Goal: Task Accomplishment & Management: Manage account settings

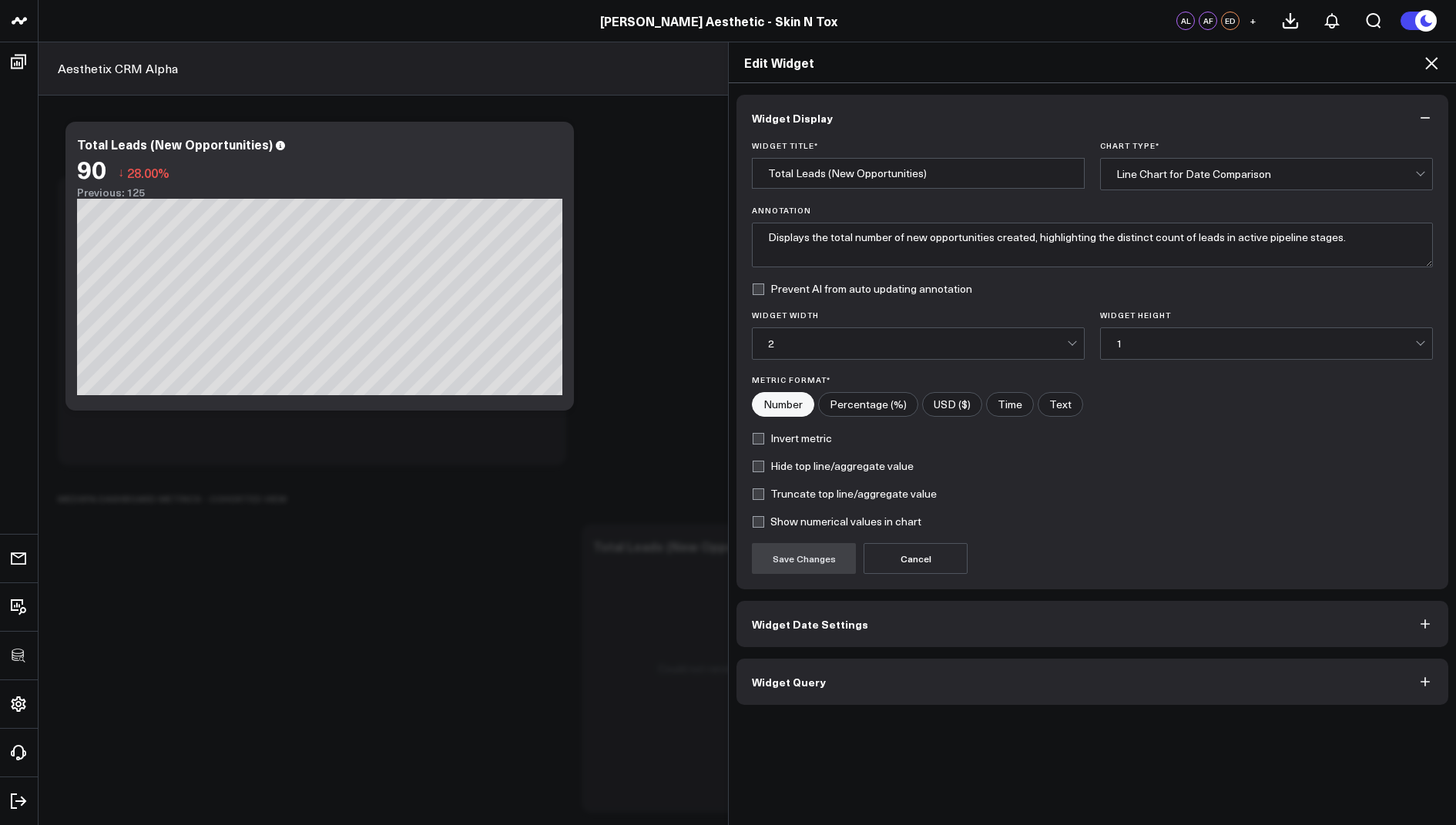
click at [1433, 59] on icon at bounding box center [1432, 64] width 19 height 19
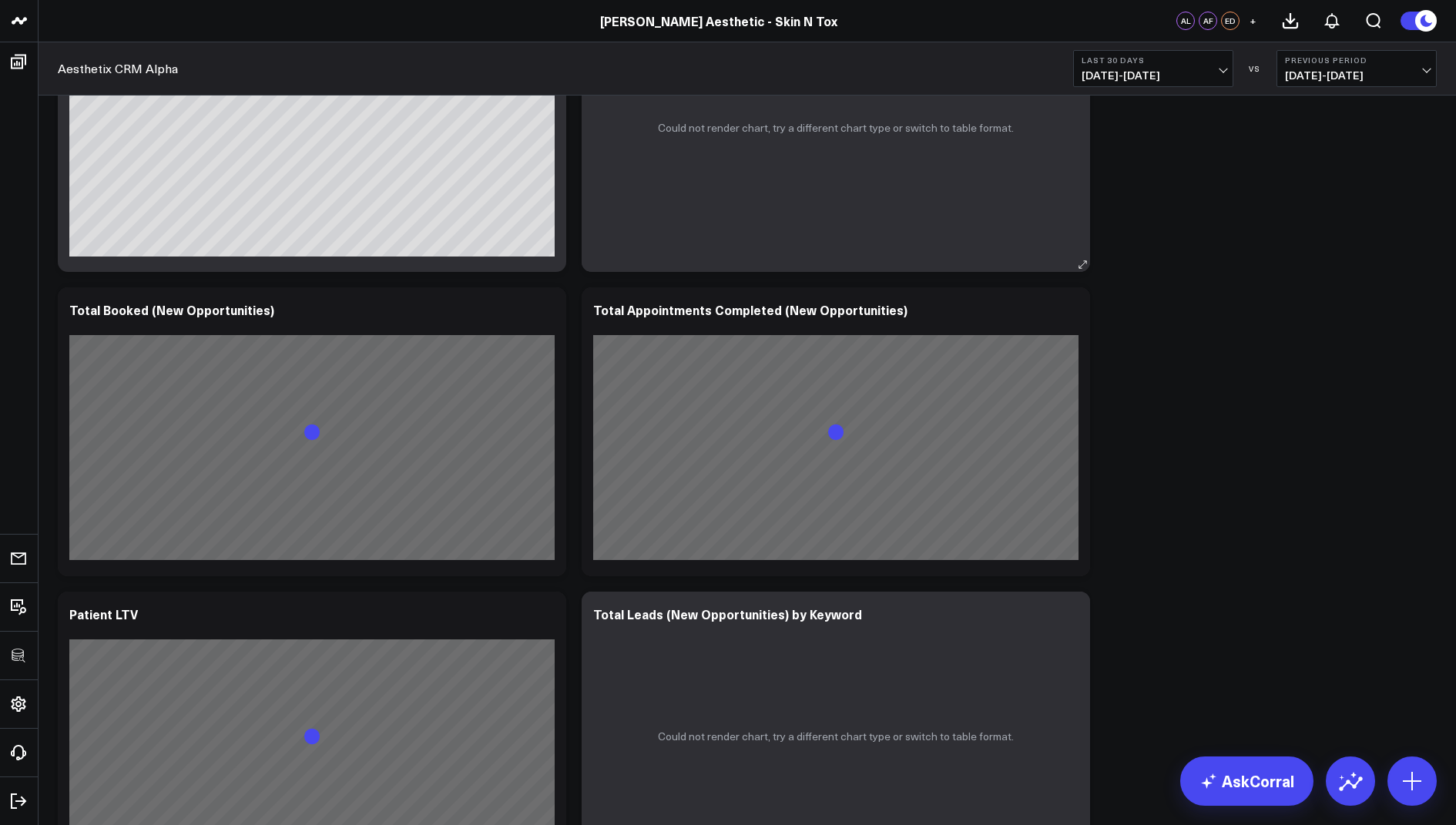
scroll to position [1390, 0]
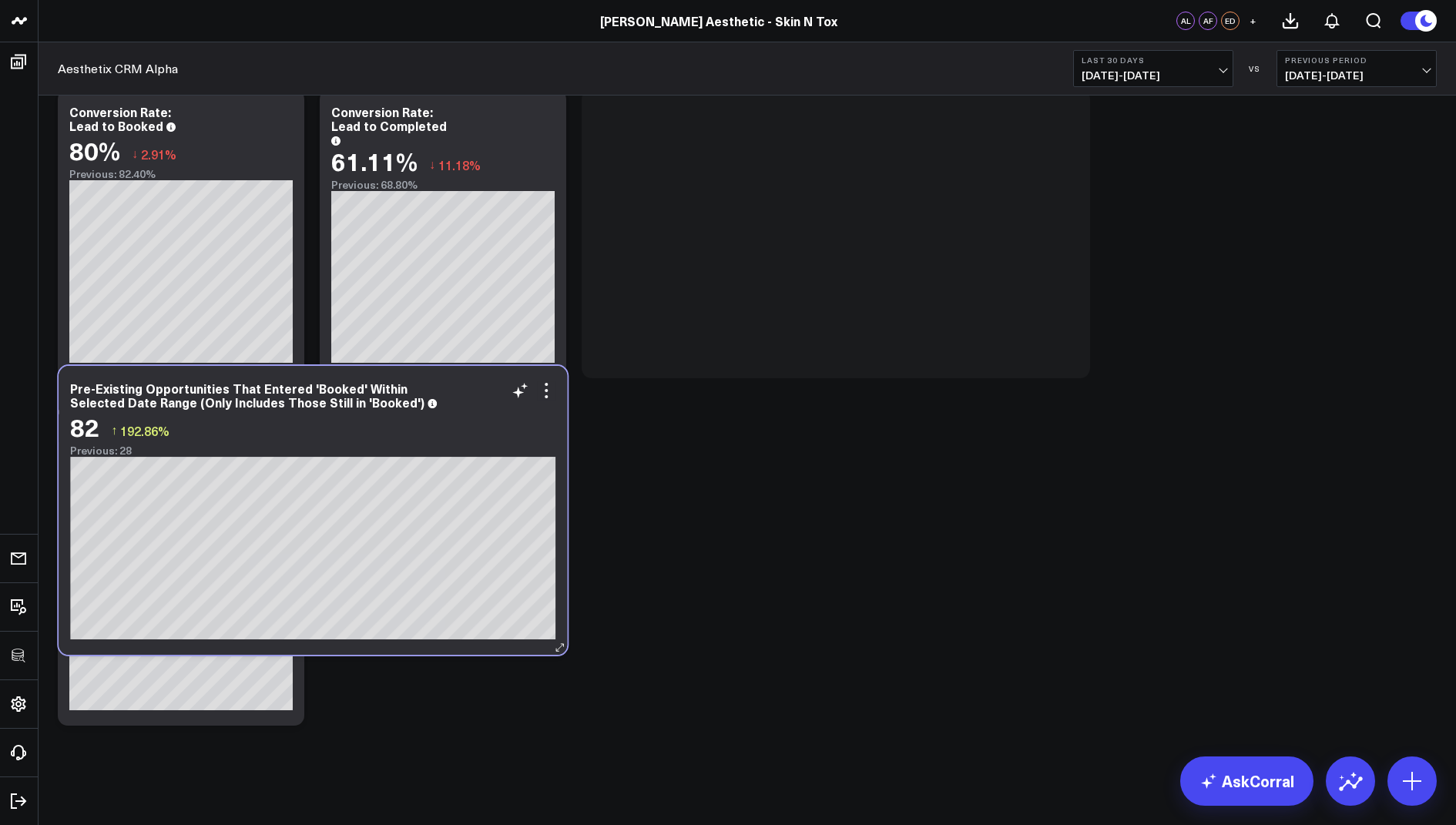
drag, startPoint x: 372, startPoint y: 520, endPoint x: 372, endPoint y: 450, distance: 70.0
click at [372, 450] on div "Previous: 28" at bounding box center [312, 451] width 485 height 13
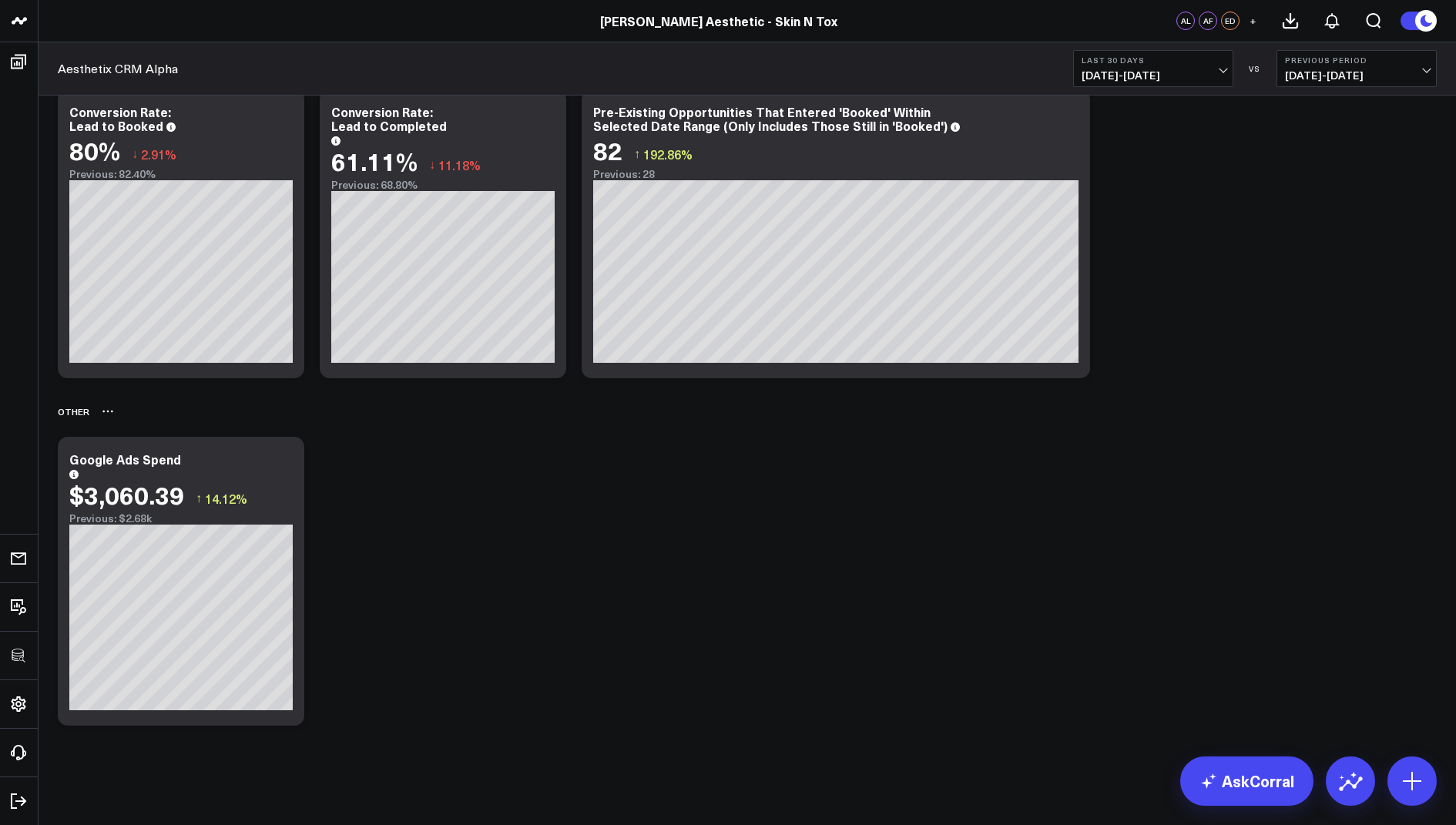
click at [107, 413] on icon at bounding box center [108, 412] width 13 height 13
click at [148, 430] on button "Rename" at bounding box center [147, 428] width 67 height 26
click at [281, 457] on icon at bounding box center [284, 462] width 19 height 19
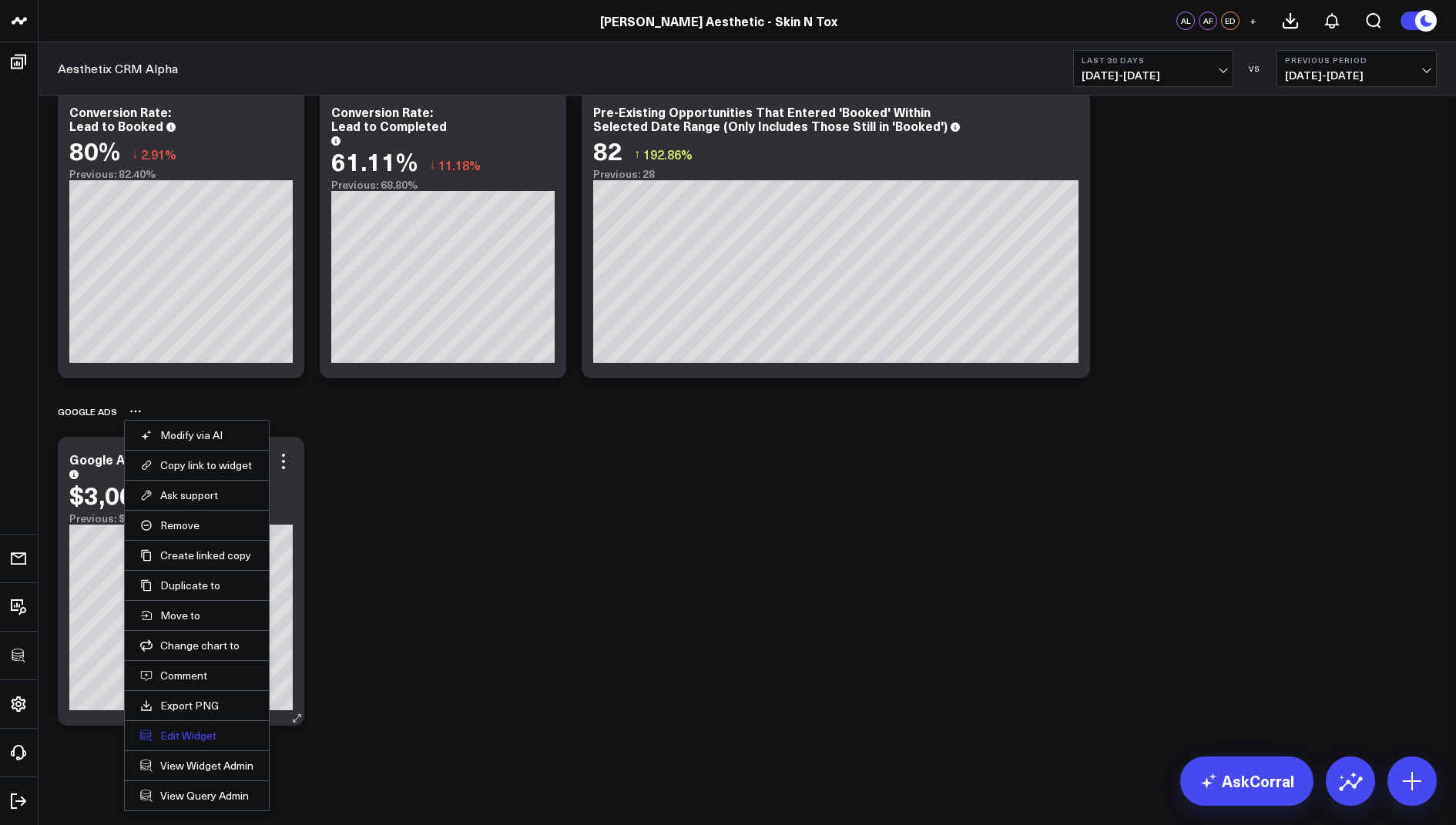
click at [202, 729] on button "Edit Widget" at bounding box center [197, 736] width 113 height 14
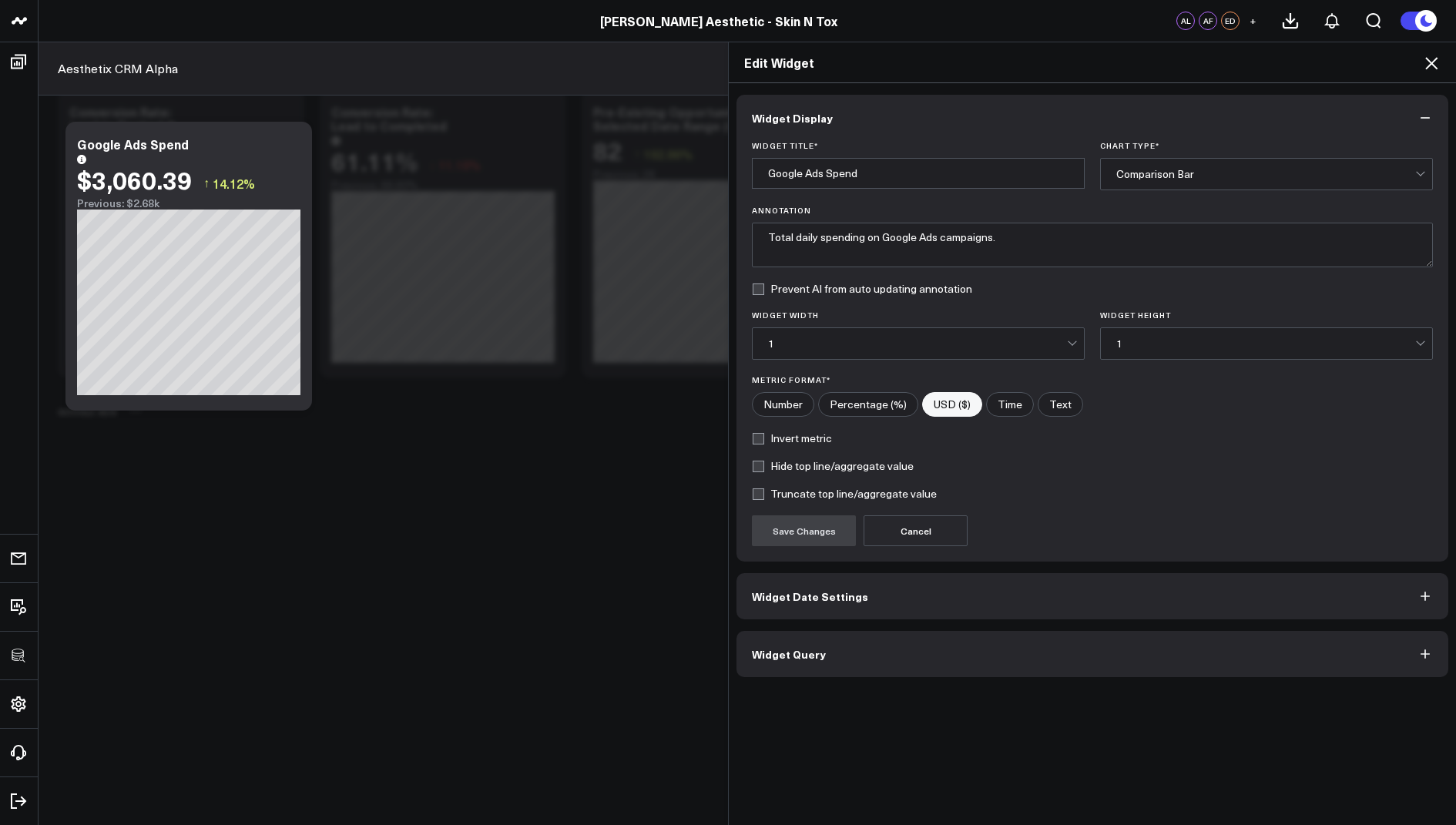
click at [1167, 169] on div "Comparison Bar" at bounding box center [1265, 174] width 299 height 13
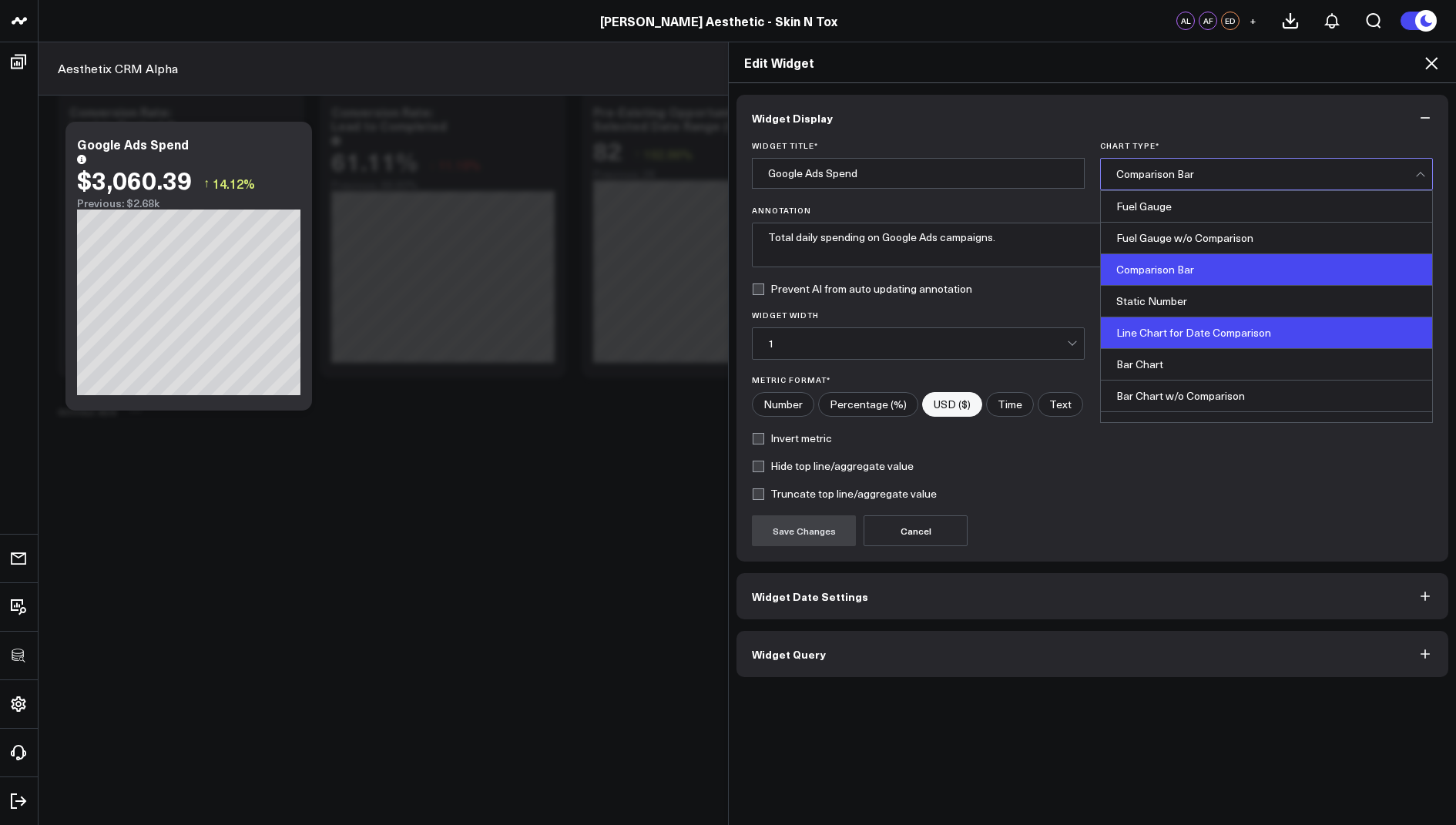
click at [1157, 321] on div "Line Chart for Date Comparison" at bounding box center [1266, 333] width 331 height 31
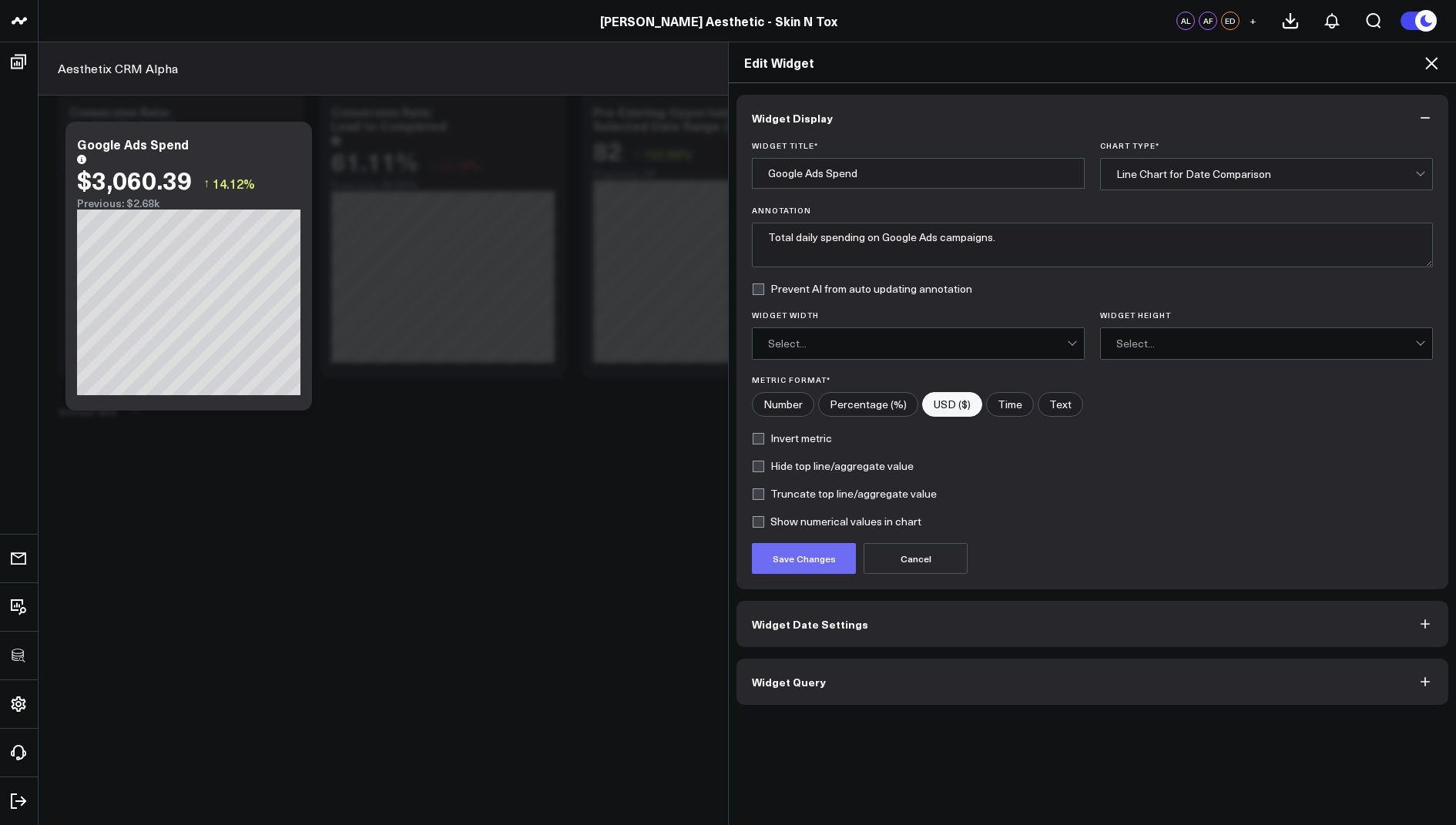
click at [792, 557] on button "Save Changes" at bounding box center [804, 558] width 104 height 31
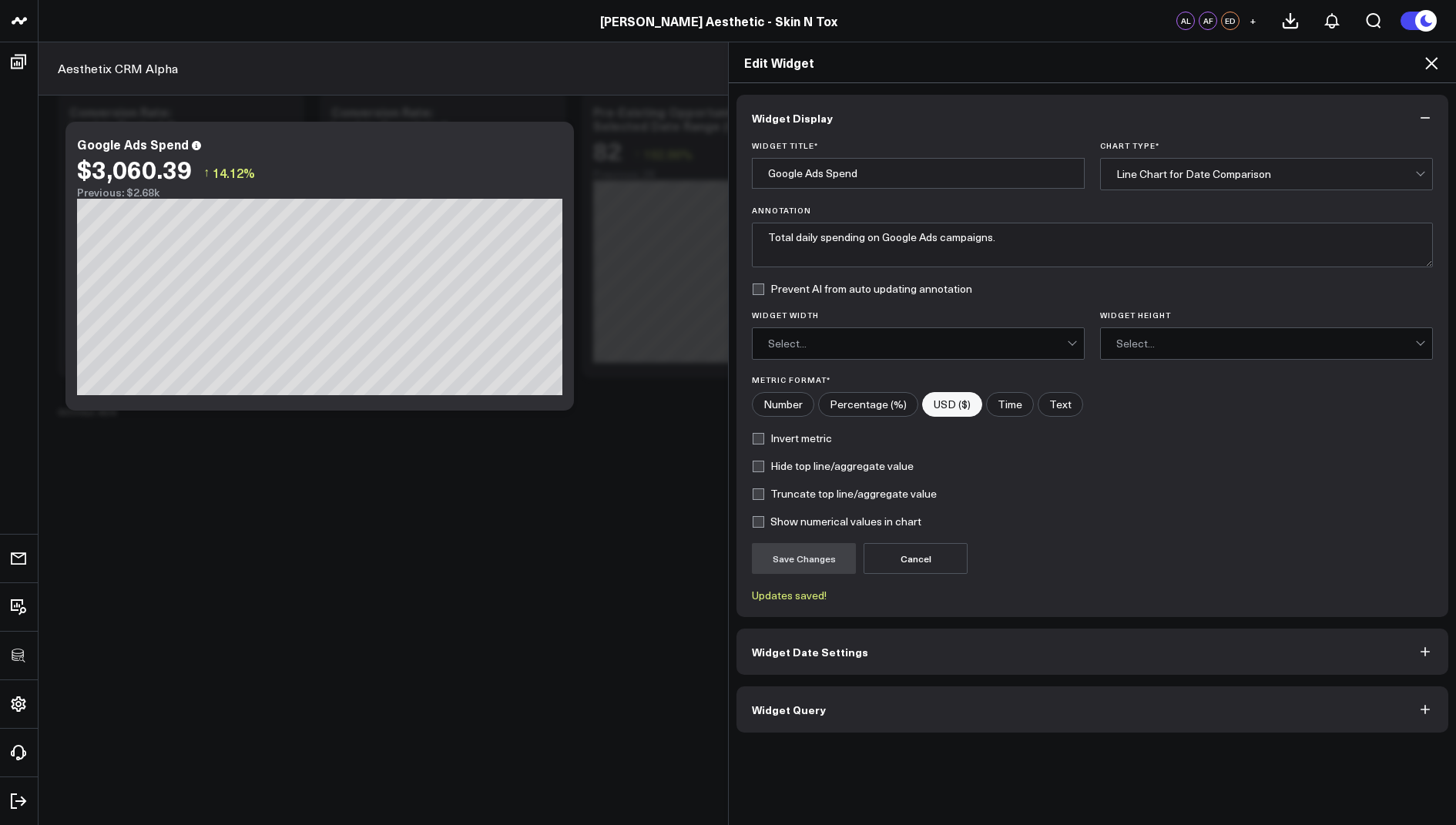
click at [1427, 54] on icon at bounding box center [1432, 64] width 19 height 19
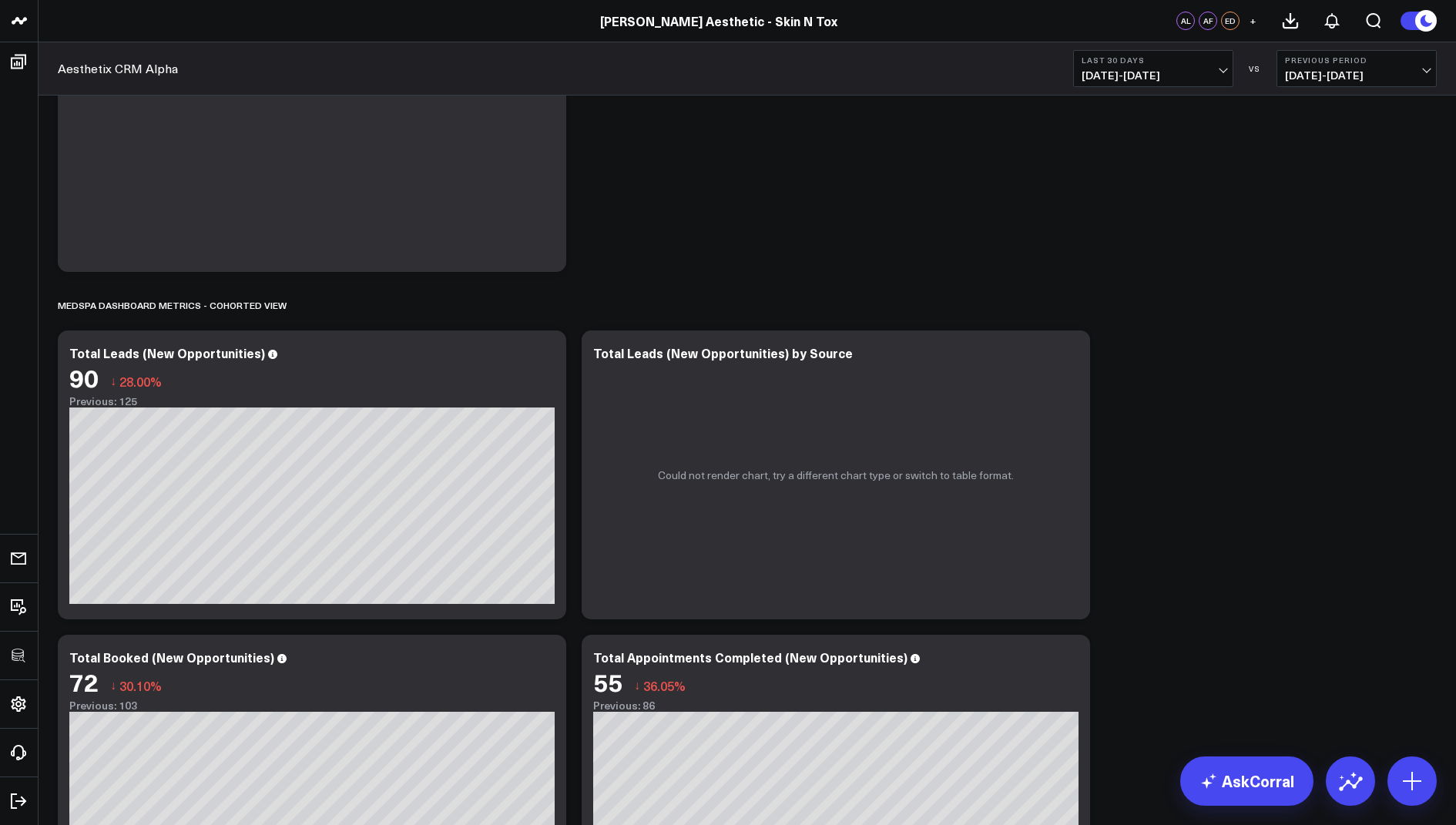
scroll to position [188, 0]
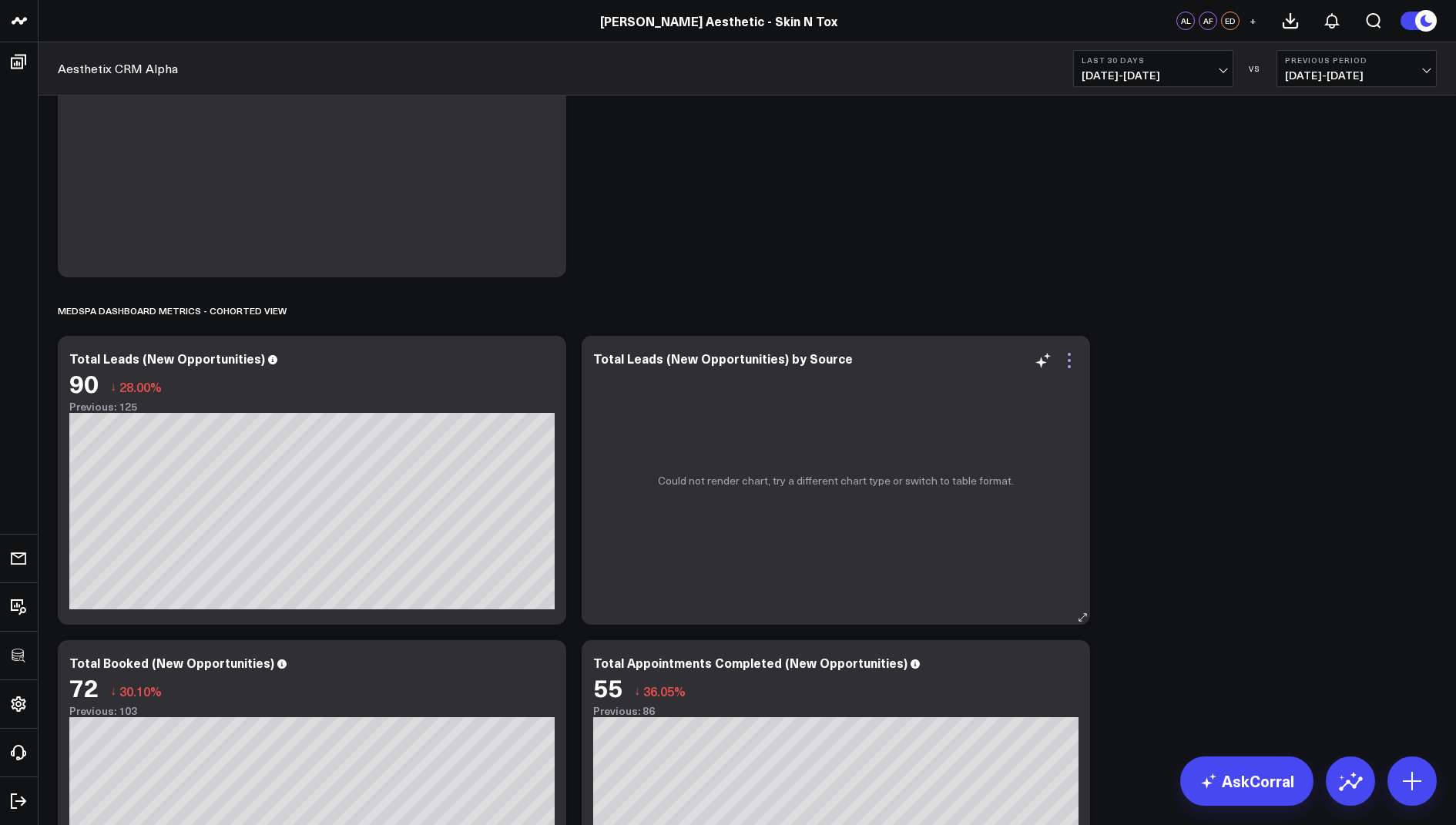
click at [1067, 359] on icon at bounding box center [1069, 361] width 19 height 19
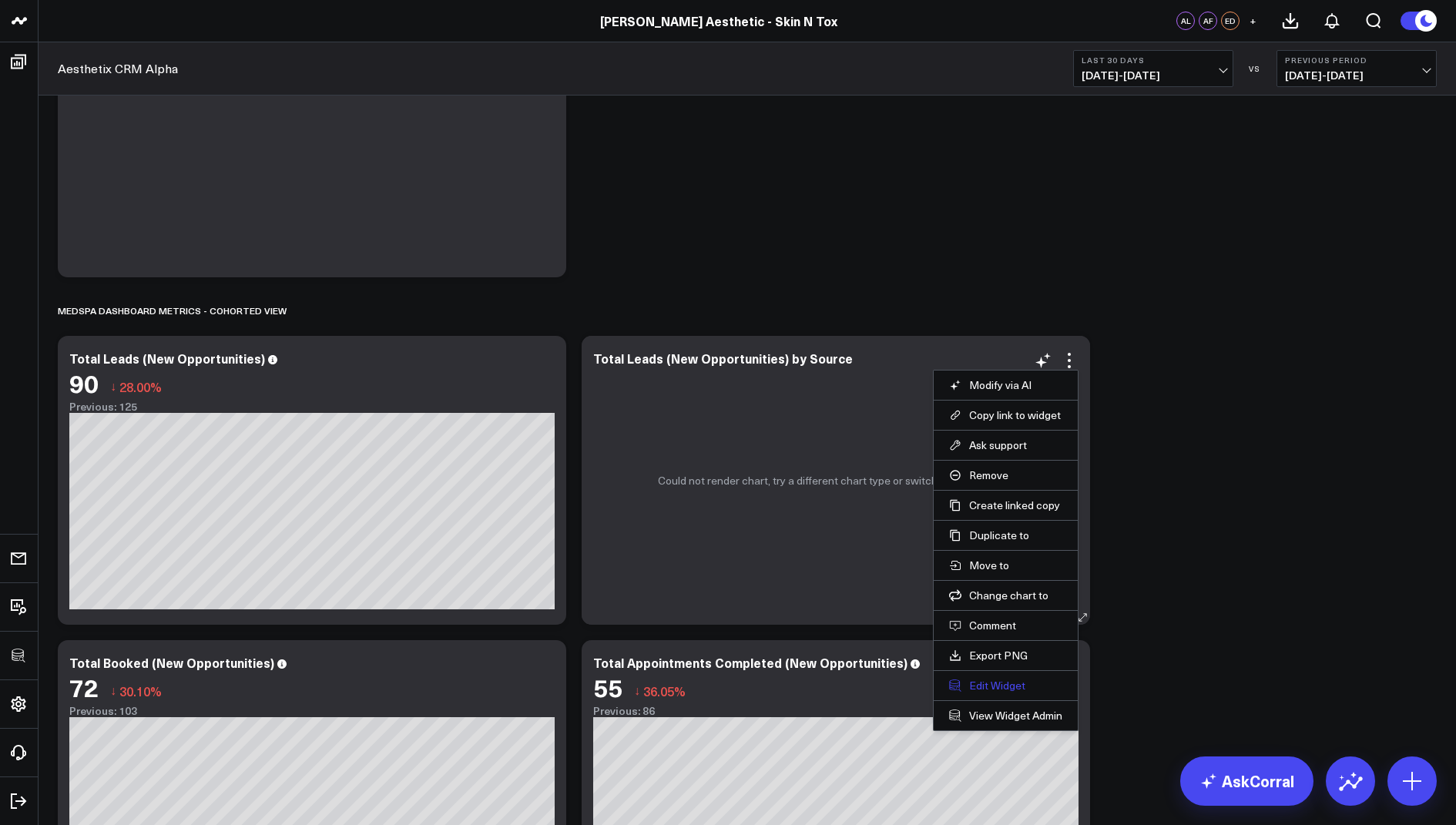
click at [981, 679] on button "Edit Widget" at bounding box center [1005, 686] width 113 height 14
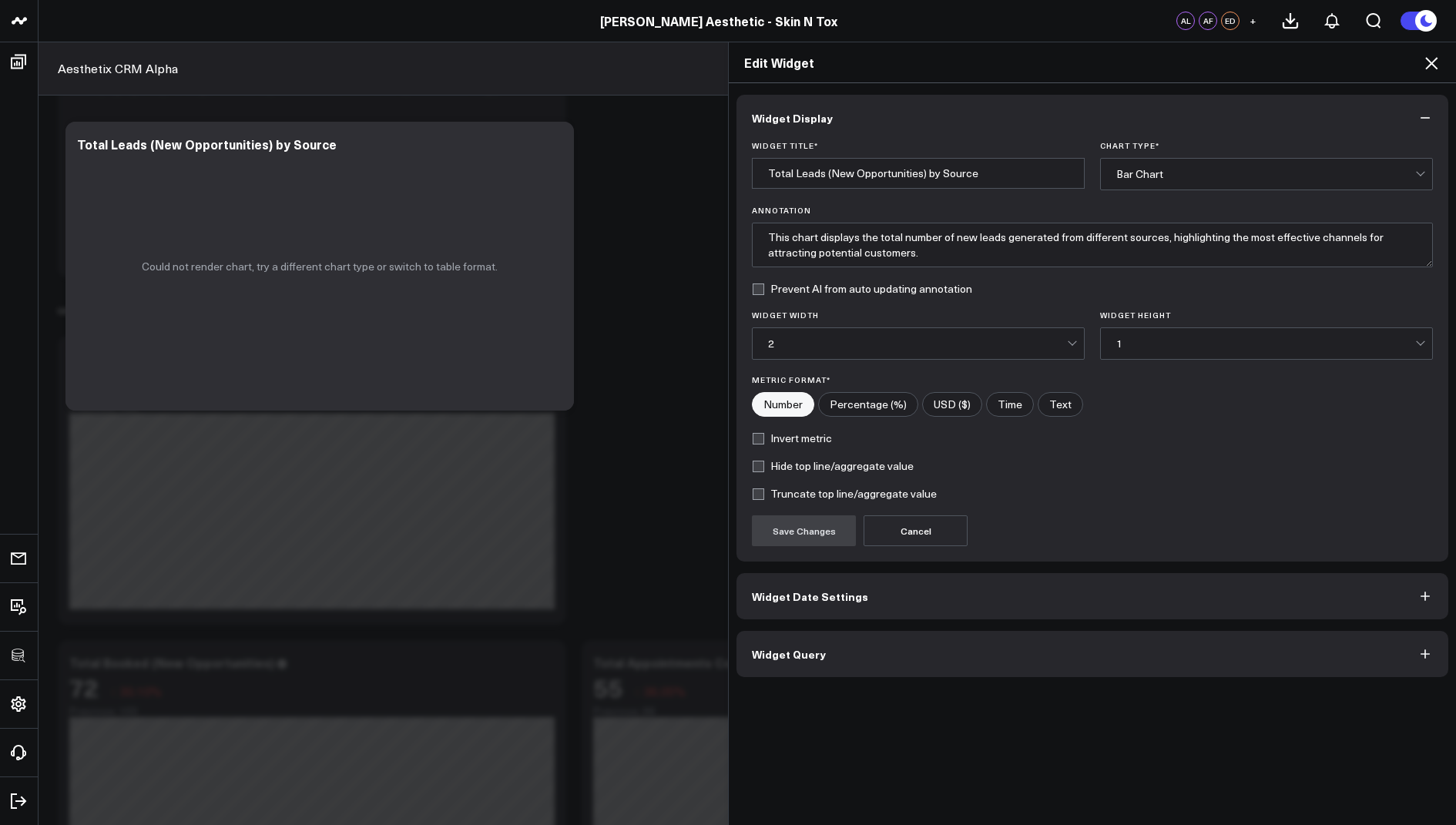
click at [779, 663] on button "Widget Query" at bounding box center [1092, 654] width 712 height 46
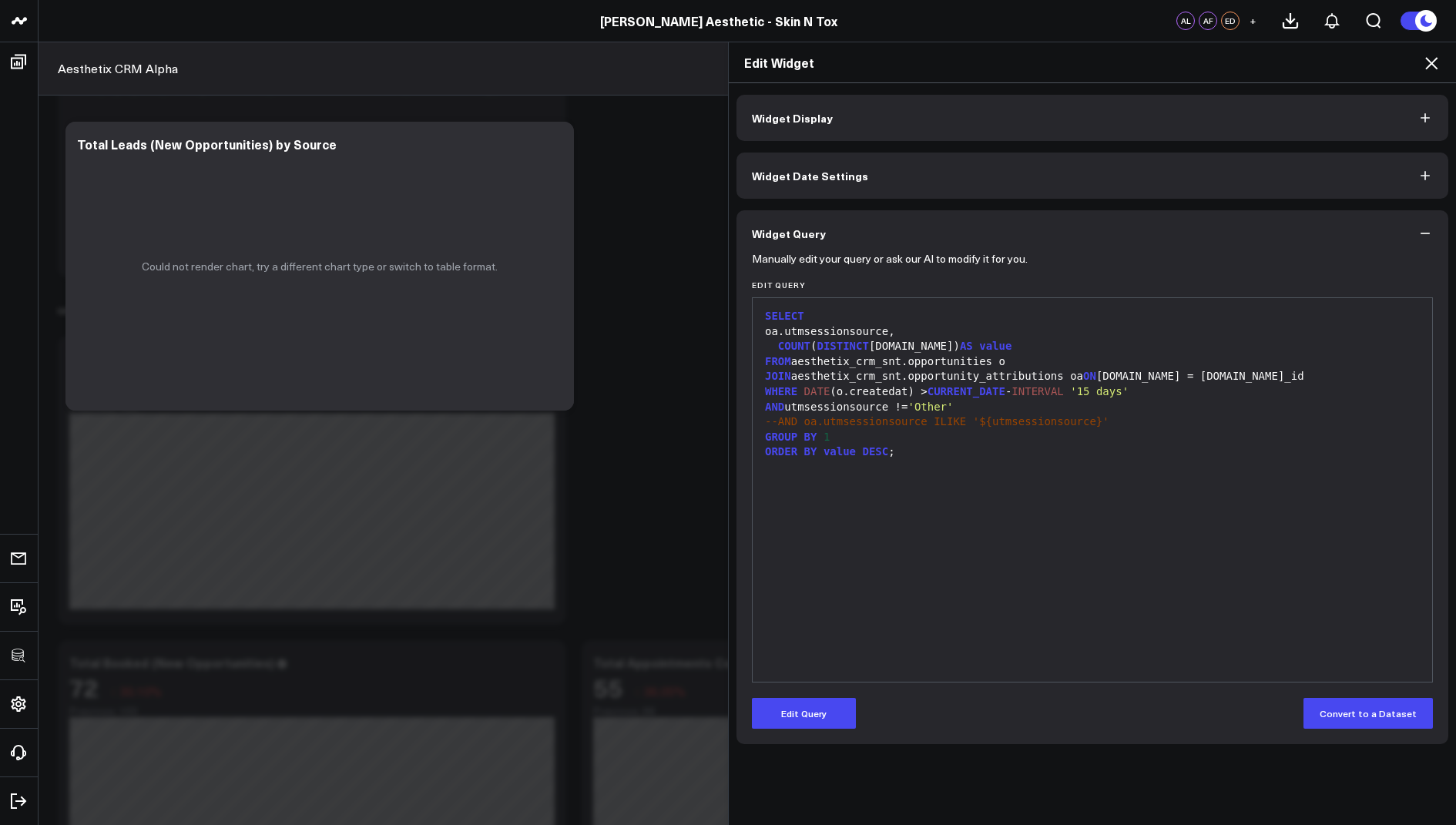
click at [1429, 65] on icon at bounding box center [1432, 64] width 13 height 13
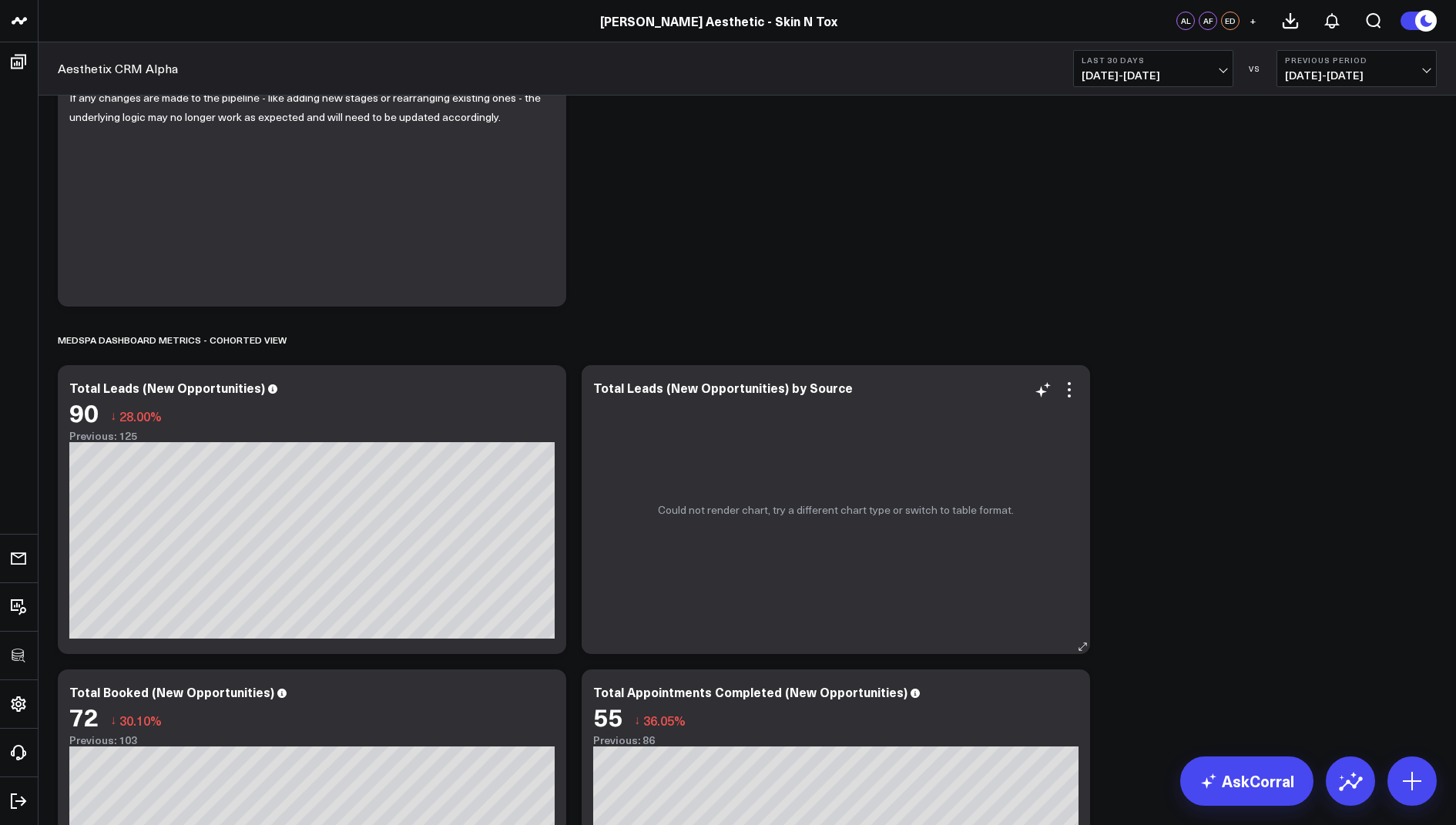
scroll to position [172, 0]
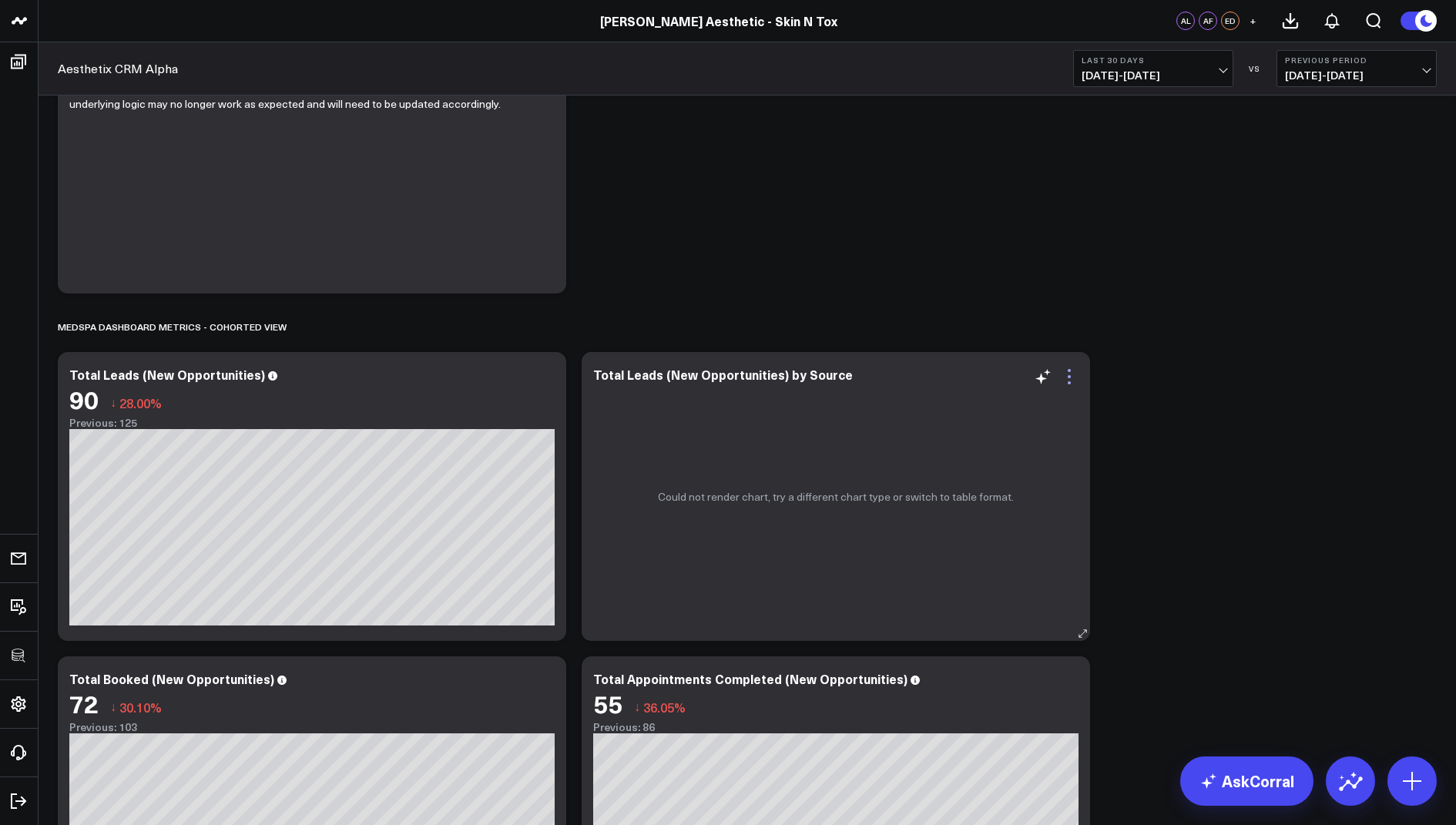
click at [1076, 376] on icon at bounding box center [1069, 377] width 19 height 19
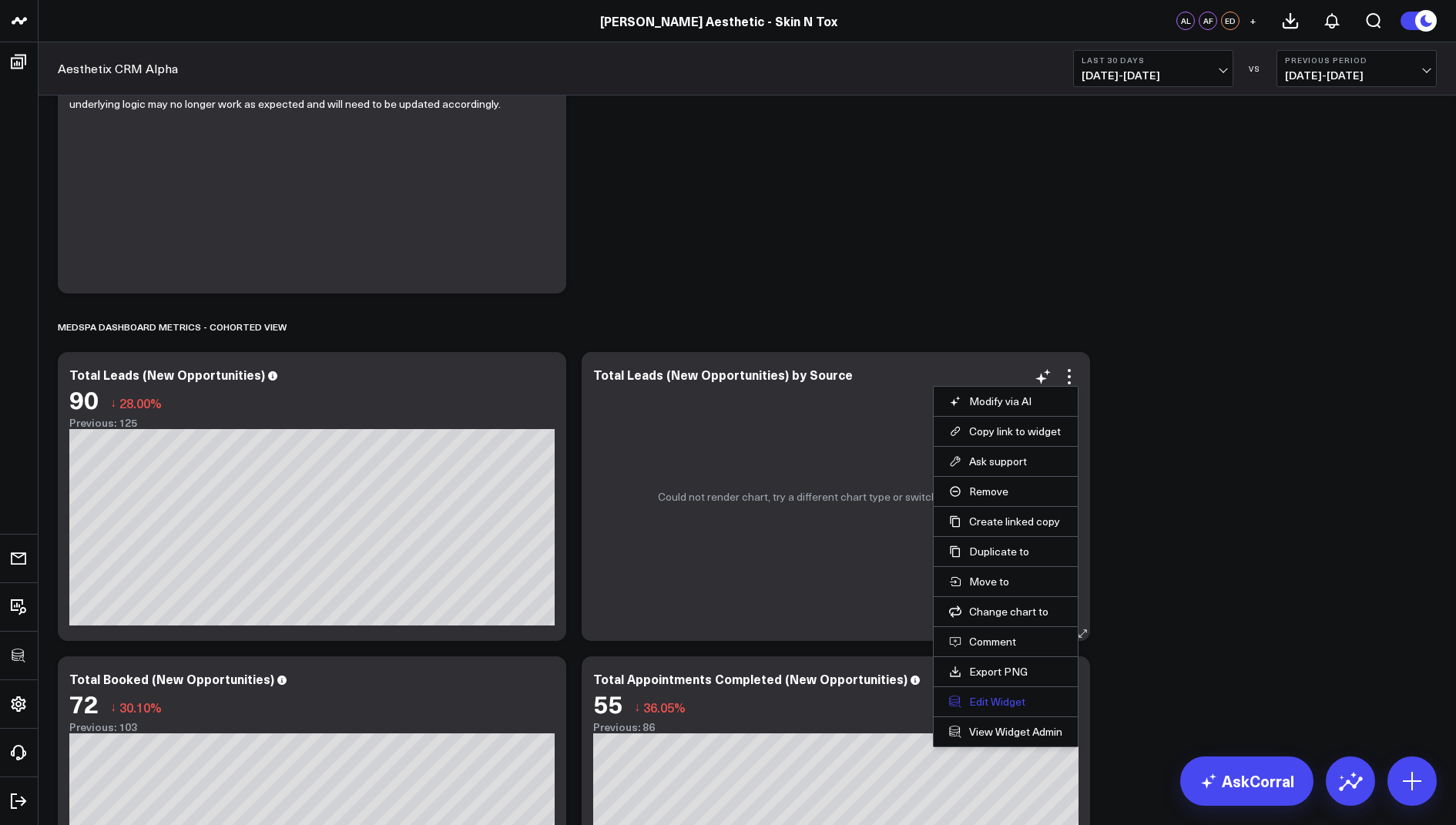
click at [974, 701] on button "Edit Widget" at bounding box center [1005, 702] width 113 height 14
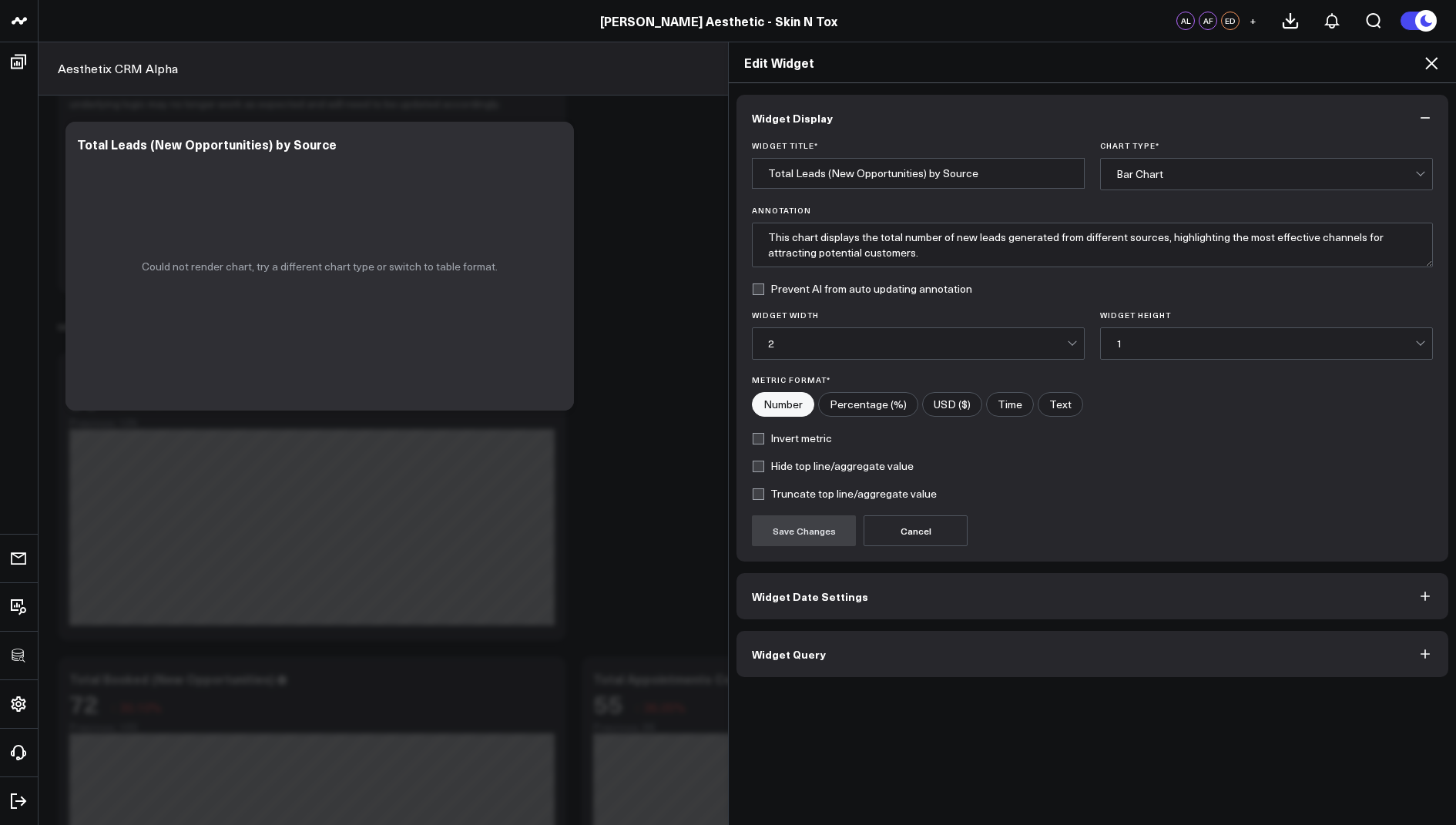
click at [802, 658] on button "Widget Query" at bounding box center [1092, 654] width 712 height 46
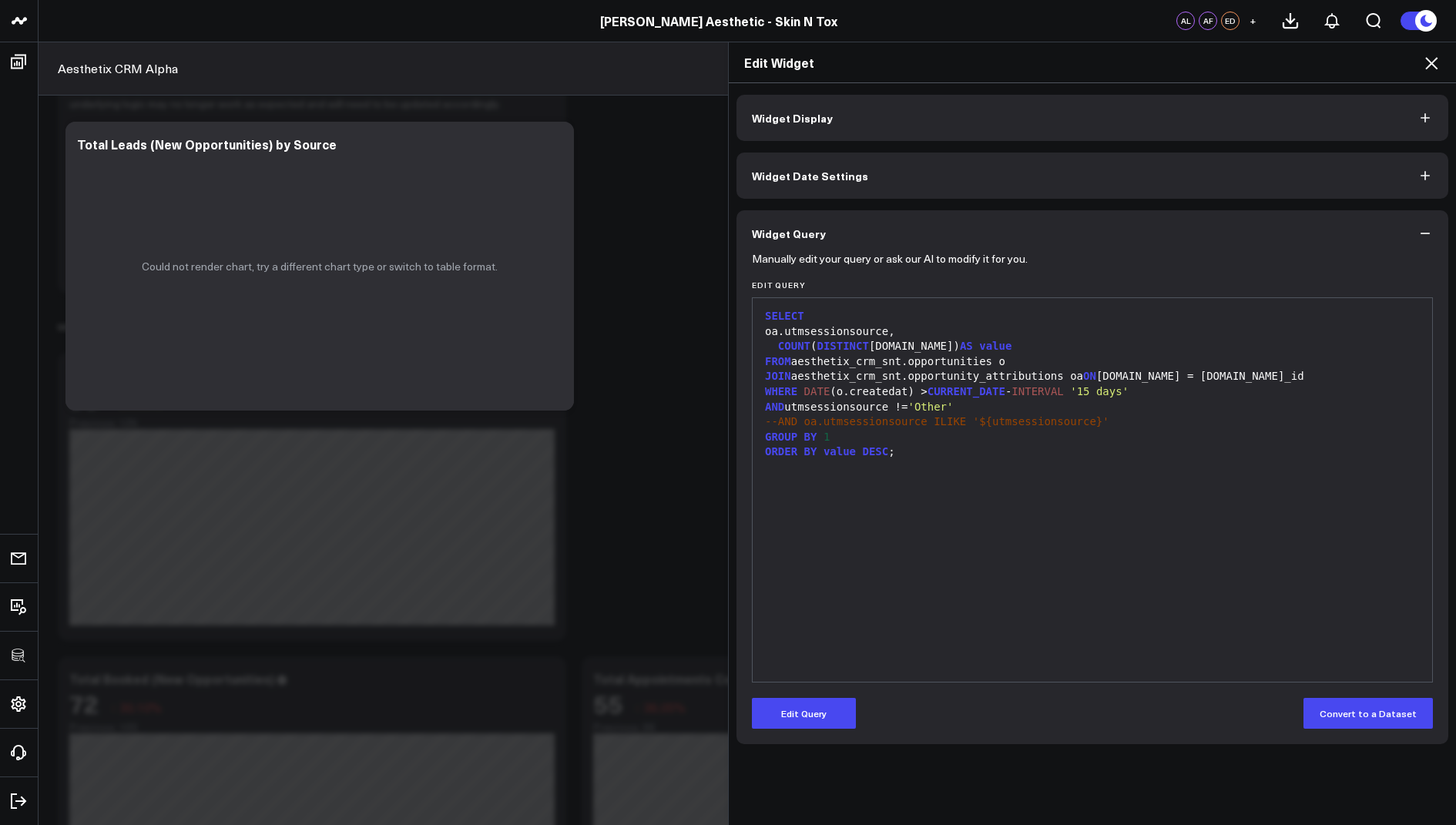
click at [1434, 66] on icon at bounding box center [1432, 64] width 13 height 13
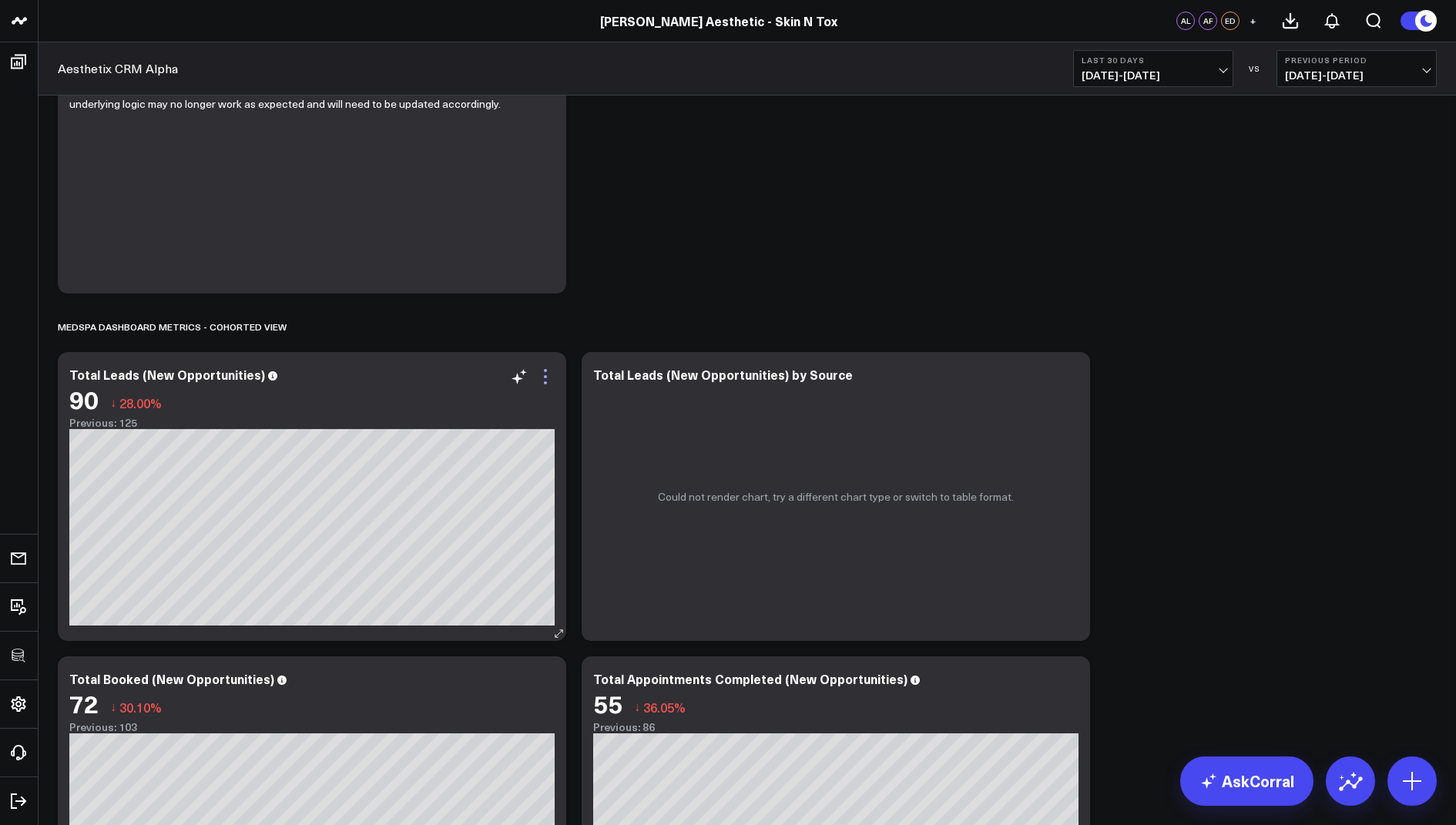
click at [542, 380] on icon at bounding box center [546, 377] width 19 height 19
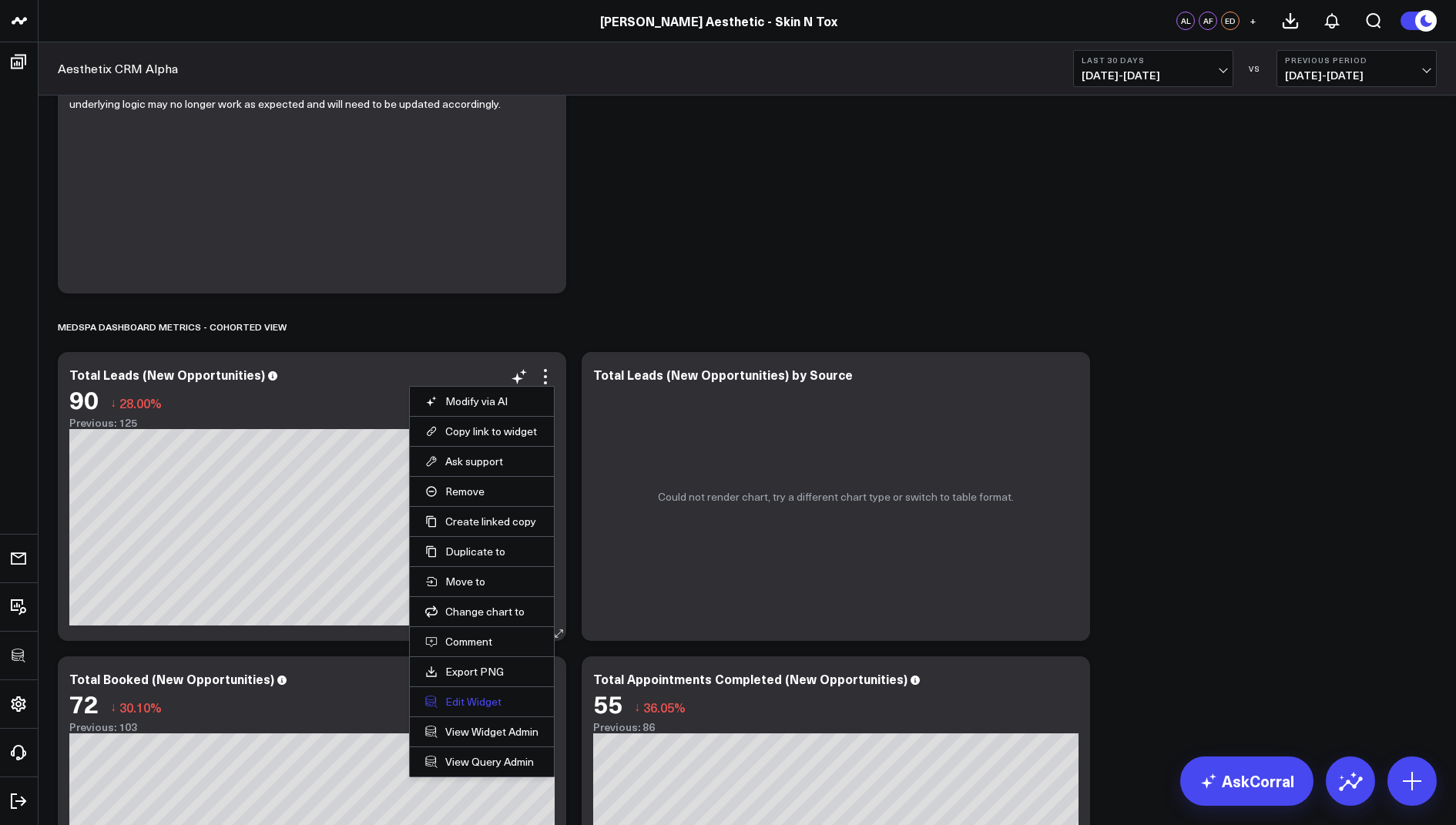
click at [448, 700] on button "Edit Widget" at bounding box center [481, 702] width 113 height 14
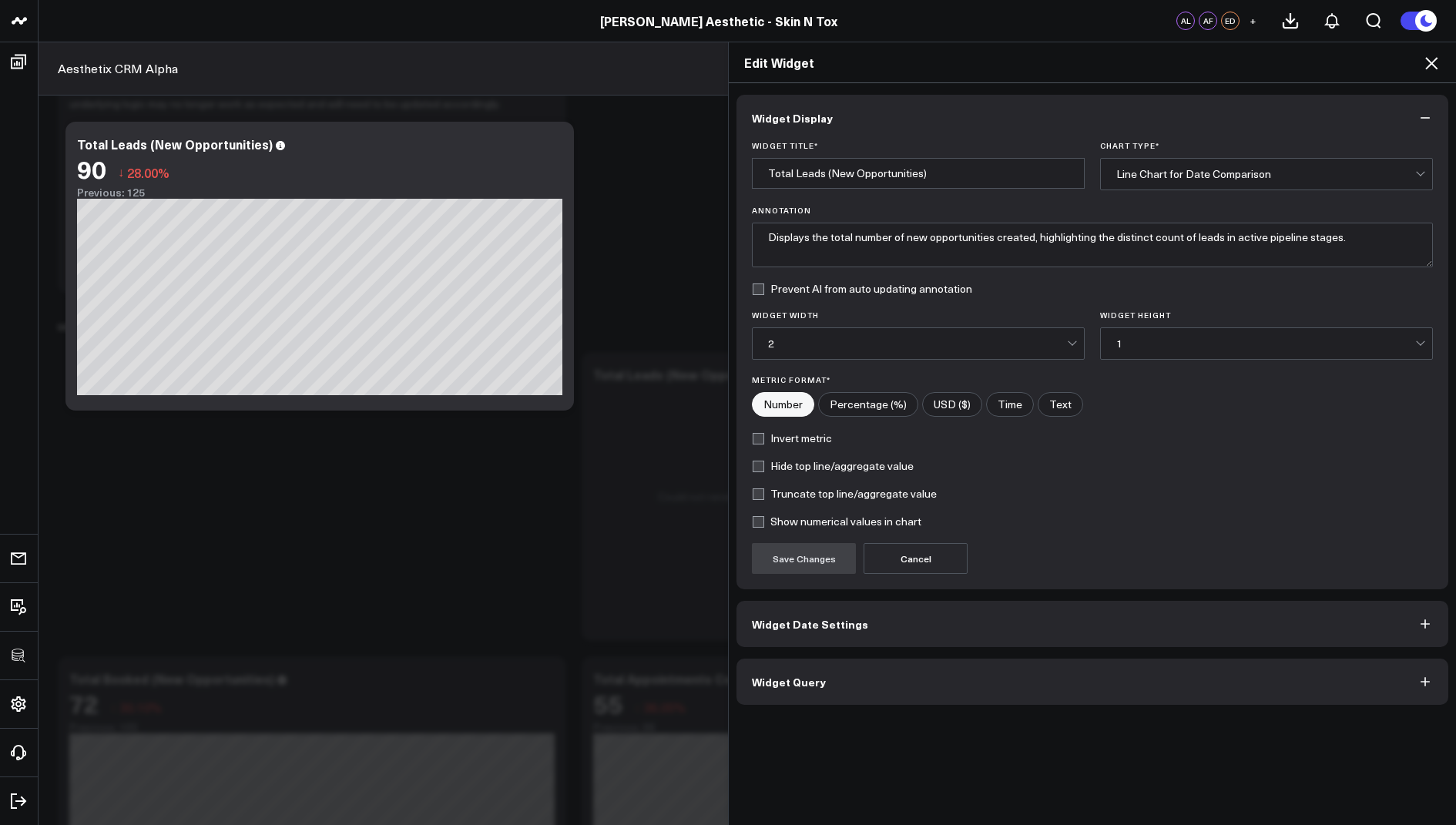
click at [807, 676] on span "Widget Query" at bounding box center [789, 682] width 74 height 13
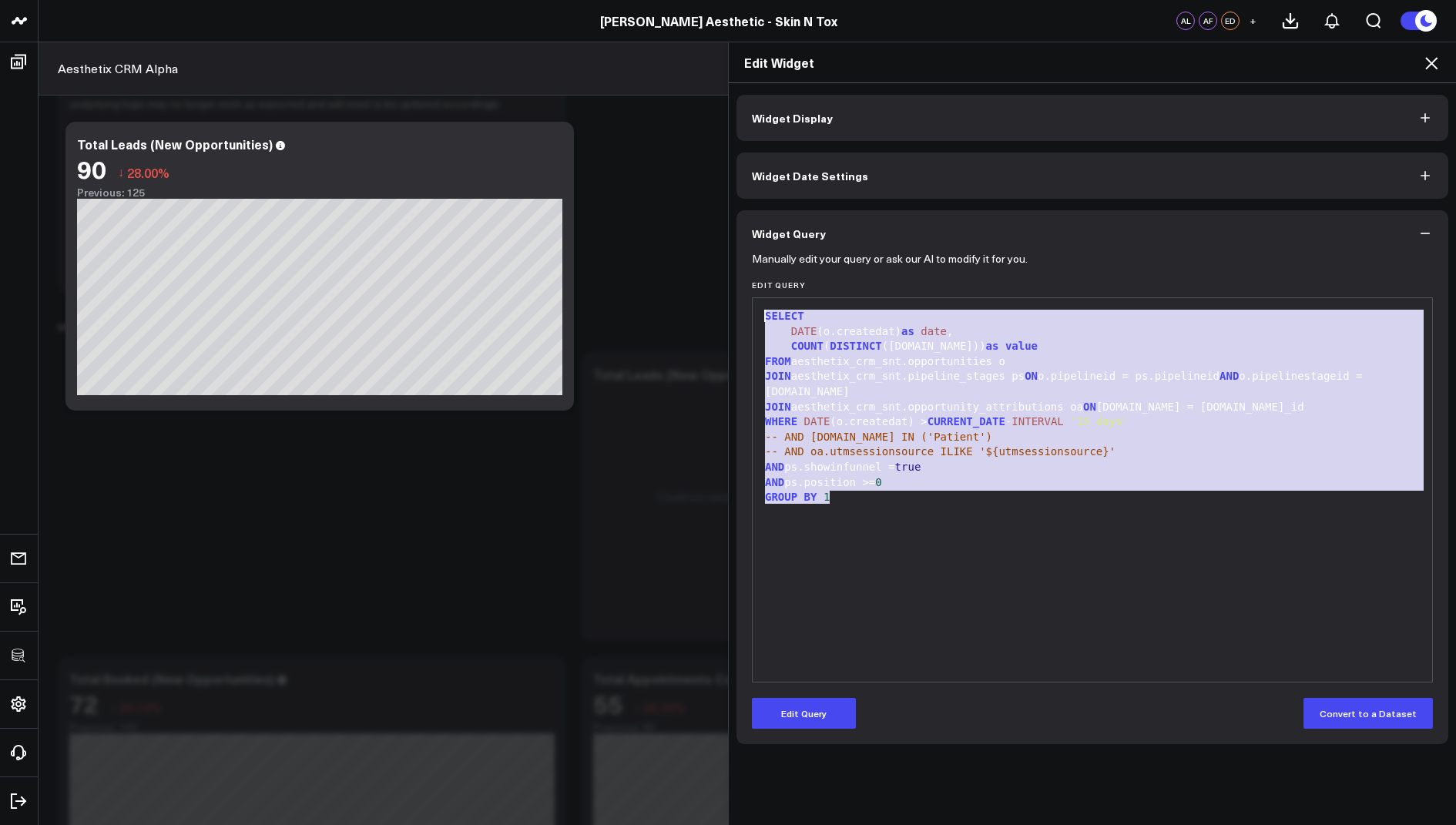
drag, startPoint x: 850, startPoint y: 499, endPoint x: 794, endPoint y: 296, distance: 210.6
click at [794, 297] on div "99 1 2 3 4 5 6 7 8 9 10 11 12 › ⌄ SELECT DATE (o.createdat) as date , COUNT ( D…" at bounding box center [1092, 489] width 681 height 385
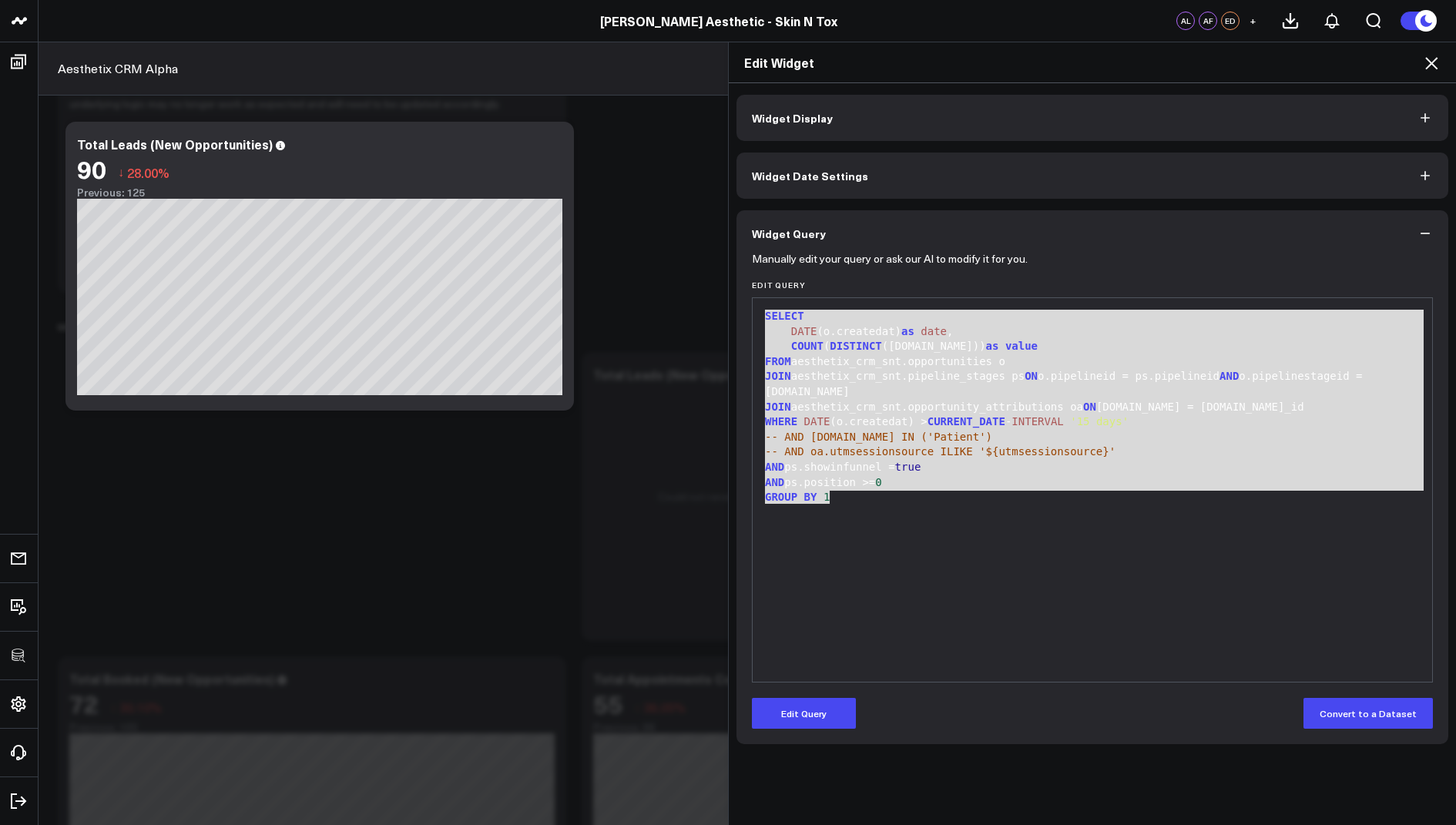
click at [1420, 65] on h2 "Edit Widget" at bounding box center [1092, 63] width 696 height 17
click at [1427, 63] on icon at bounding box center [1432, 64] width 19 height 19
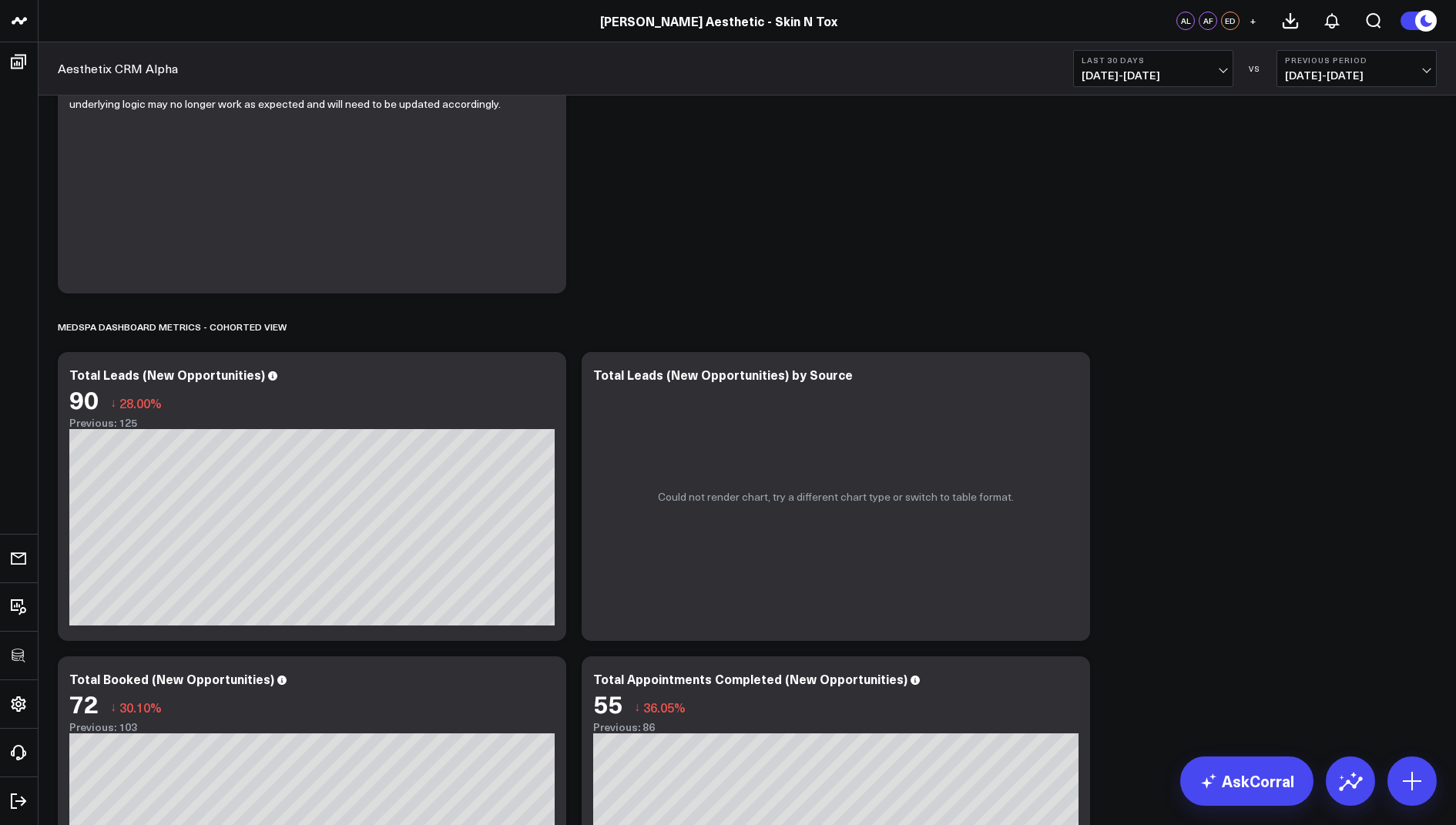
click at [1331, 73] on span "06/28/25 - 07/27/25" at bounding box center [1356, 75] width 143 height 13
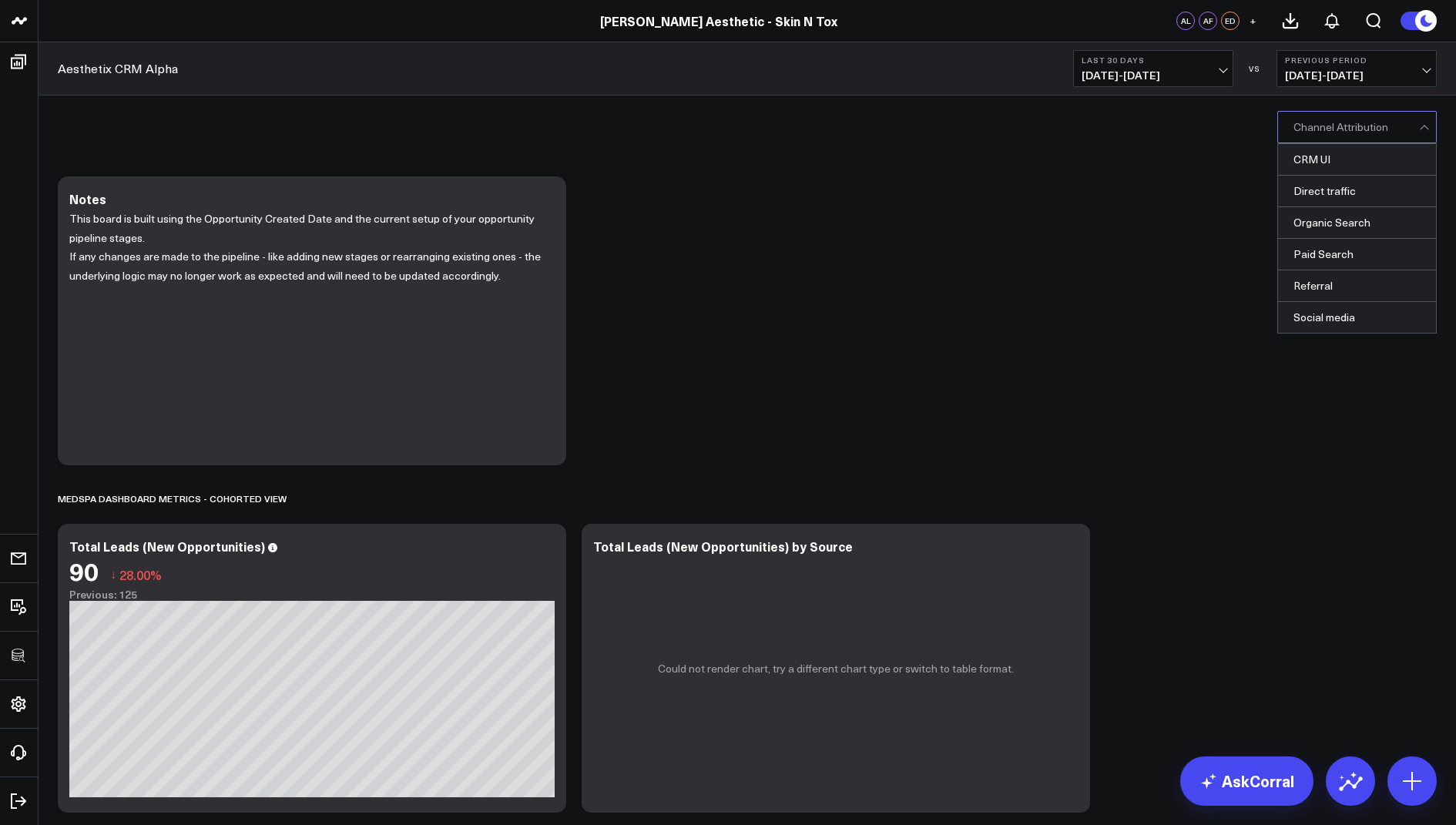
click at [1321, 136] on div at bounding box center [1356, 126] width 125 height 31
click at [1325, 226] on div "Organic Search" at bounding box center [1356, 223] width 158 height 31
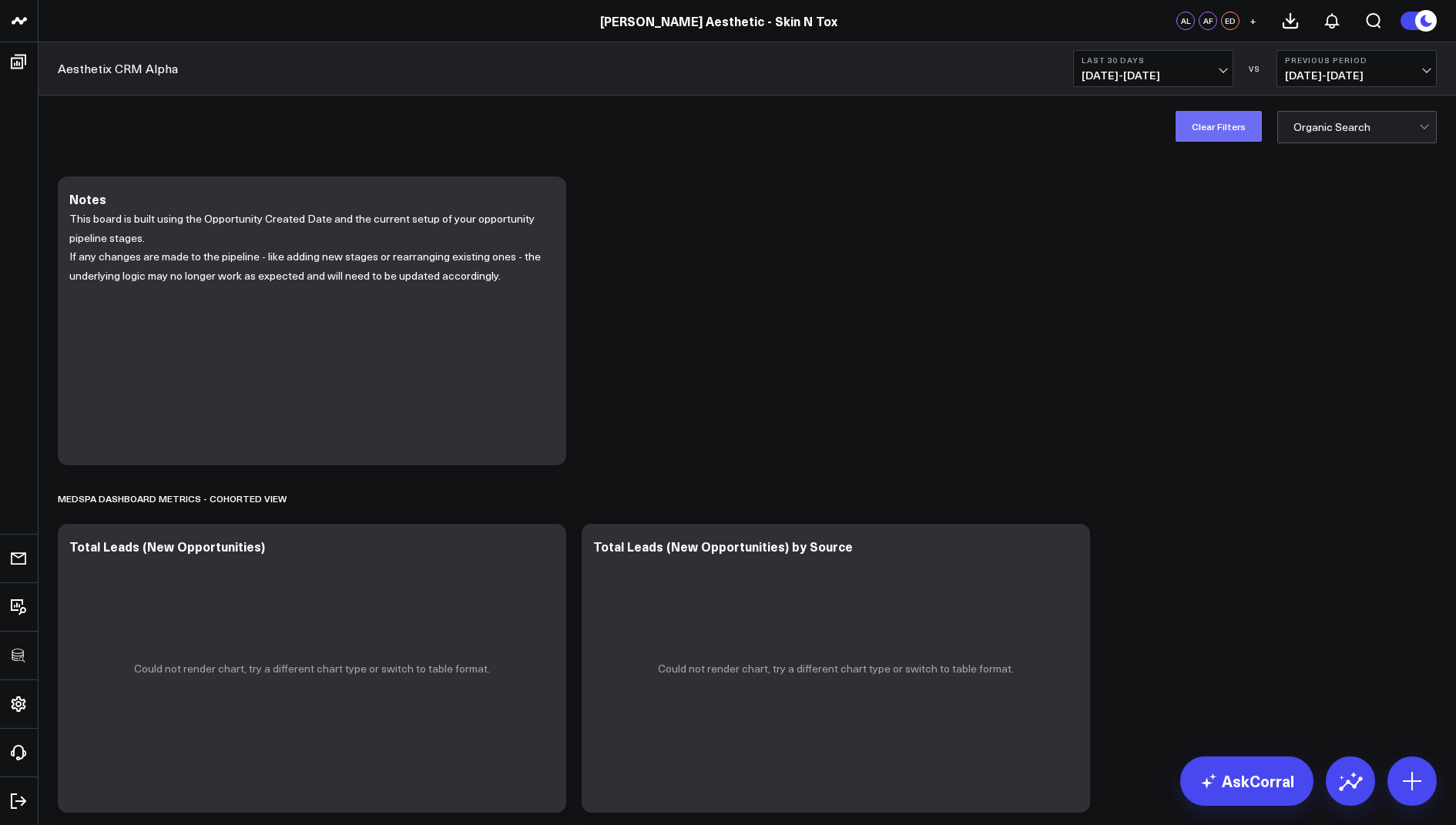
click at [1219, 117] on button "Clear Filters" at bounding box center [1218, 125] width 86 height 31
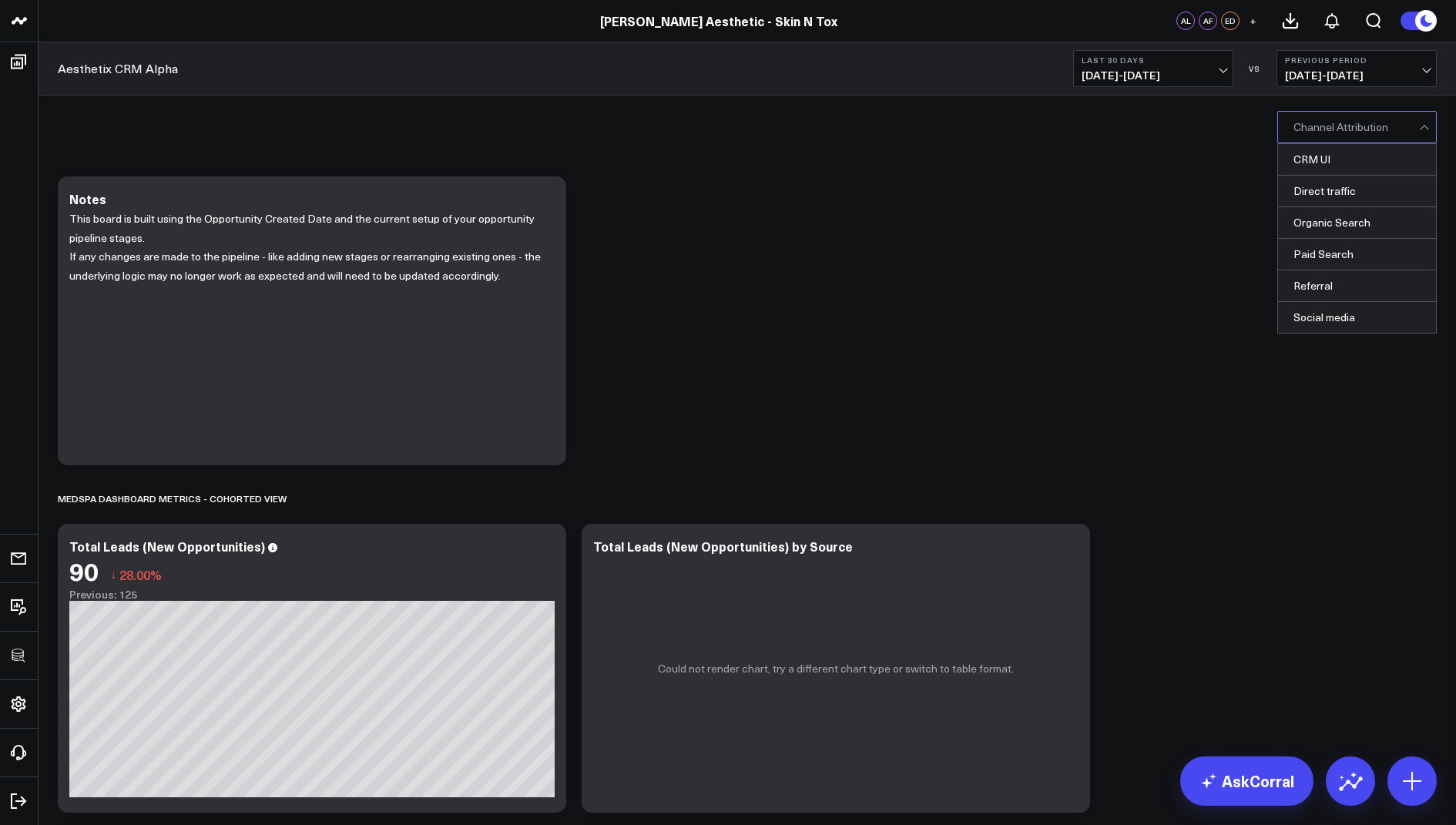
click at [1345, 129] on div at bounding box center [1356, 126] width 125 height 31
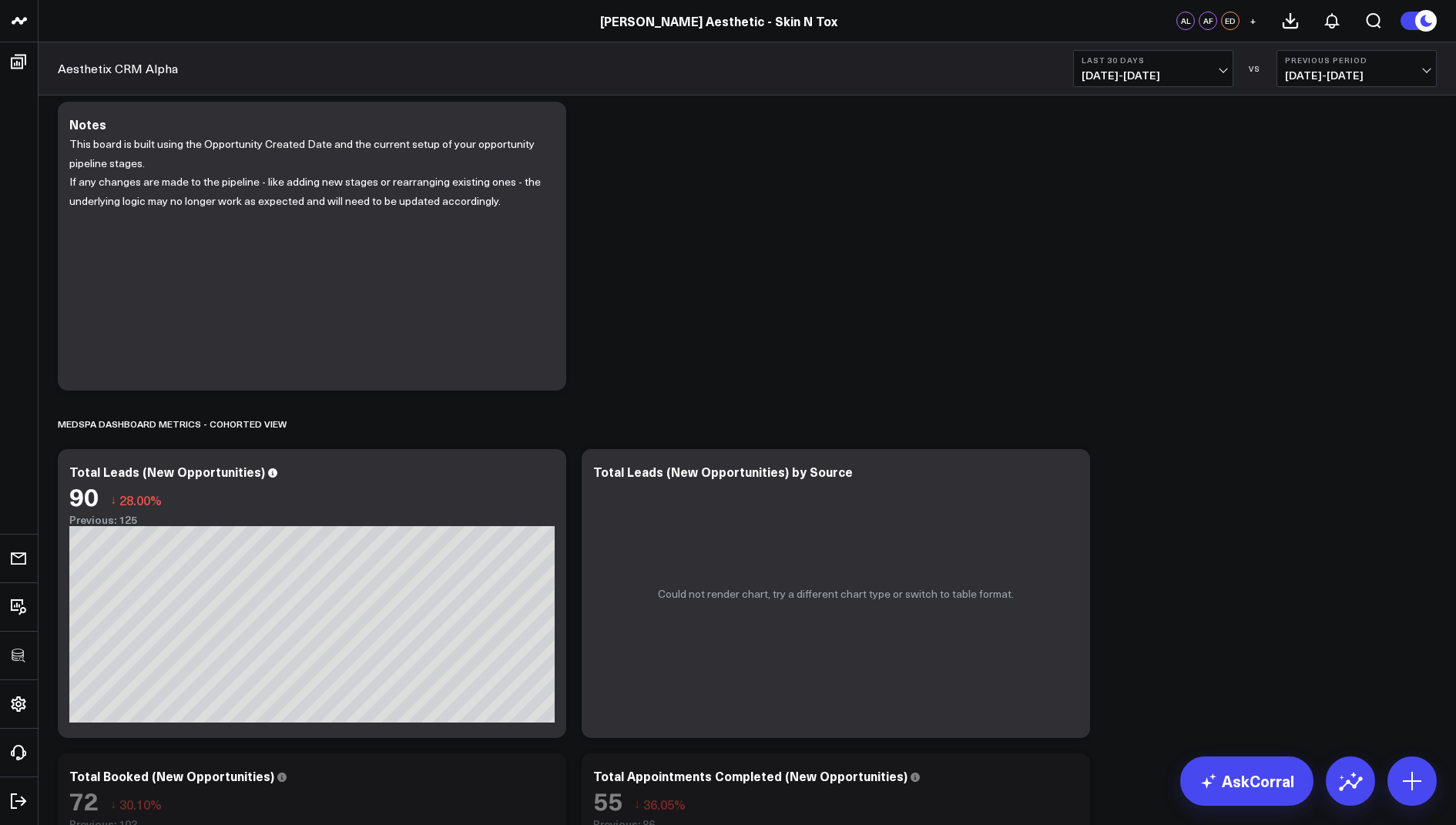
scroll to position [75, 0]
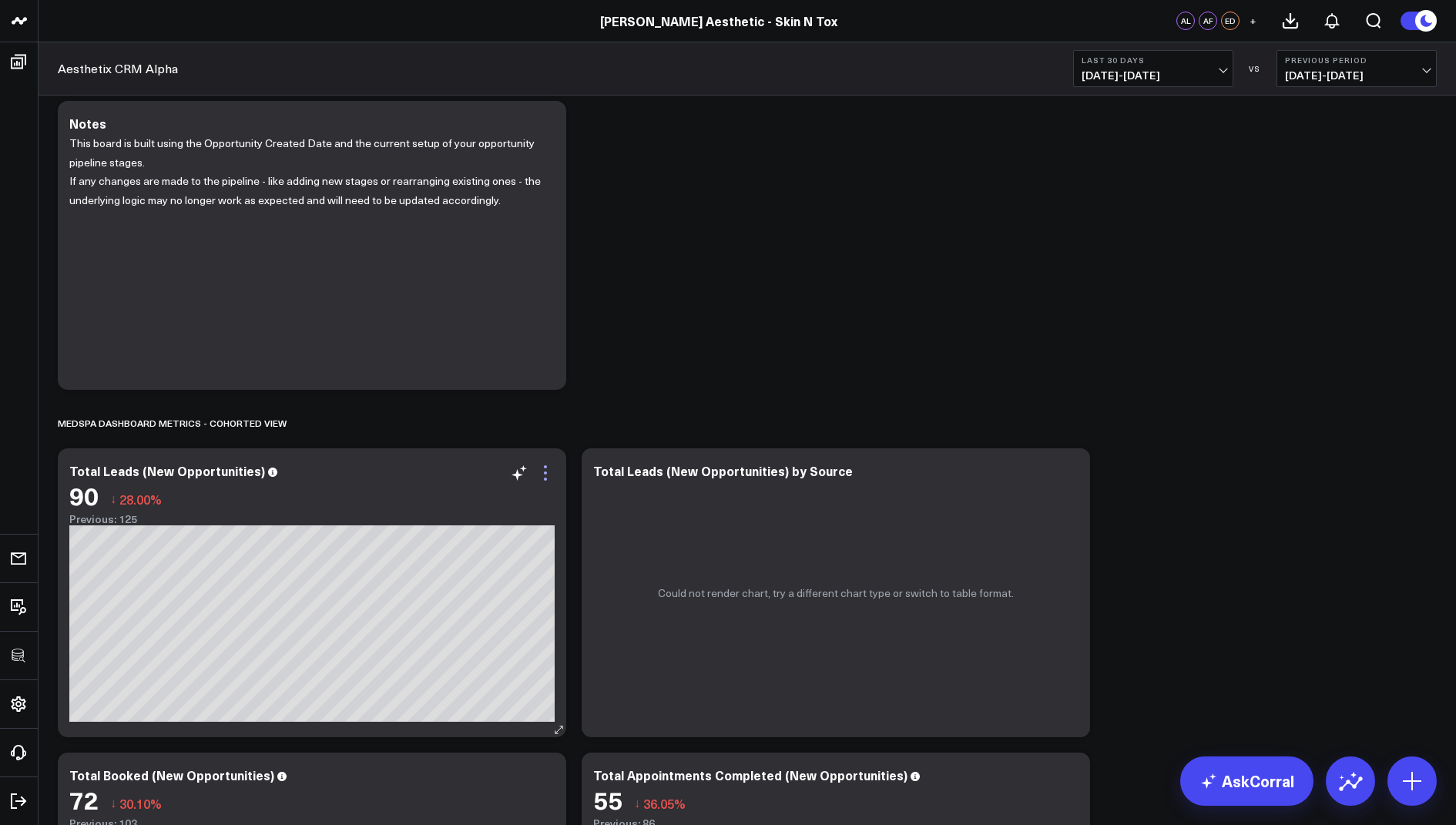
click at [546, 471] on icon at bounding box center [546, 473] width 3 height 3
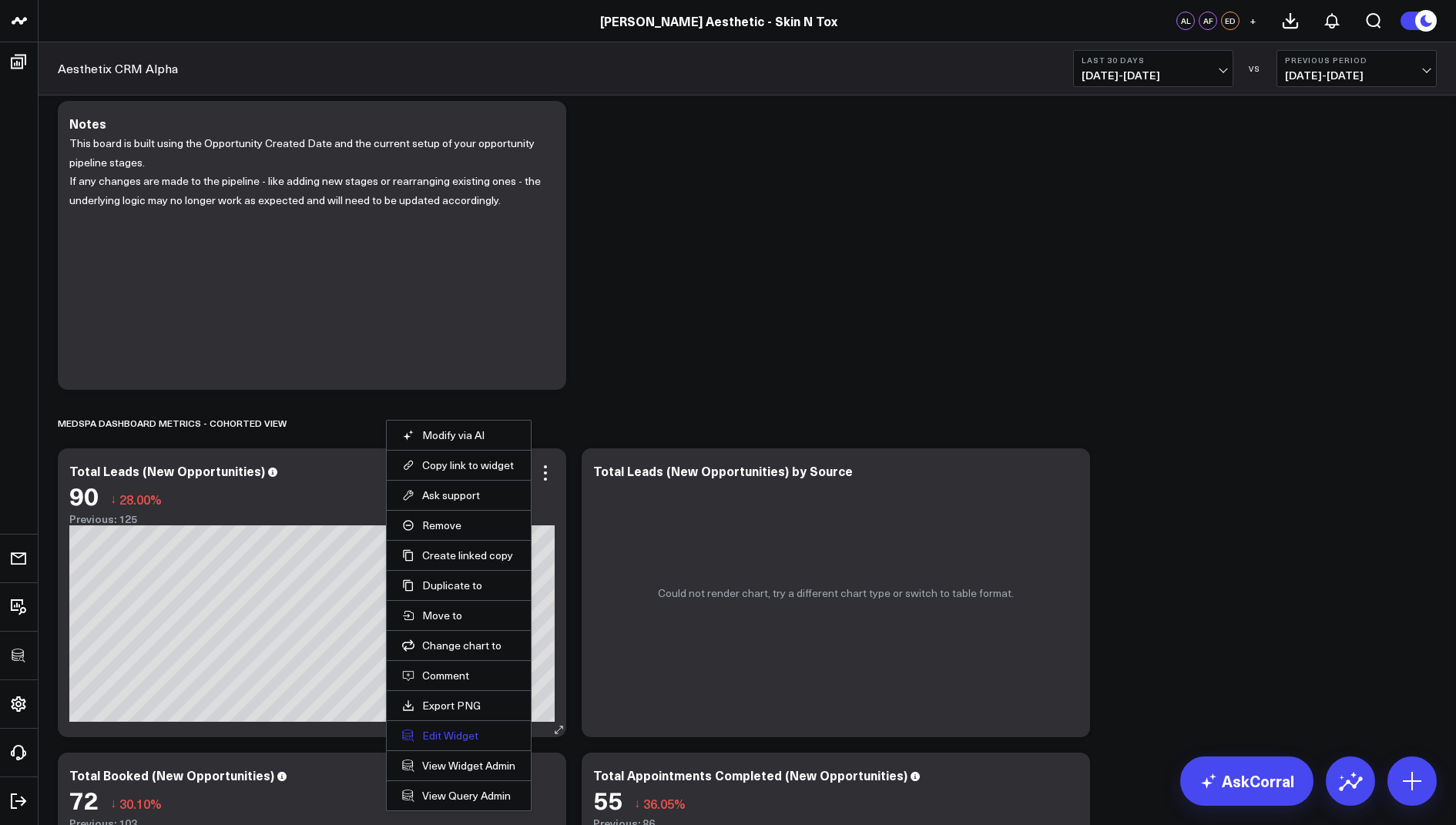
click at [440, 729] on button "Edit Widget" at bounding box center [459, 736] width 113 height 14
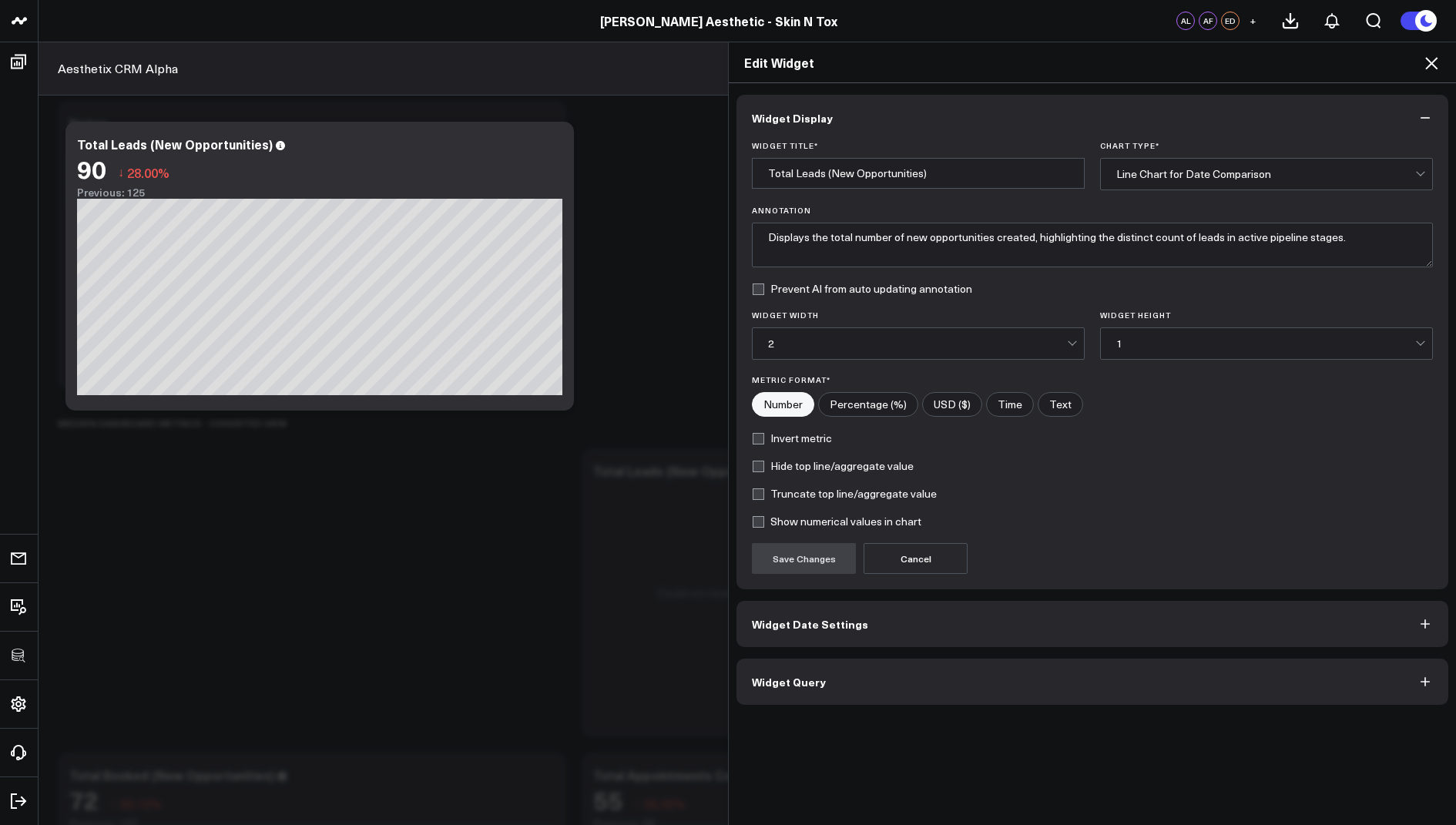
click at [826, 678] on button "Widget Query" at bounding box center [1092, 681] width 712 height 46
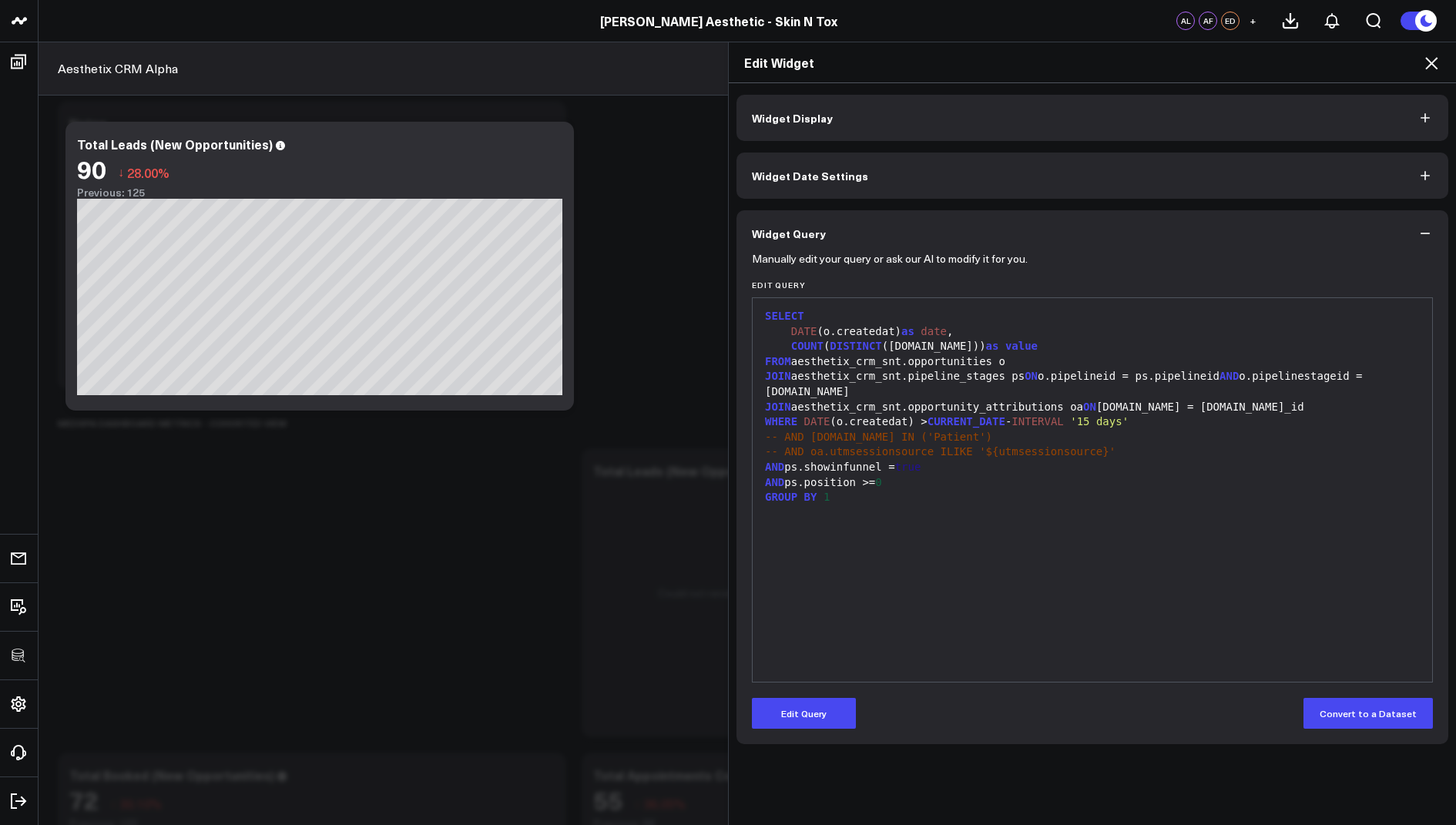
click at [1433, 61] on icon at bounding box center [1432, 64] width 13 height 13
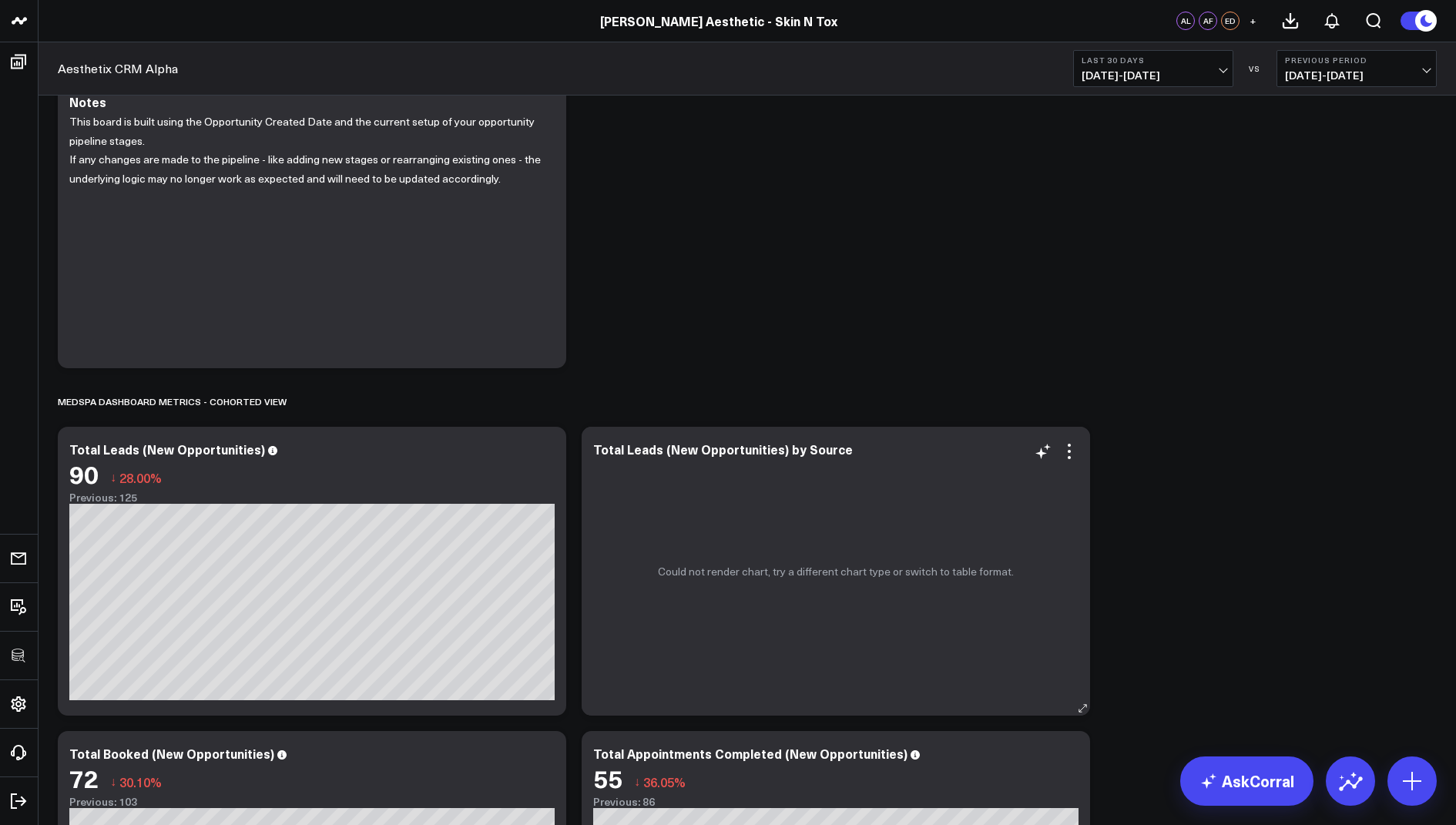
scroll to position [98, 0]
click at [1067, 449] on icon at bounding box center [1069, 451] width 19 height 19
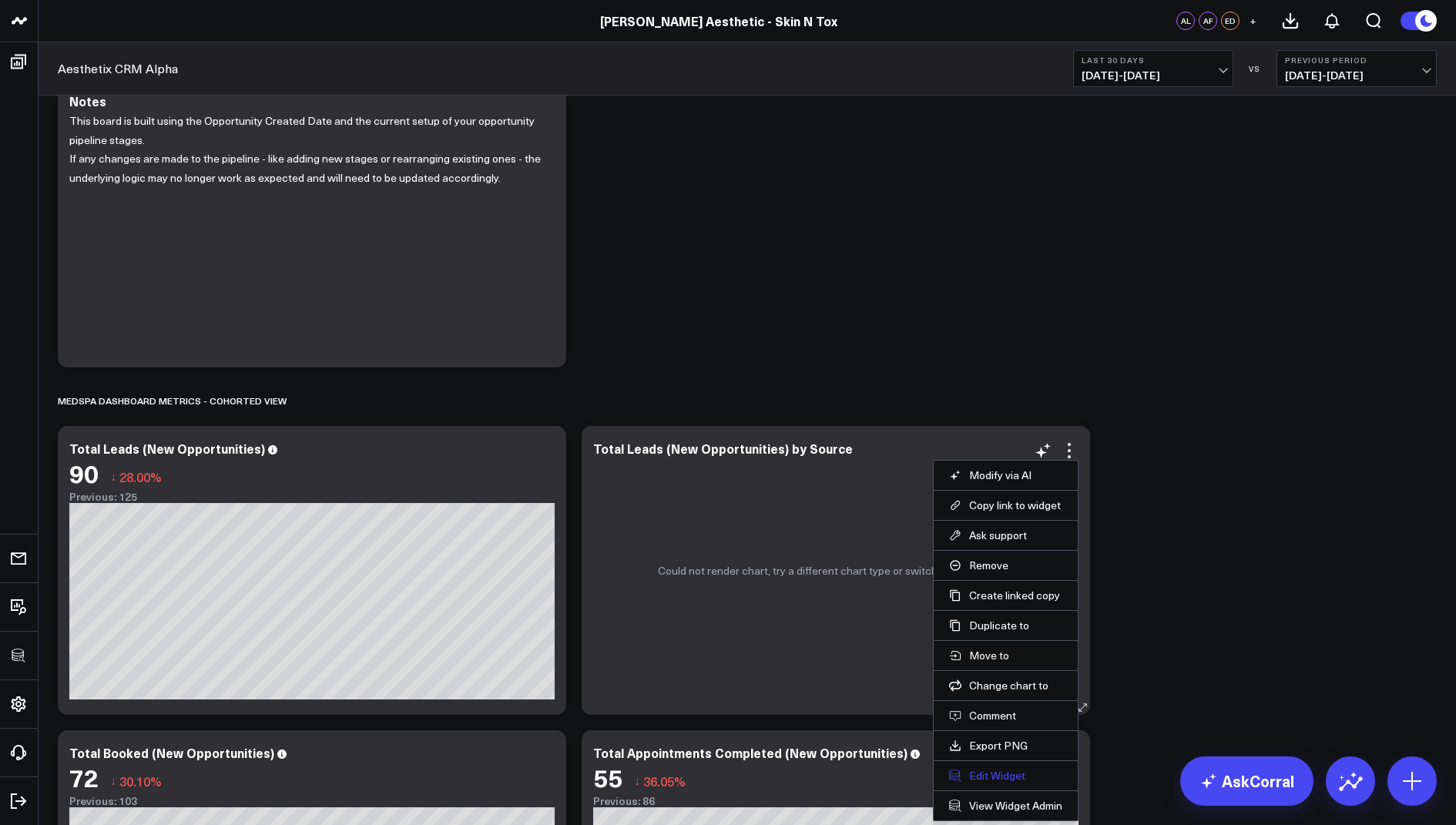
click at [991, 773] on button "Edit Widget" at bounding box center [1005, 776] width 113 height 14
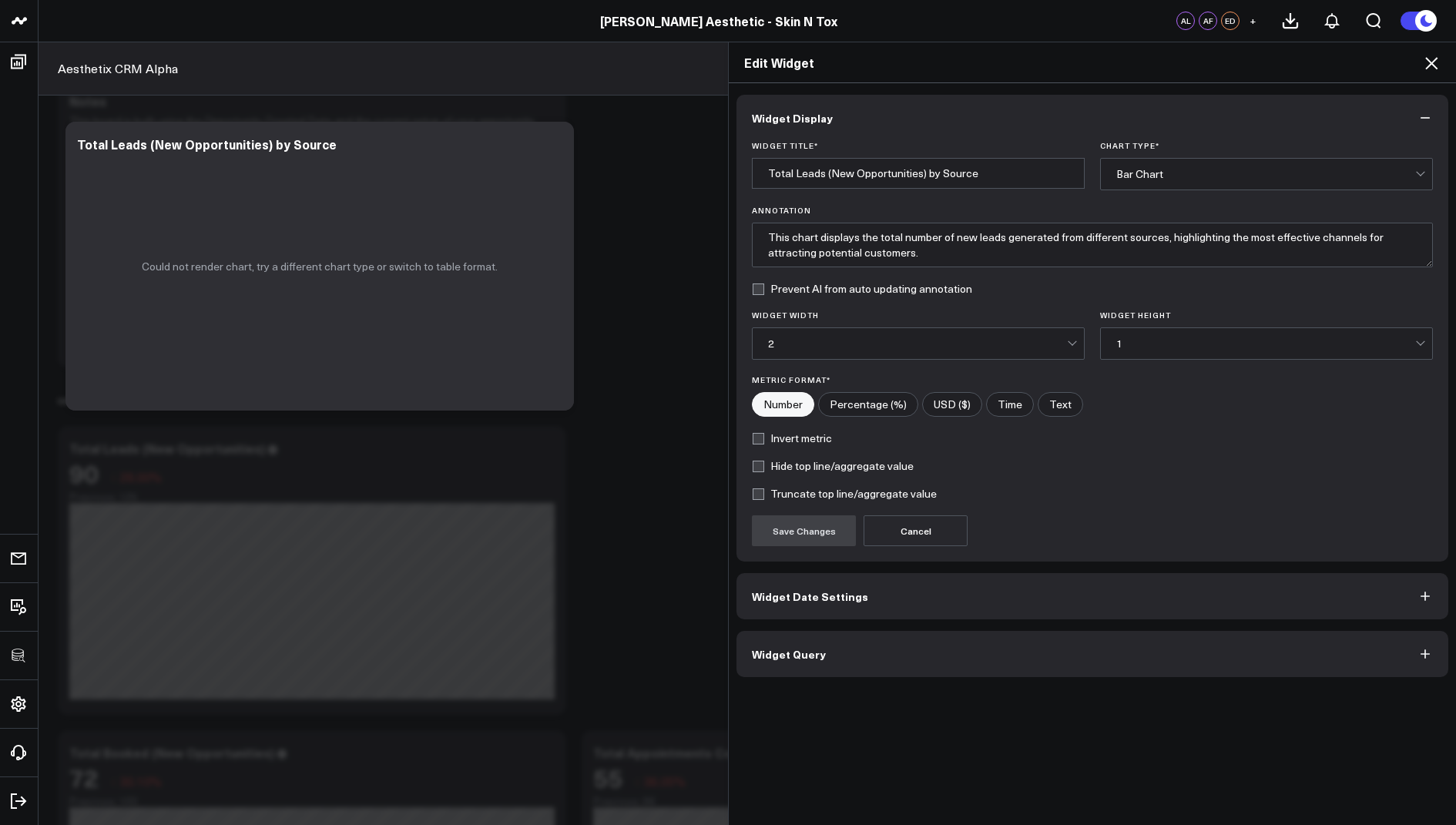
click at [1433, 54] on icon at bounding box center [1432, 64] width 19 height 19
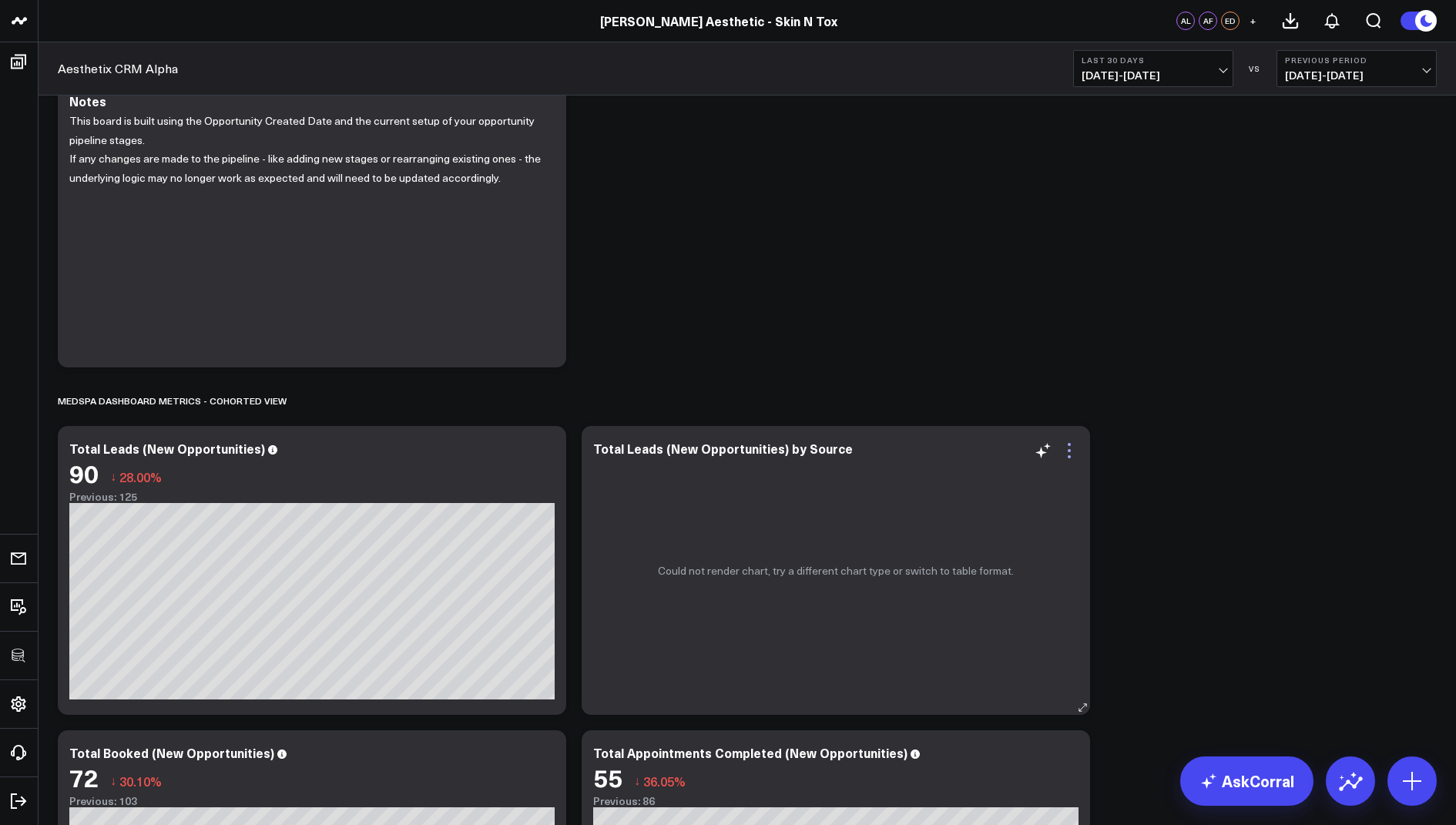
click at [1073, 454] on icon at bounding box center [1069, 451] width 19 height 19
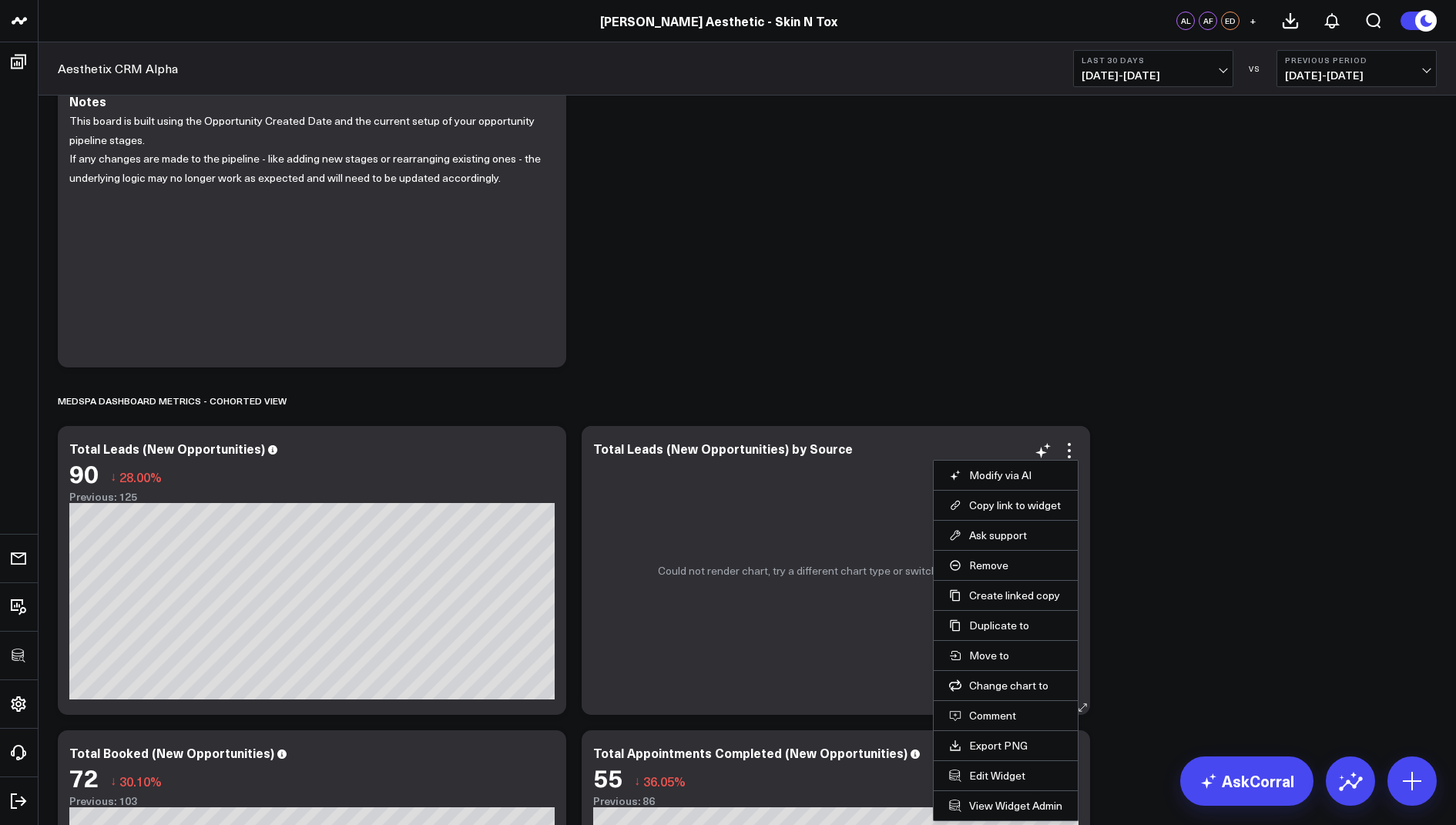
click at [1001, 793] on li "View Widget Admin" at bounding box center [1006, 805] width 144 height 30
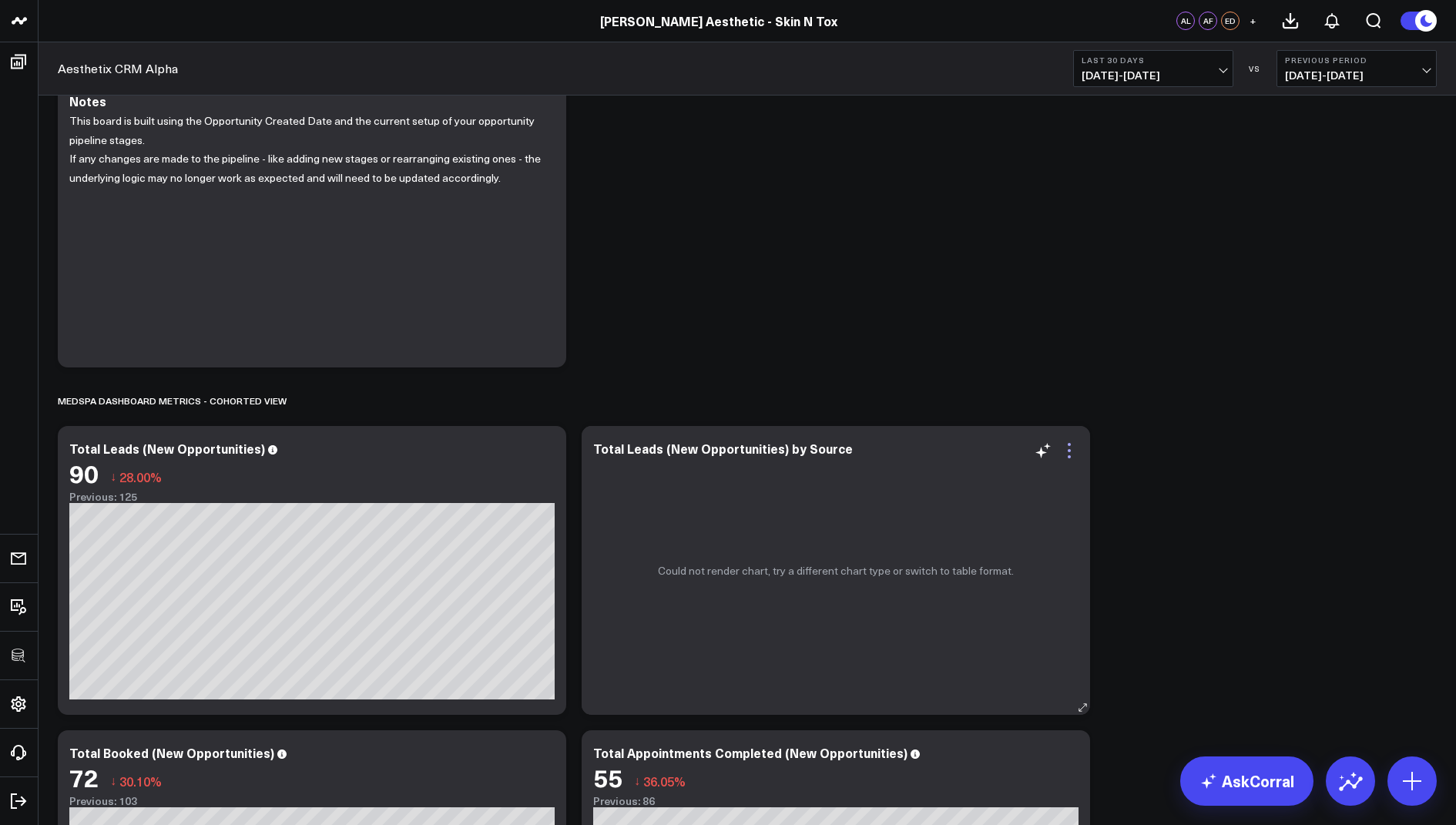
click at [1069, 443] on icon at bounding box center [1069, 445] width 3 height 3
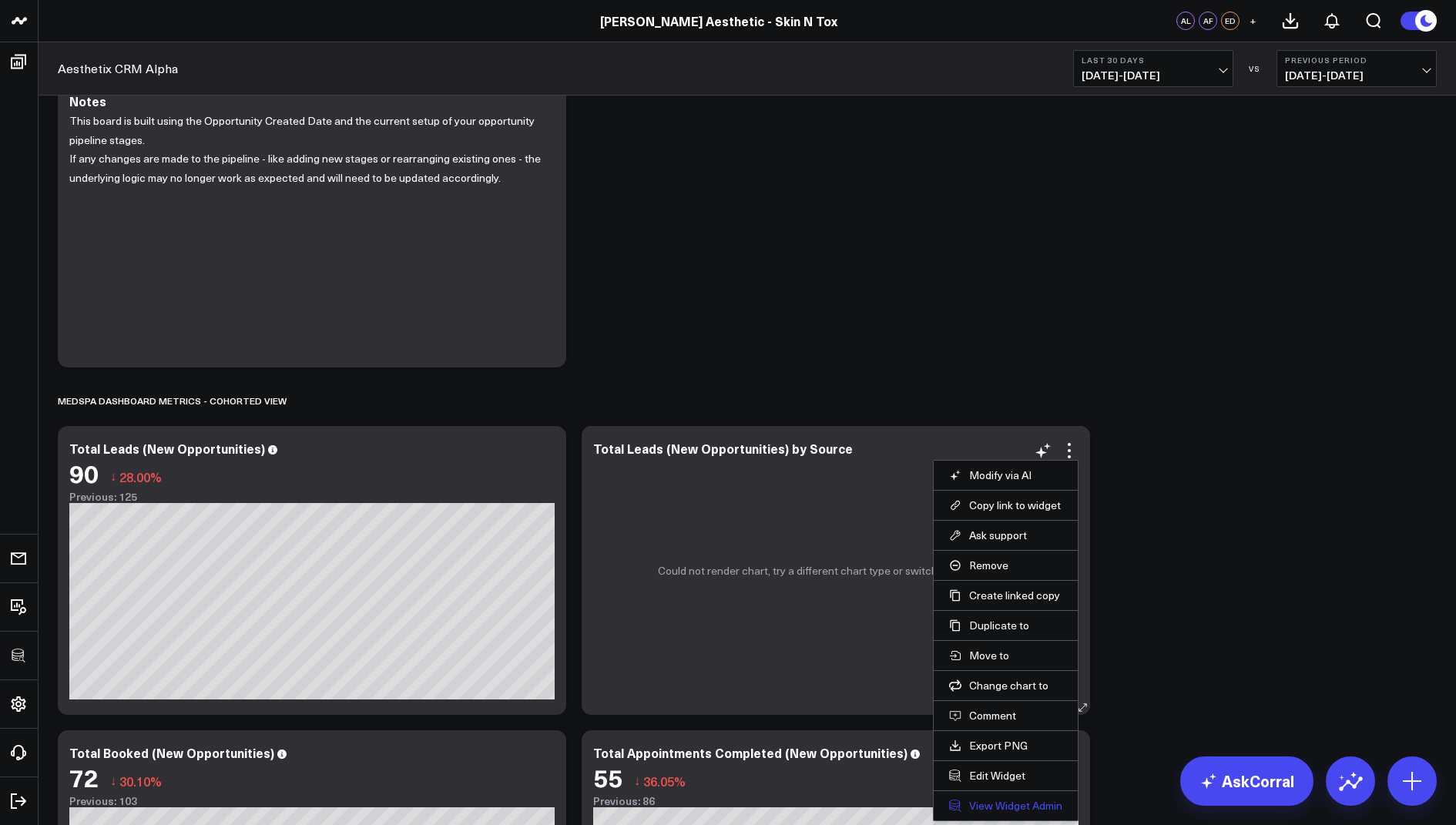
click at [989, 799] on link "View Widget Admin" at bounding box center [1005, 806] width 113 height 14
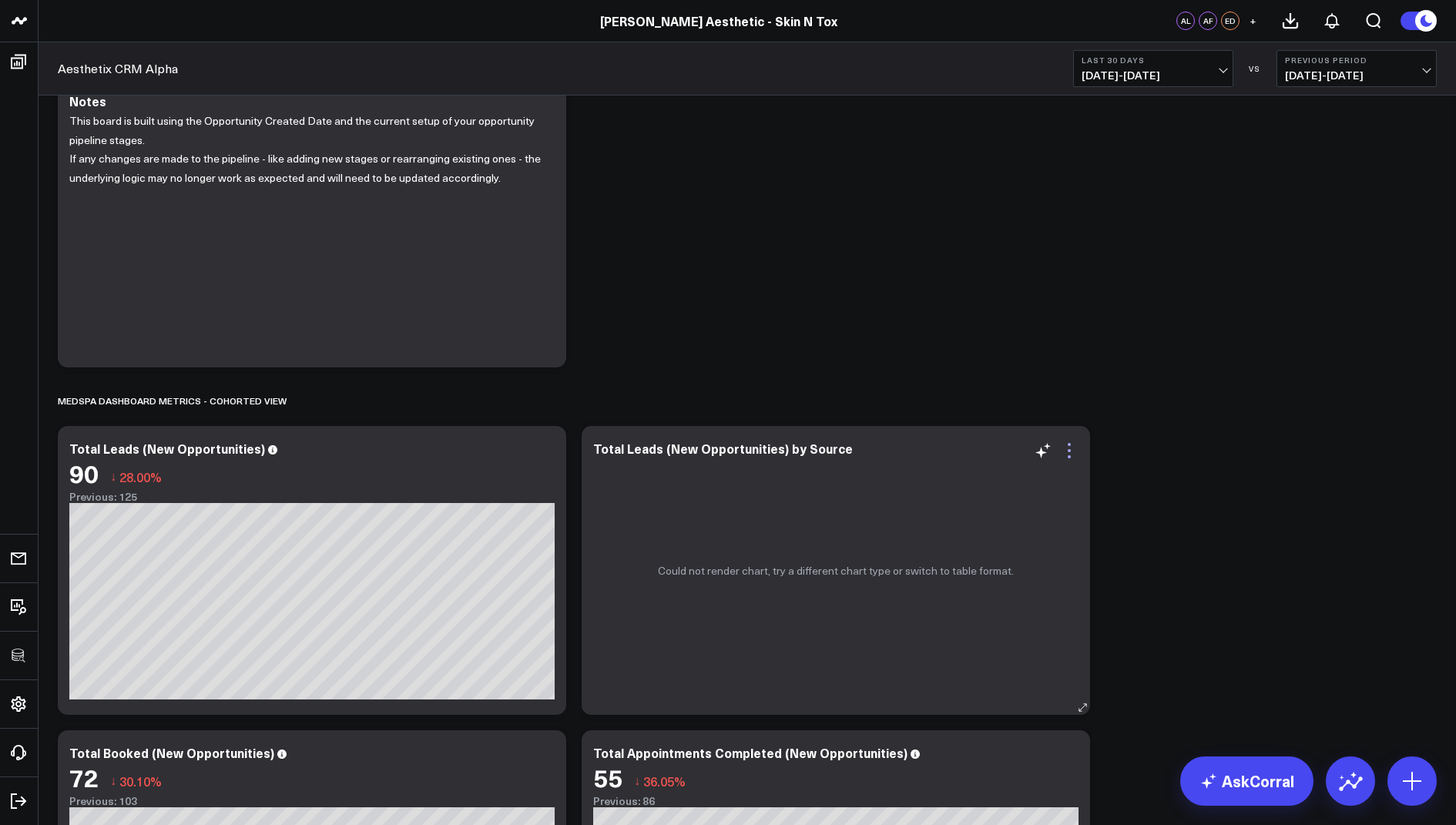
click at [1073, 449] on icon at bounding box center [1069, 451] width 19 height 19
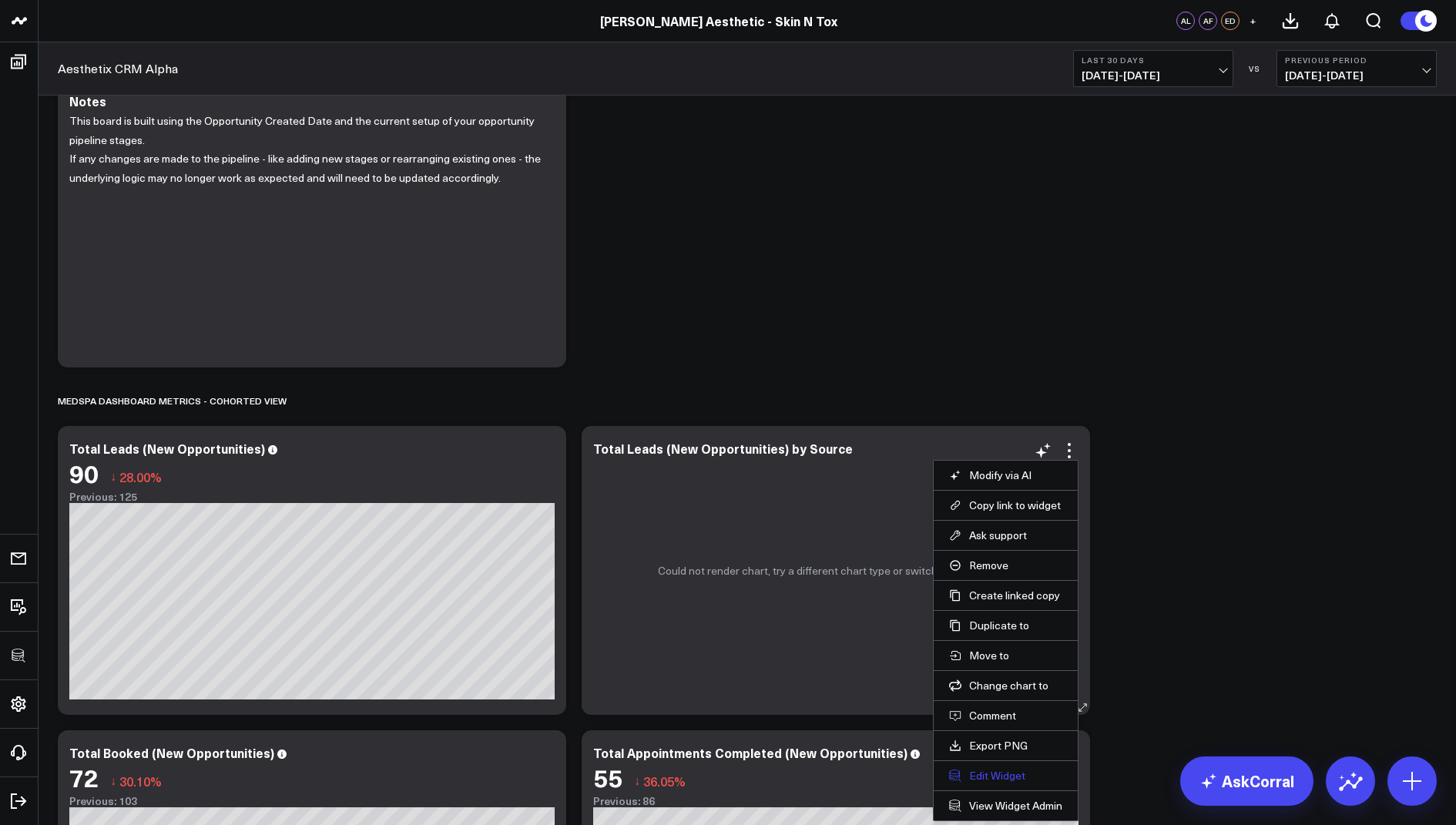
click at [974, 770] on button "Edit Widget" at bounding box center [1005, 776] width 113 height 14
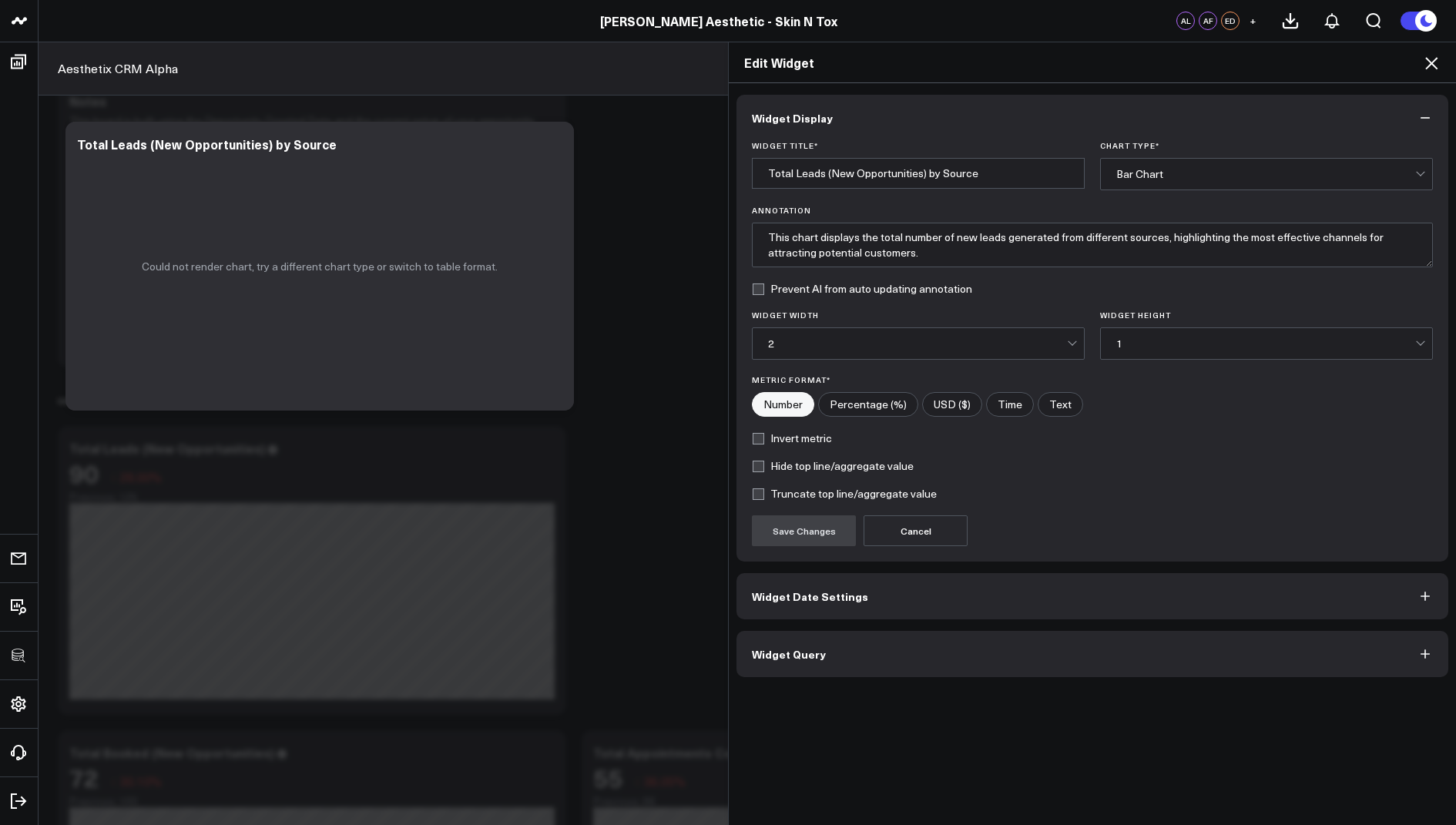
click at [801, 650] on span "Widget Query" at bounding box center [789, 654] width 74 height 13
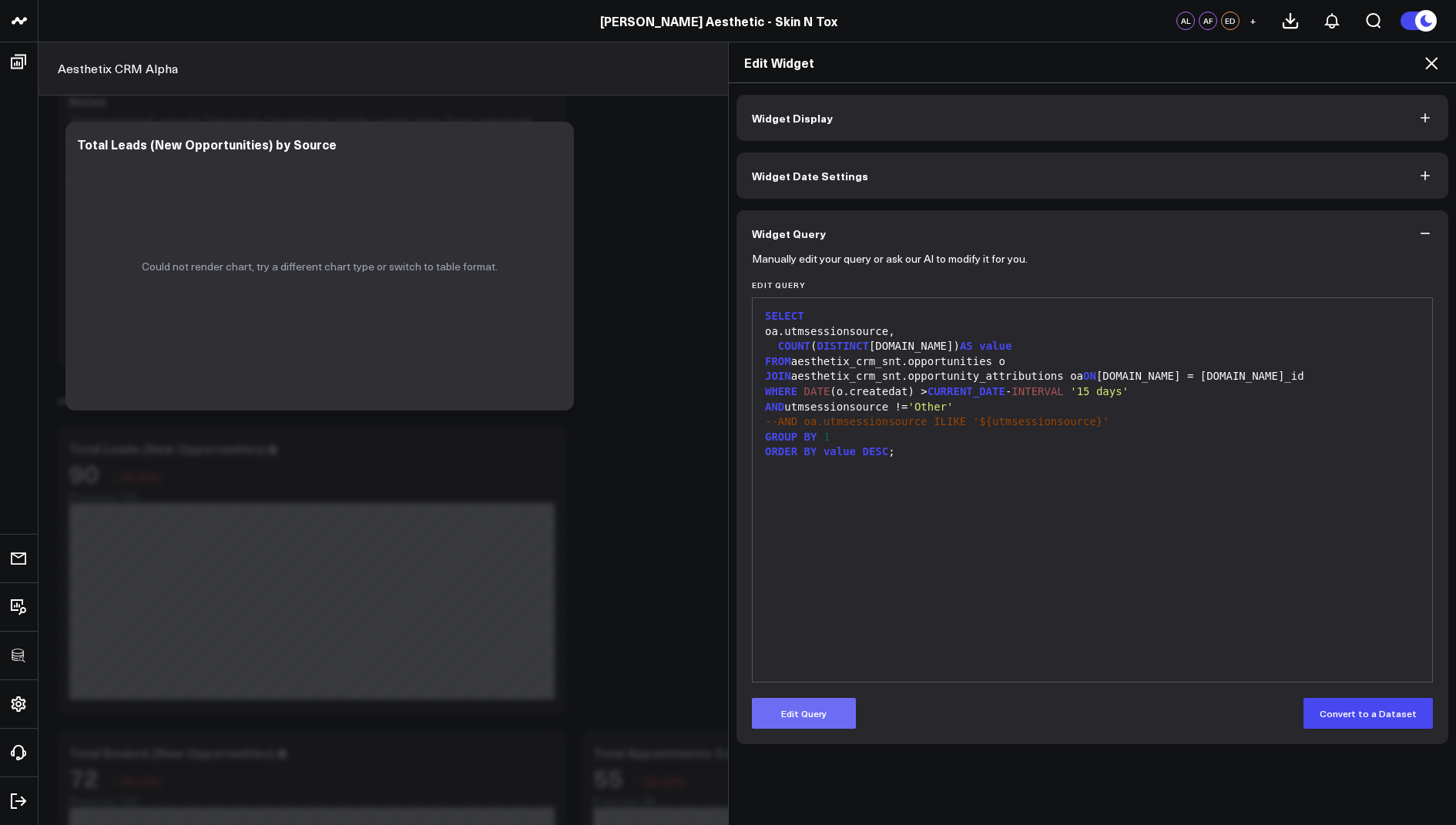
click at [801, 707] on button "Edit Query" at bounding box center [804, 713] width 104 height 31
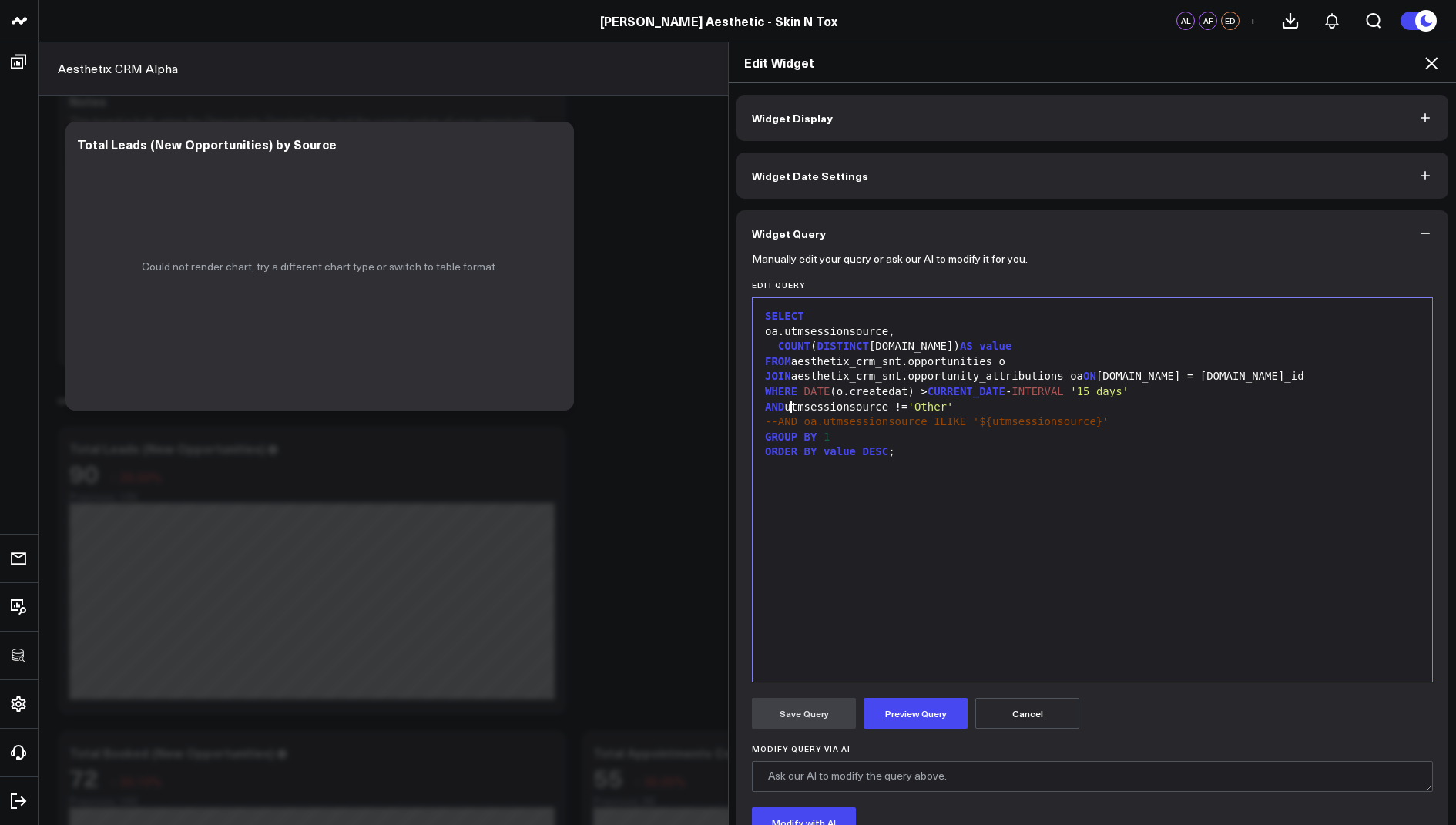
click at [790, 408] on div "AND utmsessionsource != 'Other'" at bounding box center [1092, 408] width 664 height 16
click at [904, 726] on button "Preview Query" at bounding box center [915, 713] width 104 height 31
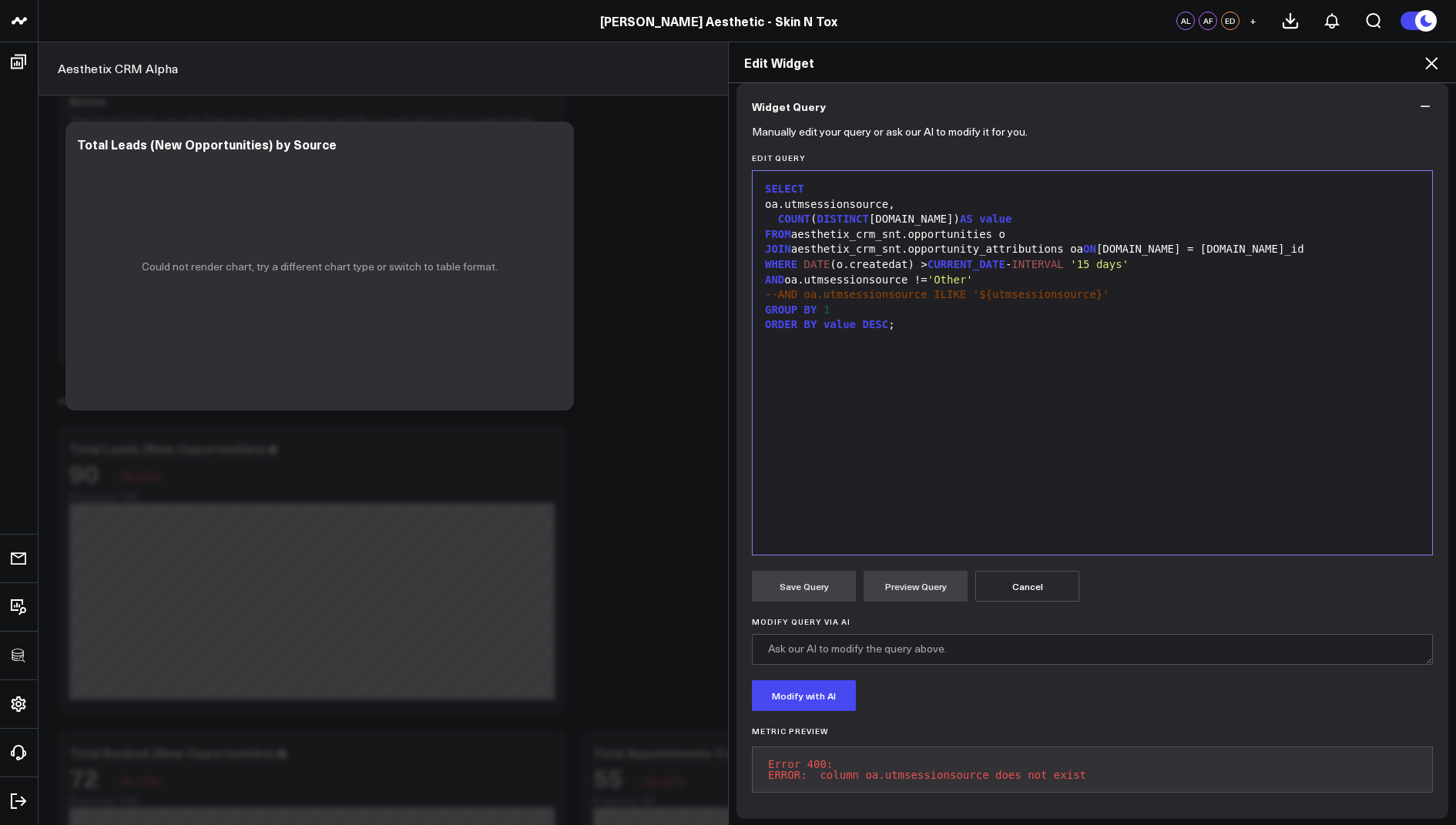
scroll to position [140, 0]
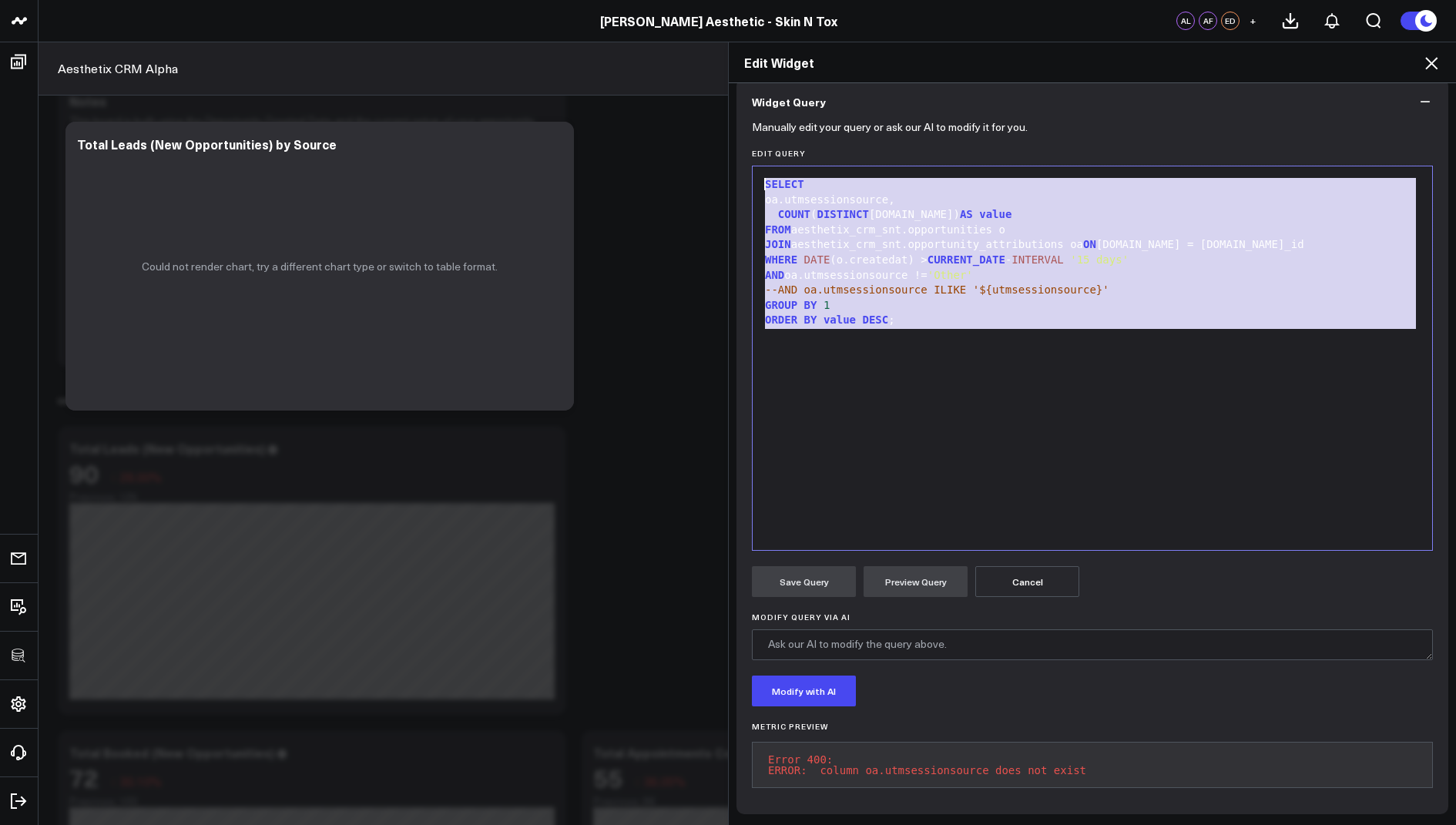
drag, startPoint x: 922, startPoint y: 334, endPoint x: 965, endPoint y: 107, distance: 231.0
click at [965, 107] on div "Widget Query Manually edit your query or ask our AI to modify it for you. Edit …" at bounding box center [1092, 446] width 712 height 736
copy div "SELECT oa.utmsessionsource, COUNT ( DISTINCT o.id) AS value FROM aesthetix_crm_…"
click at [1426, 55] on icon at bounding box center [1432, 64] width 19 height 19
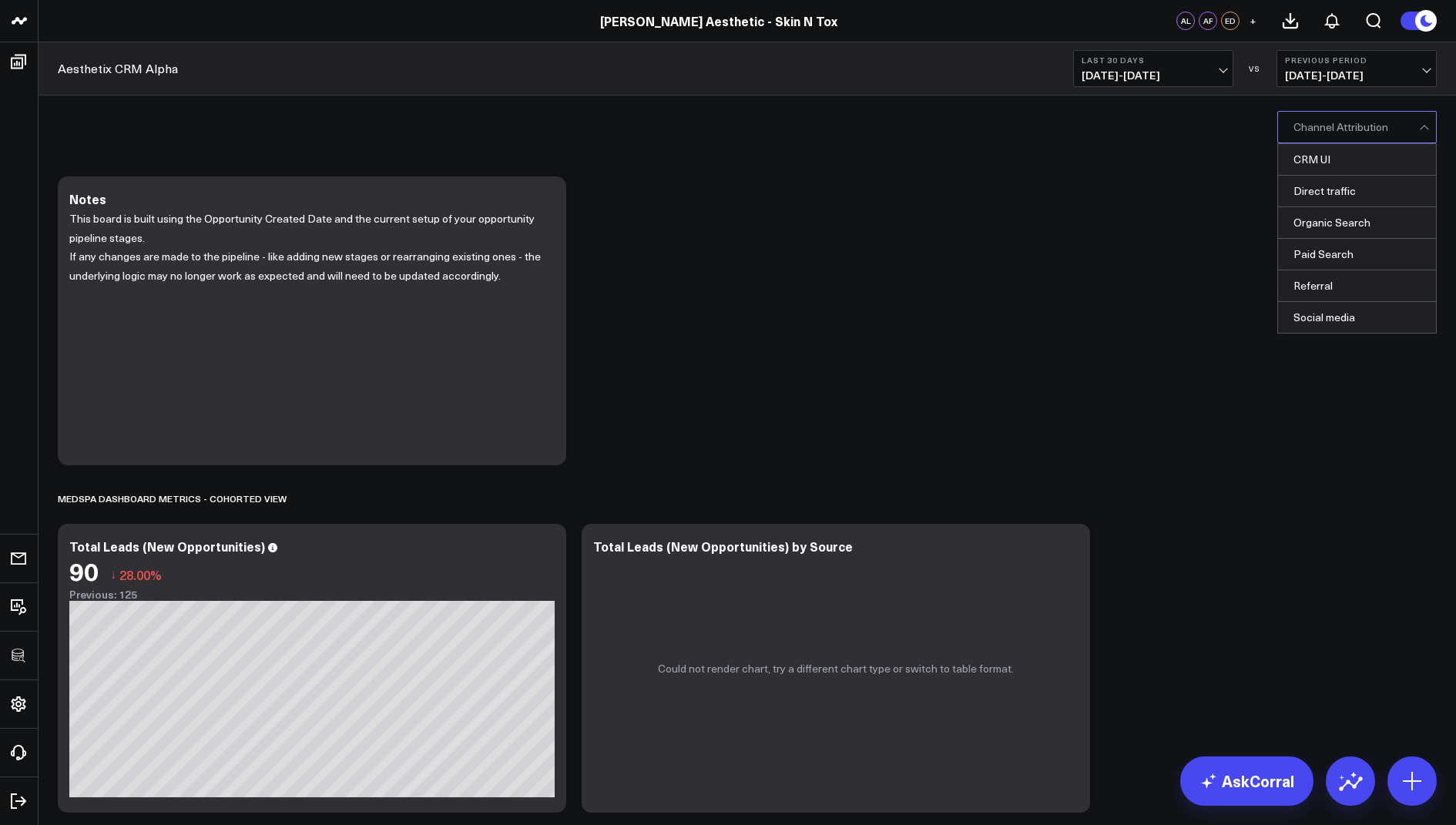
click at [1326, 123] on div at bounding box center [1356, 126] width 125 height 31
click at [1313, 254] on div "Paid Search" at bounding box center [1356, 255] width 158 height 31
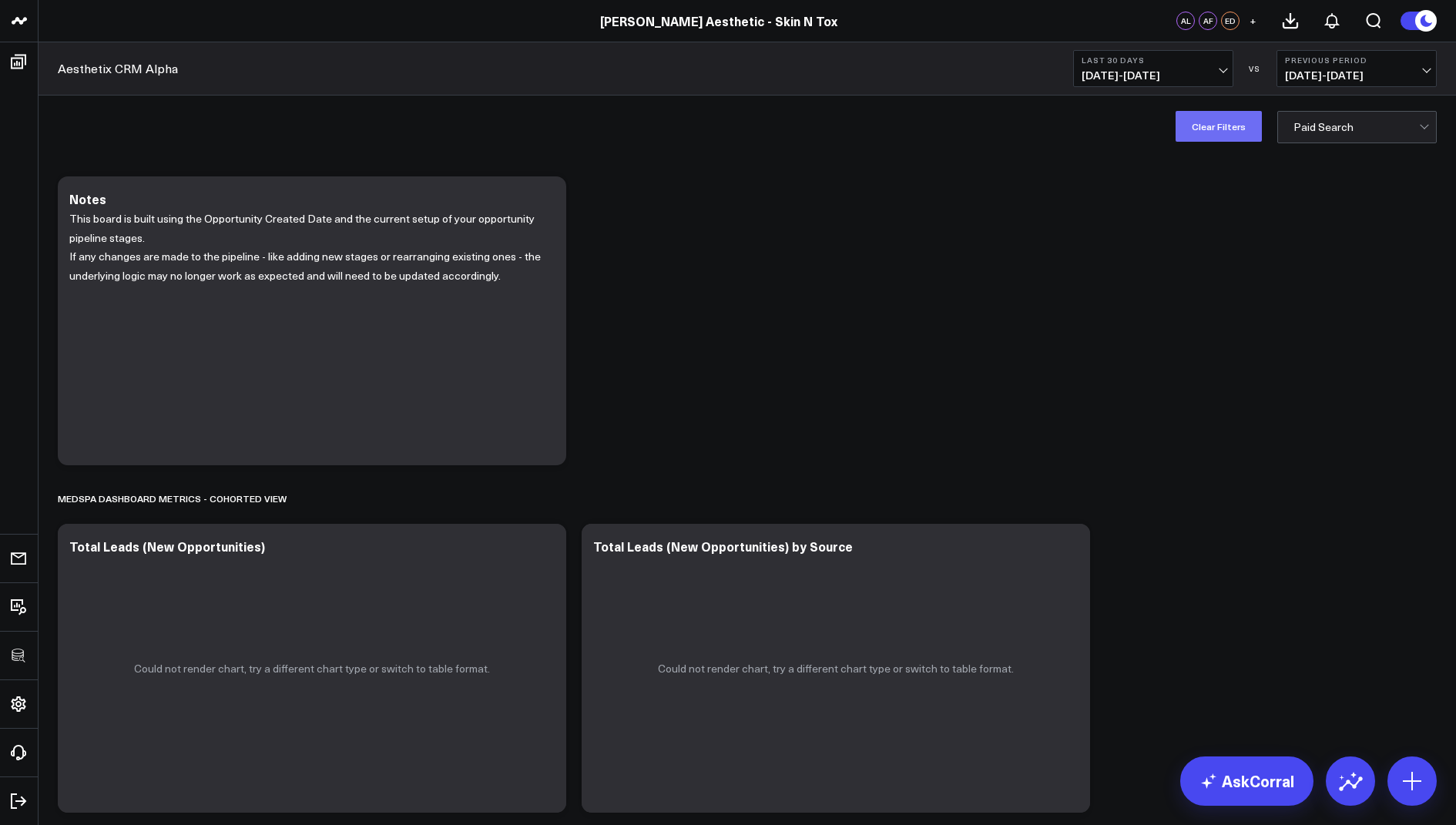
click at [1222, 129] on button "Clear Filters" at bounding box center [1218, 125] width 86 height 31
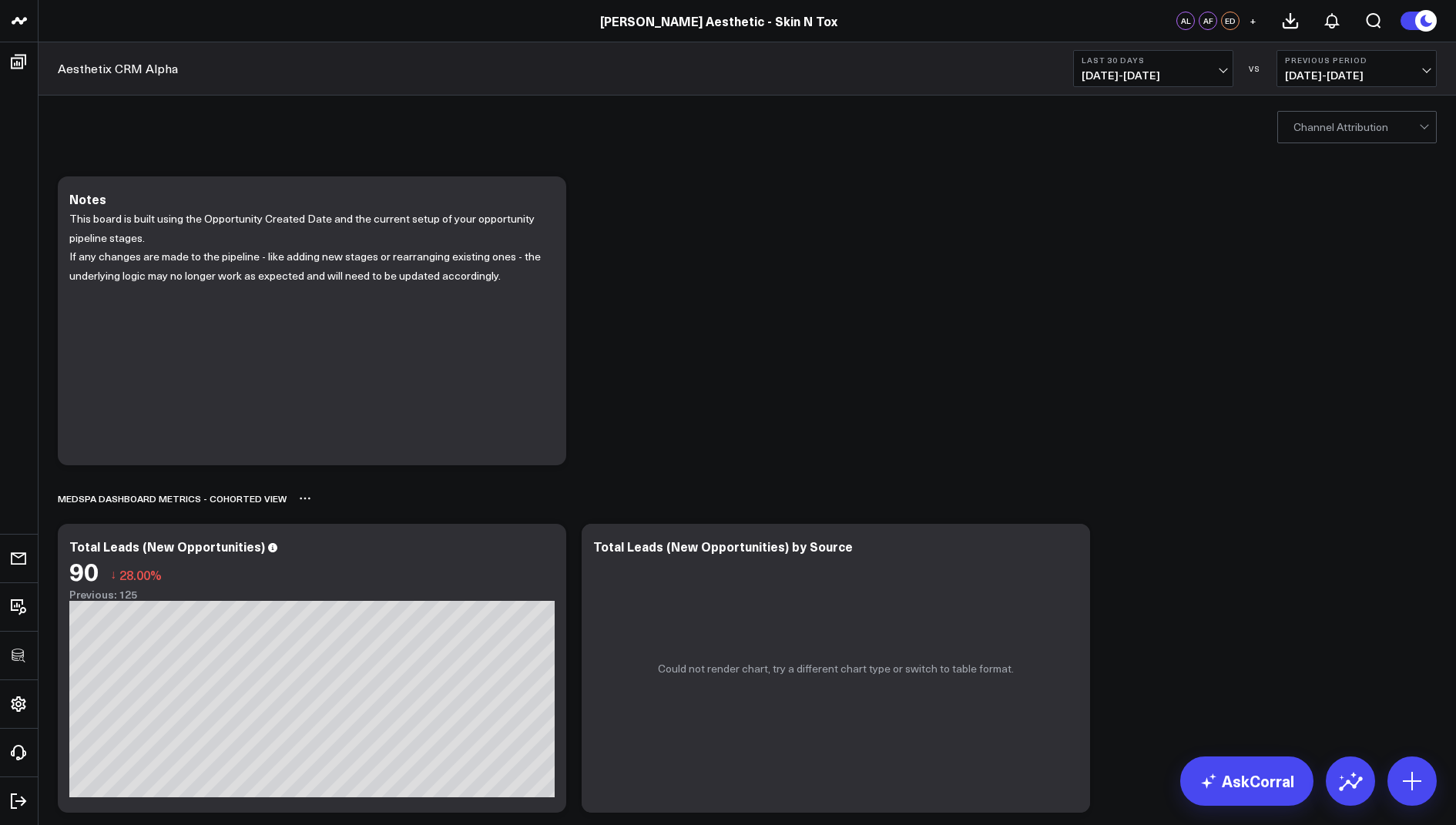
scroll to position [368, 0]
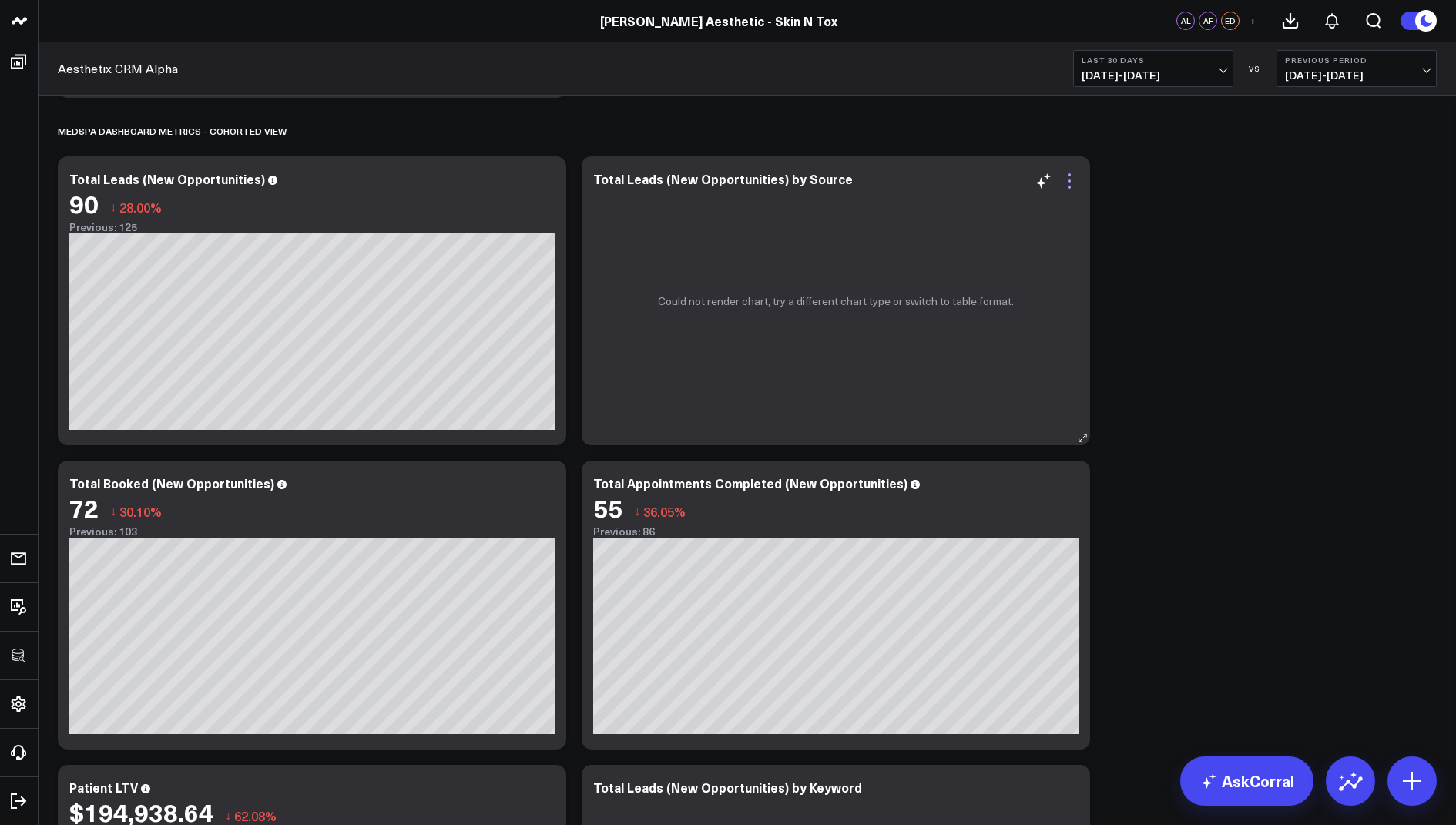
click at [1069, 186] on icon at bounding box center [1069, 187] width 3 height 3
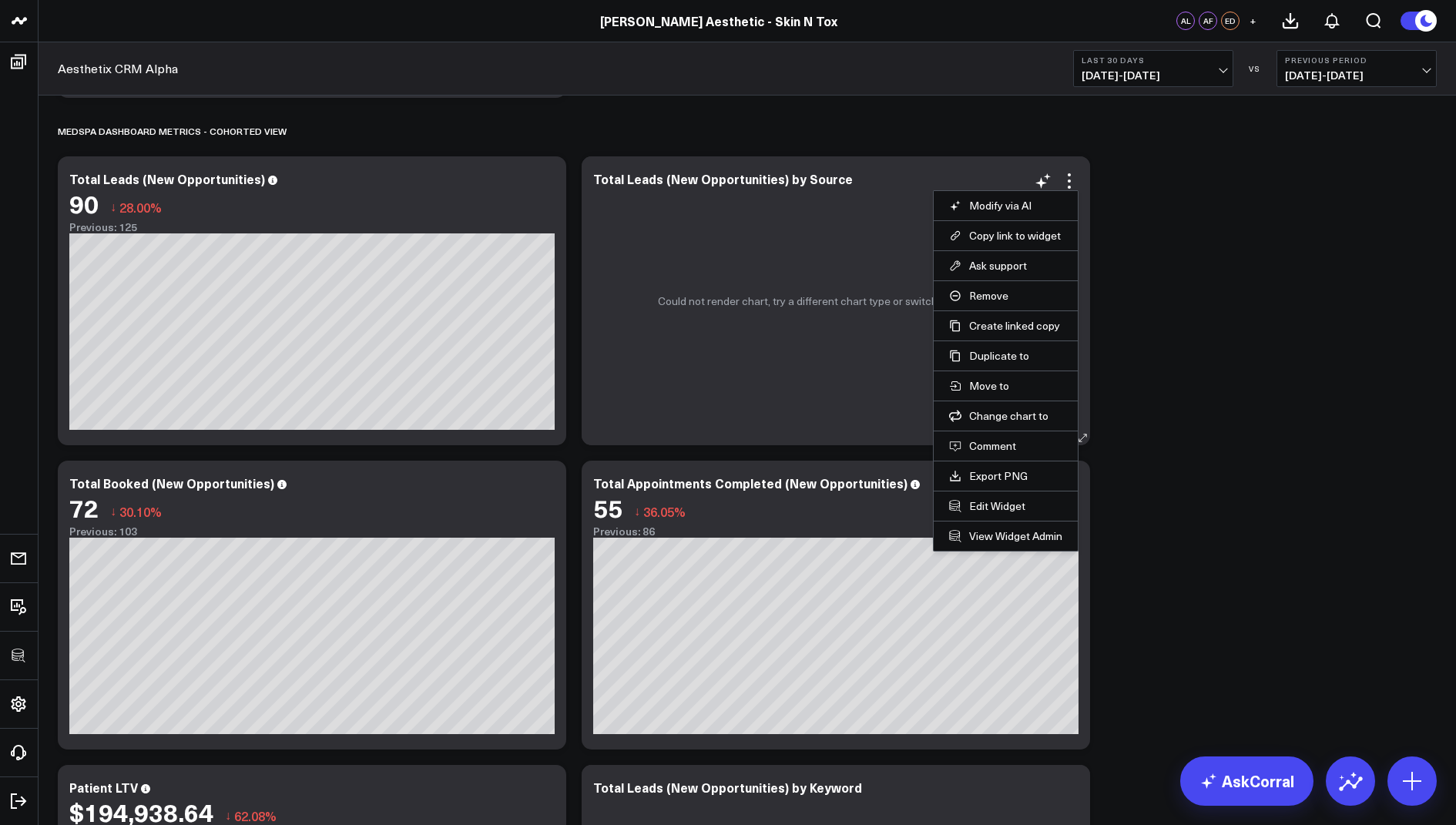
click at [982, 491] on li "Edit Widget" at bounding box center [1006, 506] width 144 height 30
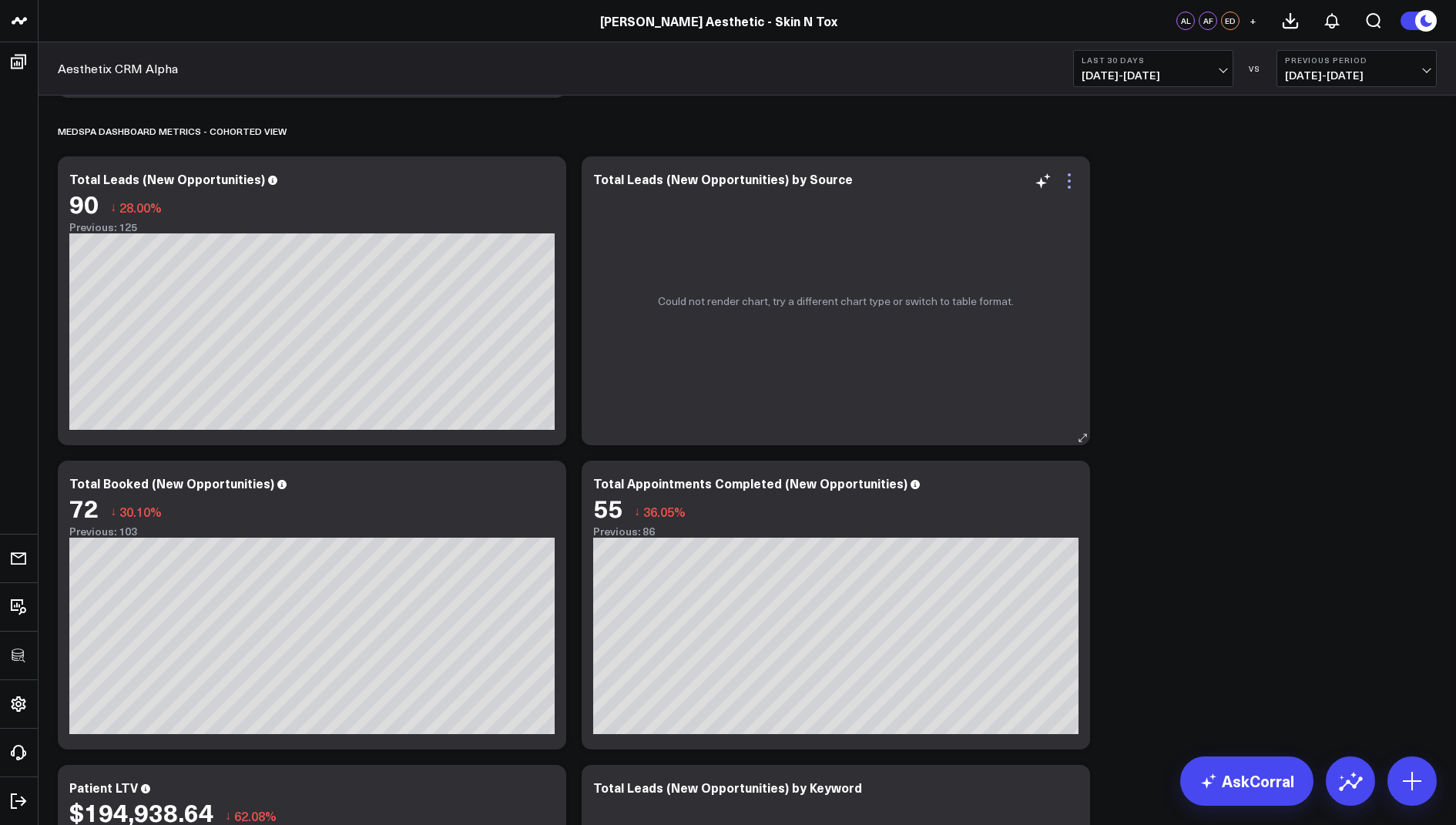
click at [1069, 184] on icon at bounding box center [1069, 181] width 19 height 19
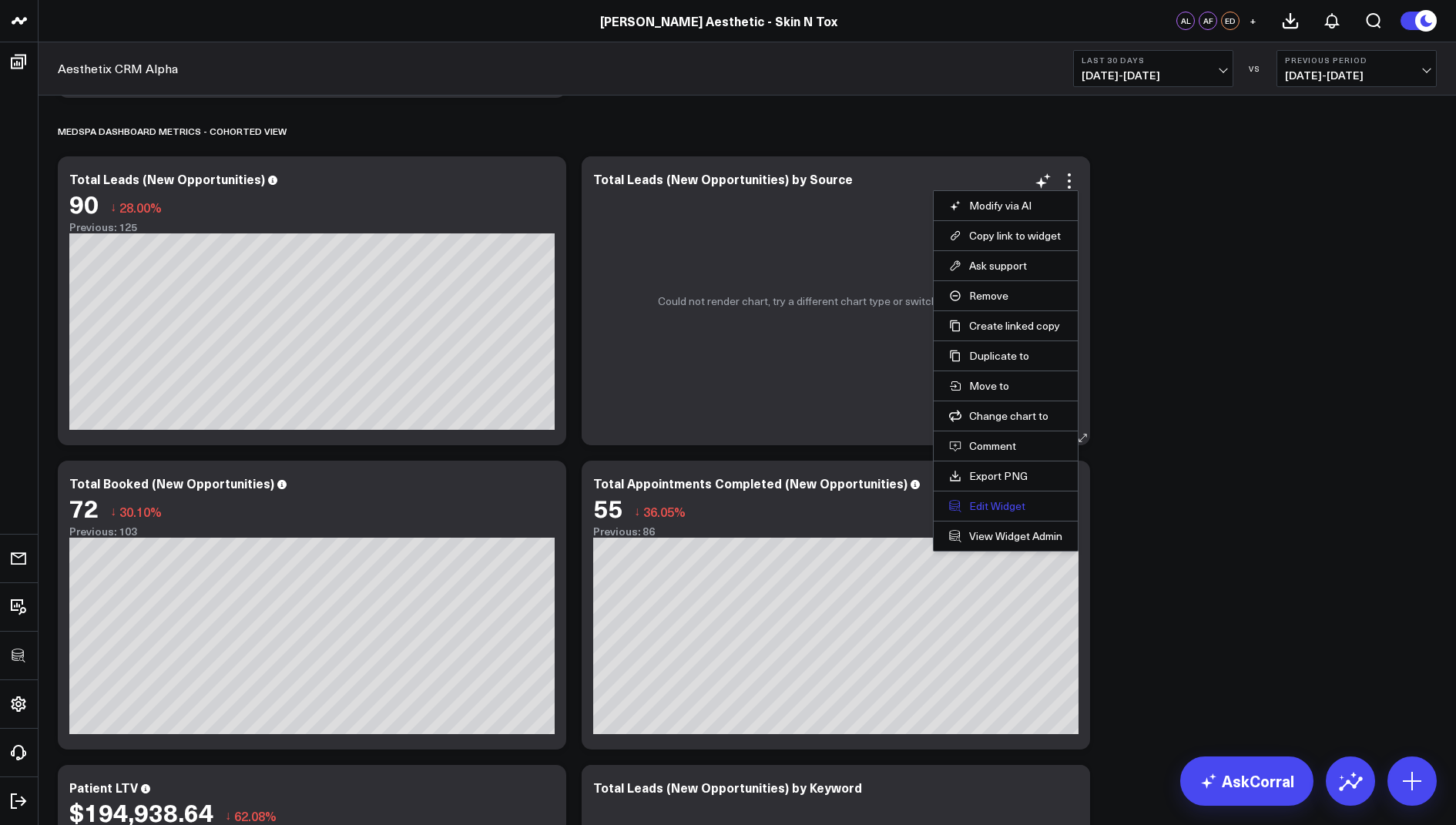
click at [981, 504] on button "Edit Widget" at bounding box center [1005, 507] width 113 height 14
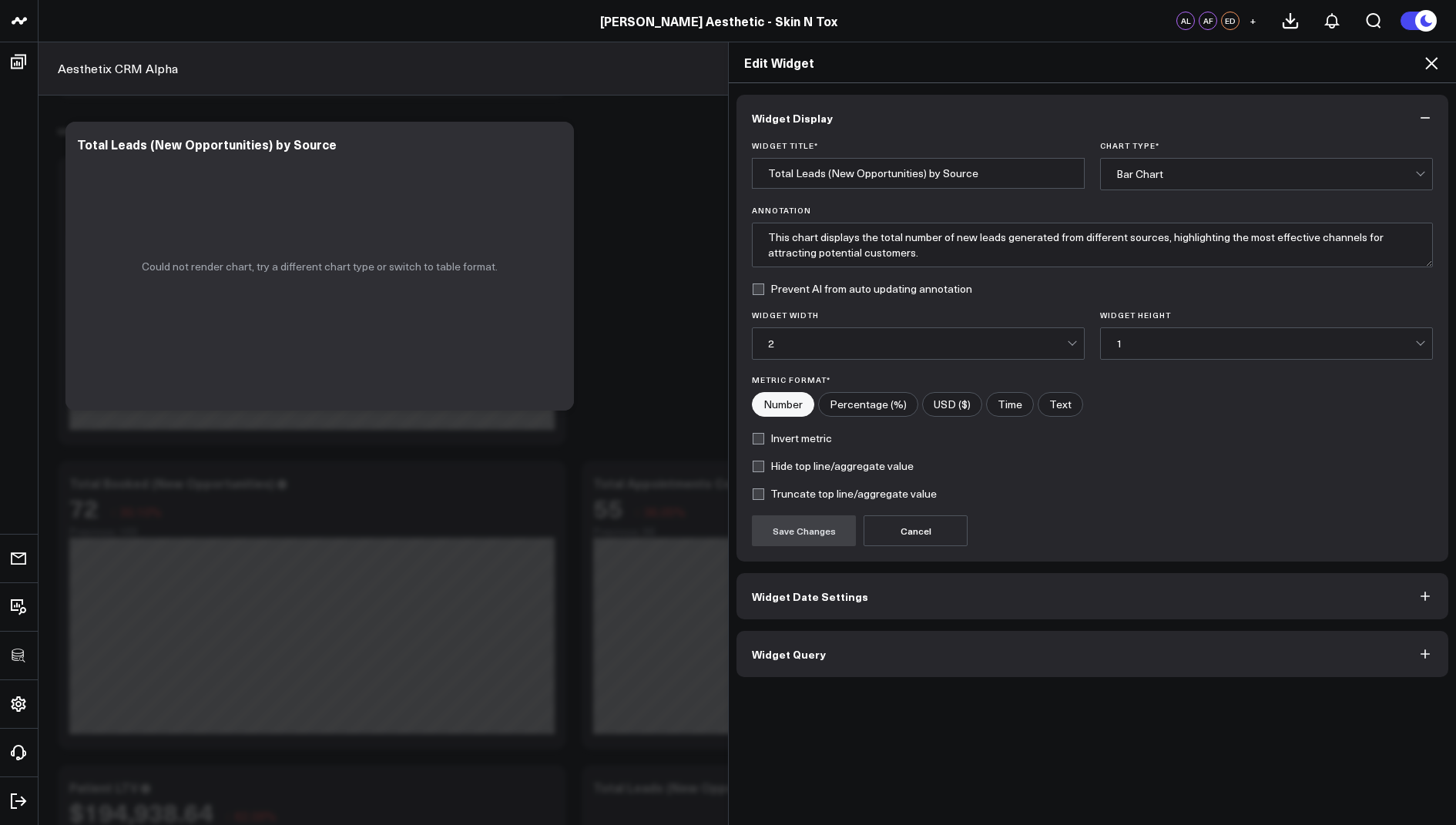
click at [768, 658] on button "Widget Query" at bounding box center [1092, 654] width 712 height 46
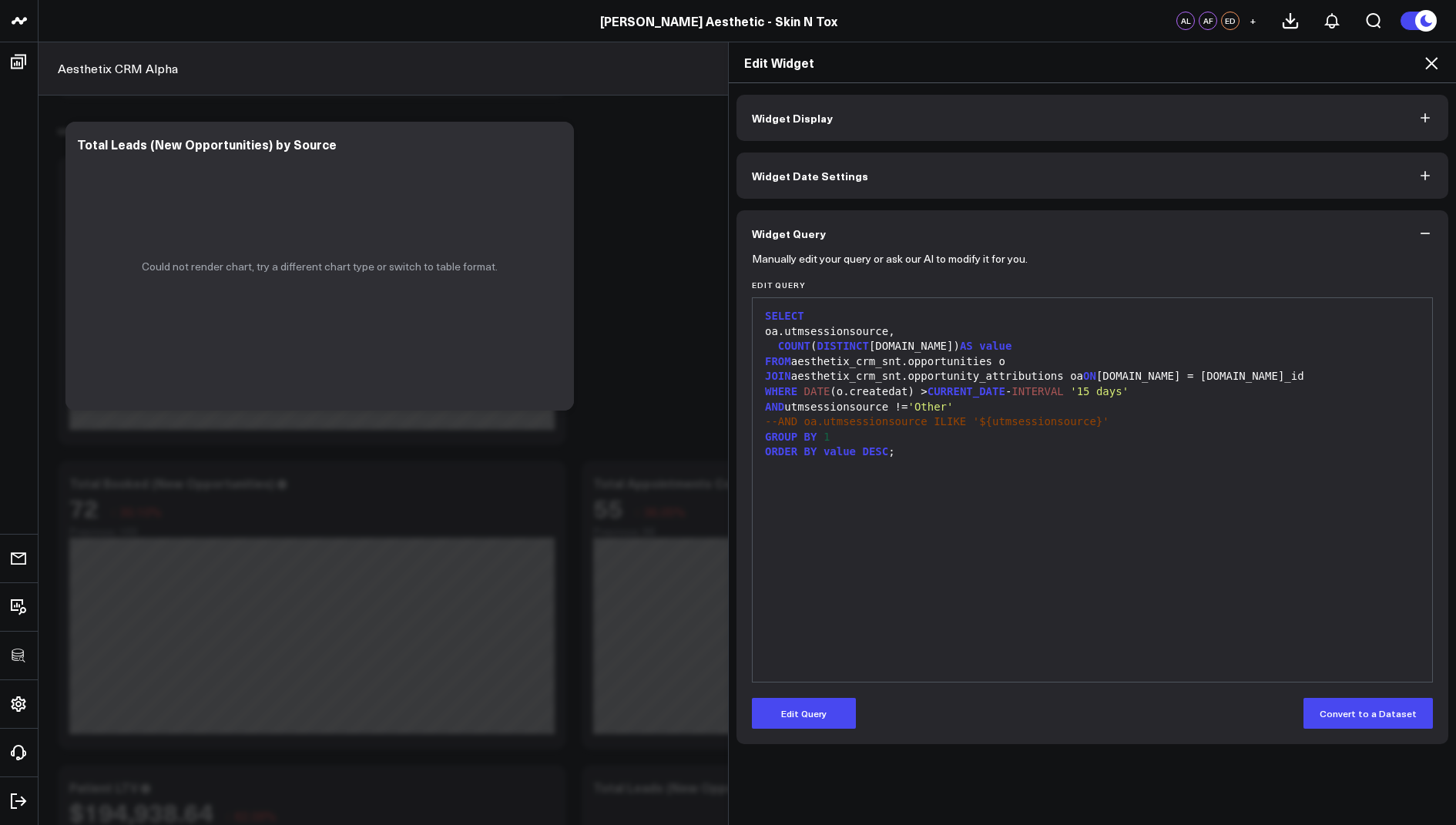
click at [1432, 62] on icon at bounding box center [1432, 64] width 13 height 13
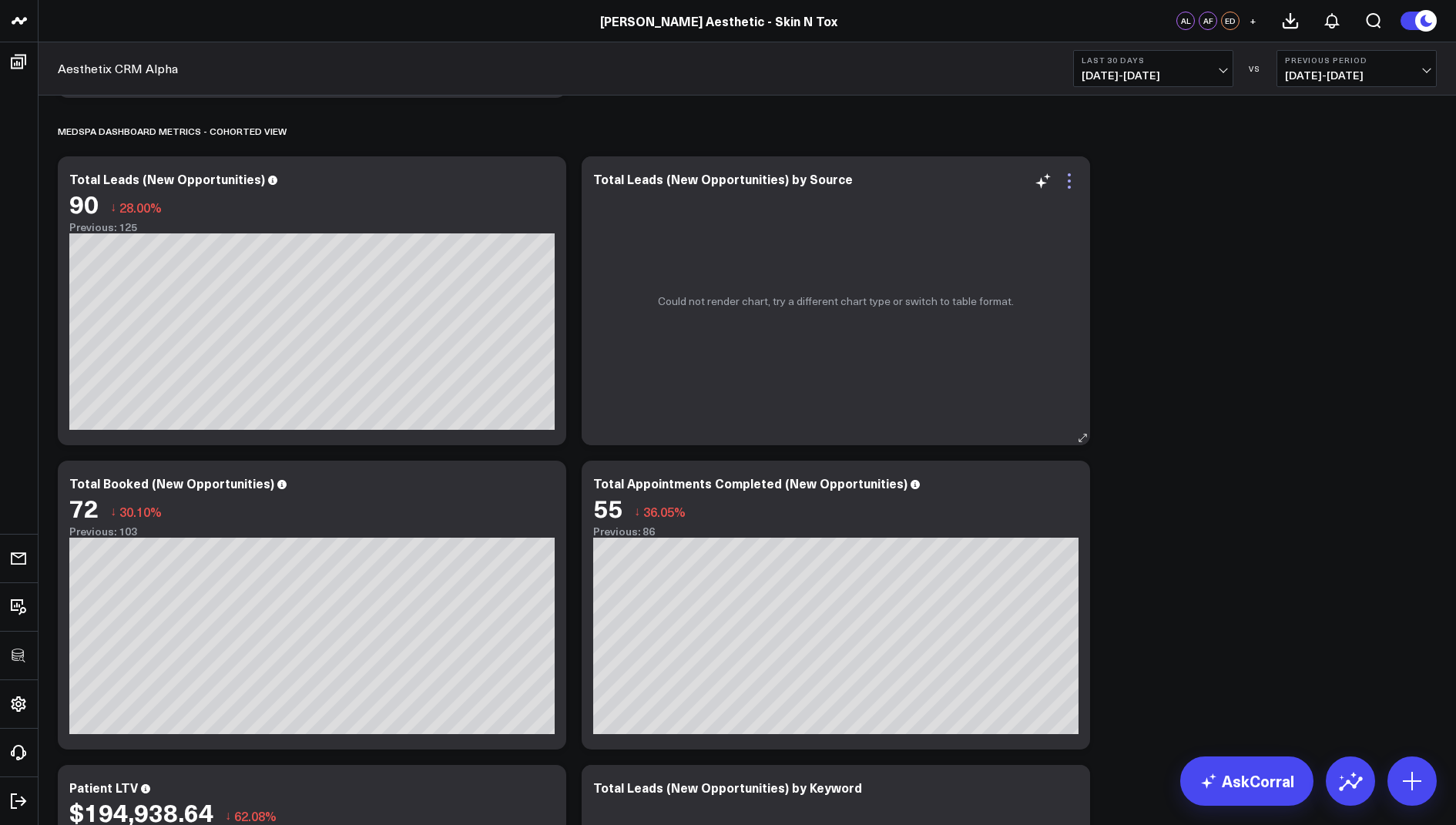
click at [1068, 175] on icon at bounding box center [1069, 181] width 19 height 19
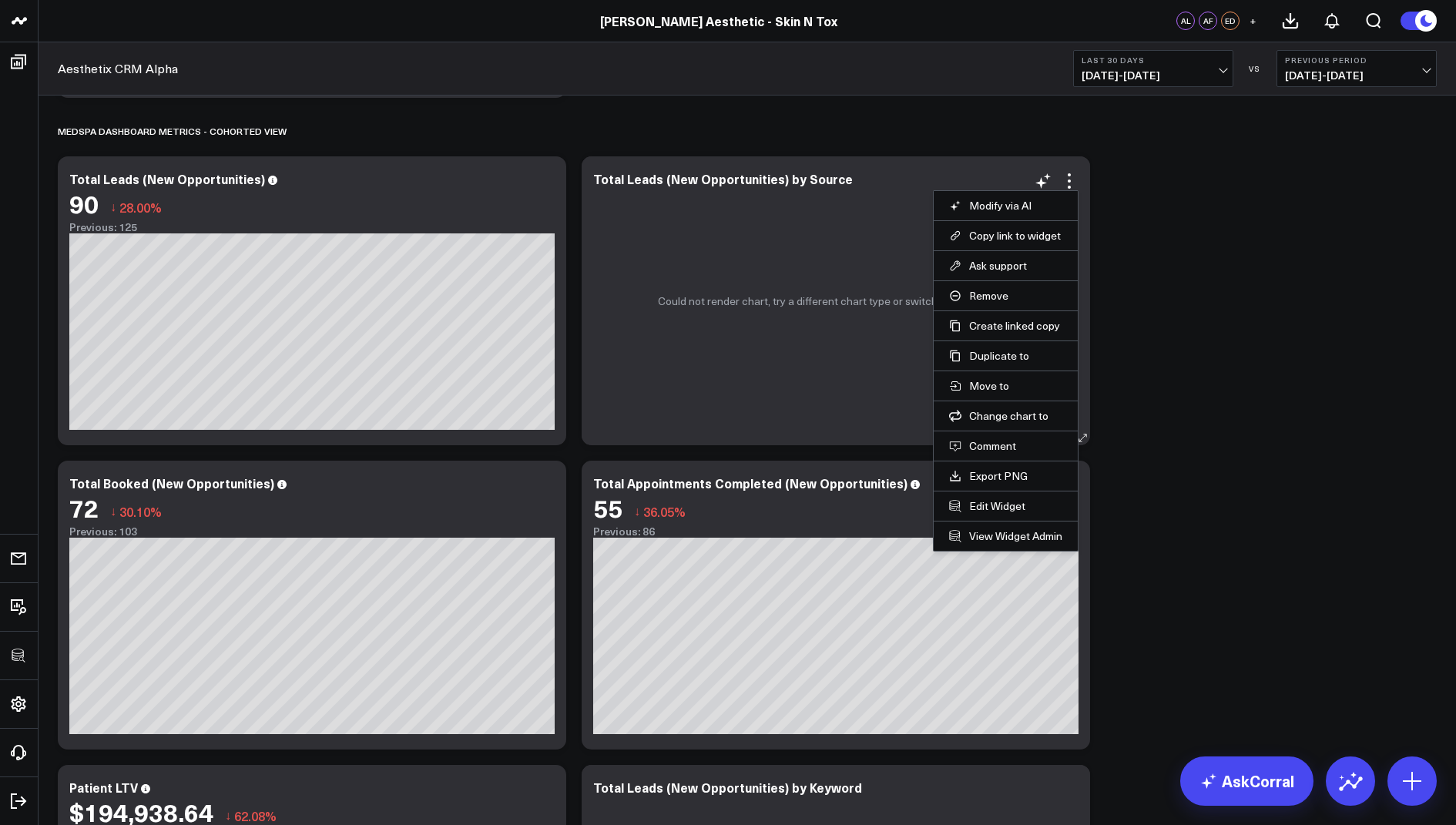
click at [977, 492] on li "Edit Widget" at bounding box center [1006, 506] width 144 height 30
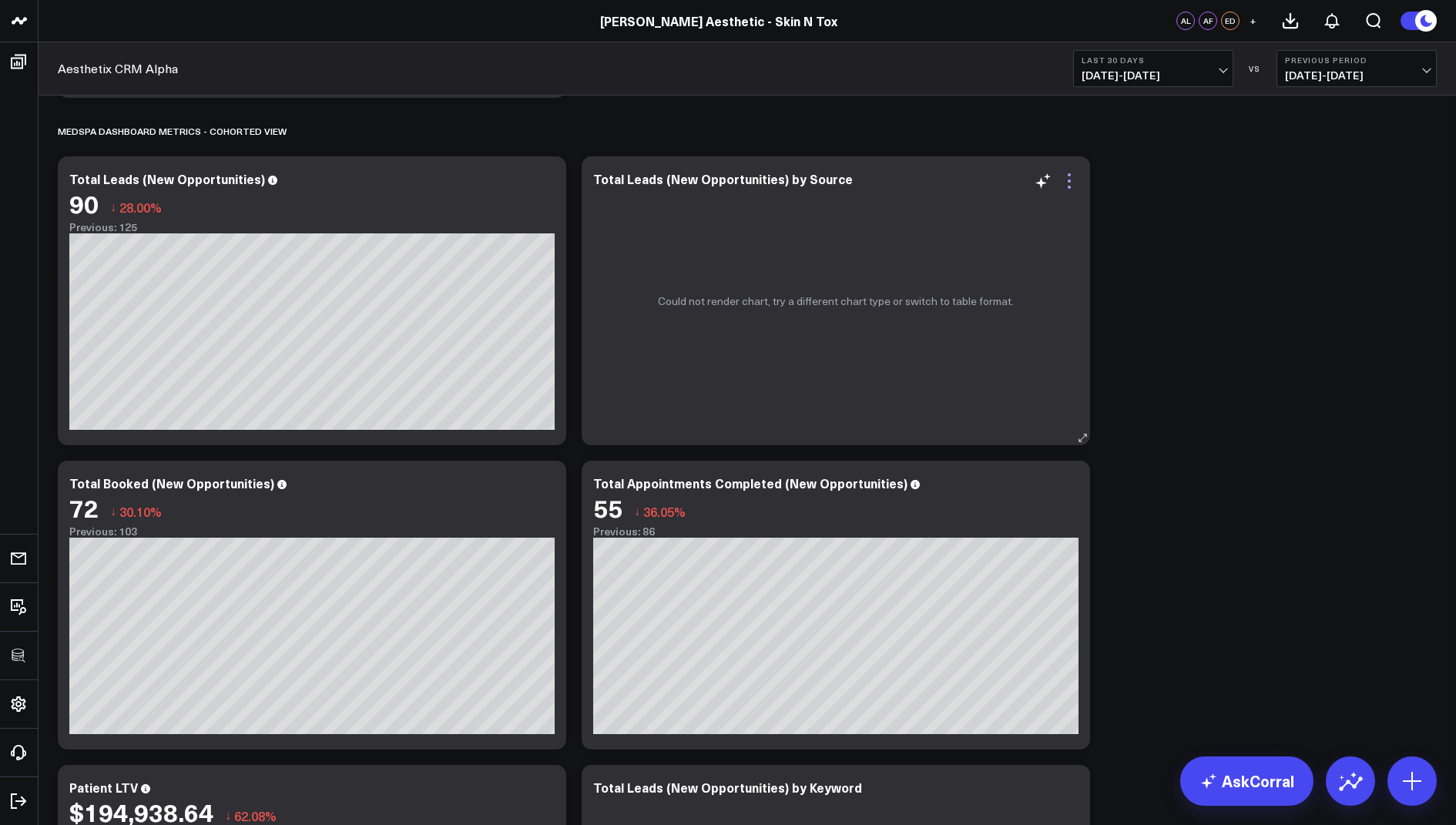
click at [1069, 176] on icon at bounding box center [1069, 181] width 19 height 19
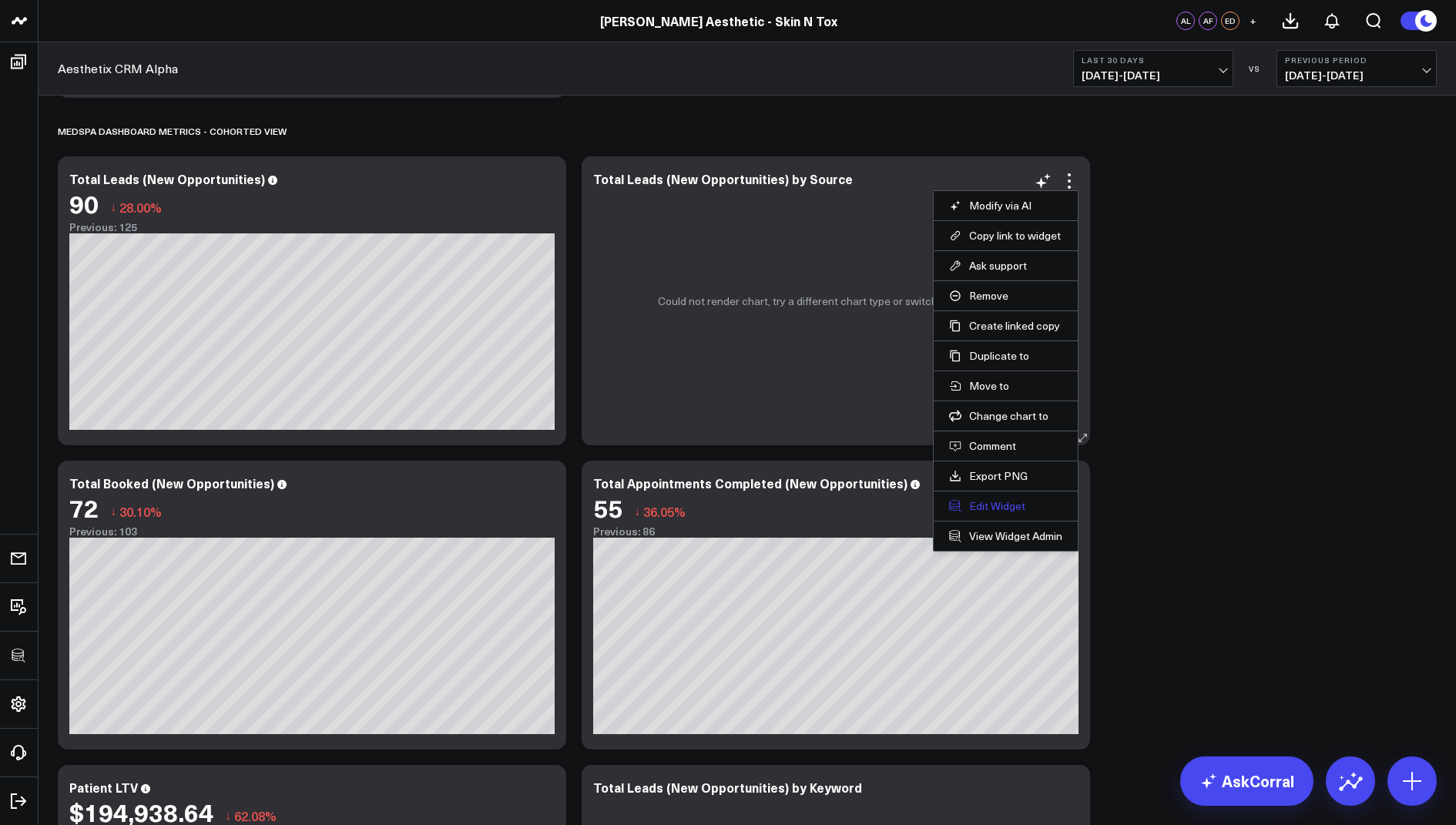
click at [981, 503] on button "Edit Widget" at bounding box center [1005, 507] width 113 height 14
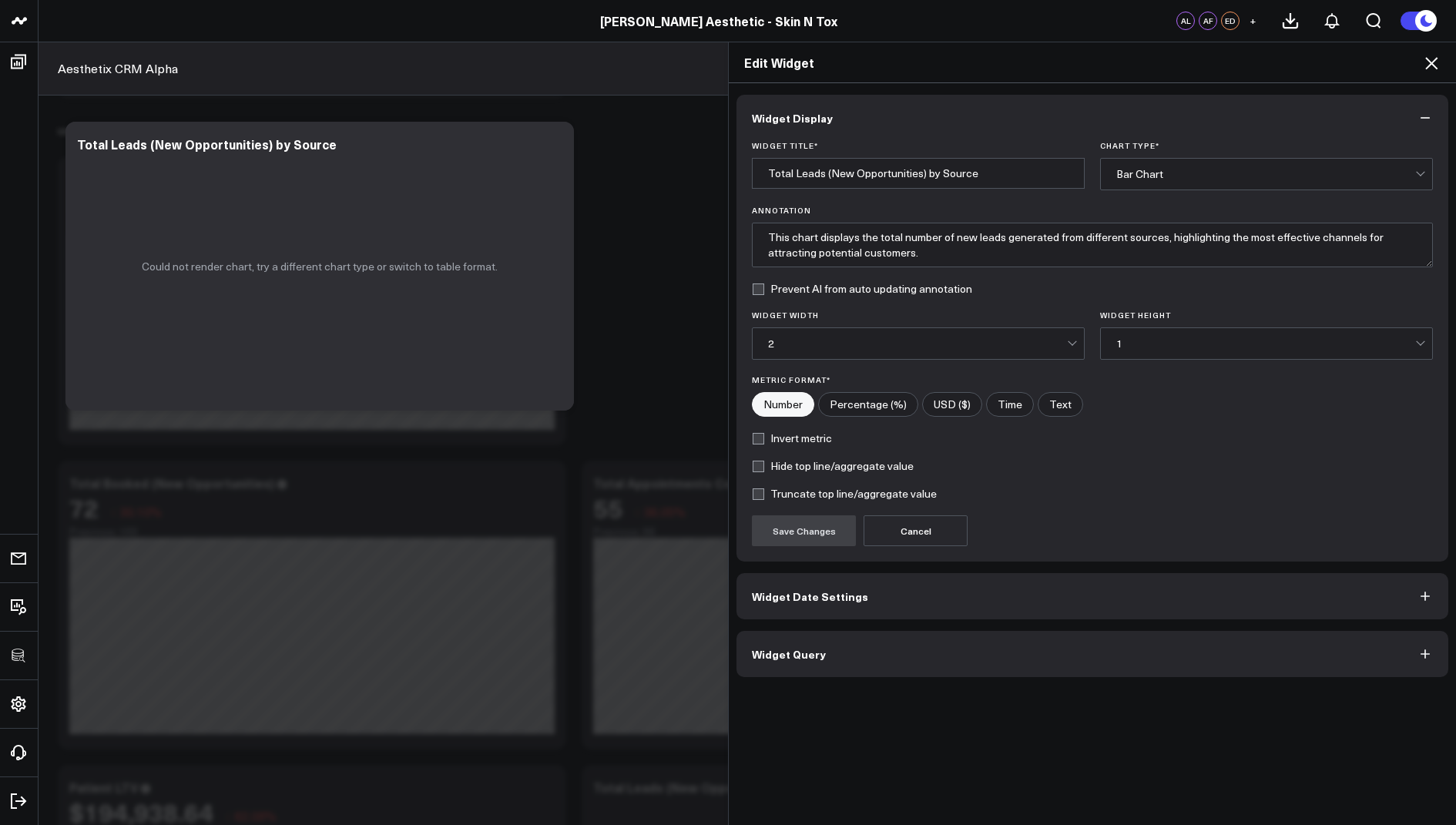
click at [763, 649] on span "Widget Query" at bounding box center [789, 654] width 74 height 13
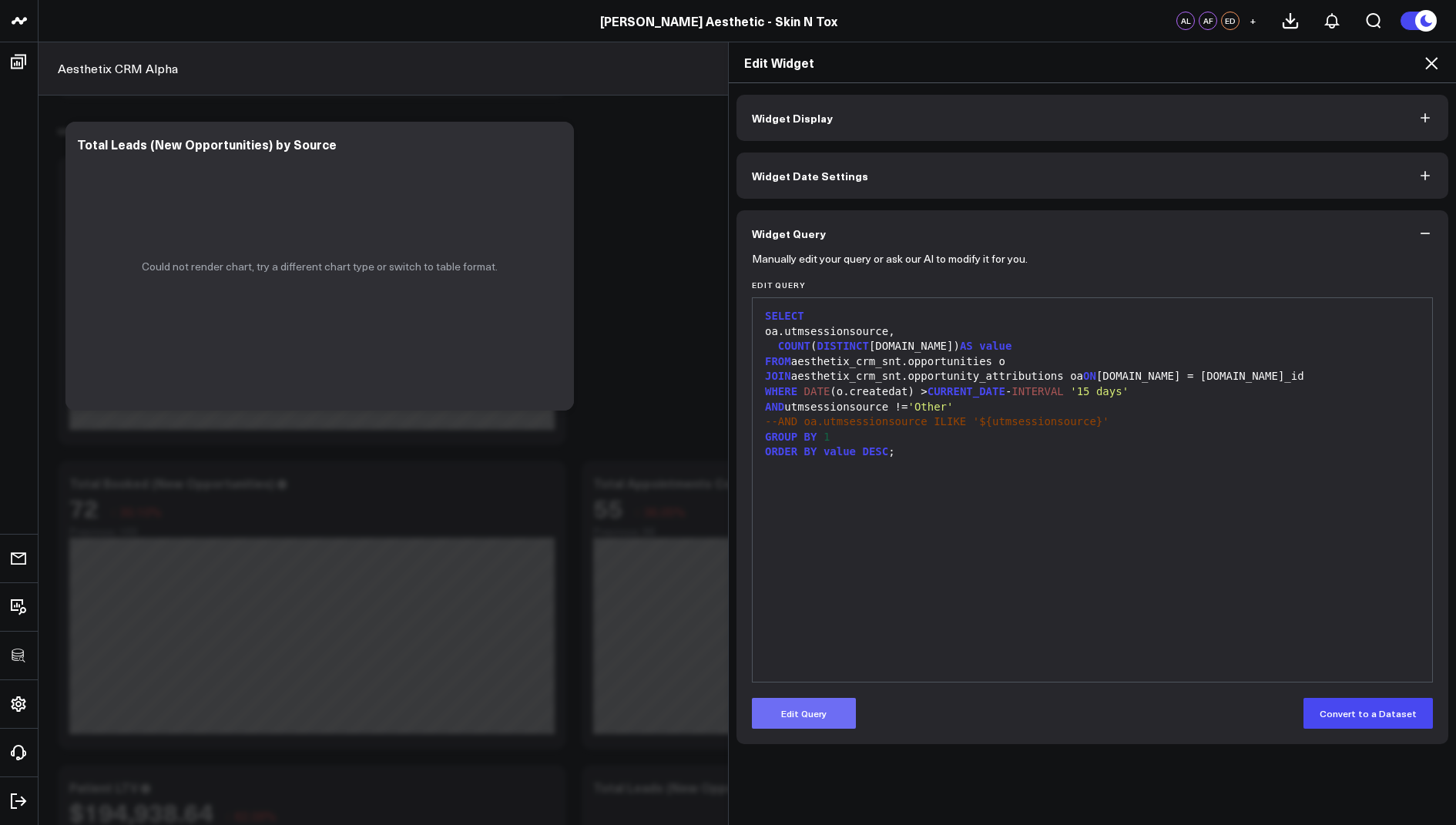
click at [797, 718] on button "Edit Query" at bounding box center [804, 713] width 104 height 31
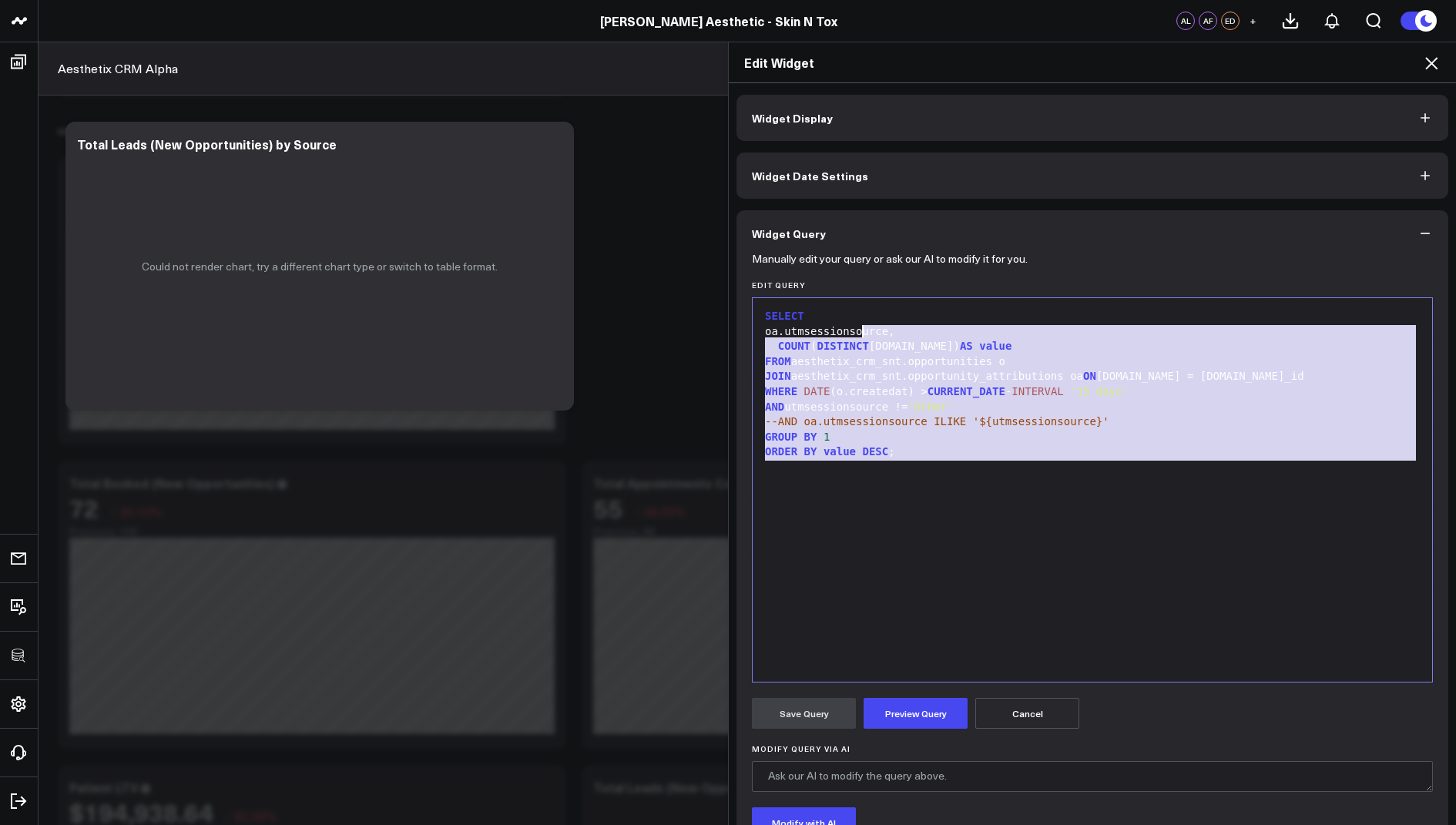
drag, startPoint x: 933, startPoint y: 466, endPoint x: 842, endPoint y: 263, distance: 222.5
click at [842, 263] on form "Manually edit your query or ask our AI to modify it for you. Edit Query 99 1 2 …" at bounding box center [1092, 588] width 681 height 663
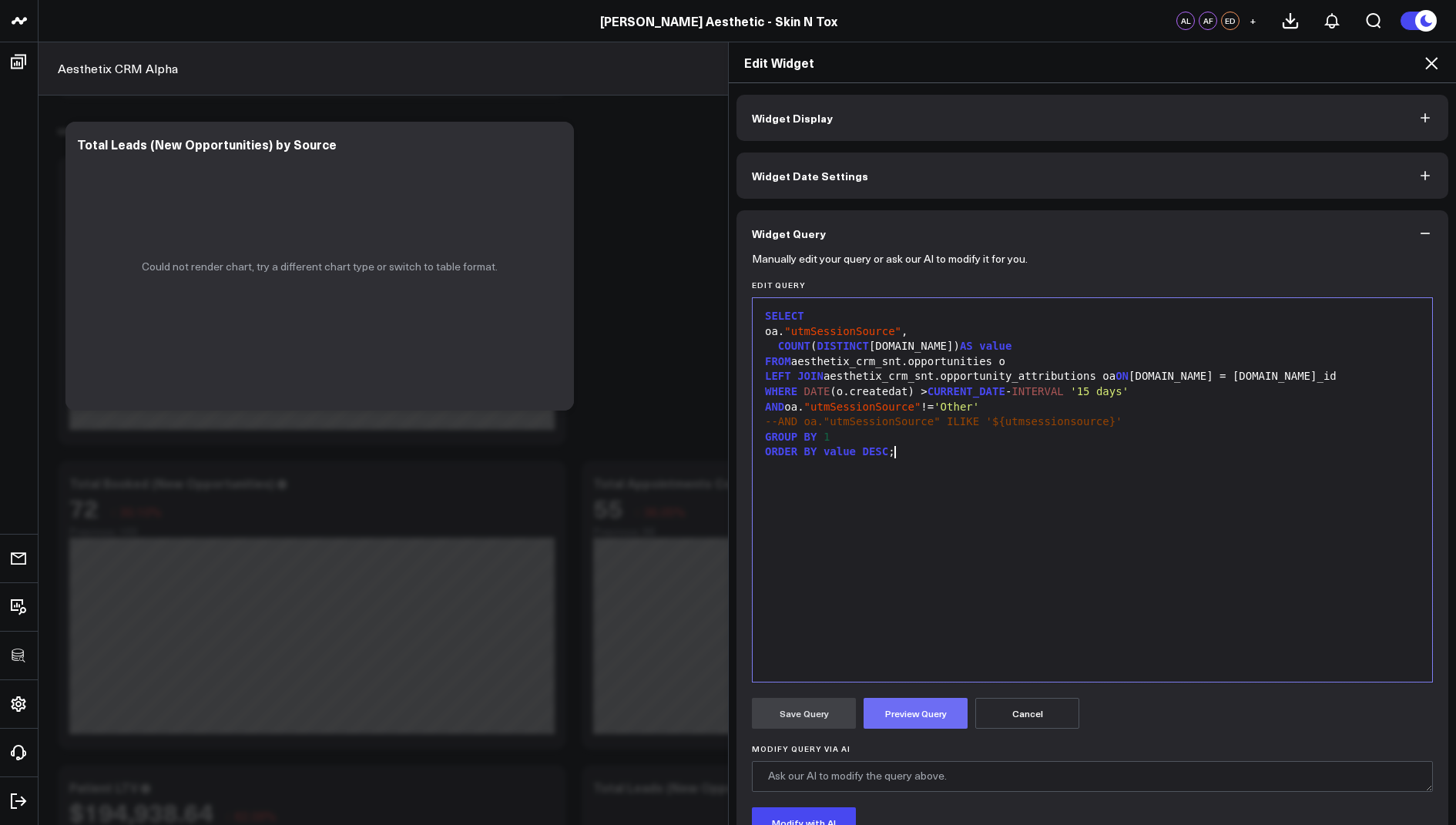
click at [923, 714] on button "Preview Query" at bounding box center [915, 713] width 104 height 31
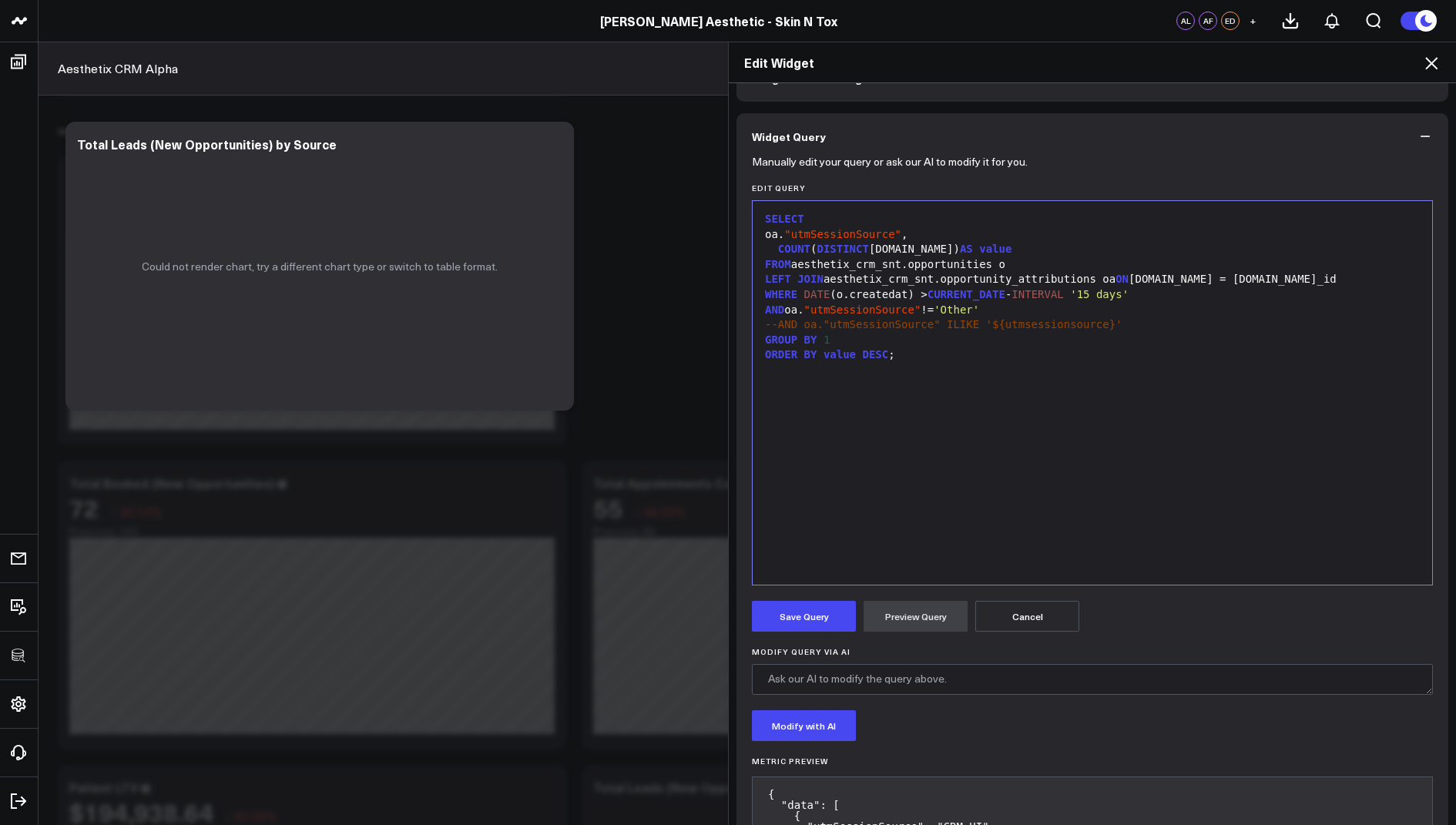
scroll to position [102, 0]
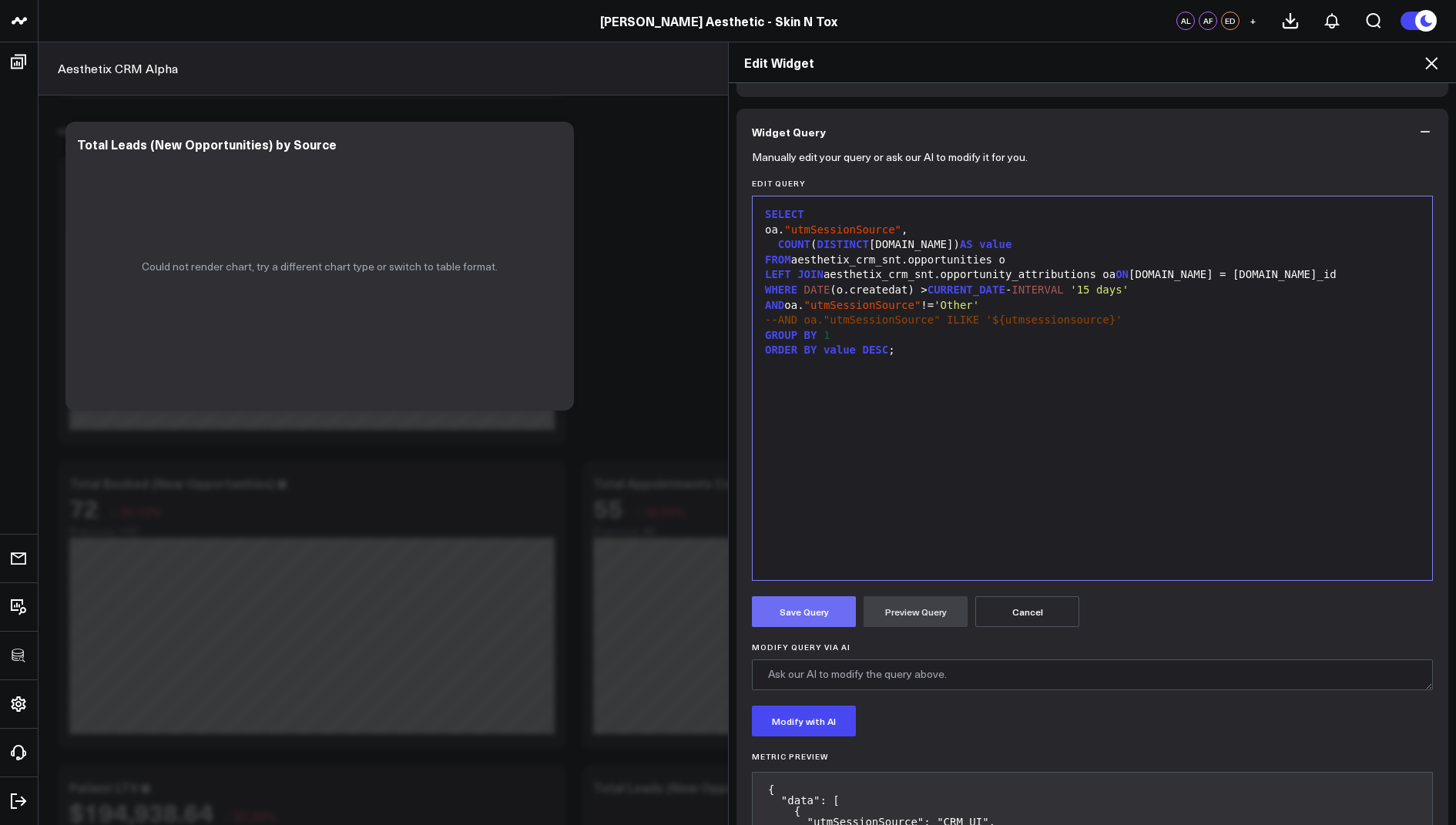
click at [793, 608] on button "Save Query" at bounding box center [804, 611] width 104 height 31
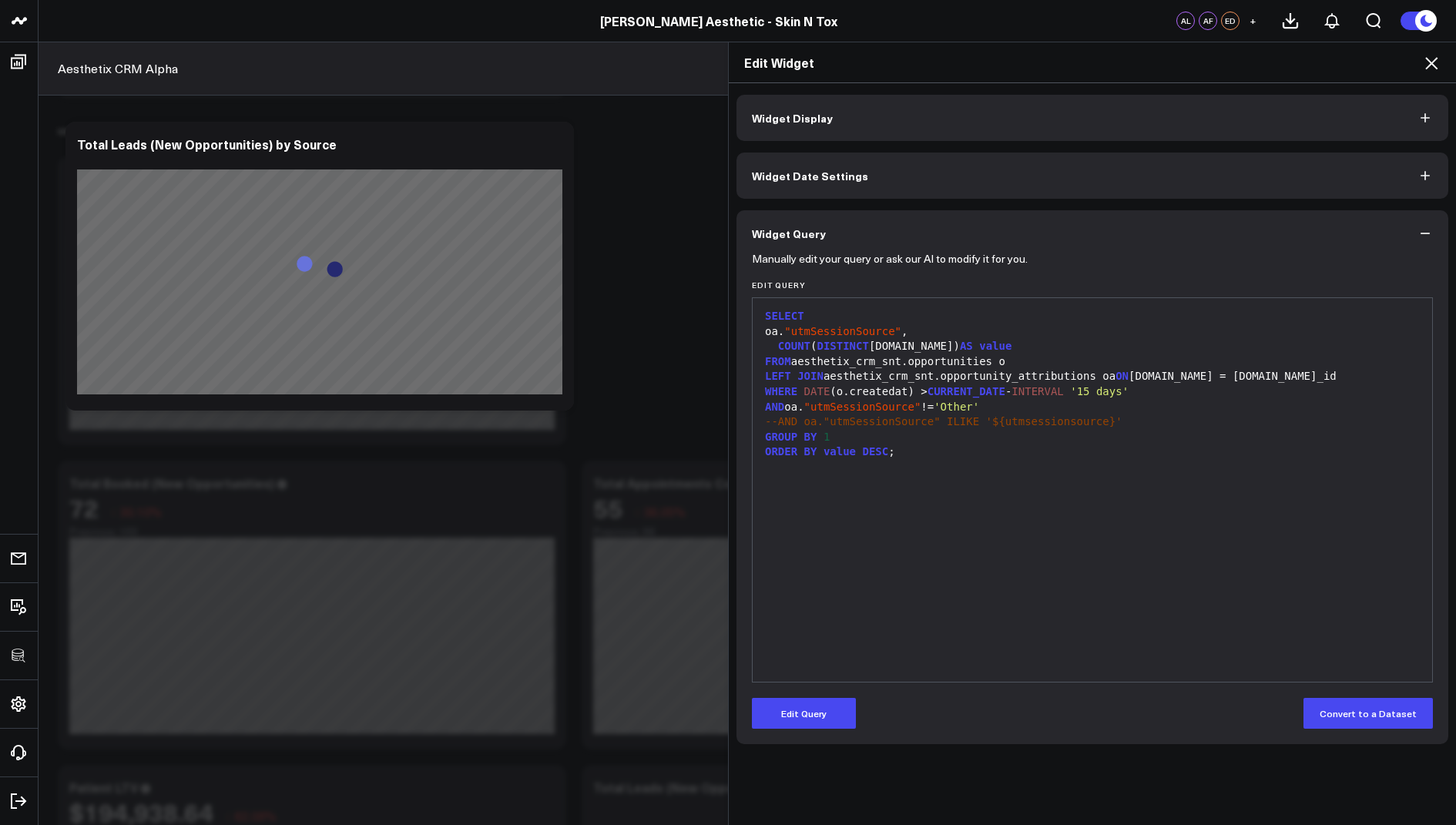
click at [1429, 60] on icon at bounding box center [1432, 64] width 13 height 13
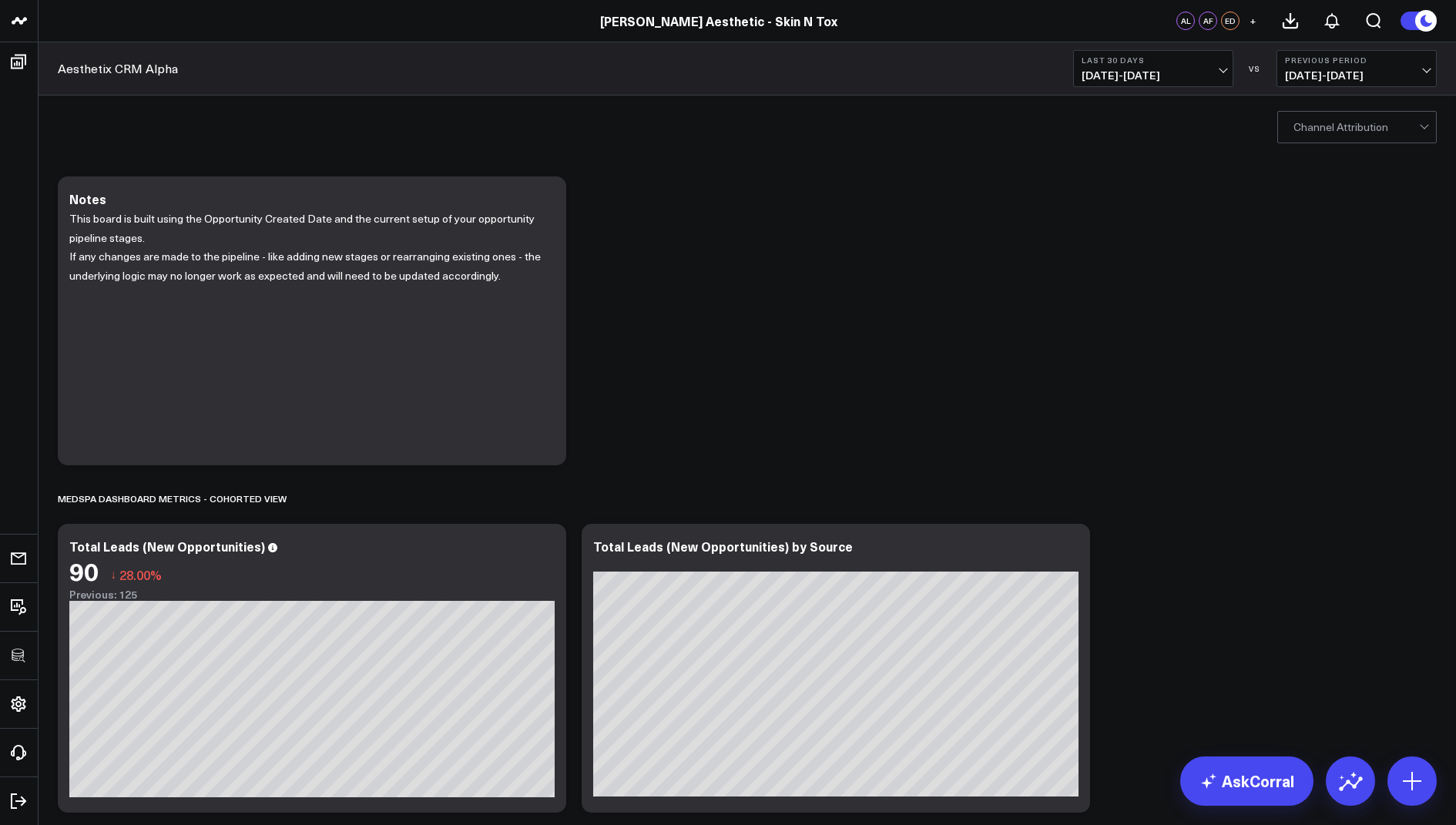
click at [1340, 136] on div at bounding box center [1356, 126] width 125 height 31
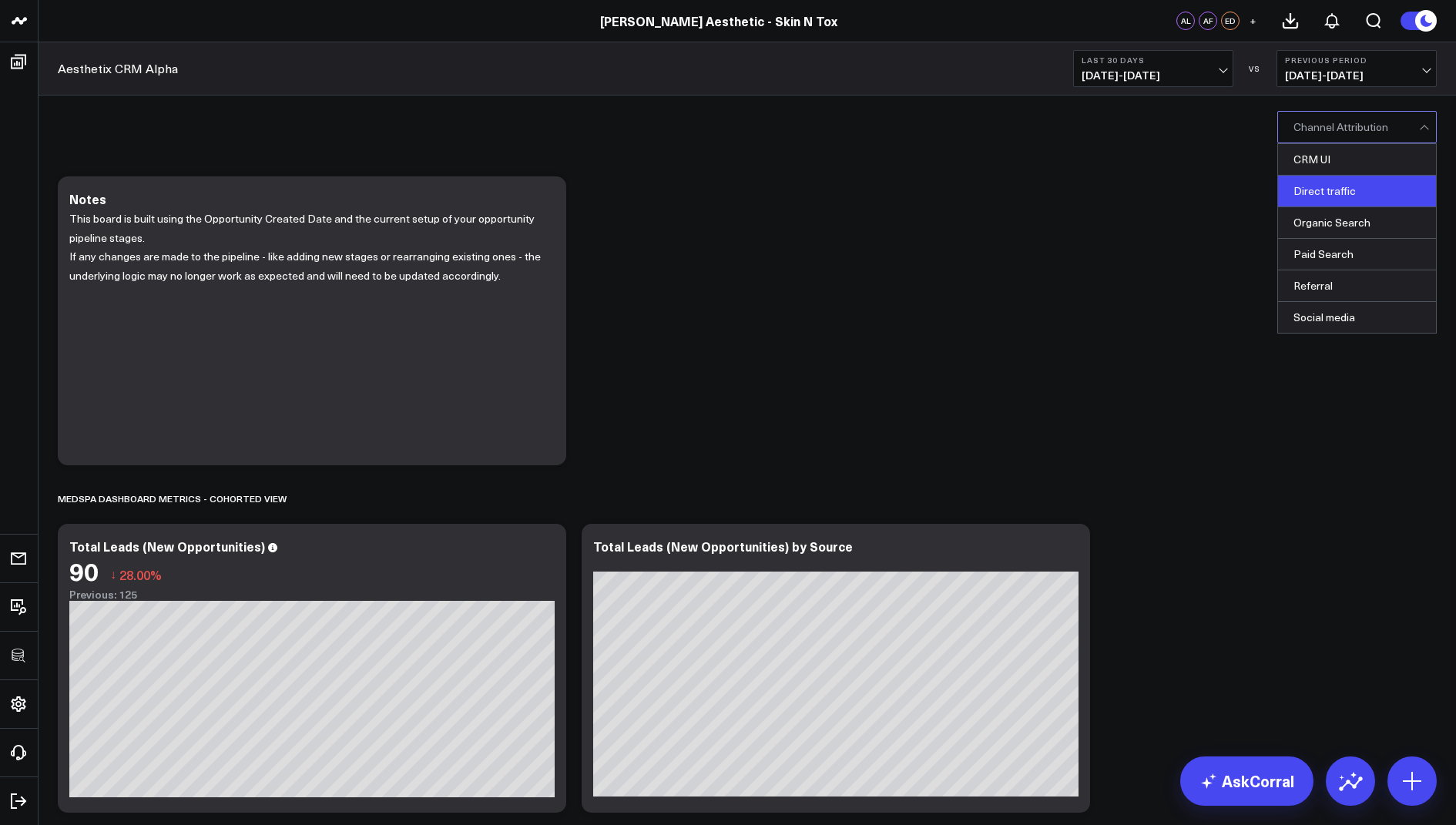
click at [1337, 199] on div "Direct traffic" at bounding box center [1356, 191] width 158 height 31
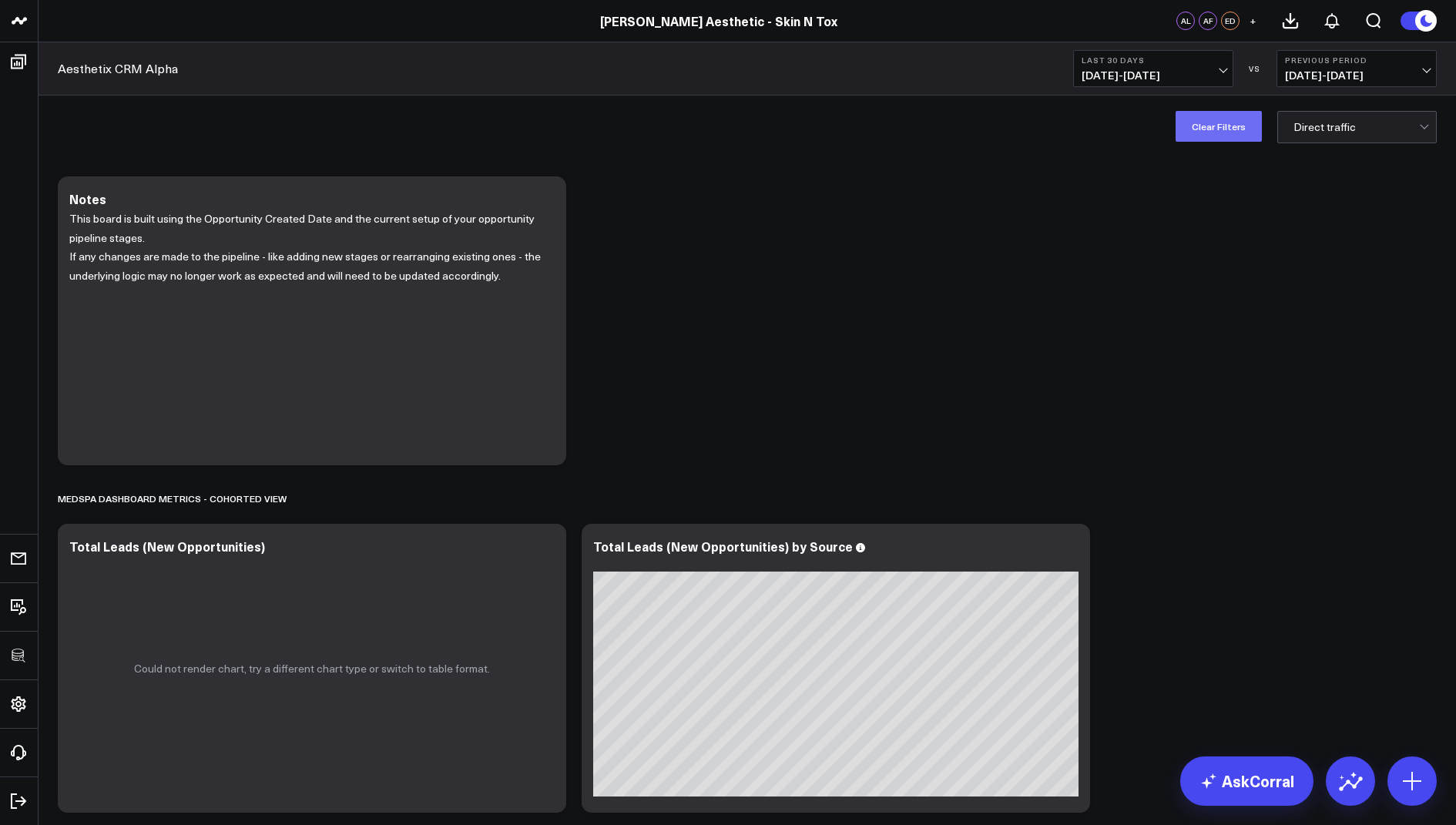
click at [1219, 137] on button "Clear Filters" at bounding box center [1218, 125] width 86 height 31
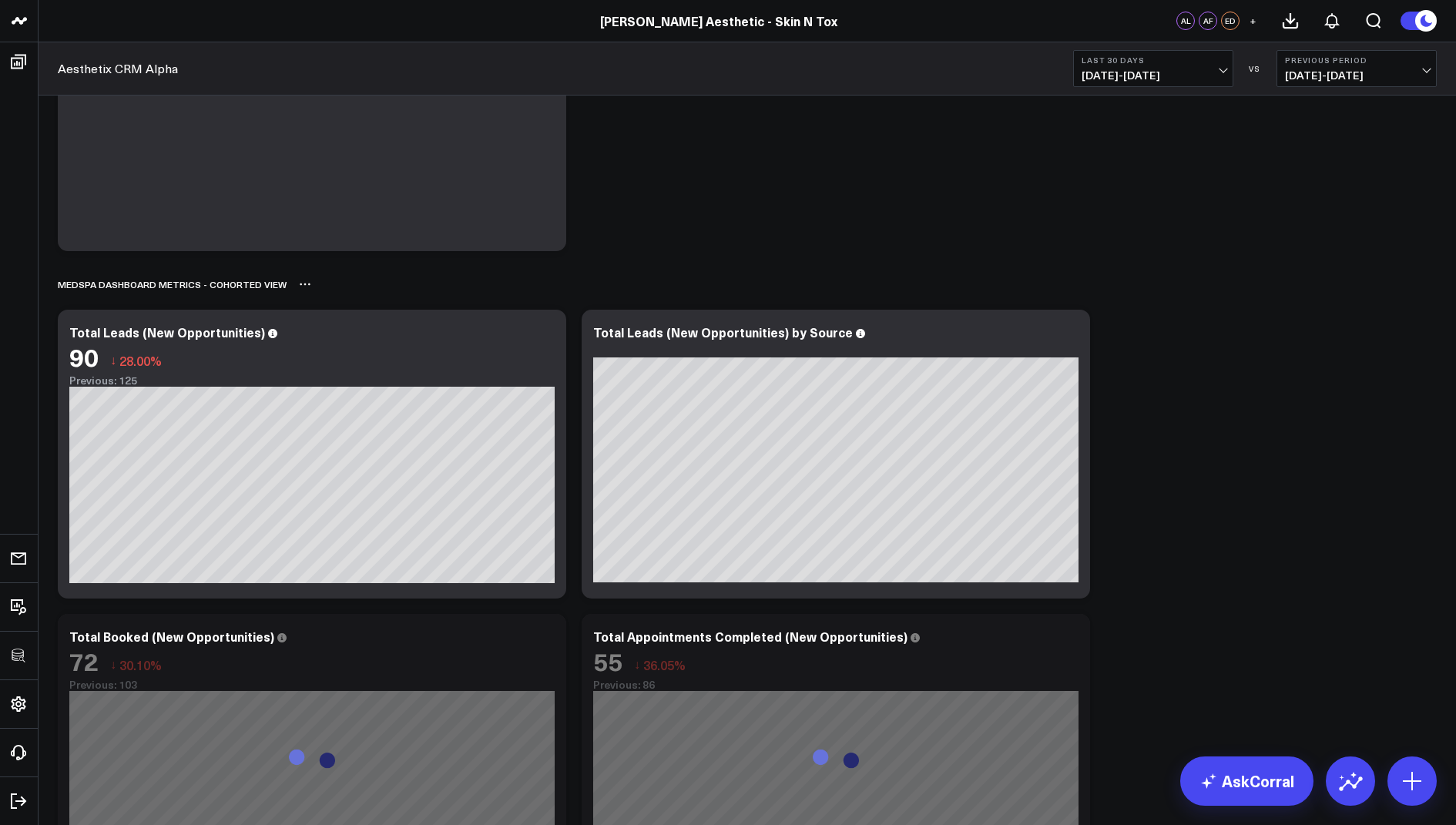
scroll to position [240, 0]
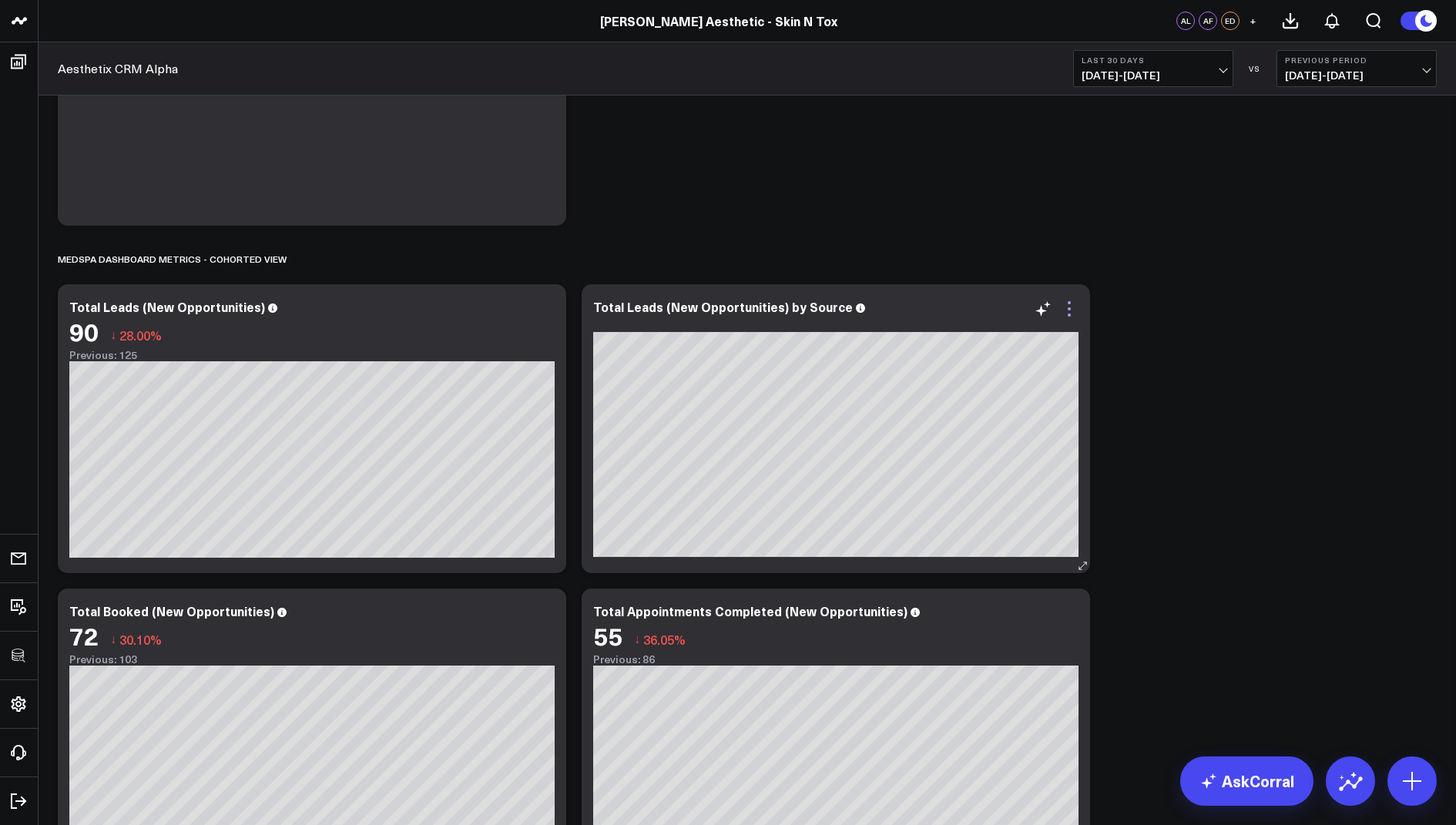
click at [1068, 316] on icon at bounding box center [1069, 309] width 19 height 19
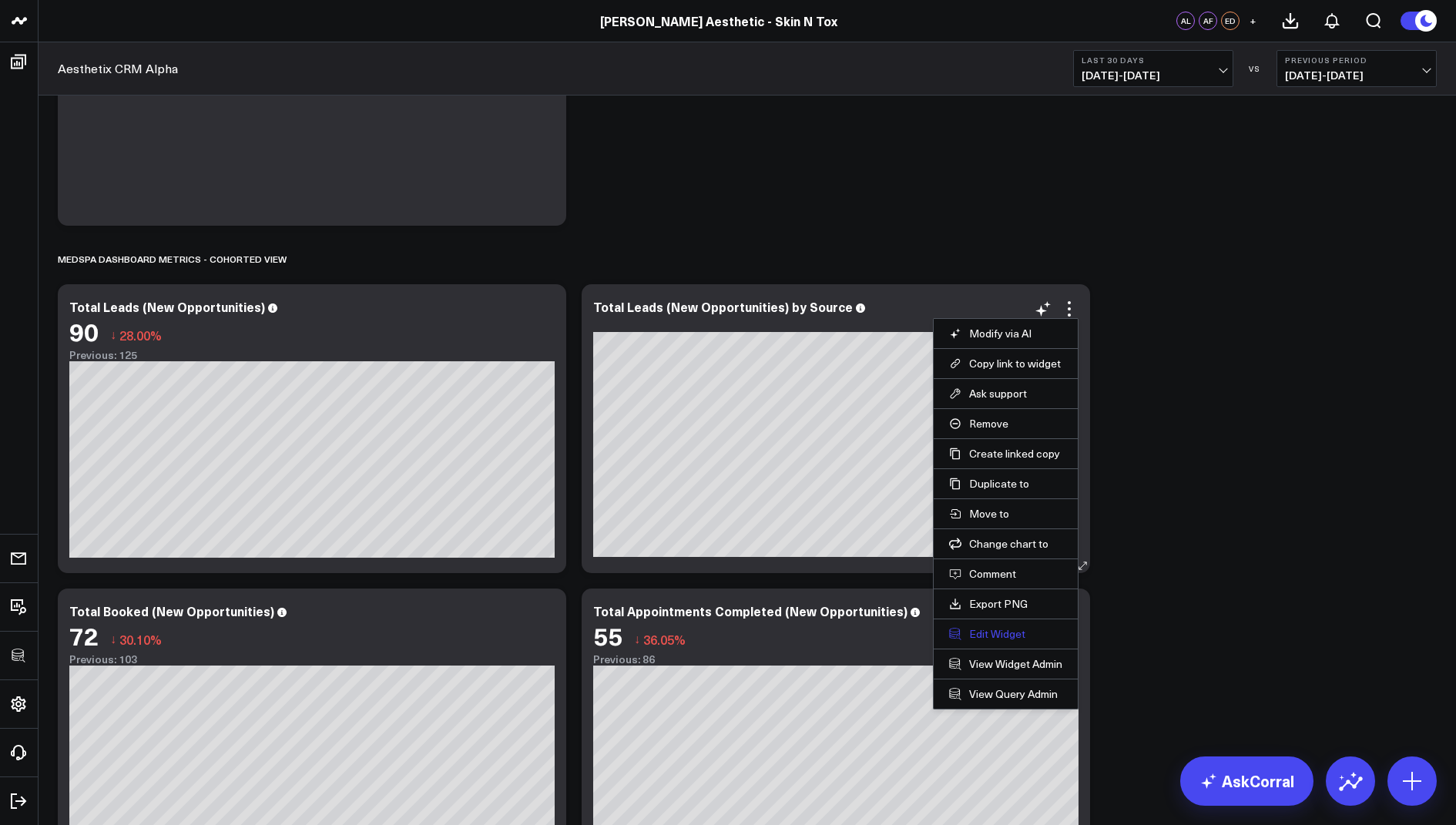
click at [975, 631] on button "Edit Widget" at bounding box center [1005, 634] width 113 height 14
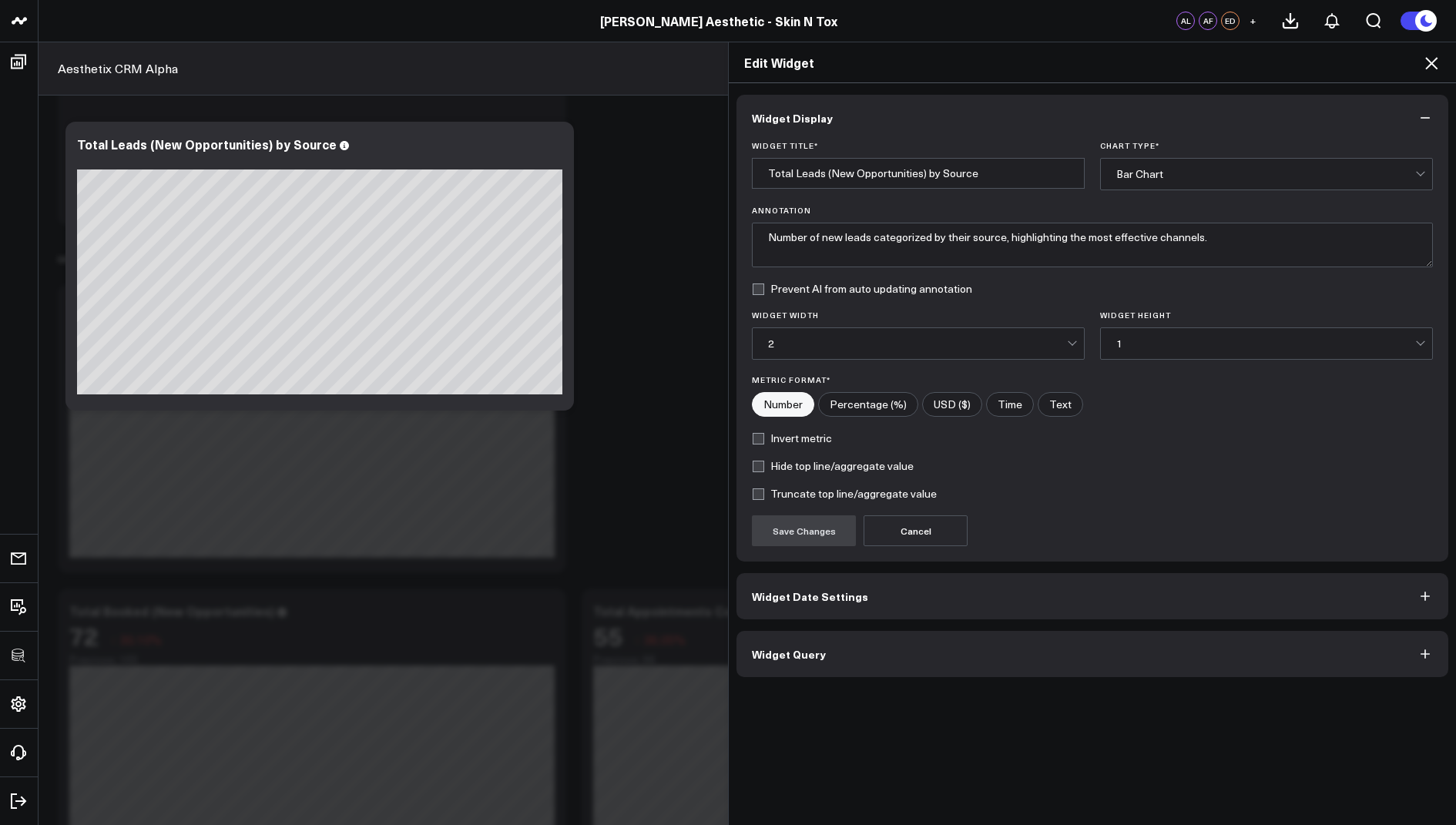
click at [780, 641] on button "Widget Query" at bounding box center [1092, 654] width 712 height 46
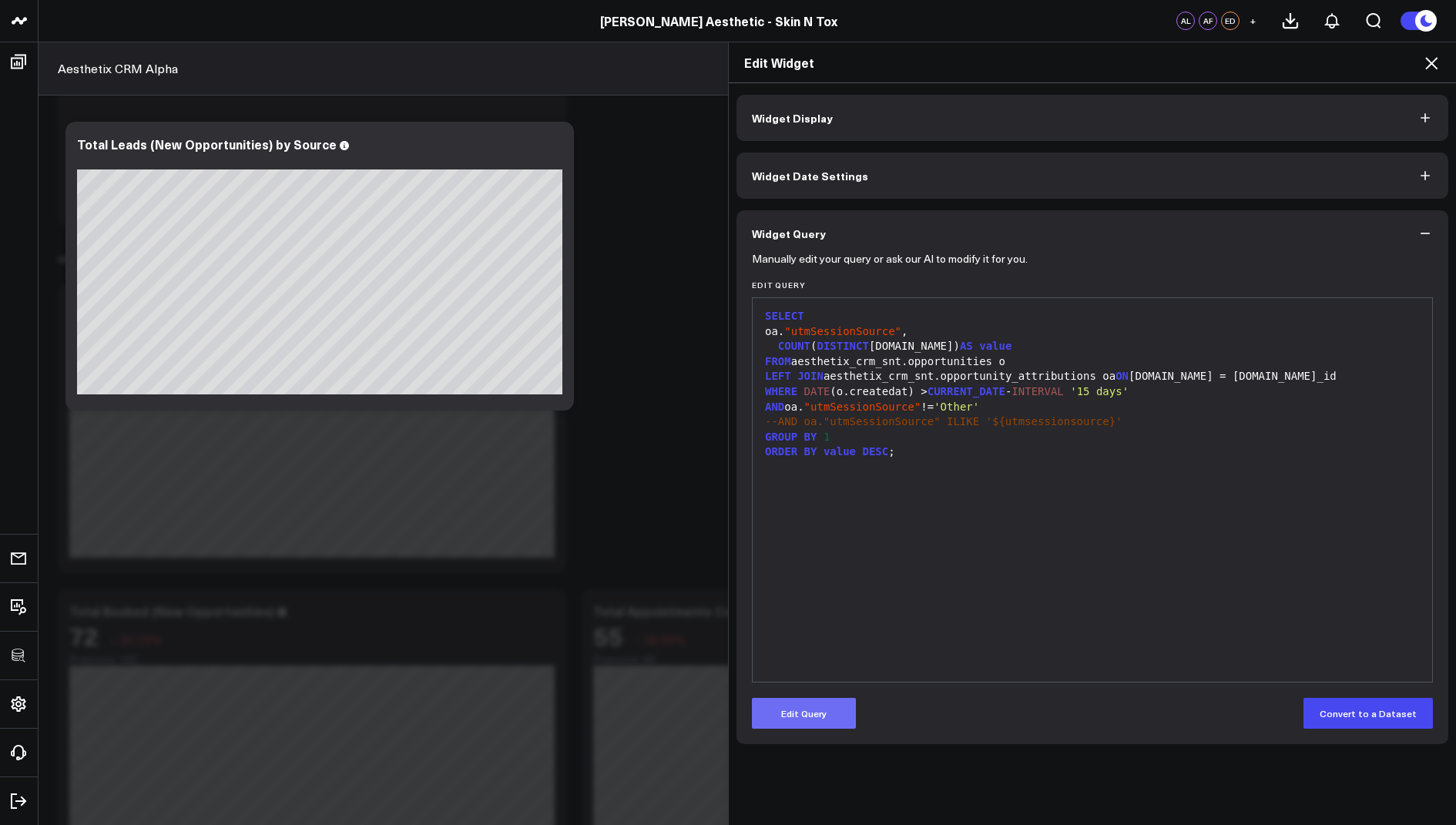
click at [796, 718] on button "Edit Query" at bounding box center [804, 713] width 104 height 31
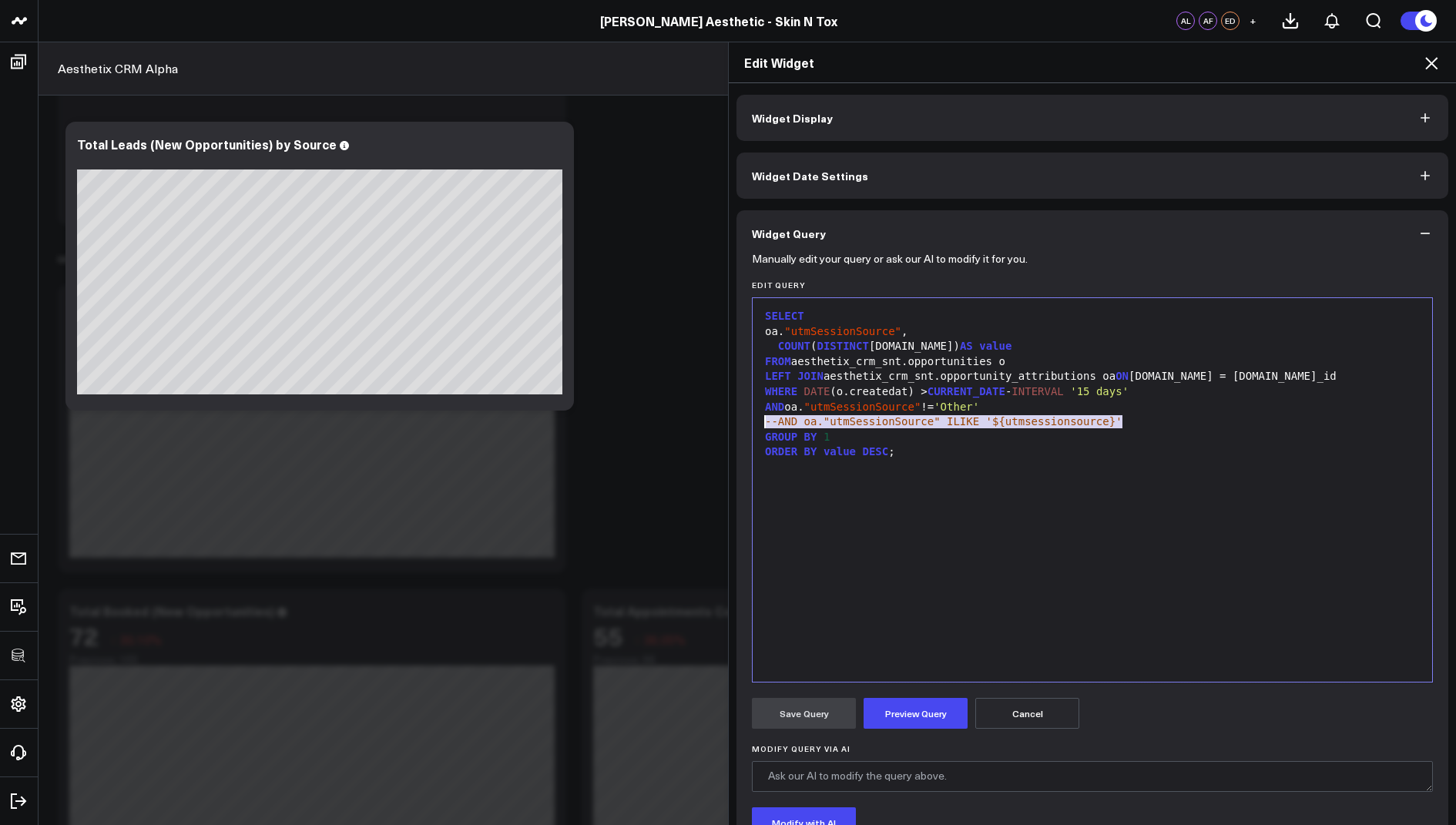
drag, startPoint x: 1127, startPoint y: 424, endPoint x: 748, endPoint y: 420, distance: 379.0
click at [748, 420] on div "Manually edit your query or ask our AI to modify it for you. Edit Query 99 1 2 …" at bounding box center [1092, 596] width 712 height 679
copy span "--AND oa."utmSessionSource" ILIKE '${utmsessionsource}'"
click at [1428, 57] on icon at bounding box center [1432, 64] width 19 height 19
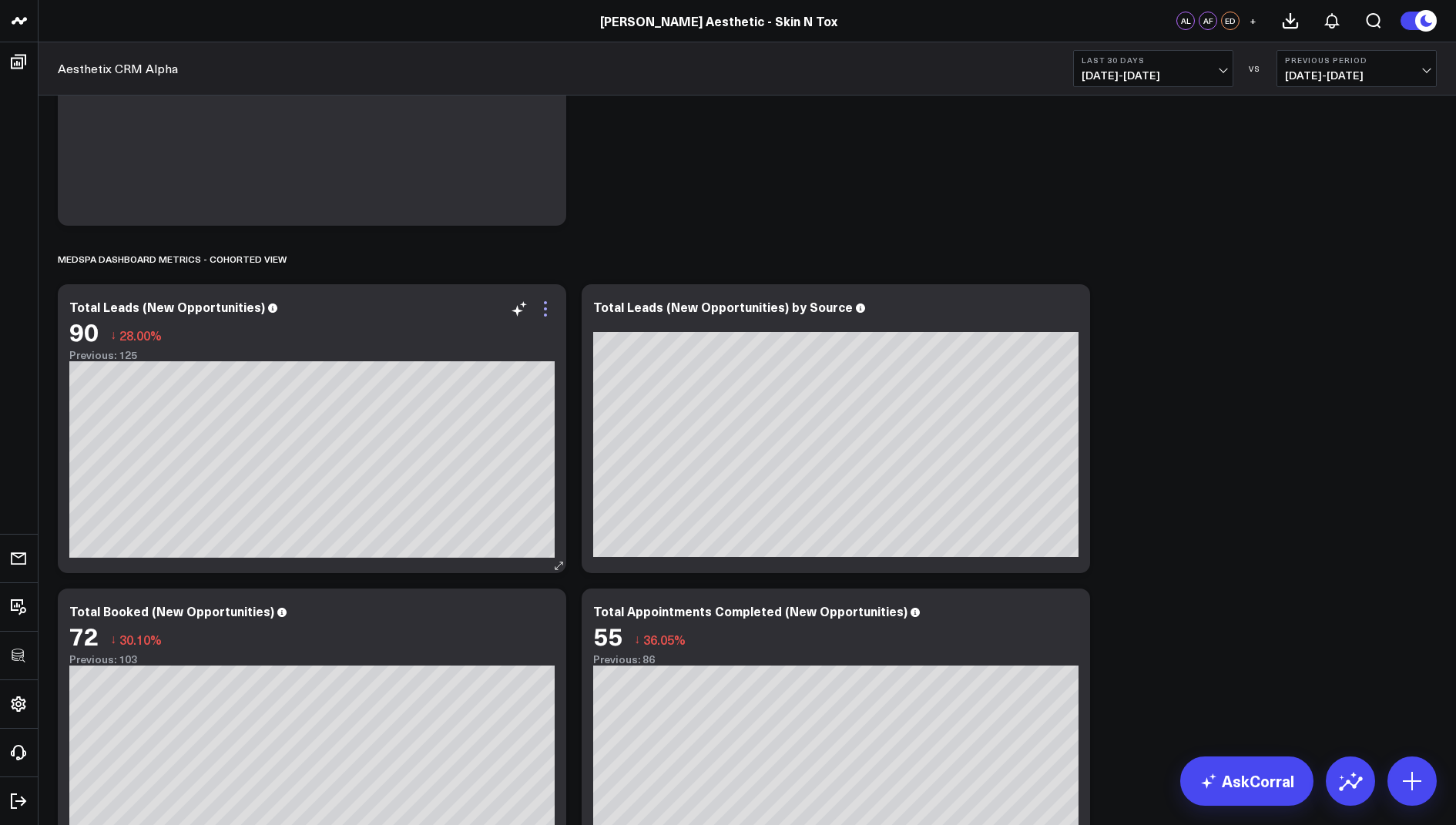
click at [552, 315] on icon at bounding box center [546, 309] width 19 height 19
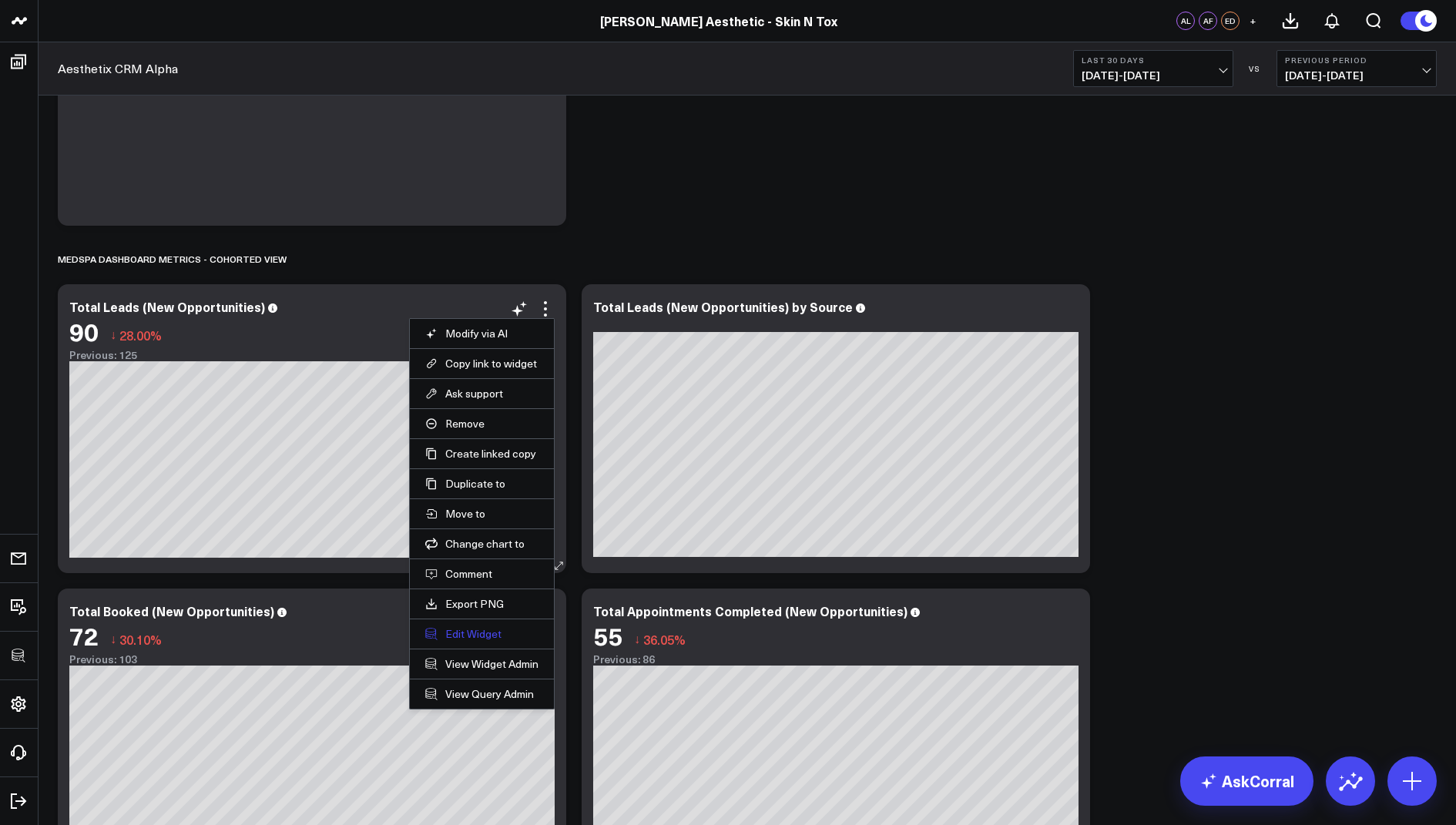
click at [453, 631] on button "Edit Widget" at bounding box center [481, 634] width 113 height 14
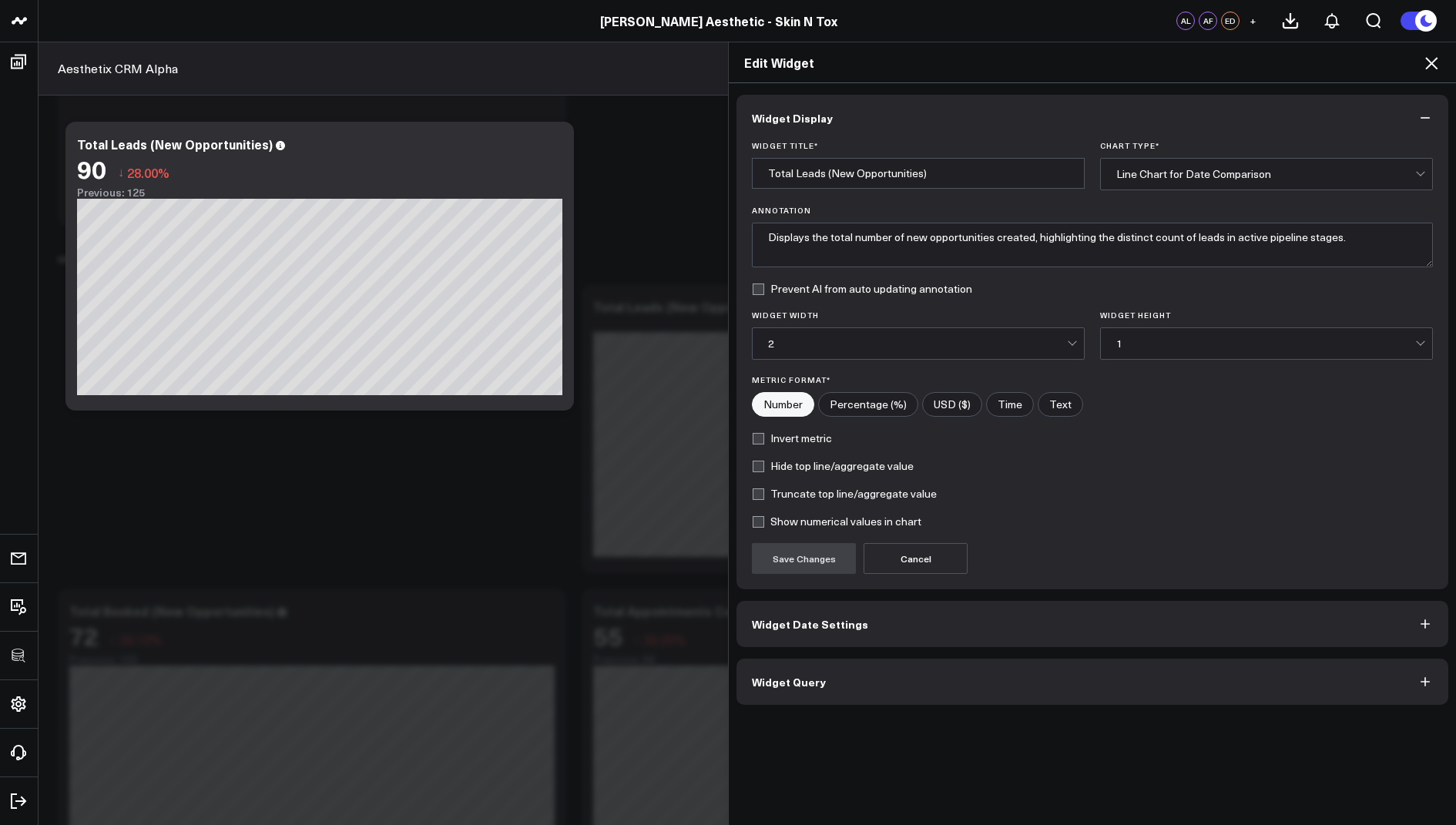
click at [770, 681] on span "Widget Query" at bounding box center [789, 682] width 74 height 13
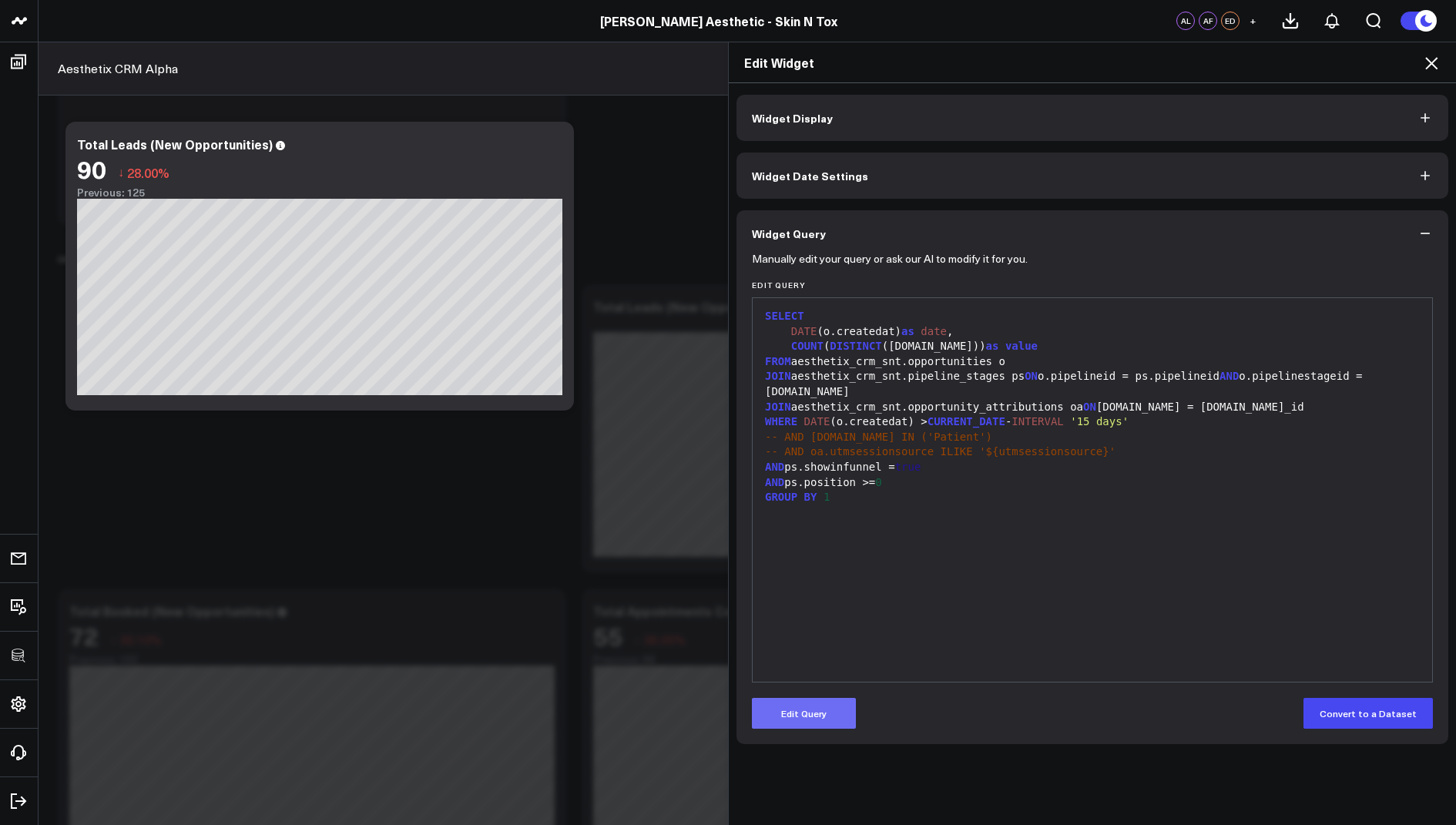
click at [795, 724] on button "Edit Query" at bounding box center [804, 713] width 104 height 31
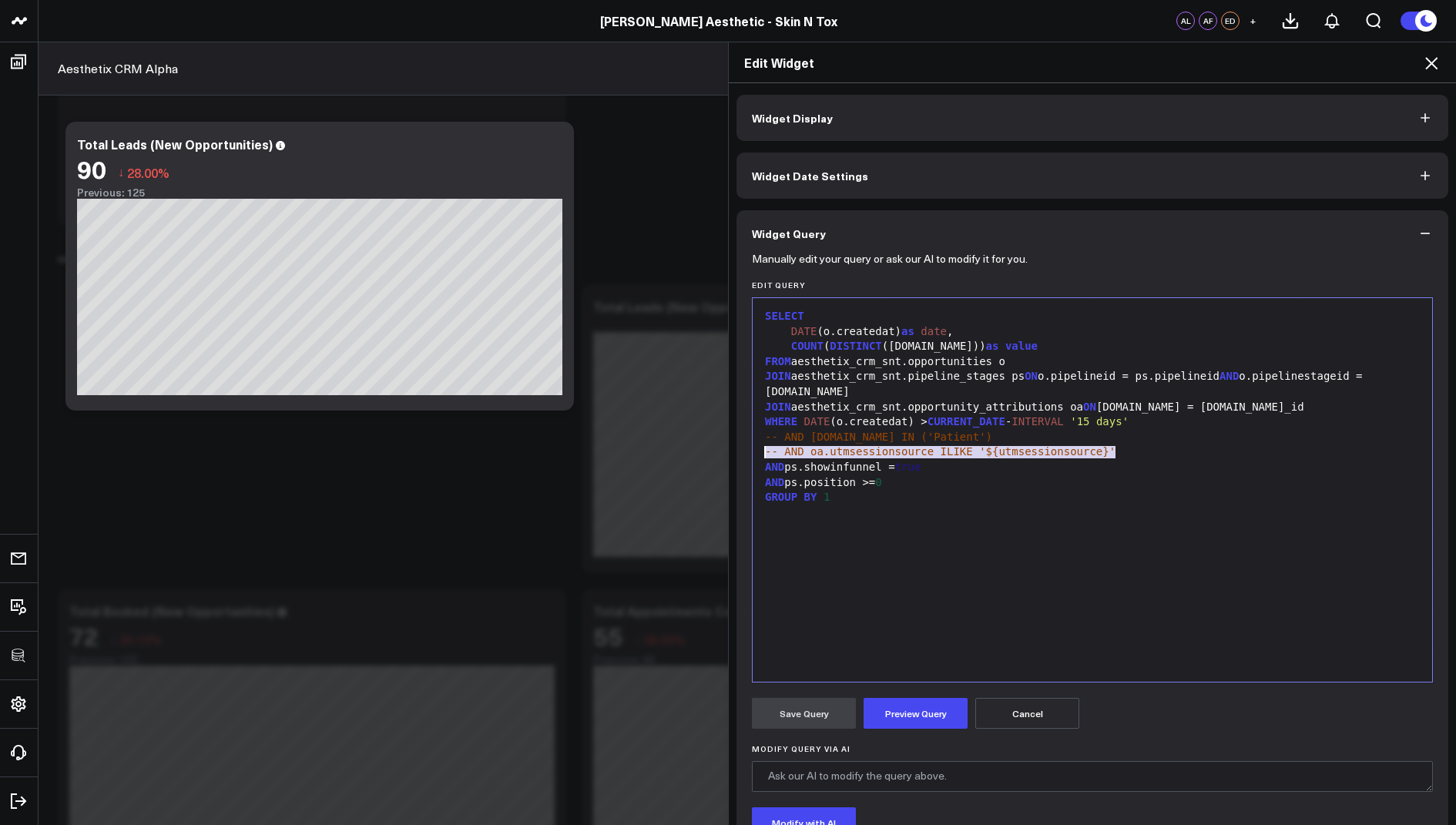
drag, startPoint x: 1135, startPoint y: 451, endPoint x: 751, endPoint y: 444, distance: 384.1
click at [752, 444] on div "99 1 2 3 4 5 6 7 8 9 10 11 12 › ⌄ SELECT DATE (o.createdat) as date , COUNT ( D…" at bounding box center [1092, 489] width 681 height 385
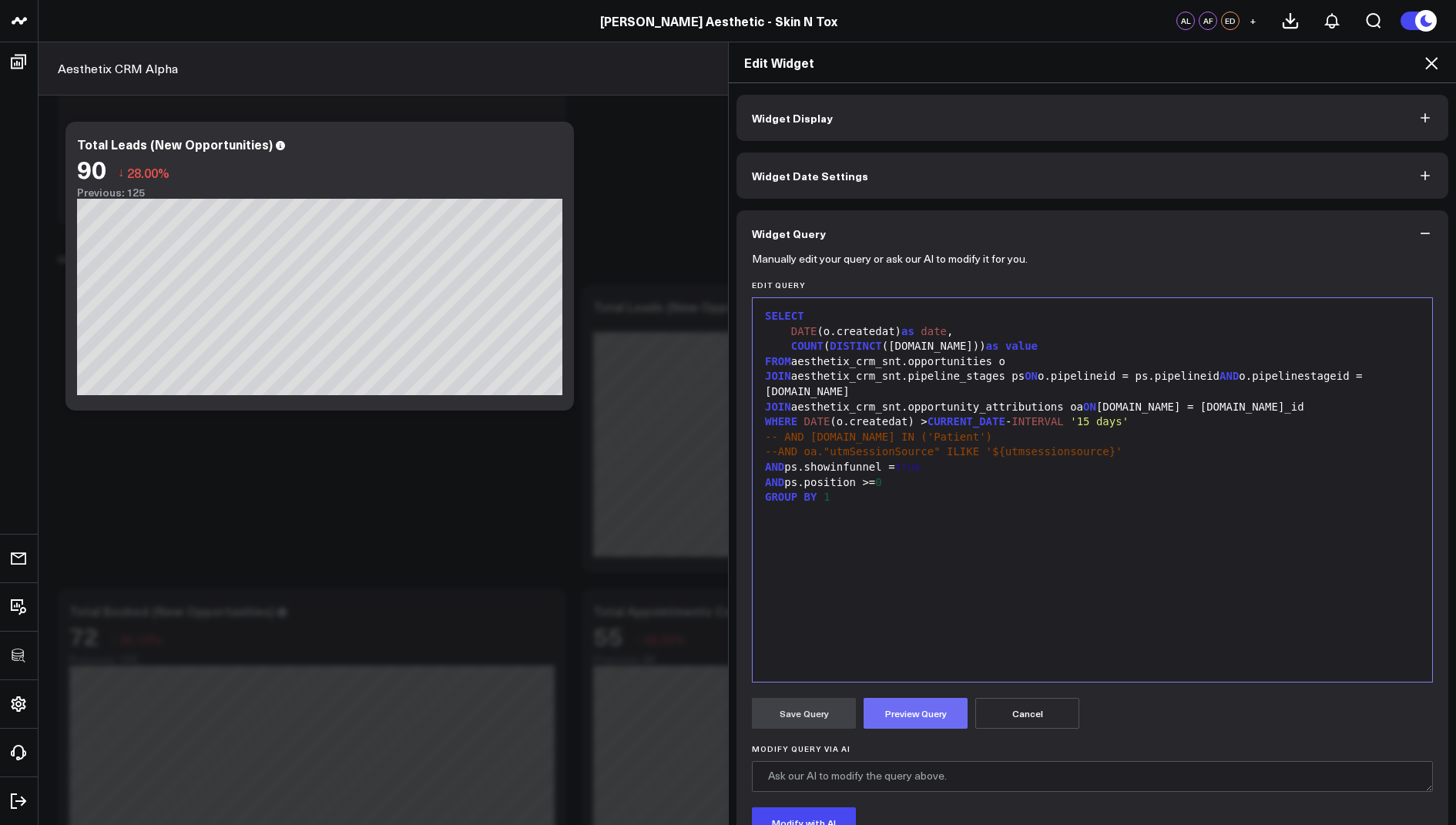
click at [902, 706] on button "Preview Query" at bounding box center [915, 713] width 104 height 31
click at [801, 715] on button "Save Query" at bounding box center [804, 713] width 104 height 31
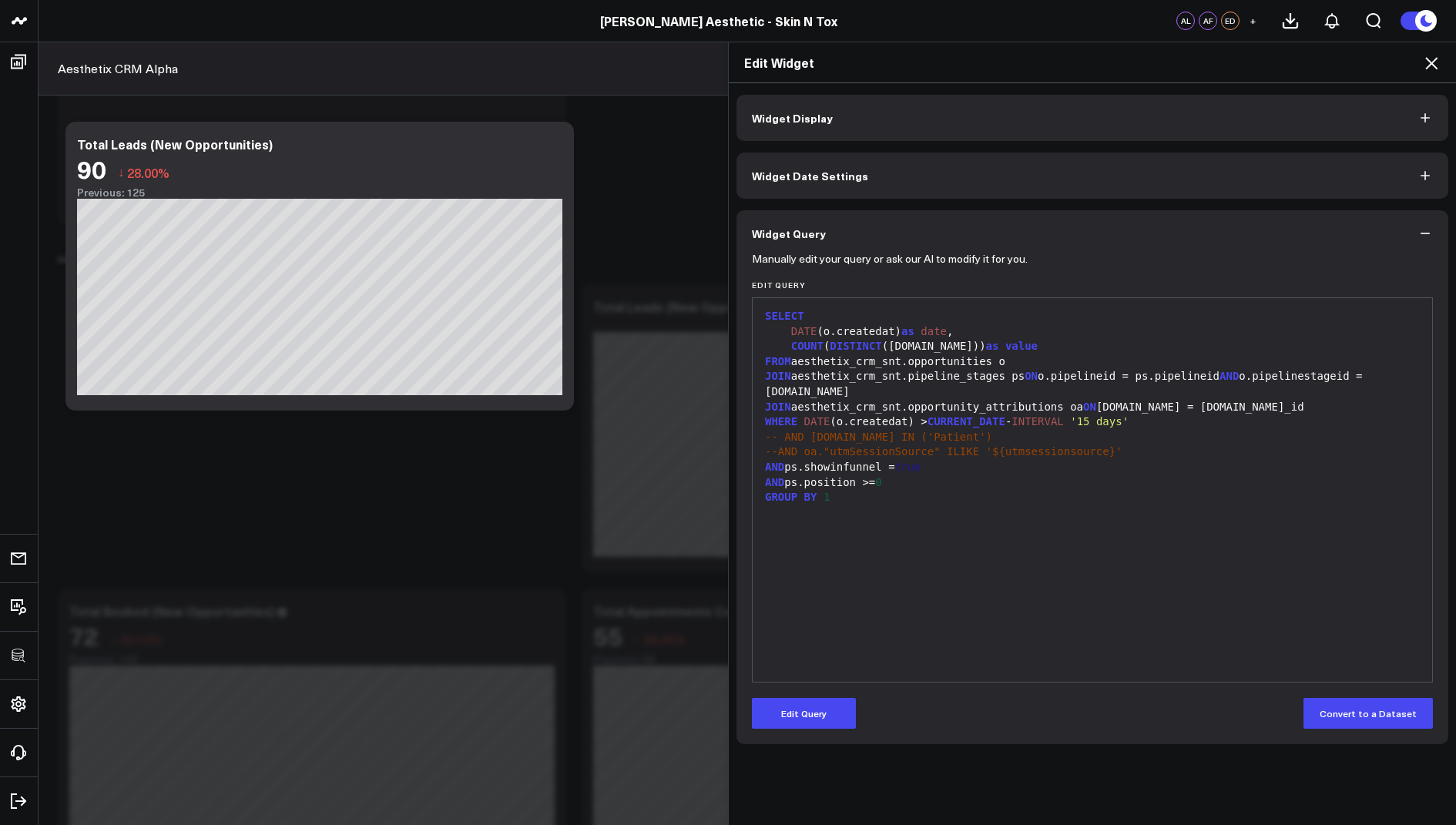
click at [1426, 61] on icon at bounding box center [1432, 64] width 19 height 19
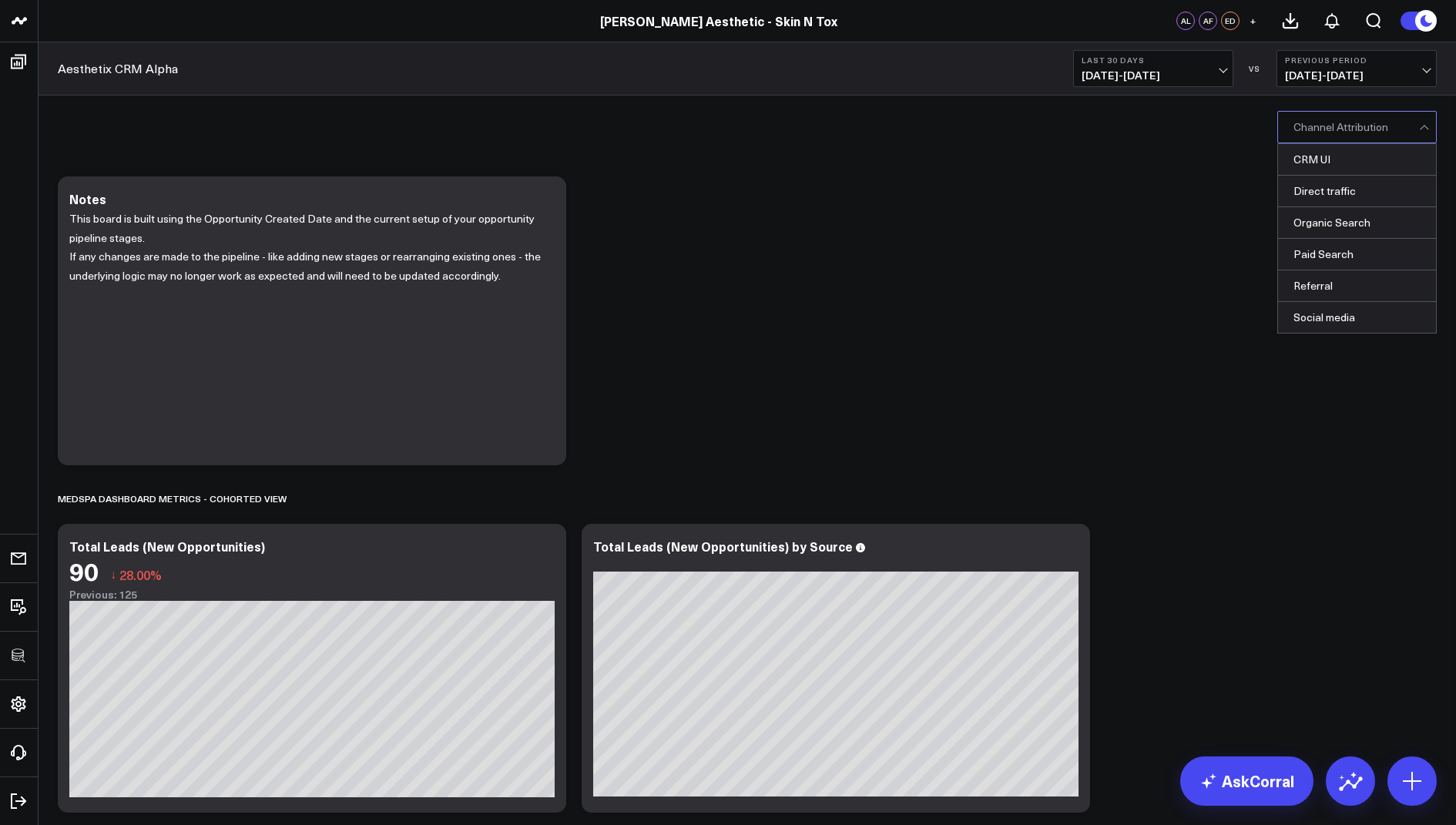
click at [1324, 114] on div at bounding box center [1356, 126] width 125 height 31
click at [1324, 192] on div "Direct traffic" at bounding box center [1356, 191] width 158 height 31
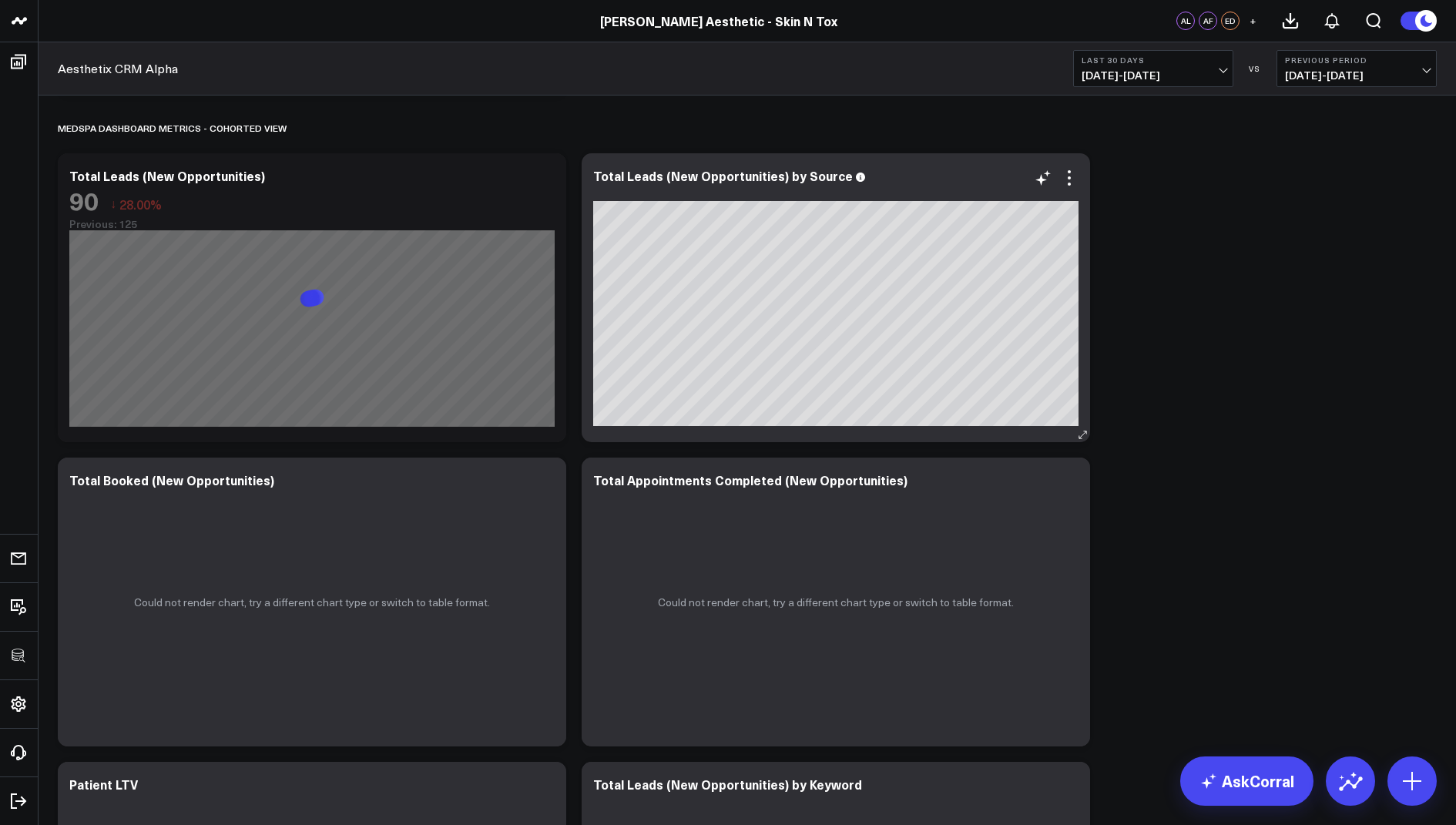
scroll to position [383, 0]
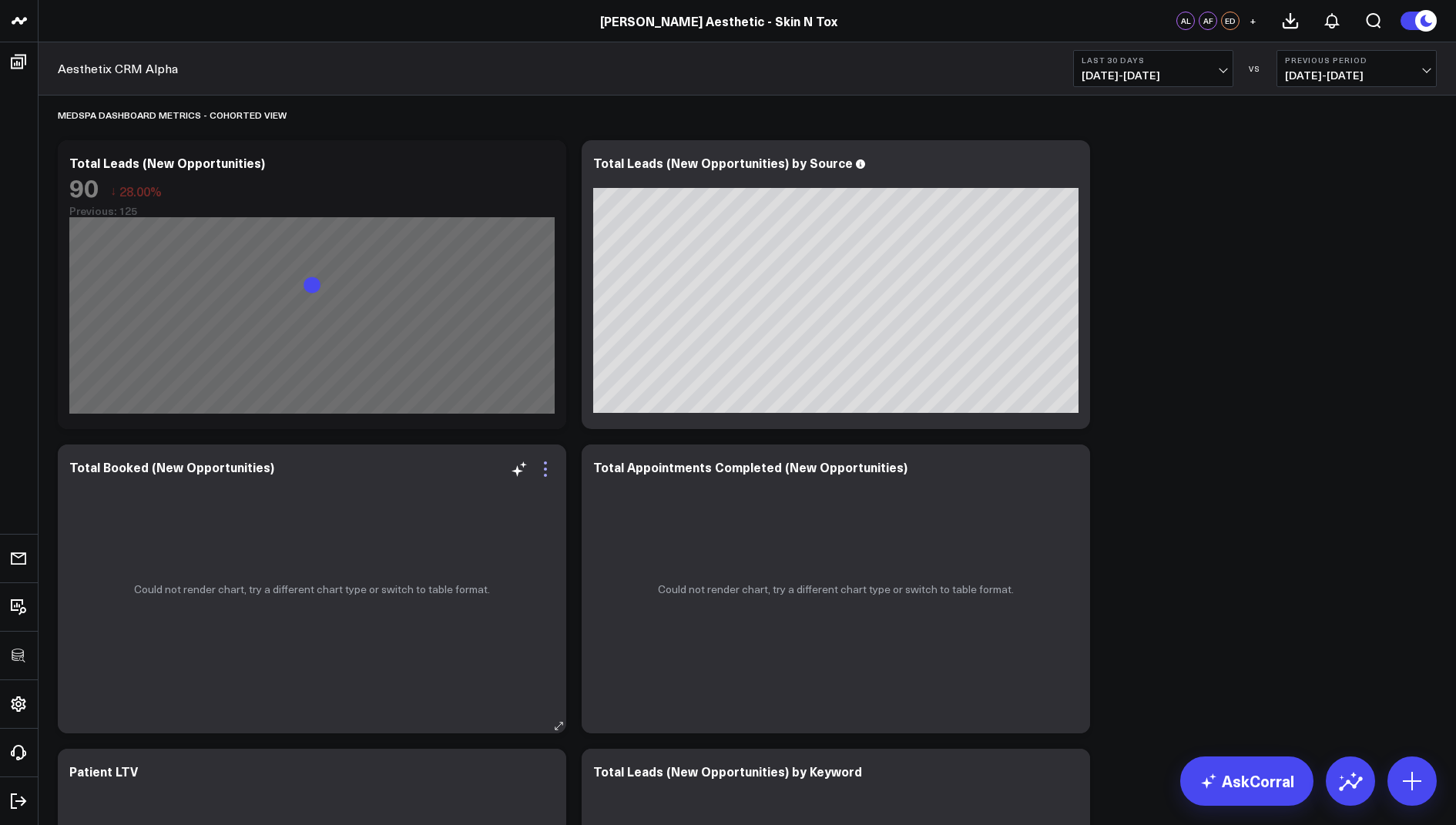
click at [542, 475] on icon at bounding box center [546, 470] width 19 height 19
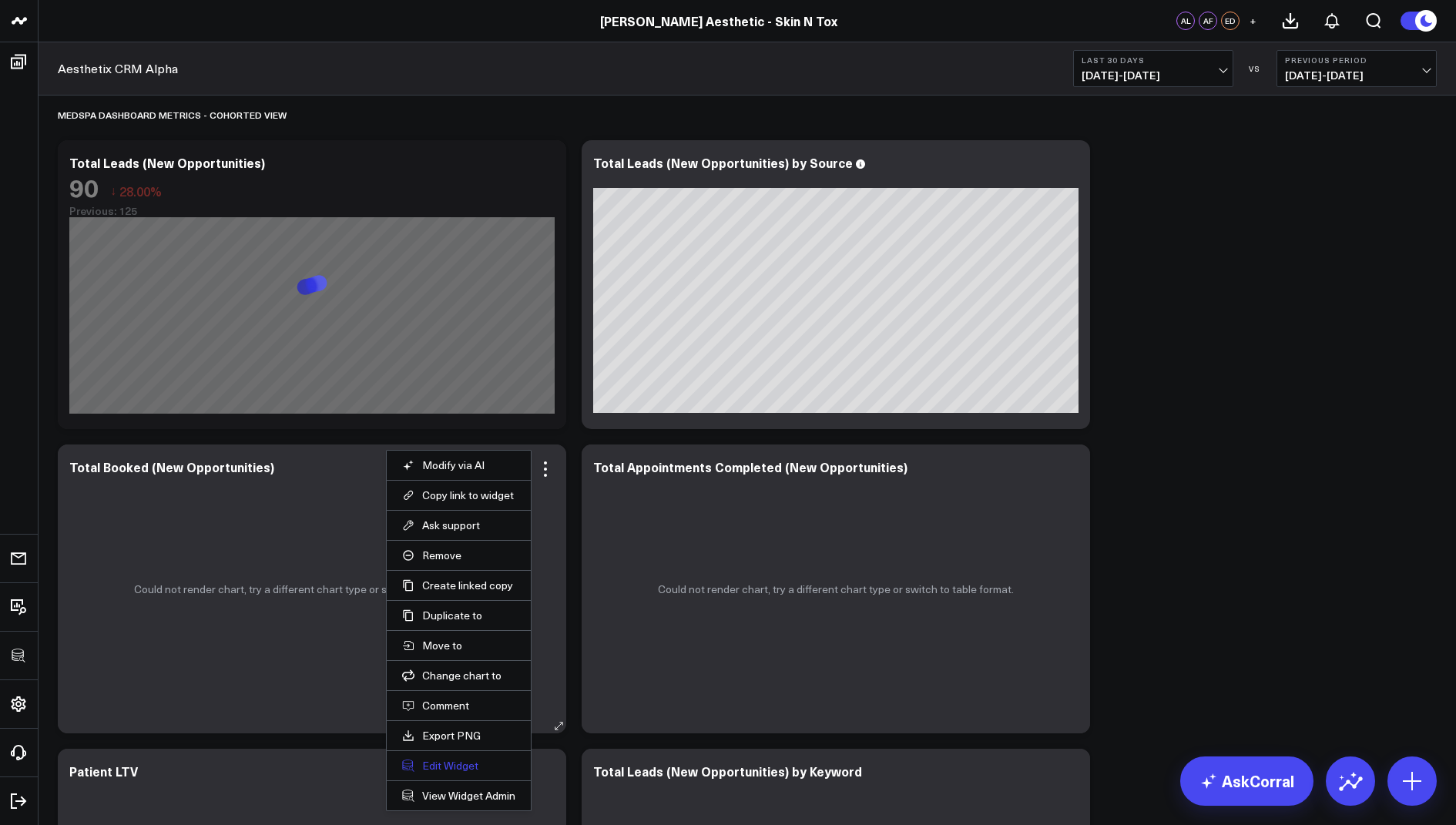
click at [427, 762] on button "Edit Widget" at bounding box center [459, 766] width 113 height 14
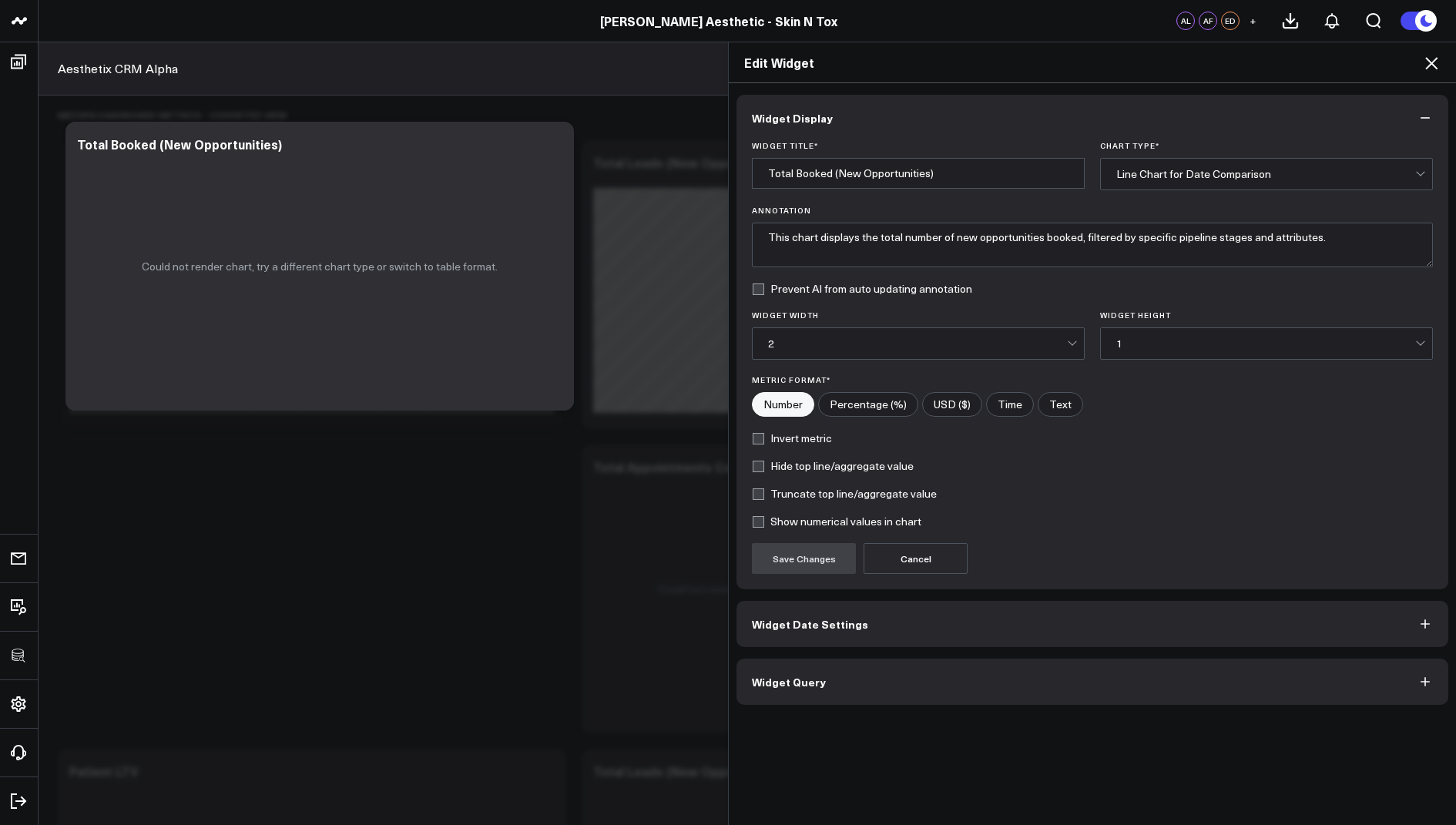
click at [770, 692] on button "Widget Query" at bounding box center [1092, 681] width 712 height 46
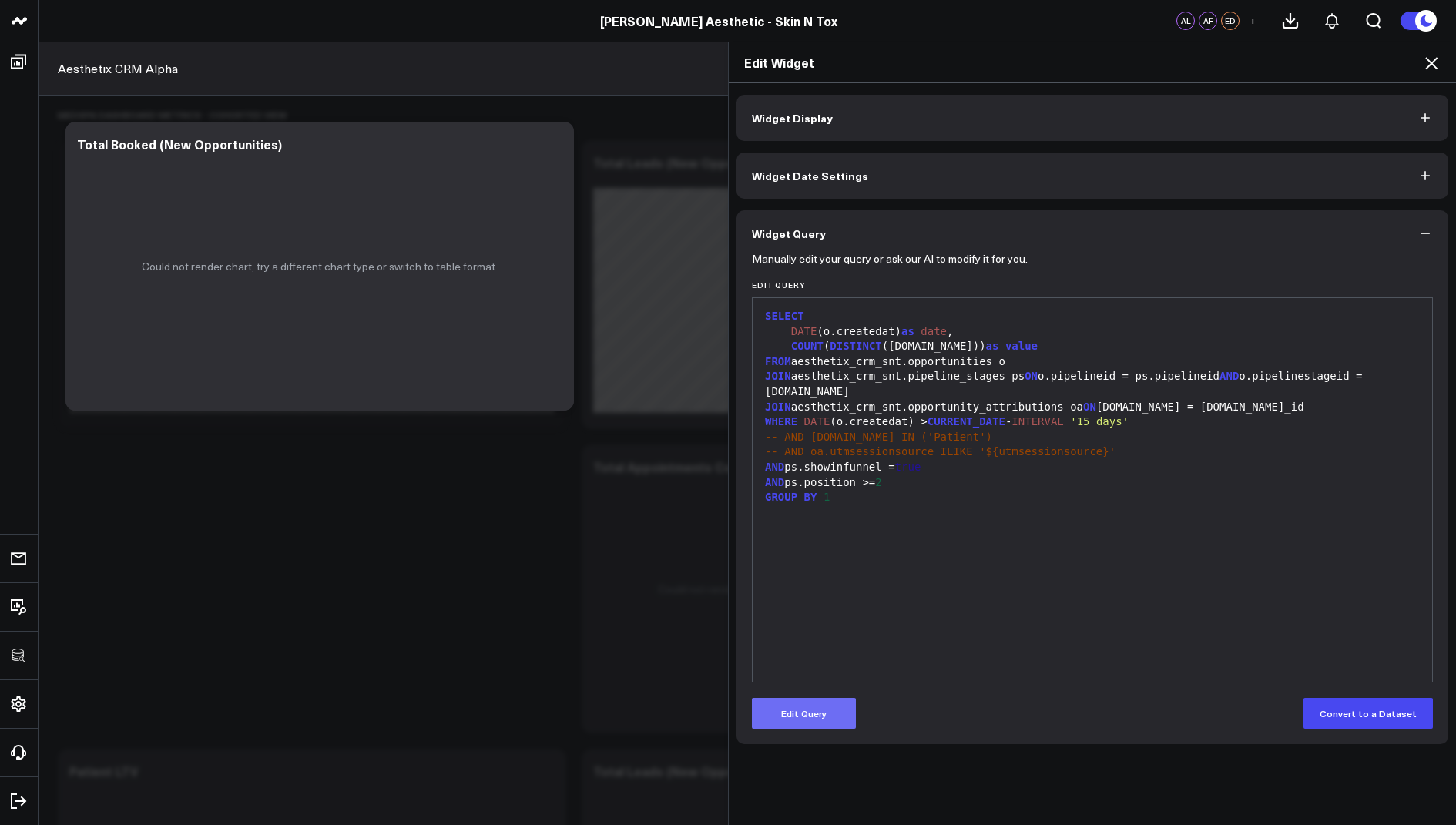
click at [797, 712] on button "Edit Query" at bounding box center [804, 713] width 104 height 31
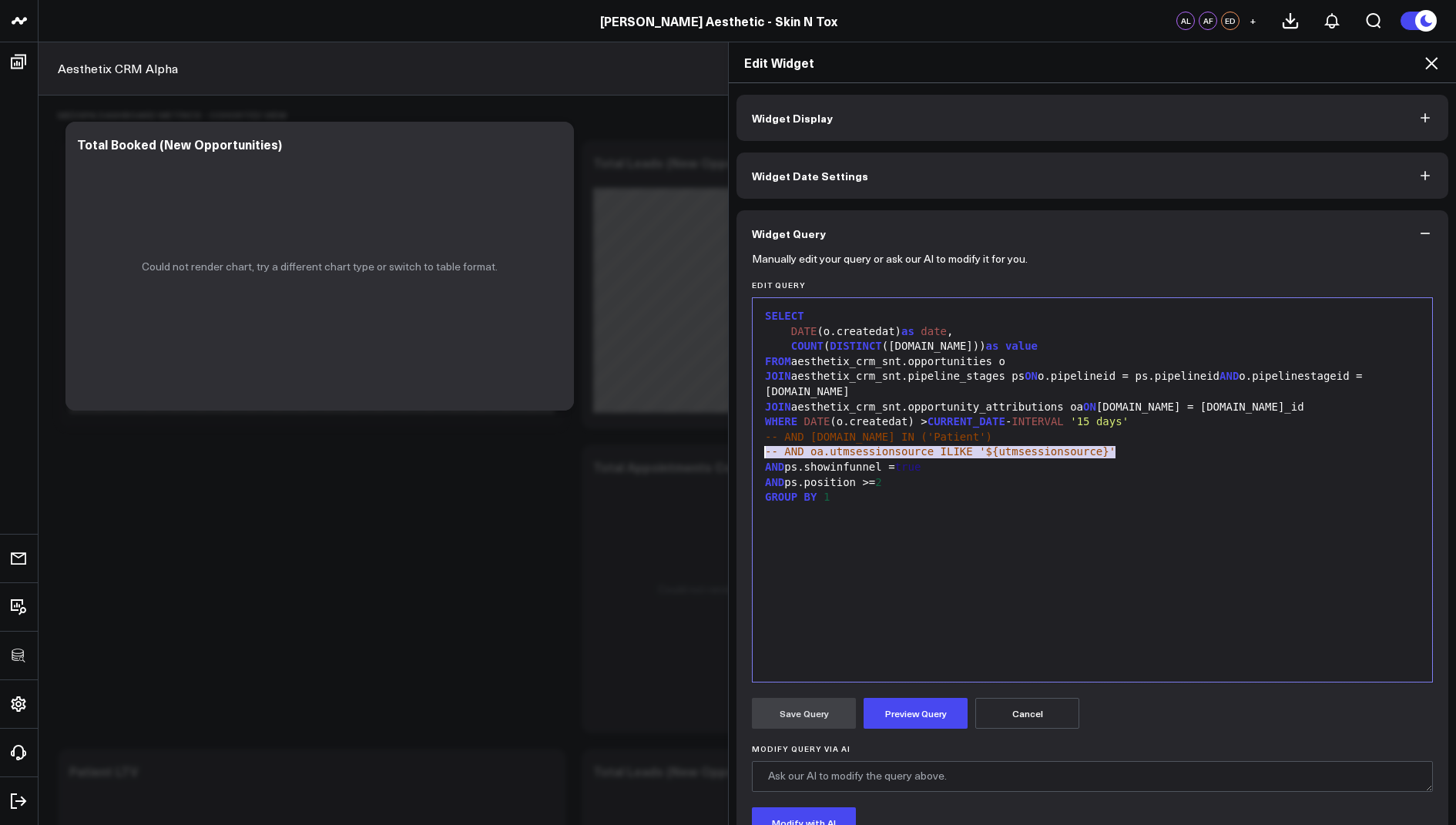
drag, startPoint x: 1136, startPoint y: 457, endPoint x: 761, endPoint y: 458, distance: 375.0
click at [761, 458] on div "-- AND oa.utmsessionsource ILIKE '${utmsessionsource}'" at bounding box center [1092, 452] width 664 height 16
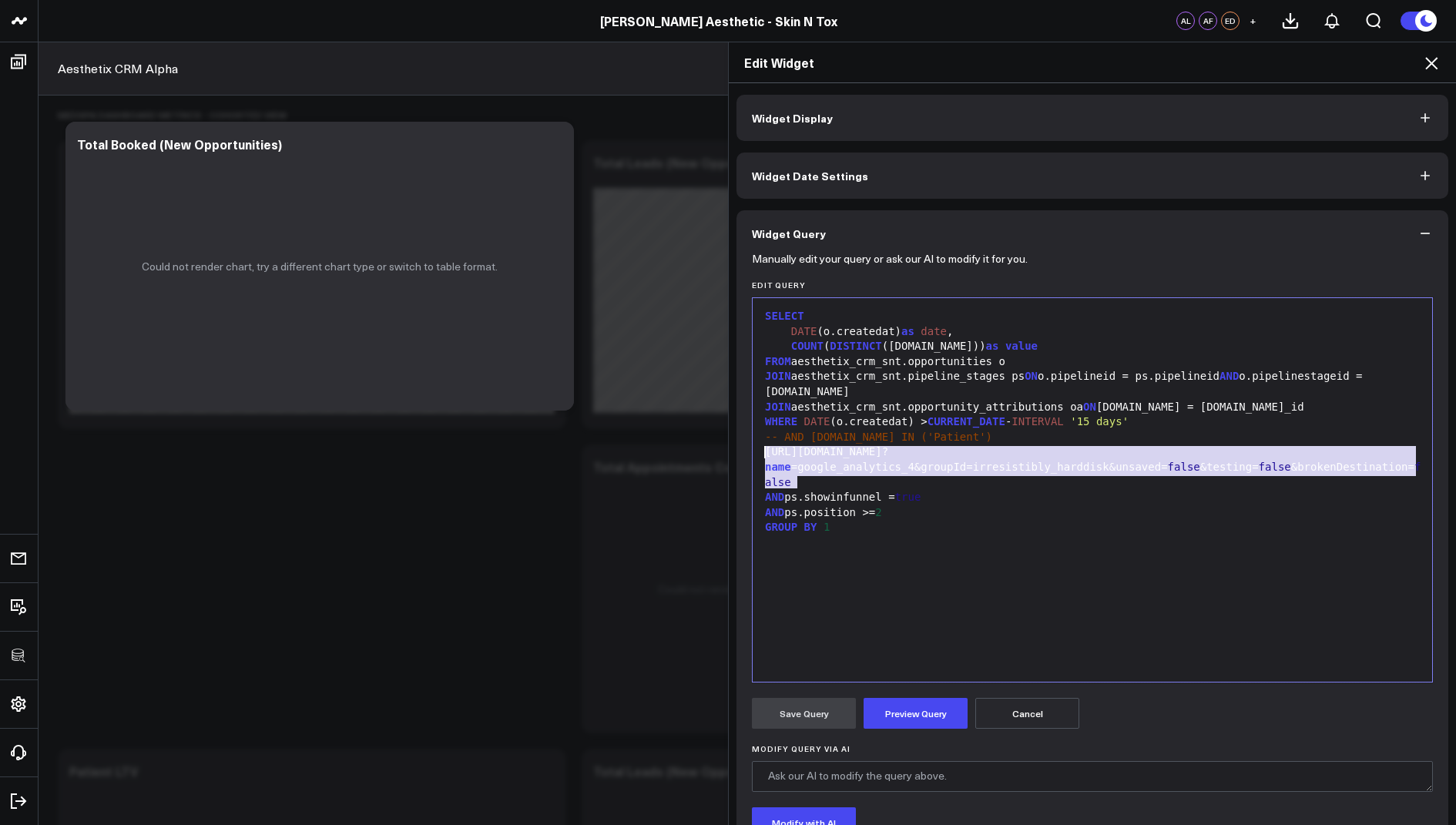
drag, startPoint x: 815, startPoint y: 482, endPoint x: 753, endPoint y: 455, distance: 67.6
click at [753, 455] on div "99 1 2 3 4 5 6 7 8 9 10 11 12 › ⌄ SELECT DATE (o.createdat) as date , COUNT ( D…" at bounding box center [1092, 489] width 681 height 385
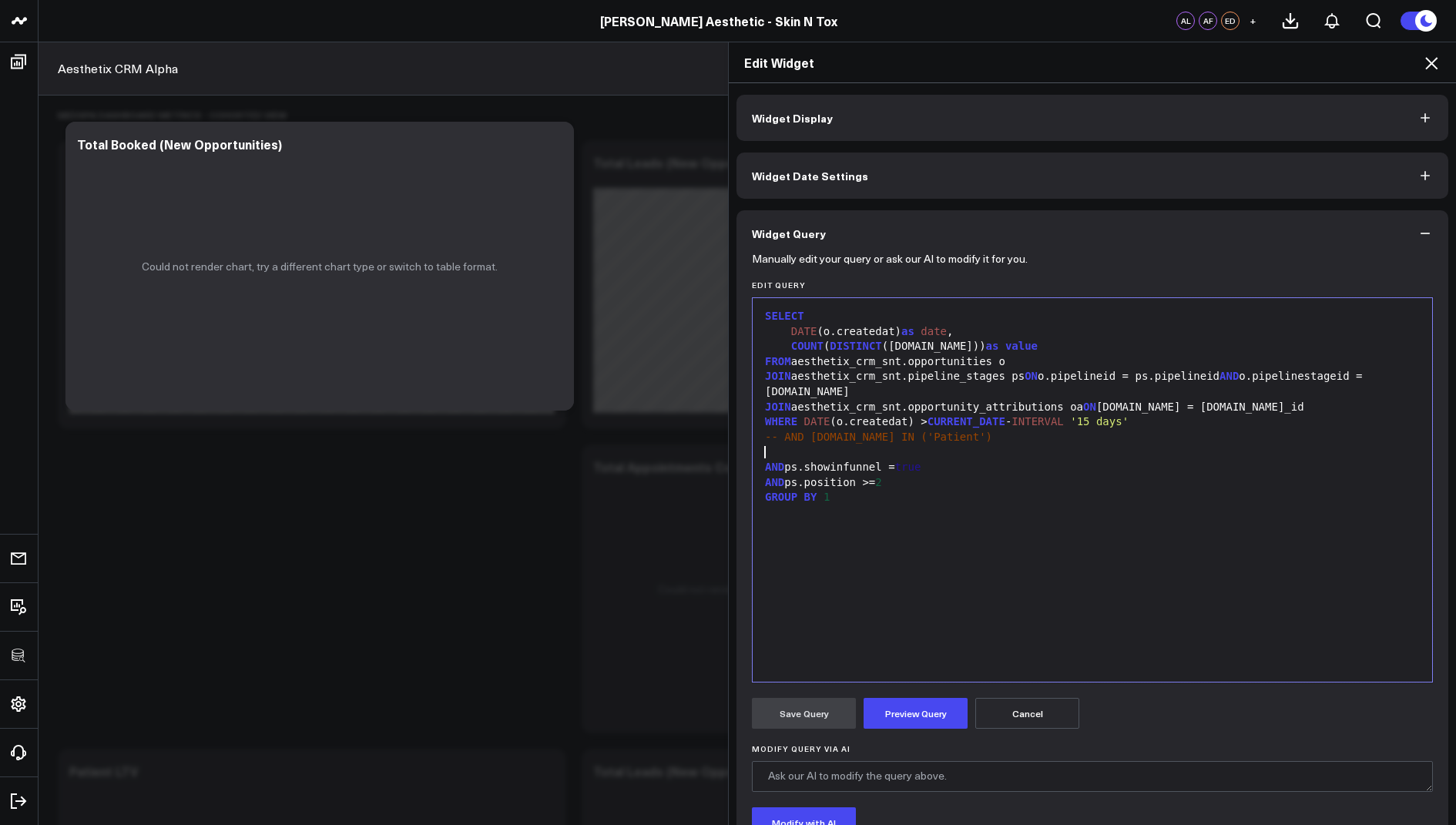
click at [1433, 64] on icon at bounding box center [1432, 64] width 19 height 19
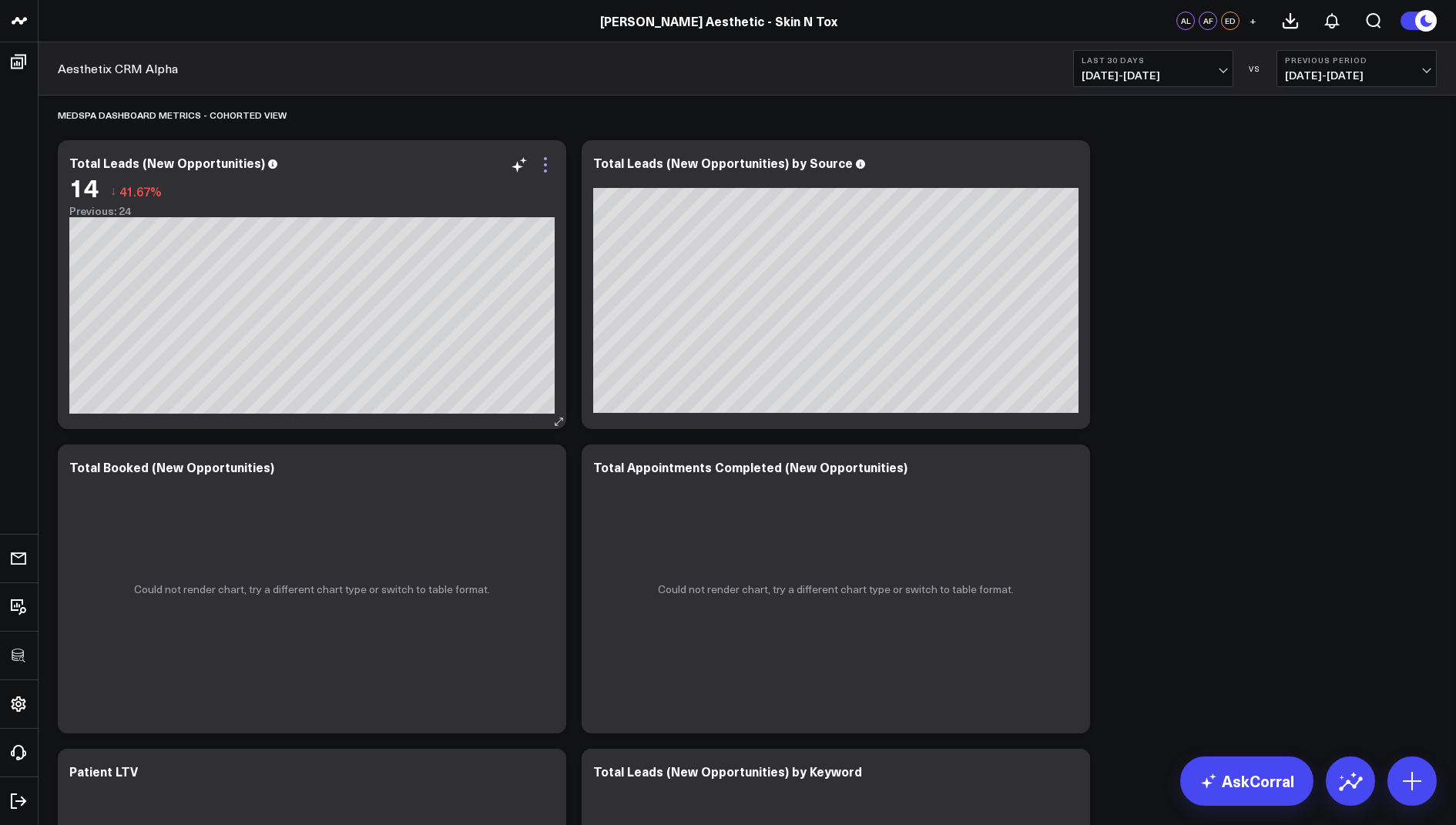
click at [541, 158] on icon at bounding box center [546, 165] width 19 height 19
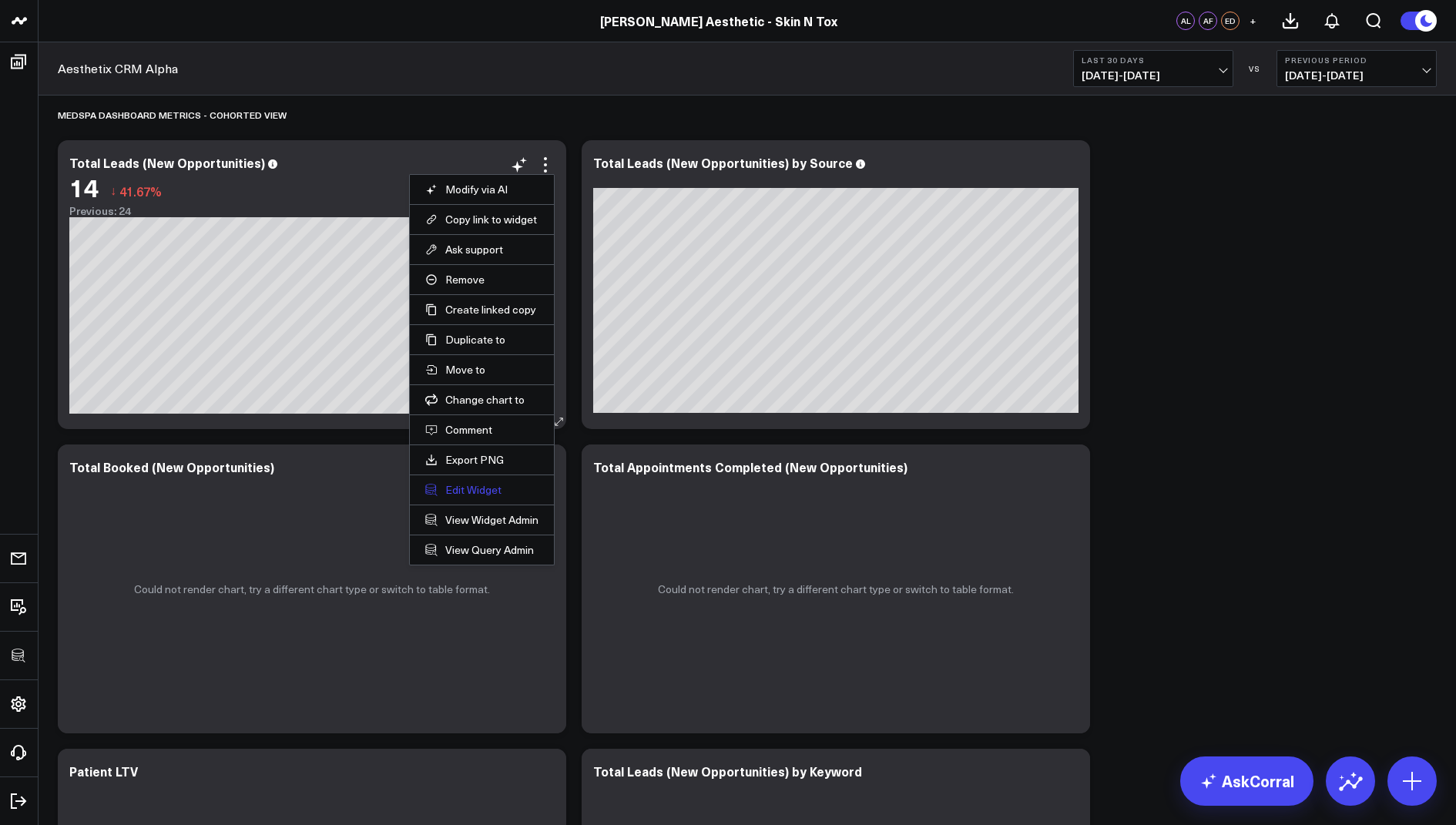
click at [454, 484] on button "Edit Widget" at bounding box center [481, 490] width 113 height 14
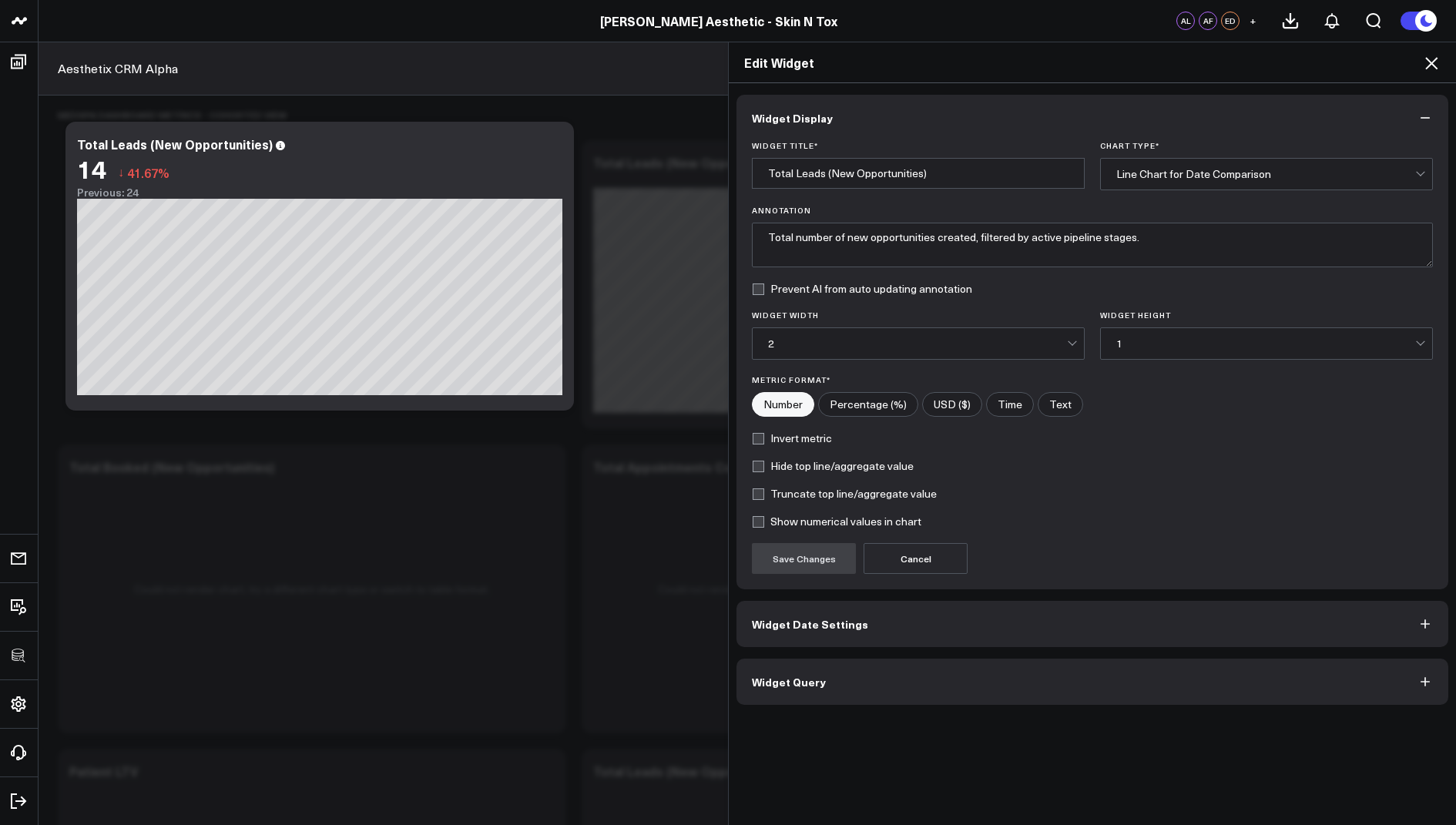
click at [795, 676] on span "Widget Query" at bounding box center [789, 682] width 74 height 13
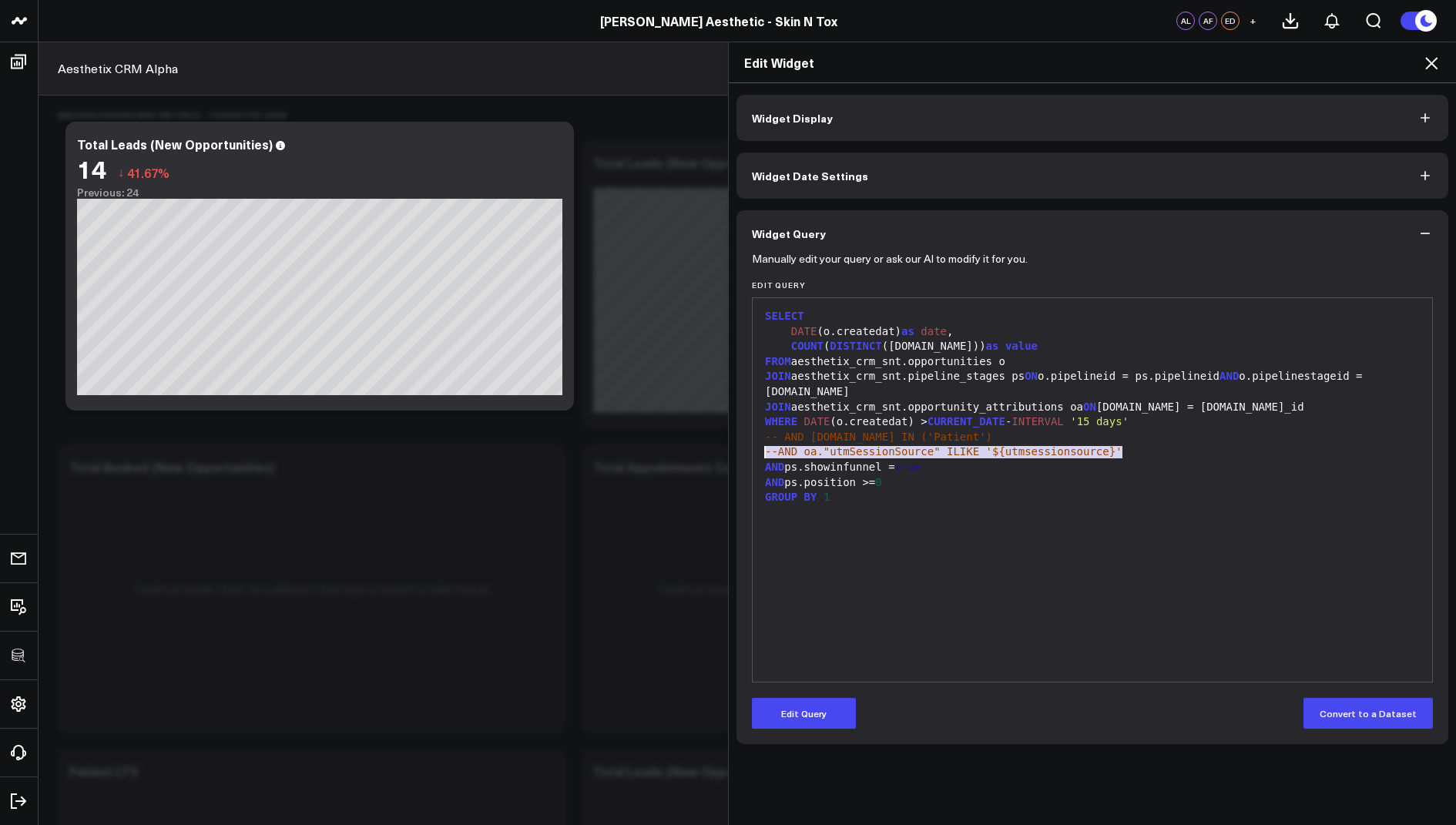
drag, startPoint x: 1135, startPoint y: 446, endPoint x: 761, endPoint y: 449, distance: 374.0
click at [761, 449] on div "--AND oa."utmSessionSource" ILIKE '${utmsessionsource}'" at bounding box center [1092, 452] width 664 height 16
copy span "--AND oa."utmSessionSource" ILIKE '${utmsessionsource}'"
click at [1432, 63] on icon at bounding box center [1432, 64] width 19 height 19
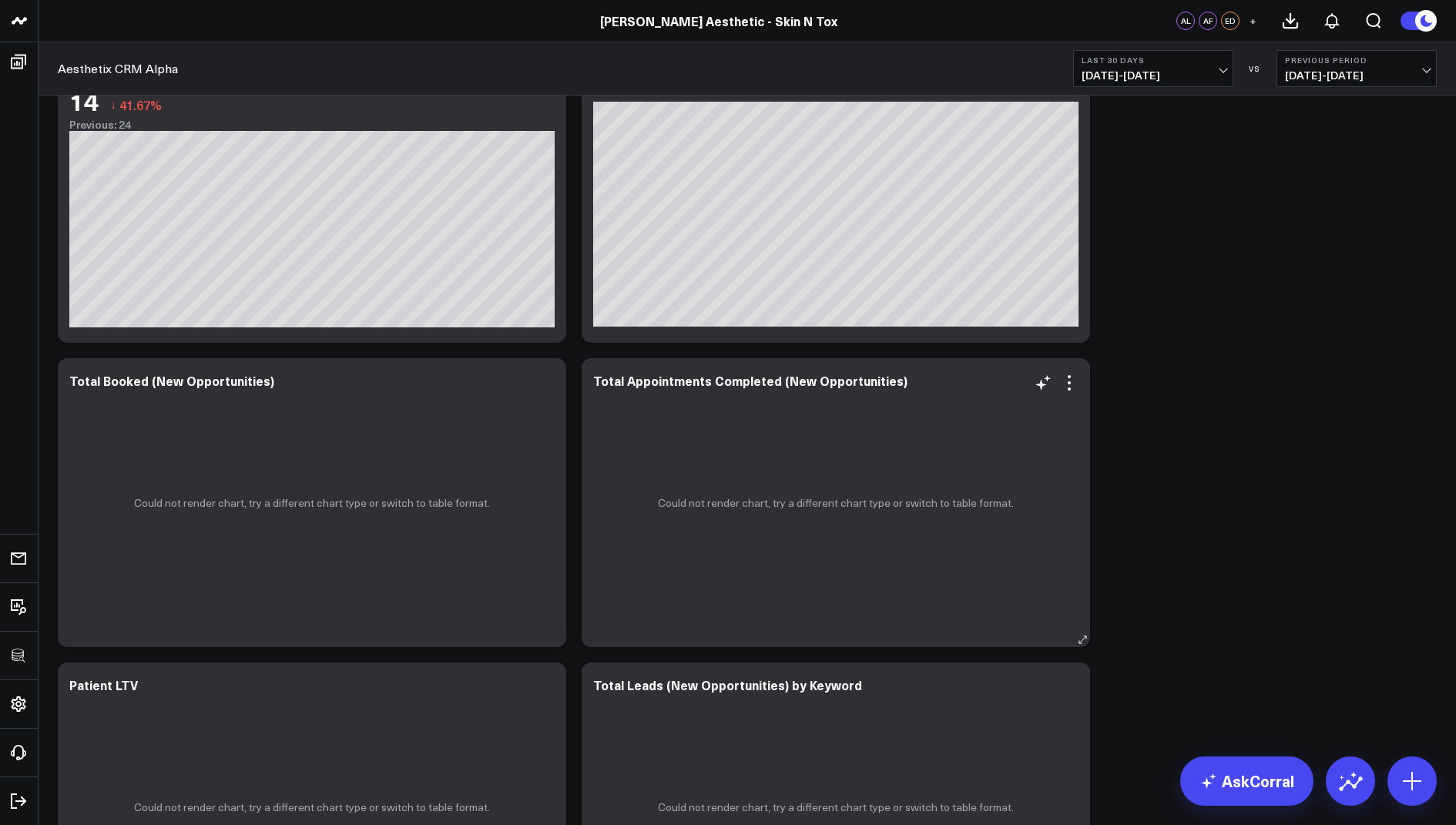
scroll to position [478, 0]
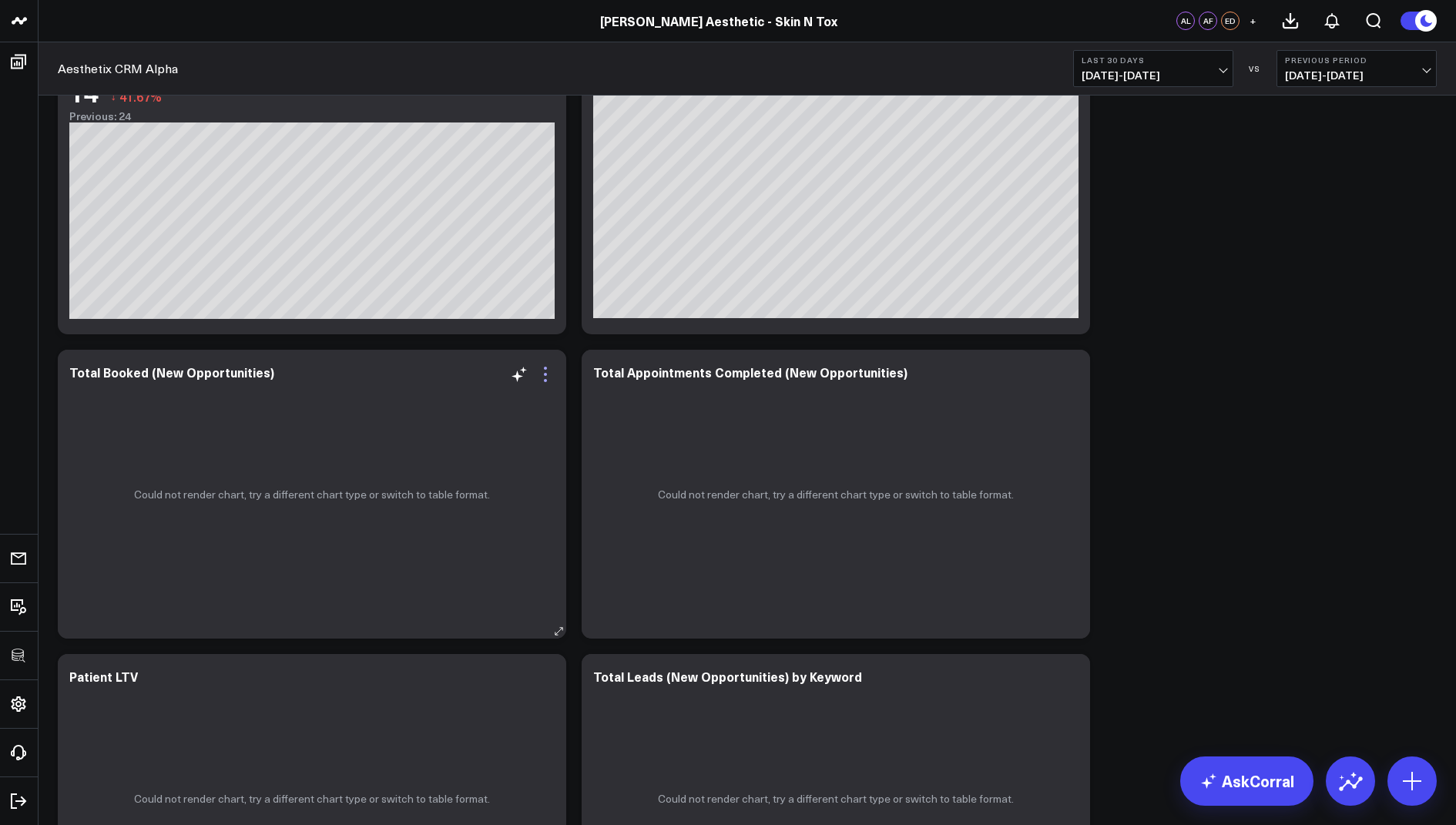
click at [543, 369] on icon at bounding box center [546, 375] width 19 height 19
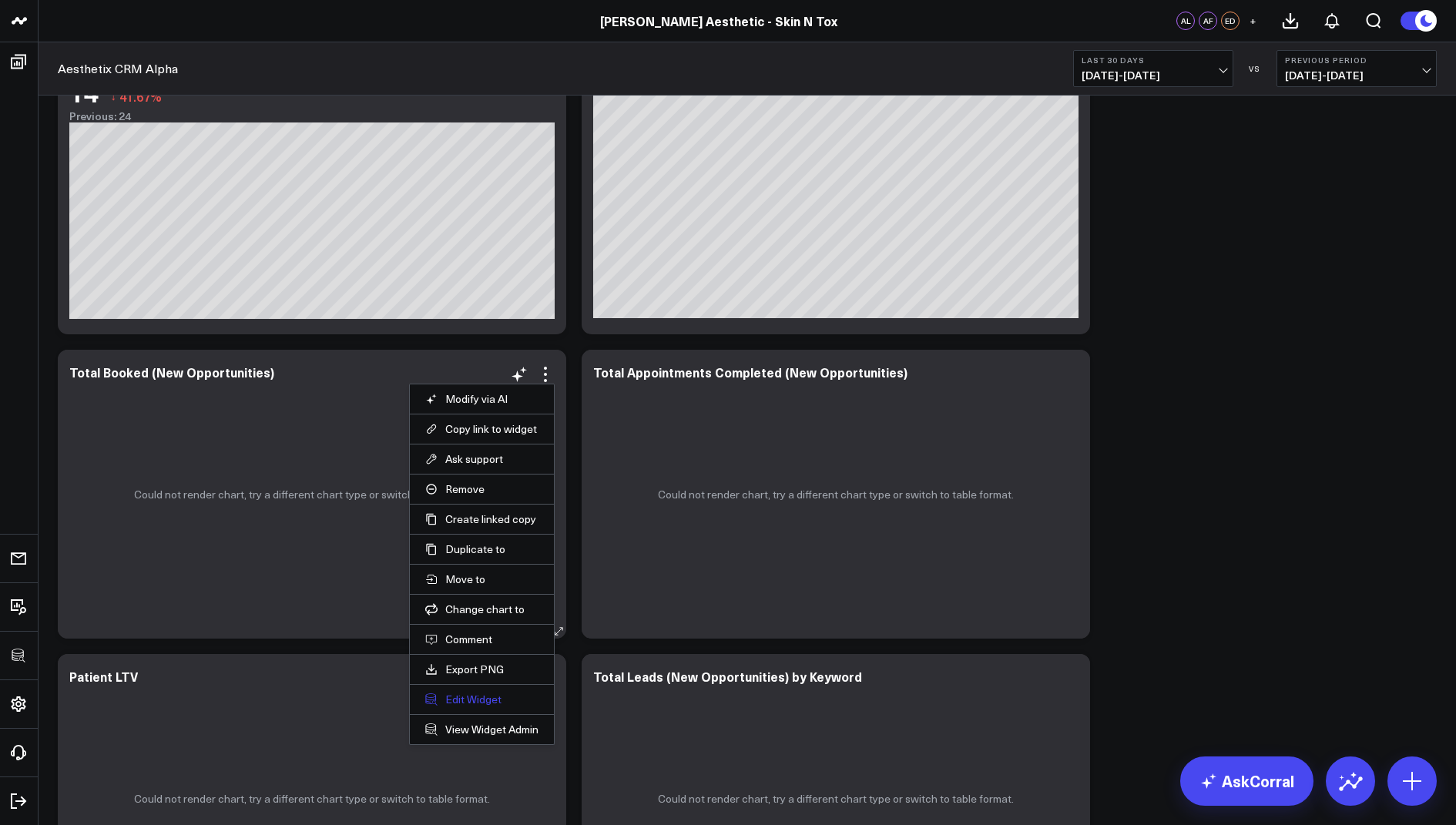
click at [452, 697] on button "Edit Widget" at bounding box center [481, 700] width 113 height 14
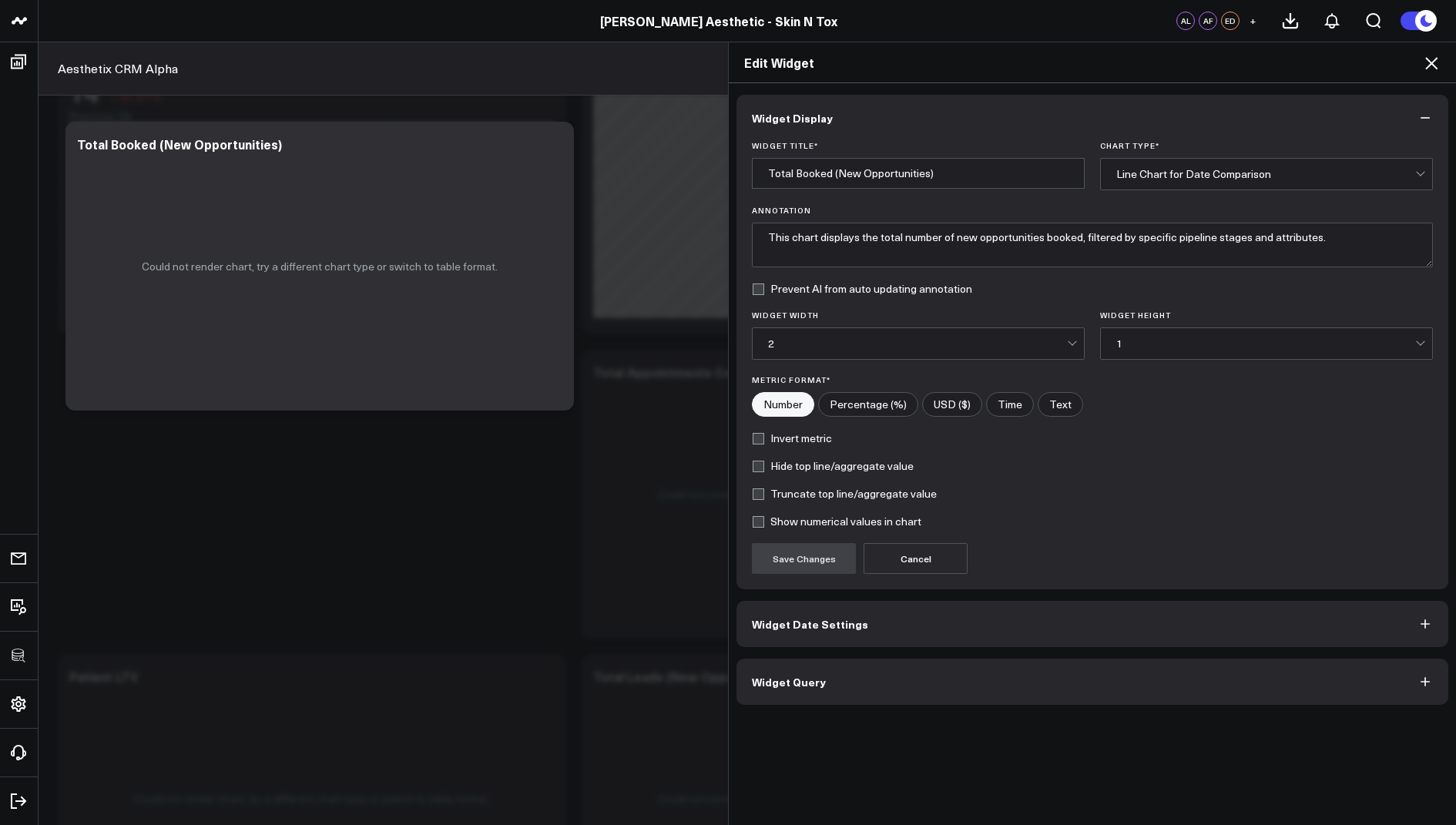
click at [790, 691] on button "Widget Query" at bounding box center [1092, 681] width 712 height 46
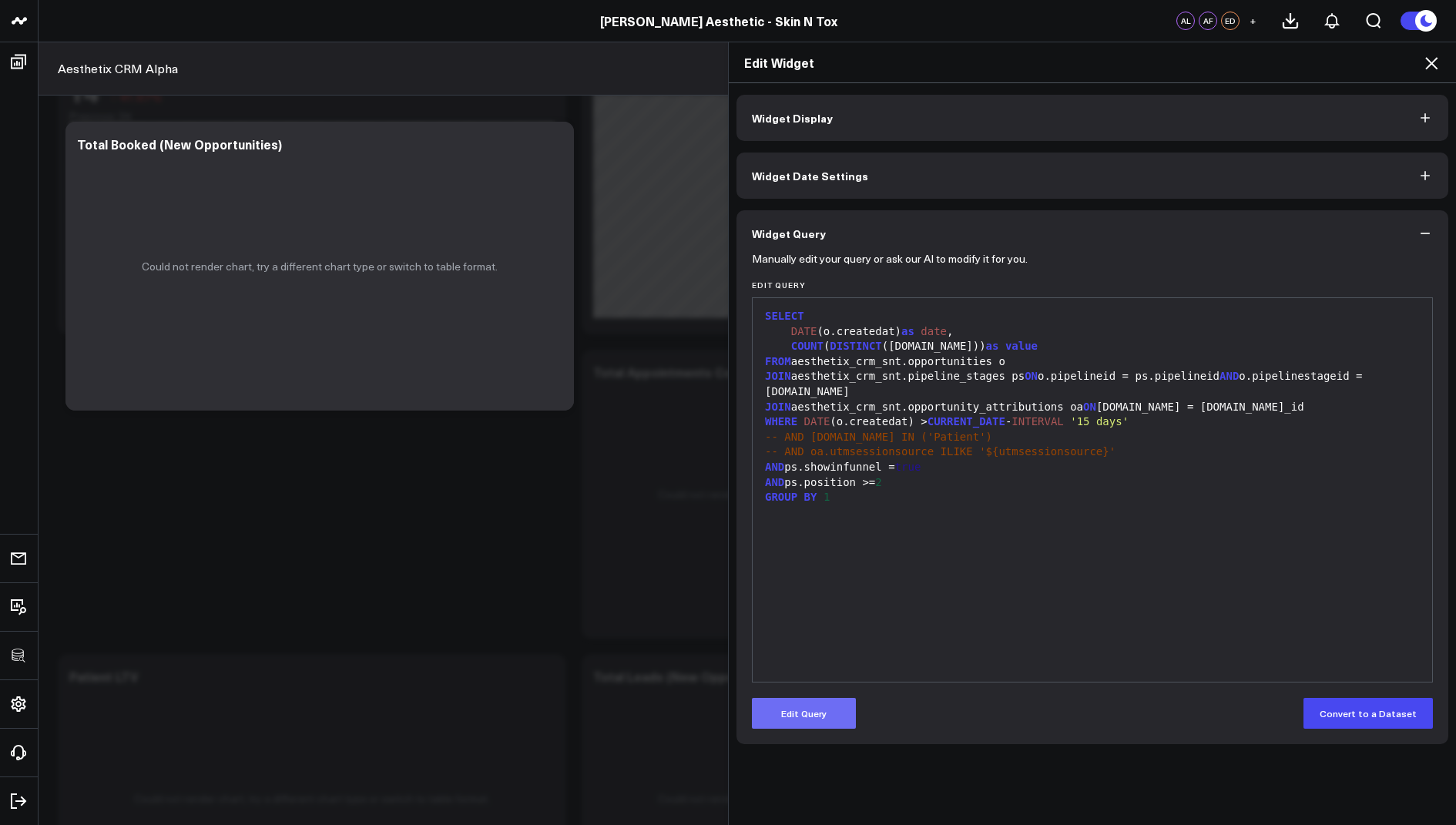
click at [775, 714] on button "Edit Query" at bounding box center [804, 713] width 104 height 31
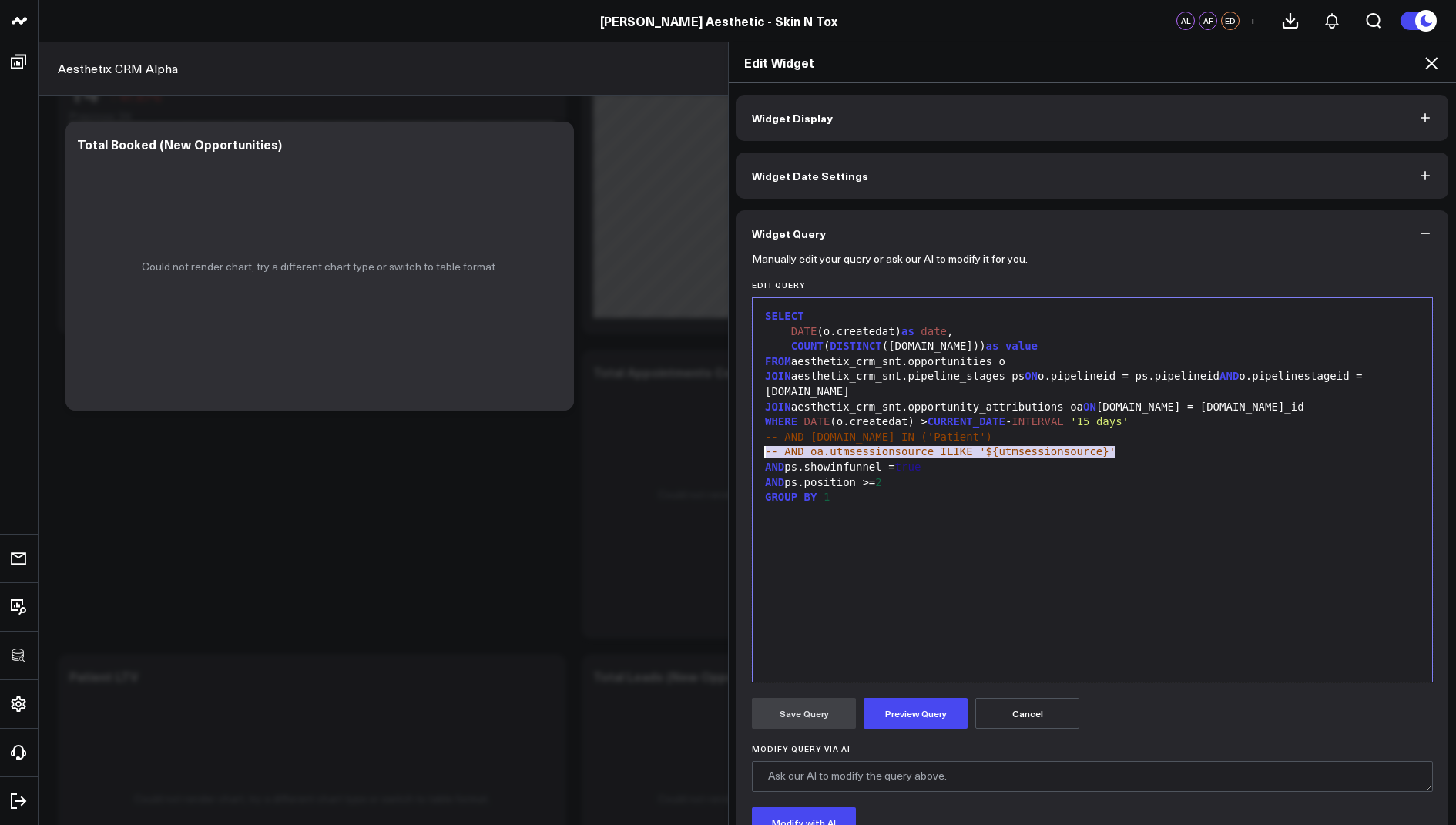
drag, startPoint x: 1124, startPoint y: 452, endPoint x: 757, endPoint y: 449, distance: 367.0
click at [757, 449] on div "99 1 2 3 4 5 6 7 8 9 10 11 12 › ⌄ SELECT DATE (o.createdat) as date , COUNT ( D…" at bounding box center [1092, 489] width 681 height 385
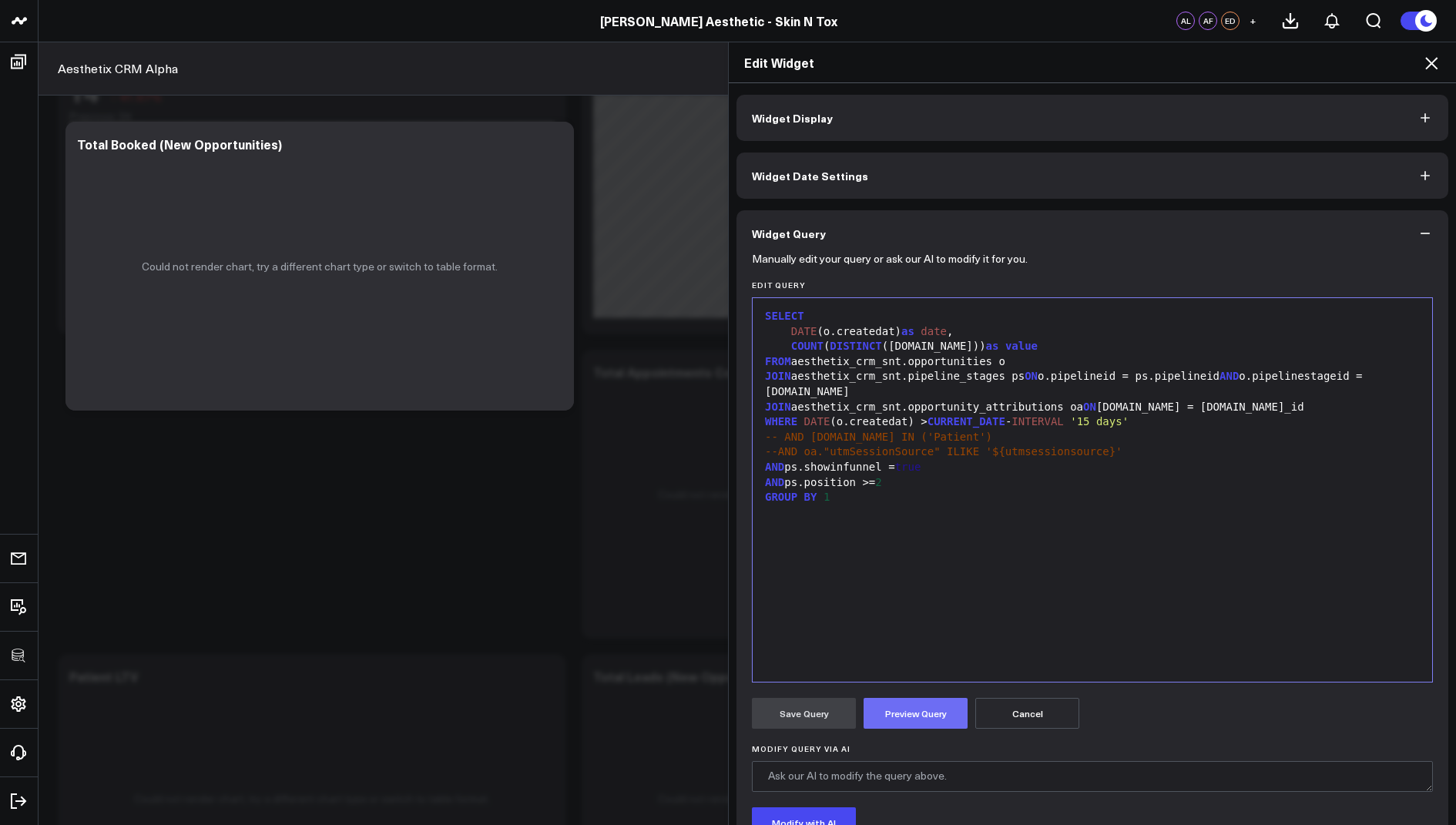
click at [906, 718] on button "Preview Query" at bounding box center [915, 713] width 104 height 31
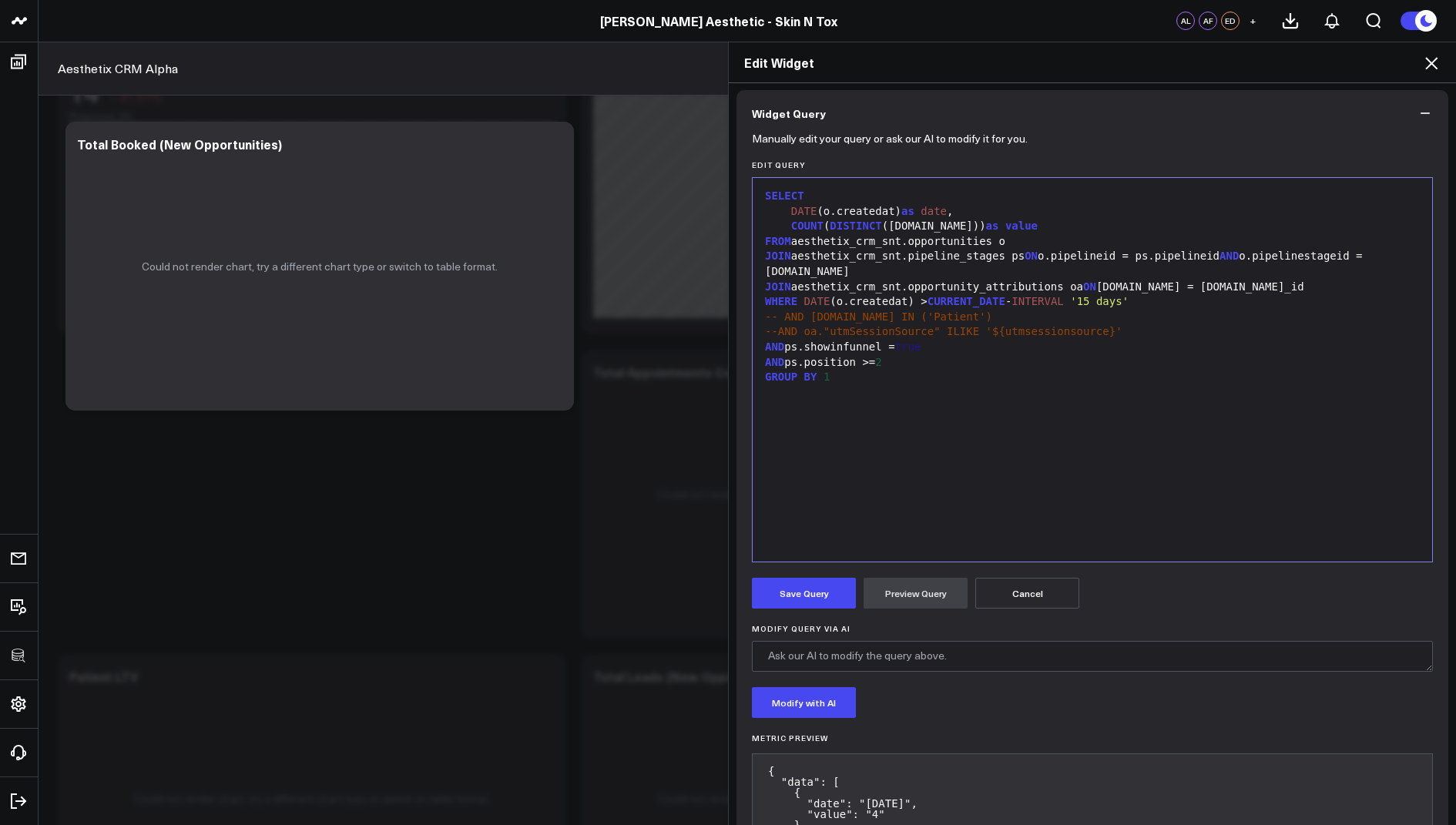
scroll to position [127, 0]
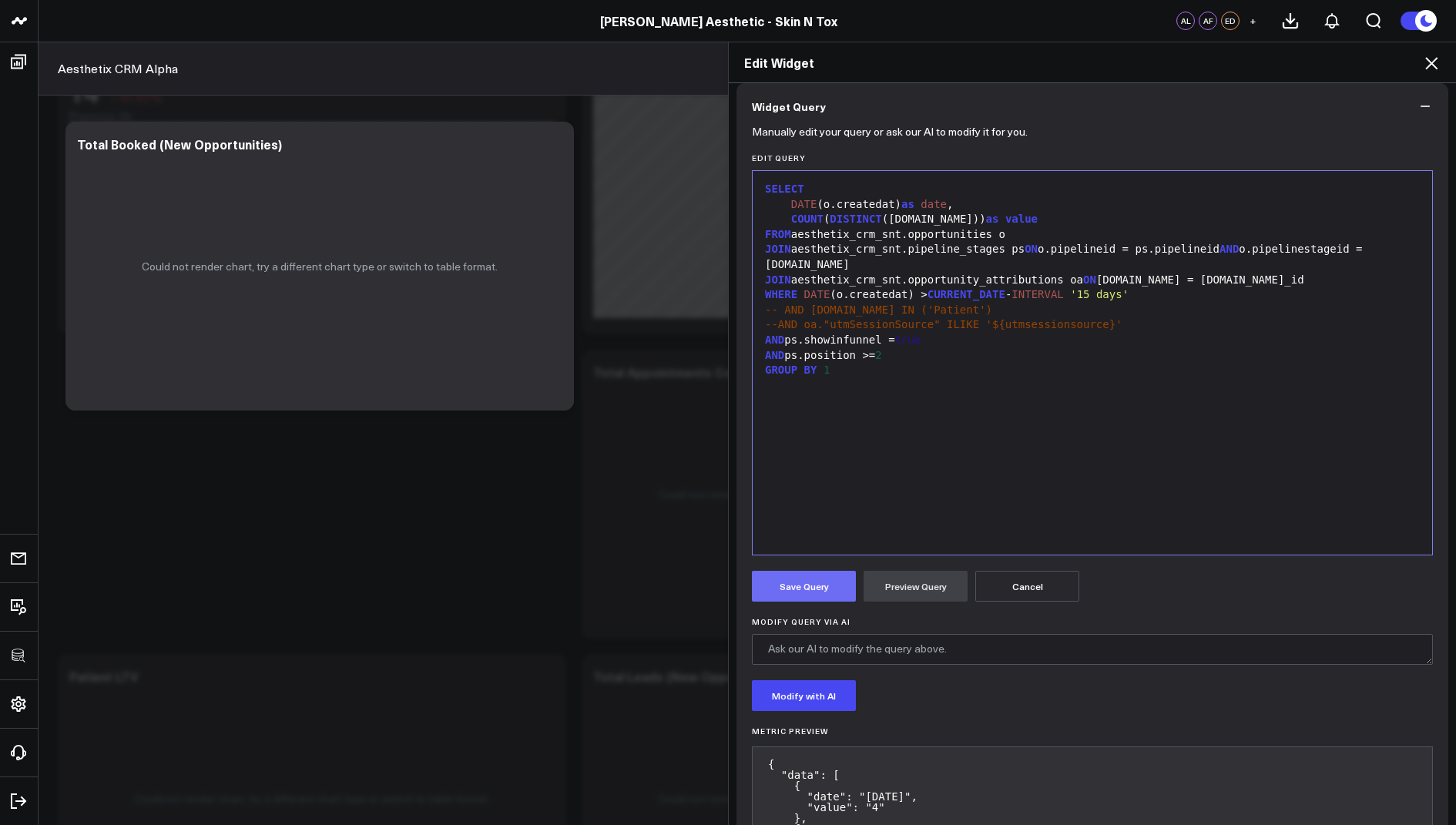
click at [804, 583] on button "Save Query" at bounding box center [804, 586] width 104 height 31
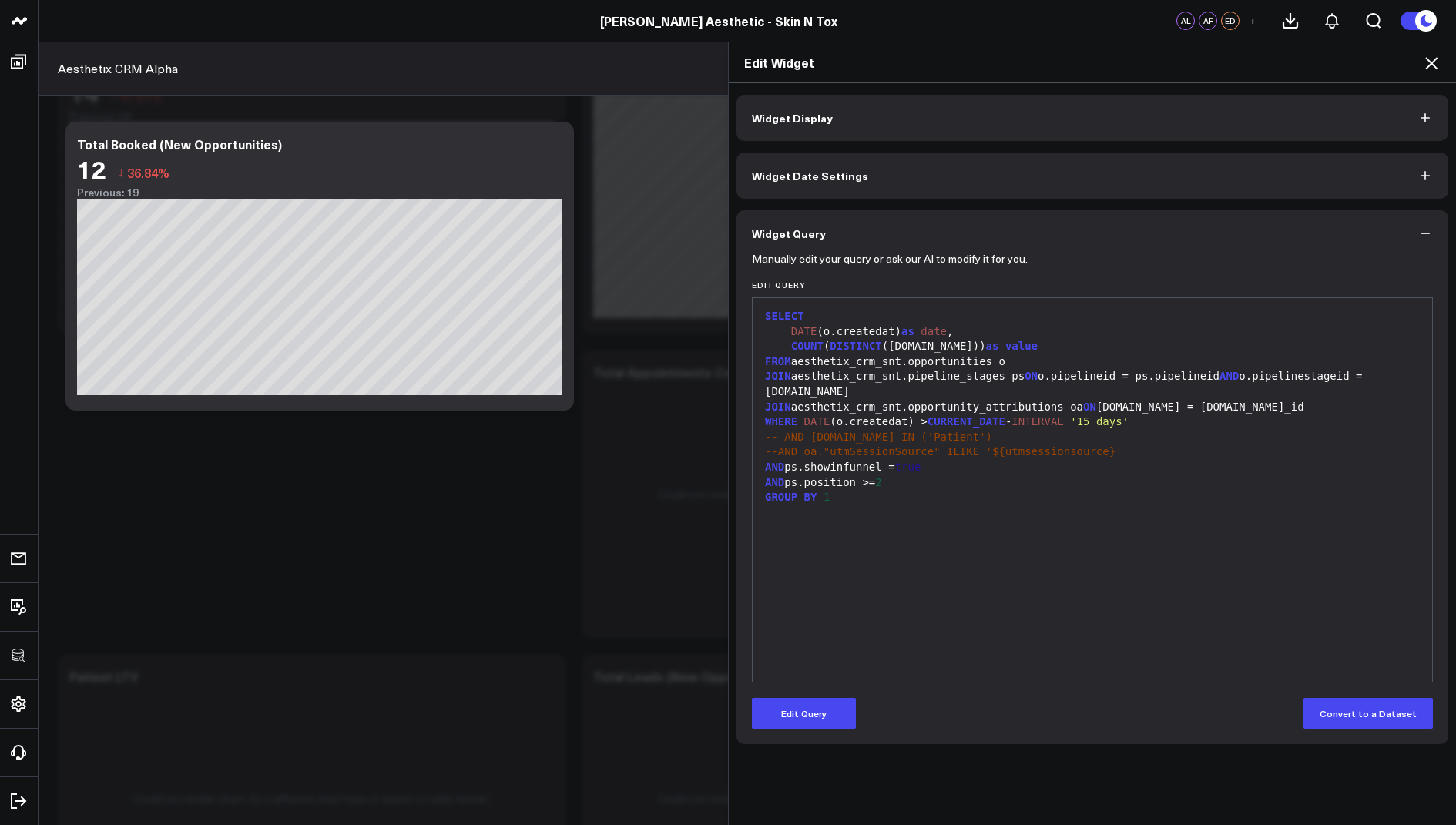
click at [1433, 59] on icon at bounding box center [1432, 64] width 19 height 19
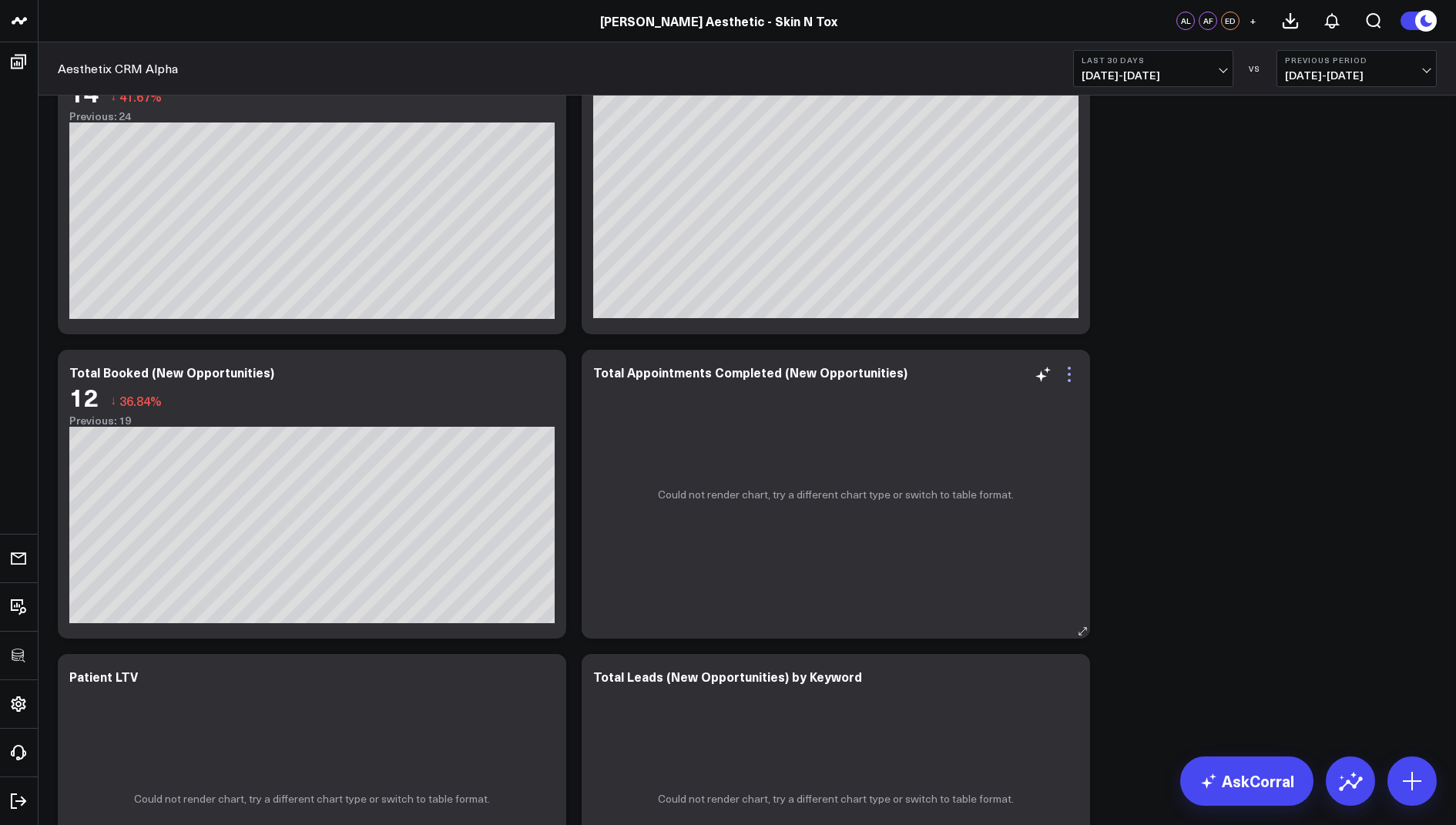
click at [1071, 374] on icon at bounding box center [1069, 375] width 19 height 19
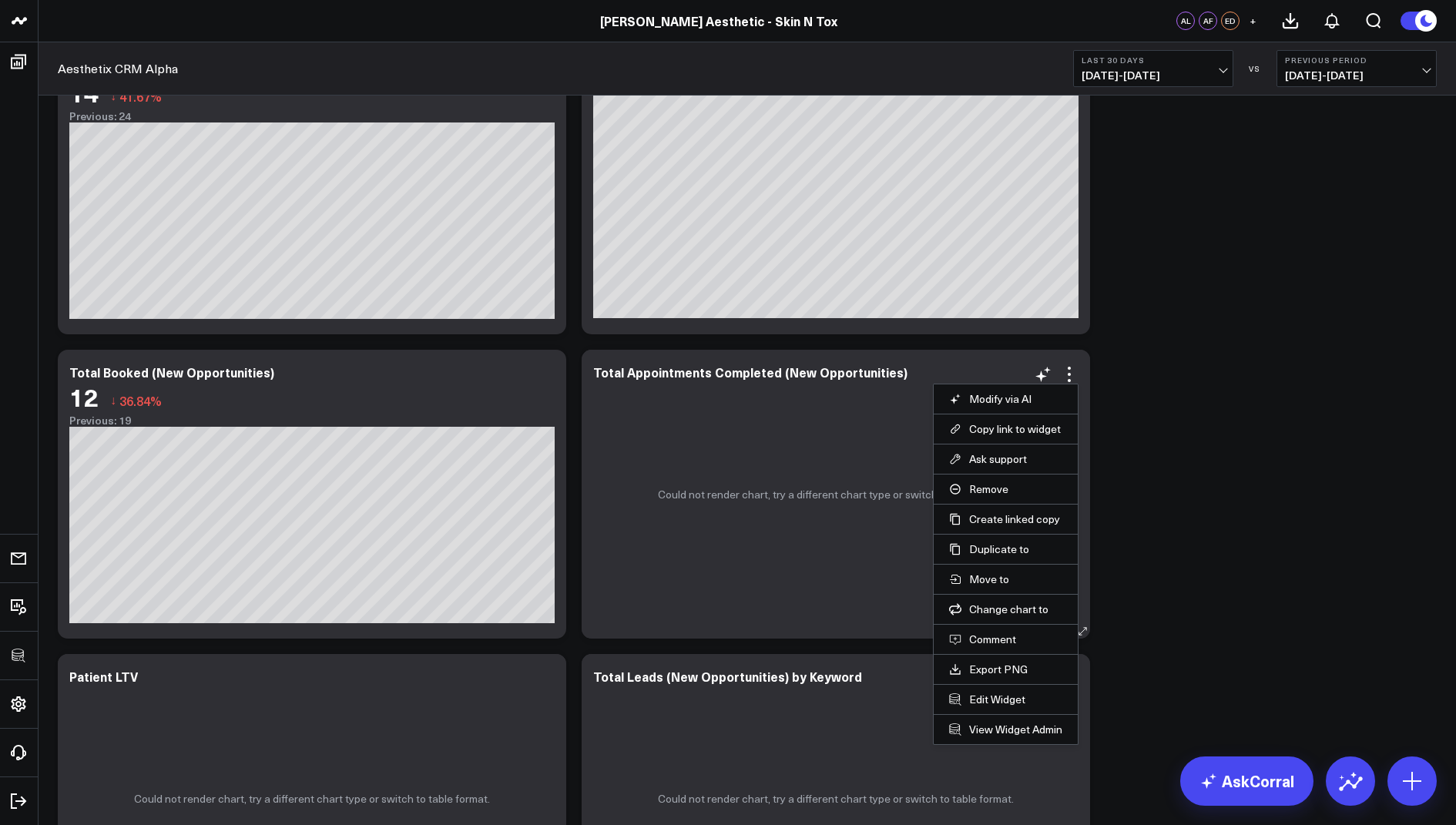
click at [981, 704] on li "Edit Widget" at bounding box center [1006, 699] width 144 height 30
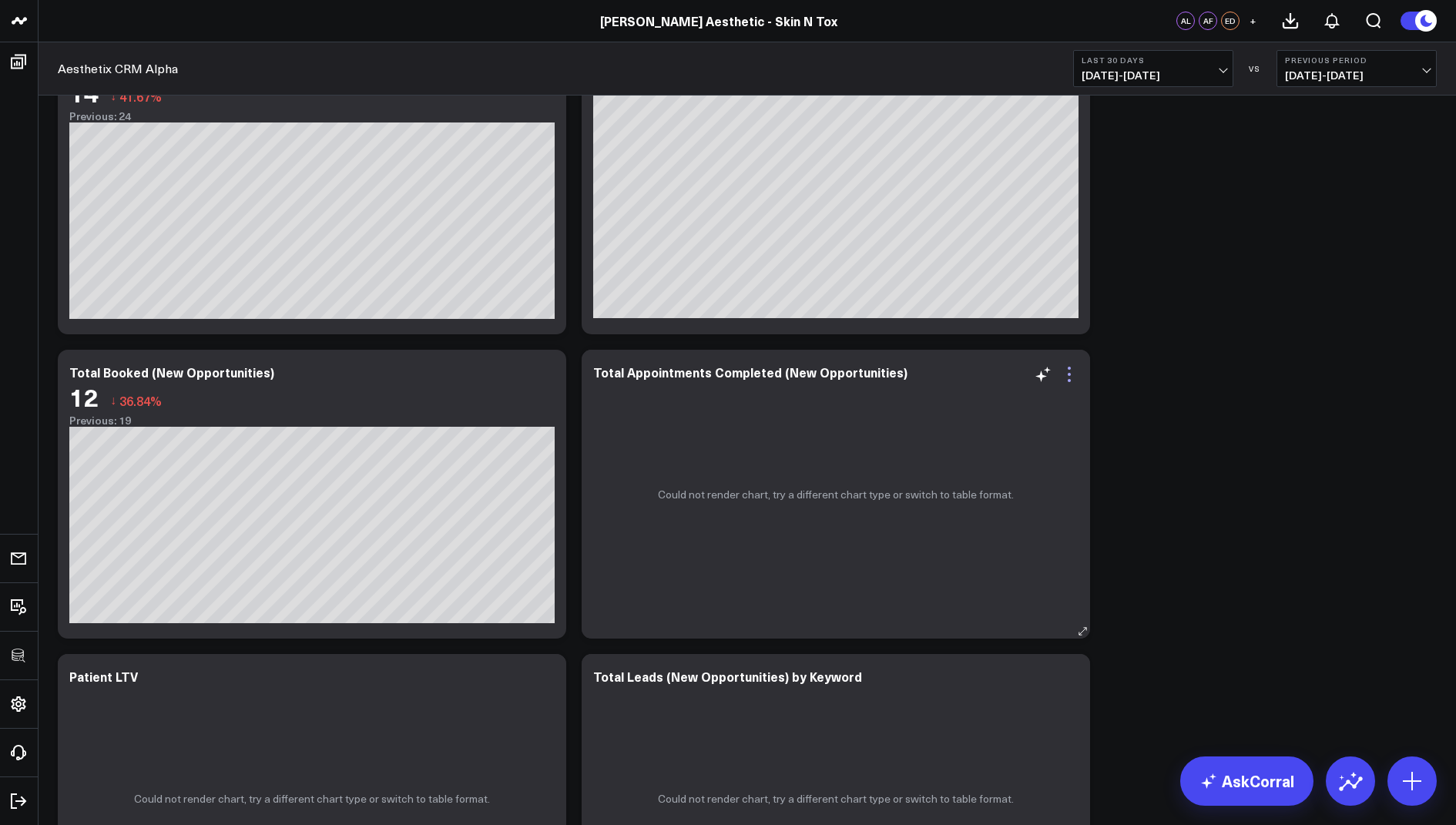
click at [1070, 375] on icon at bounding box center [1069, 375] width 19 height 19
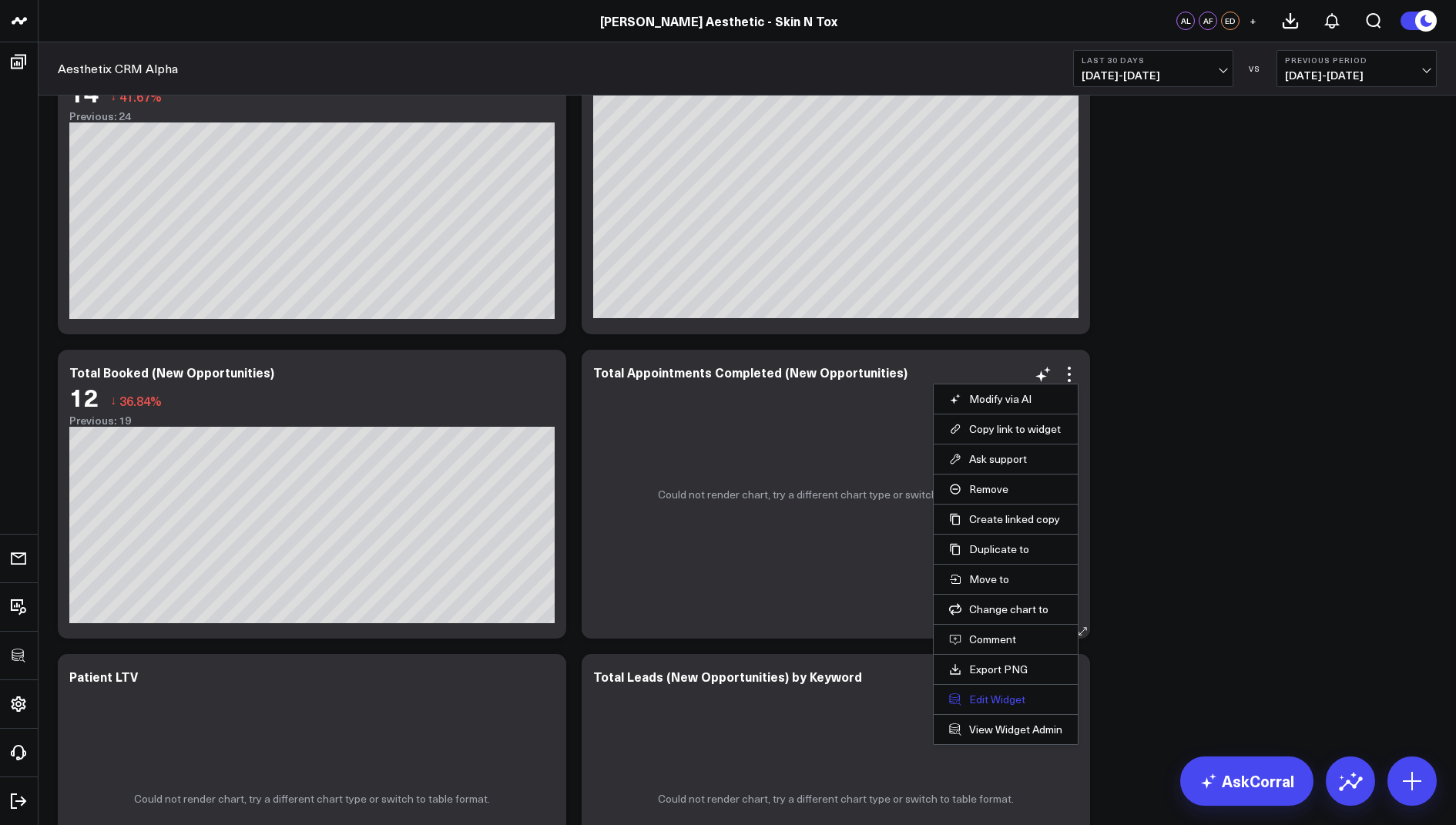
click at [992, 696] on button "Edit Widget" at bounding box center [1005, 700] width 113 height 14
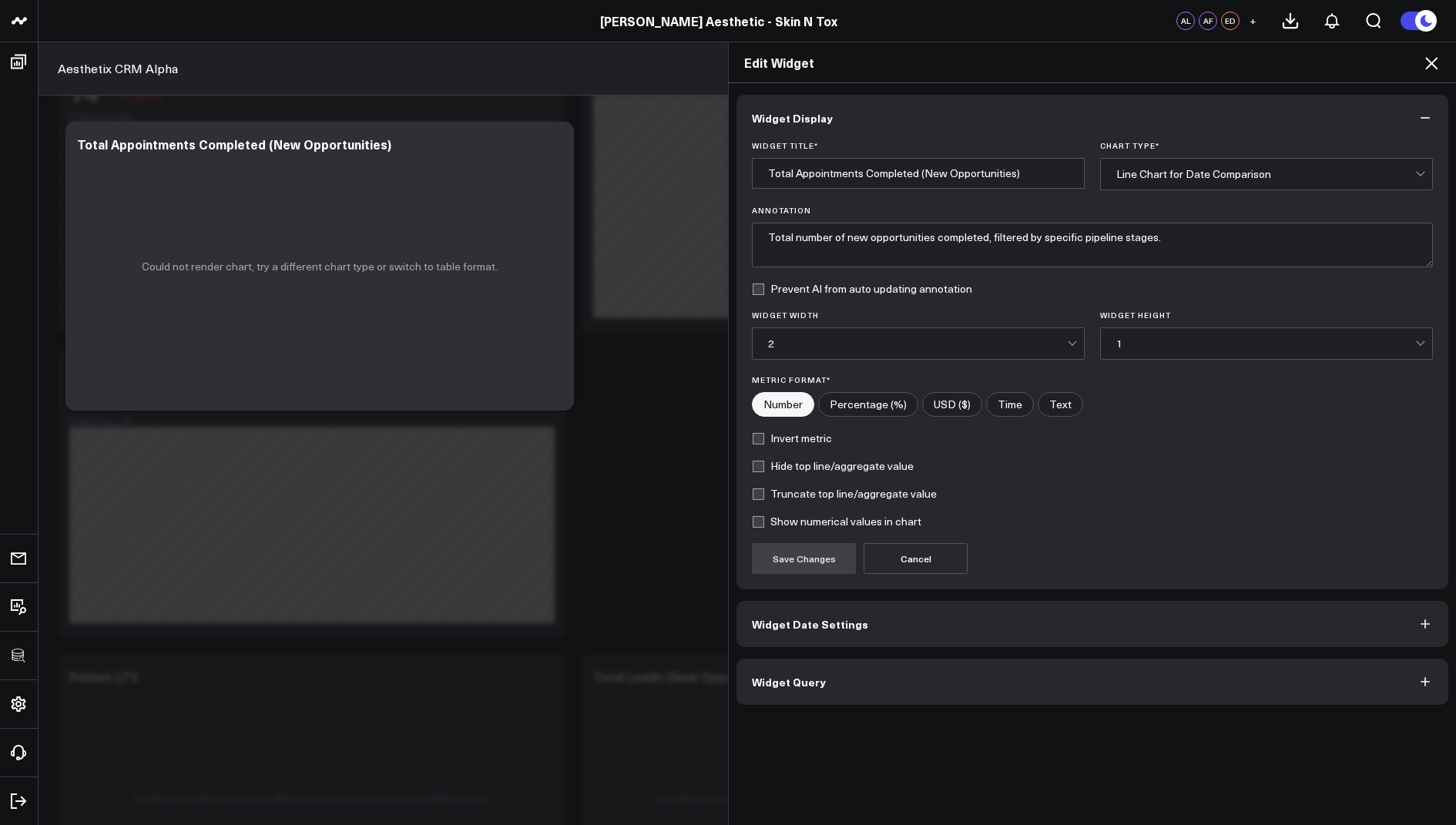
click at [763, 676] on span "Widget Query" at bounding box center [789, 682] width 74 height 13
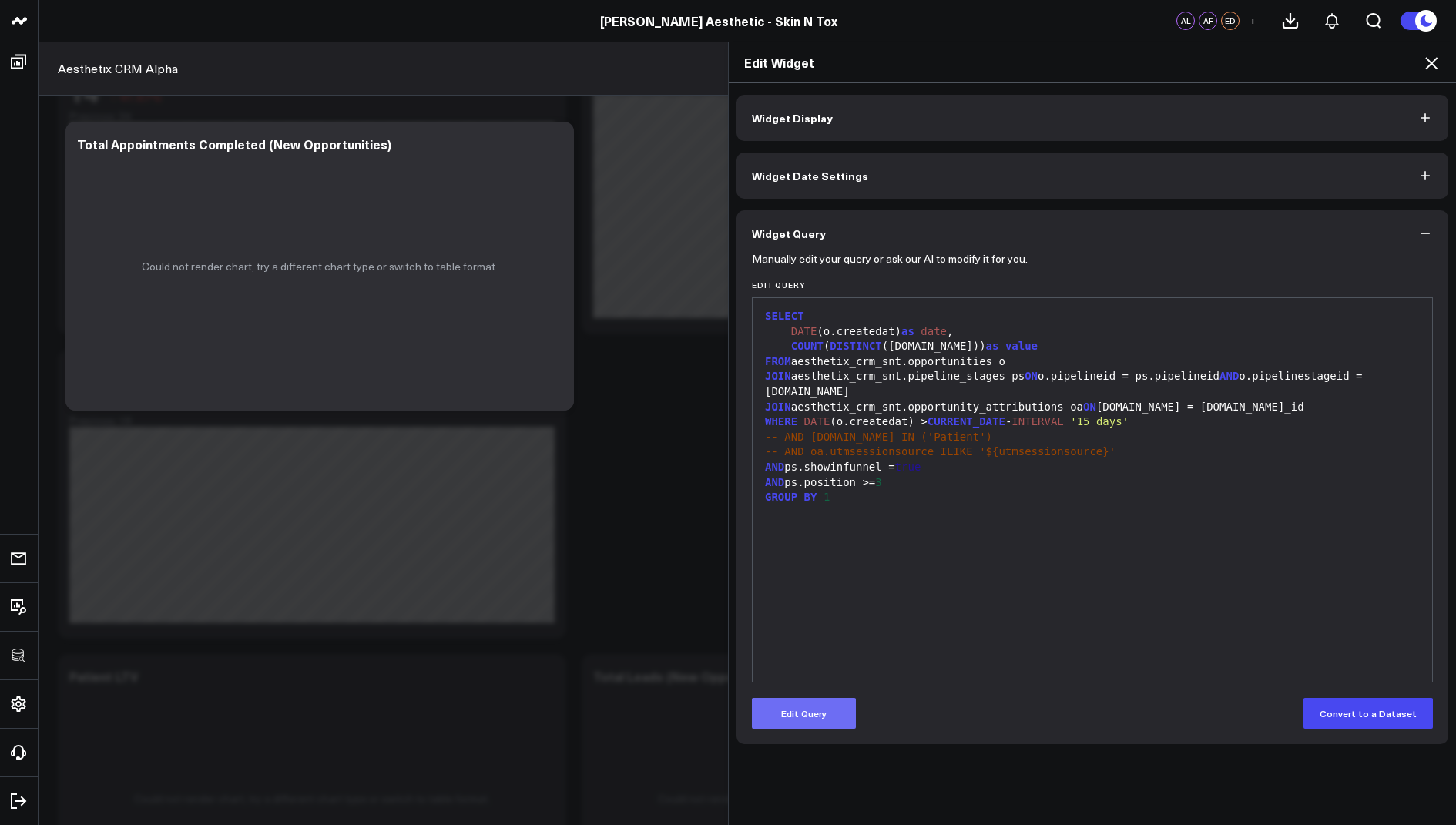
click at [784, 717] on button "Edit Query" at bounding box center [804, 713] width 104 height 31
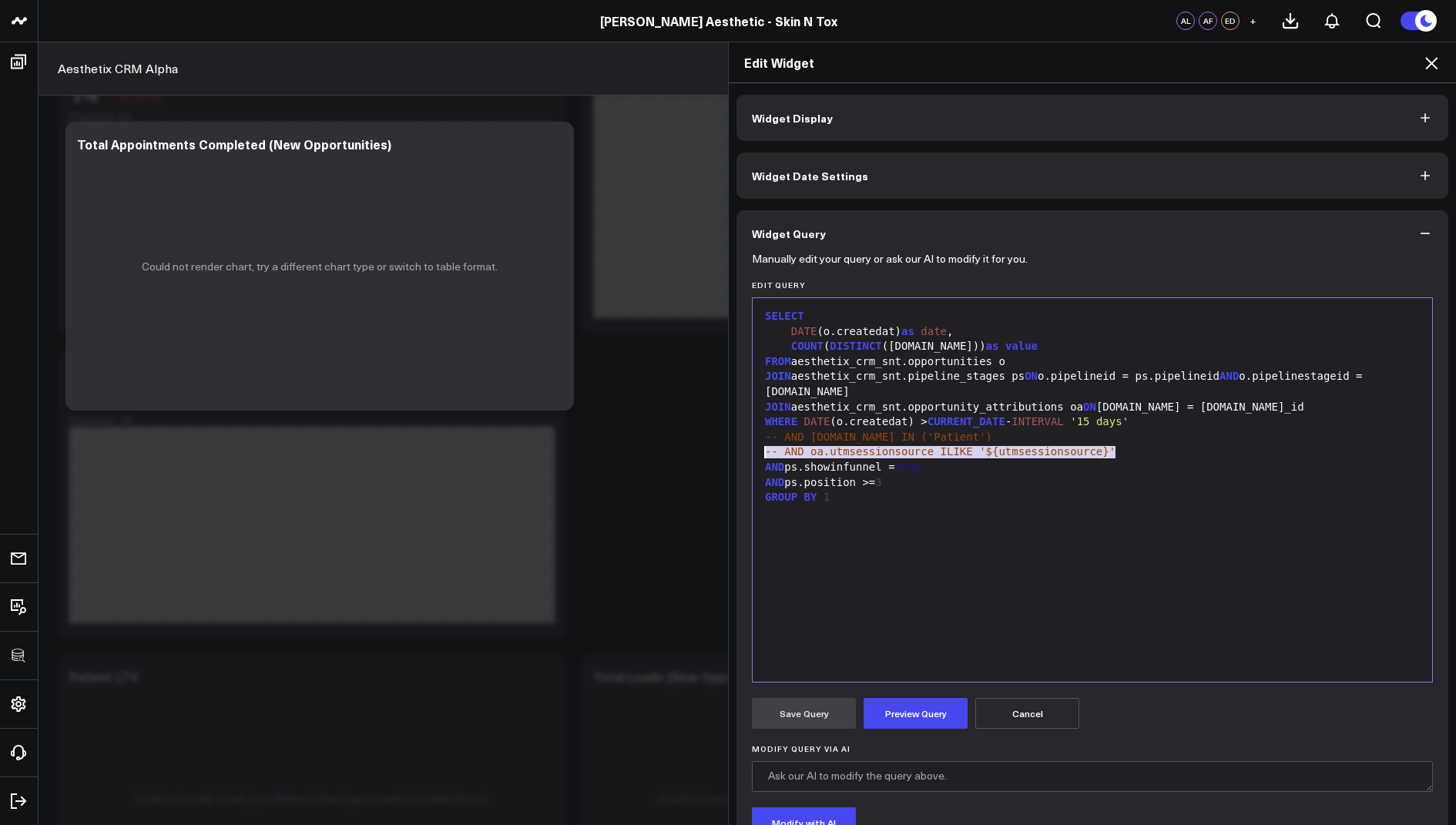
drag, startPoint x: 1143, startPoint y: 452, endPoint x: 760, endPoint y: 457, distance: 383.0
click at [761, 457] on div "-- AND oa.utmsessionsource ILIKE '${utmsessionsource}'" at bounding box center [1092, 452] width 664 height 16
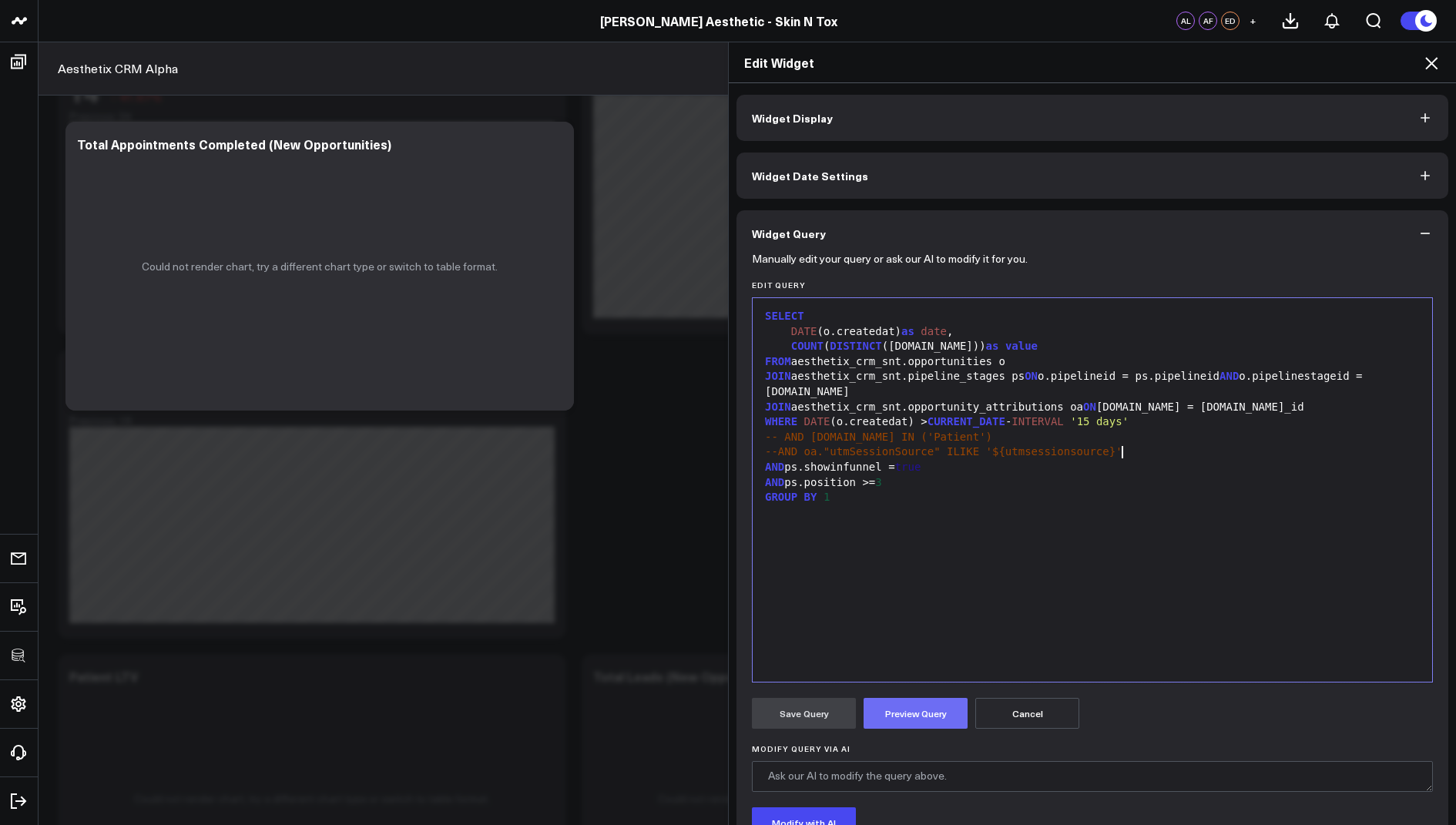
click at [906, 722] on button "Preview Query" at bounding box center [915, 713] width 104 height 31
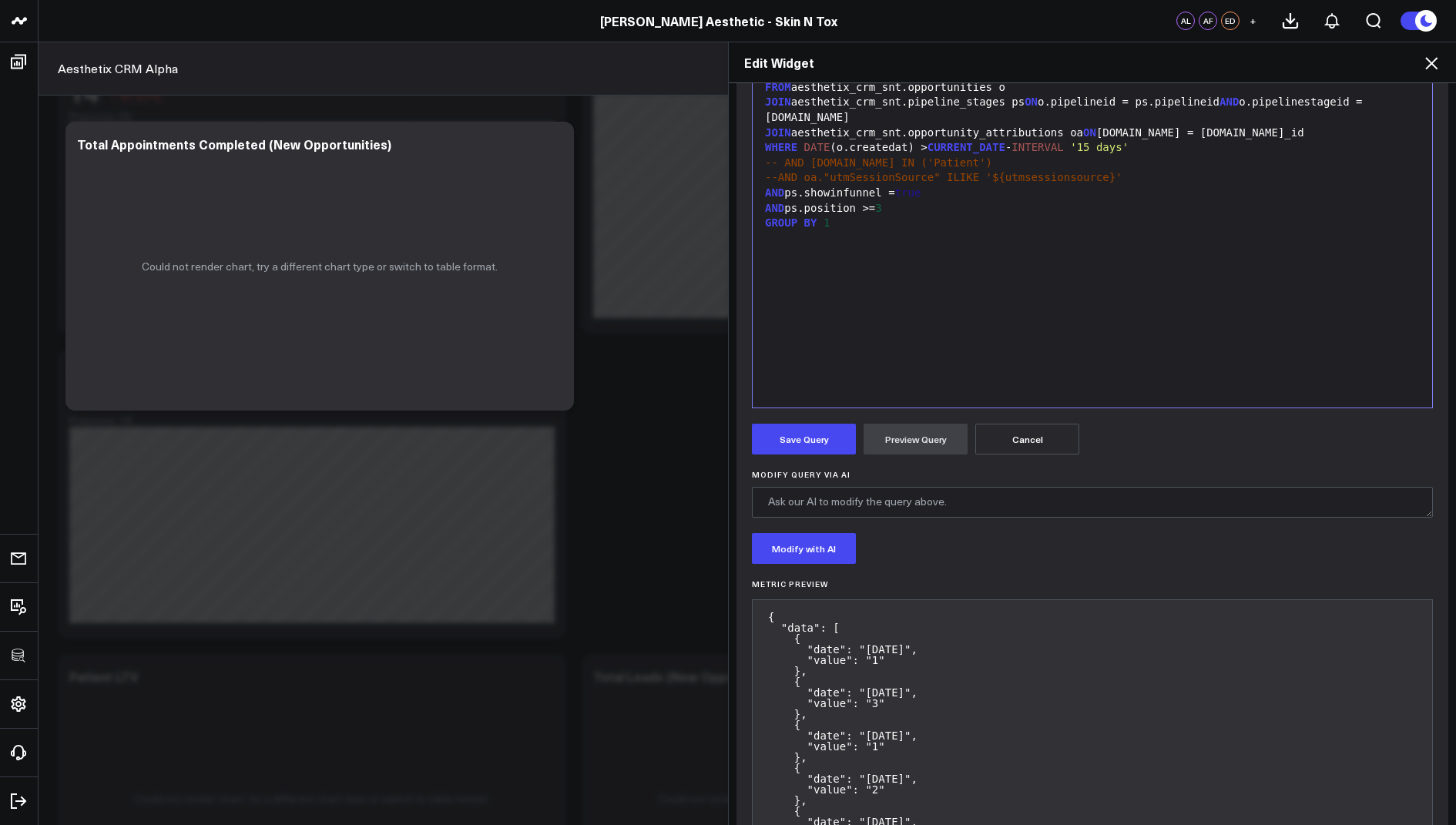
scroll to position [324, 0]
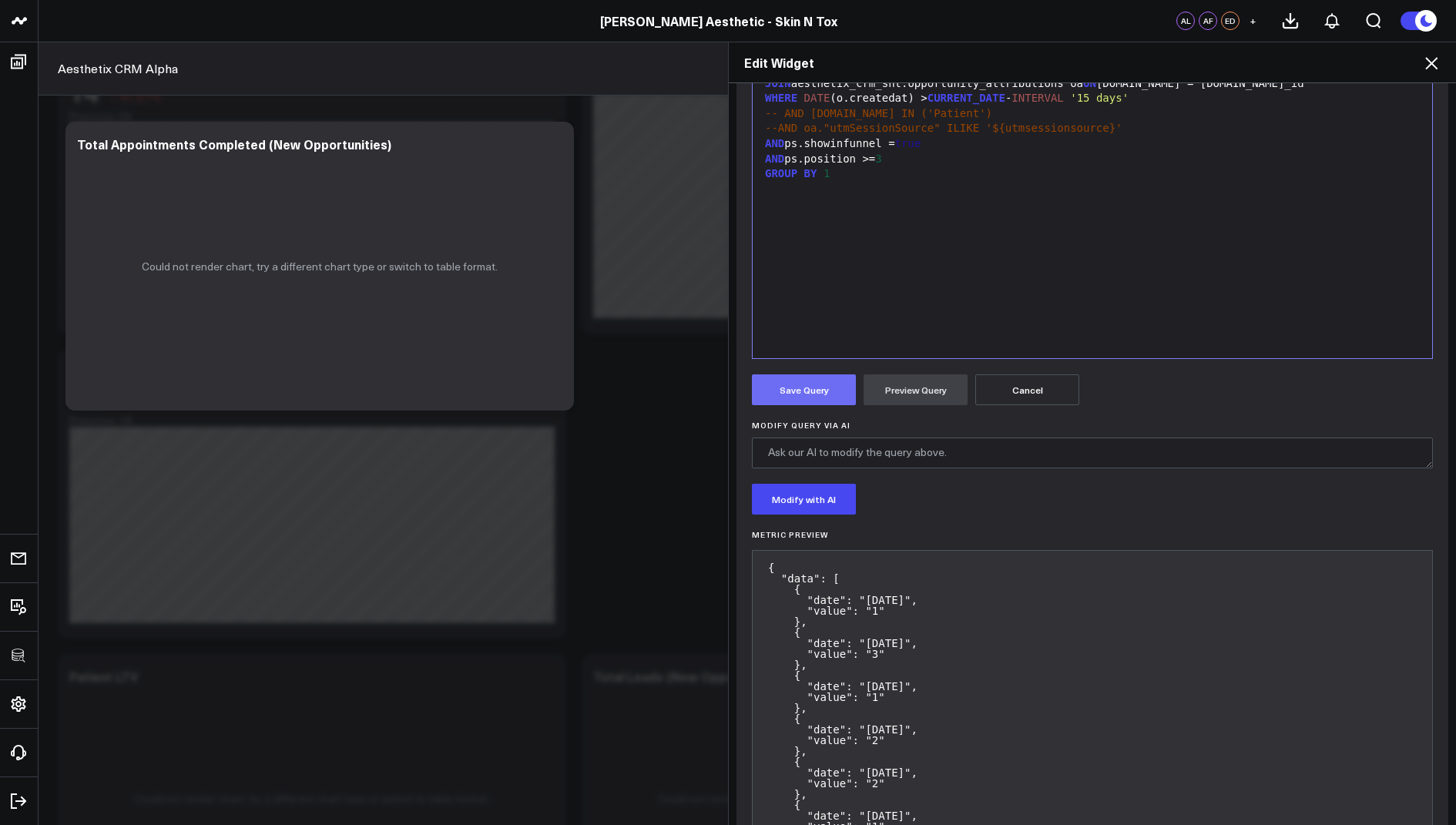
click at [802, 385] on button "Save Query" at bounding box center [804, 389] width 104 height 31
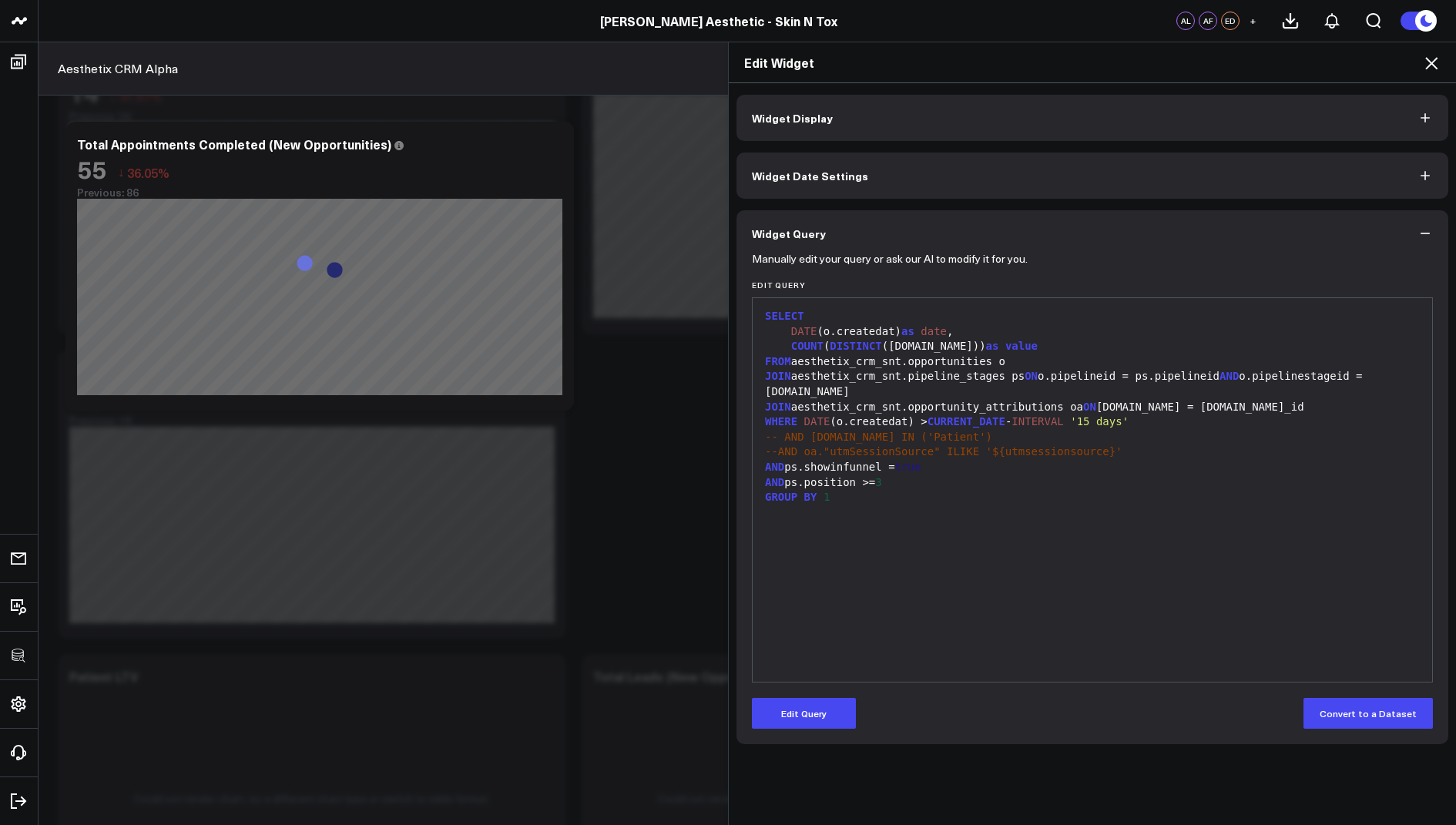
click at [1438, 50] on div "Edit Widget" at bounding box center [1091, 63] width 727 height 41
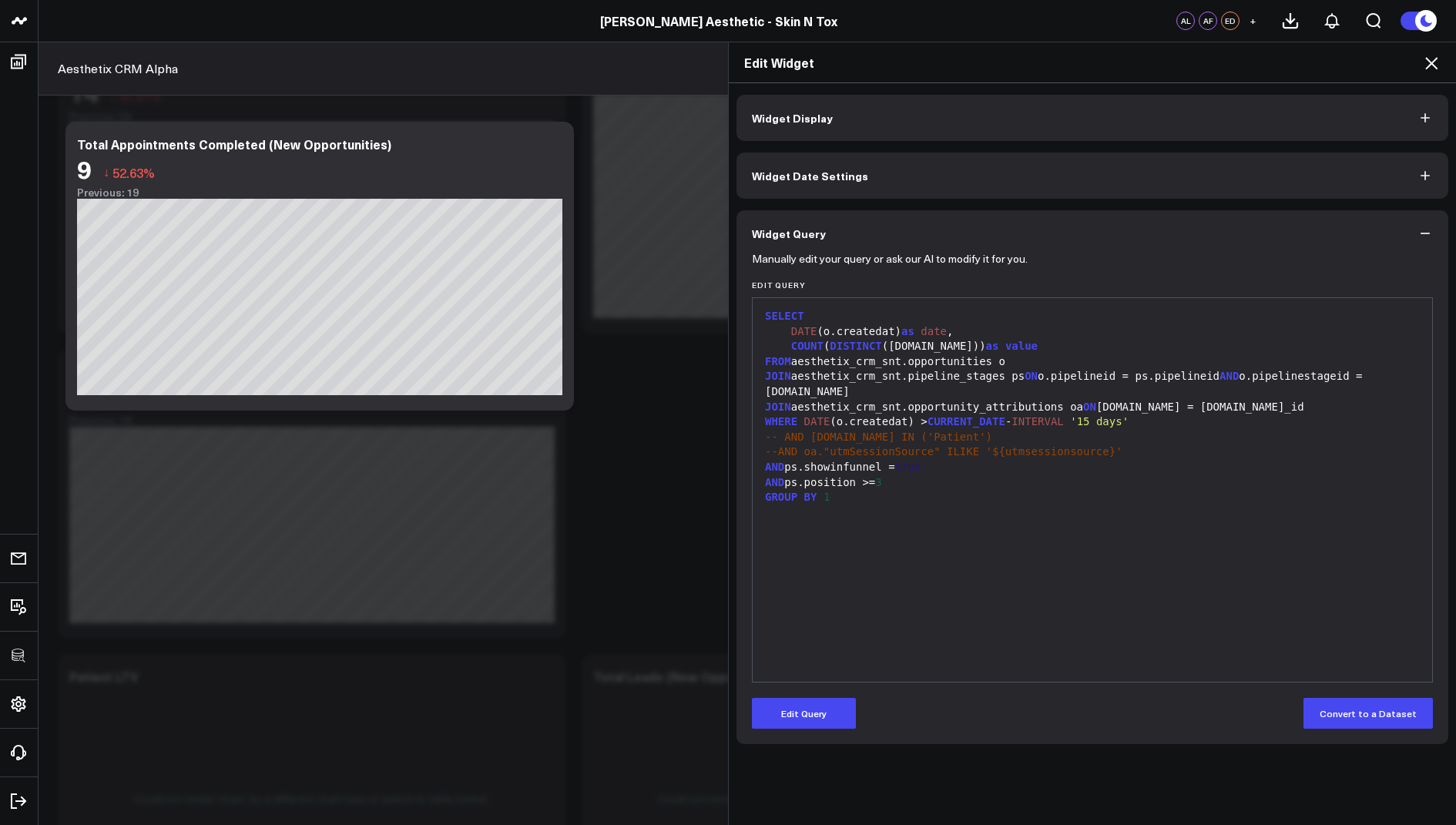
click at [1436, 55] on icon at bounding box center [1432, 64] width 19 height 19
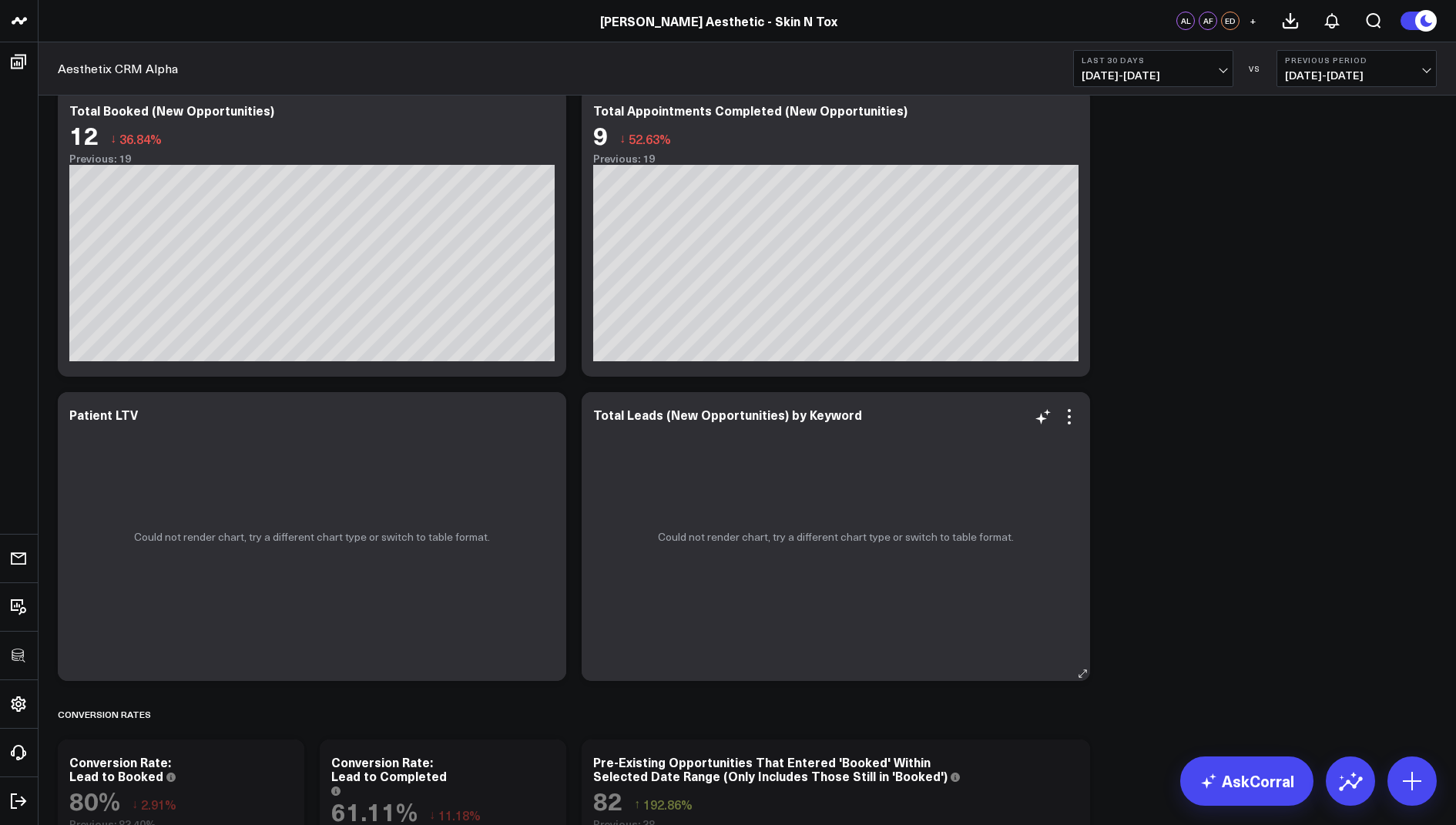
scroll to position [800, 0]
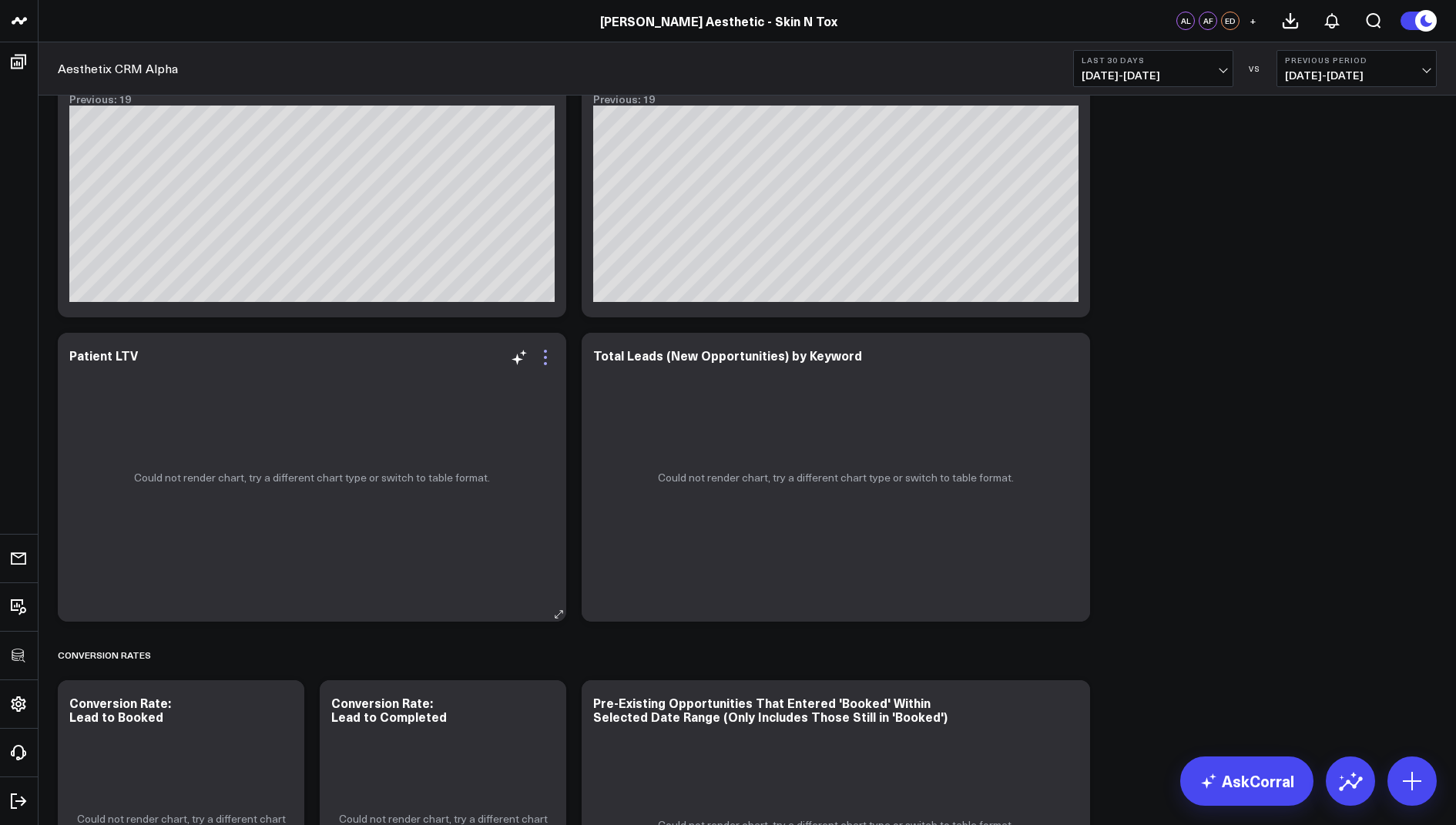
click at [542, 352] on icon at bounding box center [546, 358] width 19 height 19
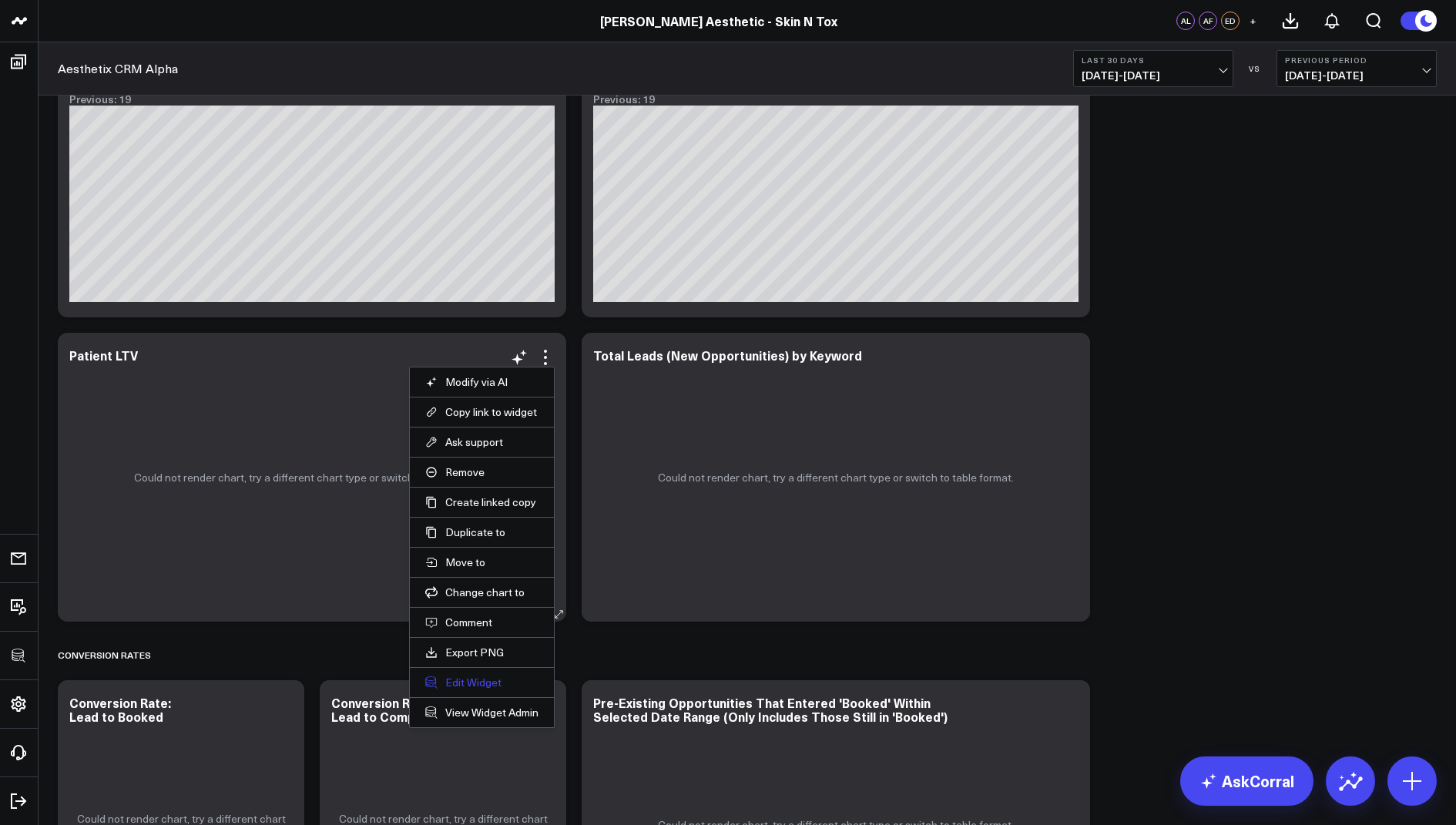
click at [452, 676] on button "Edit Widget" at bounding box center [481, 683] width 113 height 14
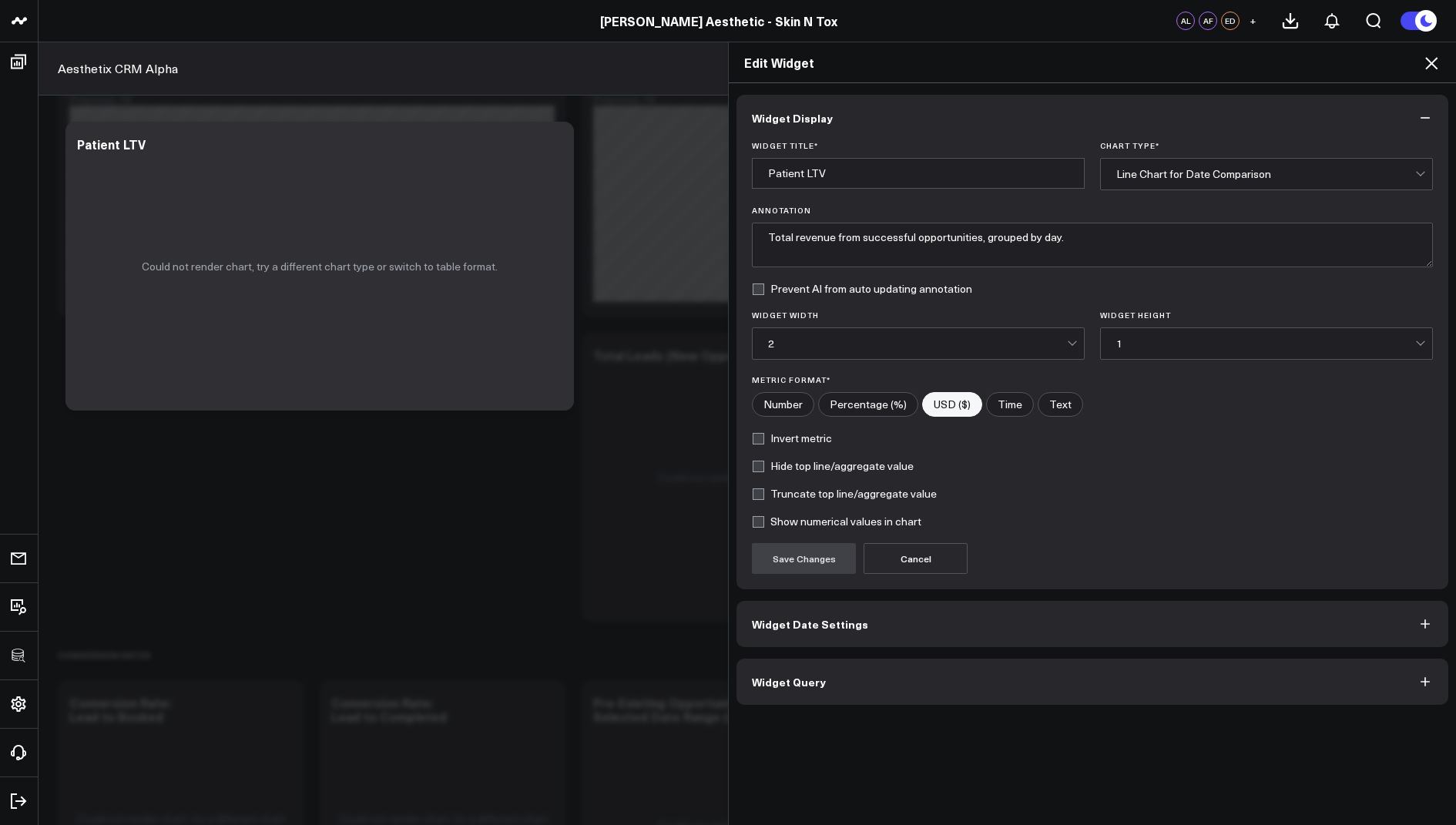
click at [790, 681] on span "Widget Query" at bounding box center [789, 682] width 74 height 13
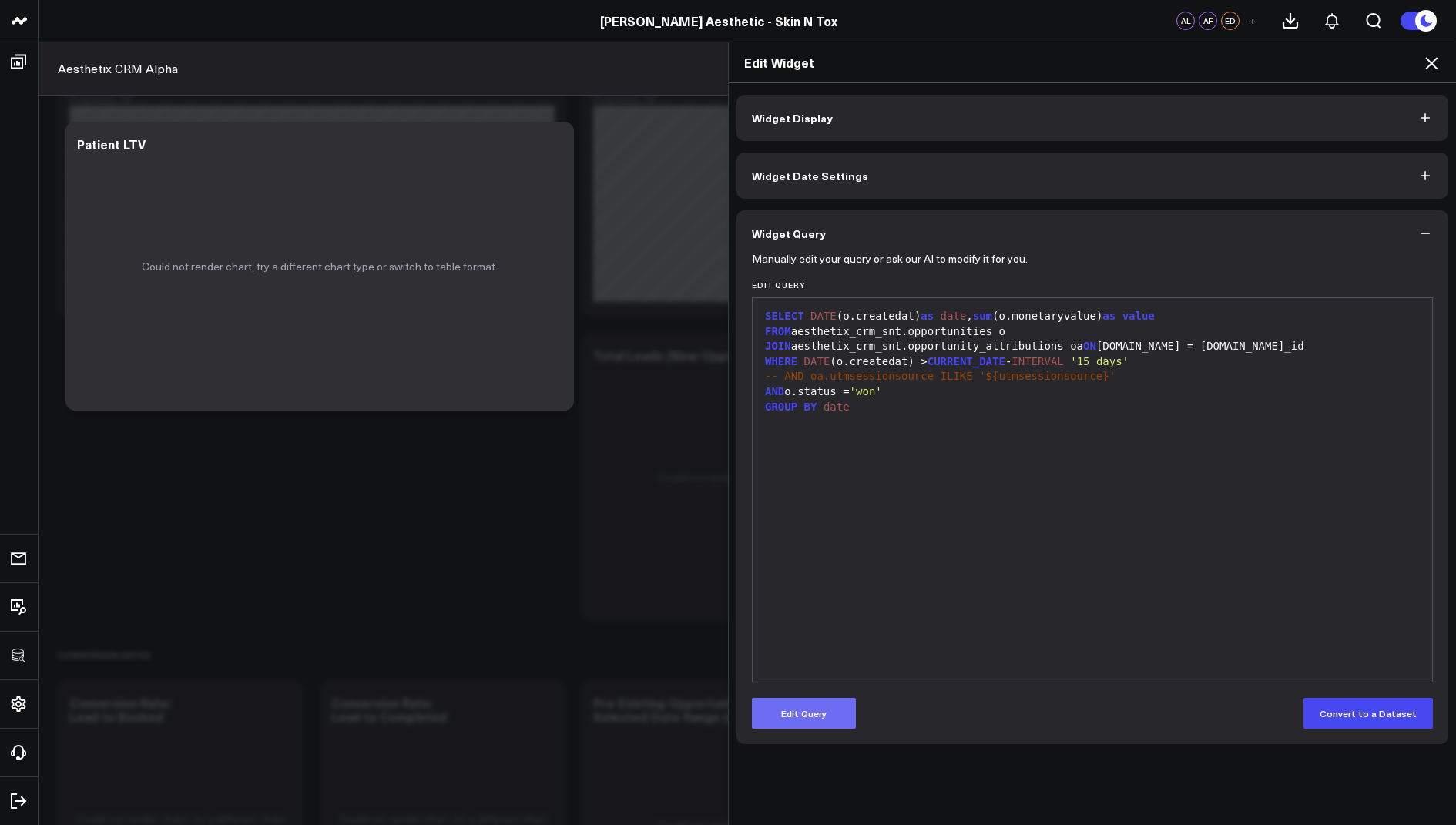
click at [803, 711] on button "Edit Query" at bounding box center [804, 713] width 104 height 31
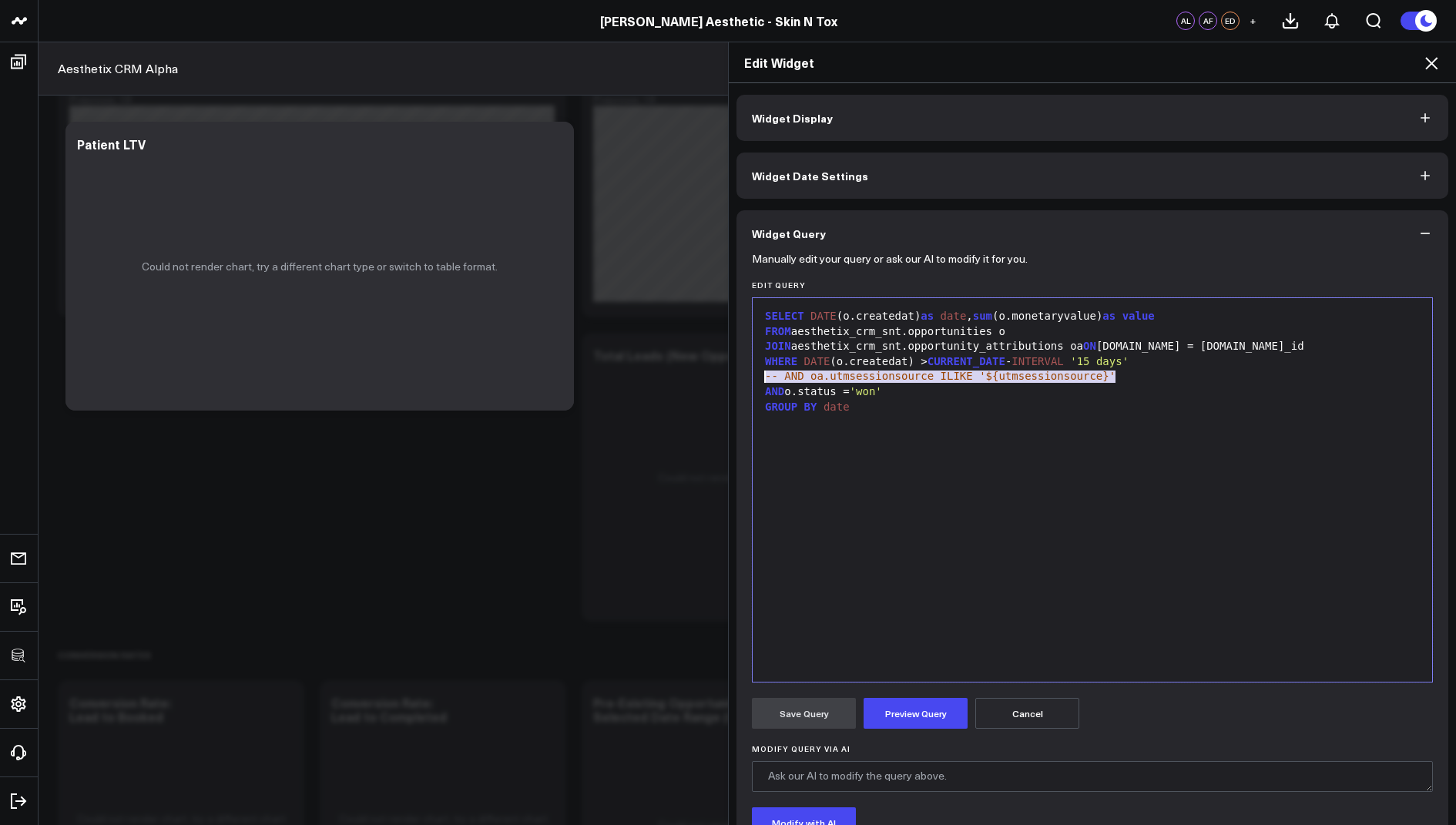
drag, startPoint x: 1134, startPoint y: 376, endPoint x: 761, endPoint y: 374, distance: 373.0
click at [761, 374] on div "-- AND oa.utmsessionsource ILIKE '${utmsessionsource}'" at bounding box center [1092, 377] width 664 height 16
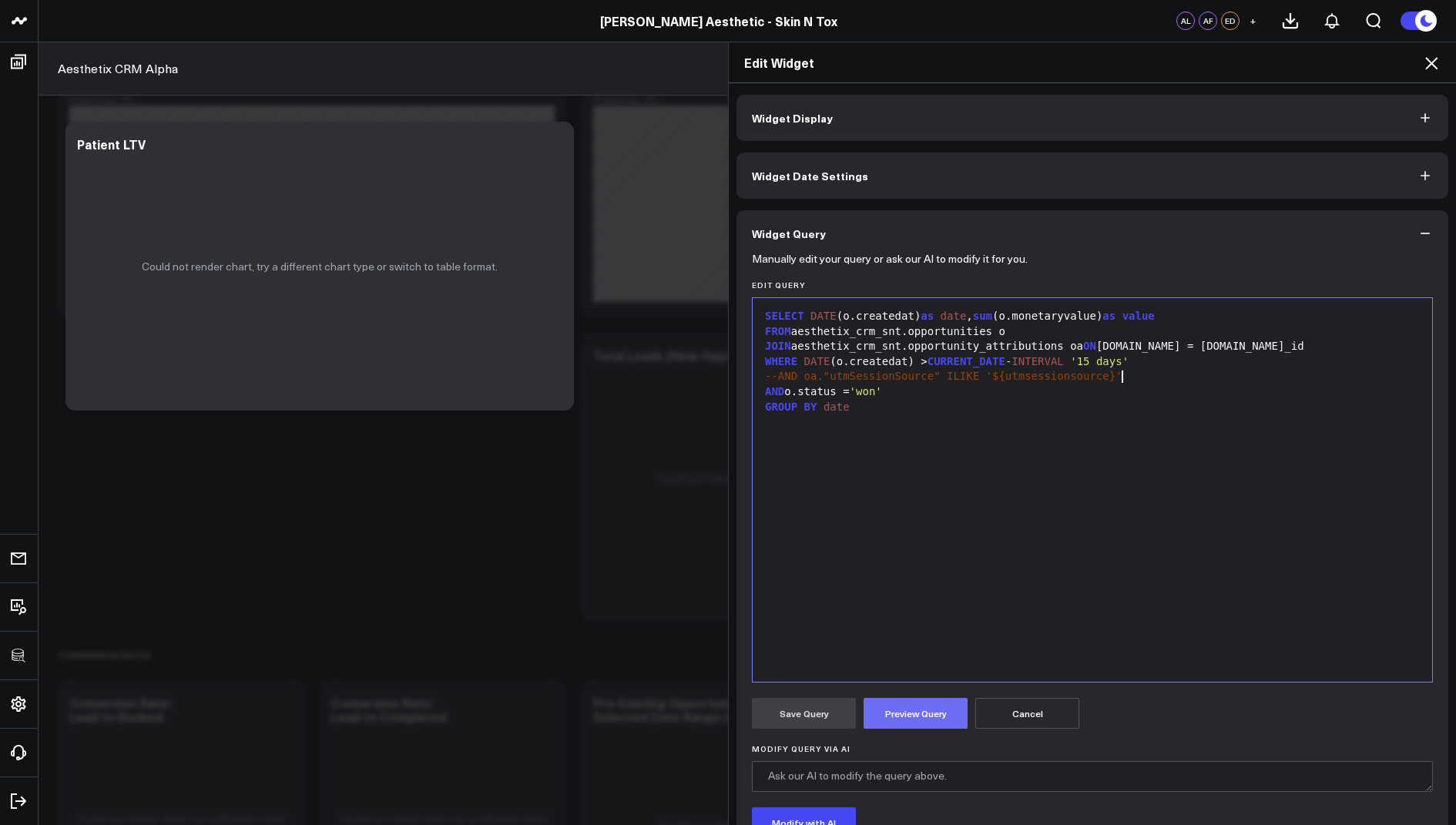
click at [899, 719] on button "Preview Query" at bounding box center [915, 713] width 104 height 31
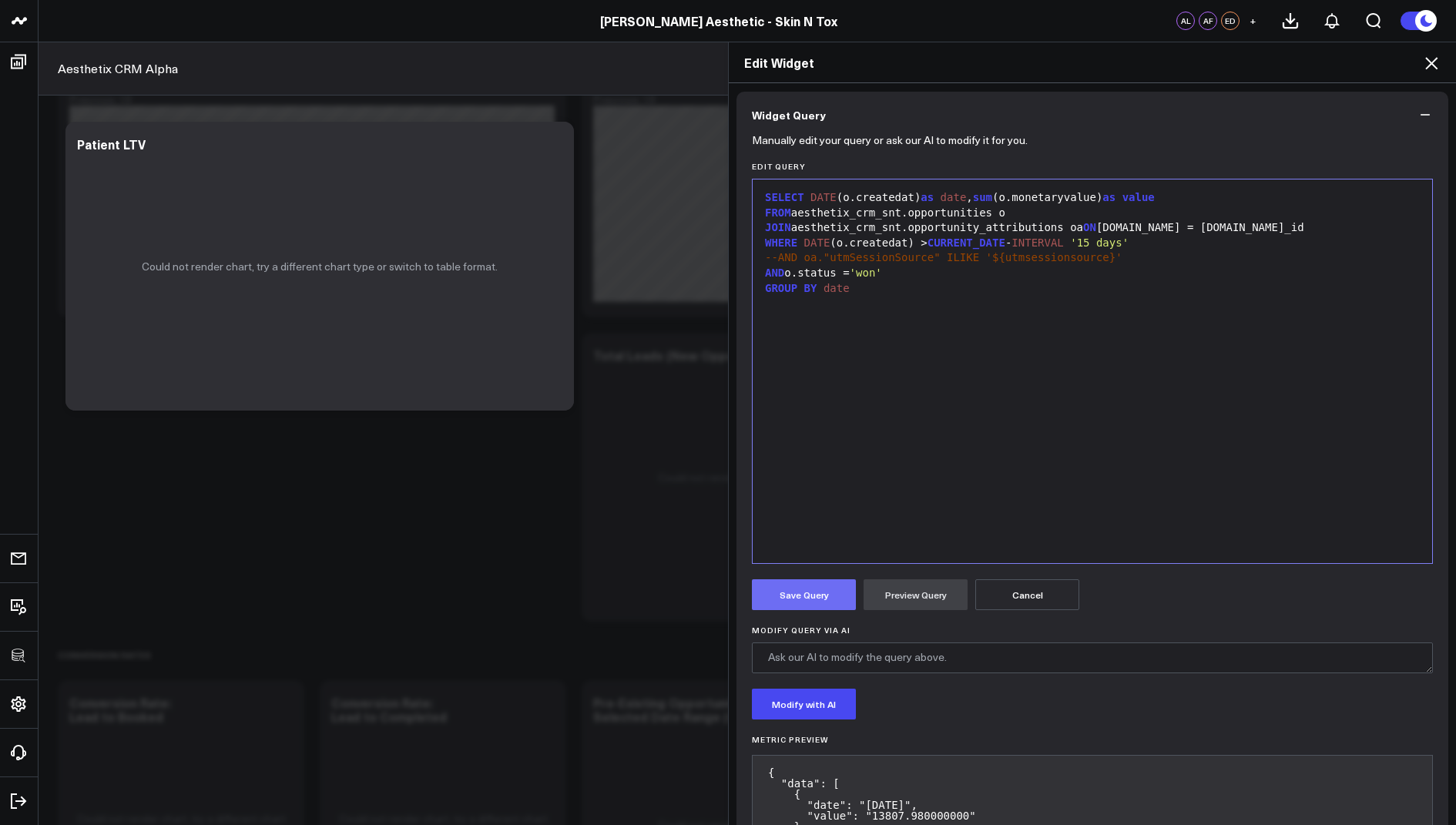
click at [806, 582] on button "Save Query" at bounding box center [804, 594] width 104 height 31
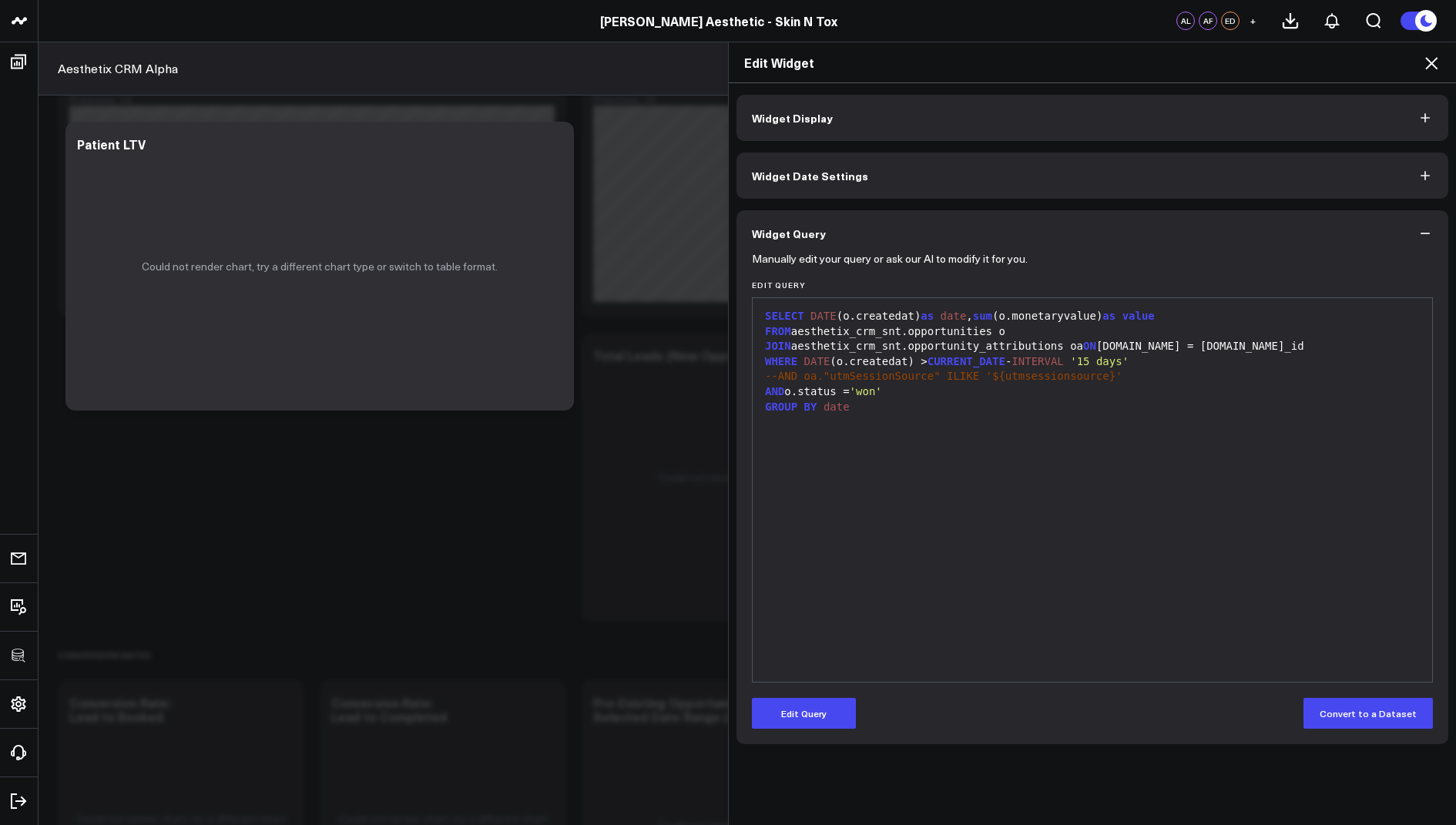
scroll to position [0, 0]
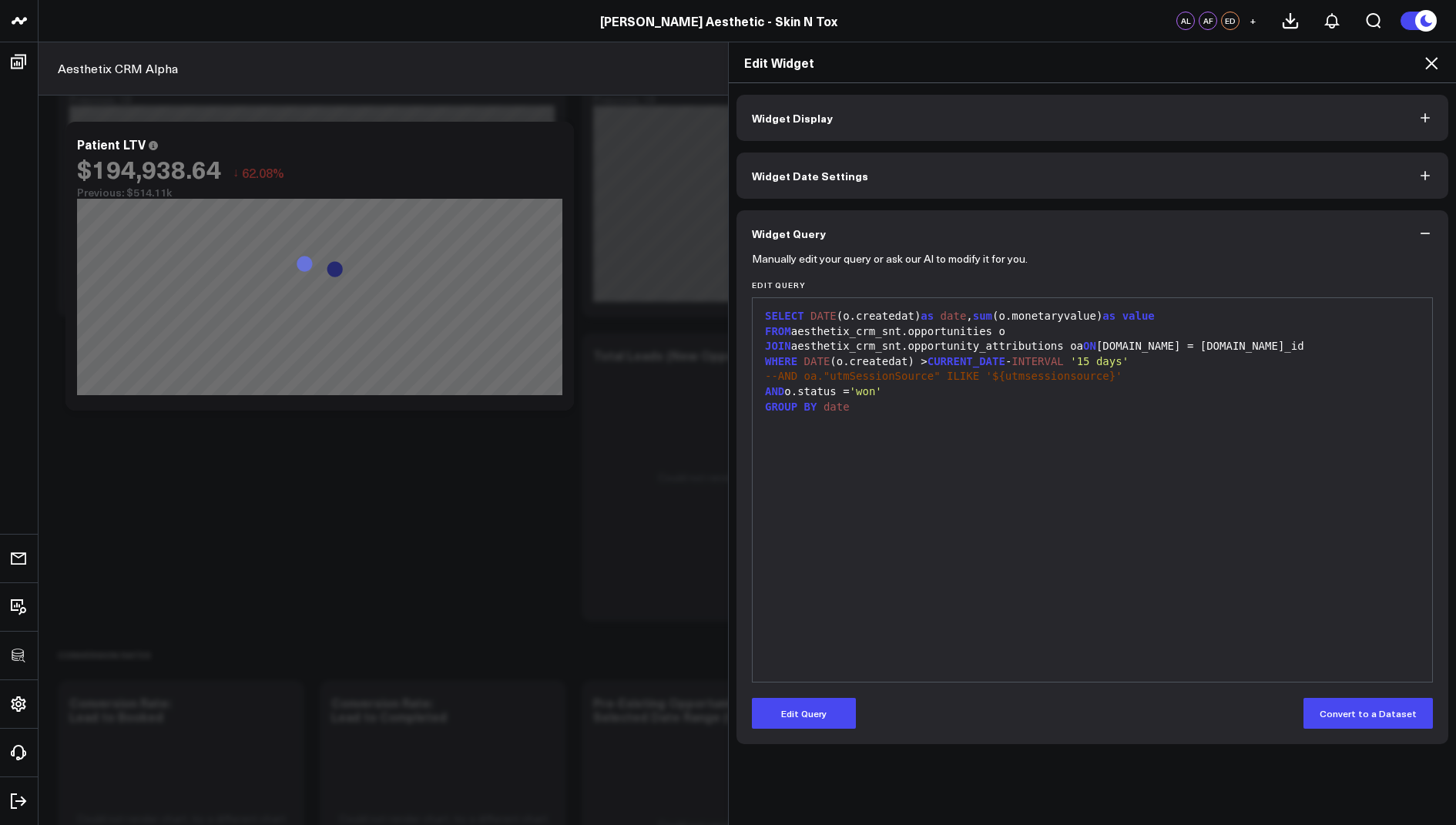
click at [1430, 55] on icon at bounding box center [1432, 64] width 19 height 19
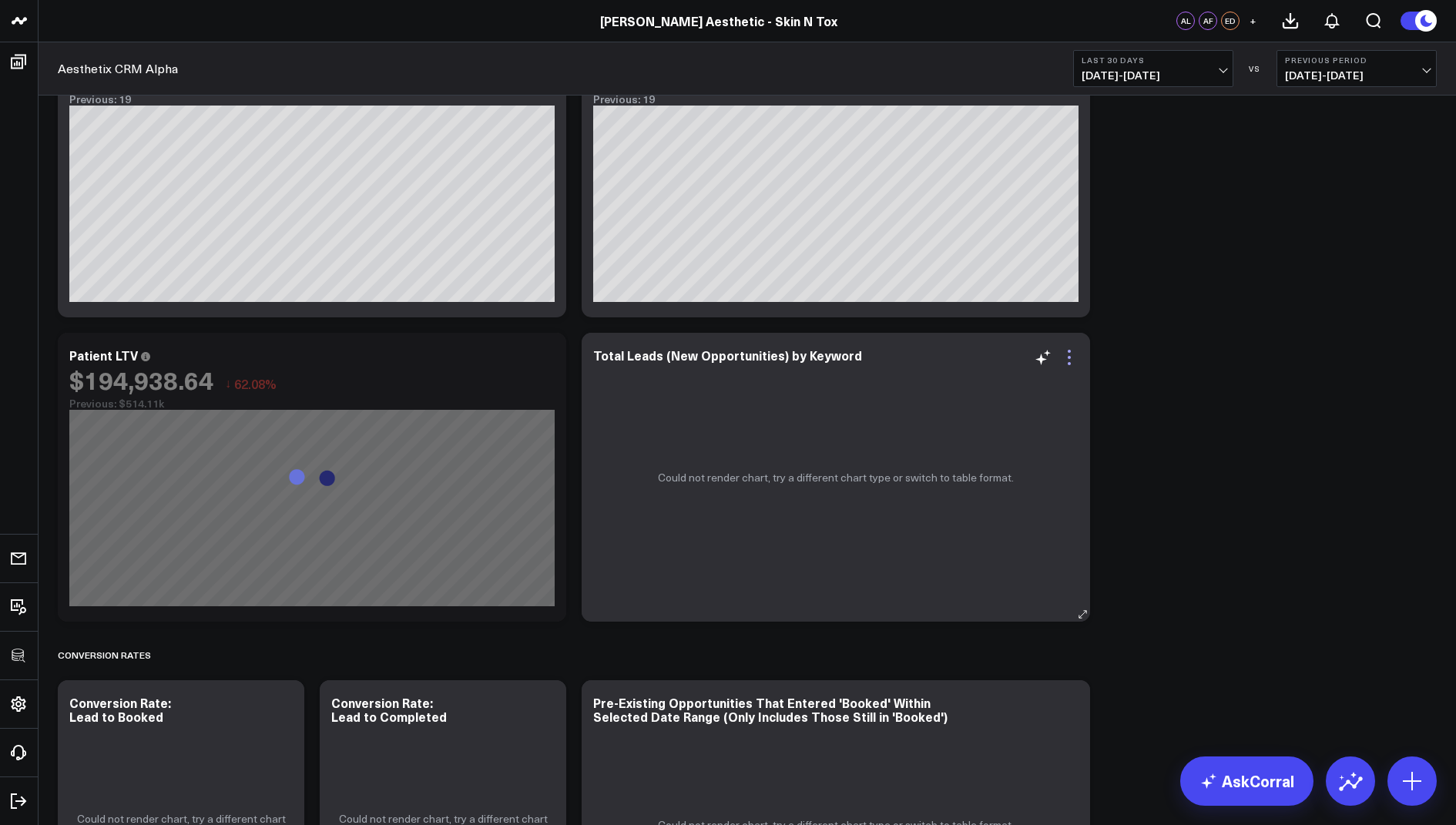
click at [1068, 356] on icon at bounding box center [1069, 358] width 3 height 3
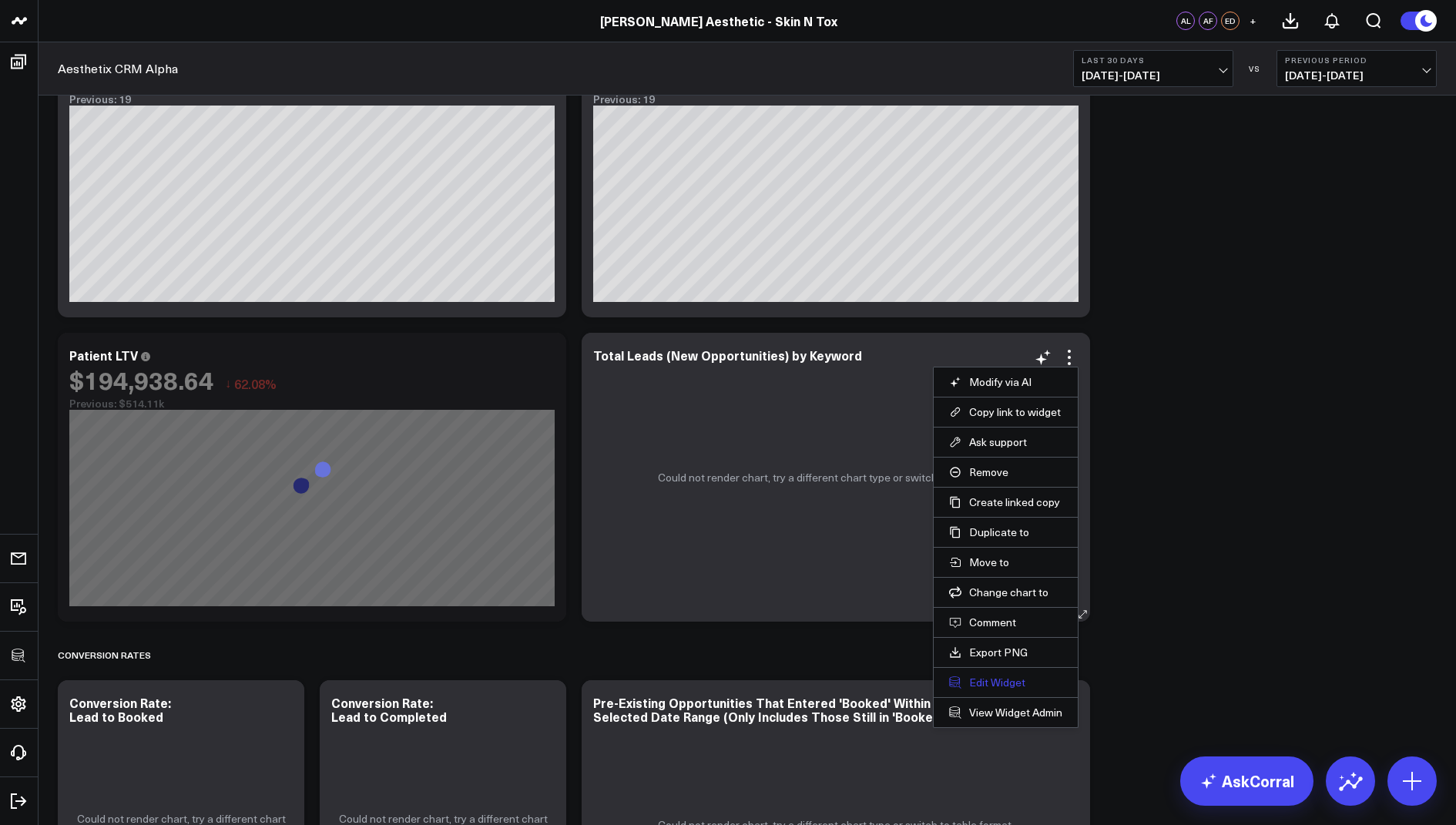
click at [974, 678] on button "Edit Widget" at bounding box center [1005, 683] width 113 height 14
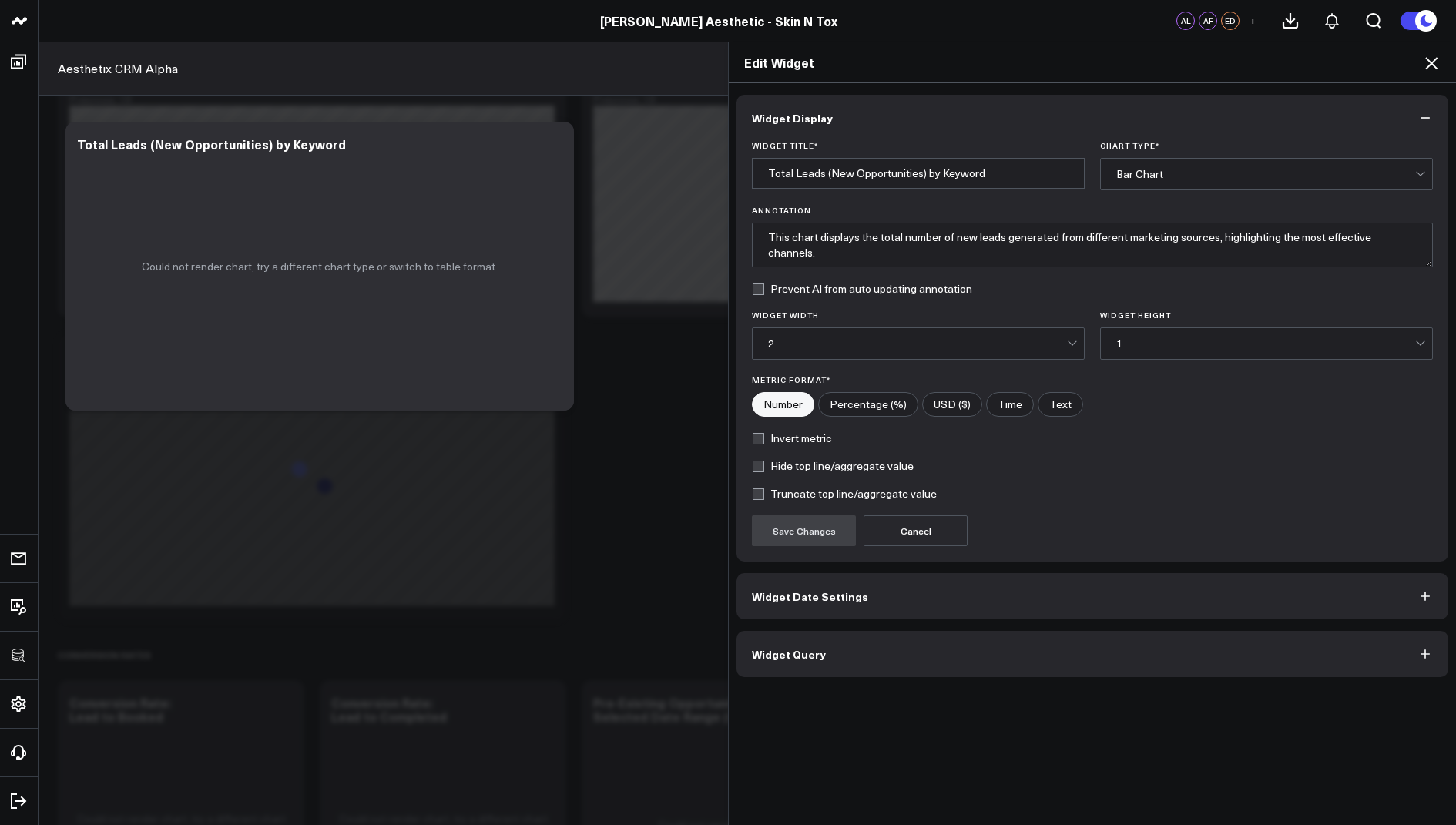
click at [785, 650] on span "Widget Query" at bounding box center [789, 654] width 74 height 13
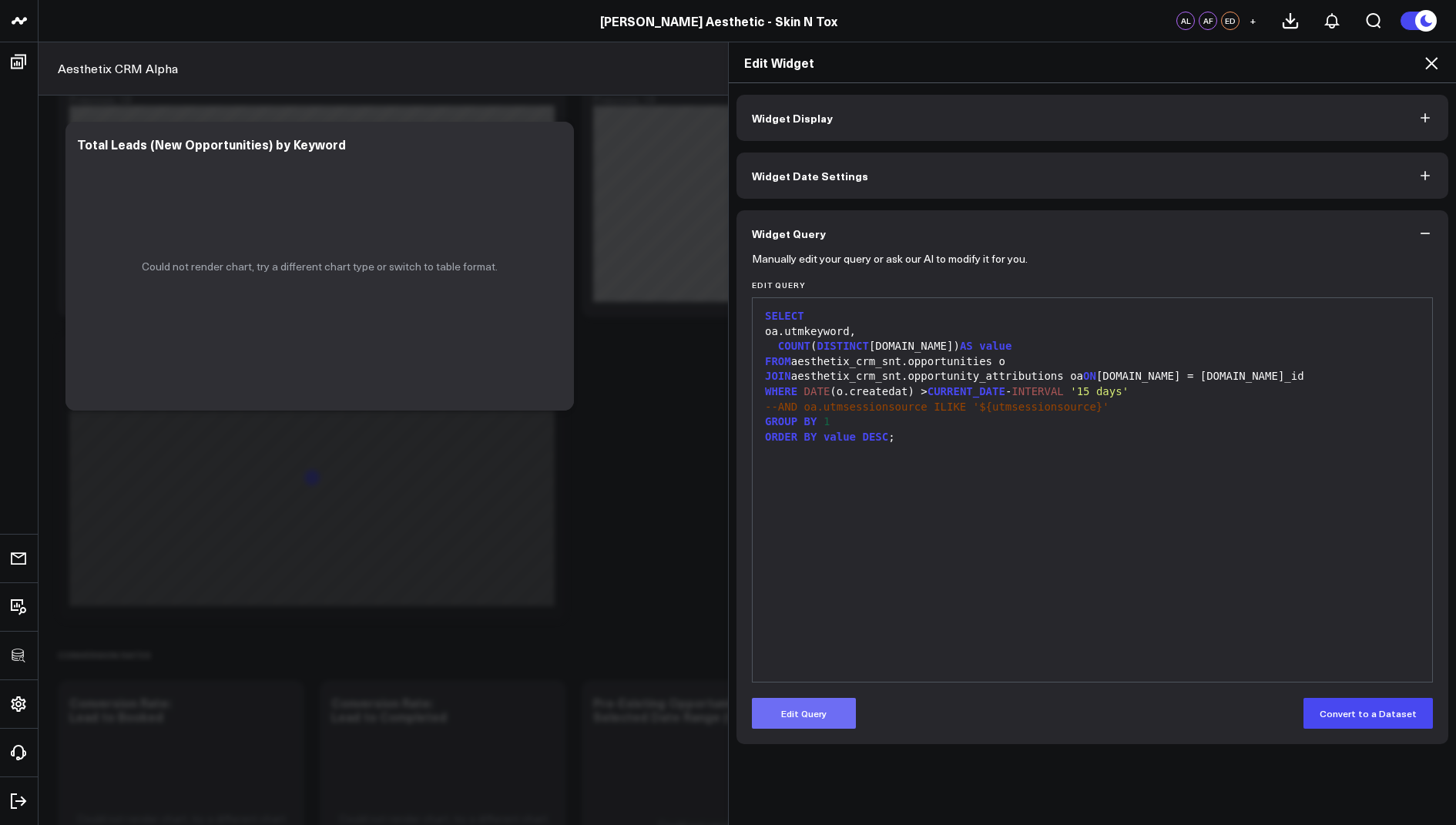
click at [787, 707] on button "Edit Query" at bounding box center [804, 713] width 104 height 31
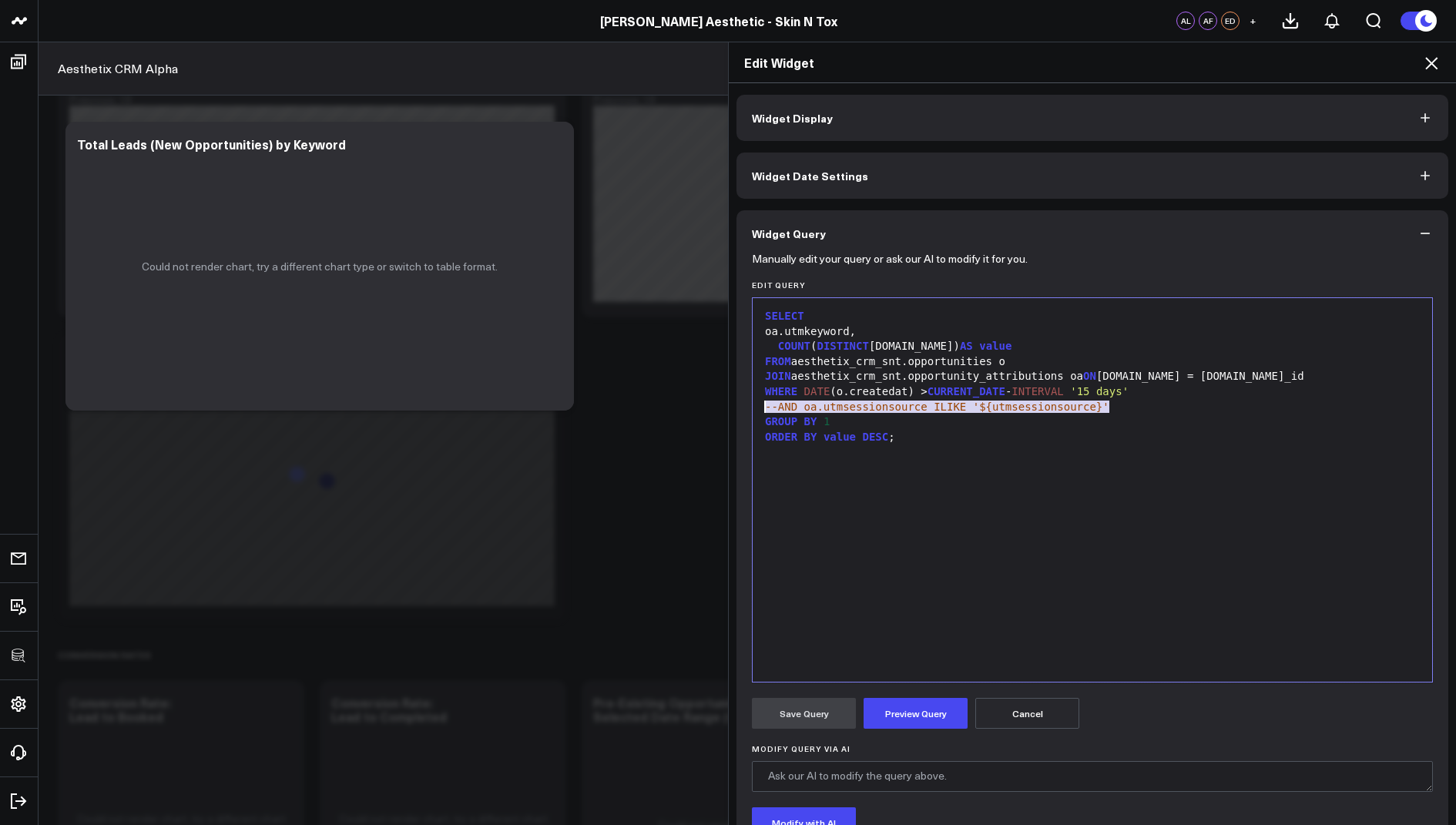
drag, startPoint x: 1124, startPoint y: 407, endPoint x: 754, endPoint y: 403, distance: 370.0
click at [754, 403] on div "99 1 2 3 4 5 6 7 8 9 10 › ⌄ SELECT oa.utmkeyword, COUNT ( DISTINCT o.id) AS val…" at bounding box center [1092, 489] width 681 height 385
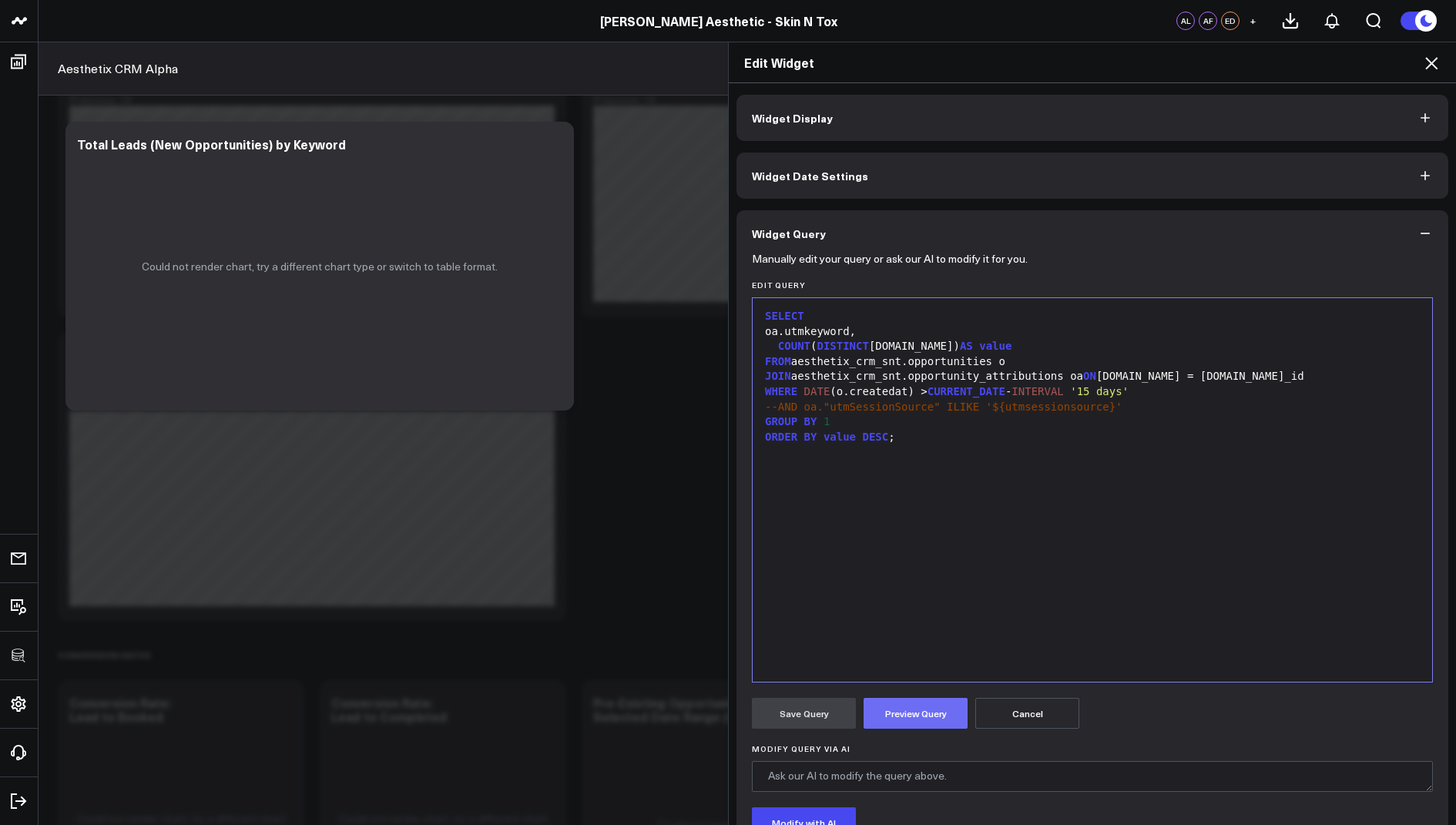
click at [895, 710] on button "Preview Query" at bounding box center [915, 713] width 104 height 31
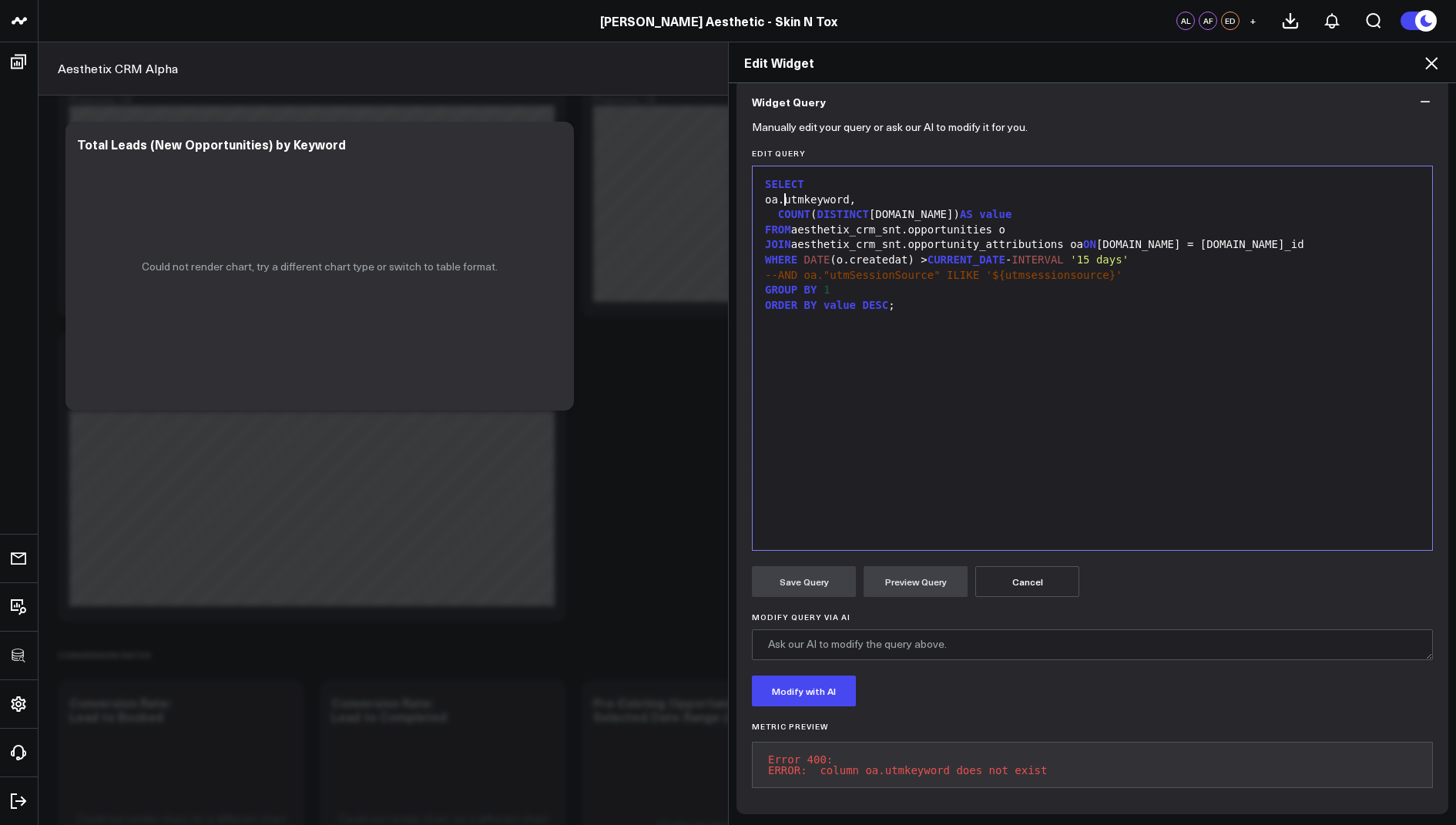
click at [783, 194] on div "oa.utmkeyword," at bounding box center [1092, 201] width 664 height 16
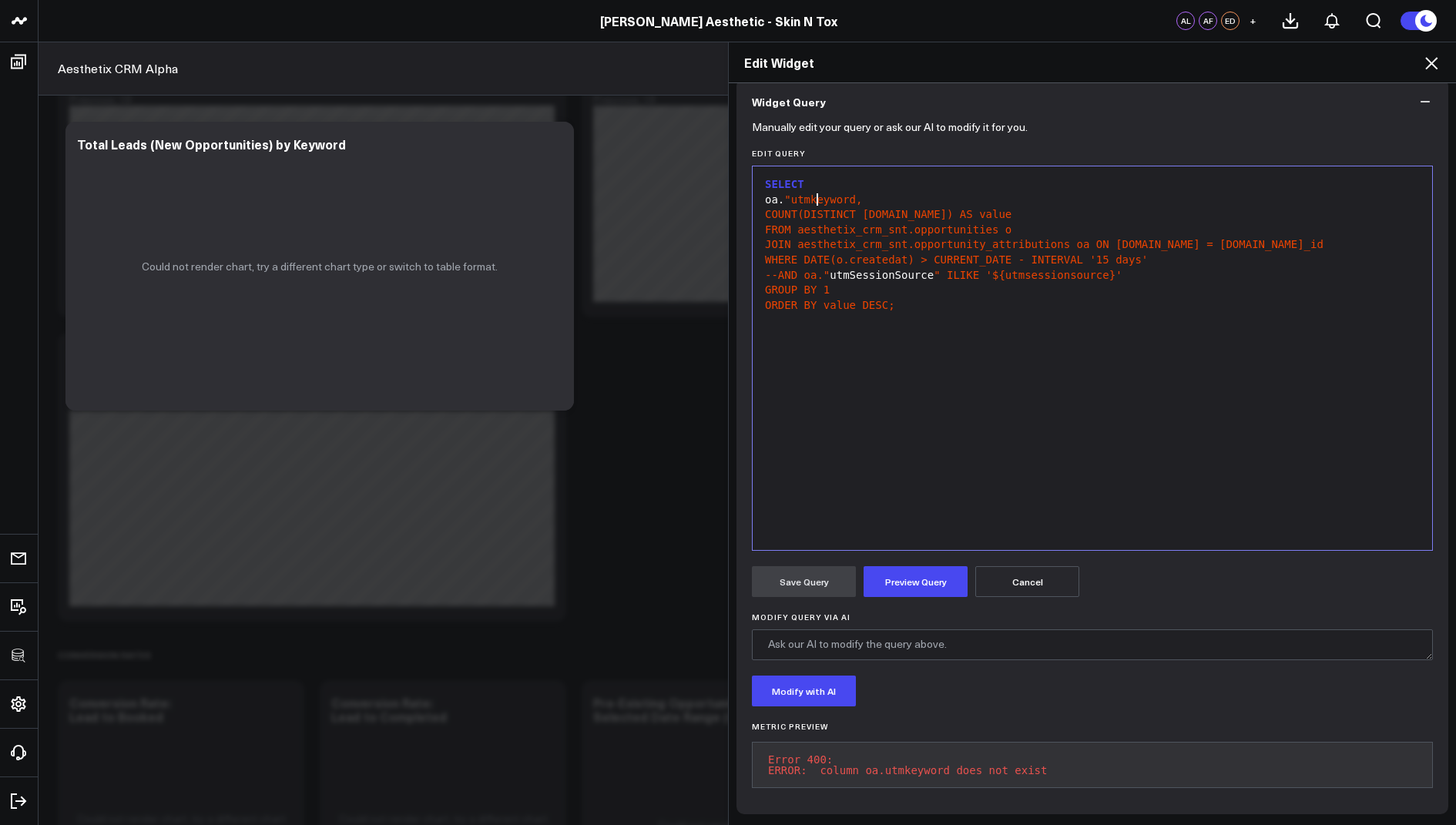
click at [816, 194] on span ""utmkeyword," at bounding box center [822, 200] width 78 height 13
click at [856, 194] on span ""utmKeyword," at bounding box center [822, 200] width 78 height 13
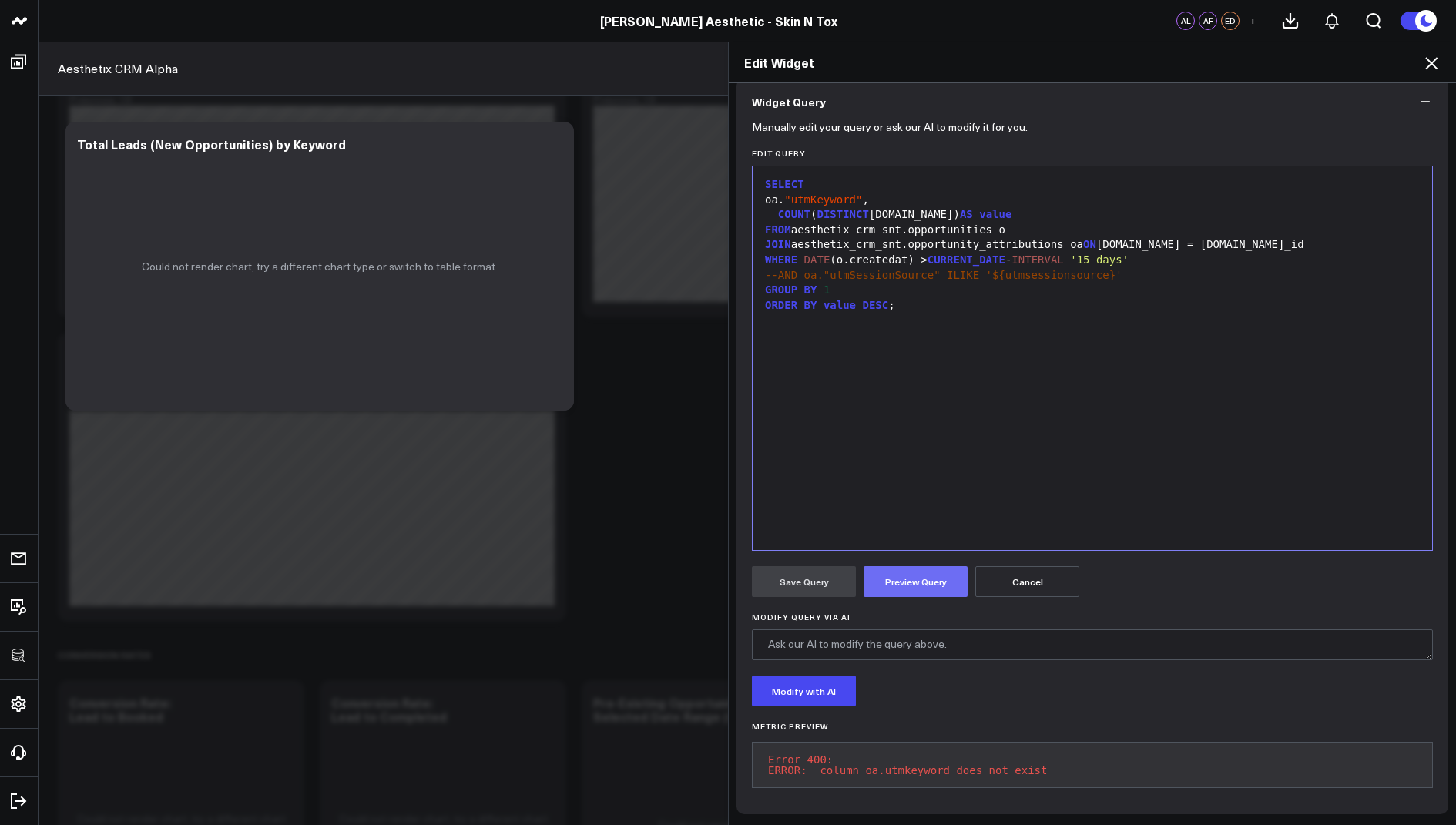
click at [924, 575] on button "Preview Query" at bounding box center [915, 581] width 104 height 31
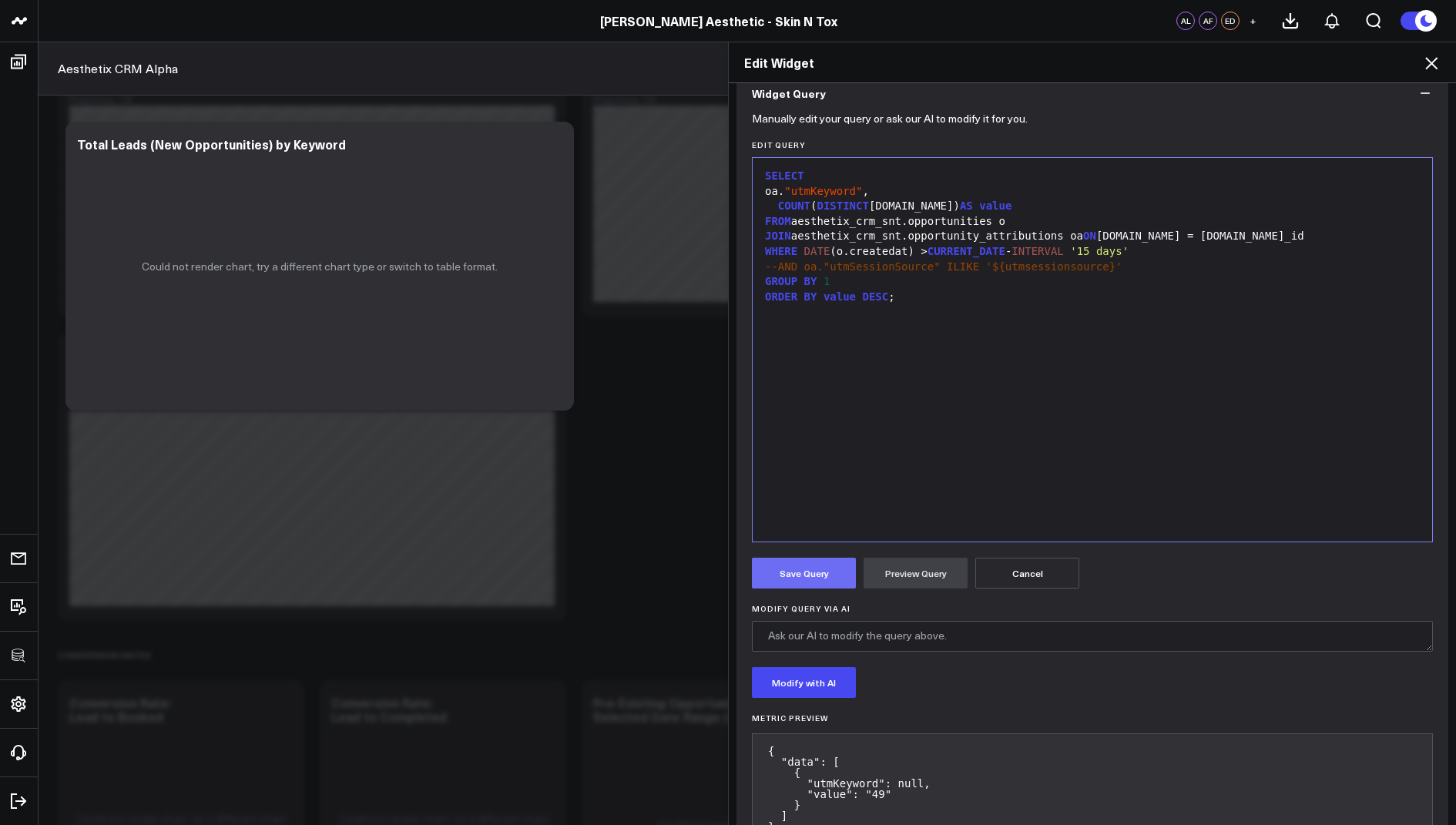
click at [805, 559] on button "Save Query" at bounding box center [804, 572] width 104 height 31
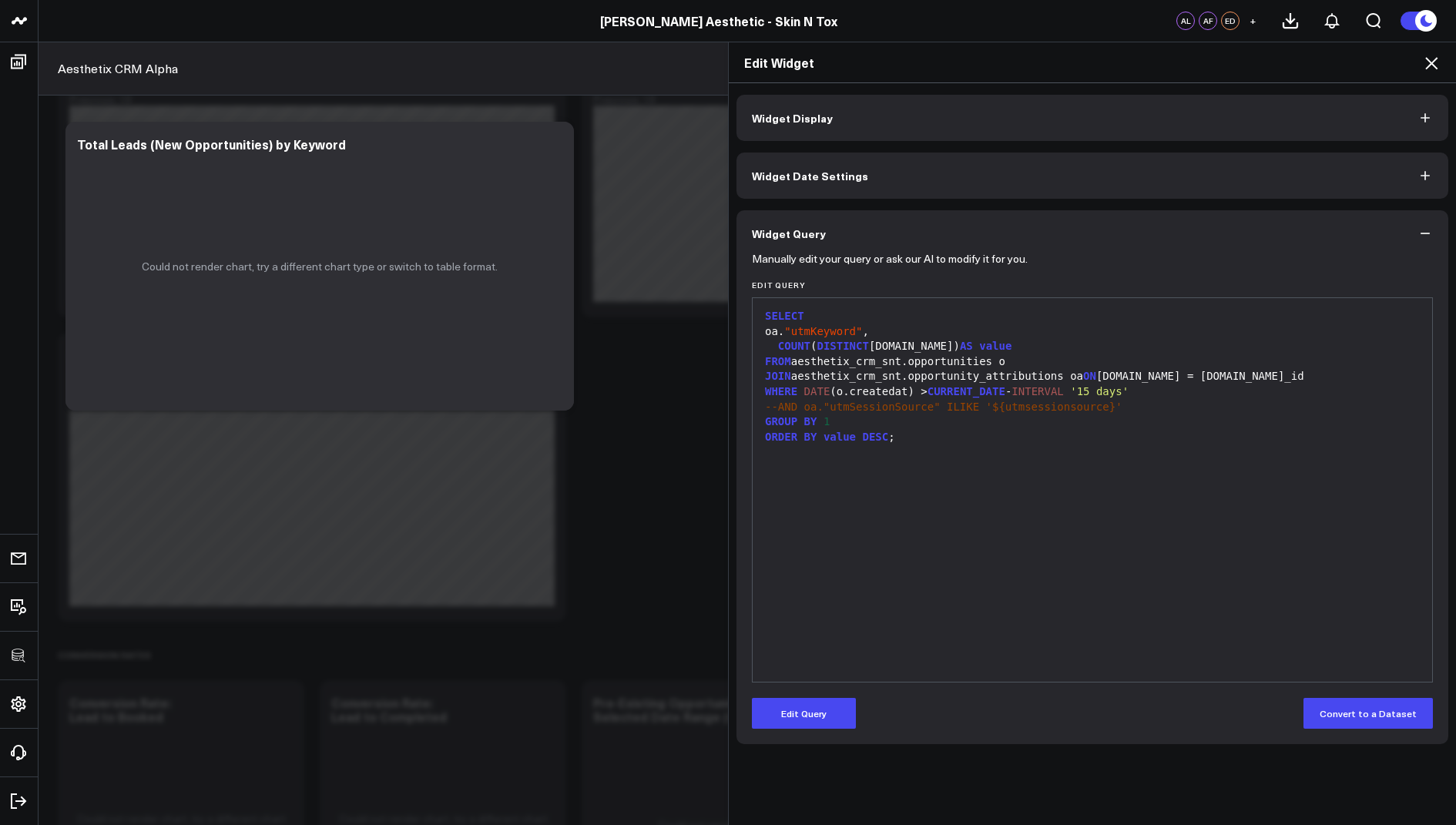
scroll to position [0, 0]
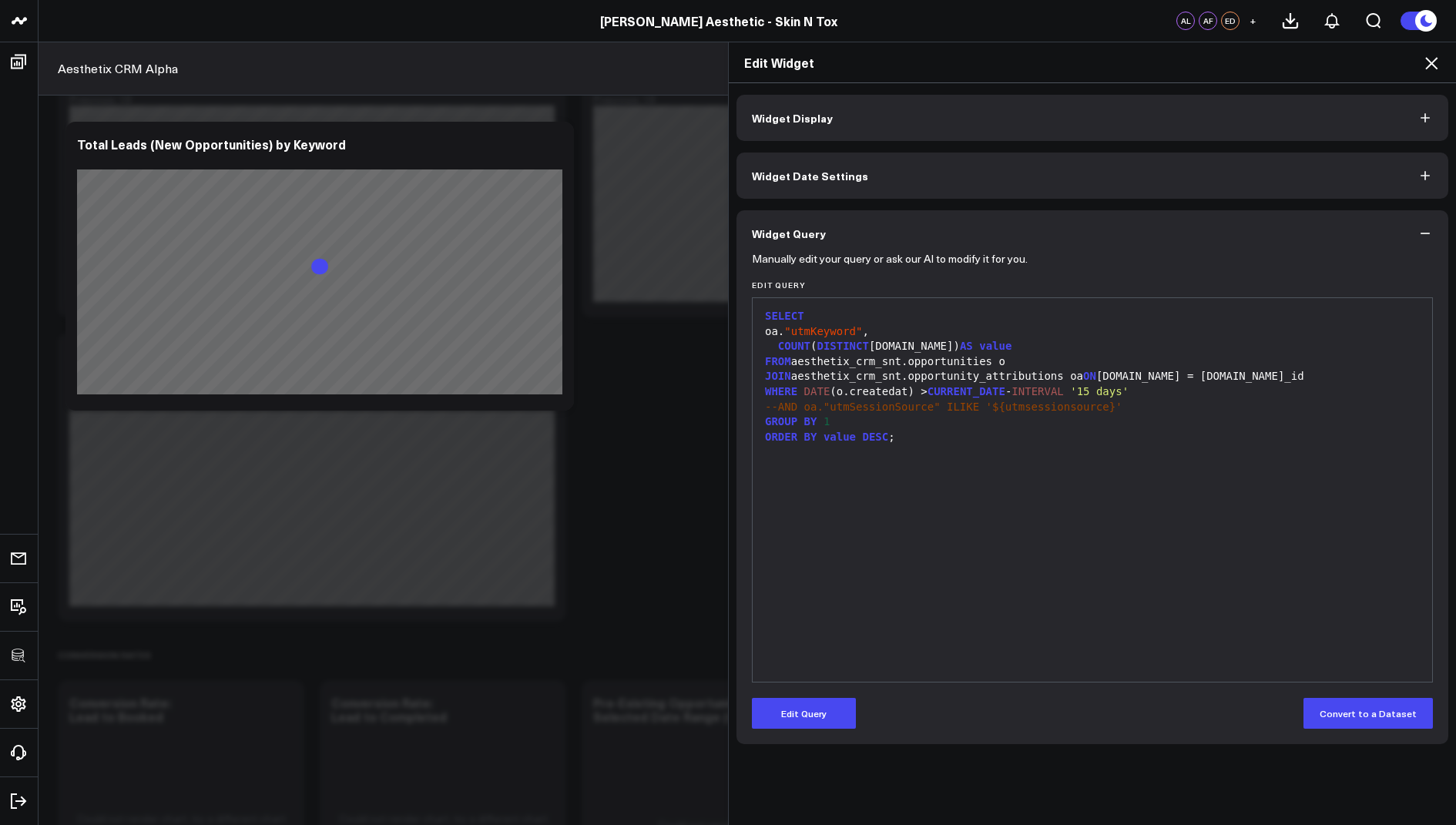
click at [1429, 63] on icon at bounding box center [1432, 64] width 19 height 19
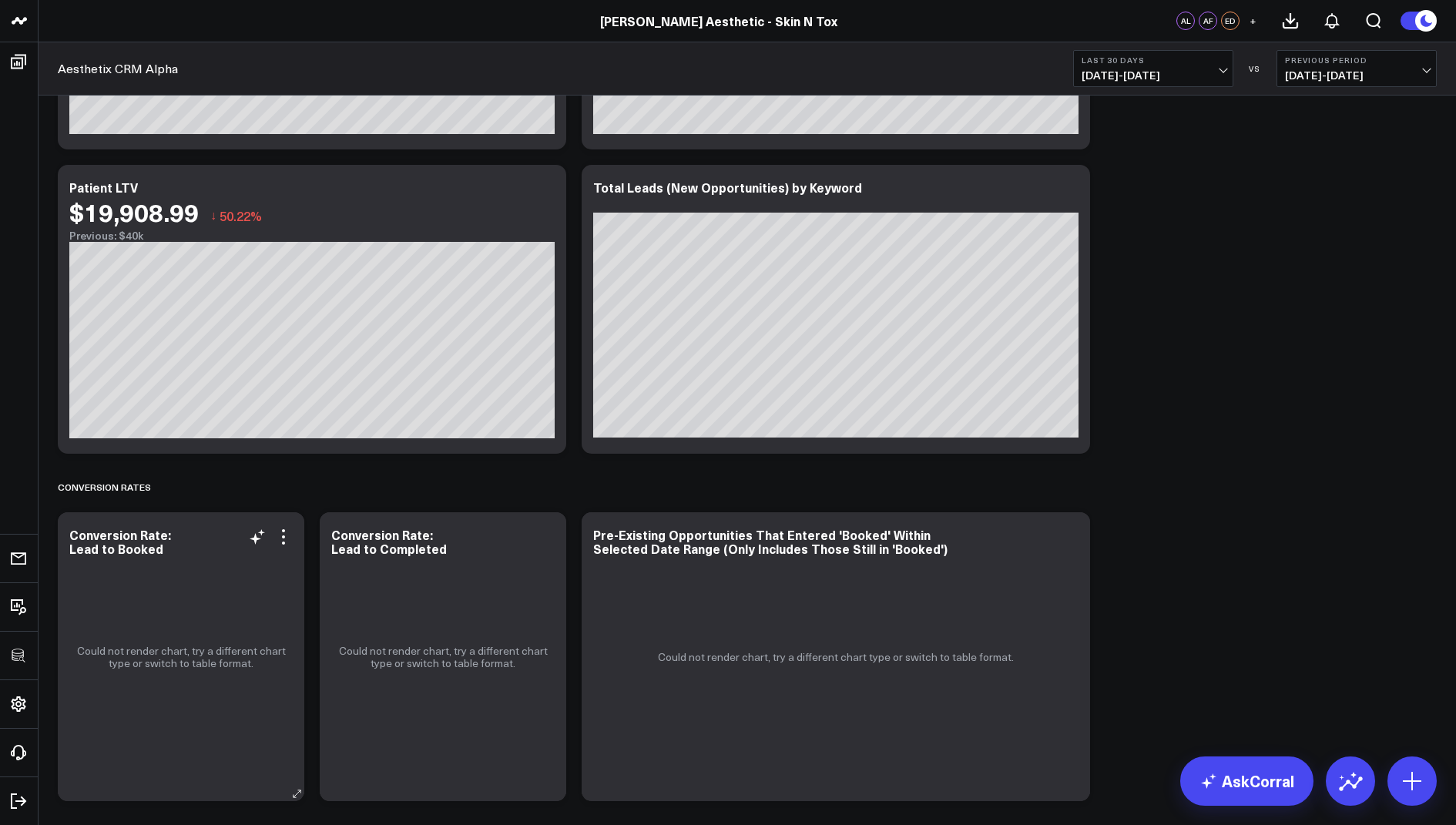
scroll to position [974, 0]
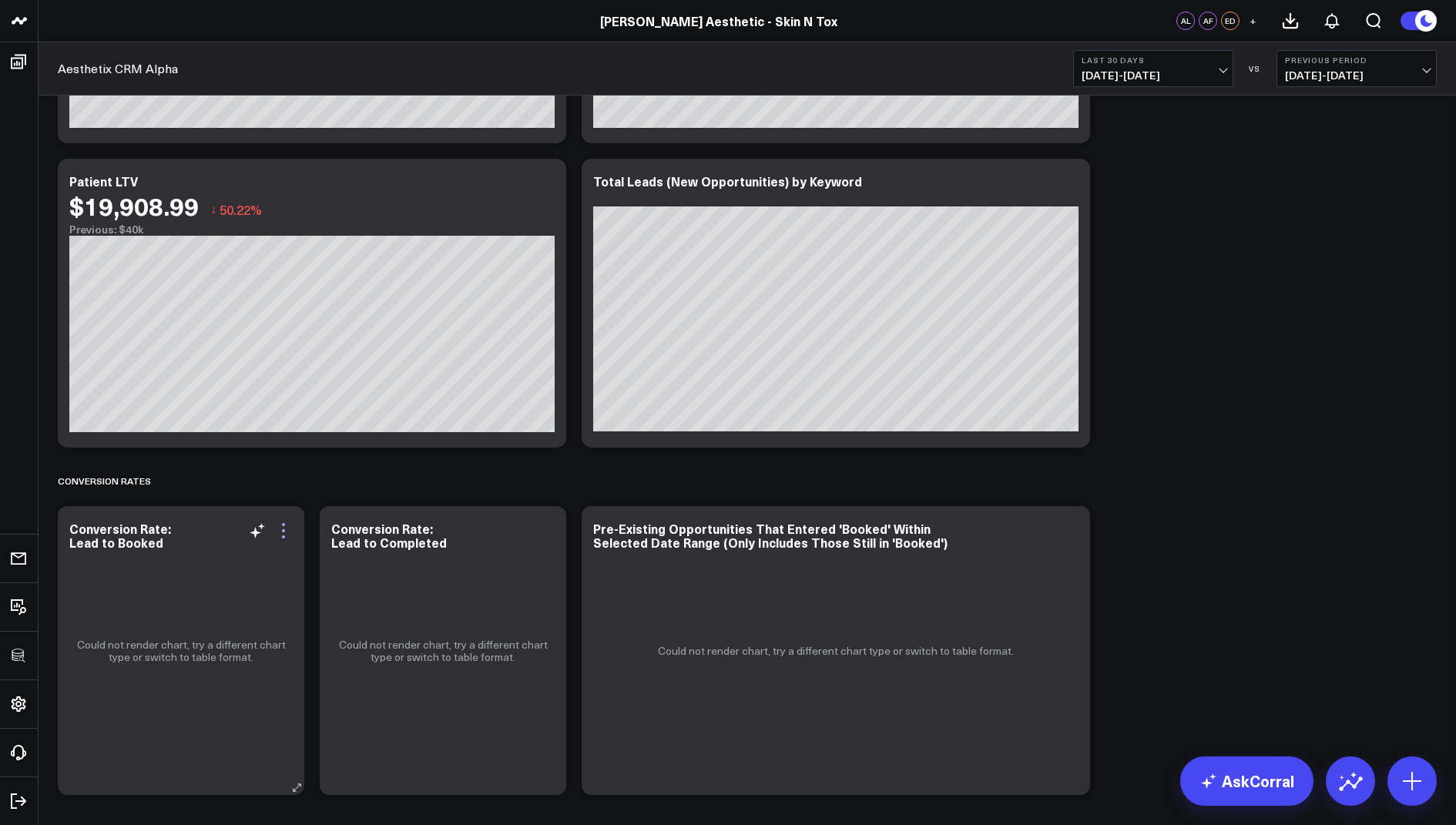
click at [287, 530] on icon at bounding box center [284, 531] width 19 height 19
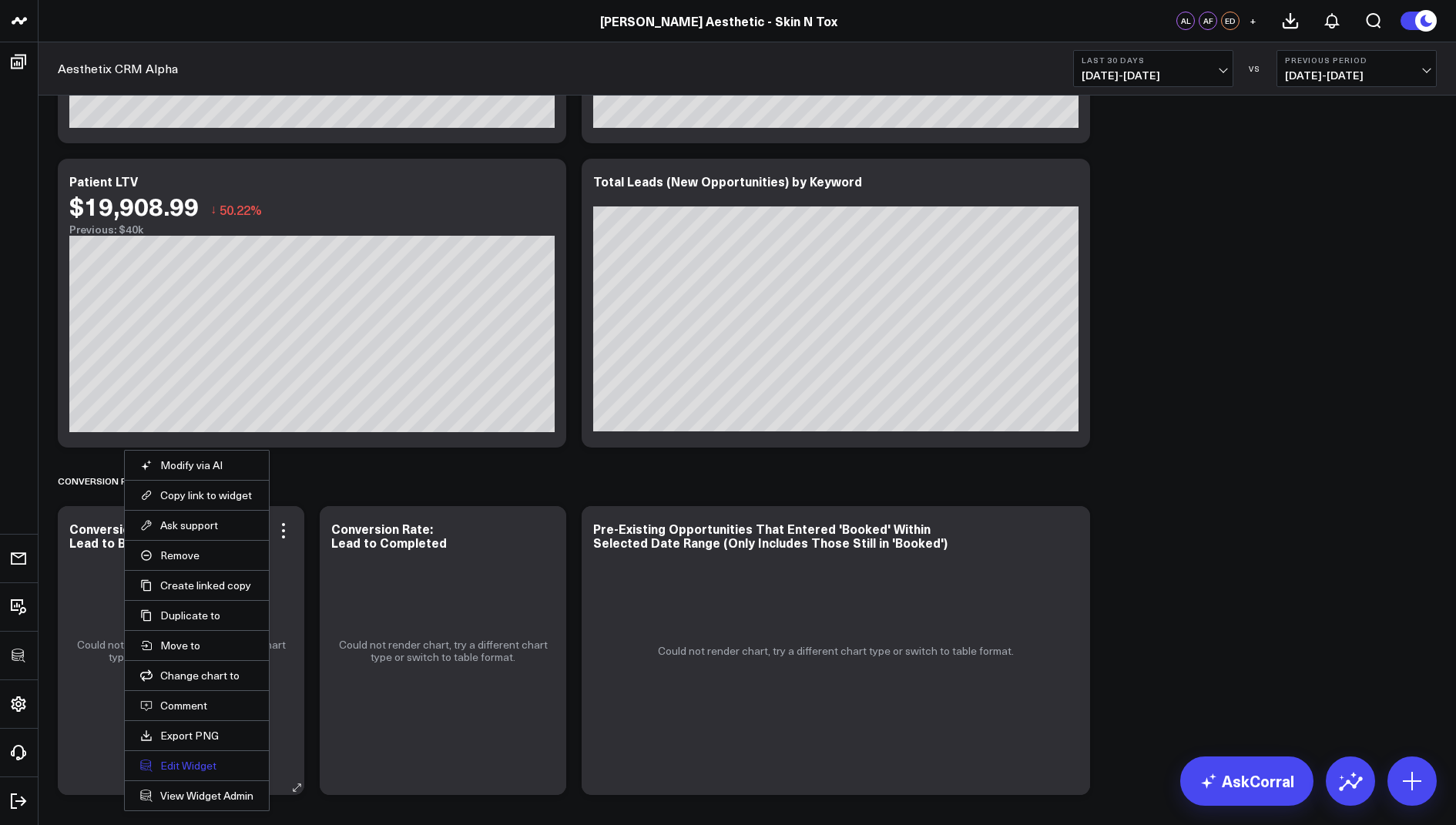
click at [187, 769] on button "Edit Widget" at bounding box center [197, 766] width 113 height 14
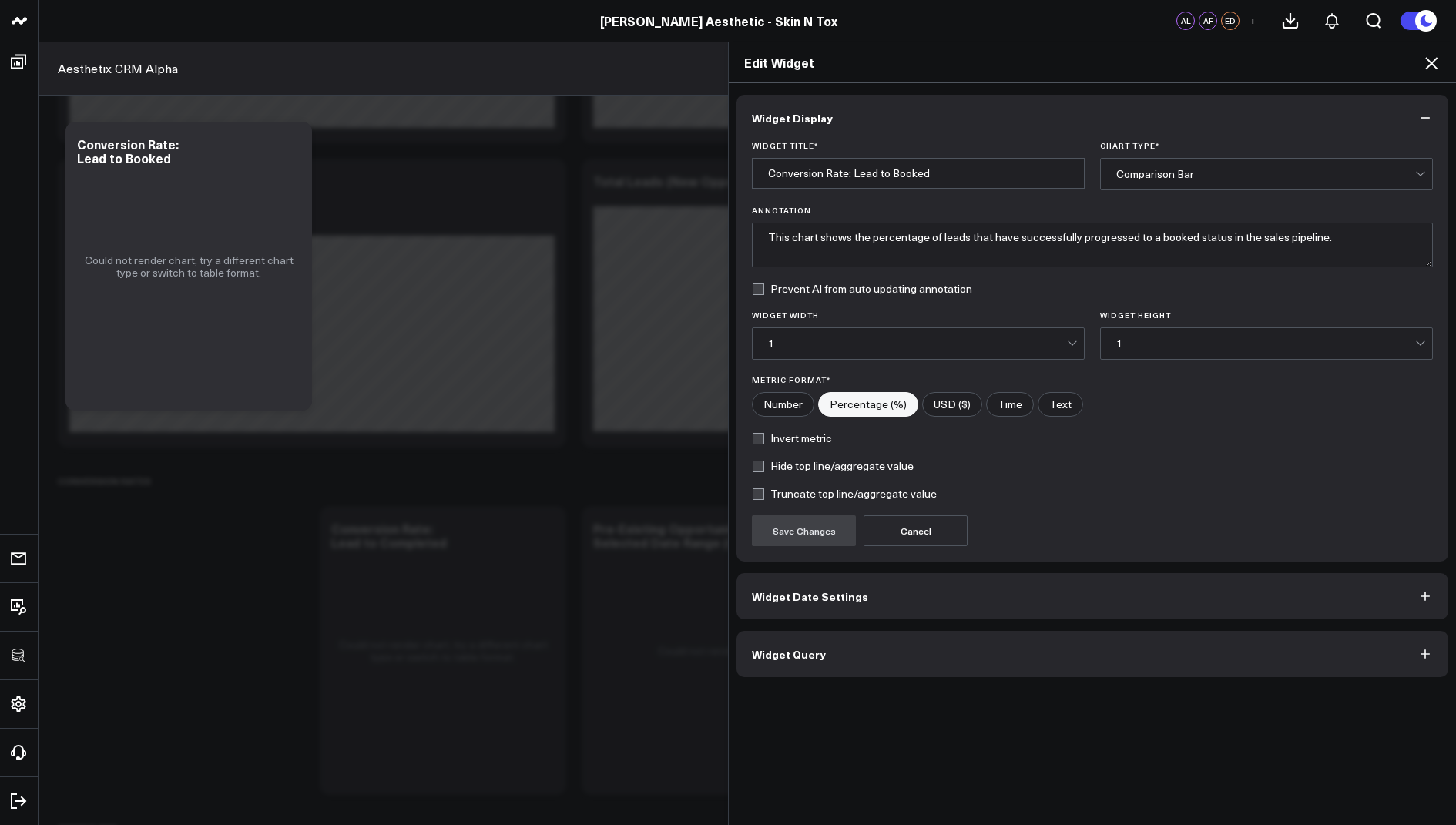
click at [779, 671] on button "Widget Query" at bounding box center [1092, 654] width 712 height 46
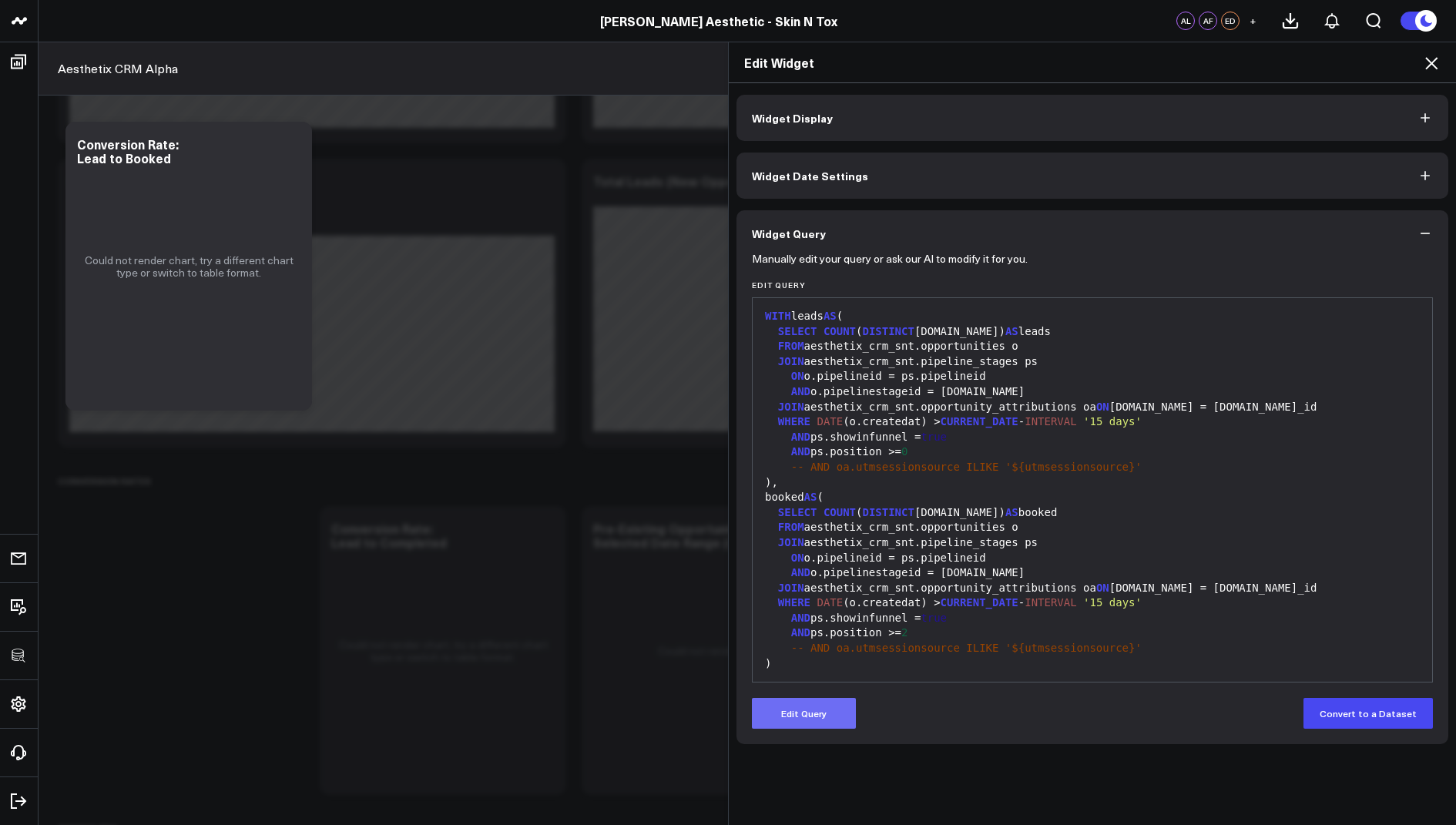
click at [808, 715] on button "Edit Query" at bounding box center [804, 713] width 104 height 31
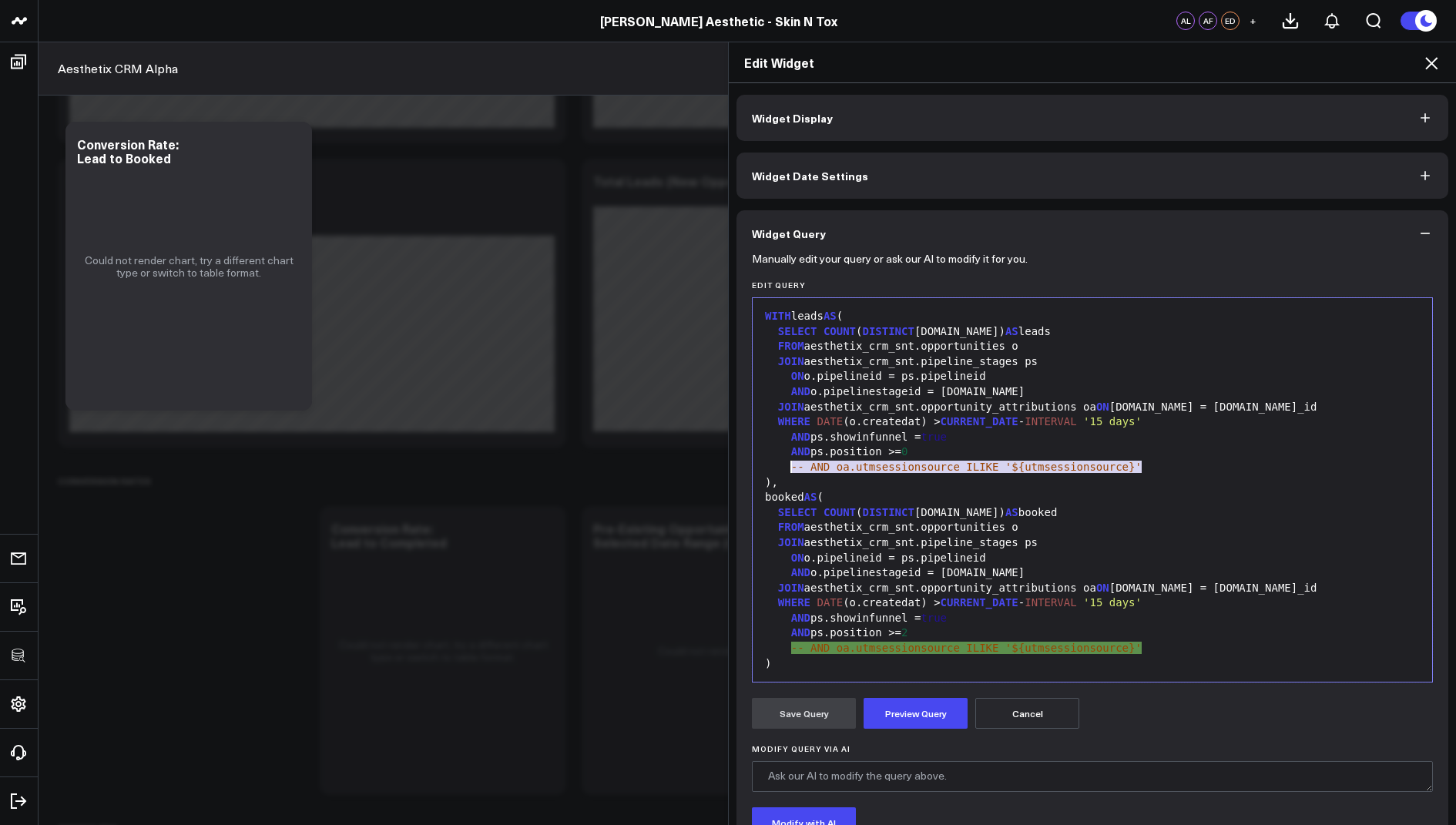
drag, startPoint x: 1152, startPoint y: 467, endPoint x: 791, endPoint y: 463, distance: 361.0
click at [791, 463] on div "-- AND oa.utmsessionsource ILIKE '${utmsessionsource}'" at bounding box center [1092, 468] width 664 height 16
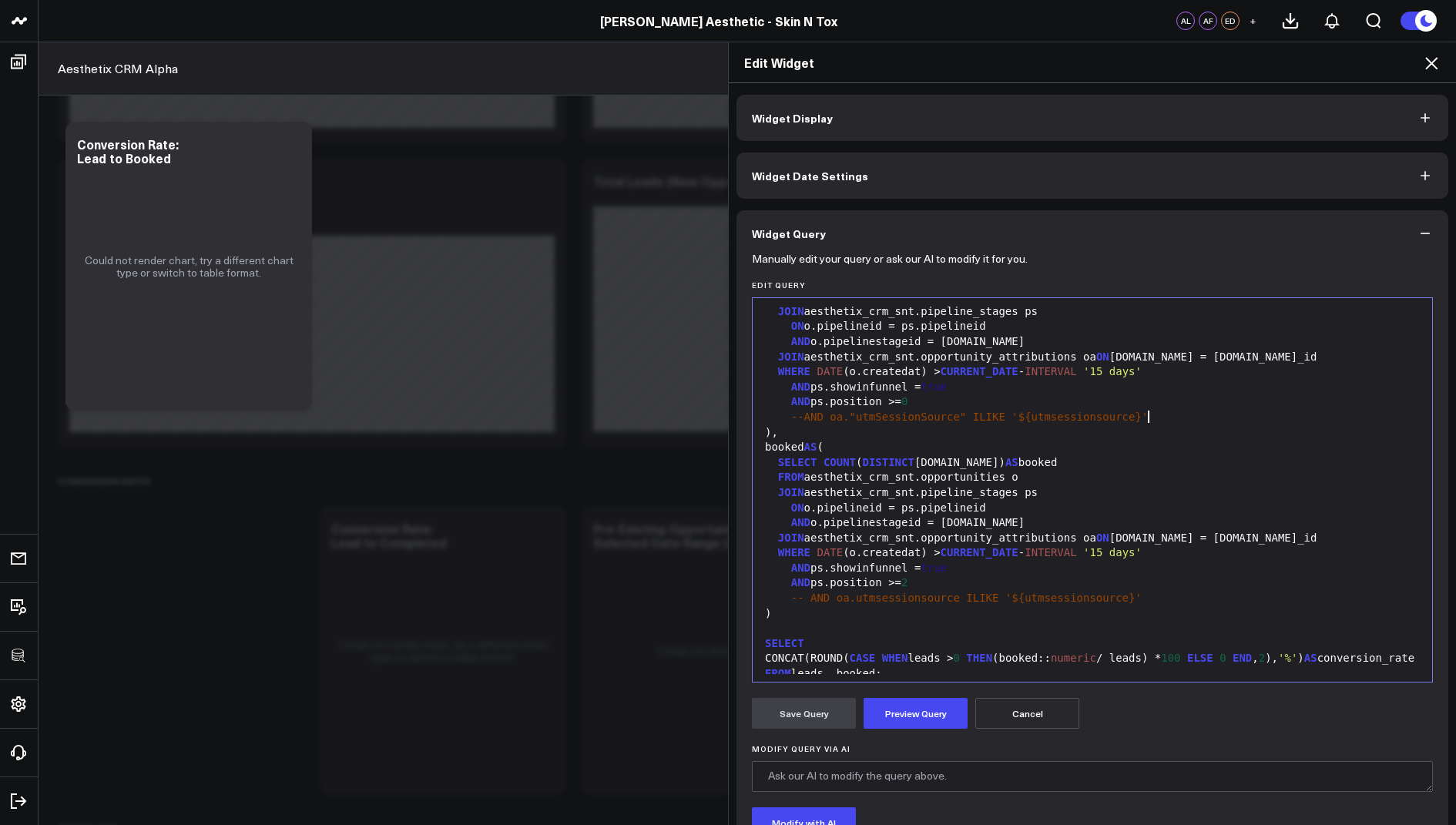
scroll to position [71, 0]
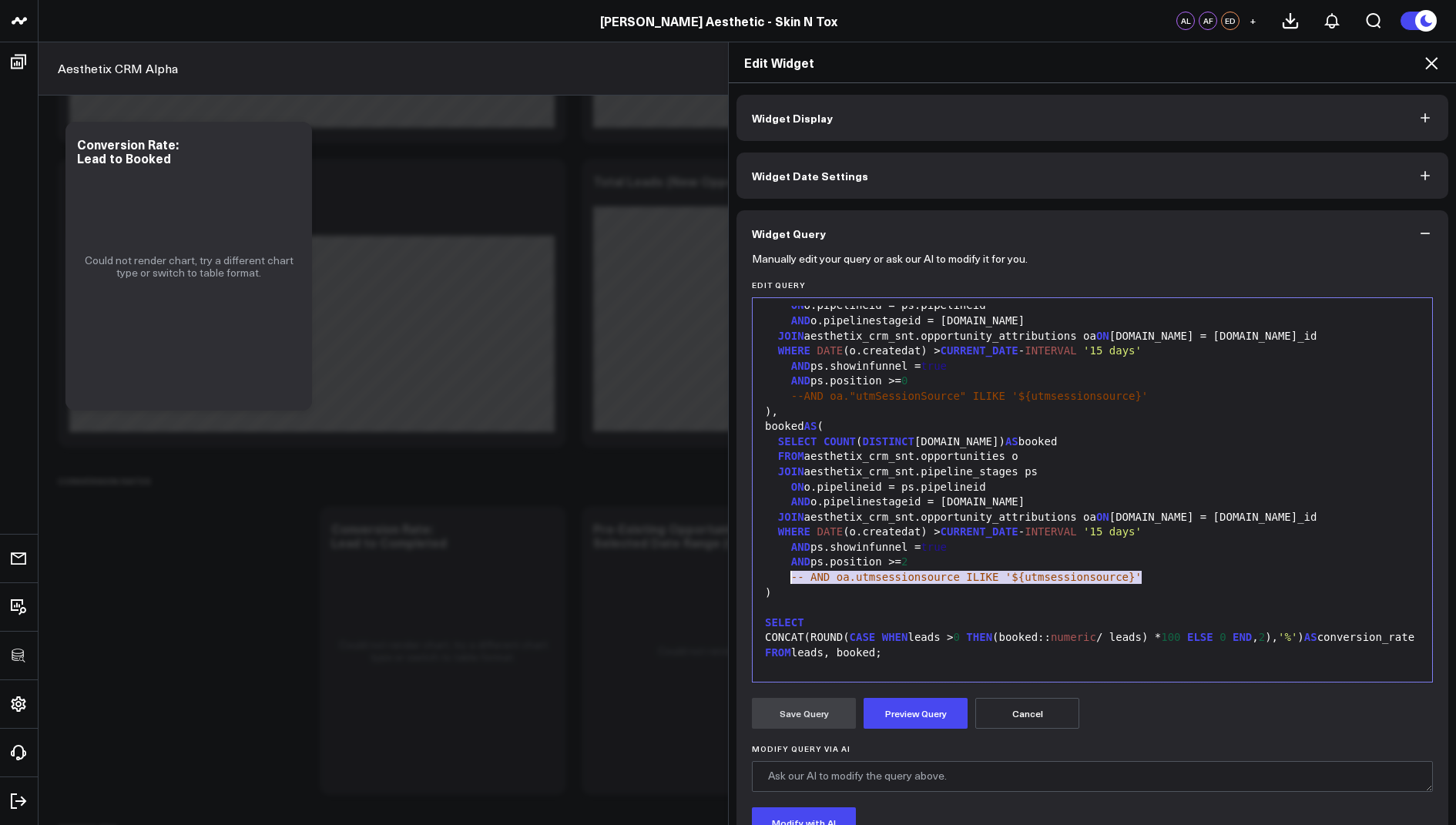
drag, startPoint x: 1156, startPoint y: 570, endPoint x: 793, endPoint y: 580, distance: 363.1
click at [793, 580] on div "-- AND oa.utmsessionsource ILIKE '${utmsessionsource}'" at bounding box center [1092, 578] width 664 height 16
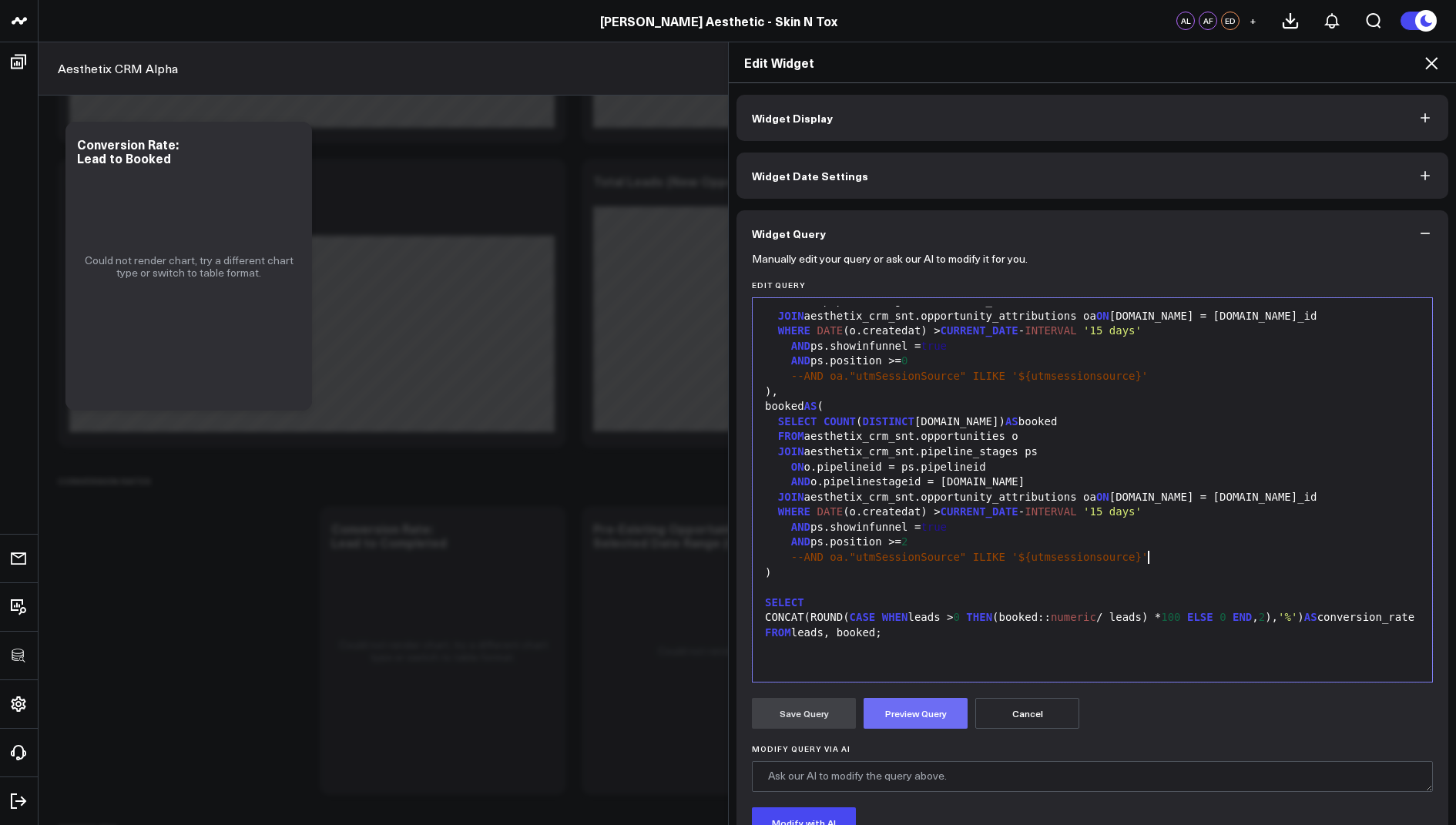
click at [895, 714] on button "Preview Query" at bounding box center [915, 713] width 104 height 31
click at [808, 712] on button "Save Query" at bounding box center [804, 713] width 104 height 31
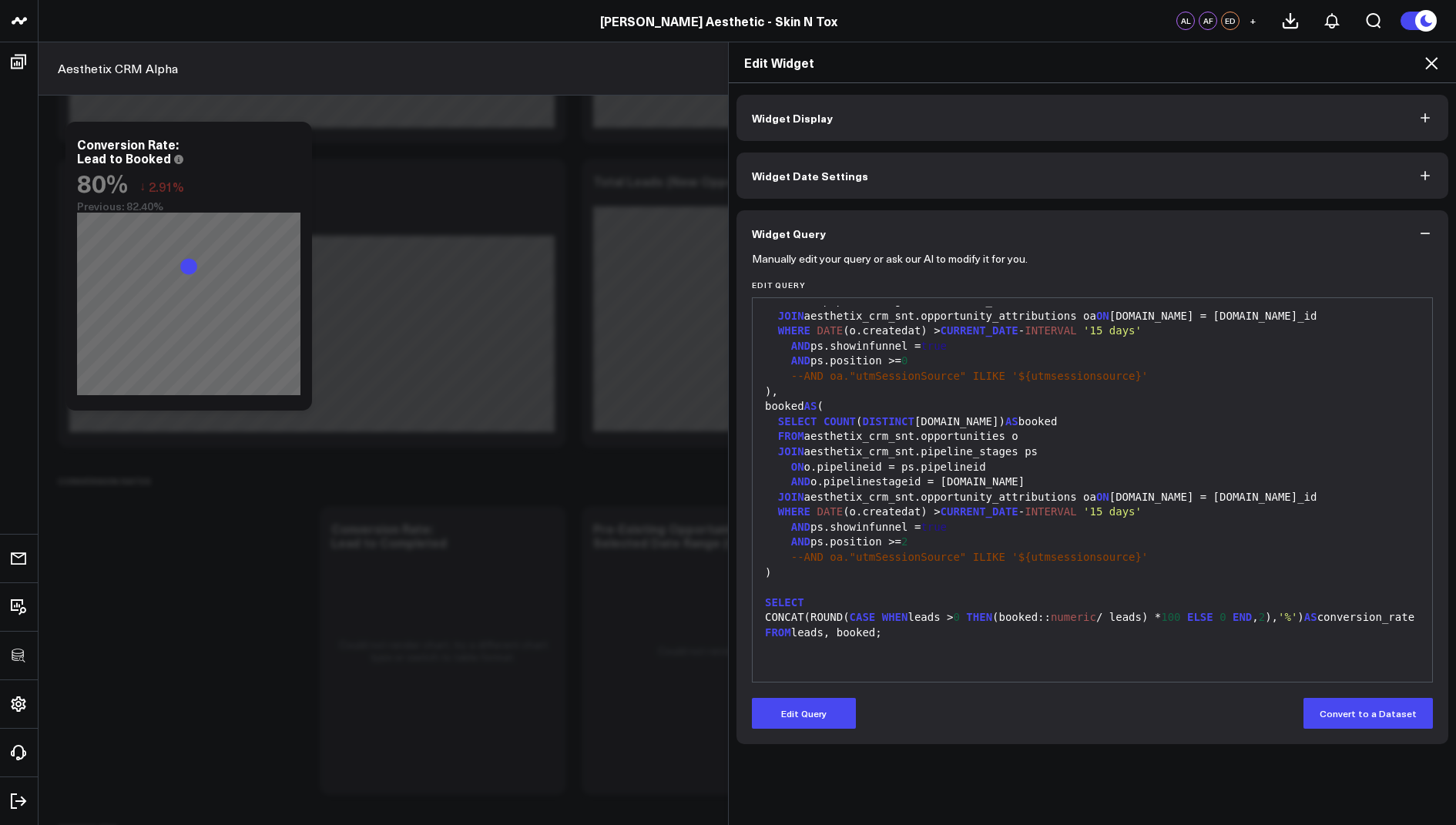
click at [1430, 60] on icon at bounding box center [1432, 64] width 19 height 19
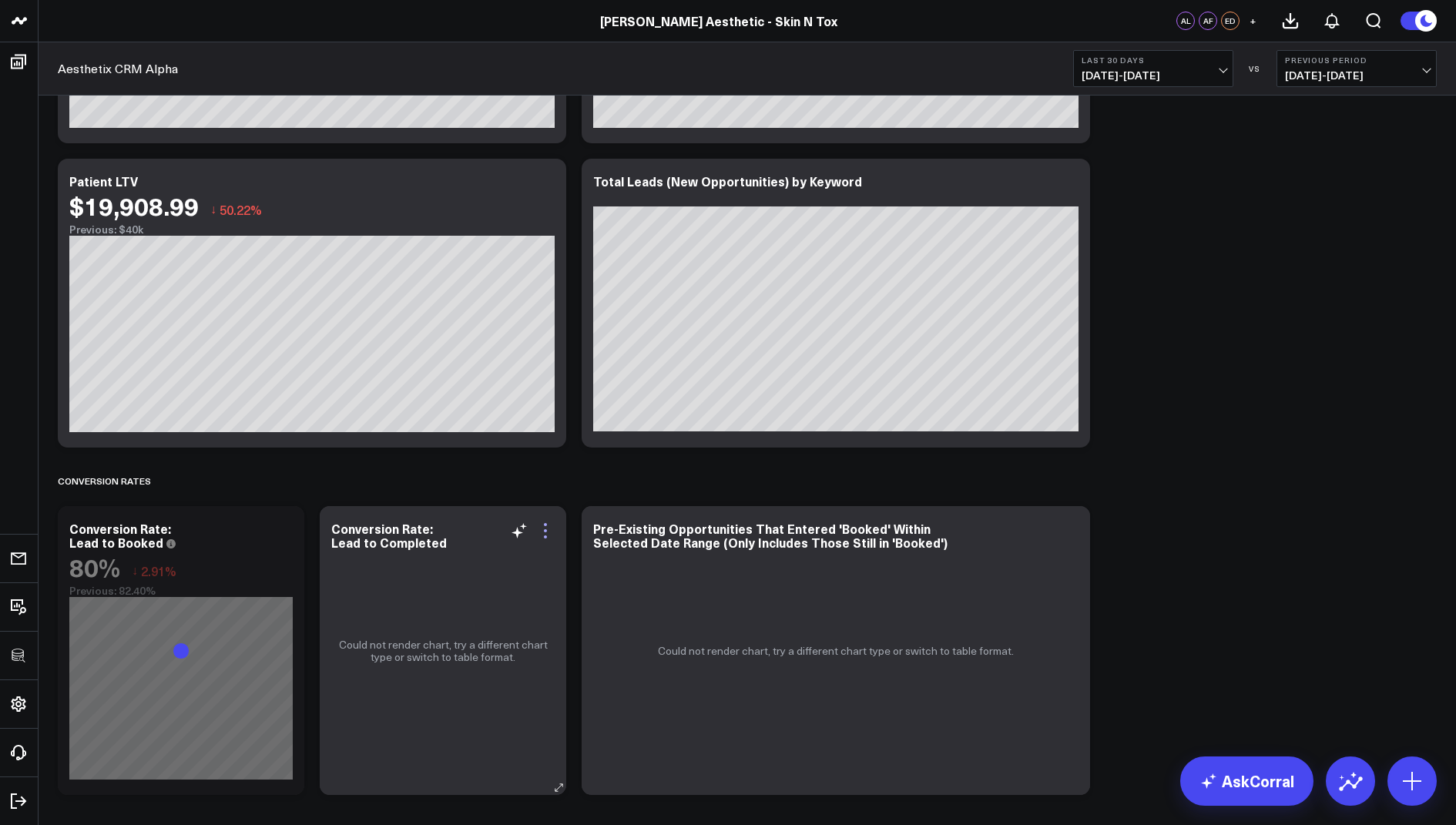
click at [546, 527] on icon at bounding box center [546, 531] width 19 height 19
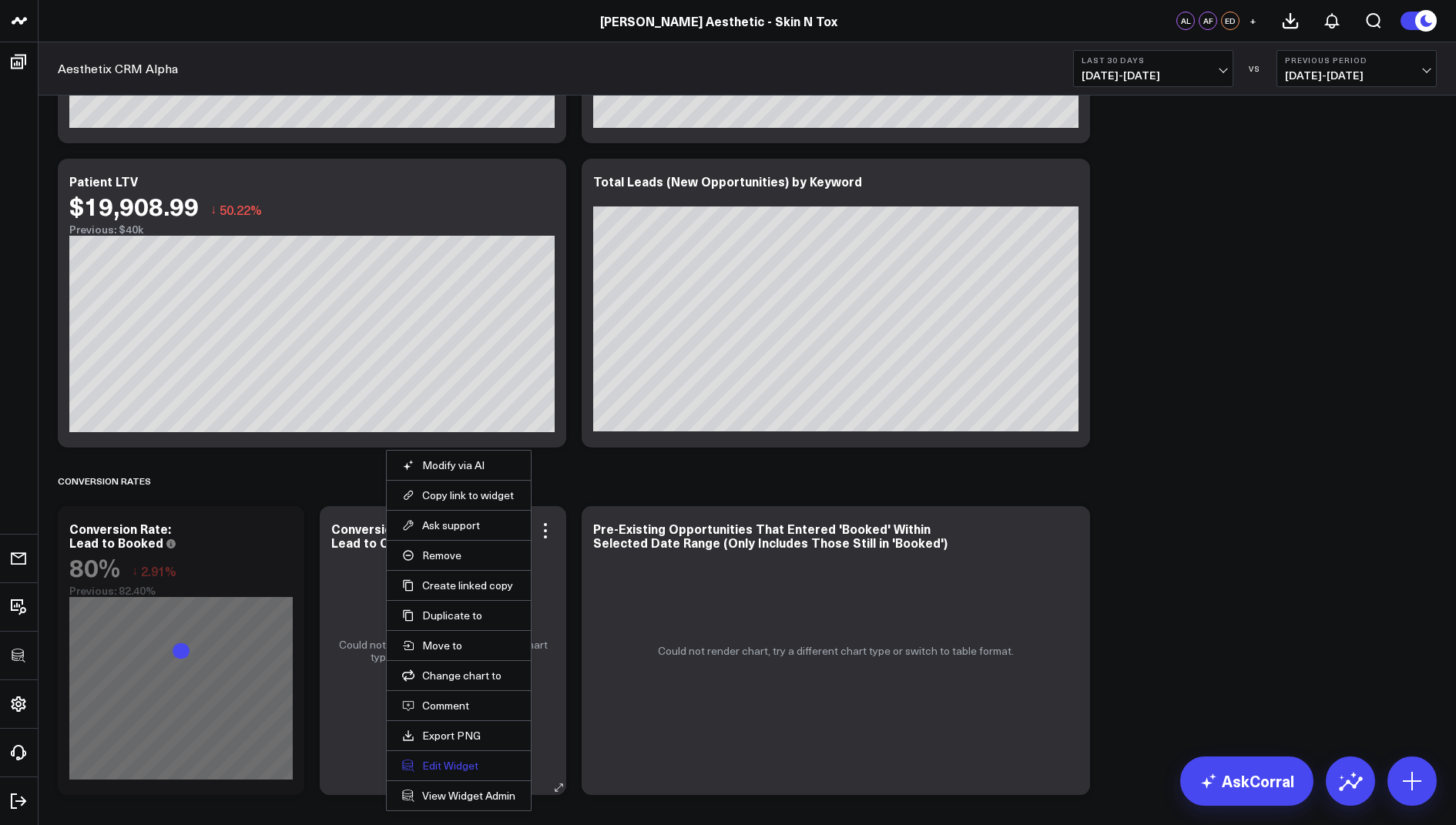
click at [452, 762] on button "Edit Widget" at bounding box center [459, 766] width 113 height 14
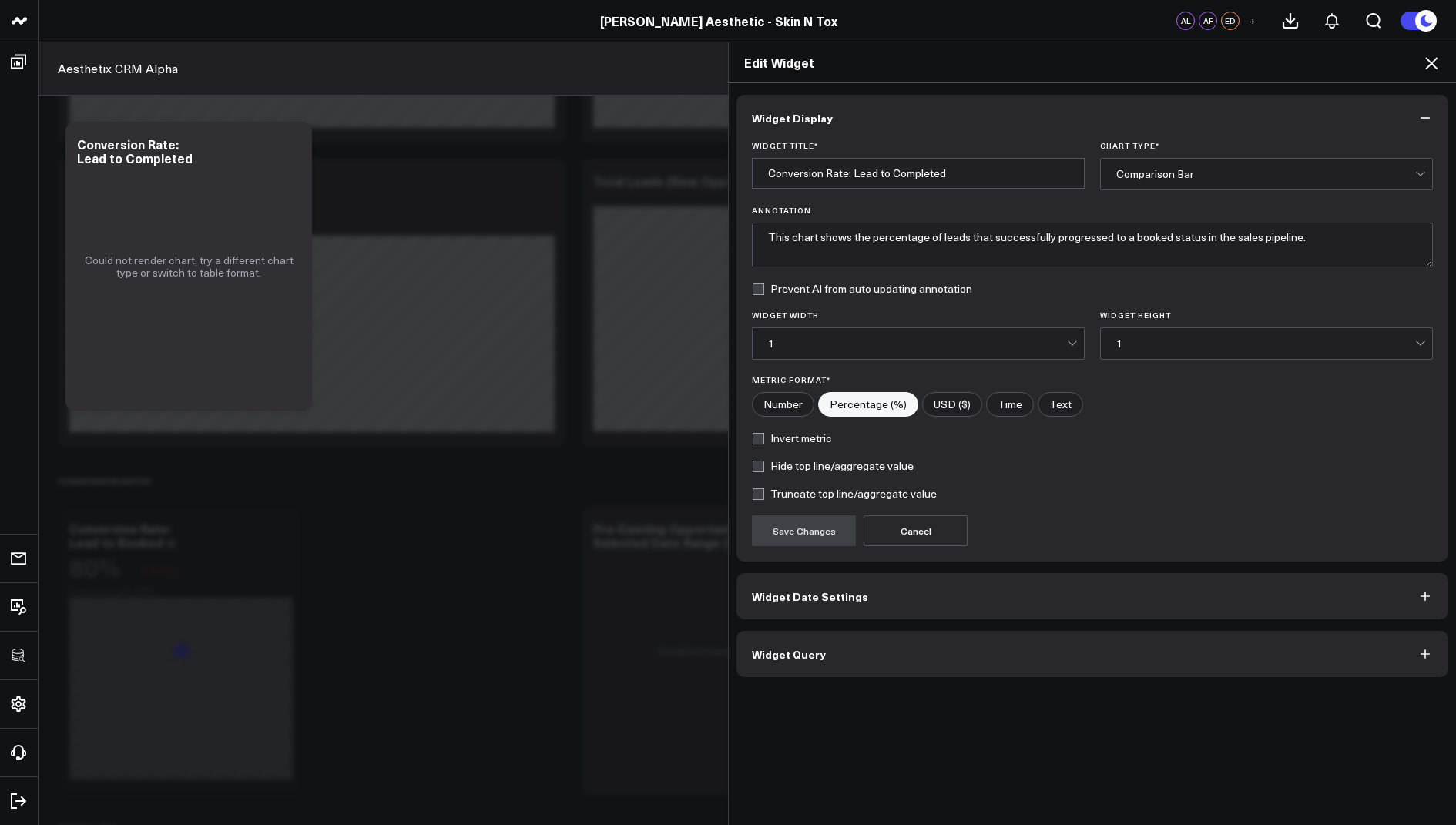
click at [830, 651] on button "Widget Query" at bounding box center [1092, 654] width 712 height 46
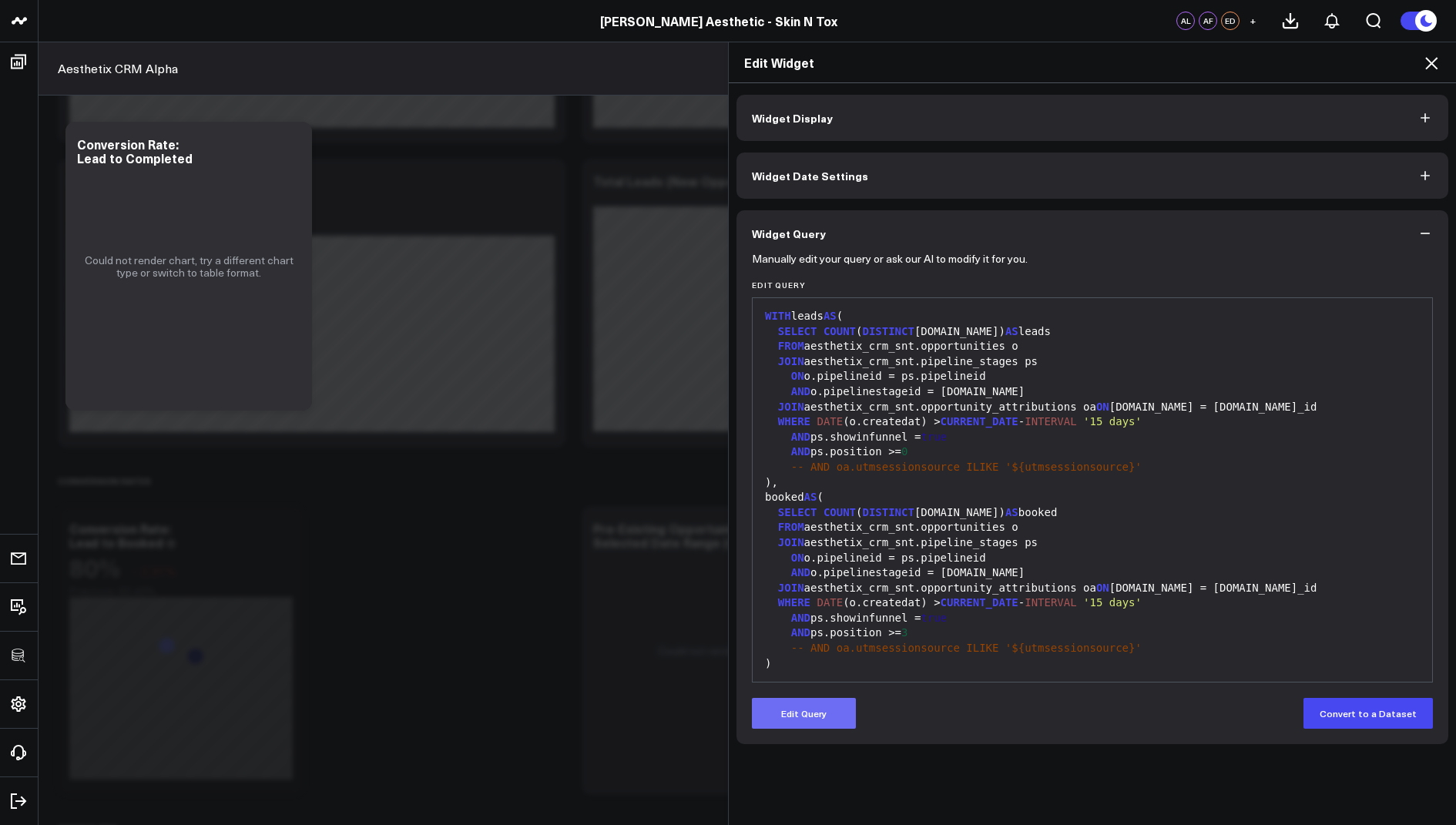
click at [792, 714] on button "Edit Query" at bounding box center [804, 713] width 104 height 31
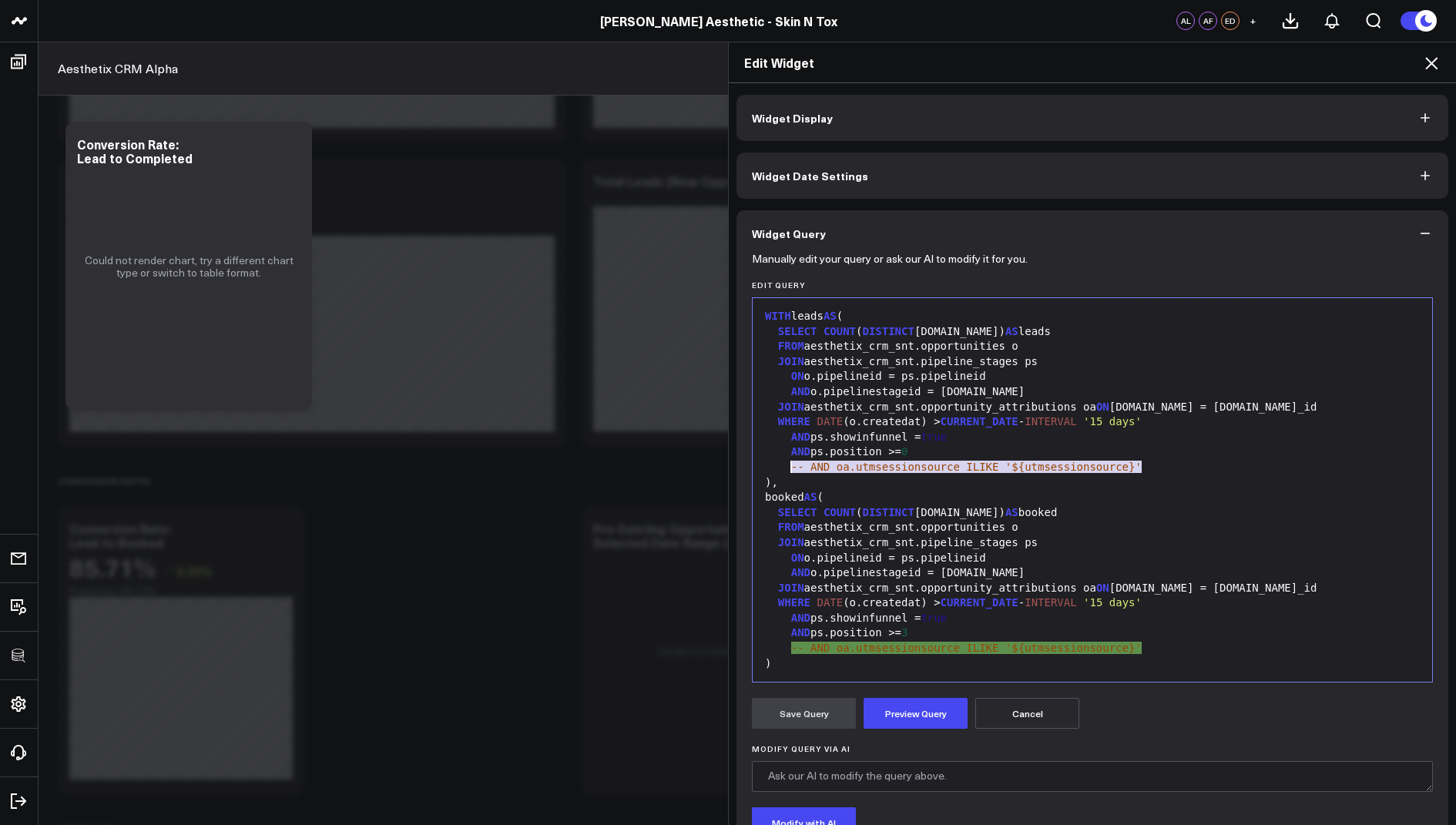
drag, startPoint x: 1148, startPoint y: 467, endPoint x: 793, endPoint y: 467, distance: 355.0
click at [793, 467] on div "-- AND oa.utmsessionsource ILIKE '${utmsessionsource}'" at bounding box center [1092, 468] width 664 height 16
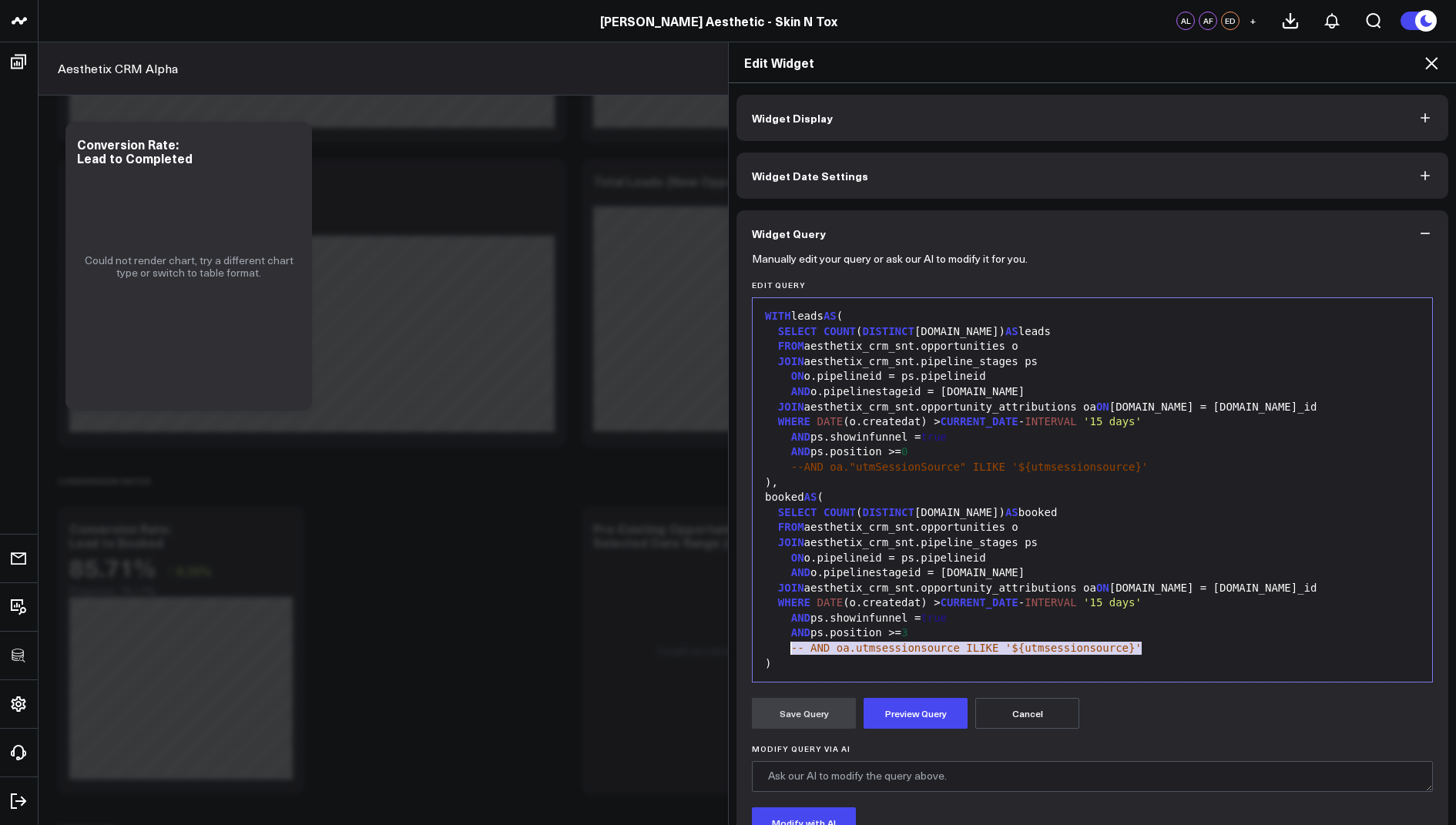
drag, startPoint x: 1154, startPoint y: 645, endPoint x: 790, endPoint y: 648, distance: 364.0
click at [790, 648] on div "-- AND oa.utmsessionsource ILIKE '${utmsessionsource}'" at bounding box center [1092, 649] width 664 height 16
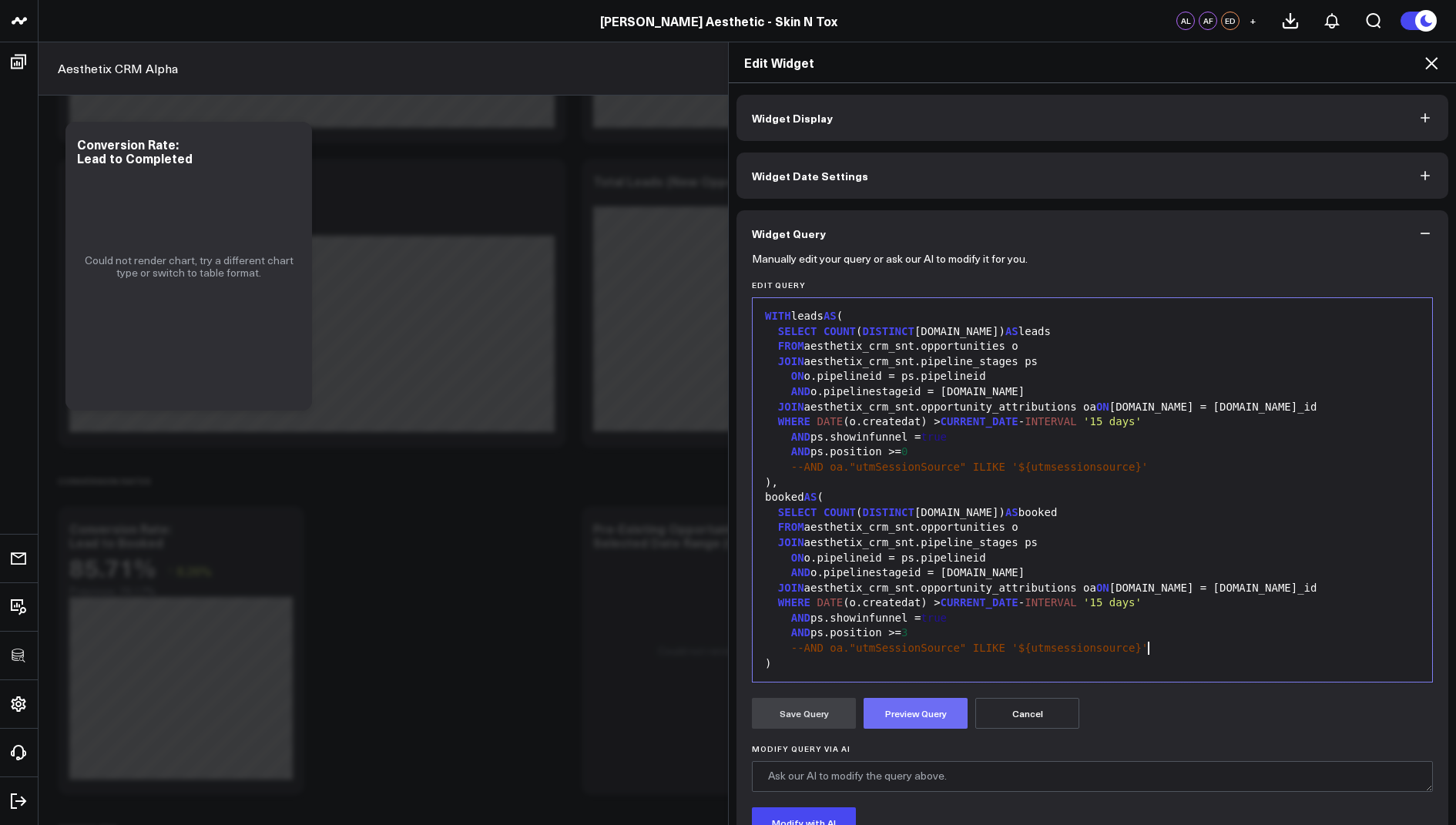
click at [942, 713] on button "Preview Query" at bounding box center [915, 713] width 104 height 31
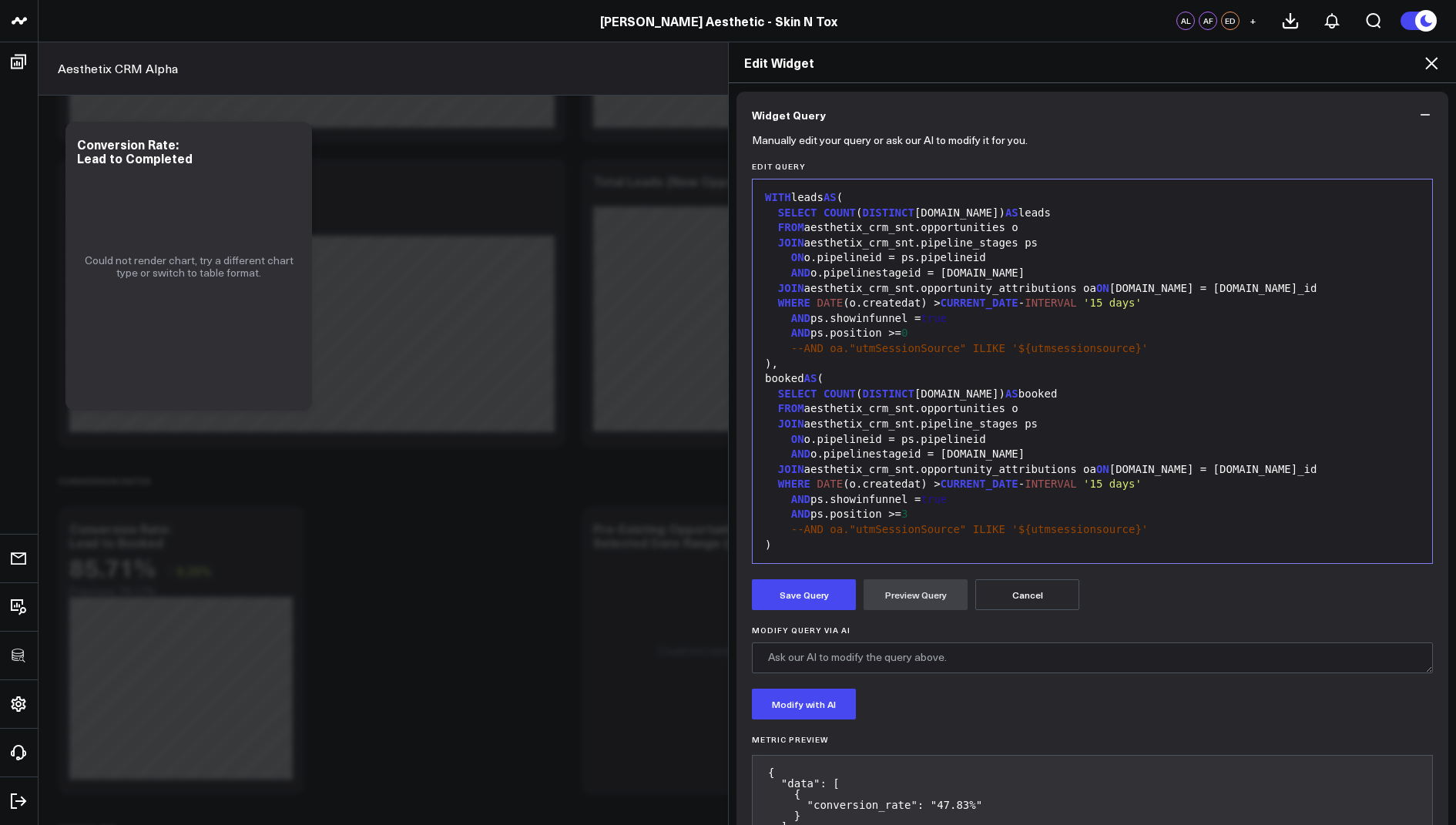
scroll to position [184, 0]
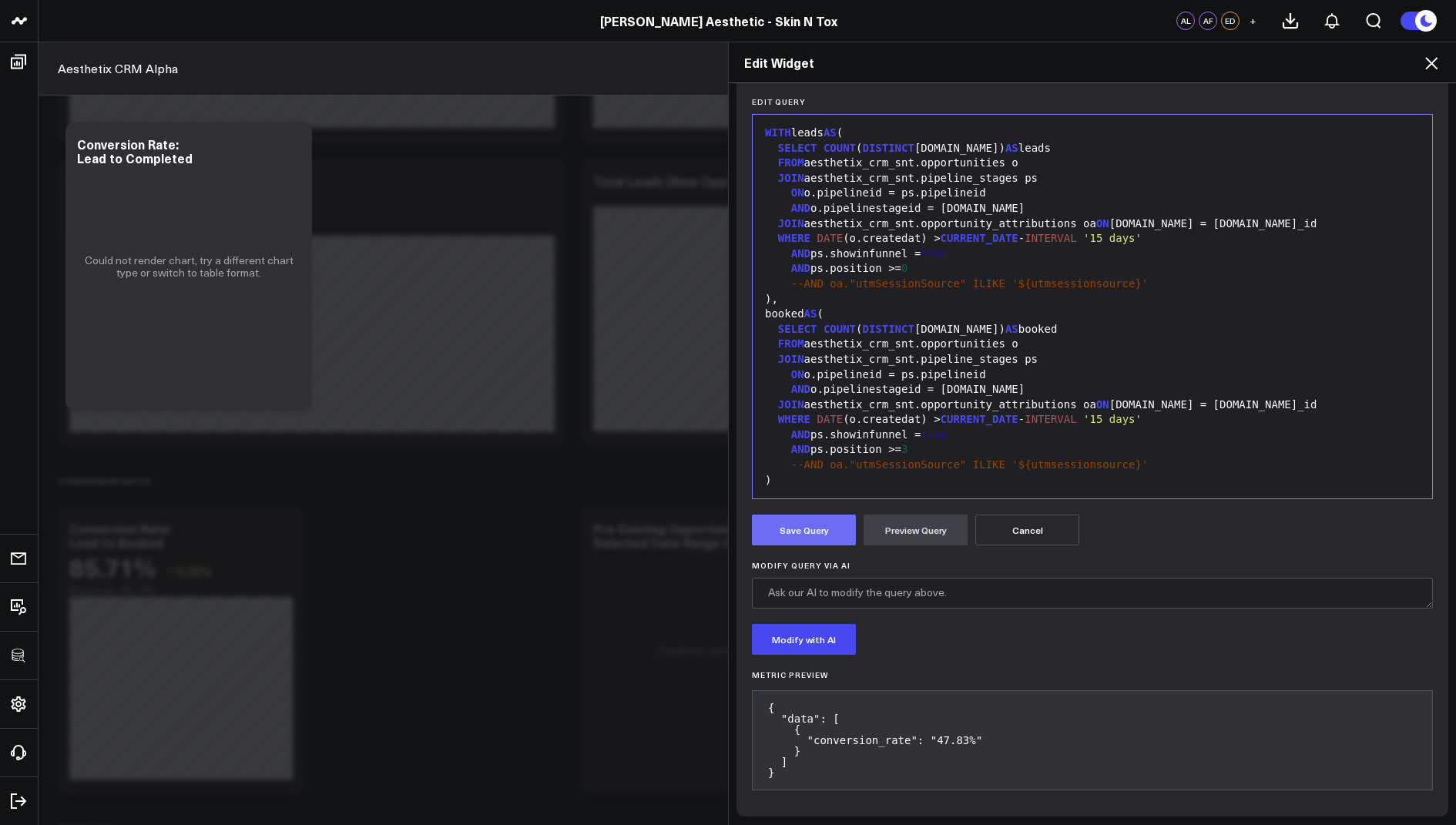
click at [790, 528] on button "Save Query" at bounding box center [804, 529] width 104 height 31
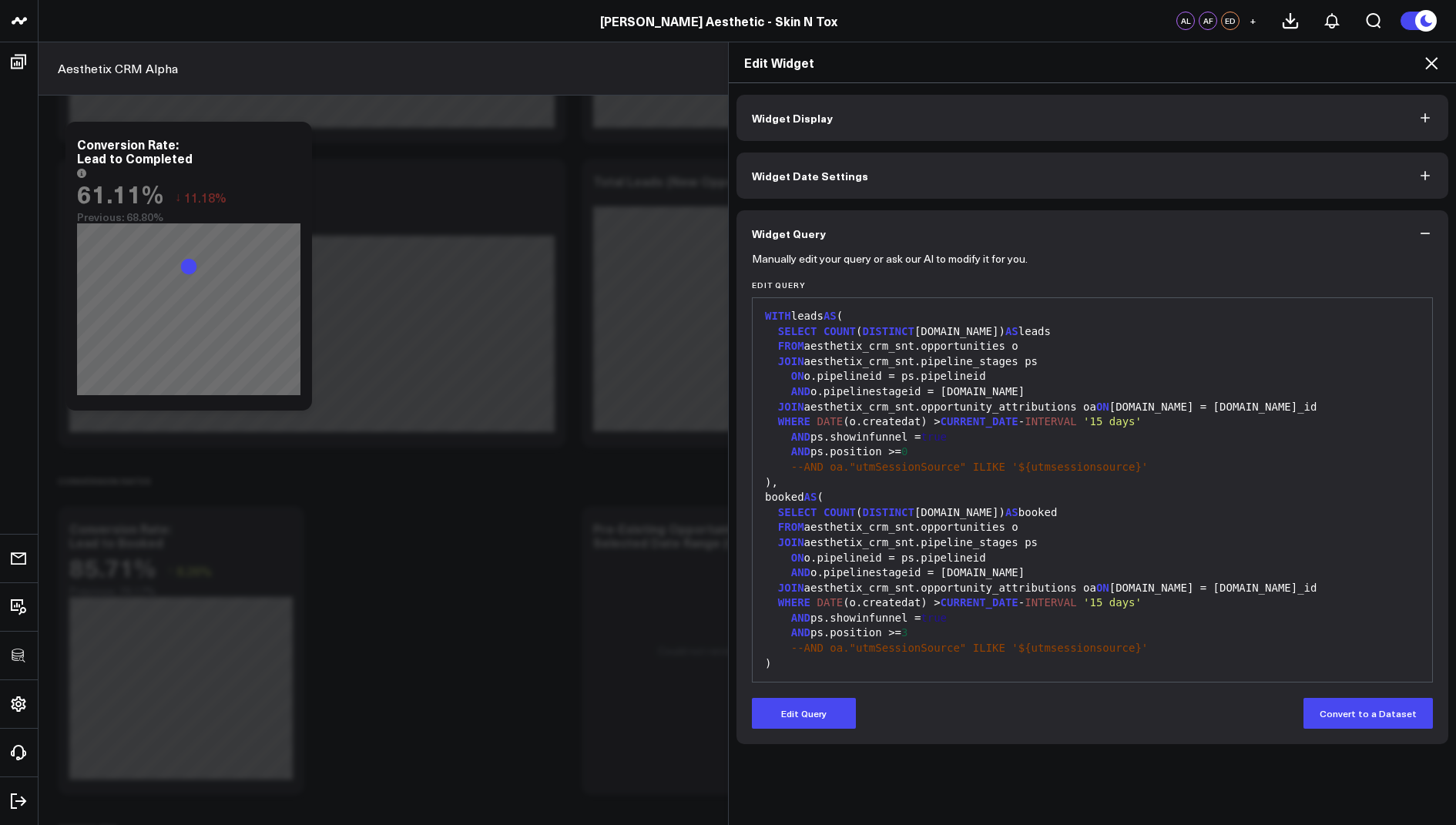
click at [1432, 67] on icon at bounding box center [1432, 64] width 19 height 19
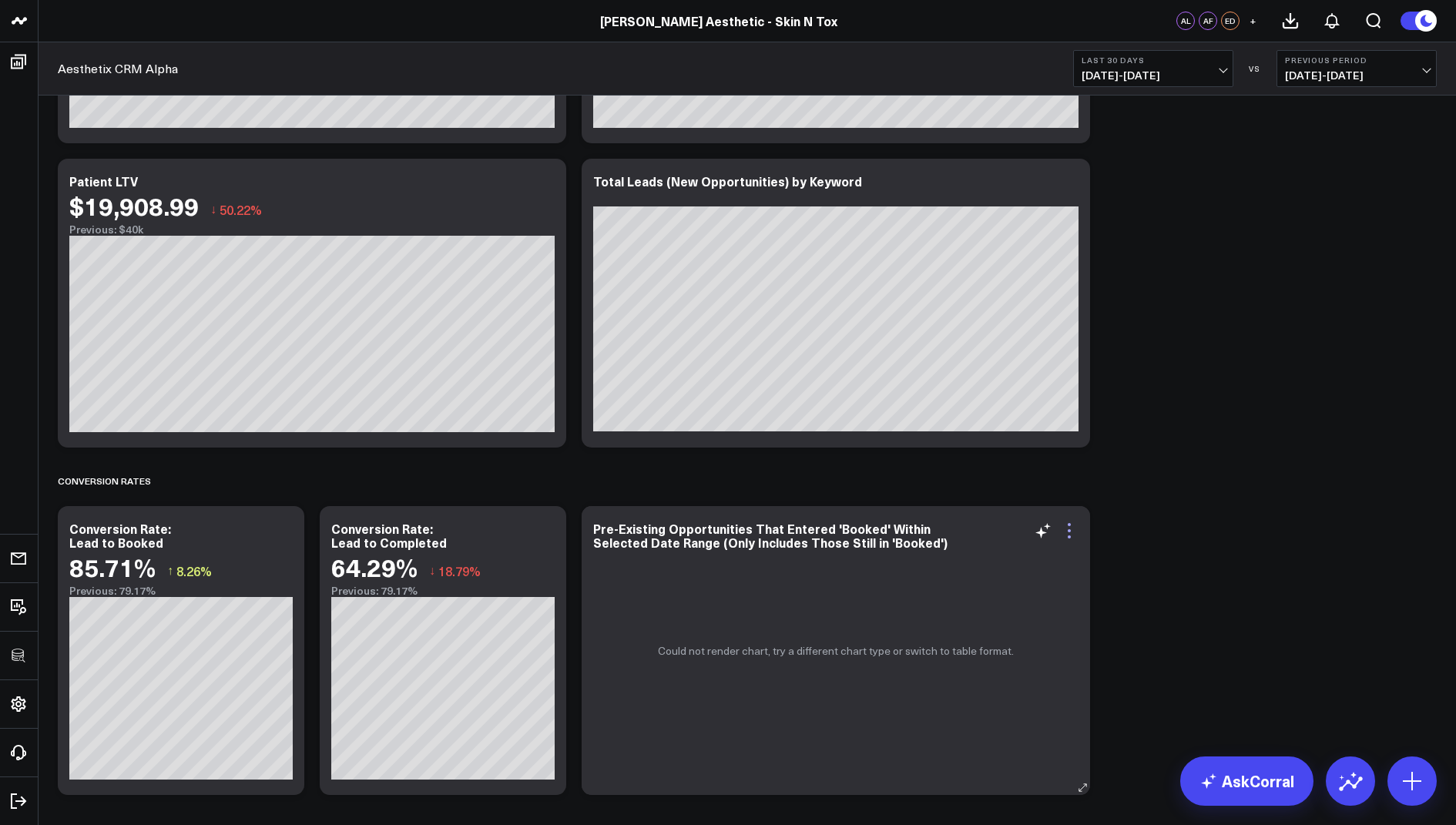
click at [1069, 525] on icon at bounding box center [1069, 531] width 19 height 19
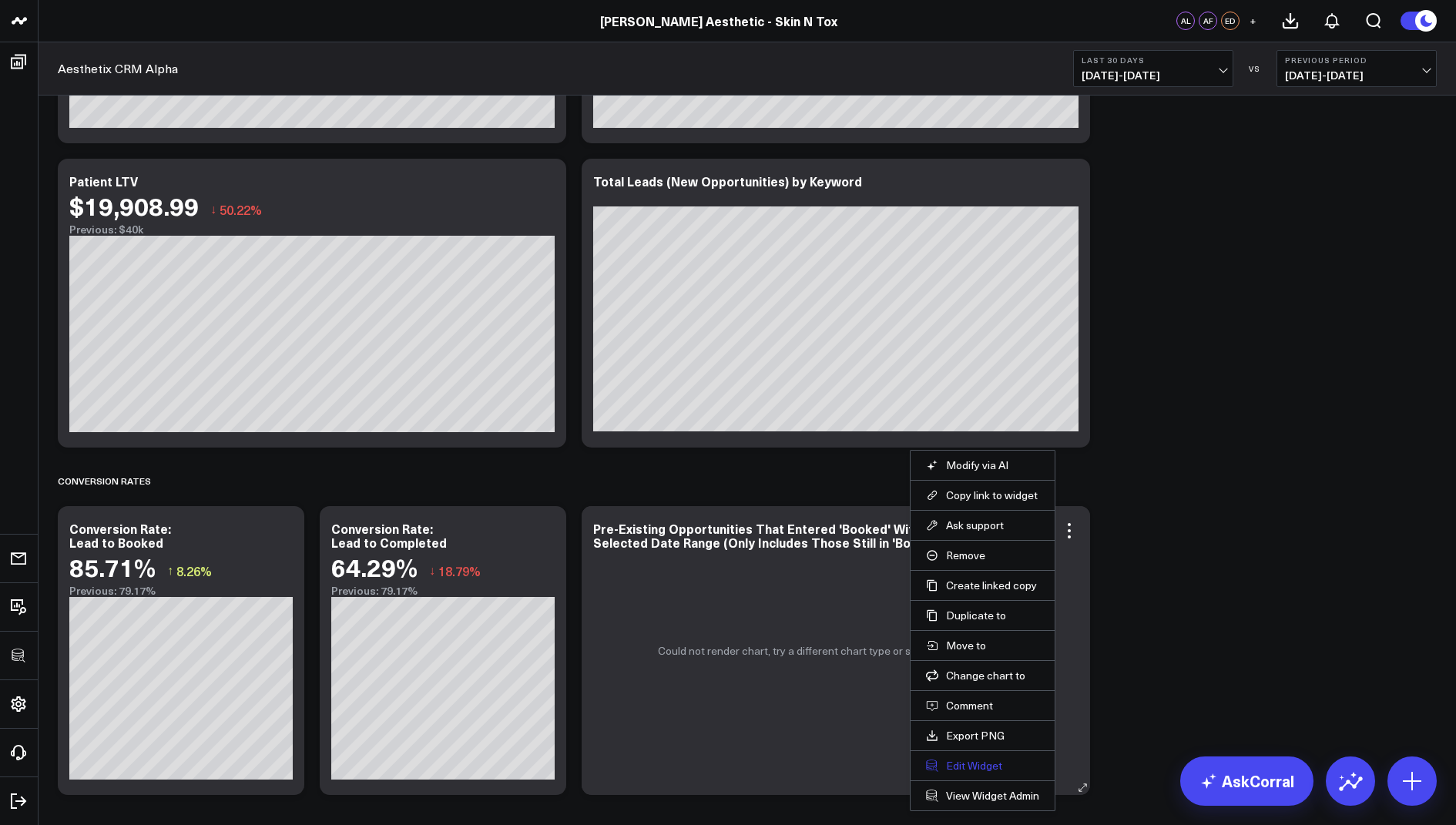
click at [966, 764] on button "Edit Widget" at bounding box center [982, 766] width 113 height 14
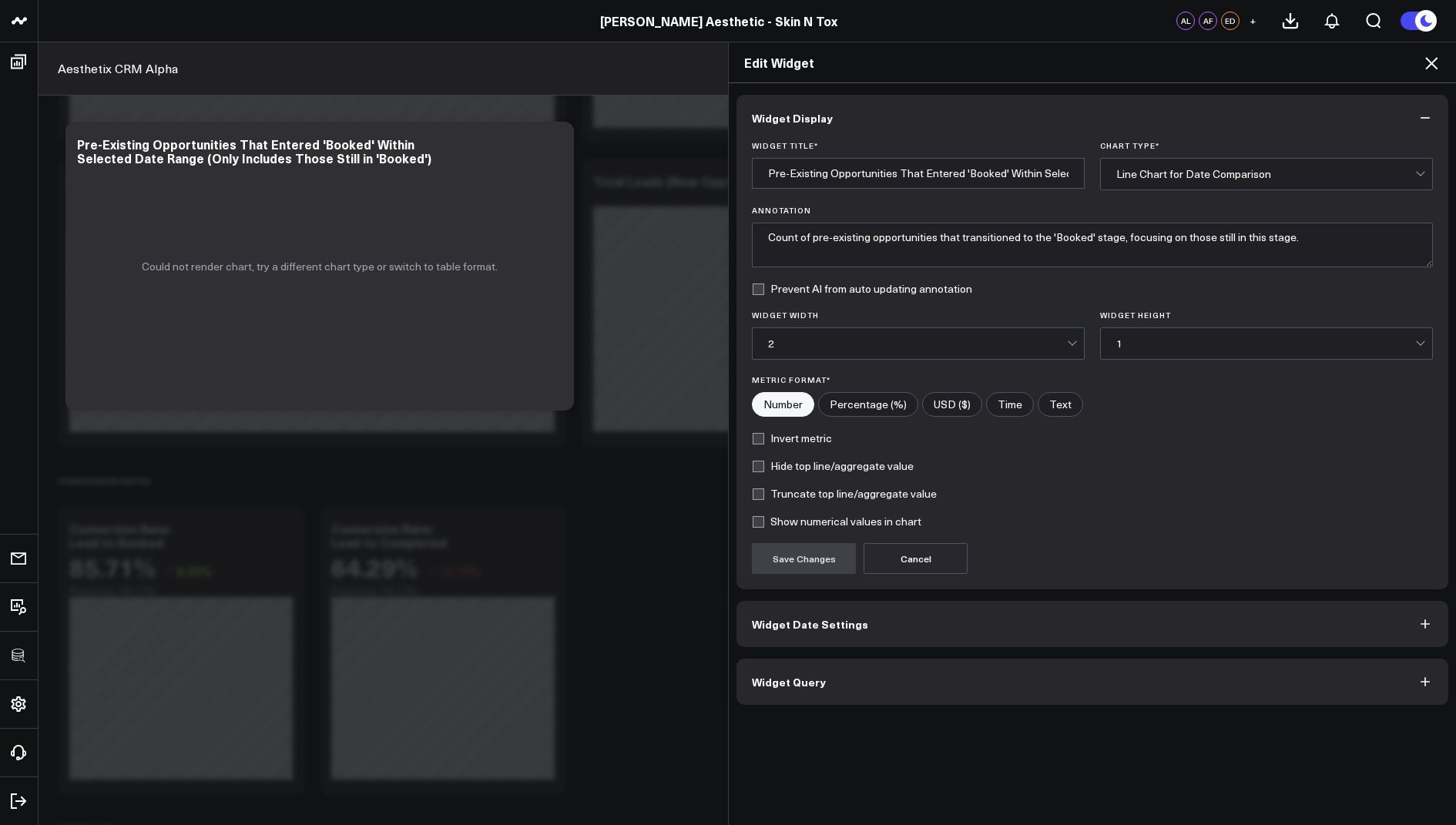
click at [790, 689] on button "Widget Query" at bounding box center [1092, 681] width 712 height 46
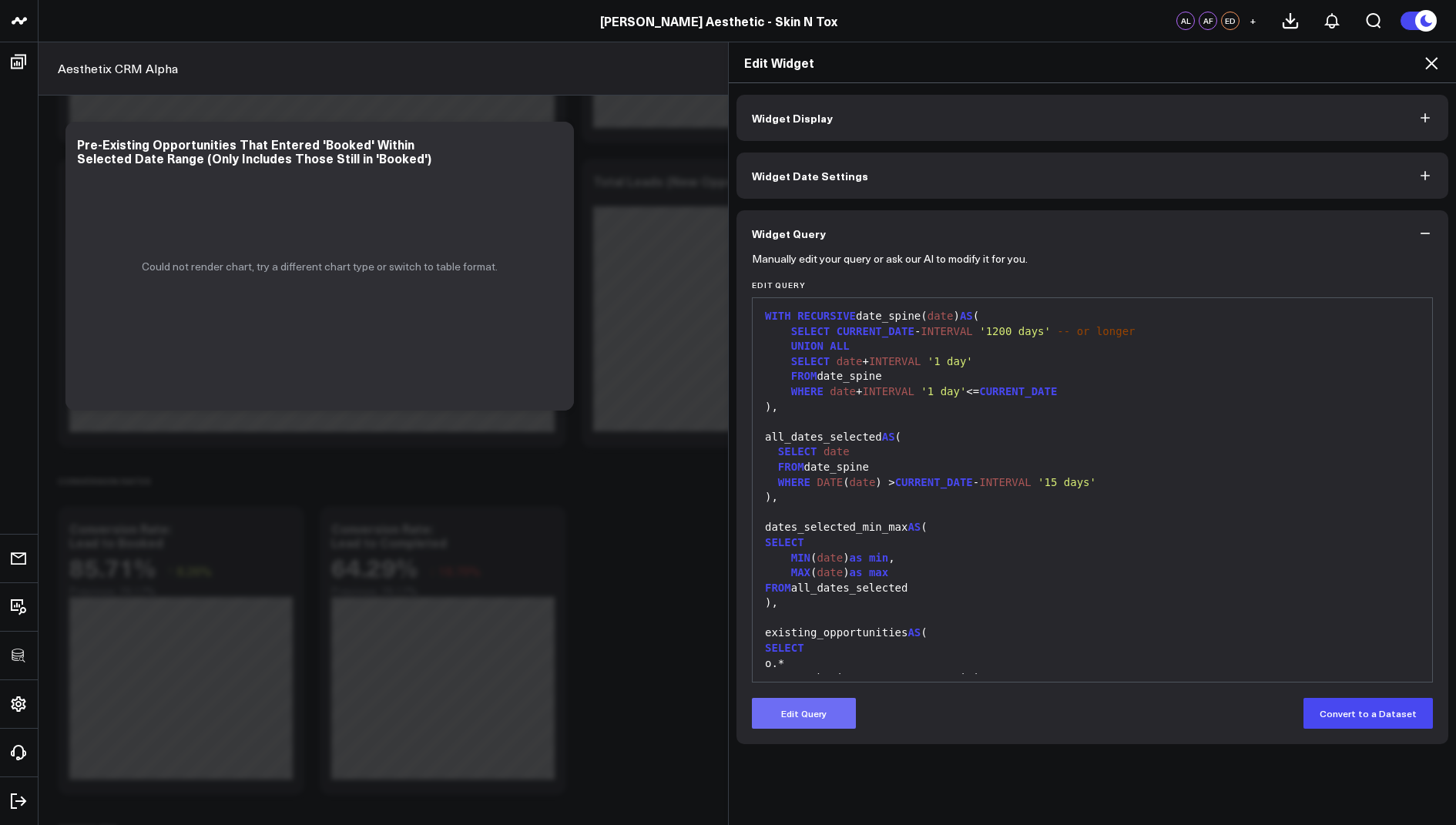
click at [802, 720] on button "Edit Query" at bounding box center [804, 713] width 104 height 31
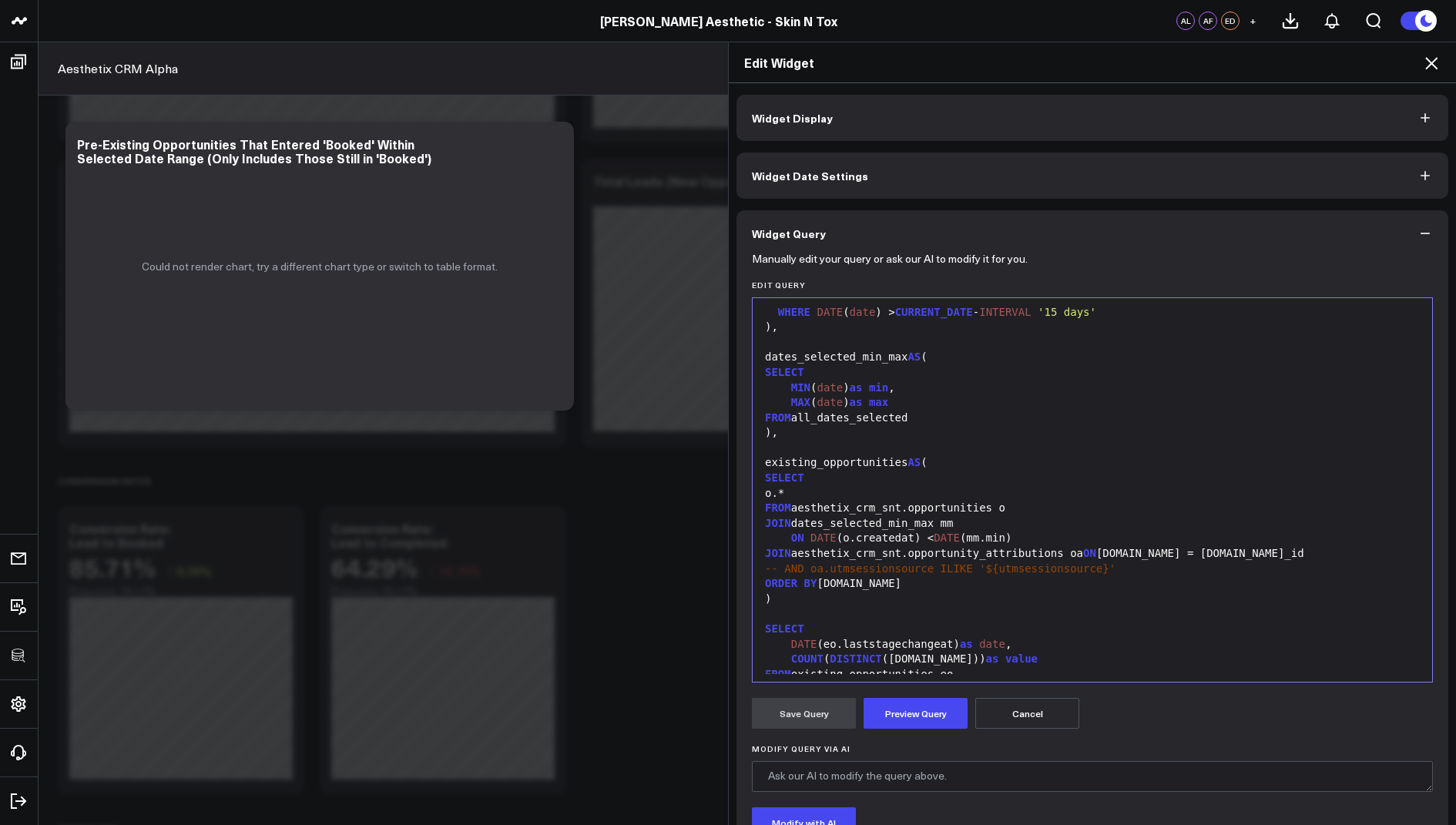
scroll to position [271, 0]
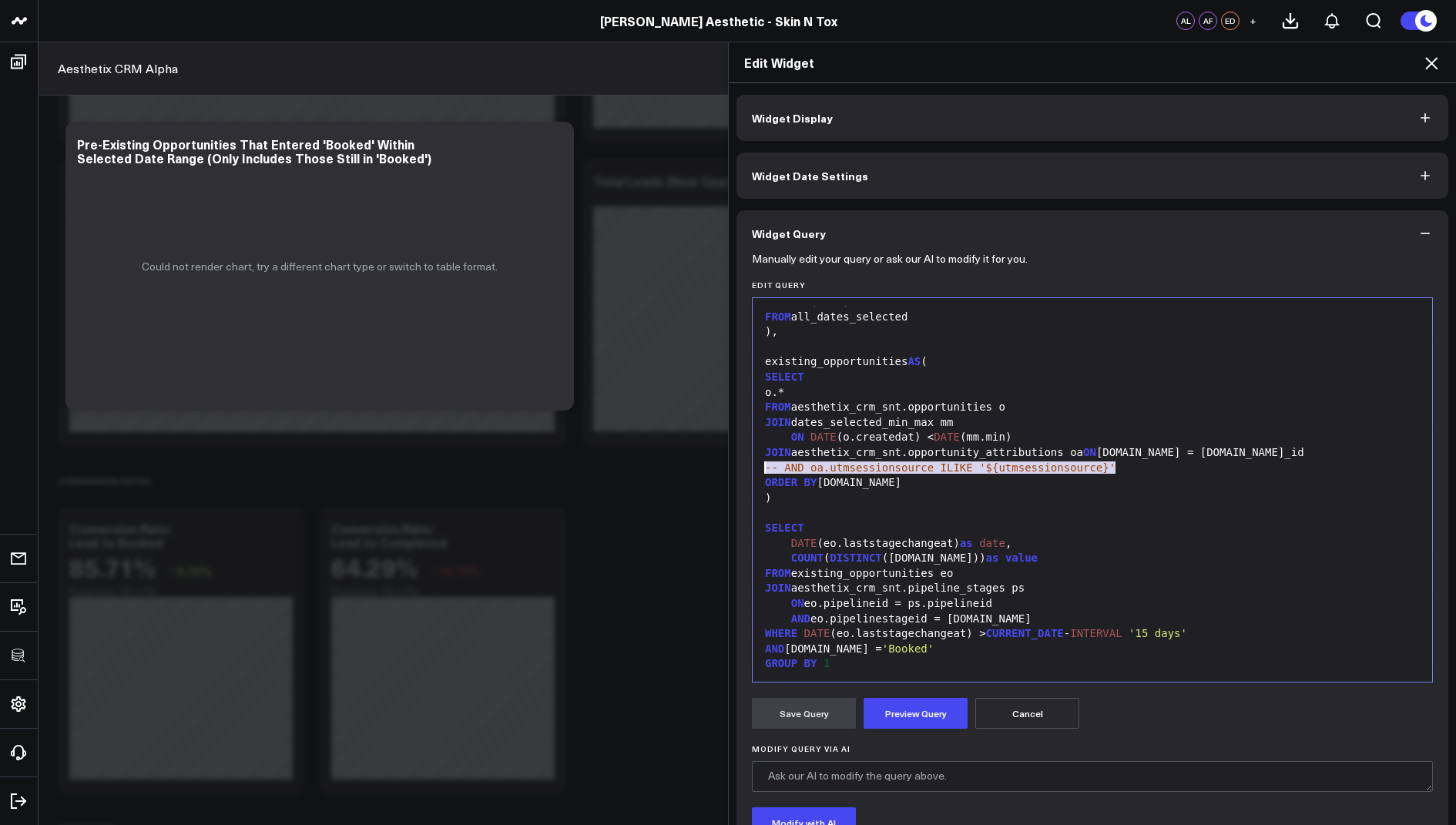
drag, startPoint x: 1128, startPoint y: 464, endPoint x: 761, endPoint y: 462, distance: 367.0
click at [761, 462] on div "-- AND oa.utmsessionsource ILIKE '${utmsessionsource}'" at bounding box center [1092, 469] width 664 height 16
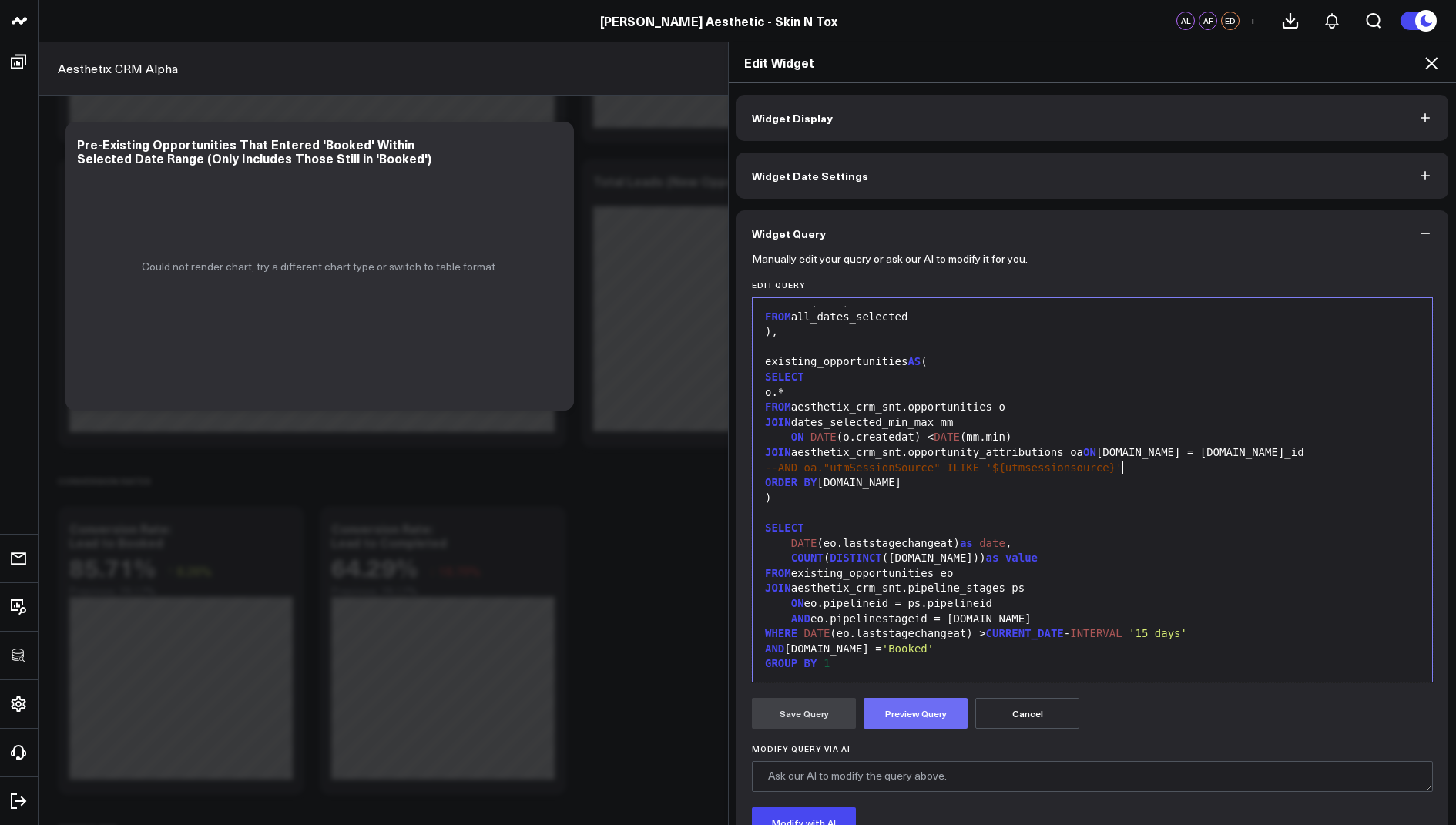
click at [902, 715] on button "Preview Query" at bounding box center [915, 713] width 104 height 31
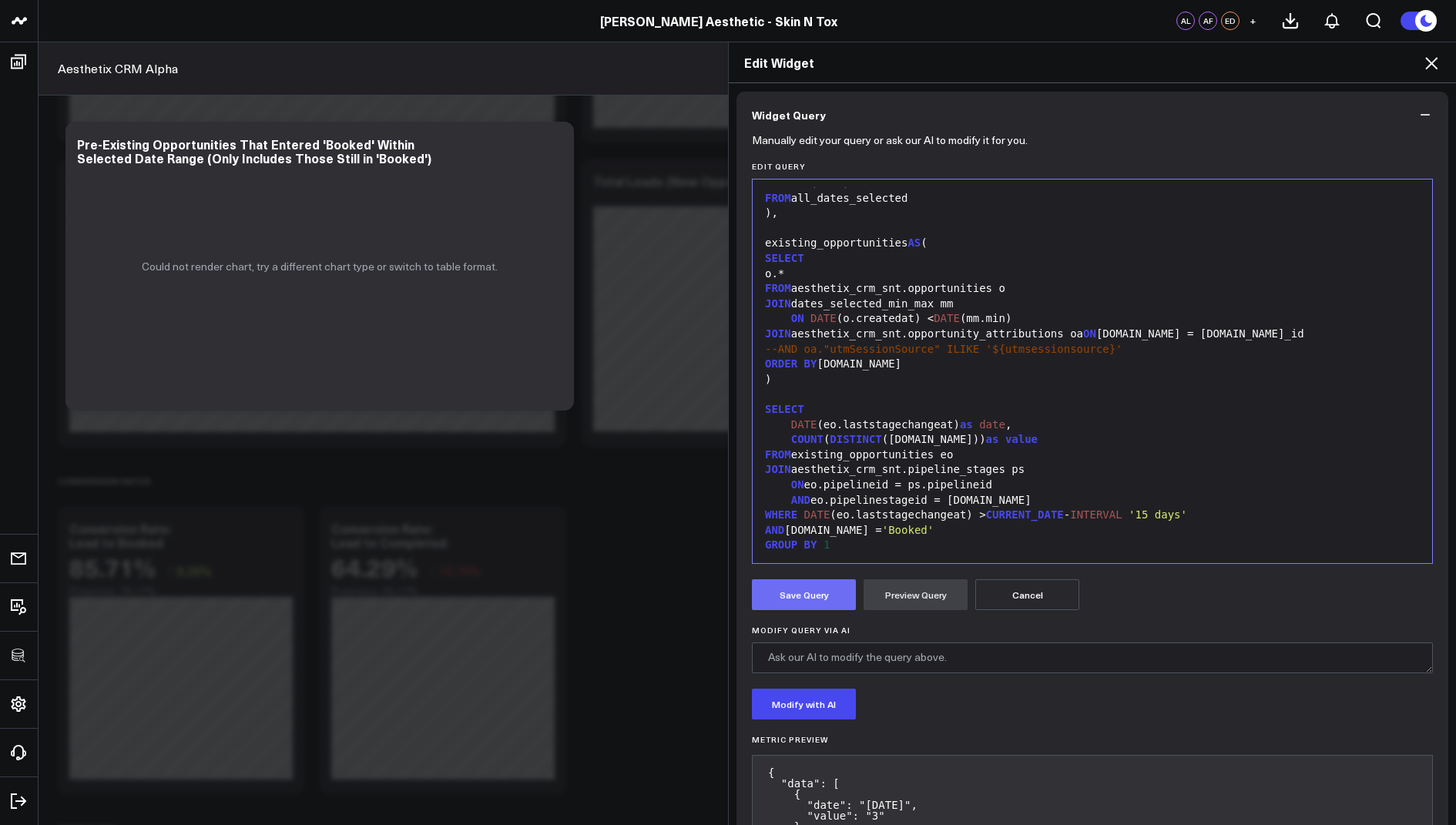
click at [797, 594] on button "Save Query" at bounding box center [804, 594] width 104 height 31
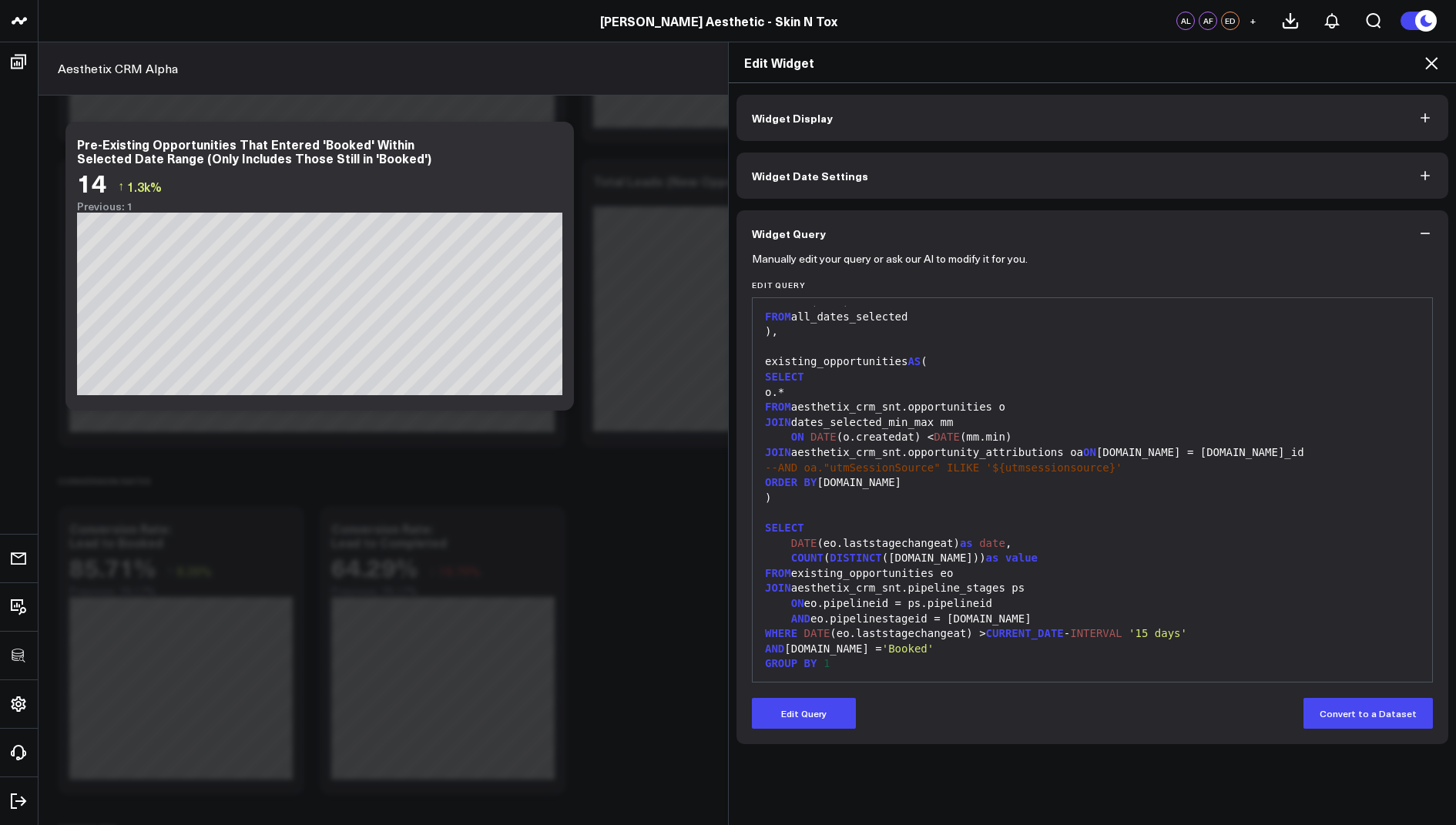
click at [1429, 58] on icon at bounding box center [1432, 64] width 19 height 19
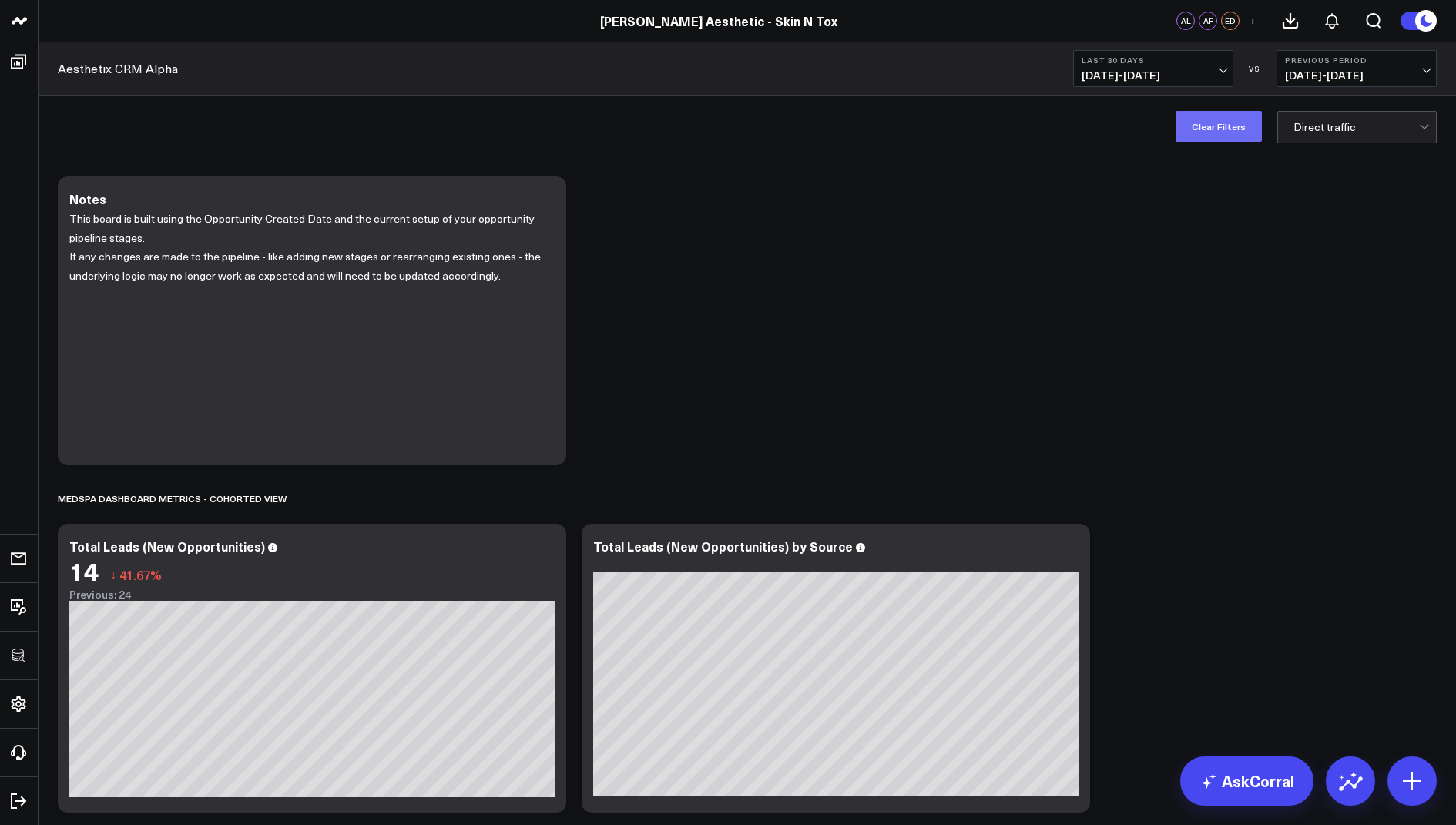
click at [1213, 116] on button "Clear Filters" at bounding box center [1218, 125] width 86 height 31
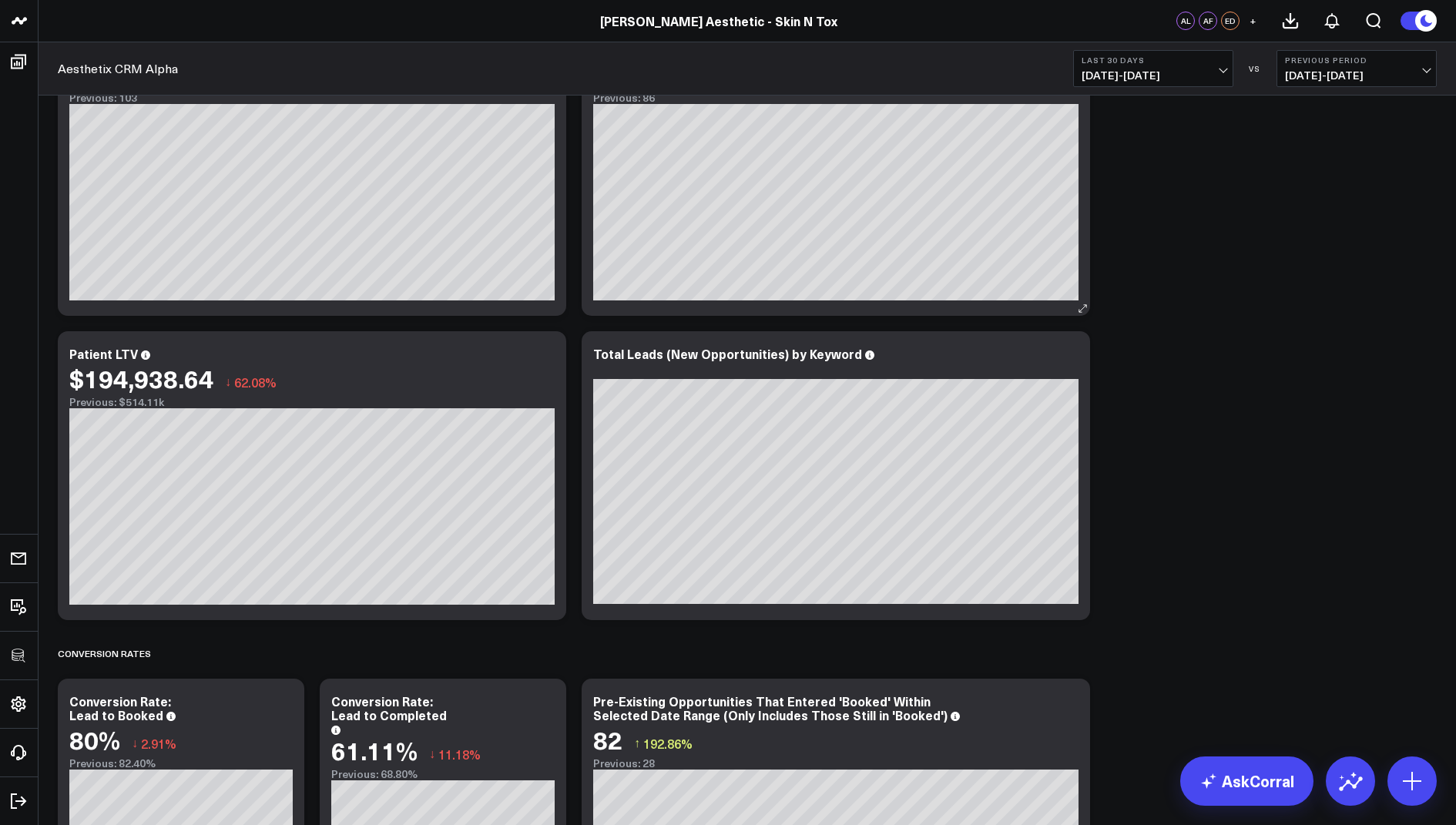
scroll to position [767, 0]
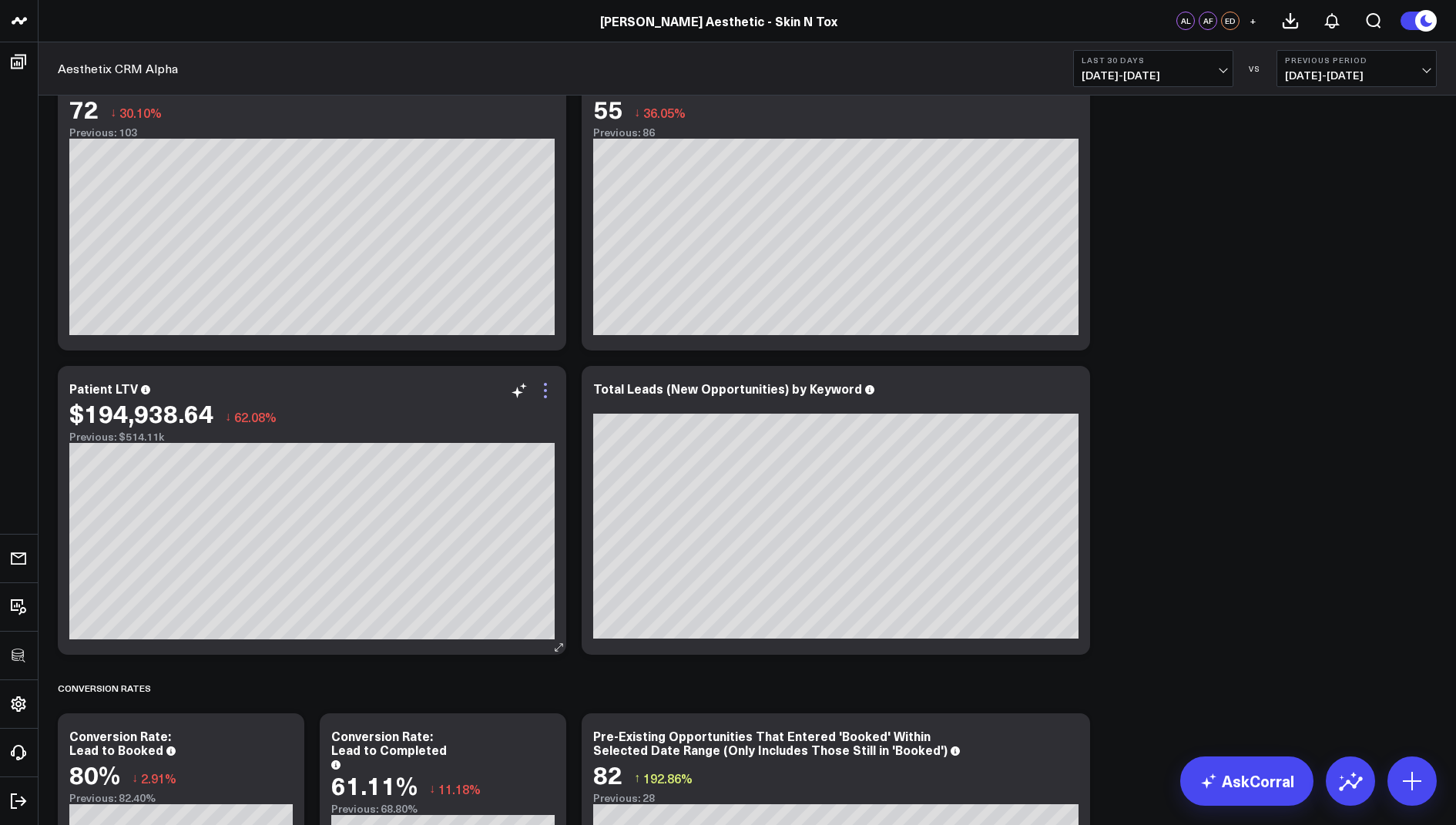
click at [543, 398] on icon at bounding box center [546, 391] width 19 height 19
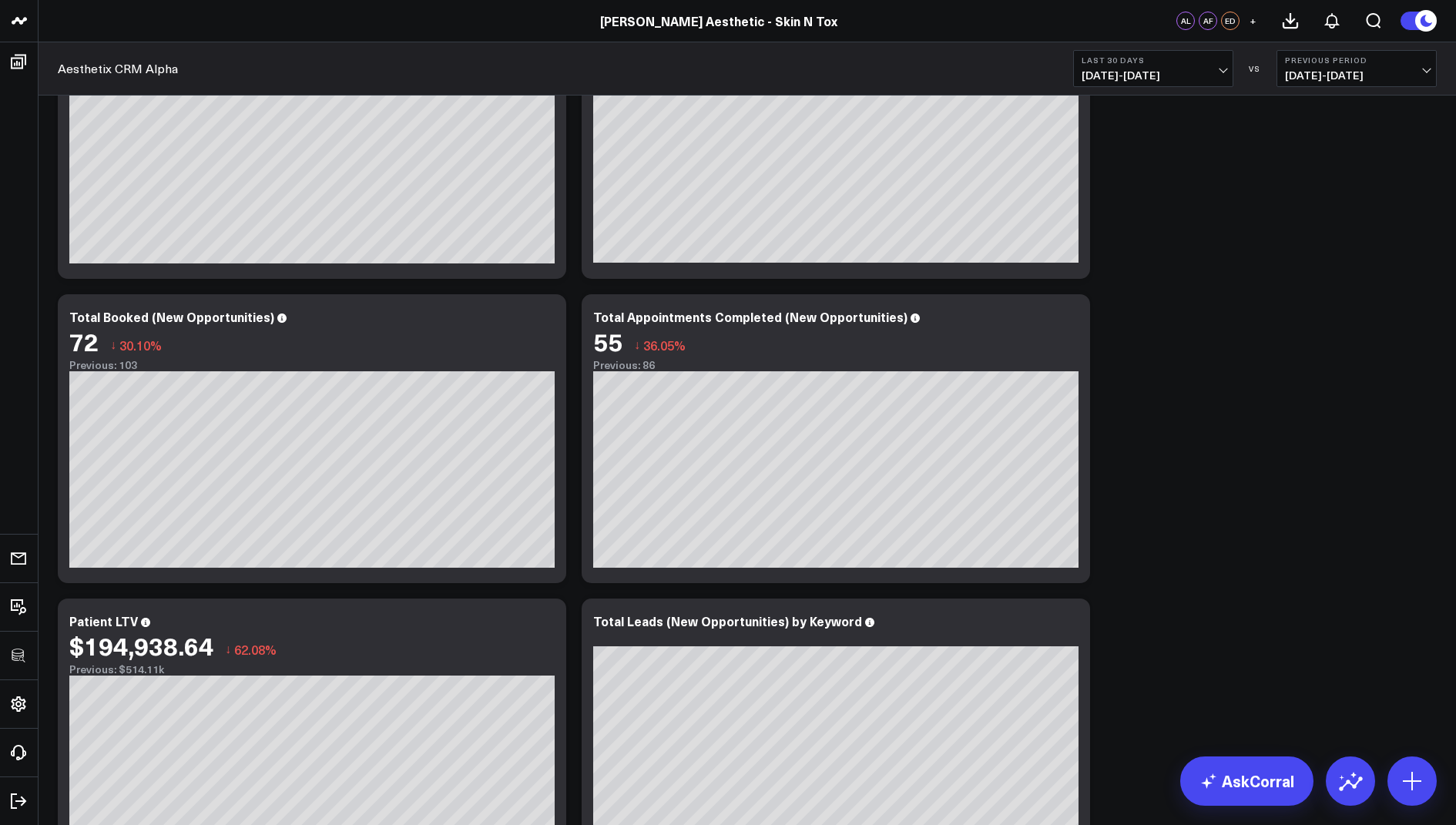
scroll to position [750, 0]
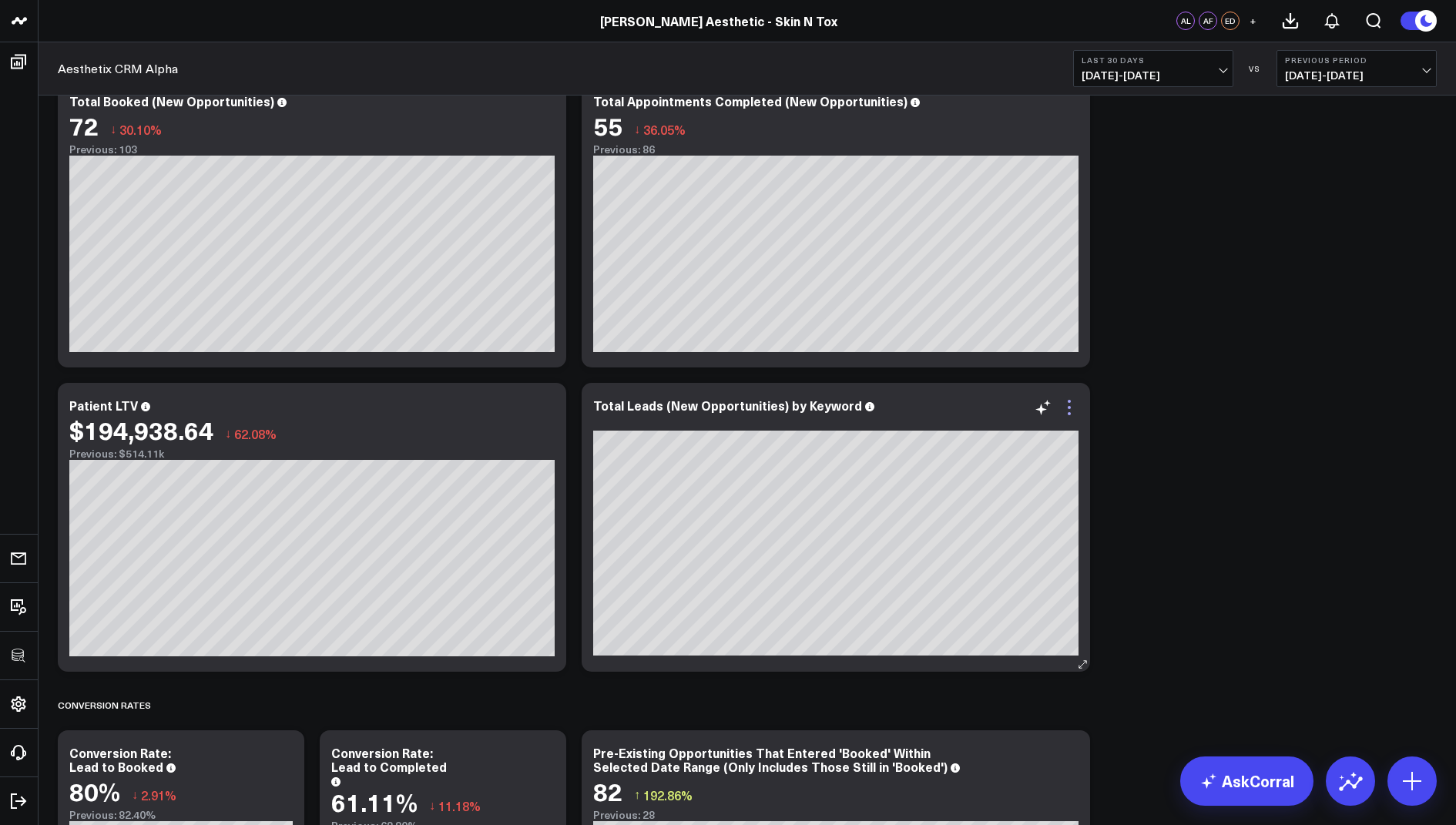
click at [1073, 405] on icon at bounding box center [1069, 408] width 19 height 19
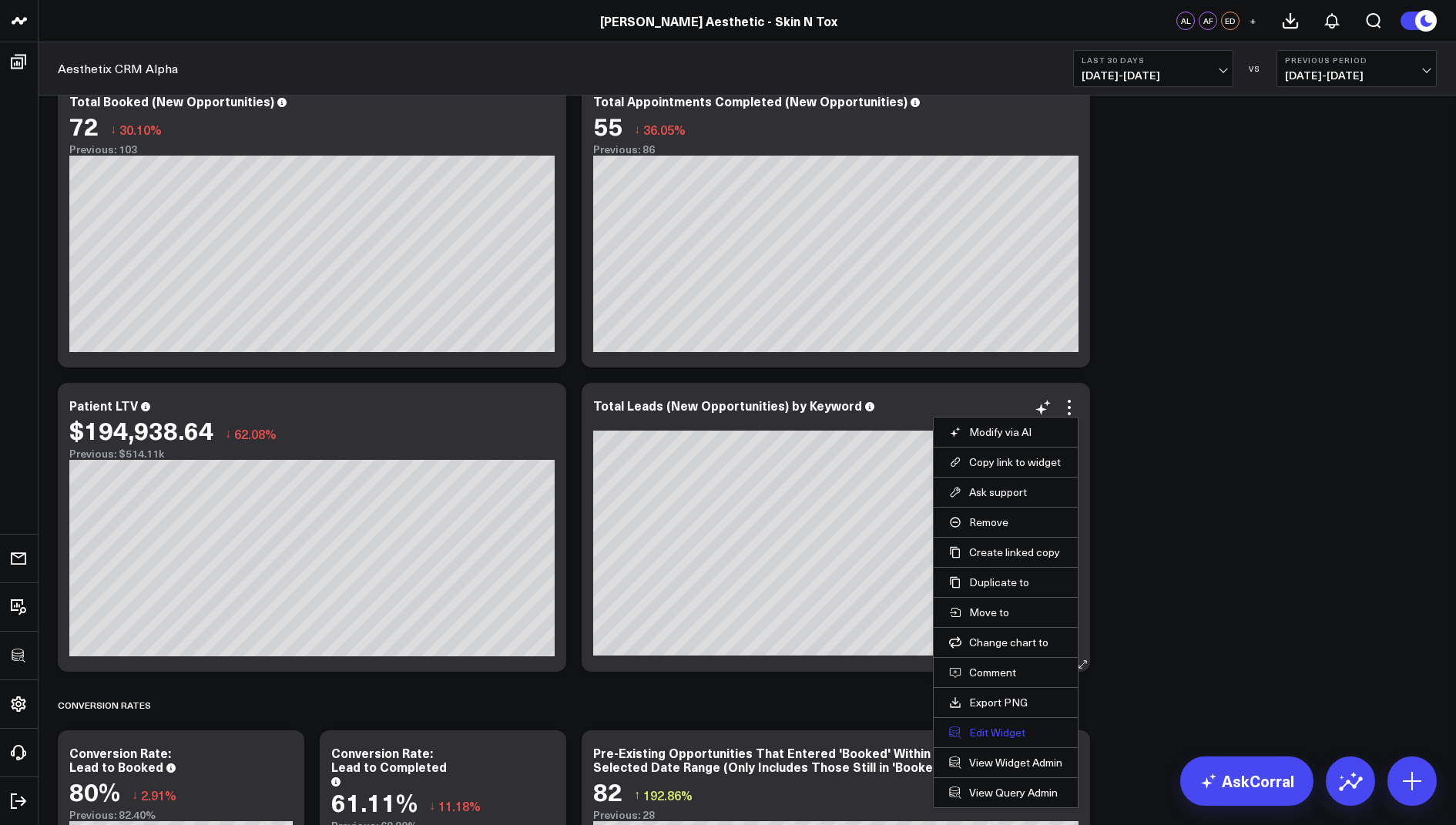
click at [974, 726] on button "Edit Widget" at bounding box center [1005, 733] width 113 height 14
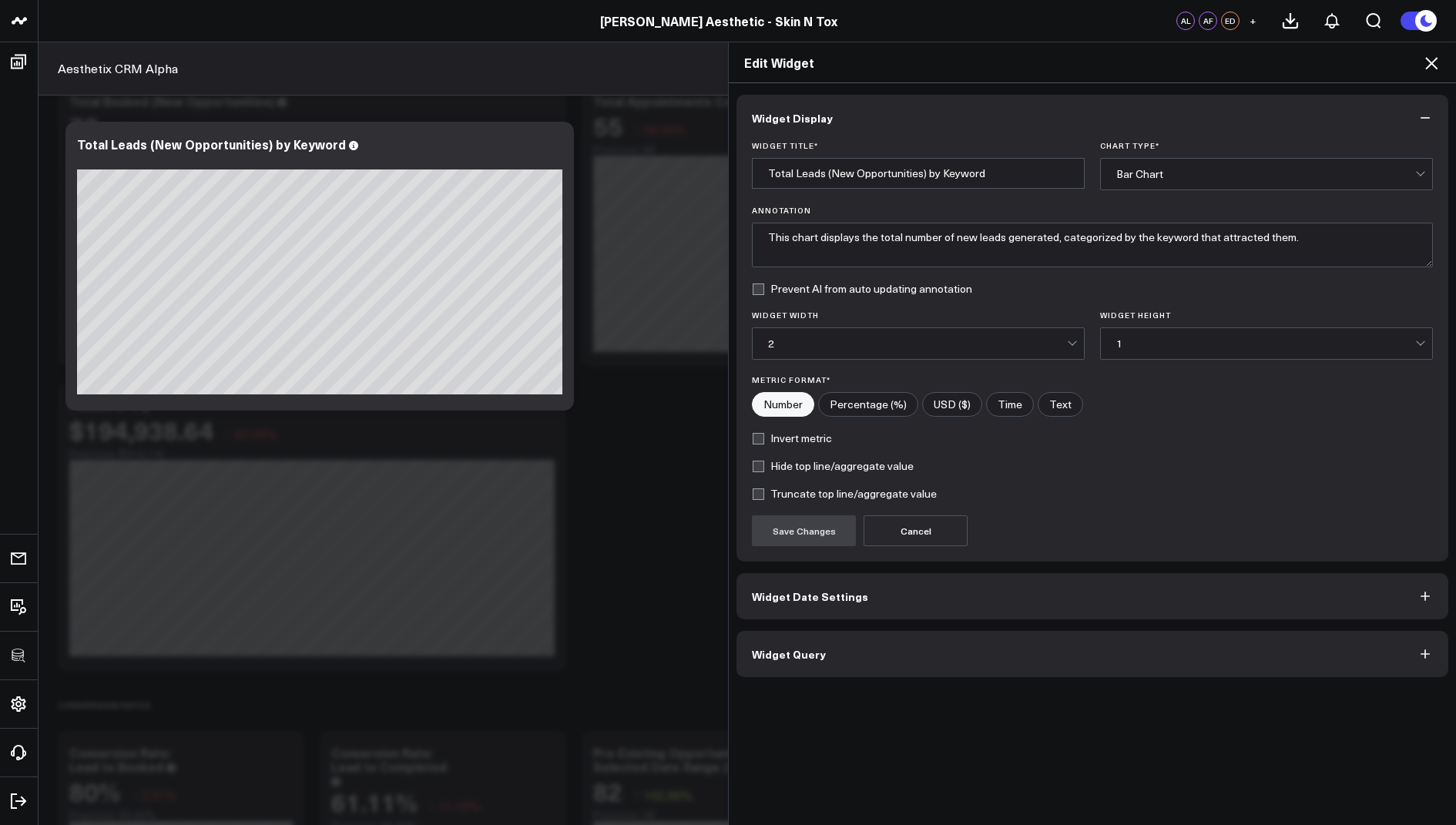
click at [778, 648] on span "Widget Query" at bounding box center [789, 654] width 74 height 13
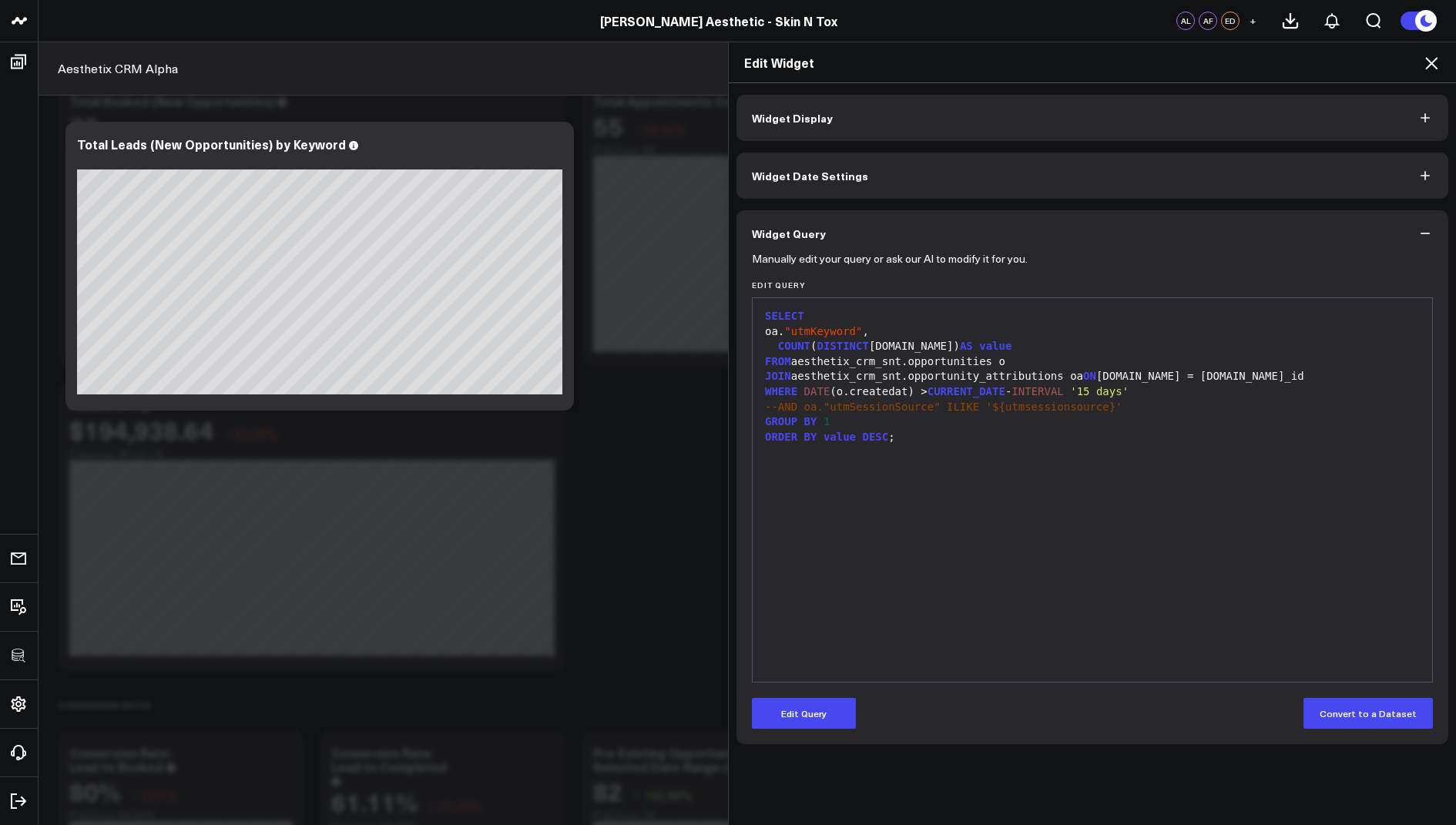
click at [1427, 56] on icon at bounding box center [1432, 64] width 19 height 19
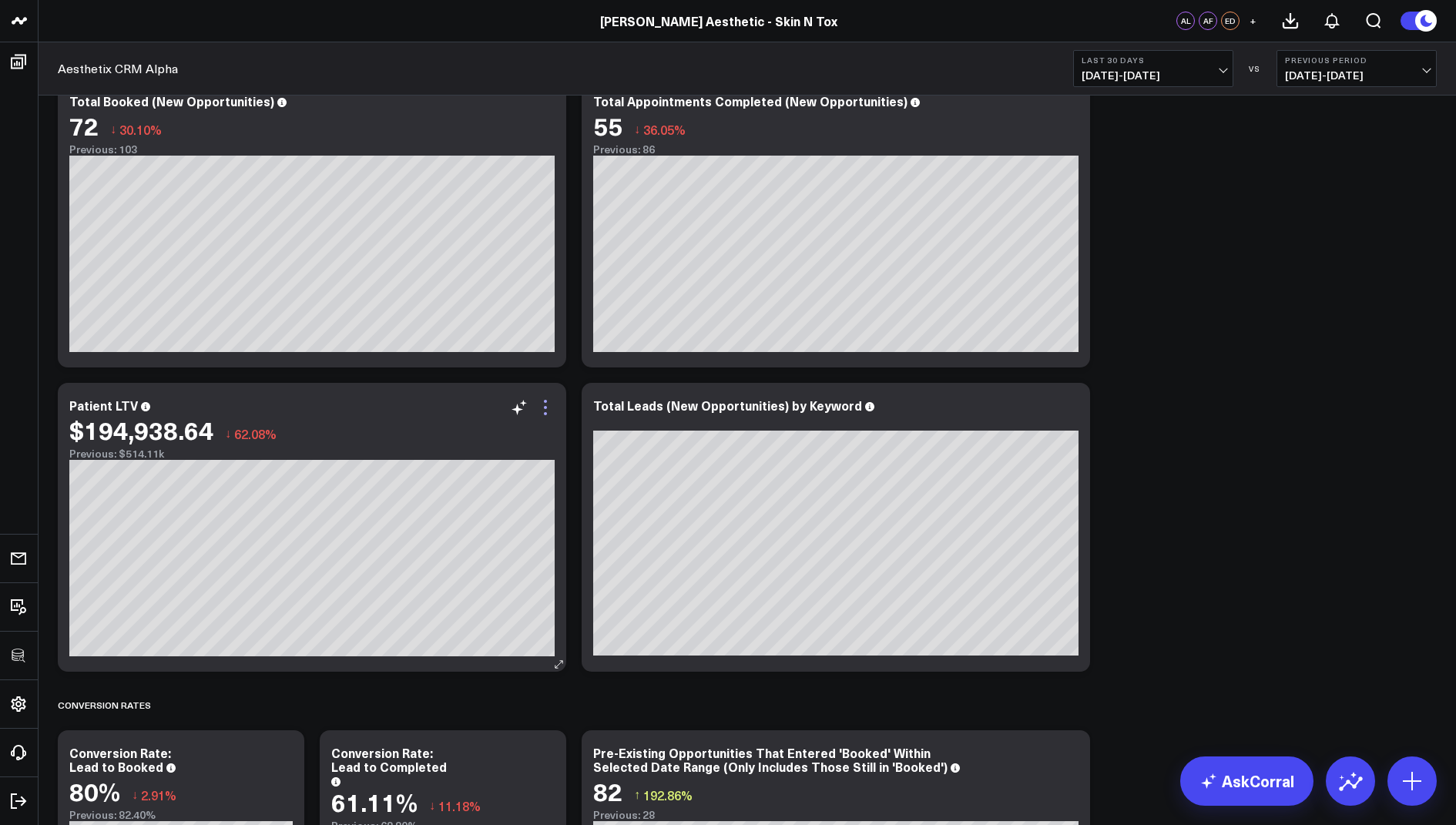
click at [546, 408] on icon at bounding box center [546, 408] width 3 height 3
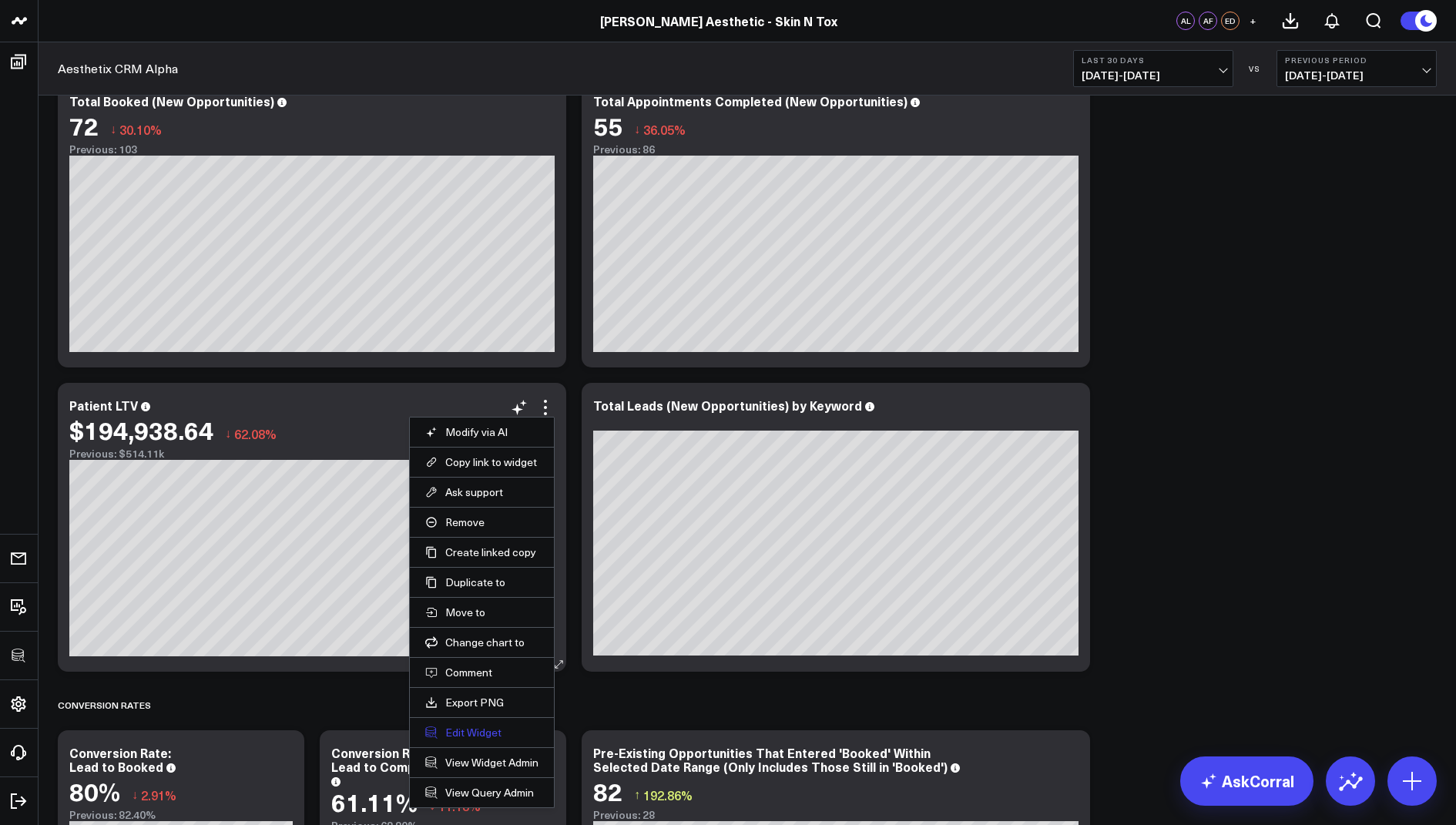
click at [452, 731] on button "Edit Widget" at bounding box center [481, 733] width 113 height 14
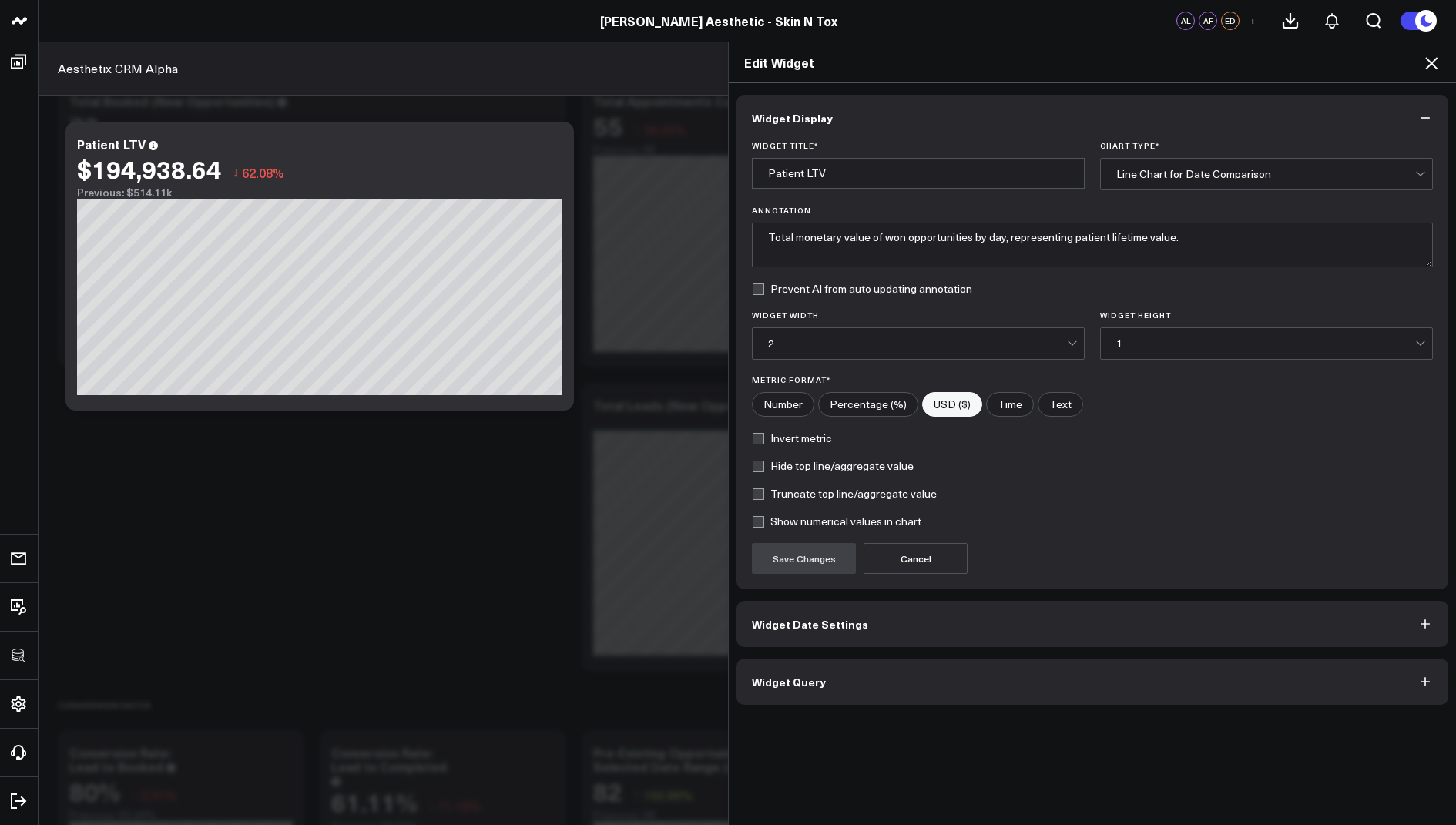
click at [807, 676] on span "Widget Query" at bounding box center [789, 682] width 74 height 13
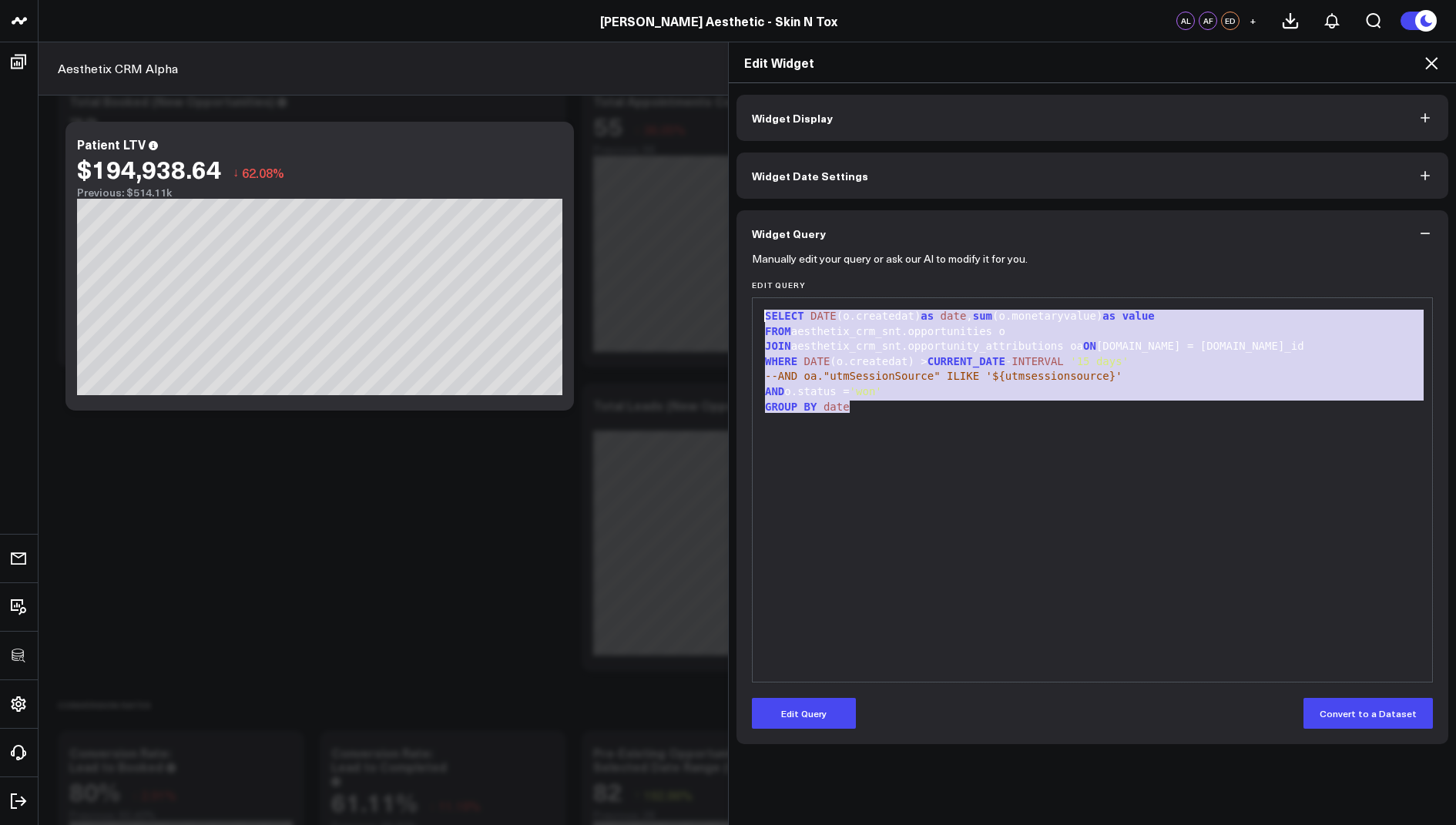
drag, startPoint x: 869, startPoint y: 410, endPoint x: 770, endPoint y: 263, distance: 177.2
click at [770, 263] on form "Manually edit your query or ask our AI to modify it for you. Edit Query 99 1 2 …" at bounding box center [1092, 492] width 681 height 472
copy div "SELECT DATE (o.createdat) as date , sum (o.monetaryvalue) as value FROM aesthet…"
click at [1424, 64] on icon at bounding box center [1432, 64] width 19 height 19
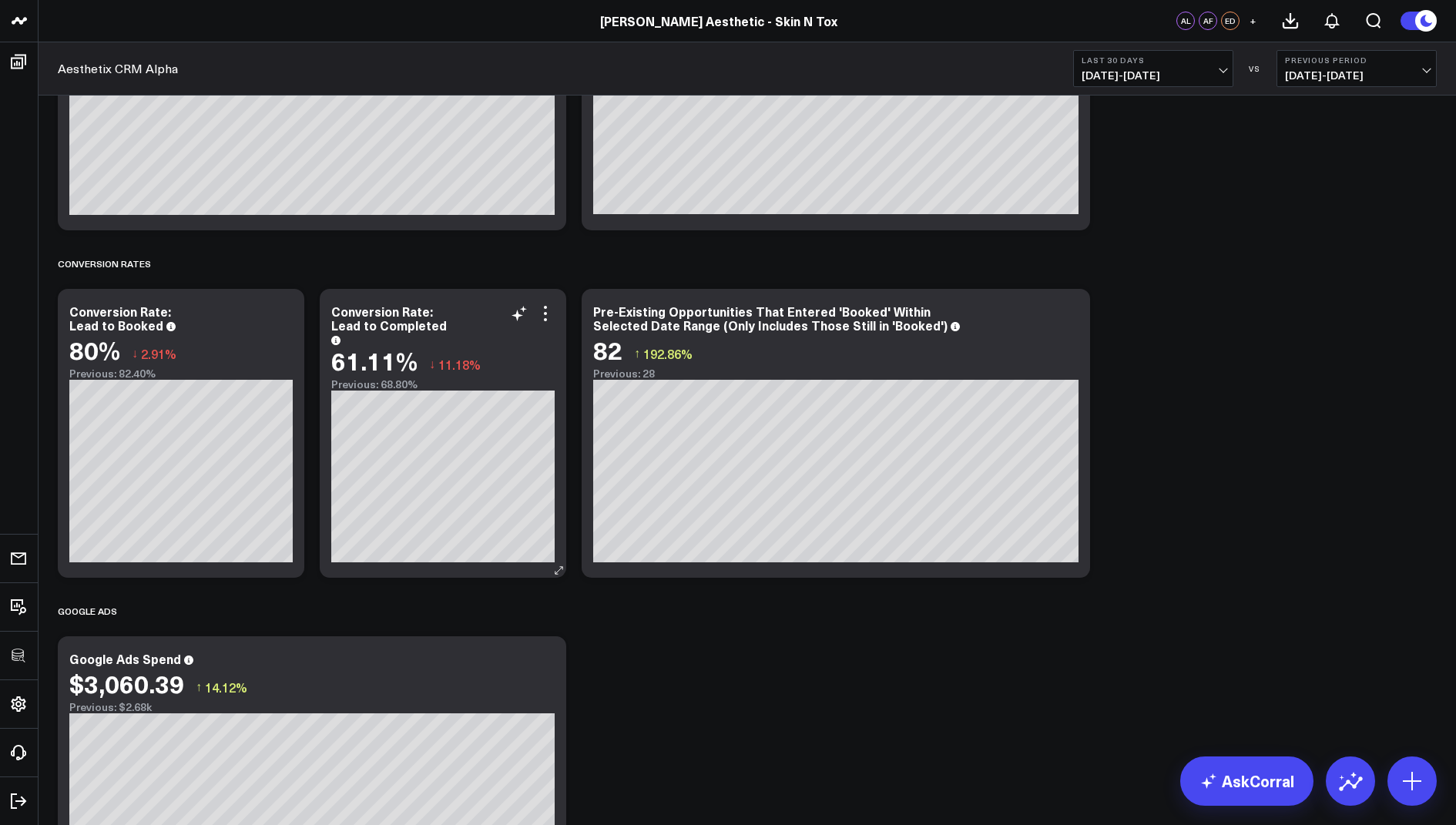
scroll to position [1307, 0]
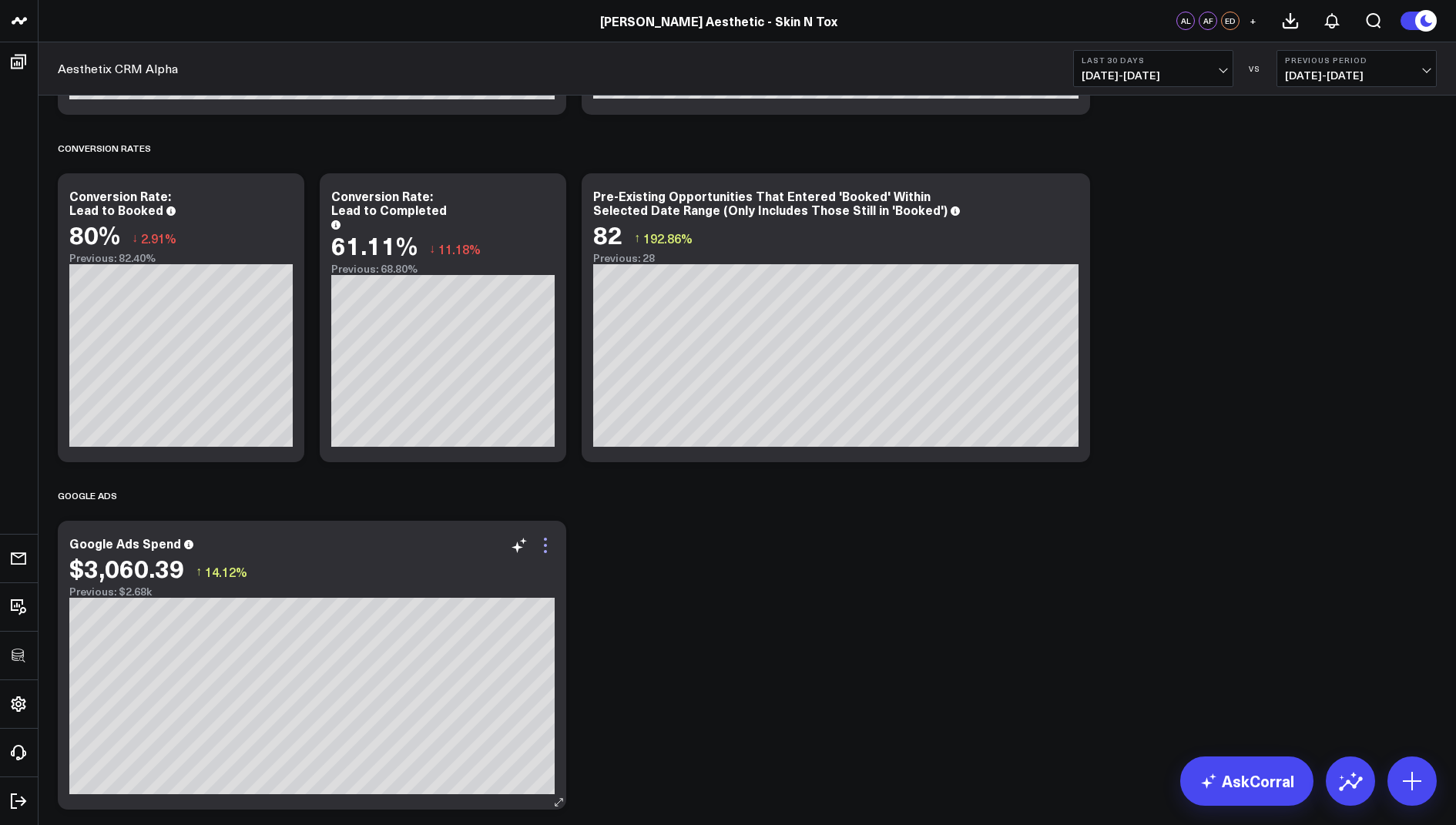
click at [550, 544] on icon at bounding box center [546, 546] width 19 height 19
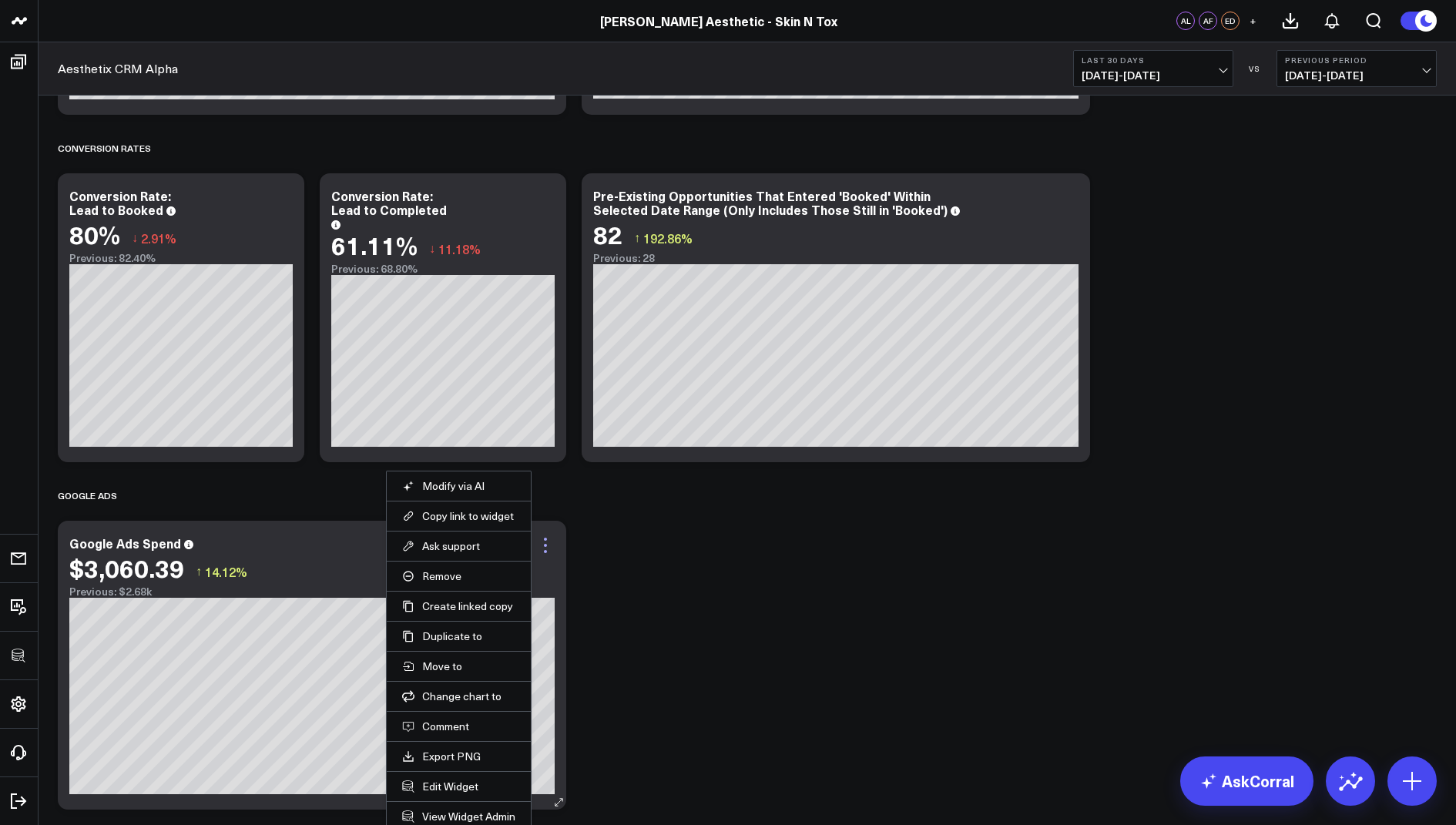
scroll to position [1390, 0]
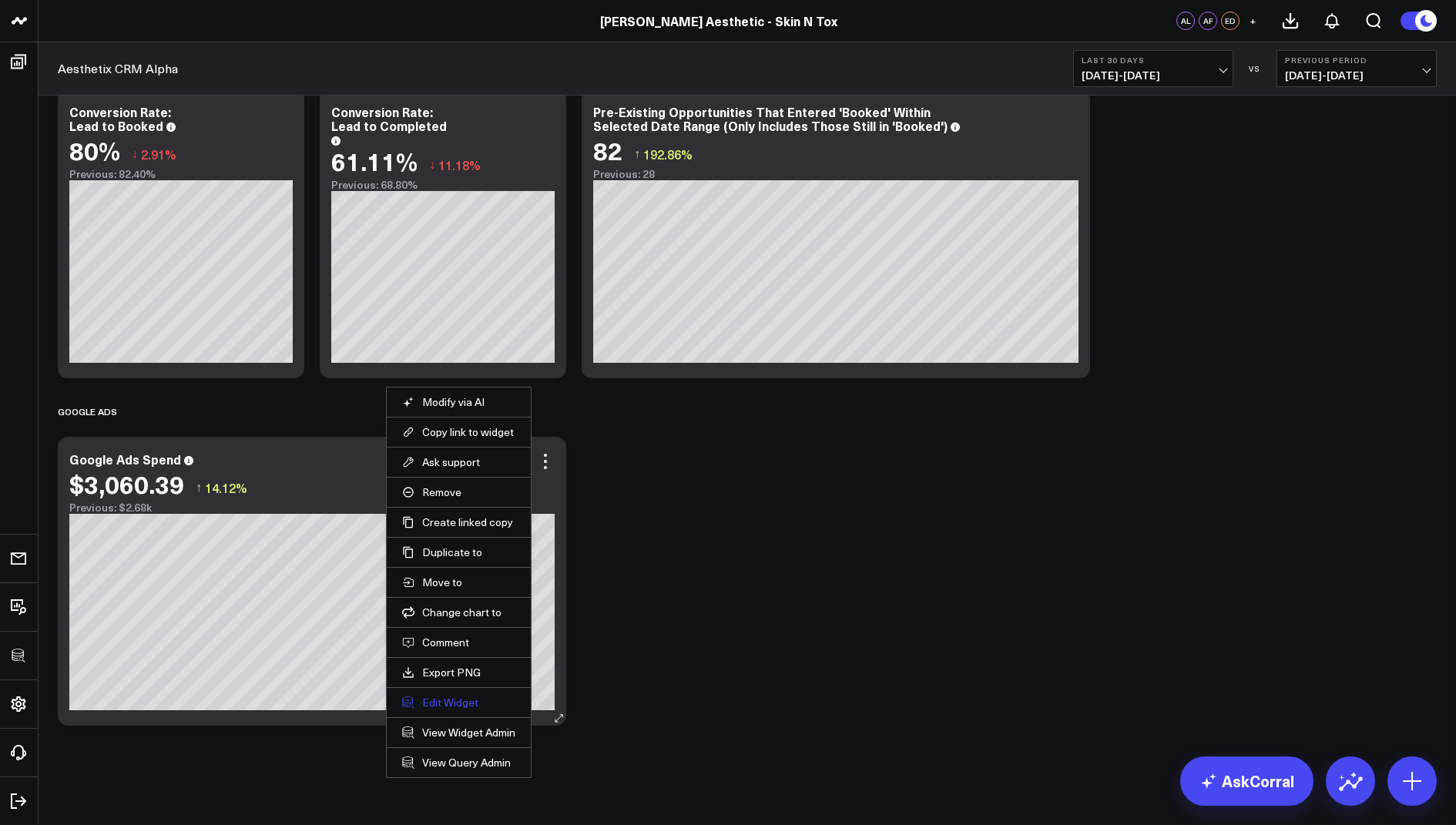
click at [444, 696] on button "Edit Widget" at bounding box center [459, 703] width 113 height 14
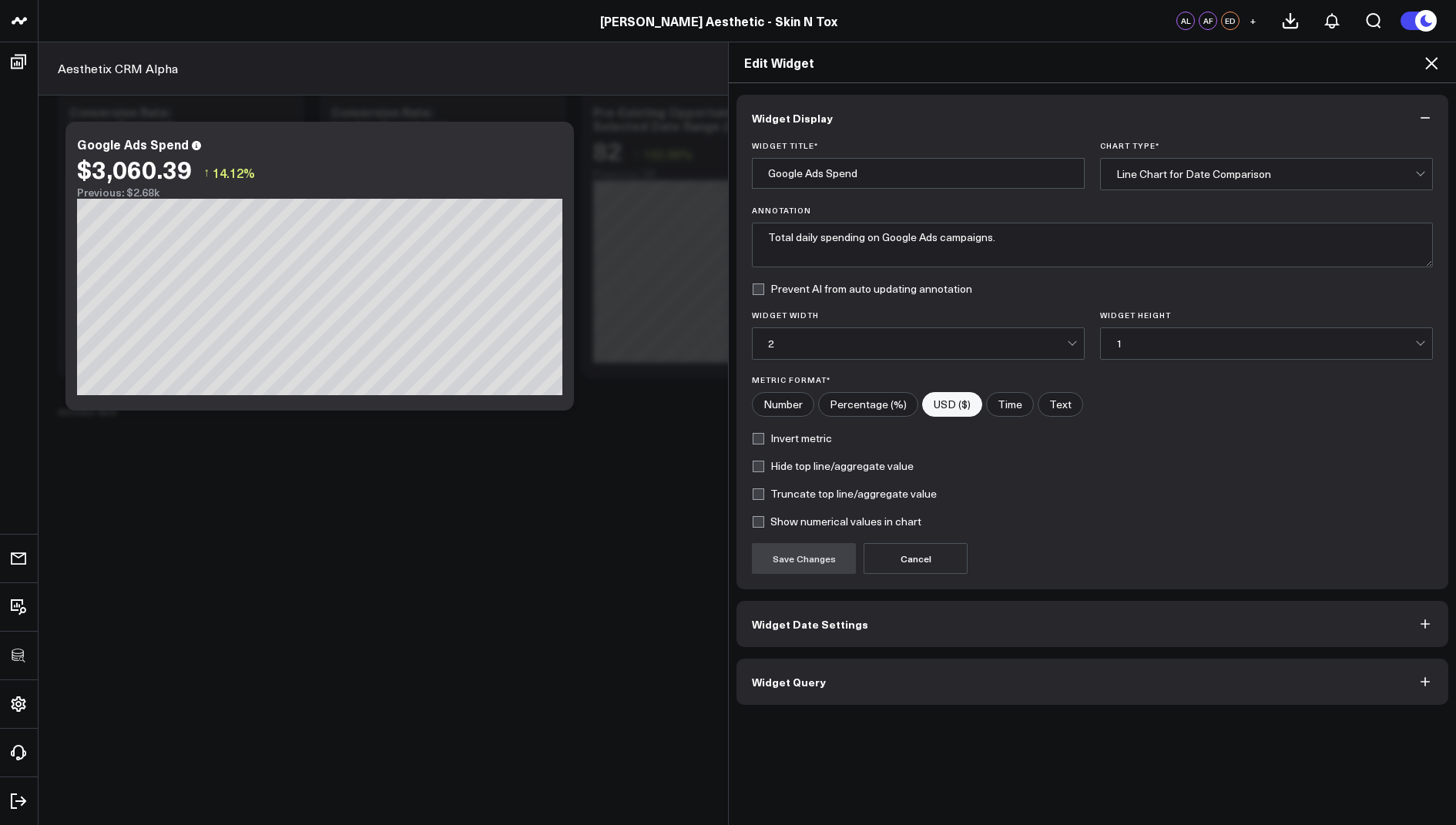
click at [783, 676] on span "Widget Query" at bounding box center [789, 682] width 74 height 13
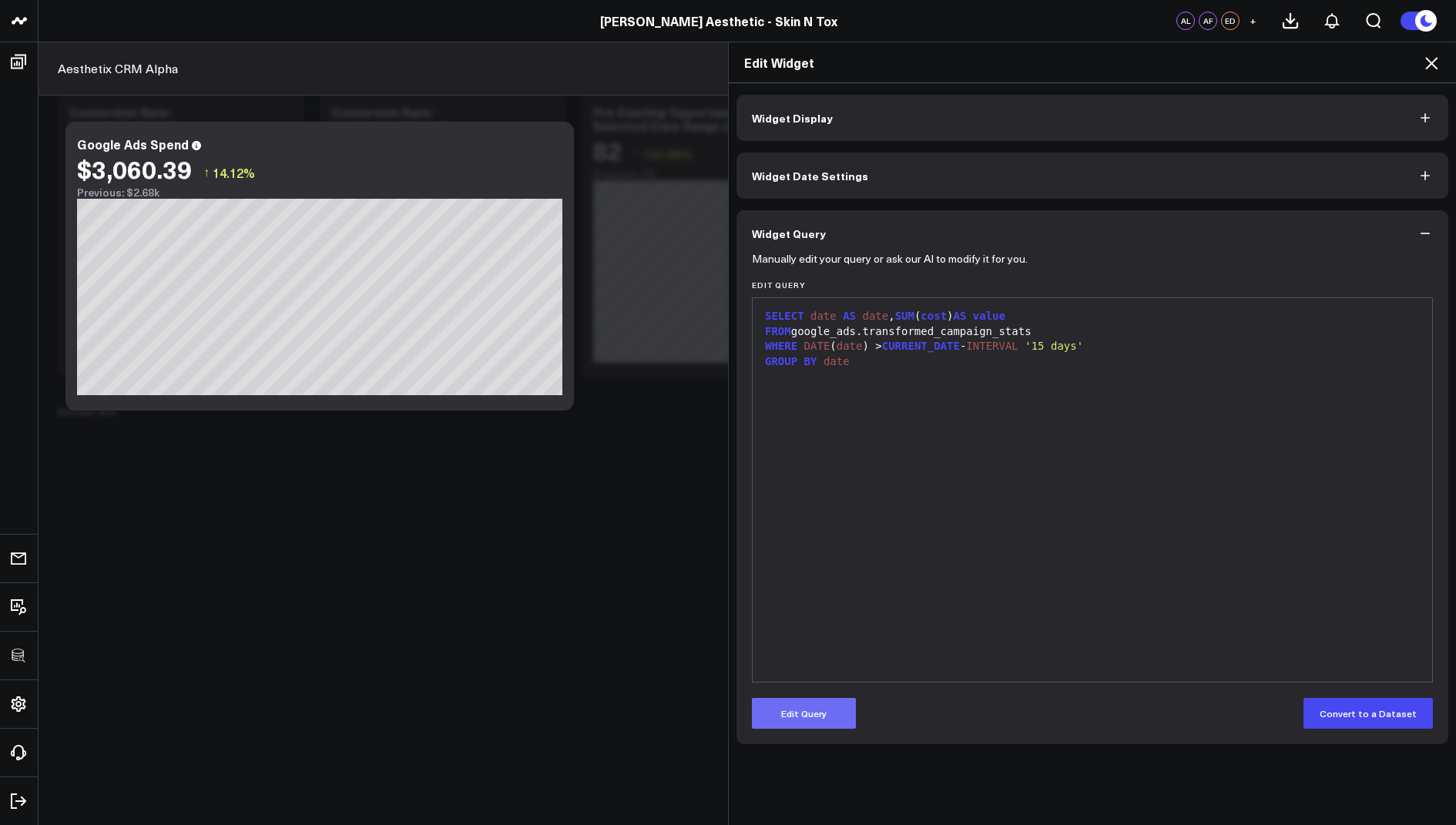
click at [780, 713] on button "Edit Query" at bounding box center [804, 713] width 104 height 31
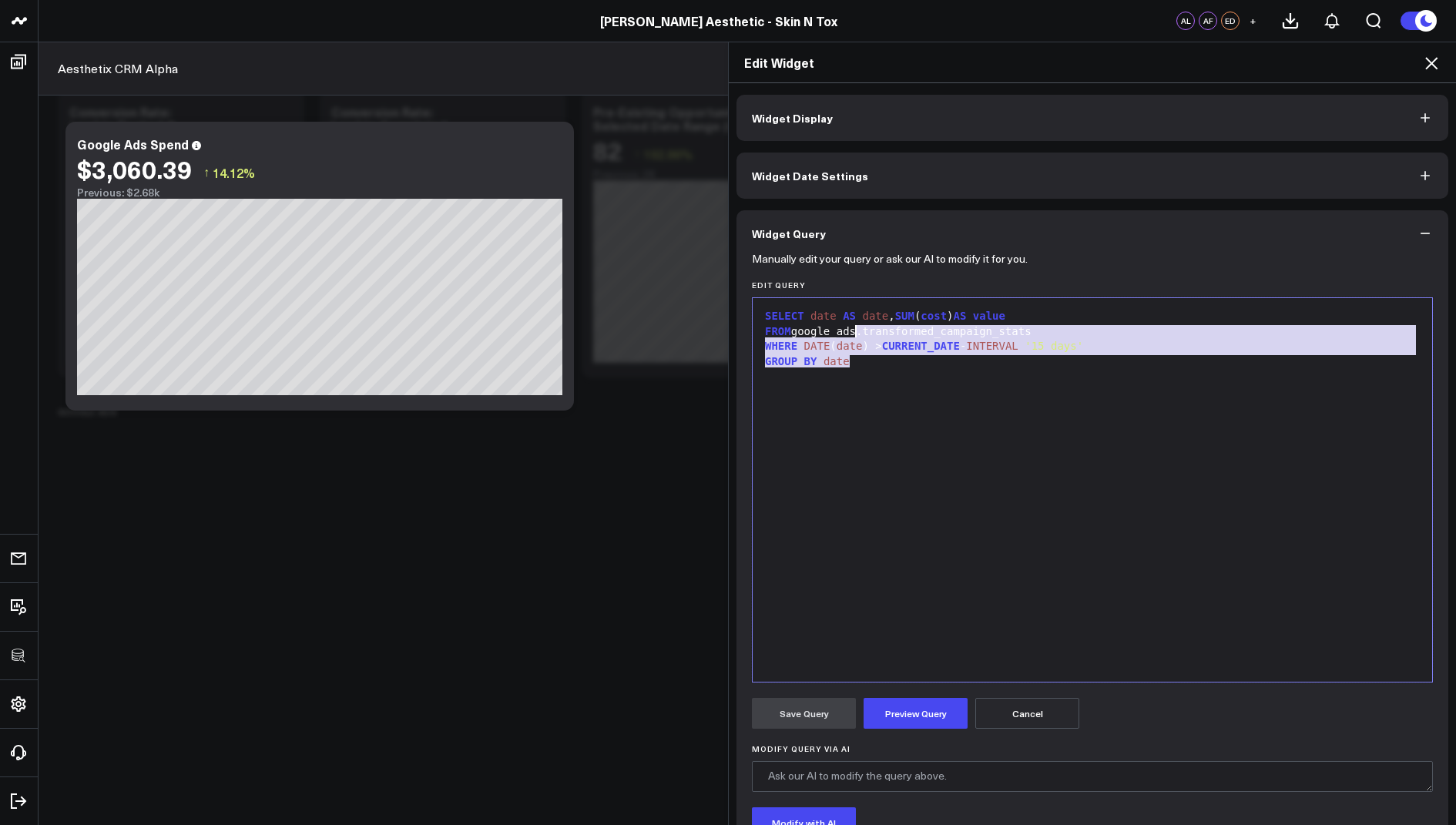
drag, startPoint x: 858, startPoint y: 362, endPoint x: 865, endPoint y: 249, distance: 113.2
click at [865, 249] on div "Widget Query Manually edit your query or ask our AI to modify it for you. Edit …" at bounding box center [1092, 572] width 712 height 725
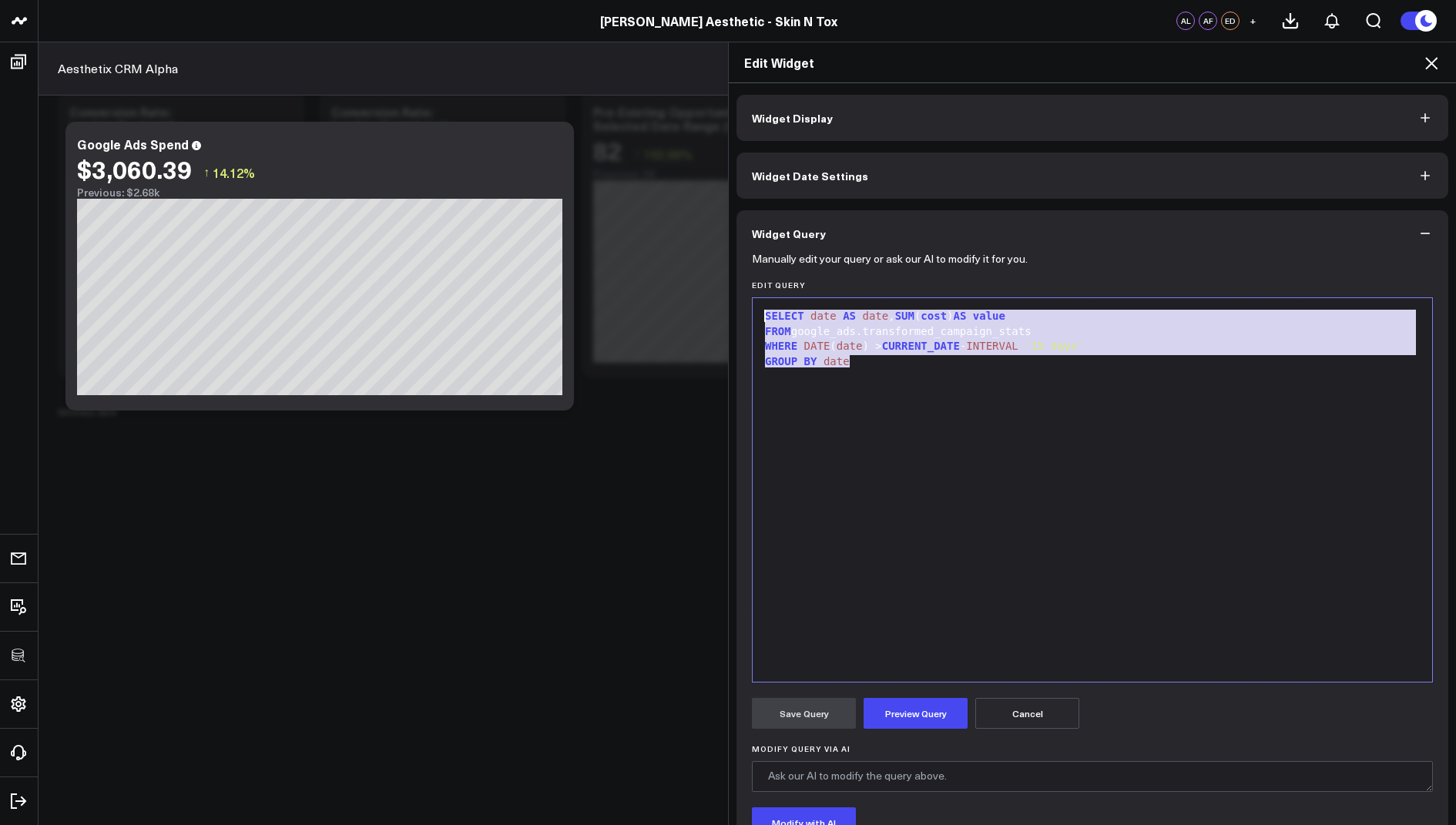
copy div "SELECT date AS date , SUM ( cost ) AS value FROM google_ads.transformed_campaig…"
click at [1425, 69] on icon at bounding box center [1432, 64] width 19 height 19
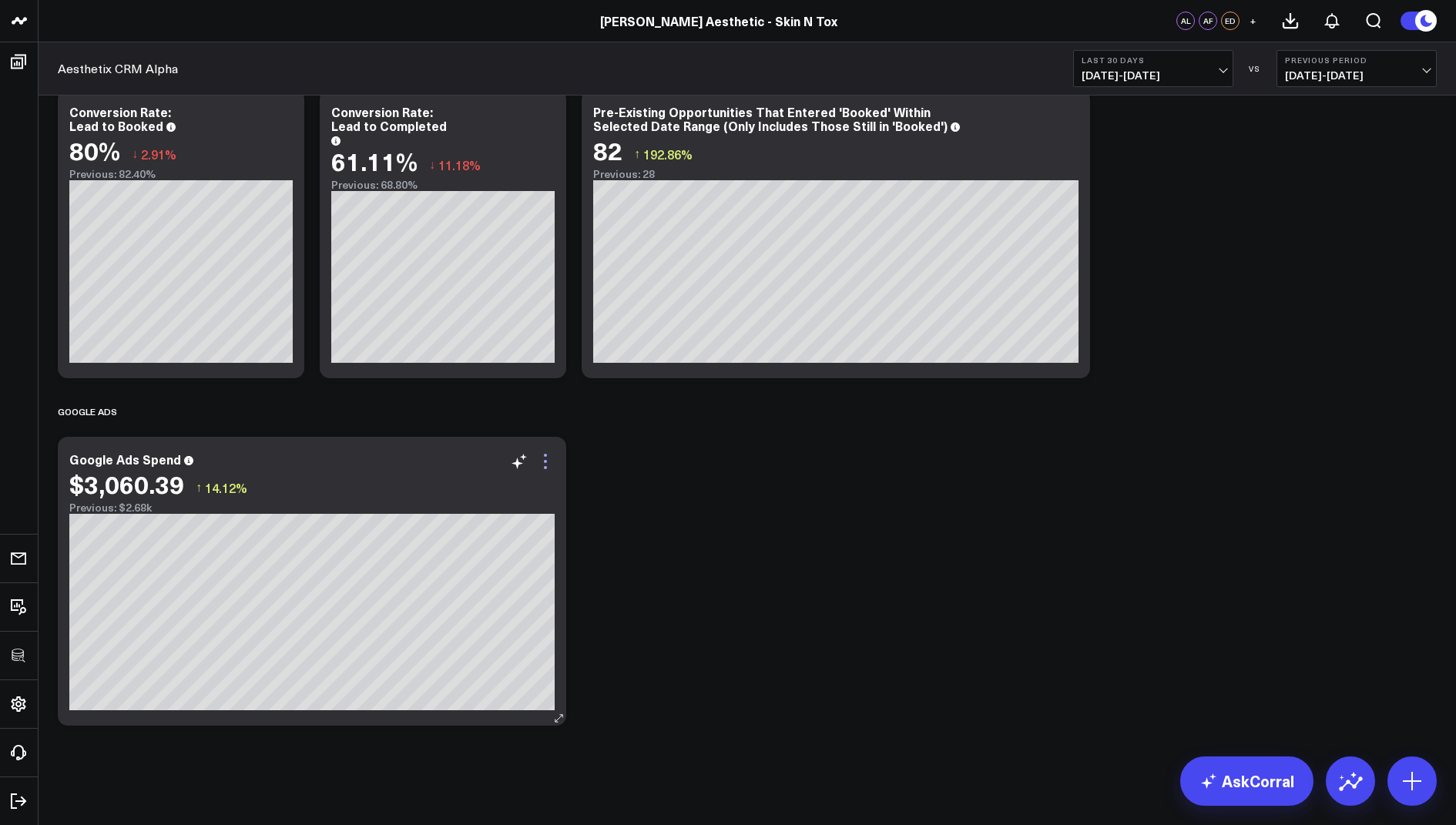
click at [549, 462] on icon at bounding box center [546, 462] width 19 height 19
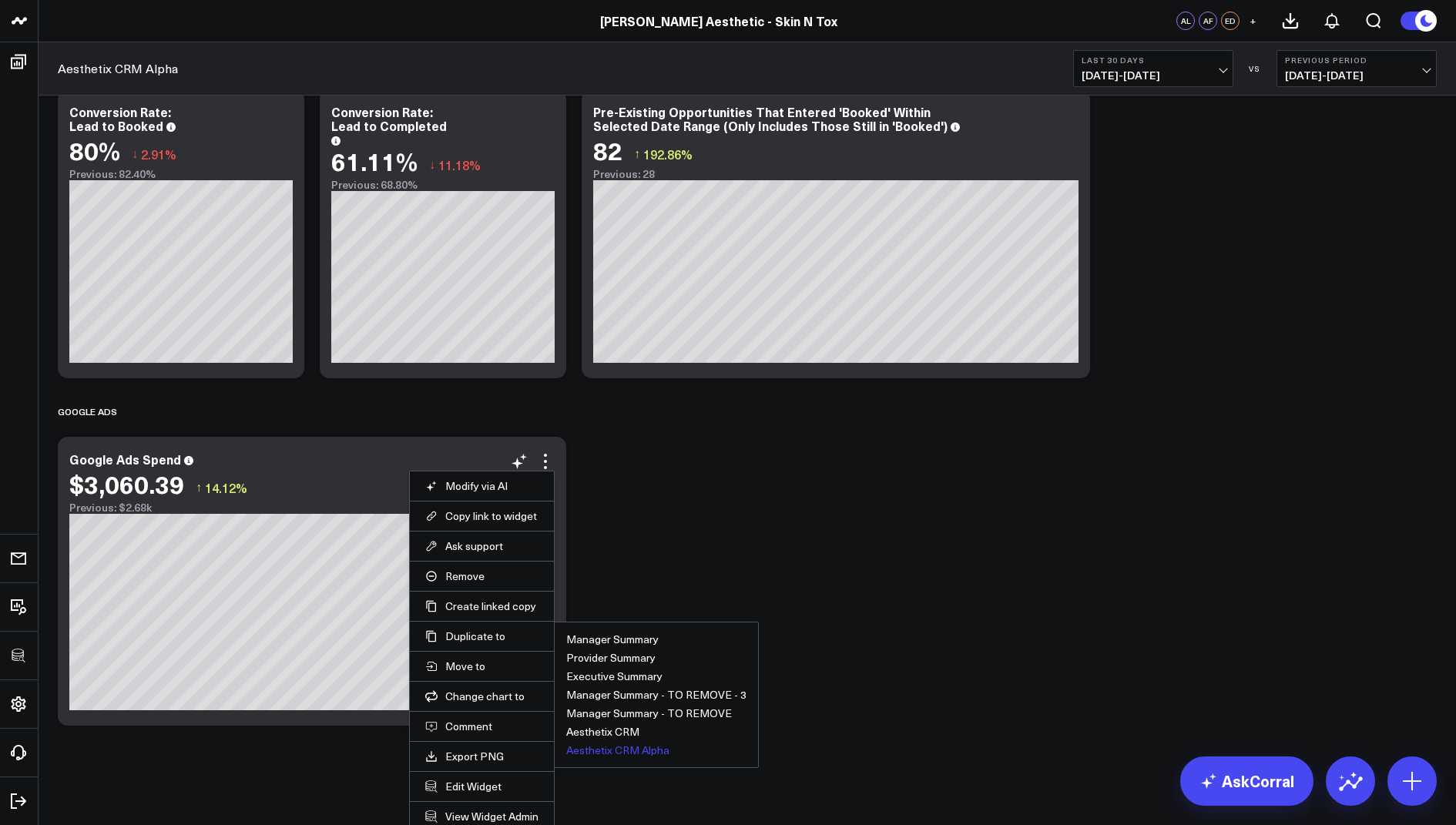
click at [601, 749] on button "Aesthetix CRM Alpha" at bounding box center [618, 750] width 103 height 11
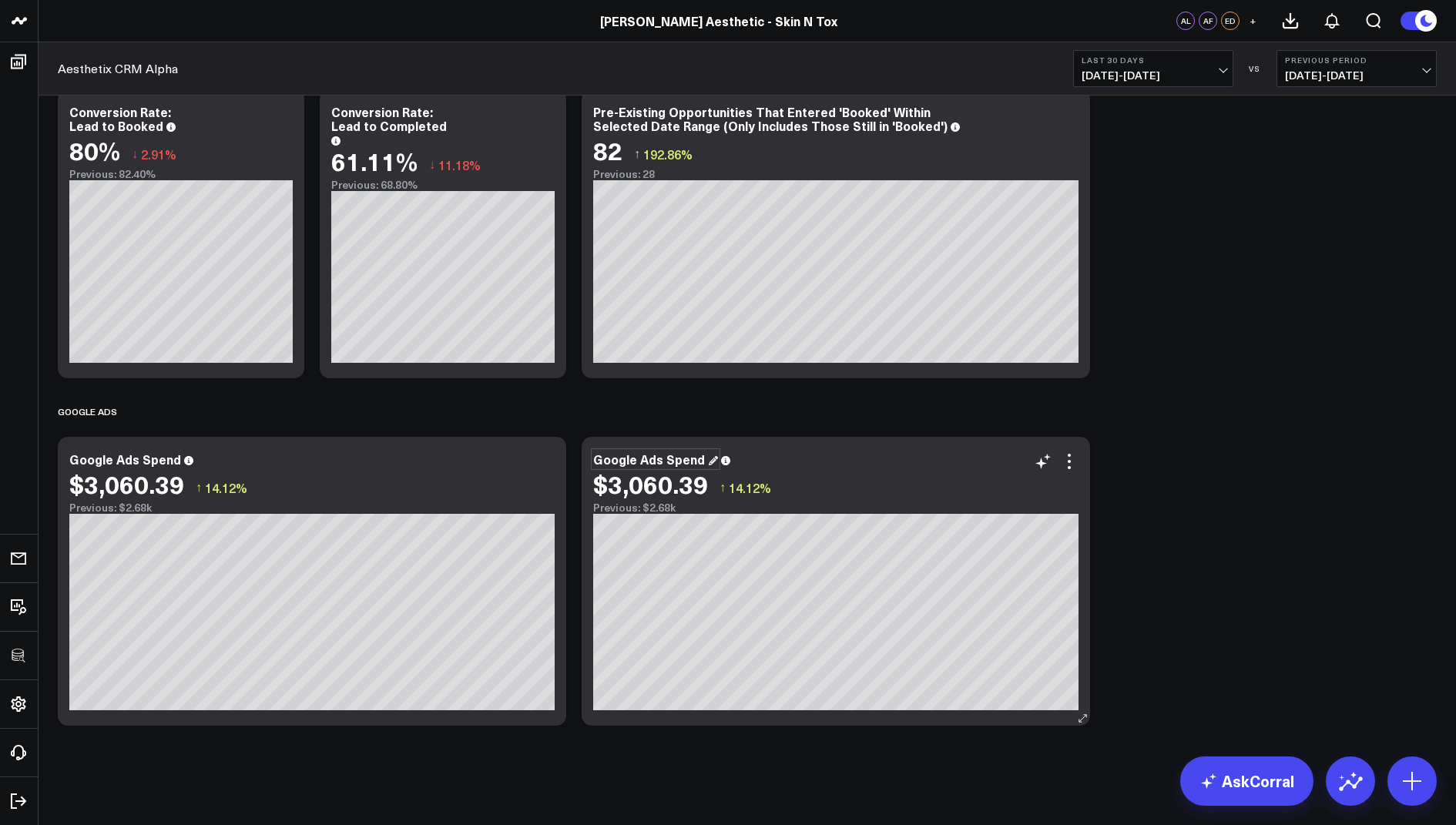
click at [691, 460] on div "Google Ads Spend" at bounding box center [655, 460] width 125 height 17
click at [1071, 463] on icon at bounding box center [1069, 462] width 19 height 19
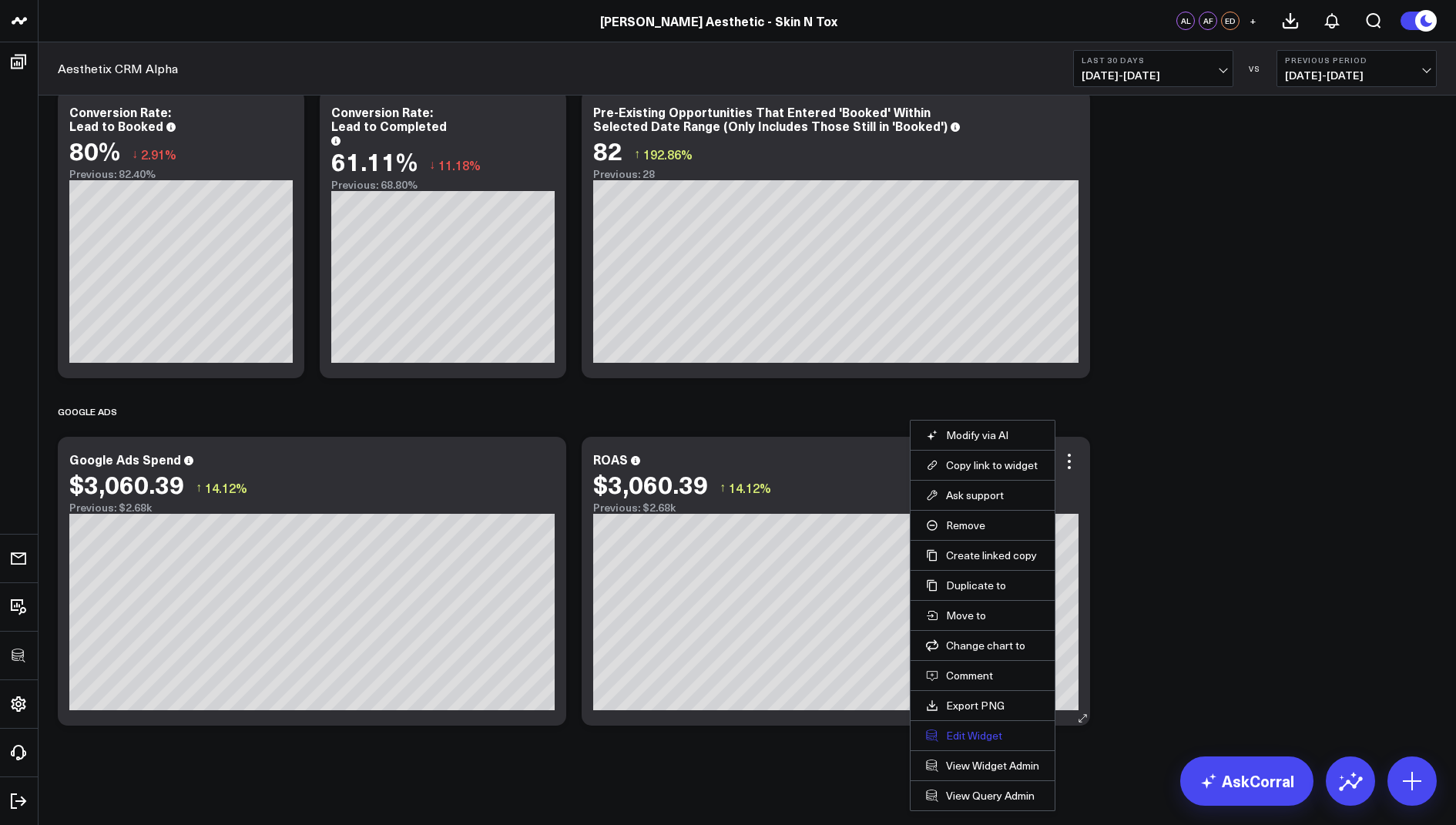
click at [972, 735] on button "Edit Widget" at bounding box center [982, 736] width 113 height 14
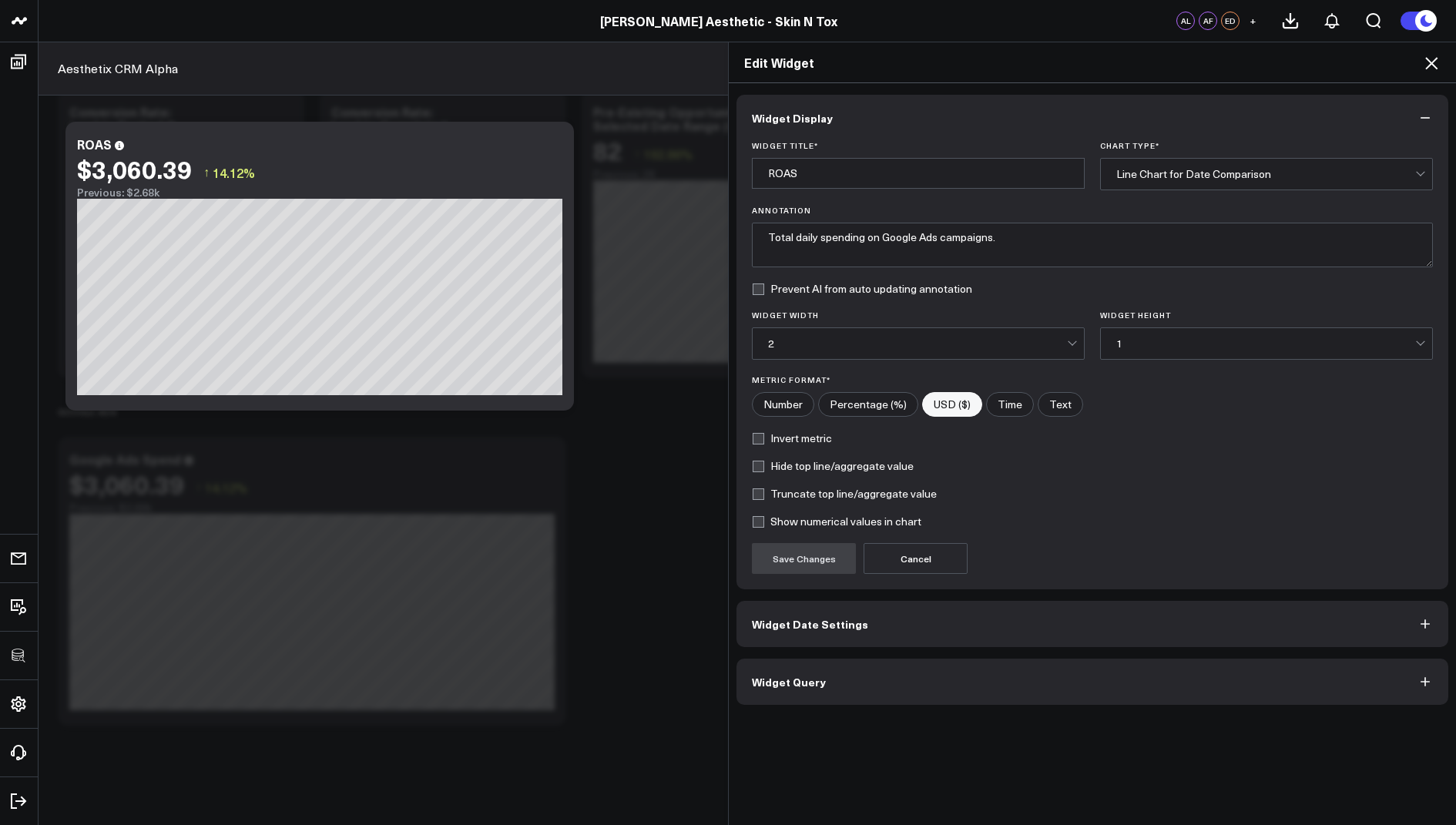
click at [834, 674] on button "Widget Query" at bounding box center [1092, 681] width 712 height 46
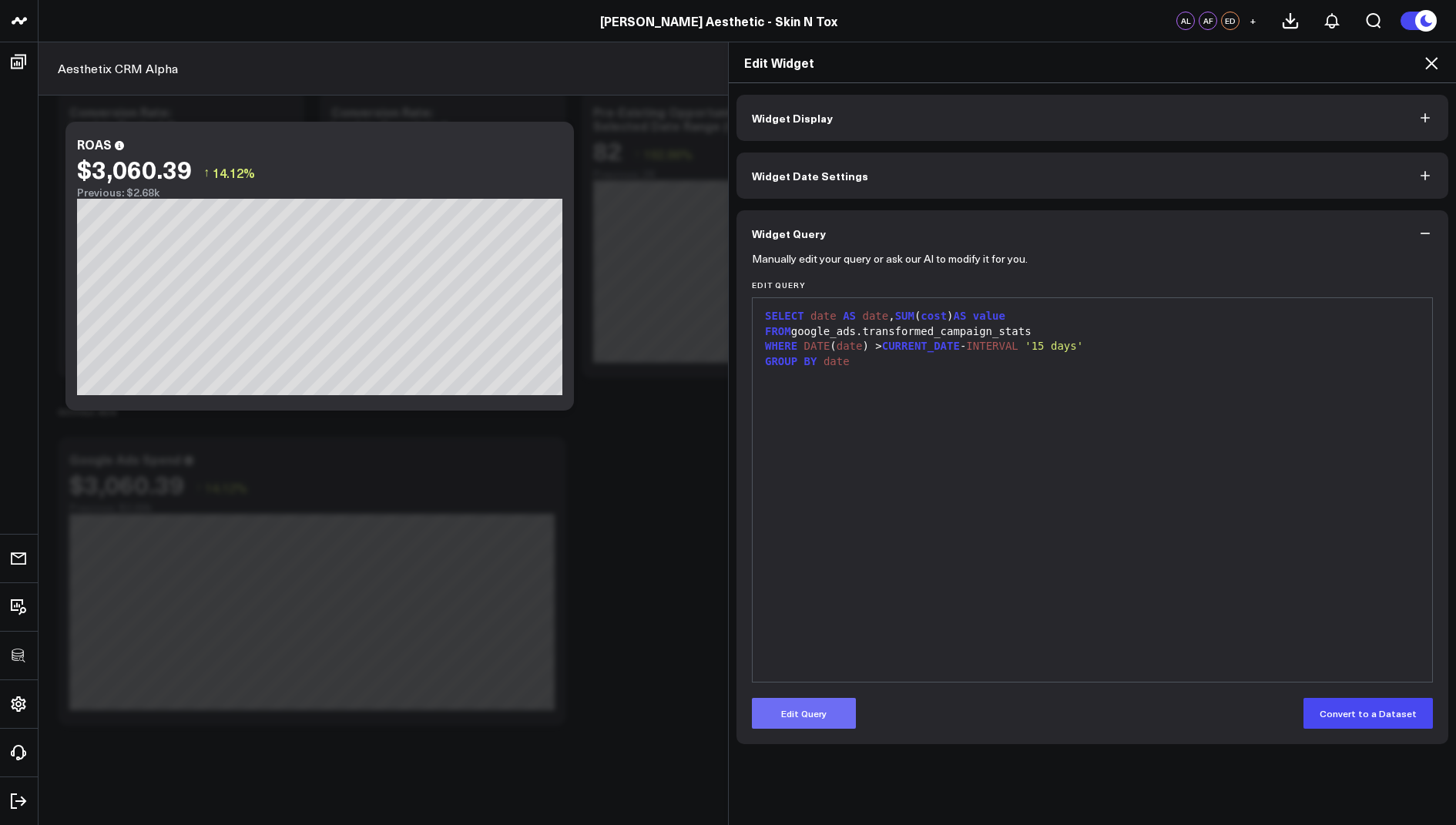
click at [792, 709] on button "Edit Query" at bounding box center [804, 713] width 104 height 31
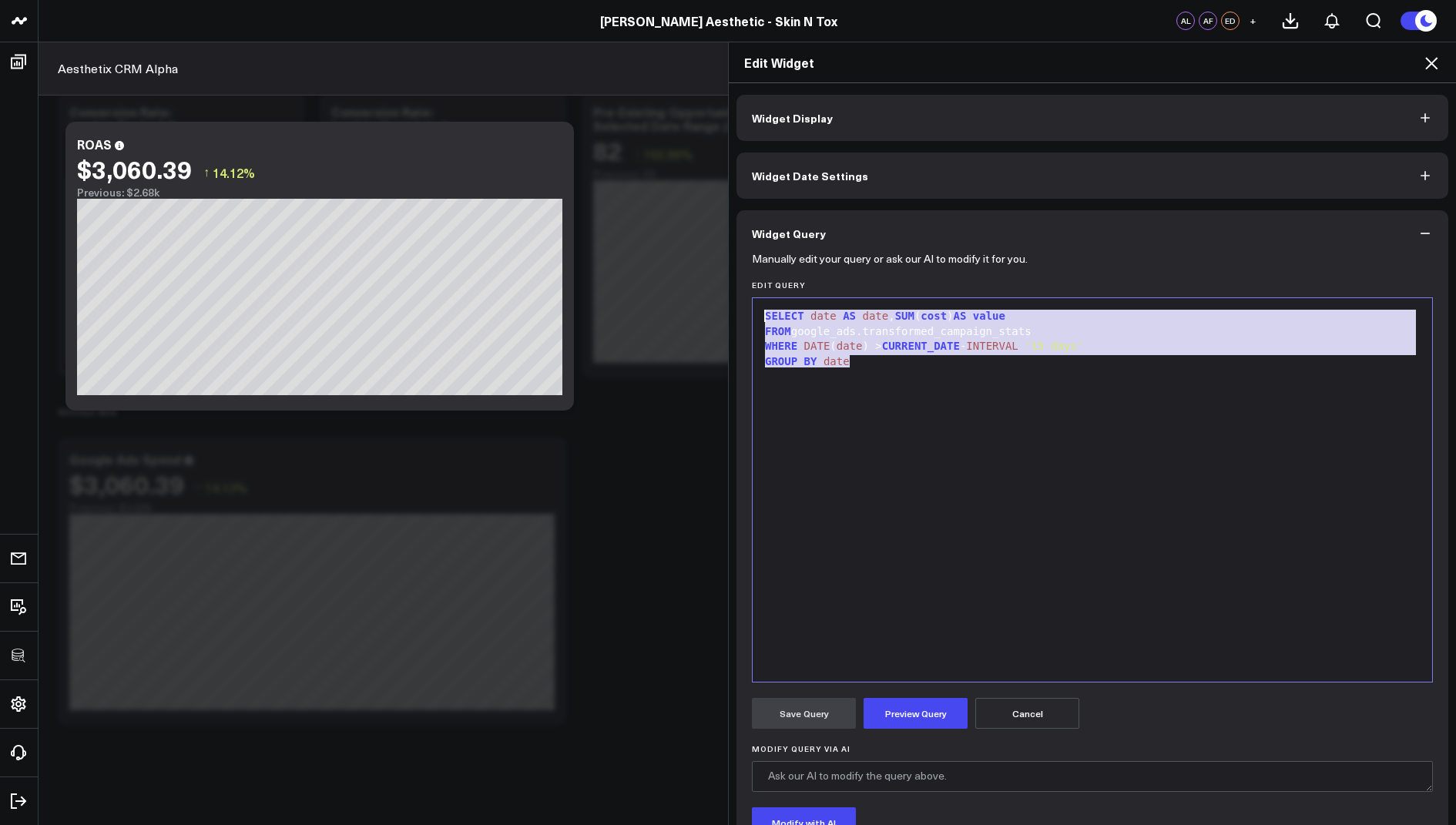
drag, startPoint x: 870, startPoint y: 373, endPoint x: 846, endPoint y: 276, distance: 99.9
click at [846, 276] on form "Manually edit your query or ask our AI to modify it for you. Edit Query 9 1 2 3…" at bounding box center [1092, 588] width 681 height 663
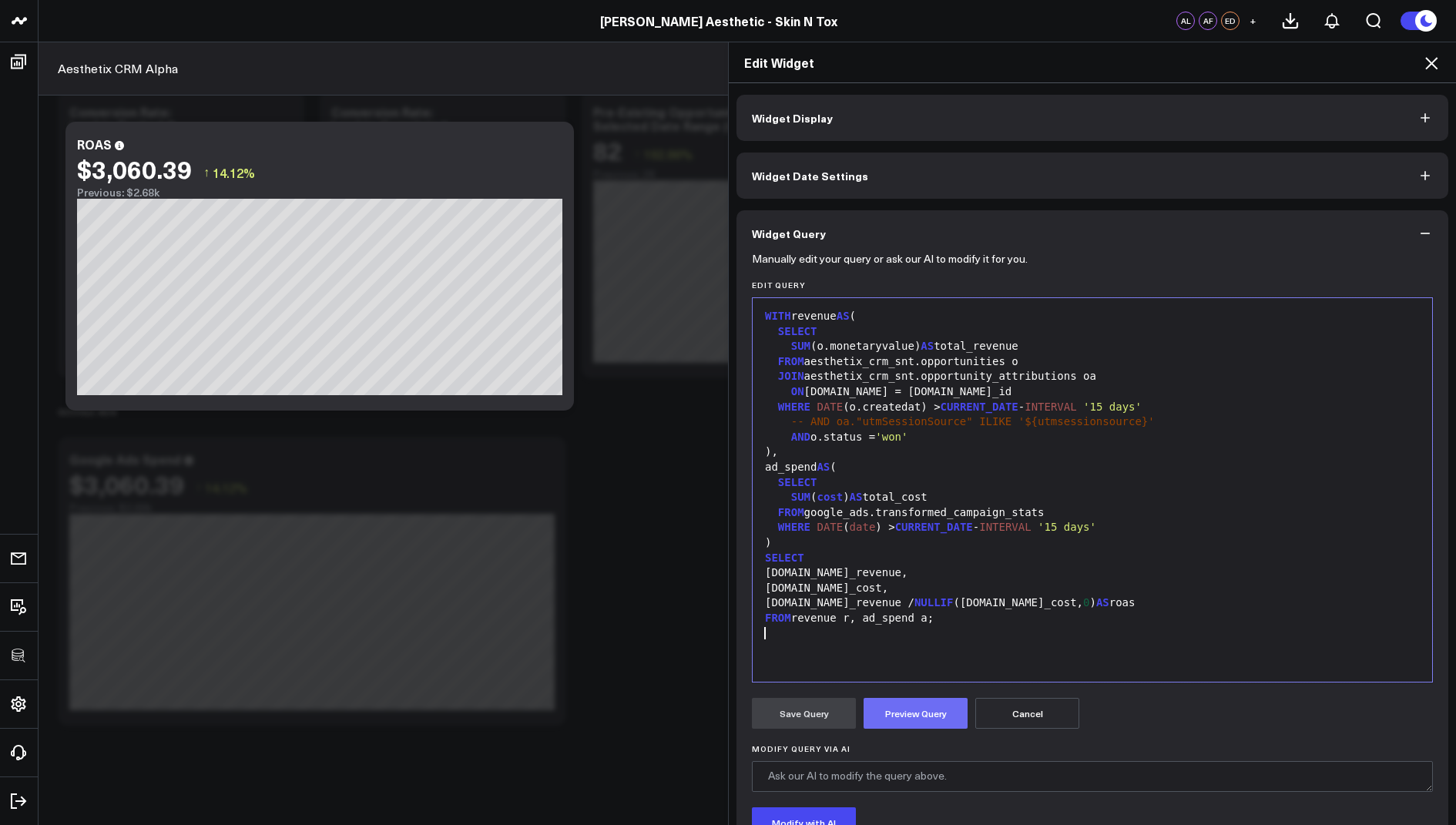
click at [904, 704] on button "Preview Query" at bounding box center [915, 713] width 104 height 31
click at [779, 711] on button "Save Query" at bounding box center [804, 713] width 104 height 31
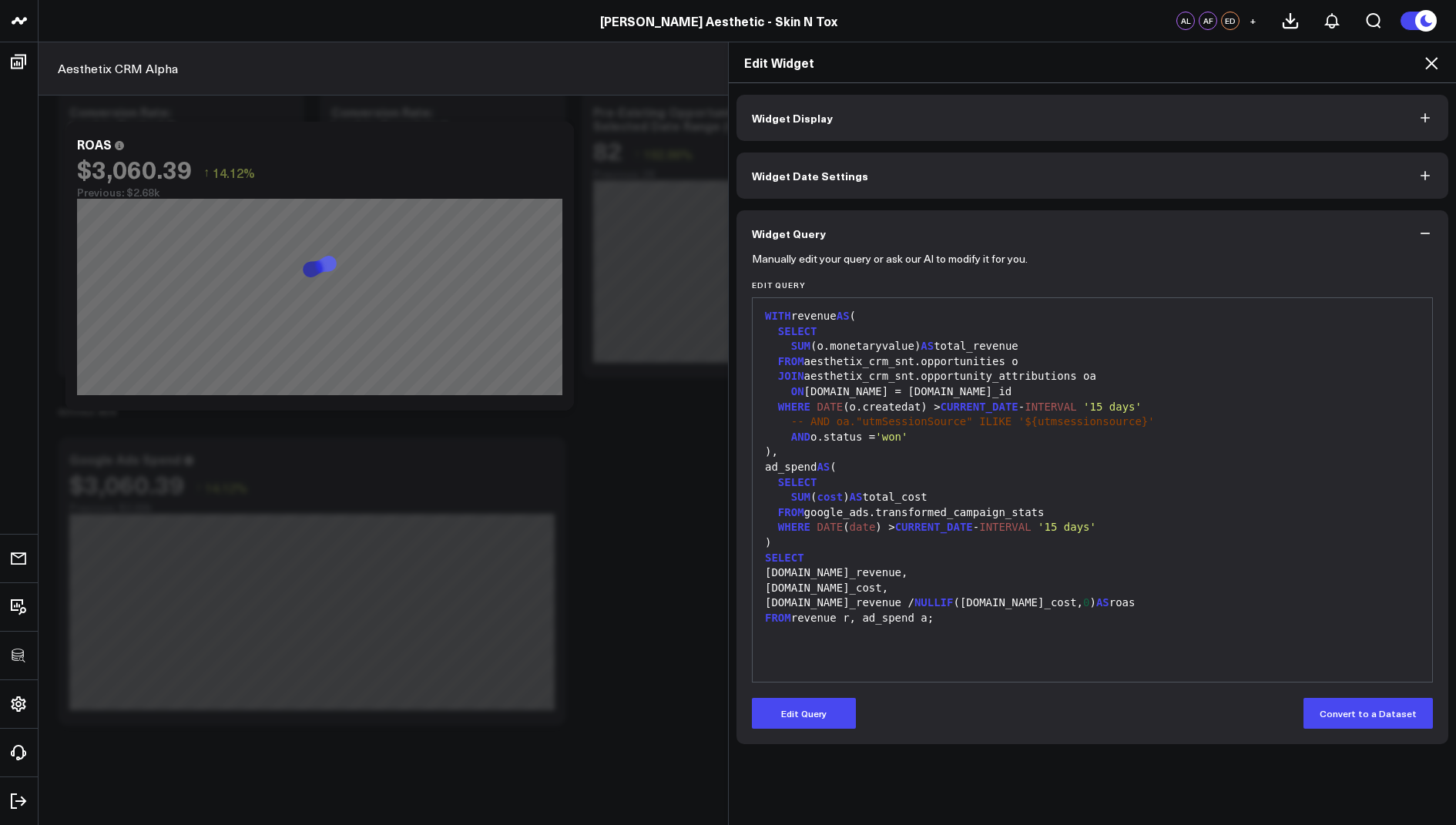
click at [1432, 59] on icon at bounding box center [1432, 64] width 19 height 19
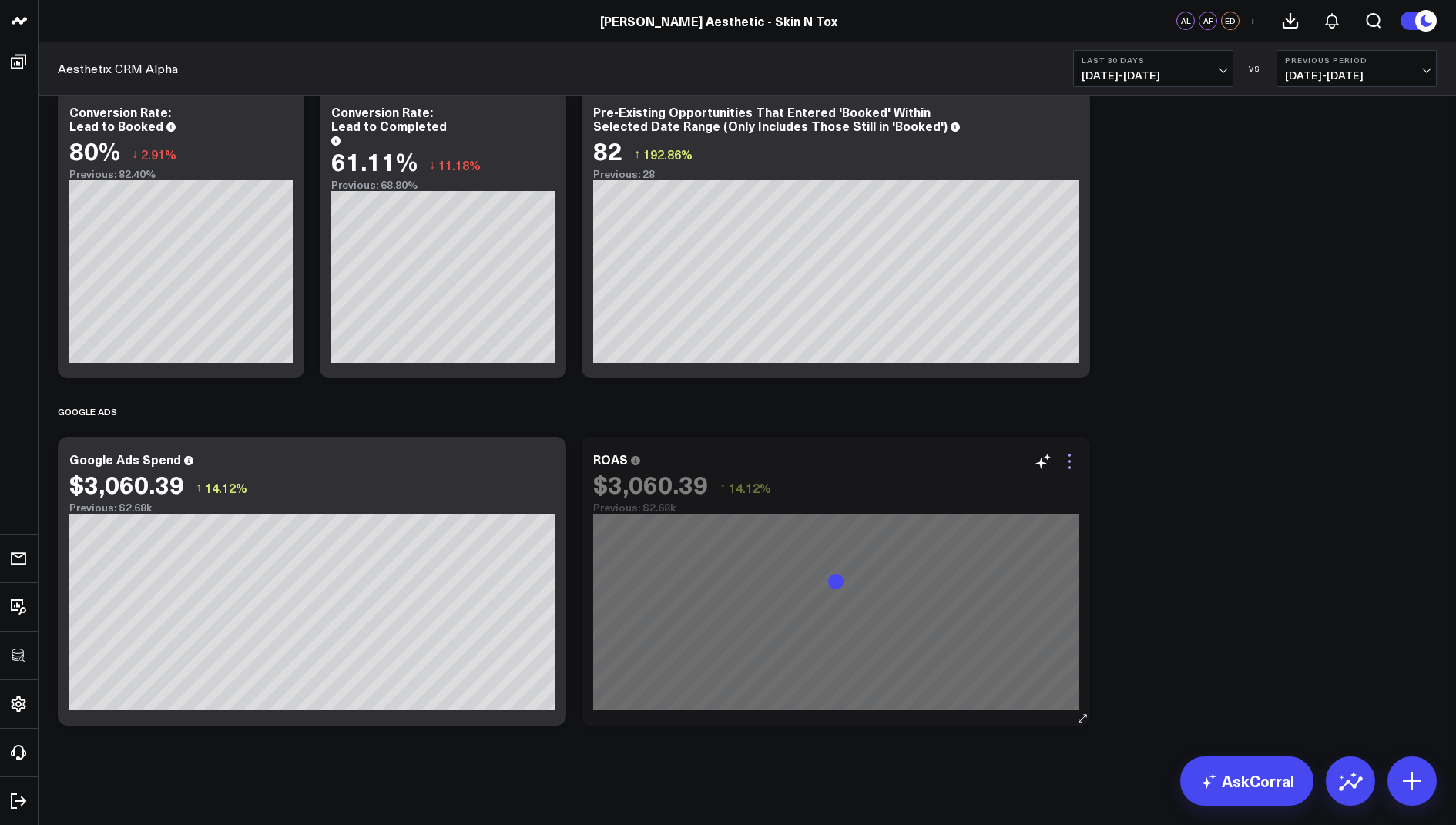
click at [1070, 467] on icon at bounding box center [1069, 462] width 19 height 19
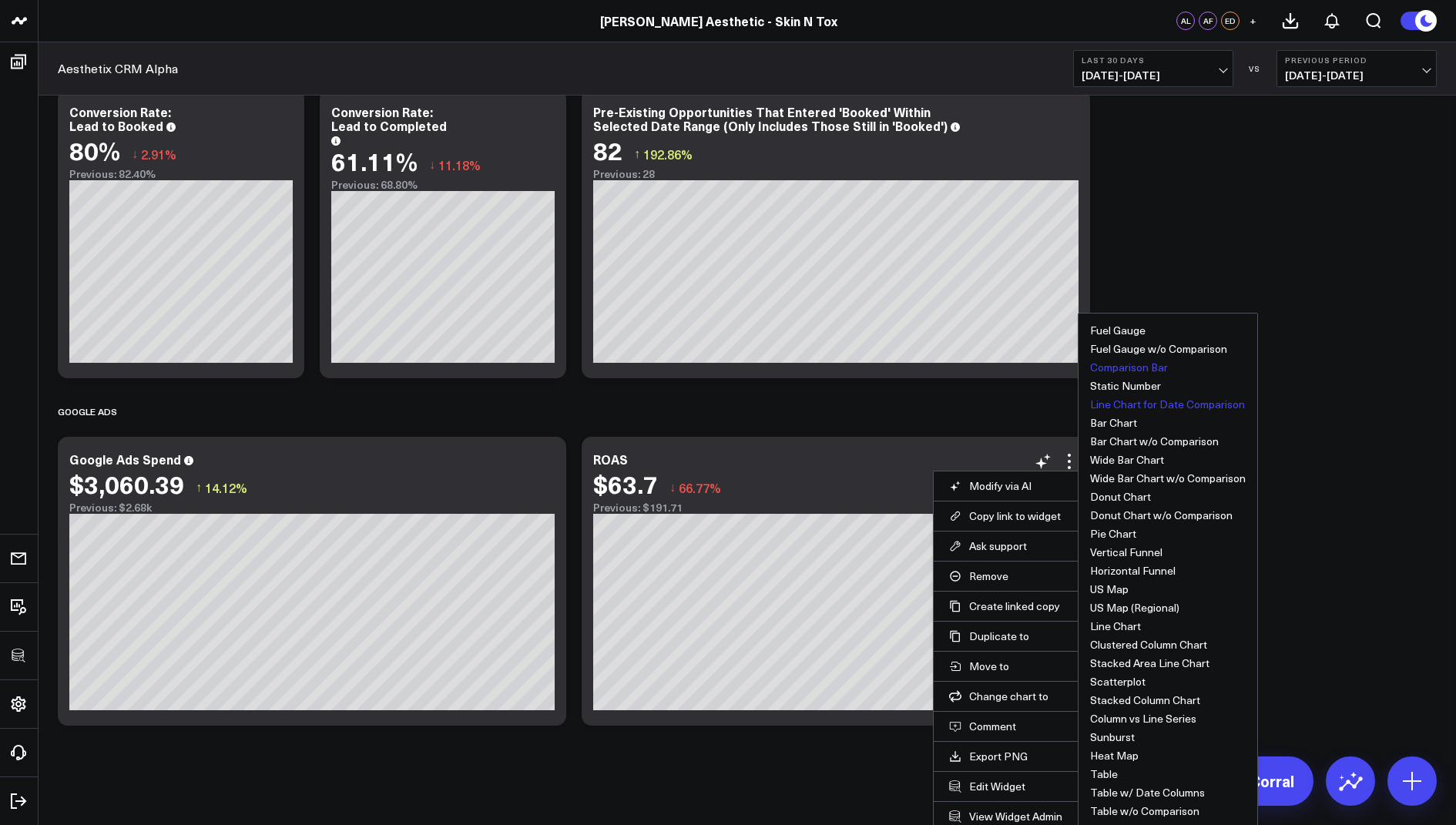
click at [1102, 365] on button "Comparison Bar" at bounding box center [1128, 368] width 78 height 11
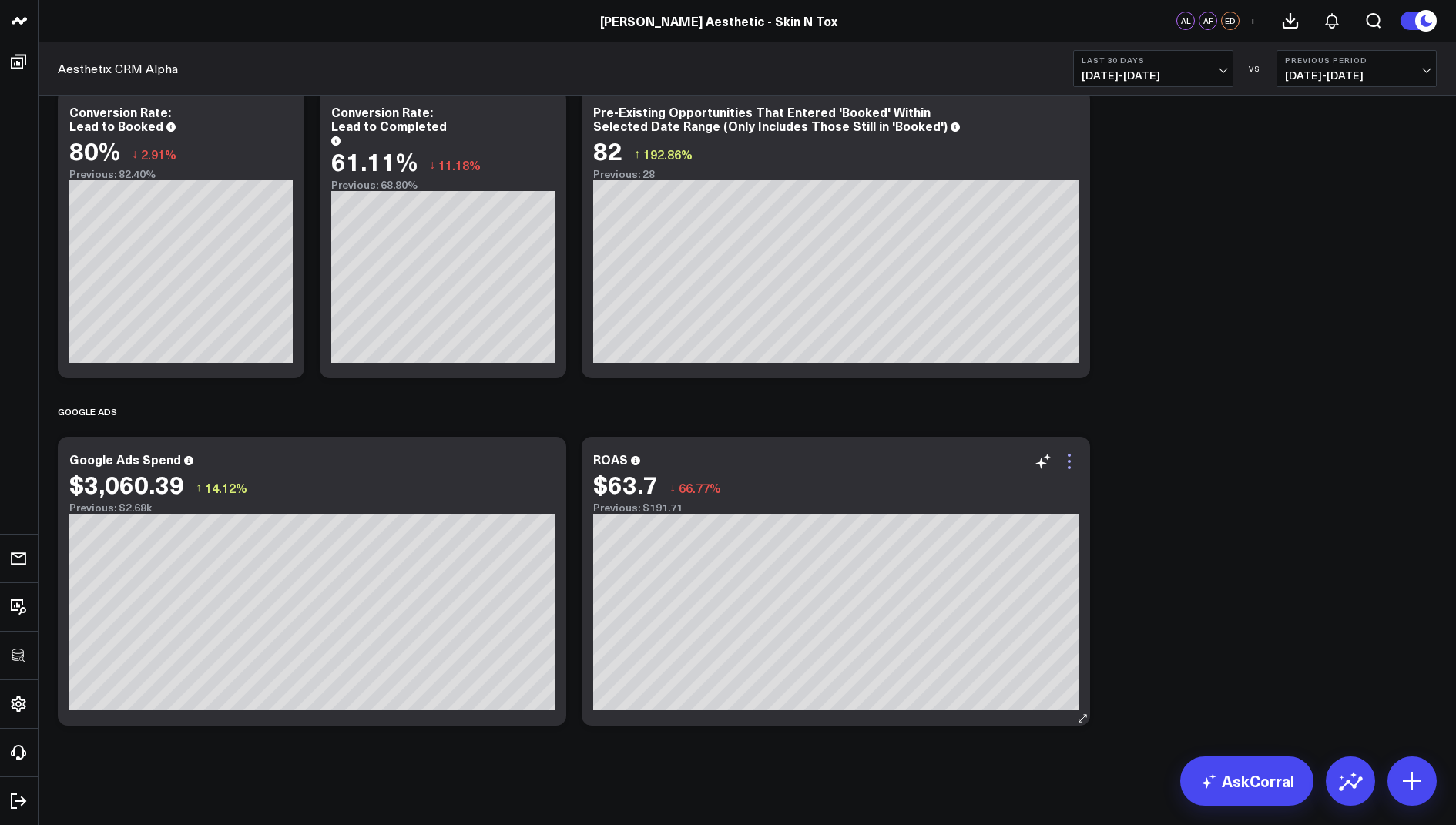
click at [1068, 462] on icon at bounding box center [1069, 462] width 19 height 19
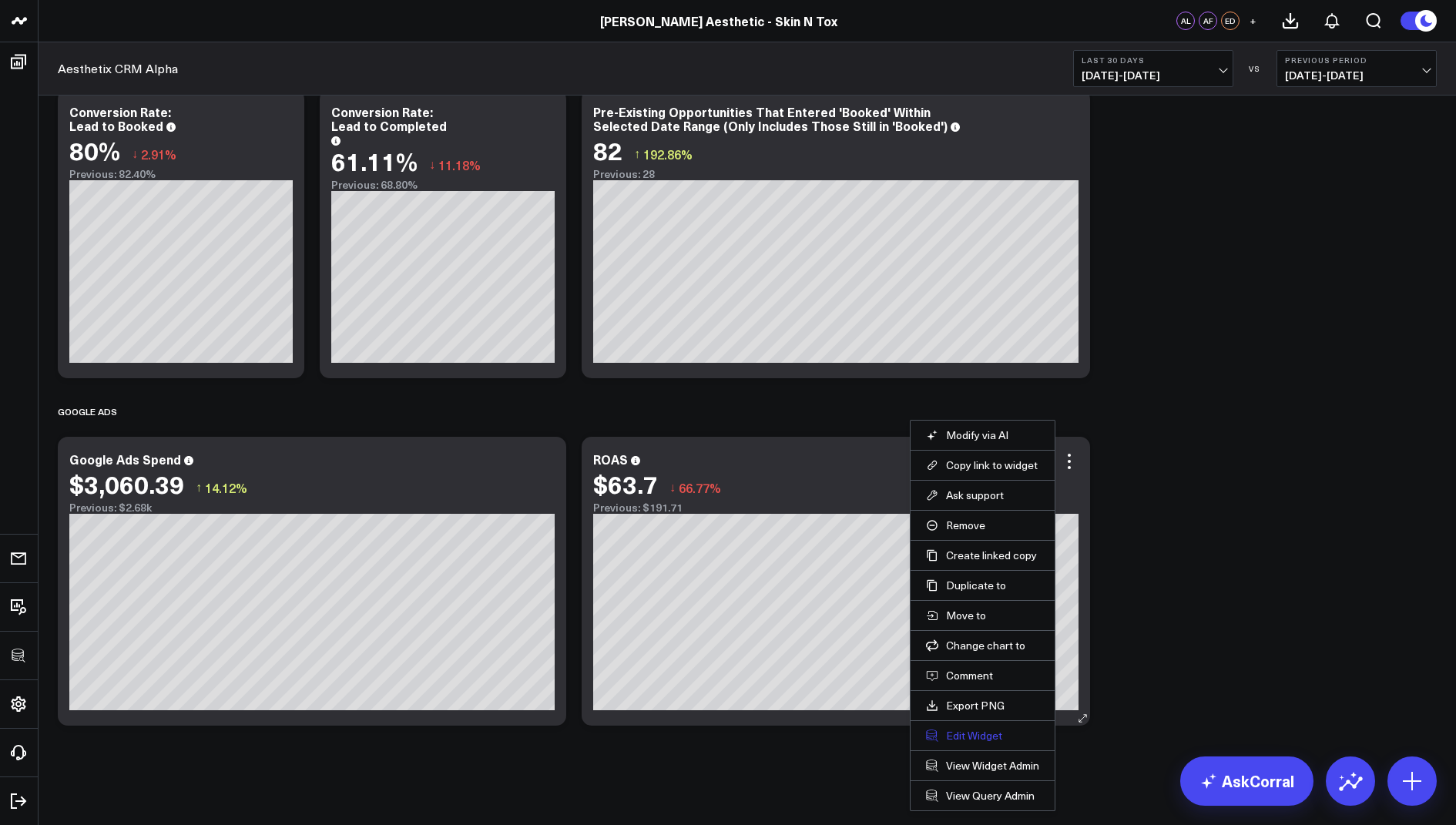
click at [960, 729] on button "Edit Widget" at bounding box center [982, 736] width 113 height 14
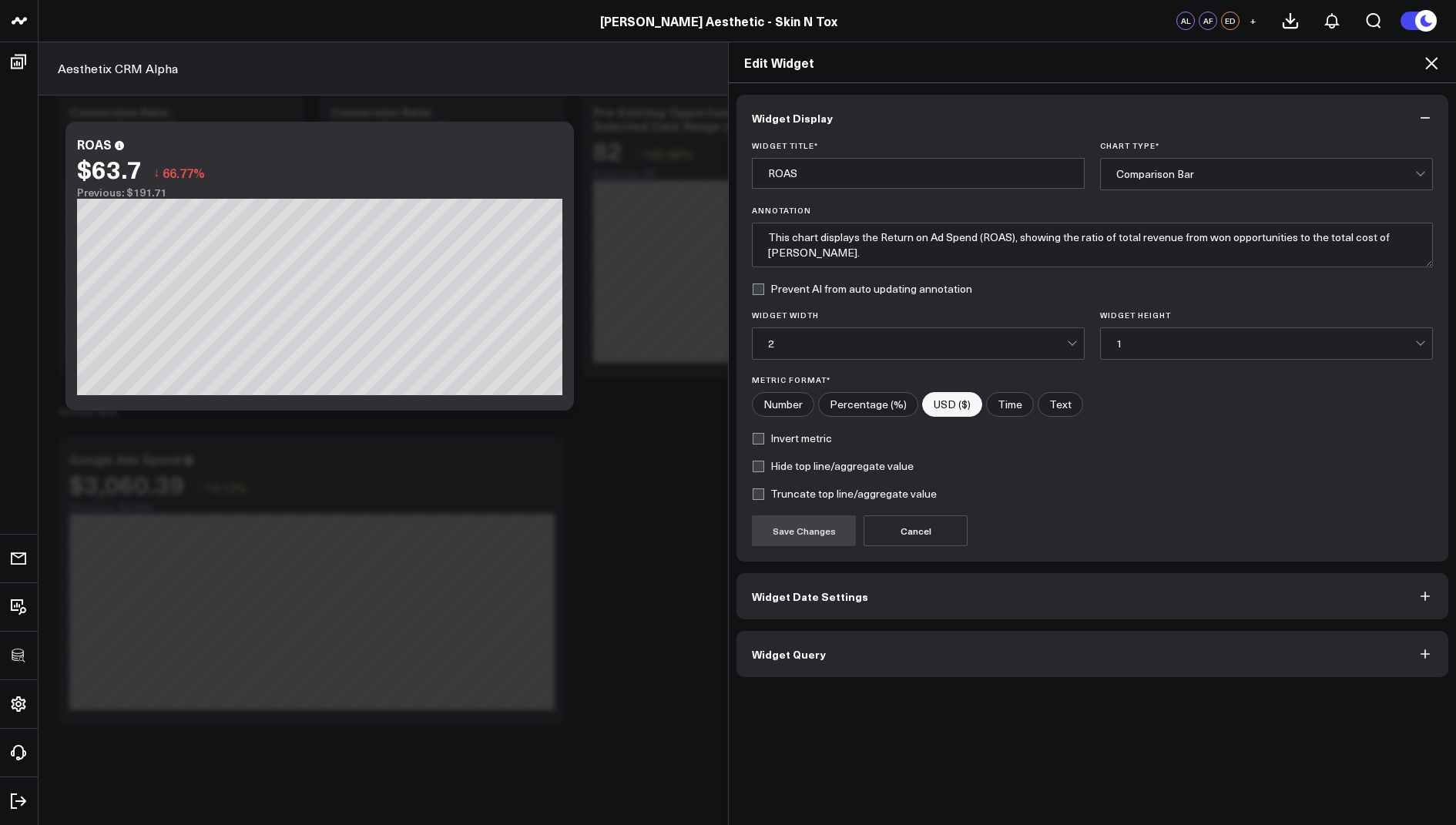
click at [809, 341] on div "2" at bounding box center [917, 343] width 299 height 13
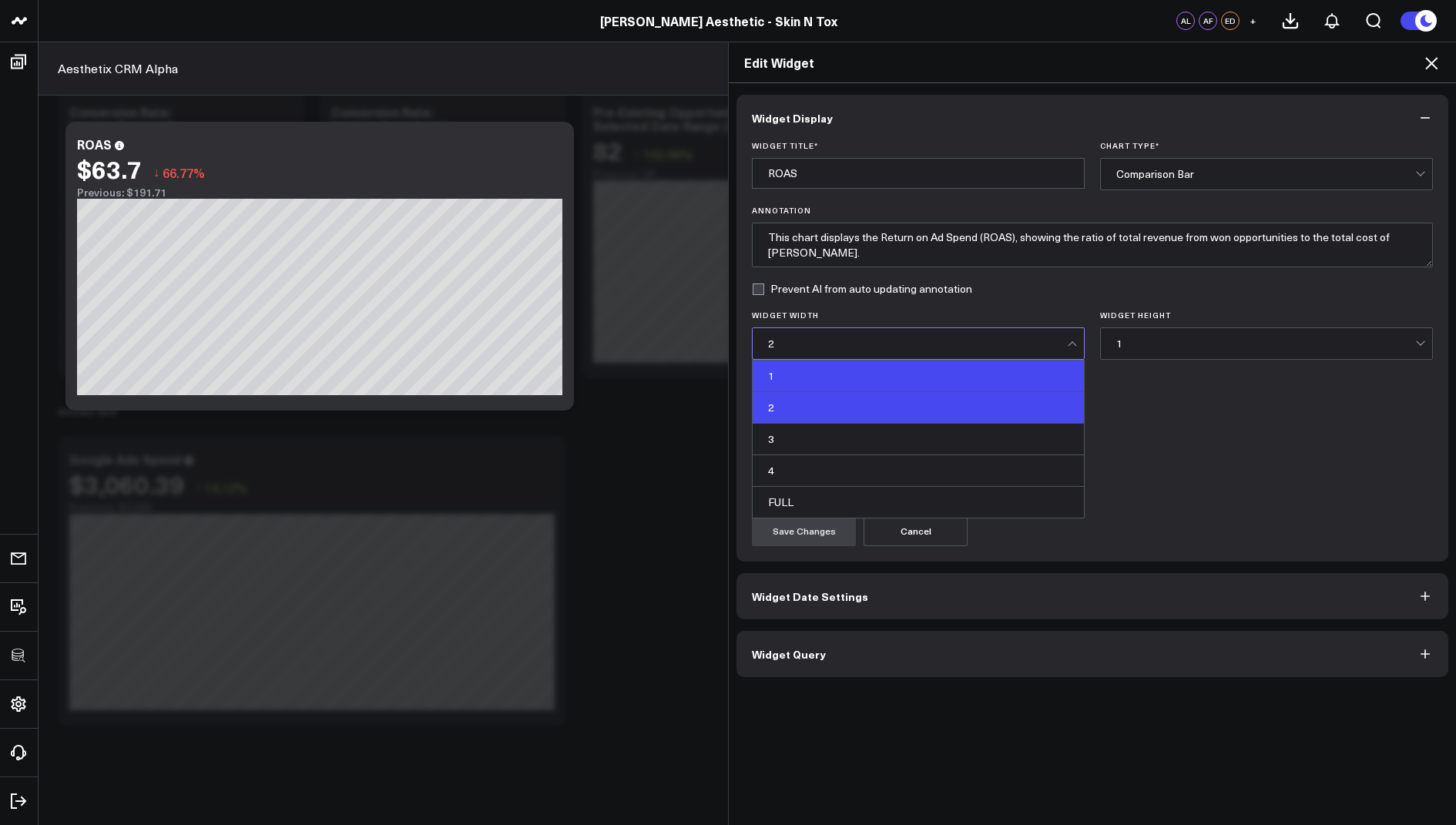
click at [808, 368] on div "1" at bounding box center [918, 376] width 331 height 31
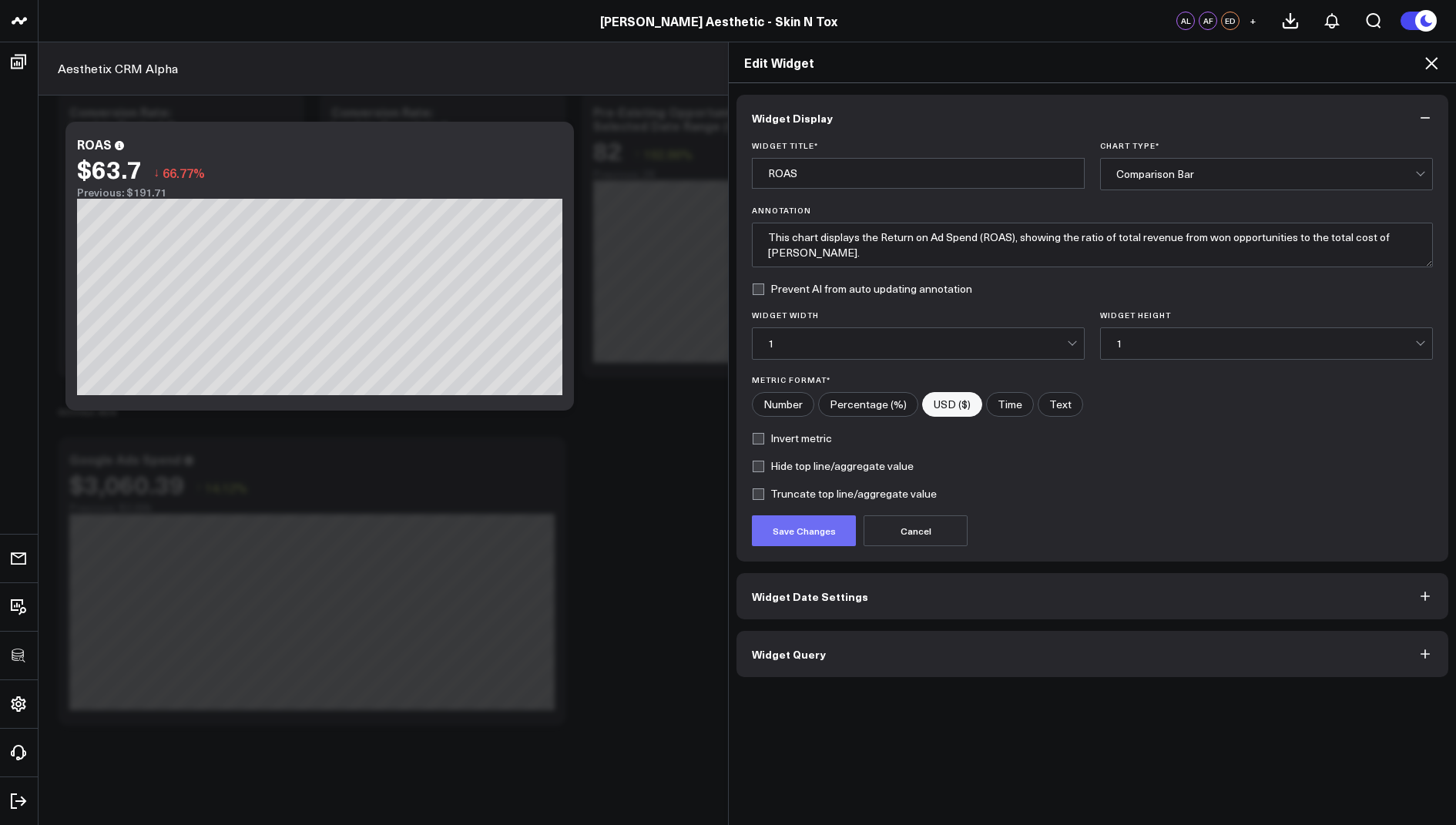
click at [797, 515] on button "Save Changes" at bounding box center [804, 530] width 104 height 31
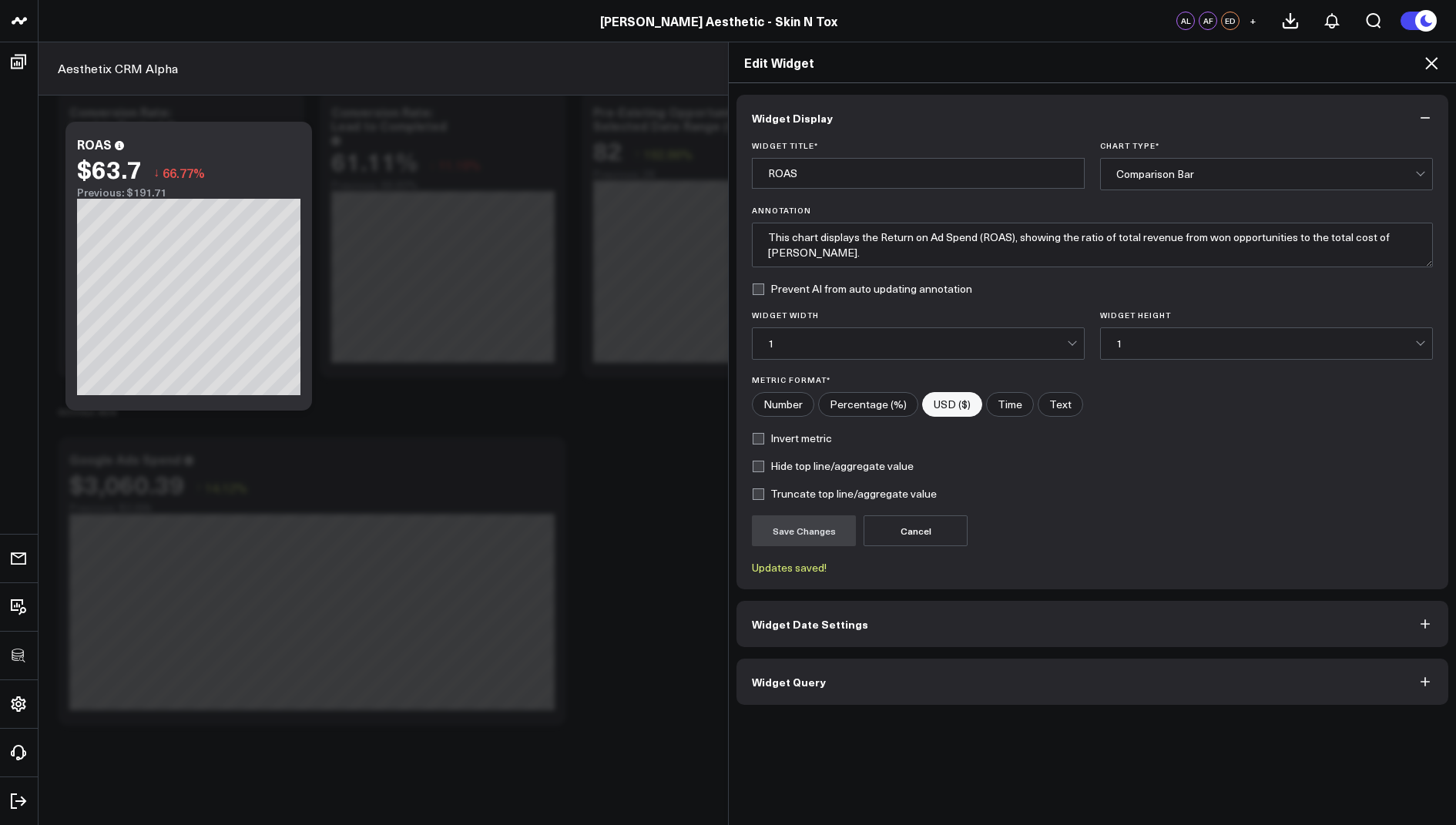
click at [795, 398] on input"] "Number" at bounding box center [783, 404] width 61 height 23
radio input"] "true"
click at [808, 525] on button "Save Changes" at bounding box center [804, 530] width 104 height 31
click at [1432, 66] on icon at bounding box center [1432, 64] width 19 height 19
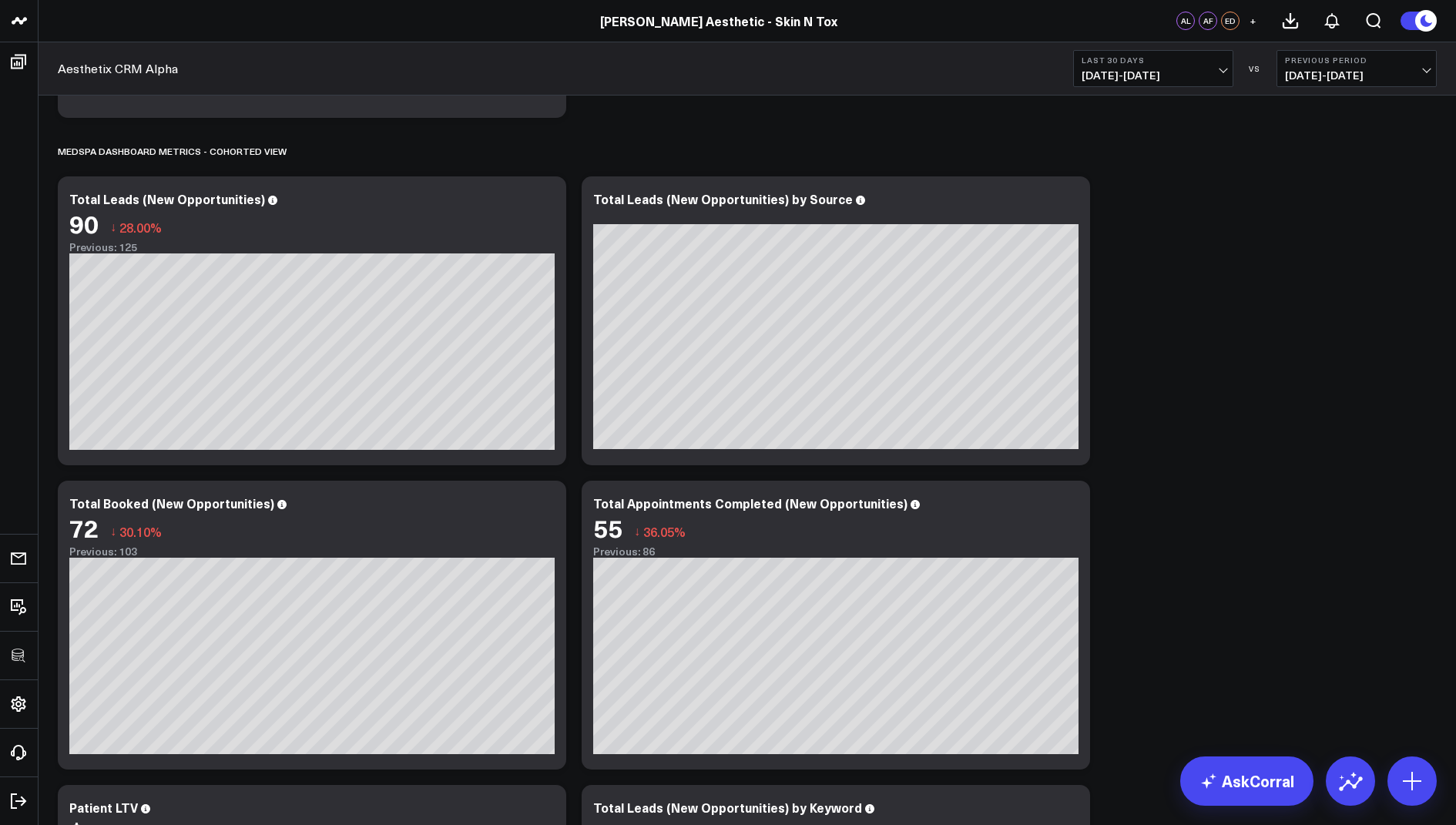
scroll to position [1390, 0]
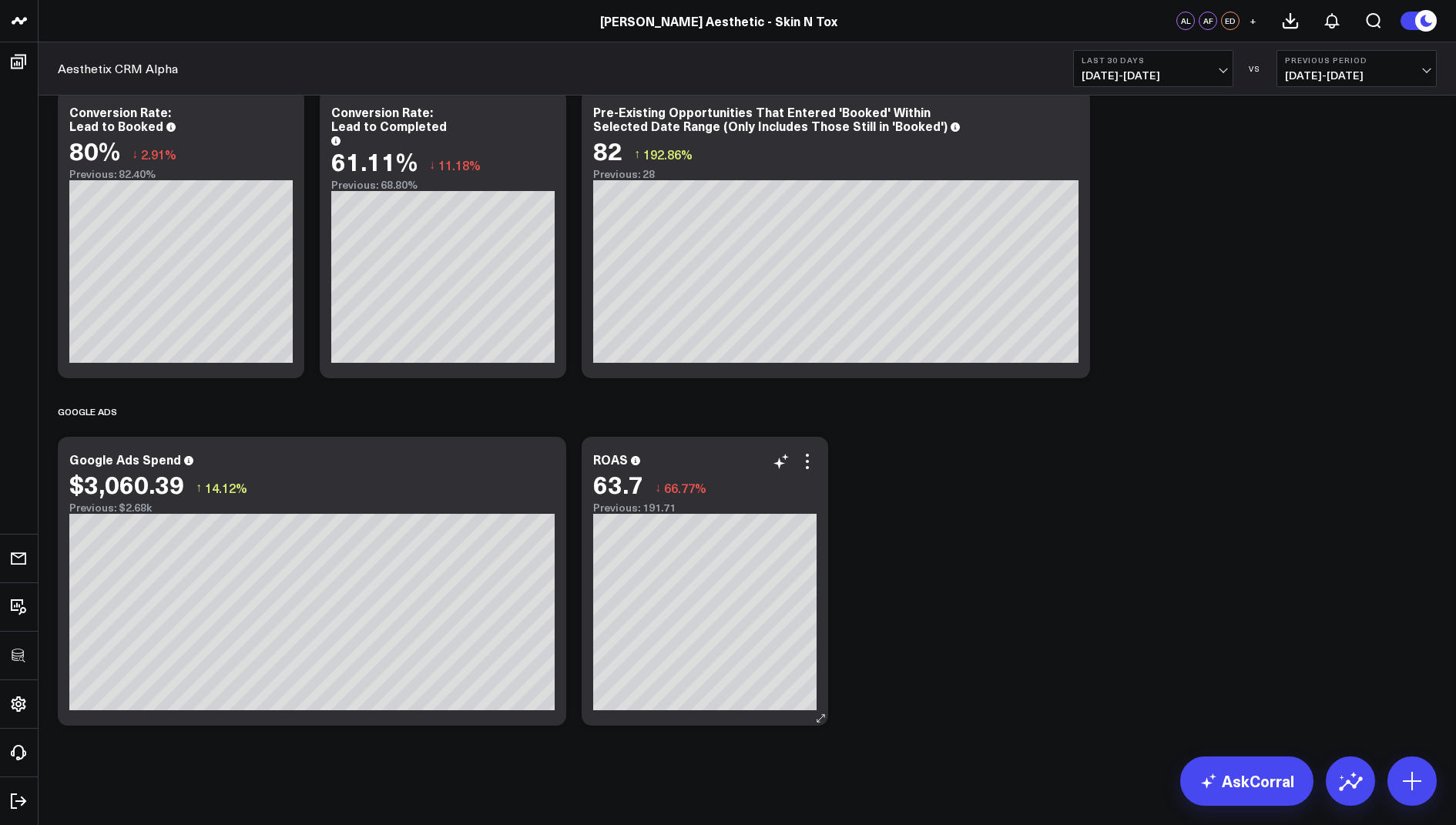
click at [808, 450] on div "ROAS 63.7 ↓ 66.77% Previous: 191.71" at bounding box center [705, 581] width 246 height 289
click at [808, 464] on icon at bounding box center [808, 462] width 19 height 19
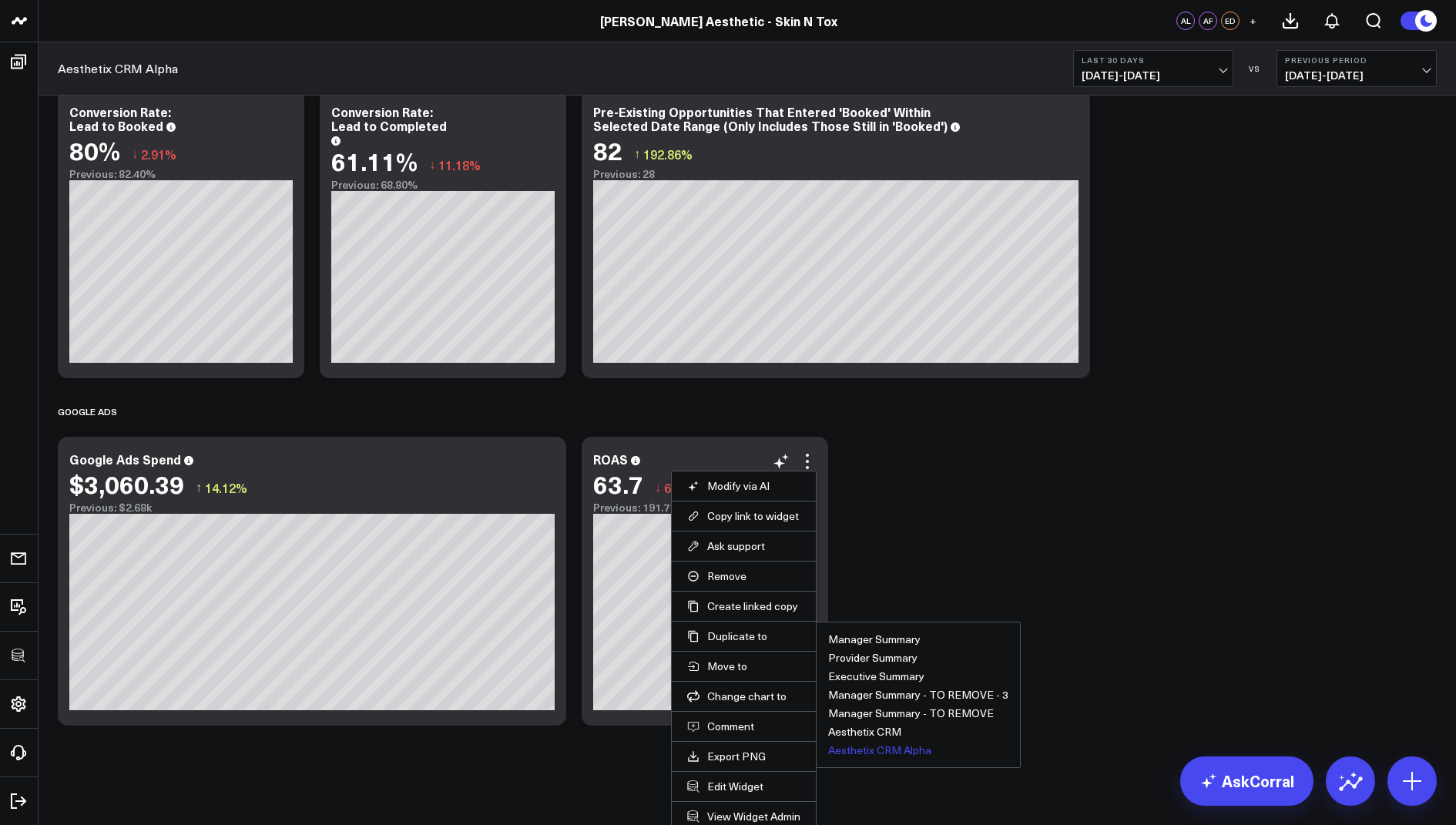
click at [873, 745] on button "Aesthetix CRM Alpha" at bounding box center [880, 750] width 103 height 11
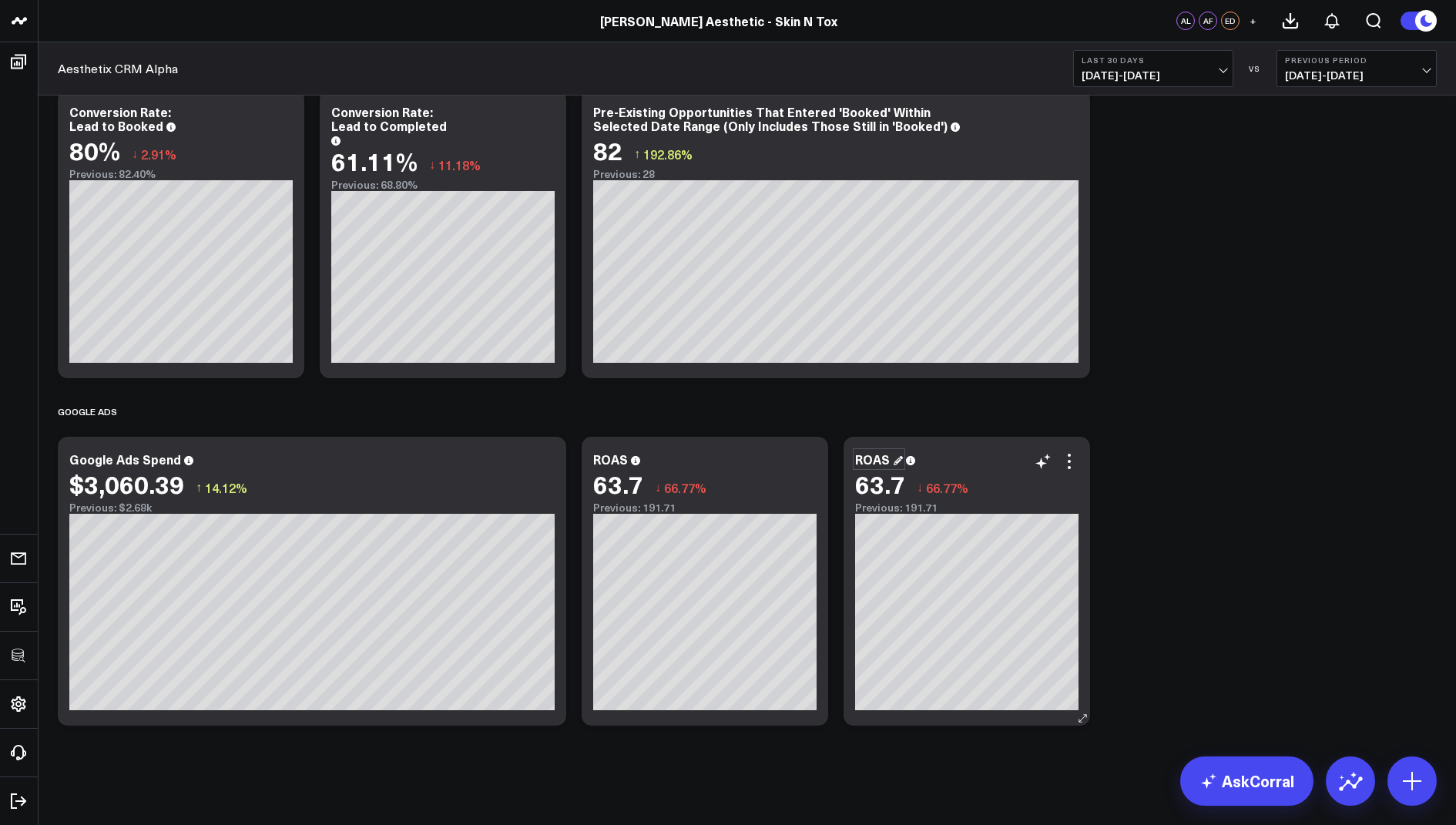
click at [877, 458] on div "ROAS" at bounding box center [879, 460] width 48 height 17
click at [1070, 459] on icon at bounding box center [1069, 462] width 19 height 19
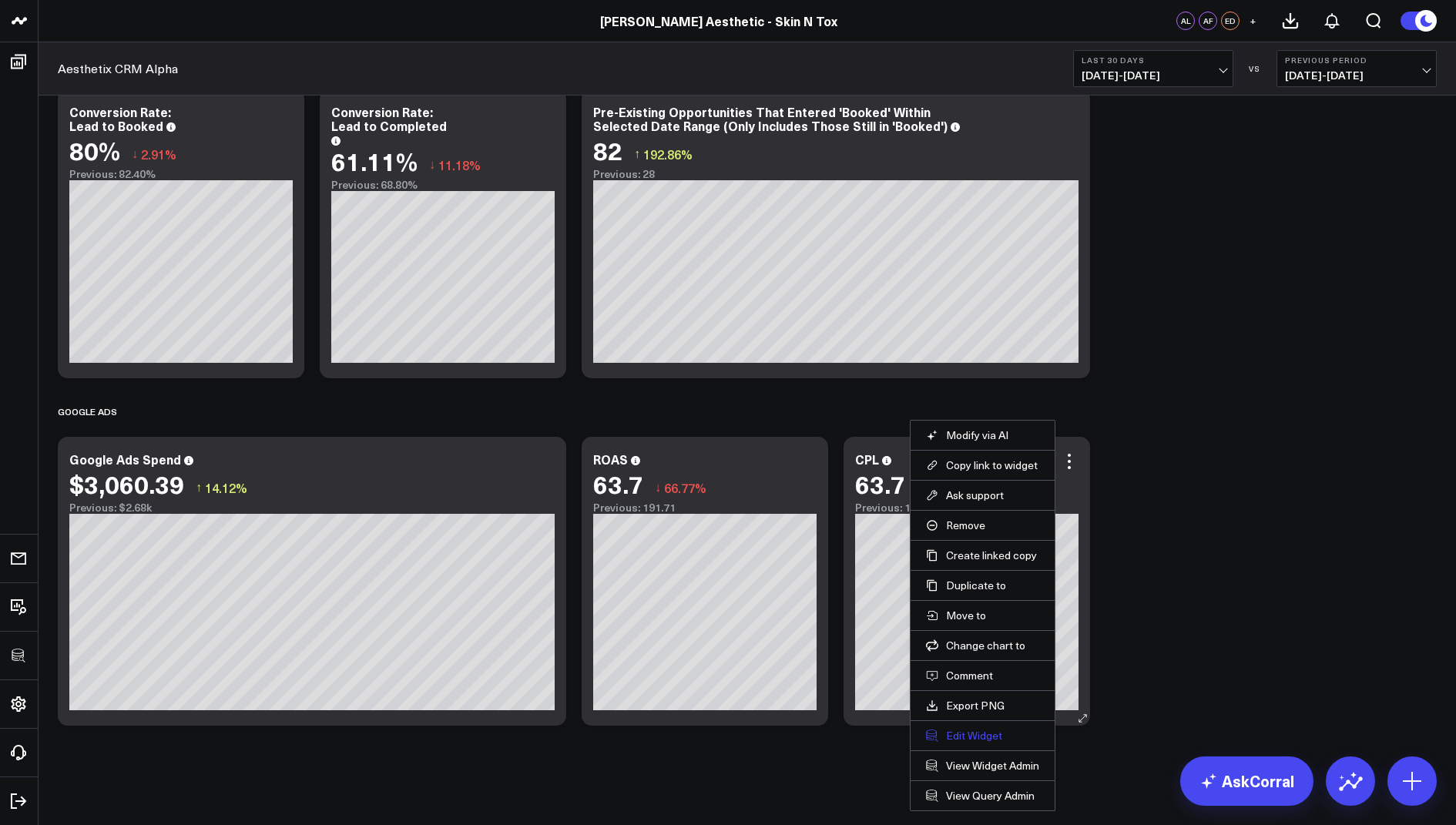
click at [964, 729] on button "Edit Widget" at bounding box center [982, 736] width 113 height 14
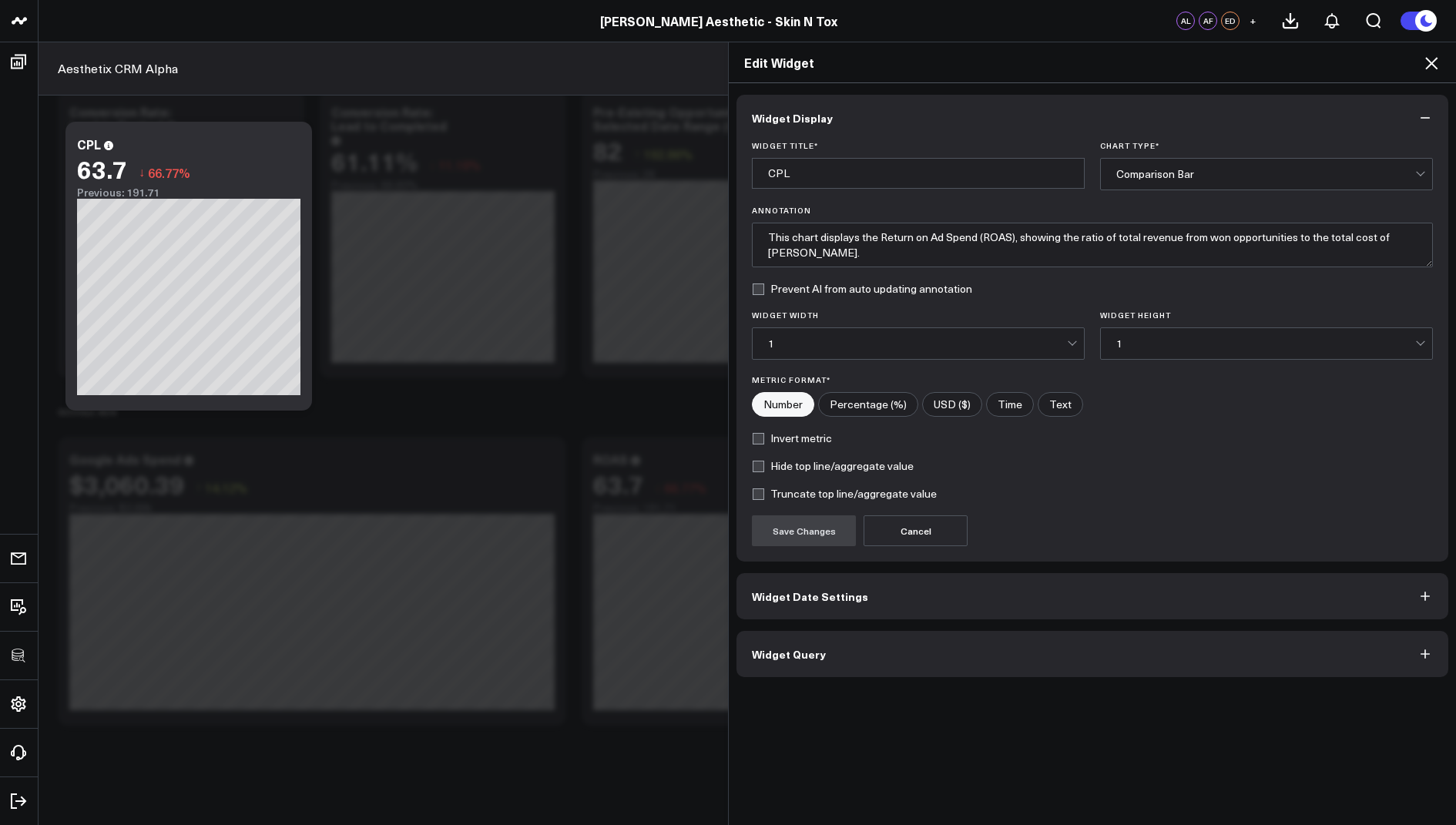
click at [766, 648] on span "Widget Query" at bounding box center [789, 654] width 74 height 13
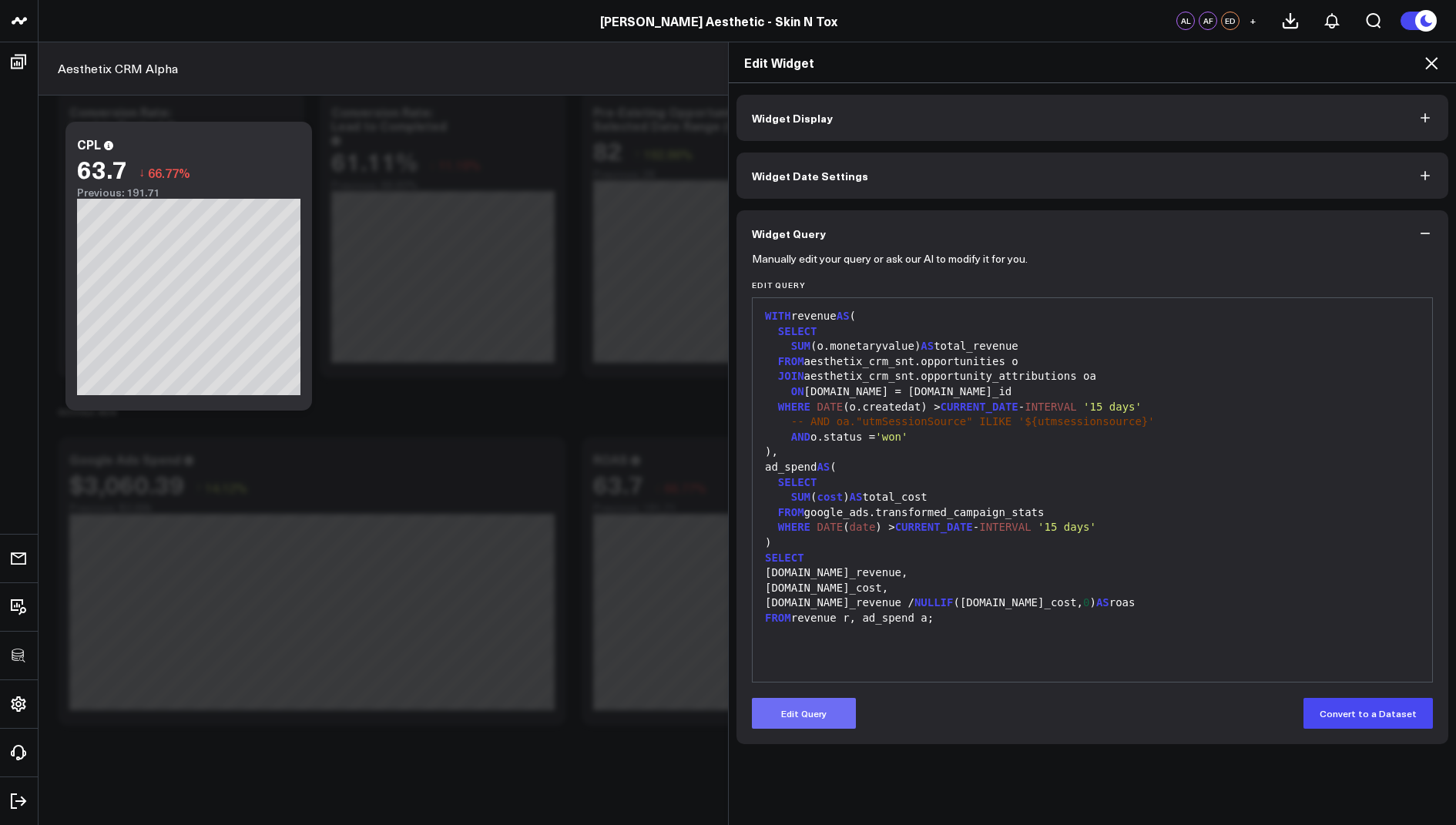
click at [797, 716] on button "Edit Query" at bounding box center [804, 713] width 104 height 31
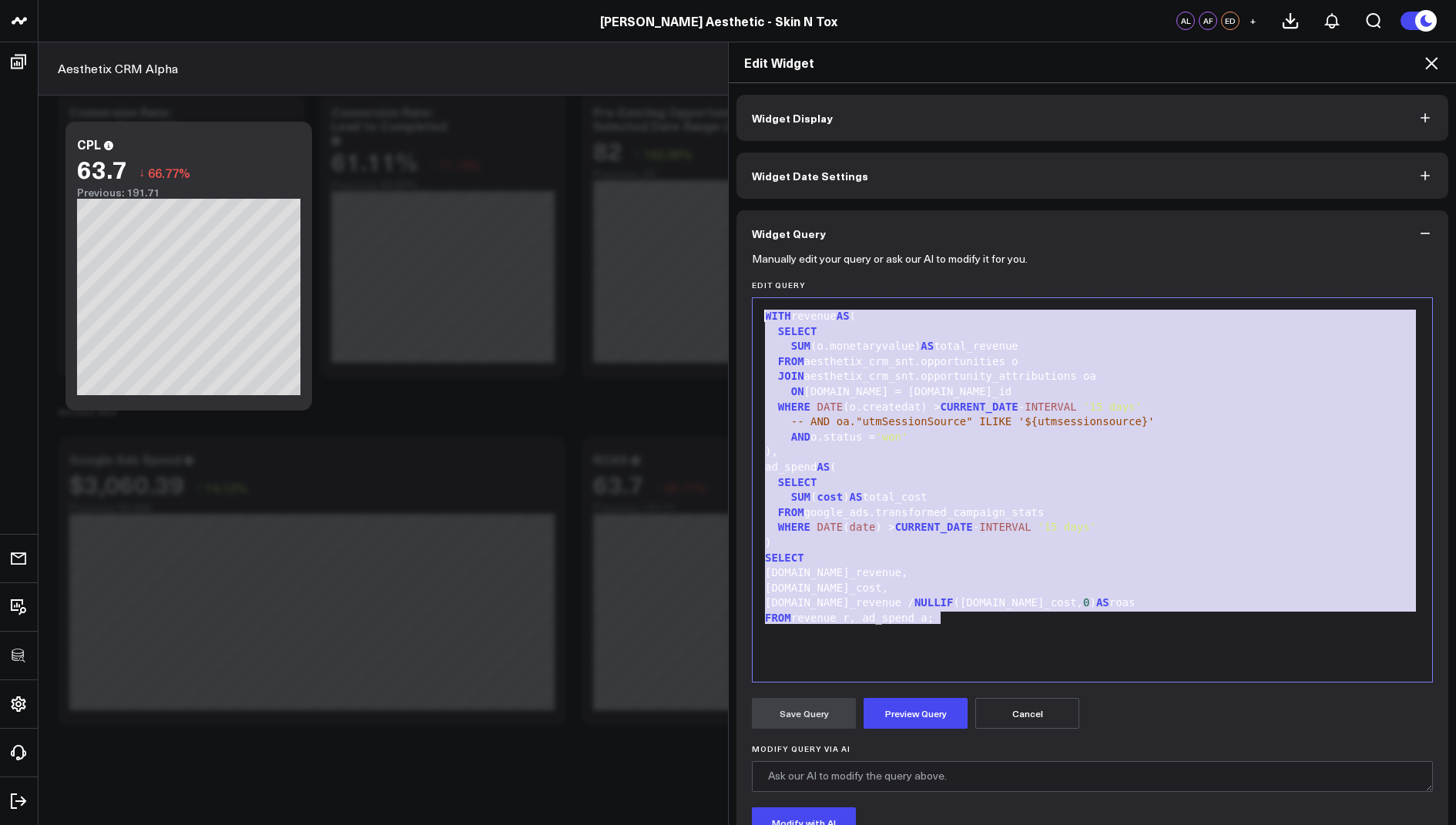
drag, startPoint x: 960, startPoint y: 622, endPoint x: 828, endPoint y: 212, distance: 430.7
click at [828, 212] on div "Widget Query Manually edit your query or ask our AI to modify it for you. Edit …" at bounding box center [1092, 572] width 712 height 725
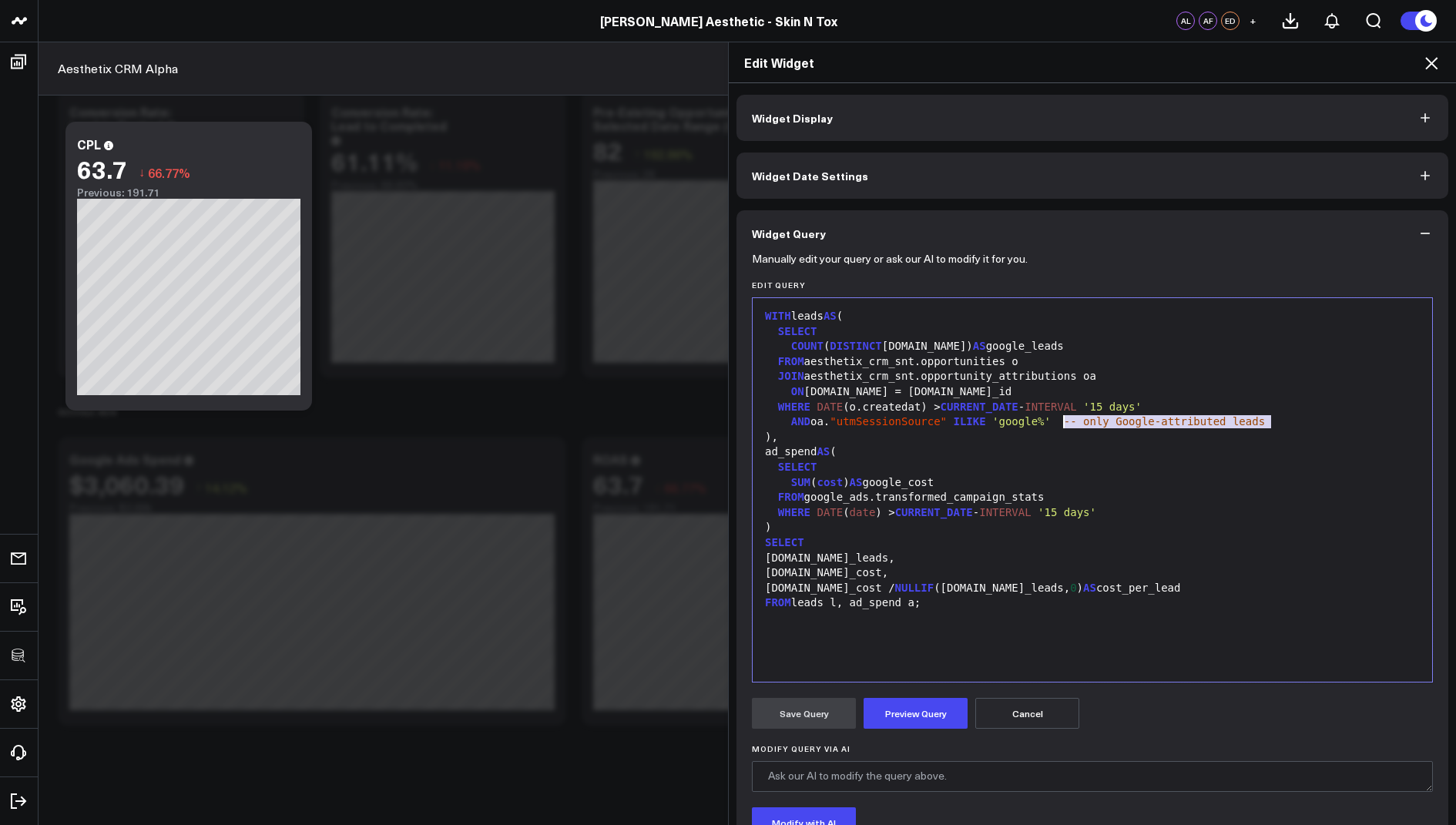
drag, startPoint x: 1291, startPoint y: 424, endPoint x: 1066, endPoint y: 422, distance: 225.0
click at [1066, 422] on div "AND oa. "utmSessionSource" ILIKE 'google%' -- only Google-attributed leads" at bounding box center [1092, 423] width 664 height 16
click at [898, 721] on button "Preview Query" at bounding box center [915, 713] width 104 height 31
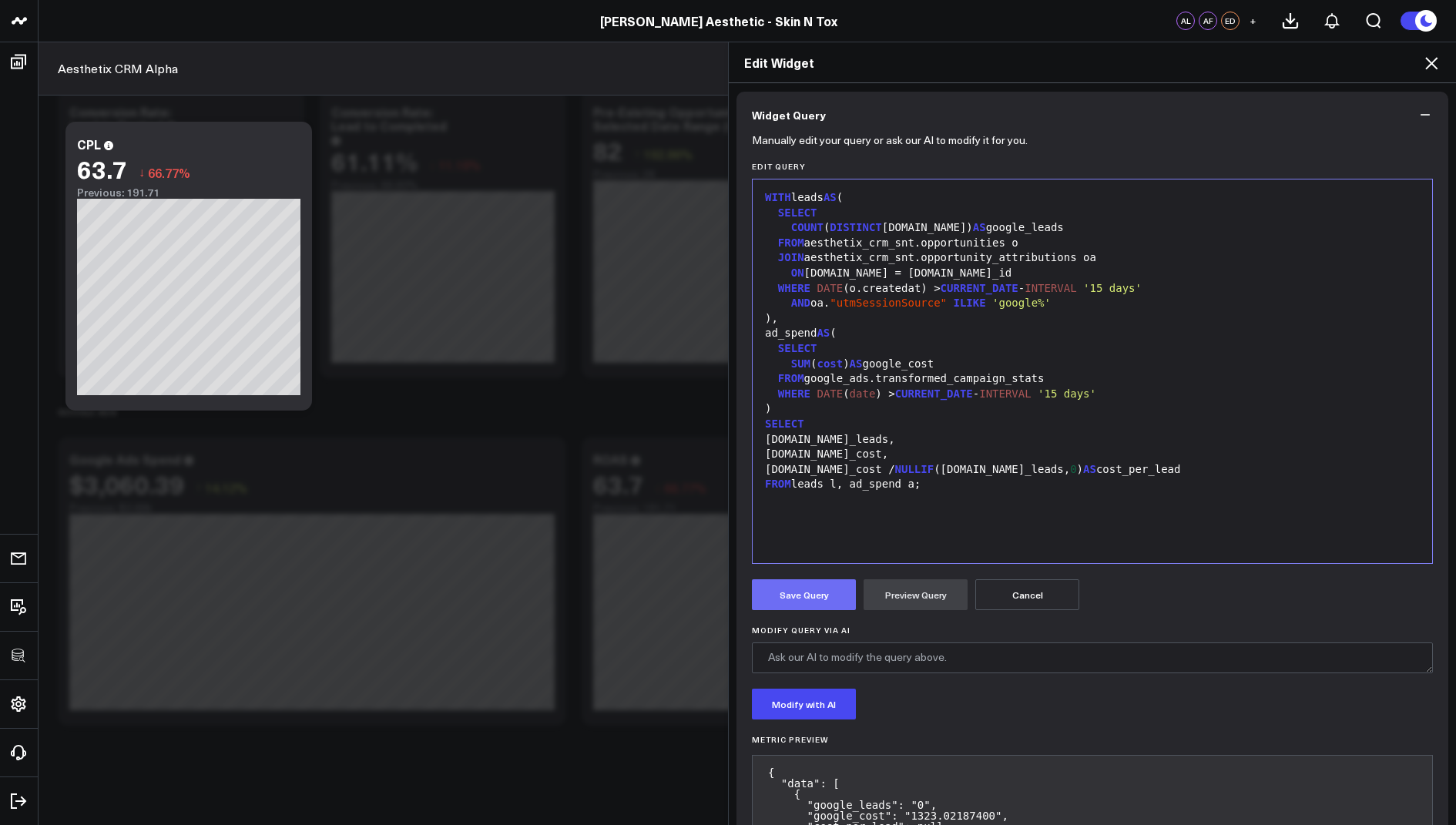
click at [804, 600] on button "Save Query" at bounding box center [804, 594] width 104 height 31
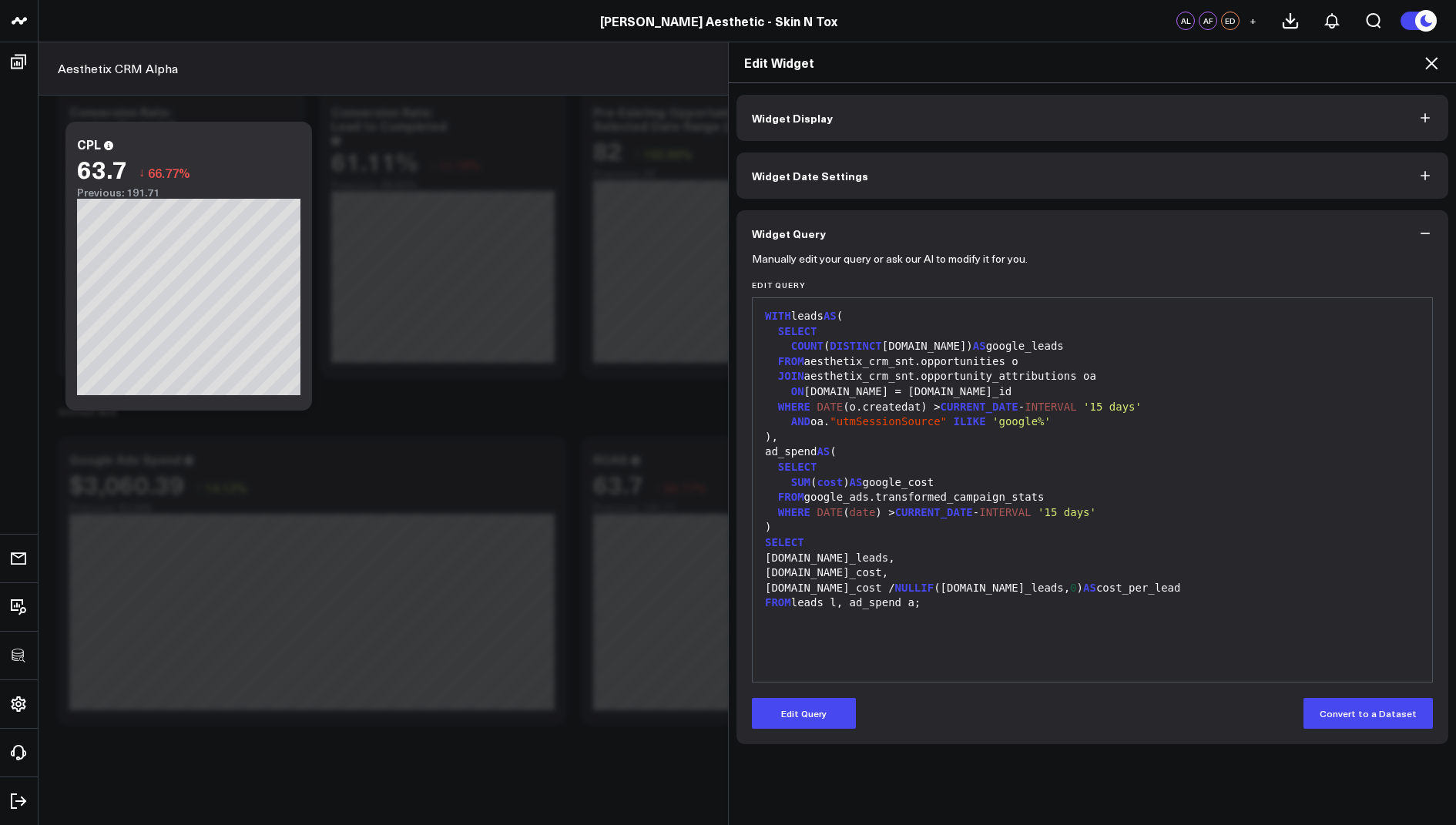
scroll to position [0, 0]
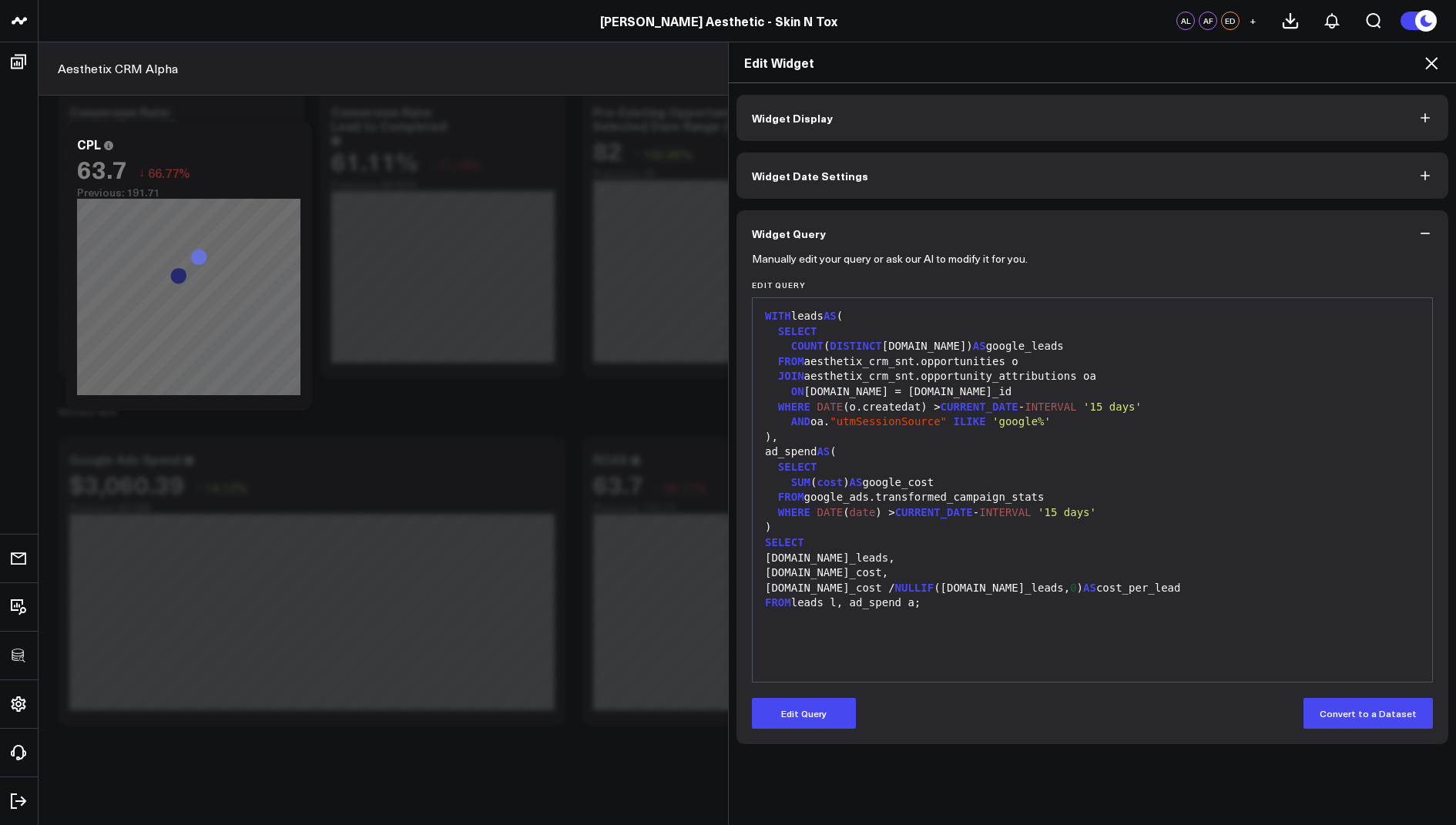
click at [1429, 61] on icon at bounding box center [1432, 64] width 13 height 13
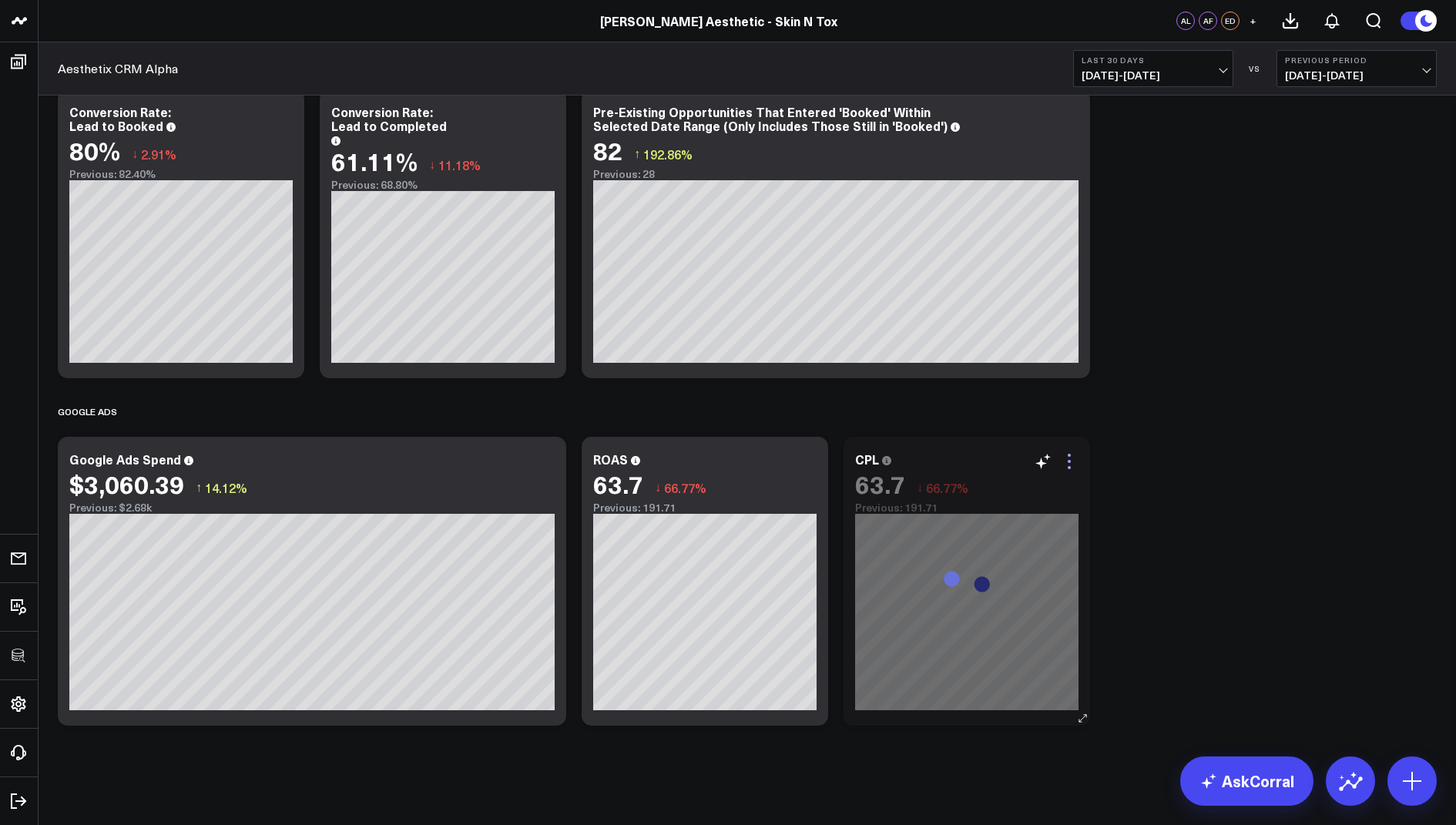
click at [1069, 464] on icon at bounding box center [1069, 462] width 19 height 19
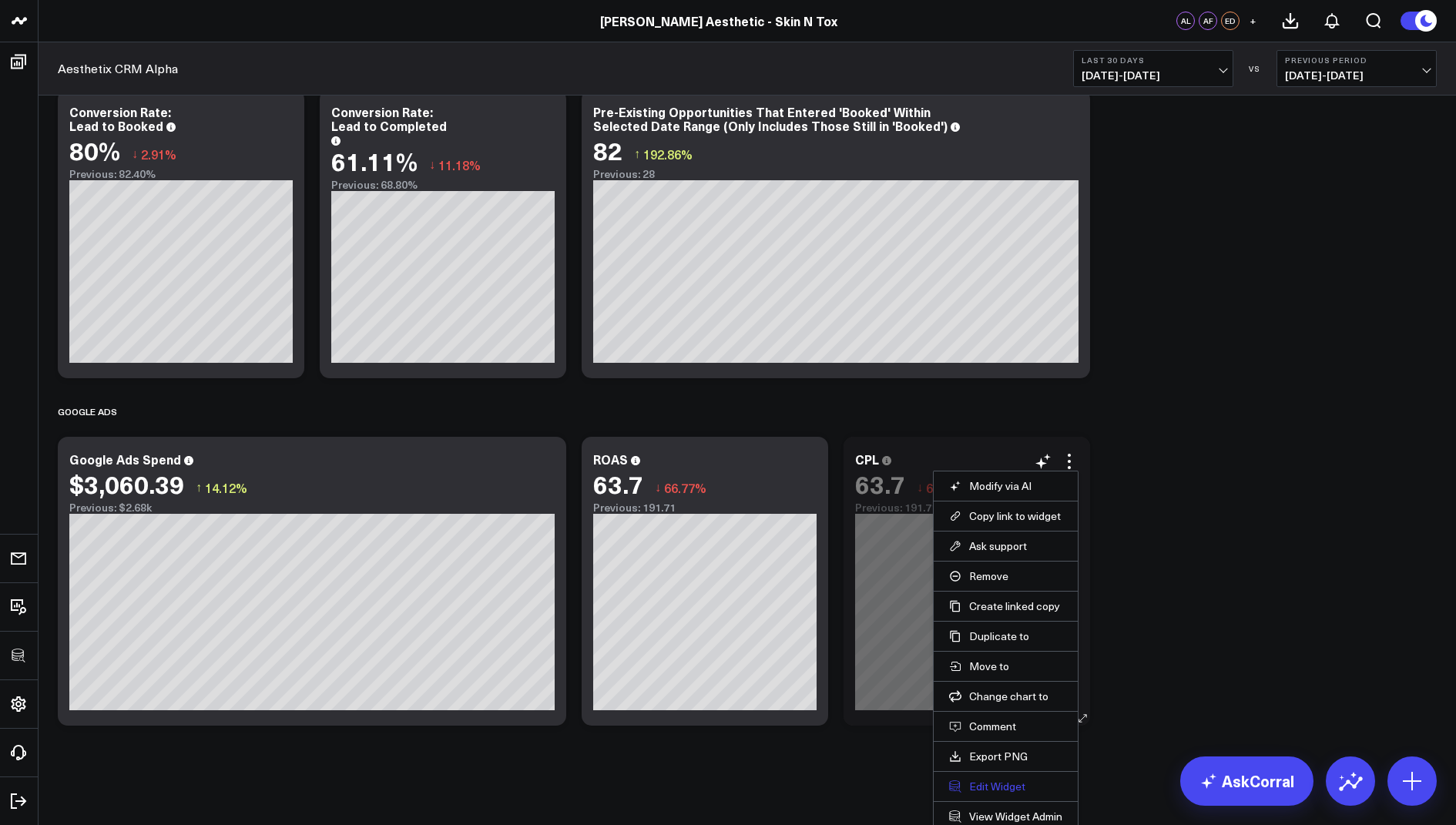
click at [992, 783] on button "Edit Widget" at bounding box center [1005, 787] width 113 height 14
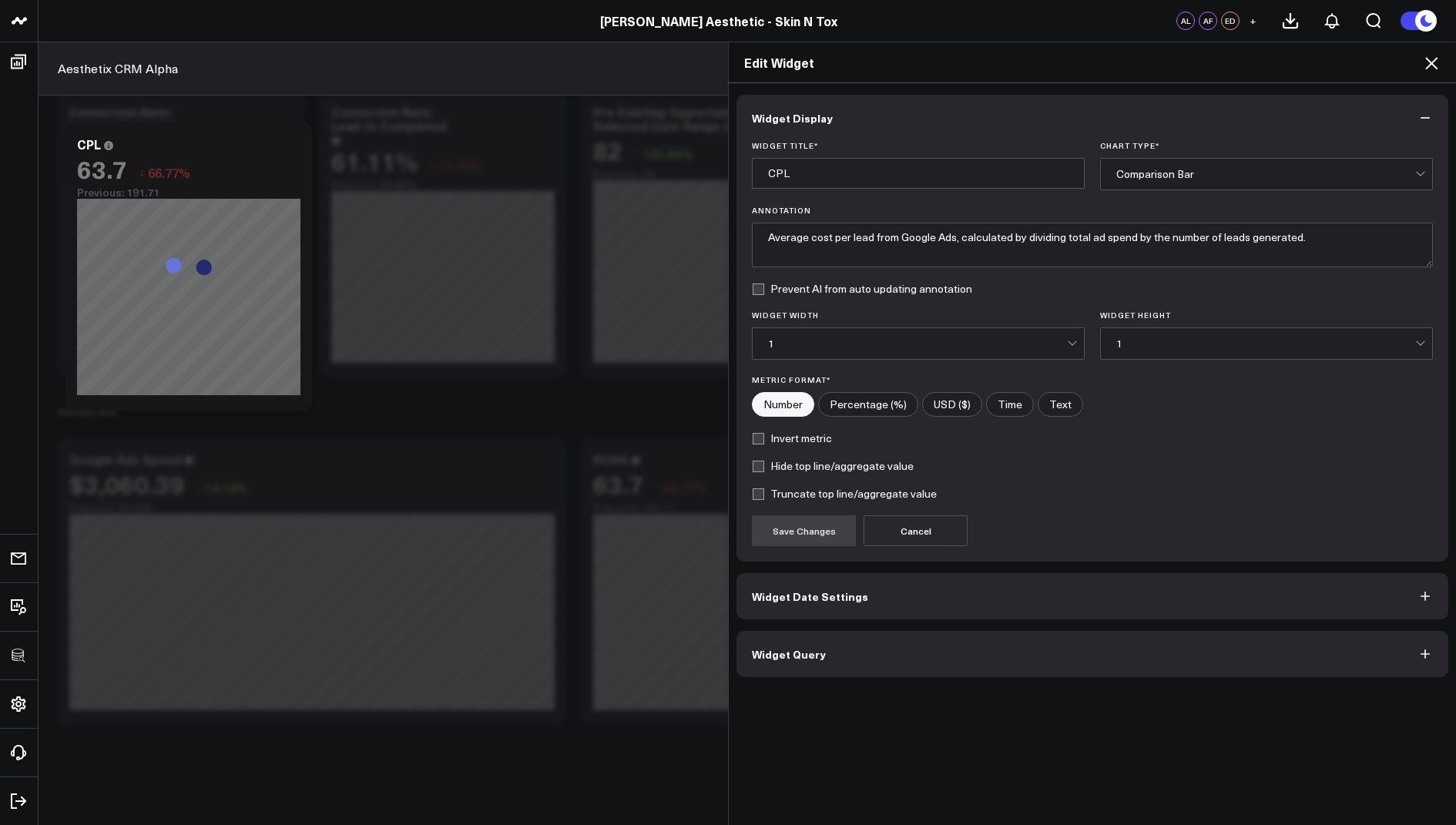
click at [761, 434] on label "Invert metric" at bounding box center [792, 438] width 80 height 13
click at [761, 434] on input "Invert metric" at bounding box center [758, 438] width 13 height 13
checkbox input "true"
click at [803, 518] on button "Save Changes" at bounding box center [804, 530] width 104 height 31
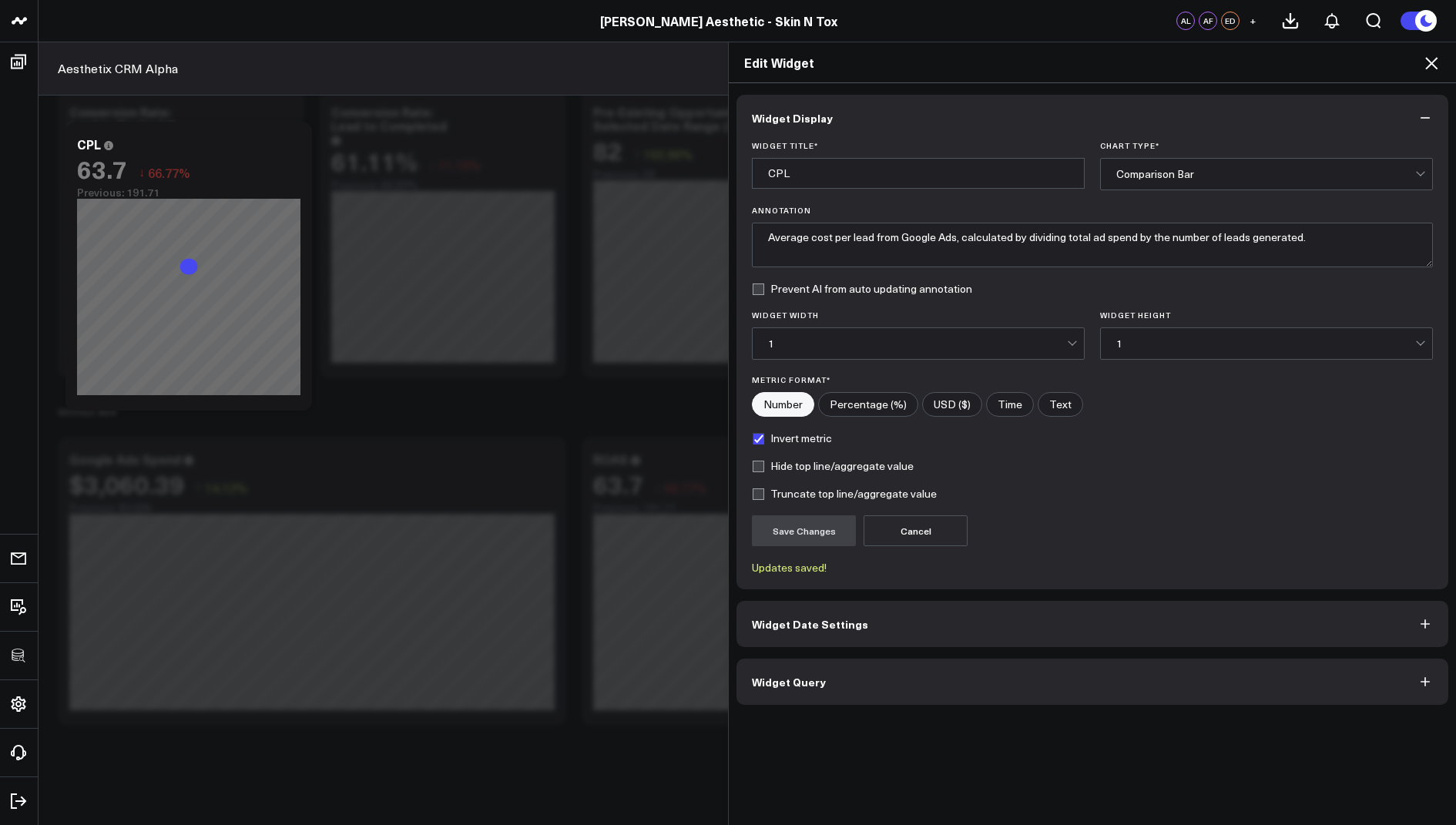
click at [1435, 60] on icon at bounding box center [1432, 64] width 13 height 13
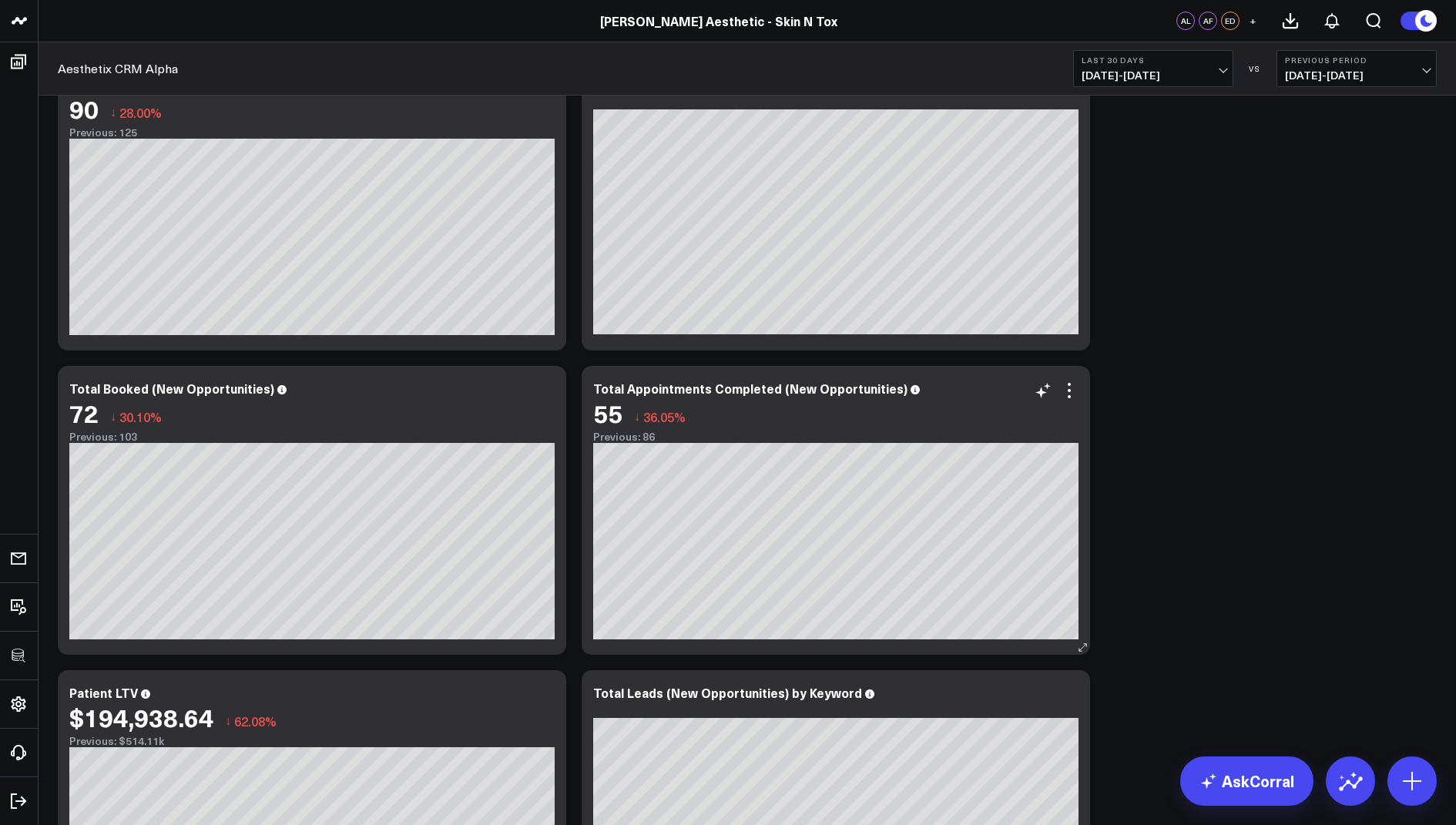
scroll to position [347, 0]
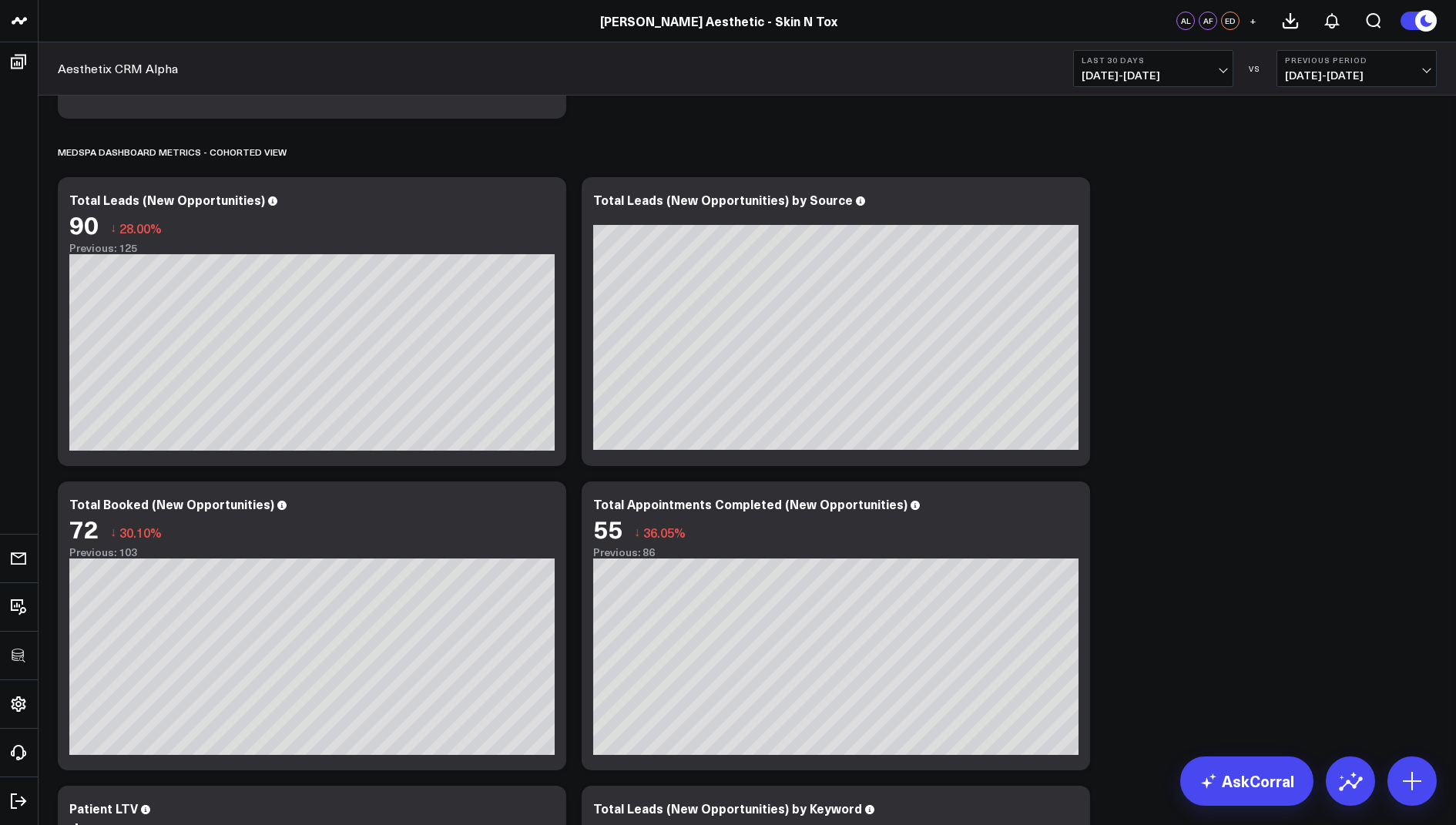
click at [1100, 63] on b "Last 30 Days" at bounding box center [1153, 60] width 143 height 9
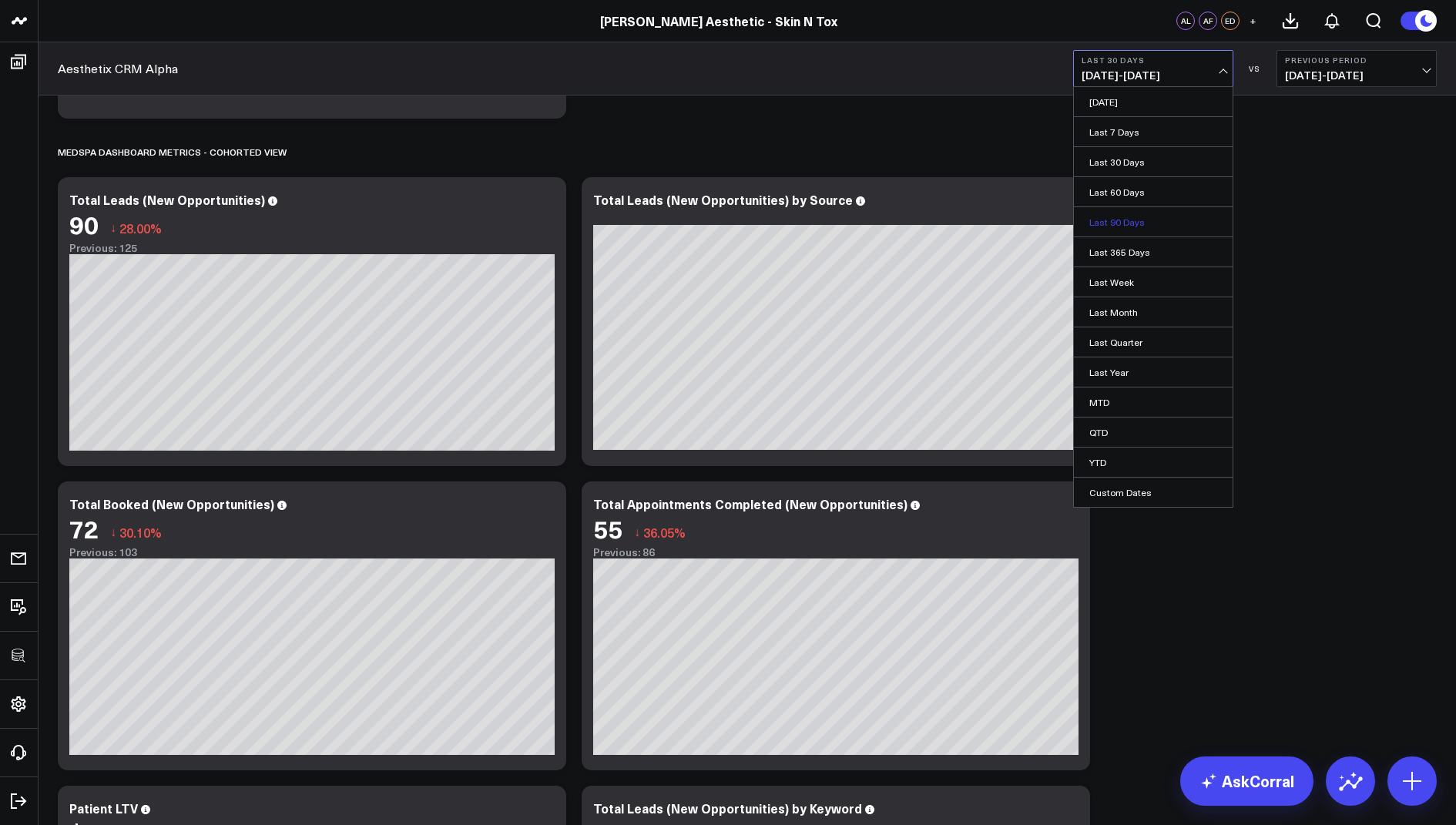
click at [1113, 223] on link "Last 90 Days" at bounding box center [1153, 221] width 158 height 29
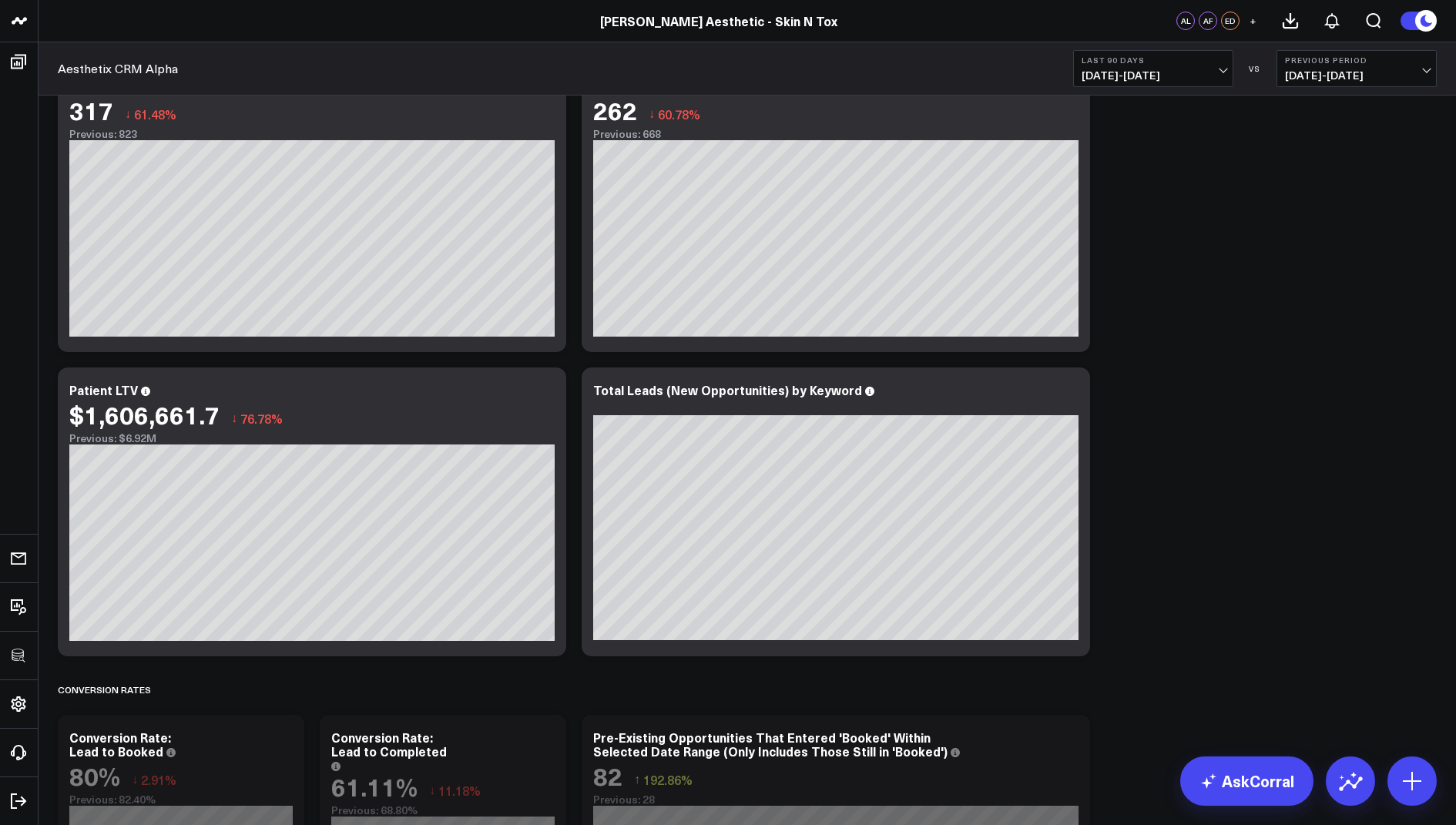
scroll to position [1390, 0]
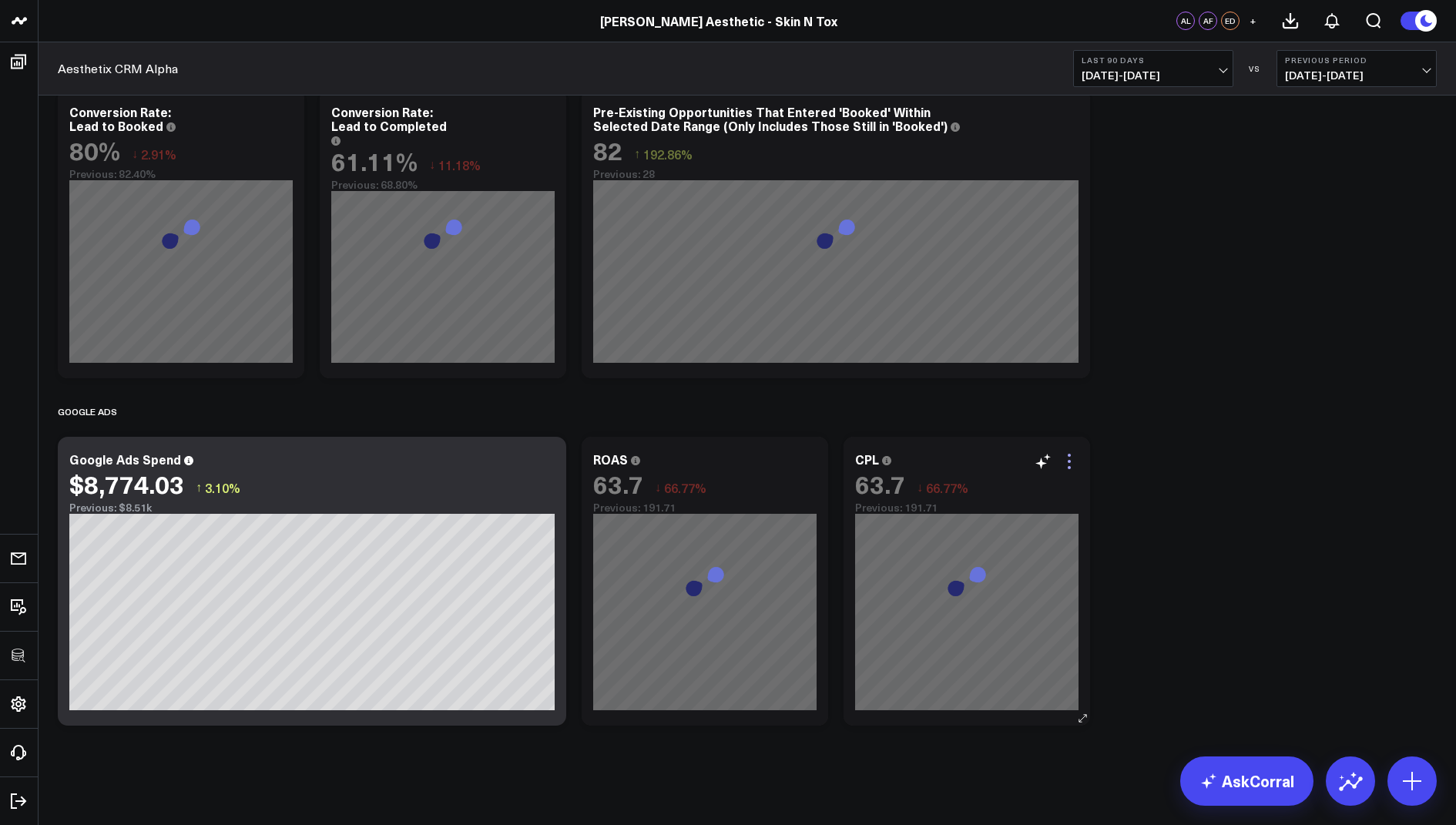
click at [1070, 457] on icon at bounding box center [1069, 462] width 19 height 19
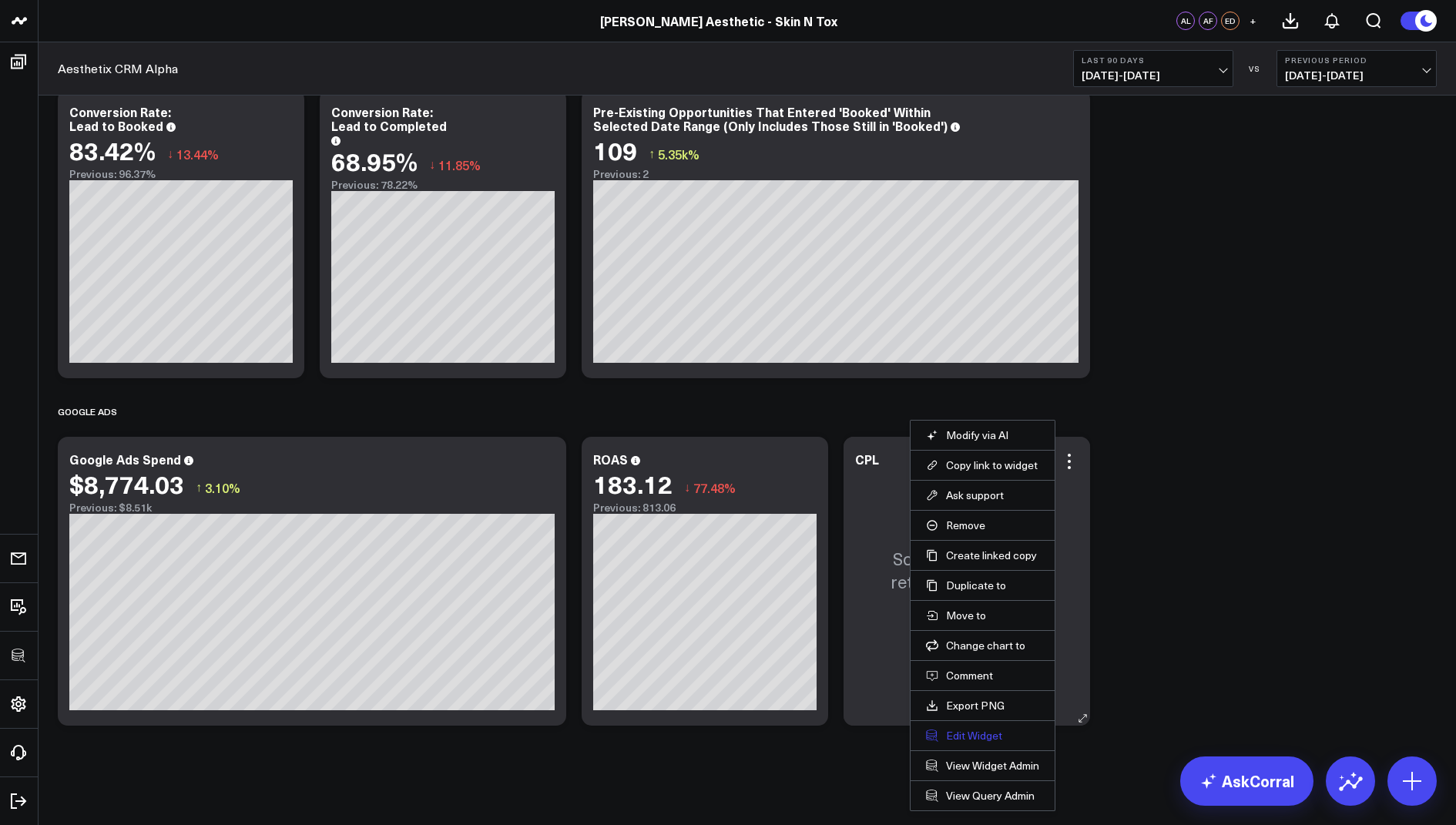
click at [980, 730] on button "Edit Widget" at bounding box center [982, 736] width 113 height 14
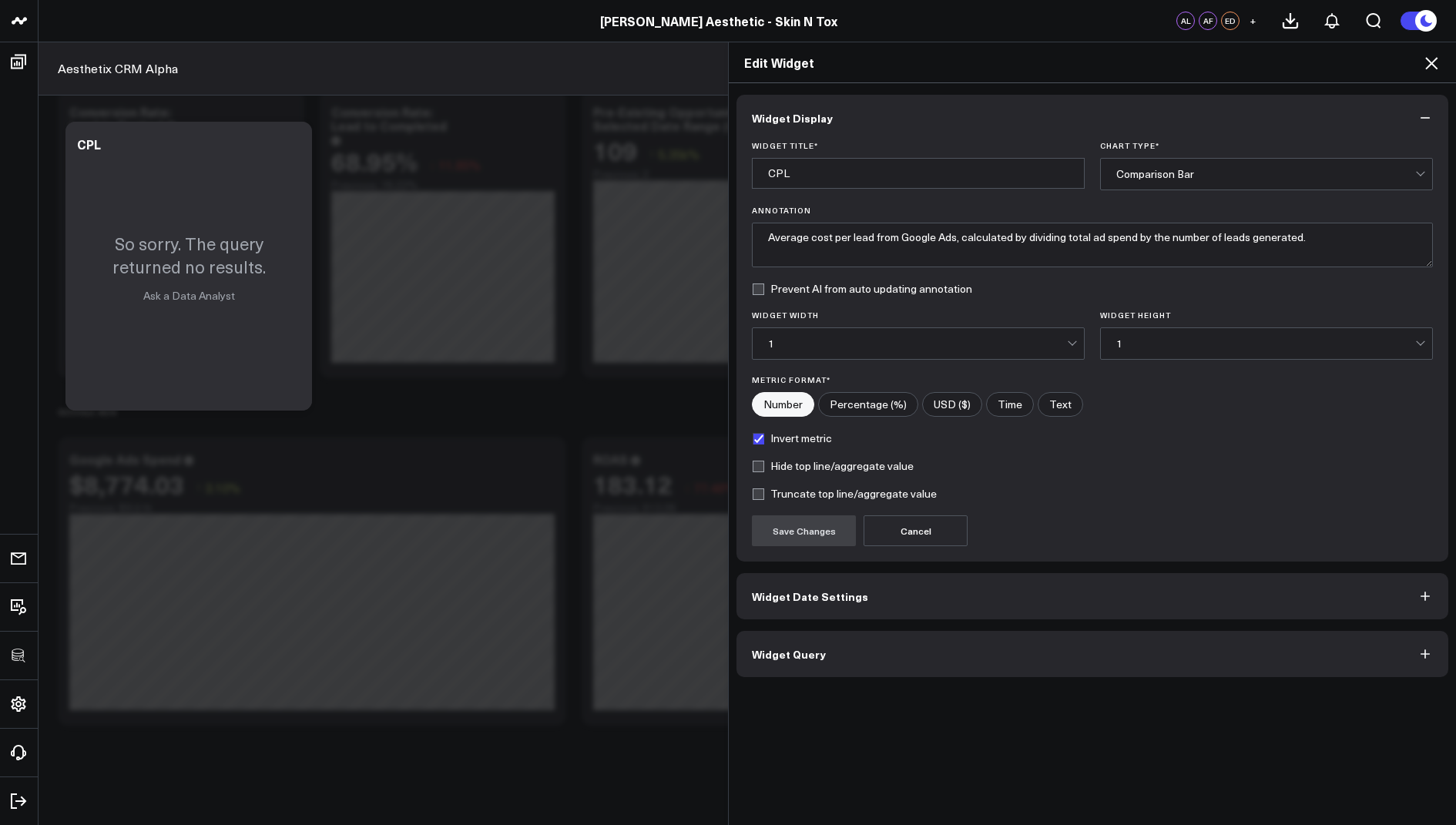
click at [761, 654] on span "Widget Query" at bounding box center [789, 654] width 74 height 13
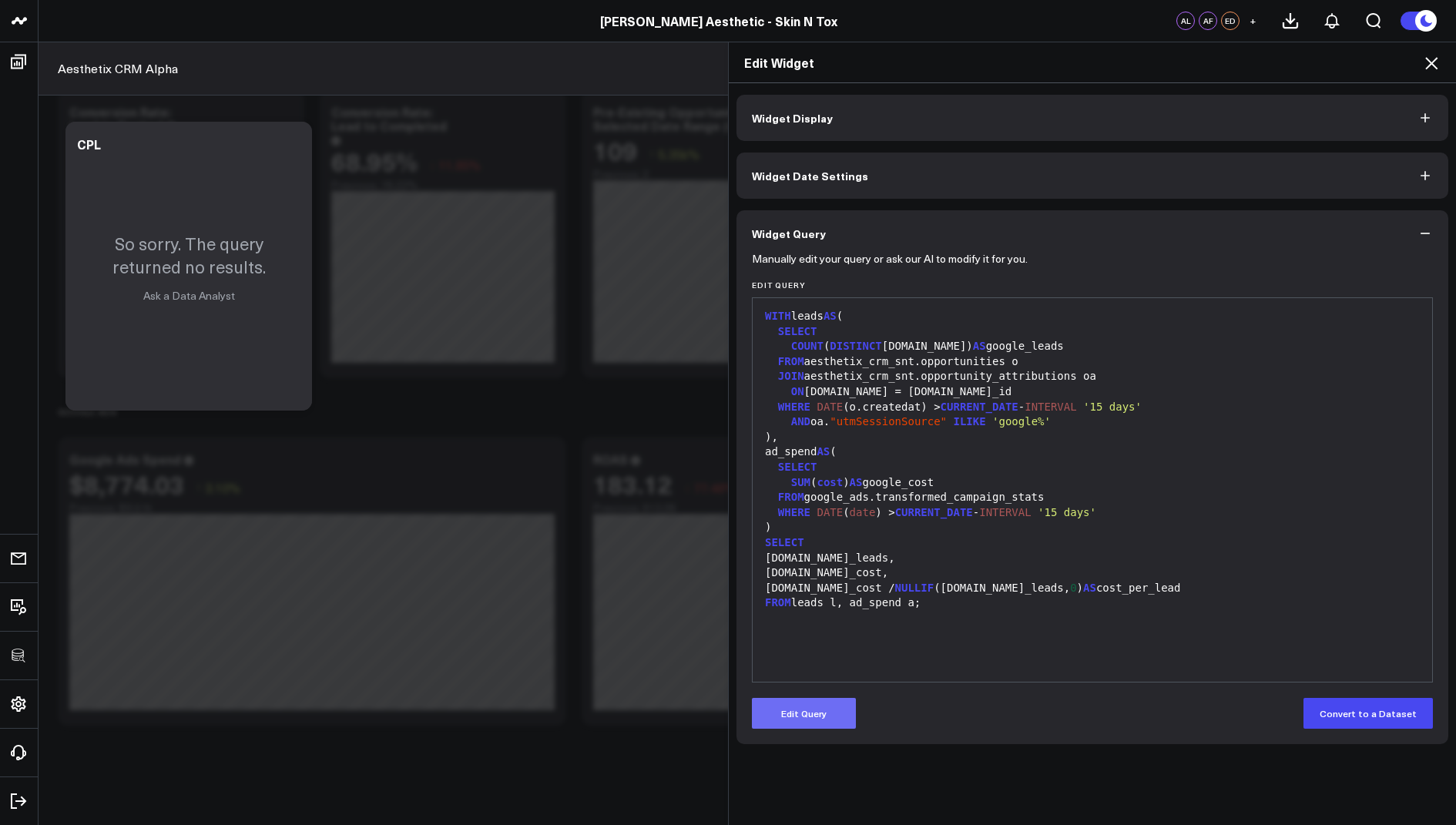
click at [786, 714] on button "Edit Query" at bounding box center [804, 713] width 104 height 31
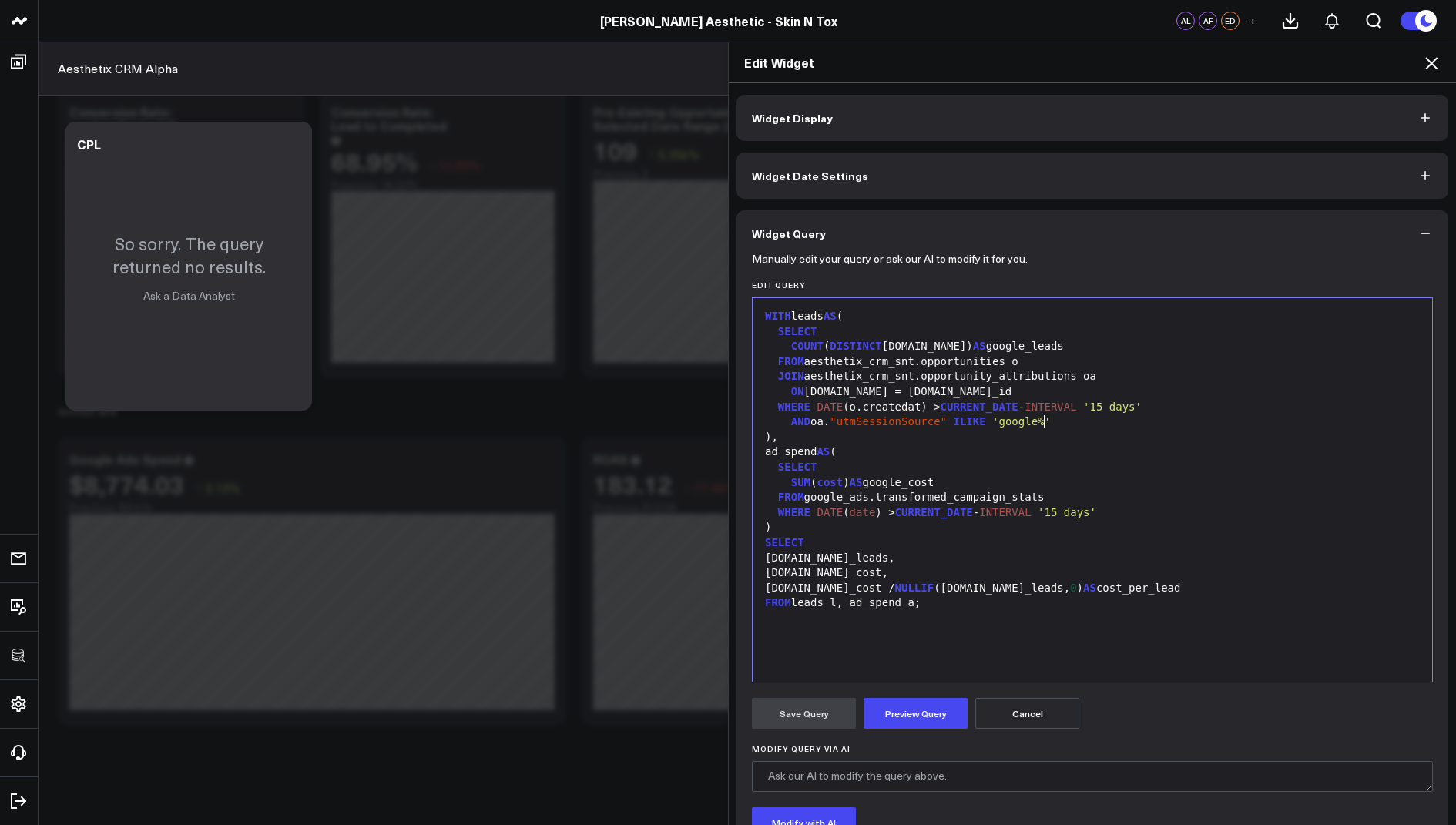
click at [1043, 423] on span "'google%'" at bounding box center [1021, 422] width 59 height 13
click at [1051, 420] on span "'google%'" at bounding box center [1021, 422] width 59 height 13
click at [910, 713] on button "Preview Query" at bounding box center [915, 713] width 104 height 31
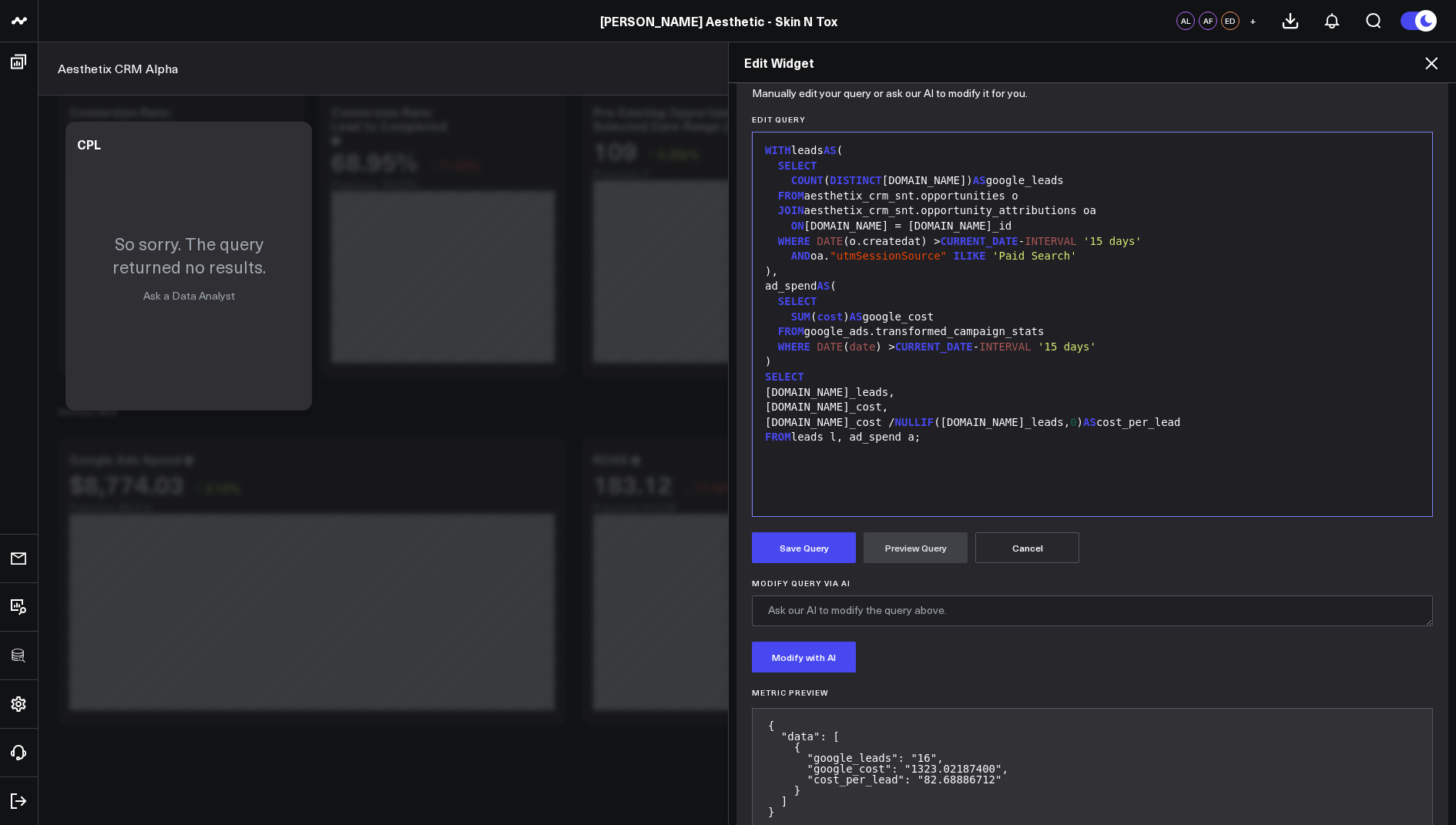
scroll to position [171, 0]
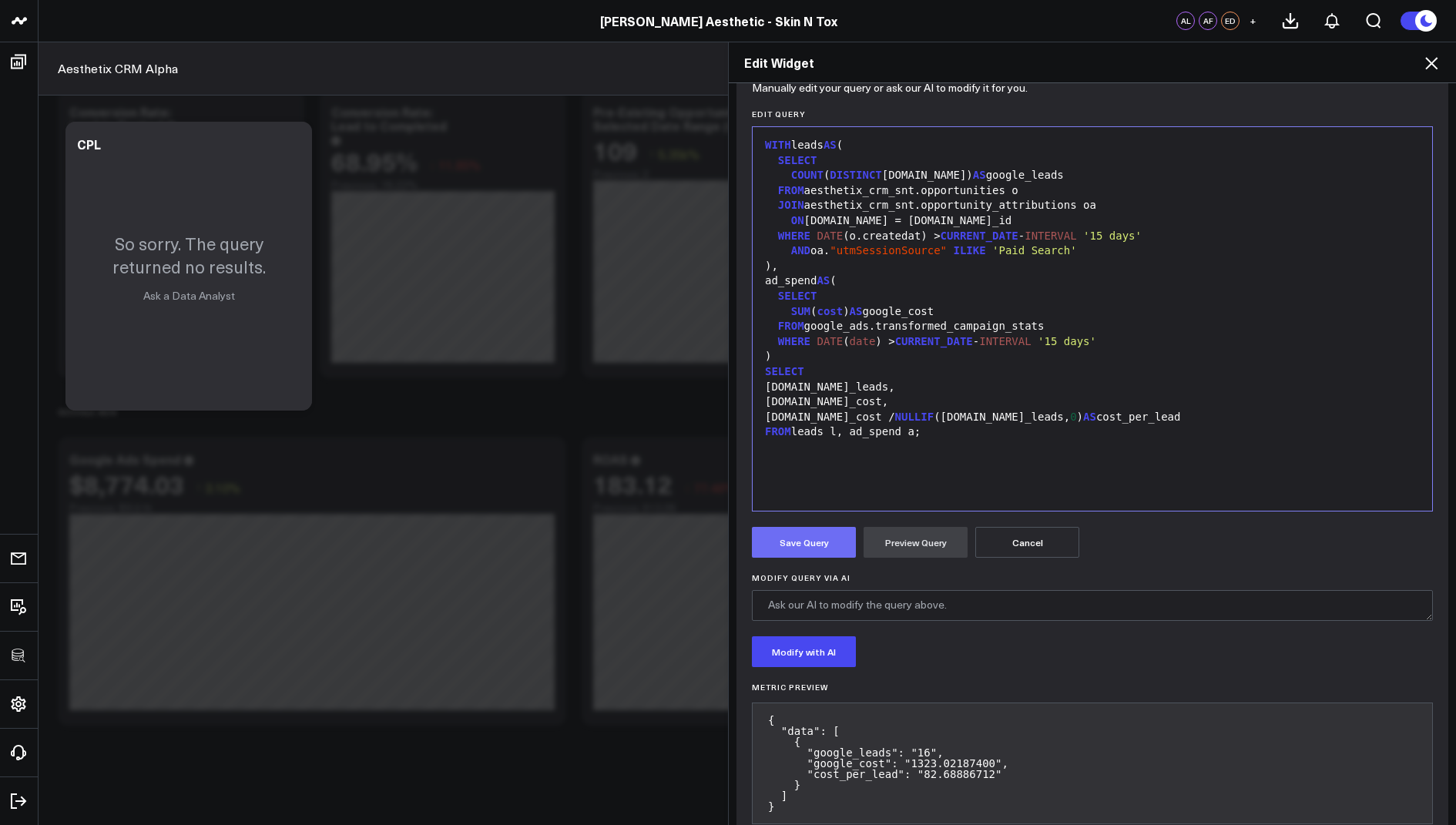
click at [808, 536] on button "Save Query" at bounding box center [804, 542] width 104 height 31
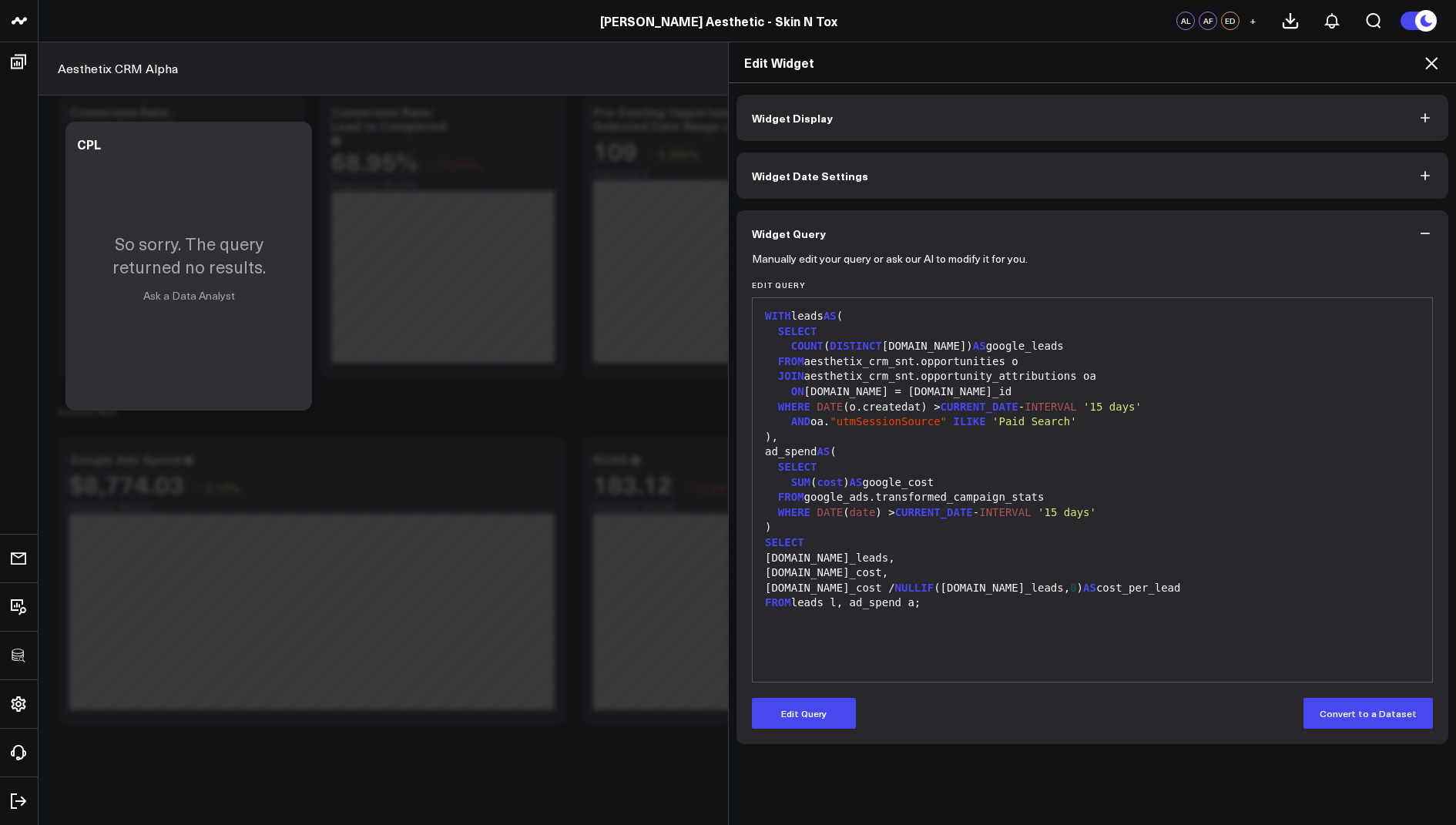
scroll to position [0, 0]
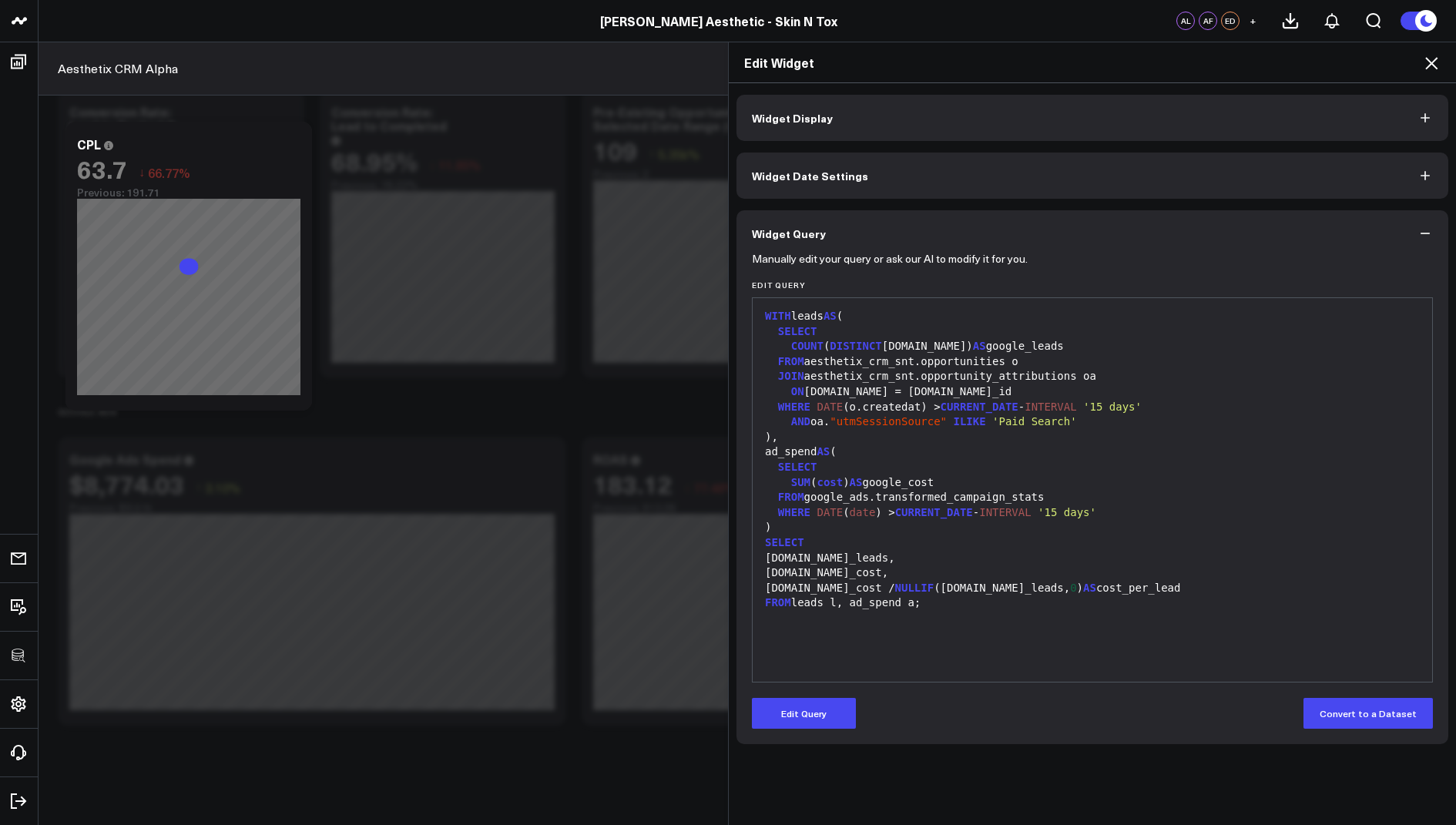
click at [1430, 61] on icon at bounding box center [1432, 64] width 19 height 19
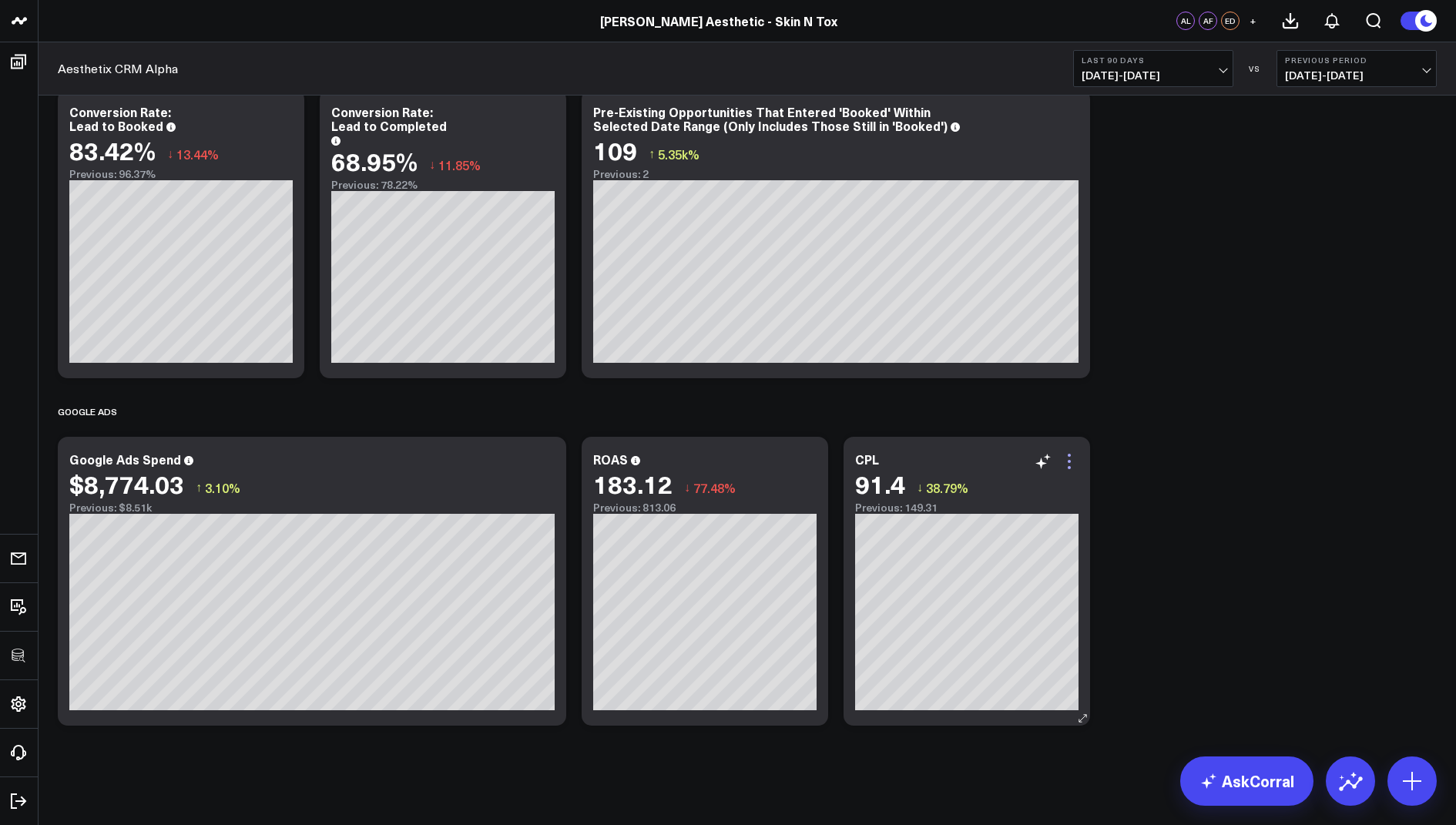
click at [1076, 461] on icon at bounding box center [1069, 462] width 19 height 19
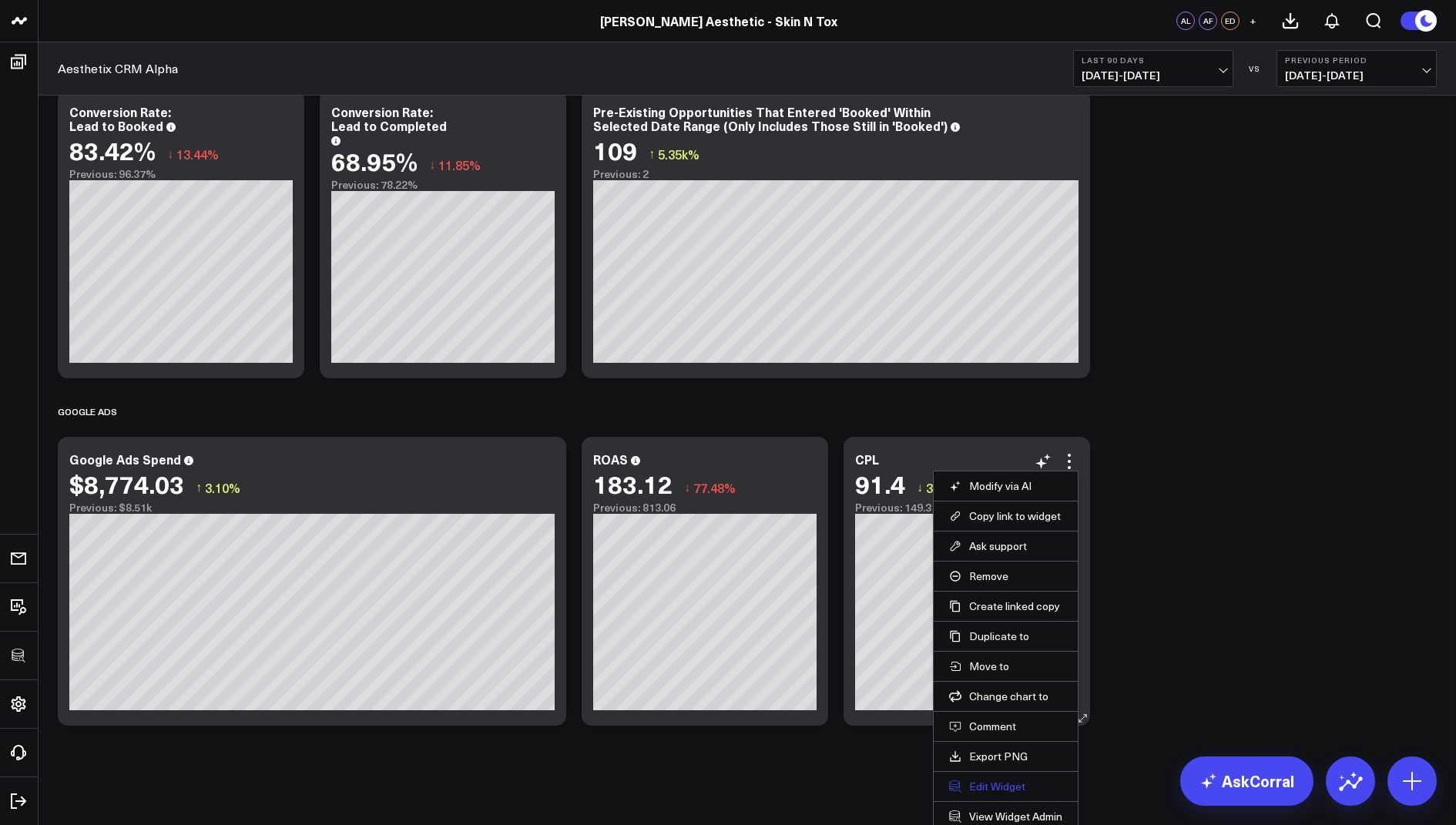
click at [975, 783] on button "Edit Widget" at bounding box center [1005, 787] width 113 height 14
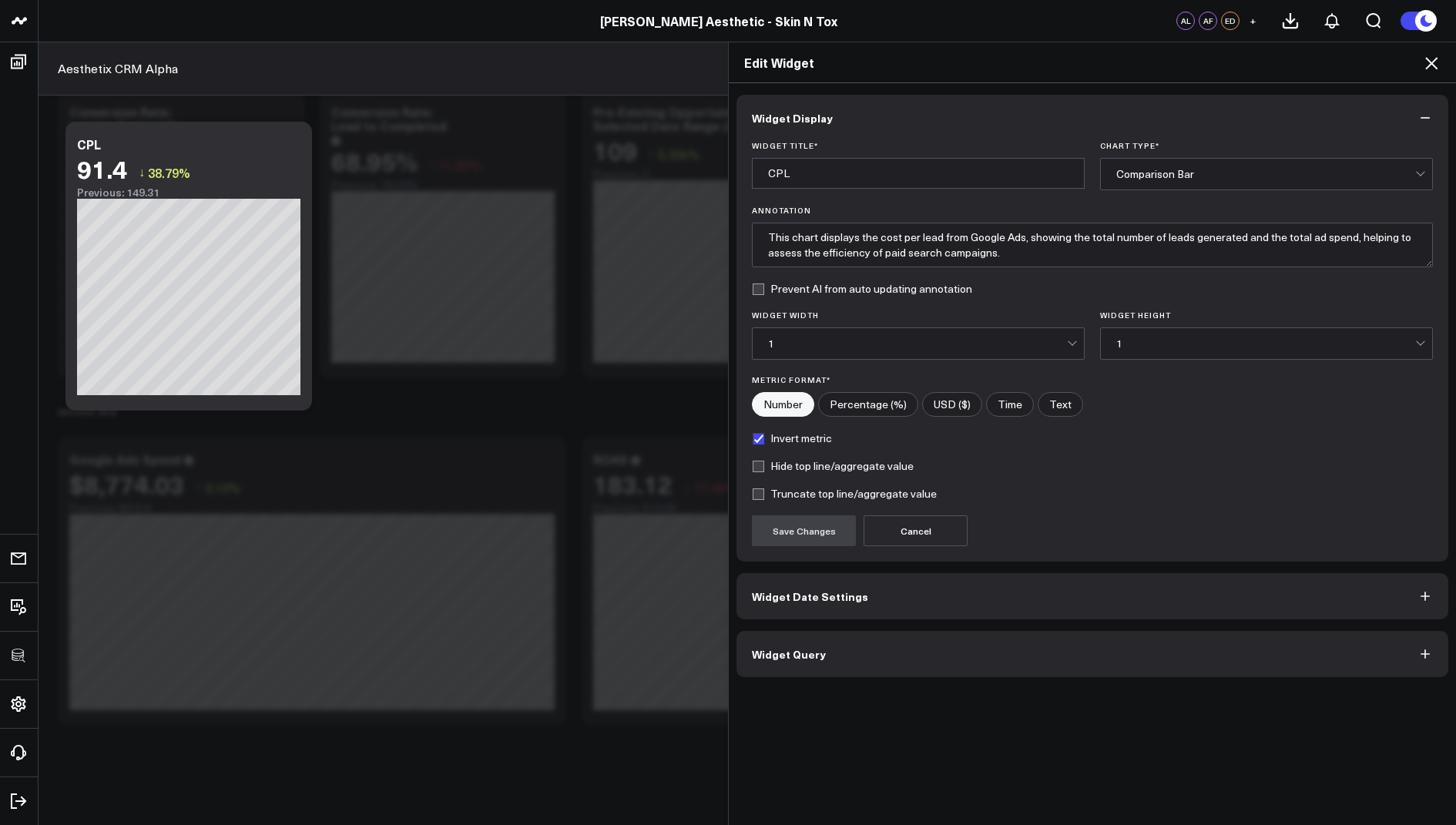
click at [954, 403] on input"] "USD ($)" at bounding box center [952, 404] width 59 height 23
radio input"] "true"
click at [805, 532] on button "Save Changes" at bounding box center [804, 530] width 104 height 31
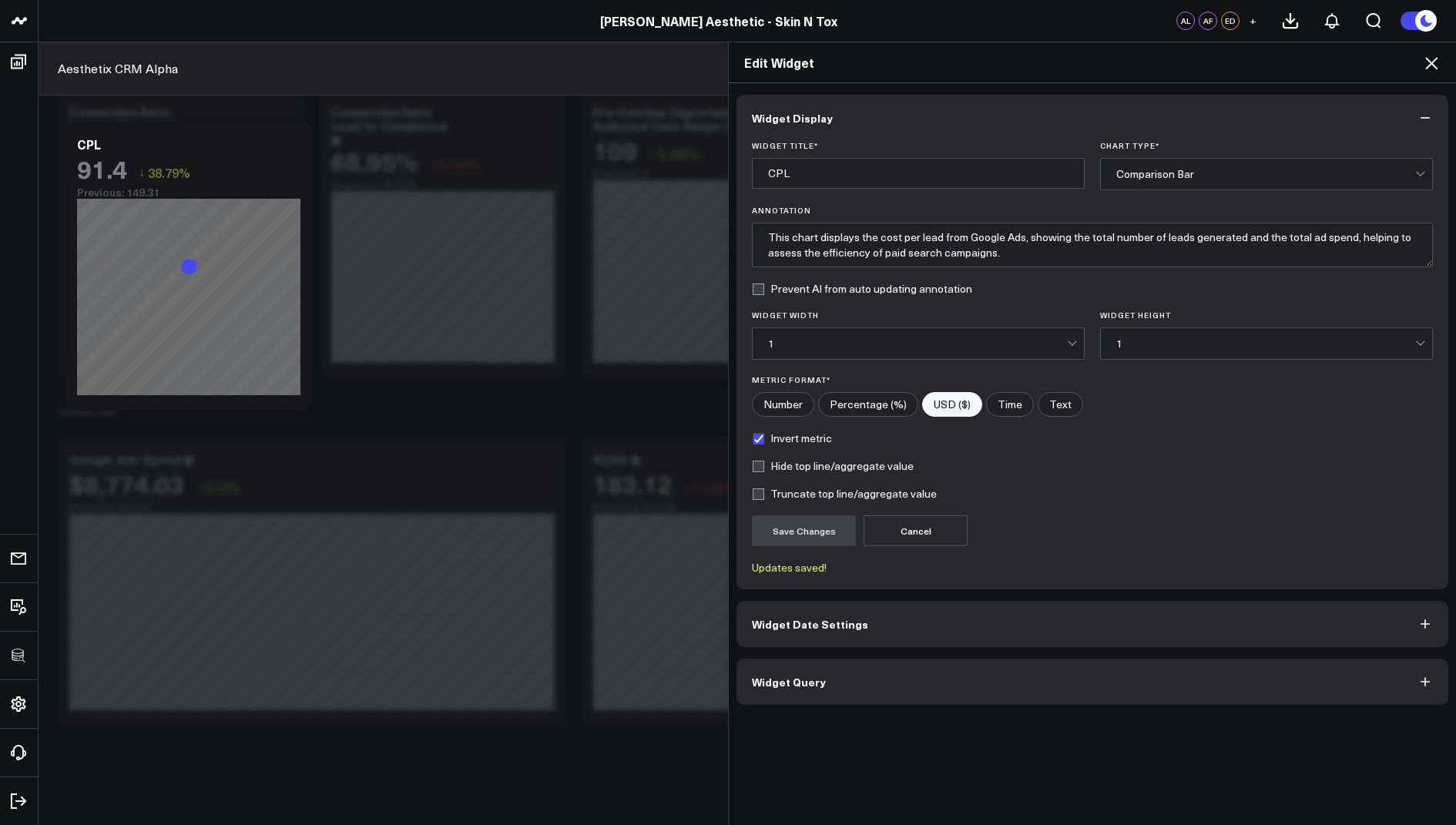
click at [1436, 64] on icon at bounding box center [1432, 64] width 19 height 19
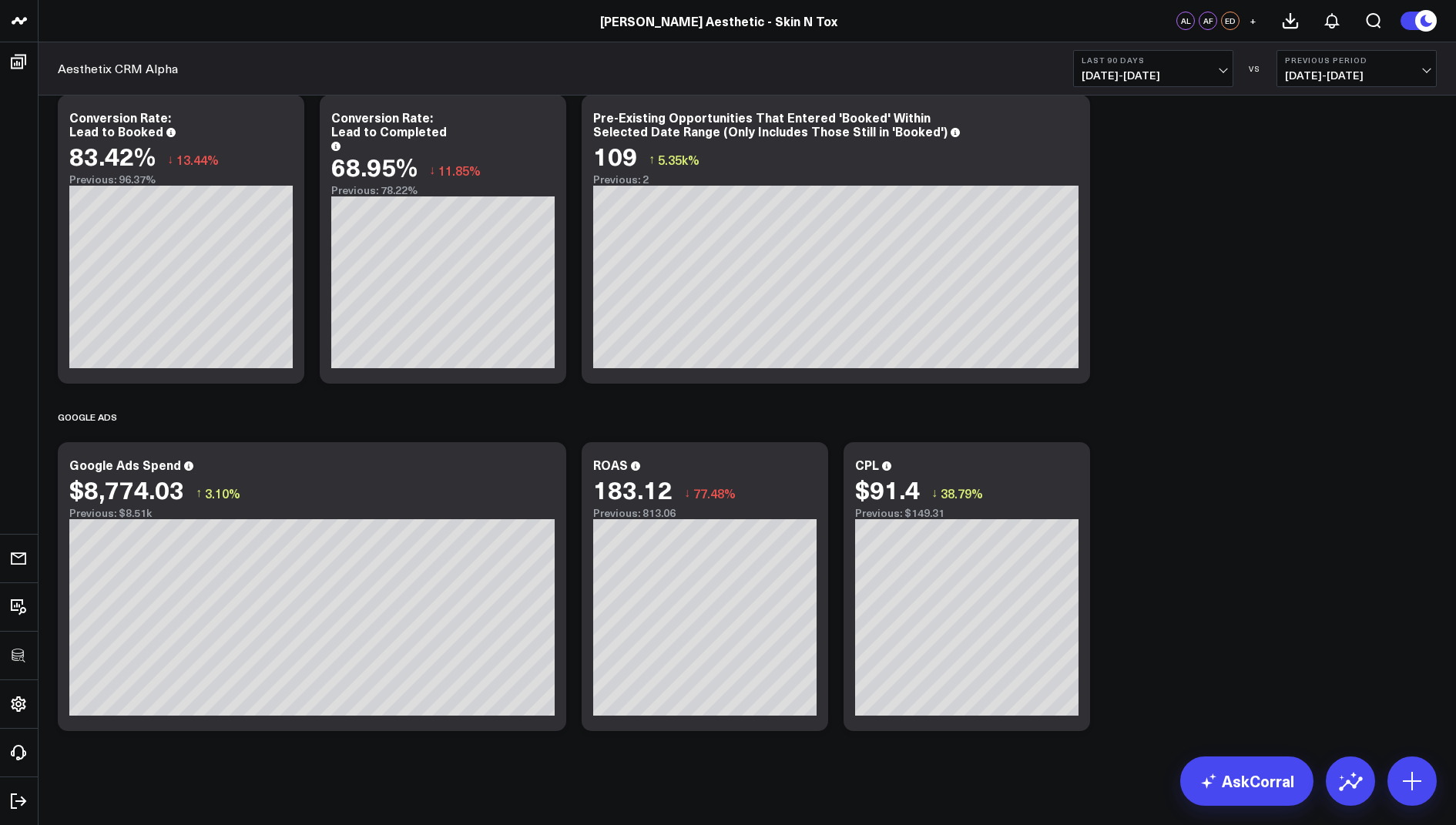
scroll to position [1390, 0]
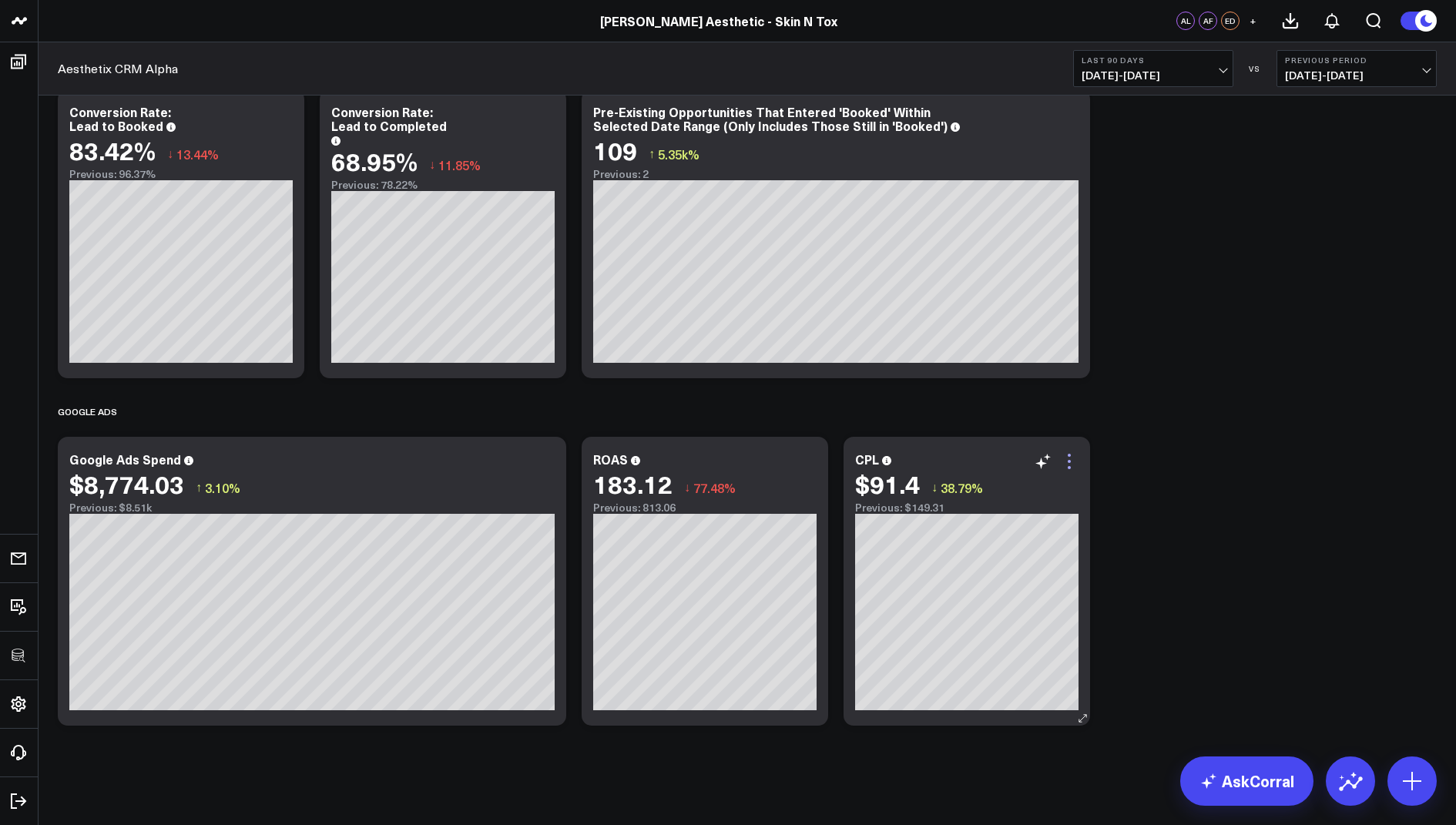
click at [1066, 458] on icon at bounding box center [1069, 462] width 19 height 19
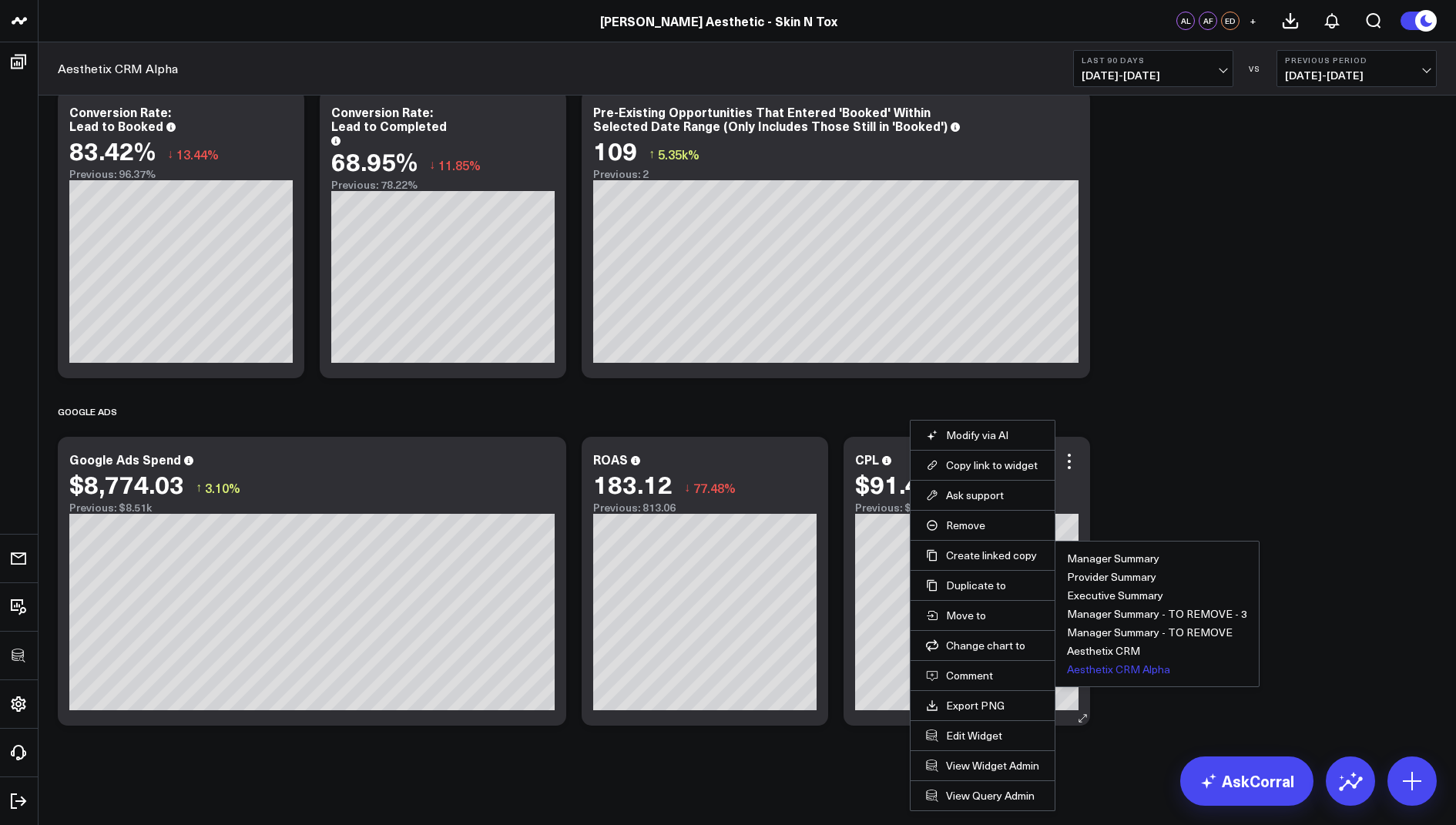
click at [1100, 664] on button "Aesthetix CRM Alpha" at bounding box center [1119, 670] width 103 height 11
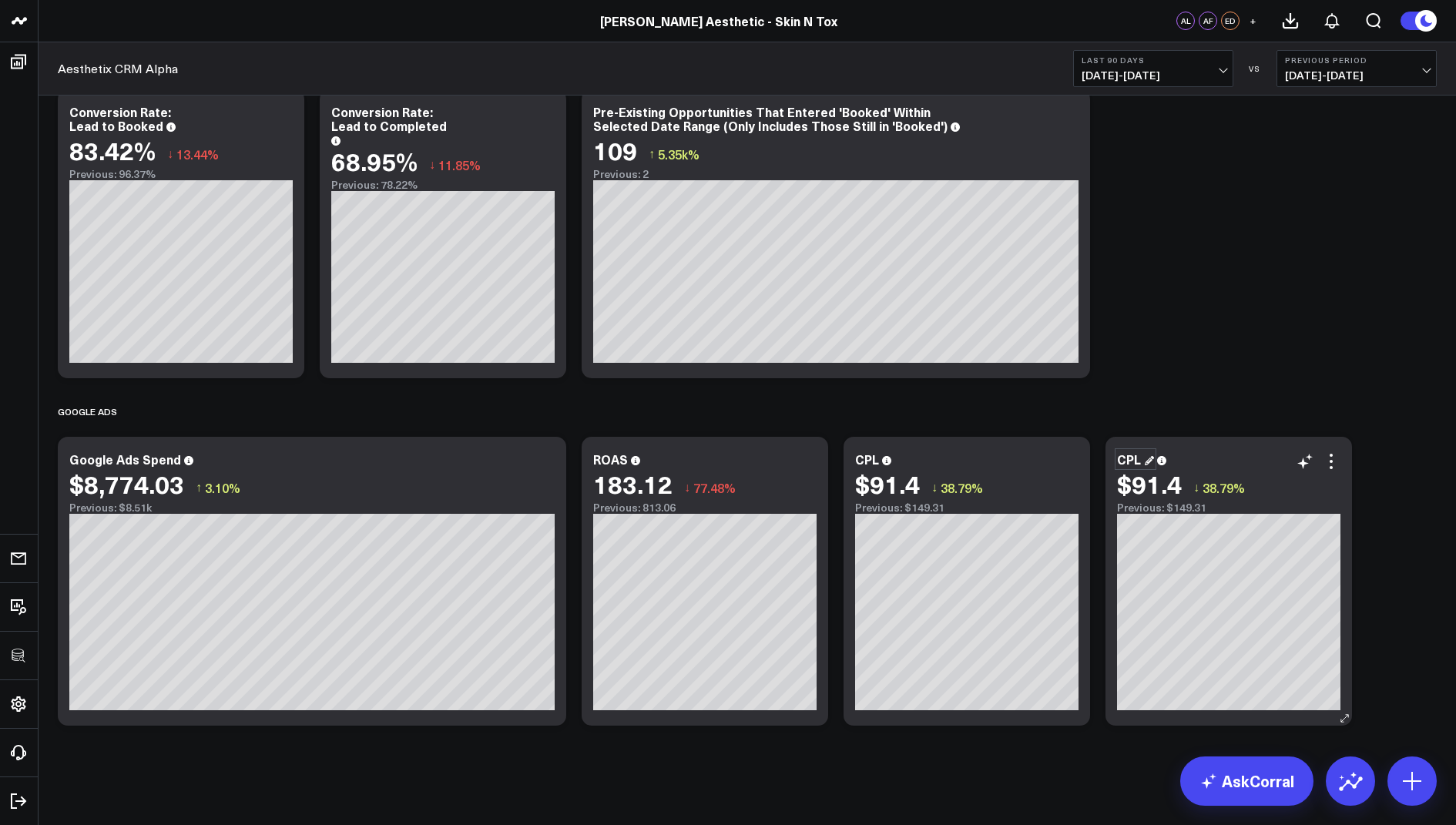
click at [1137, 457] on div "CPL" at bounding box center [1135, 460] width 37 height 17
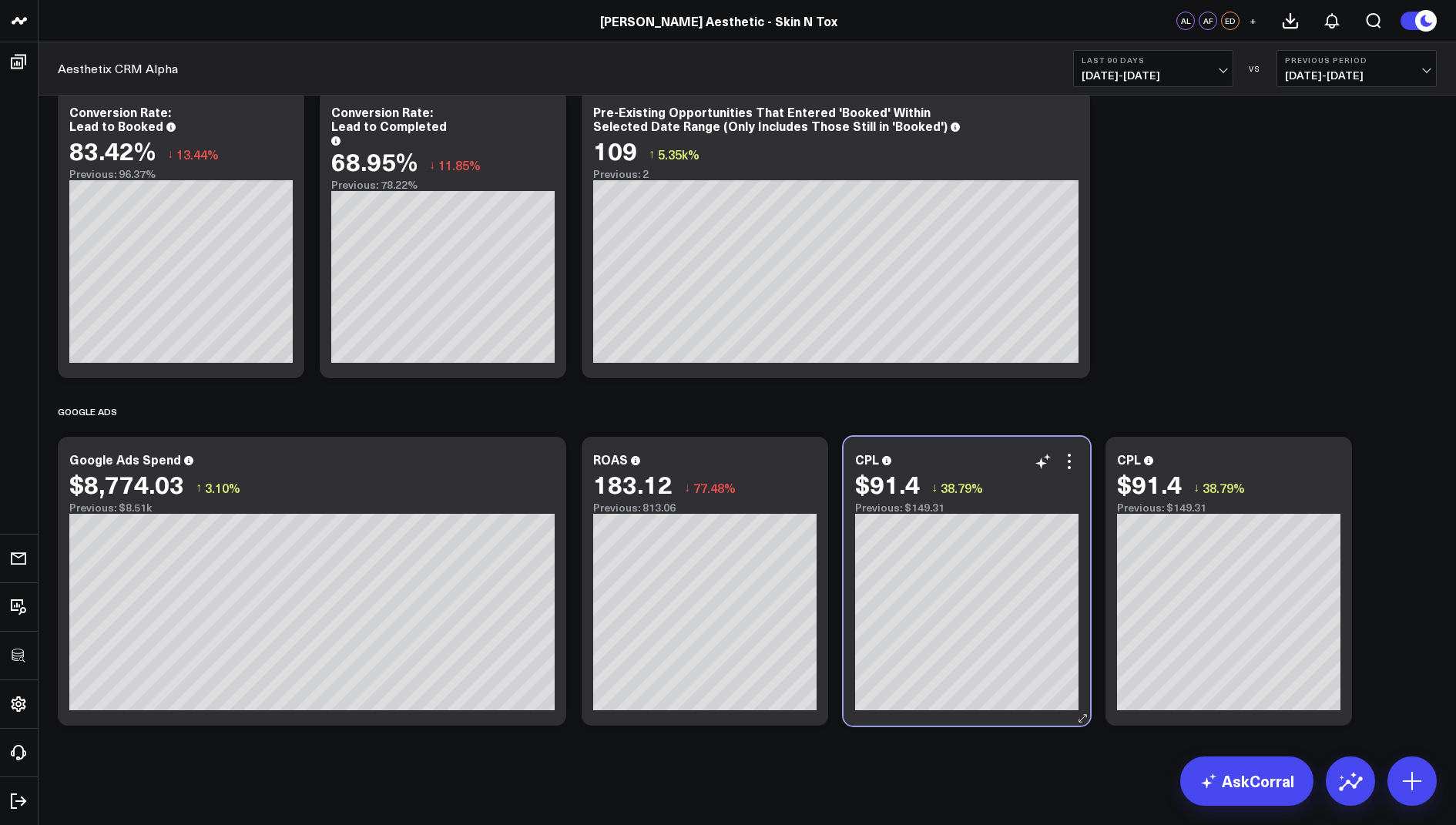
click at [879, 463] on div "CPL" at bounding box center [967, 460] width 223 height 14
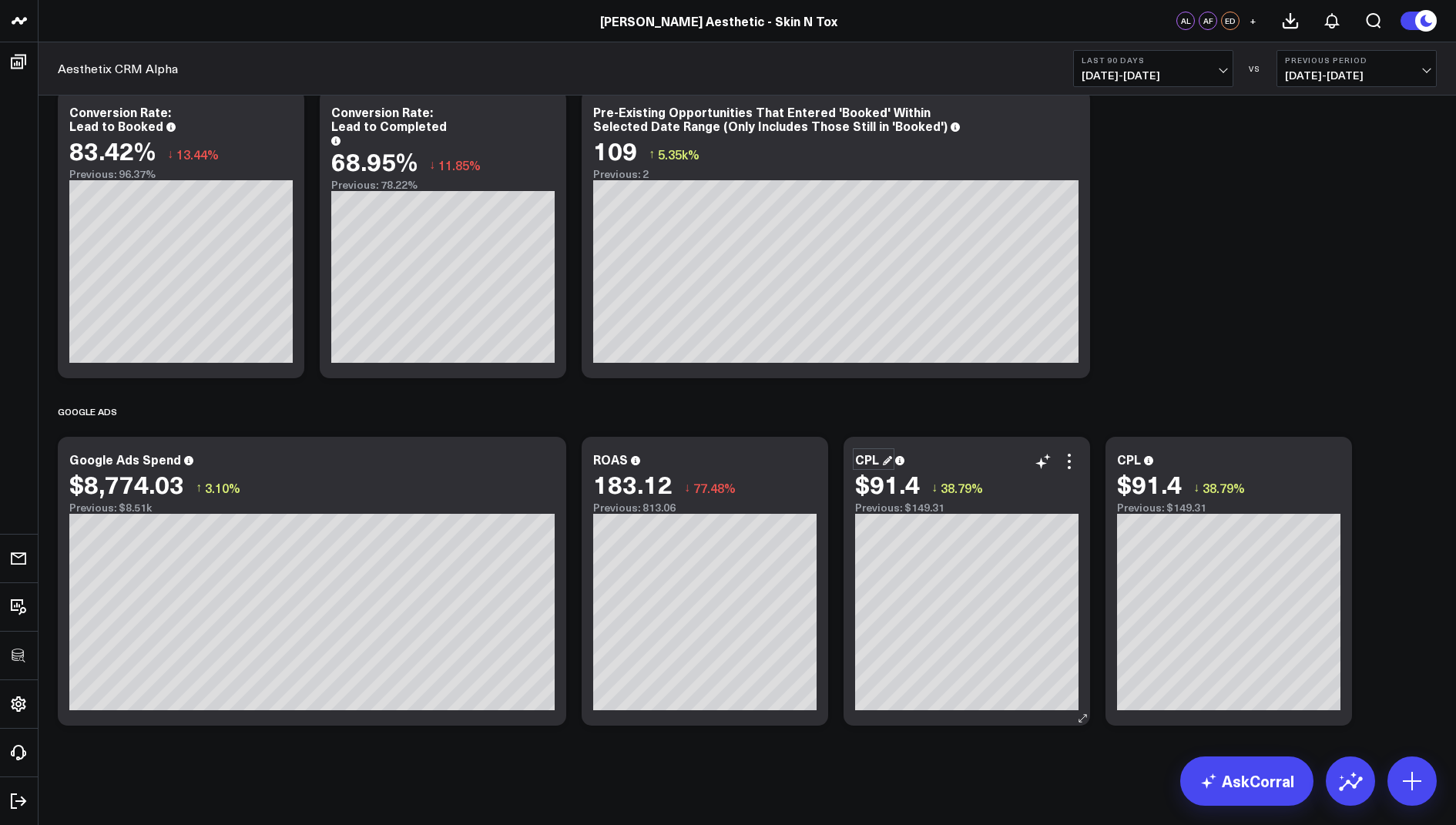
click at [875, 459] on div "CPL" at bounding box center [873, 460] width 37 height 17
click at [1136, 460] on div "CPL" at bounding box center [1135, 460] width 37 height 17
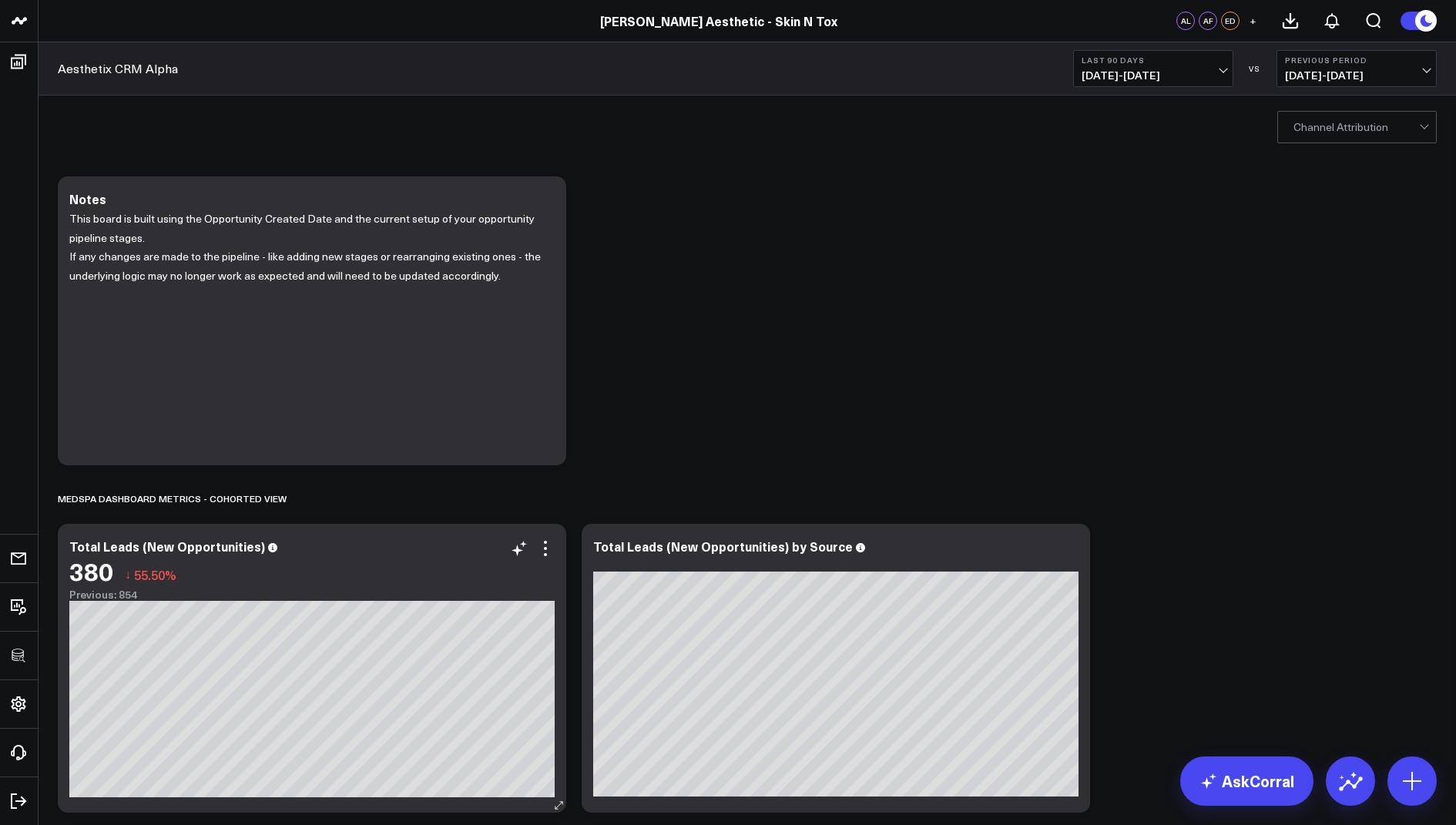
scroll to position [405, 0]
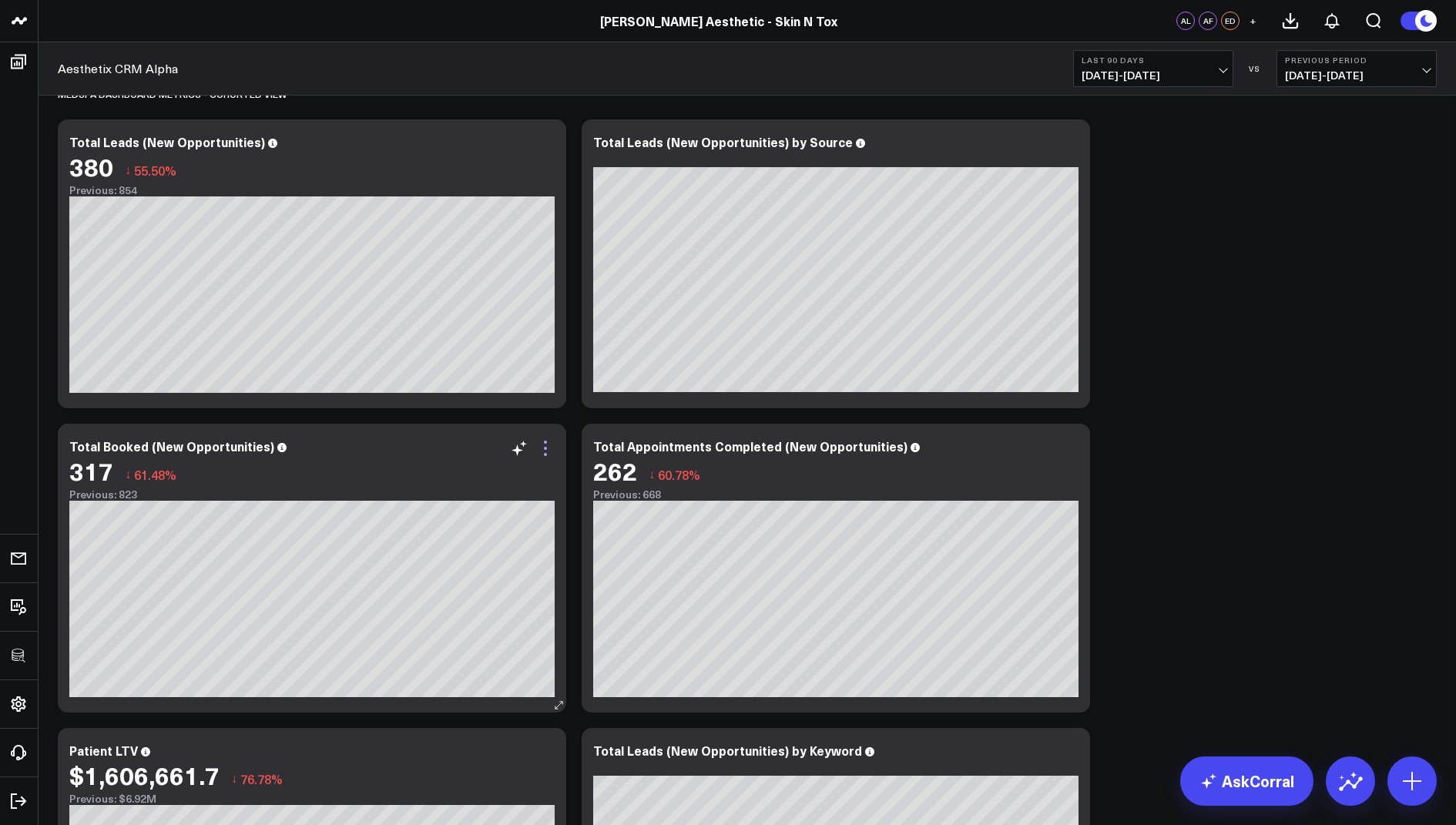
click at [550, 450] on icon at bounding box center [546, 449] width 19 height 19
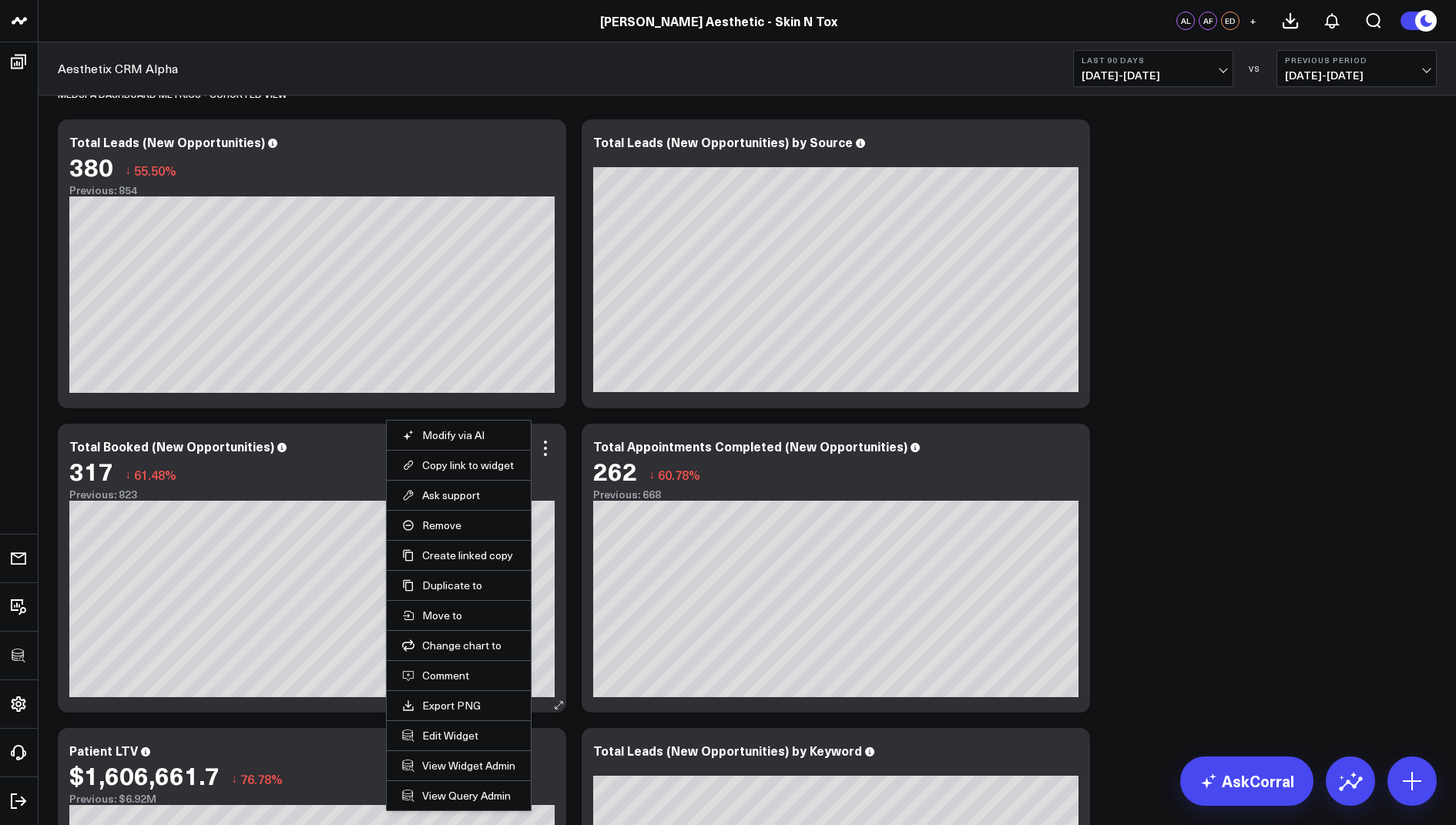
click at [444, 721] on li "Edit Widget" at bounding box center [459, 736] width 144 height 30
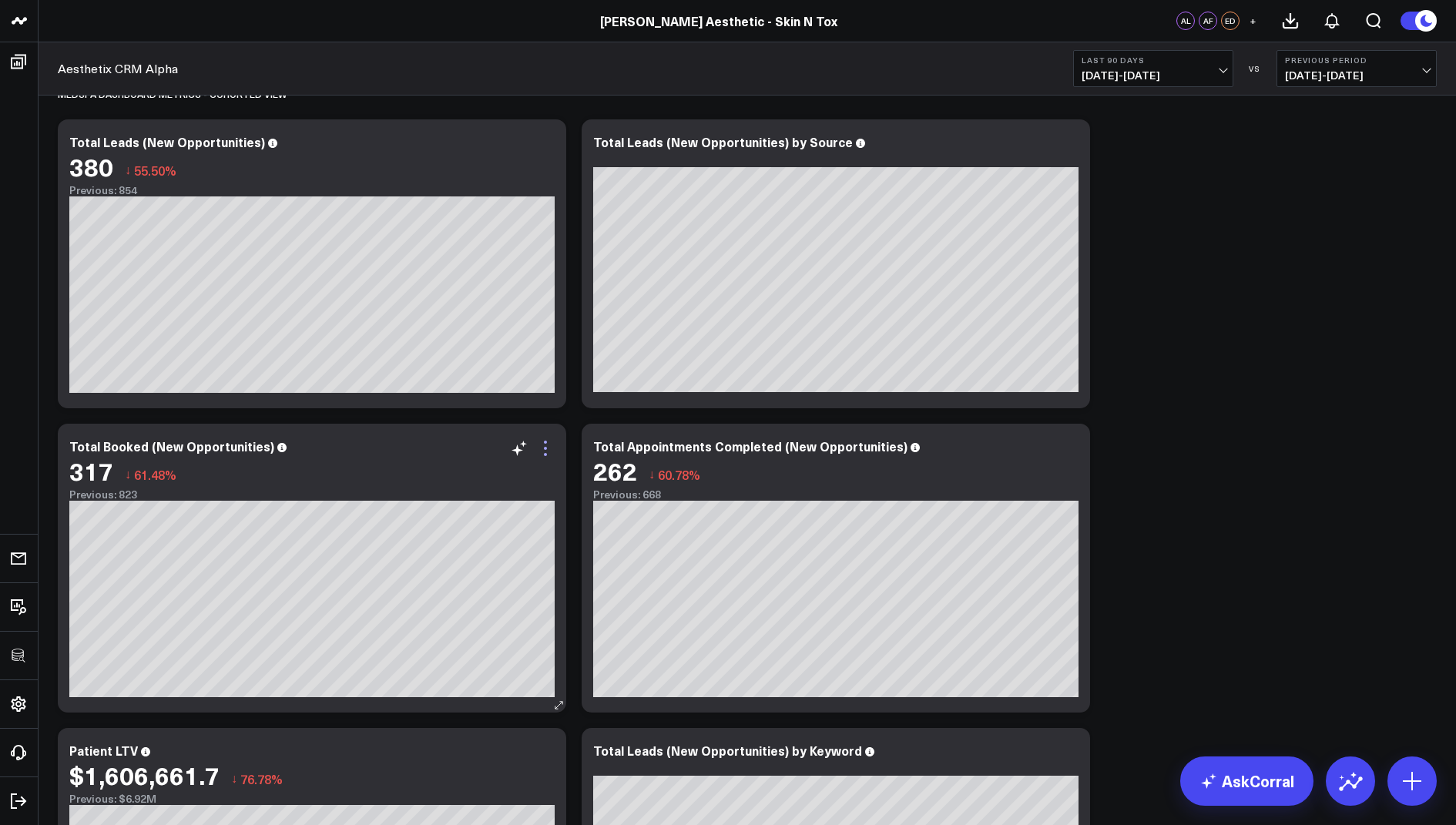
click at [548, 441] on icon at bounding box center [546, 449] width 19 height 19
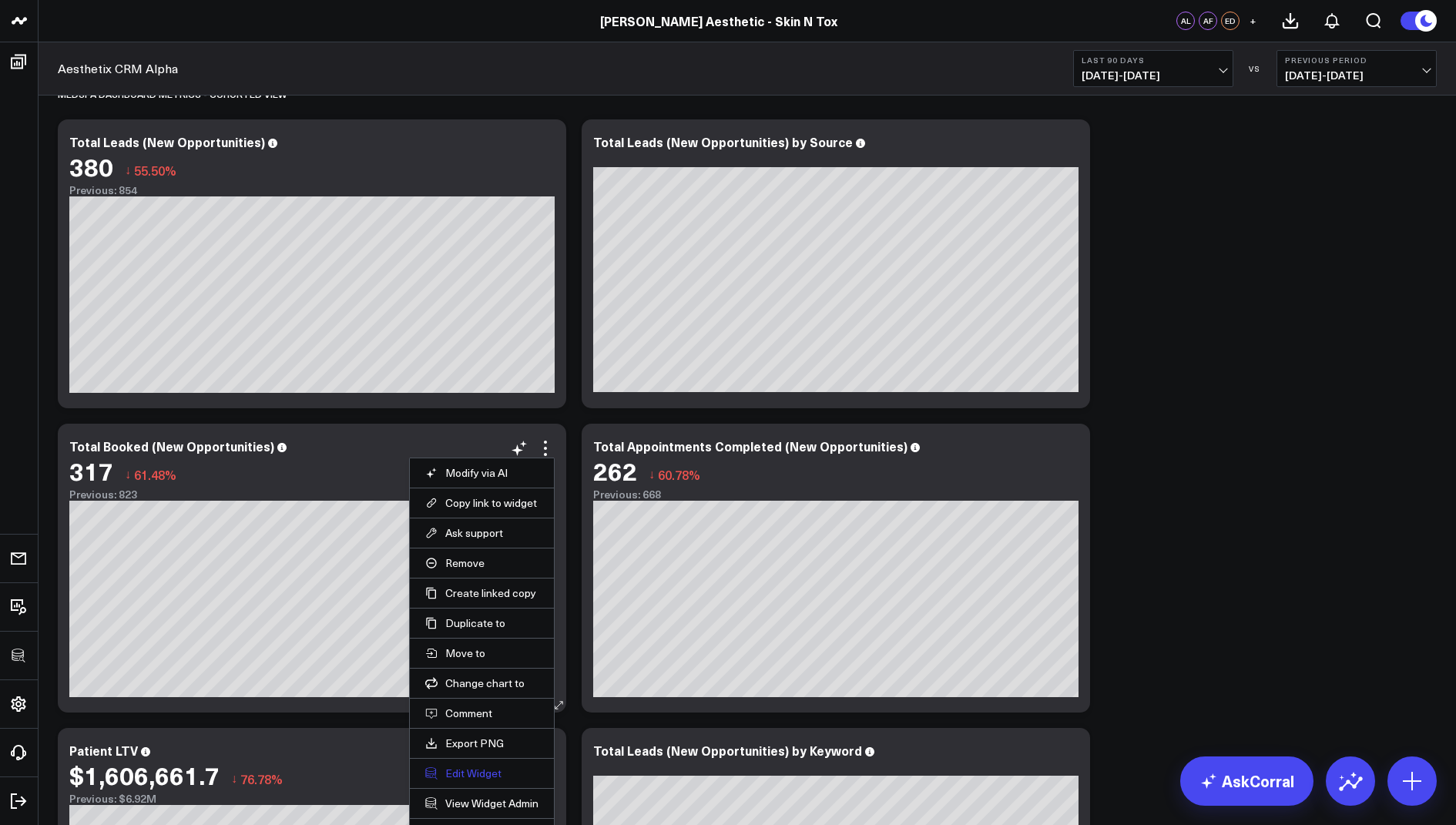
click at [456, 767] on button "Edit Widget" at bounding box center [481, 774] width 113 height 14
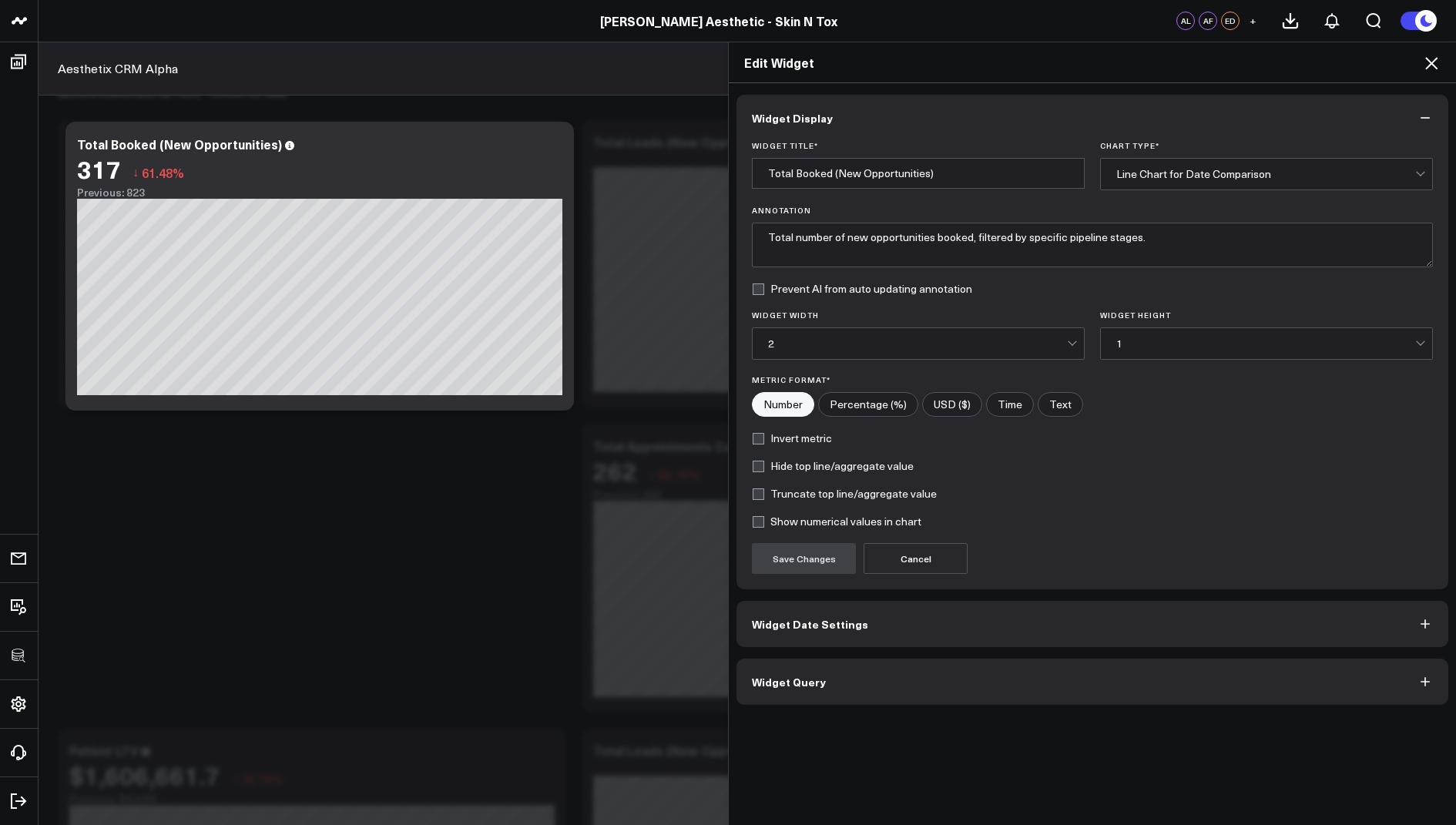
click at [778, 682] on span "Widget Query" at bounding box center [789, 682] width 74 height 13
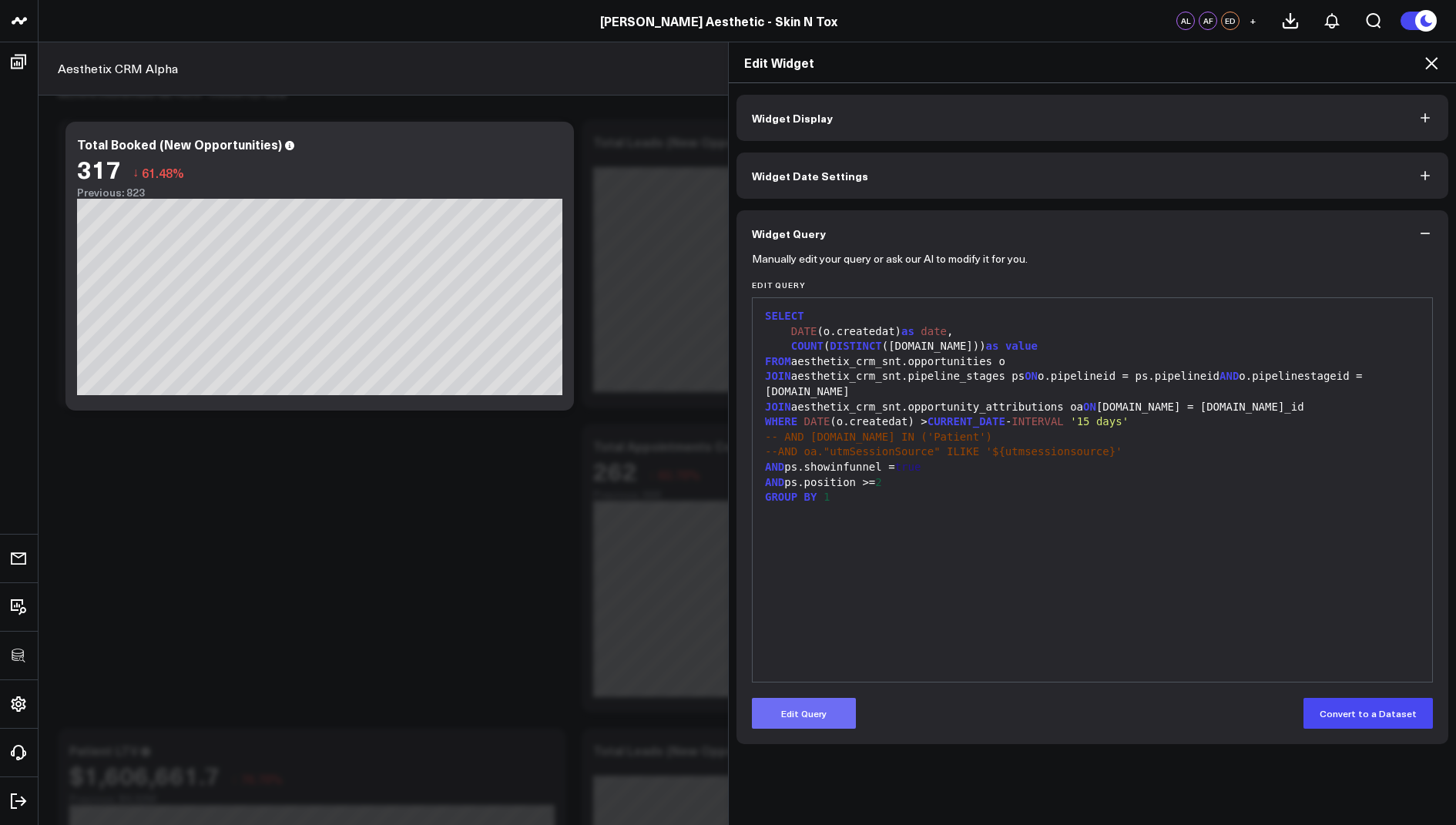
click at [803, 722] on button "Edit Query" at bounding box center [804, 713] width 104 height 31
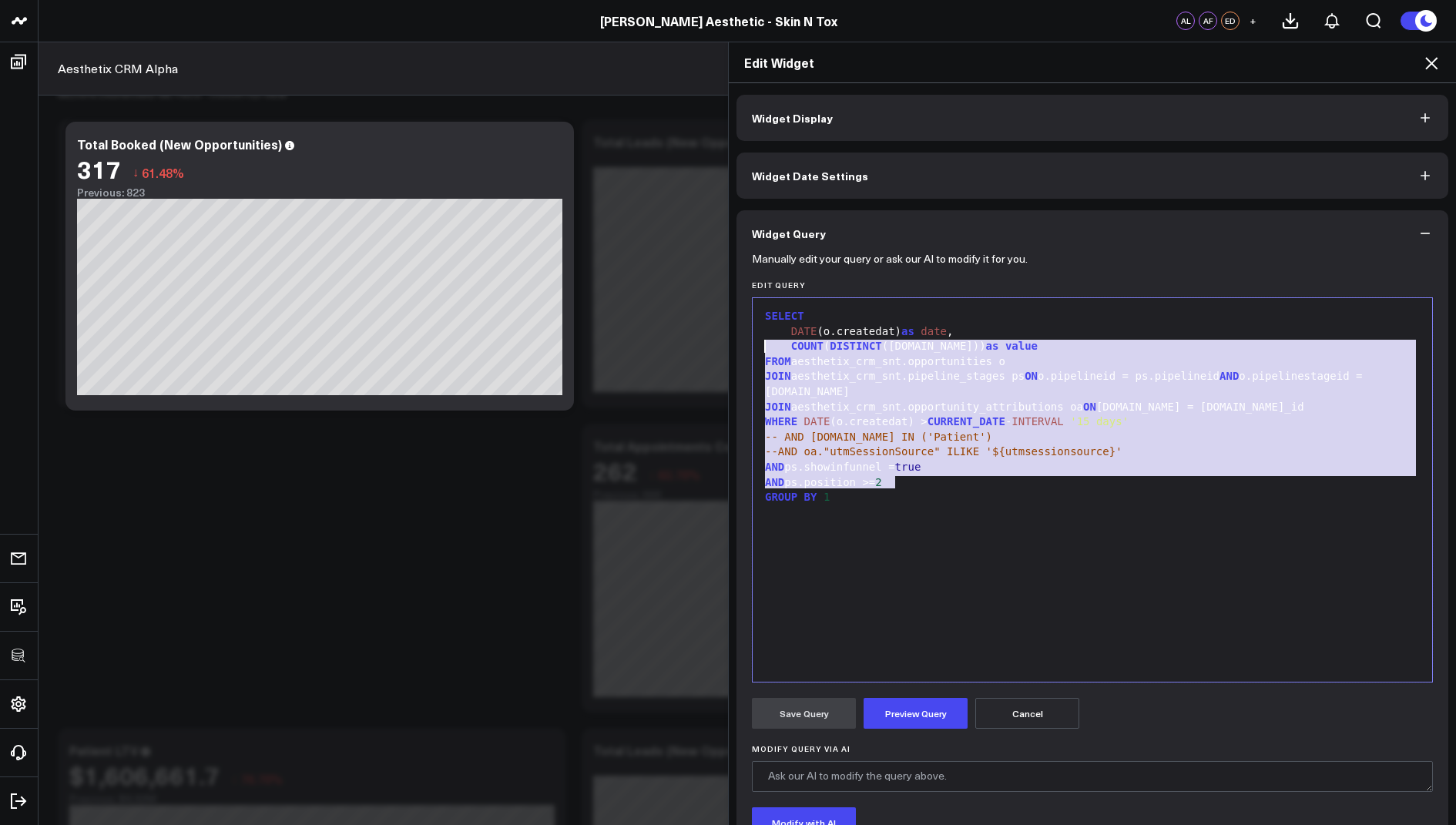
drag, startPoint x: 902, startPoint y: 483, endPoint x: 771, endPoint y: 351, distance: 186.0
click at [771, 351] on div "SELECT DATE (o.createdat) as date , COUNT ( DISTINCT (o.id)) as value FROM aest…" at bounding box center [1092, 490] width 664 height 369
copy div "COUNT ( DISTINCT (o.id)) as value FROM aesthetix_crm_snt.opportunities o JOIN a…"
click at [1429, 60] on icon at bounding box center [1432, 64] width 13 height 13
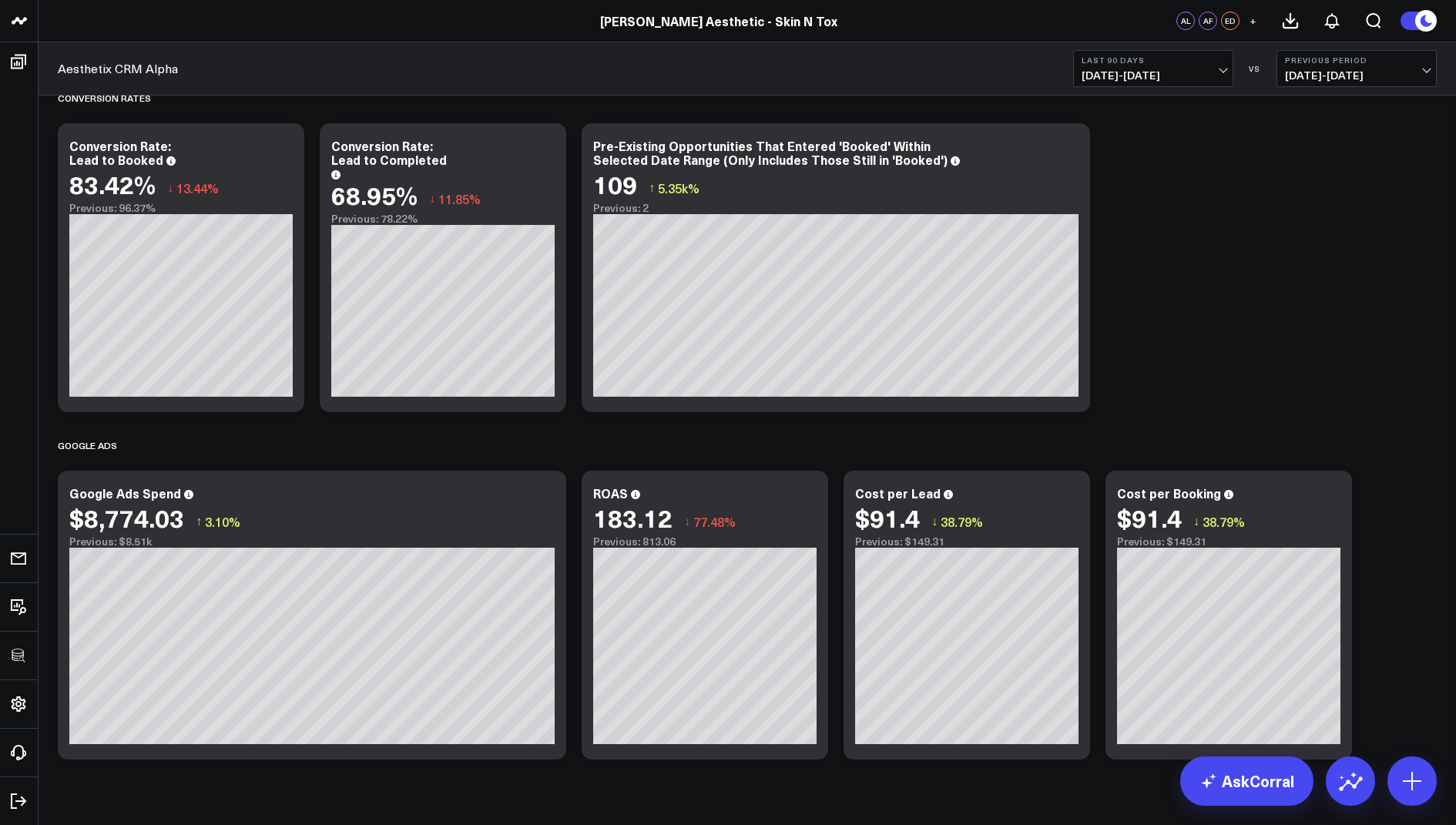
scroll to position [1390, 0]
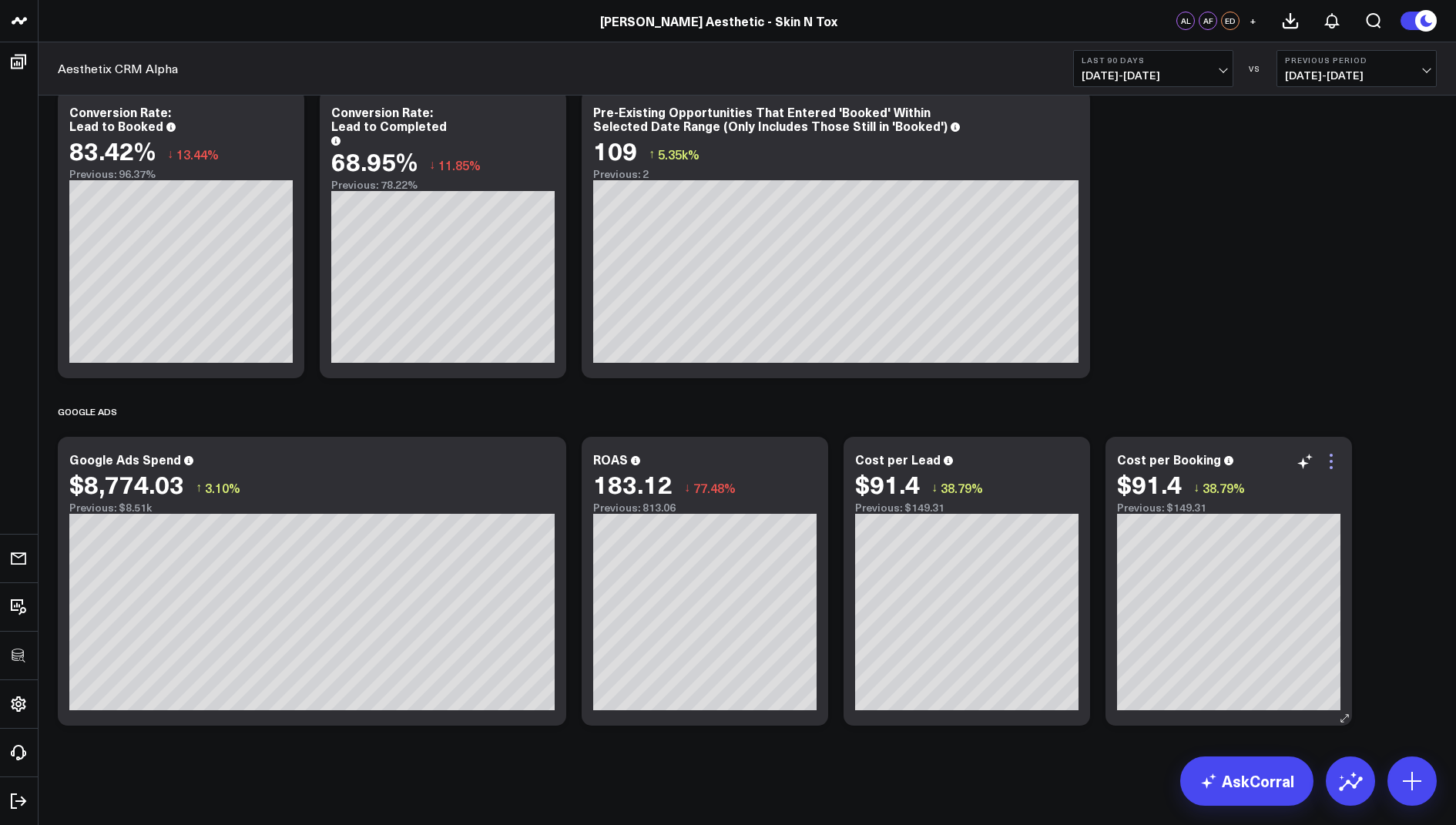
click at [1332, 455] on icon at bounding box center [1331, 456] width 3 height 3
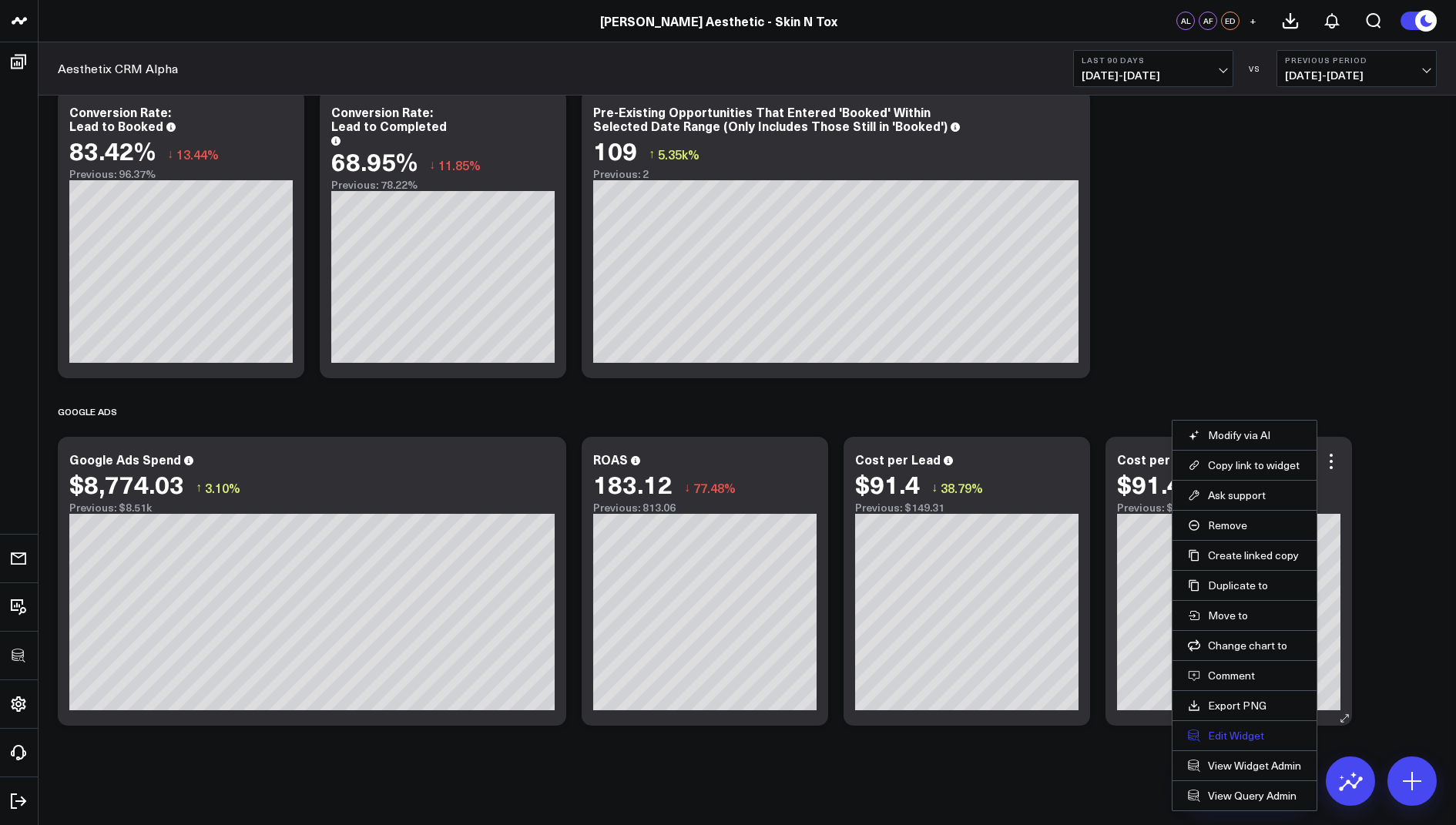
click at [1235, 729] on button "Edit Widget" at bounding box center [1244, 736] width 113 height 14
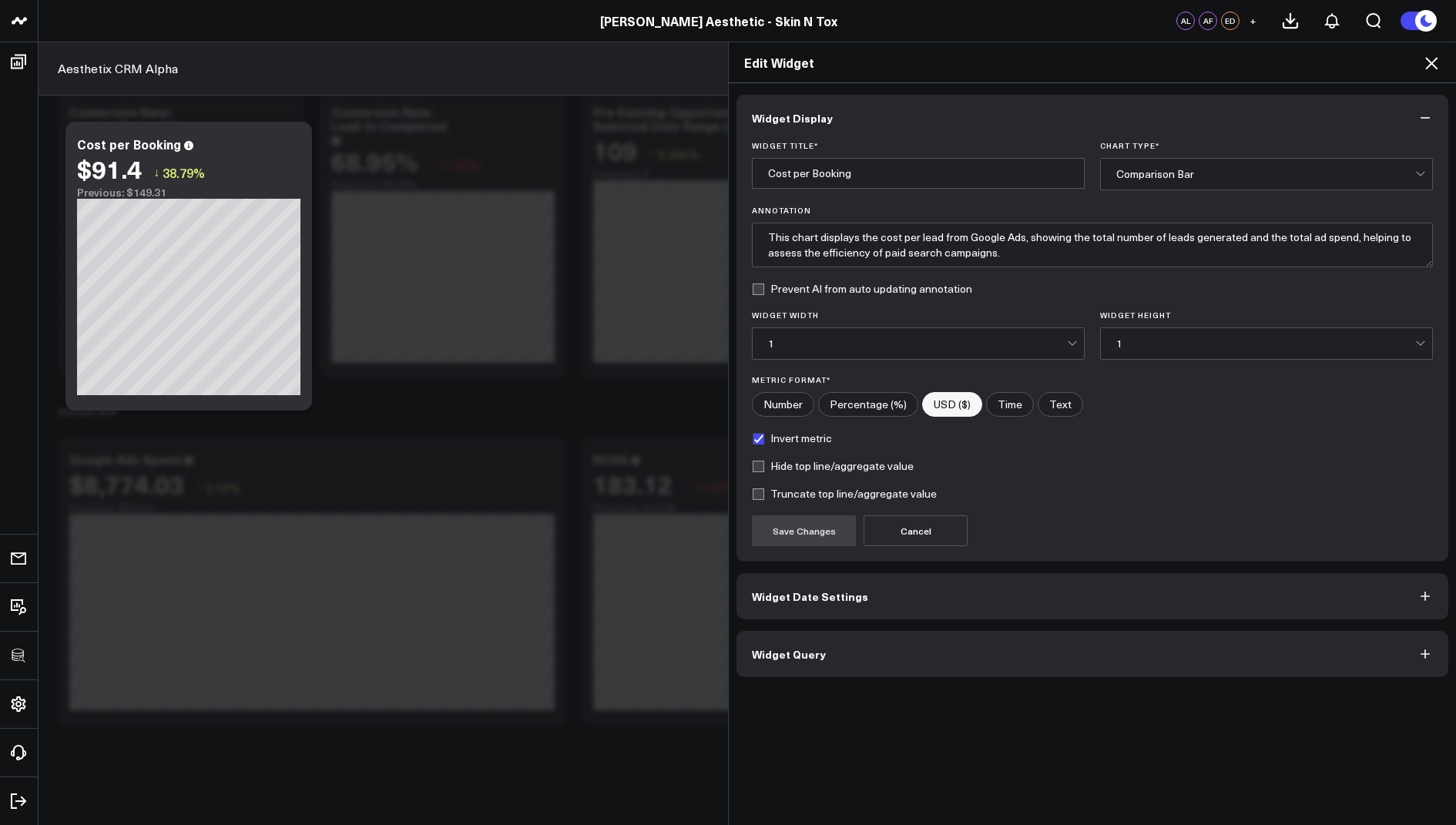
click at [819, 641] on button "Widget Query" at bounding box center [1092, 654] width 712 height 46
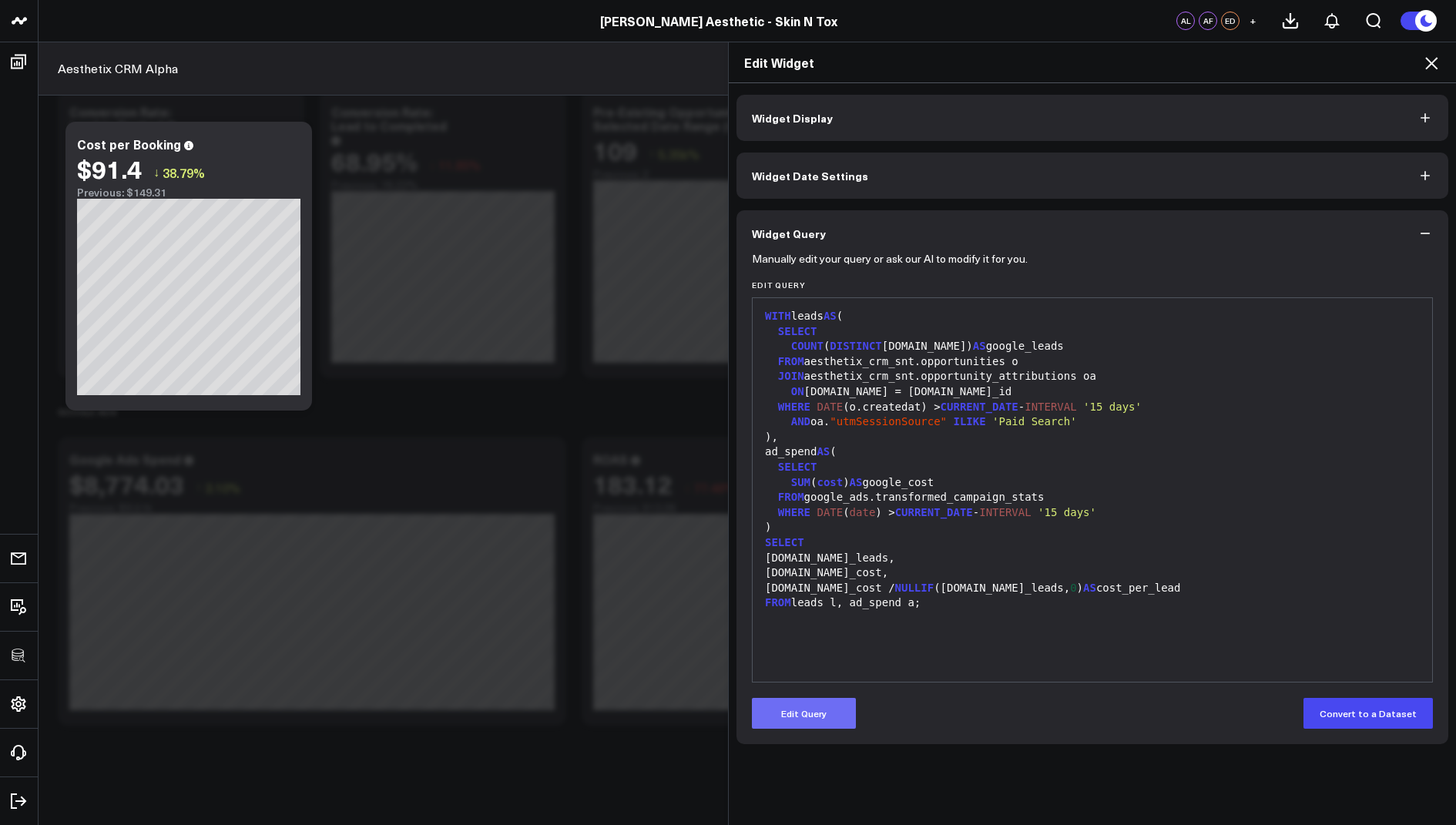
click at [808, 711] on button "Edit Query" at bounding box center [804, 713] width 104 height 31
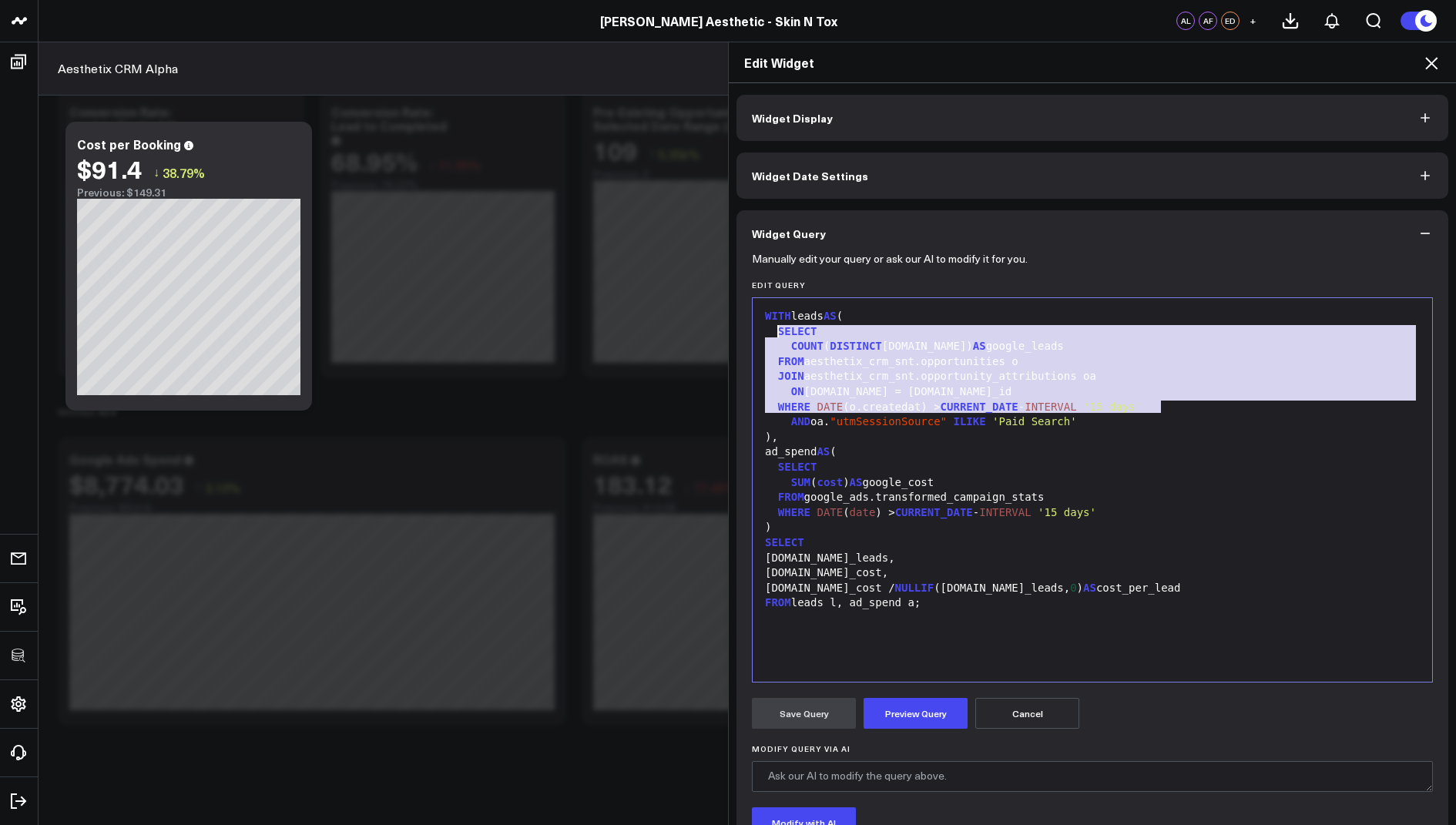
drag, startPoint x: 1161, startPoint y: 408, endPoint x: 779, endPoint y: 334, distance: 389.1
click at [779, 334] on div "WITH leads AS ( SELECT COUNT ( DISTINCT o.id) AS google_leads FROM aesthetix_cr…" at bounding box center [1092, 490] width 664 height 369
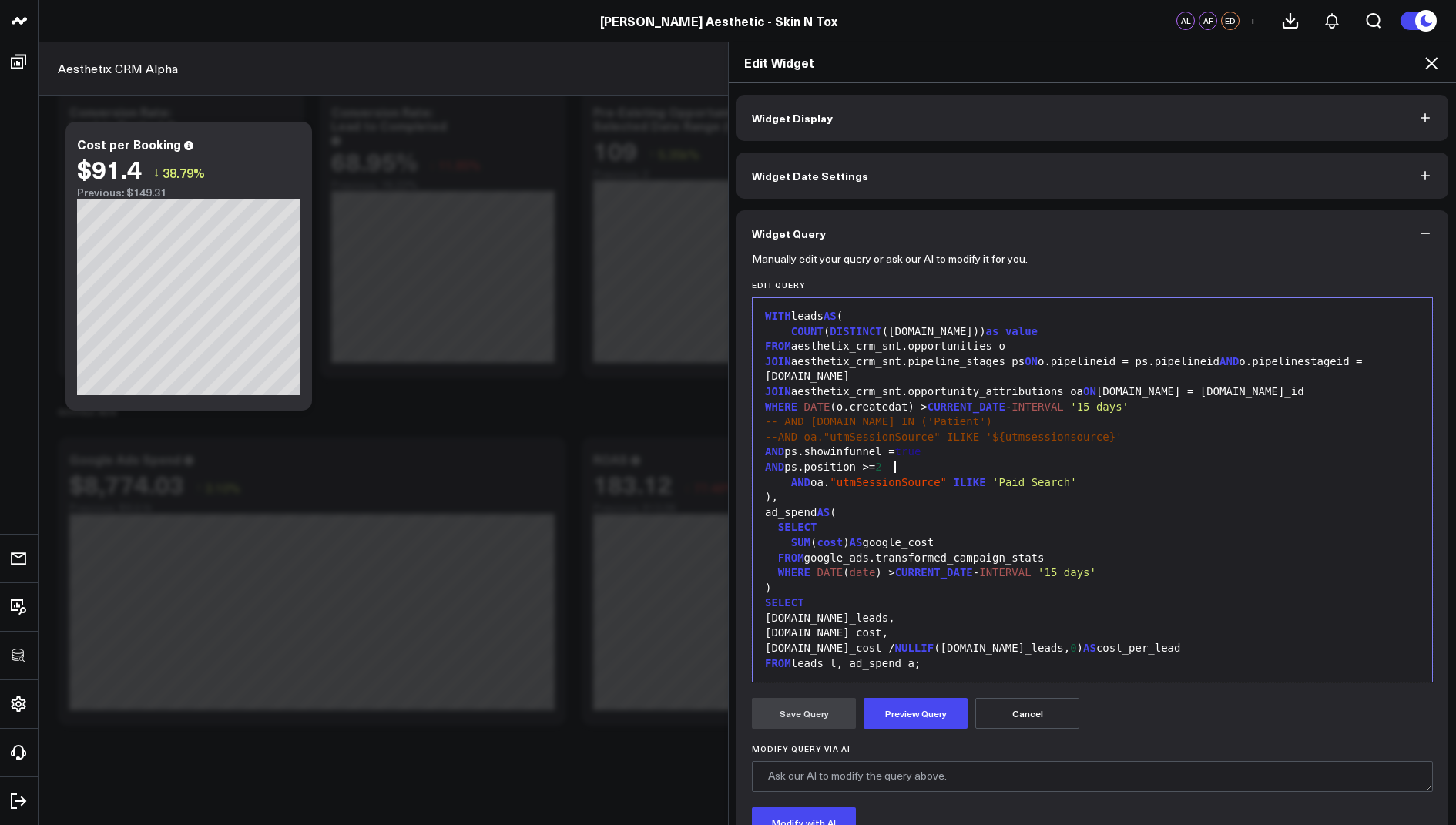
click at [830, 314] on div "WITH leads AS (" at bounding box center [1092, 317] width 664 height 16
drag, startPoint x: 993, startPoint y: 330, endPoint x: 949, endPoint y: 330, distance: 44.0
click at [949, 330] on div "COUNT ( DISTINCT (o.id)) as value" at bounding box center [1092, 333] width 664 height 16
click at [866, 620] on div "l.google_leads," at bounding box center [1092, 619] width 664 height 16
click at [1017, 649] on div "a.google_cost / NULLIF (l.google_leads, 0 ) AS cost_per_lead" at bounding box center [1092, 649] width 664 height 16
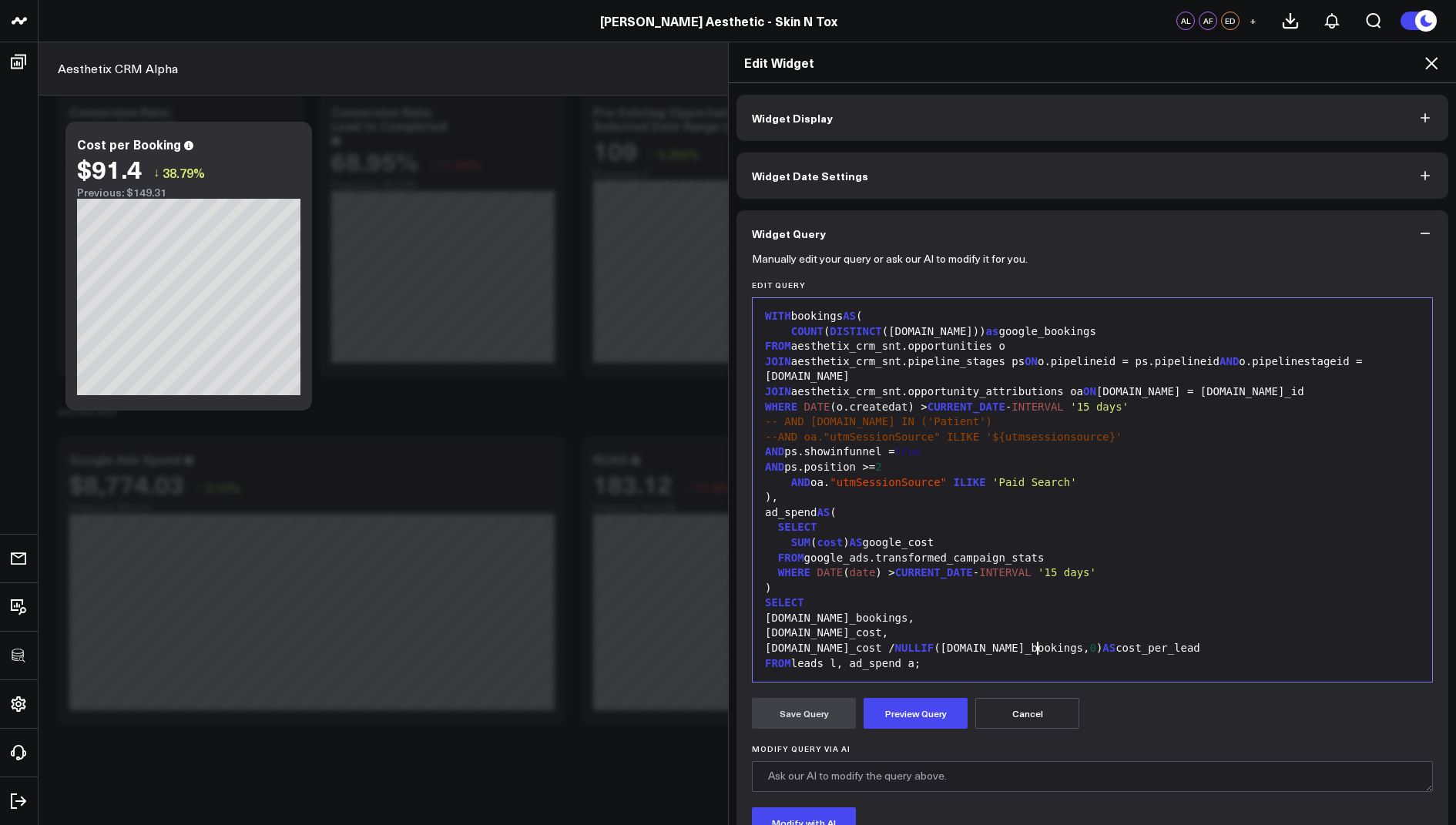
click at [1175, 648] on div "a.google_cost / NULLIF (l.google_bookings, 0 ) AS cost_per_lead" at bounding box center [1092, 649] width 664 height 16
click at [830, 664] on div "FROM leads l, ad_spend a;" at bounding box center [1092, 664] width 664 height 16
click at [904, 711] on button "Preview Query" at bounding box center [915, 713] width 104 height 31
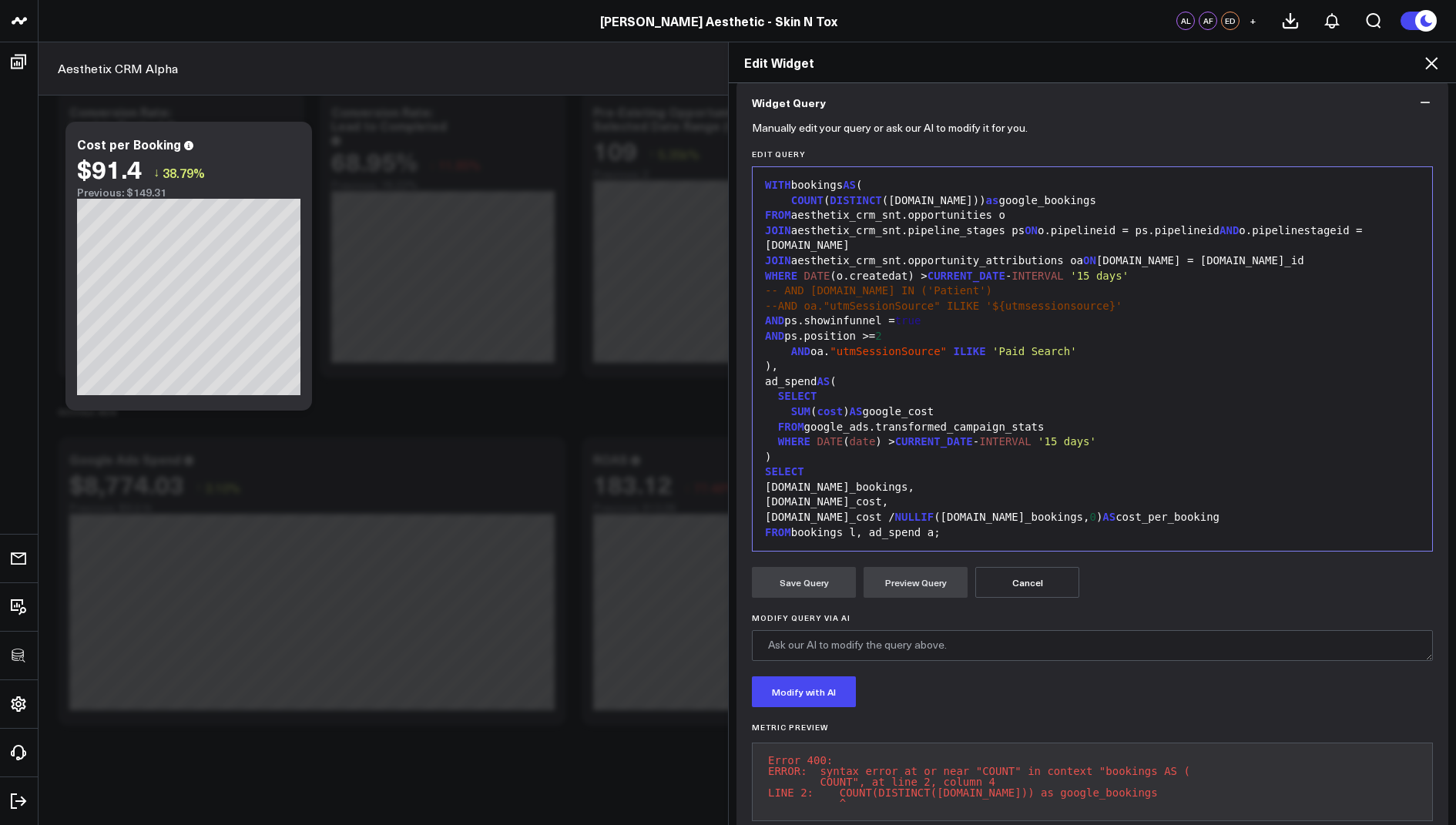
scroll to position [46, 0]
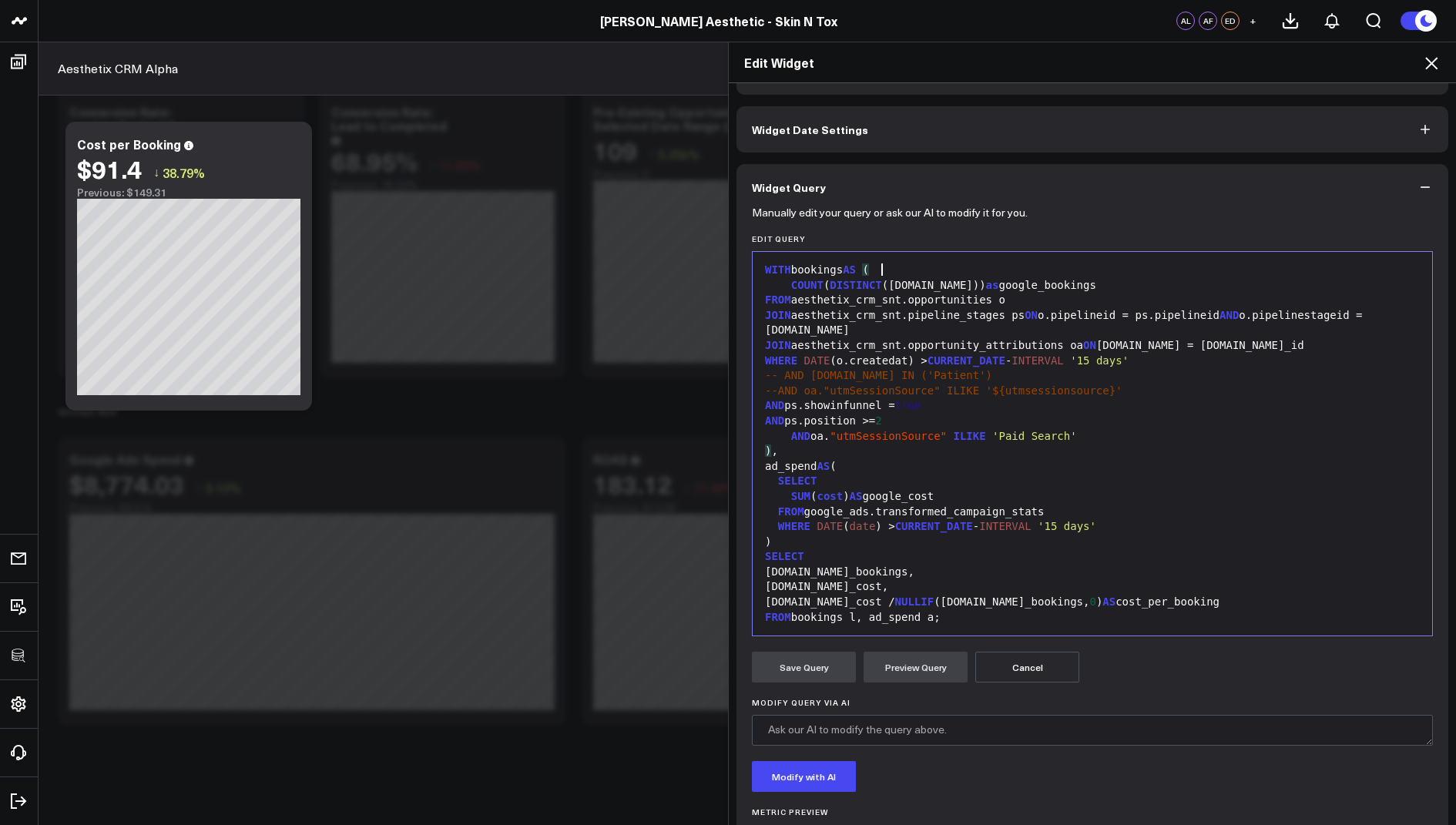
click at [899, 271] on div "WITH bookings AS (" at bounding box center [1092, 271] width 664 height 16
click at [907, 671] on button "Preview Query" at bounding box center [915, 667] width 104 height 31
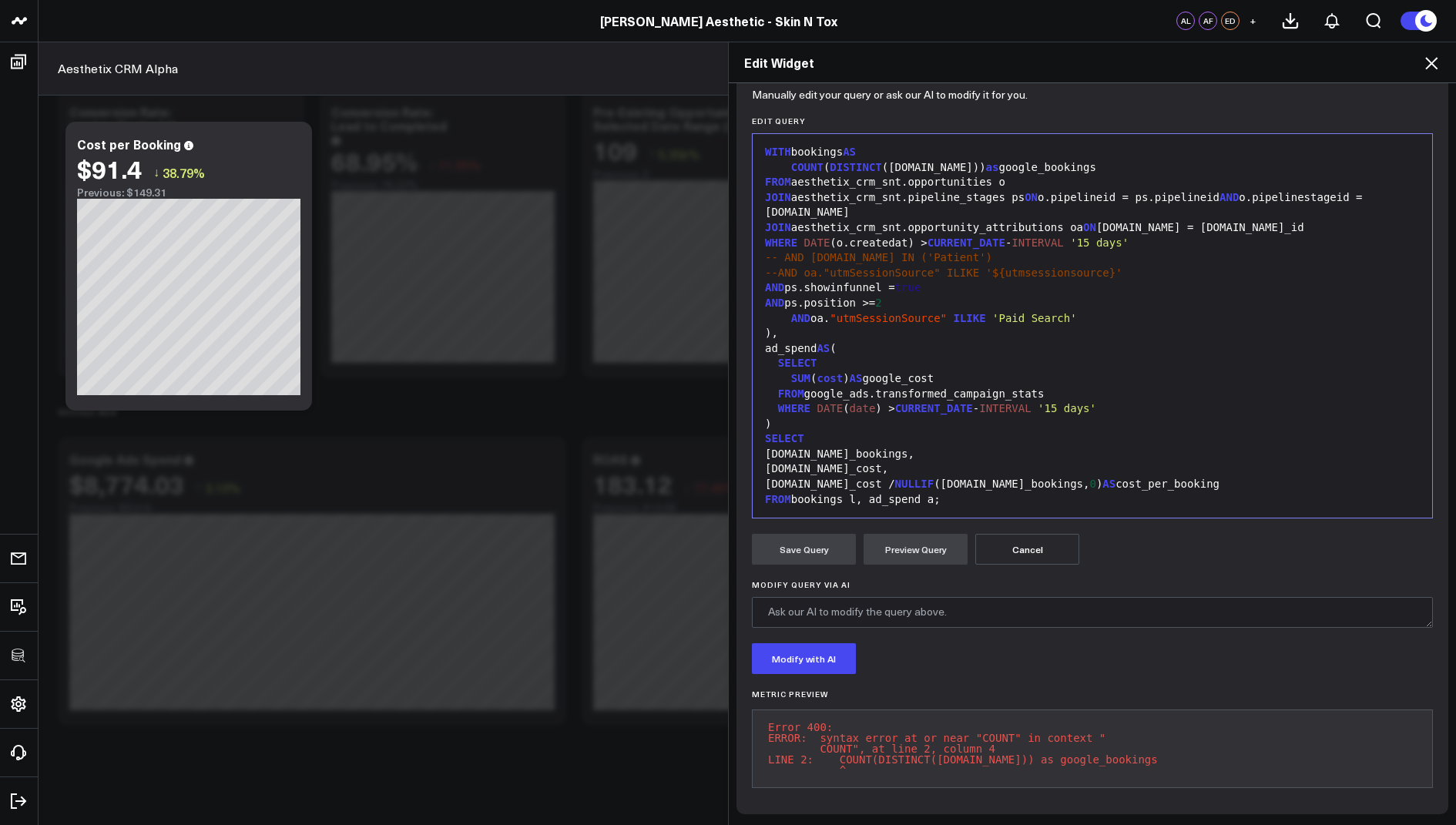
scroll to position [0, 0]
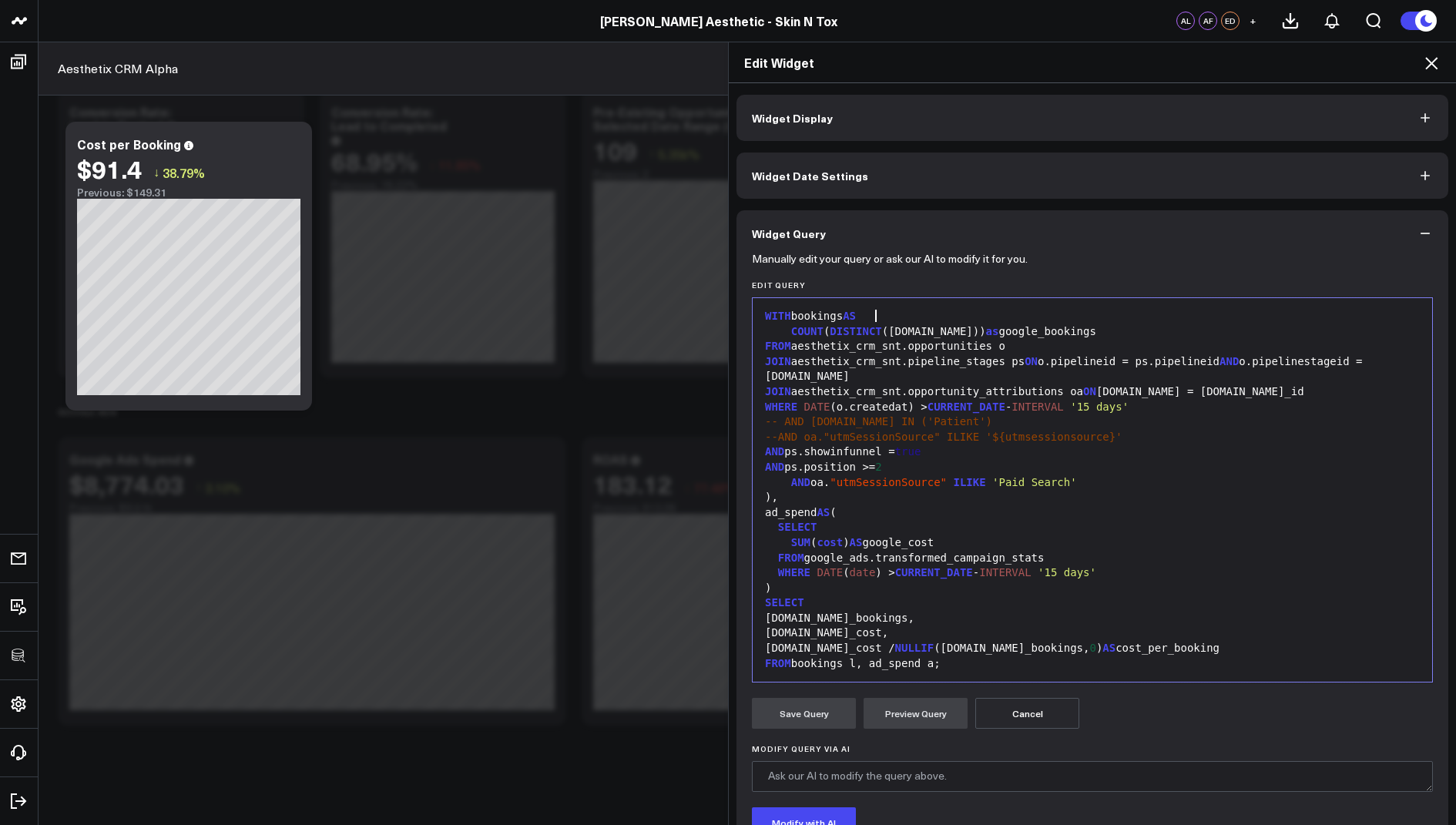
click at [877, 315] on div "WITH bookings AS" at bounding box center [1092, 317] width 664 height 16
click at [789, 331] on div "COUNT ( DISTINCT (o.id)) as google_bookings" at bounding box center [1092, 333] width 664 height 16
click at [892, 314] on div "WITH bookings AS" at bounding box center [1092, 317] width 664 height 16
click at [978, 609] on div "SELECT" at bounding box center [1092, 603] width 664 height 16
click at [911, 718] on button "Preview Query" at bounding box center [915, 713] width 104 height 31
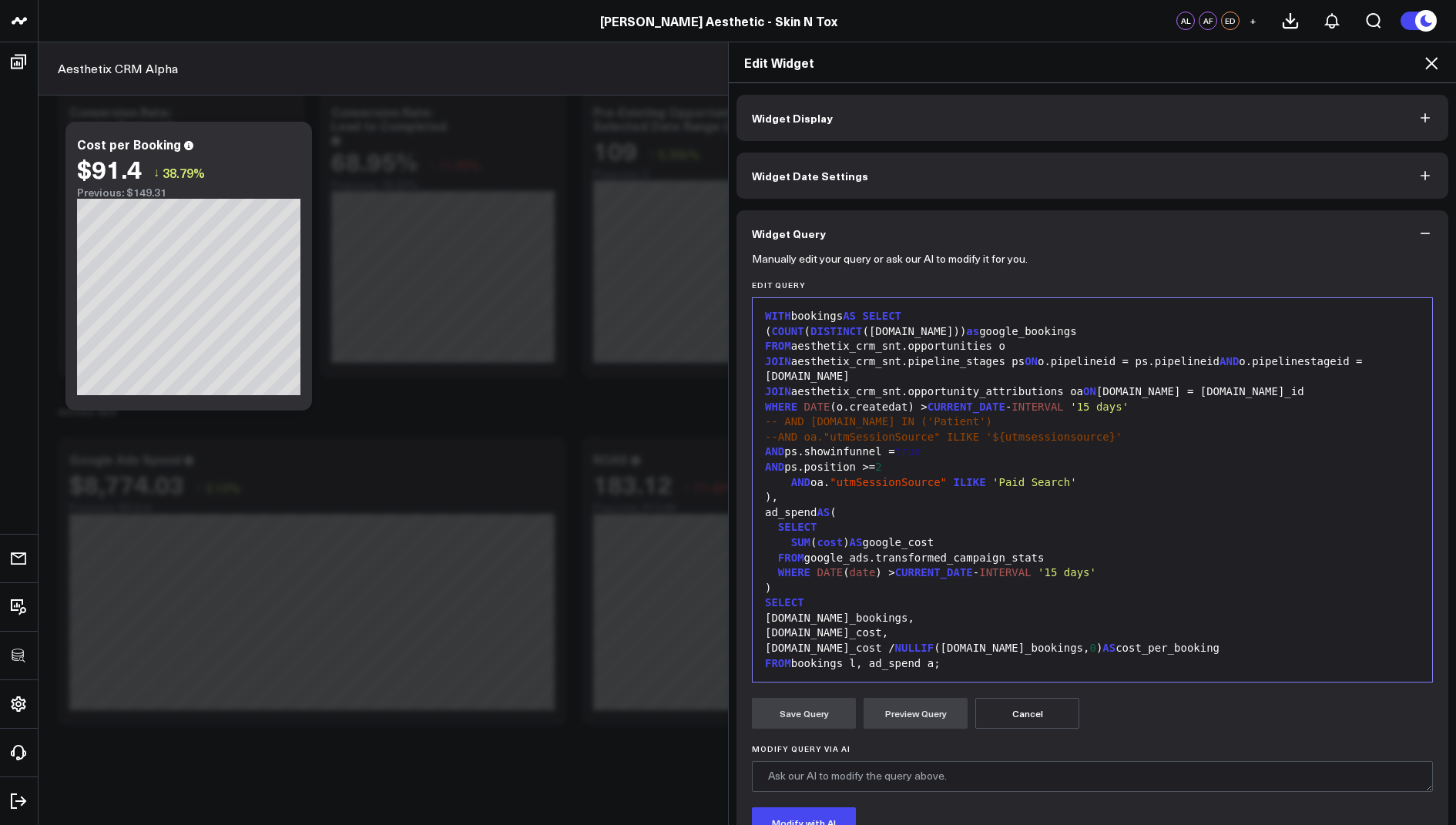
click at [794, 331] on div "( COUNT ( DISTINCT (o.id)) as google_bookings" at bounding box center [1092, 333] width 664 height 16
click at [906, 714] on button "Preview Query" at bounding box center [915, 713] width 104 height 31
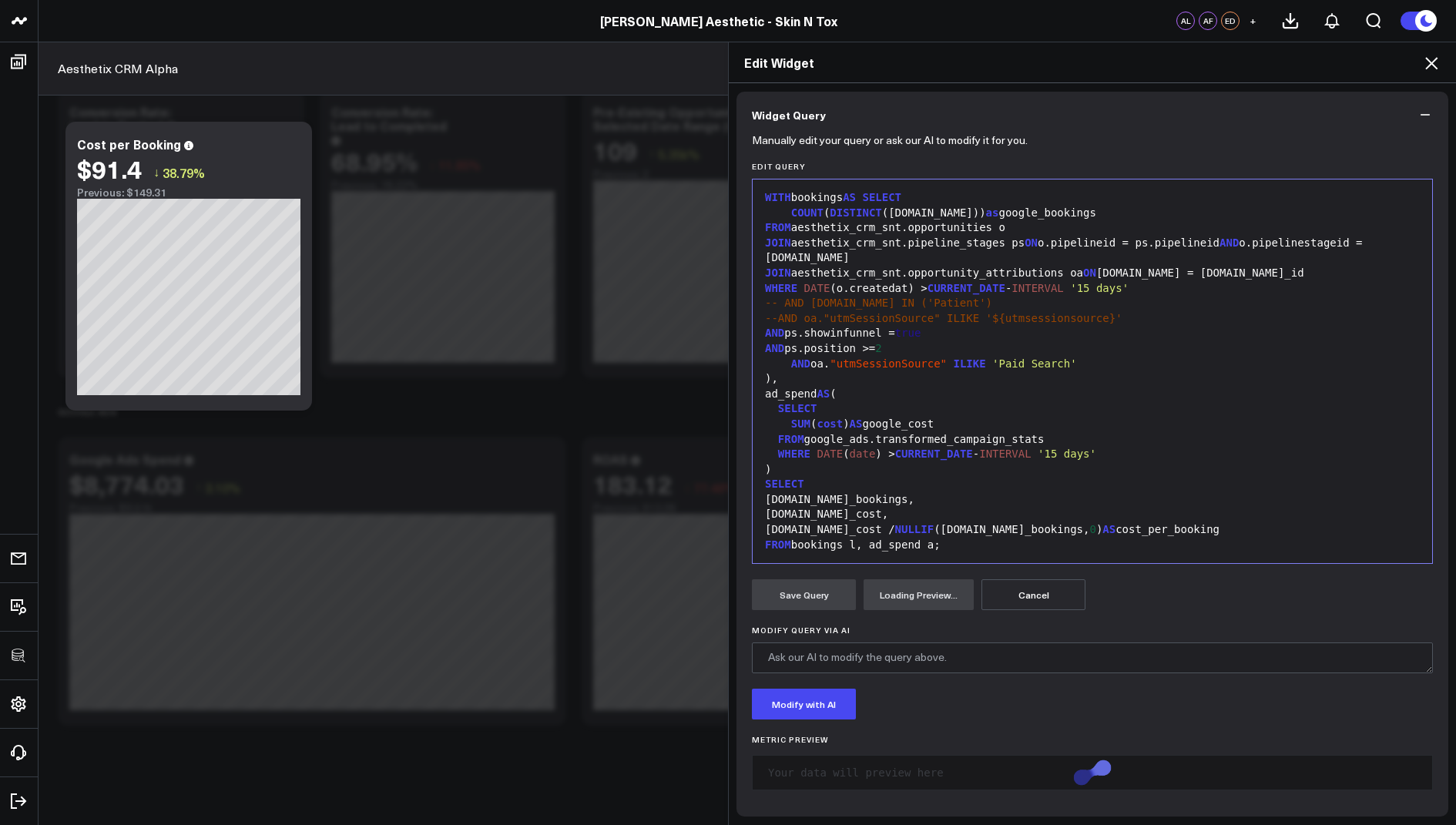
scroll to position [162, 0]
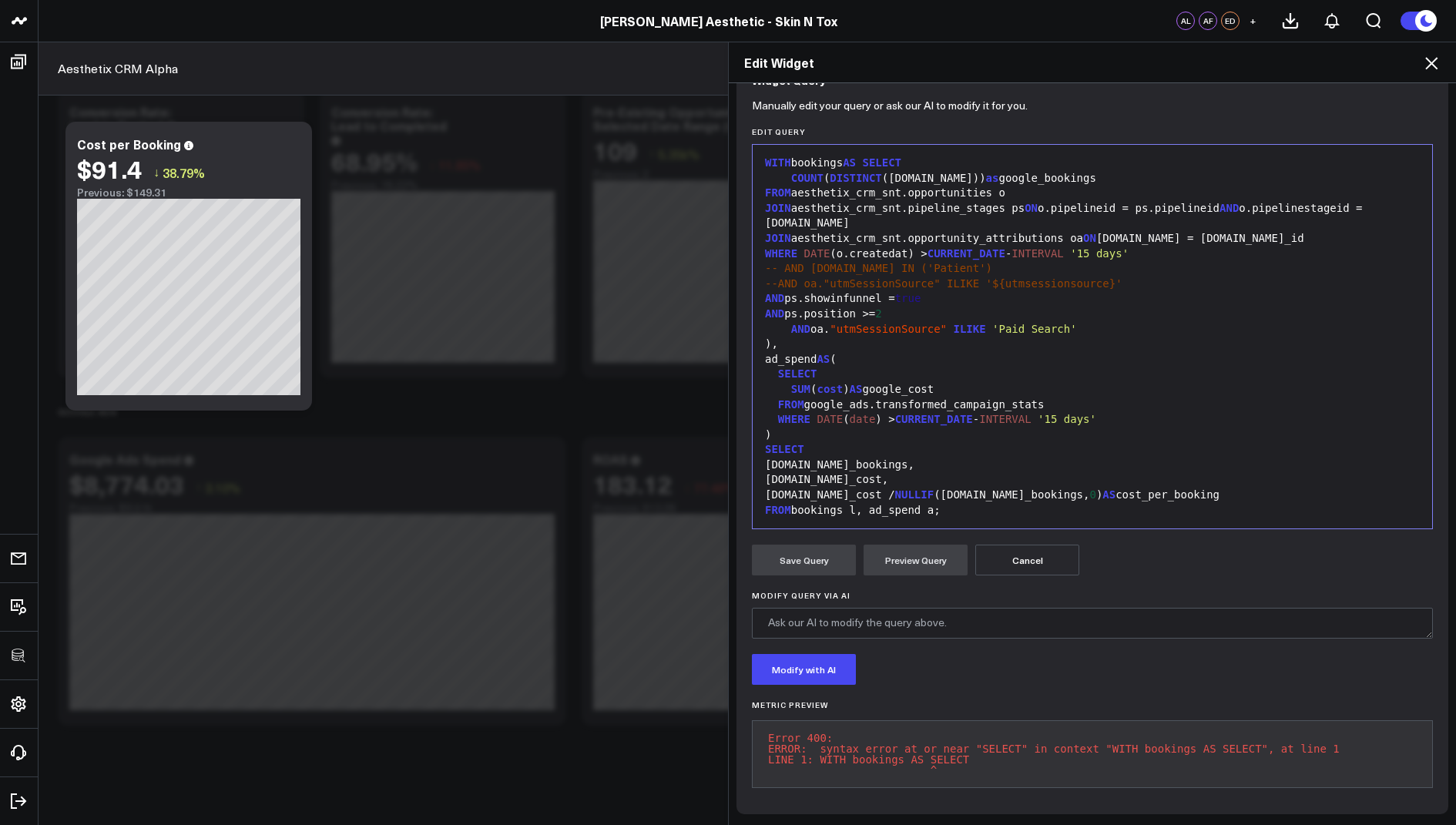
click at [874, 156] on span "SELECT" at bounding box center [881, 162] width 39 height 13
click at [896, 545] on button "Preview Query" at bounding box center [915, 560] width 104 height 31
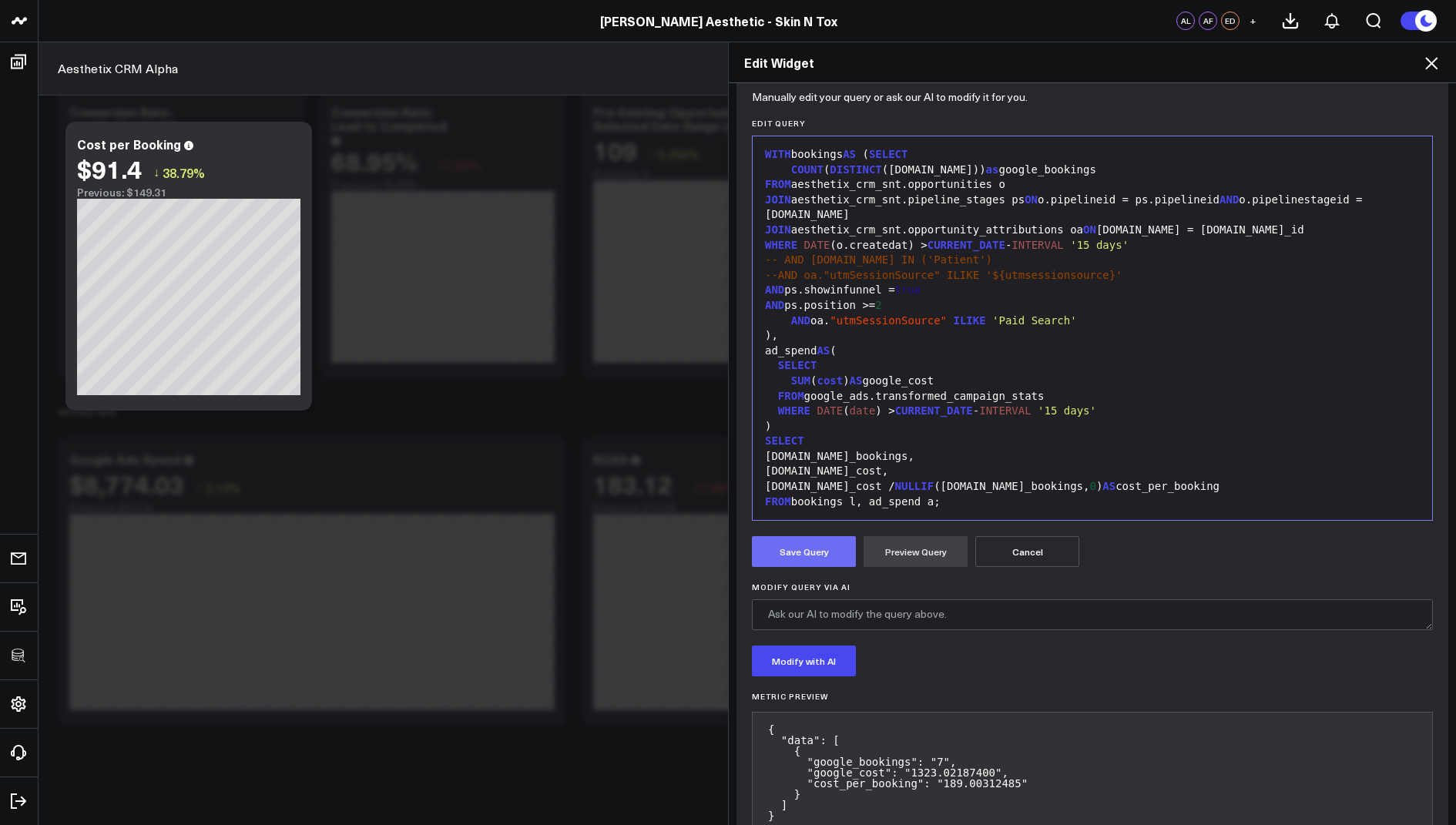
click at [763, 546] on button "Save Query" at bounding box center [804, 551] width 104 height 31
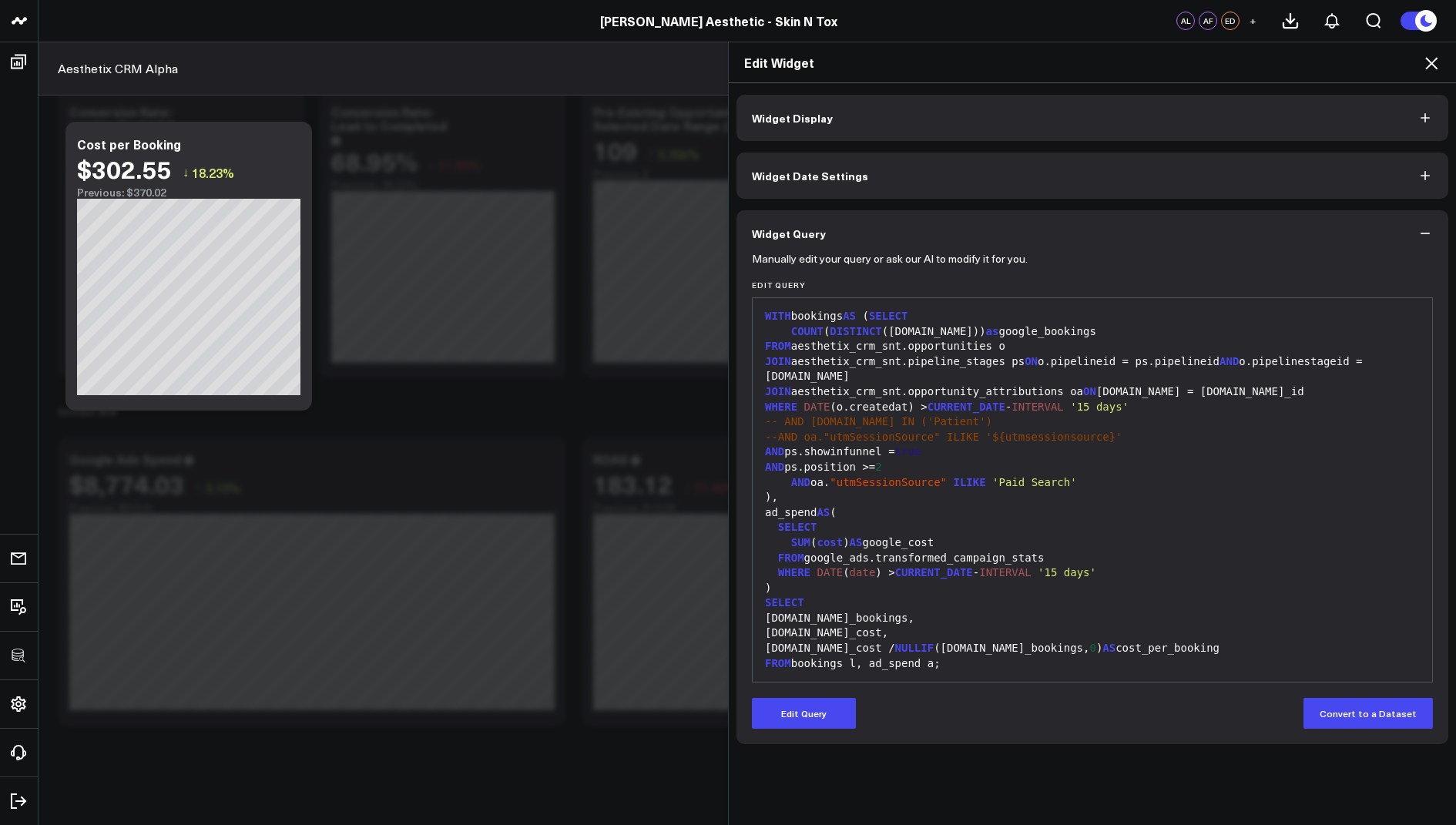
click at [1428, 61] on icon at bounding box center [1432, 64] width 19 height 19
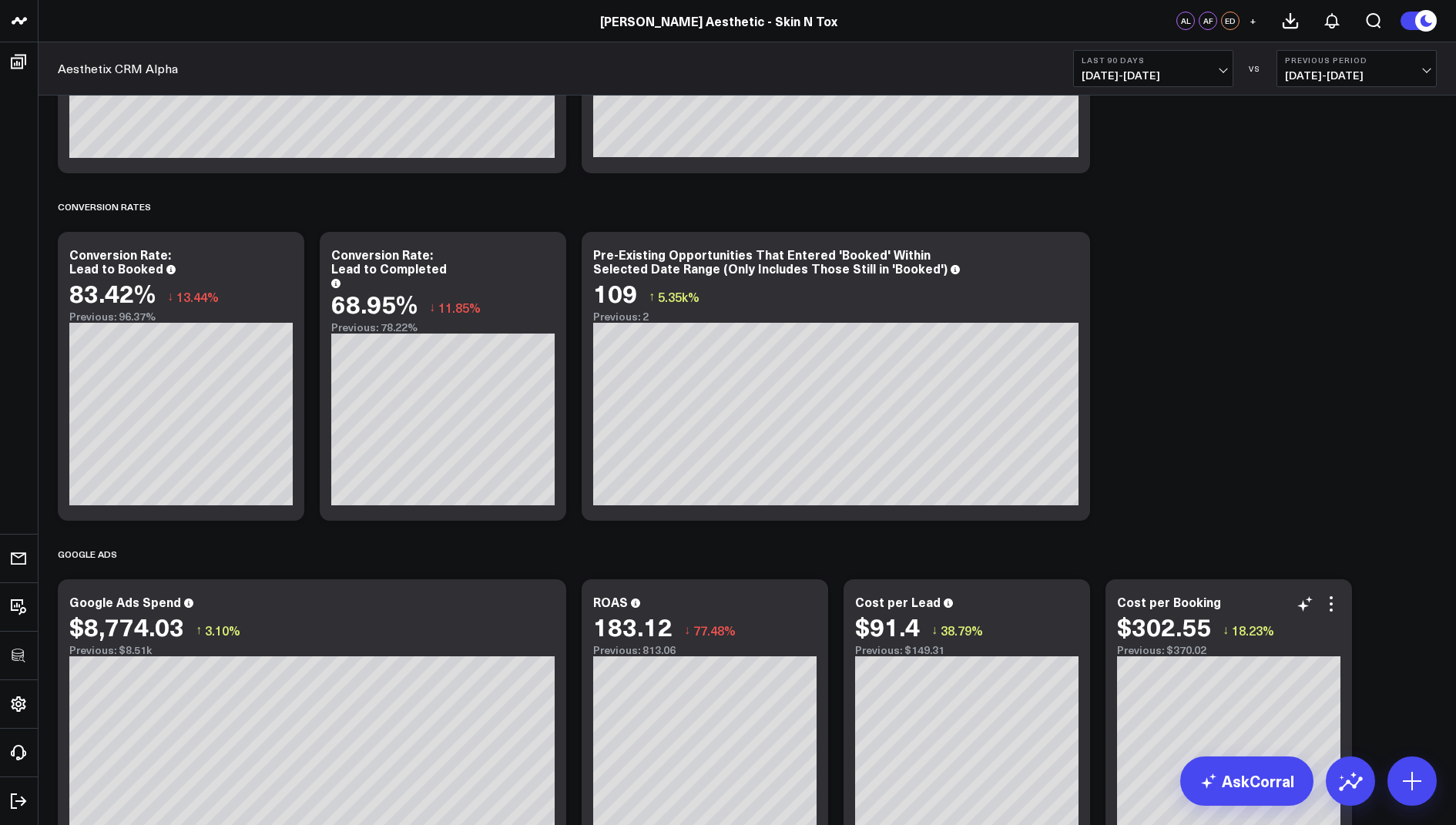
scroll to position [1390, 0]
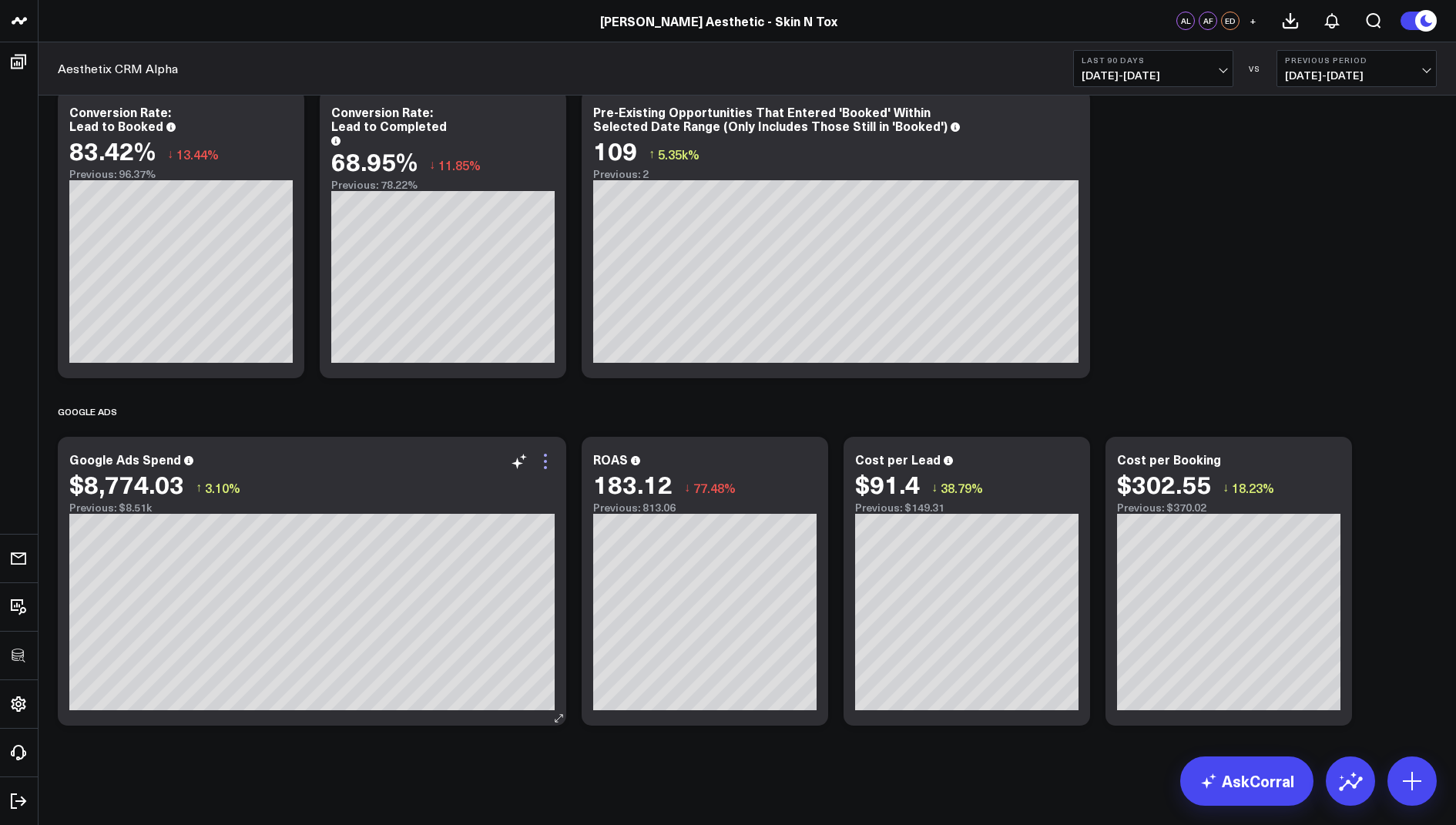
click at [548, 460] on icon at bounding box center [546, 462] width 19 height 19
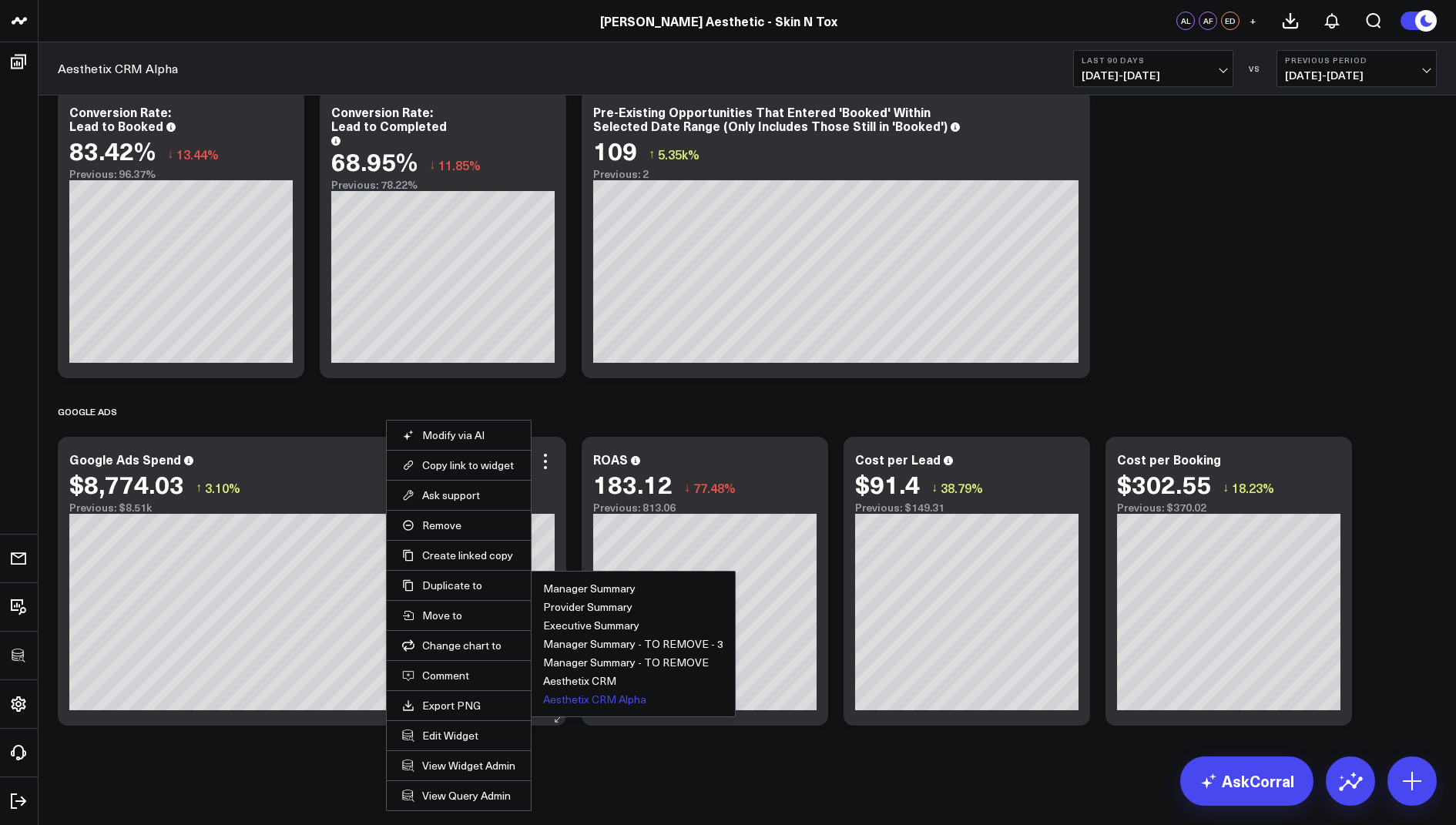
click at [565, 696] on button "Aesthetix CRM Alpha" at bounding box center [595, 700] width 103 height 11
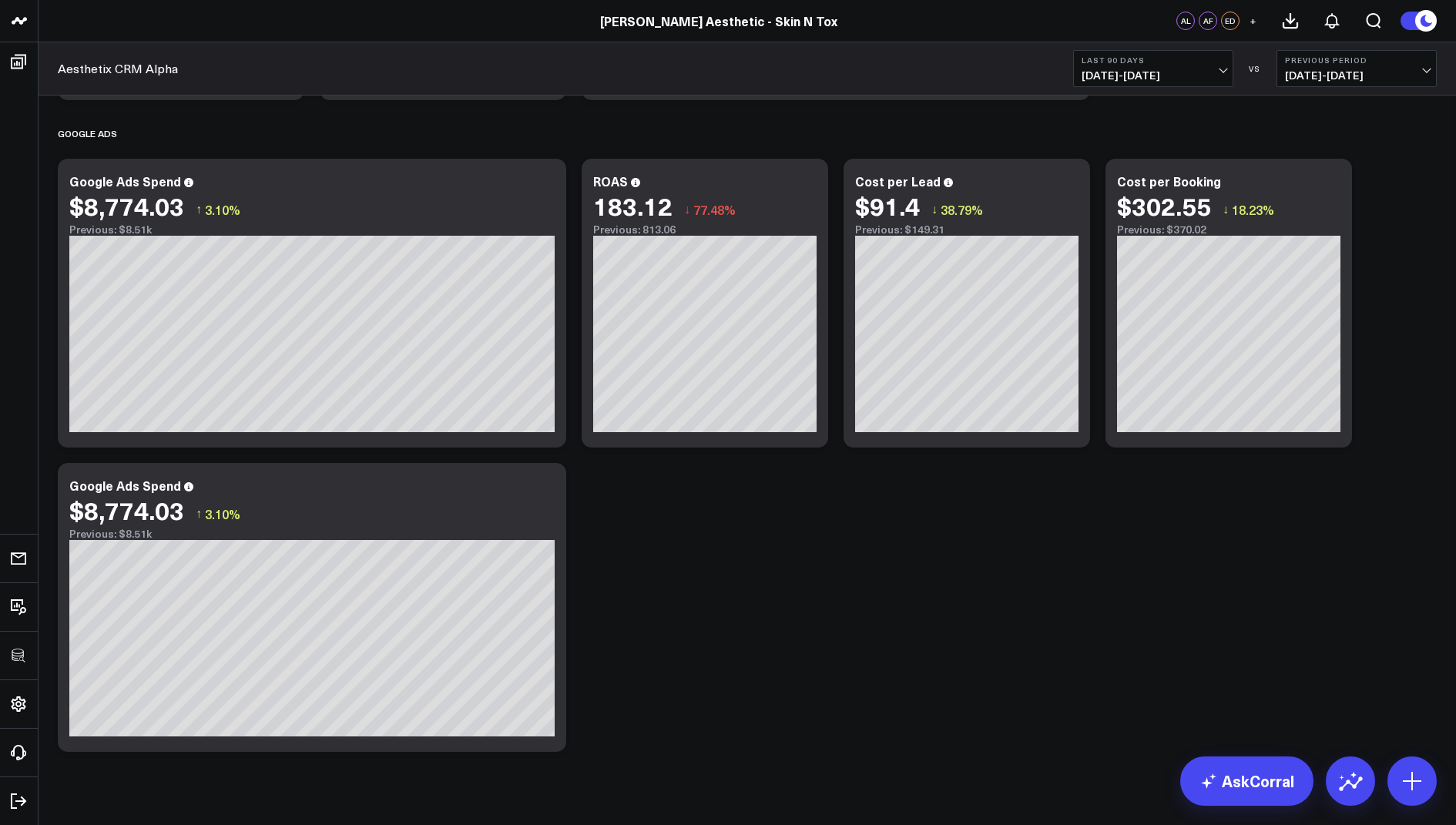
scroll to position [1695, 0]
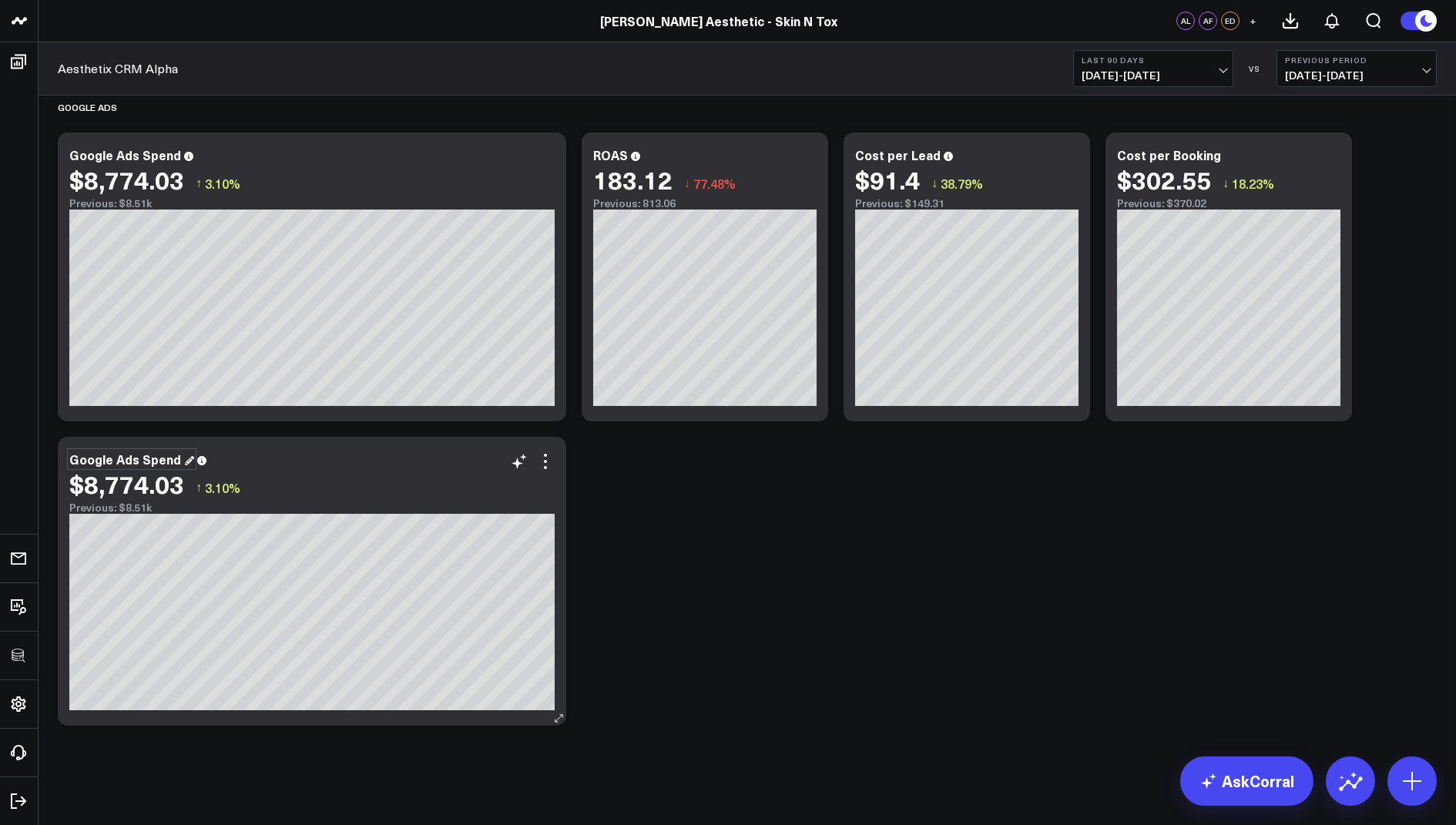
click at [167, 454] on div "Google Ads Spend" at bounding box center [131, 460] width 125 height 17
drag, startPoint x: 175, startPoint y: 457, endPoint x: 74, endPoint y: 456, distance: 101.0
click at [74, 456] on div "Google Ads Spend" at bounding box center [131, 460] width 125 height 17
click at [550, 458] on icon at bounding box center [546, 462] width 19 height 19
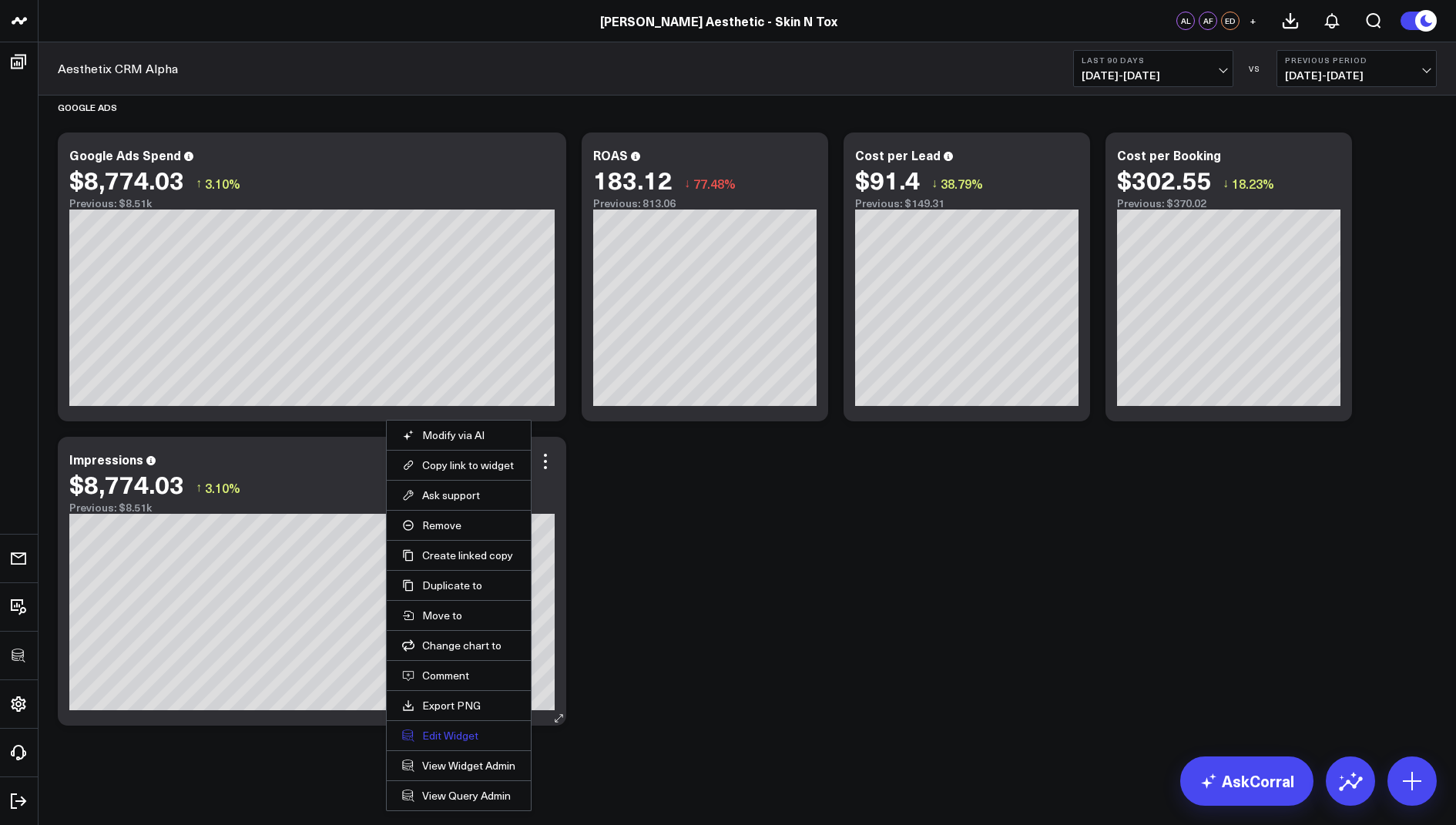
click at [445, 733] on button "Edit Widget" at bounding box center [459, 736] width 113 height 14
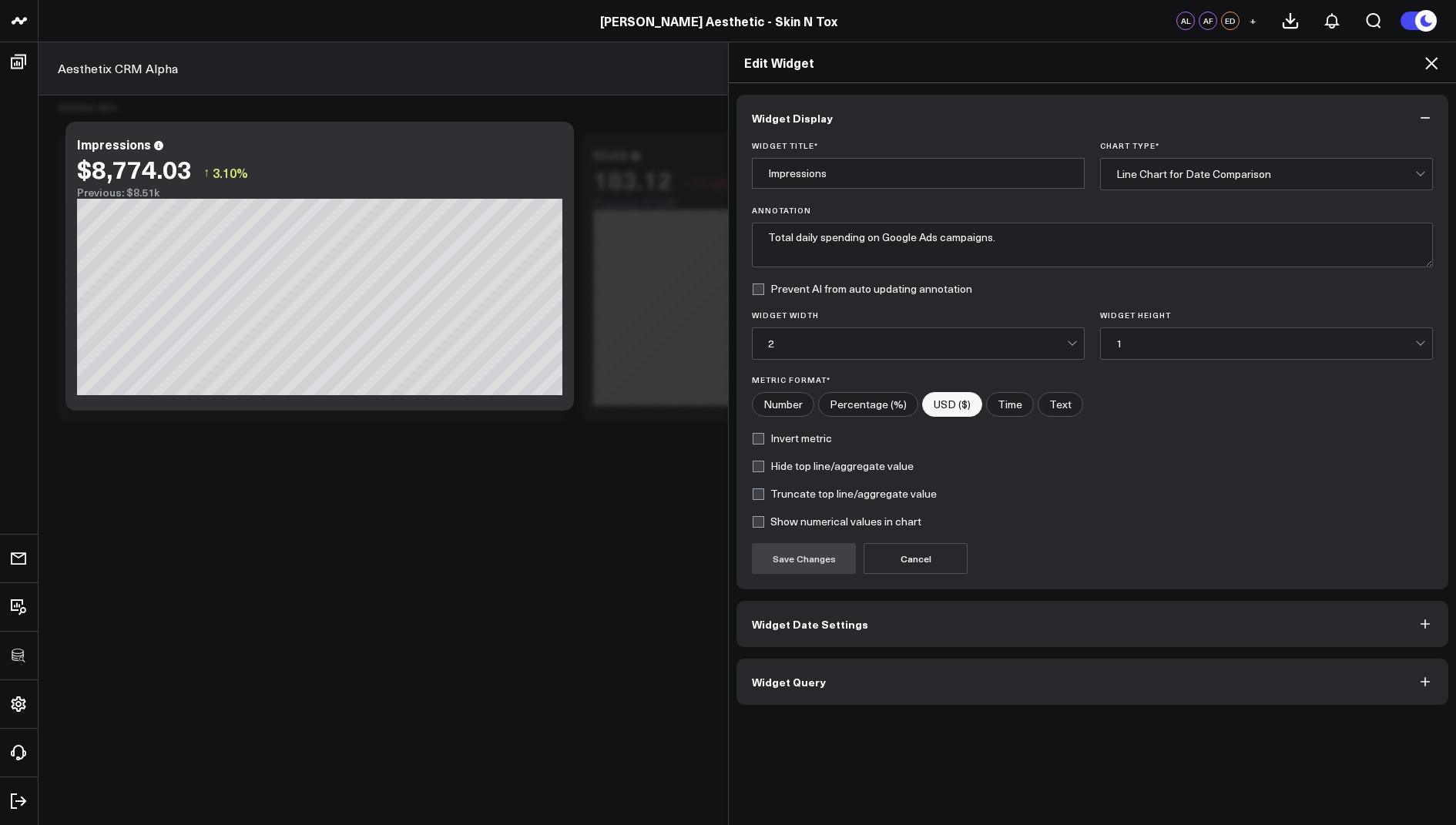
click at [781, 682] on span "Widget Query" at bounding box center [789, 682] width 74 height 13
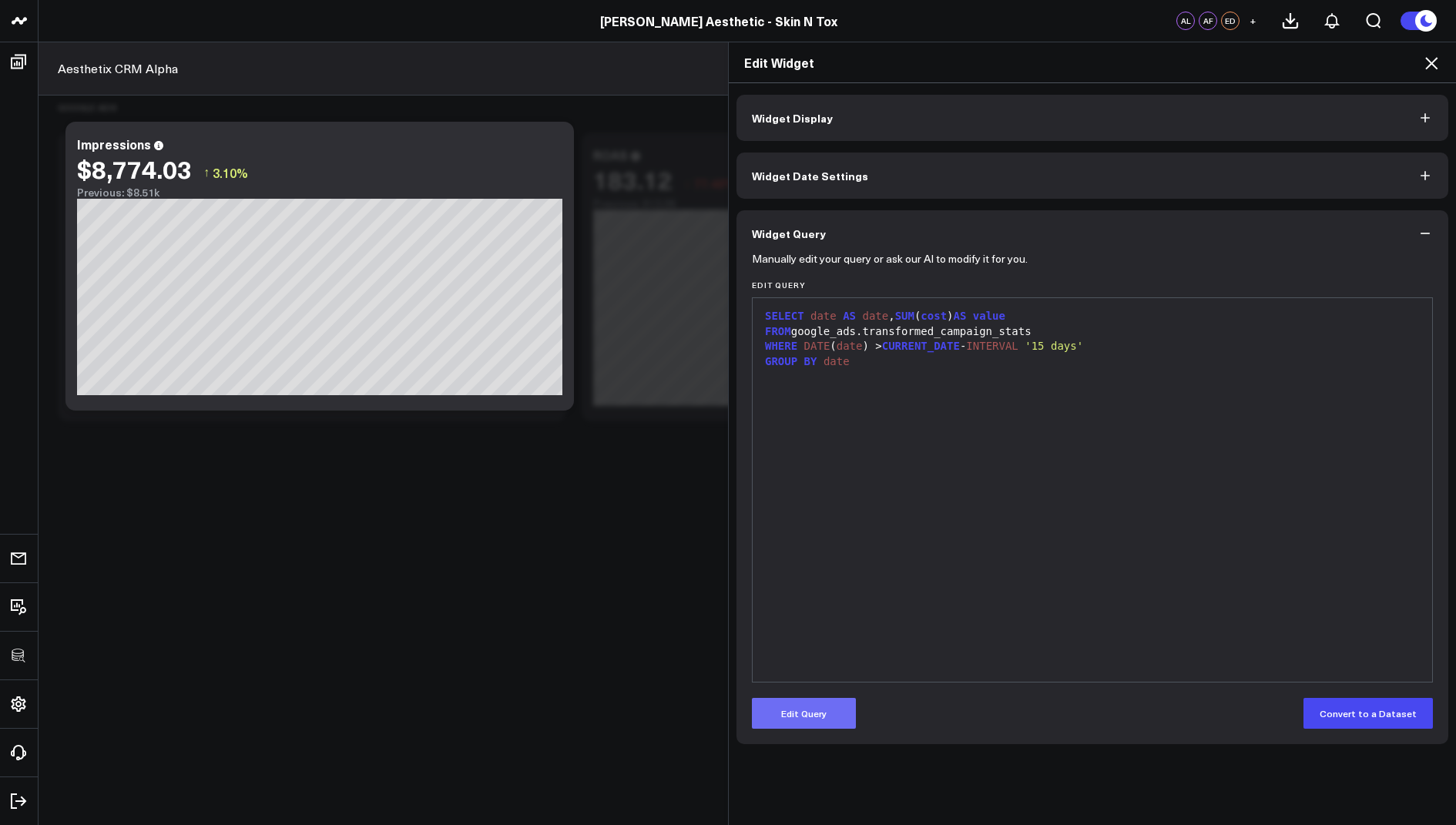
click at [782, 720] on button "Edit Query" at bounding box center [804, 713] width 104 height 31
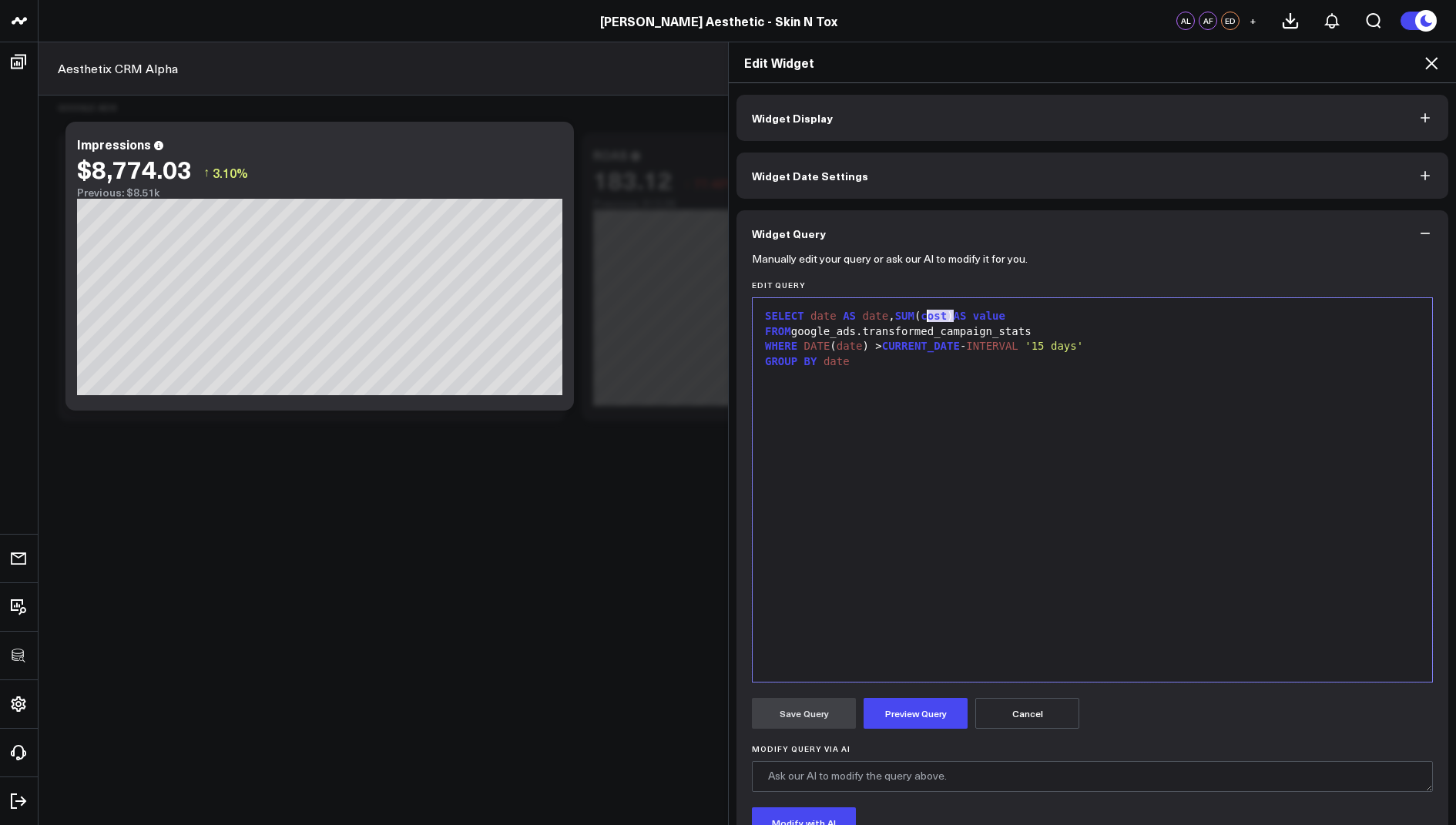
drag, startPoint x: 953, startPoint y: 316, endPoint x: 929, endPoint y: 318, distance: 24.1
click at [929, 318] on div "SELECT date AS date , SUM ( cost ) AS value" at bounding box center [1092, 317] width 664 height 16
click at [897, 717] on button "Preview Query" at bounding box center [915, 713] width 104 height 31
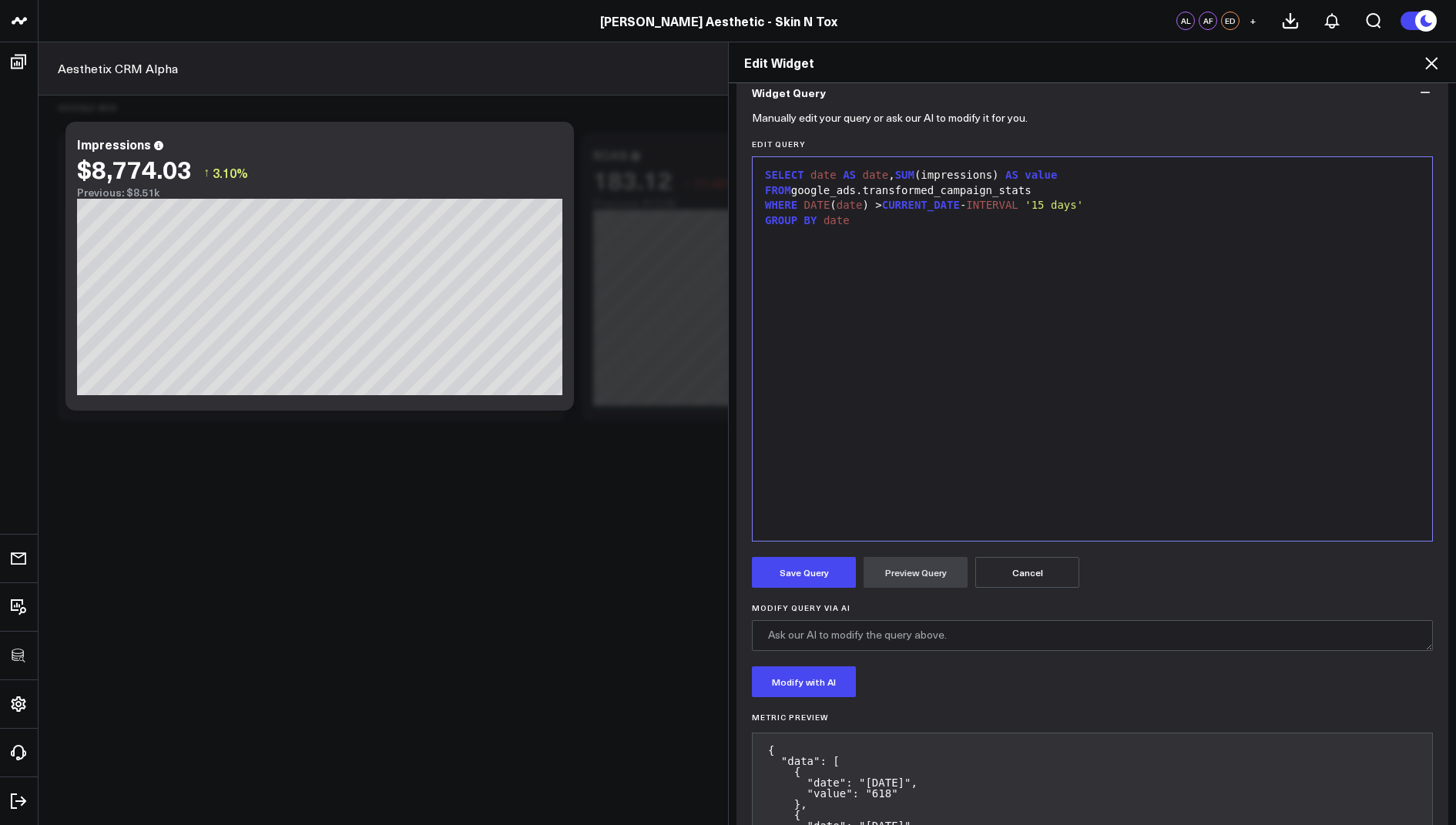
scroll to position [229, 0]
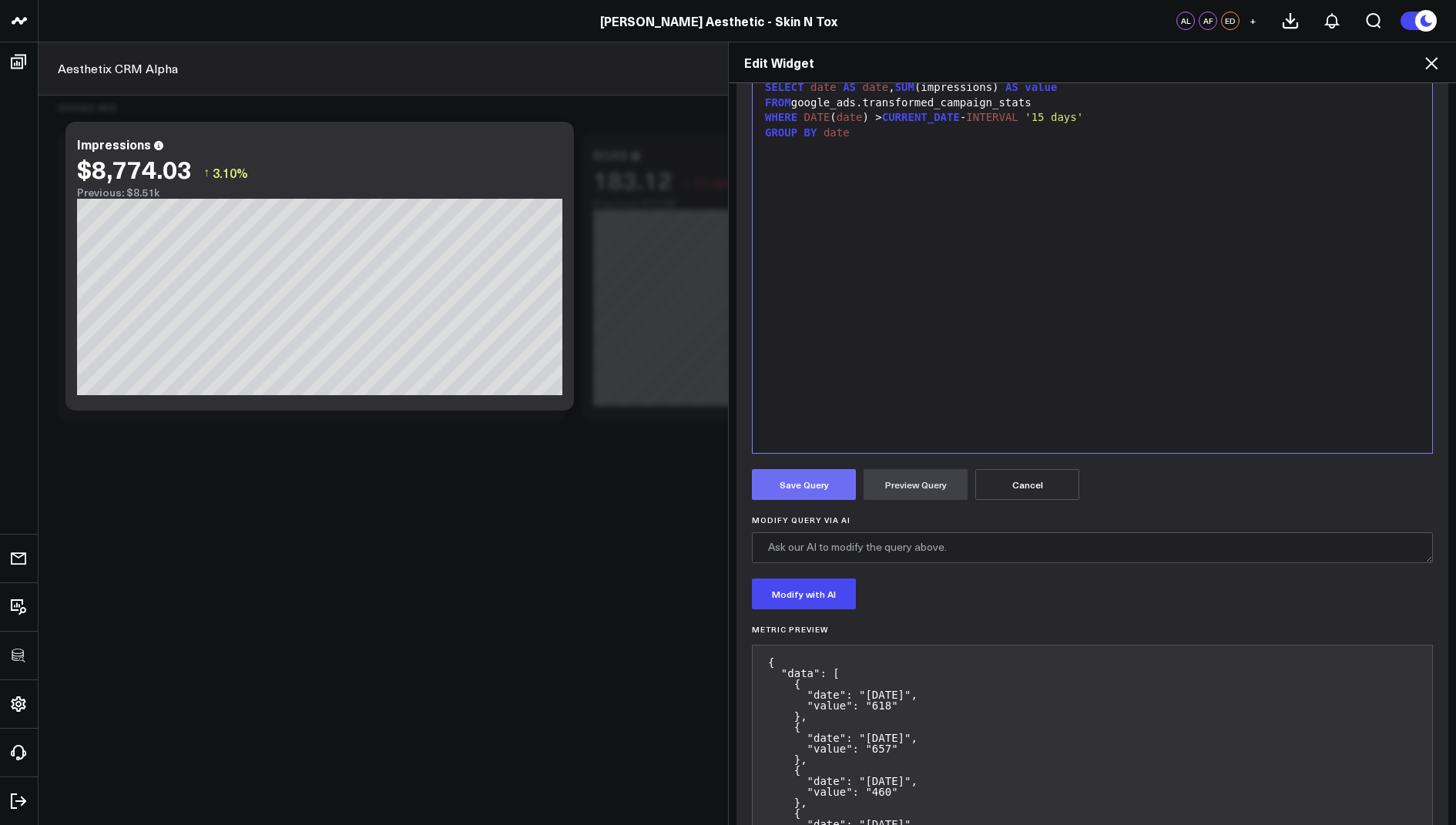
click at [804, 488] on button "Save Query" at bounding box center [804, 484] width 104 height 31
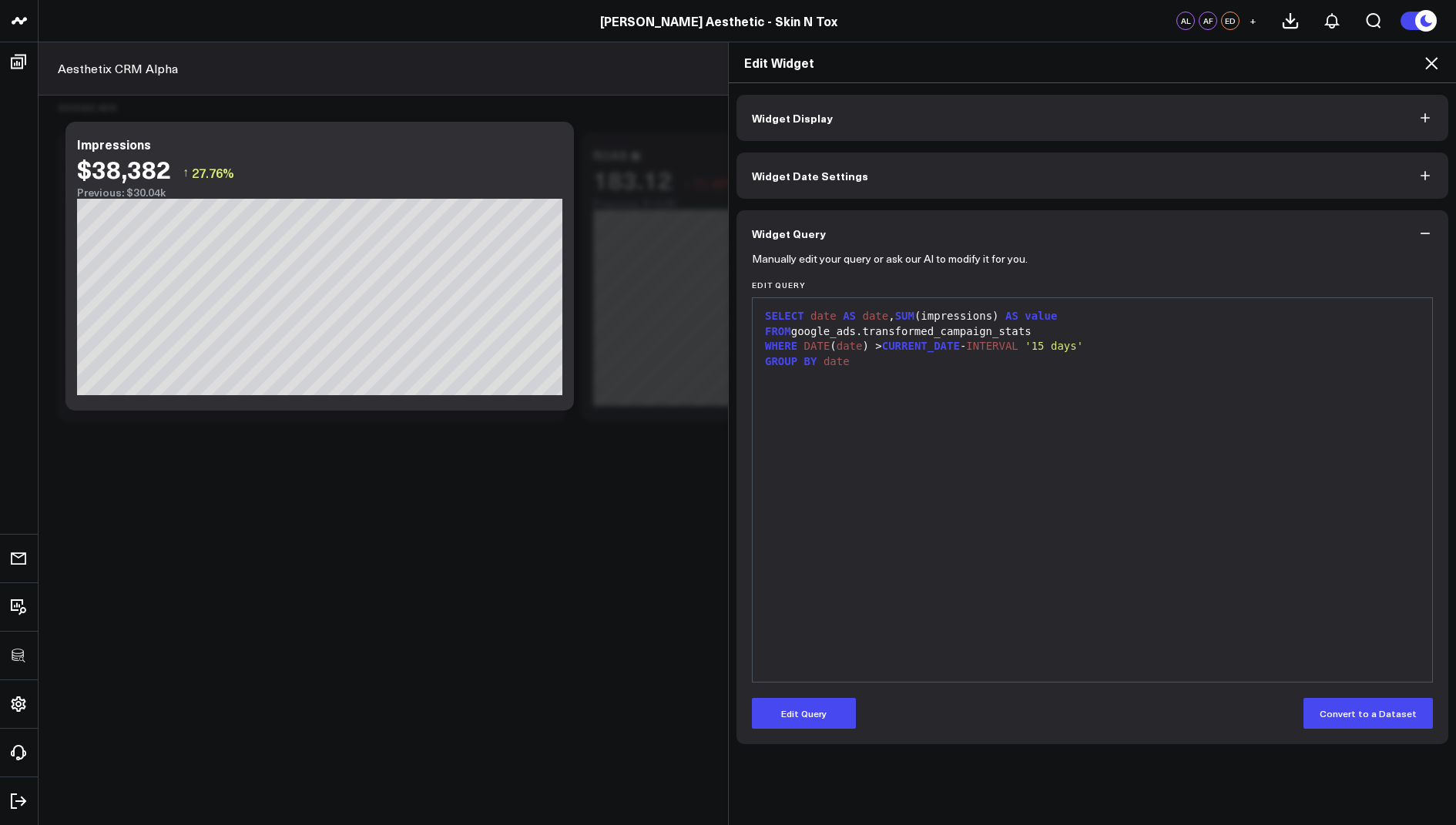
click at [804, 173] on span "Widget Date Settings" at bounding box center [810, 176] width 116 height 13
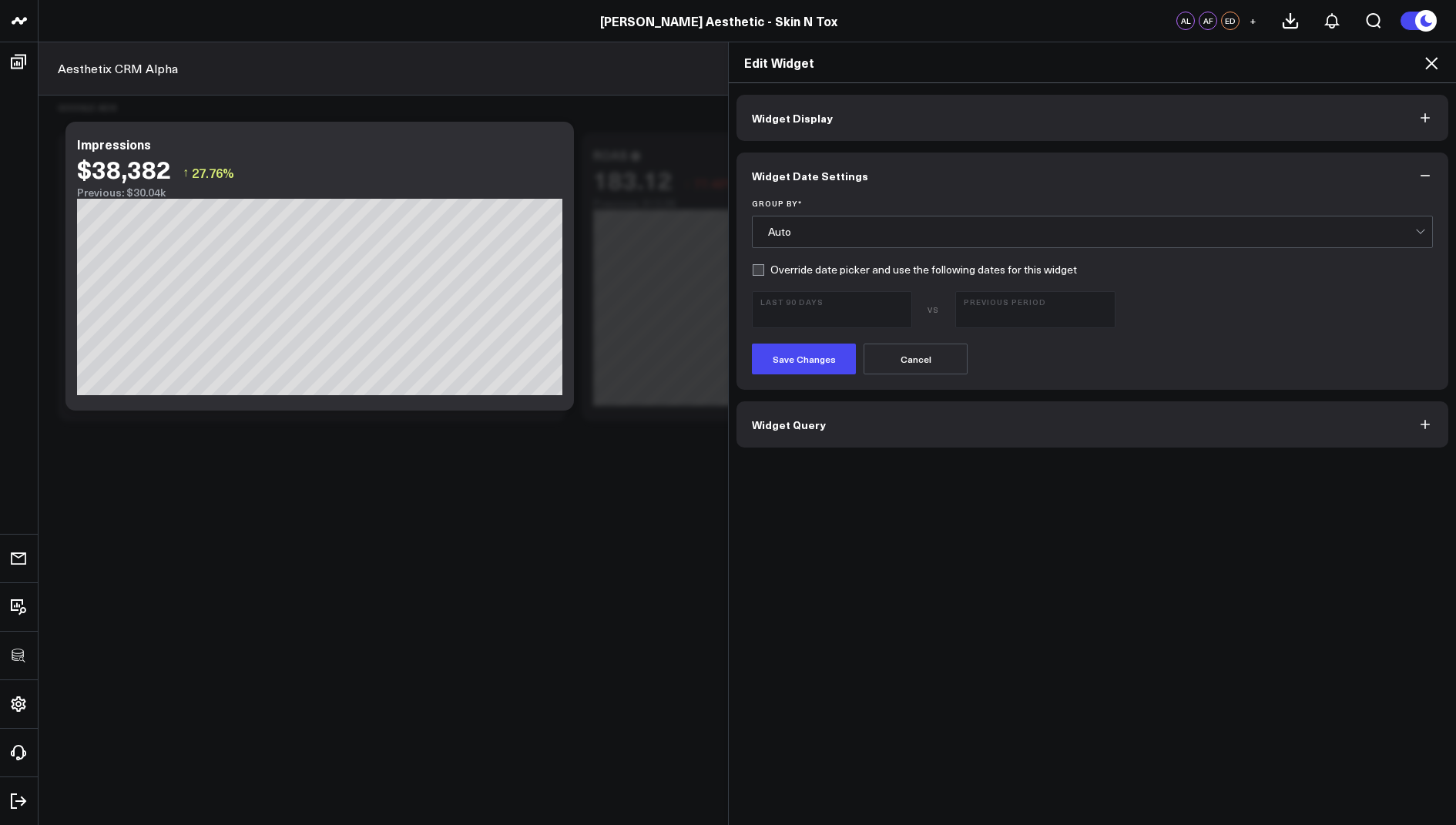
click at [790, 113] on span "Widget Display" at bounding box center [792, 118] width 81 height 13
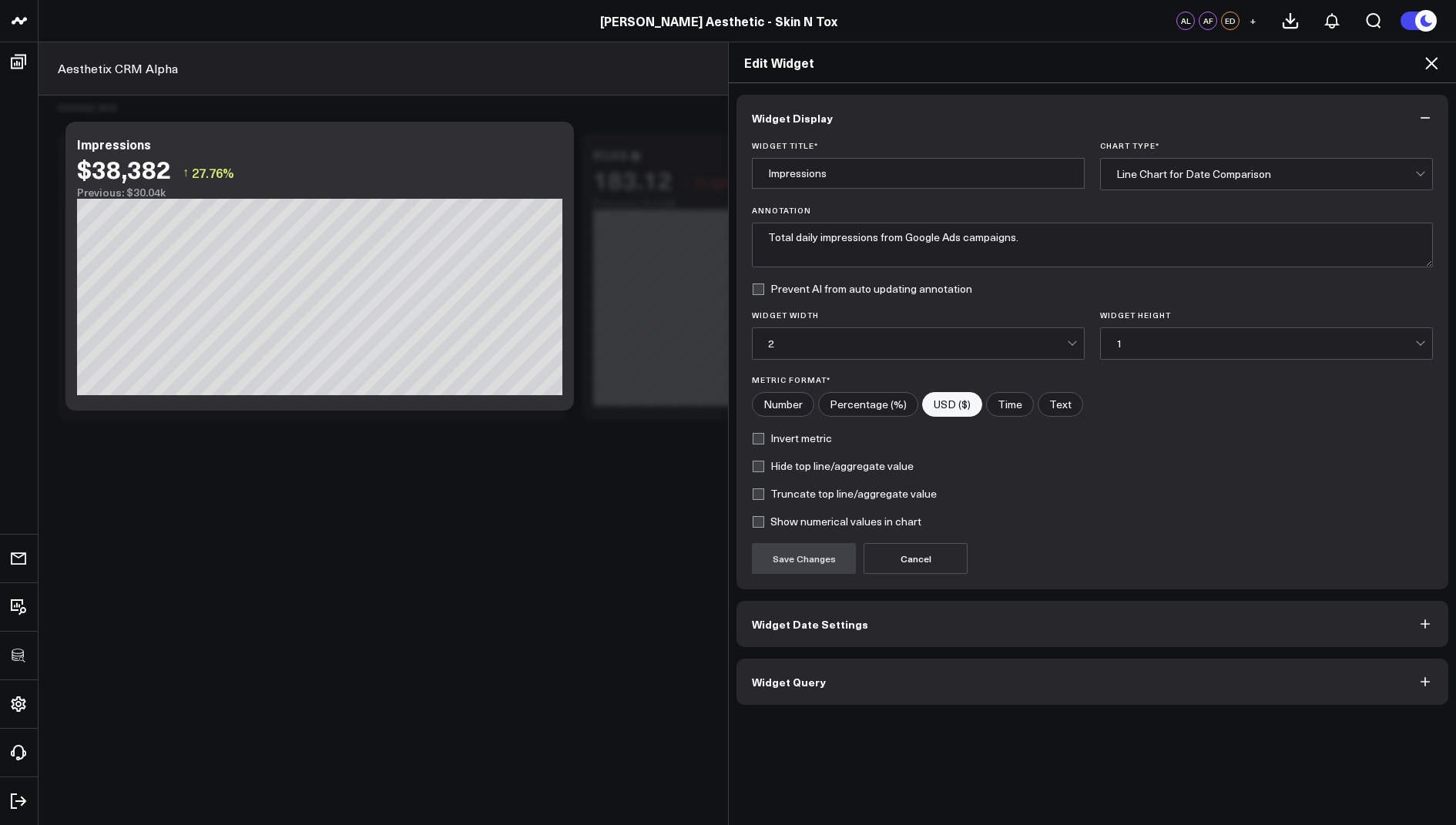
click at [785, 395] on input"] "Number" at bounding box center [783, 404] width 61 height 23
radio input"] "true"
click at [785, 555] on button "Save Changes" at bounding box center [804, 558] width 104 height 31
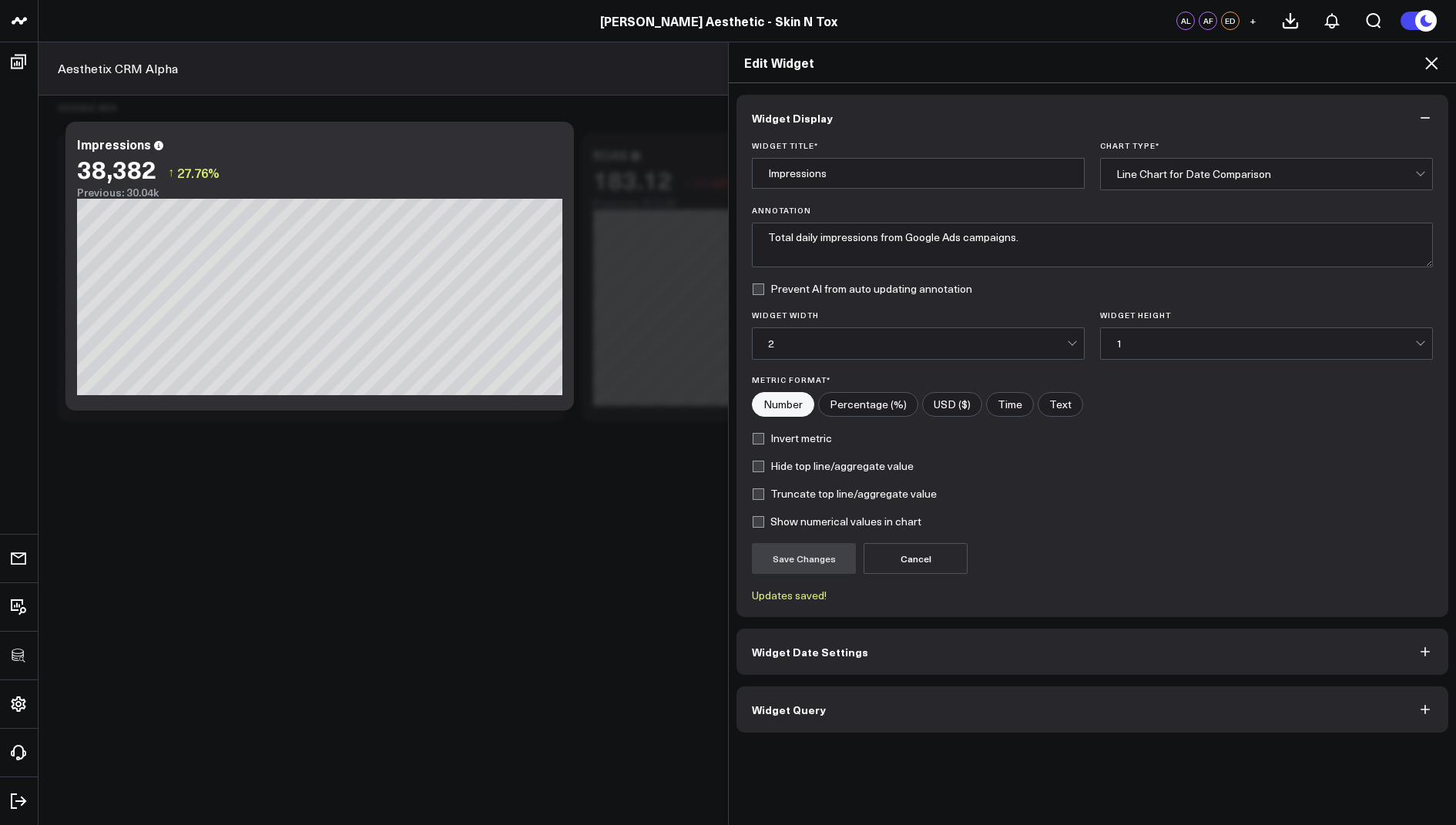
click at [1427, 60] on icon at bounding box center [1432, 64] width 19 height 19
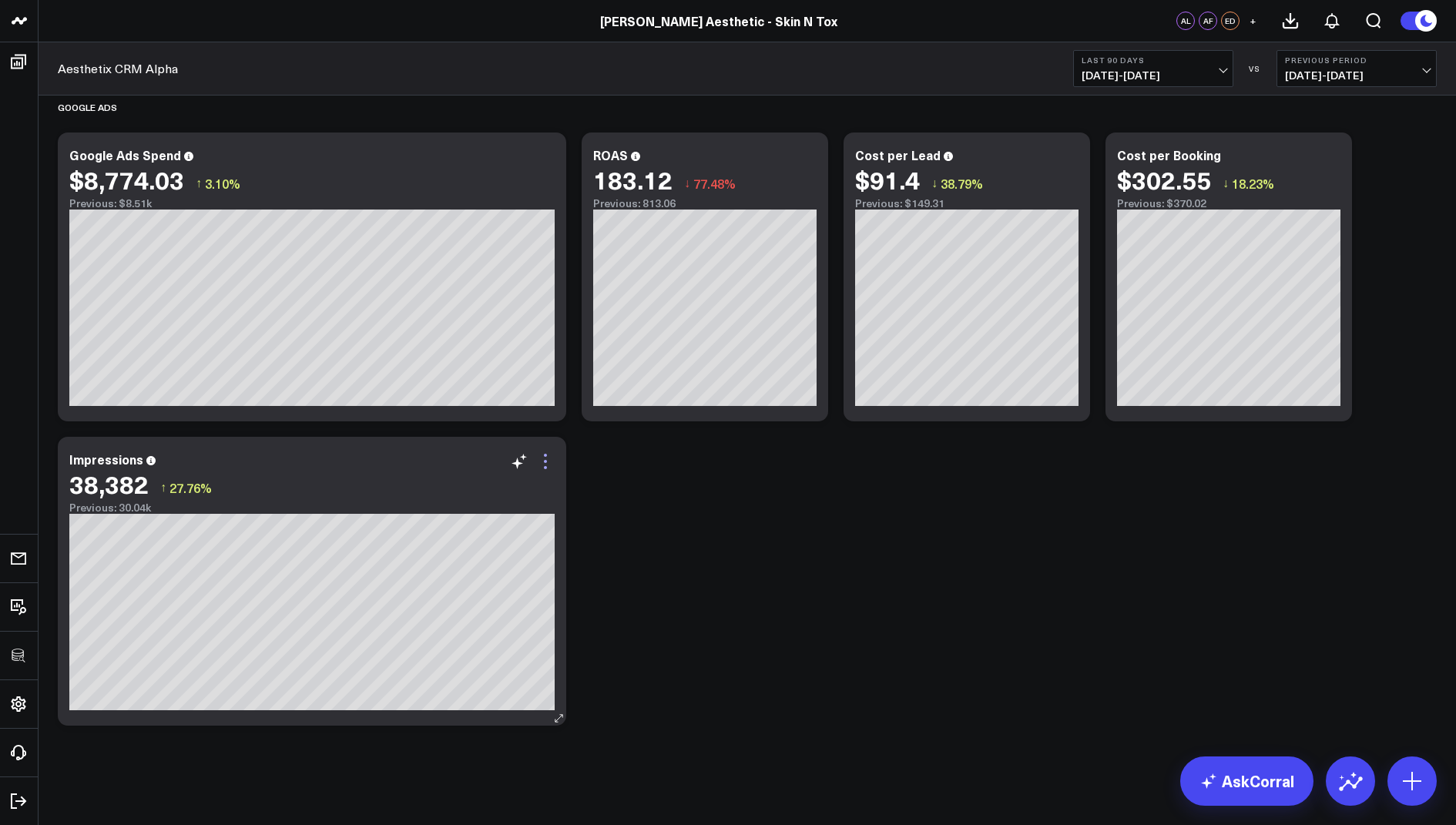
click at [546, 462] on icon at bounding box center [546, 462] width 19 height 19
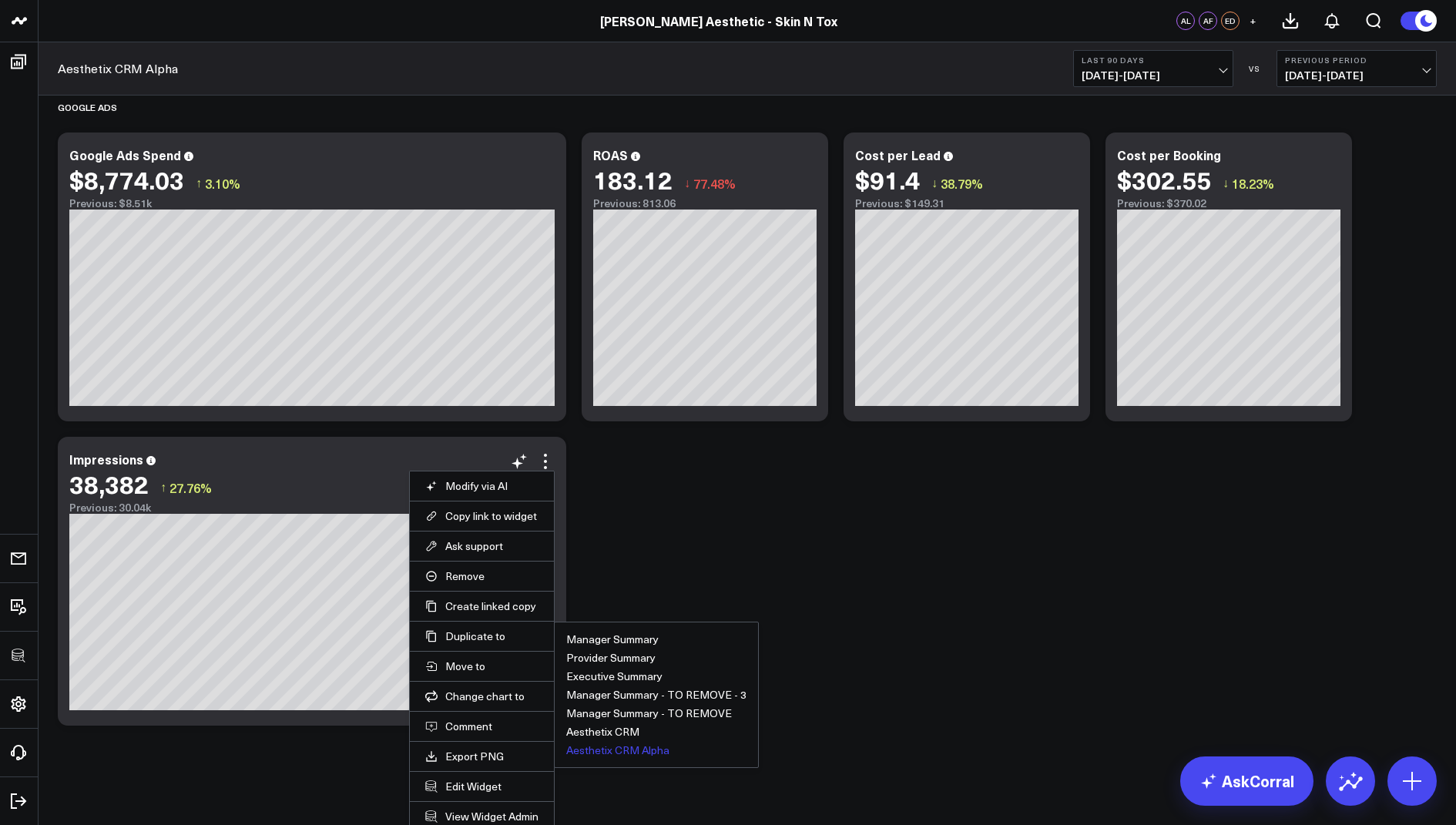
click at [611, 746] on button "Aesthetix CRM Alpha" at bounding box center [618, 750] width 103 height 11
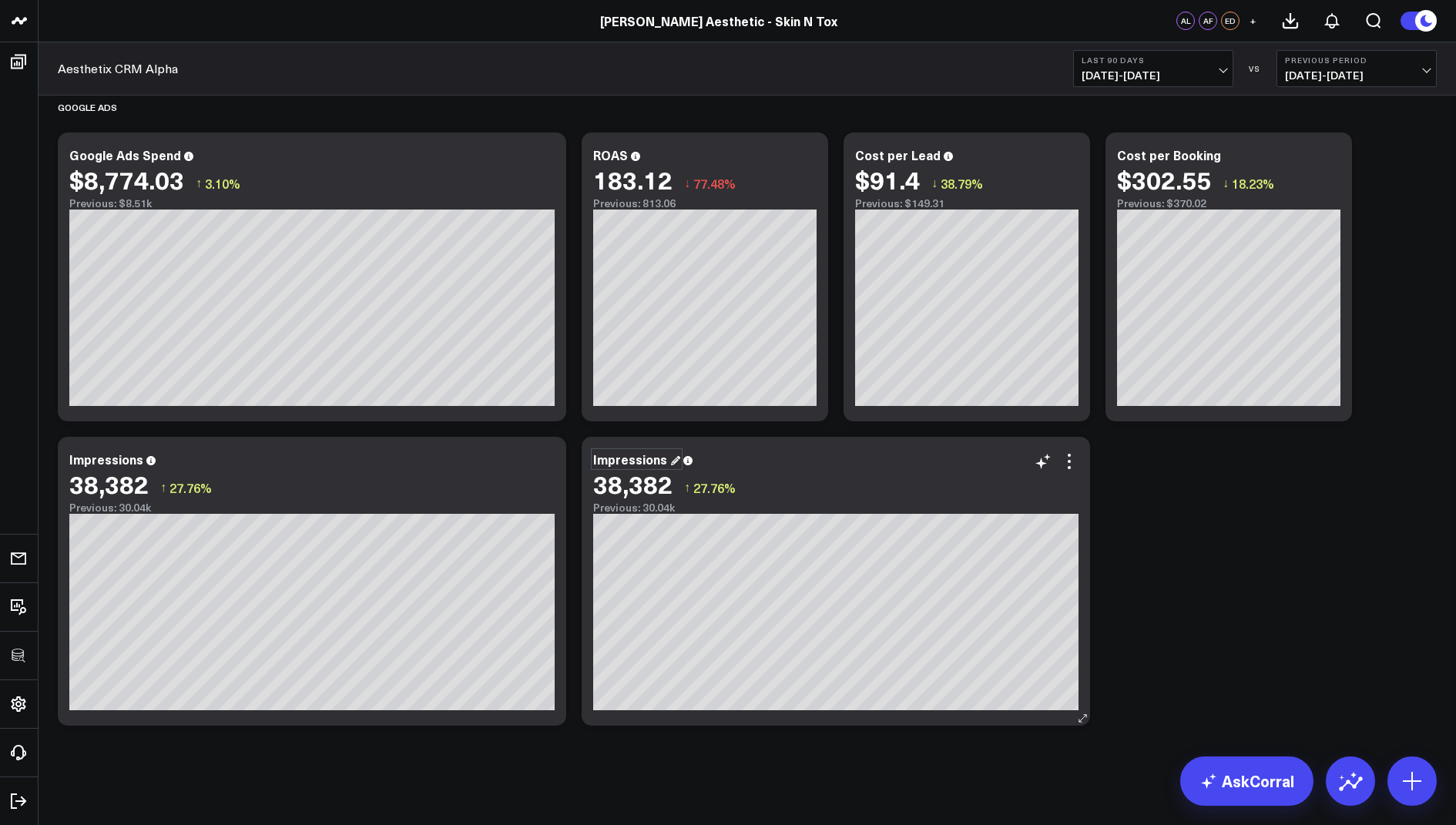
click at [619, 461] on div "Impressions" at bounding box center [637, 460] width 87 height 17
click at [1077, 461] on icon at bounding box center [1069, 462] width 19 height 19
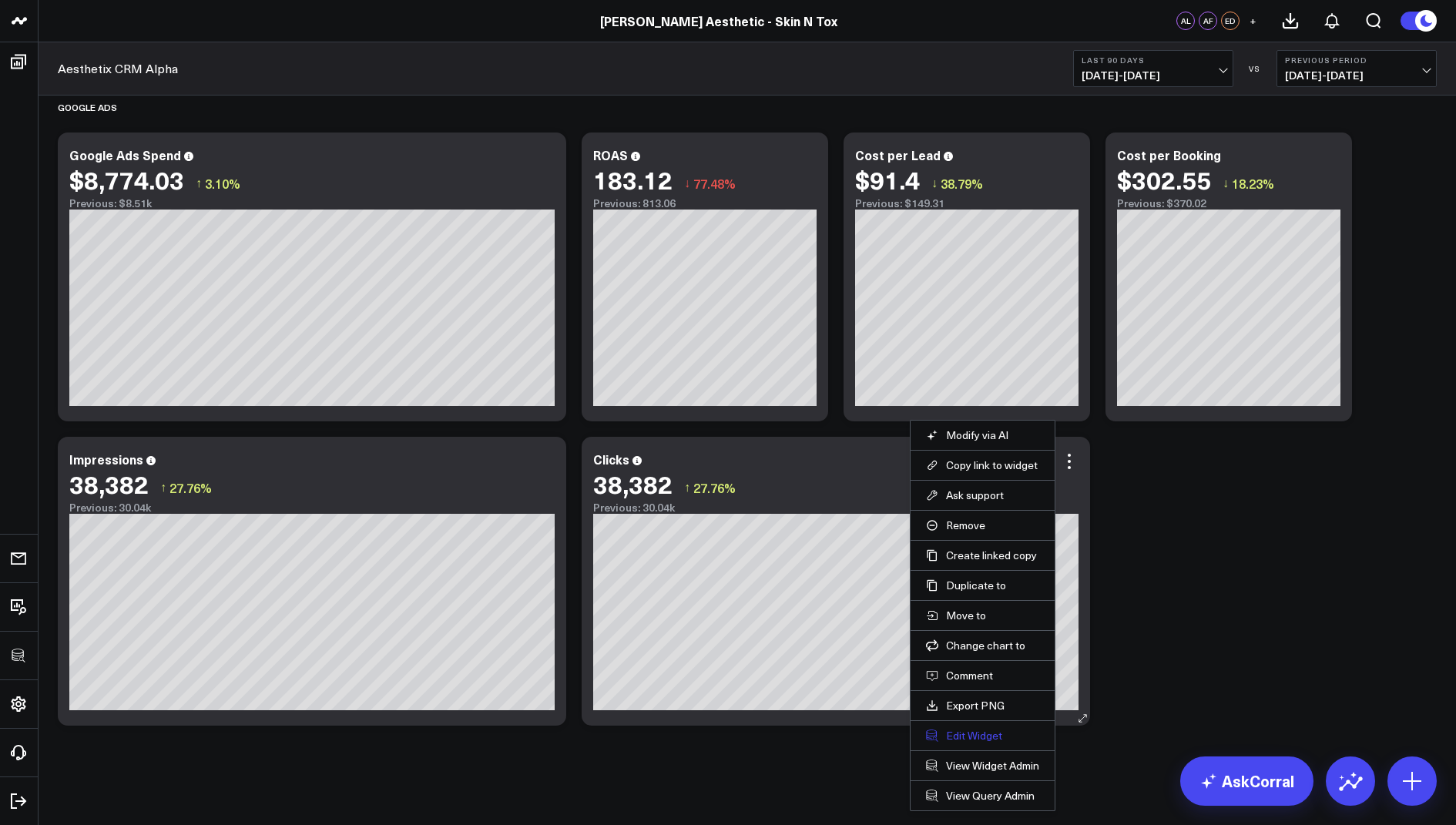
click at [971, 730] on button "Edit Widget" at bounding box center [982, 736] width 113 height 14
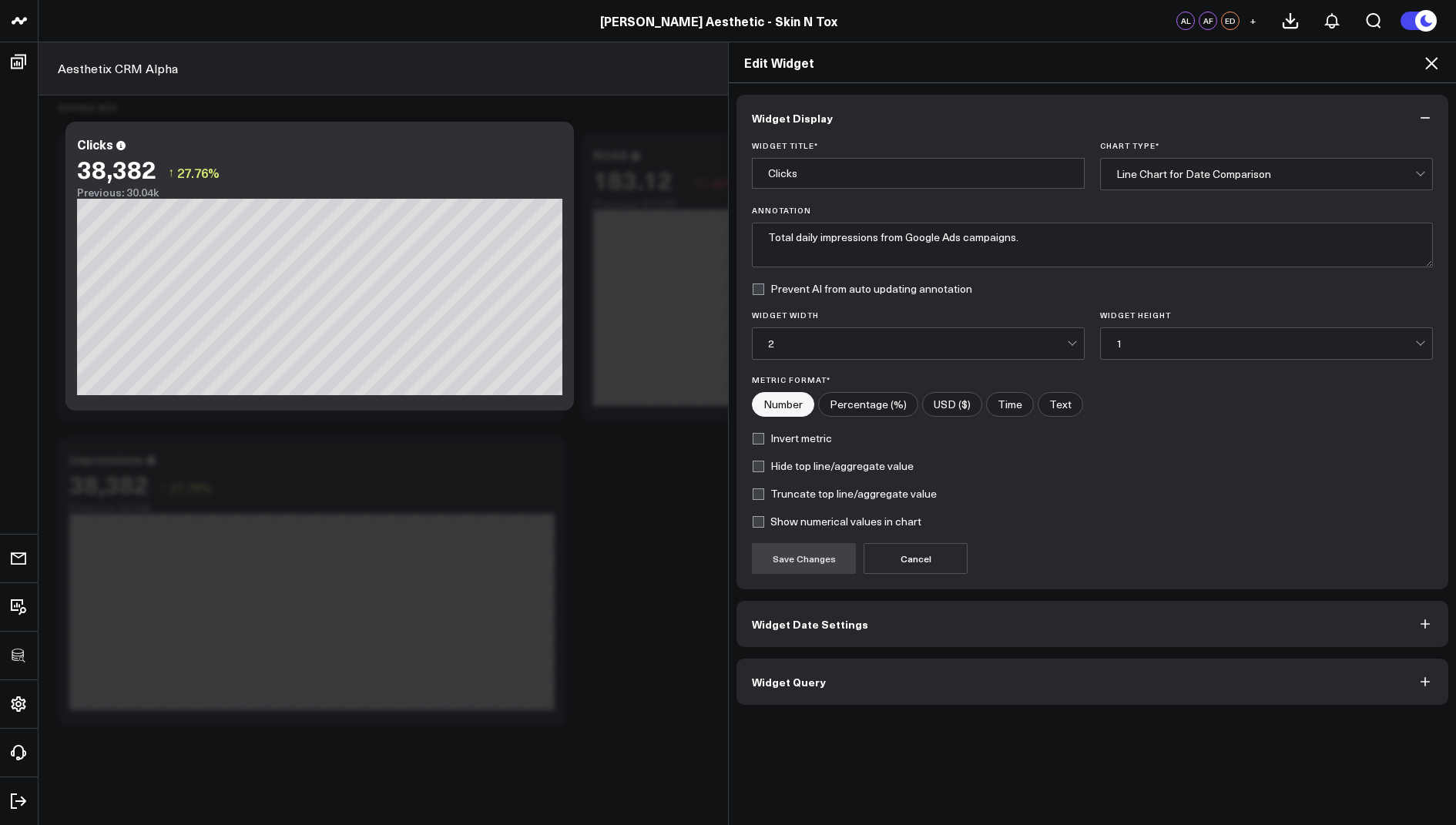
click at [815, 692] on button "Widget Query" at bounding box center [1092, 681] width 712 height 46
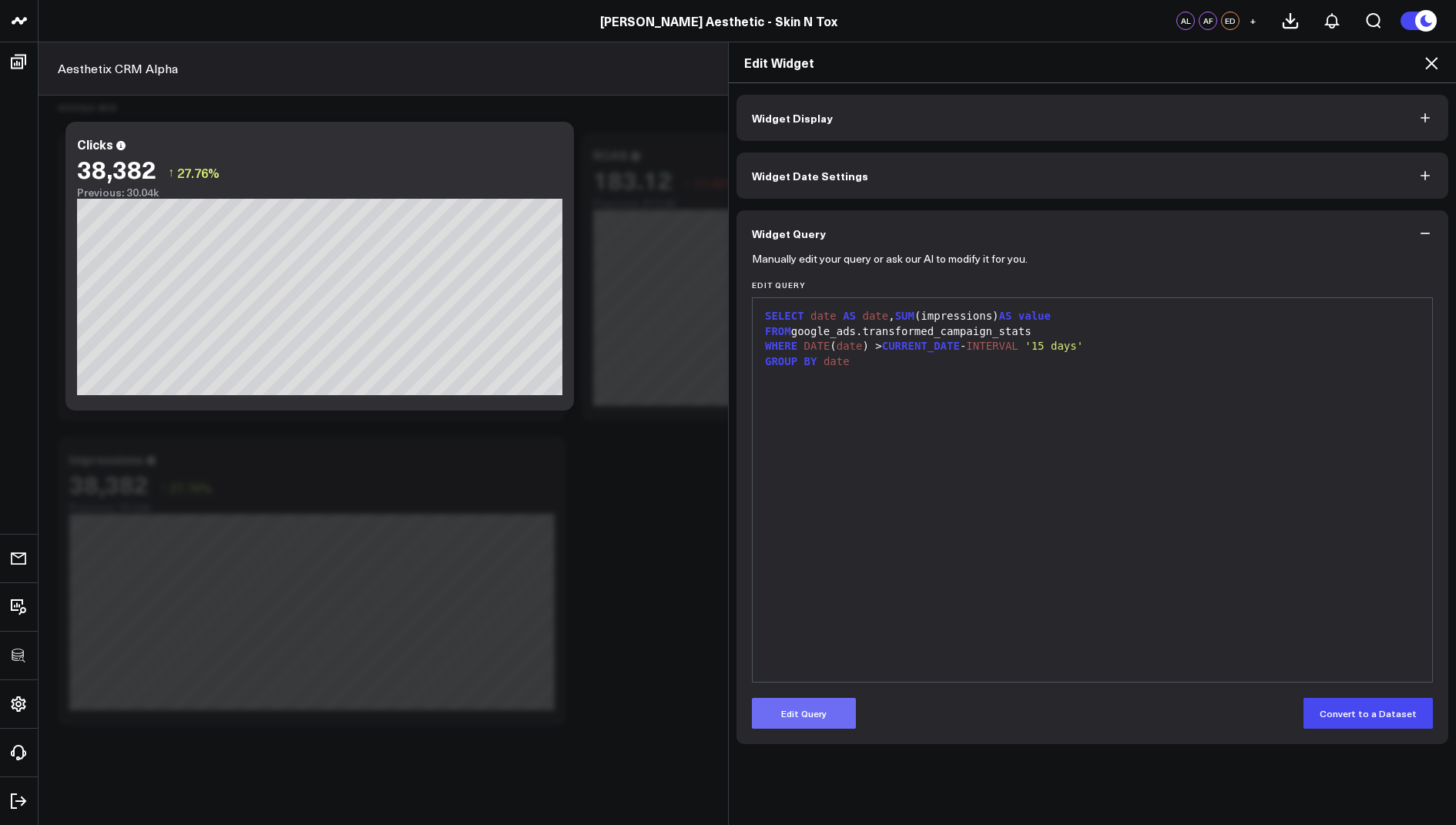
click at [793, 707] on button "Edit Query" at bounding box center [804, 713] width 104 height 31
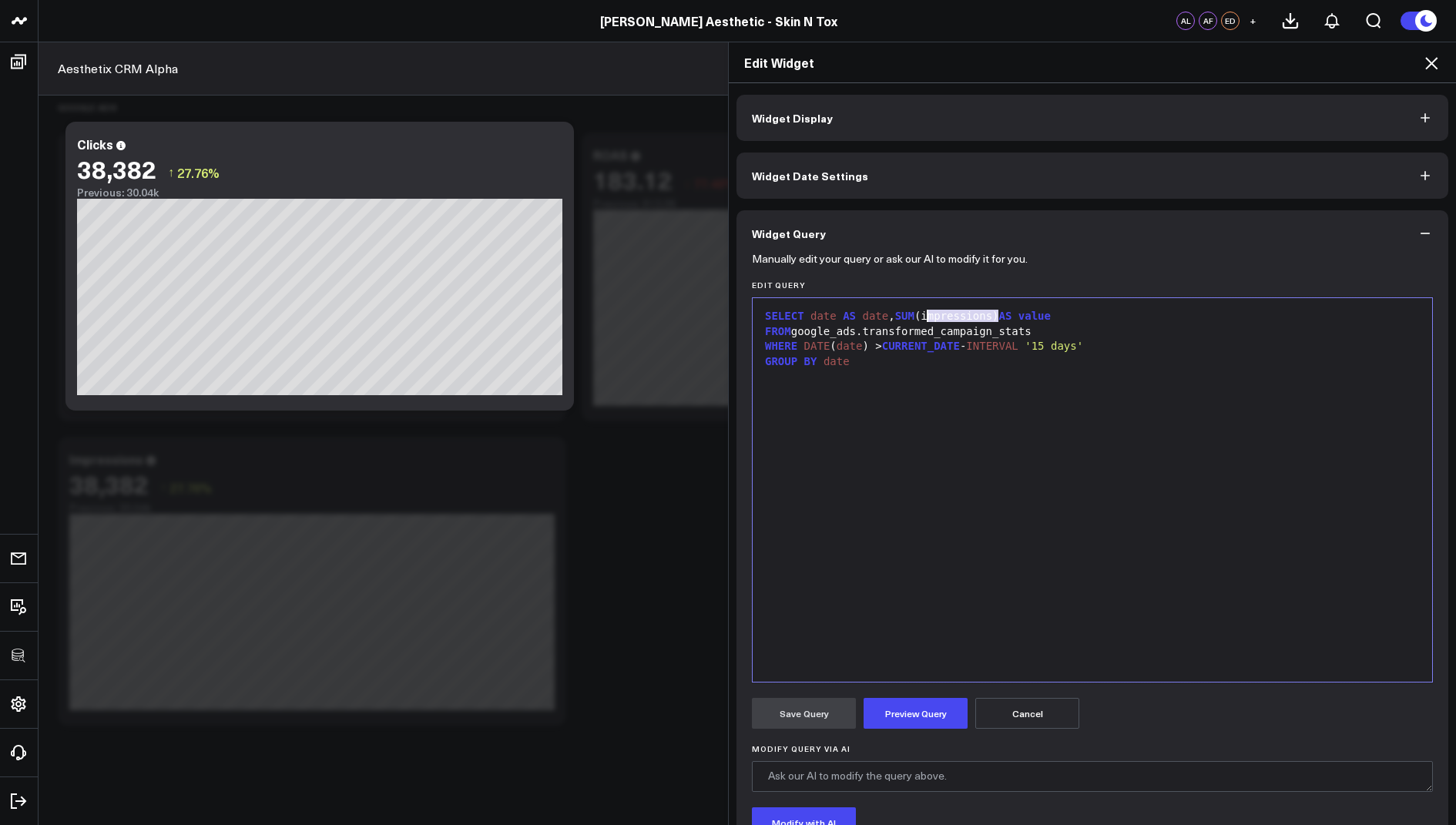
drag, startPoint x: 997, startPoint y: 318, endPoint x: 928, endPoint y: 322, distance: 69.1
click at [928, 322] on div "SELECT date AS date , SUM (impressions) AS value" at bounding box center [1092, 317] width 664 height 16
click at [911, 703] on button "Preview Query" at bounding box center [915, 713] width 104 height 31
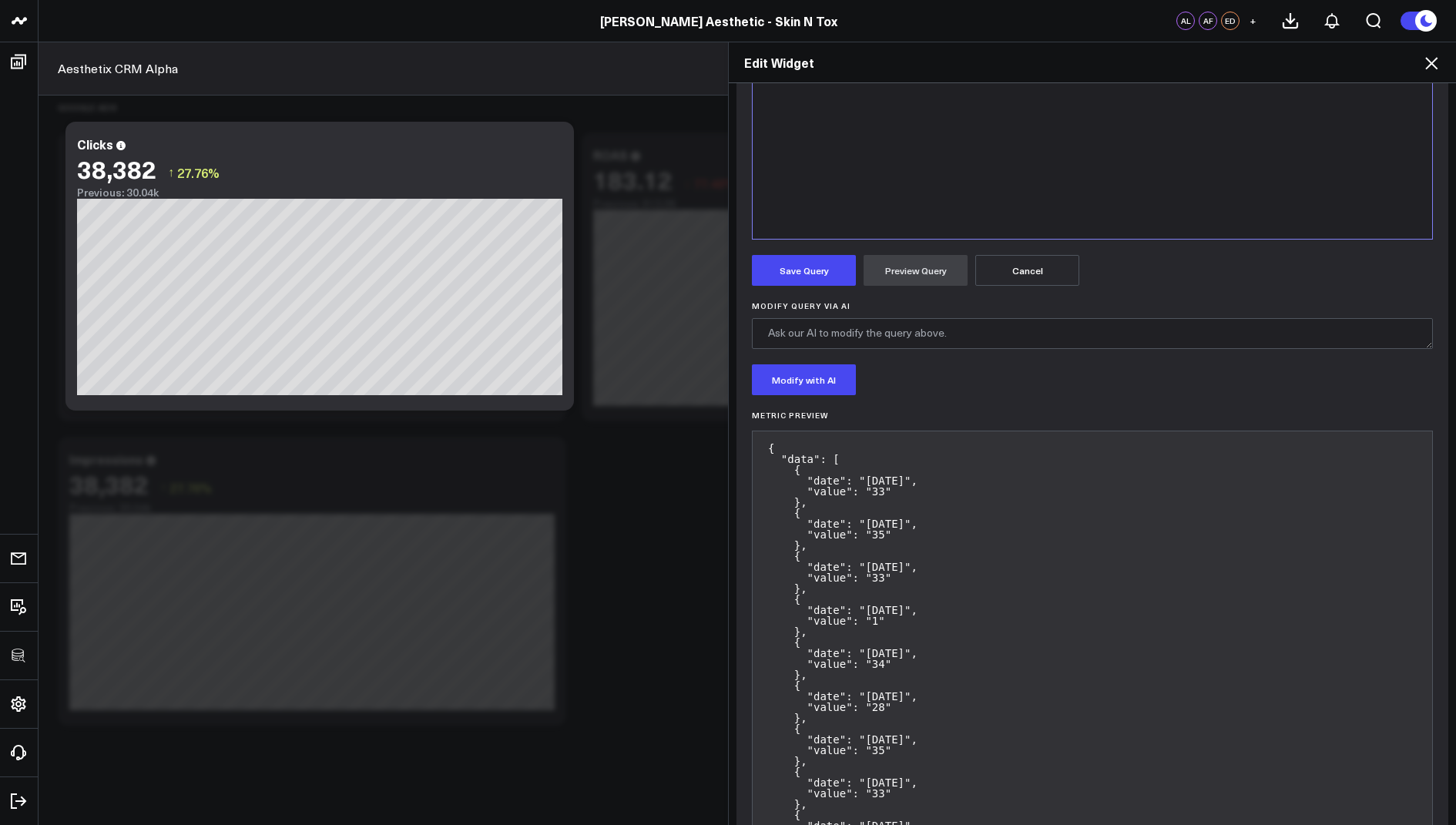
scroll to position [117, 0]
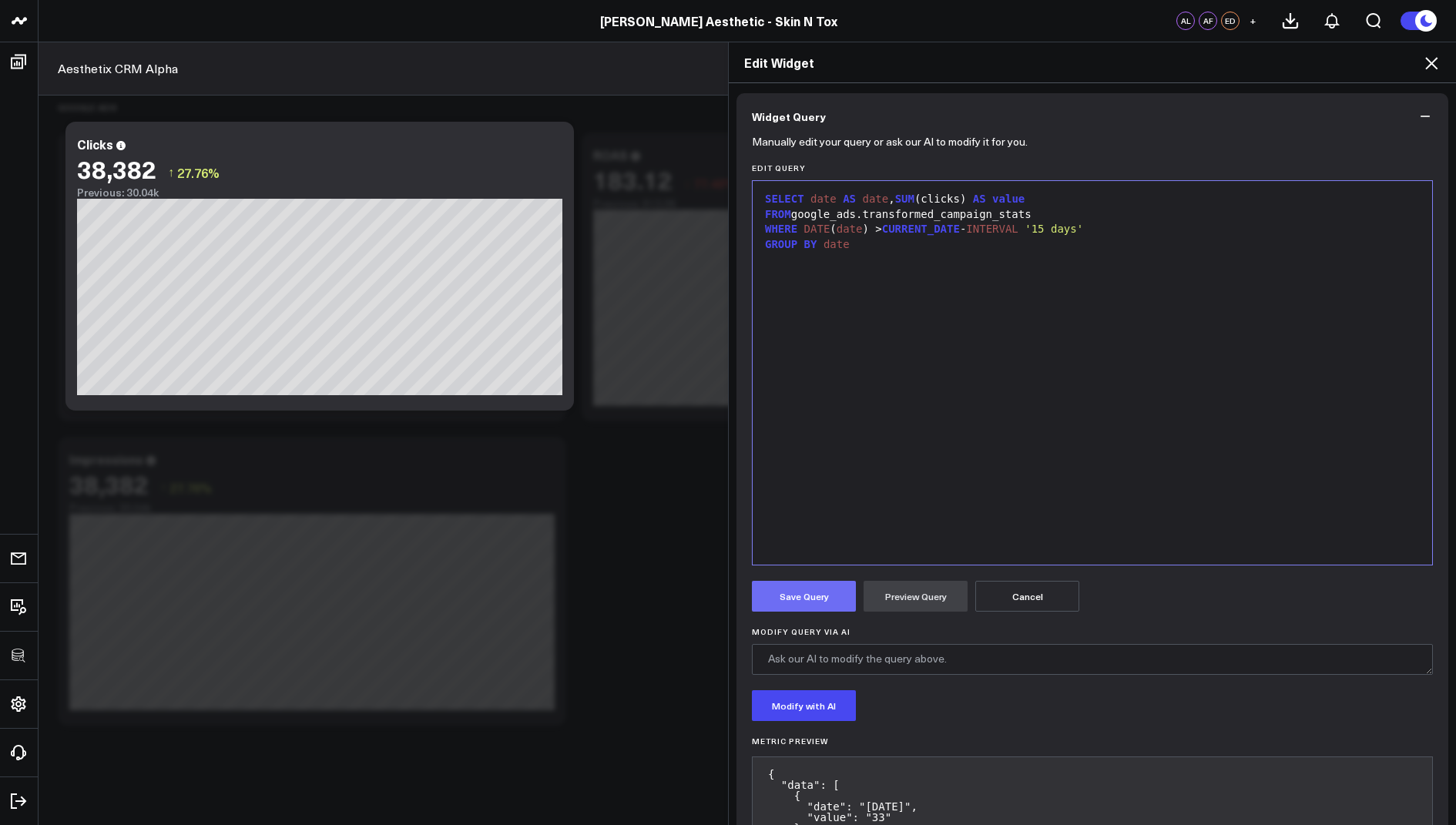
click at [806, 583] on button "Save Query" at bounding box center [804, 596] width 104 height 31
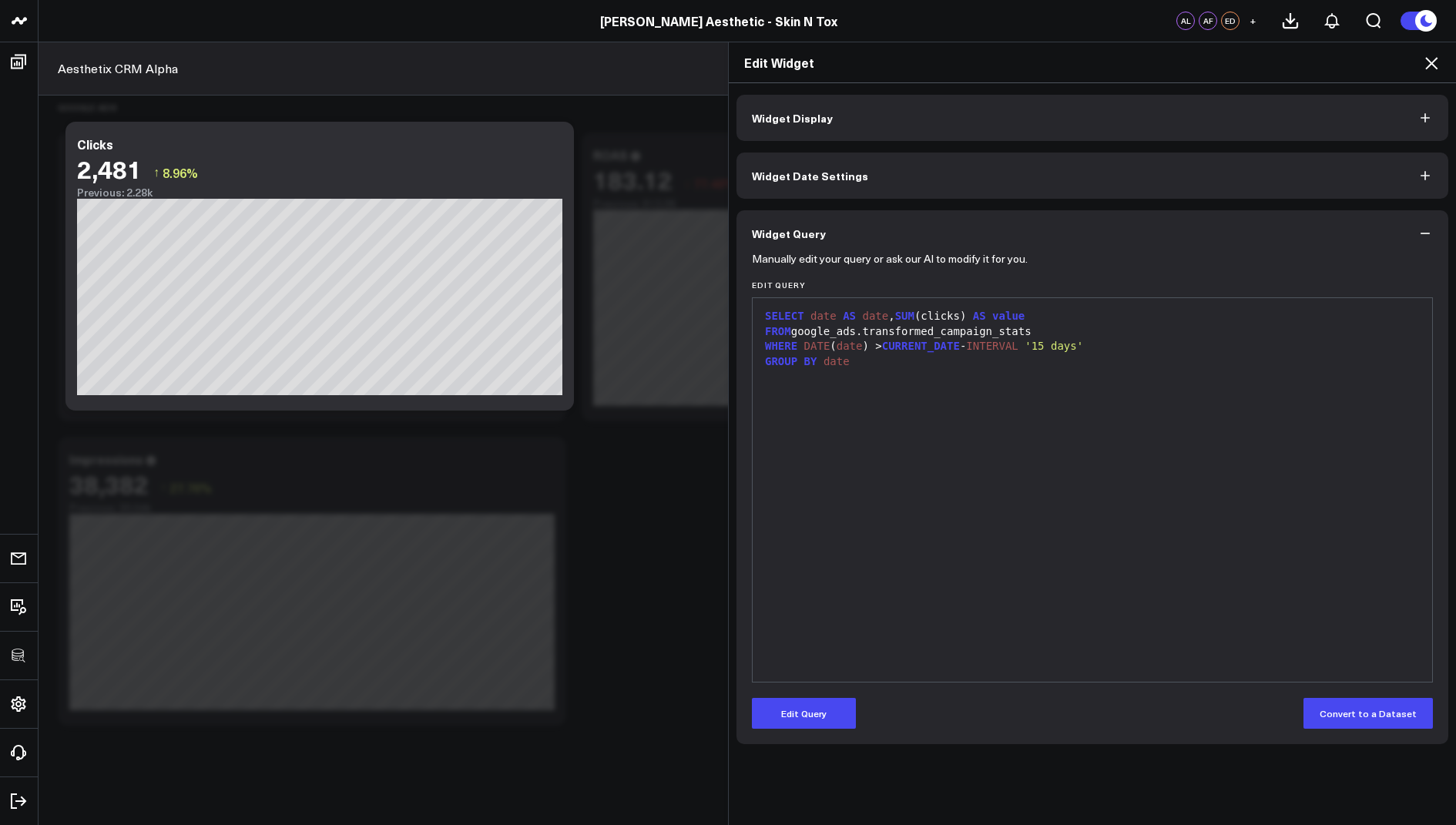
click at [1427, 69] on icon at bounding box center [1432, 64] width 19 height 19
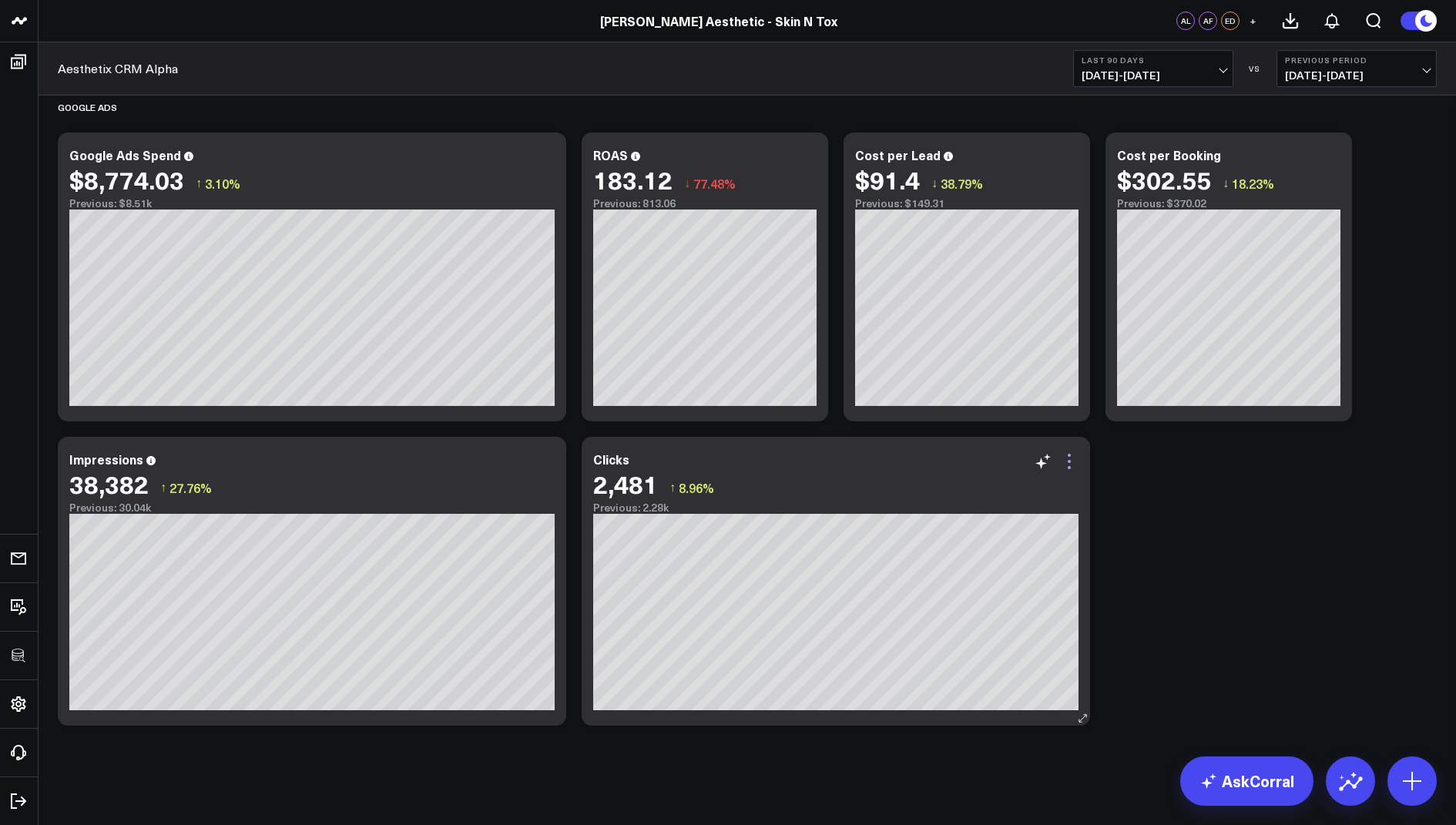
click at [1069, 452] on icon at bounding box center [1069, 462] width 19 height 19
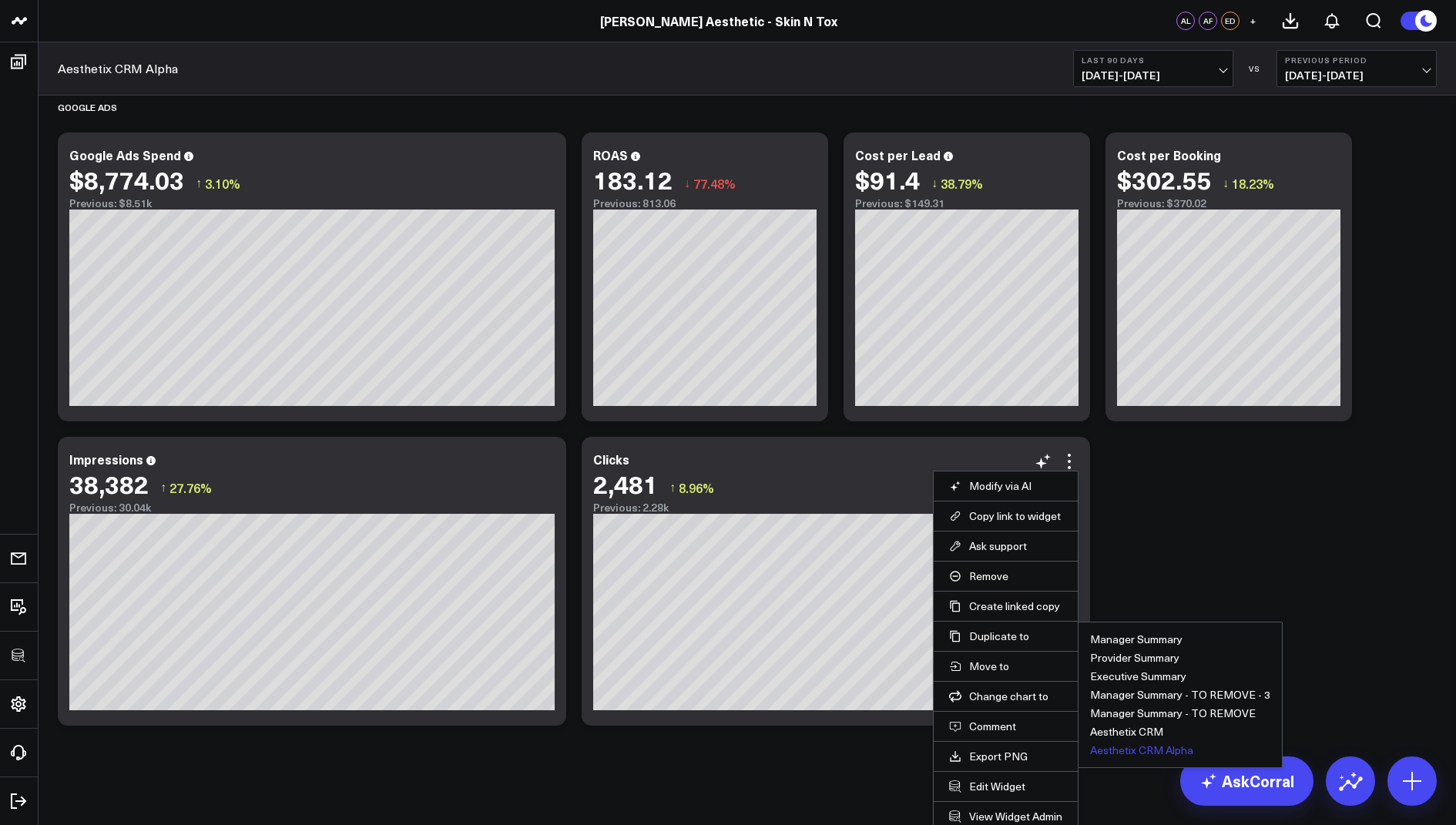
click at [1142, 747] on button "Aesthetix CRM Alpha" at bounding box center [1142, 750] width 103 height 11
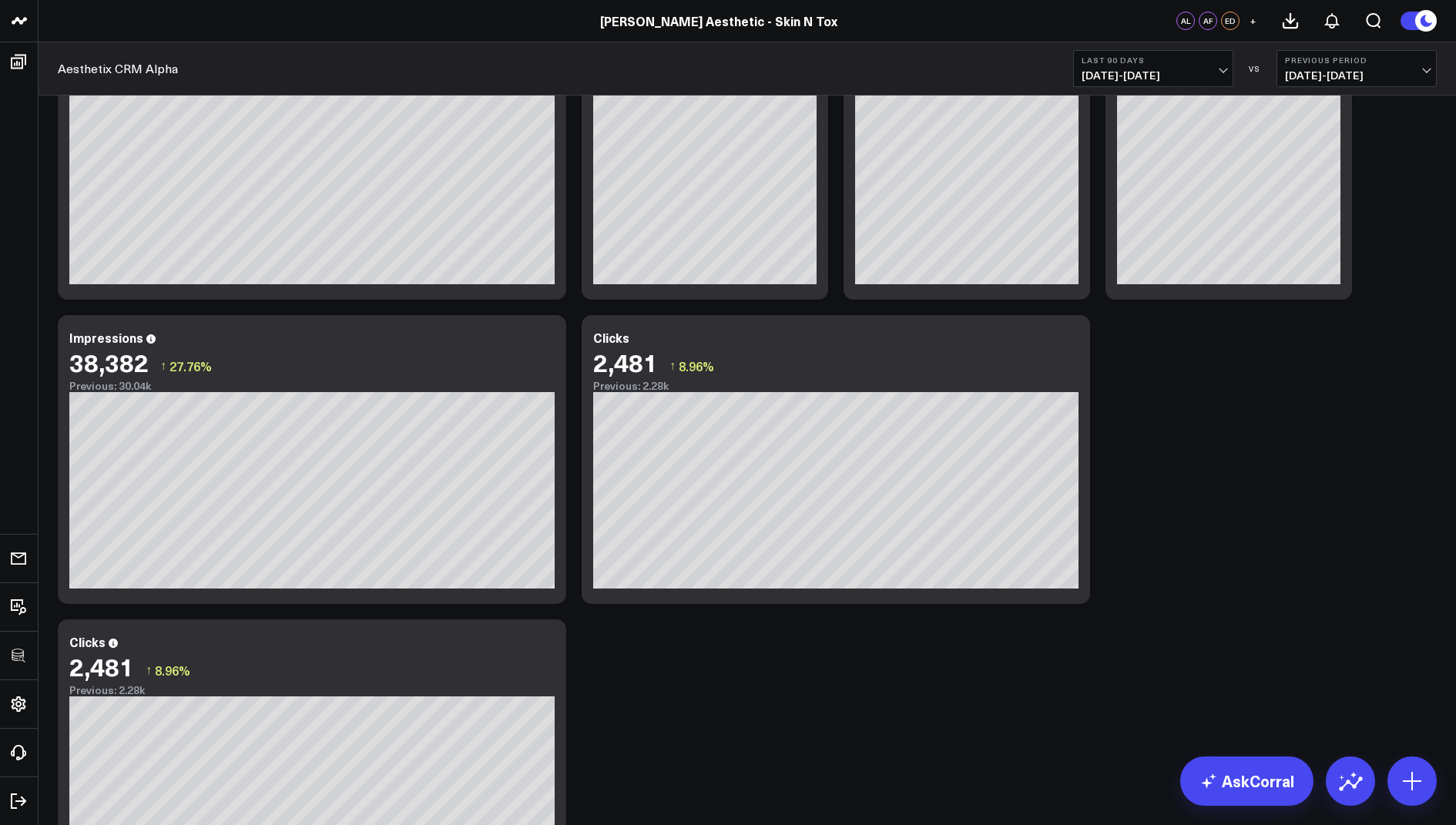
scroll to position [2000, 0]
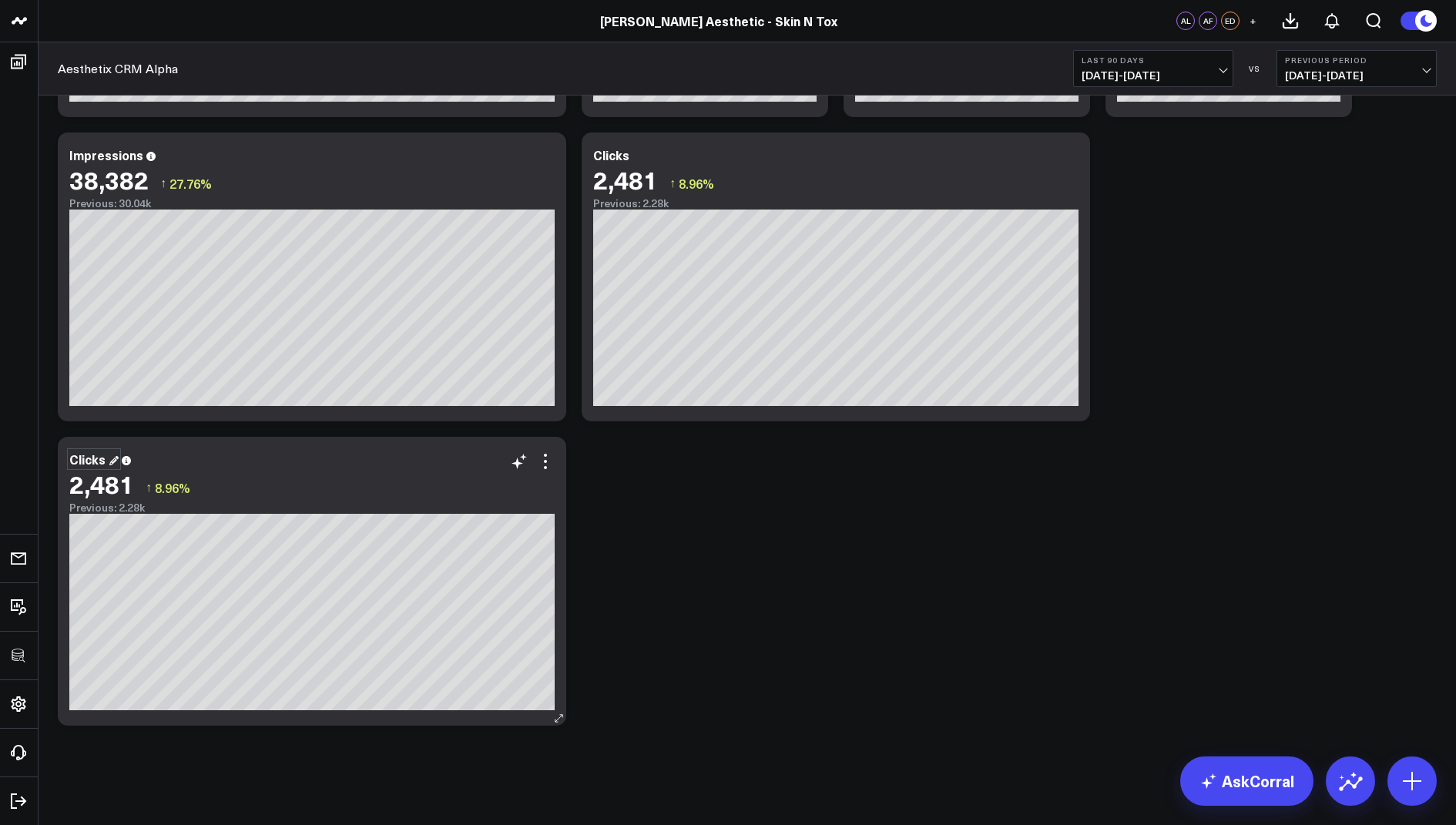
click at [97, 461] on div "Clicks" at bounding box center [93, 460] width 49 height 17
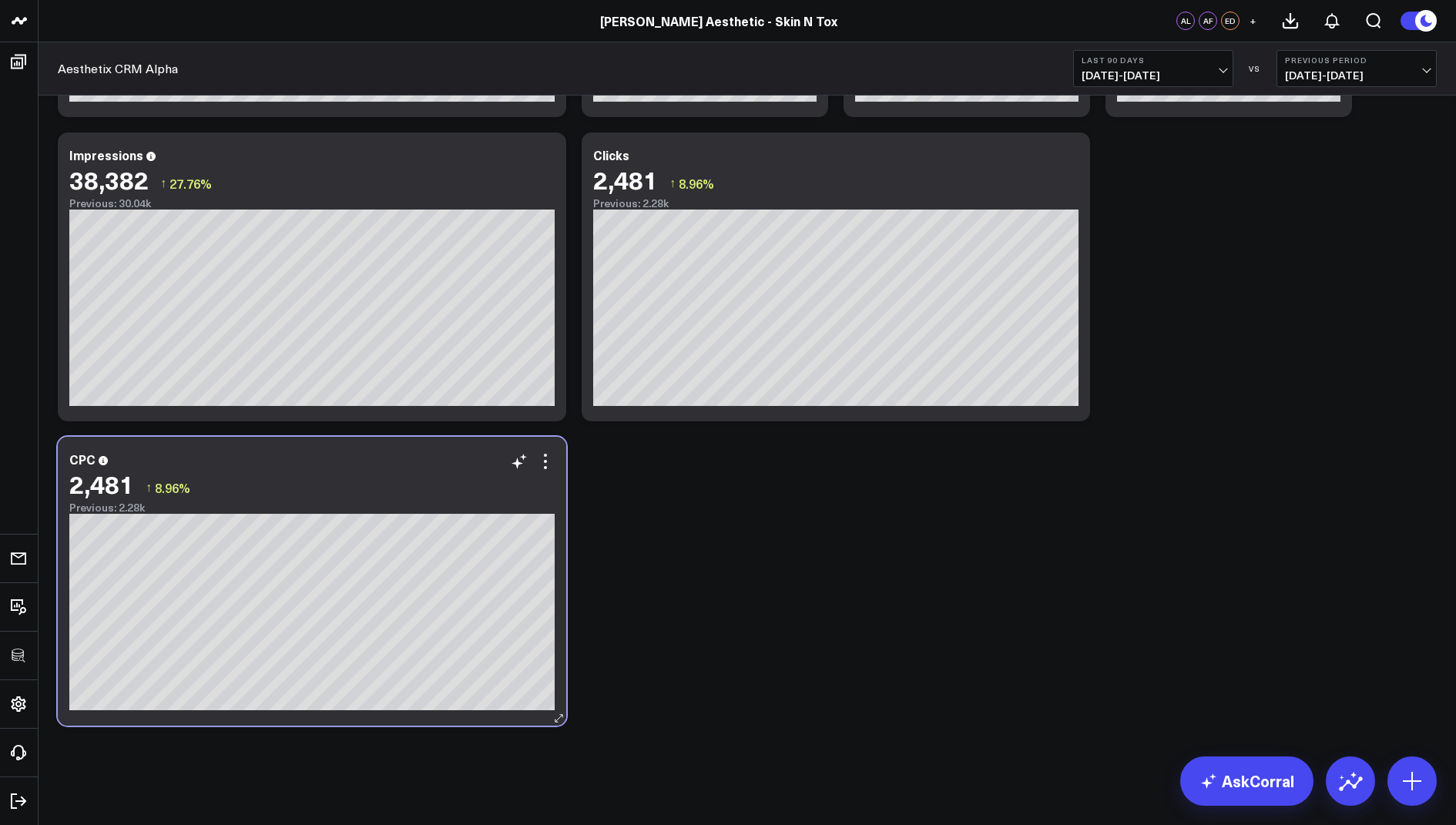
click at [557, 460] on div "CPC 2,481 ↑ 8.96% Previous: 2.28k [#fff fontSize:14px lineHeight:16px][/] [#fff…" at bounding box center [312, 581] width 508 height 289
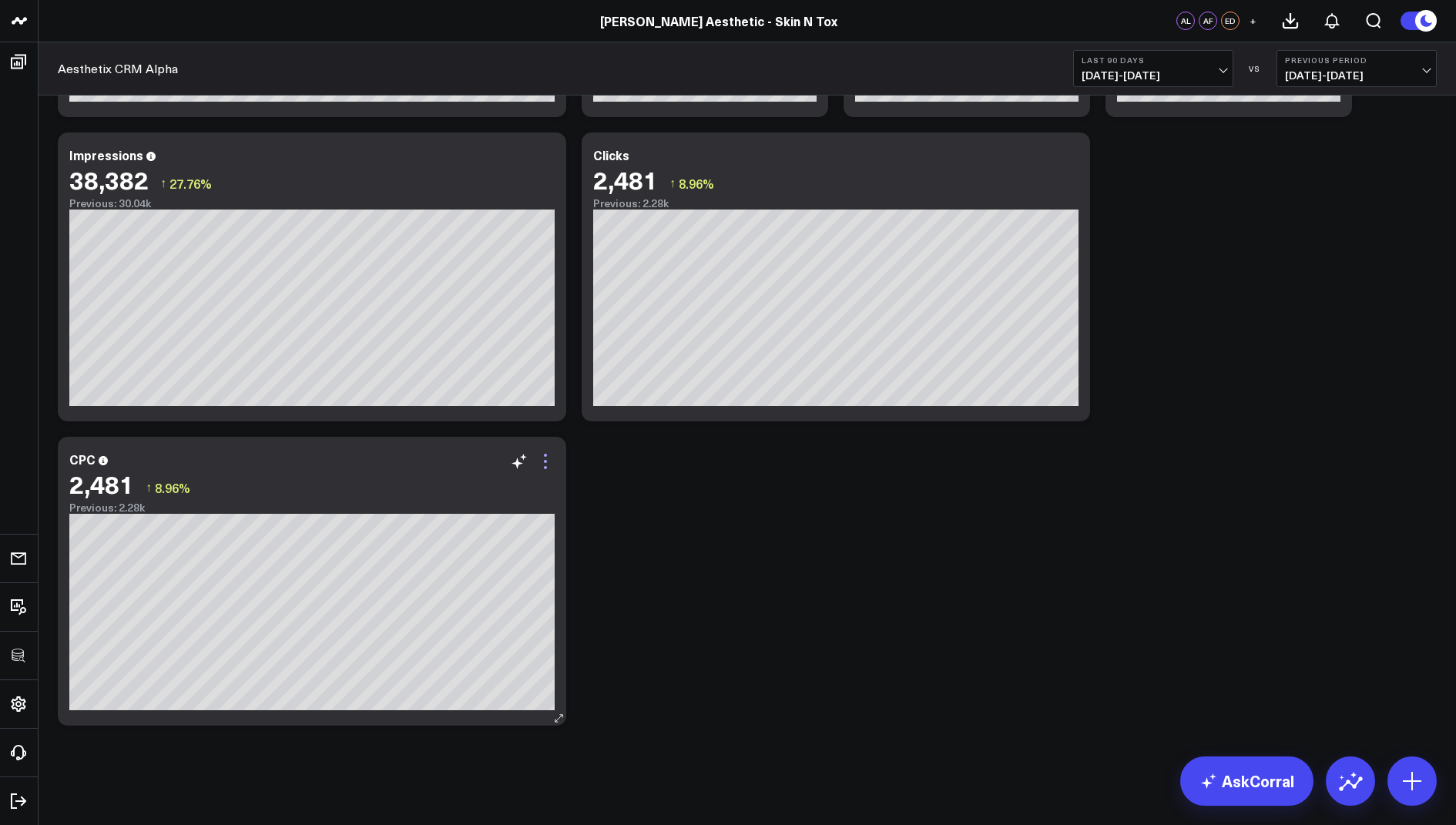
click at [549, 458] on icon at bounding box center [546, 462] width 19 height 19
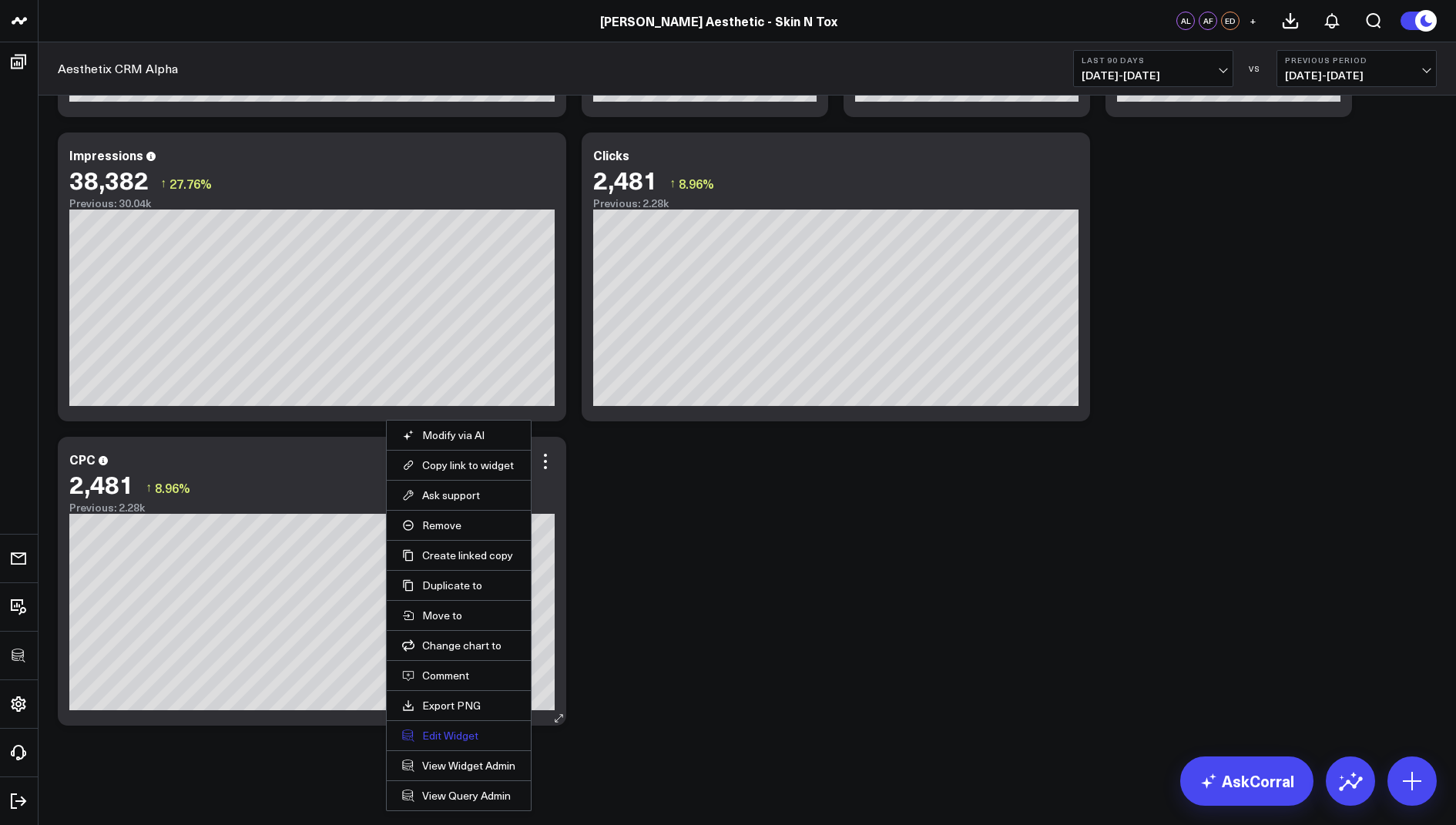
click at [449, 733] on button "Edit Widget" at bounding box center [459, 736] width 113 height 14
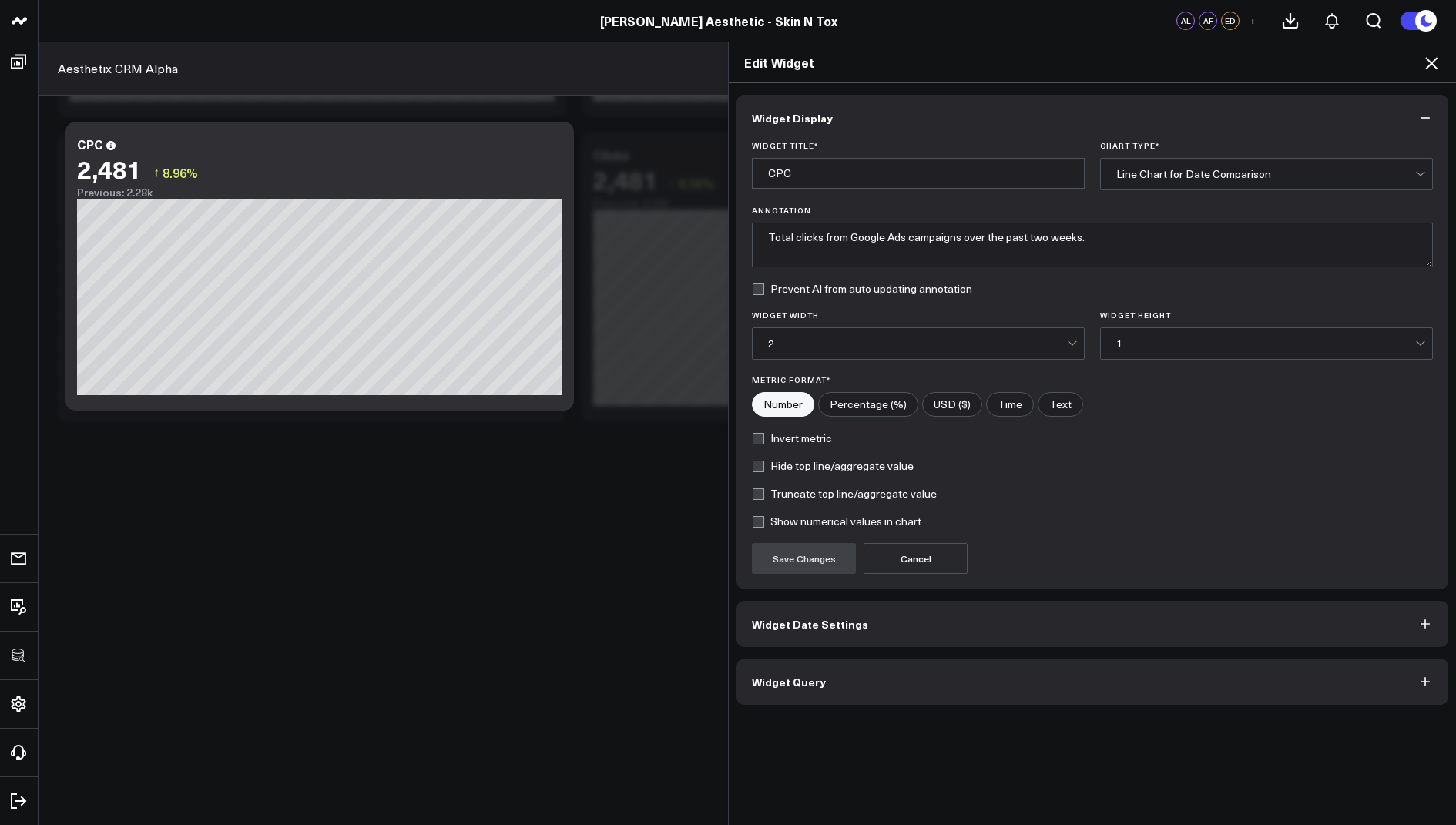
click at [781, 663] on button "Widget Query" at bounding box center [1092, 681] width 712 height 46
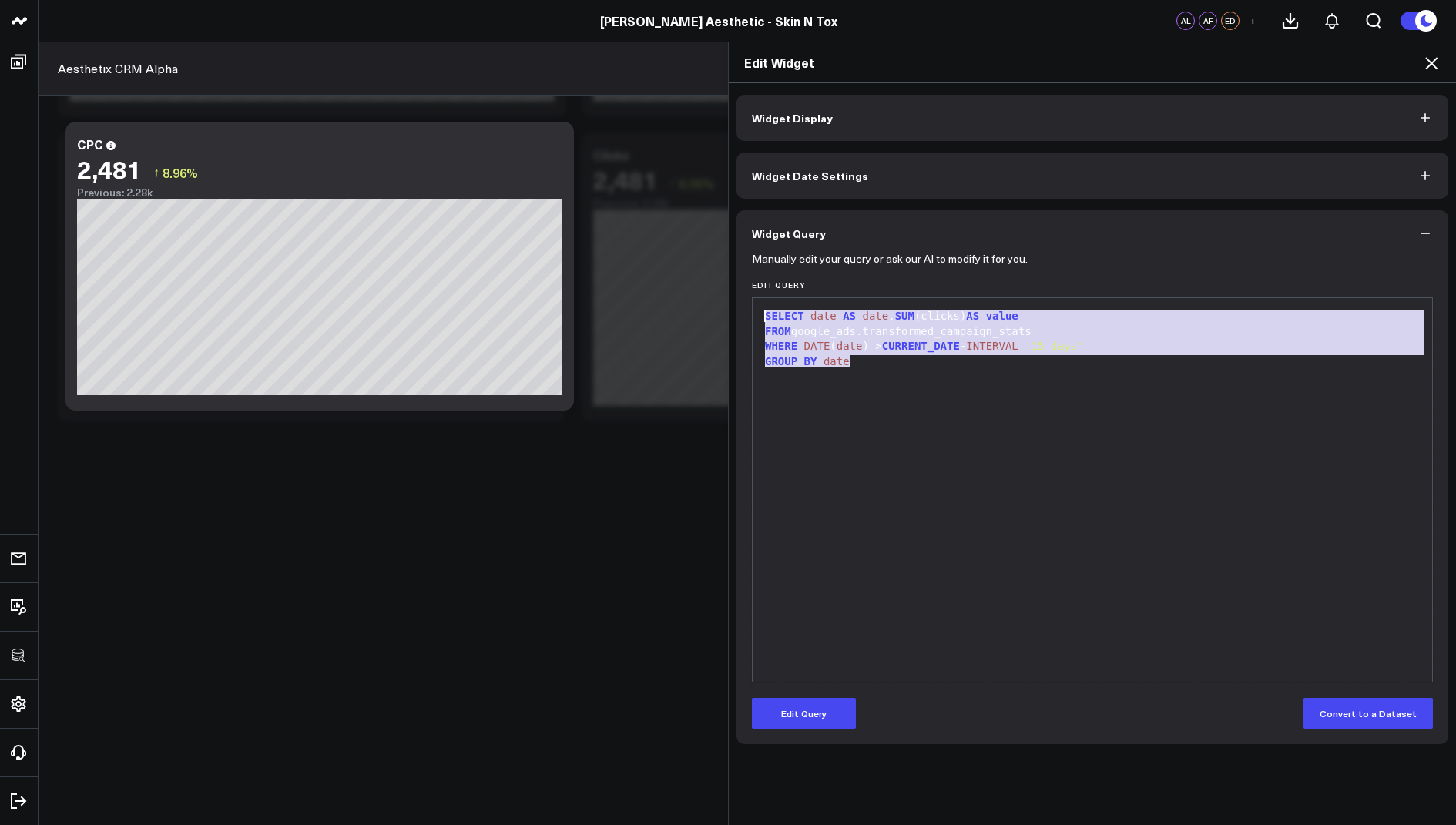
drag, startPoint x: 884, startPoint y: 374, endPoint x: 841, endPoint y: 282, distance: 101.6
click at [841, 282] on div "Edit Query 9 1 2 3 4 › ⌄ SELECT date AS date , SUM (clicks) AS value FROM googl…" at bounding box center [1092, 482] width 681 height 402
click at [802, 698] on button "Edit Query" at bounding box center [804, 713] width 104 height 31
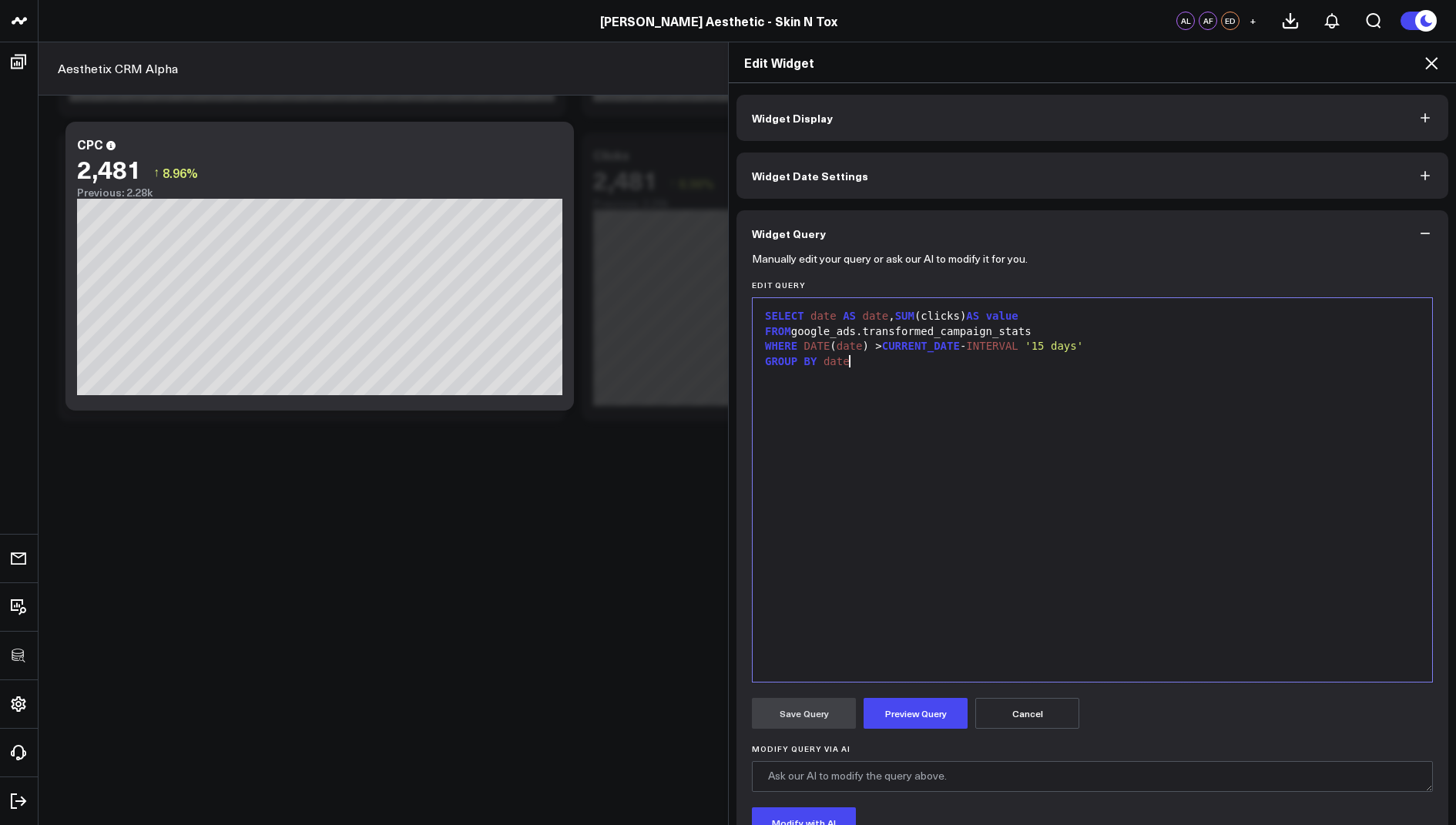
click at [869, 457] on div "SELECT date AS date , SUM (clicks) AS value FROM google_ads.transformed_campaig…" at bounding box center [1092, 490] width 664 height 369
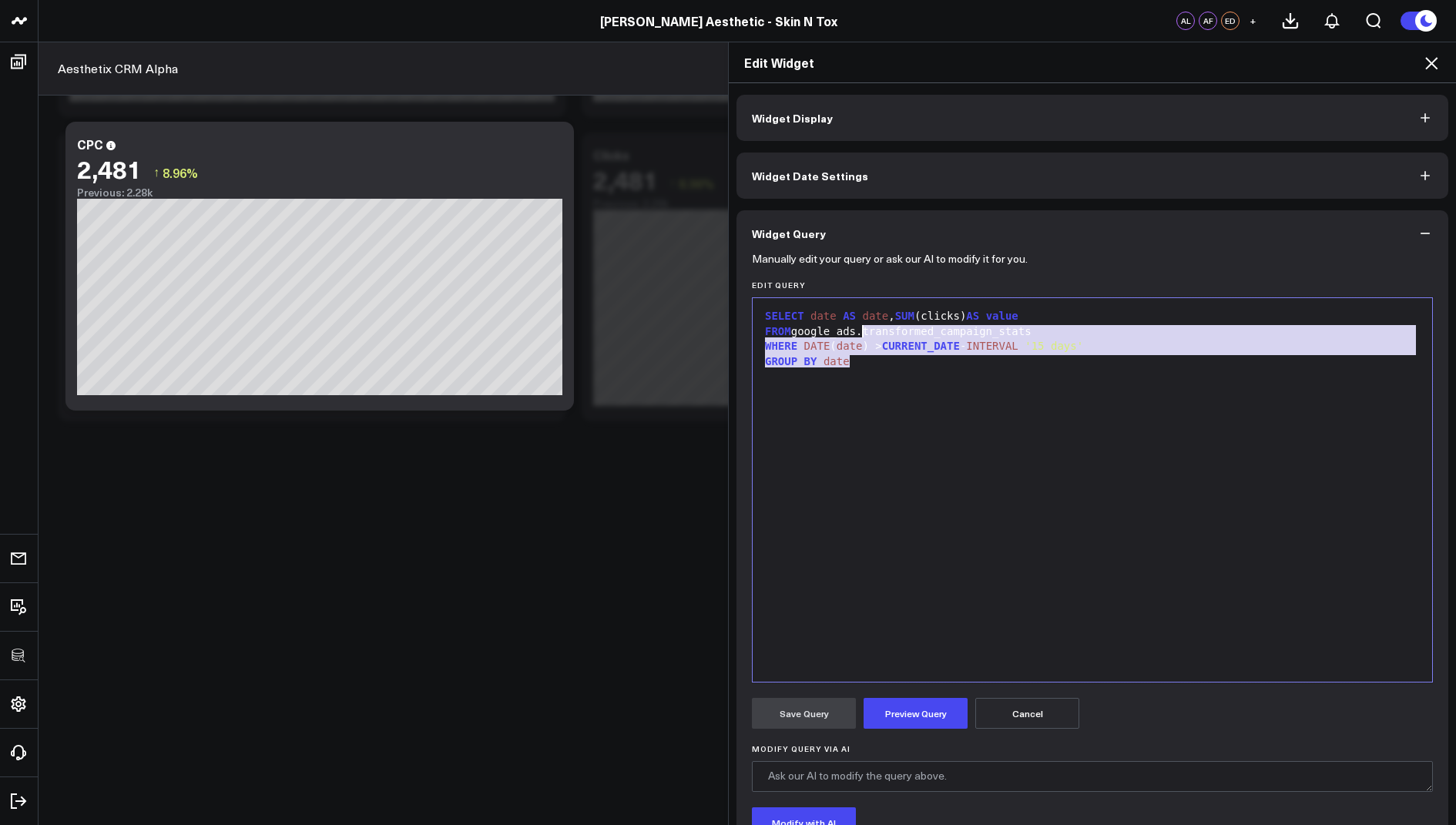
drag, startPoint x: 886, startPoint y: 368, endPoint x: 852, endPoint y: 303, distance: 73.4
click at [852, 303] on div "9 1 2 3 4 › ⌄ SELECT date AS date , SUM (clicks) AS value FROM google_ads.trans…" at bounding box center [1092, 489] width 681 height 385
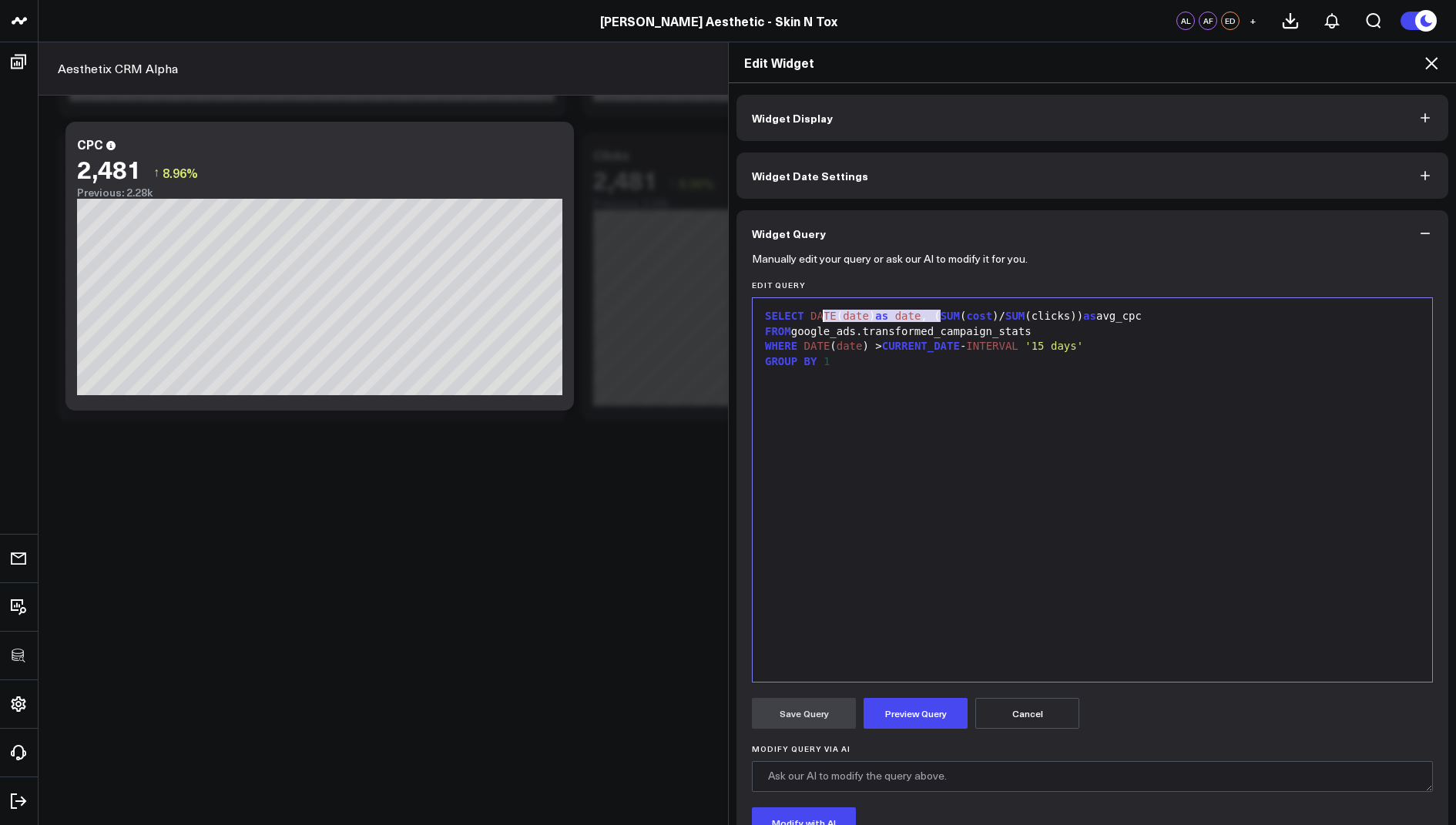
drag, startPoint x: 937, startPoint y: 311, endPoint x: 810, endPoint y: 312, distance: 127.0
click at [810, 312] on div "SELECT DATE ( date ) as date , ( SUM ( cost )/ SUM (clicks)) as avg_cpc" at bounding box center [1092, 317] width 664 height 16
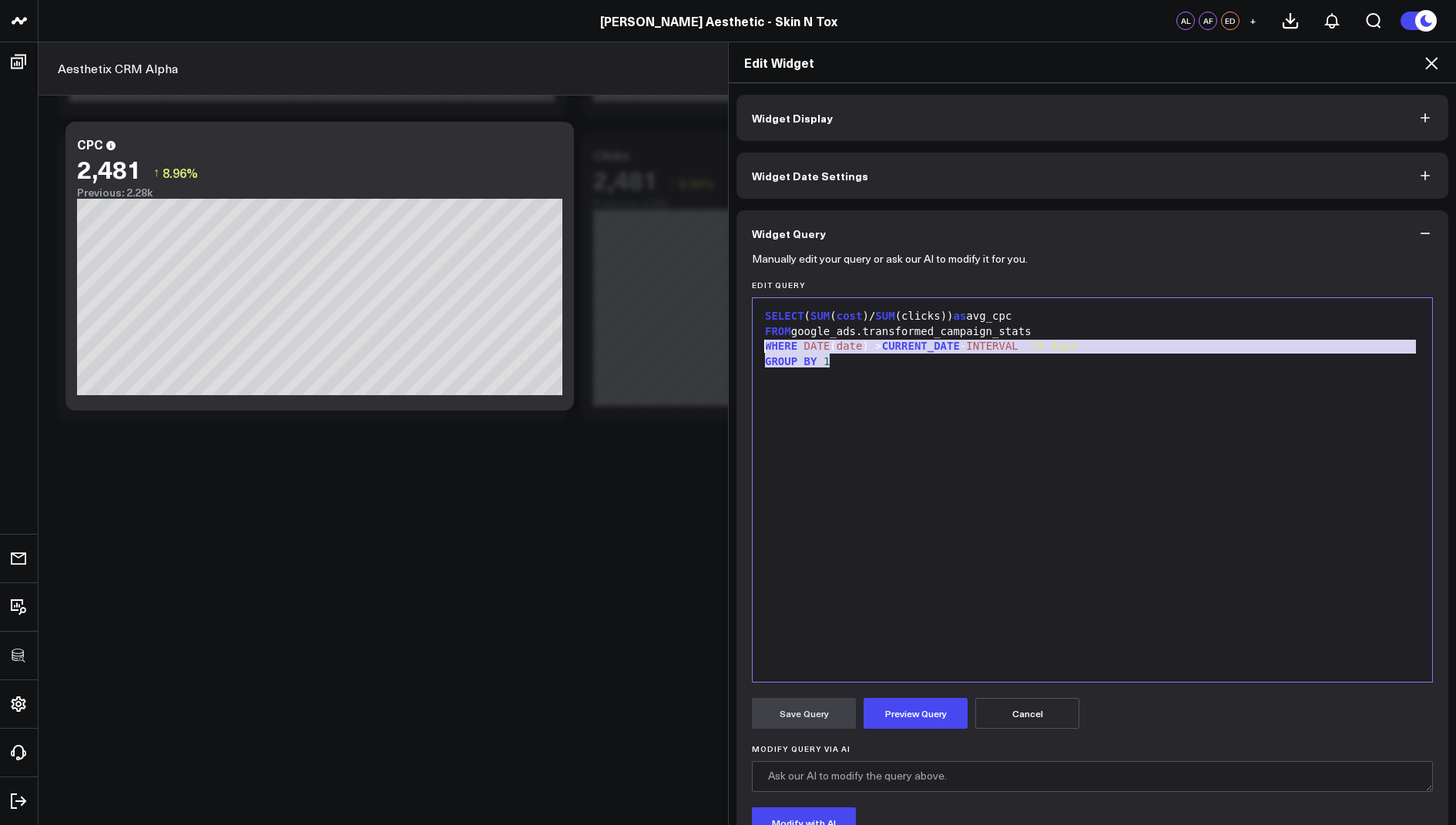
drag, startPoint x: 855, startPoint y: 355, endPoint x: 717, endPoint y: 347, distance: 138.2
click at [717, 347] on div "Edit Widget Widget Display Widget Date Settings Widget Query Manually edit your…" at bounding box center [728, 433] width 1456 height 783
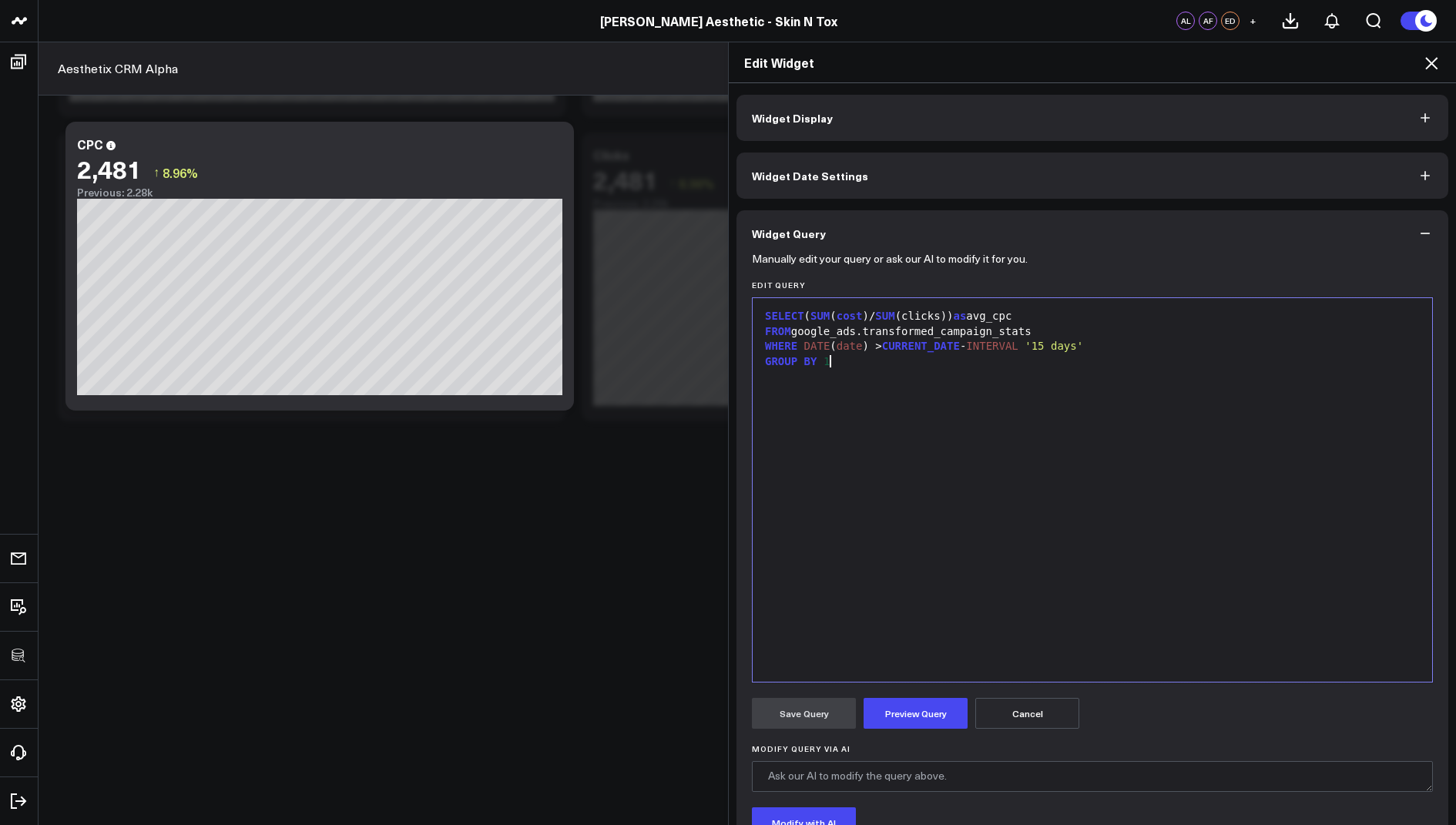
click at [918, 370] on div "SELECT ( SUM ( cost )/ SUM (clicks)) as avg_cpc FROM google_ads.transformed_cam…" at bounding box center [1092, 490] width 664 height 369
drag, startPoint x: 870, startPoint y: 362, endPoint x: 735, endPoint y: 359, distance: 135.0
click at [736, 359] on div "Manually edit your query or ask our AI to modify it for you. Edit Query Selecti…" at bounding box center [1092, 596] width 712 height 679
click at [1013, 318] on div "SELECT ( SUM ( cost )/ SUM (clicks)) as avg_cpc" at bounding box center [1092, 317] width 664 height 16
click at [904, 716] on button "Preview Query" at bounding box center [915, 713] width 104 height 31
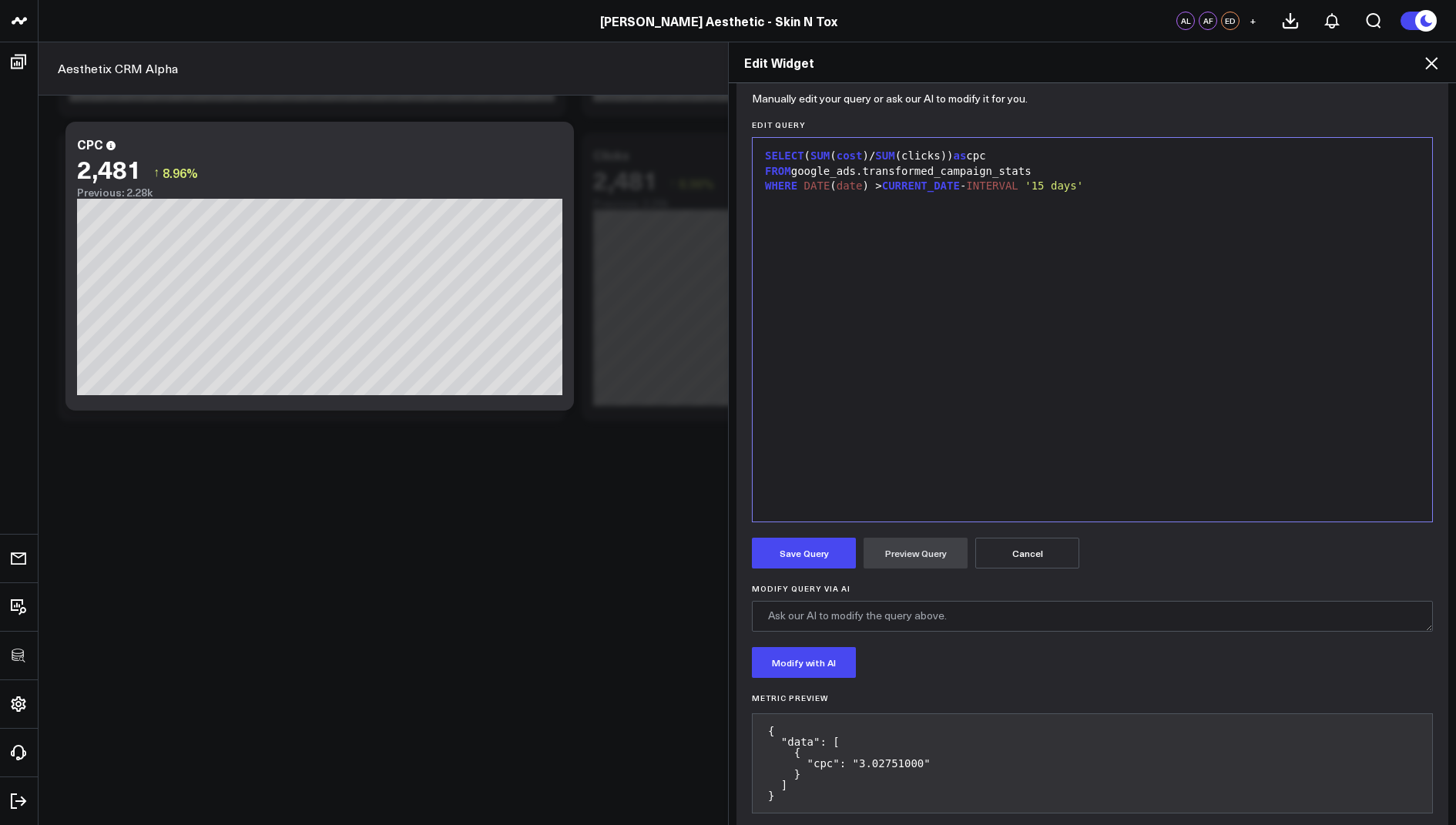
scroll to position [184, 0]
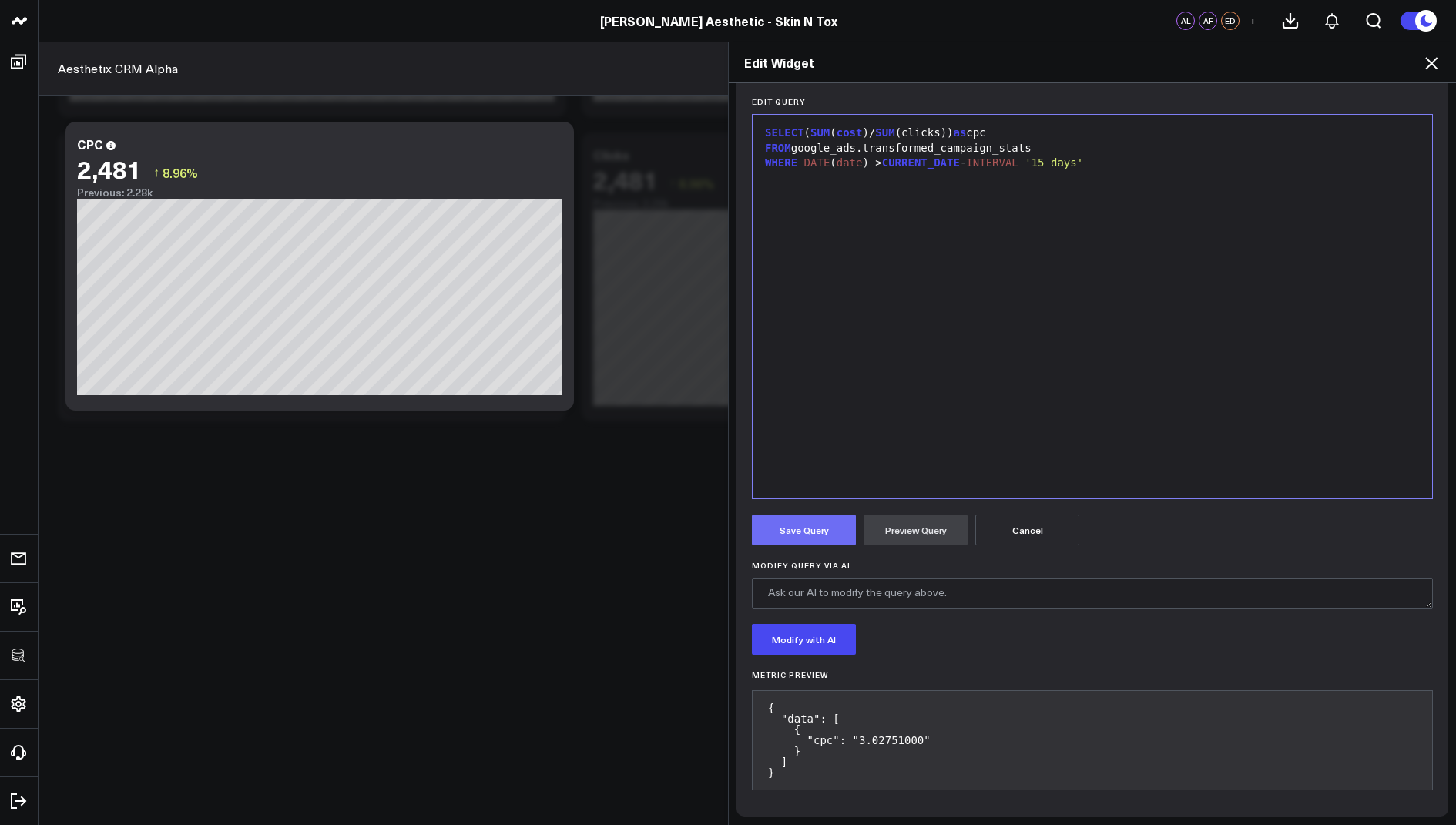
click at [797, 514] on button "Save Query" at bounding box center [804, 529] width 104 height 31
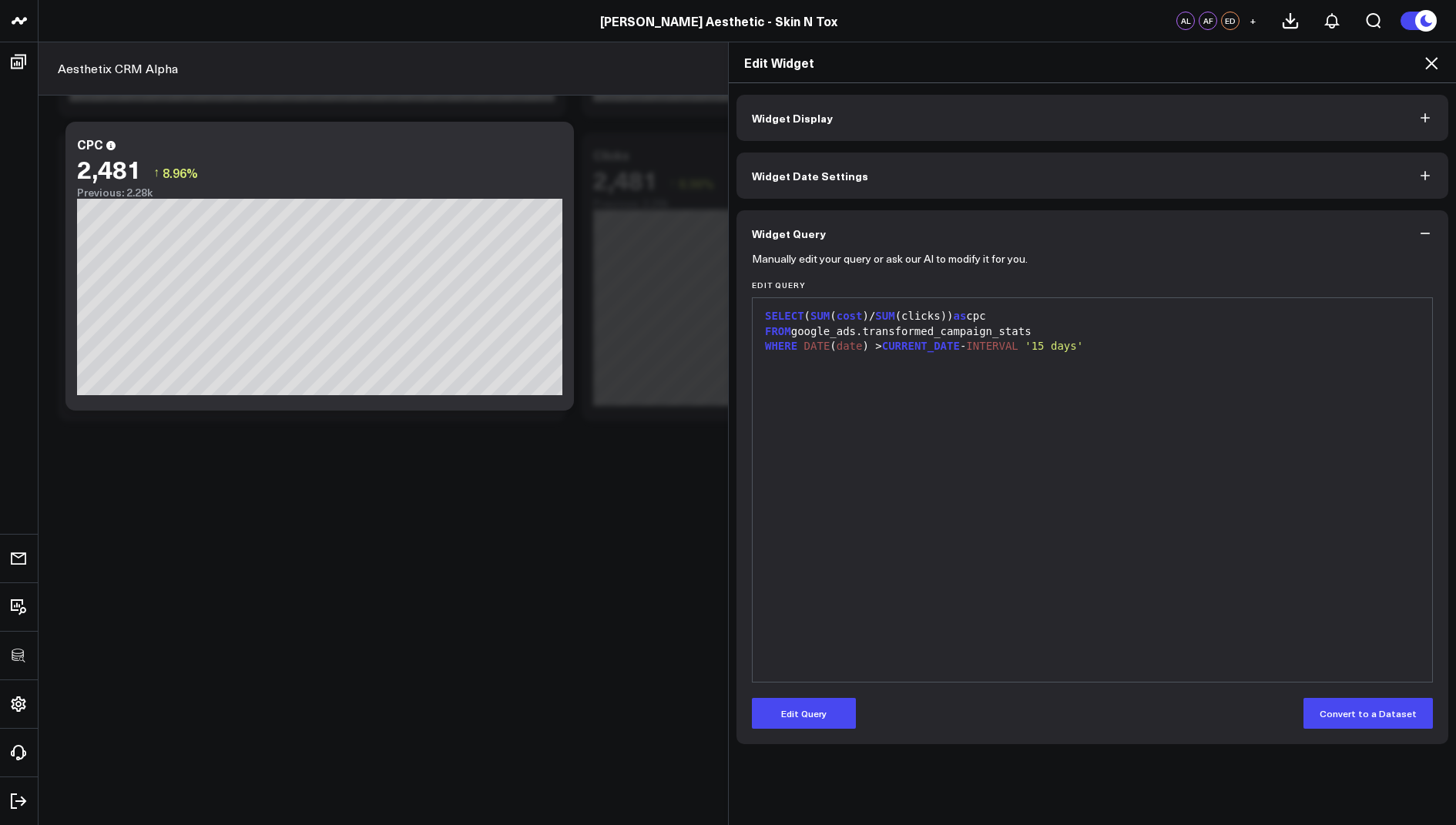
scroll to position [0, 0]
click at [1436, 61] on icon at bounding box center [1432, 64] width 19 height 19
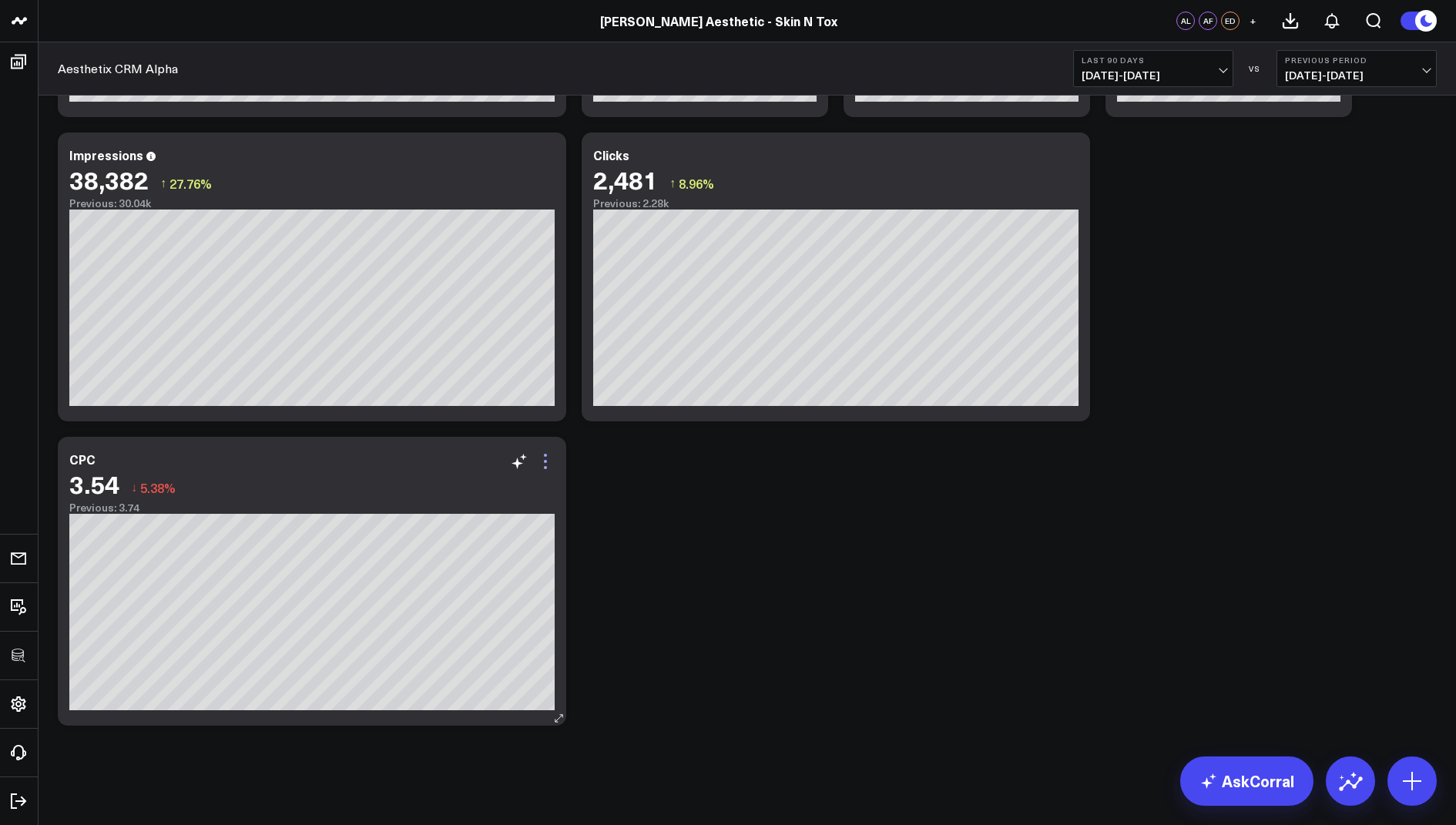
click at [545, 463] on icon at bounding box center [546, 462] width 19 height 19
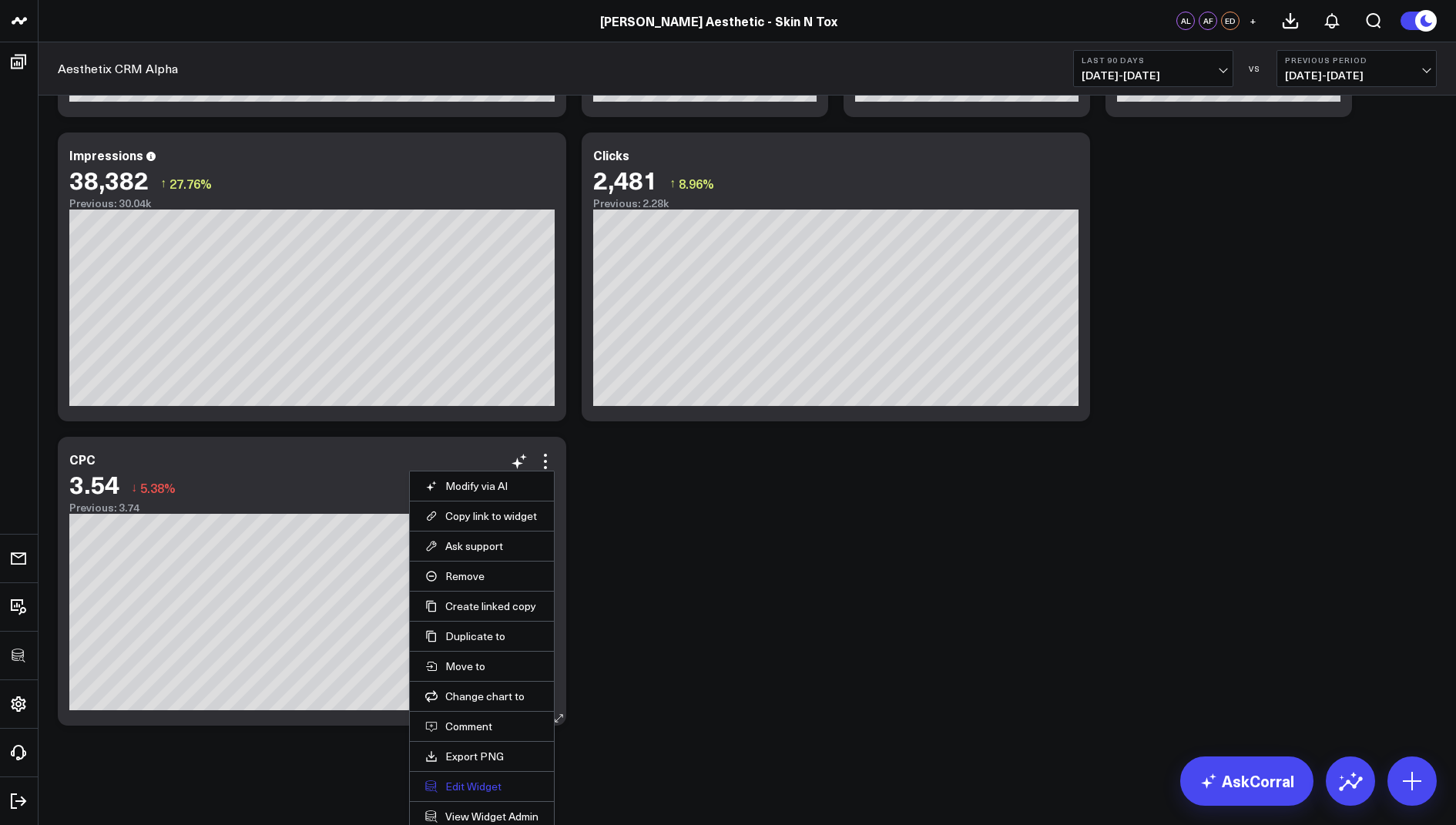
click at [463, 783] on button "Edit Widget" at bounding box center [481, 787] width 113 height 14
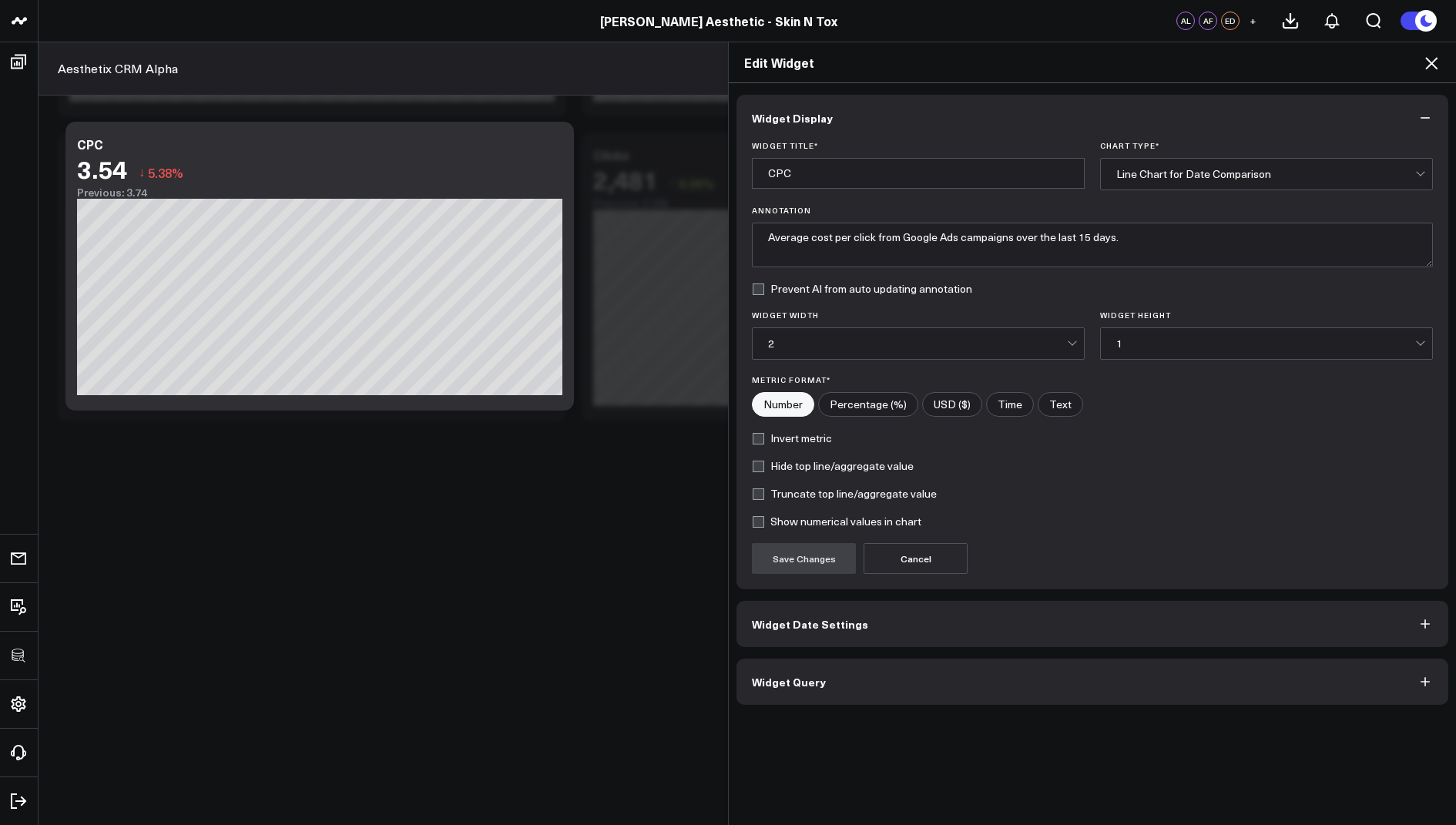
click at [957, 403] on input"] "USD ($)" at bounding box center [952, 404] width 59 height 23
radio input"] "true"
click at [759, 433] on label "Invert metric" at bounding box center [792, 438] width 80 height 13
click at [759, 433] on input "Invert metric" at bounding box center [758, 438] width 13 height 13
checkbox input "true"
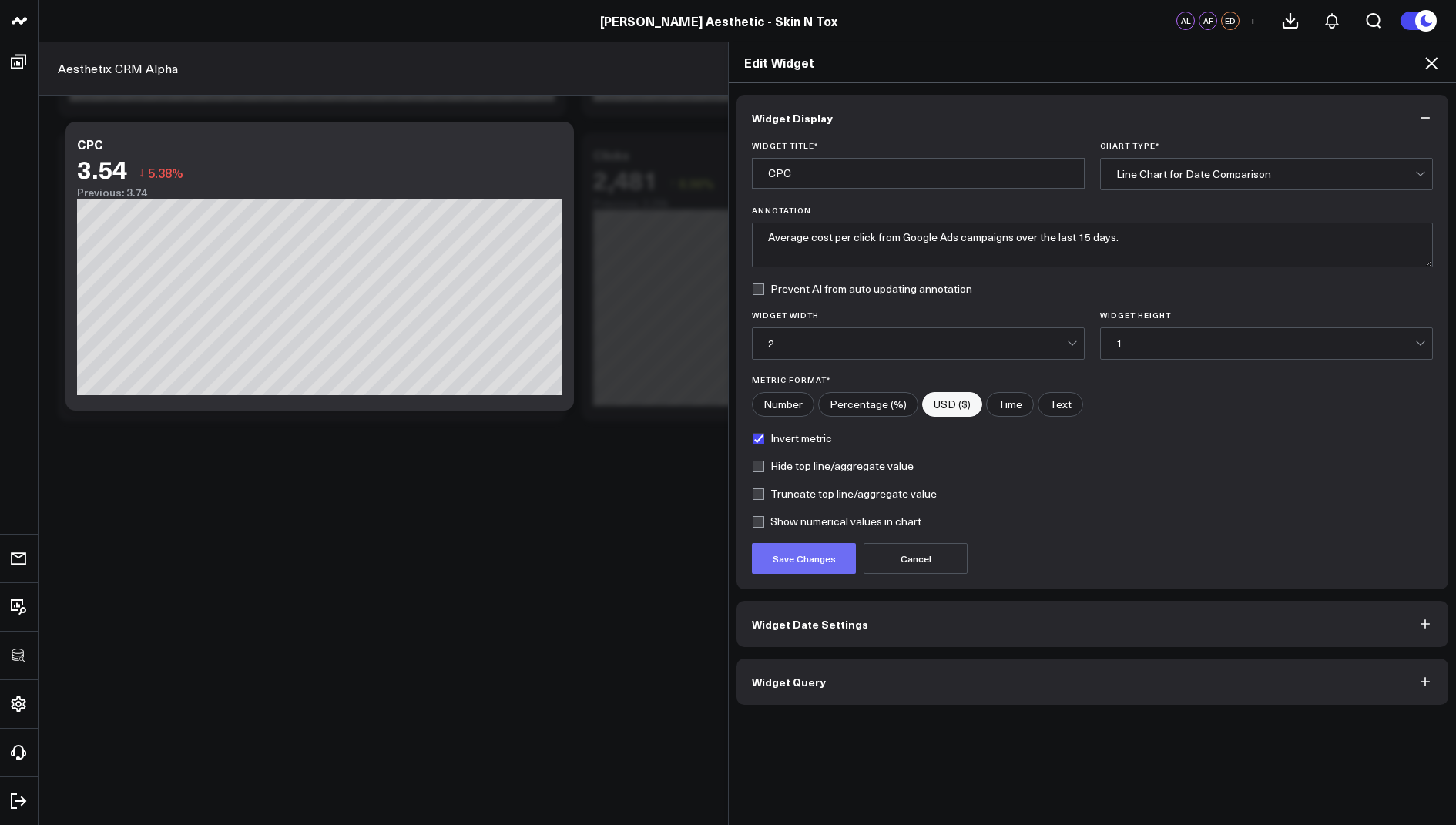
click at [793, 558] on button "Save Changes" at bounding box center [804, 558] width 104 height 31
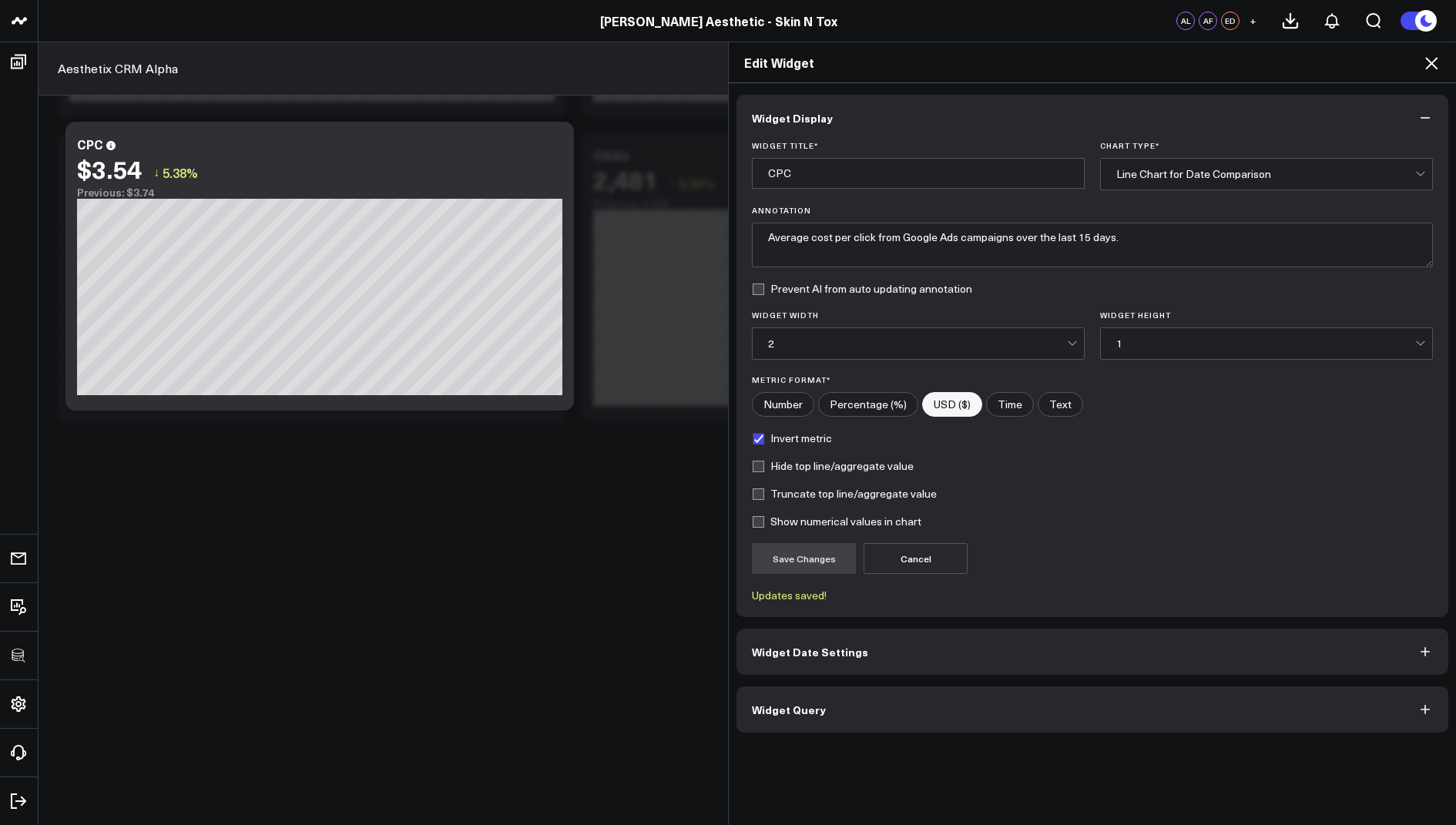
click at [1197, 164] on div "Line Chart for Date Comparison" at bounding box center [1265, 173] width 299 height 31
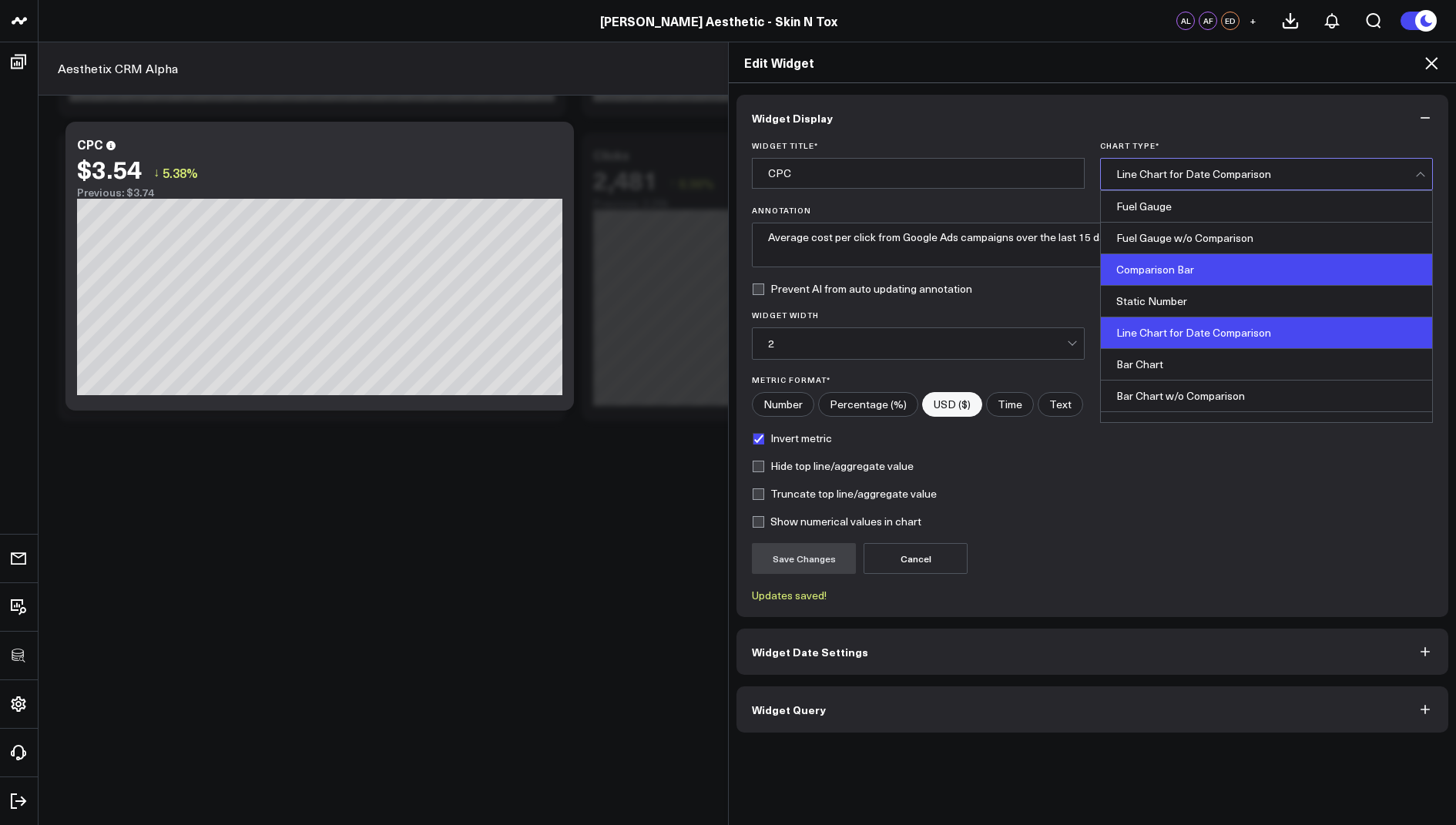
click at [1152, 256] on div "Comparison Bar" at bounding box center [1266, 270] width 331 height 31
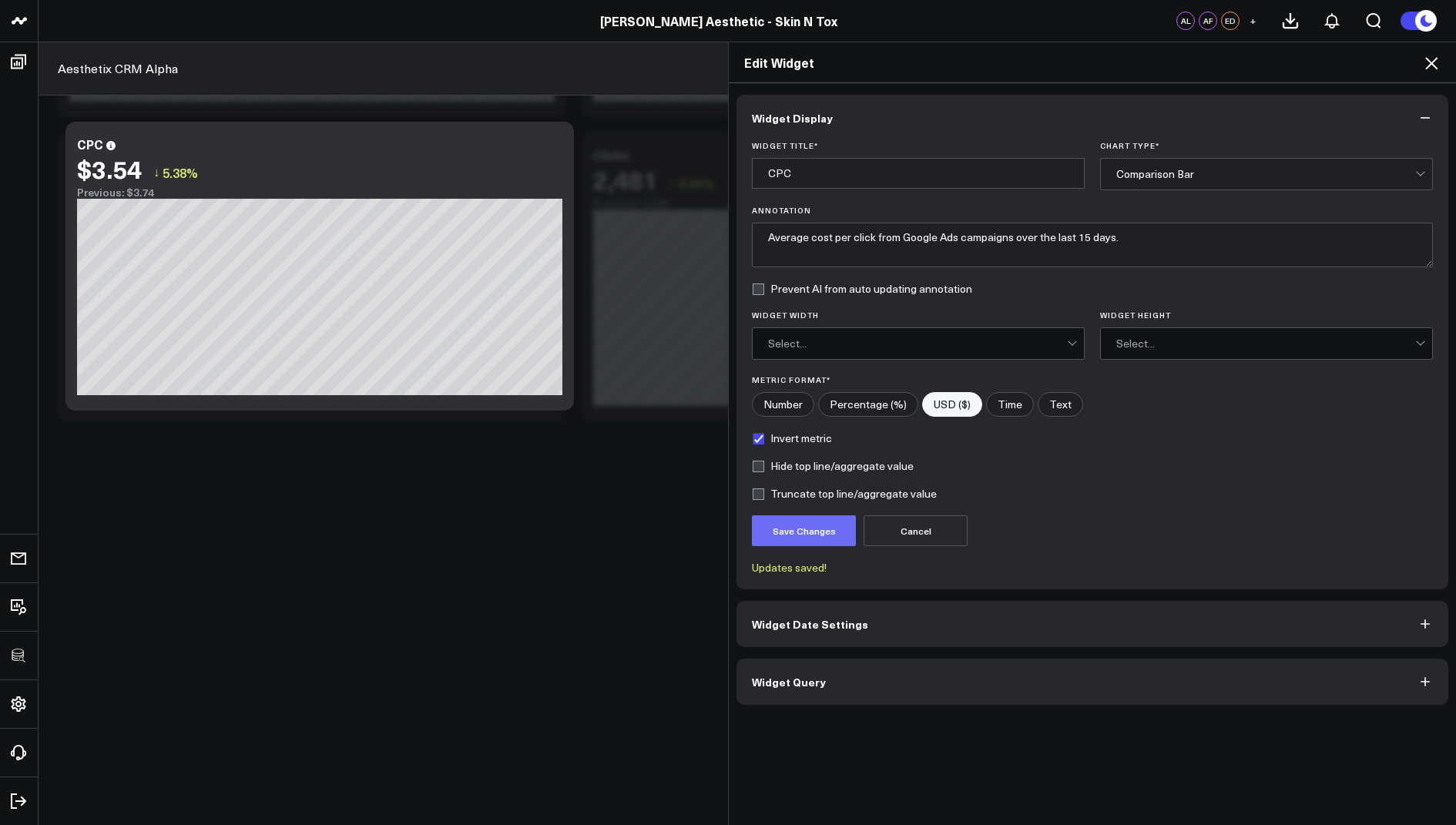
click at [797, 532] on button "Save Changes" at bounding box center [804, 530] width 104 height 31
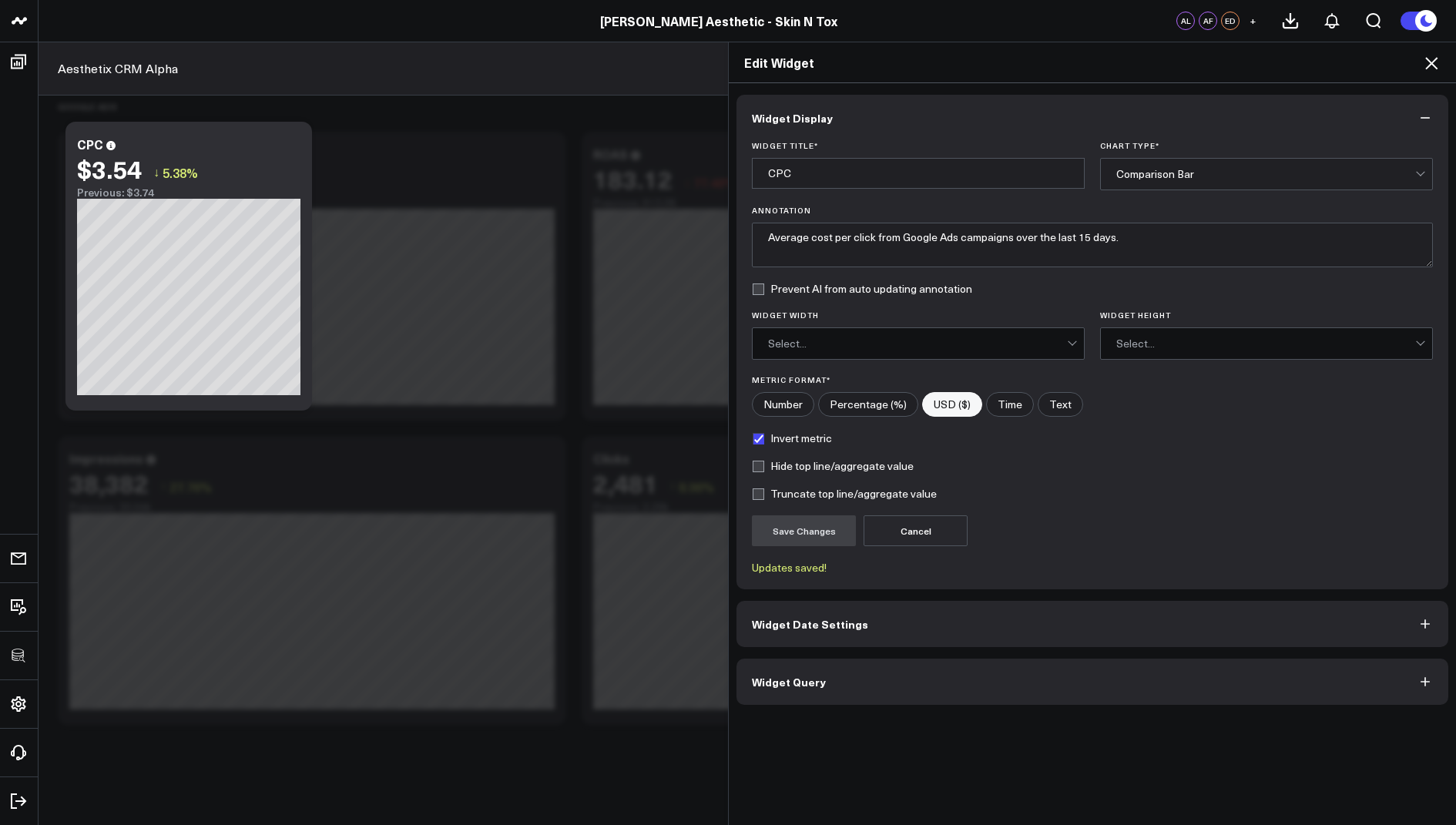
scroll to position [1695, 0]
click at [1431, 60] on icon at bounding box center [1432, 64] width 19 height 19
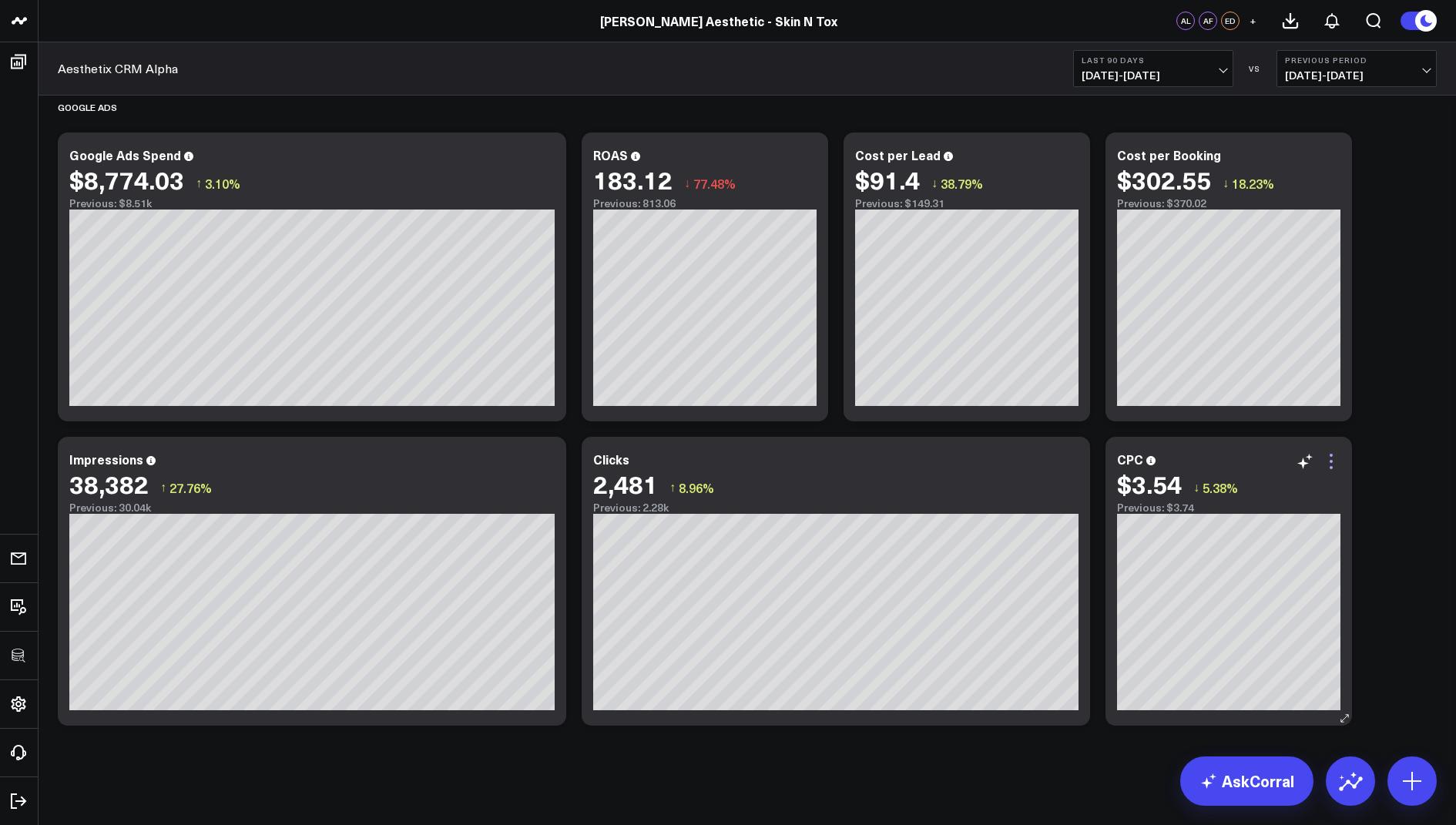
click at [1334, 458] on icon at bounding box center [1331, 462] width 19 height 19
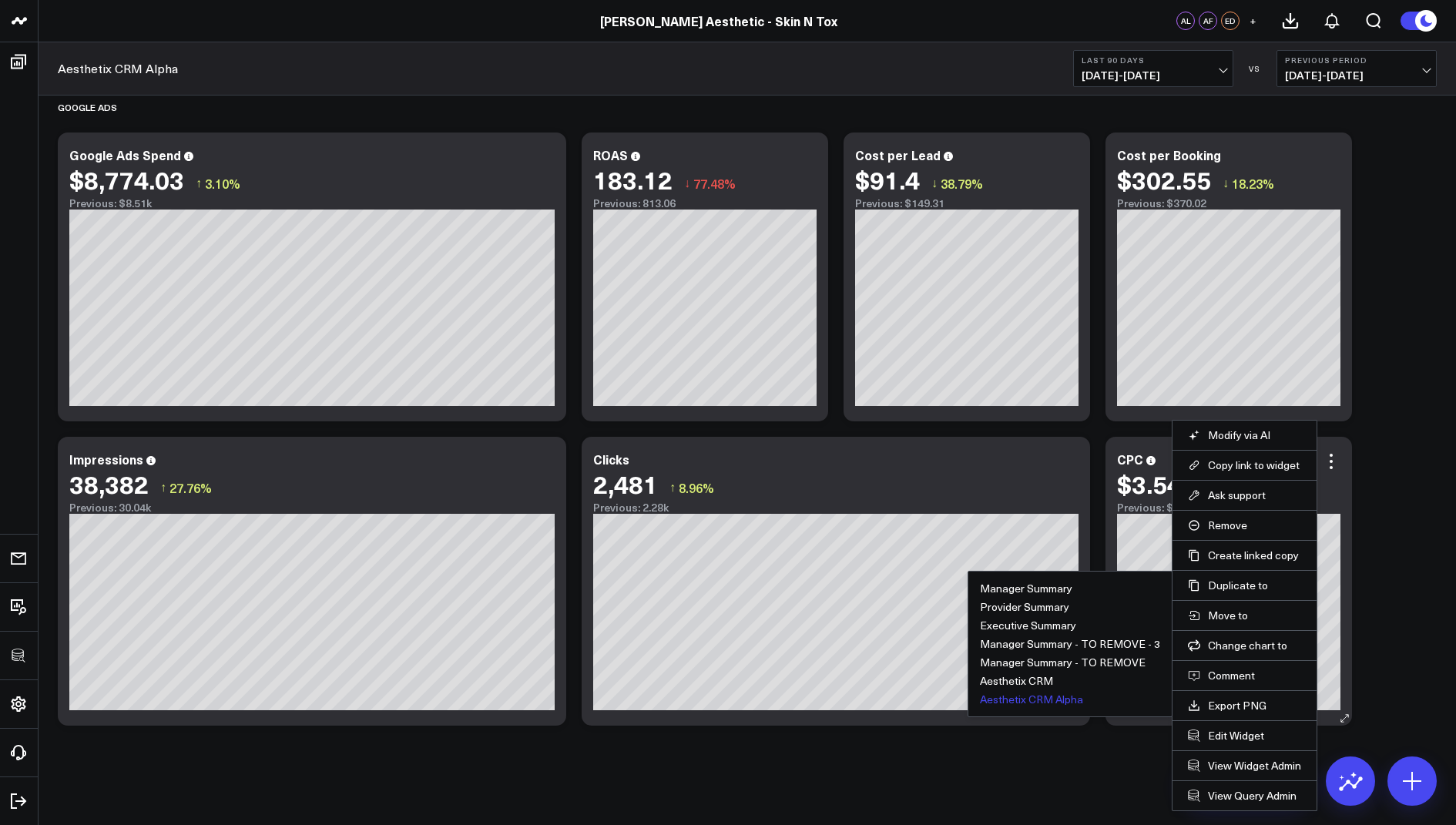
click at [1040, 694] on button "Aesthetix CRM Alpha" at bounding box center [1032, 700] width 103 height 11
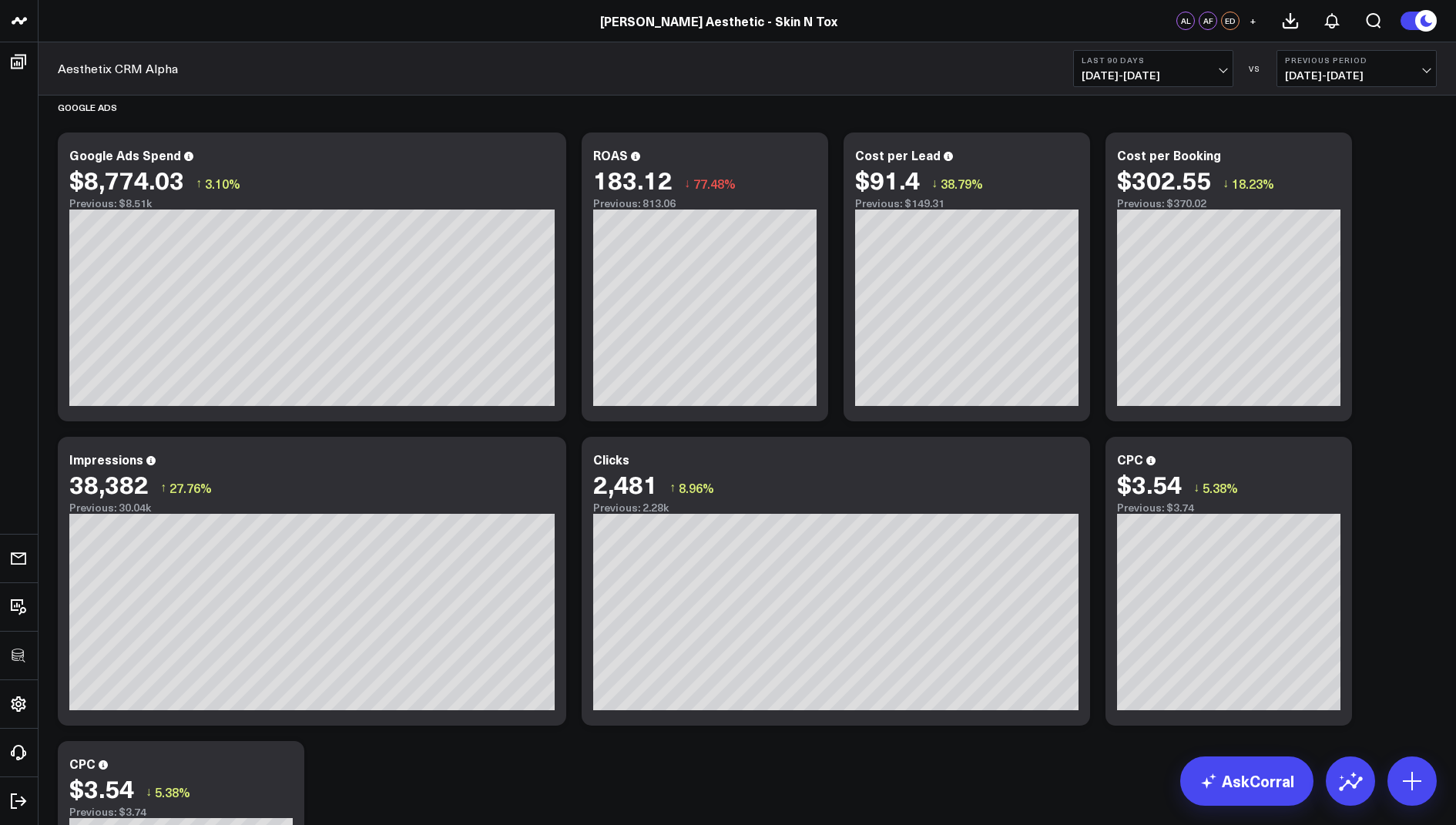
scroll to position [2000, 0]
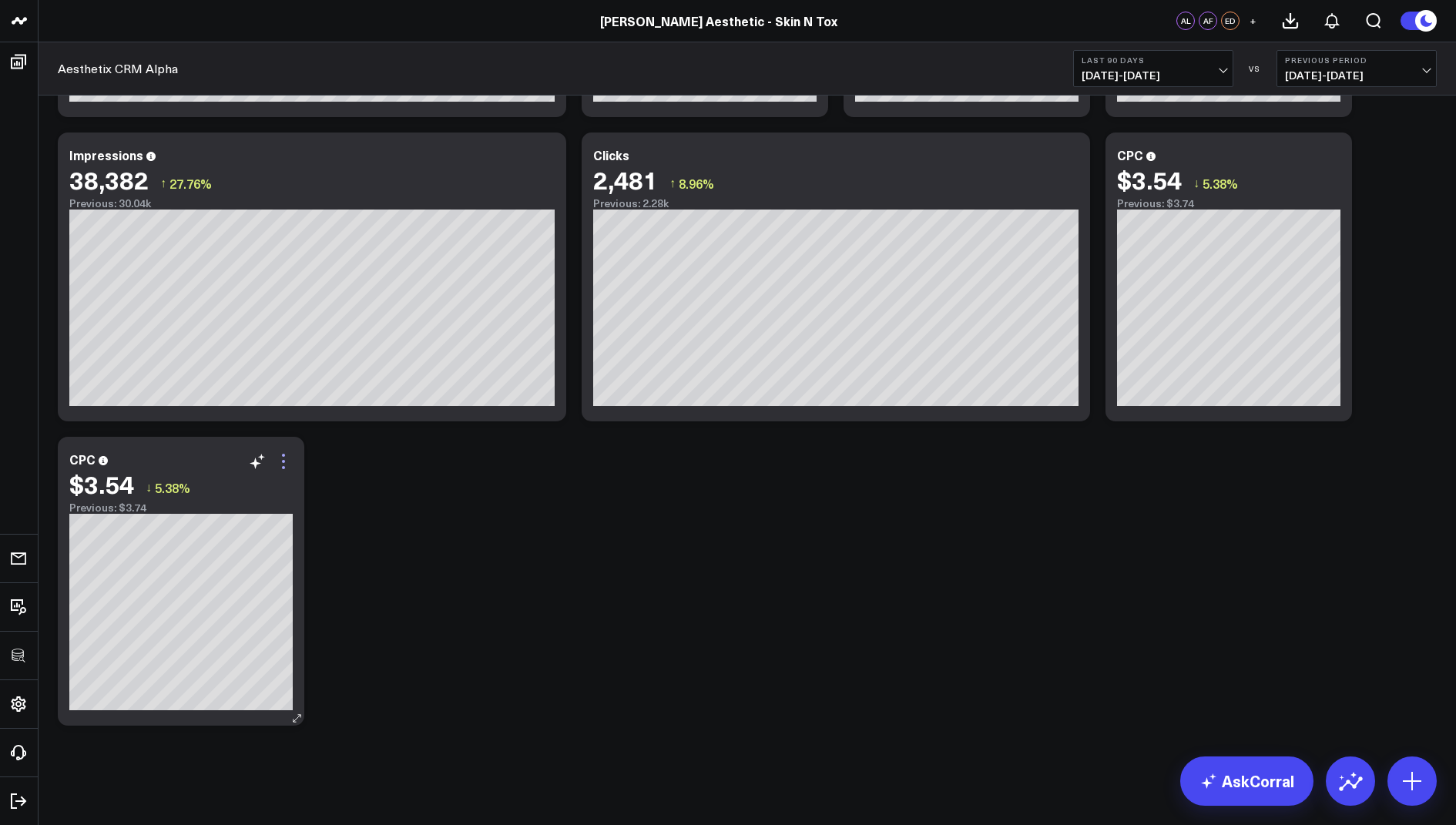
click at [283, 458] on icon at bounding box center [284, 462] width 19 height 19
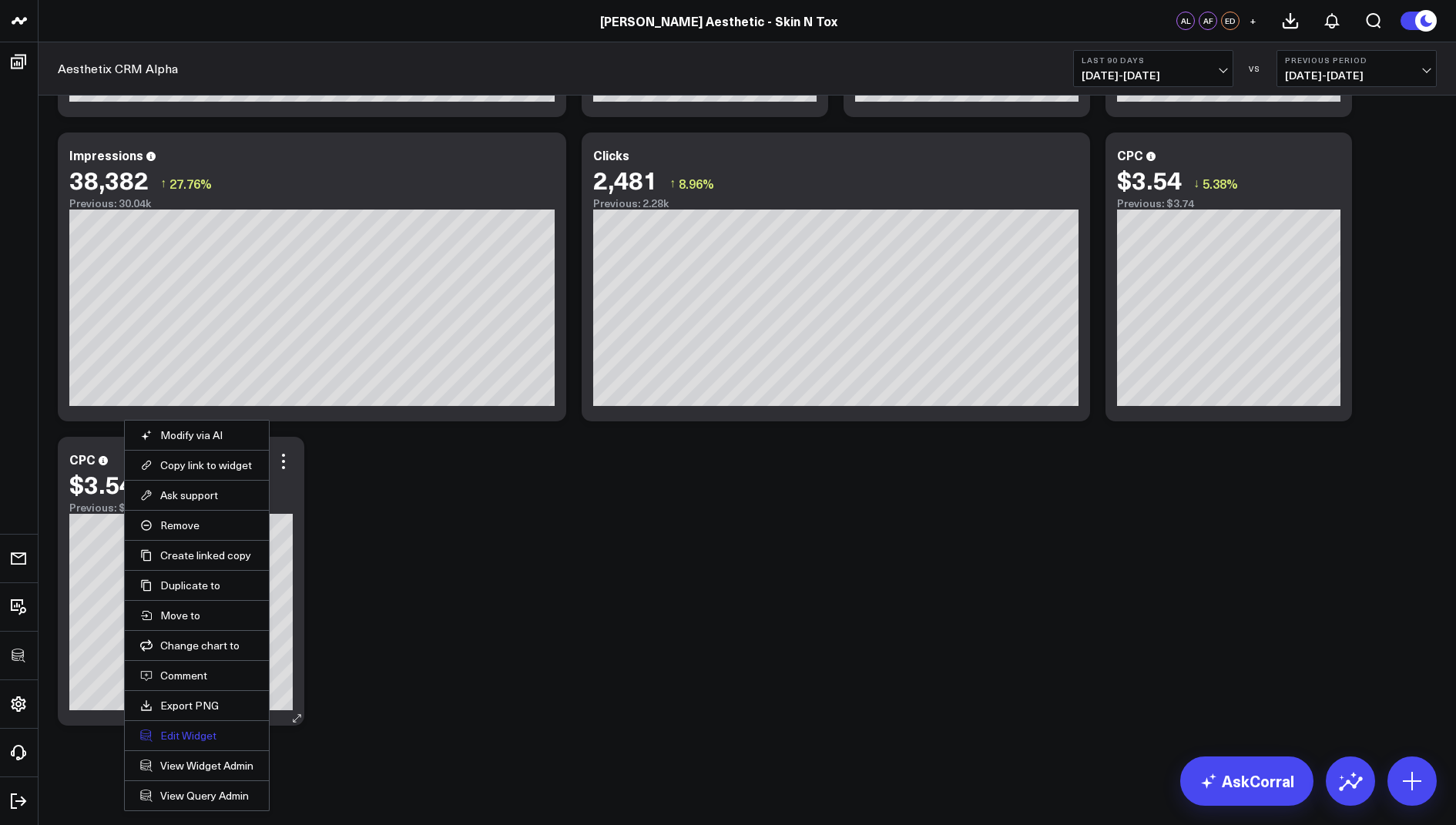
click at [175, 729] on button "Edit Widget" at bounding box center [197, 736] width 113 height 14
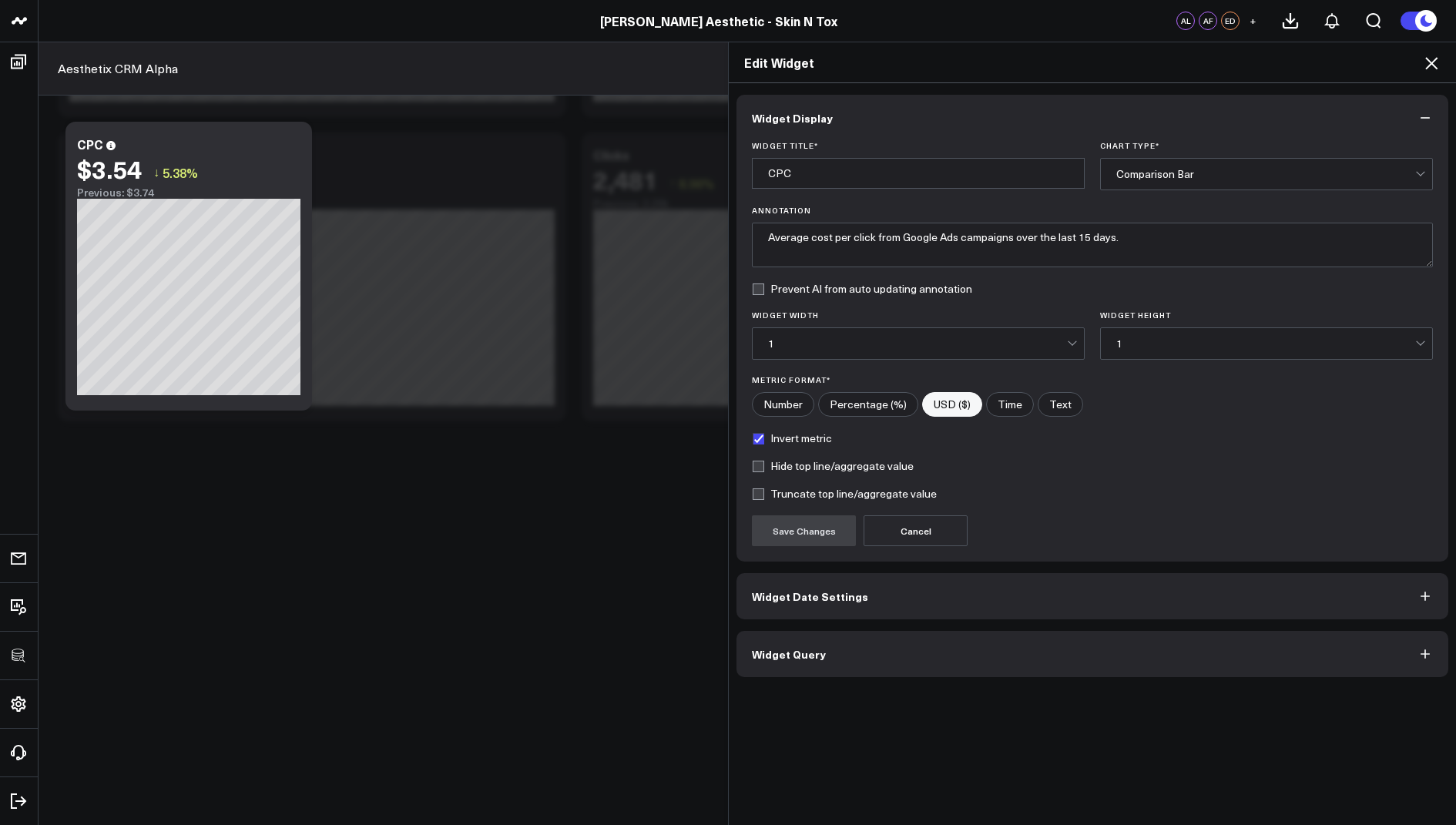
click at [782, 667] on button "Widget Query" at bounding box center [1092, 654] width 712 height 46
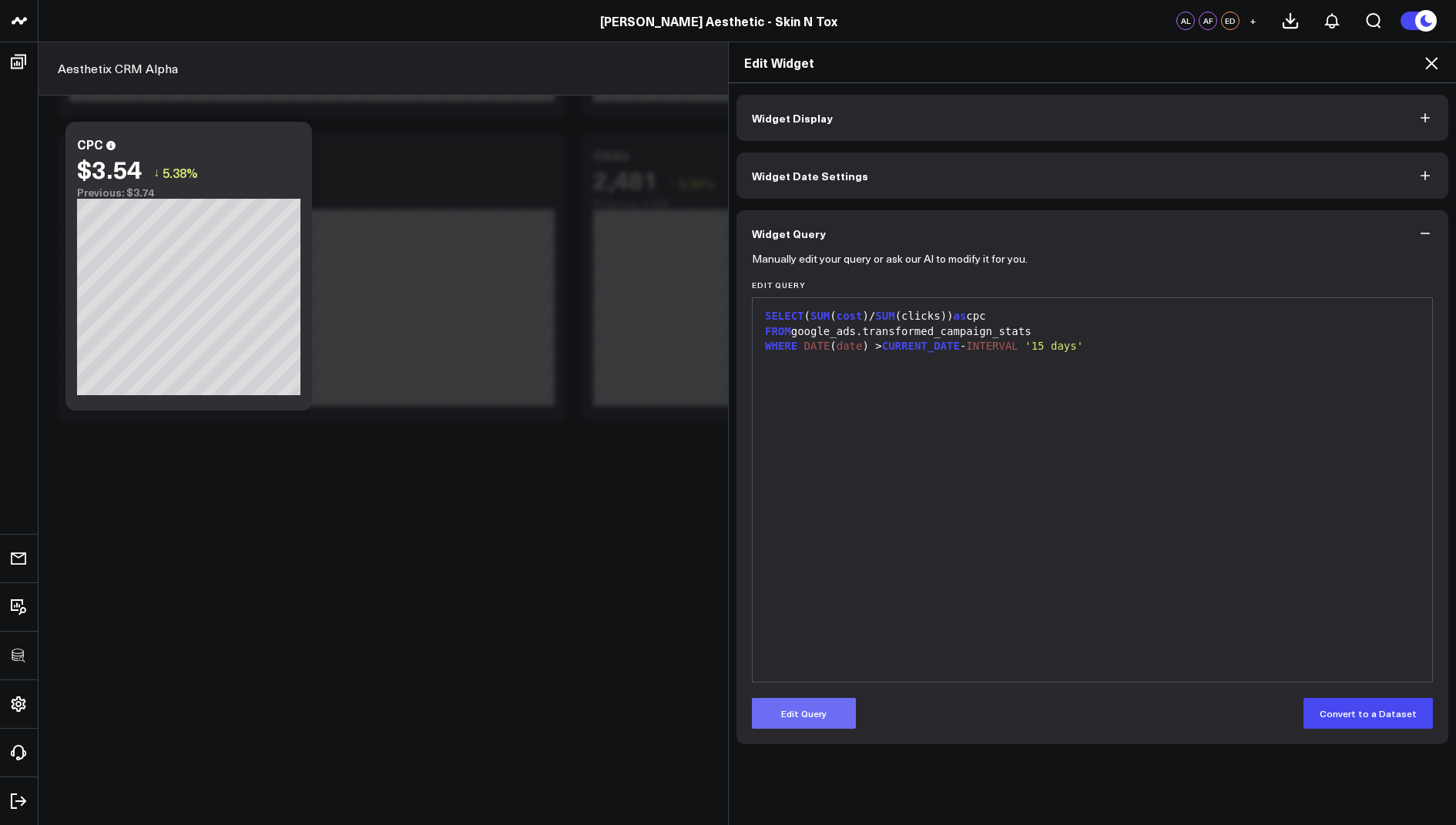
click at [792, 710] on button "Edit Query" at bounding box center [804, 713] width 104 height 31
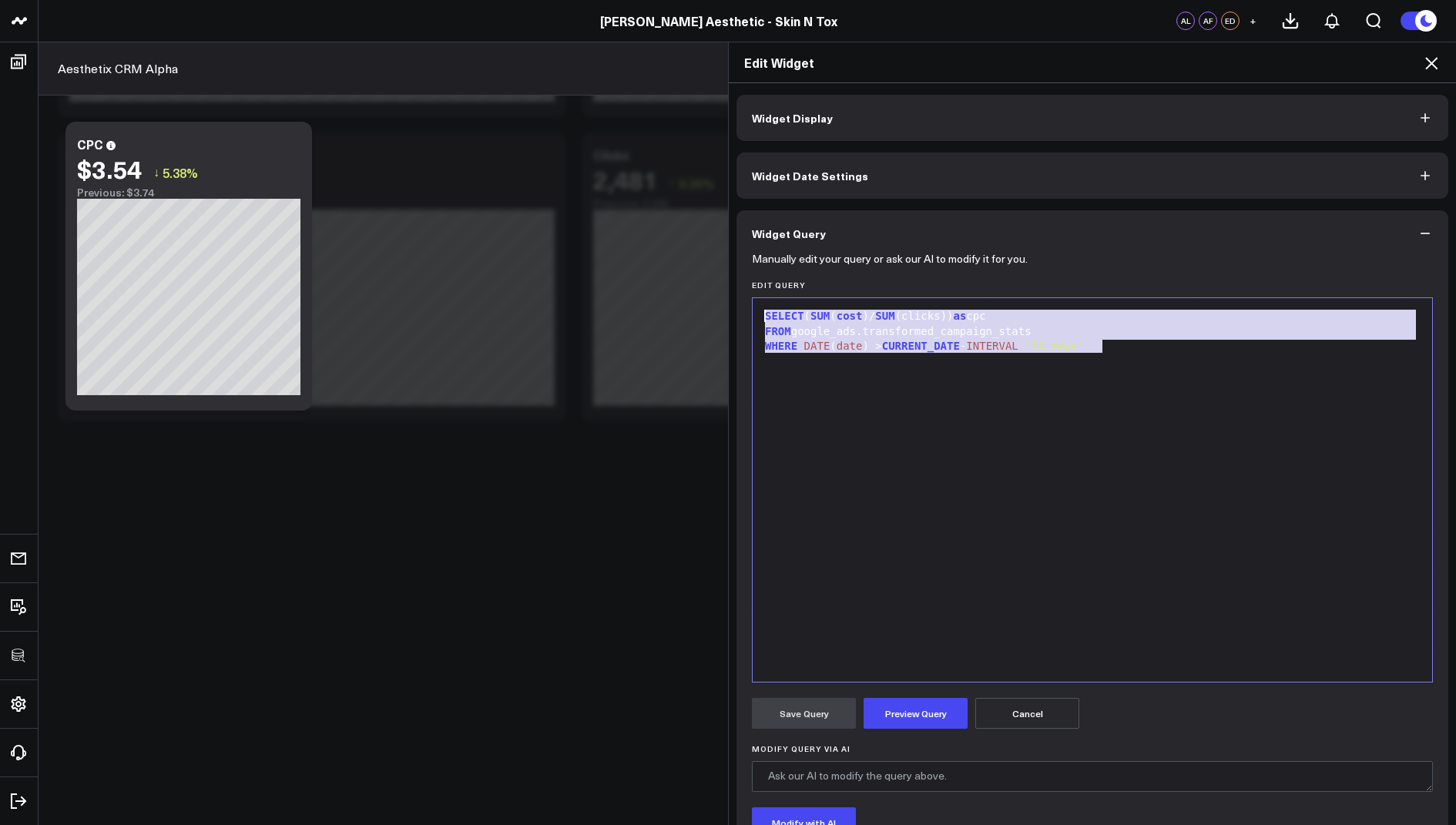
drag, startPoint x: 1127, startPoint y: 347, endPoint x: 1081, endPoint y: 232, distance: 123.9
click at [1081, 232] on div "Widget Query Manually edit your query or ask our AI to modify it for you. Edit …" at bounding box center [1092, 572] width 712 height 725
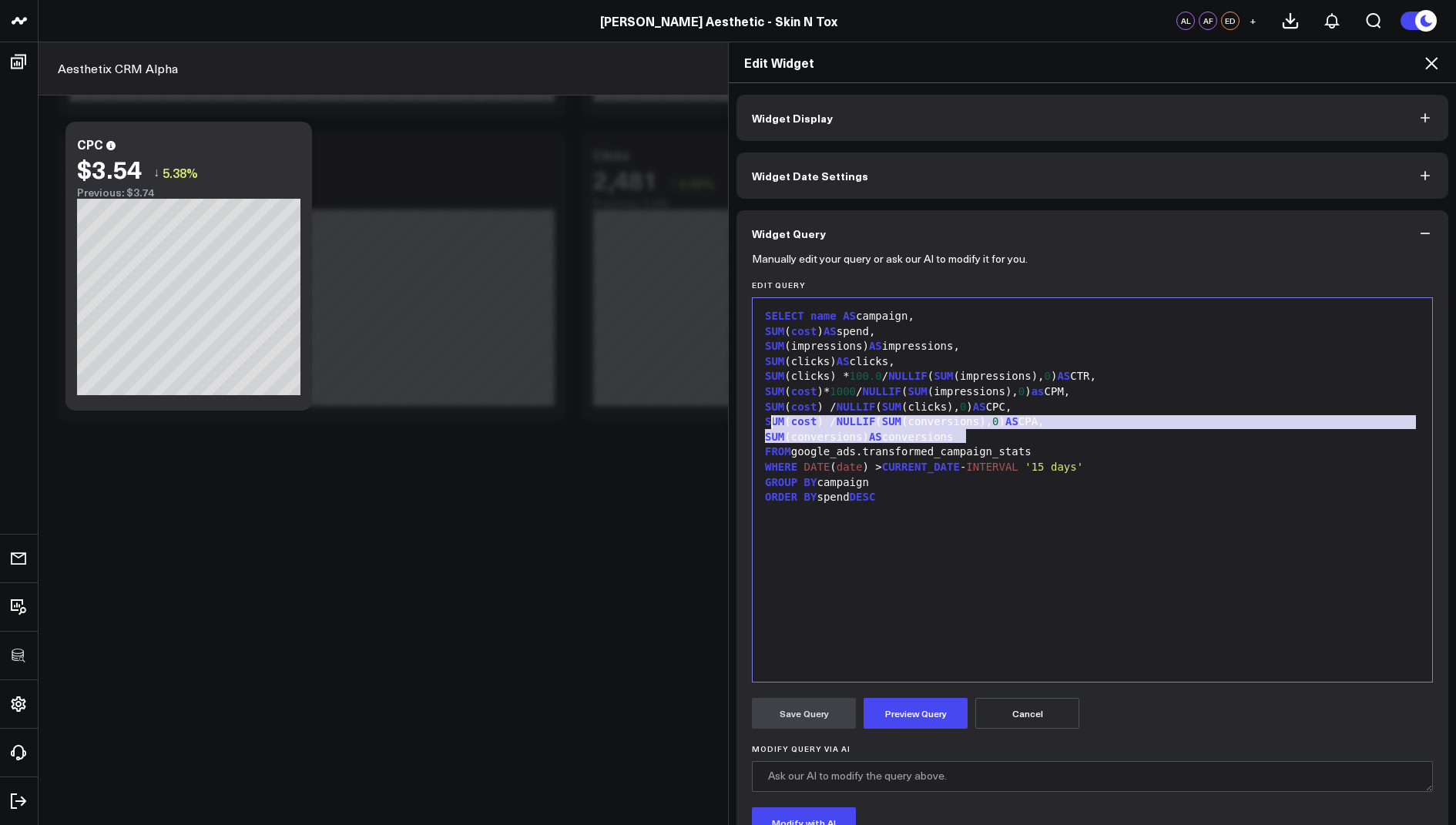
drag, startPoint x: 981, startPoint y: 434, endPoint x: 763, endPoint y: 426, distance: 218.1
click at [763, 426] on div "SELECT name AS campaign, SUM ( cost ) AS spend, SUM (impressions) AS impression…" at bounding box center [1092, 490] width 664 height 369
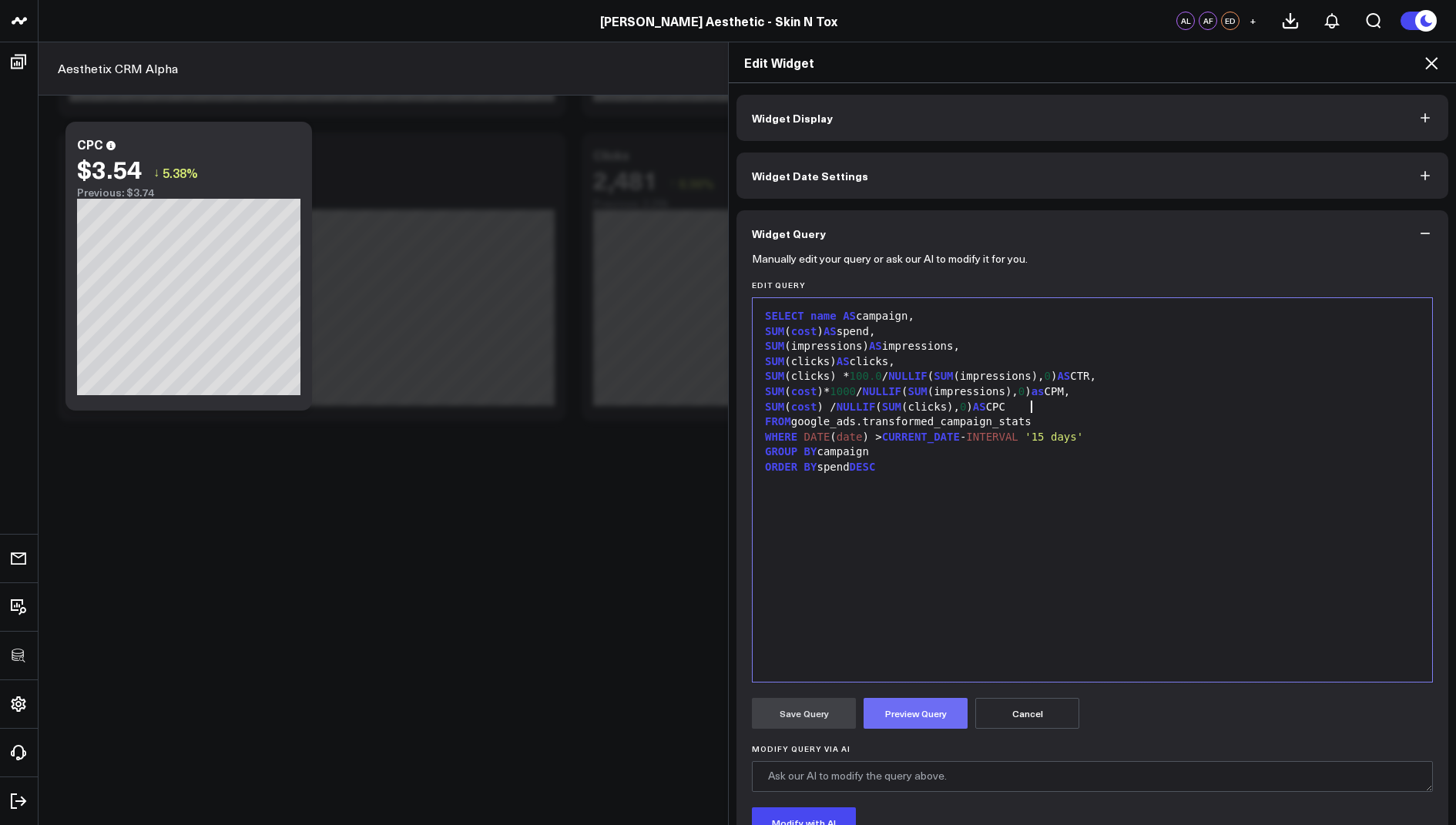
click at [903, 706] on button "Preview Query" at bounding box center [915, 713] width 104 height 31
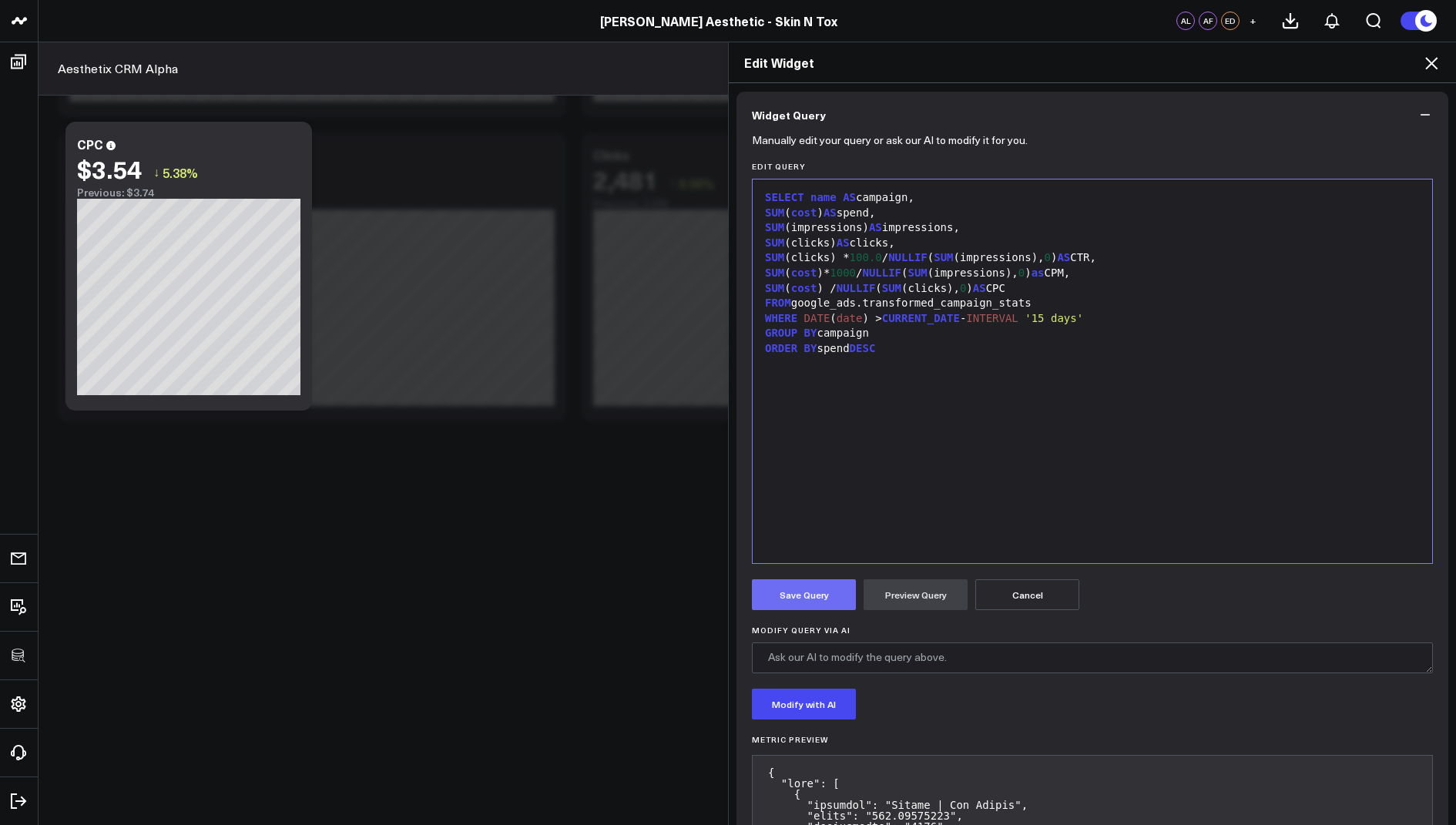
click at [785, 596] on button "Save Query" at bounding box center [804, 594] width 104 height 31
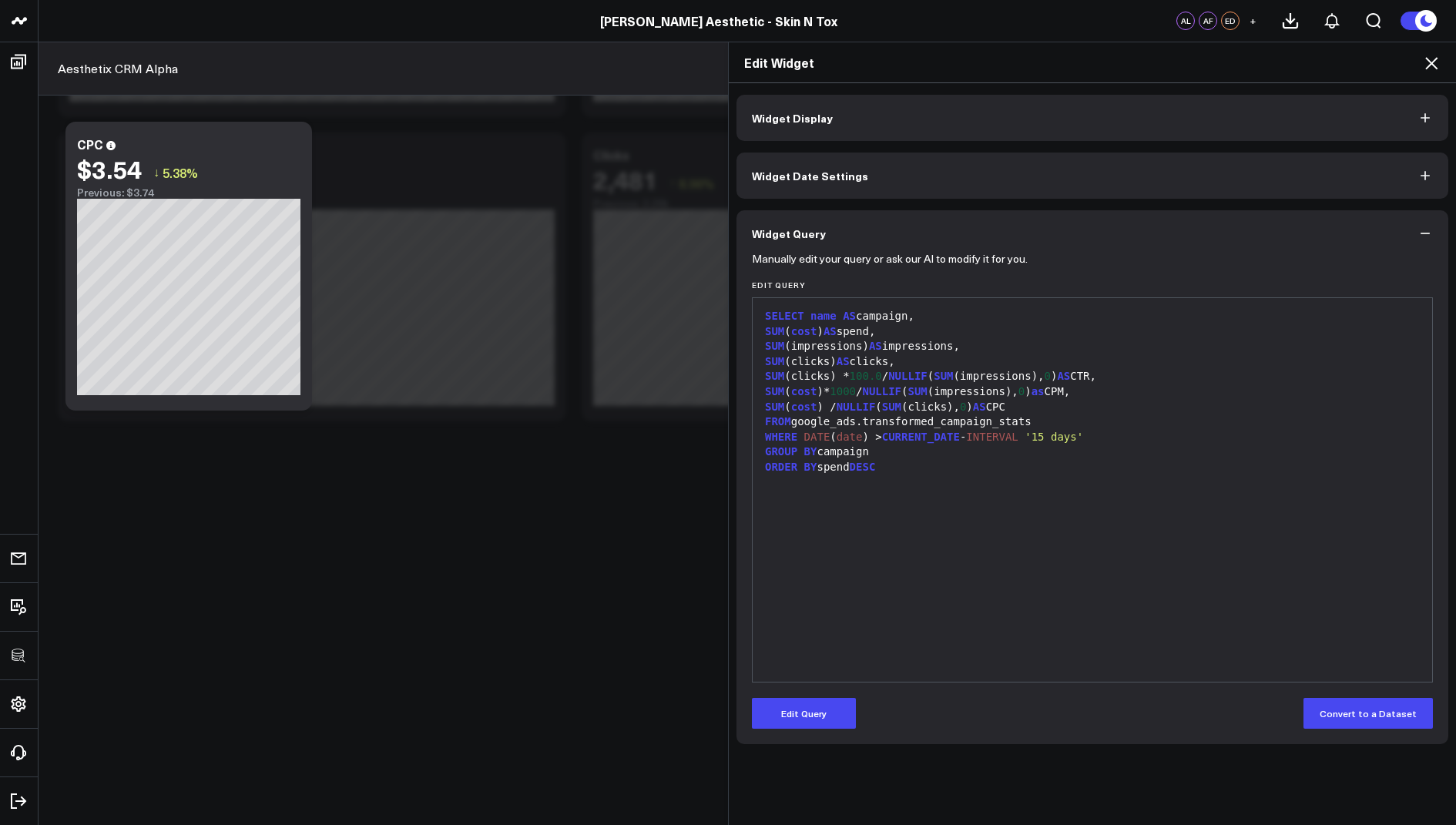
scroll to position [0, 0]
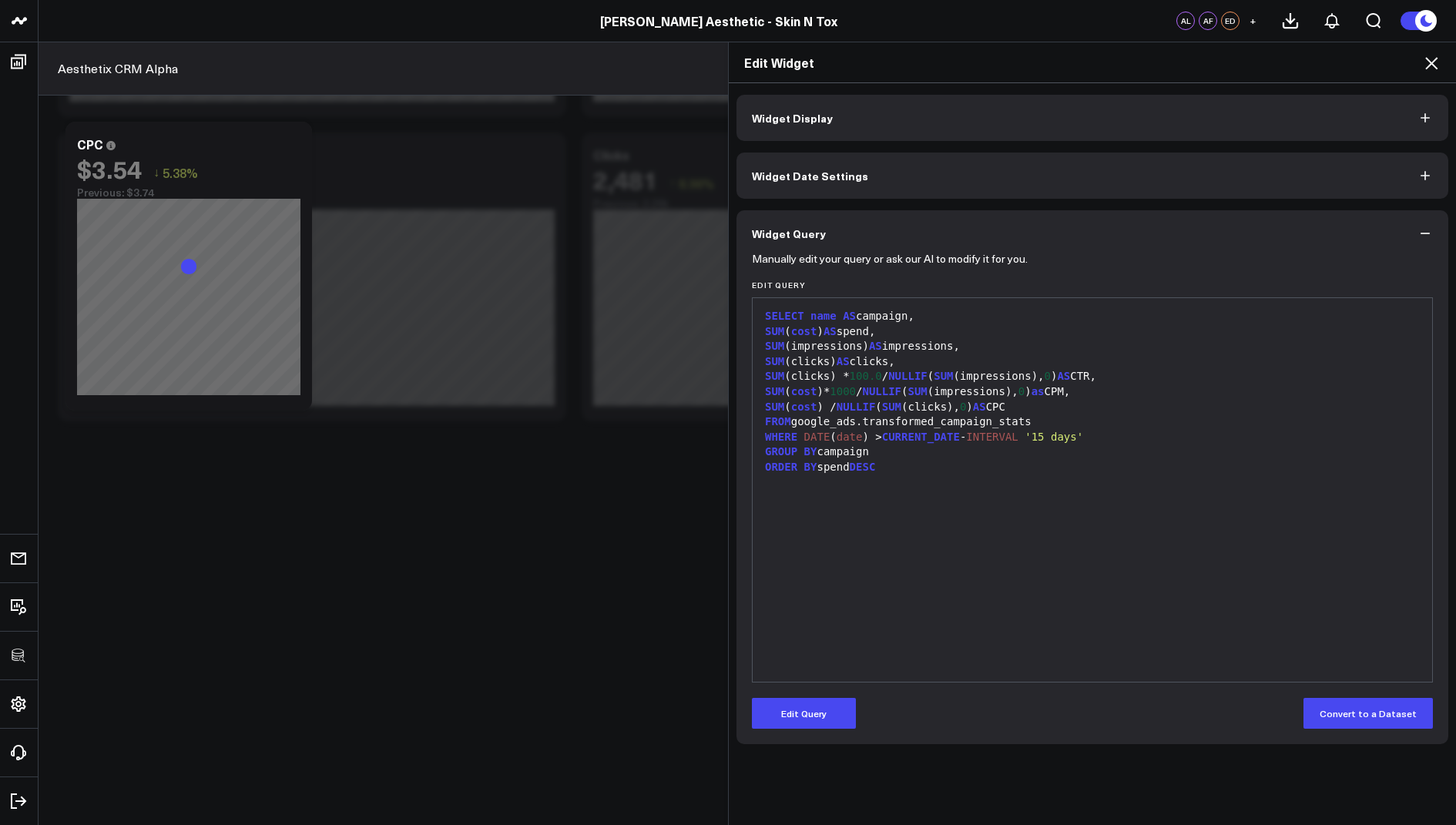
click at [1429, 62] on icon at bounding box center [1432, 64] width 13 height 13
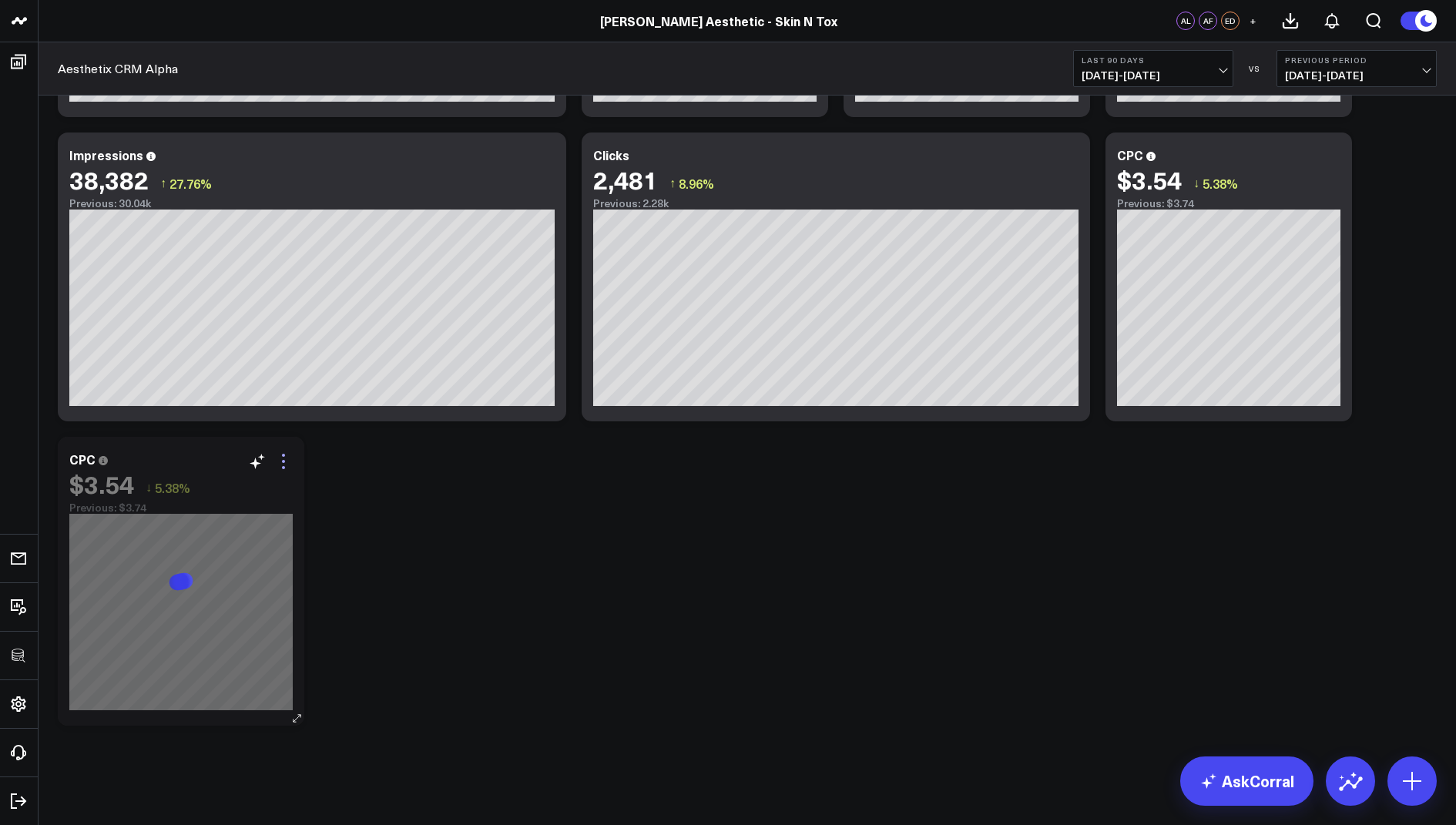
click at [289, 460] on icon at bounding box center [284, 462] width 19 height 19
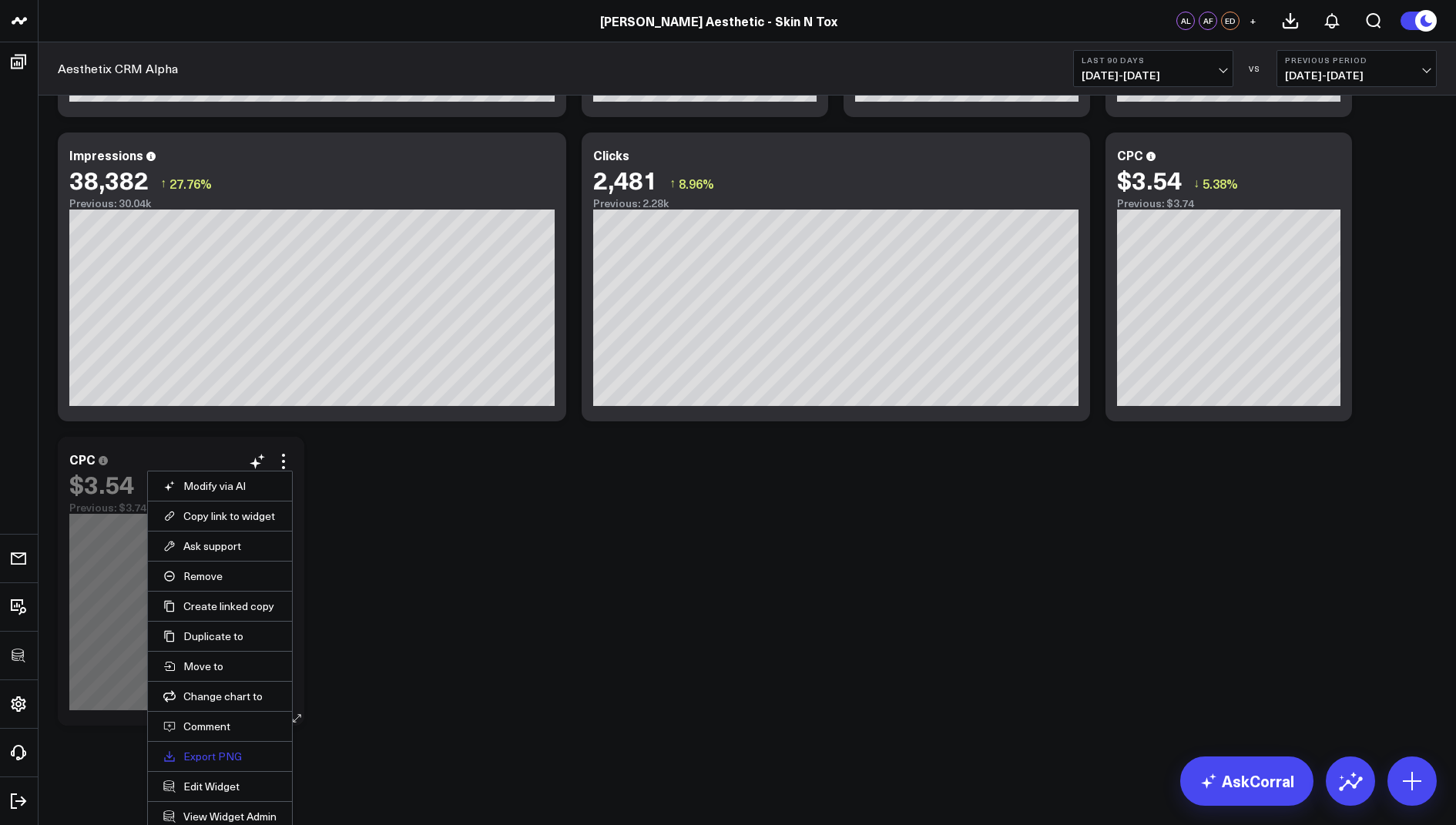
scroll to position [2031, 0]
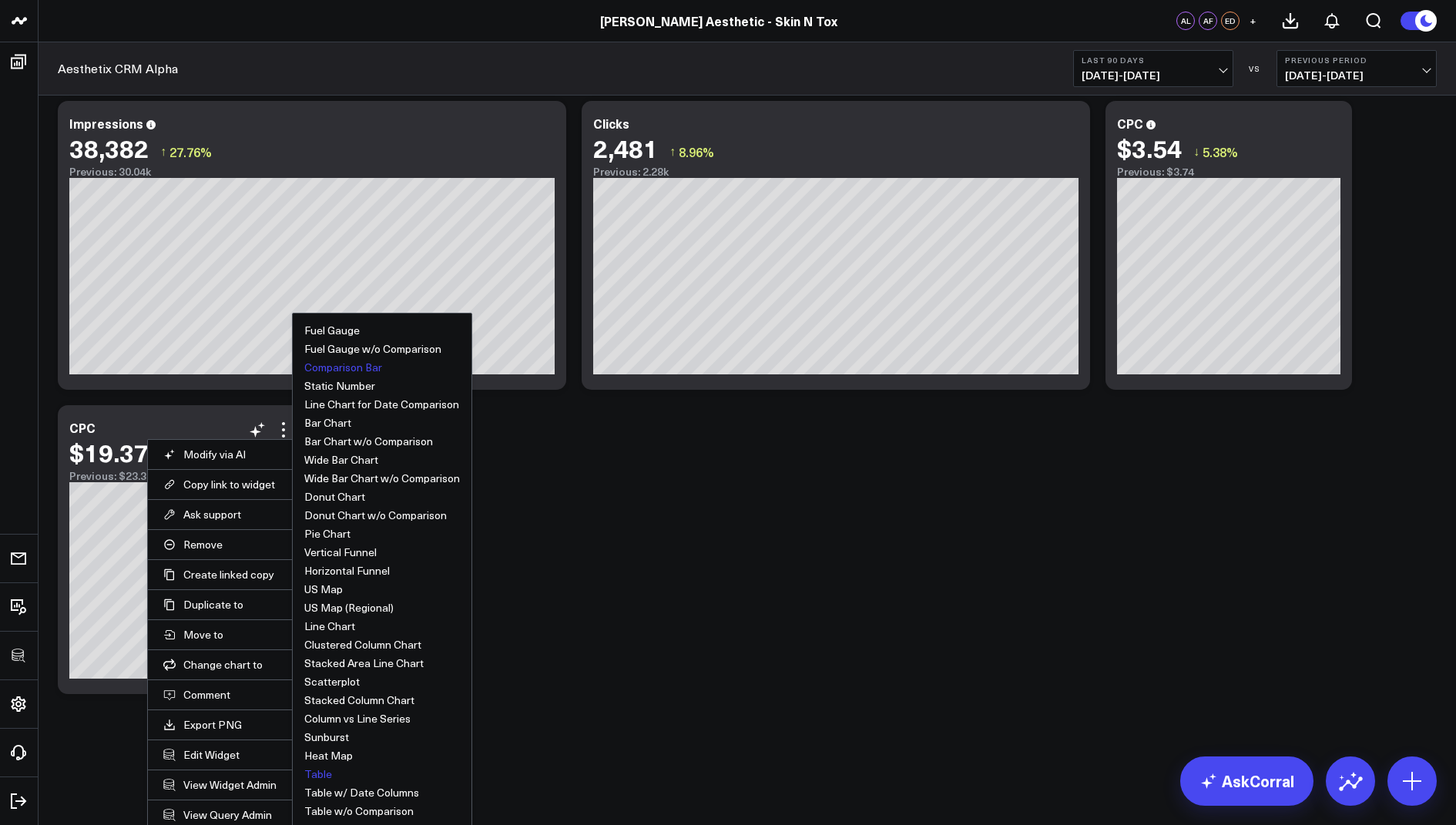
click at [324, 773] on button "Table" at bounding box center [318, 775] width 27 height 11
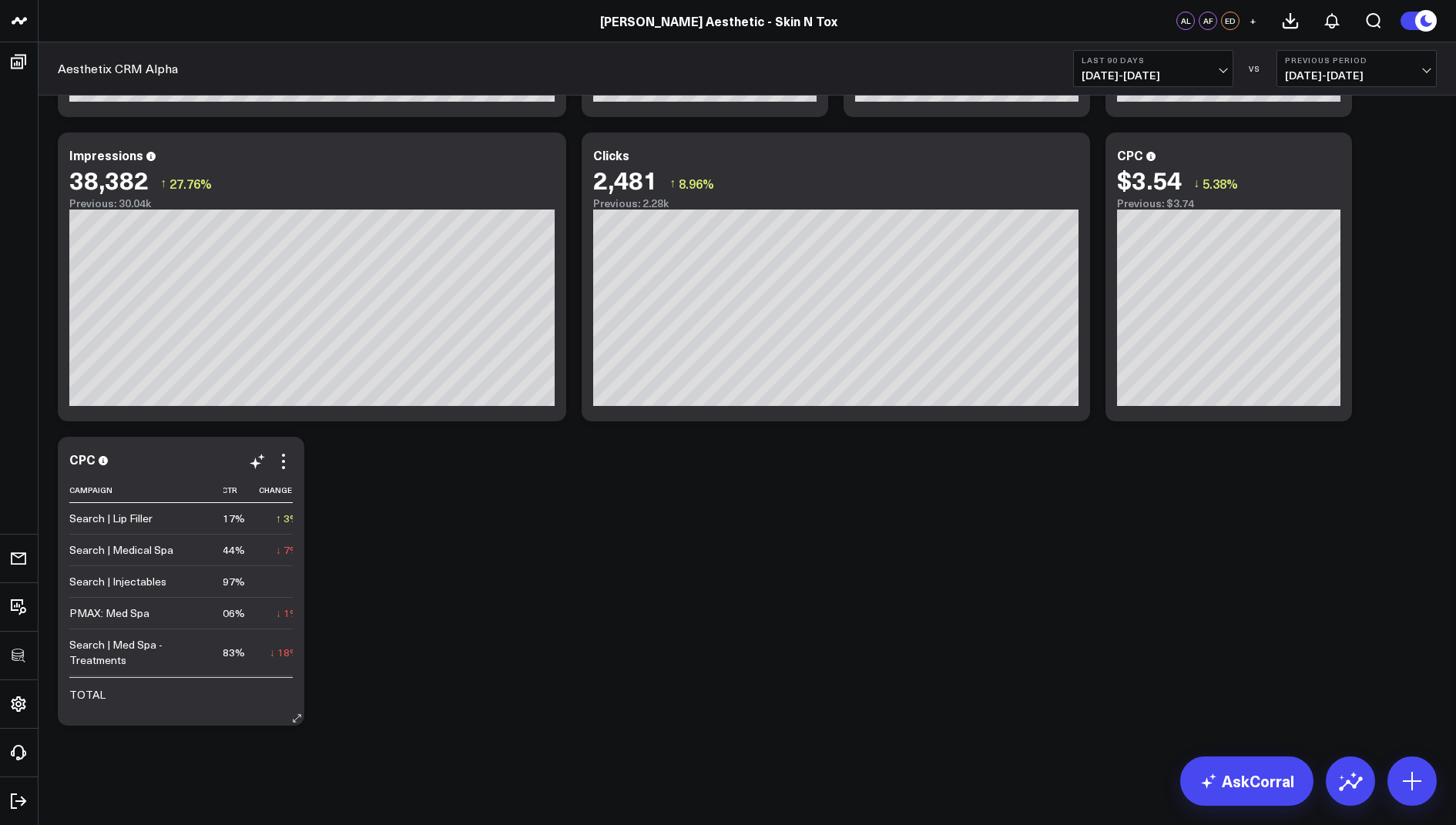
scroll to position [0, 574]
click at [286, 458] on icon at bounding box center [284, 462] width 19 height 19
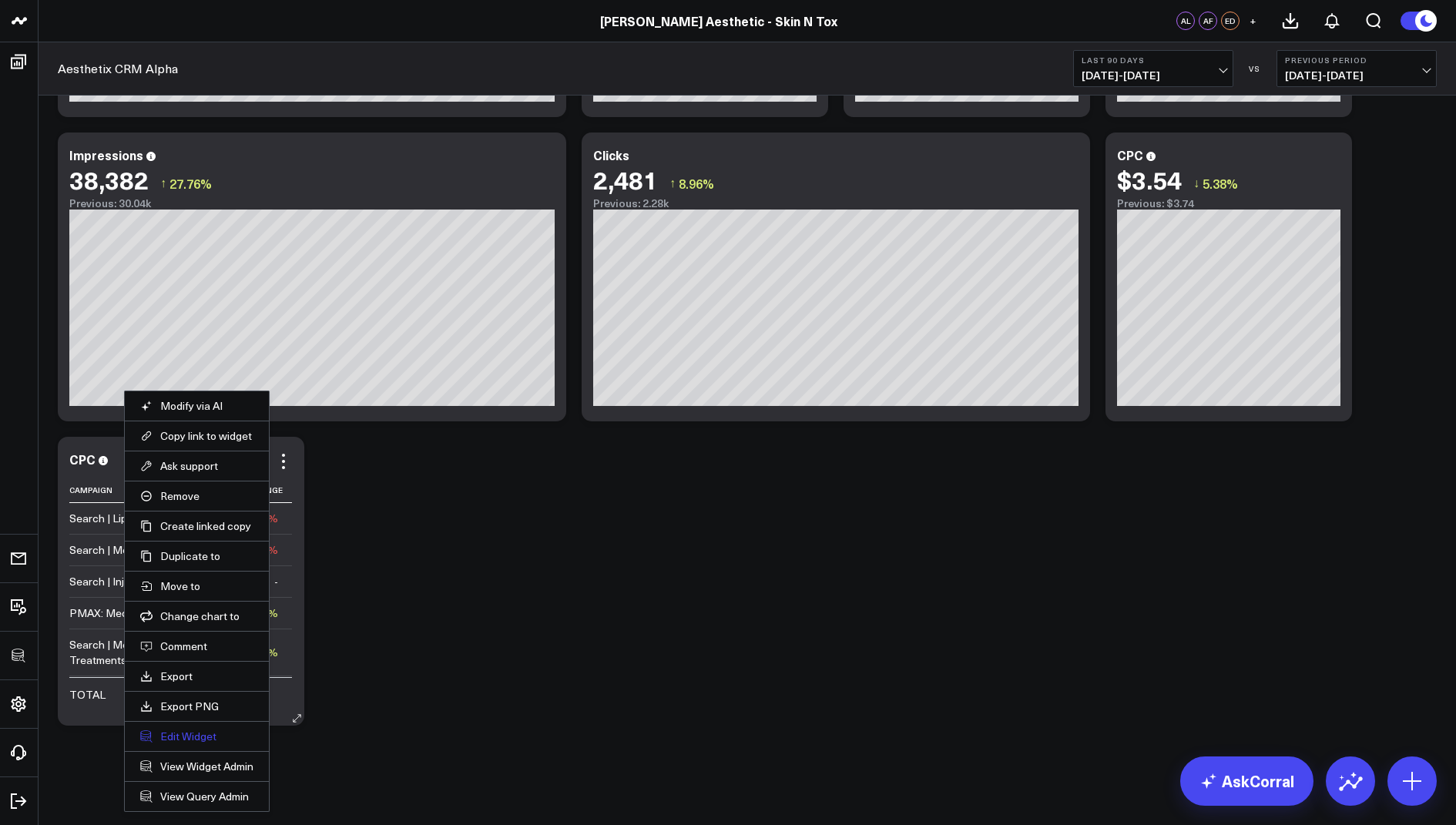
click at [176, 729] on button "Edit Widget" at bounding box center [197, 736] width 113 height 14
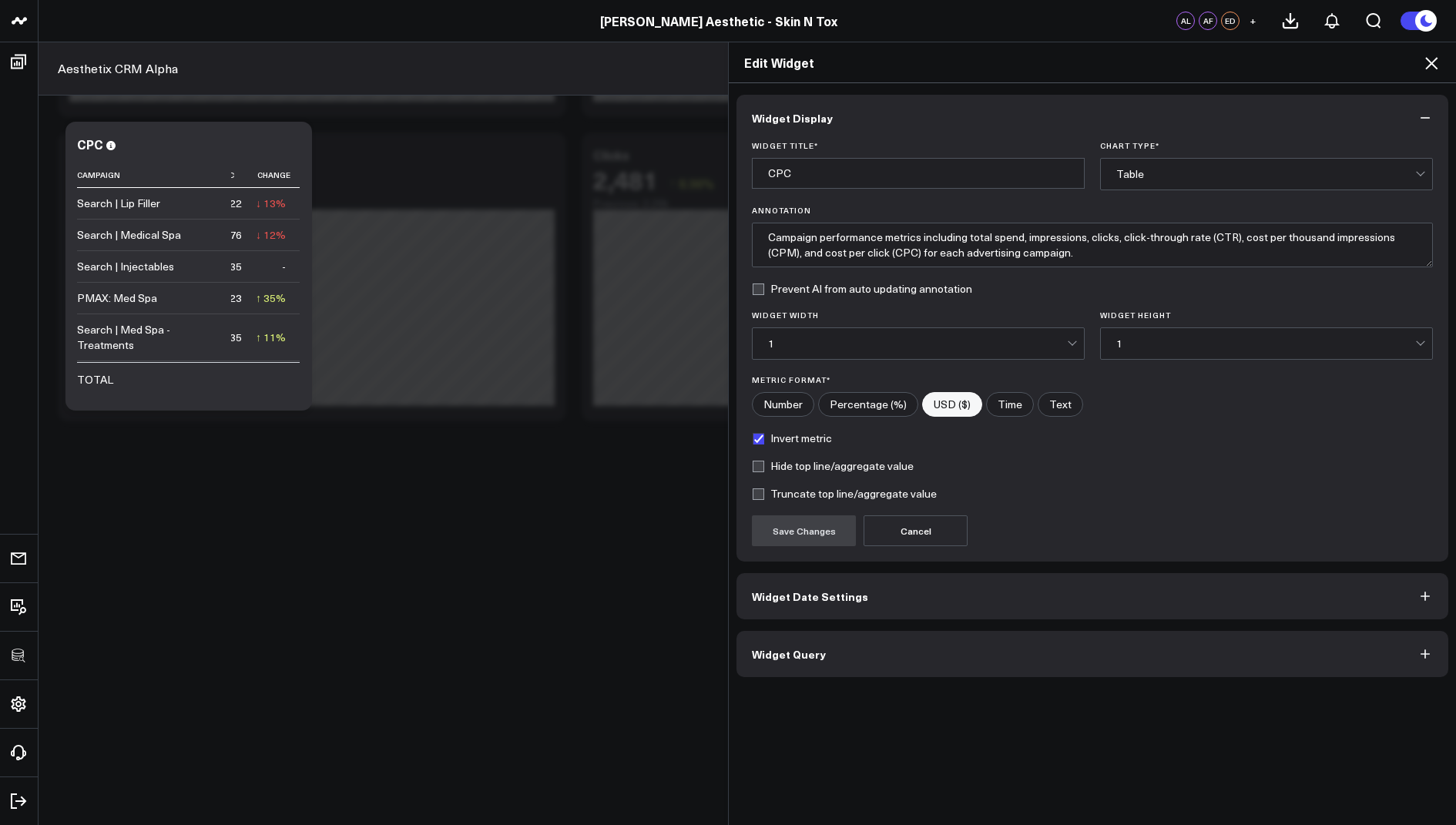
click at [835, 341] on div "1" at bounding box center [917, 343] width 299 height 13
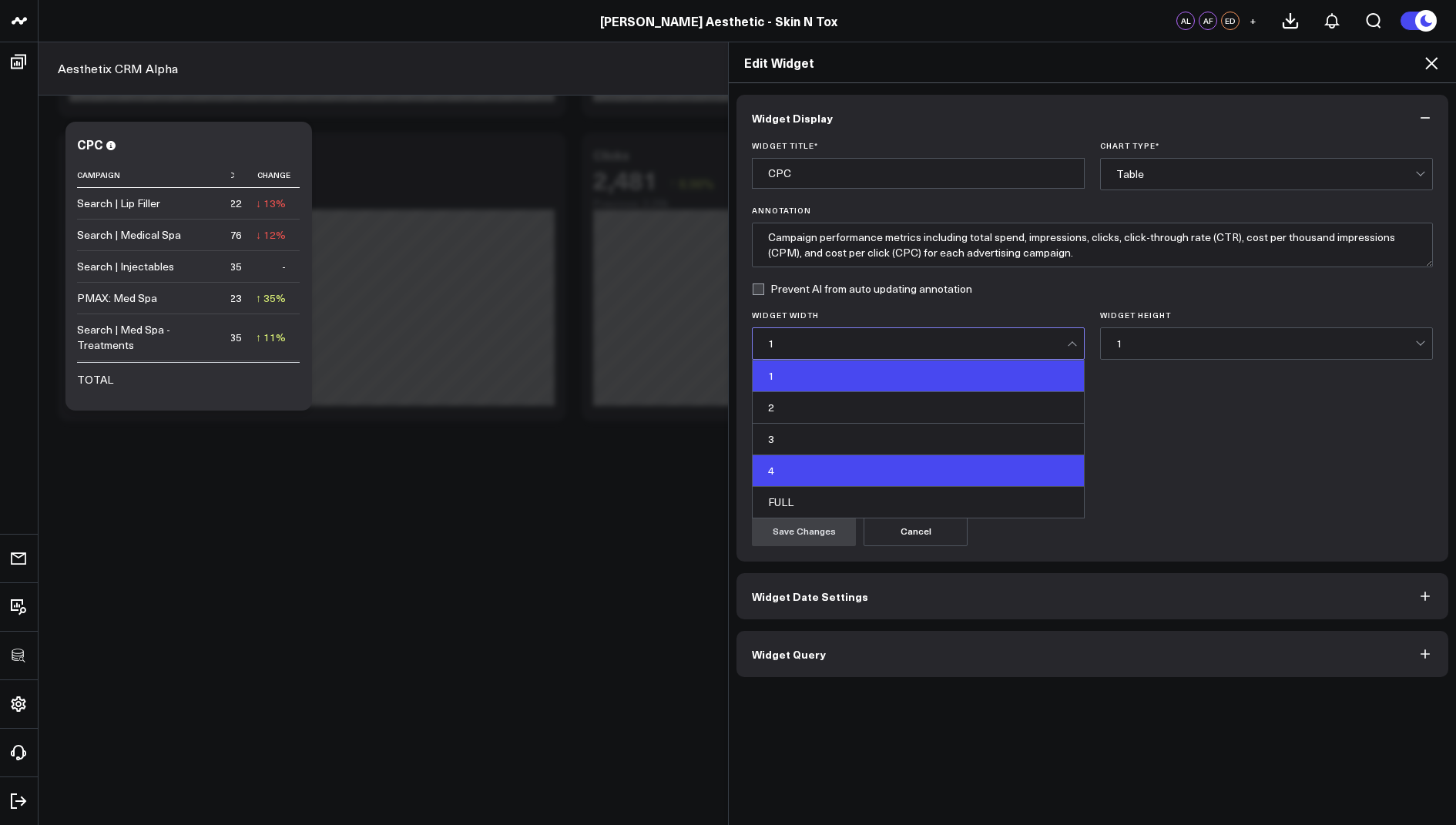
click at [818, 467] on div "4" at bounding box center [918, 471] width 331 height 31
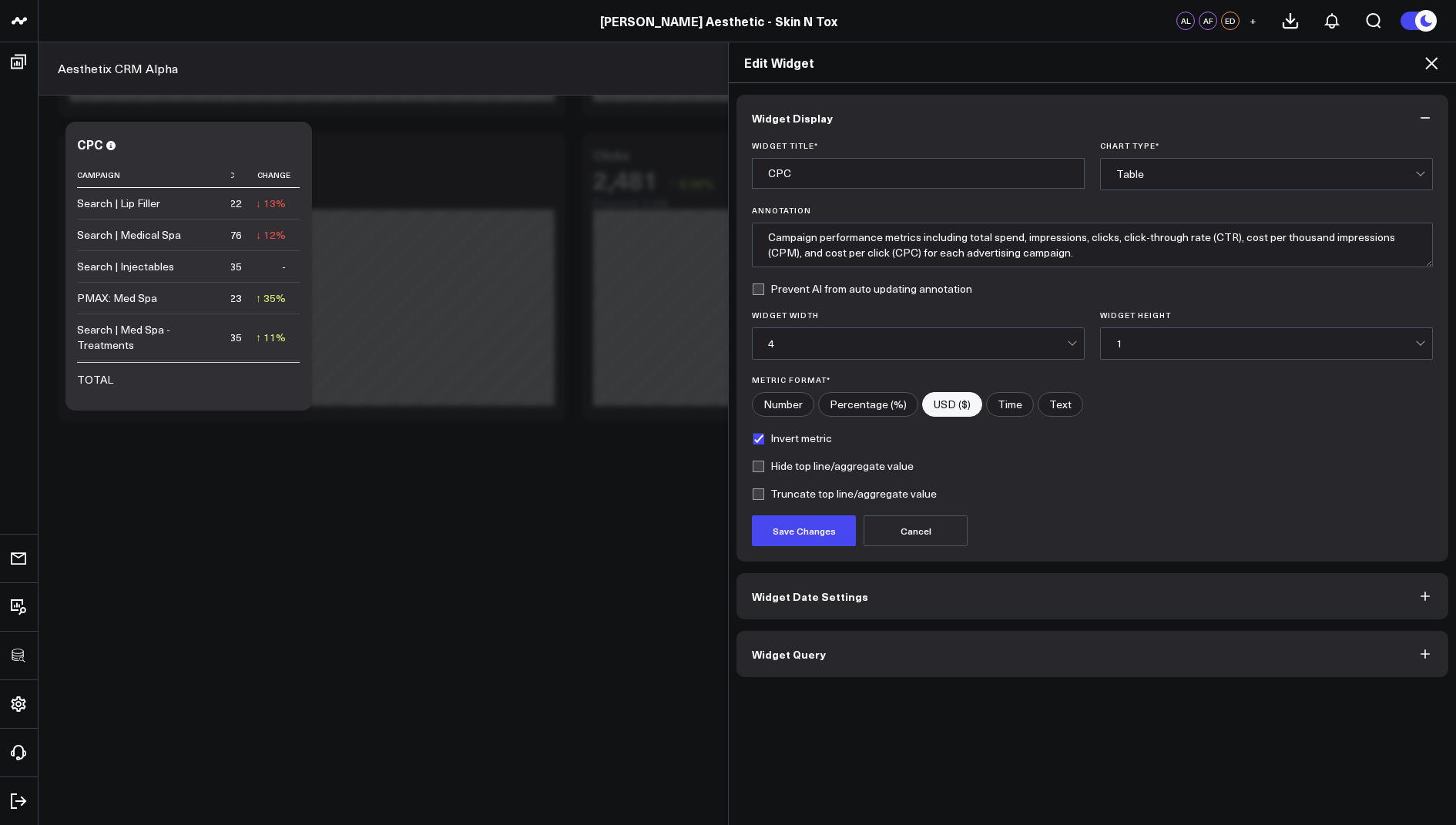
click at [752, 420] on form "Widget Title * CPC Chart Type * Table Annotation Campaign performance metrics i…" at bounding box center [1092, 343] width 681 height 405
click at [764, 432] on label "Invert metric" at bounding box center [792, 438] width 80 height 13
click at [764, 432] on input "Invert metric" at bounding box center [758, 438] width 13 height 13
checkbox input "false"
click at [784, 402] on input"] "Number" at bounding box center [783, 404] width 61 height 23
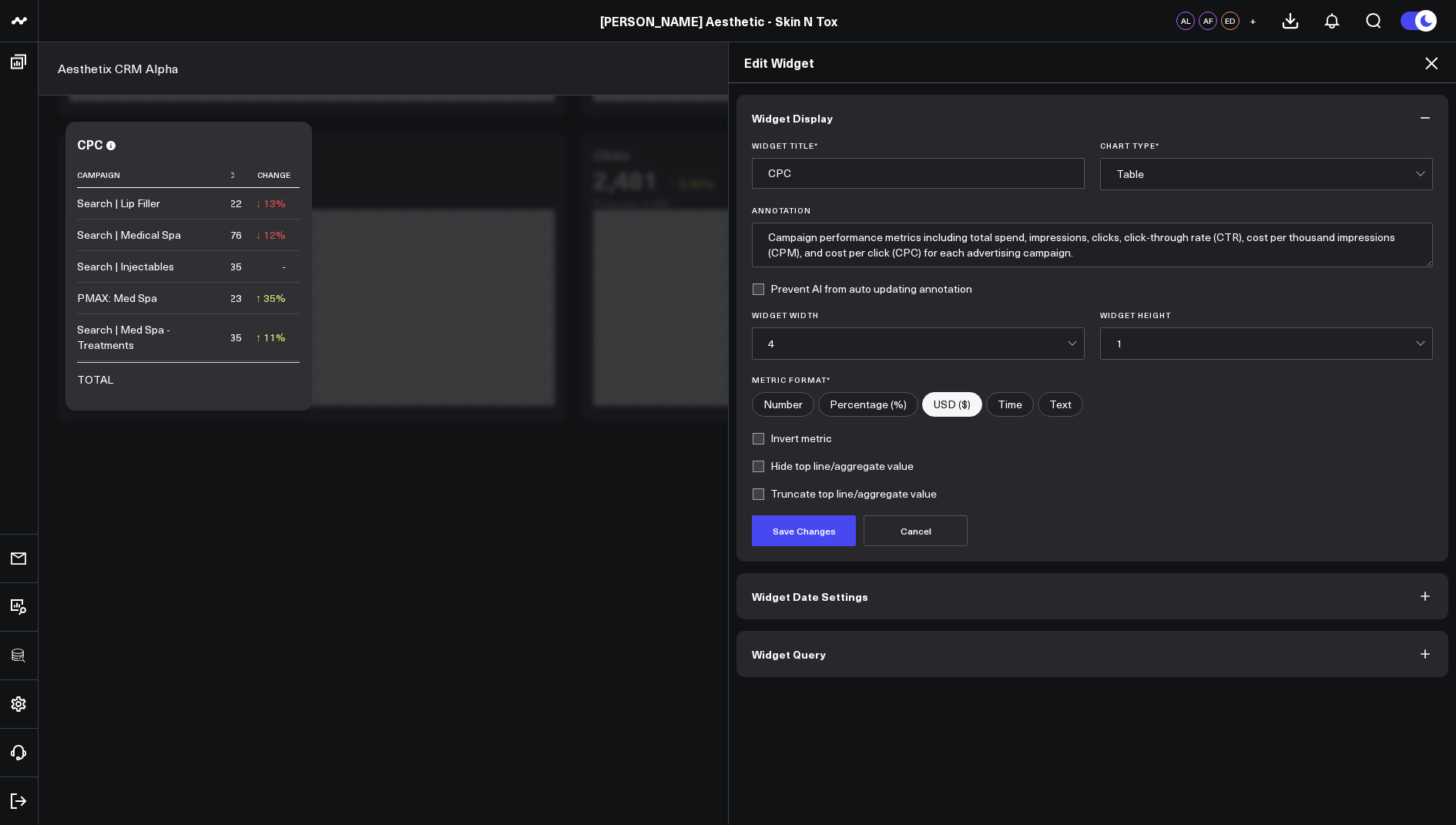
radio input"] "true"
click at [783, 522] on button "Save Changes" at bounding box center [804, 530] width 104 height 31
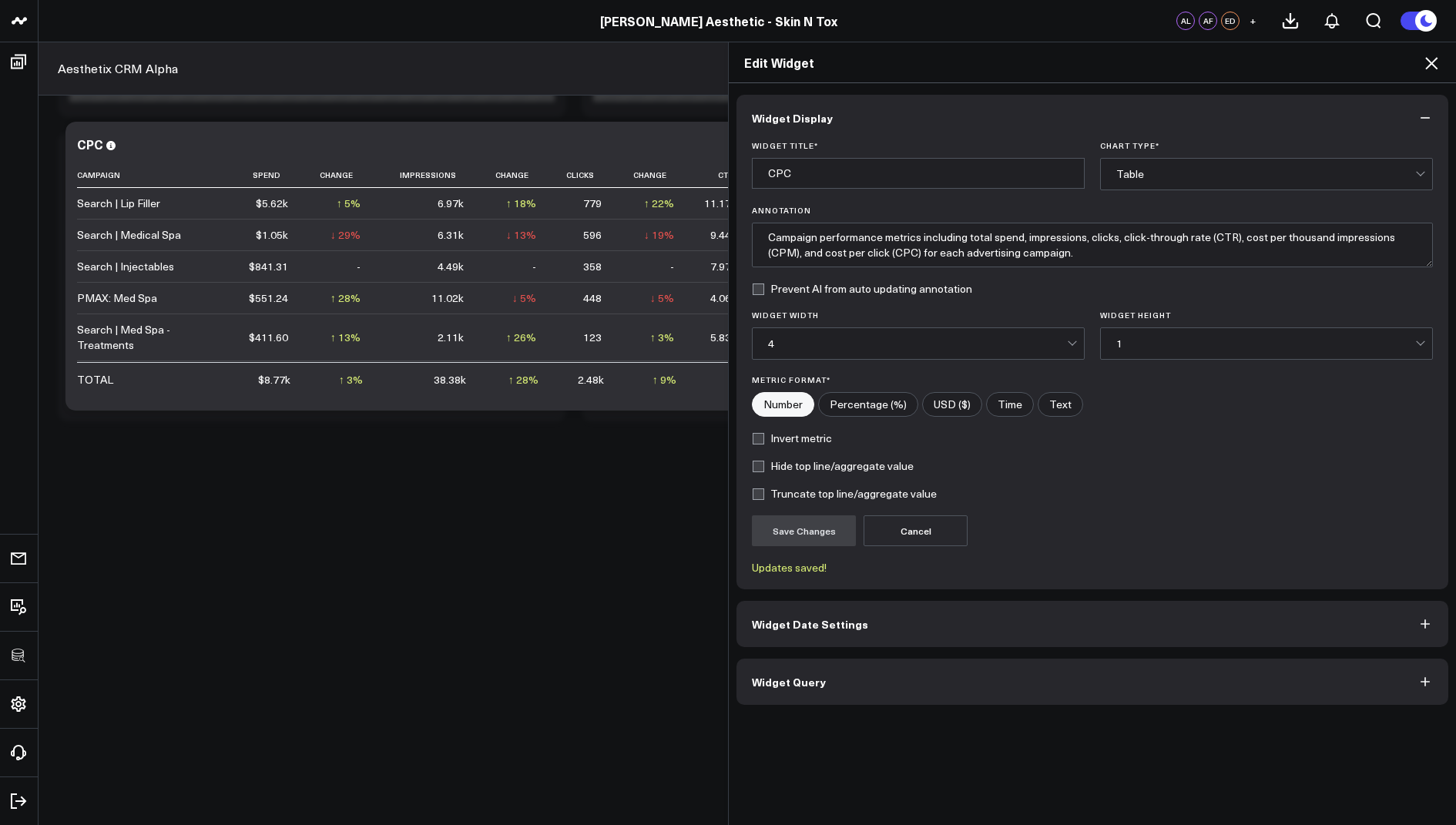
click at [1429, 54] on icon at bounding box center [1432, 64] width 19 height 19
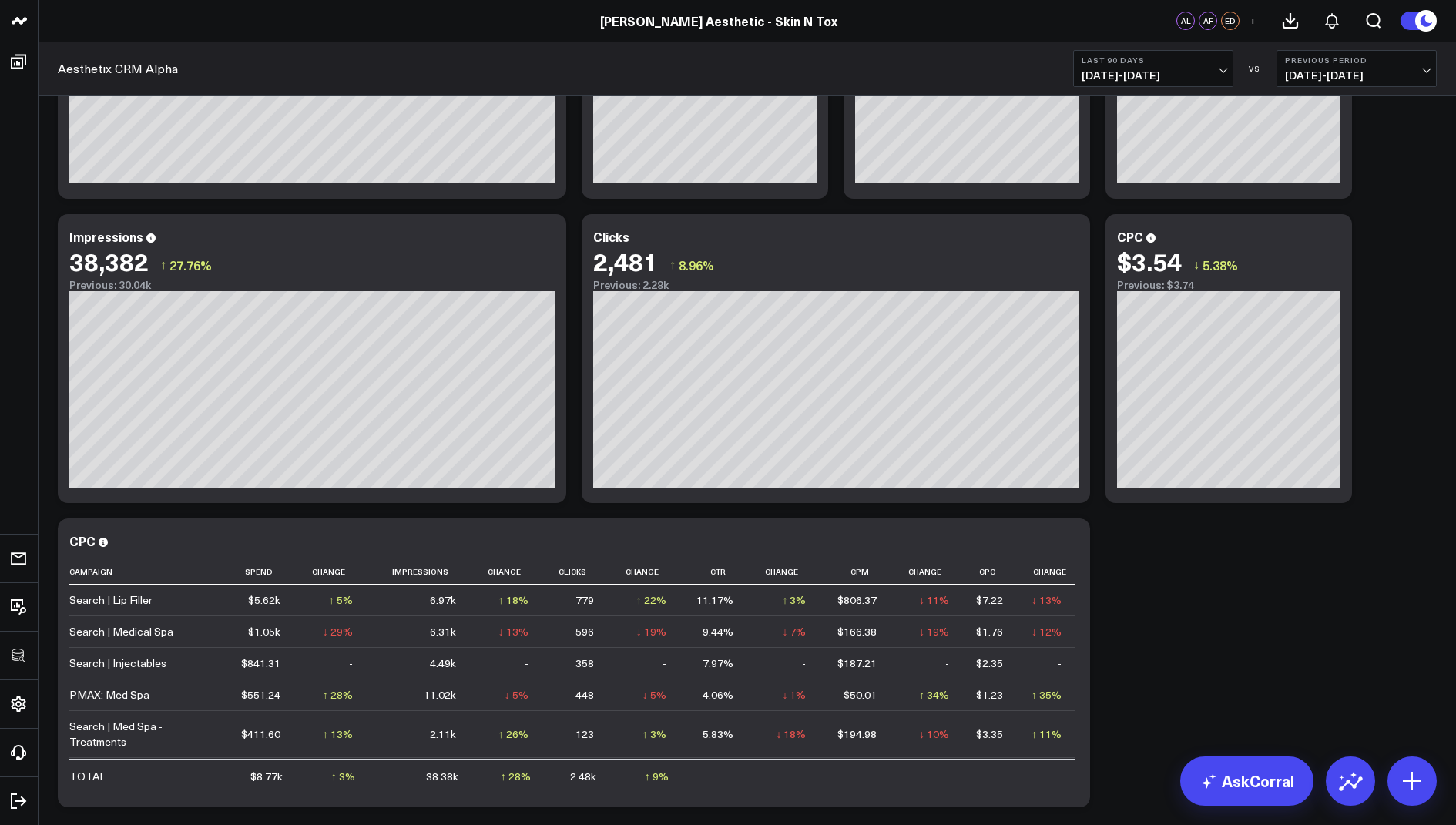
scroll to position [2000, 0]
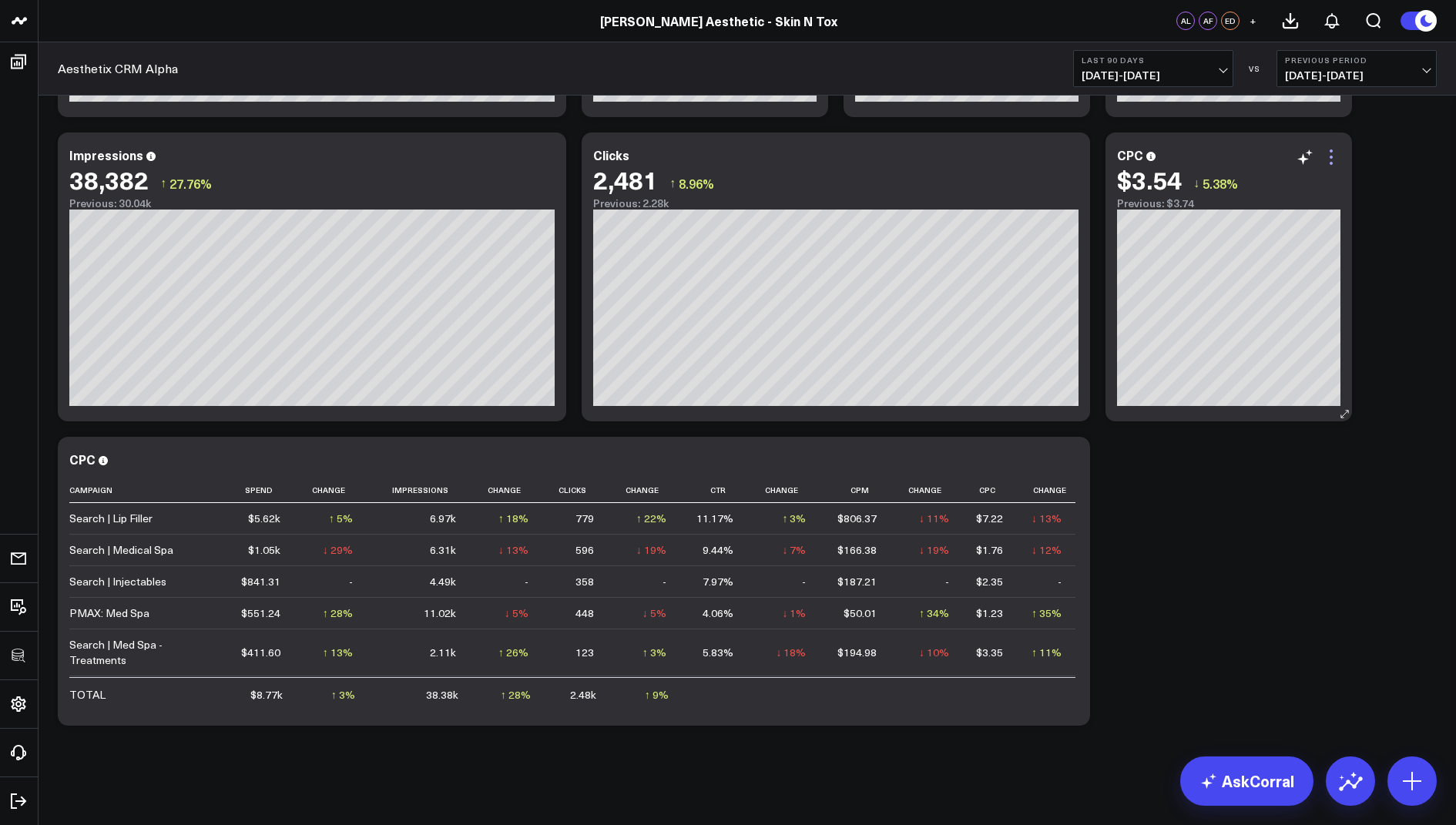
click at [1328, 157] on icon at bounding box center [1331, 158] width 19 height 19
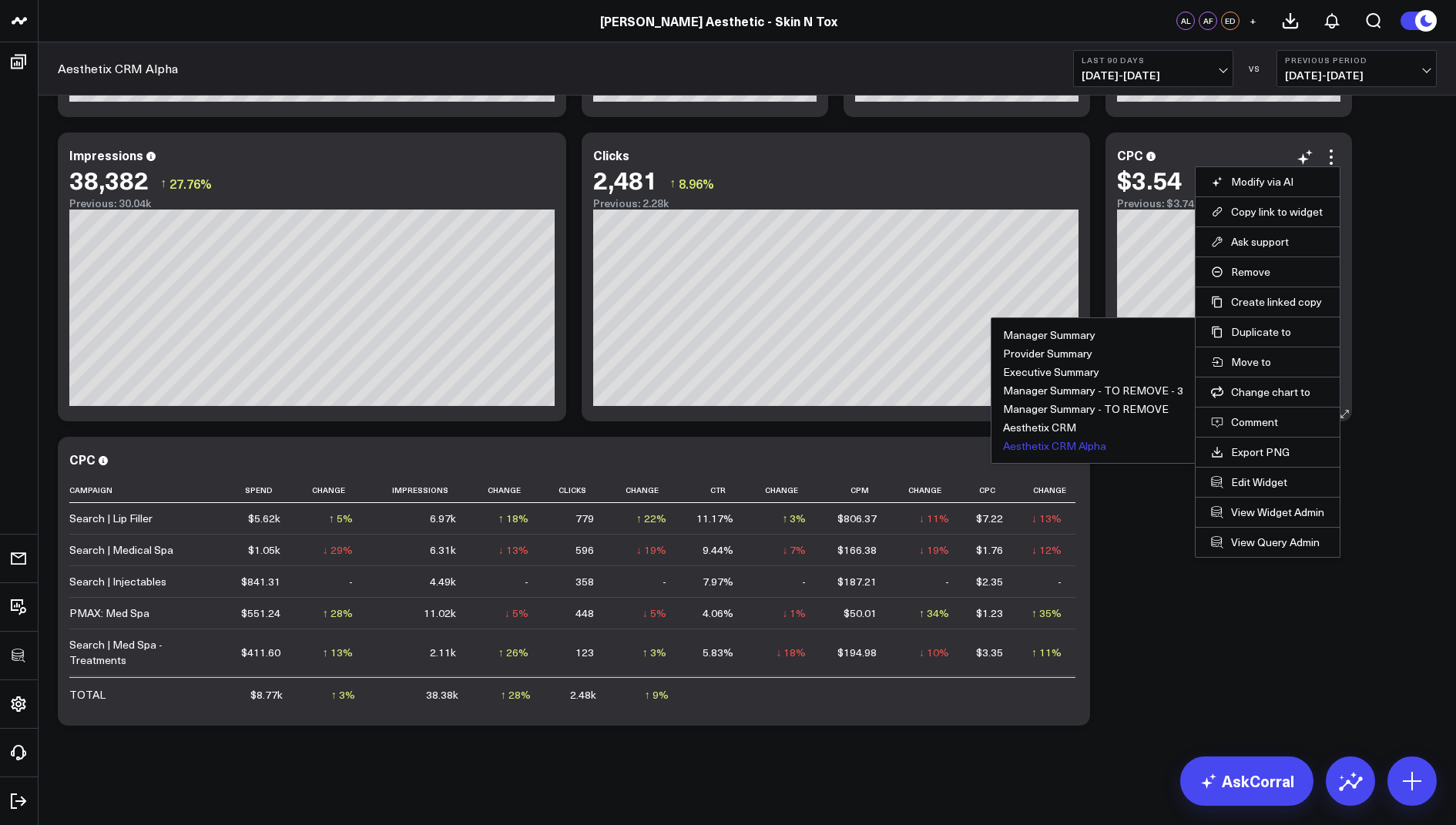
click at [1069, 441] on button "Aesthetix CRM Alpha" at bounding box center [1055, 446] width 103 height 11
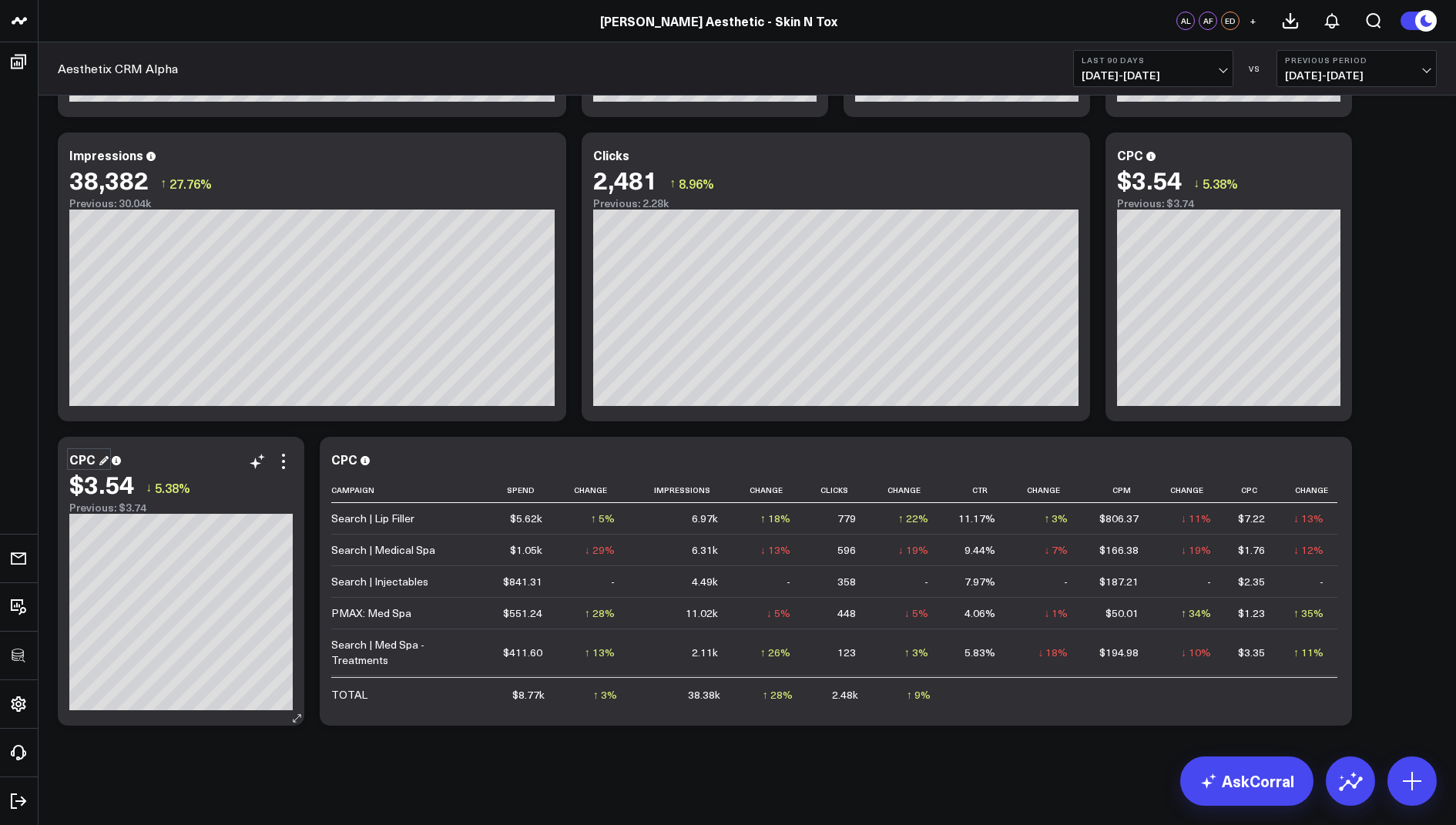
click at [82, 458] on div "CPC" at bounding box center [89, 460] width 39 height 17
click at [285, 457] on icon at bounding box center [284, 462] width 19 height 19
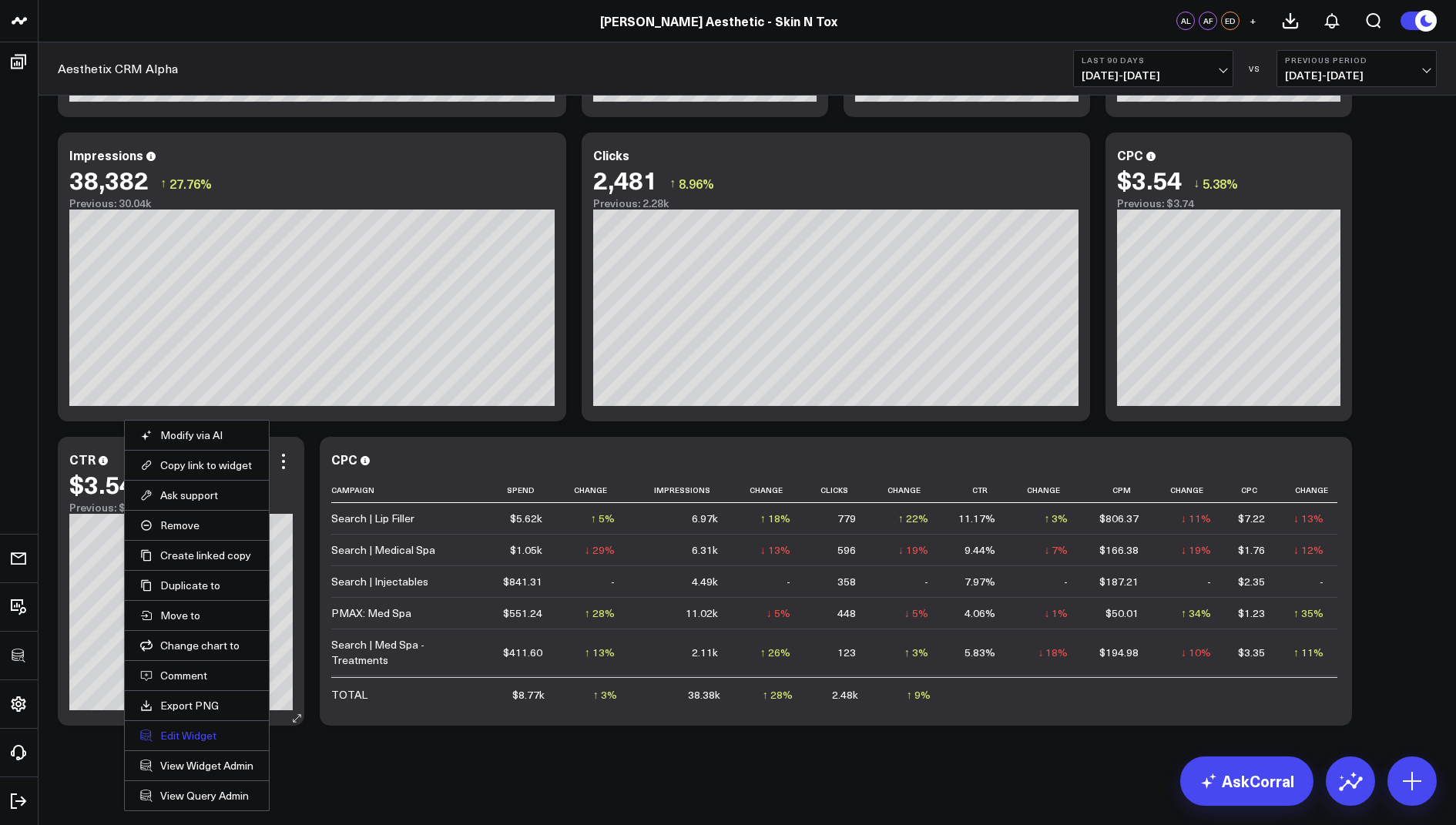
click at [196, 731] on button "Edit Widget" at bounding box center [197, 736] width 113 height 14
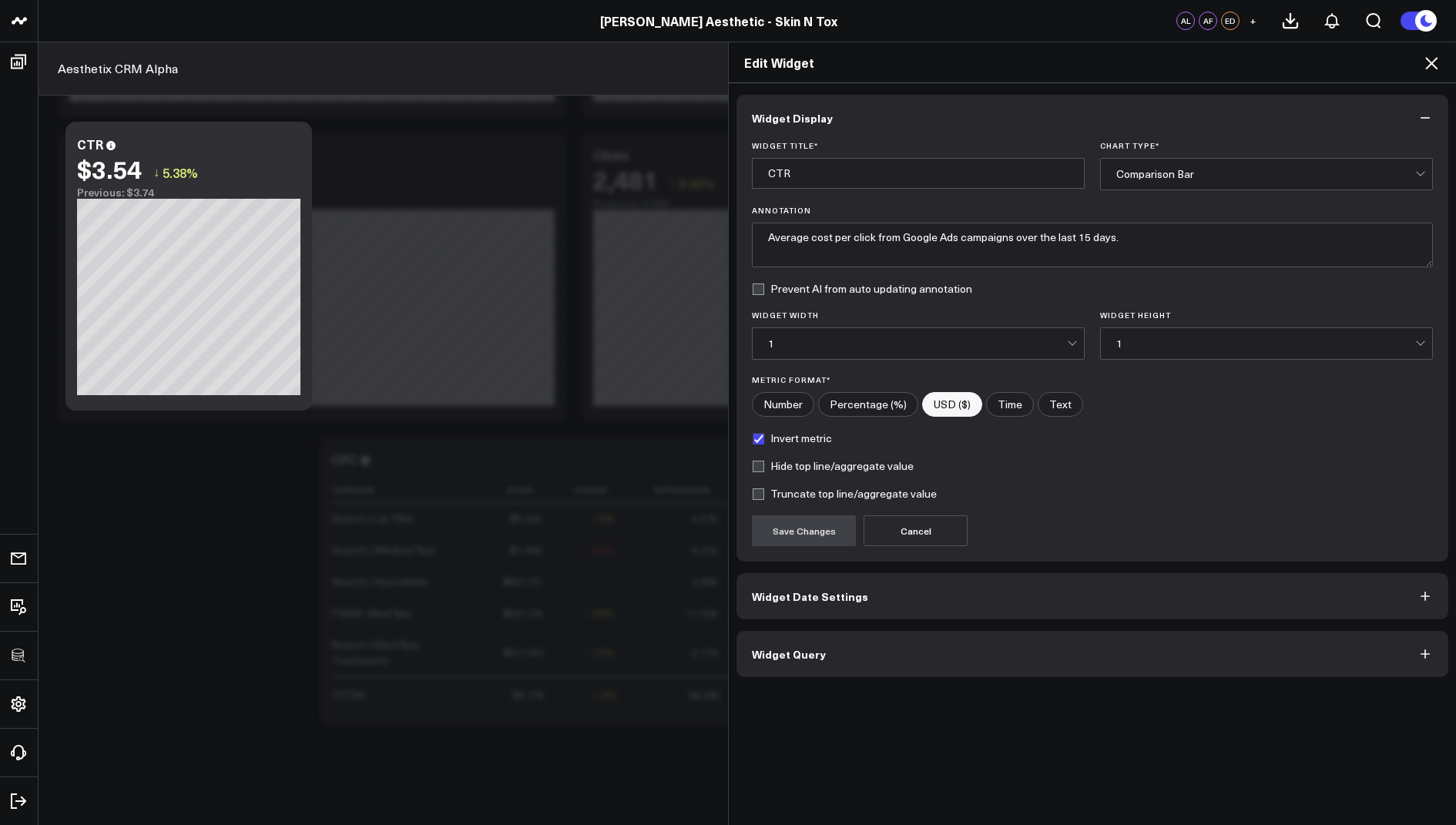
click at [862, 402] on input"] "Percentage (%)" at bounding box center [868, 404] width 99 height 23
radio input"] "true"
click at [792, 657] on span "Widget Query" at bounding box center [789, 654] width 74 height 13
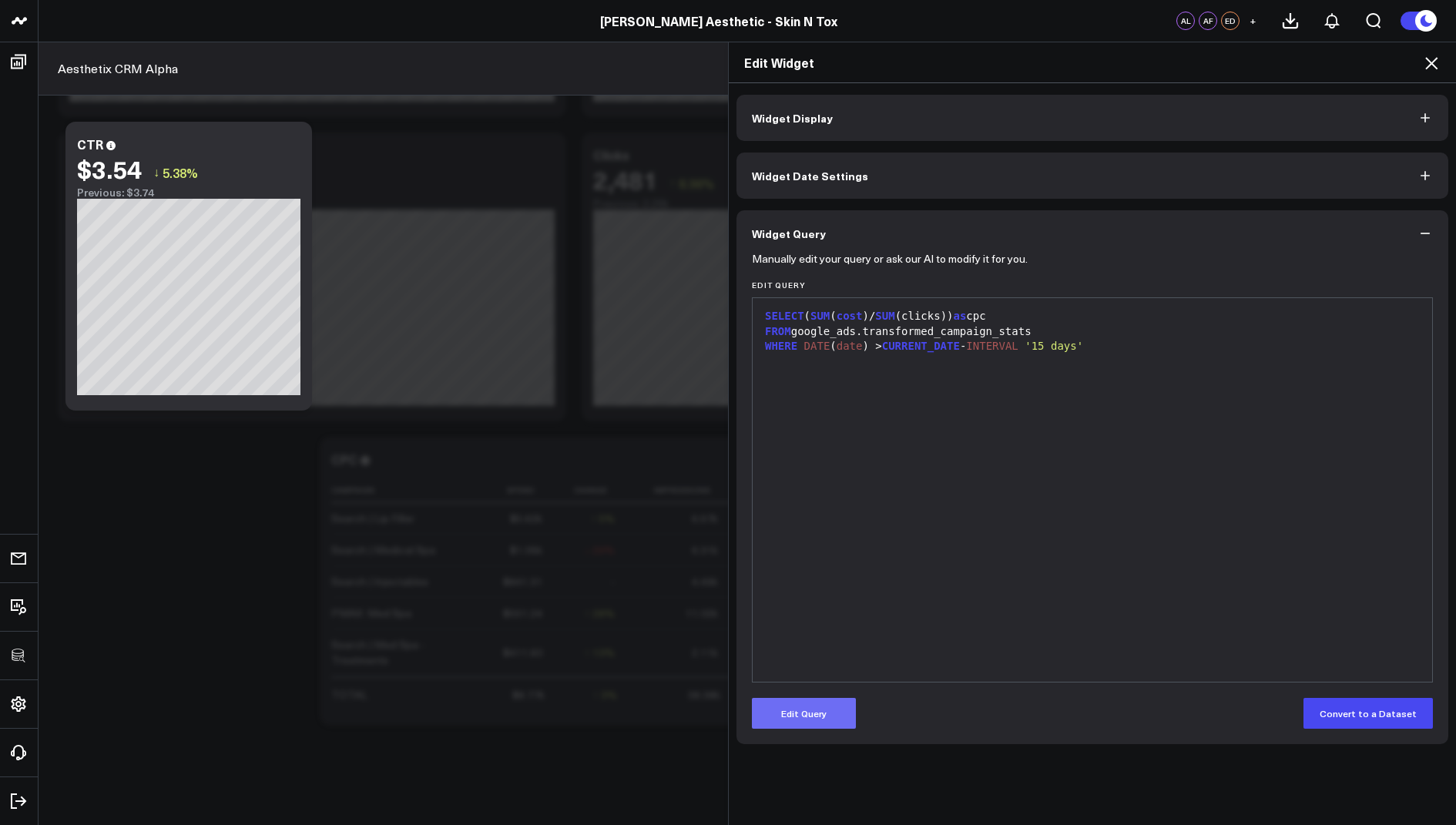
click at [796, 710] on button "Edit Query" at bounding box center [804, 713] width 104 height 31
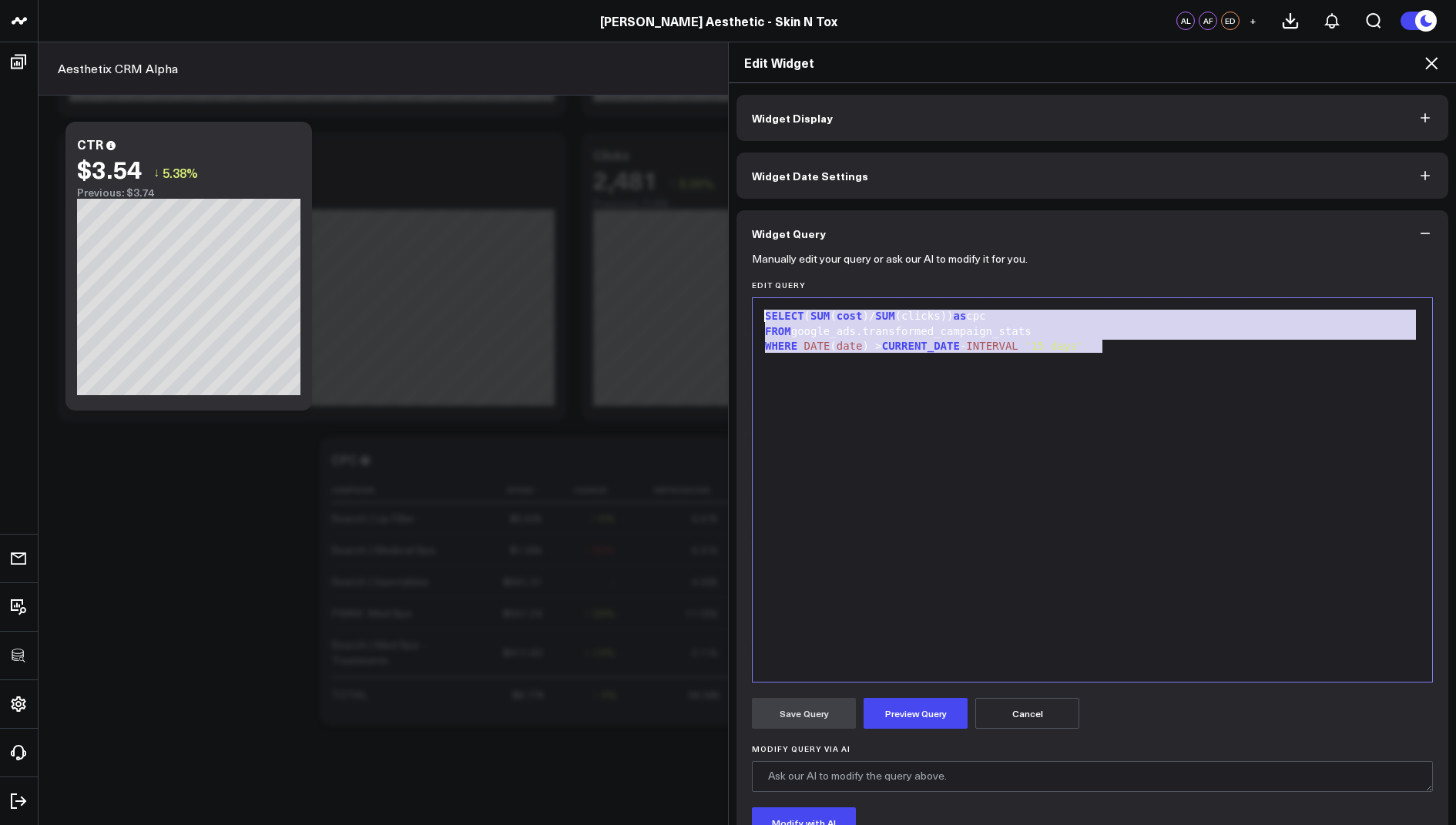
drag, startPoint x: 1150, startPoint y: 374, endPoint x: 1086, endPoint y: 237, distance: 151.2
click at [1086, 237] on div "Widget Query Manually edit your query or ask our AI to modify it for you. Edit …" at bounding box center [1092, 572] width 712 height 725
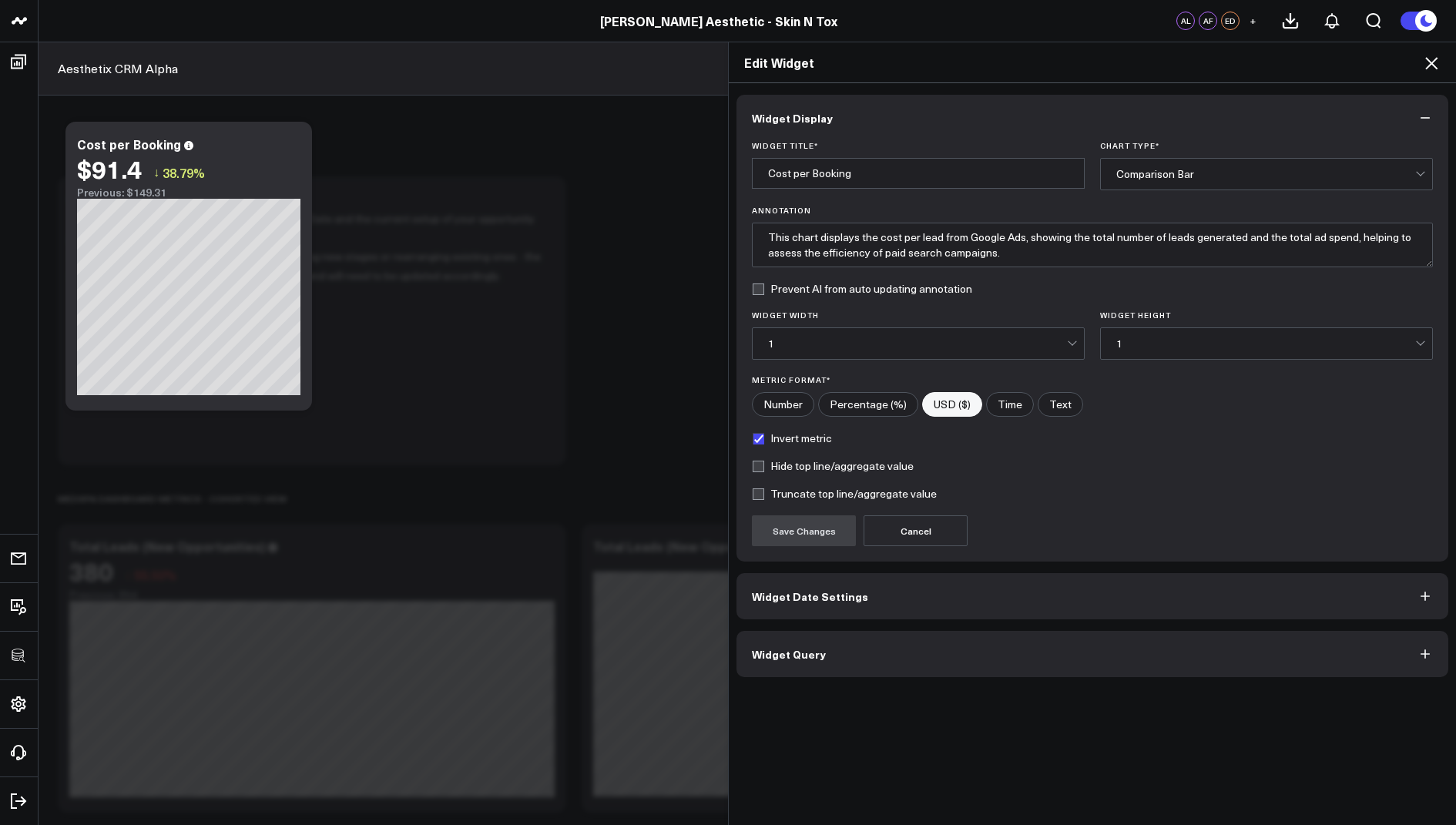
click at [1434, 61] on icon at bounding box center [1432, 64] width 19 height 19
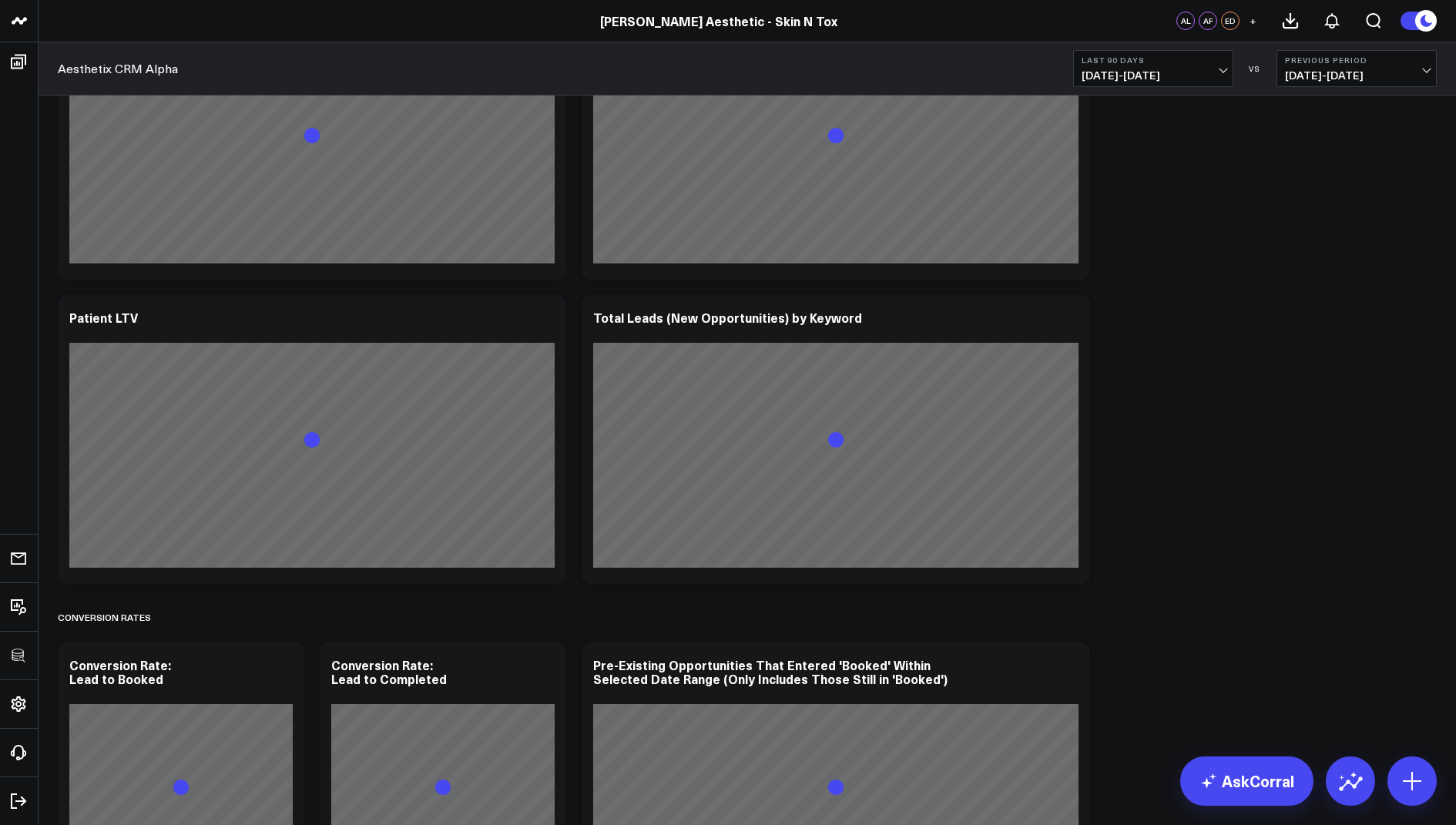
scroll to position [1390, 0]
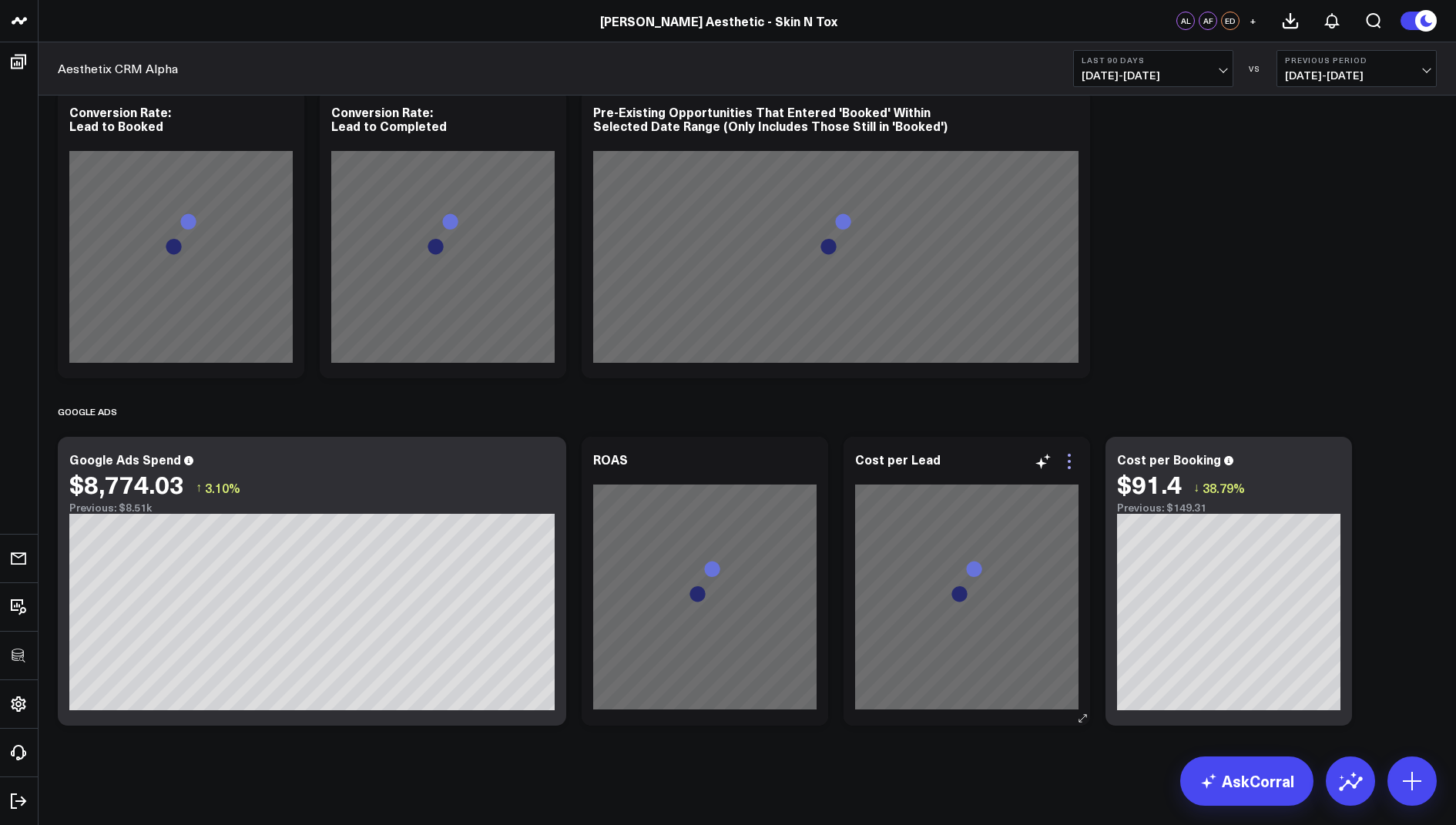
click at [1064, 459] on icon at bounding box center [1069, 462] width 19 height 19
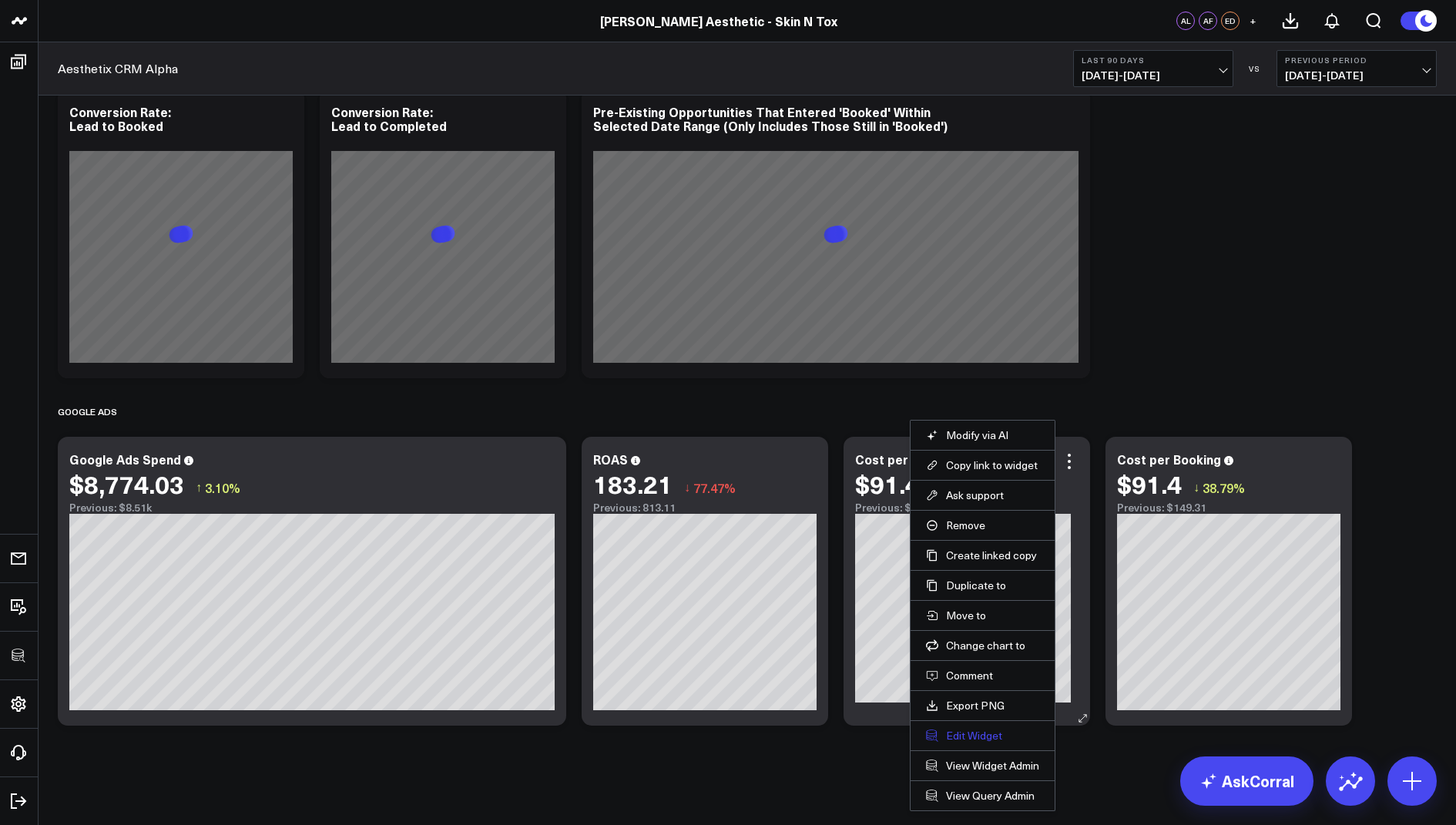
click at [979, 730] on button "Edit Widget" at bounding box center [982, 736] width 113 height 14
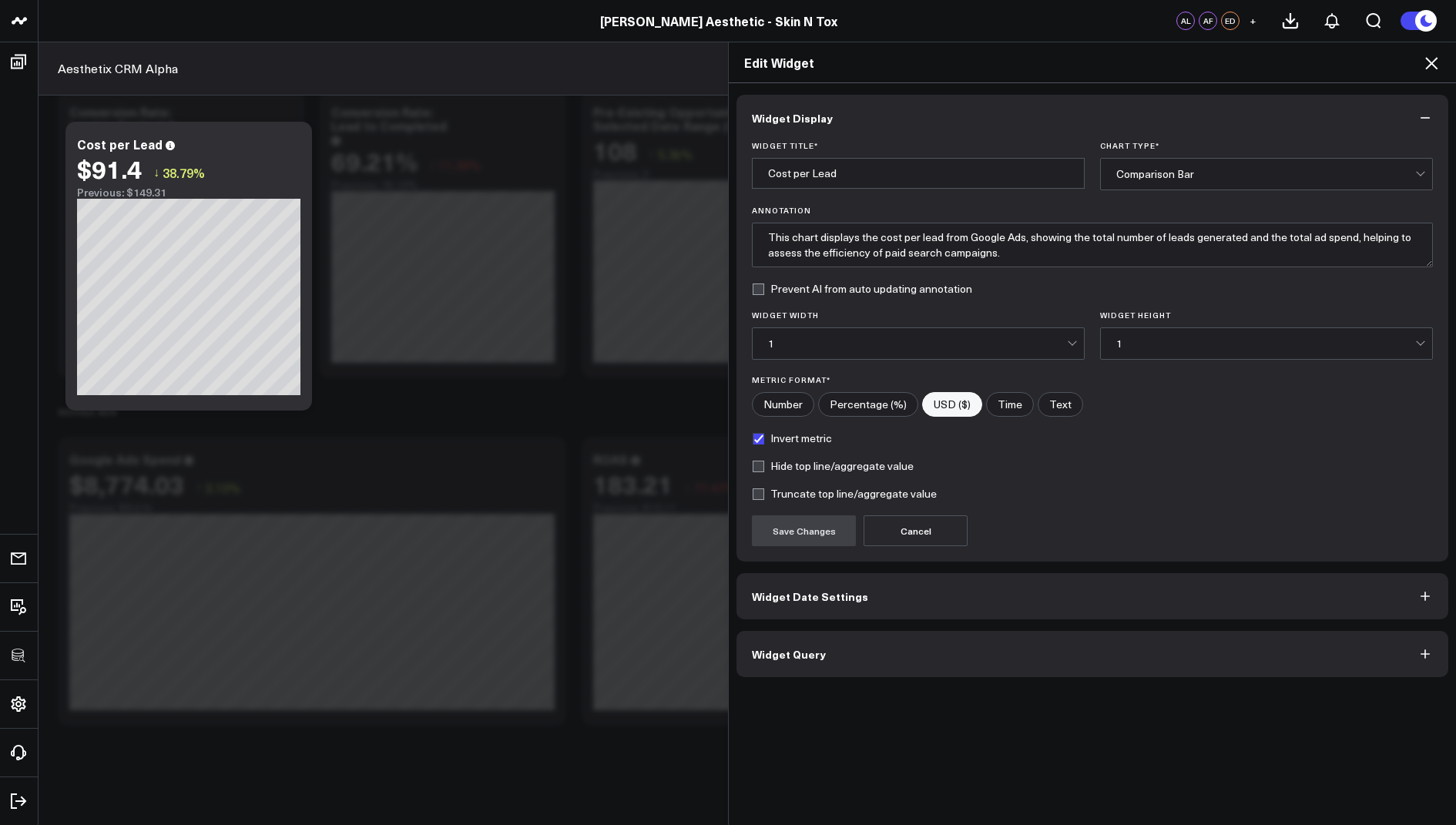
click at [797, 648] on span "Widget Query" at bounding box center [789, 654] width 74 height 13
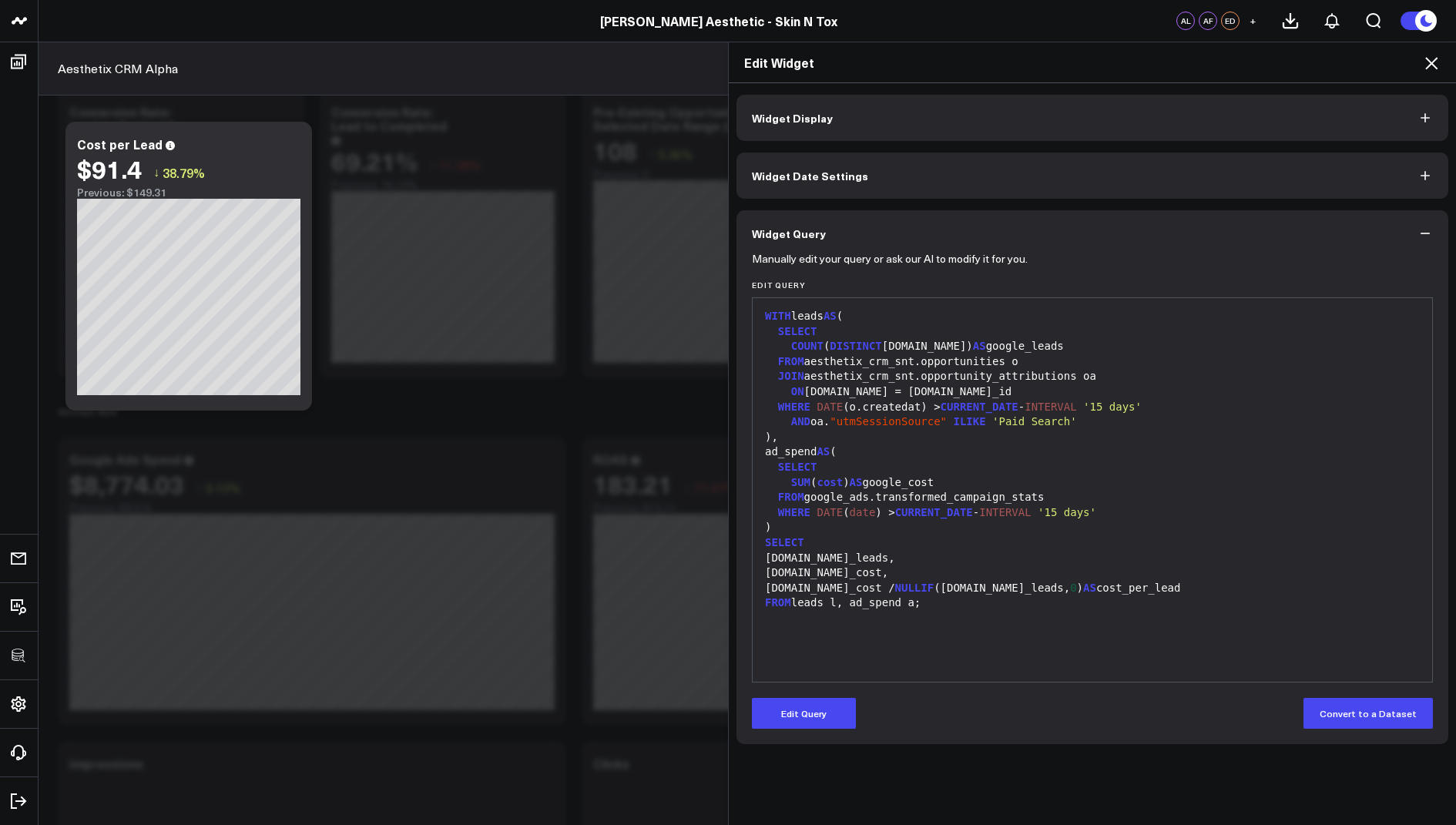
click at [1429, 56] on icon at bounding box center [1432, 64] width 19 height 19
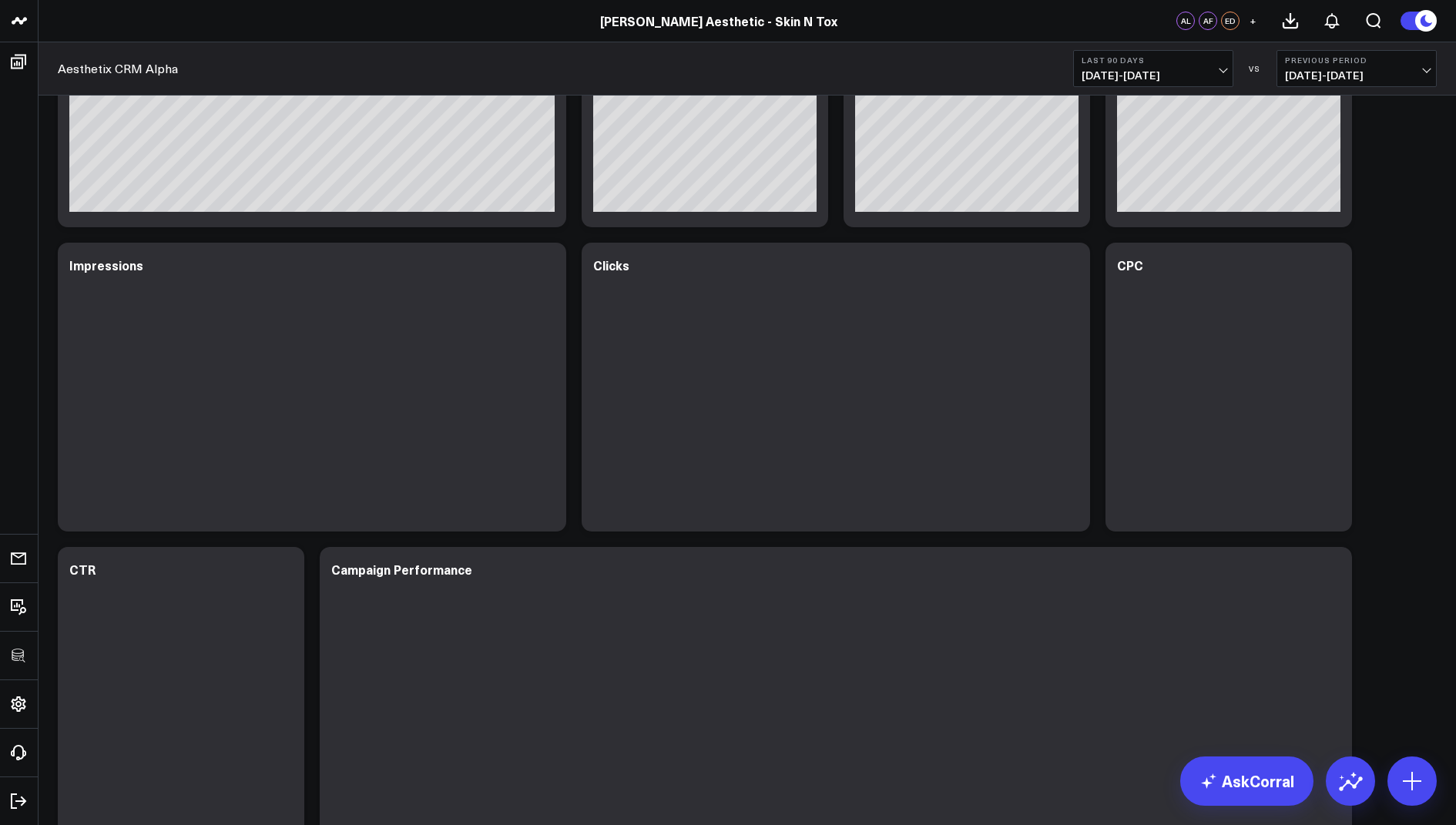
scroll to position [2000, 0]
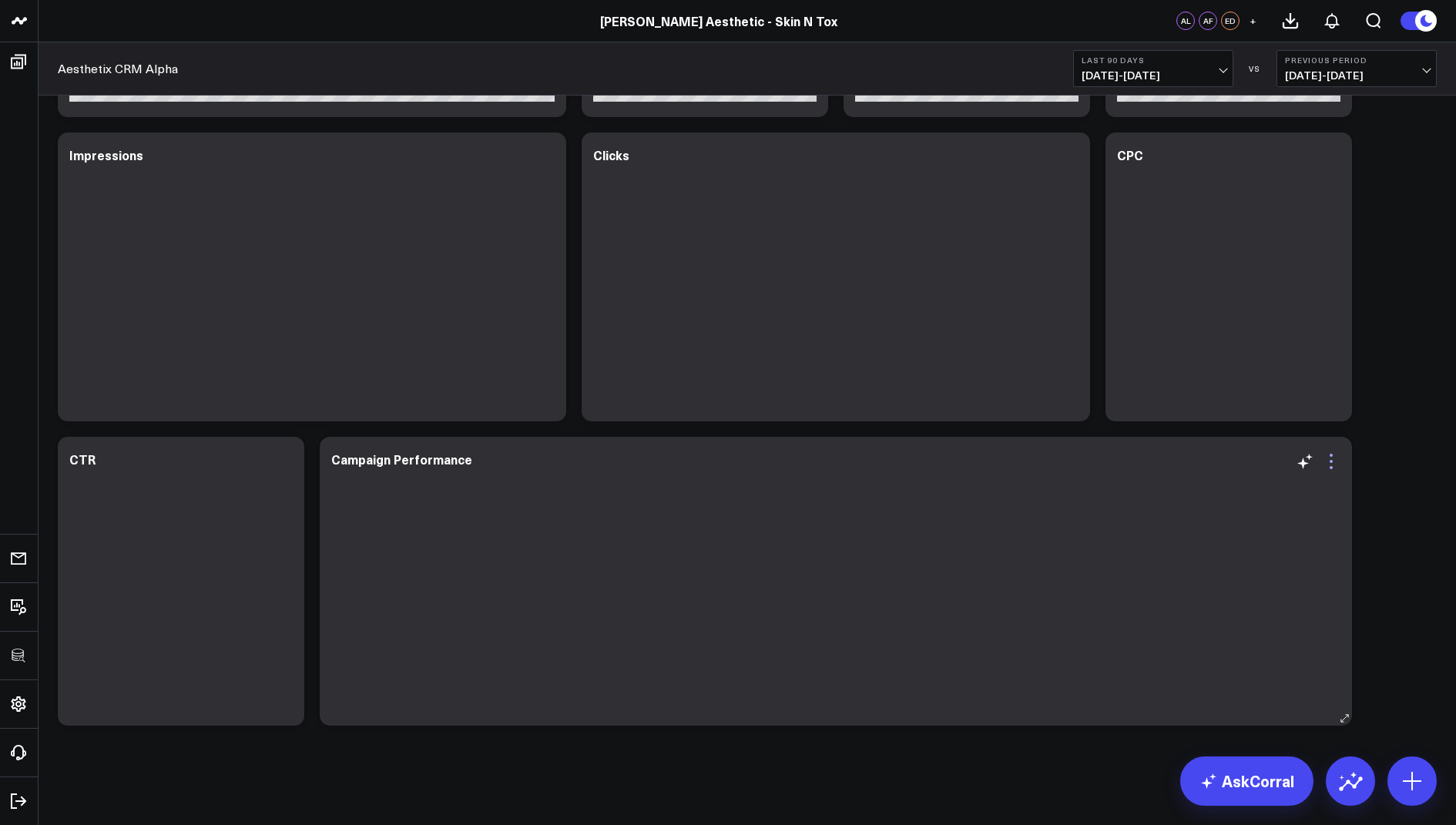
click at [1332, 463] on icon at bounding box center [1331, 462] width 19 height 19
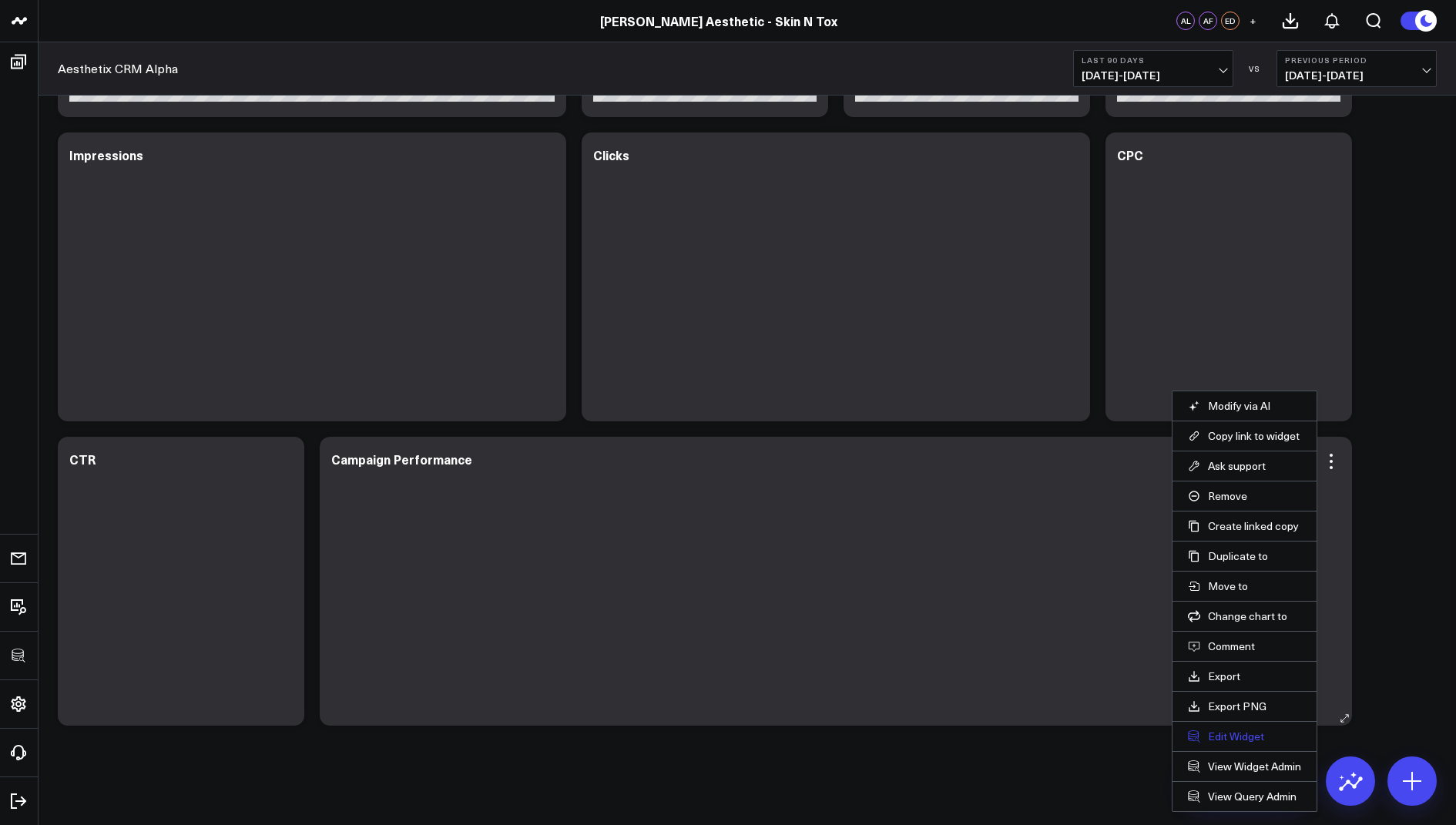
click at [1218, 733] on button "Edit Widget" at bounding box center [1244, 736] width 113 height 14
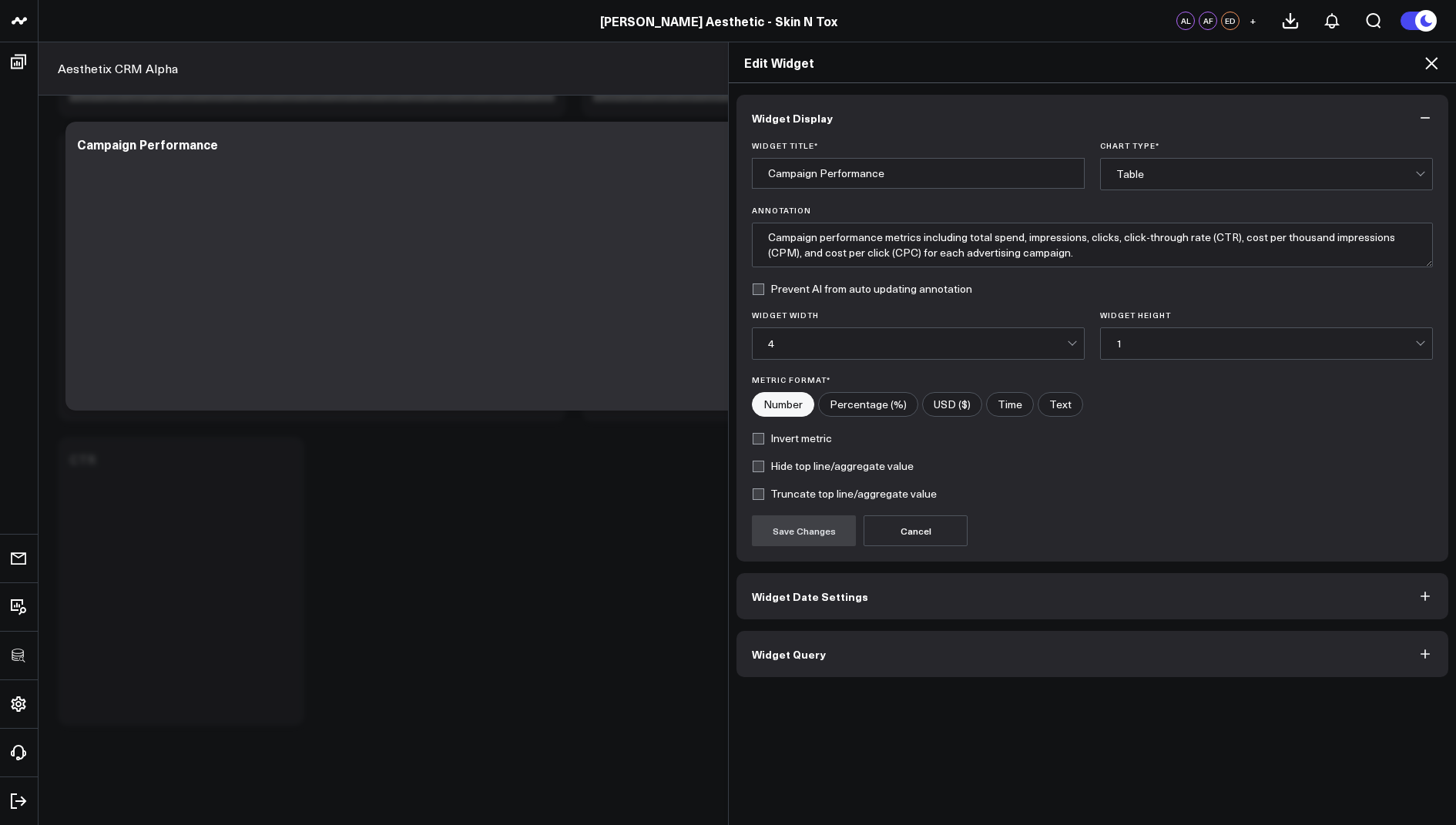
click at [812, 648] on span "Widget Query" at bounding box center [789, 654] width 74 height 13
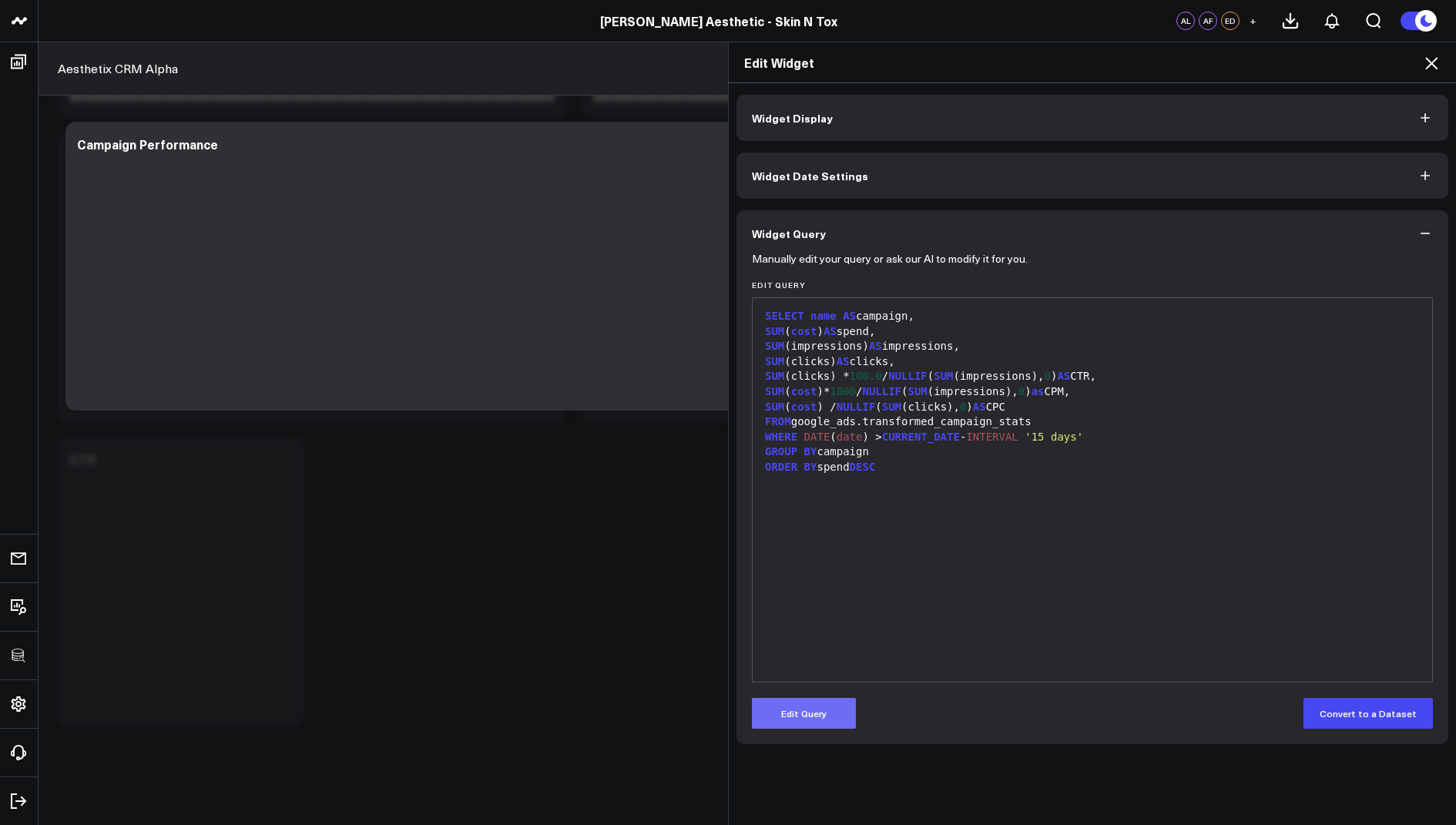
click at [804, 713] on button "Edit Query" at bounding box center [804, 713] width 104 height 31
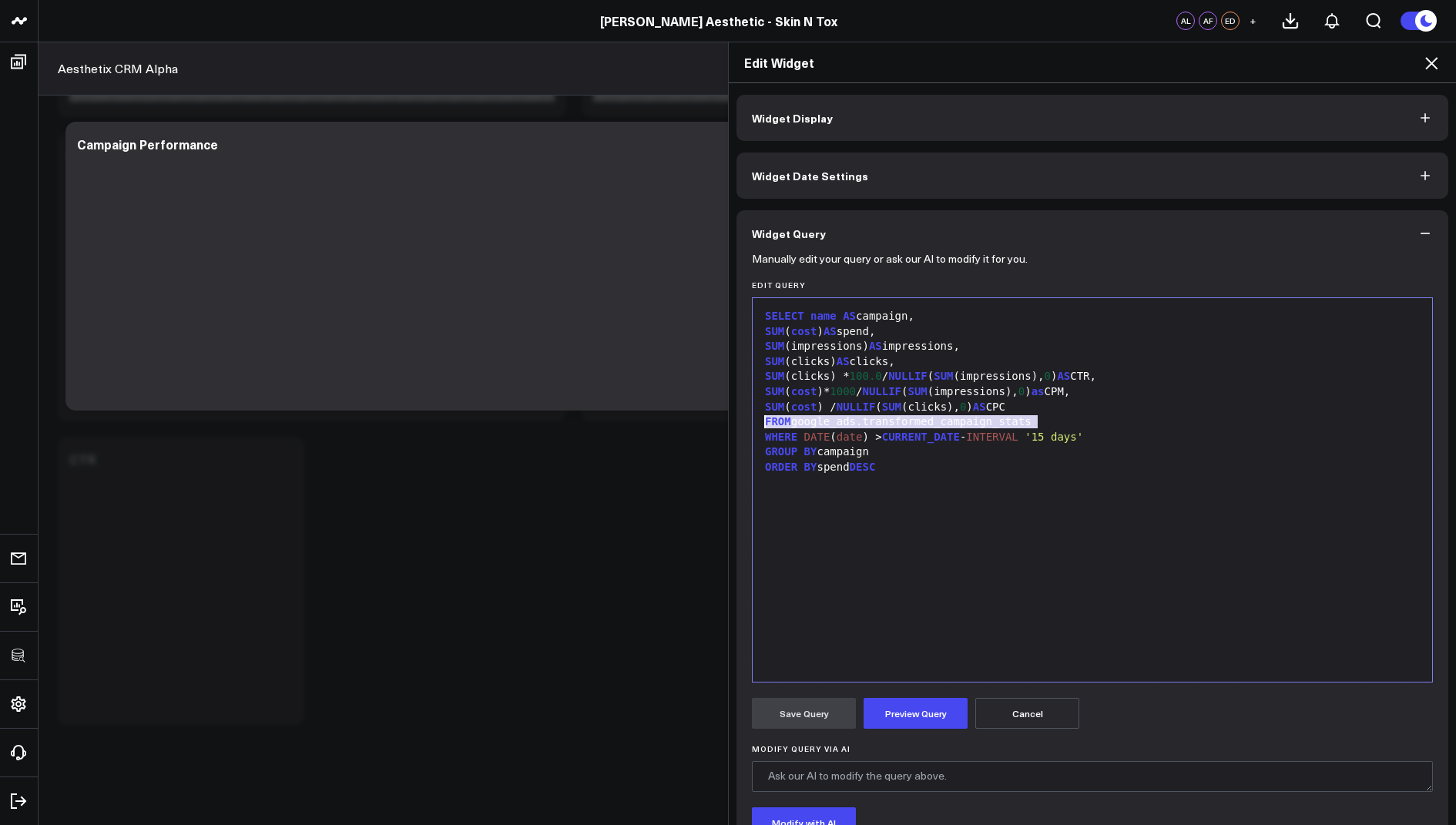
drag, startPoint x: 1048, startPoint y: 420, endPoint x: 760, endPoint y: 423, distance: 288.0
click at [761, 423] on div "FROM google_ads.transformed_campaign_stats" at bounding box center [1092, 423] width 664 height 16
click at [757, 421] on div "99 1 2 3 4 5 6 7 8 9 10 11 › ⌄ SELECT name AS campaign, SUM ( cost ) AS spend, …" at bounding box center [1092, 489] width 681 height 385
click at [899, 723] on button "Preview Query" at bounding box center [915, 713] width 104 height 31
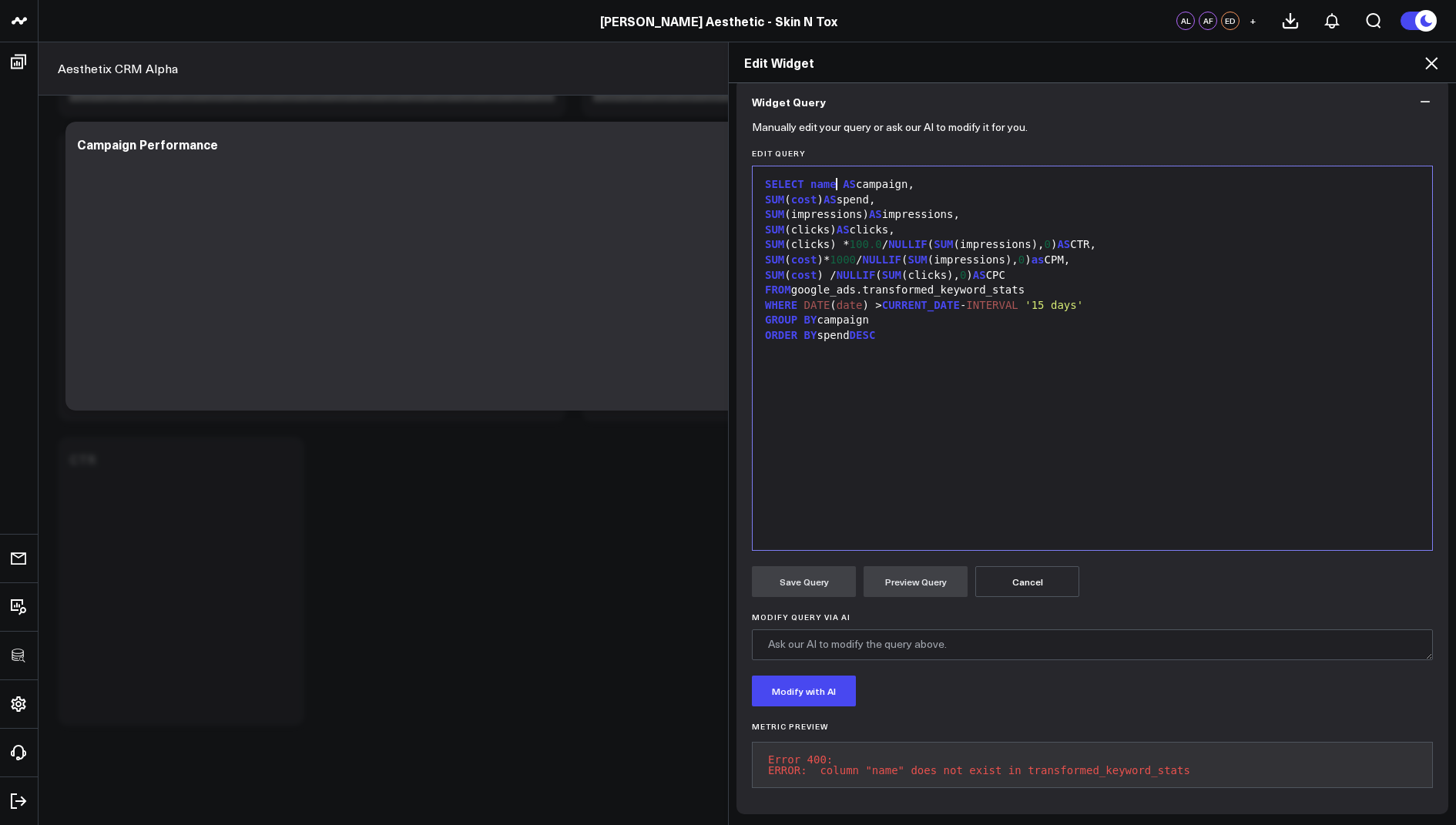
click at [836, 177] on div "SELECT name AS campaign," at bounding box center [1092, 185] width 664 height 16
click at [903, 576] on button "Preview Query" at bounding box center [915, 581] width 104 height 31
click at [855, 177] on div "SELECT keyword AS campaign," at bounding box center [1092, 185] width 664 height 16
click at [899, 568] on button "Preview Query" at bounding box center [915, 581] width 104 height 31
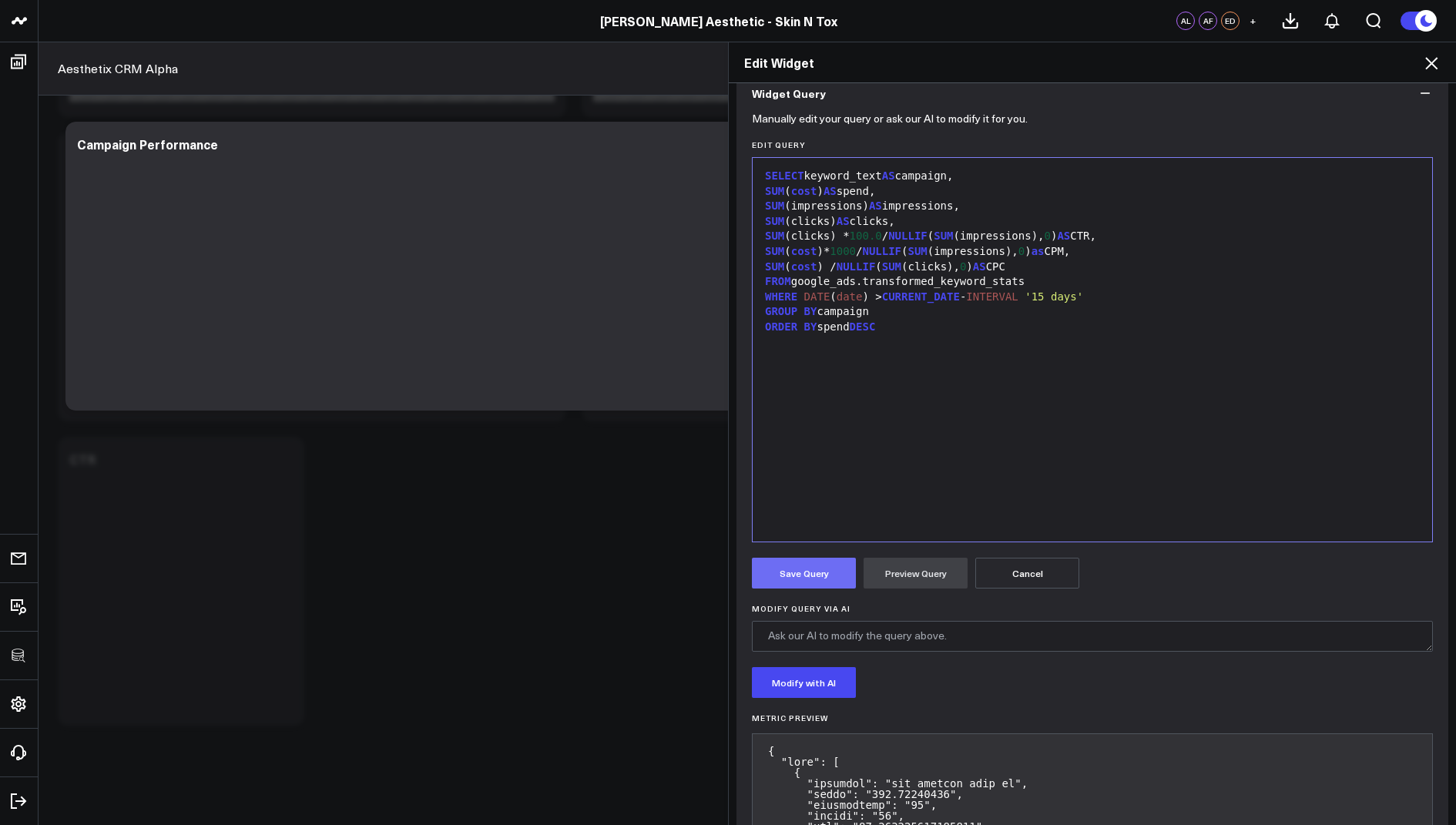
click at [819, 575] on button "Save Query" at bounding box center [804, 572] width 104 height 31
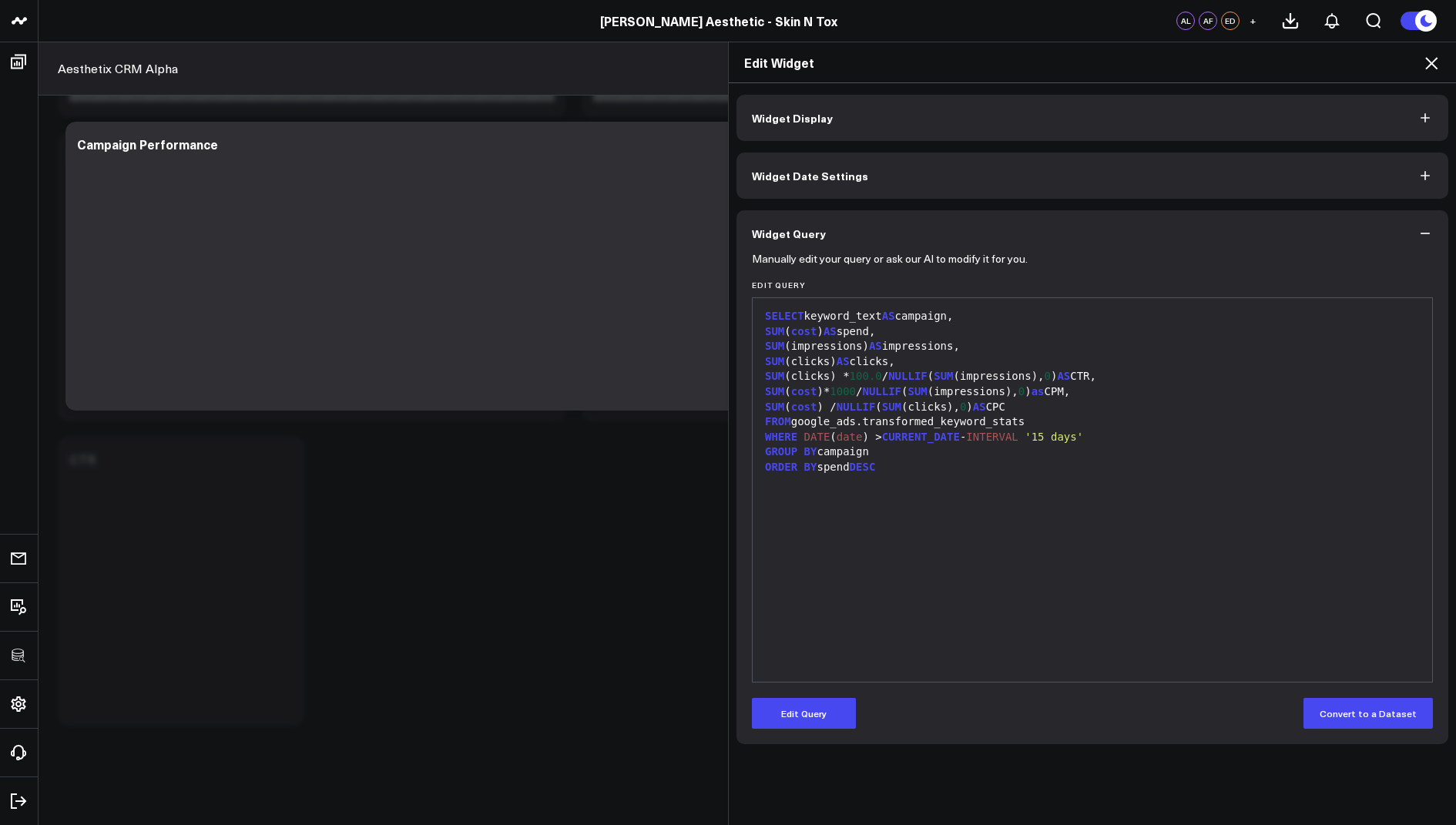
scroll to position [0, 0]
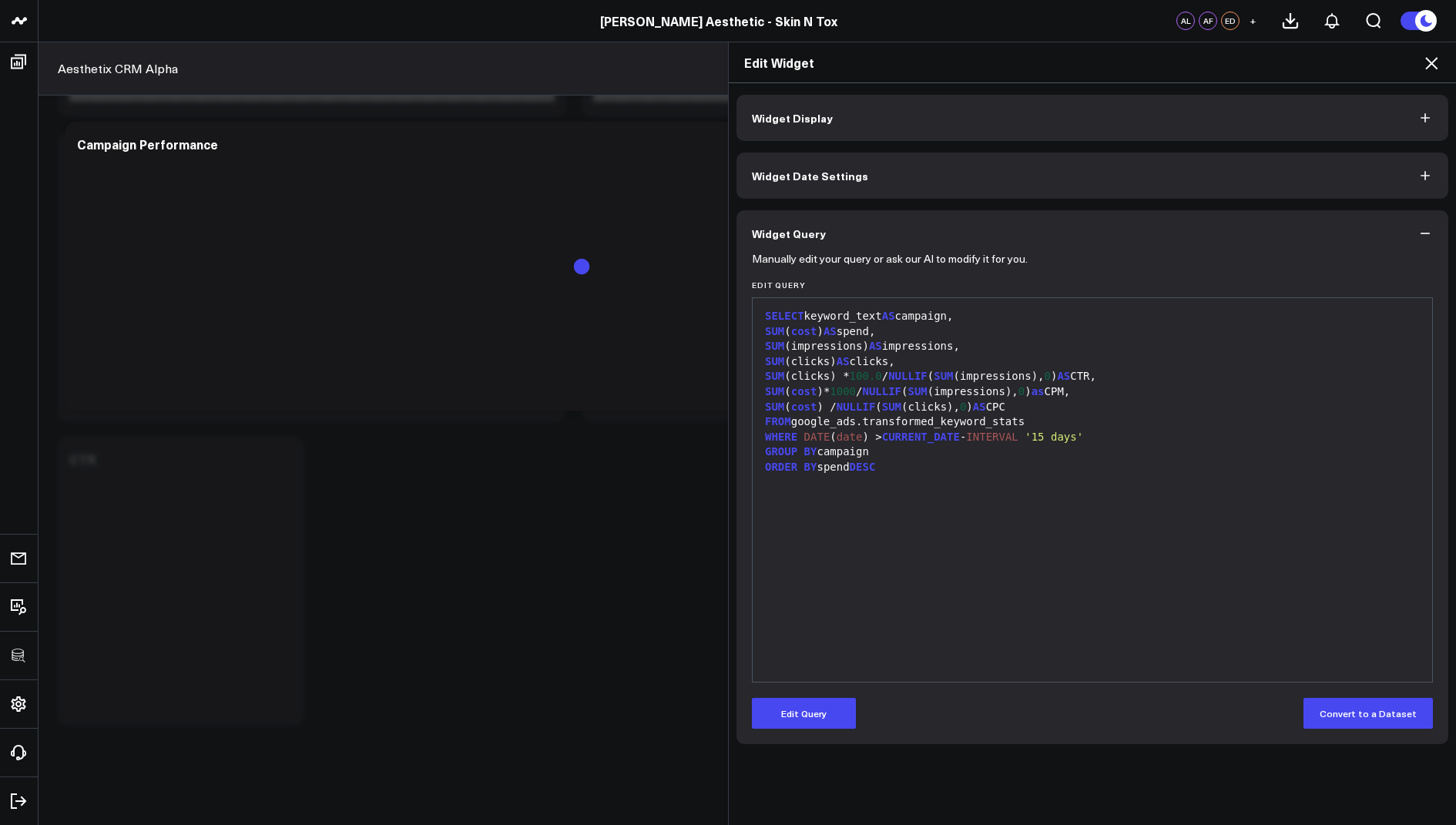
click at [1428, 60] on icon at bounding box center [1432, 64] width 19 height 19
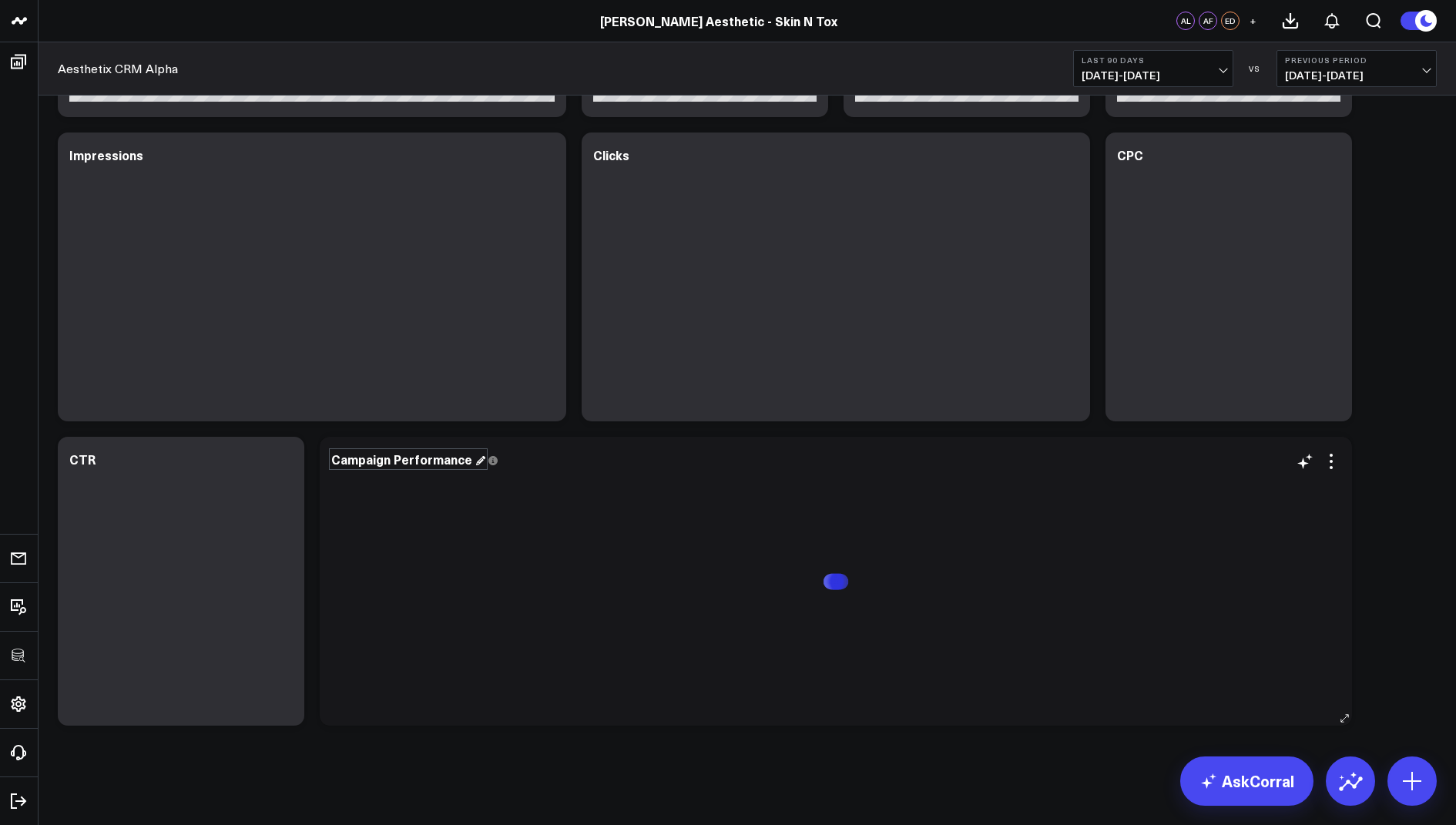
click at [376, 457] on div "Campaign Performance" at bounding box center [408, 460] width 154 height 17
click at [390, 458] on div "Campaign Performance" at bounding box center [408, 460] width 154 height 17
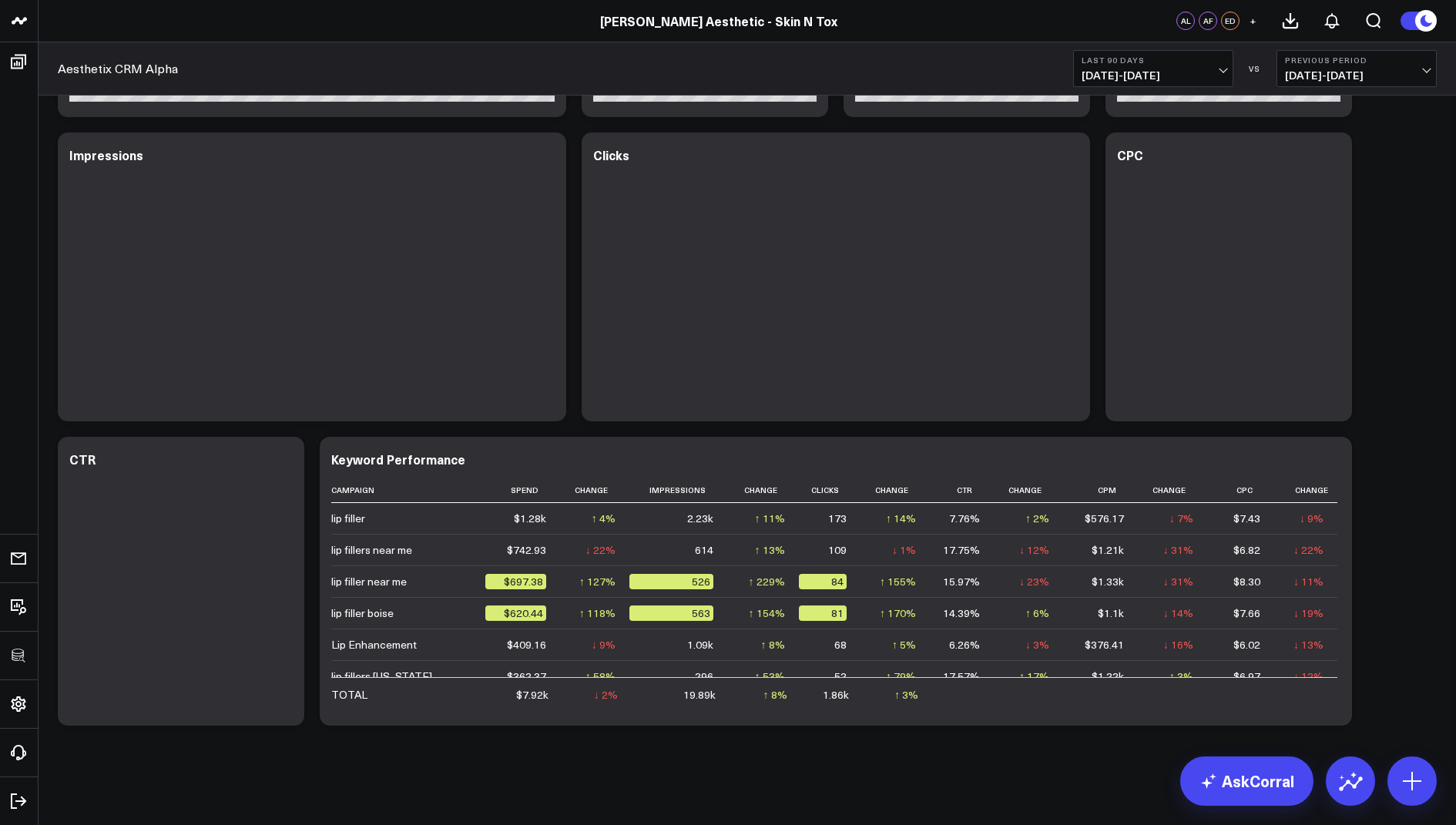
click at [1329, 455] on icon at bounding box center [1331, 462] width 19 height 19
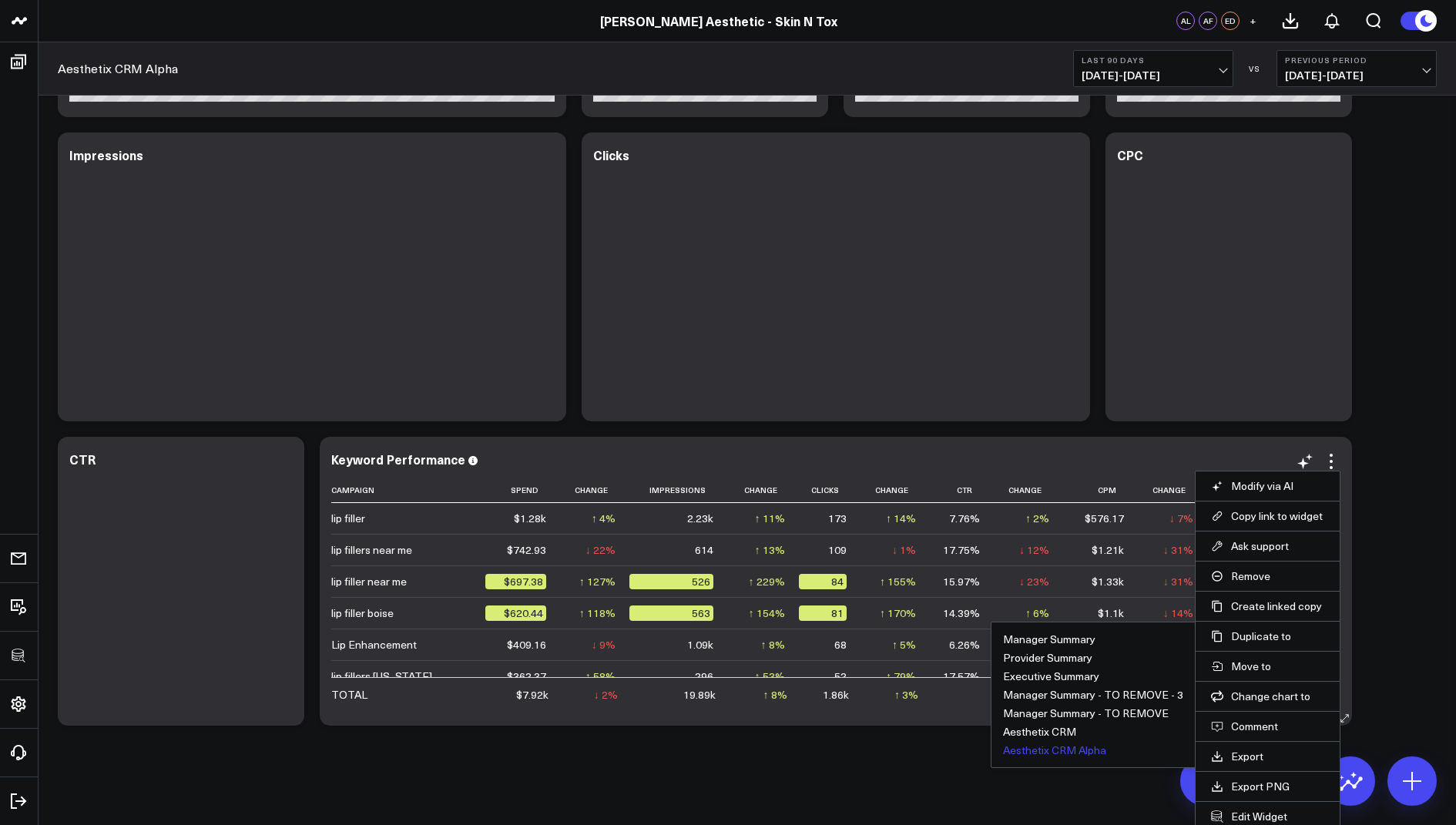
click at [1064, 745] on button "Aesthetix CRM Alpha" at bounding box center [1055, 750] width 103 height 11
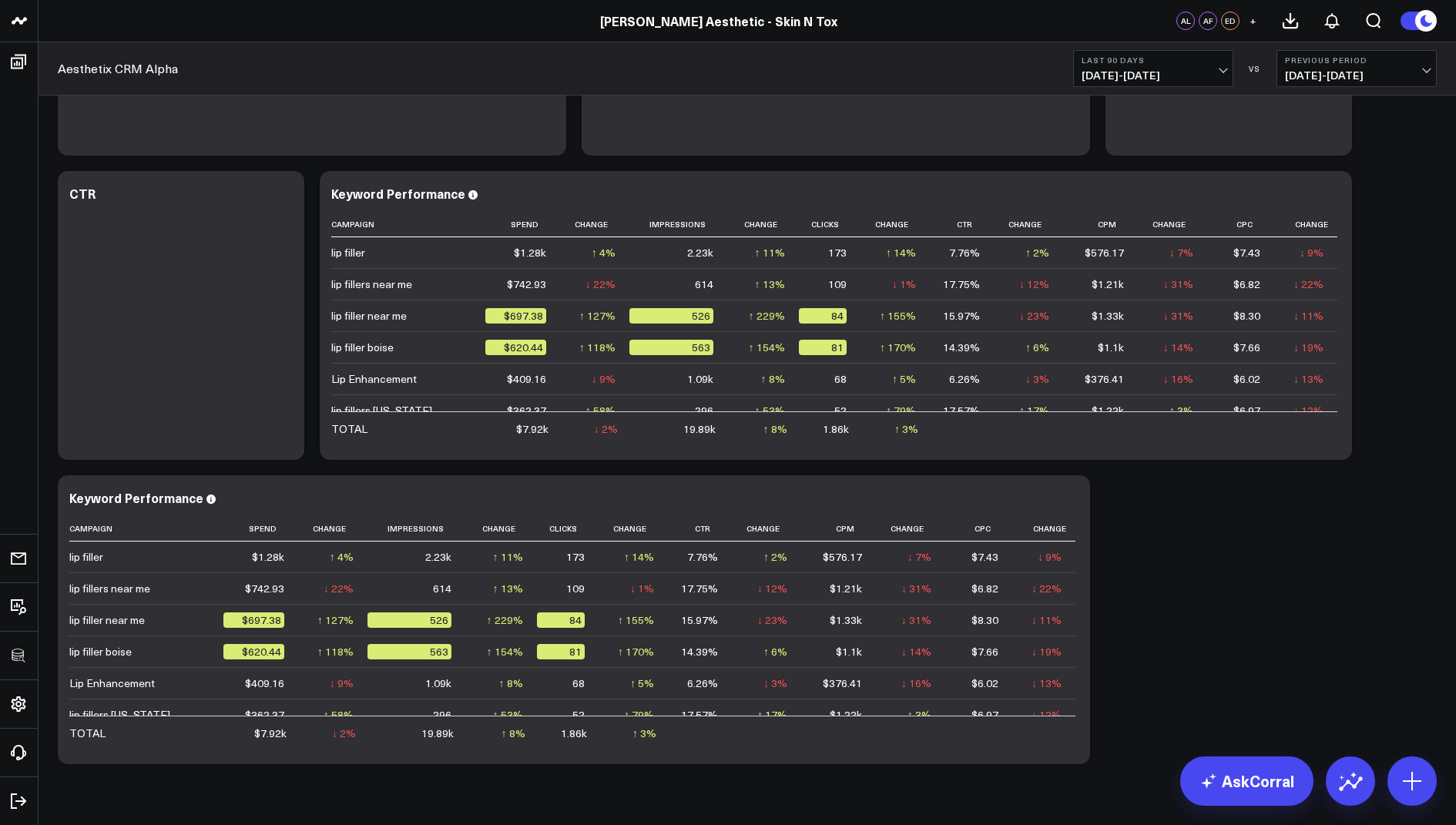
scroll to position [2276, 0]
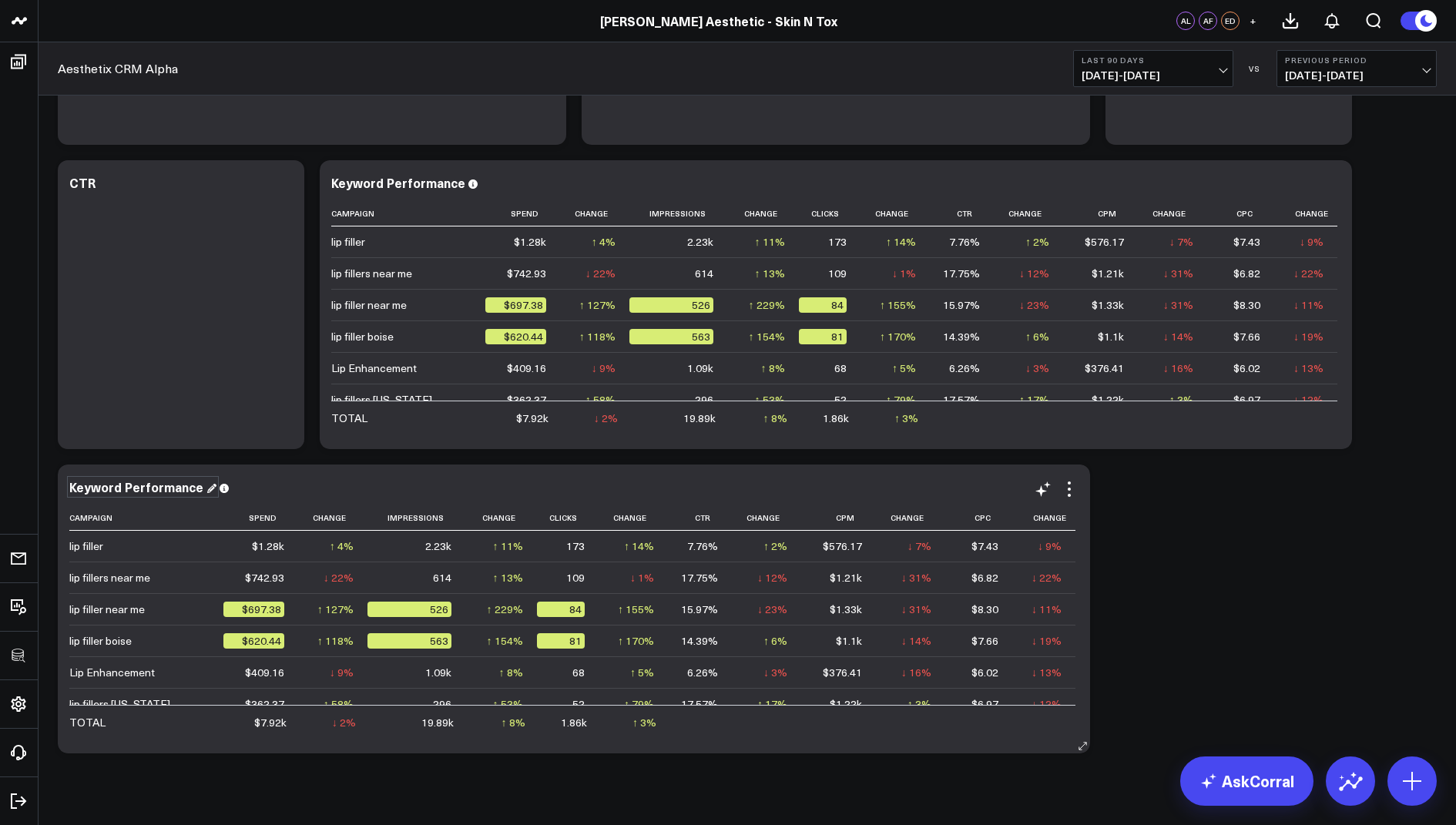
click at [114, 488] on div "Keyword Performance" at bounding box center [143, 487] width 147 height 17
click at [116, 485] on div "Keyword Performance" at bounding box center [143, 487] width 147 height 17
click at [1066, 492] on icon at bounding box center [1069, 489] width 19 height 19
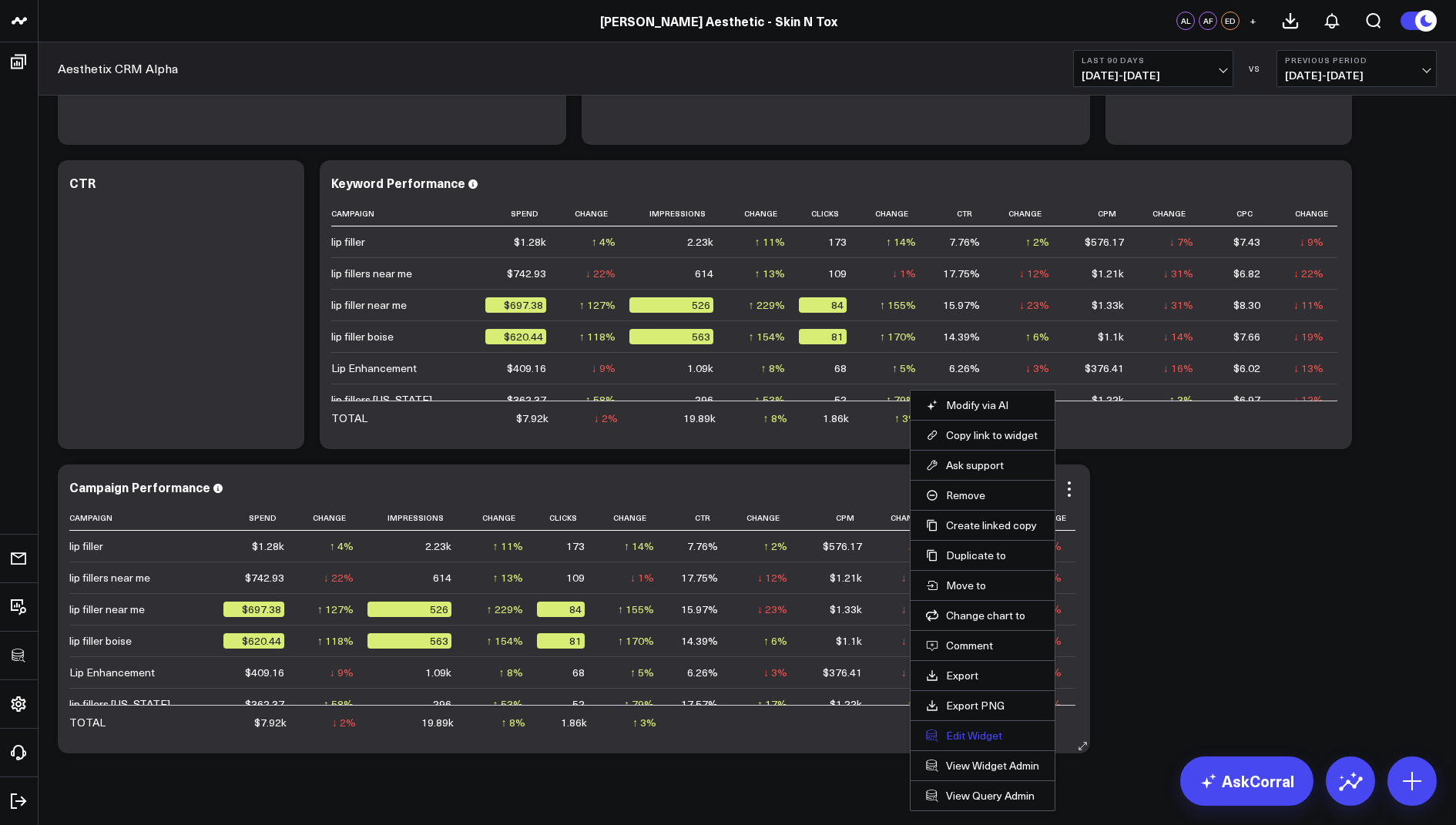
click at [978, 729] on button "Edit Widget" at bounding box center [982, 736] width 113 height 14
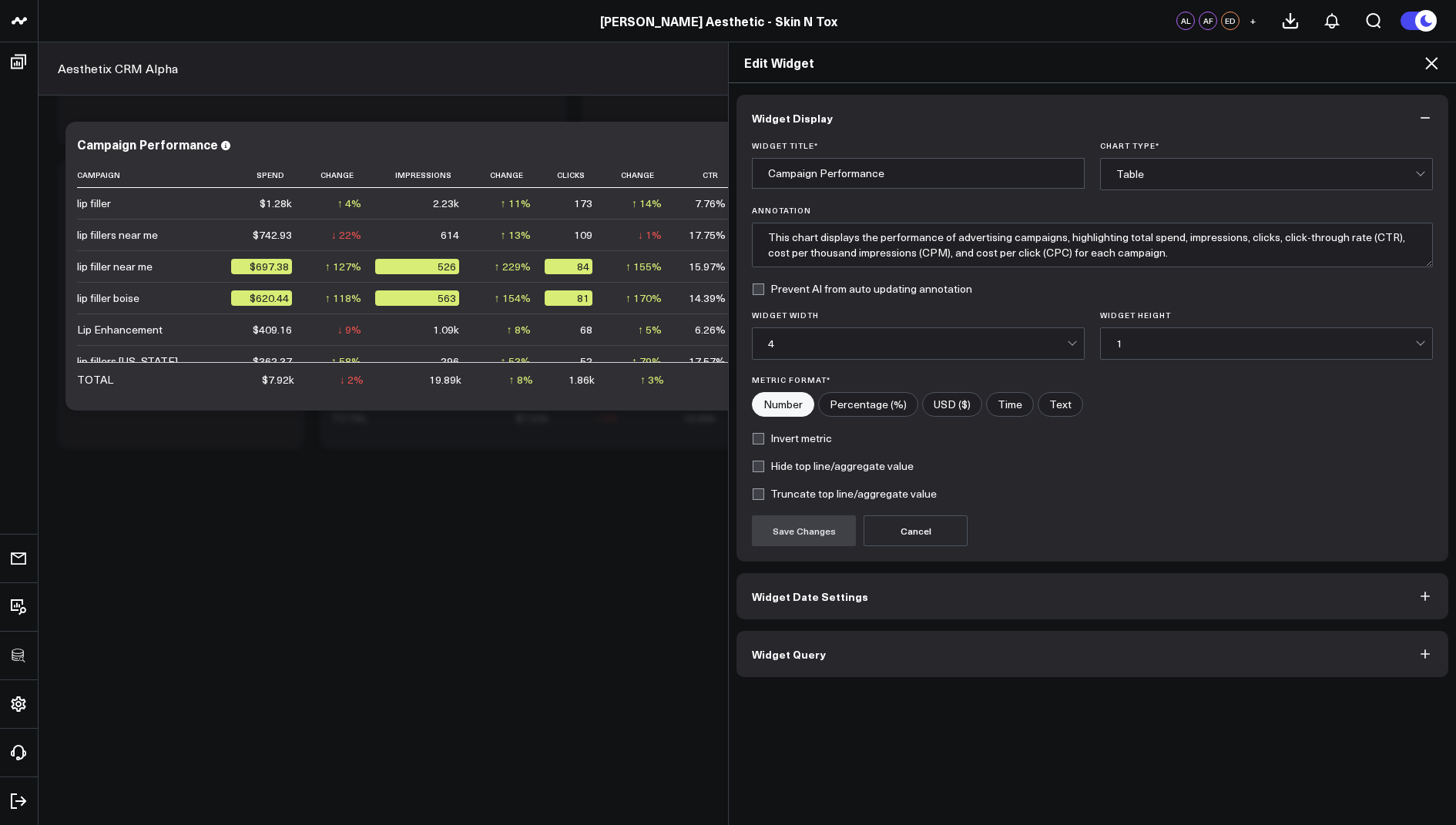
click at [793, 621] on div "Widget Display Widget Title * Campaign Performance Chart Type * Table Annotatio…" at bounding box center [1092, 386] width 712 height 583
click at [791, 640] on button "Widget Query" at bounding box center [1092, 654] width 712 height 46
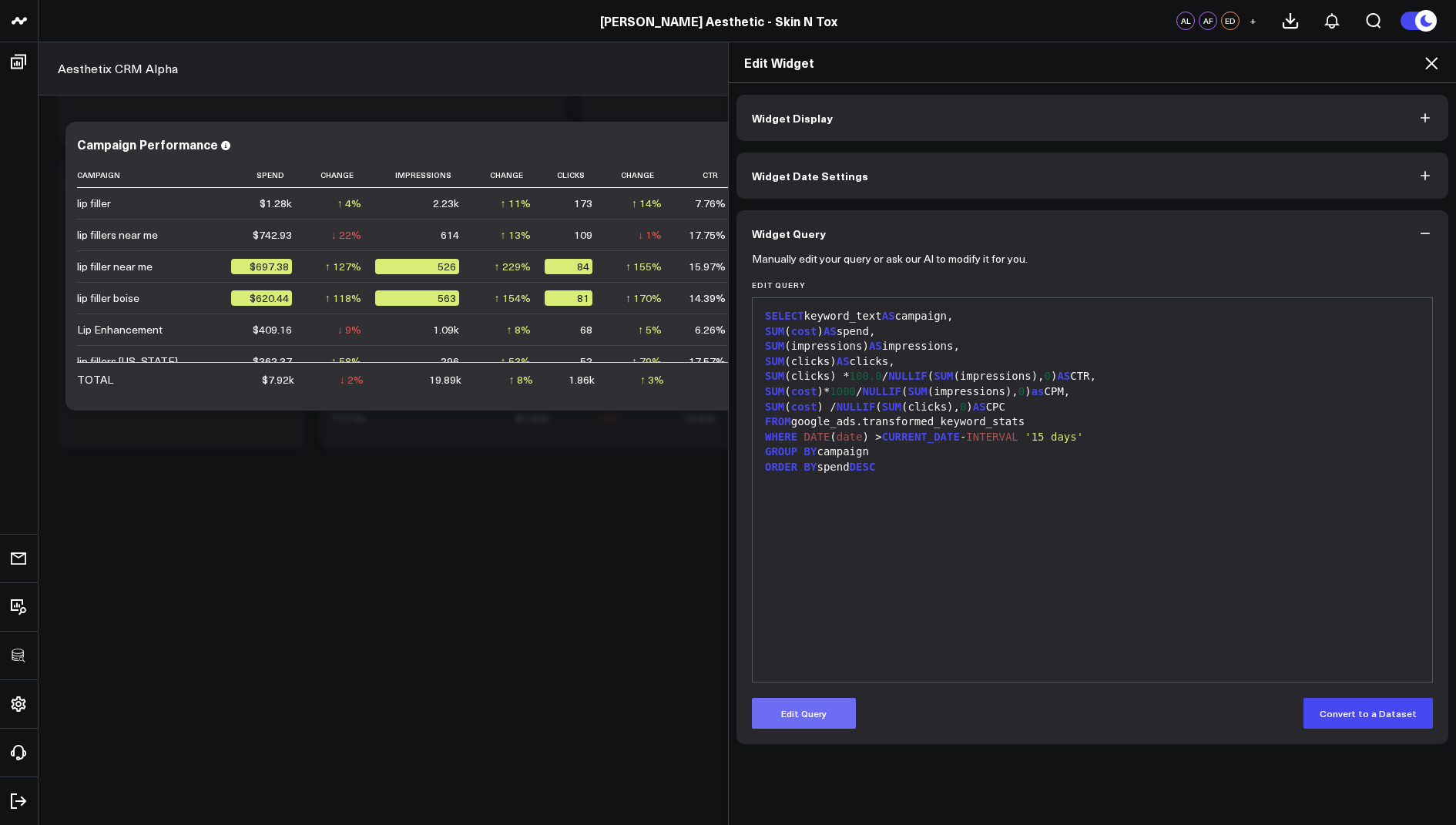
click at [797, 725] on button "Edit Query" at bounding box center [804, 713] width 104 height 31
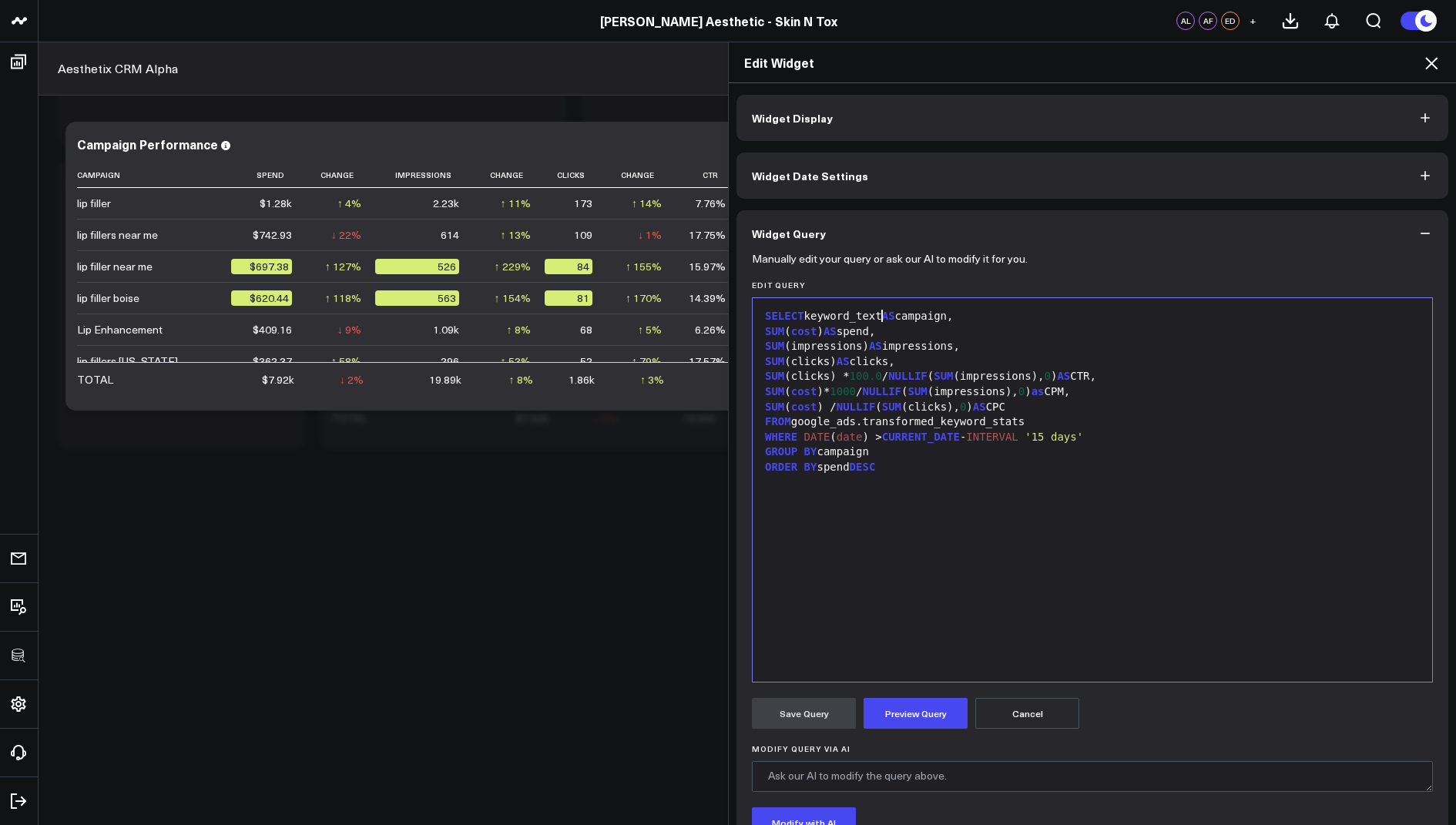
click at [882, 318] on div "SELECT keyword_text AS campaign," at bounding box center [1092, 317] width 664 height 16
click at [889, 314] on div "SELECT keyword_text AS campaign," at bounding box center [1092, 317] width 664 height 16
click at [960, 501] on div "SELECT name AS campaign, SUM ( cost ) AS spend, SUM (impressions) AS impression…" at bounding box center [1092, 490] width 664 height 369
click at [990, 423] on div "FROM google_ads.transformed_keyword_stats" at bounding box center [1092, 423] width 664 height 16
click at [904, 711] on button "Preview Query" at bounding box center [915, 713] width 104 height 31
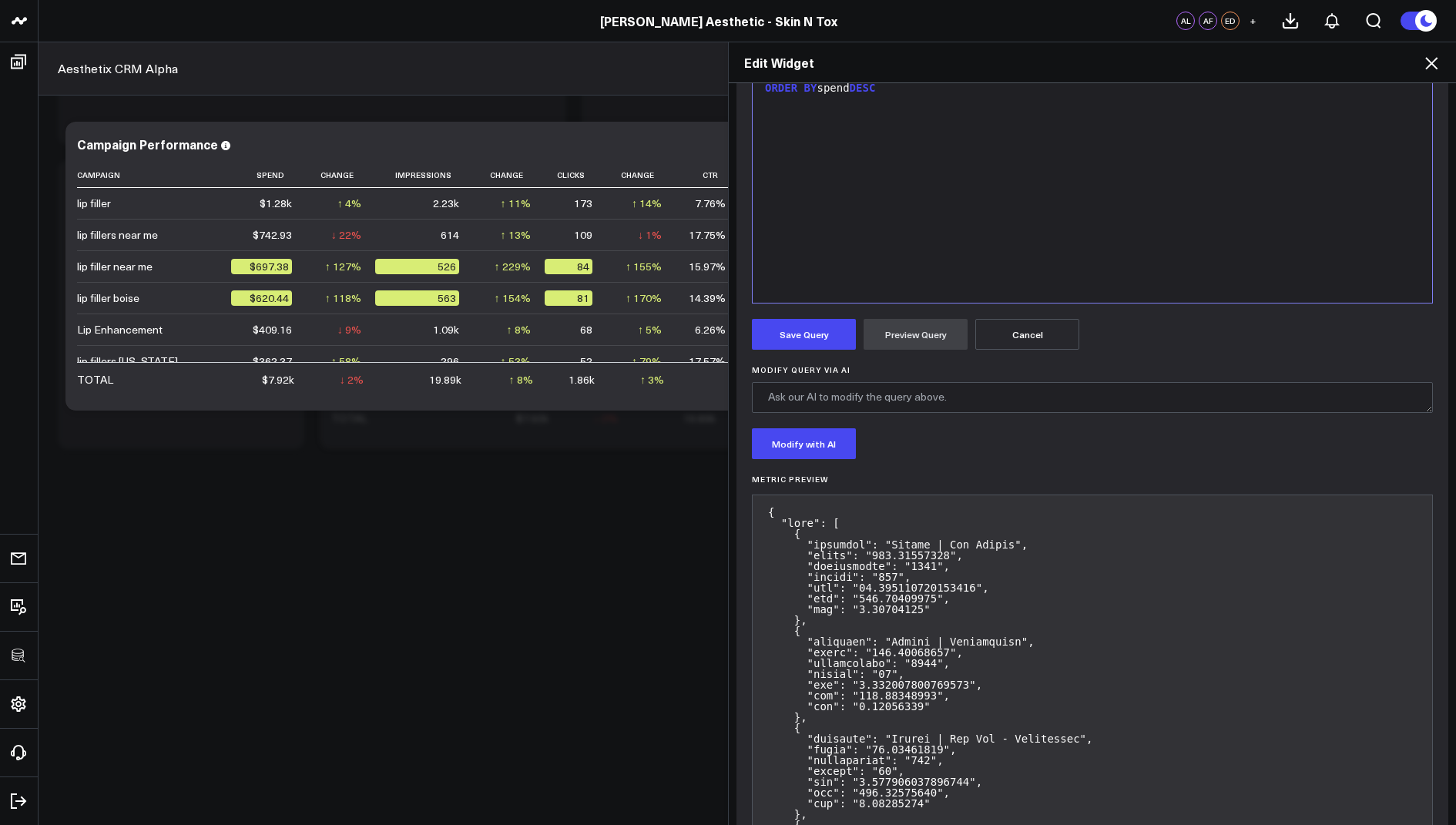
scroll to position [353, 0]
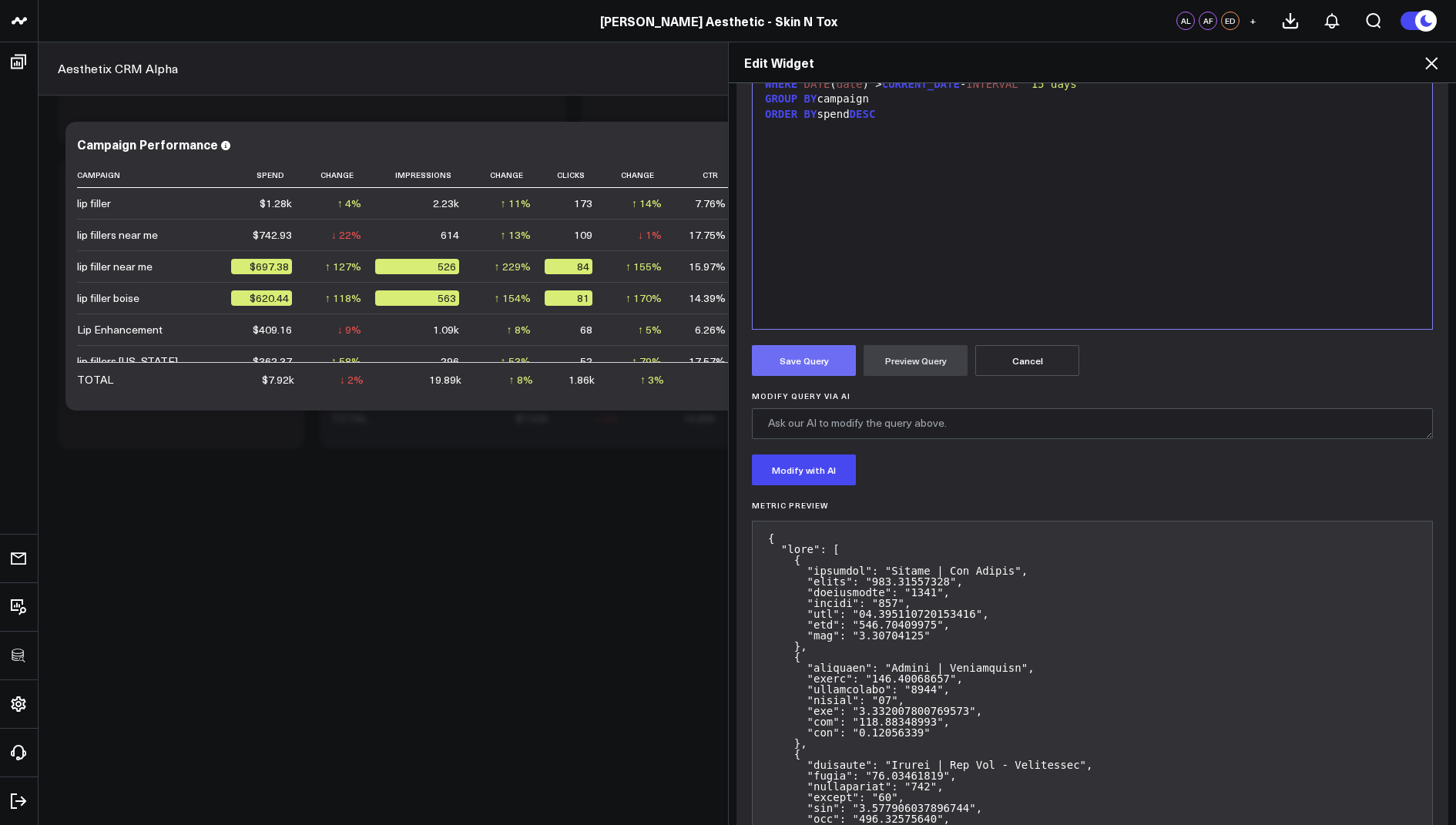
click at [790, 348] on button "Save Query" at bounding box center [804, 360] width 104 height 31
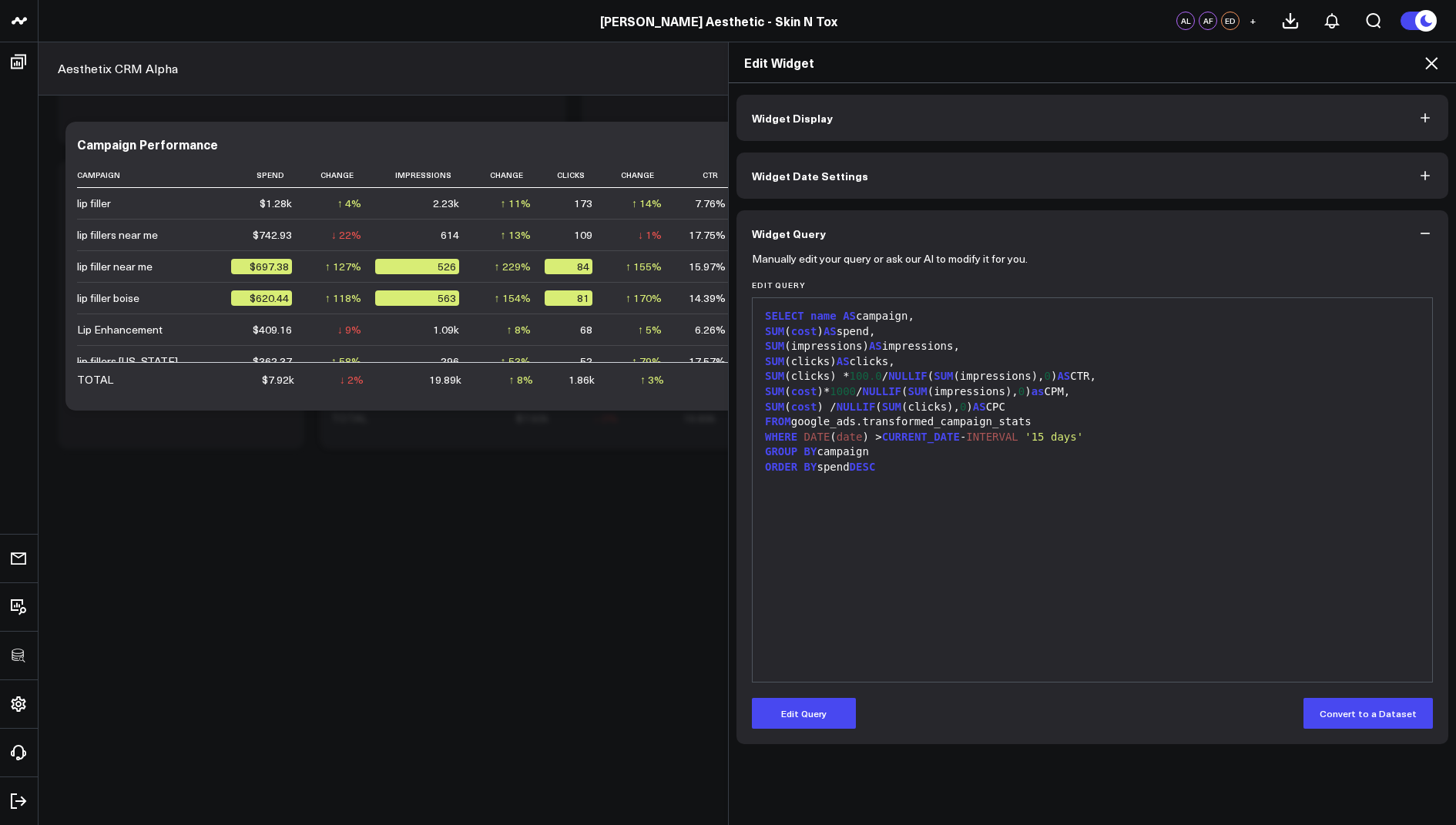
scroll to position [0, 0]
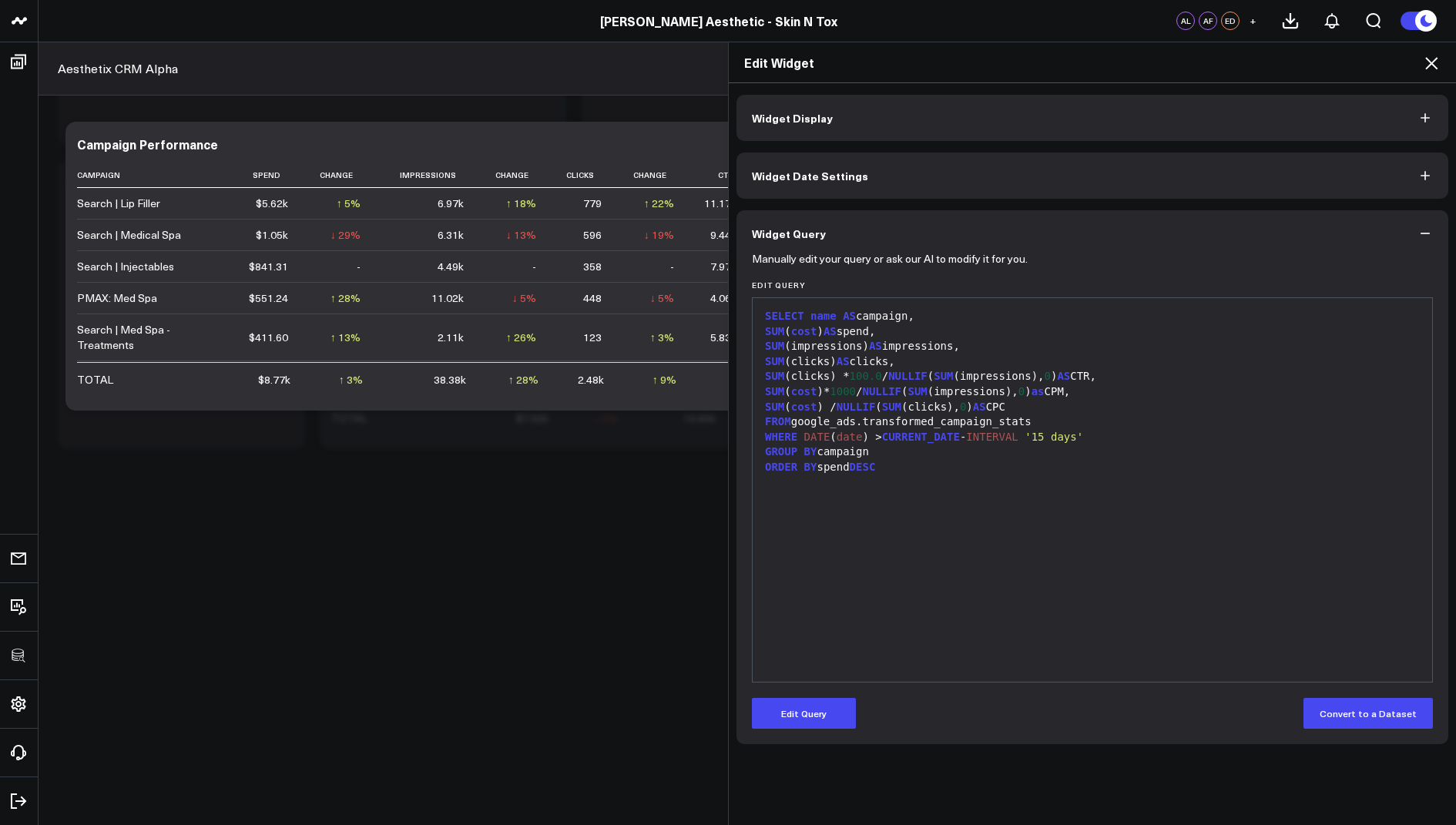
click at [1429, 53] on div "Edit Widget" at bounding box center [1091, 63] width 727 height 41
click at [1431, 64] on icon at bounding box center [1432, 64] width 13 height 13
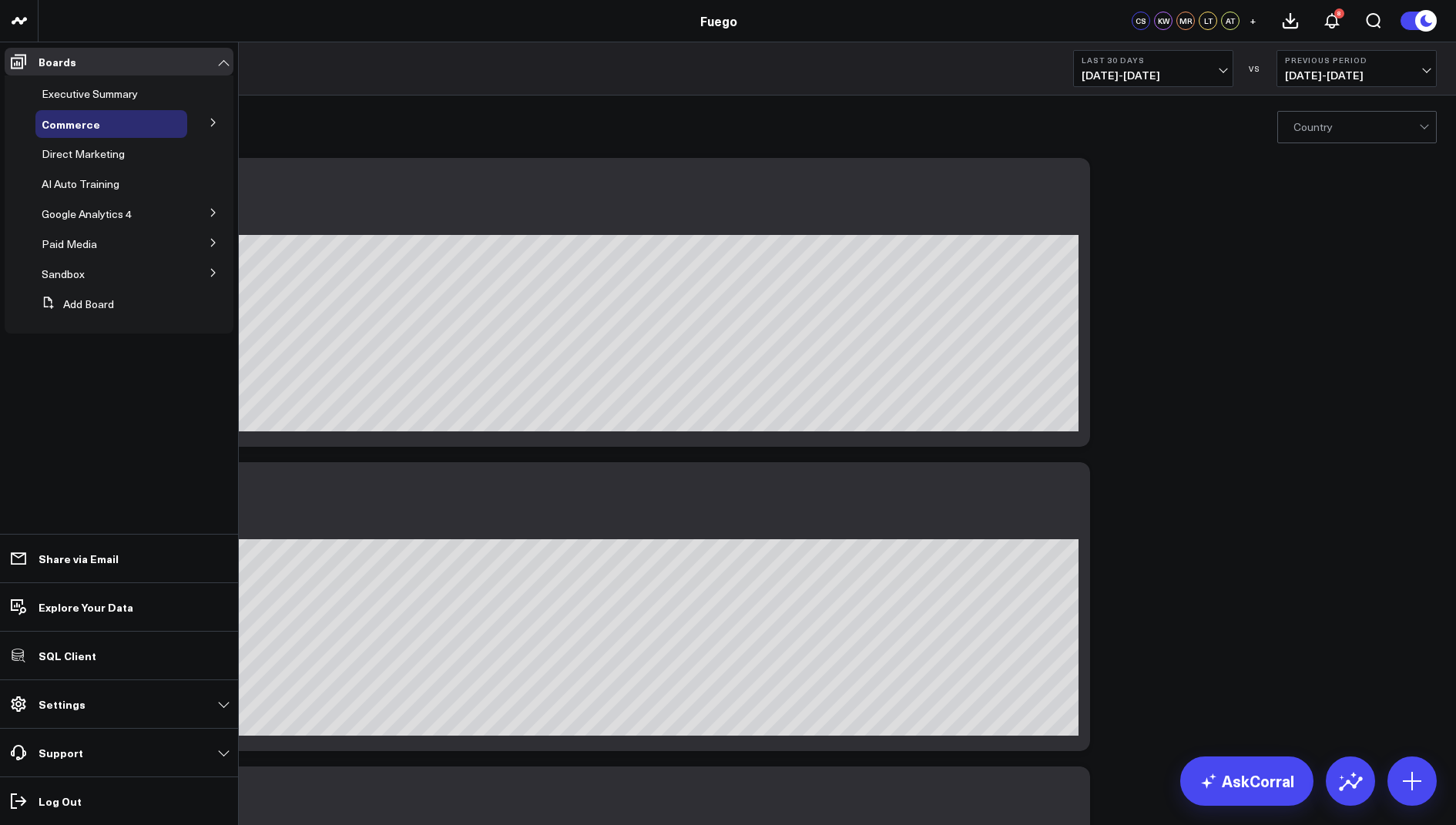
click at [211, 245] on icon at bounding box center [213, 243] width 9 height 9
click at [75, 271] on span "Google Ads" at bounding box center [78, 271] width 56 height 15
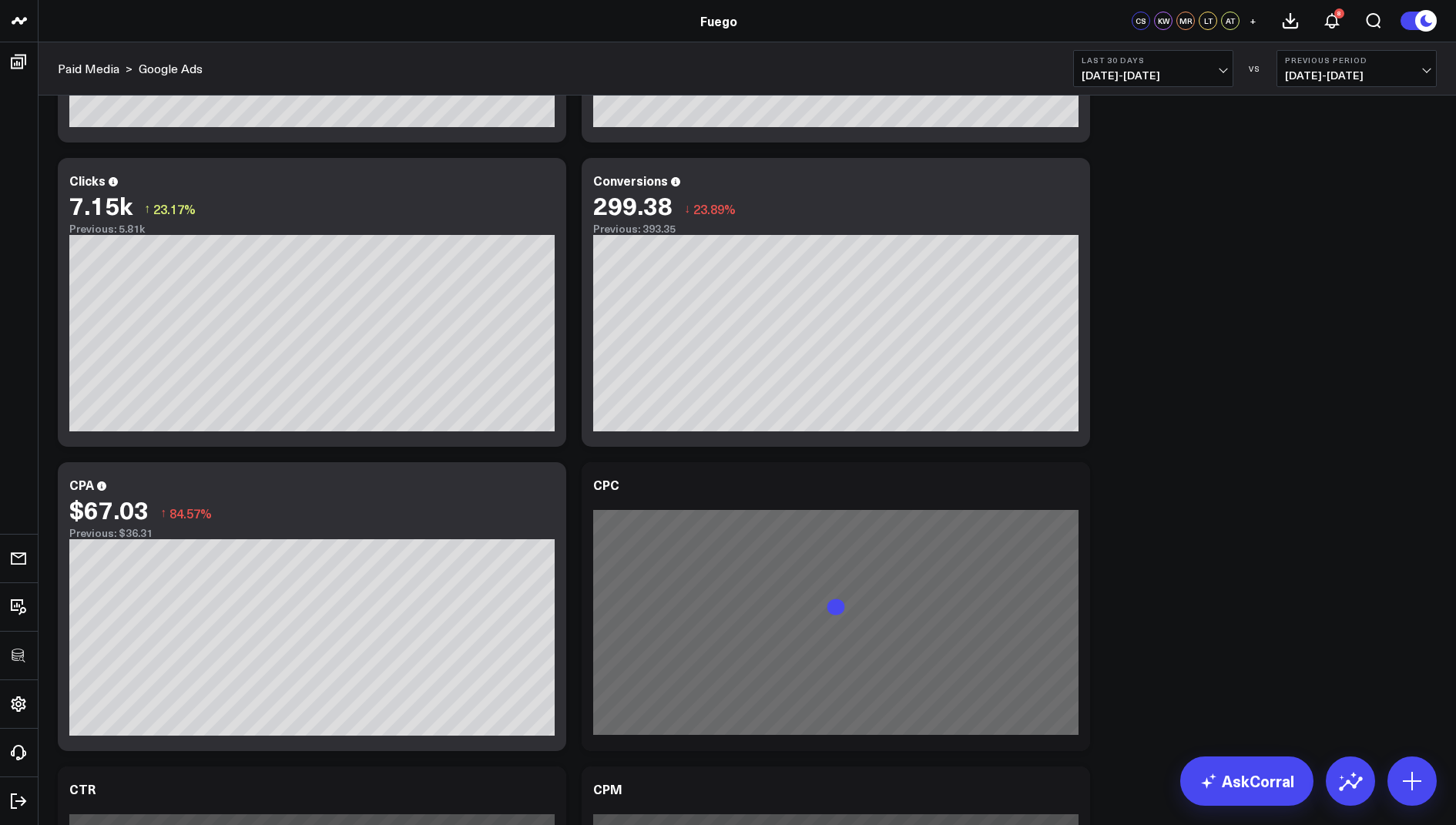
scroll to position [694, 0]
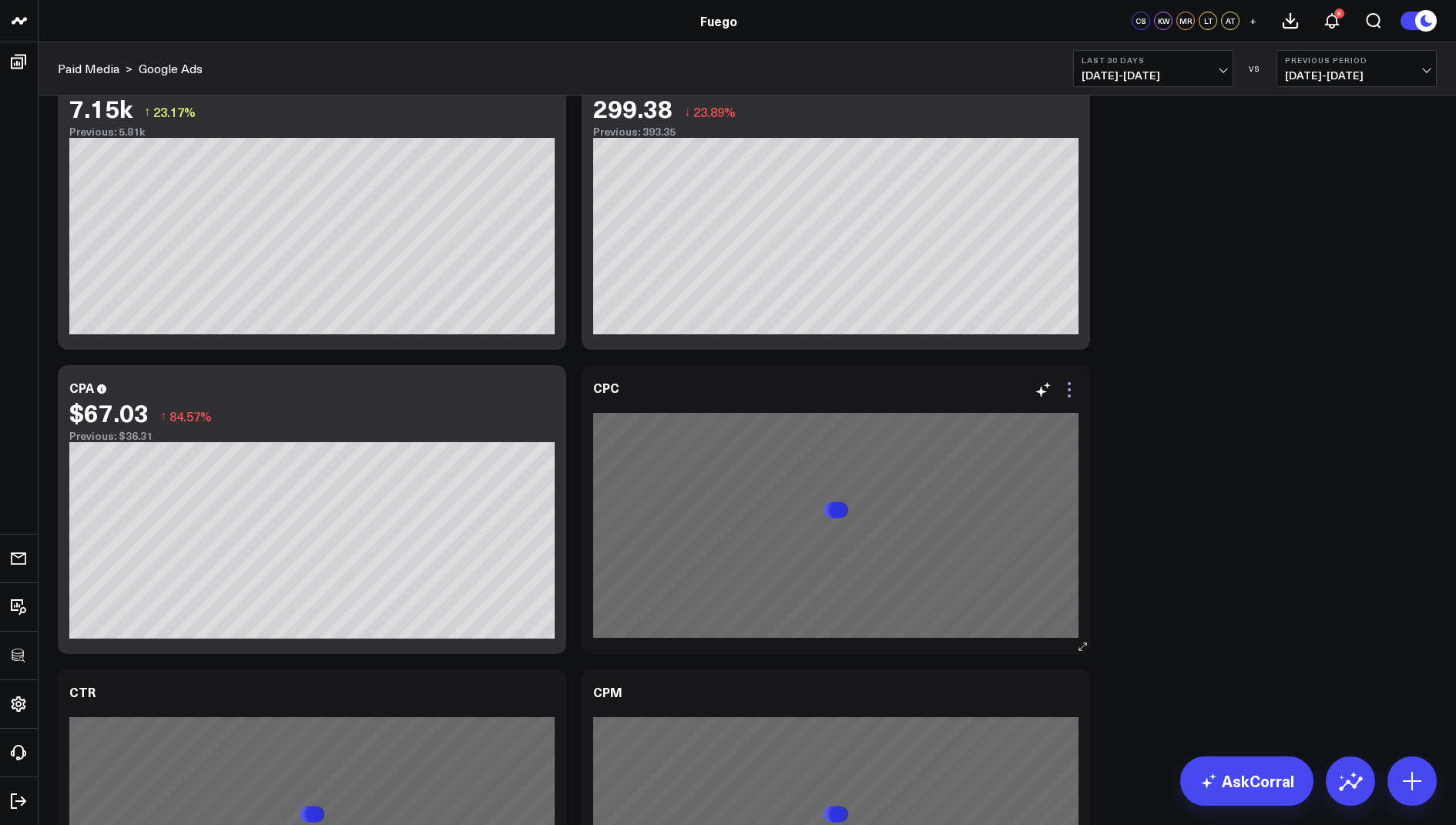
click at [1062, 393] on icon at bounding box center [1069, 390] width 19 height 19
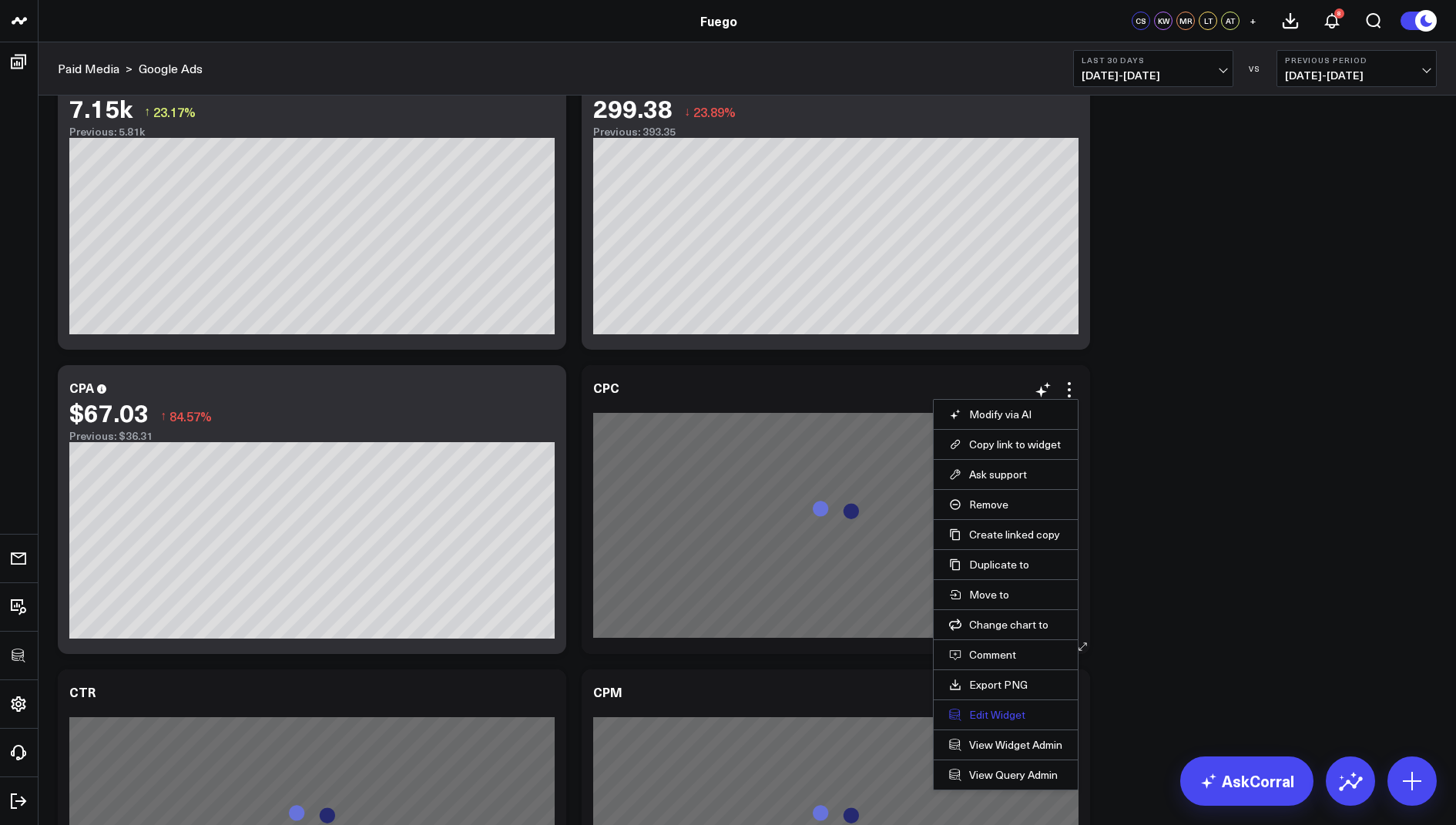
click at [986, 709] on button "Edit Widget" at bounding box center [1005, 715] width 113 height 14
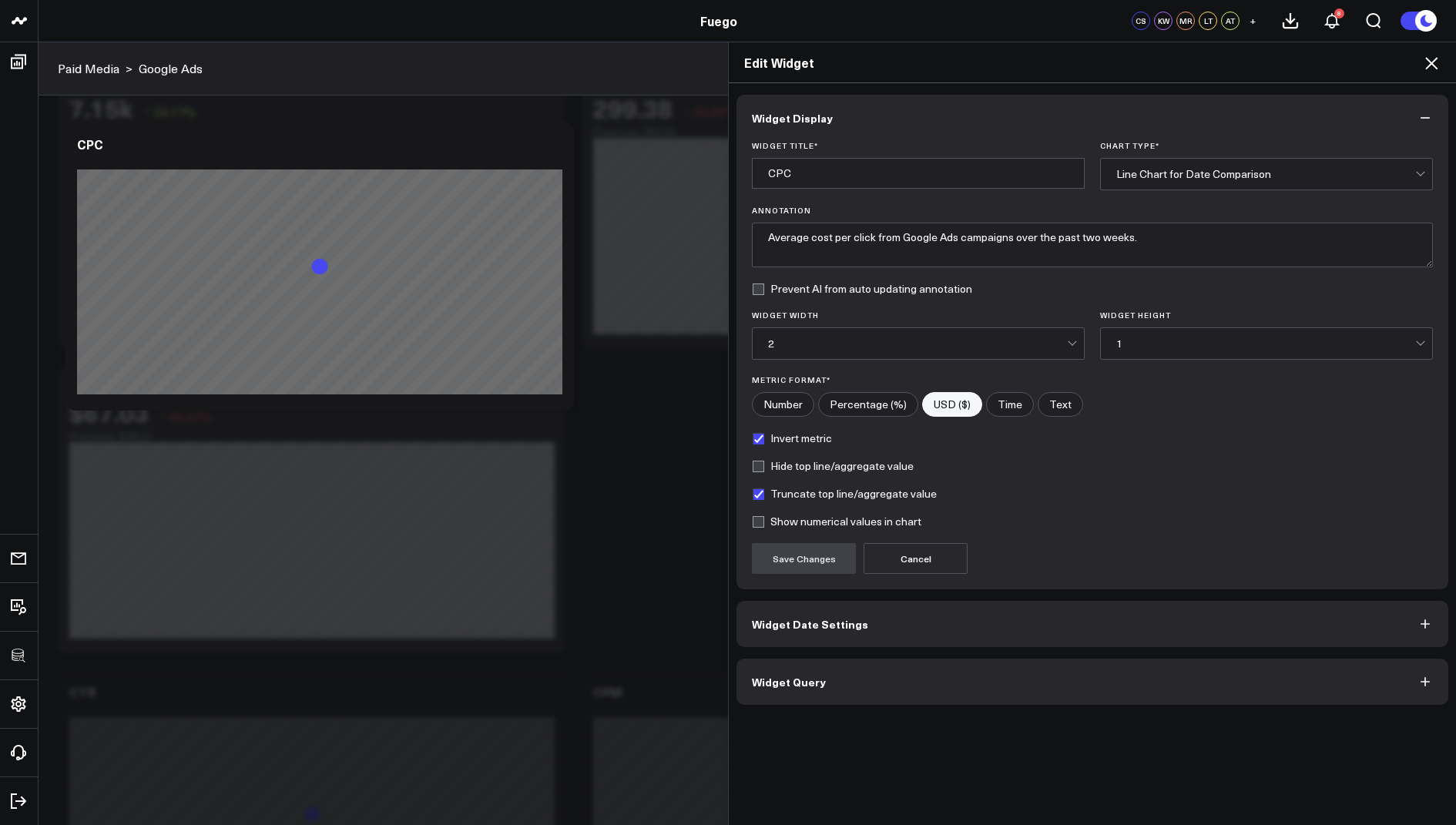
click at [800, 676] on span "Widget Query" at bounding box center [789, 682] width 74 height 13
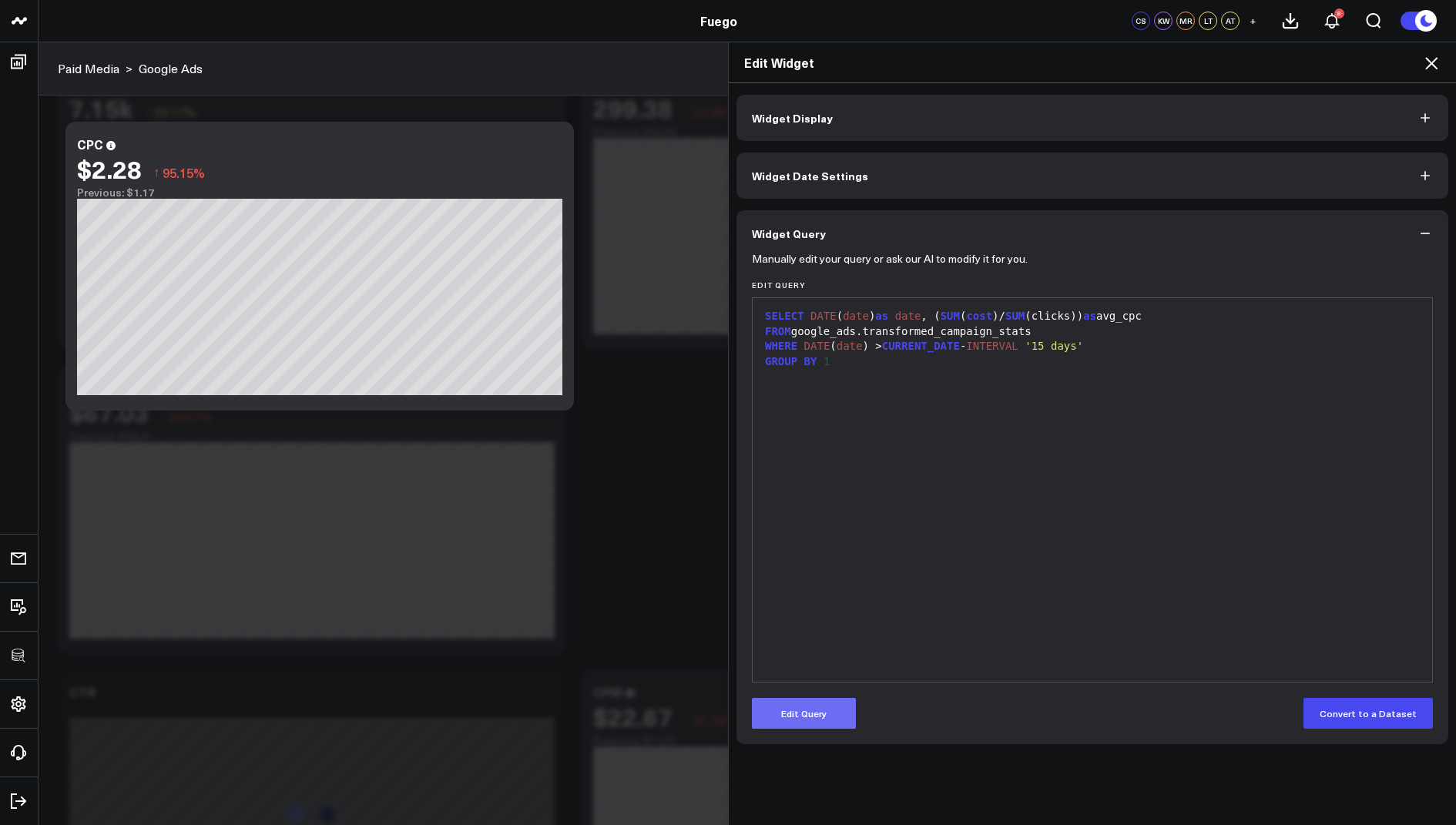
click at [793, 705] on button "Edit Query" at bounding box center [804, 713] width 104 height 31
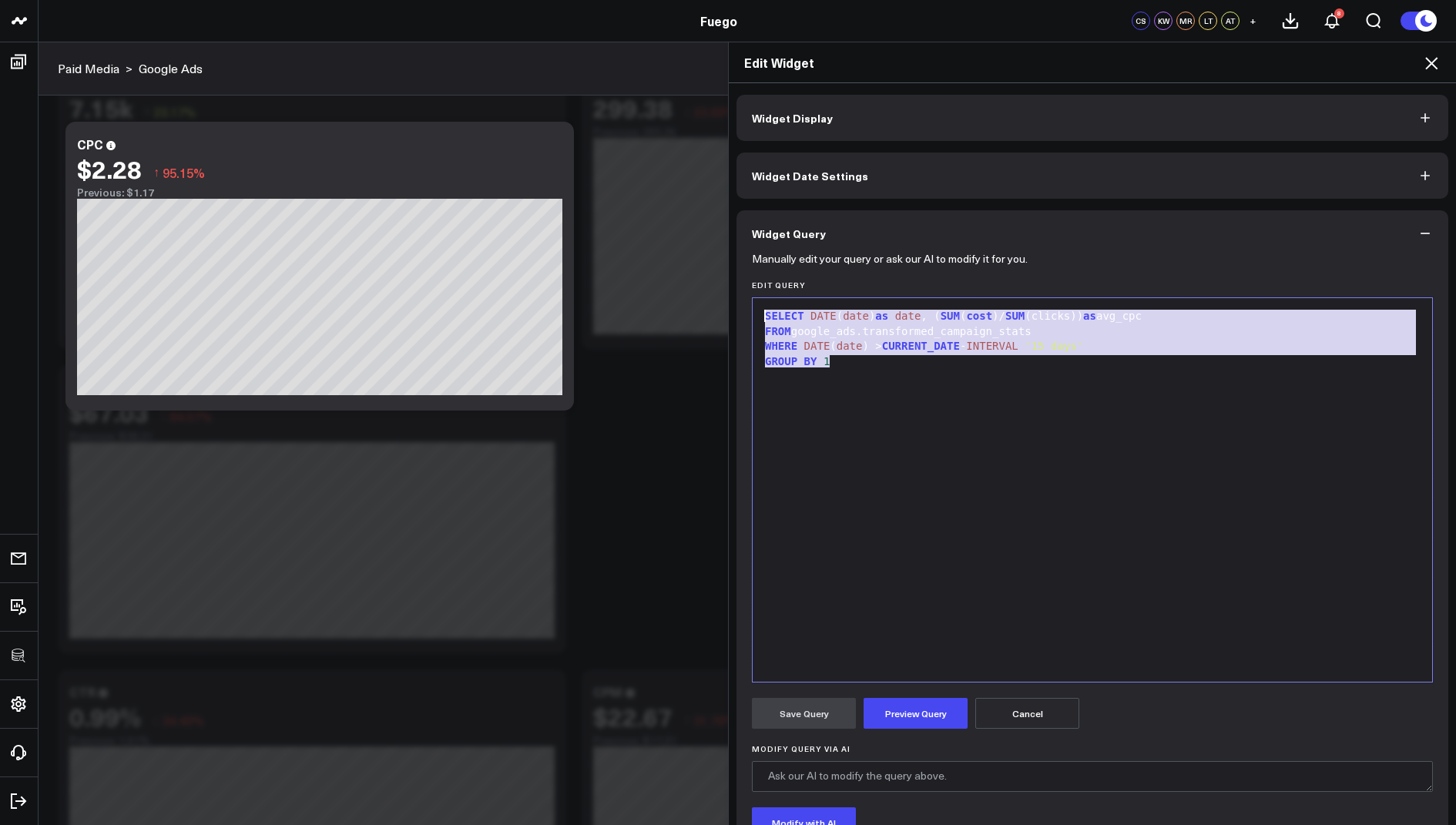
drag, startPoint x: 862, startPoint y: 362, endPoint x: 868, endPoint y: 250, distance: 112.2
click at [868, 256] on form "Manually edit your query or ask our AI to modify it for you. Edit Query 9 1 2 3…" at bounding box center [1092, 588] width 681 height 663
copy div "SELECT DATE ( date ) as date , ( SUM ( cost )/ SUM (clicks)) as avg_cpc FROM go…"
click at [1433, 67] on icon at bounding box center [1432, 64] width 19 height 19
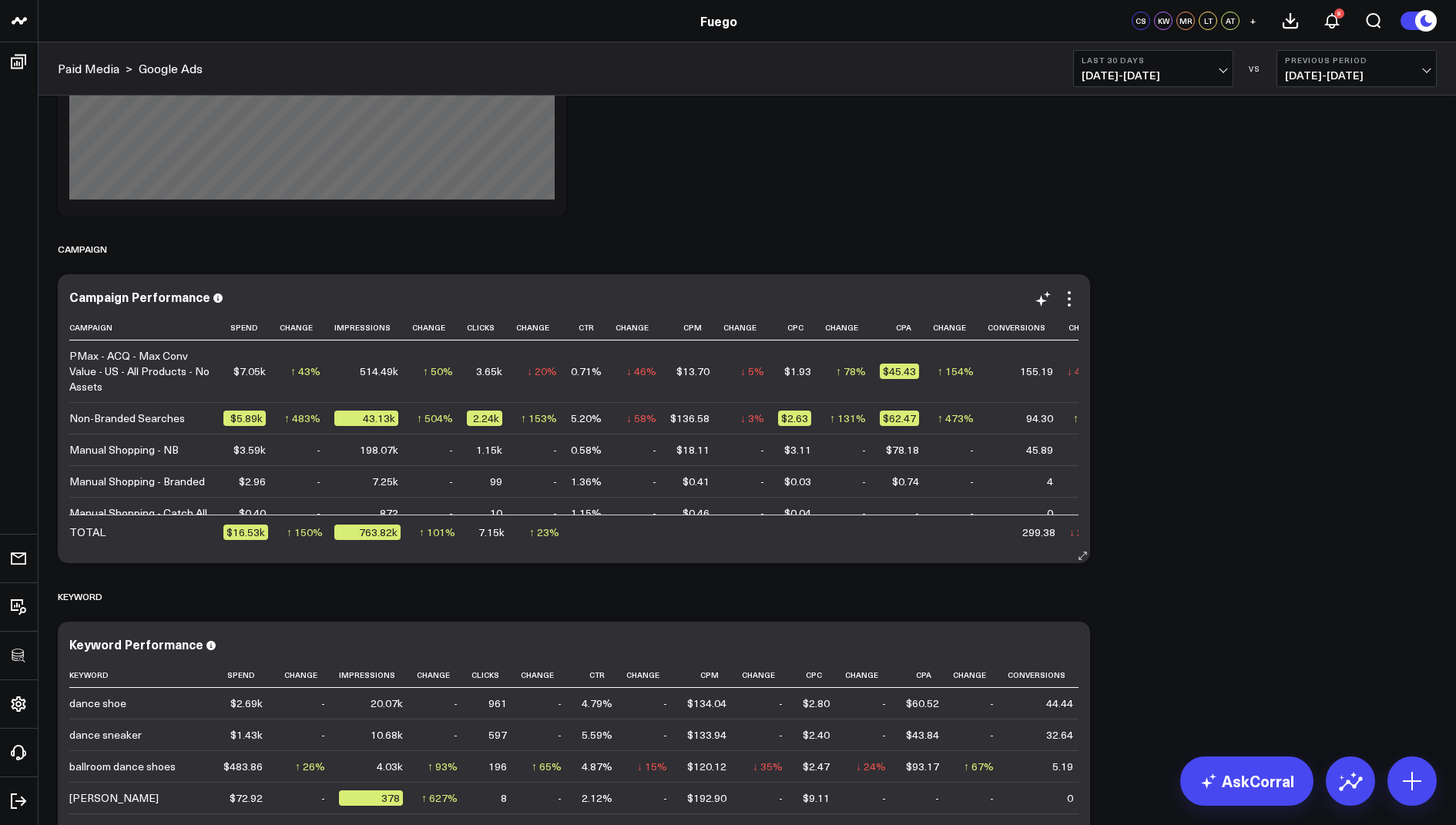
scroll to position [0, 29]
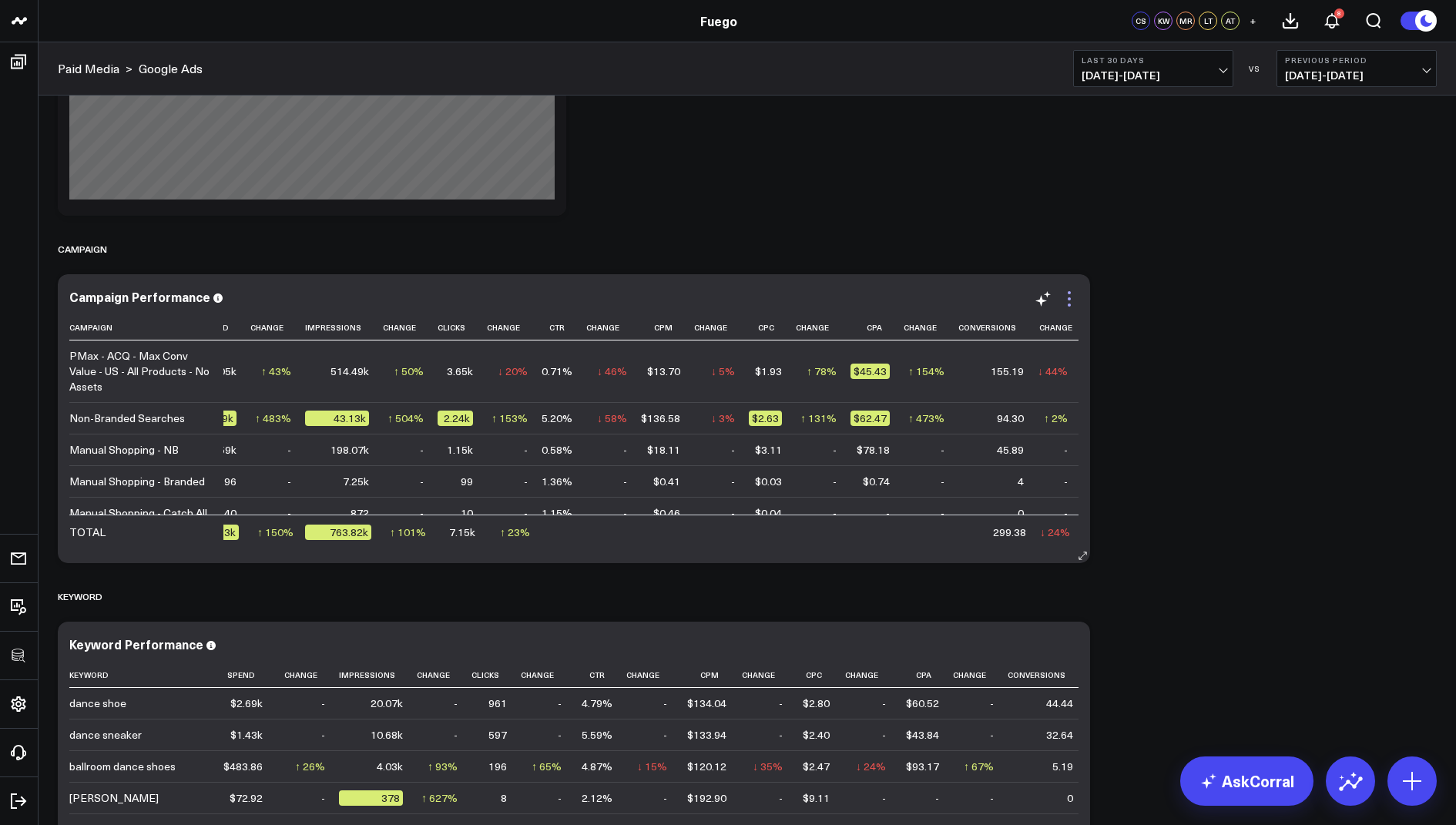
click at [1066, 297] on icon at bounding box center [1069, 299] width 19 height 19
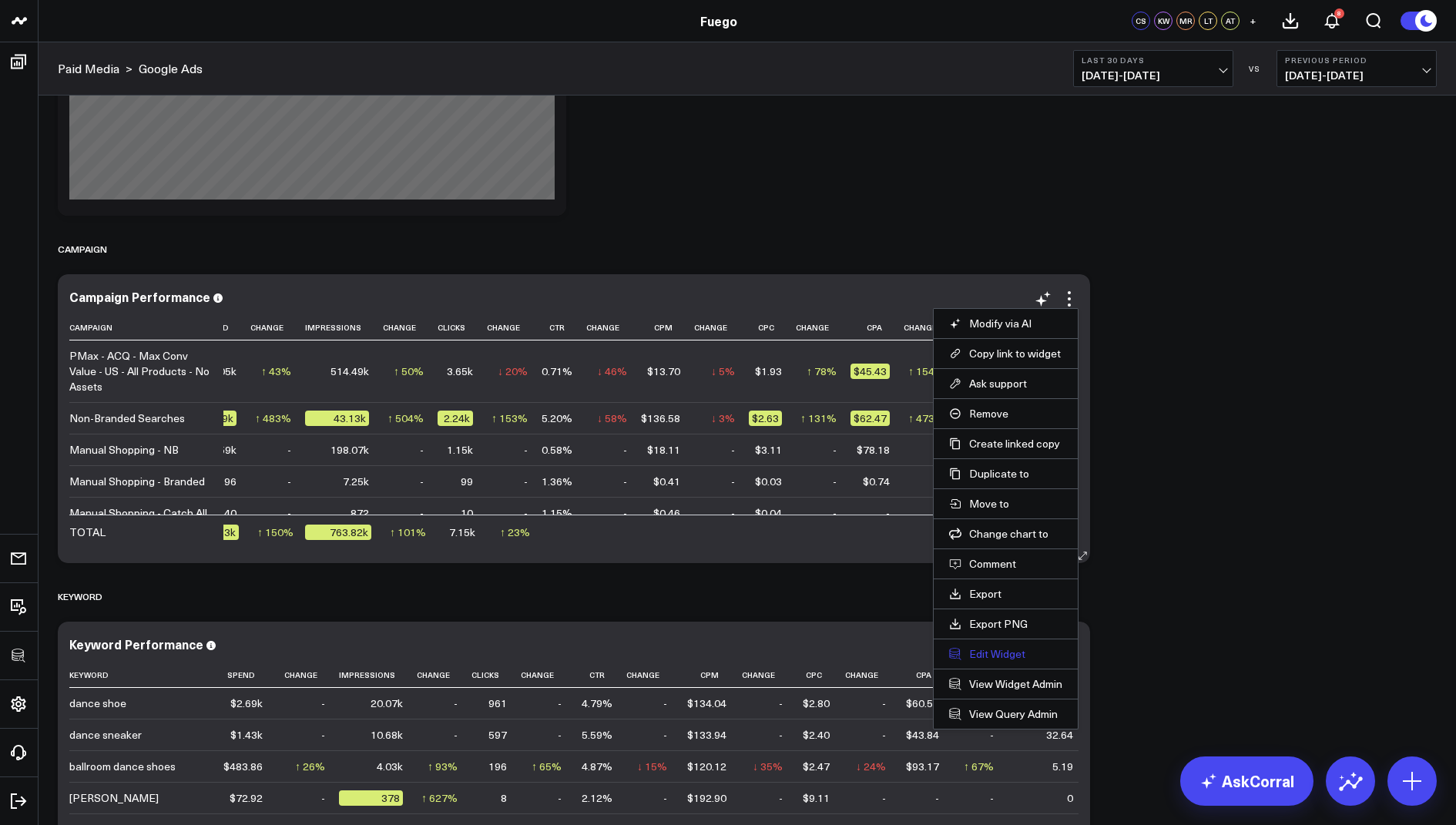
click at [983, 648] on button "Edit Widget" at bounding box center [1005, 654] width 113 height 14
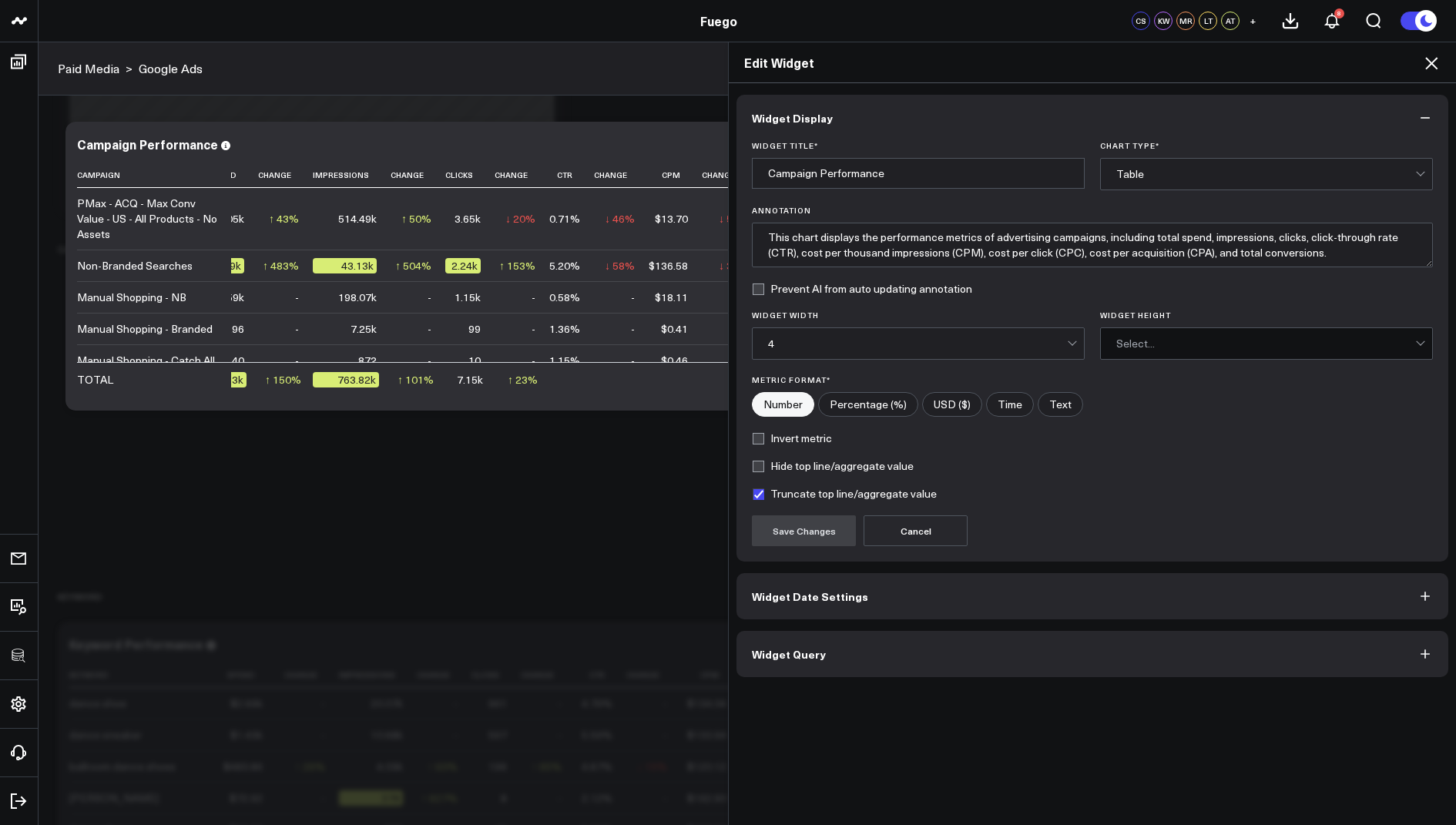
scroll to position [1770, 0]
click at [771, 634] on button "Widget Query" at bounding box center [1092, 654] width 712 height 46
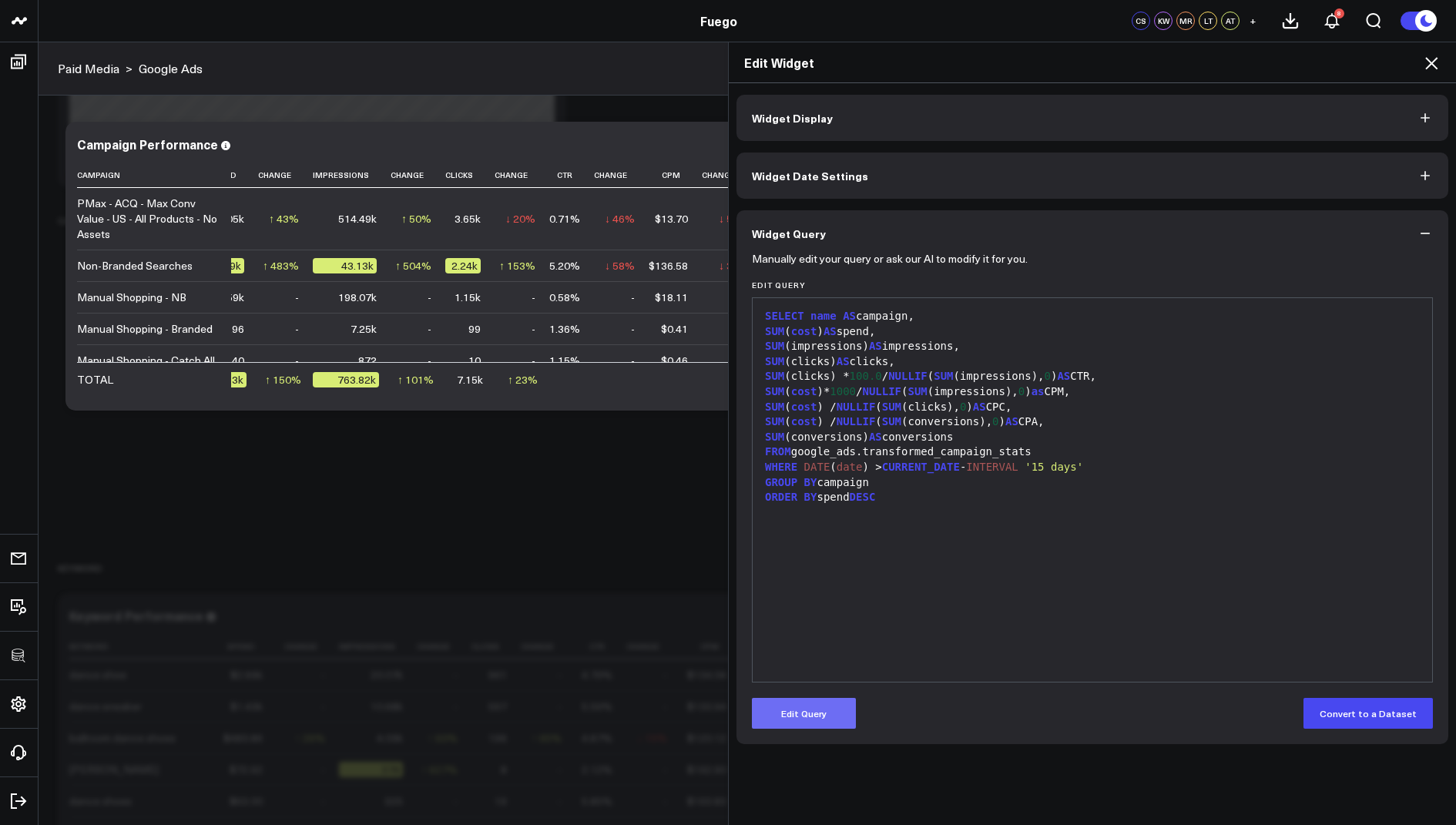
click at [779, 706] on button "Edit Query" at bounding box center [804, 713] width 104 height 31
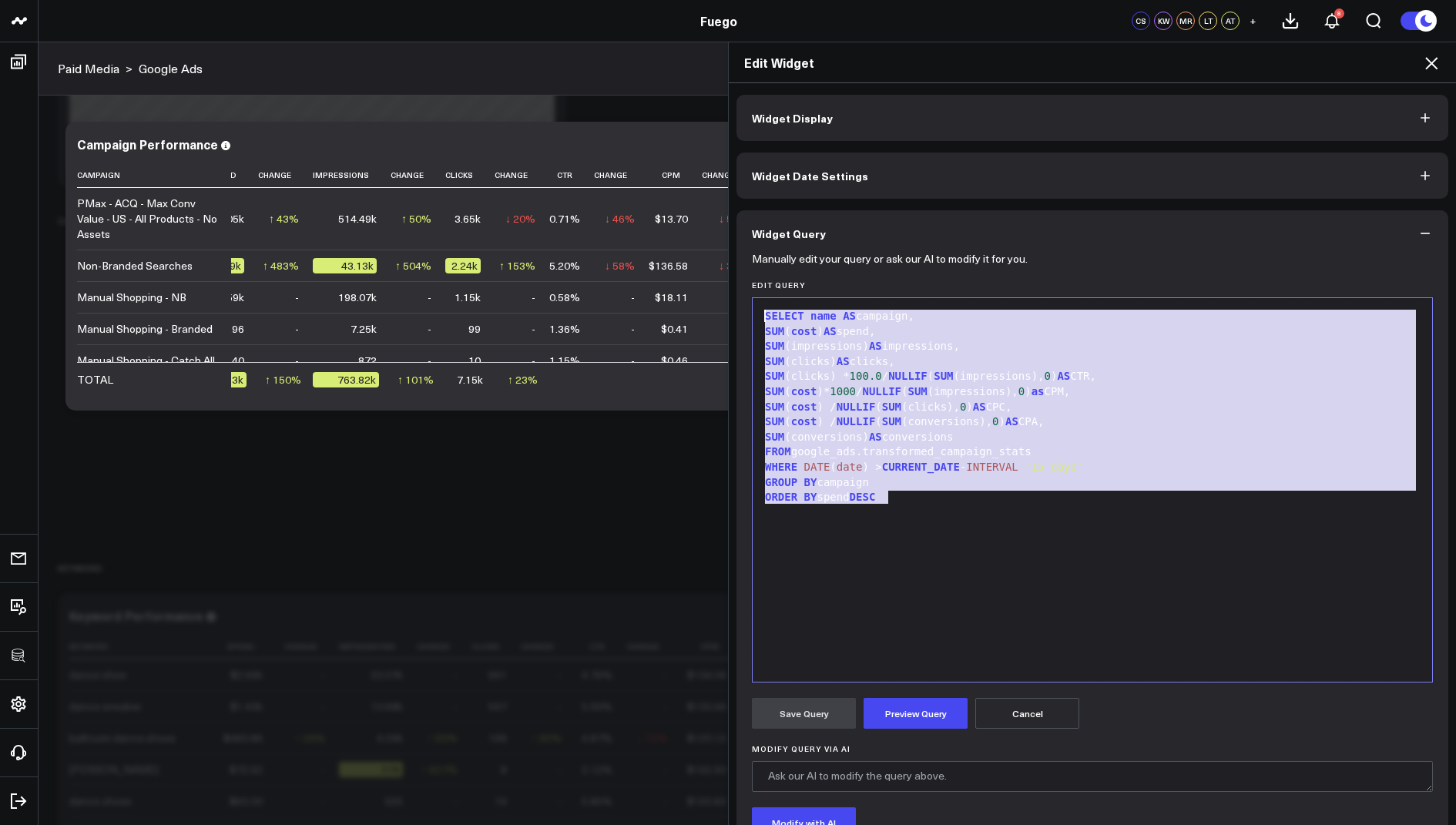
drag, startPoint x: 894, startPoint y: 503, endPoint x: 956, endPoint y: 122, distance: 386.0
click at [956, 122] on div "Widget Display Widget Date Settings Widget Query Manually edit your query or as…" at bounding box center [1092, 515] width 712 height 841
copy div "SELECT name AS campaign, SUM ( cost ) AS spend, SUM (impressions) AS impression…"
click at [1433, 61] on icon at bounding box center [1432, 64] width 13 height 13
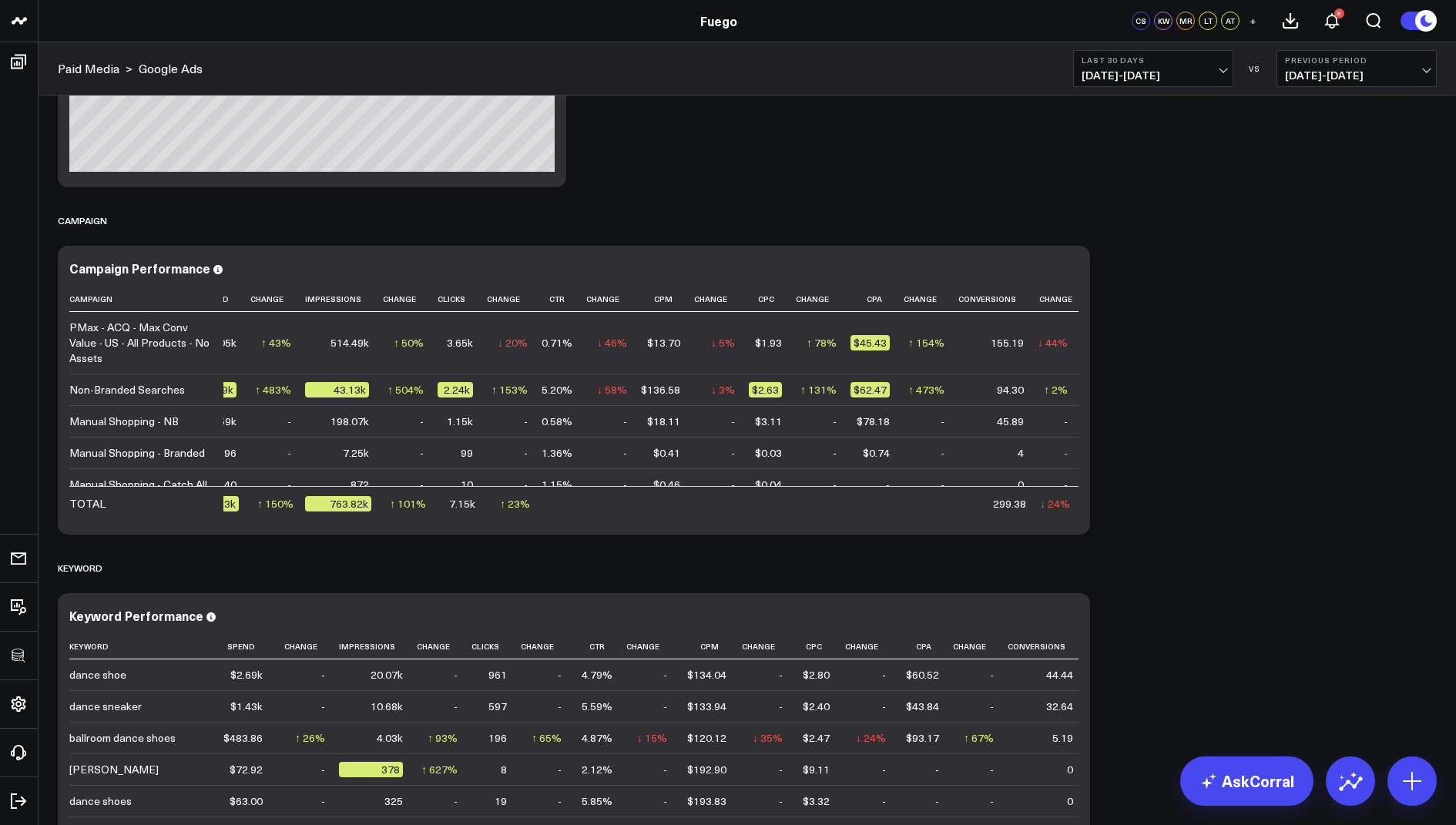
scroll to position [1003, 0]
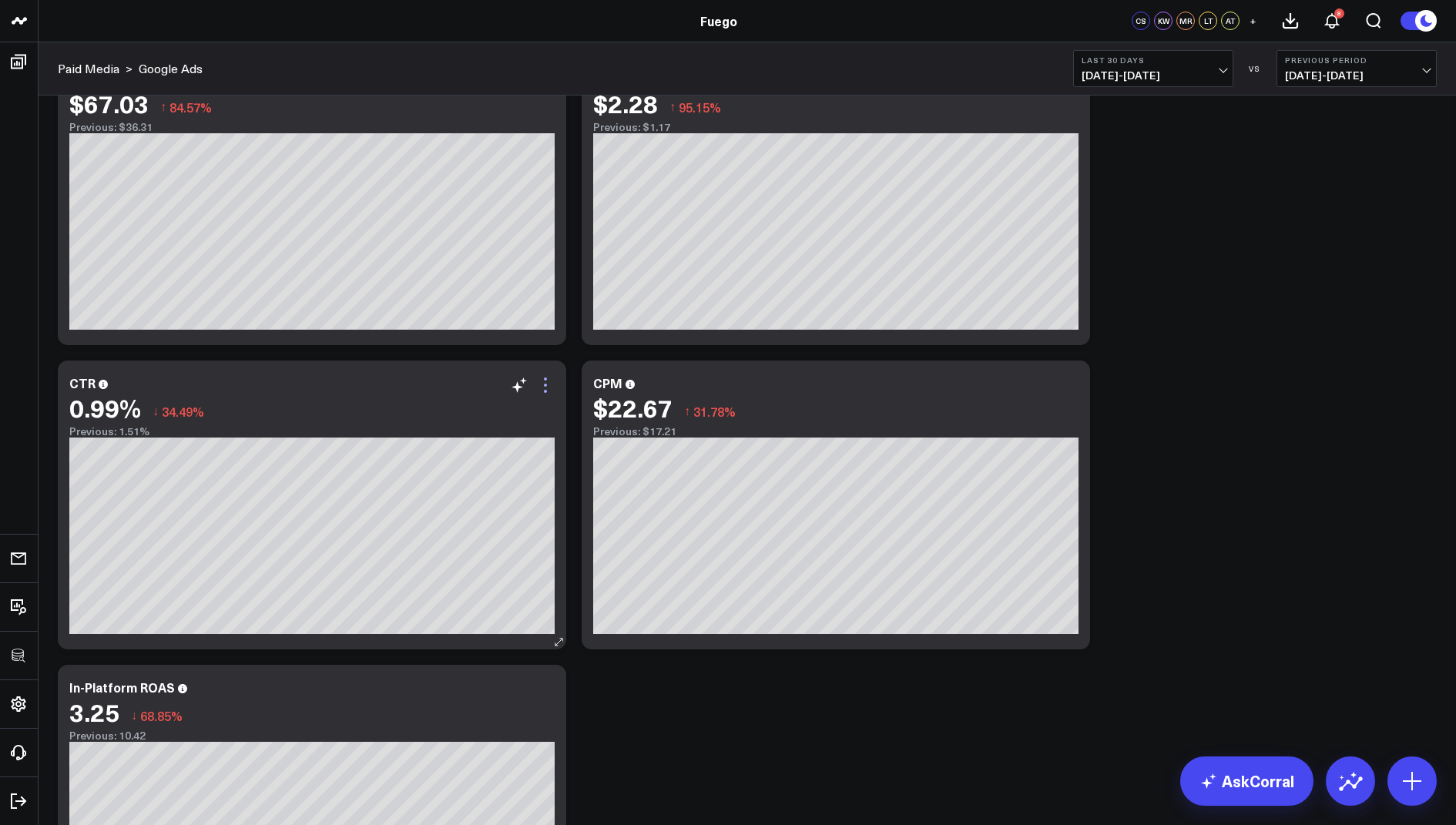
click at [540, 384] on icon at bounding box center [546, 385] width 19 height 19
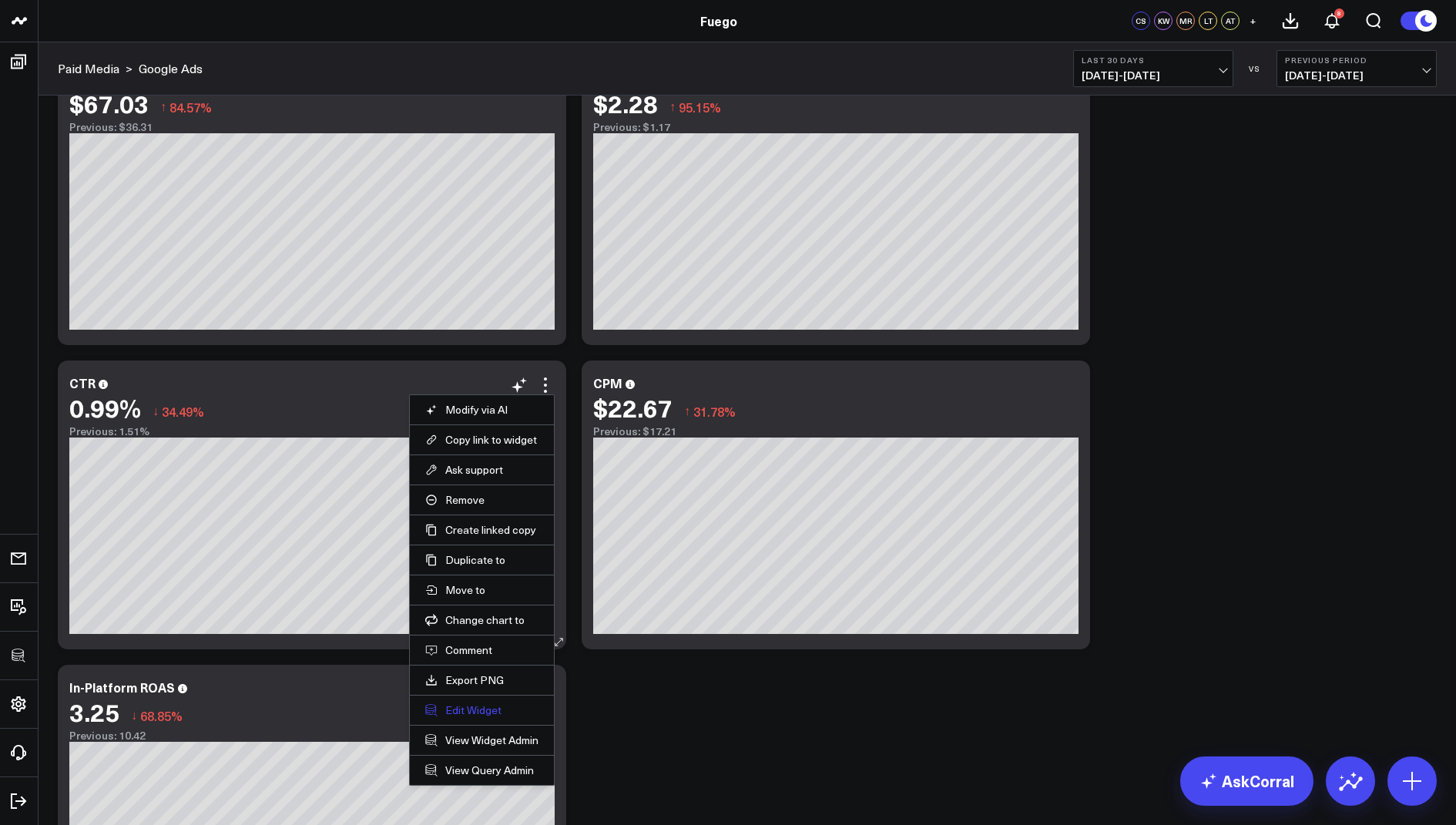
click at [456, 704] on button "Edit Widget" at bounding box center [481, 711] width 113 height 14
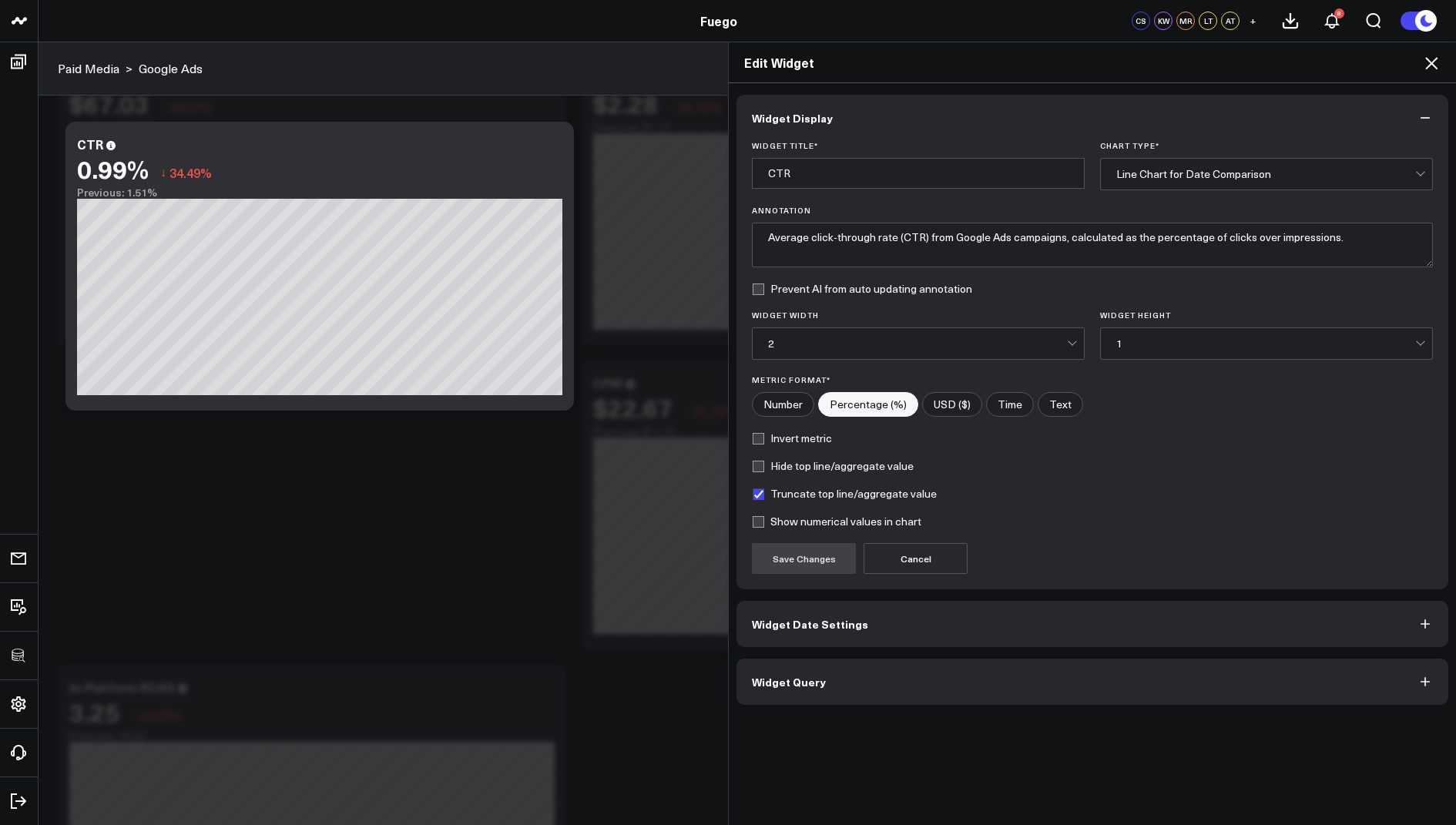
click at [786, 666] on button "Widget Query" at bounding box center [1092, 681] width 712 height 46
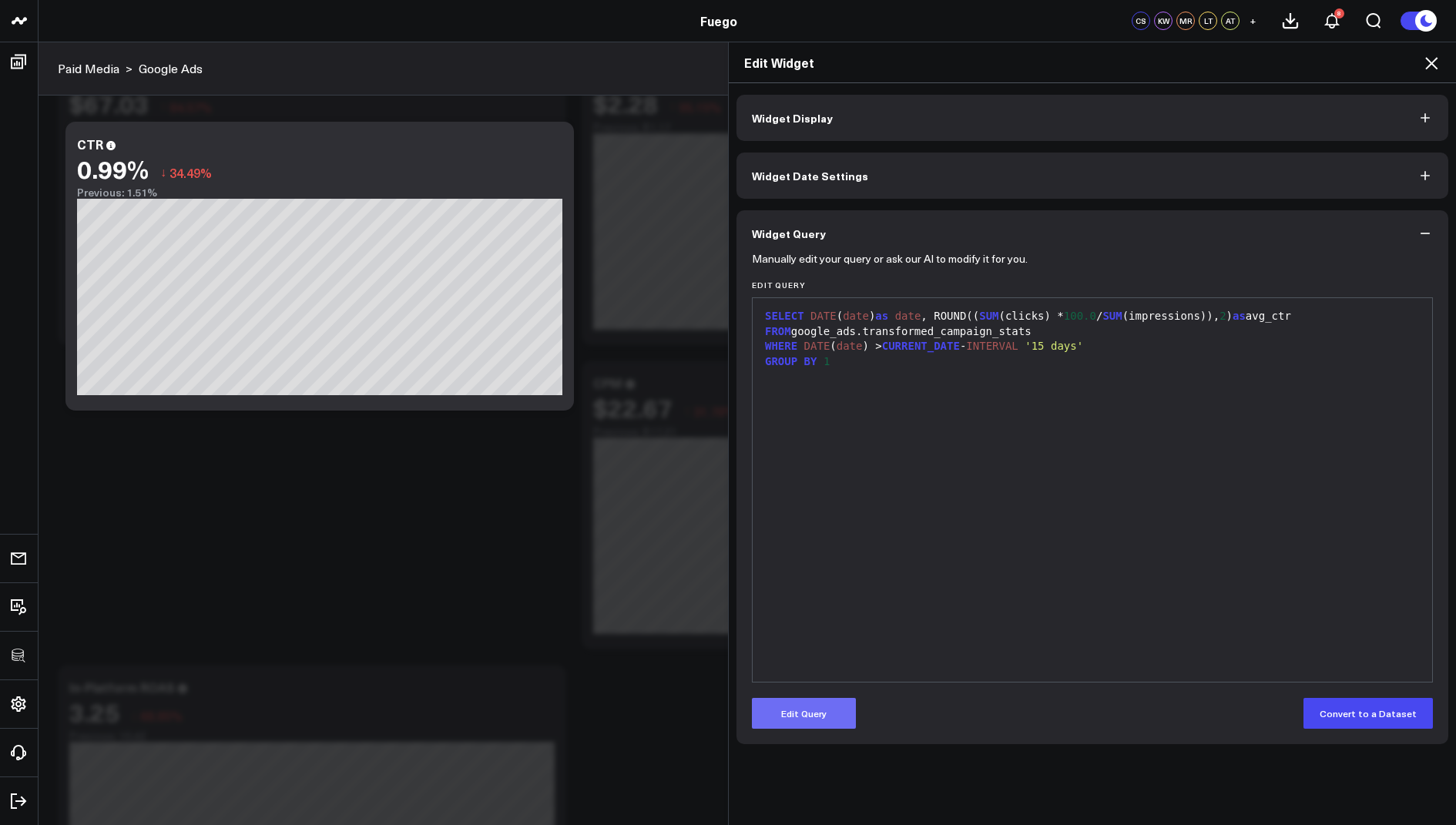
click at [795, 703] on button "Edit Query" at bounding box center [804, 713] width 104 height 31
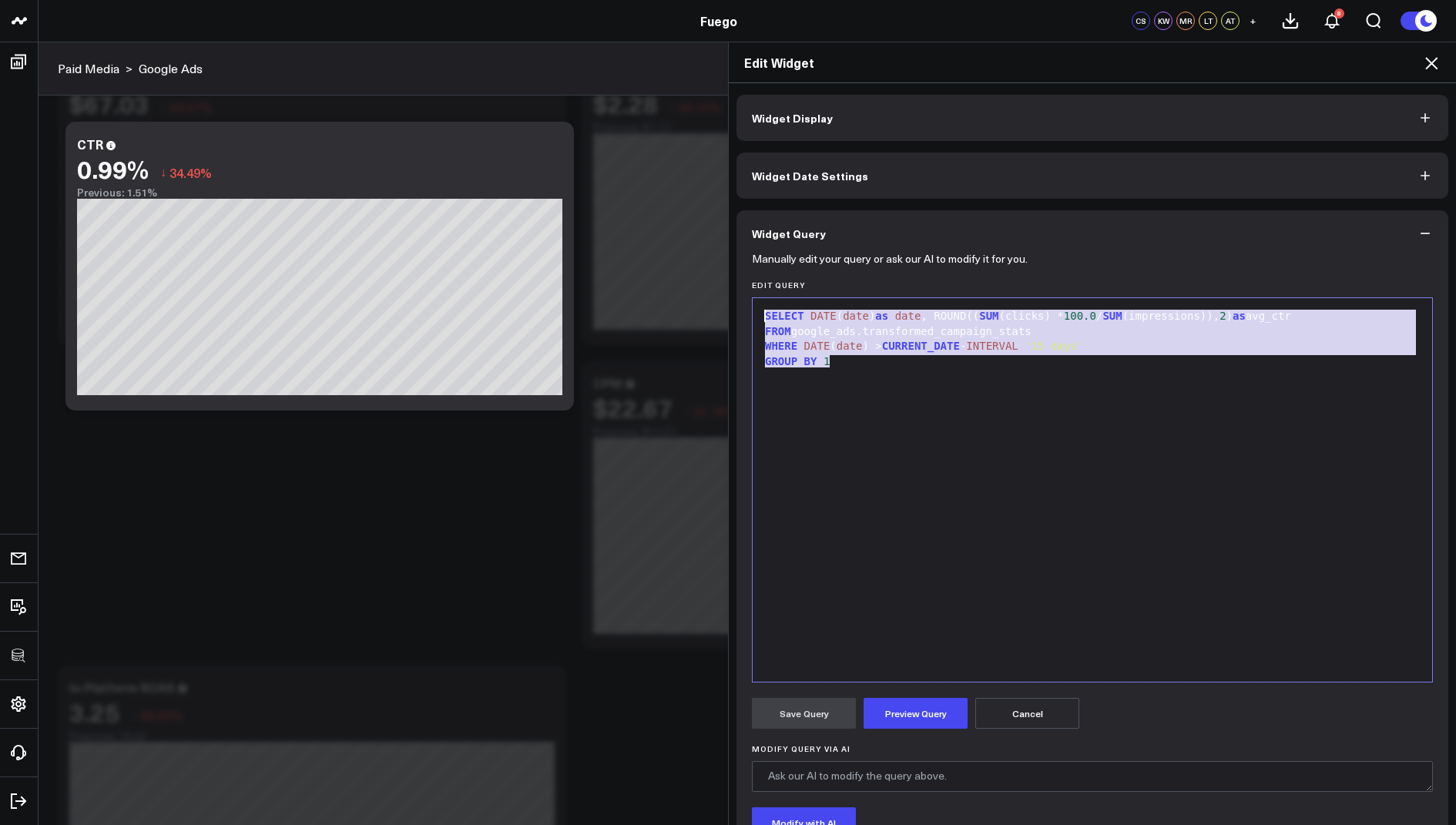
drag, startPoint x: 844, startPoint y: 369, endPoint x: 795, endPoint y: 278, distance: 103.4
click at [795, 278] on form "Manually edit your query or ask our AI to modify it for you. Edit Query 9 1 2 3…" at bounding box center [1092, 588] width 681 height 663
copy div "SELECT DATE ( date ) as date , ROUND(( SUM (clicks) * 100.0 / SUM (impressions)…"
click at [1425, 54] on icon at bounding box center [1432, 64] width 19 height 19
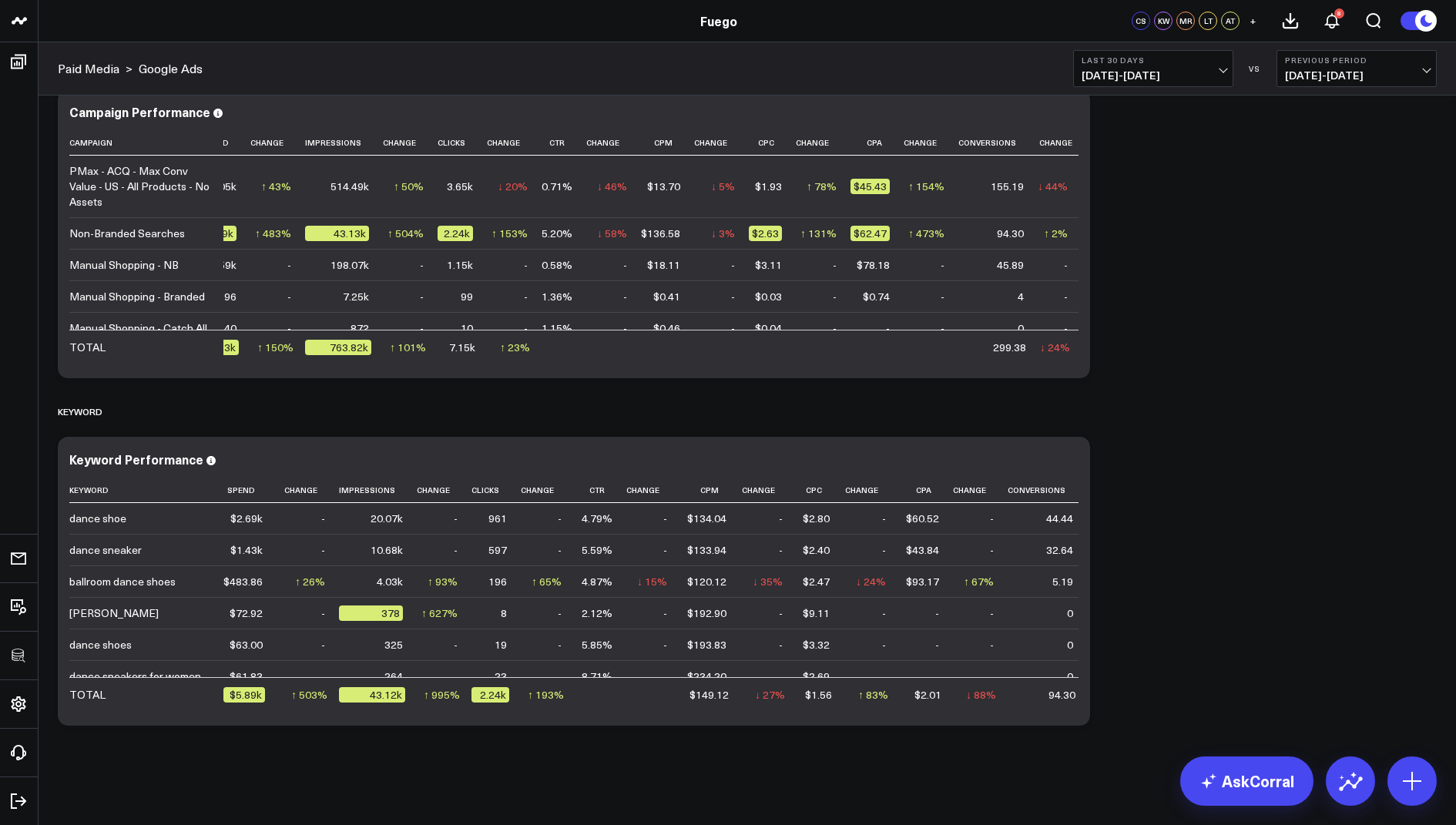
scroll to position [1861, 0]
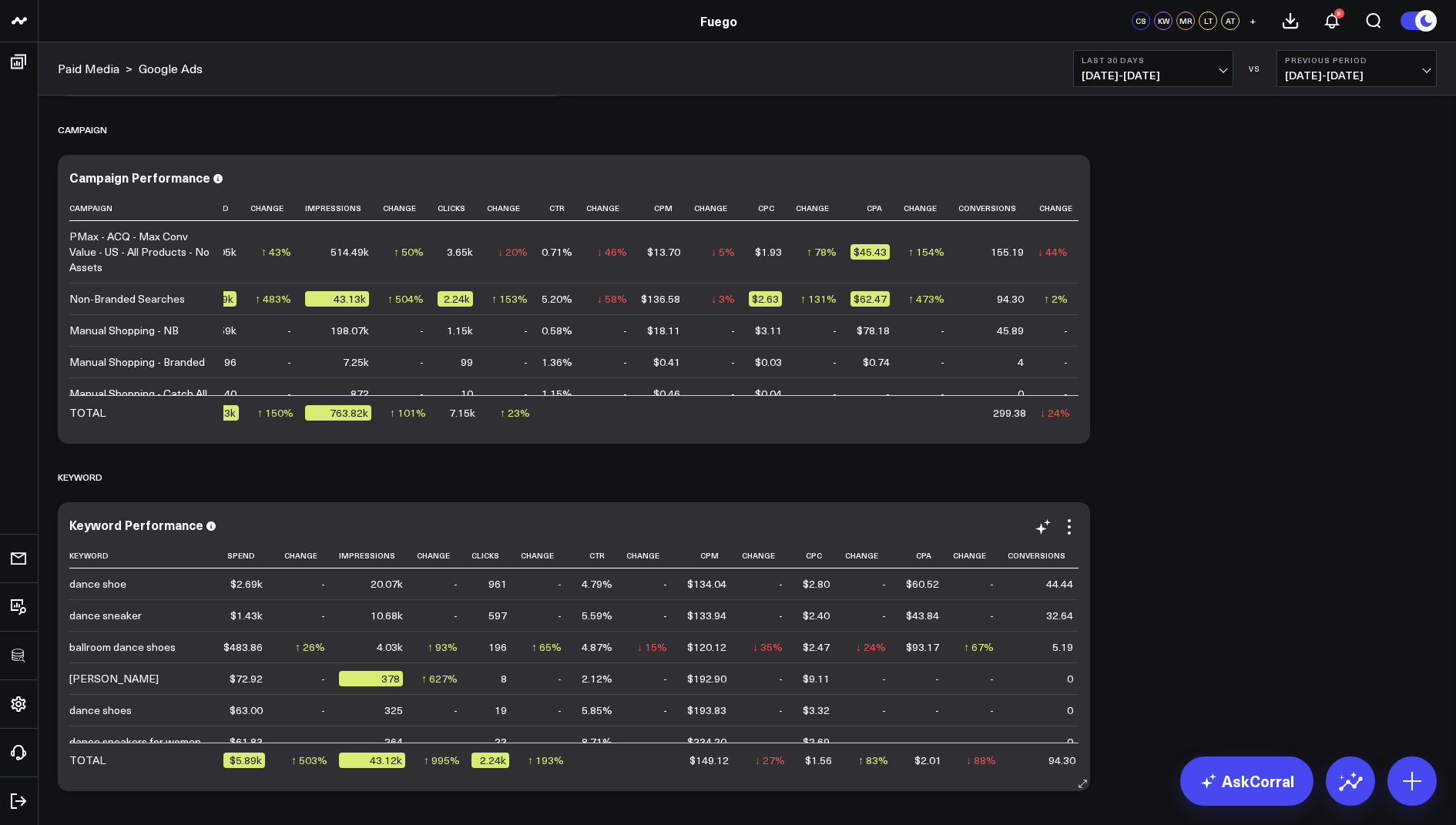
click at [1057, 532] on div "Modify via AI Copy link to widget Ask support Remove Create linked copy Executi…" at bounding box center [1056, 527] width 45 height 19
click at [1065, 531] on icon at bounding box center [1069, 527] width 19 height 19
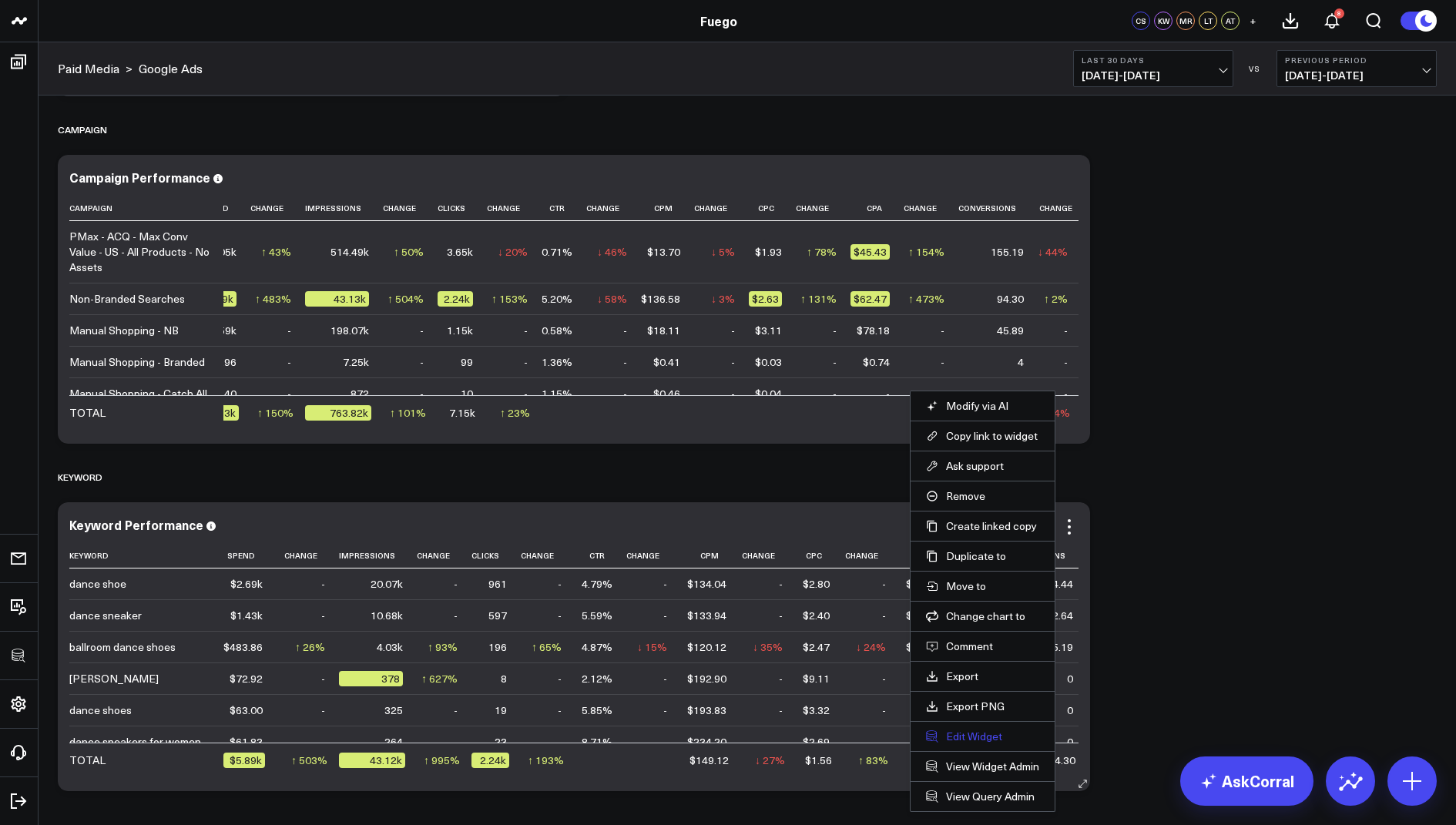
click at [964, 729] on button "Edit Widget" at bounding box center [982, 736] width 113 height 14
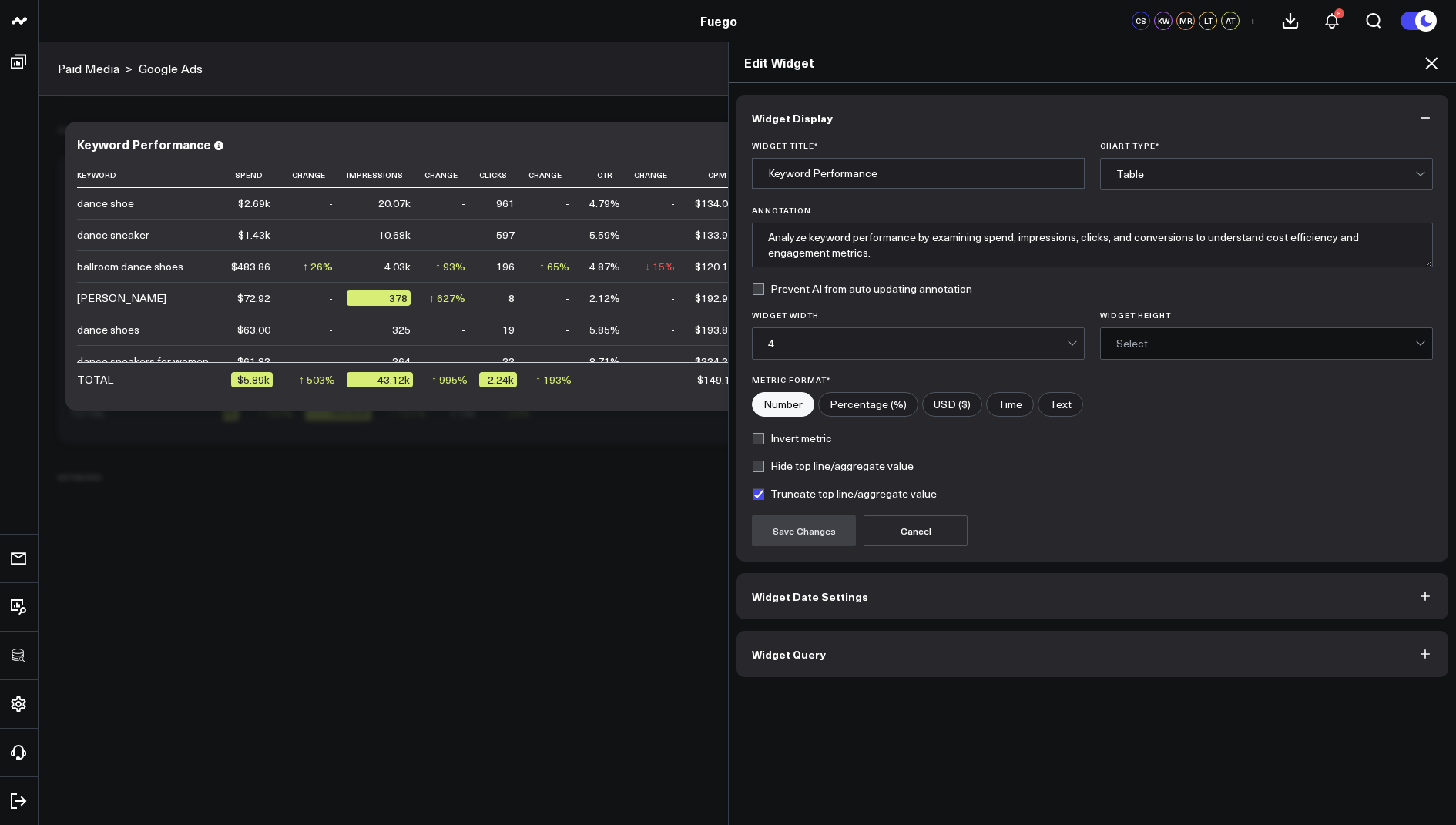
click at [779, 650] on span "Widget Query" at bounding box center [789, 654] width 74 height 13
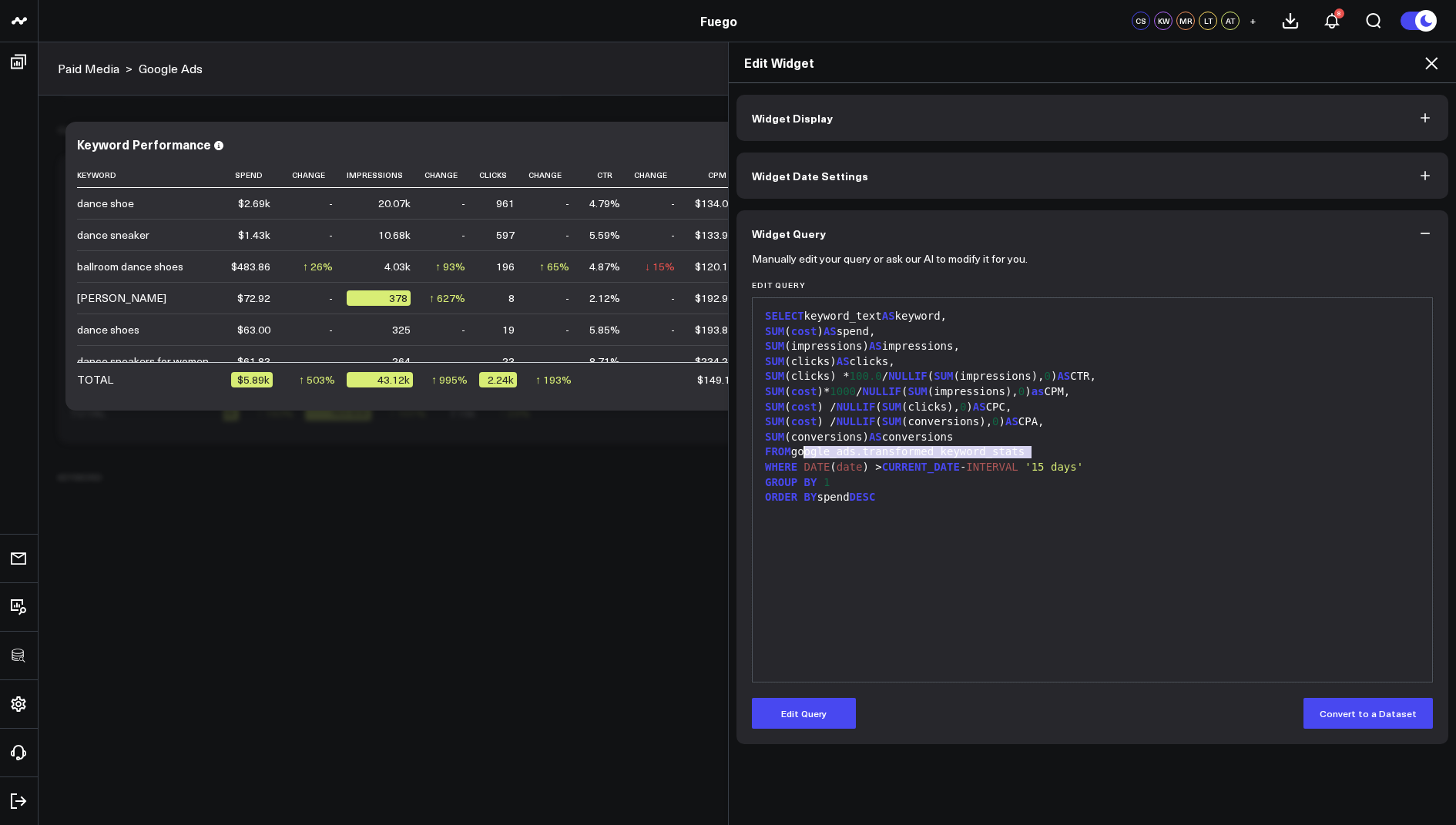
drag, startPoint x: 1033, startPoint y: 452, endPoint x: 798, endPoint y: 453, distance: 235.0
click at [798, 453] on div "FROM google_ads.transformed_keyword_stats" at bounding box center [1092, 452] width 664 height 16
copy div "google_ads.transformed_keyword_stats"
click at [1428, 63] on icon at bounding box center [1432, 64] width 19 height 19
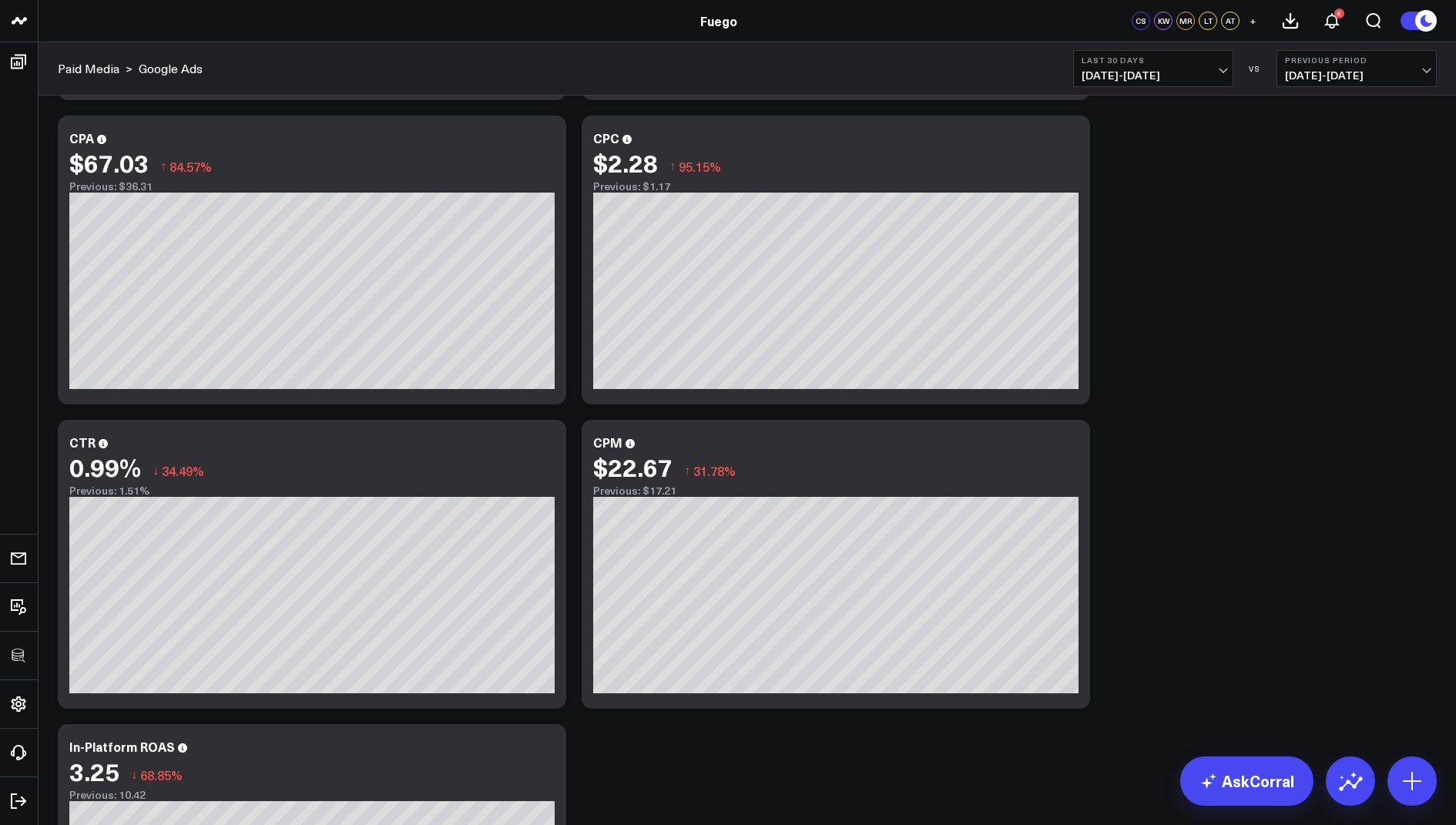
scroll to position [944, 0]
click at [1069, 438] on icon at bounding box center [1069, 438] width 3 height 3
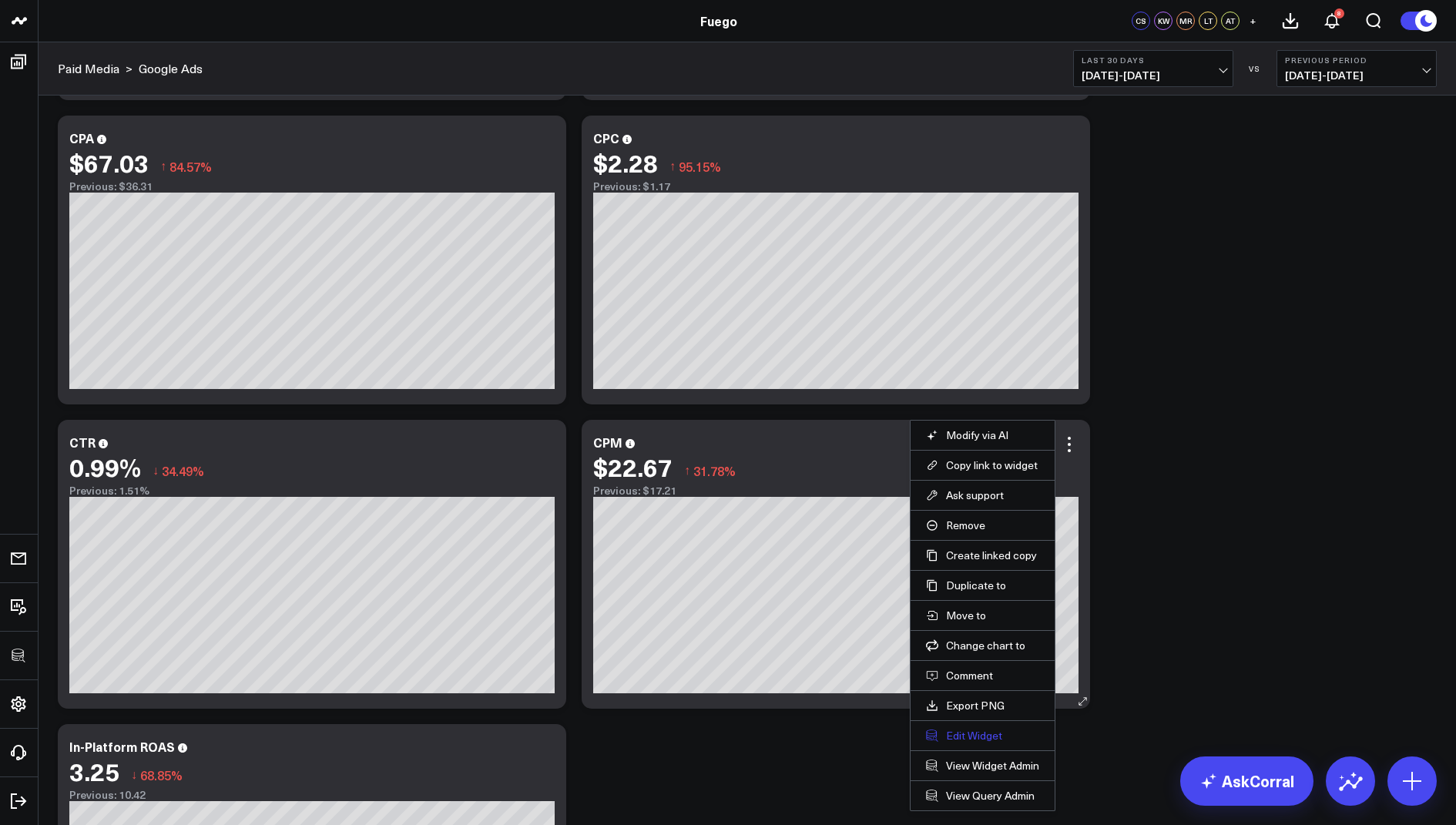
click at [975, 729] on button "Edit Widget" at bounding box center [982, 736] width 113 height 14
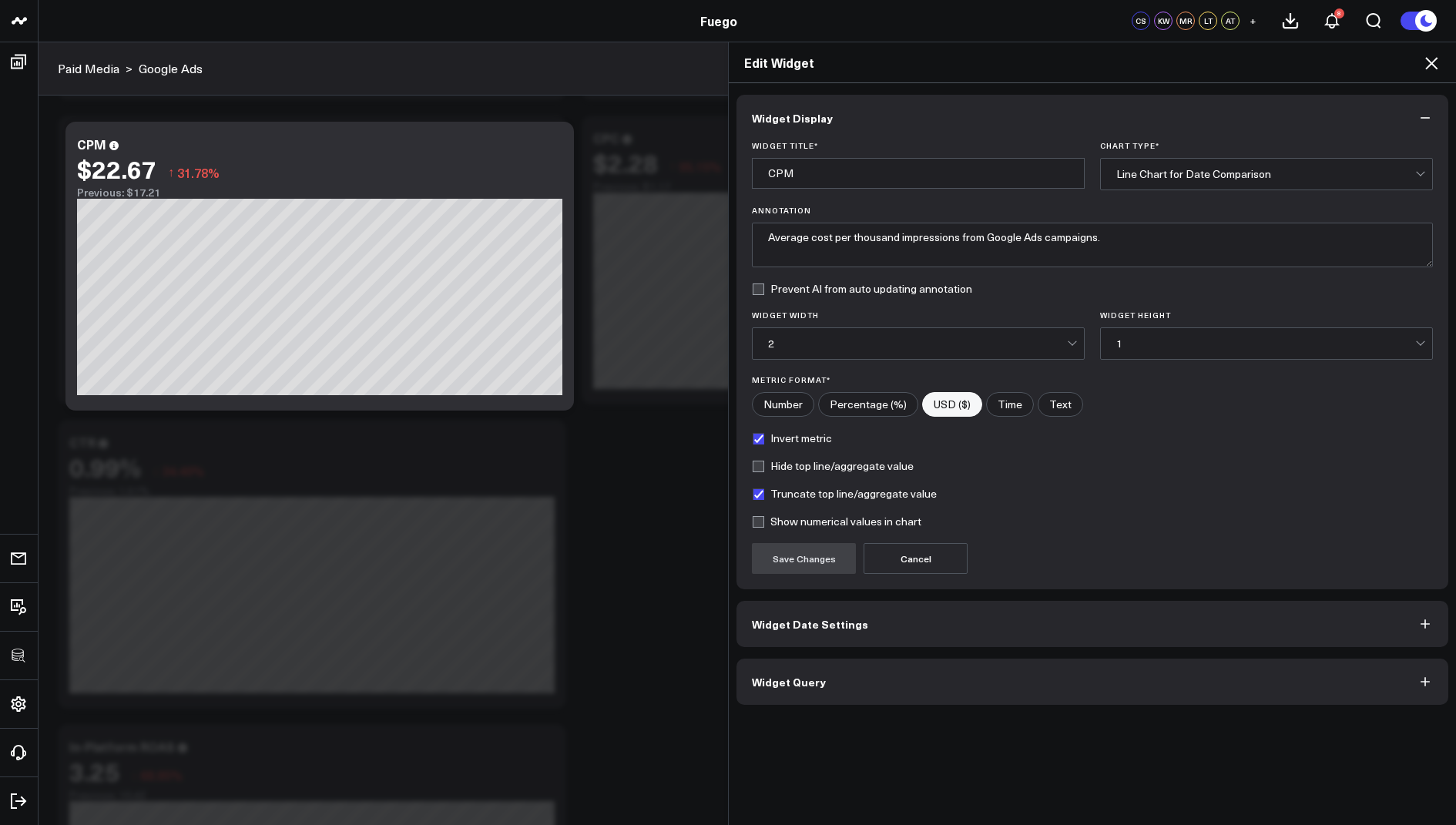
click at [796, 676] on span "Widget Query" at bounding box center [789, 682] width 74 height 13
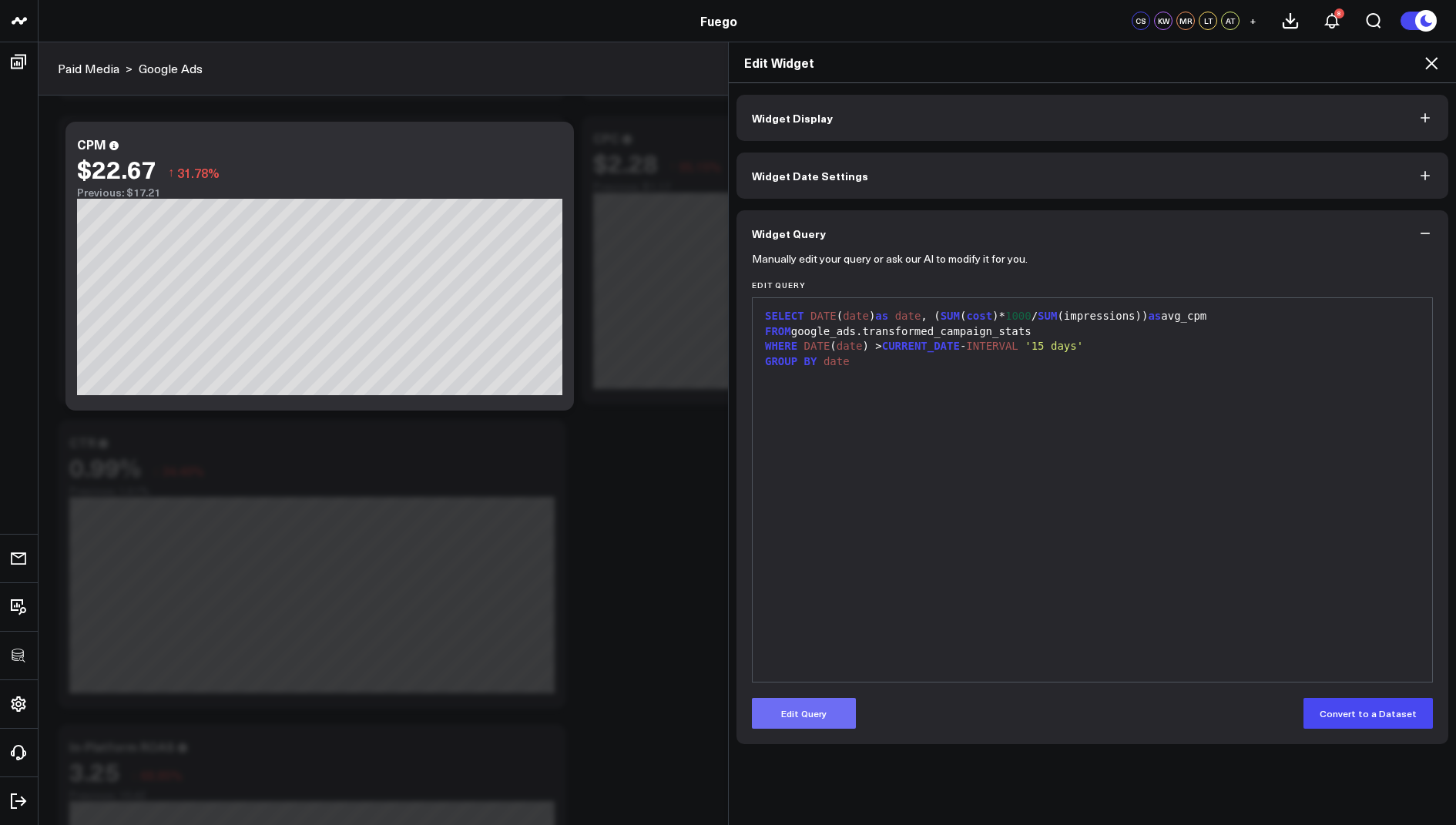
click at [826, 711] on button "Edit Query" at bounding box center [804, 713] width 104 height 31
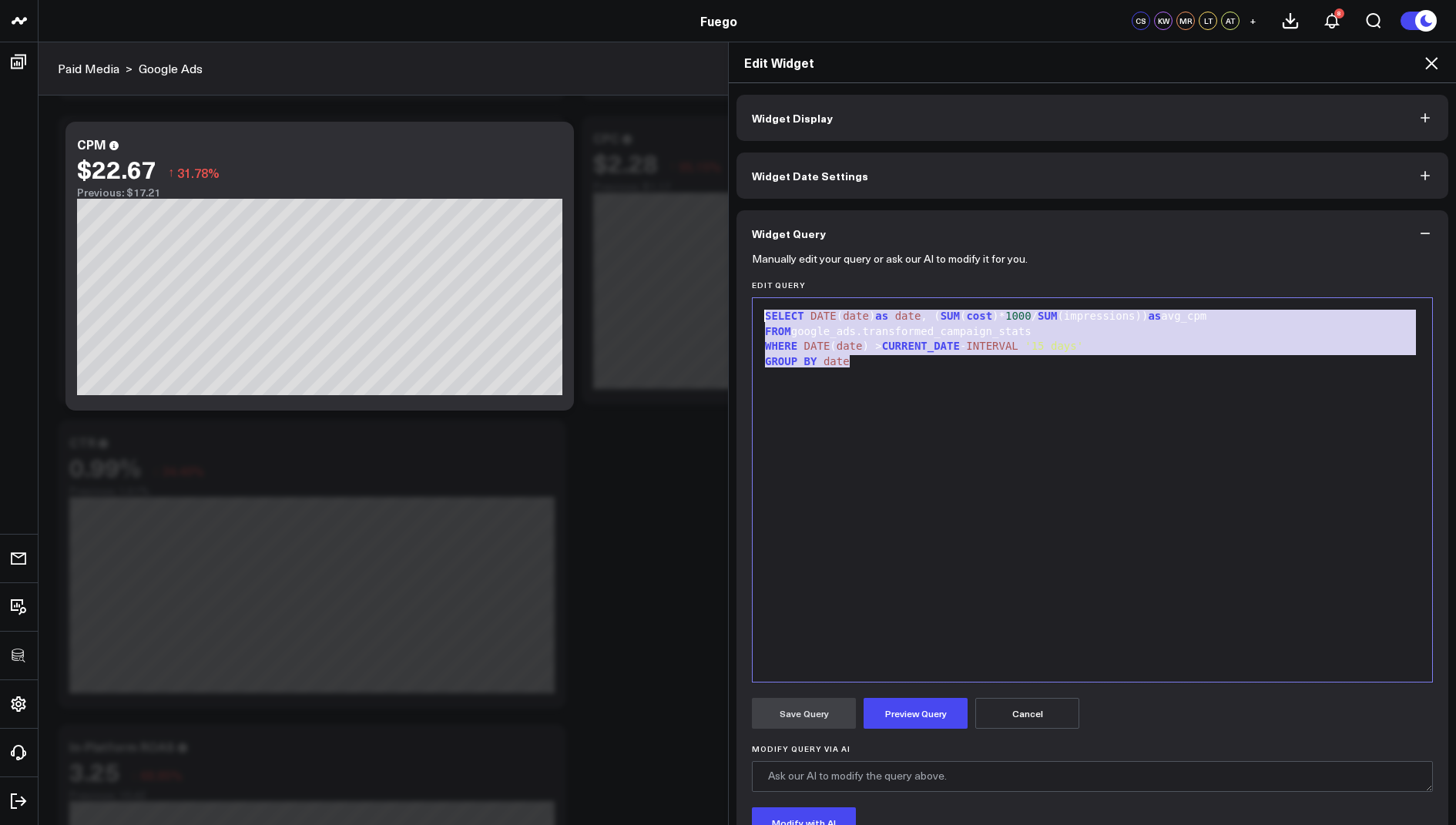
drag, startPoint x: 917, startPoint y: 359, endPoint x: 919, endPoint y: 261, distance: 98.0
click at [919, 261] on form "Manually edit your query or ask our AI to modify it for you. Edit Query 9 1 2 3…" at bounding box center [1092, 588] width 681 height 663
copy div "SELECT DATE ( date ) as date , ( SUM ( cost )* 1000 / SUM (impressions)) as avg…"
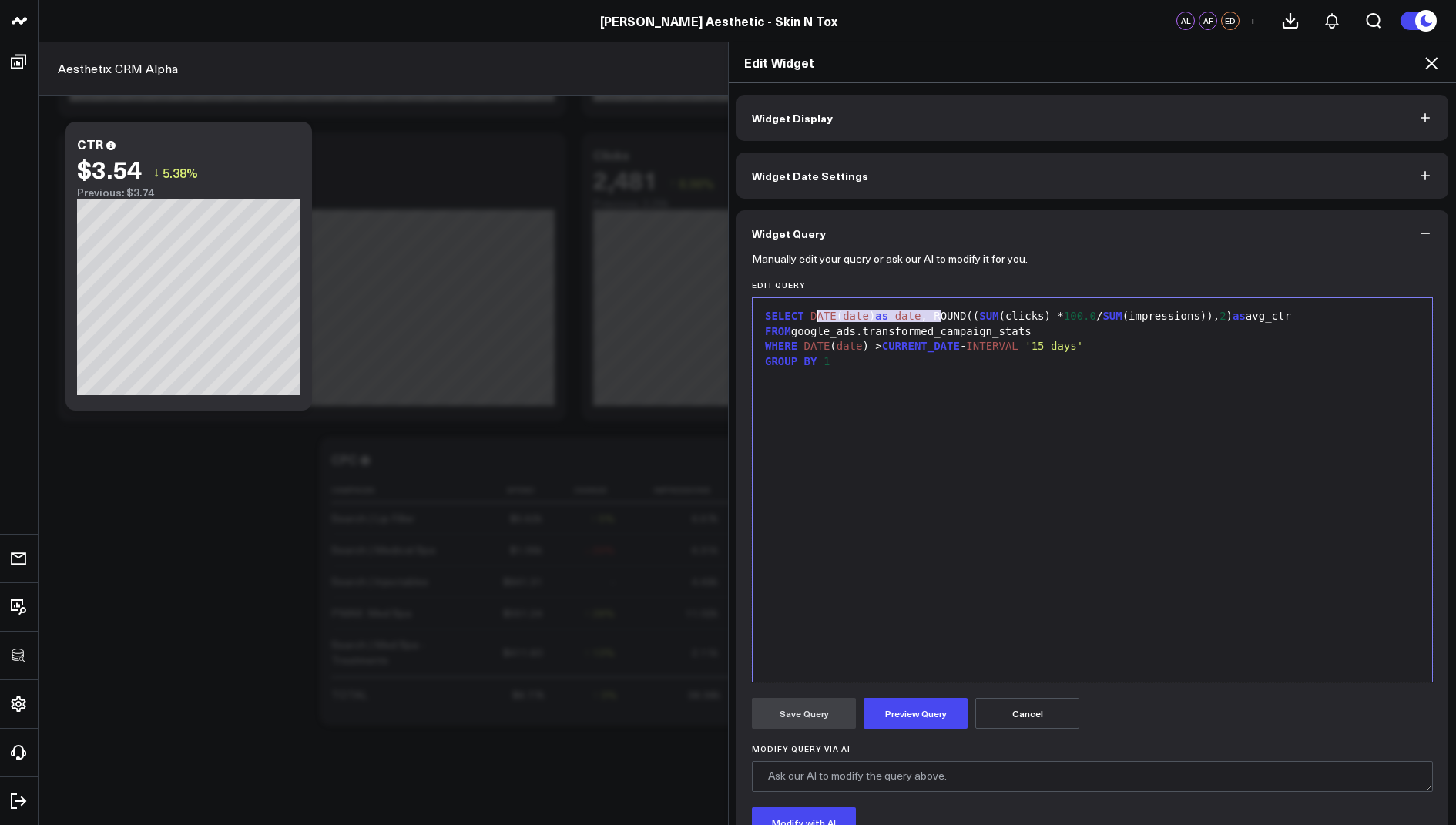
drag, startPoint x: 937, startPoint y: 320, endPoint x: 810, endPoint y: 316, distance: 127.1
click at [810, 316] on div "SELECT DATE ( date ) as date , ROUND(( SUM (clicks) * 100.0 / SUM (impressions)…" at bounding box center [1092, 317] width 664 height 16
click at [1187, 314] on div "SELECT ROUND(( SUM (clicks) * 100.0 / SUM (impressions)), 2 ) as avg_ctr" at bounding box center [1092, 317] width 664 height 16
drag, startPoint x: 848, startPoint y: 362, endPoint x: 734, endPoint y: 362, distance: 114.0
click at [734, 362] on div "Widget Display Widget Date Settings Widget Query Manually edit your query or as…" at bounding box center [1091, 454] width 727 height 743
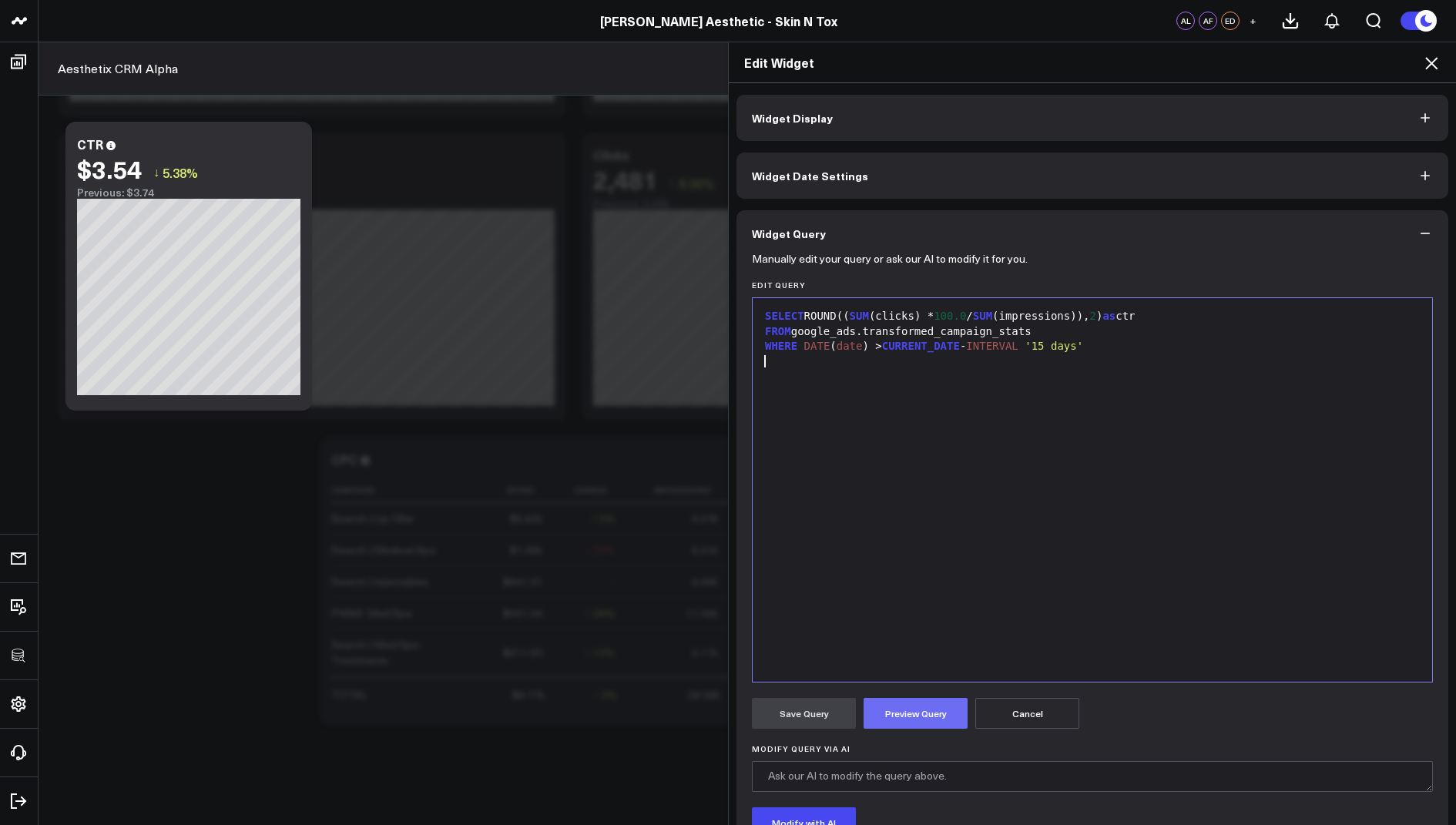
click at [910, 703] on button "Preview Query" at bounding box center [915, 713] width 104 height 31
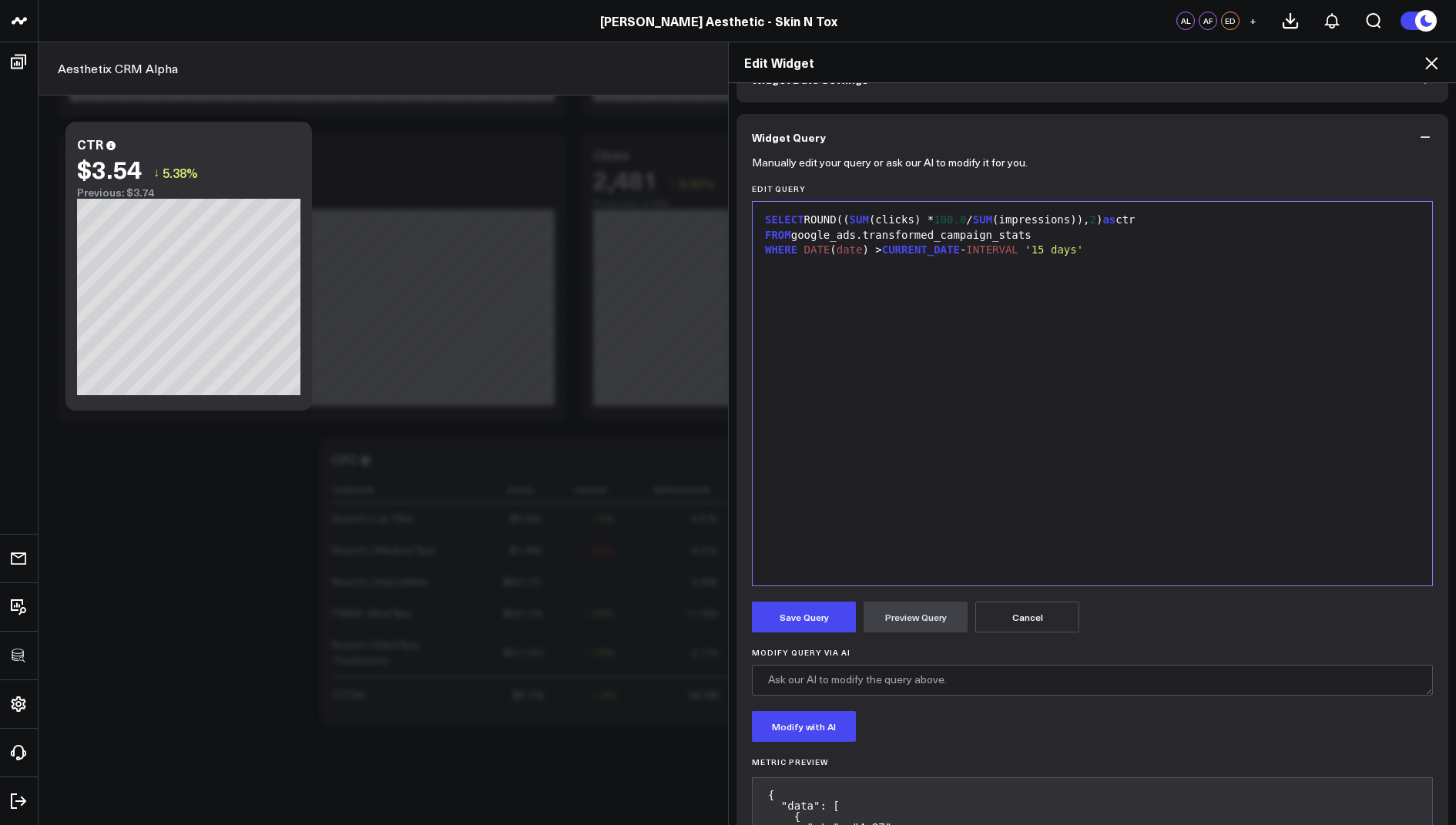
scroll to position [184, 0]
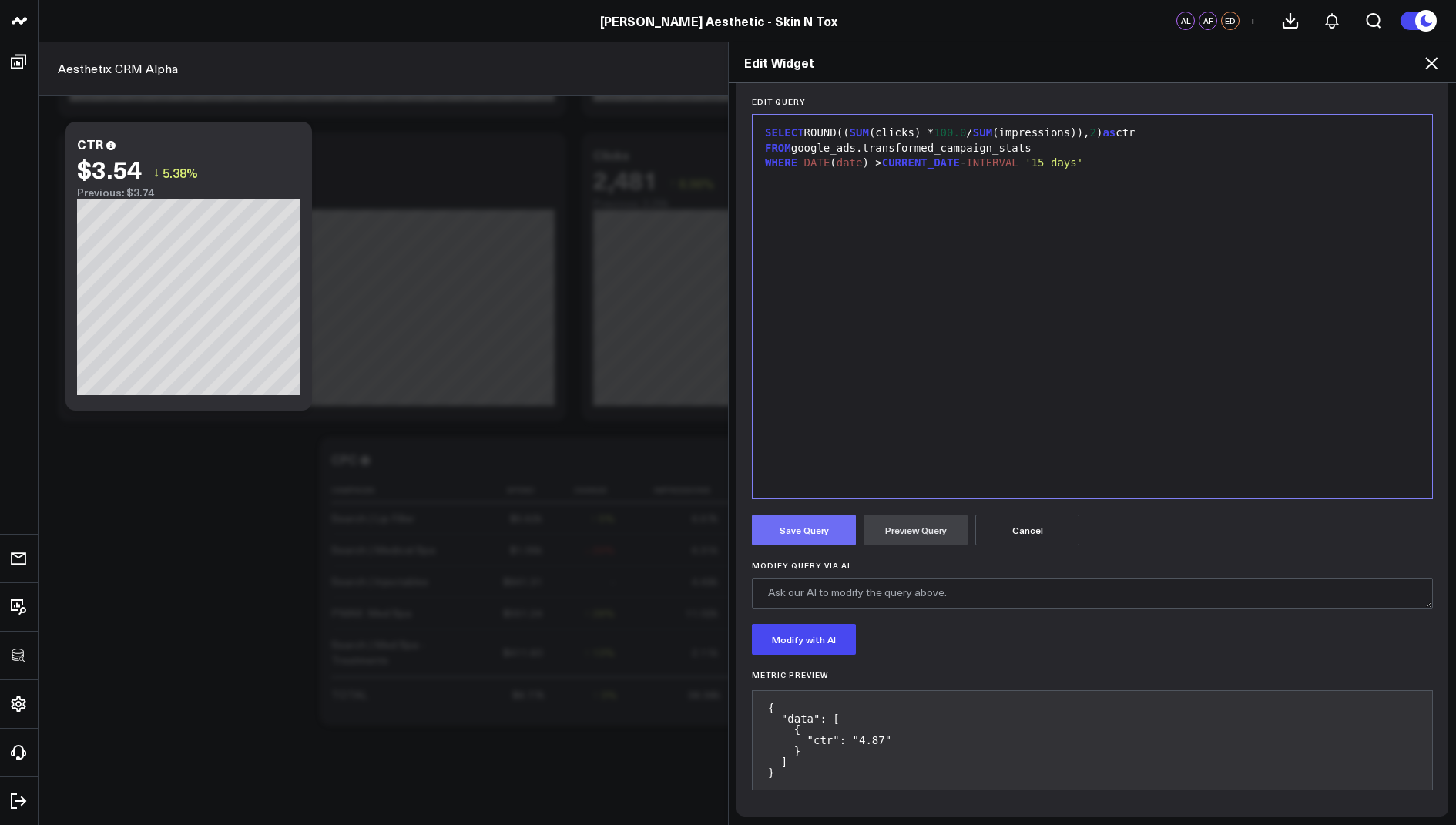
click at [782, 523] on button "Save Query" at bounding box center [804, 529] width 104 height 31
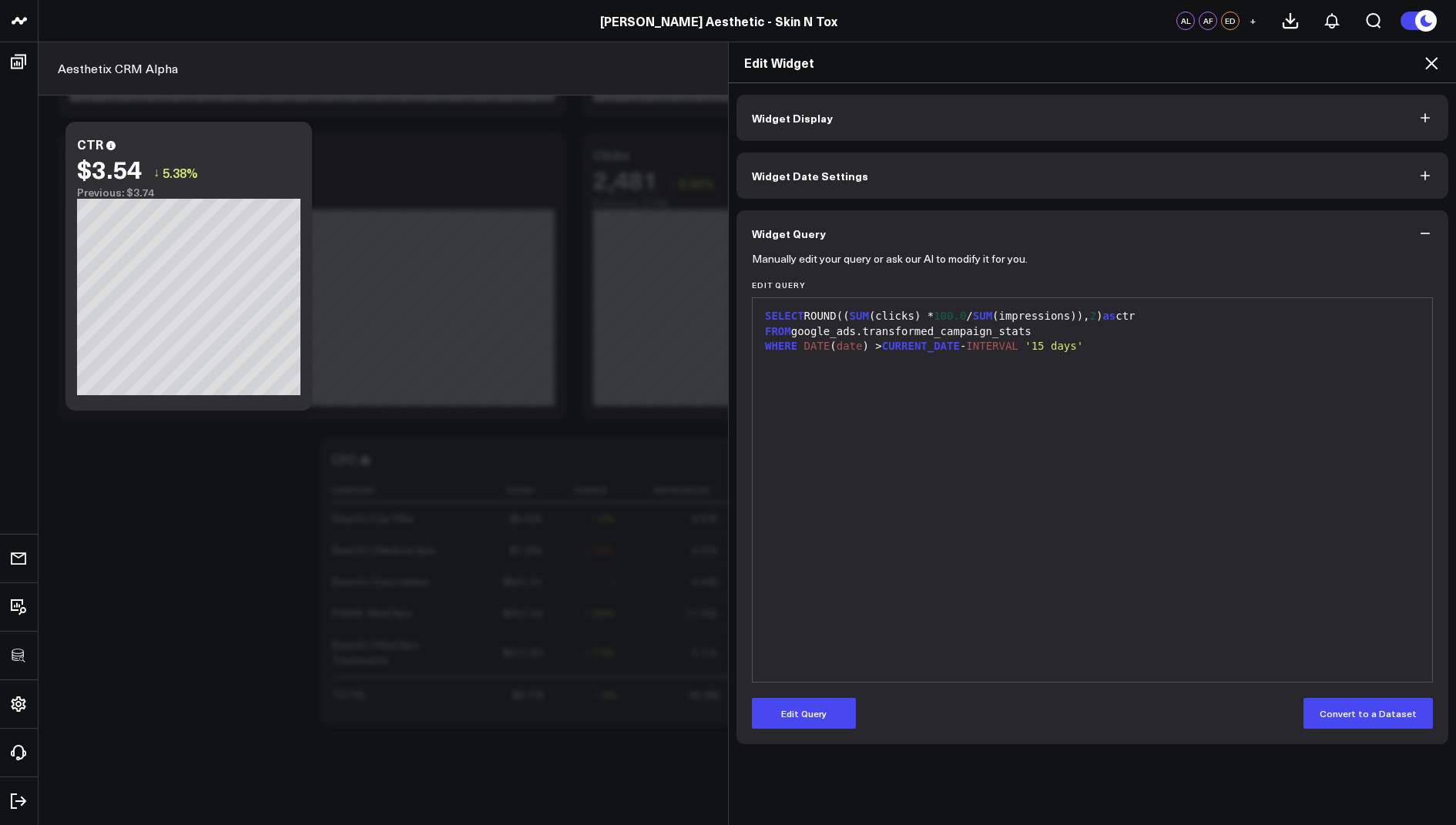
scroll to position [0, 0]
click at [828, 174] on span "Widget Date Settings" at bounding box center [810, 176] width 116 height 13
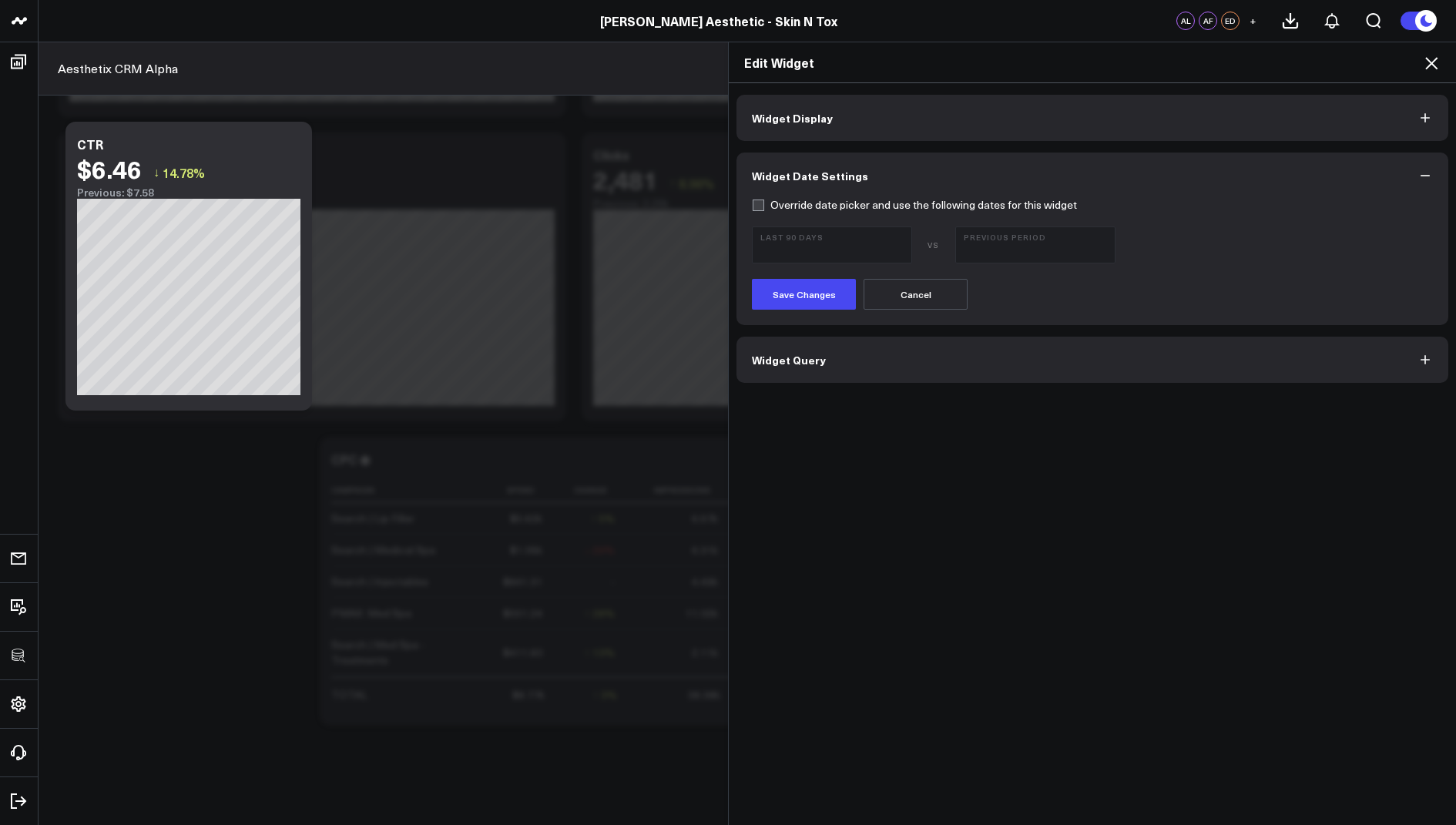
click at [828, 90] on div "Widget Display Widget Date Settings Override date picker and use the following …" at bounding box center [1091, 454] width 727 height 743
click at [825, 105] on button "Widget Display" at bounding box center [1092, 118] width 712 height 46
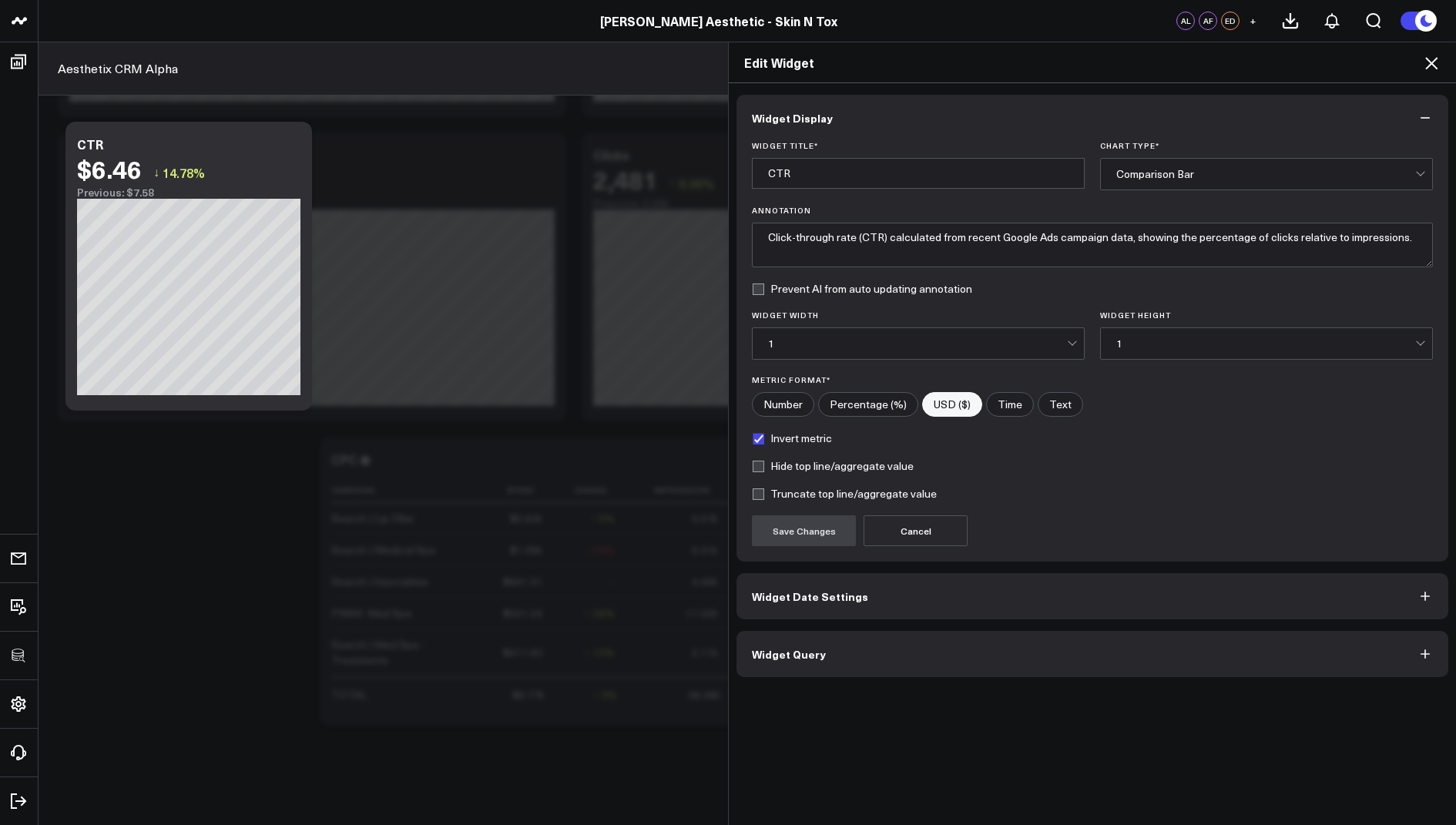
click at [859, 403] on input"] "Percentage (%)" at bounding box center [868, 404] width 99 height 23
radio input"] "true"
click at [801, 536] on button "Save Changes" at bounding box center [804, 530] width 104 height 31
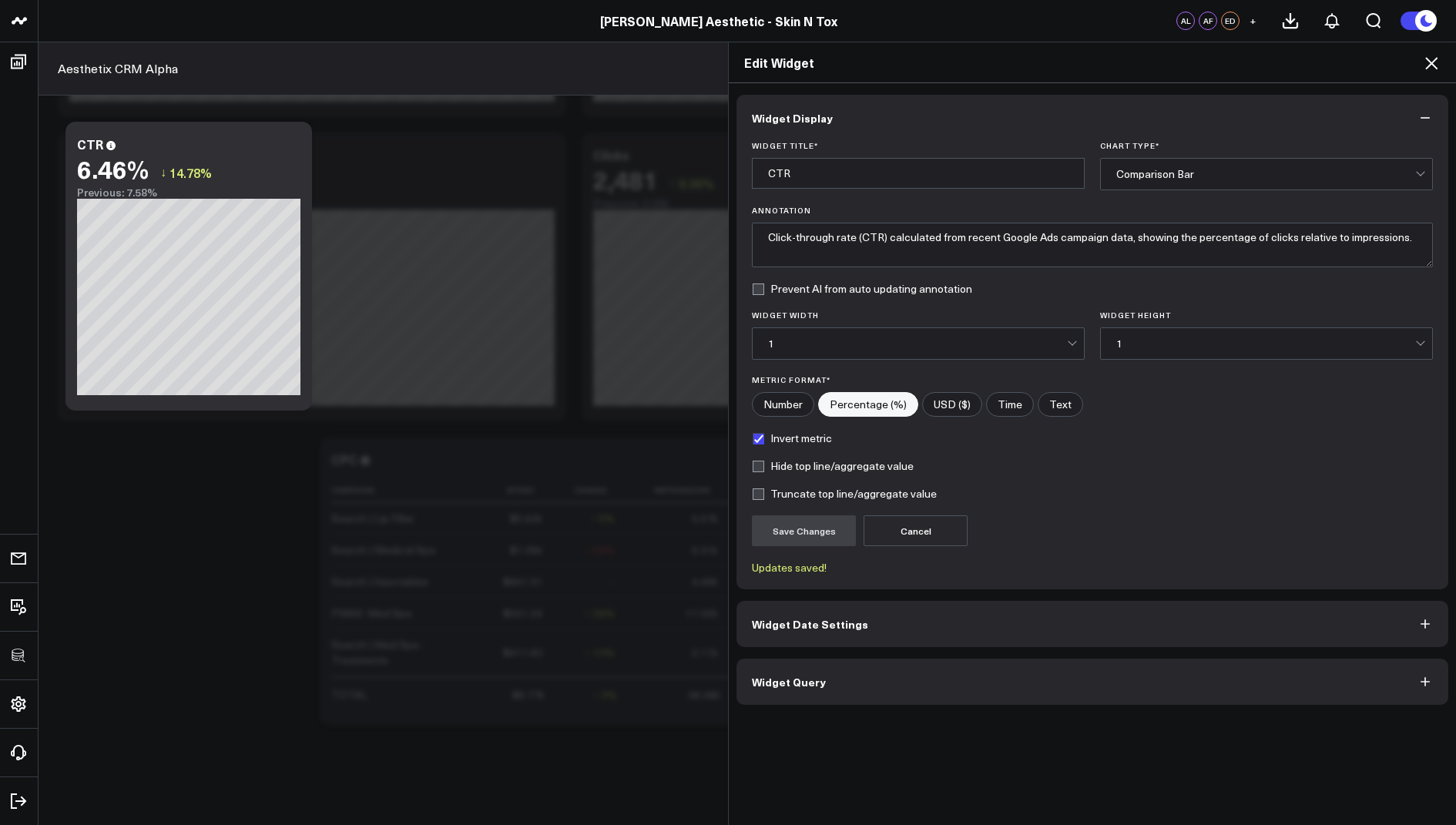
click at [1428, 56] on icon at bounding box center [1432, 64] width 19 height 19
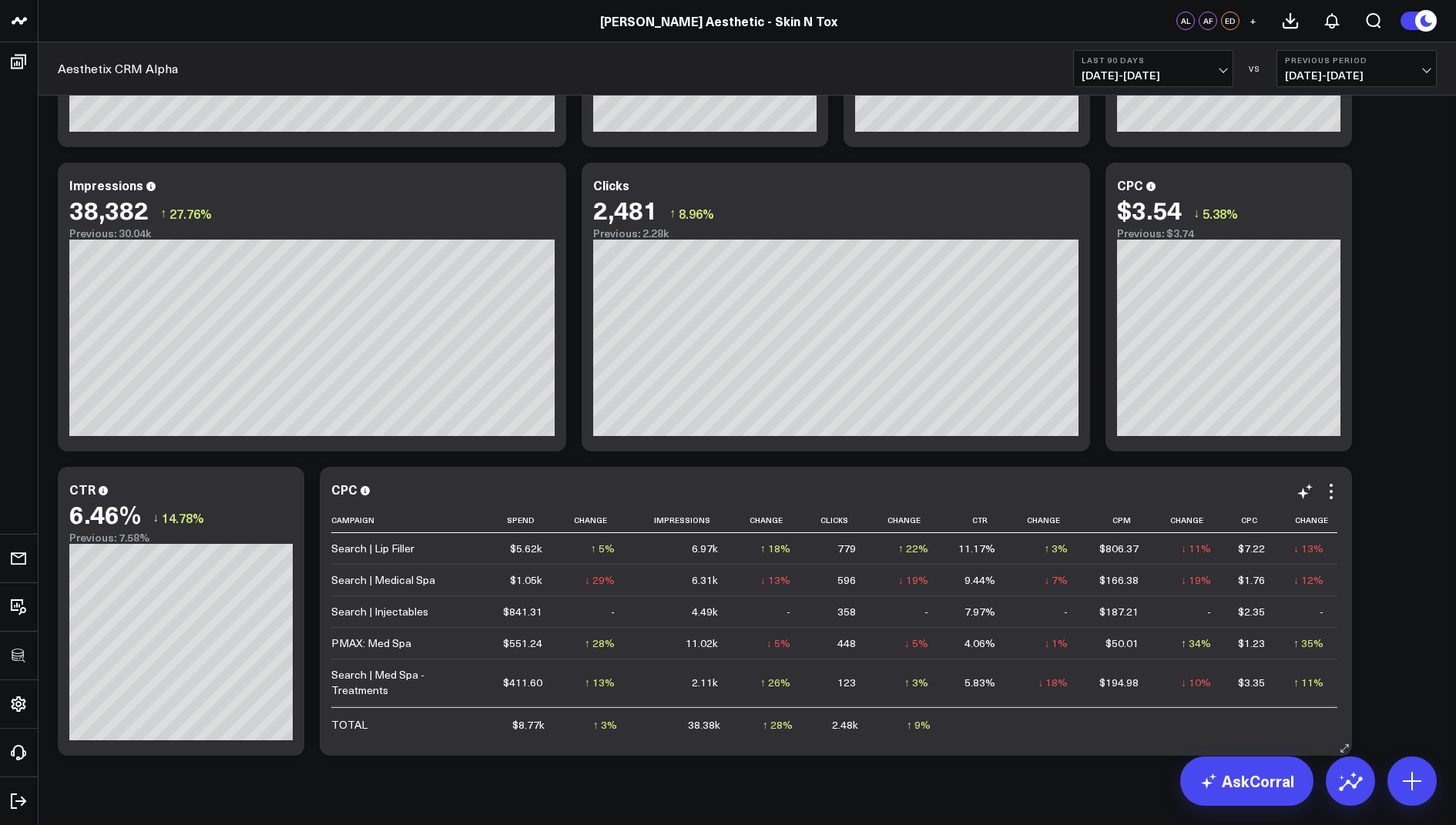
scroll to position [2000, 0]
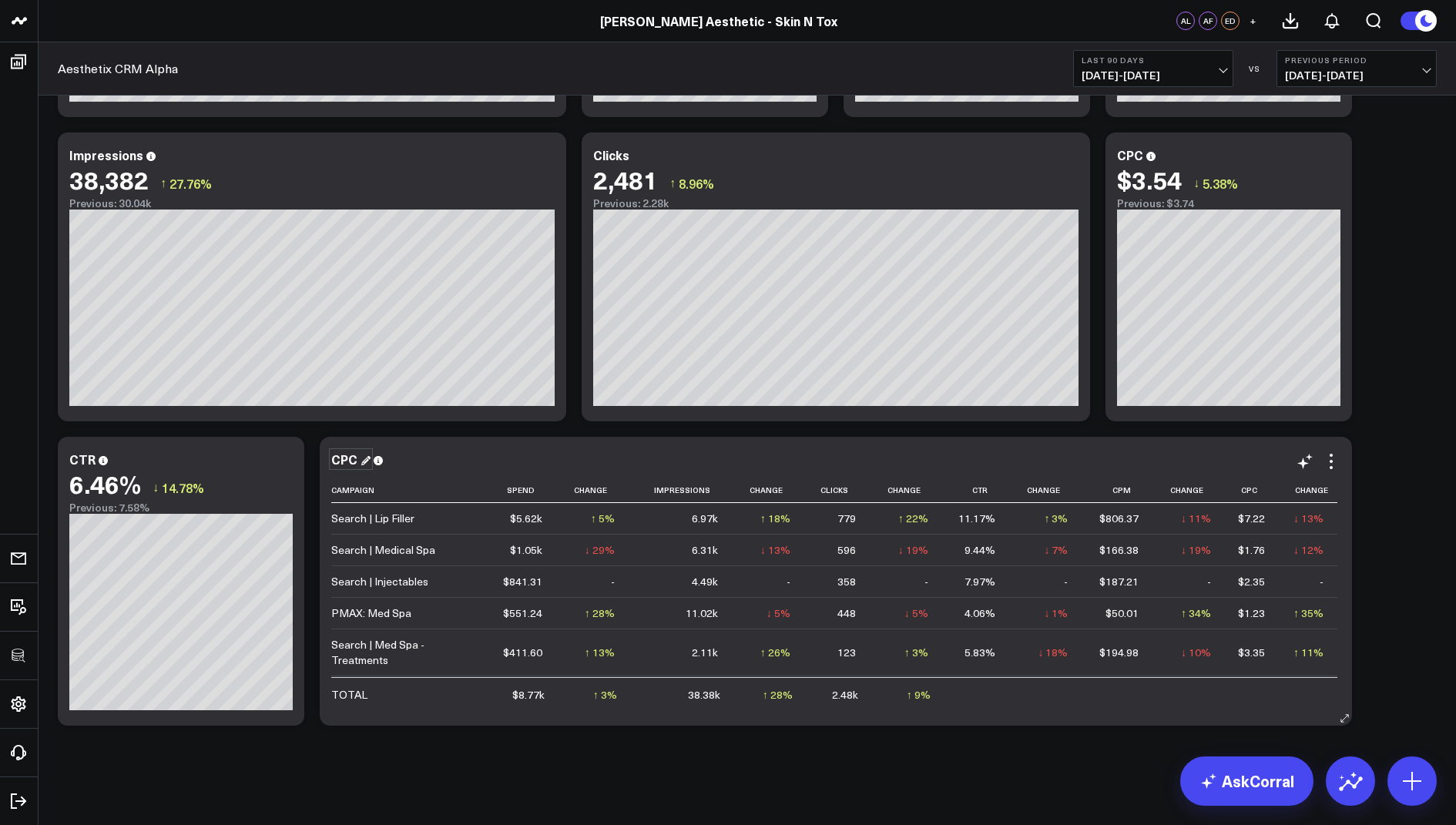
click at [349, 458] on div "CPC" at bounding box center [350, 460] width 39 height 17
click at [1327, 465] on icon at bounding box center [1331, 462] width 19 height 19
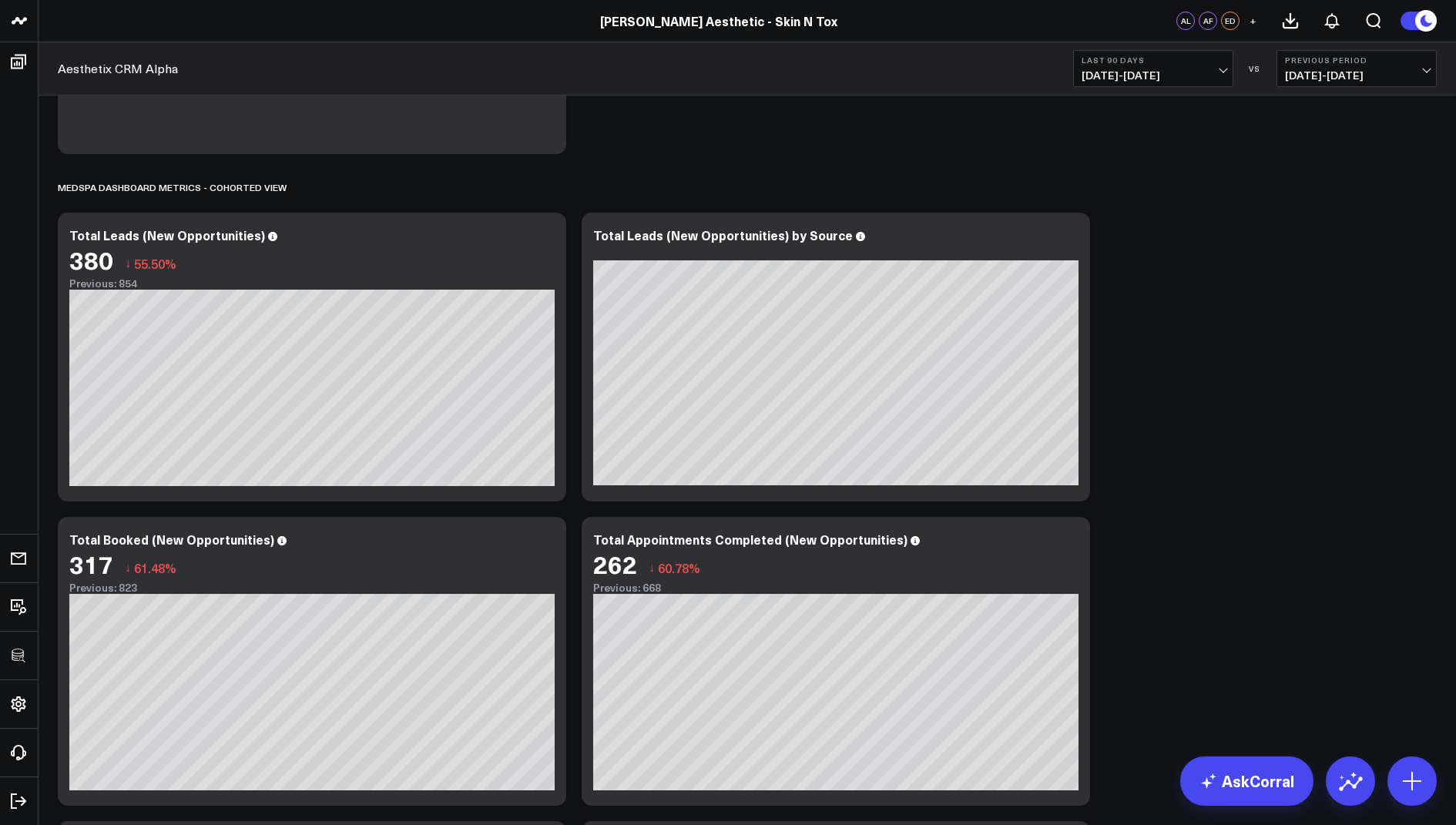
scroll to position [311, 0]
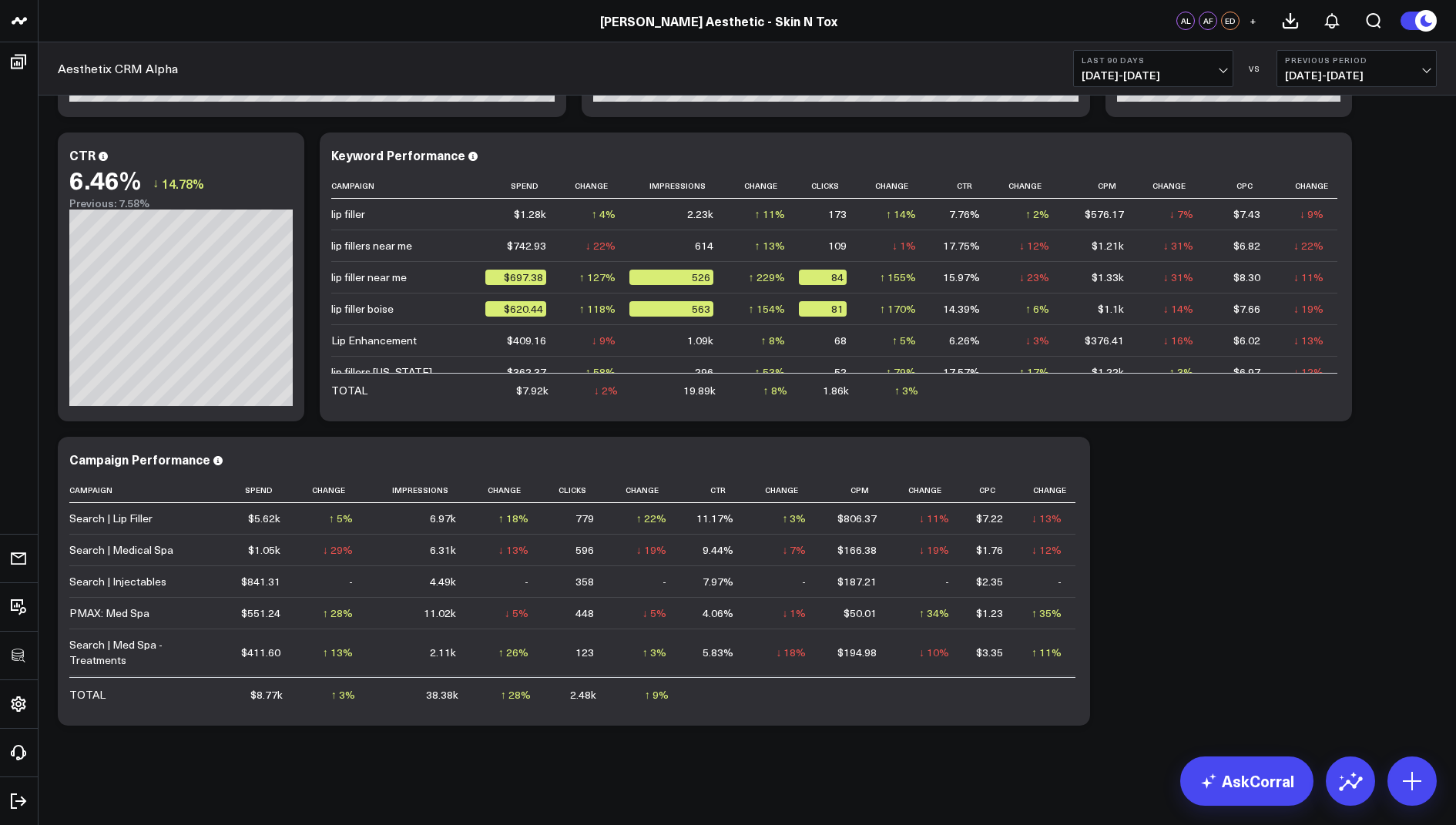
scroll to position [2219, 0]
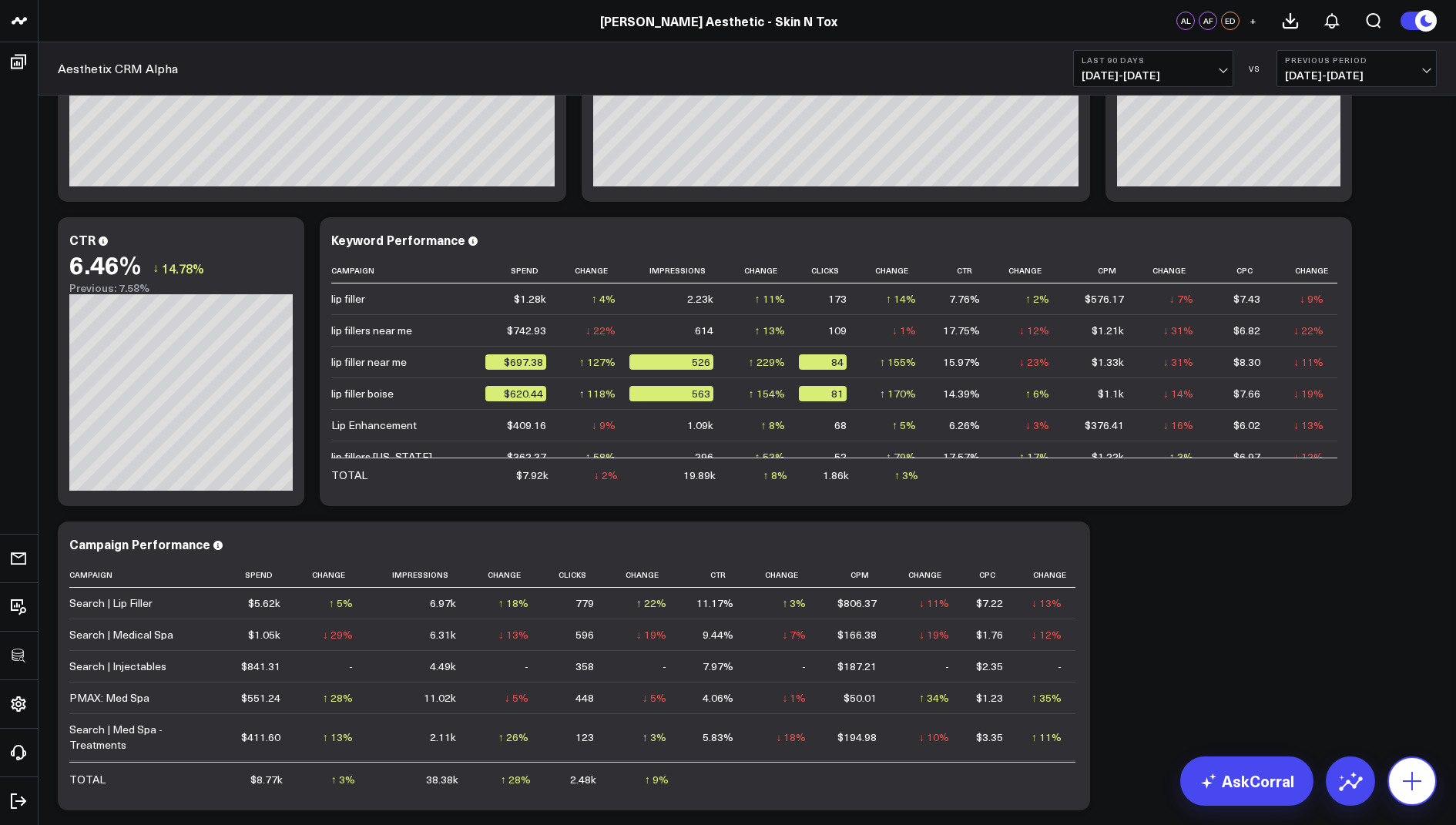
click at [1410, 784] on icon at bounding box center [1411, 781] width 24 height 24
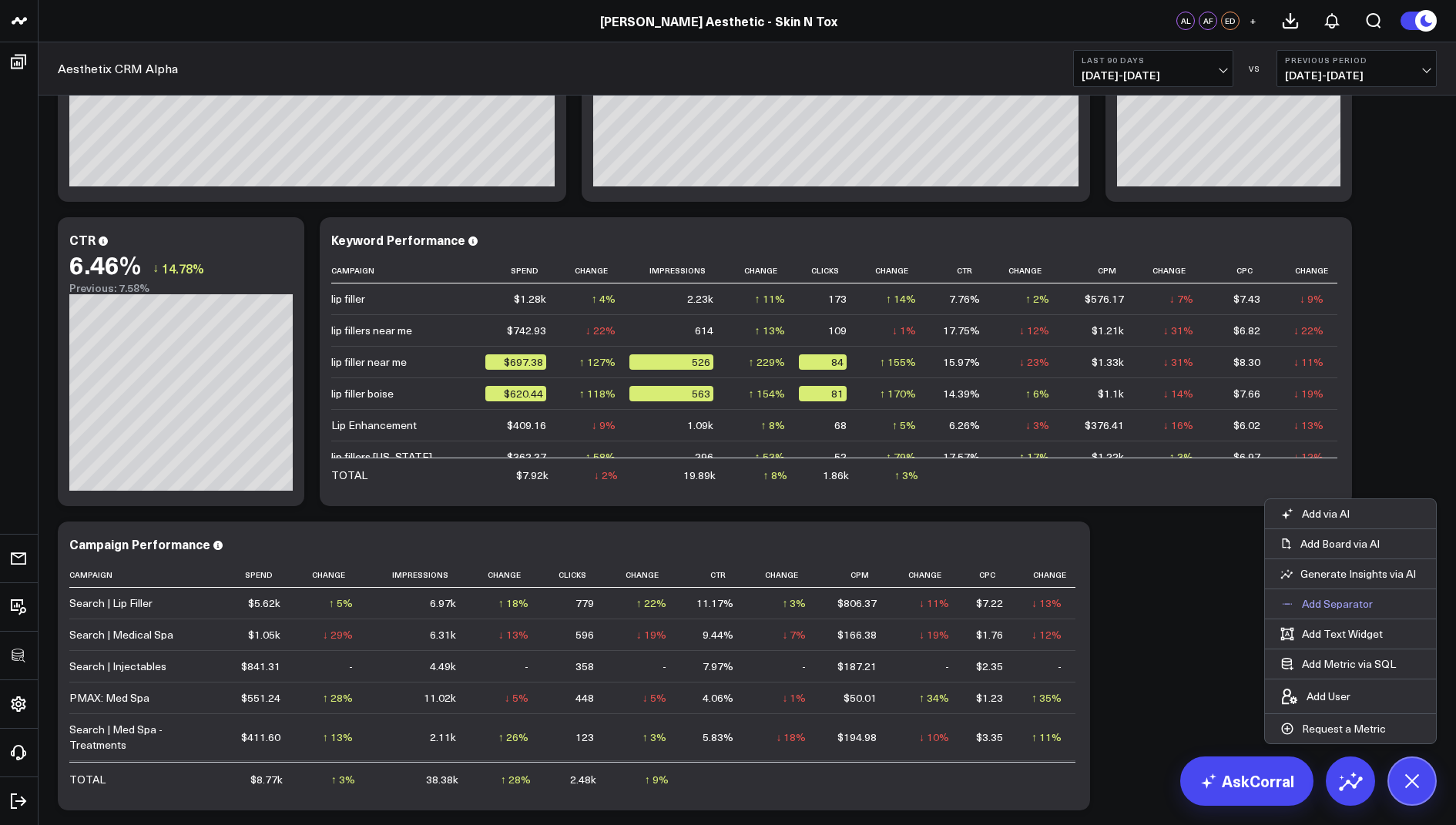
click at [1335, 603] on p "Add Separator" at bounding box center [1337, 604] width 71 height 14
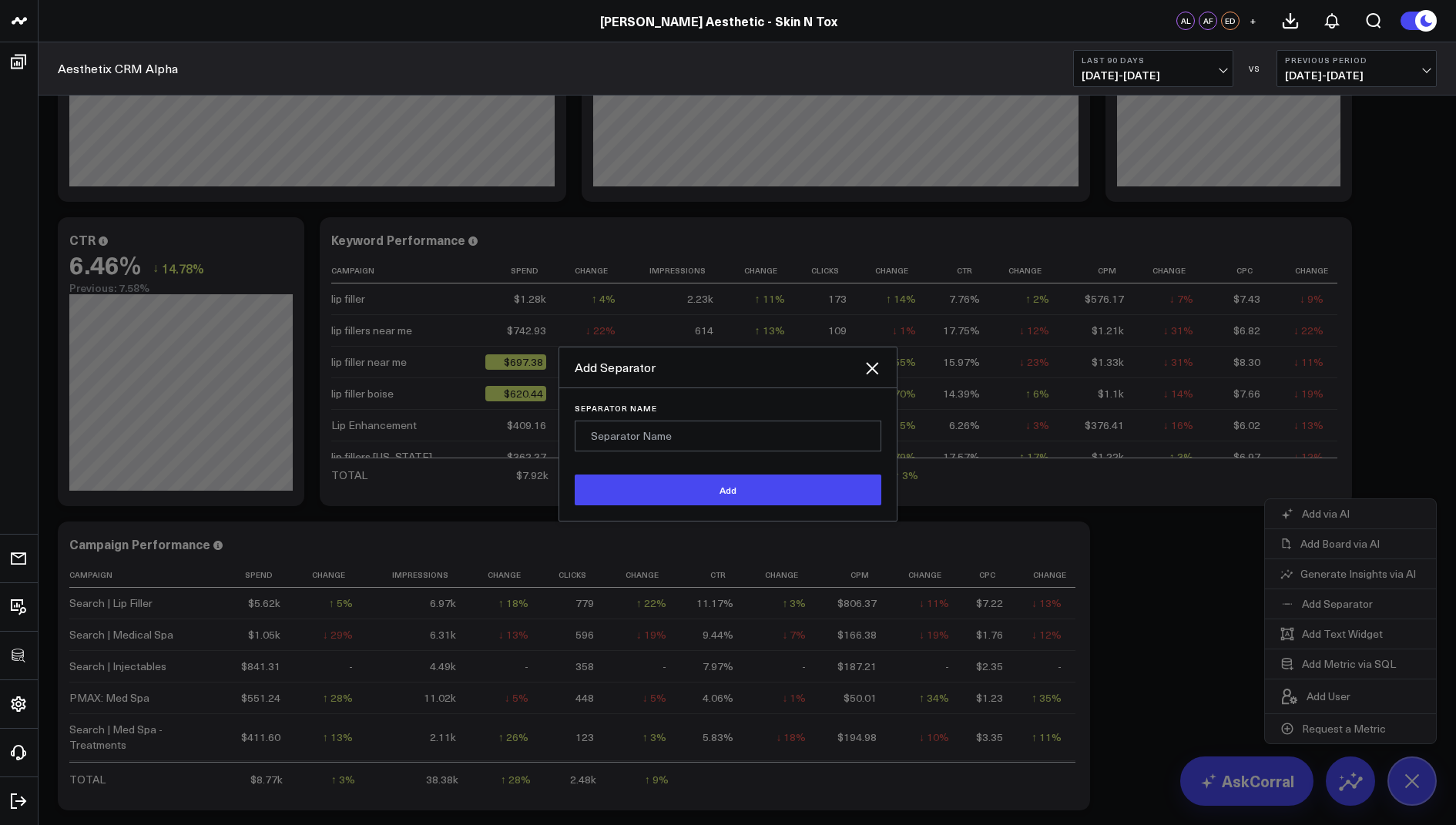
click at [652, 438] on input "Separator Name" at bounding box center [728, 435] width 307 height 31
type input "Campaign Performance"
click at [696, 486] on button "Add" at bounding box center [728, 489] width 307 height 31
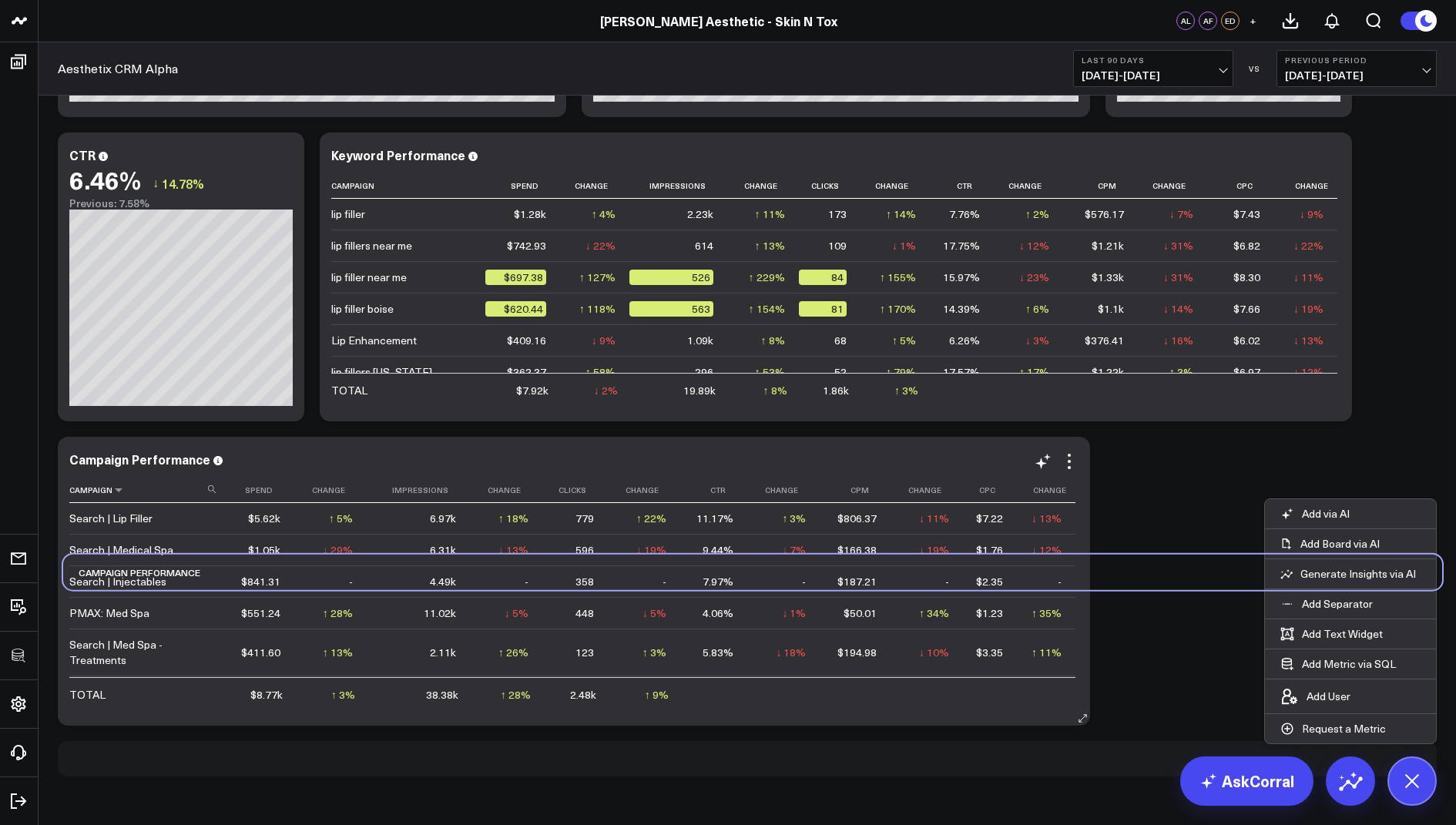
scroll to position [2315, 0]
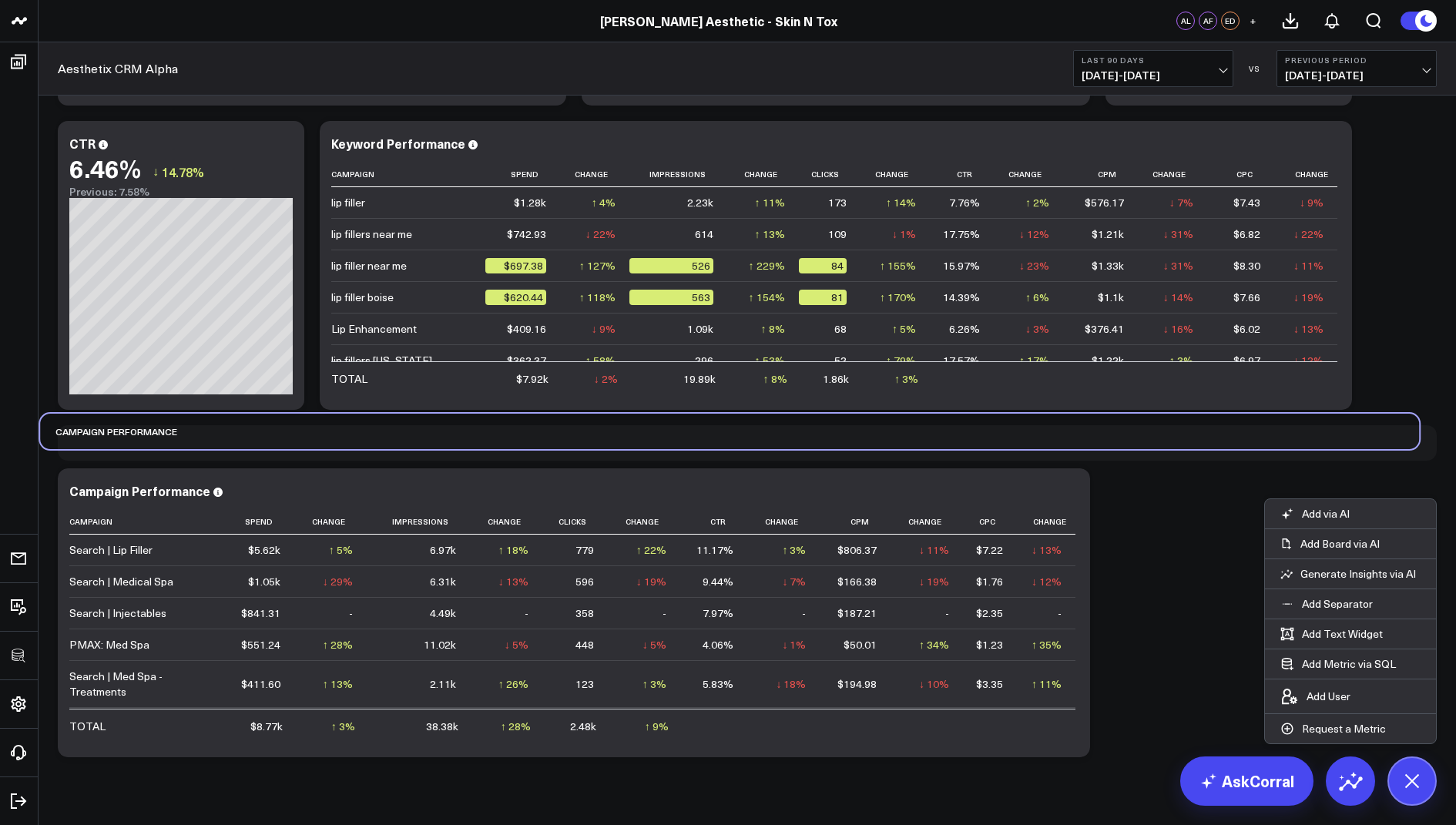
drag, startPoint x: 113, startPoint y: 761, endPoint x: 96, endPoint y: 460, distance: 301.5
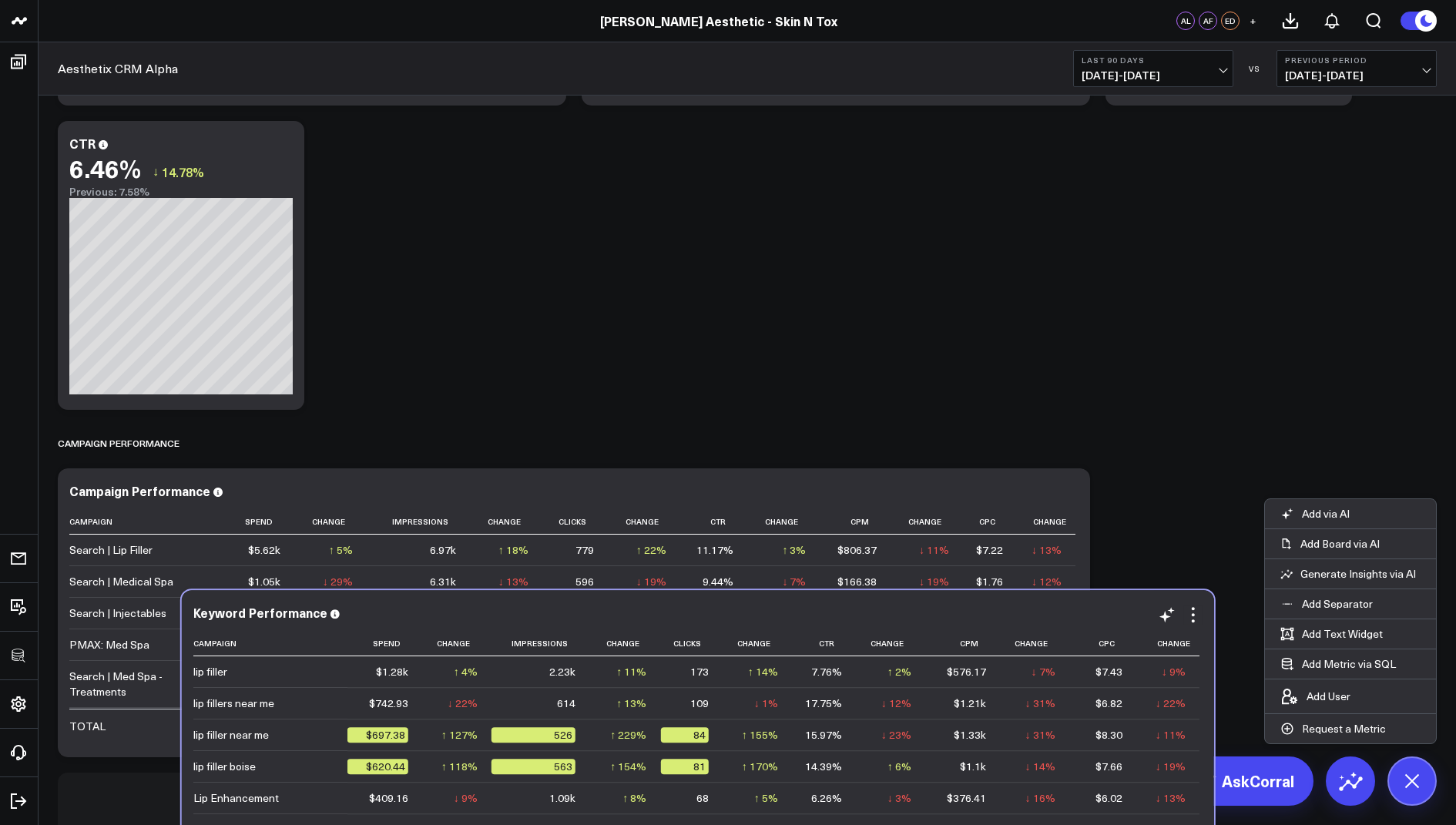
drag, startPoint x: 710, startPoint y: 151, endPoint x: 572, endPoint y: 620, distance: 488.9
click at [572, 620] on div "Keyword Performance" at bounding box center [698, 614] width 1009 height 18
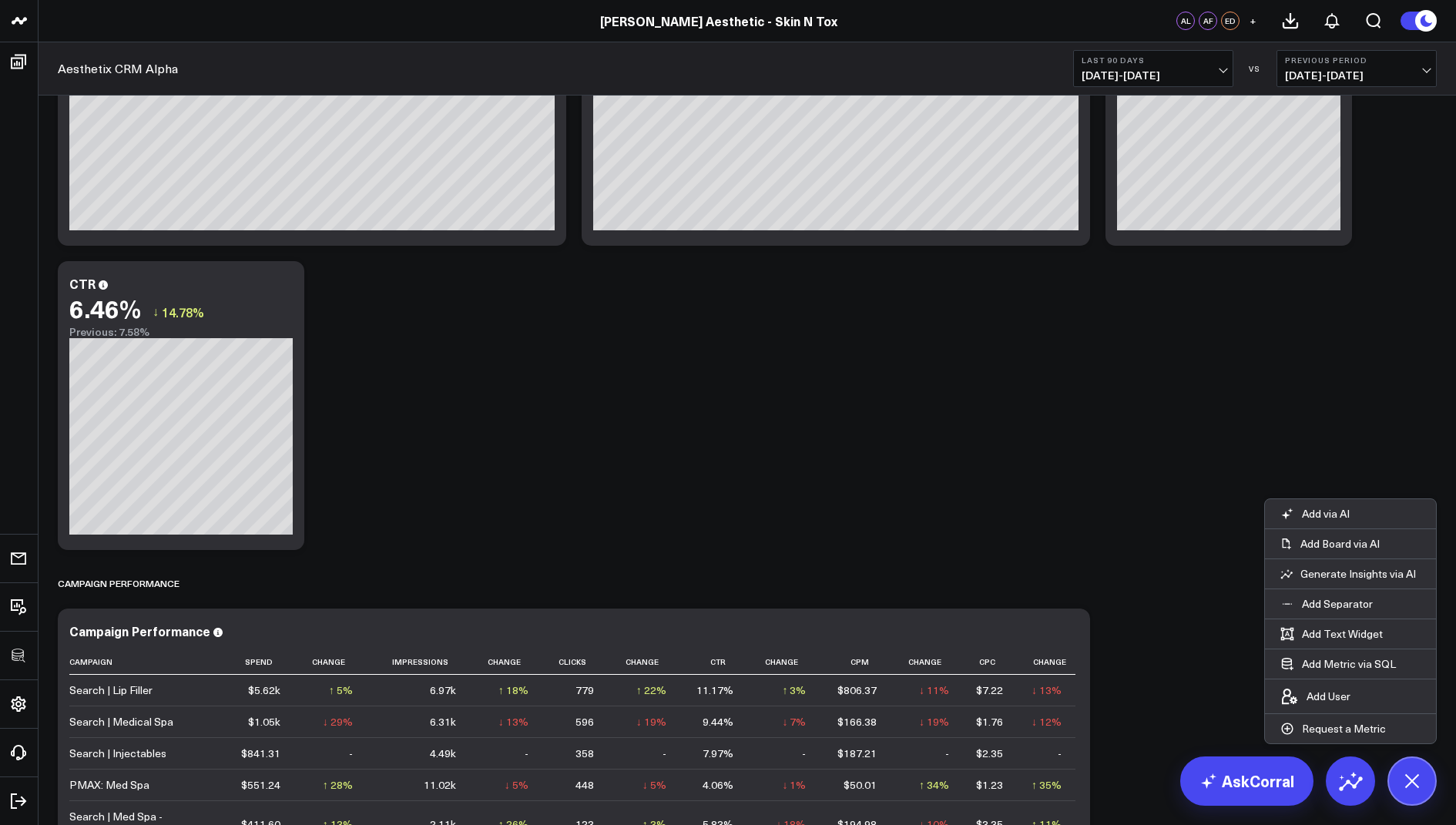
scroll to position [2651, 0]
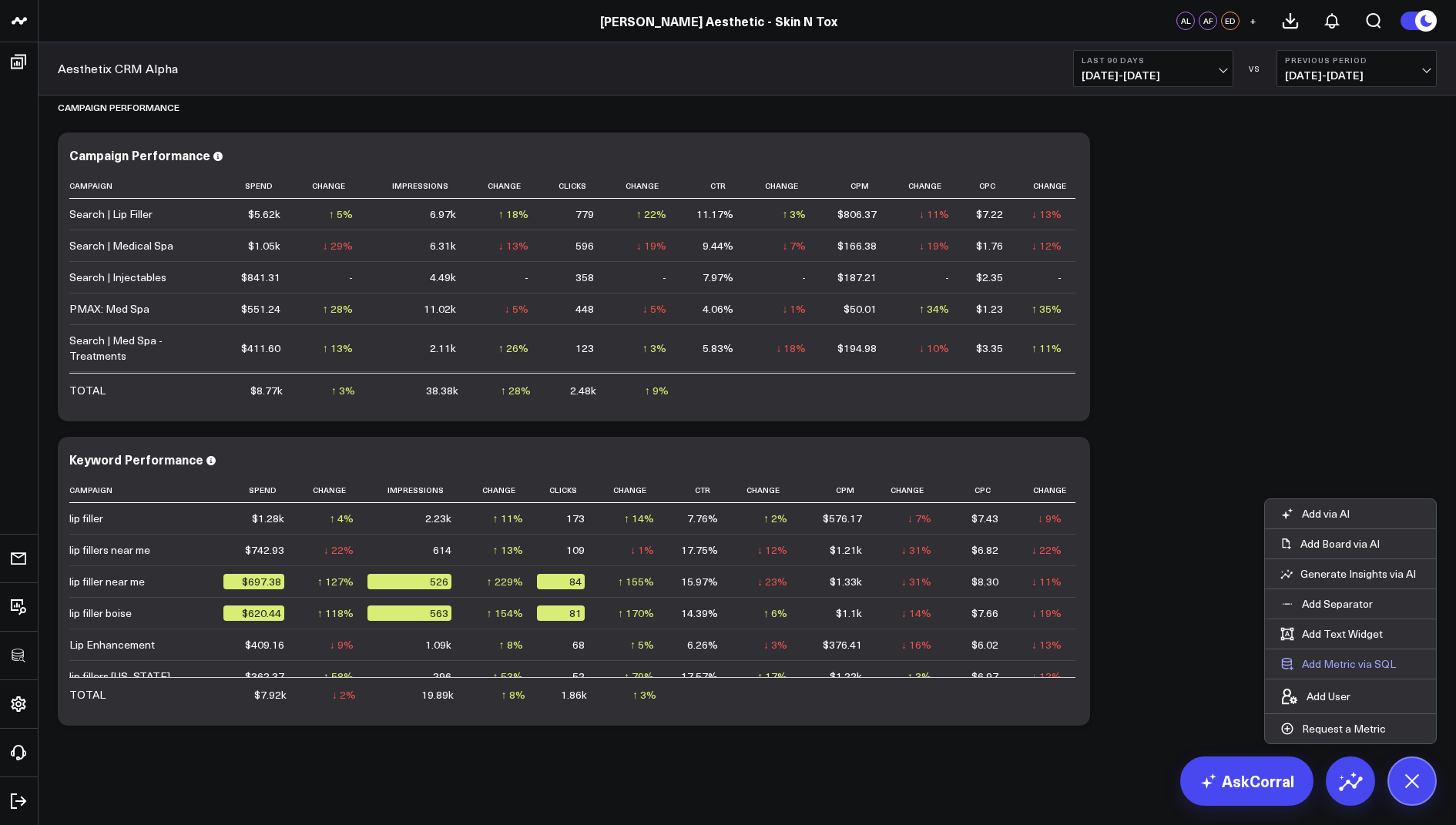
click at [1356, 664] on button "Add Metric via SQL" at bounding box center [1338, 663] width 147 height 29
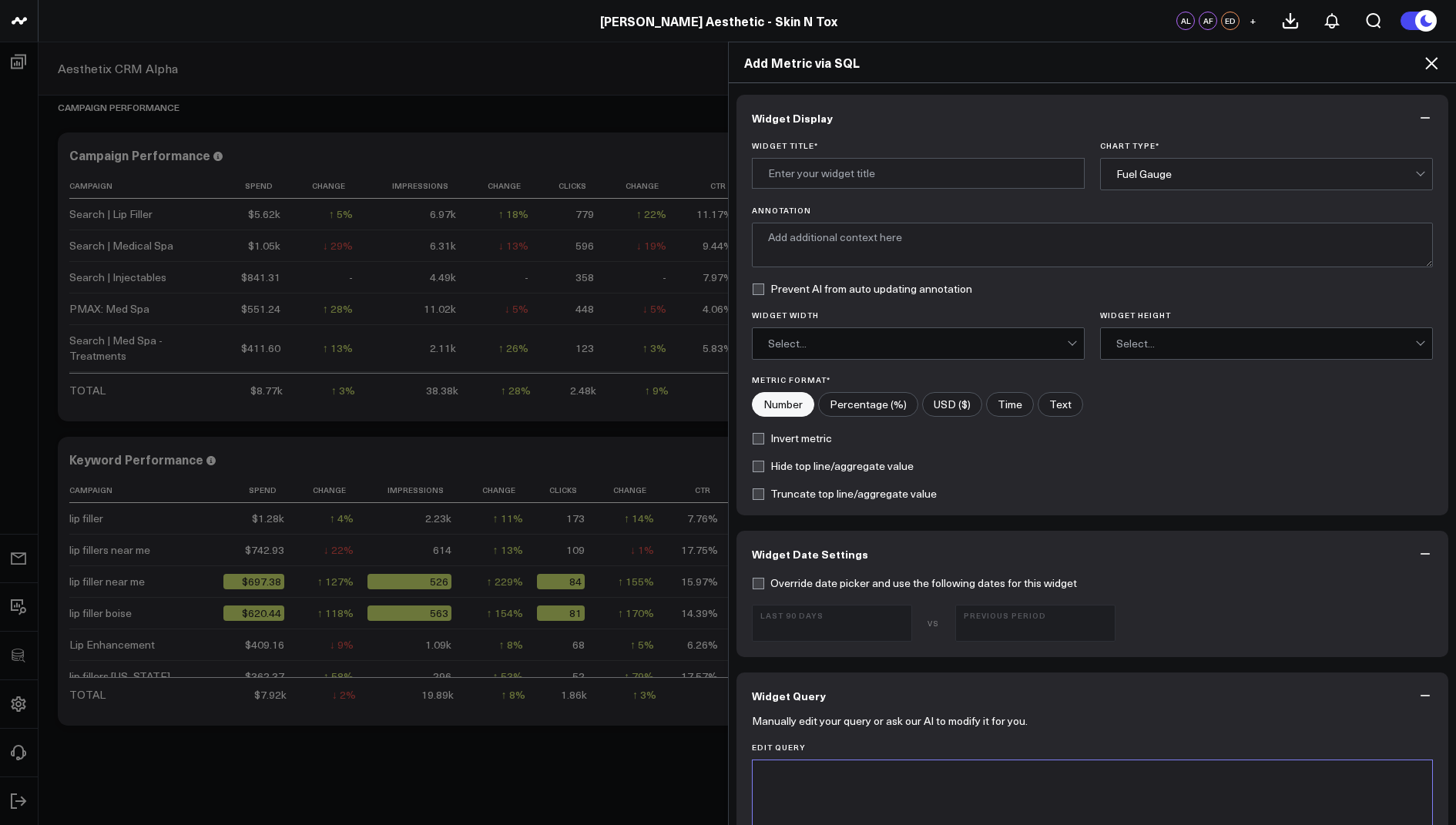
click at [1433, 65] on icon at bounding box center [1432, 64] width 19 height 19
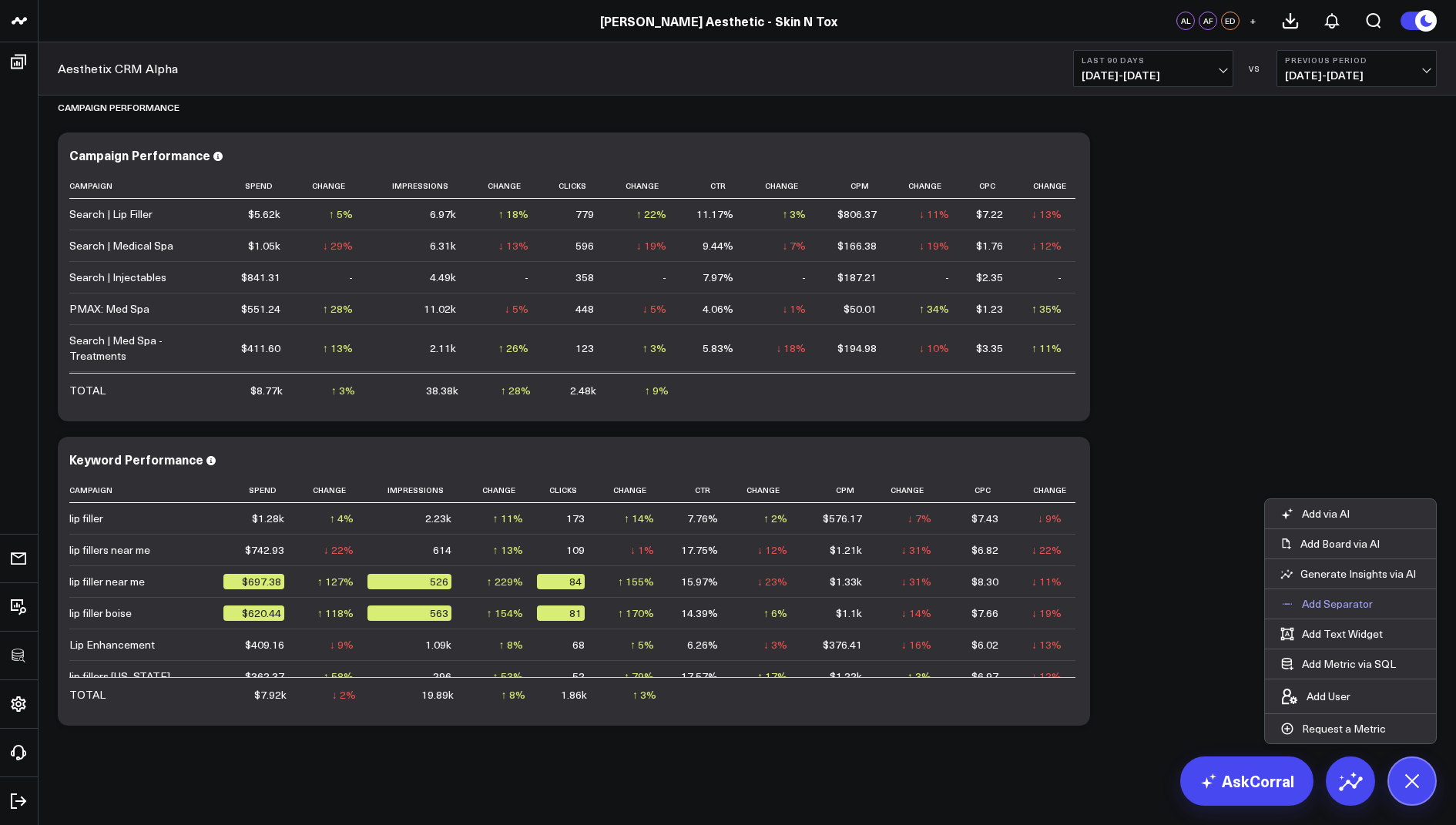
click at [1320, 600] on p "Add Separator" at bounding box center [1337, 604] width 71 height 14
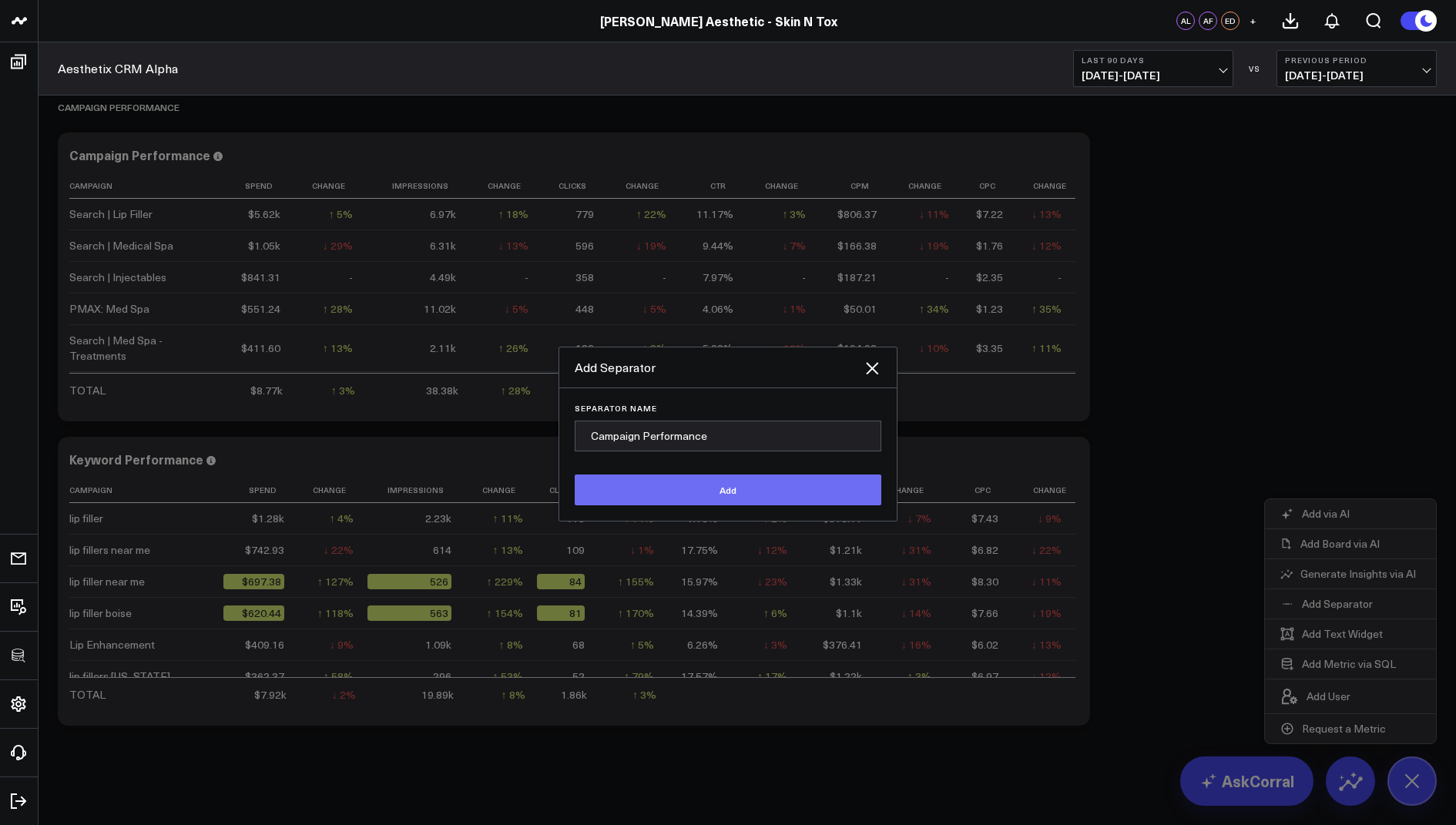
type input "Campaign Performance"
click at [615, 481] on button "Add" at bounding box center [728, 489] width 307 height 31
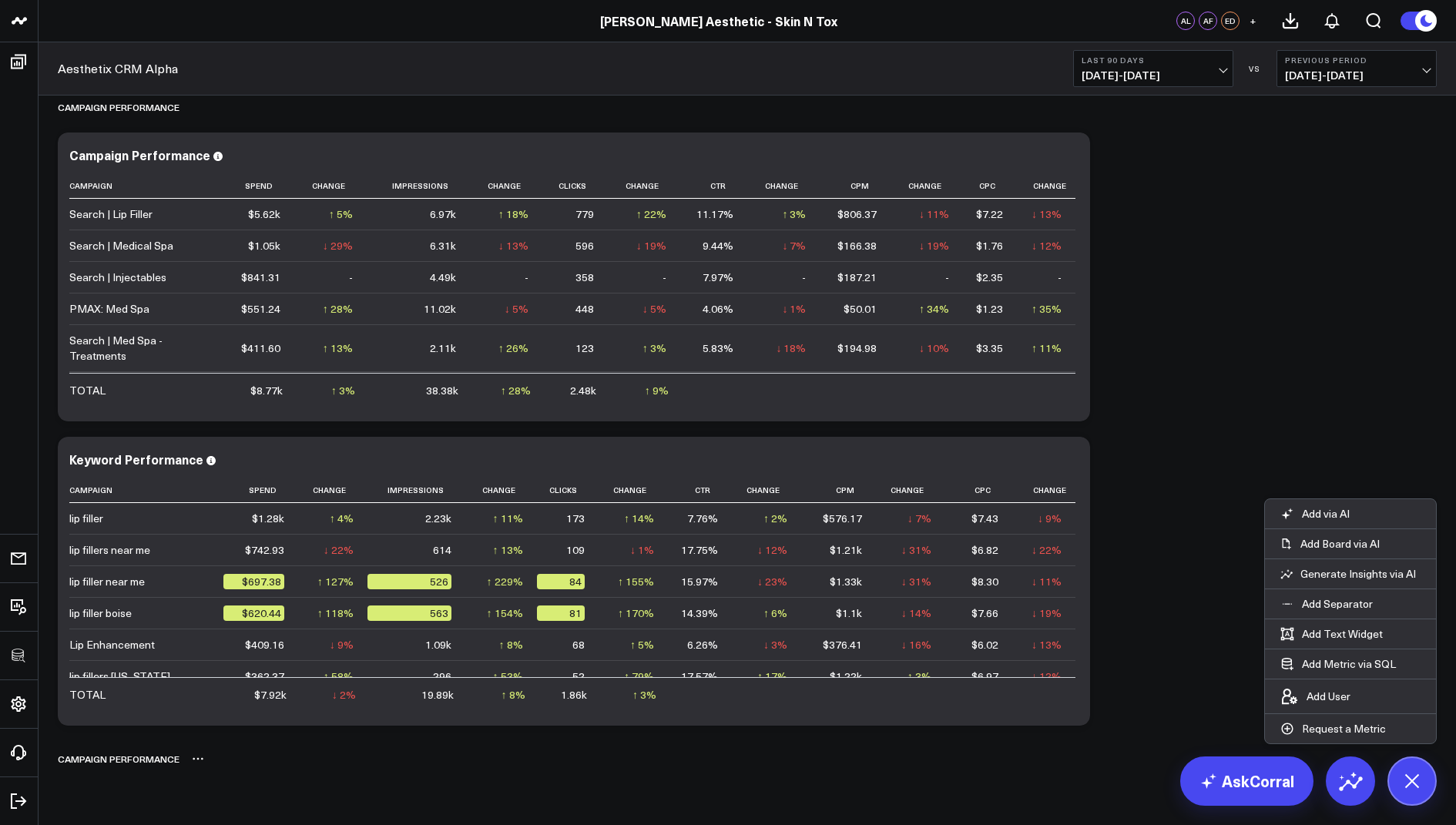
click at [199, 760] on icon at bounding box center [198, 759] width 13 height 13
click at [232, 778] on button "Rename" at bounding box center [238, 776] width 67 height 26
click at [109, 762] on div "Campaign Performance" at bounding box center [118, 758] width 122 height 35
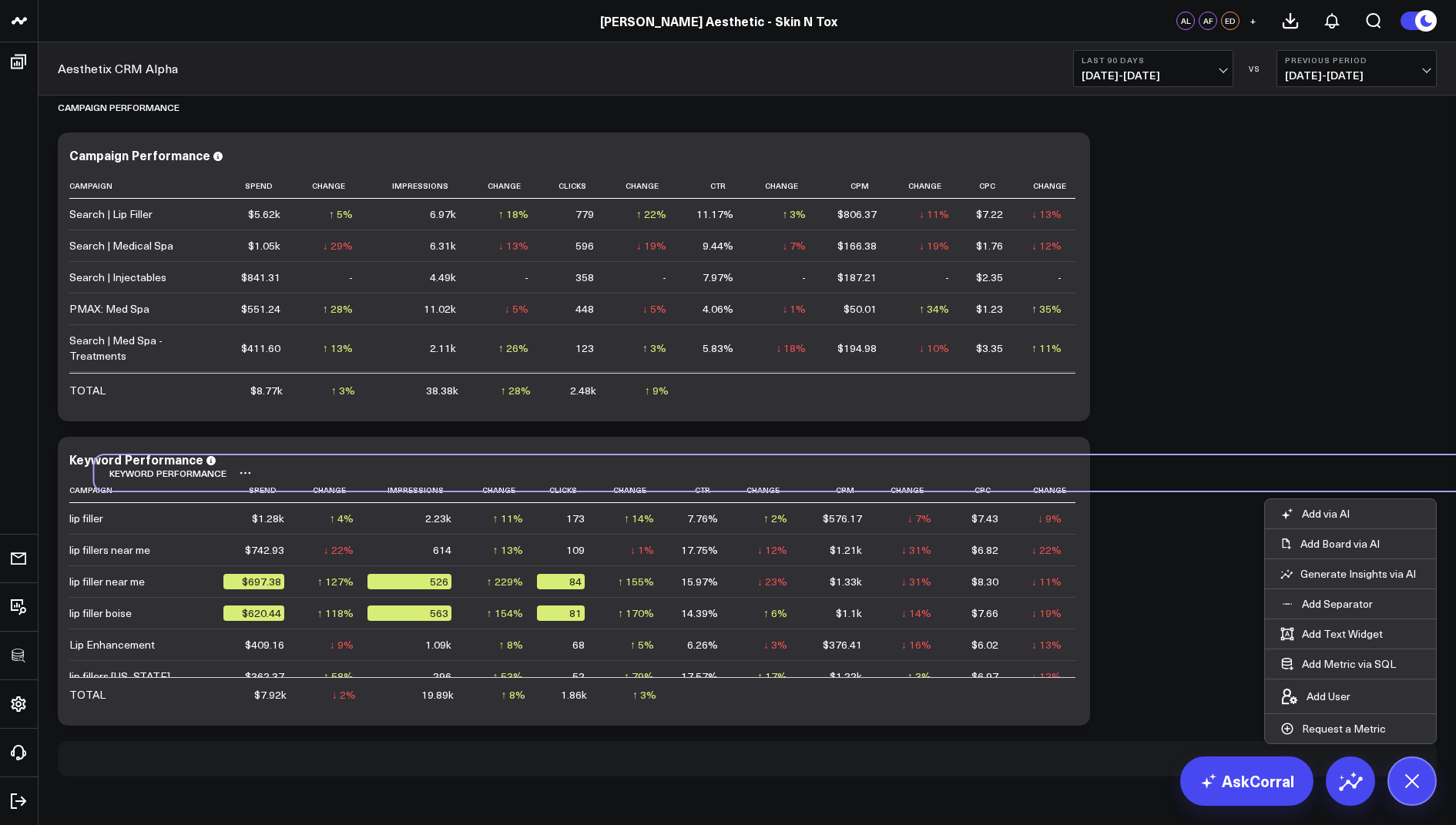
scroll to position [2655, 0]
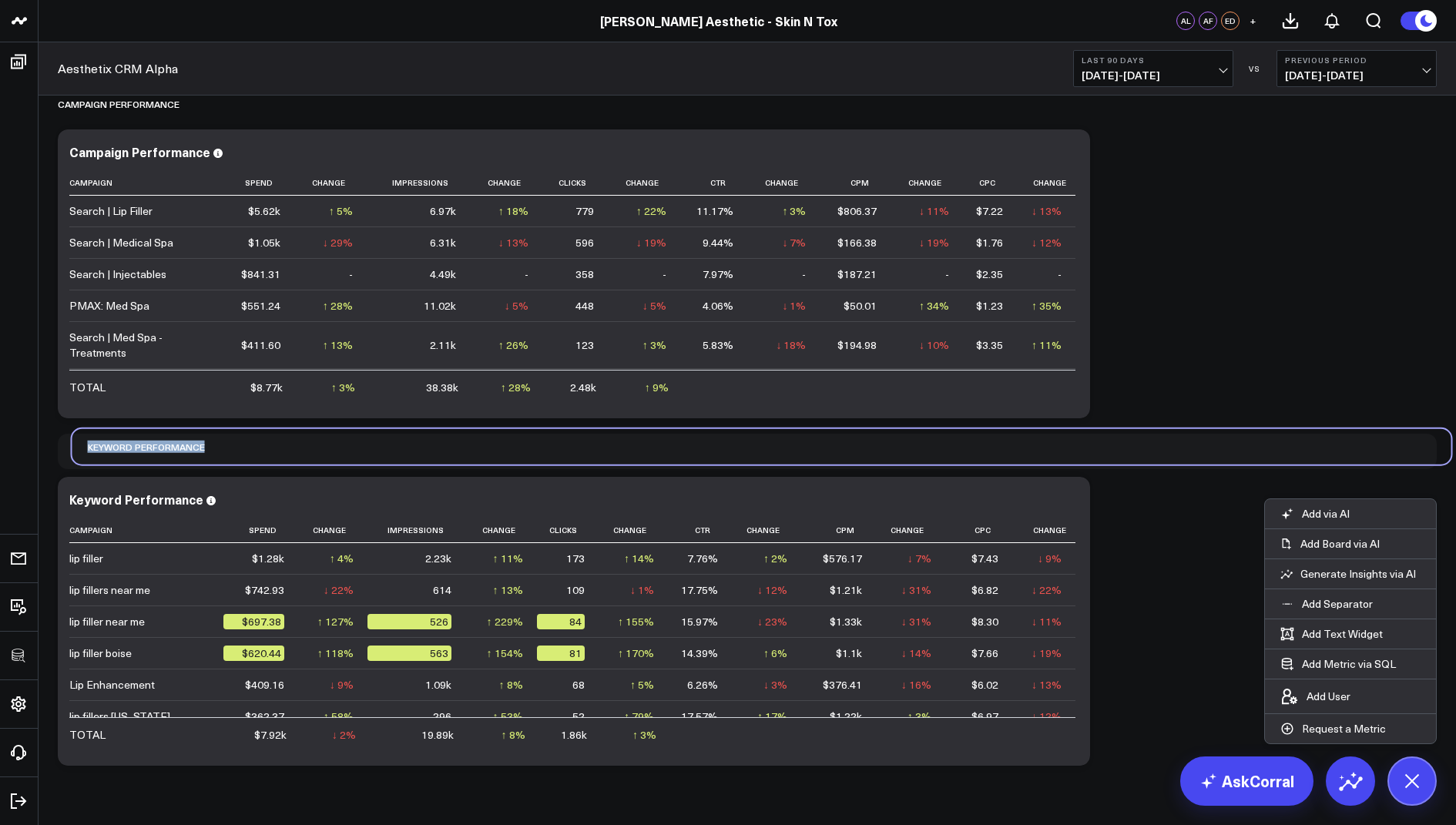
drag, startPoint x: 107, startPoint y: 755, endPoint x: 115, endPoint y: 463, distance: 292.1
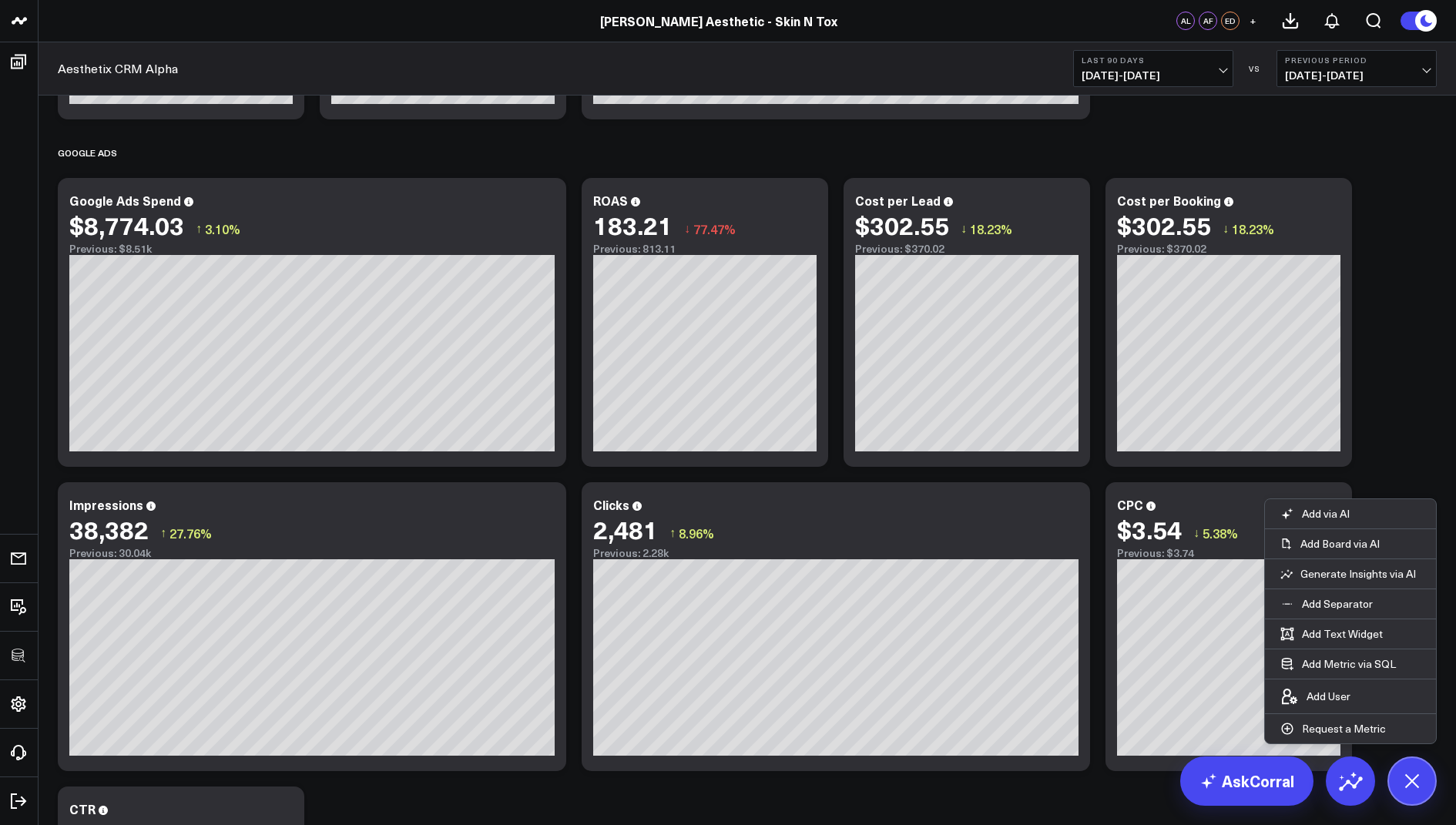
scroll to position [1641, 0]
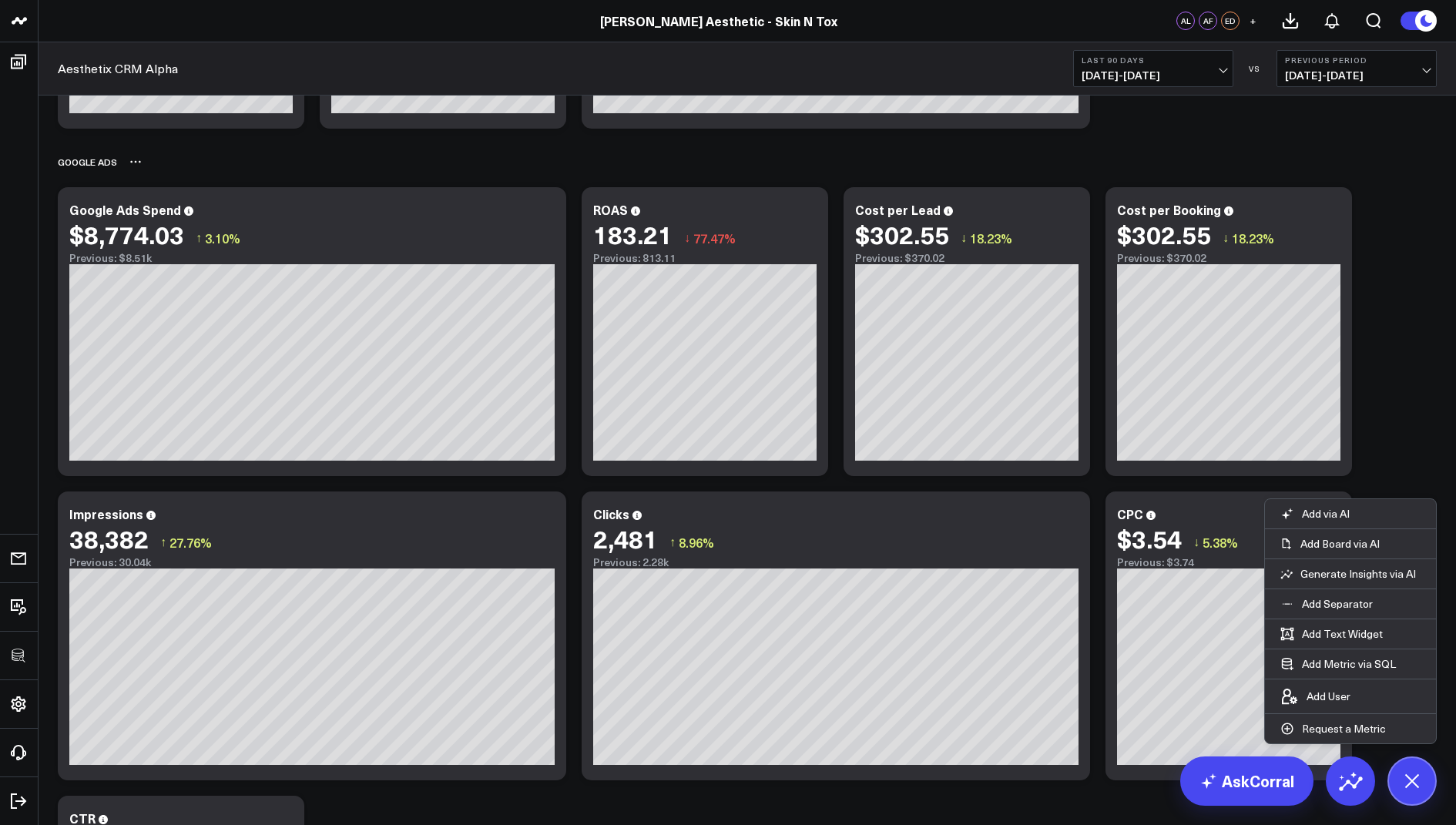
click at [133, 162] on icon at bounding box center [136, 162] width 13 height 13
click at [176, 176] on button "Rename" at bounding box center [176, 178] width 67 height 26
click at [139, 205] on div "Google Ads Spend" at bounding box center [131, 209] width 125 height 17
click at [138, 206] on div "Google Ads Spend" at bounding box center [131, 209] width 125 height 17
drag, startPoint x: 141, startPoint y: 207, endPoint x: 64, endPoint y: 211, distance: 77.1
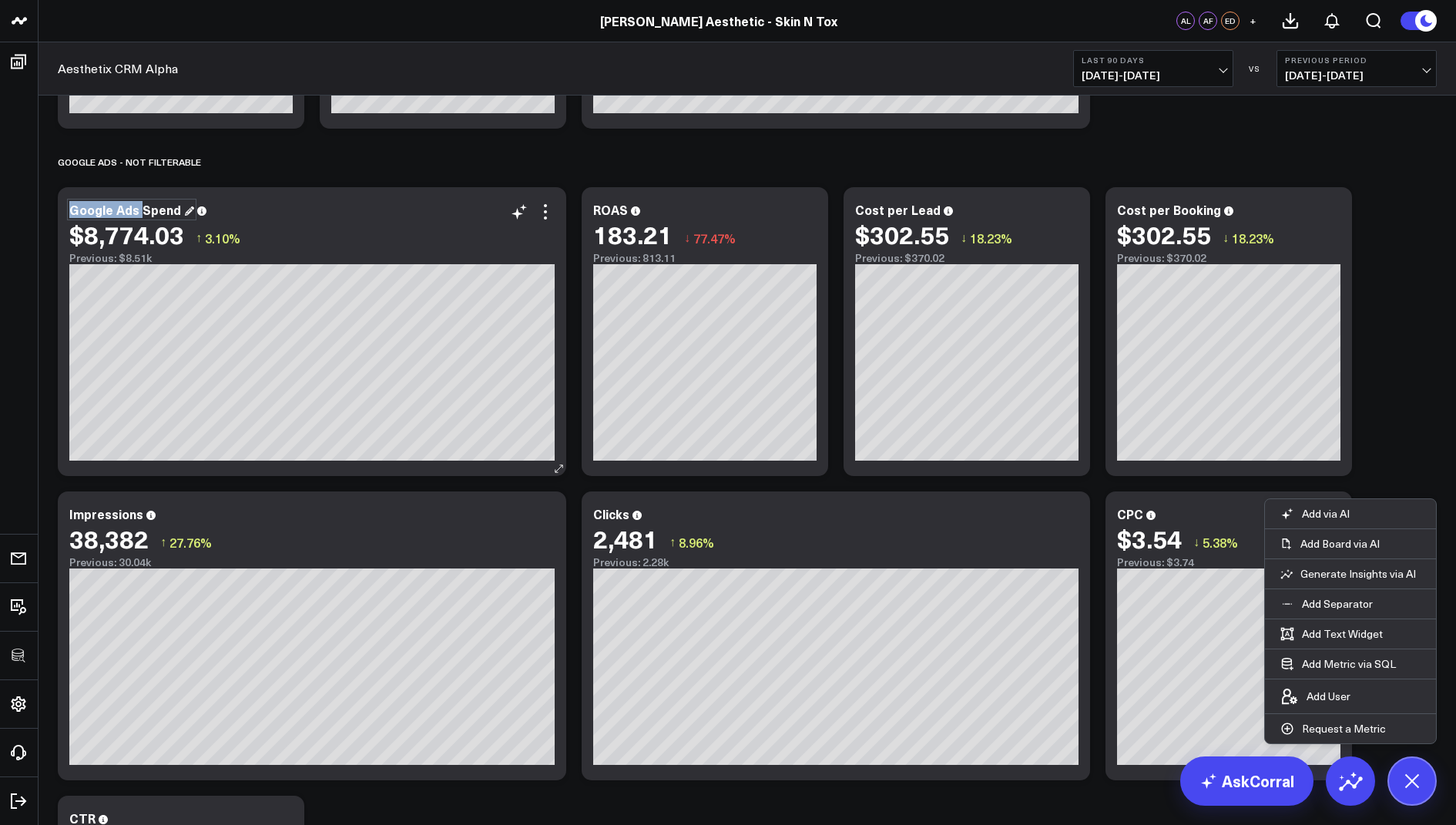
click at [64, 211] on div "Google Ads Spend $8,774.03 ↑ 3.10% Previous: $8.51k [#fff fontSize:14px lineHei…" at bounding box center [312, 332] width 508 height 289
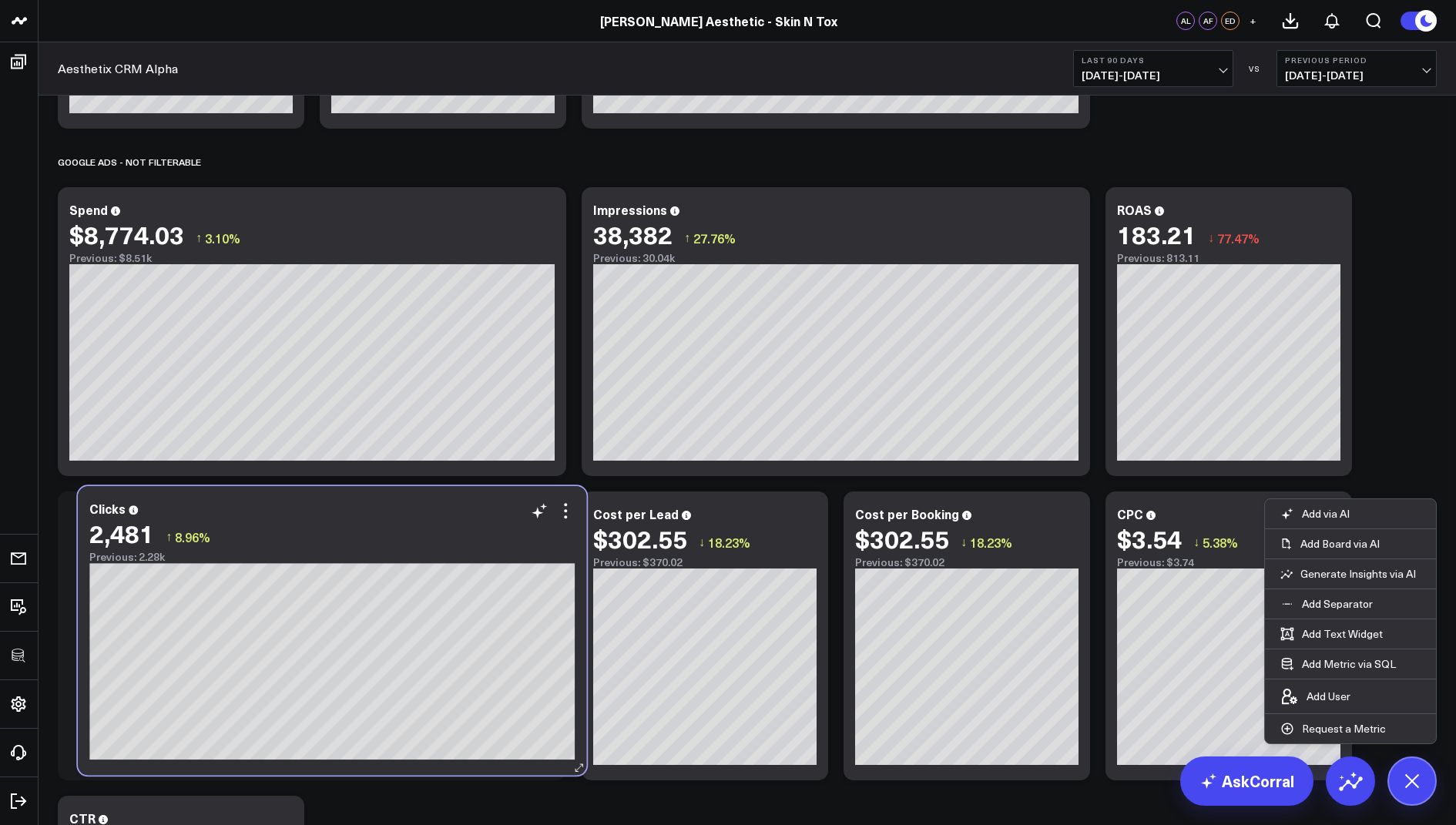
drag, startPoint x: 768, startPoint y: 562, endPoint x: 263, endPoint y: 556, distance: 505.0
click at [263, 556] on div "Previous: 2.28k" at bounding box center [332, 557] width 485 height 13
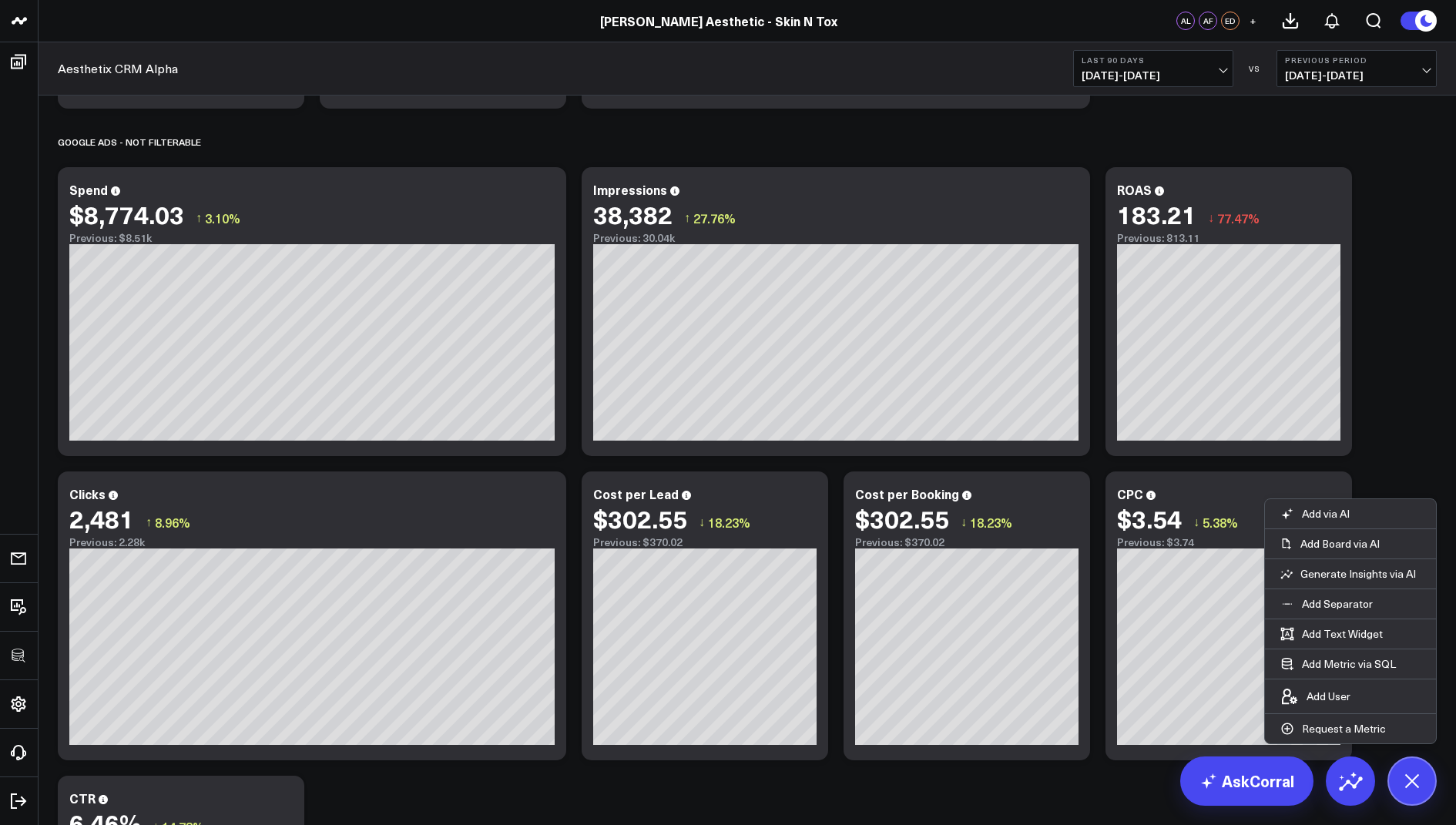
scroll to position [1894, 0]
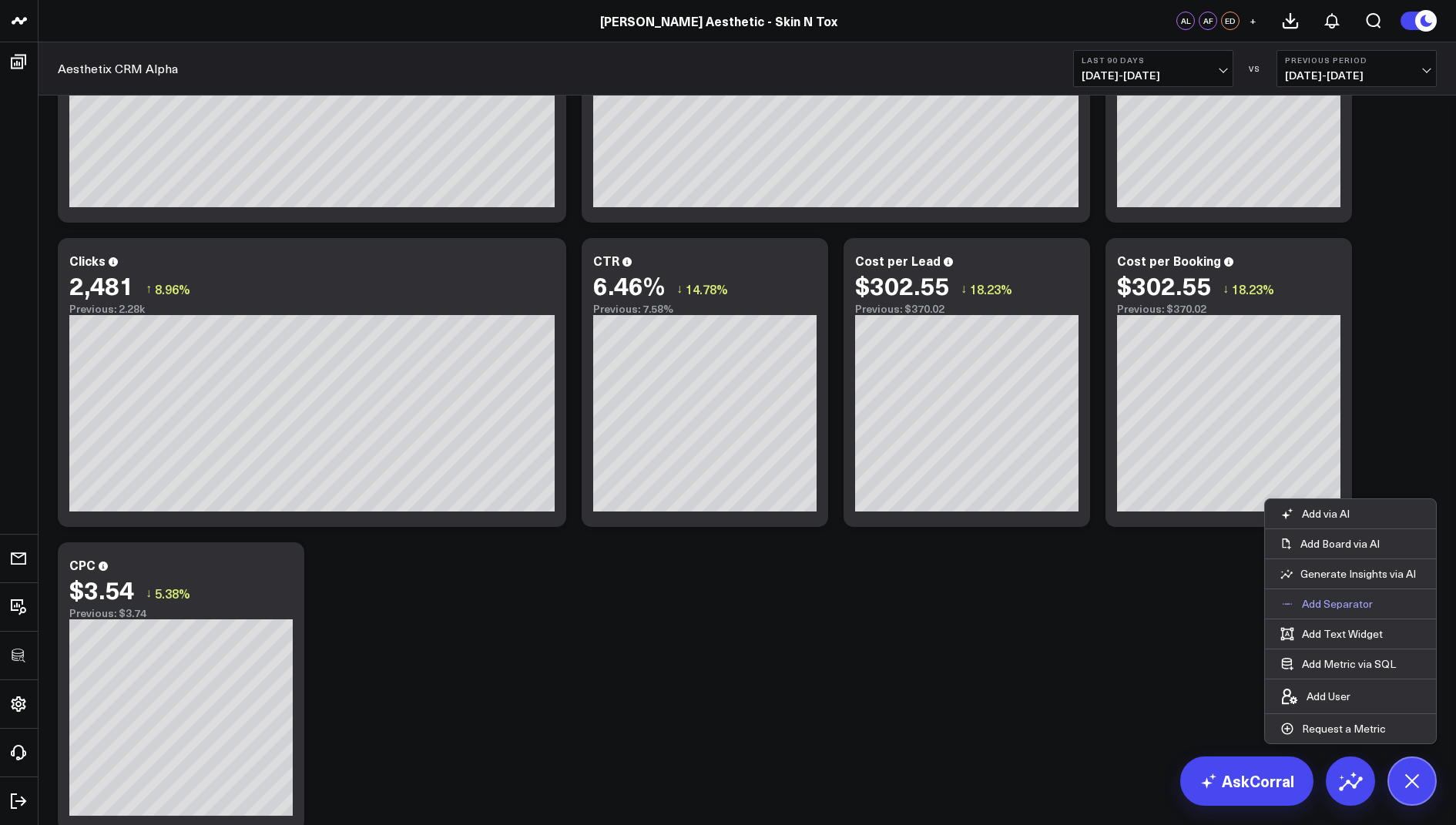
click at [1342, 604] on p "Add Separator" at bounding box center [1337, 604] width 71 height 14
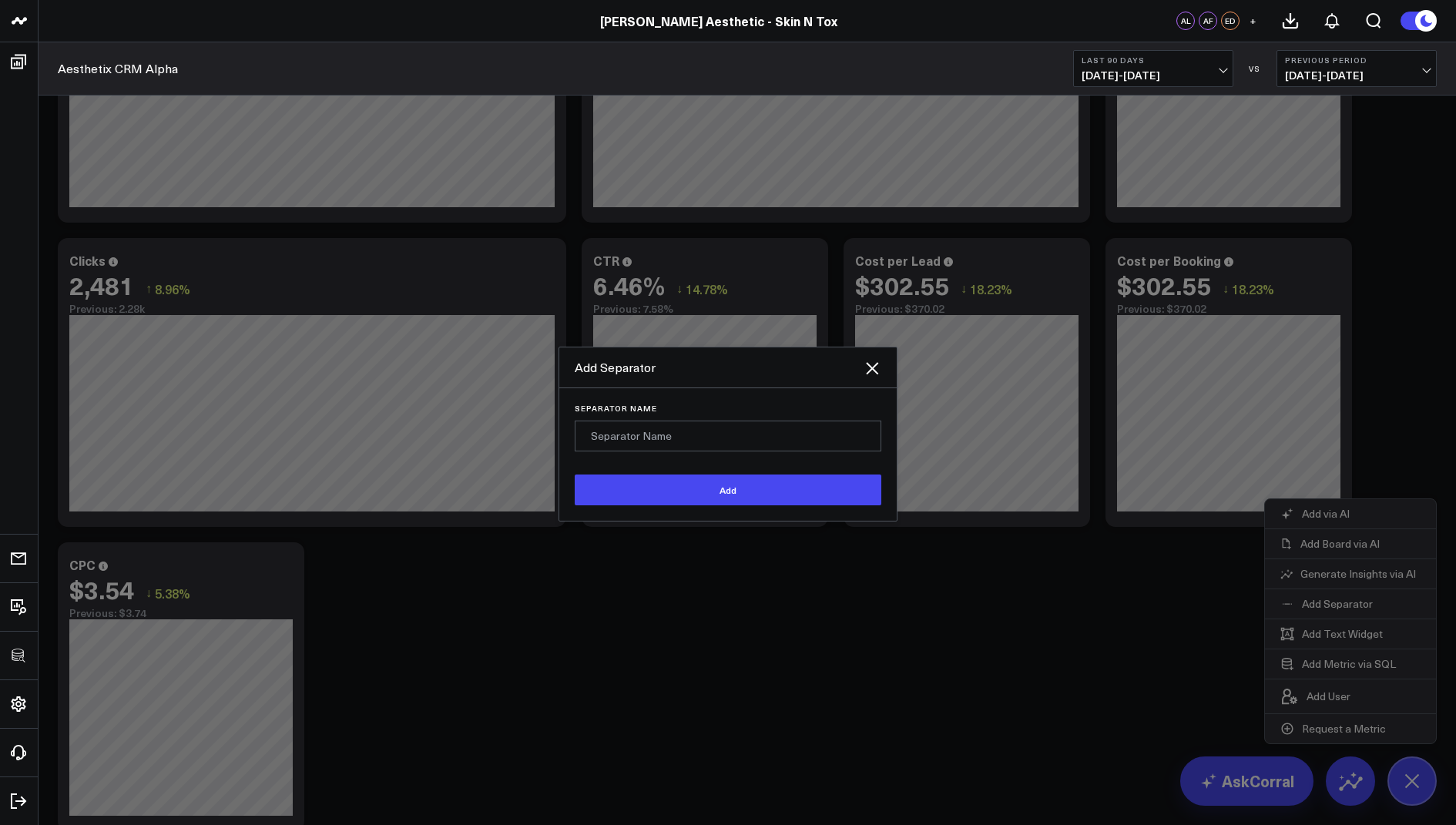
click at [674, 433] on input "Separator Name" at bounding box center [728, 435] width 307 height 31
type input "Cost"
click at [679, 493] on button "Add" at bounding box center [728, 489] width 307 height 31
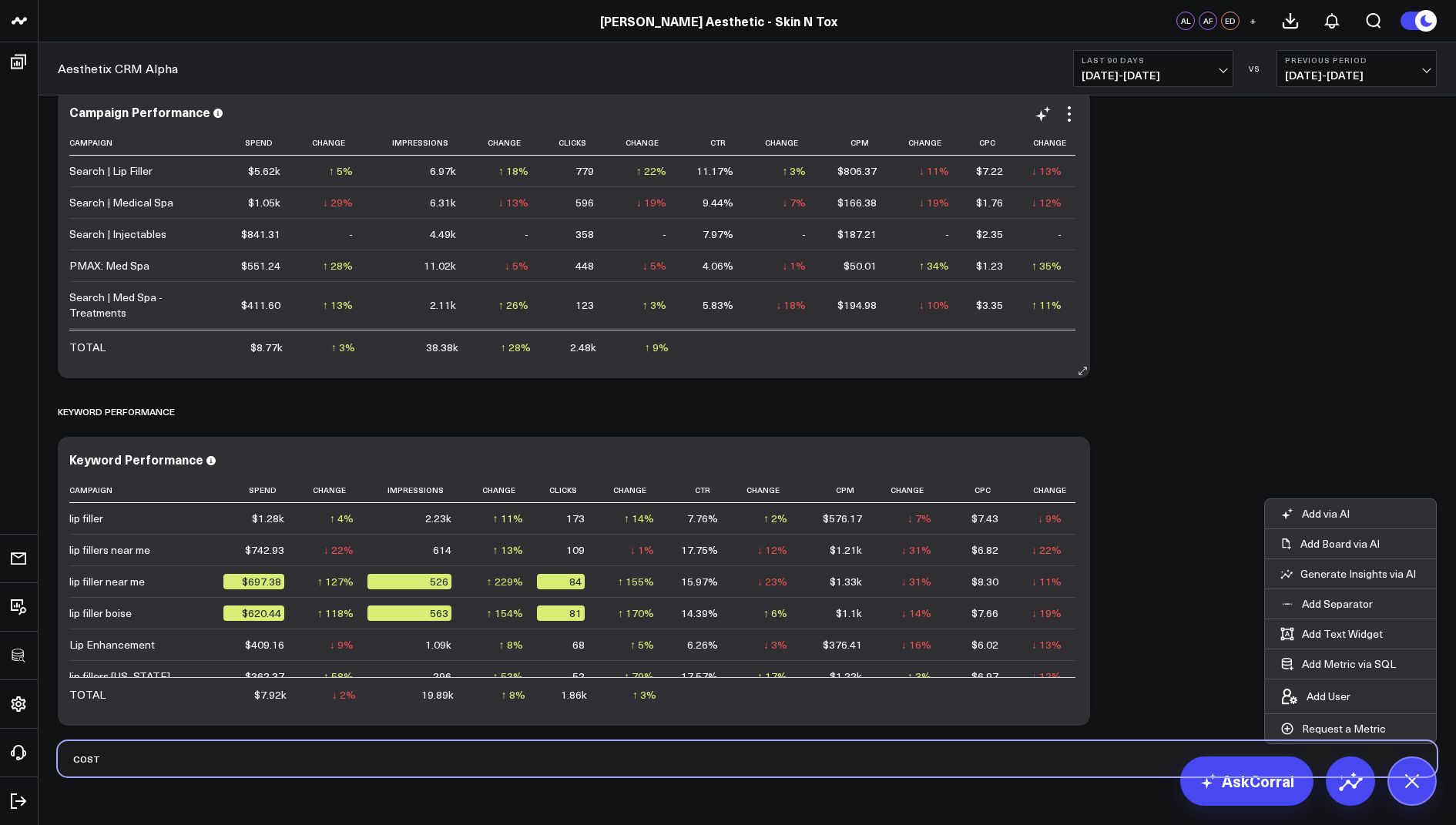
scroll to position [2698, 0]
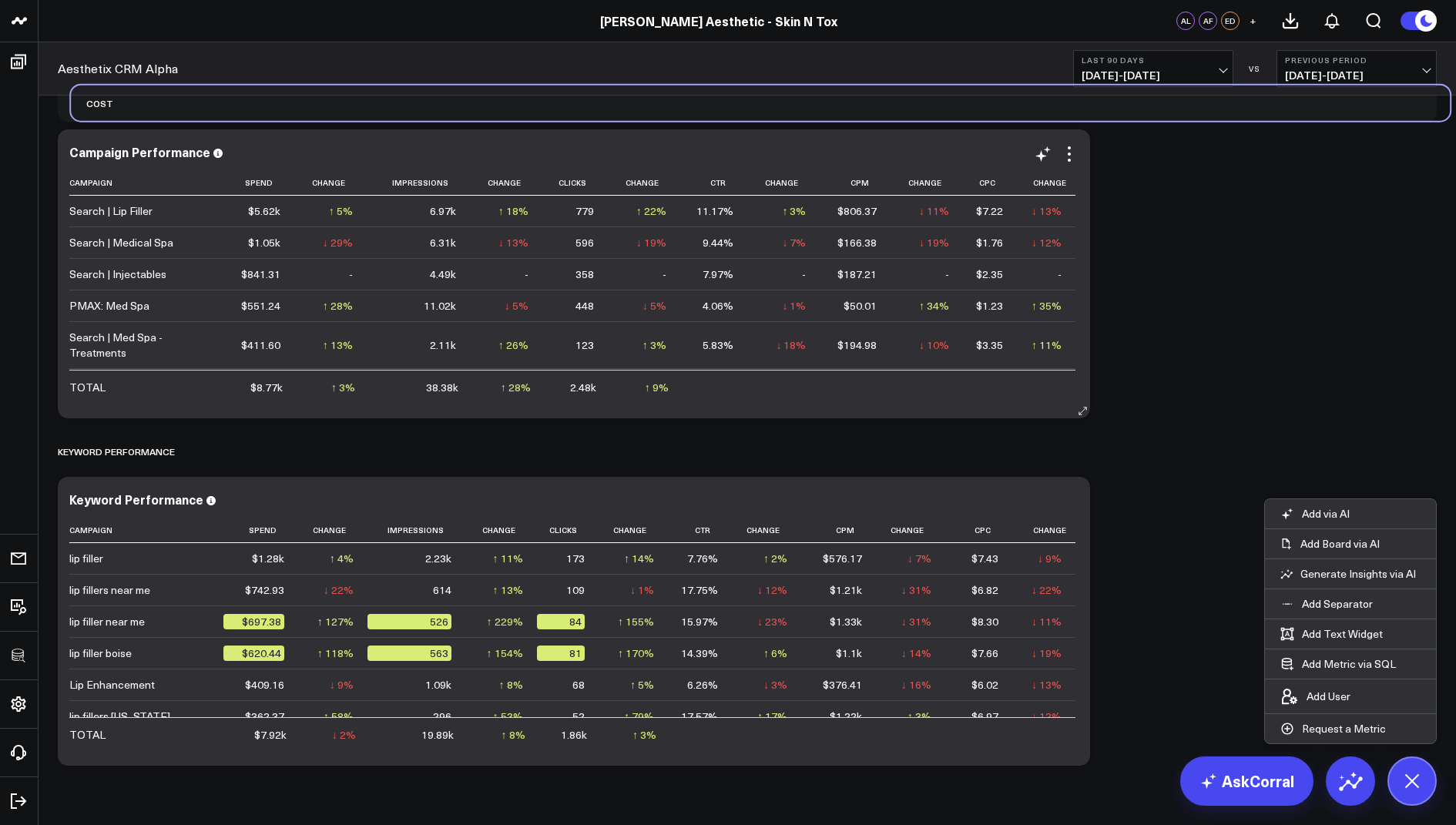
drag, startPoint x: 68, startPoint y: 757, endPoint x: 84, endPoint y: 182, distance: 575.2
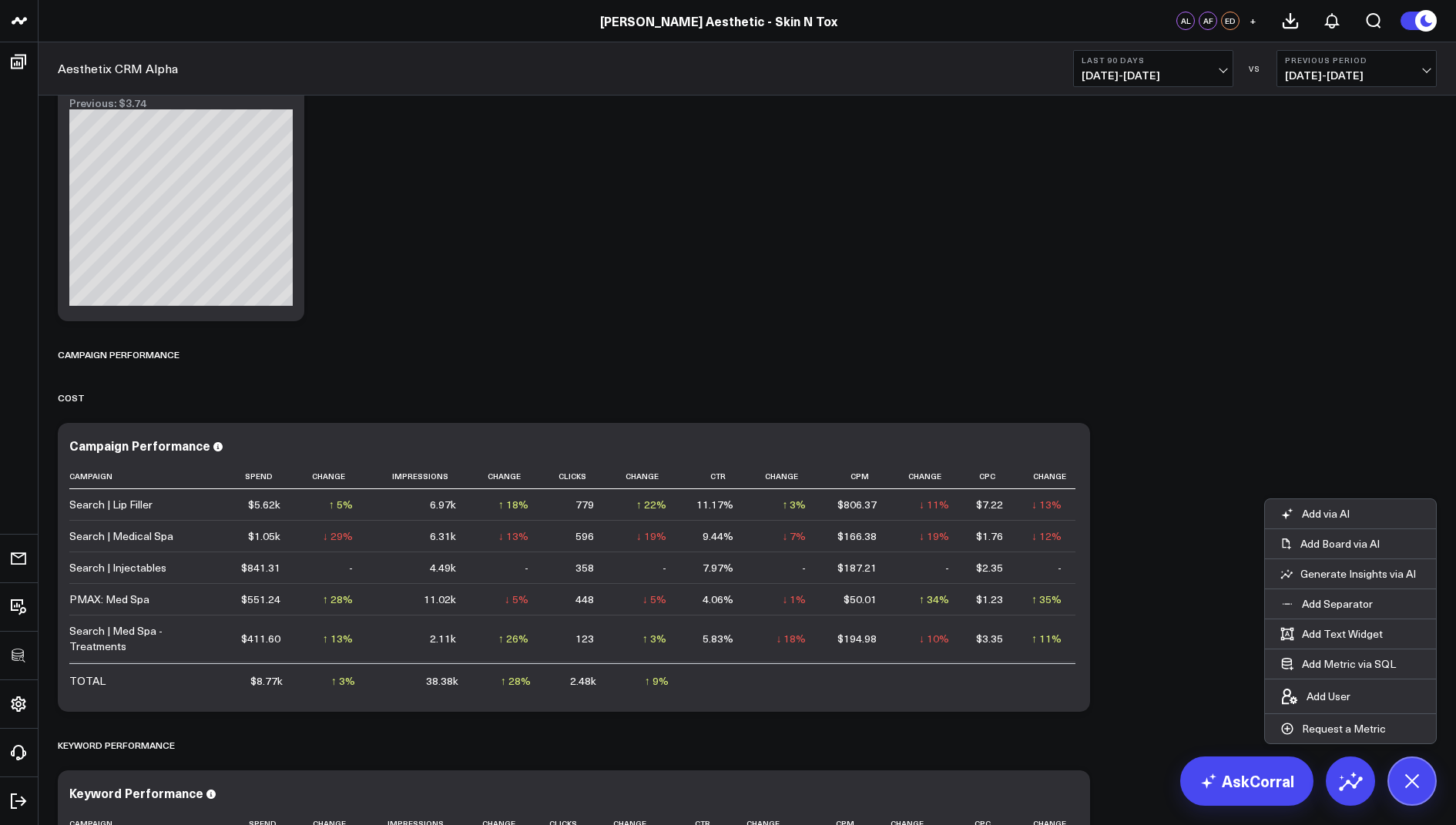
scroll to position [2382, 0]
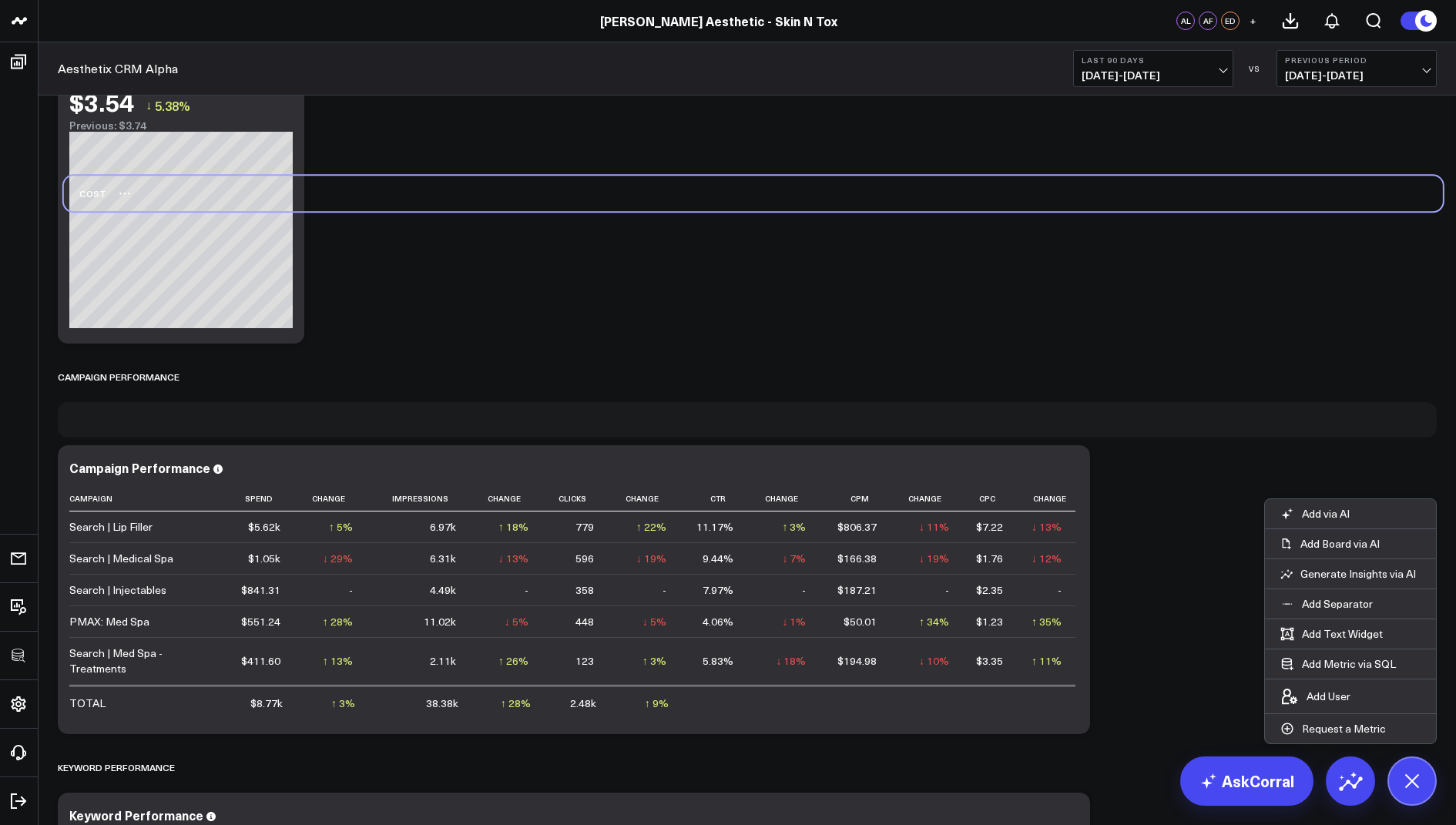
drag, startPoint x: 81, startPoint y: 418, endPoint x: 85, endPoint y: 166, distance: 252.0
click at [85, 176] on div "Cost" at bounding box center [85, 193] width 42 height 35
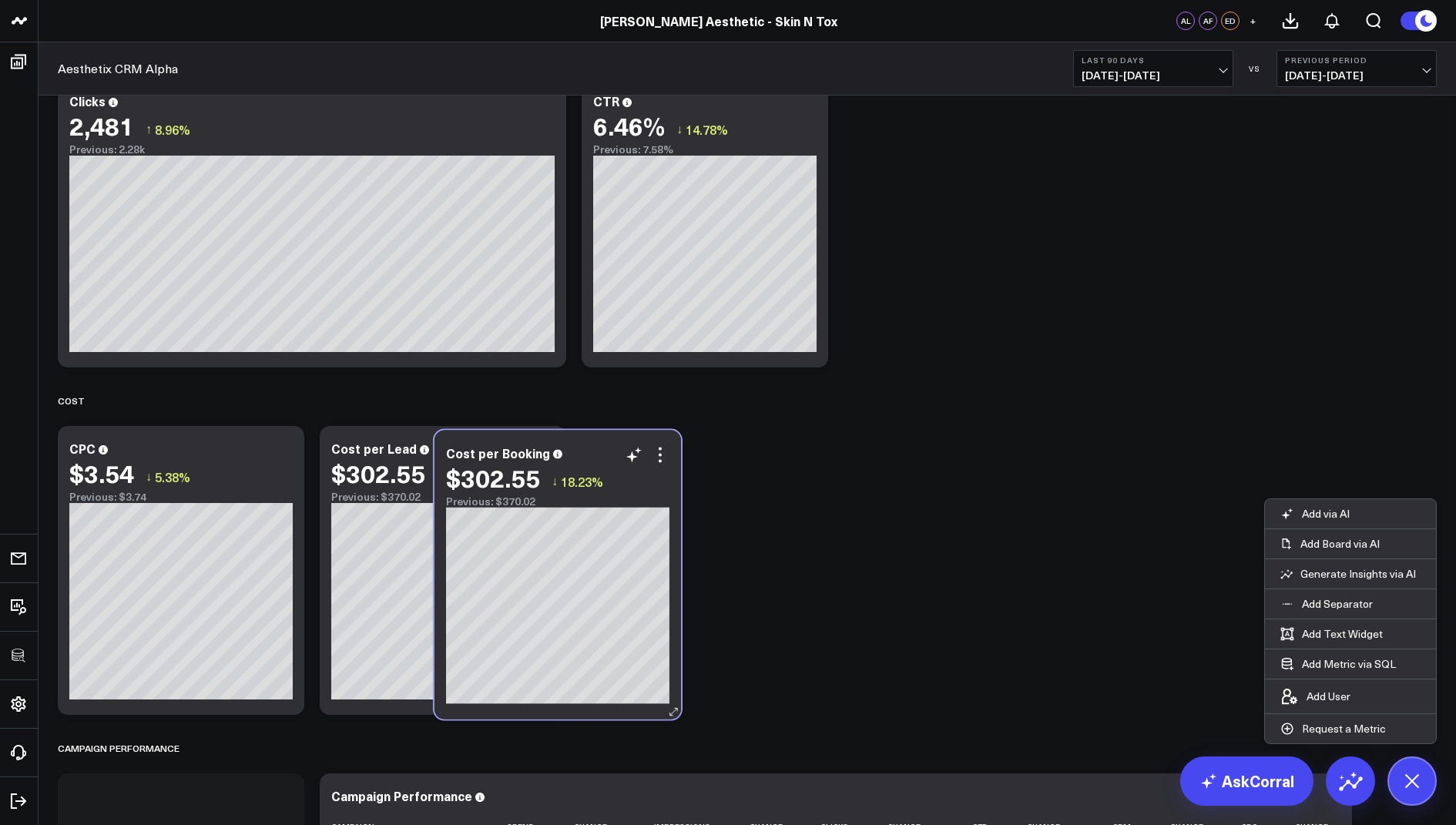
scroll to position [2065, 0]
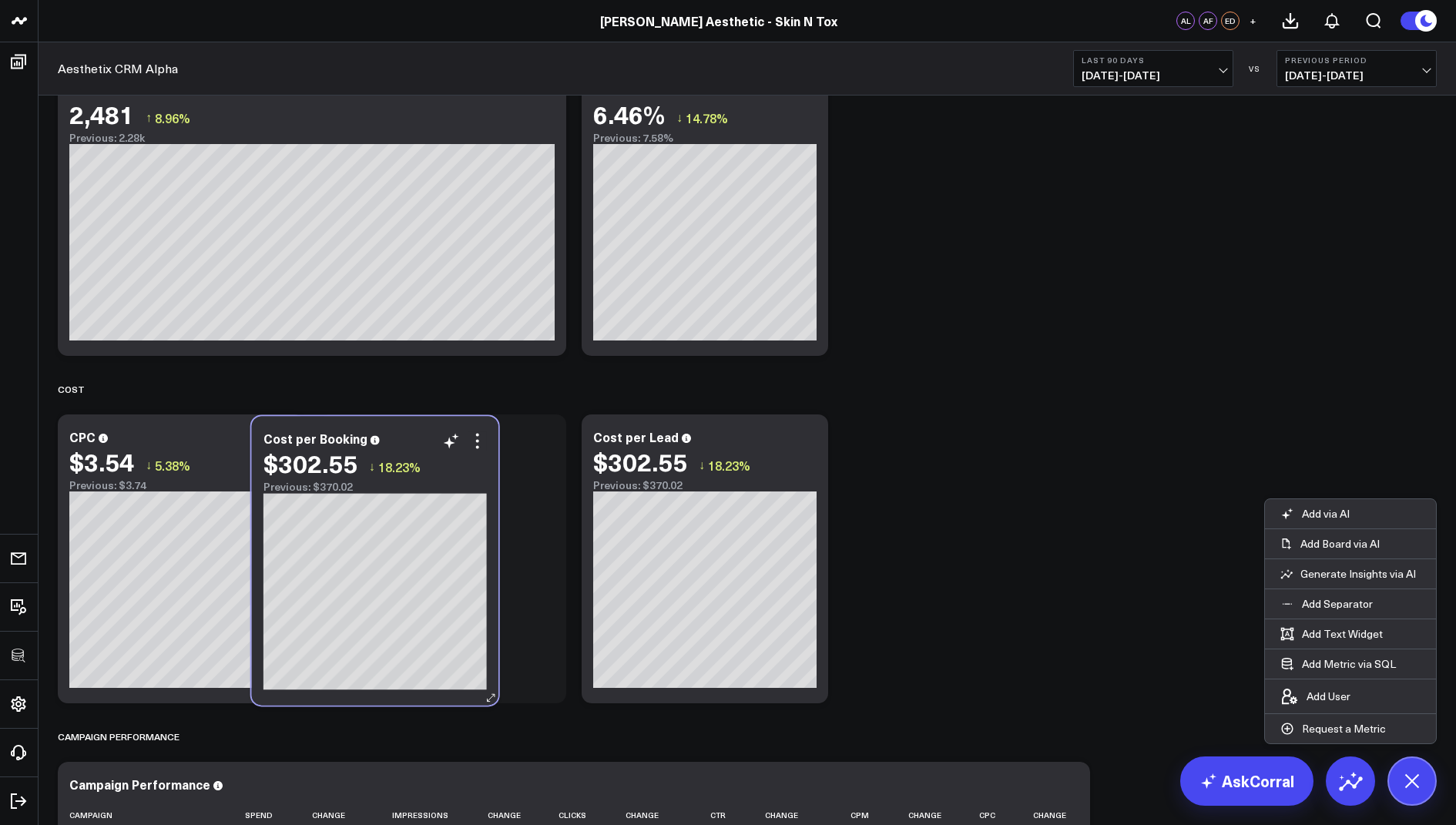
drag, startPoint x: 237, startPoint y: 796, endPoint x: 383, endPoint y: 485, distance: 343.6
click at [383, 485] on div "Cost per Booking $302.55 ↓ 18.23% Previous: $370.02" at bounding box center [375, 462] width 223 height 62
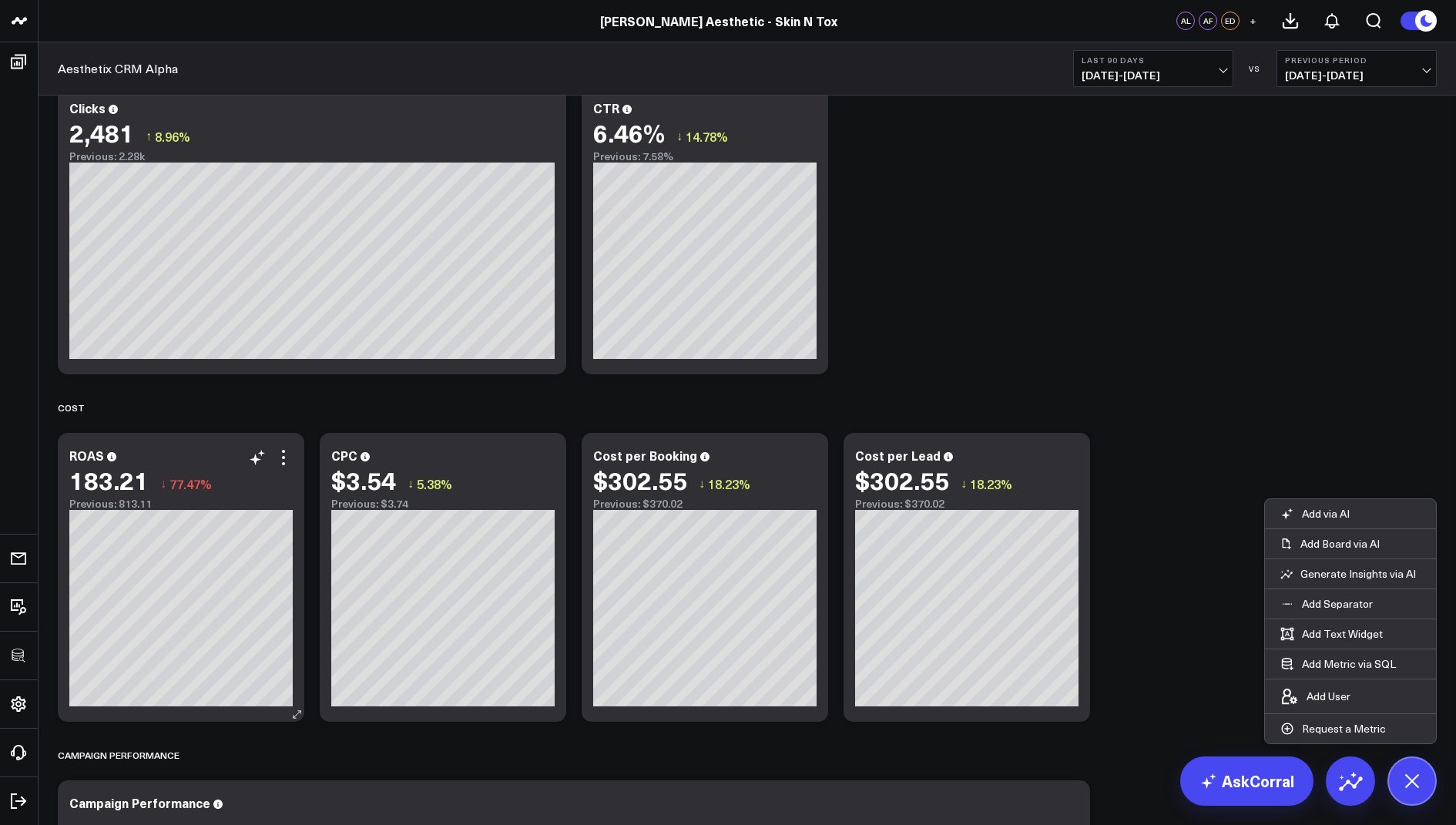
scroll to position [2073, 0]
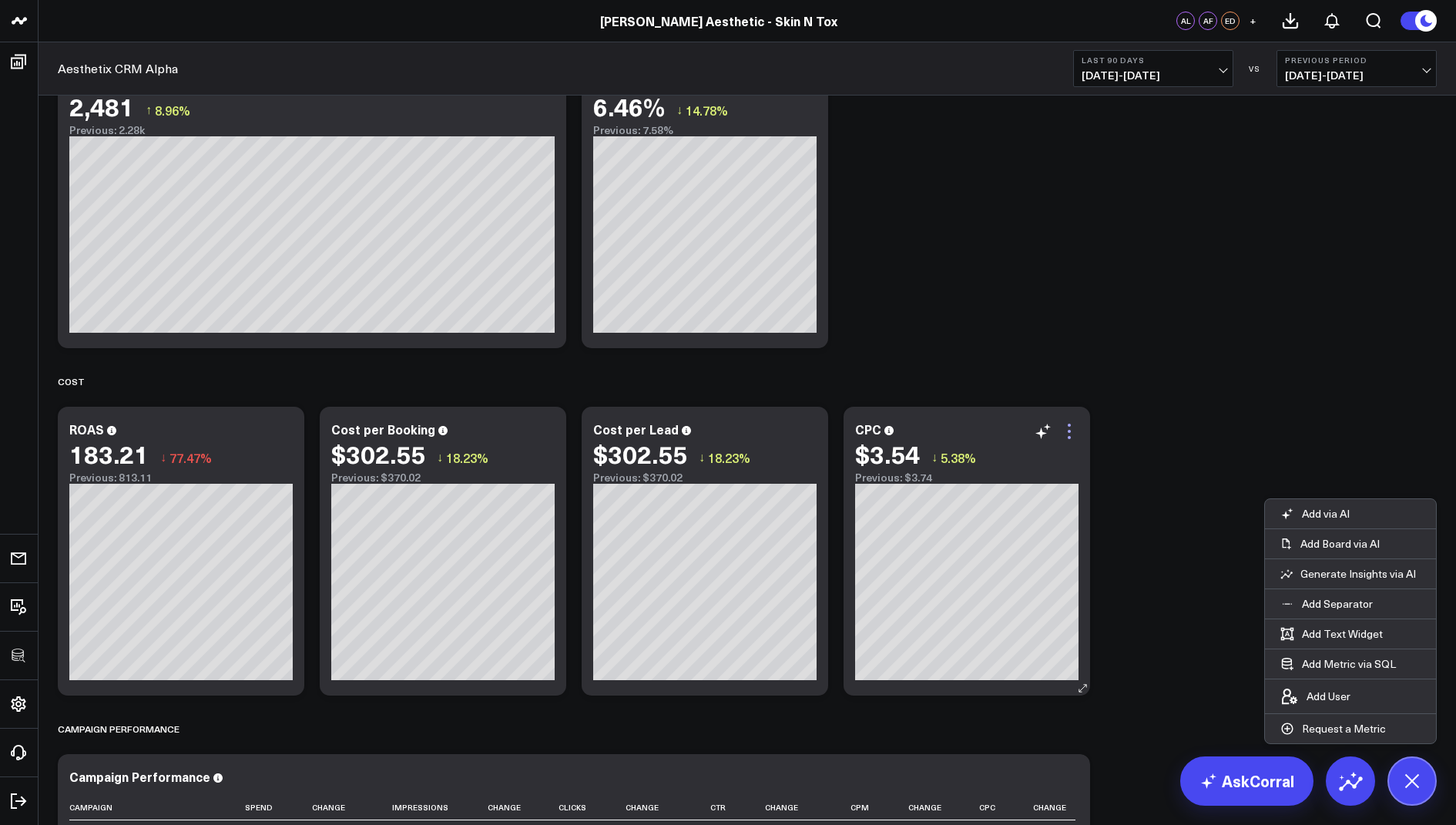
click at [1067, 434] on icon at bounding box center [1069, 431] width 19 height 19
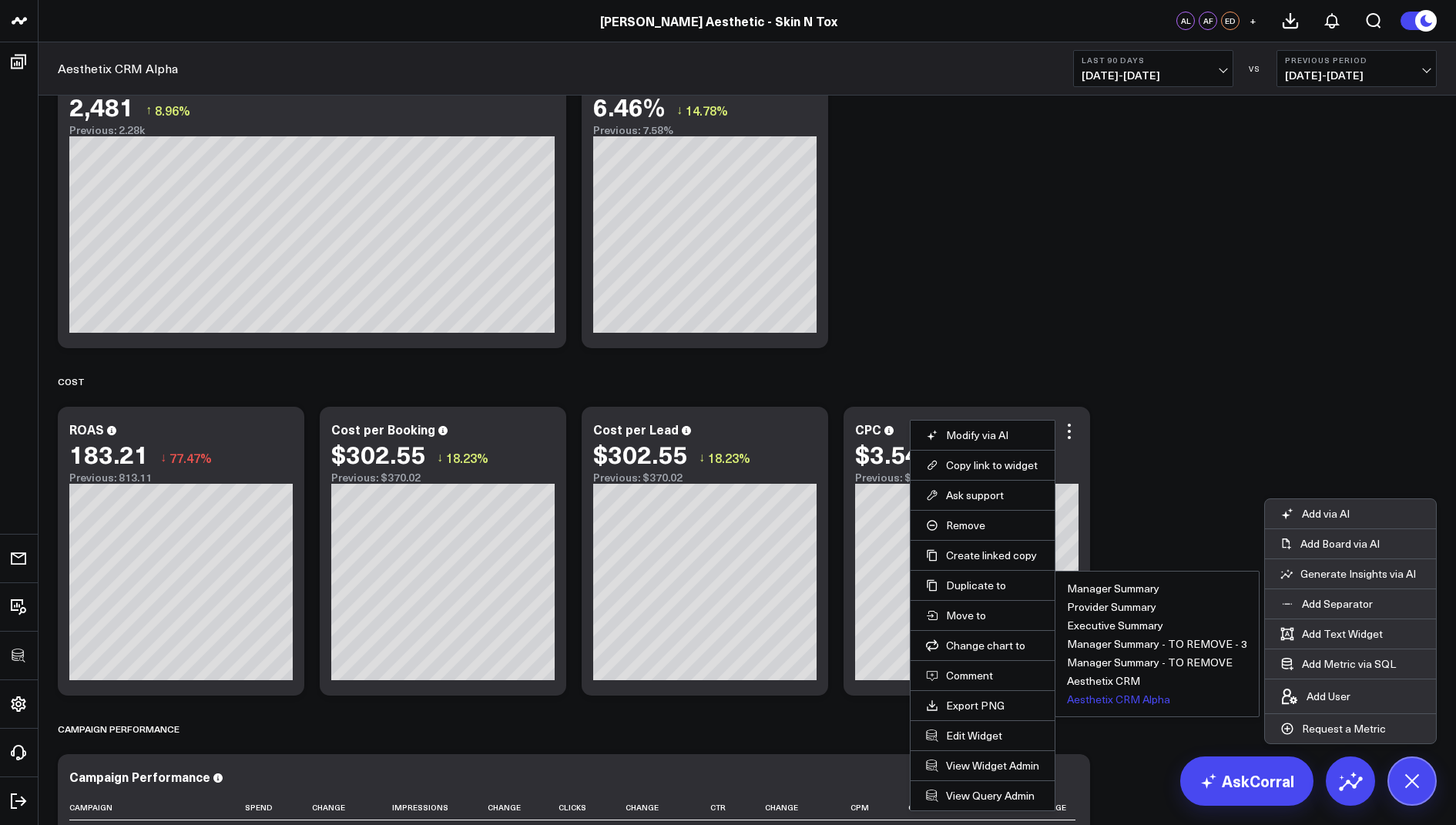
click at [1089, 694] on button "Aesthetix CRM Alpha" at bounding box center [1119, 700] width 103 height 11
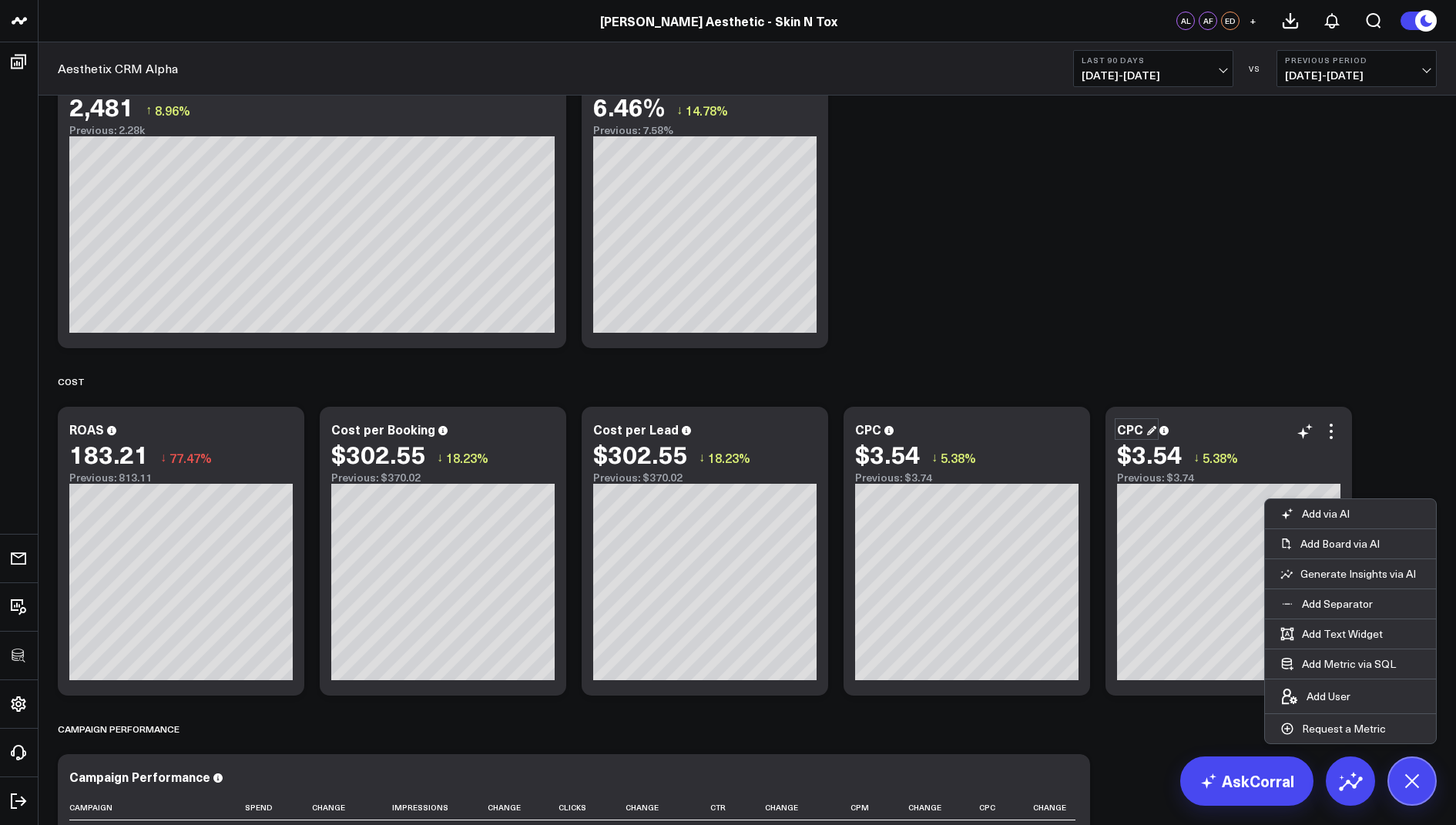
click at [1142, 429] on div "CPC" at bounding box center [1137, 429] width 39 height 17
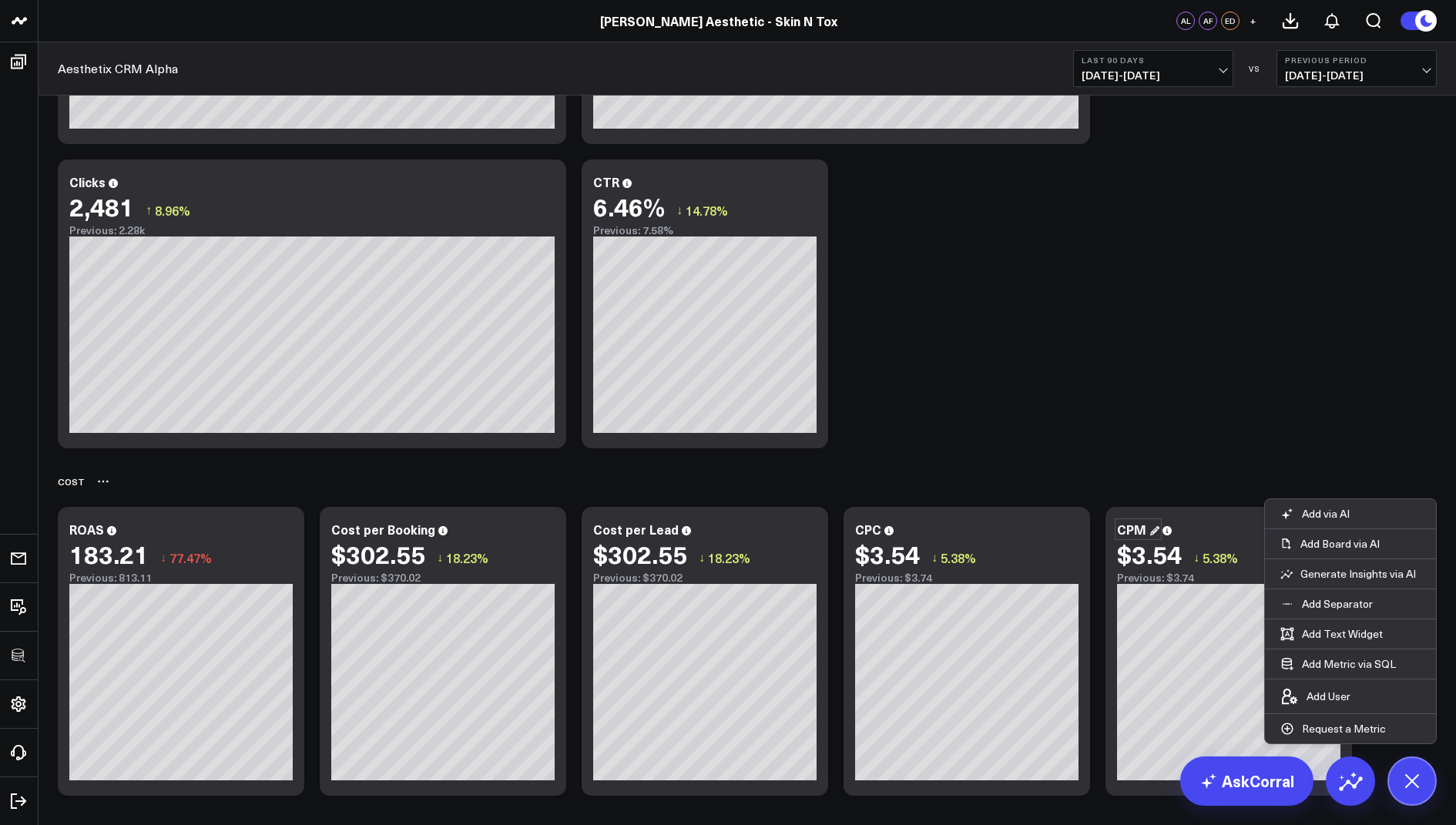
scroll to position [1913, 0]
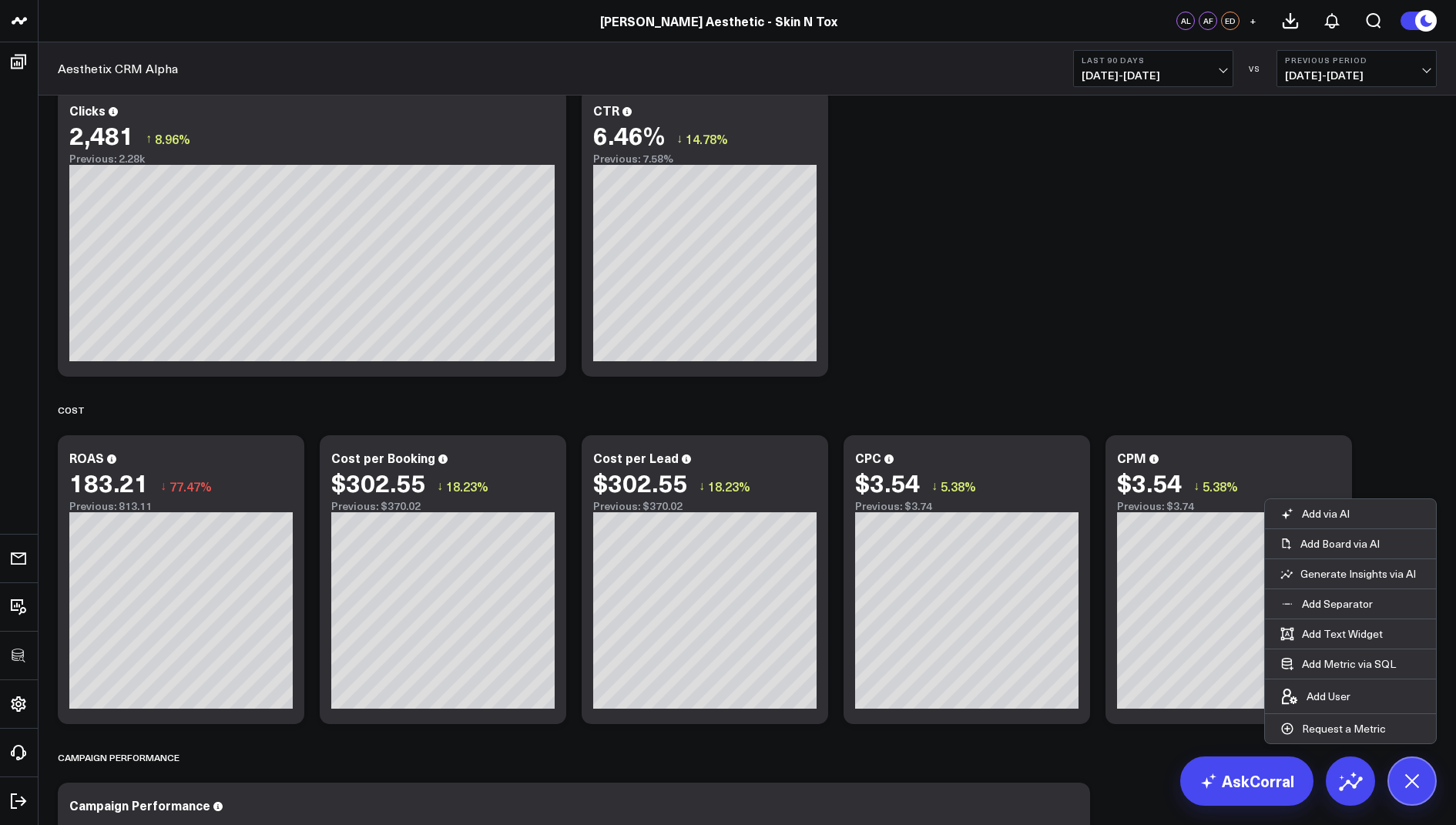
scroll to position [2238, 0]
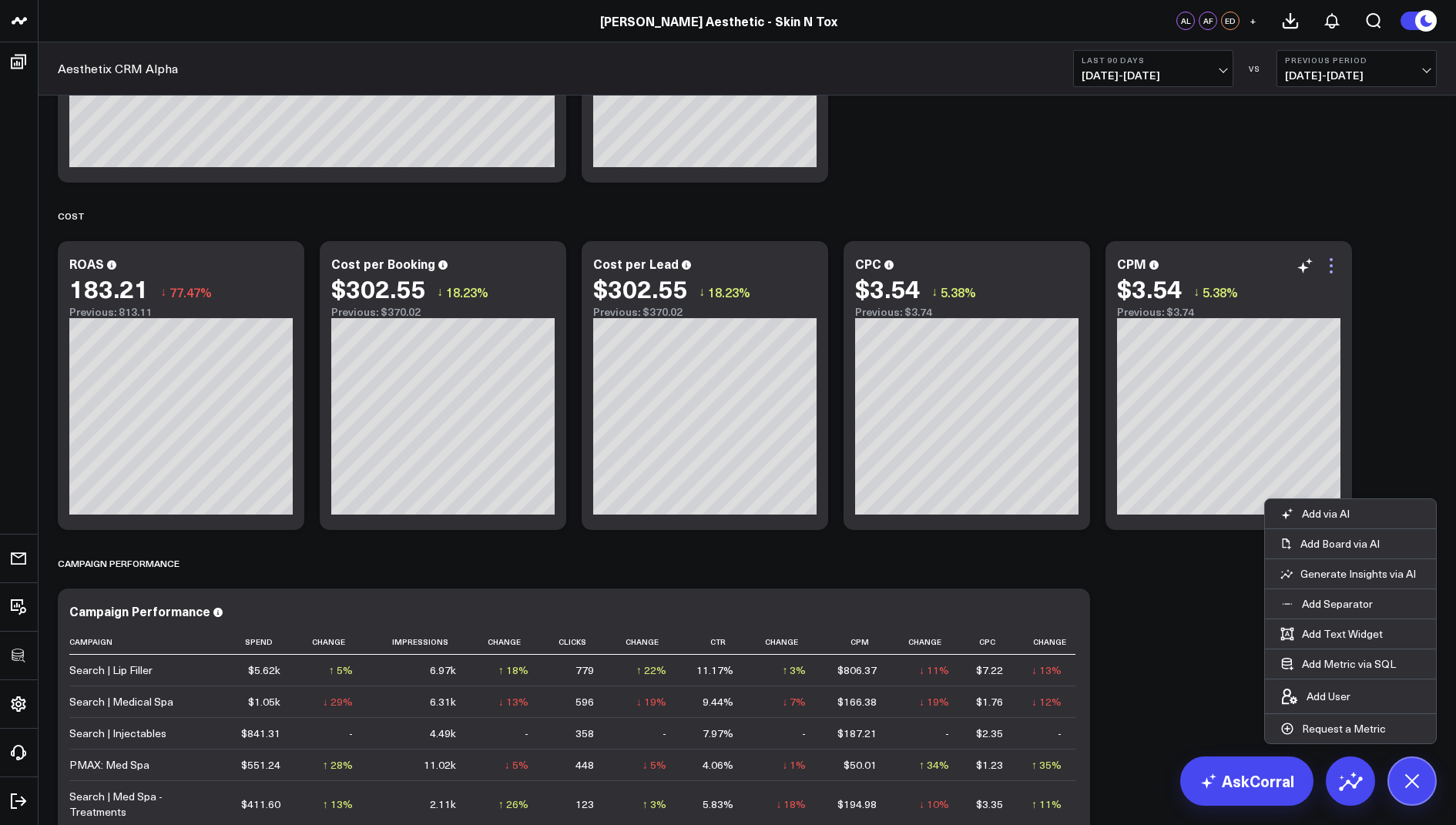
click at [1327, 267] on icon at bounding box center [1331, 266] width 19 height 19
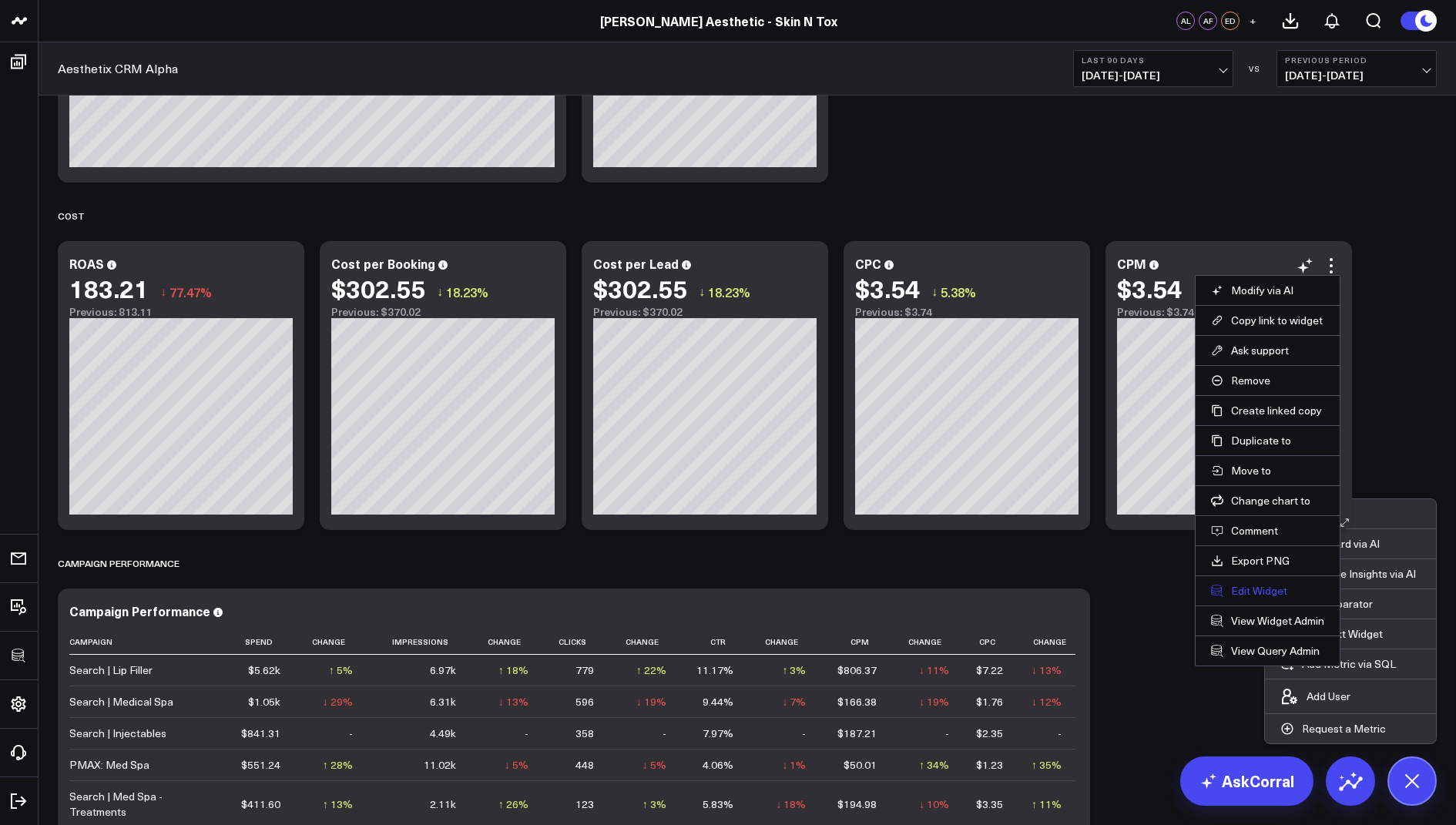
click at [1244, 585] on button "Edit Widget" at bounding box center [1267, 591] width 113 height 14
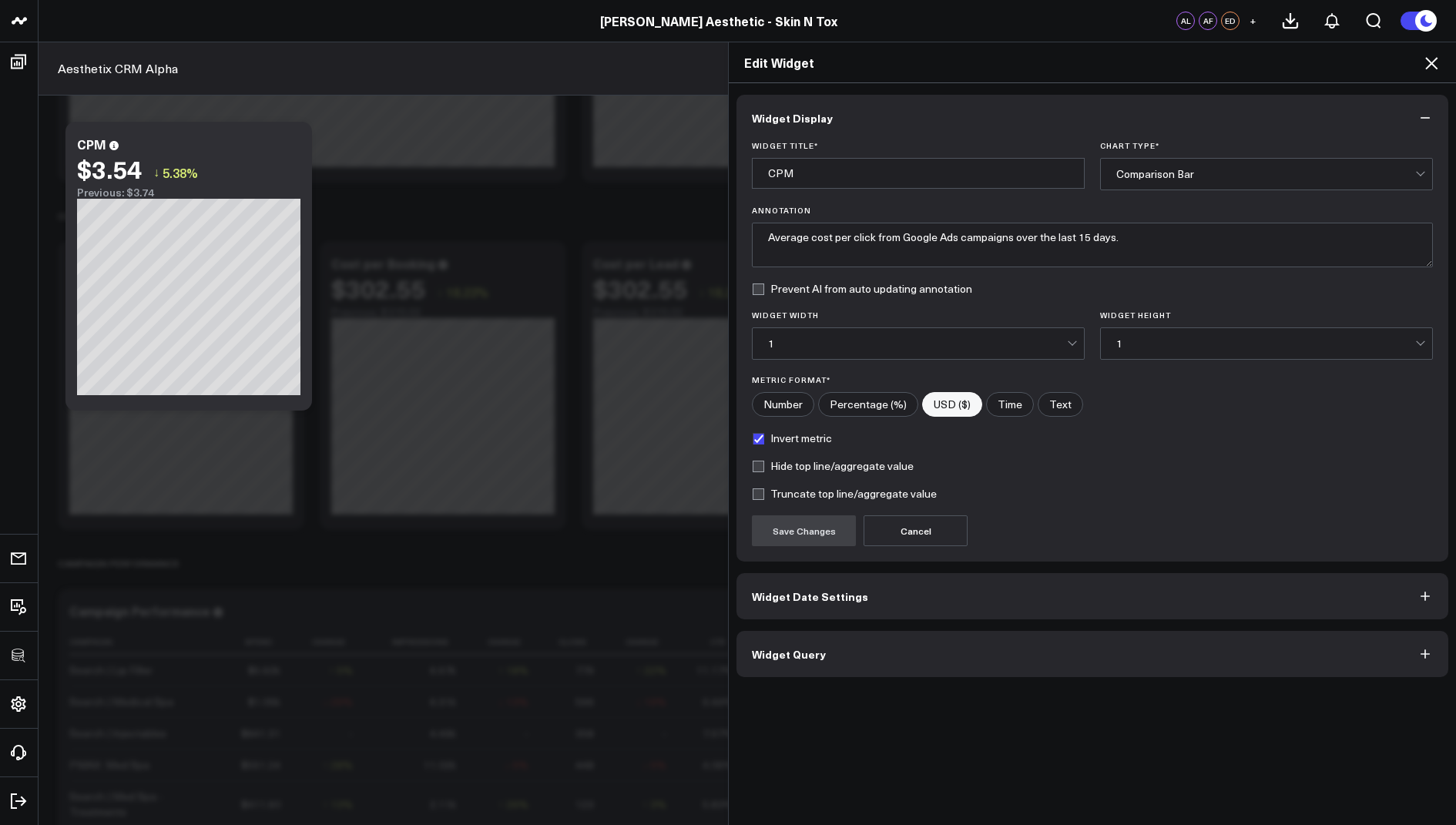
click at [813, 649] on span "Widget Query" at bounding box center [789, 654] width 74 height 13
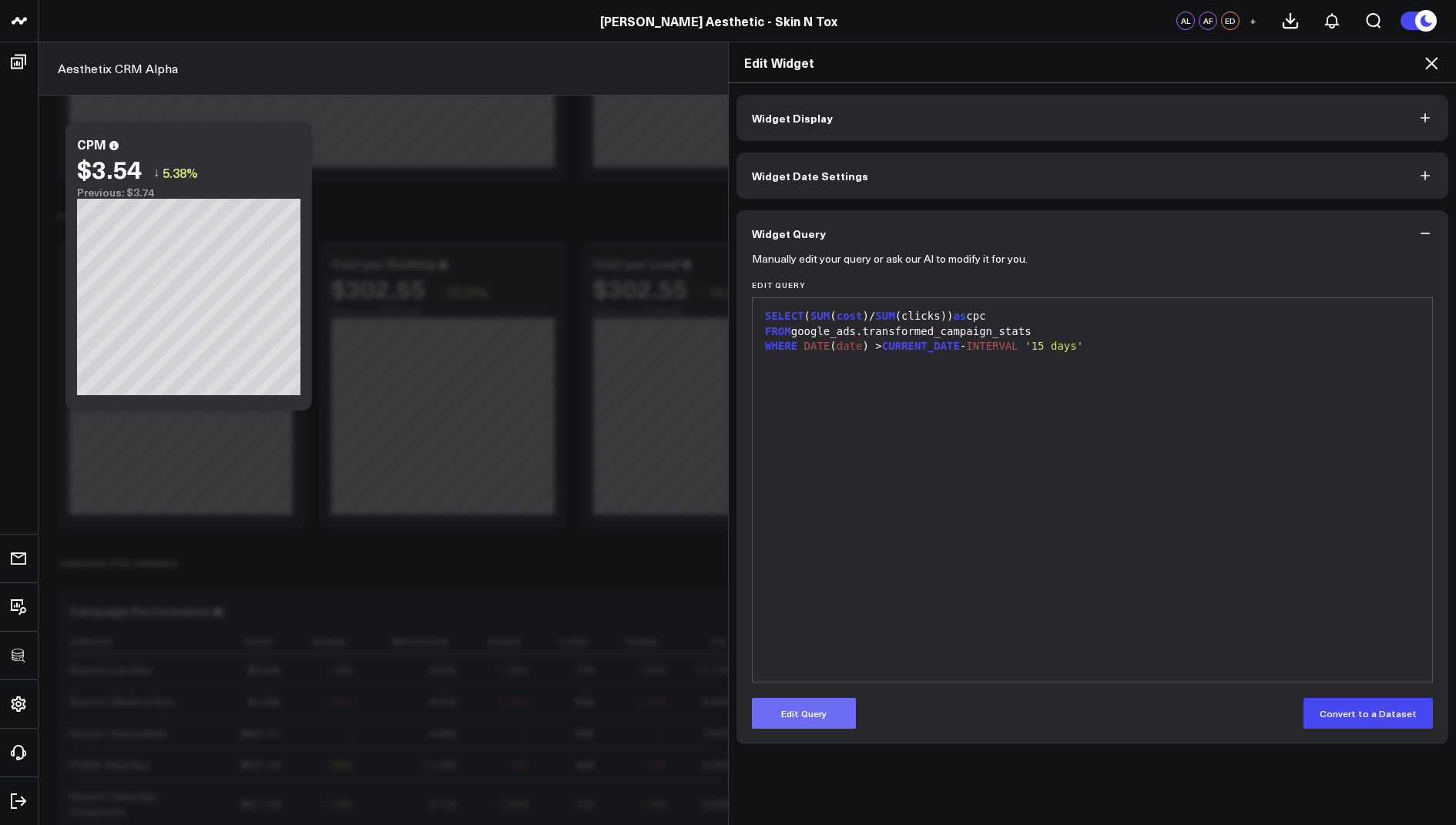
click at [797, 714] on button "Edit Query" at bounding box center [804, 713] width 104 height 31
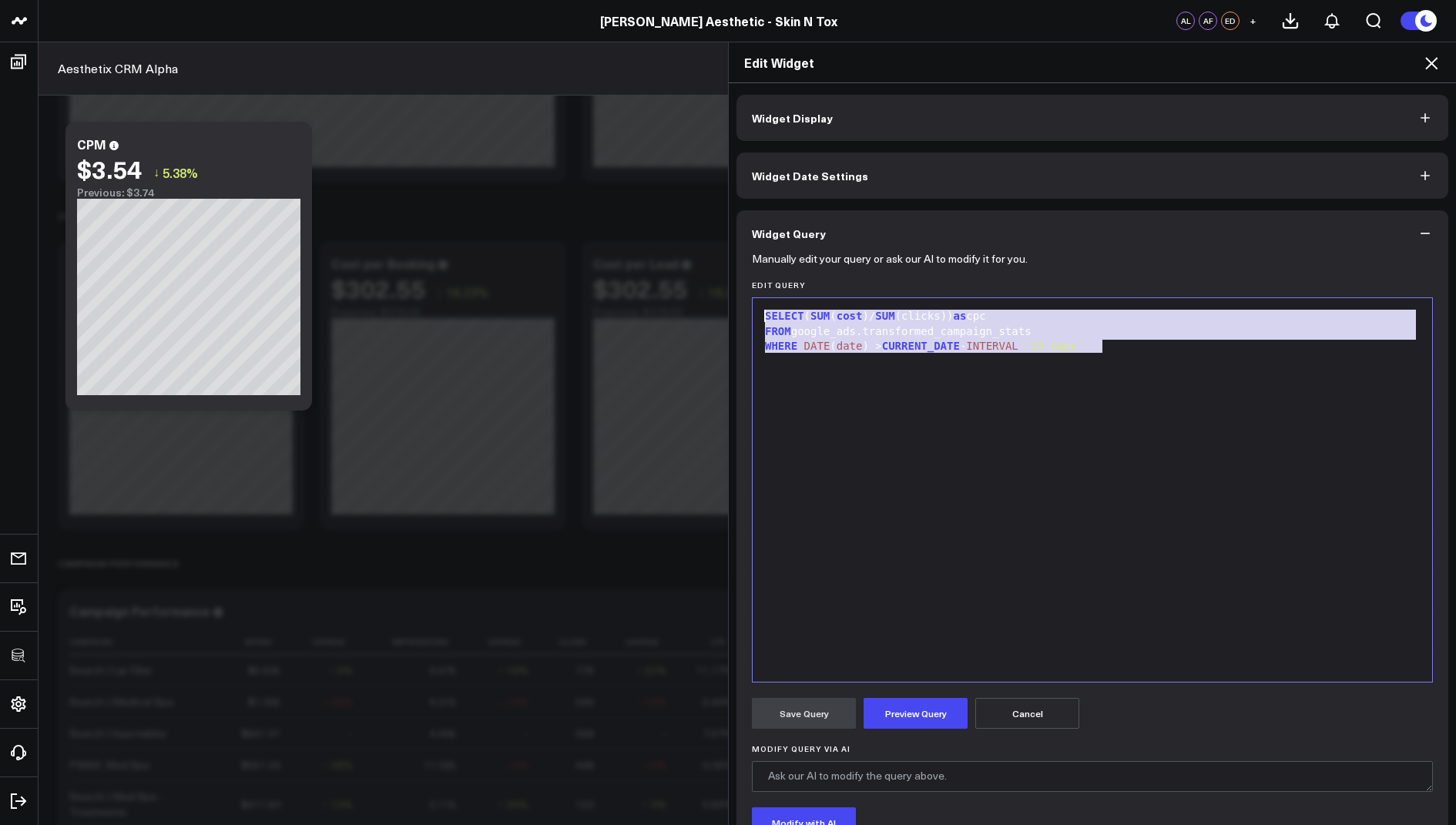
drag, startPoint x: 1106, startPoint y: 354, endPoint x: 1108, endPoint y: 242, distance: 112.0
click at [1108, 242] on div "Widget Query Manually edit your query or ask our AI to modify it for you. Edit …" at bounding box center [1092, 572] width 712 height 725
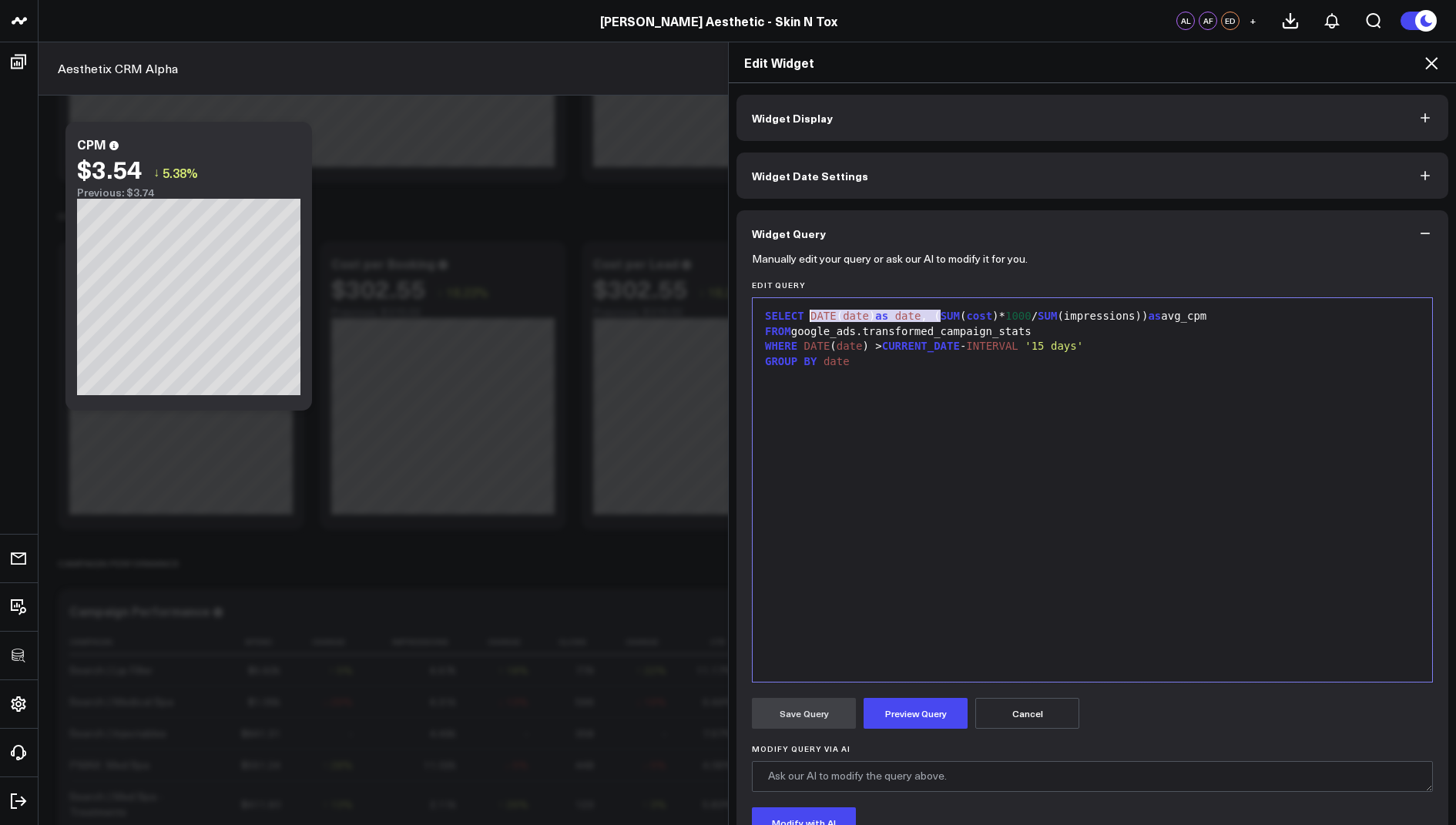
drag, startPoint x: 940, startPoint y: 319, endPoint x: 812, endPoint y: 320, distance: 128.0
click at [812, 320] on div "SELECT DATE ( date ) as date , ( SUM ( cost )* 1000 / SUM (impressions)) as avg…" at bounding box center [1092, 317] width 664 height 16
drag, startPoint x: 866, startPoint y: 354, endPoint x: 744, endPoint y: 353, distance: 122.0
click at [744, 353] on div "Manually edit your query or ask our AI to modify it for you. Edit Query Selecti…" at bounding box center [1092, 596] width 712 height 679
click at [1021, 711] on button "Cancel" at bounding box center [1027, 713] width 104 height 31
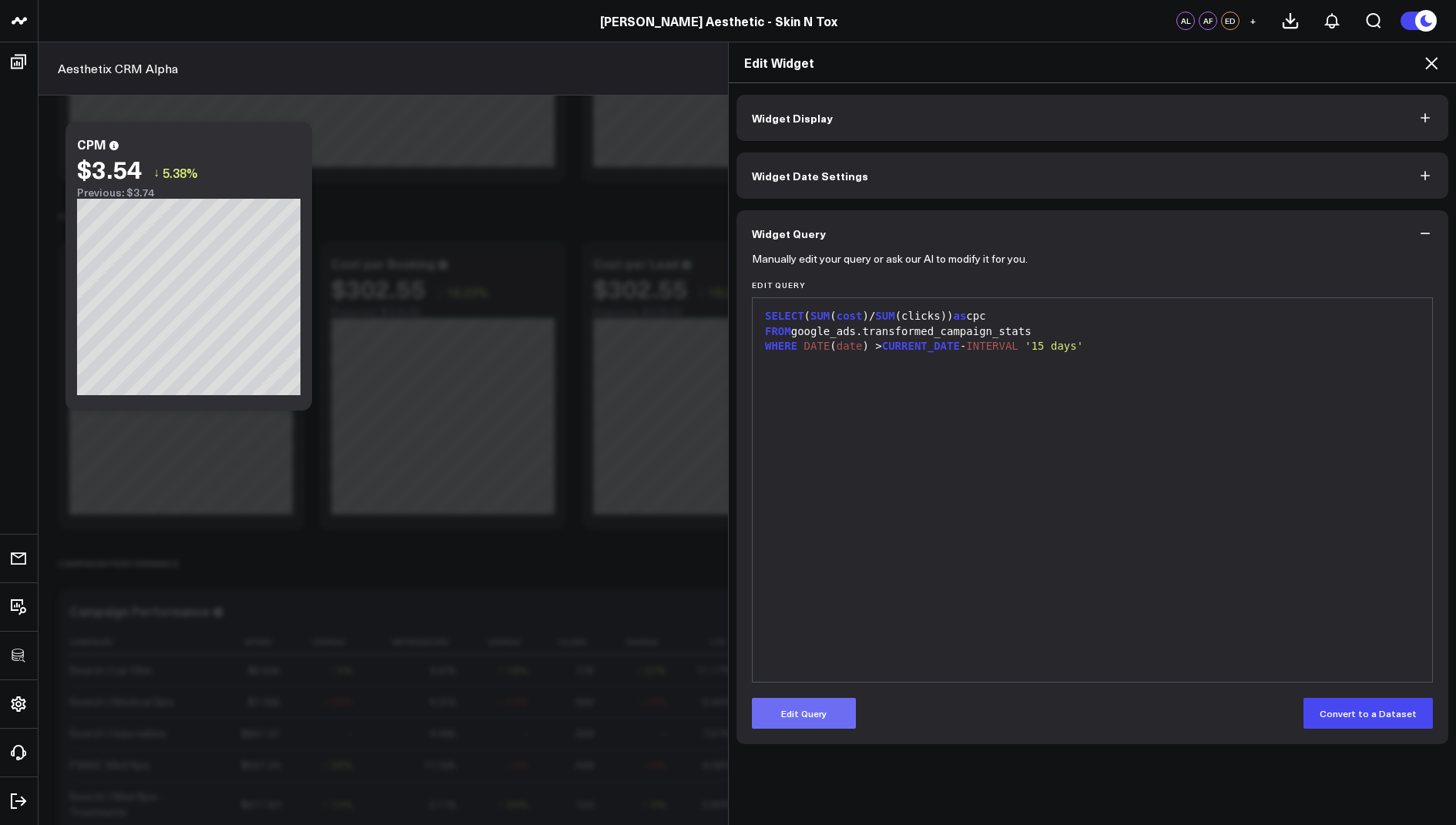
click at [796, 713] on button "Edit Query" at bounding box center [804, 713] width 104 height 31
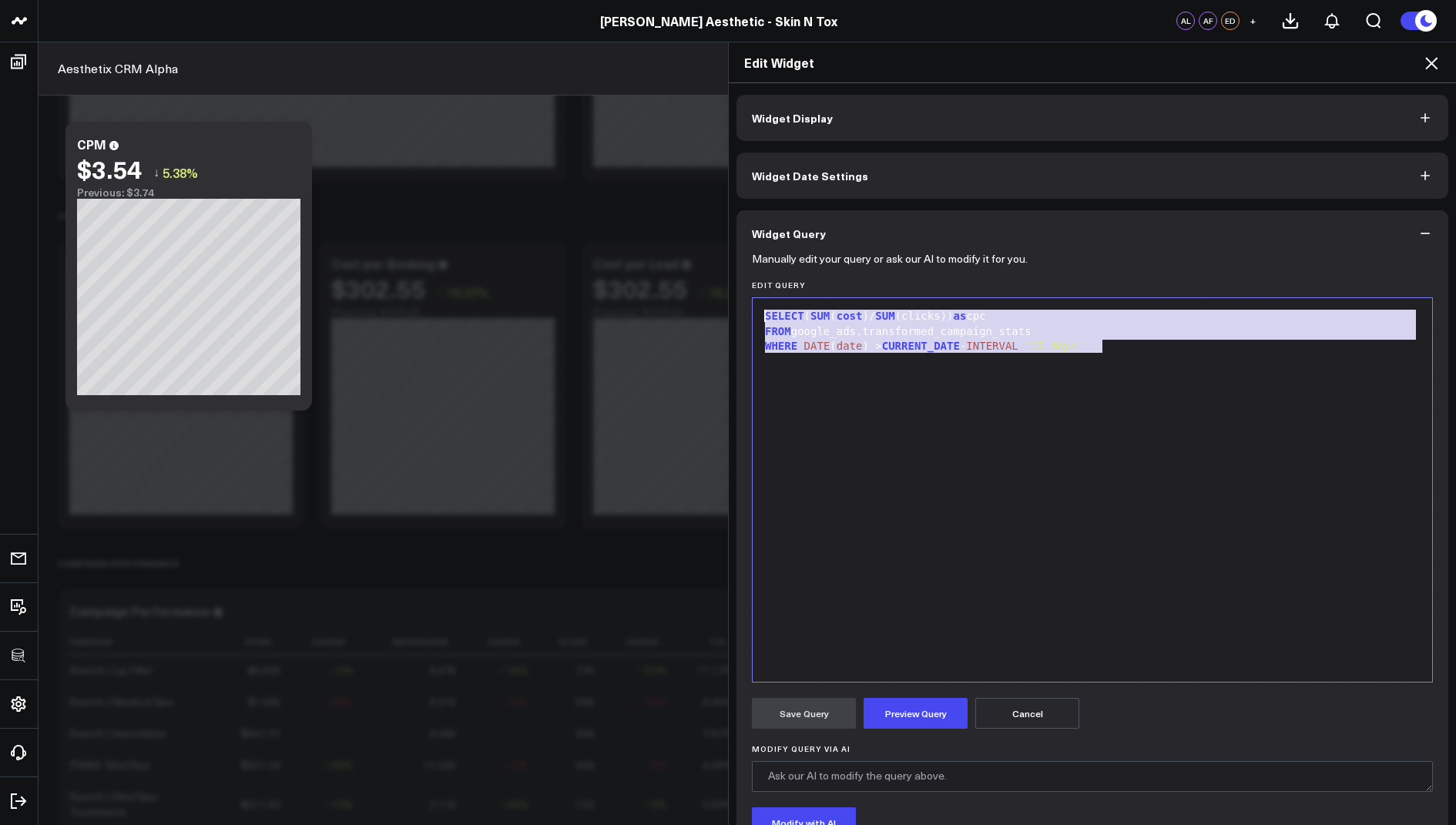
drag, startPoint x: 1124, startPoint y: 349, endPoint x: 1102, endPoint y: 273, distance: 79.1
click at [1102, 273] on form "Manually edit your query or ask our AI to modify it for you. Edit Query 9 1 2 3…" at bounding box center [1092, 588] width 681 height 663
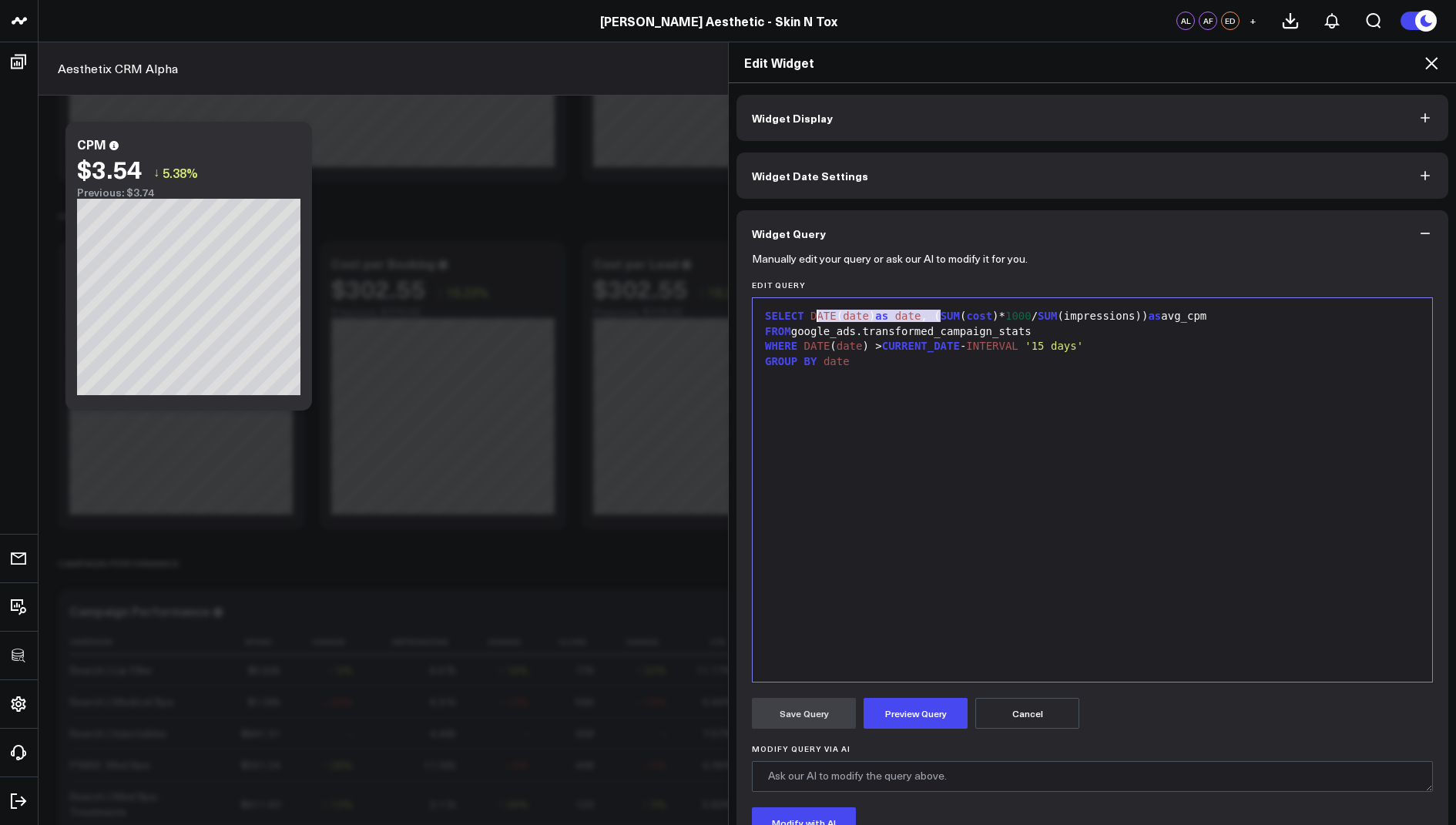
drag, startPoint x: 940, startPoint y: 315, endPoint x: 813, endPoint y: 314, distance: 127.0
click at [813, 314] on div "SELECT DATE ( date ) as date , ( SUM ( cost )* 1000 / SUM (impressions)) as avg…" at bounding box center [1092, 317] width 664 height 16
drag, startPoint x: 869, startPoint y: 362, endPoint x: 727, endPoint y: 362, distance: 142.0
click at [728, 362] on div "Edit Widget Widget Display Widget Date Settings Widget Query Manually edit your…" at bounding box center [1091, 433] width 728 height 783
click at [920, 707] on button "Preview Query" at bounding box center [915, 713] width 104 height 31
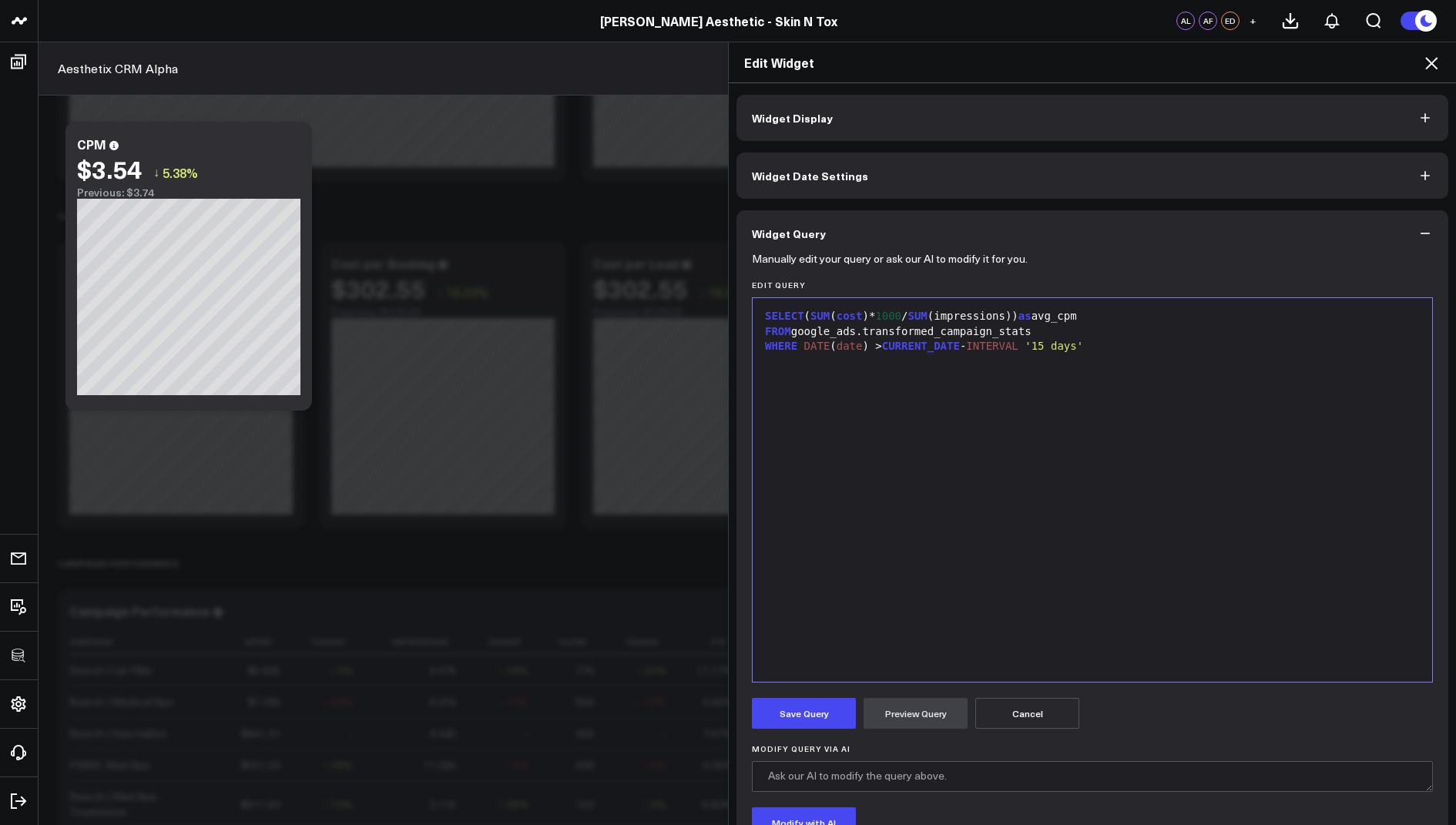
scroll to position [184, 0]
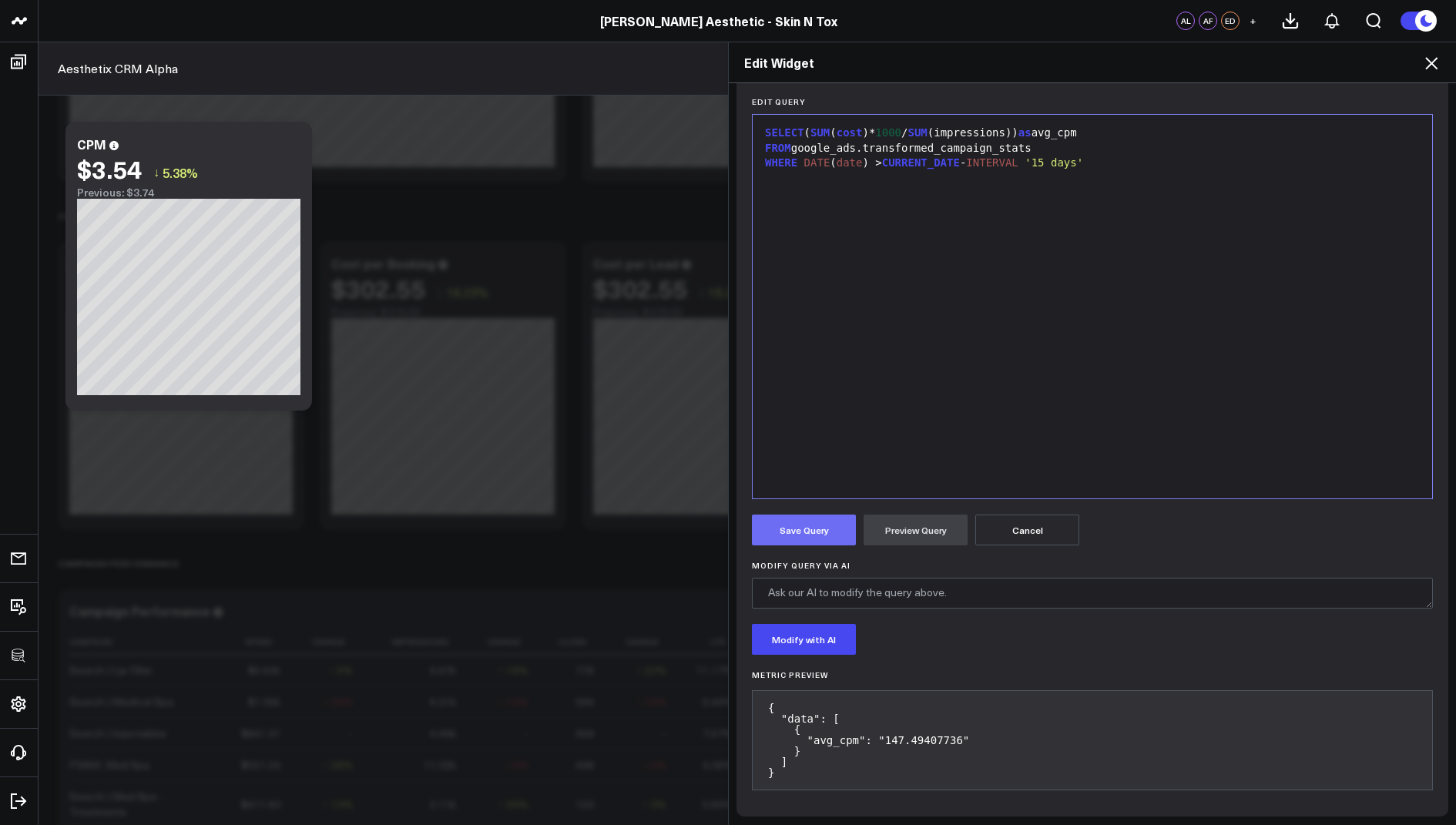
click at [804, 525] on button "Save Query" at bounding box center [804, 529] width 104 height 31
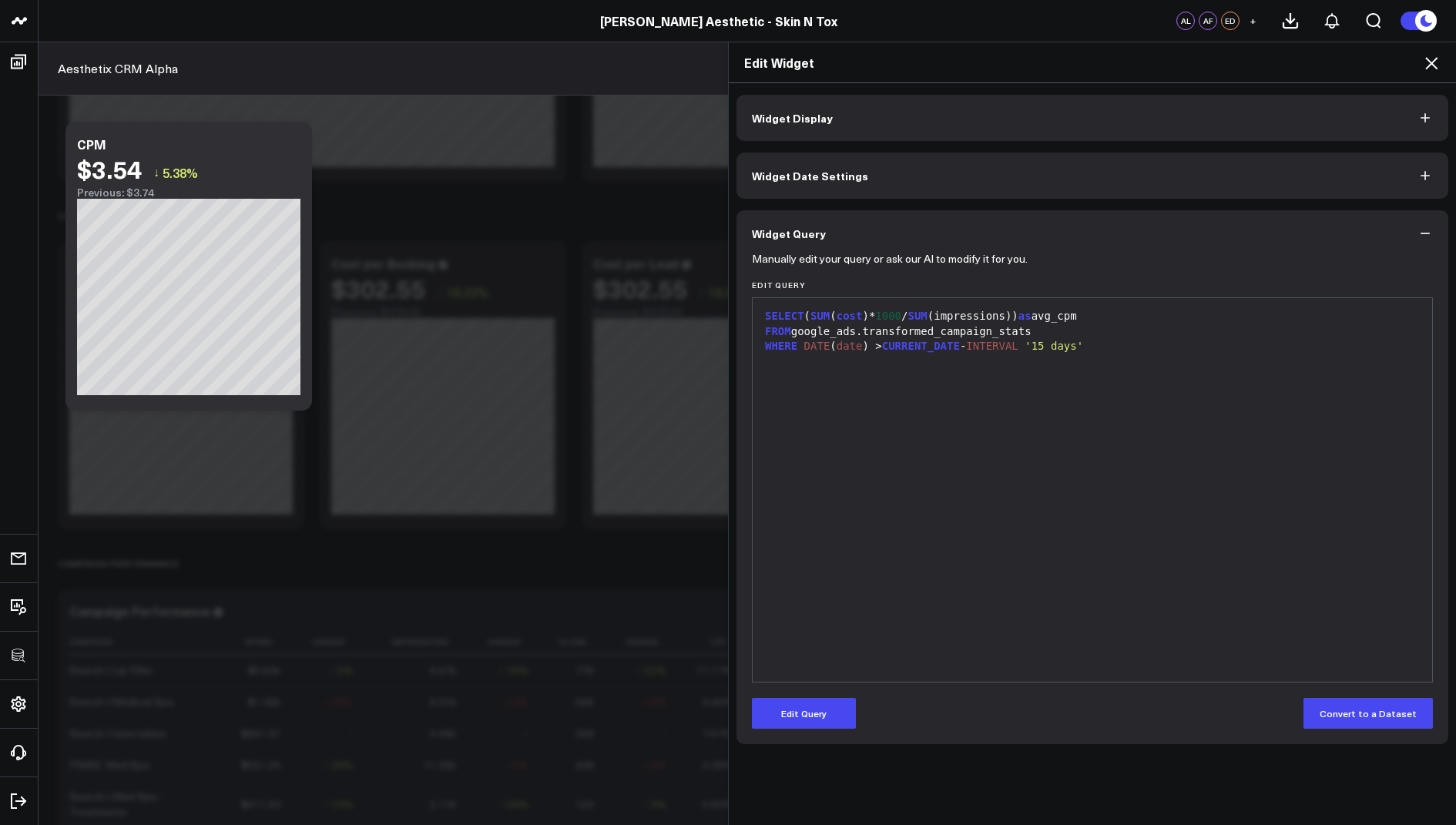
scroll to position [0, 0]
click at [1426, 66] on icon at bounding box center [1432, 64] width 19 height 19
